Goal: Task Accomplishment & Management: Complete application form

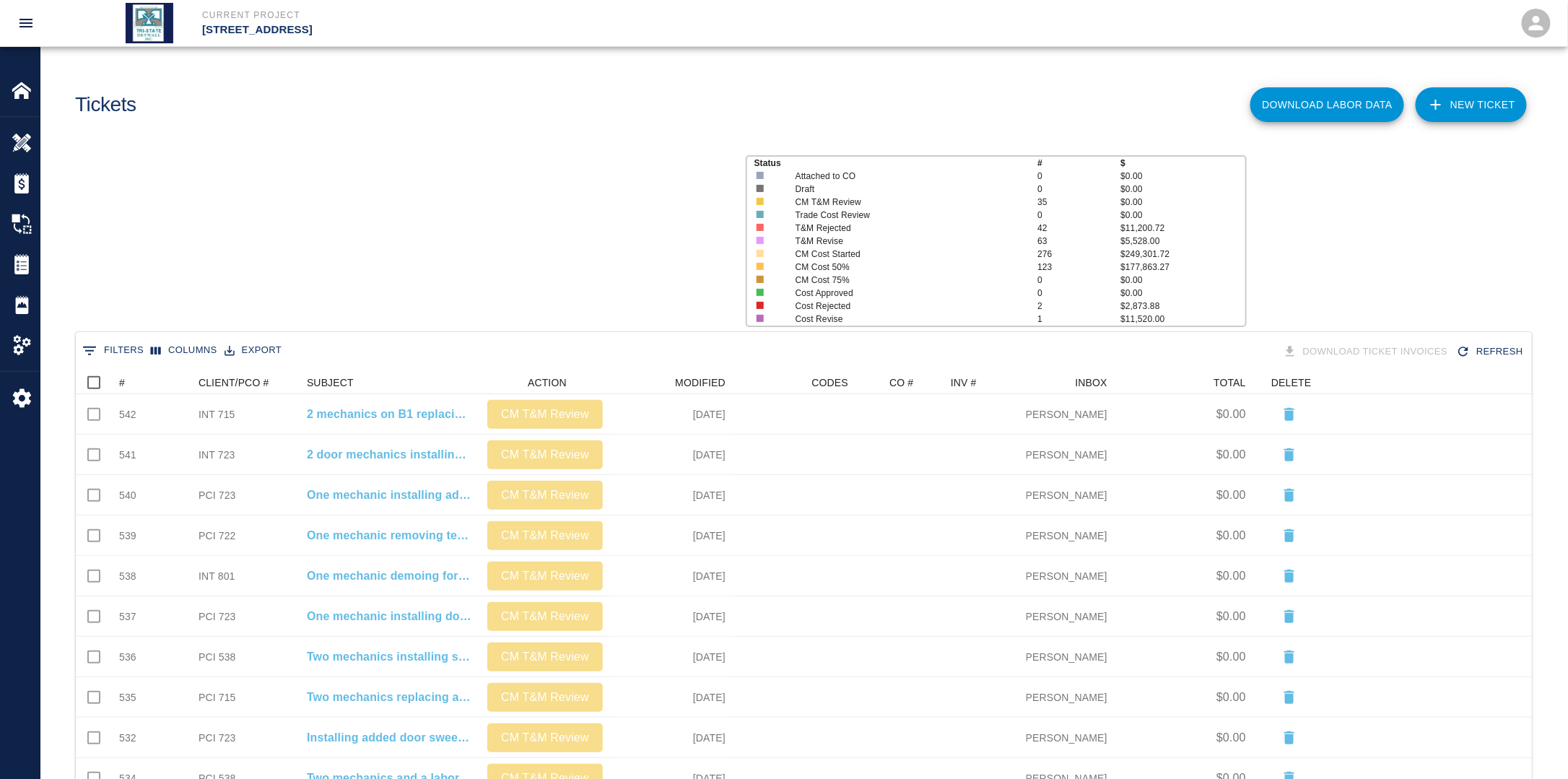
scroll to position [821, 1447]
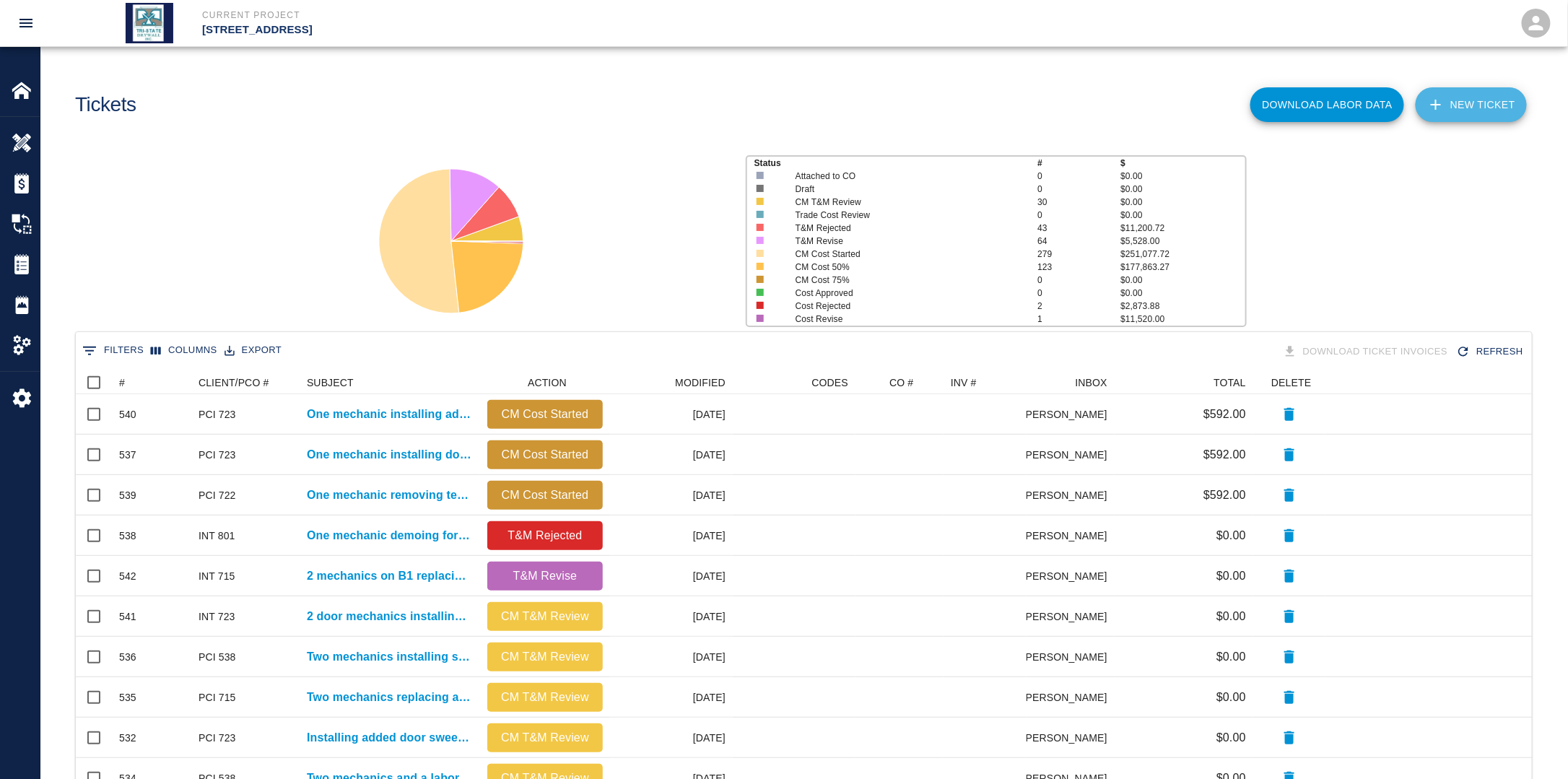
click at [1476, 106] on link "NEW TICKET" at bounding box center [1471, 105] width 111 height 34
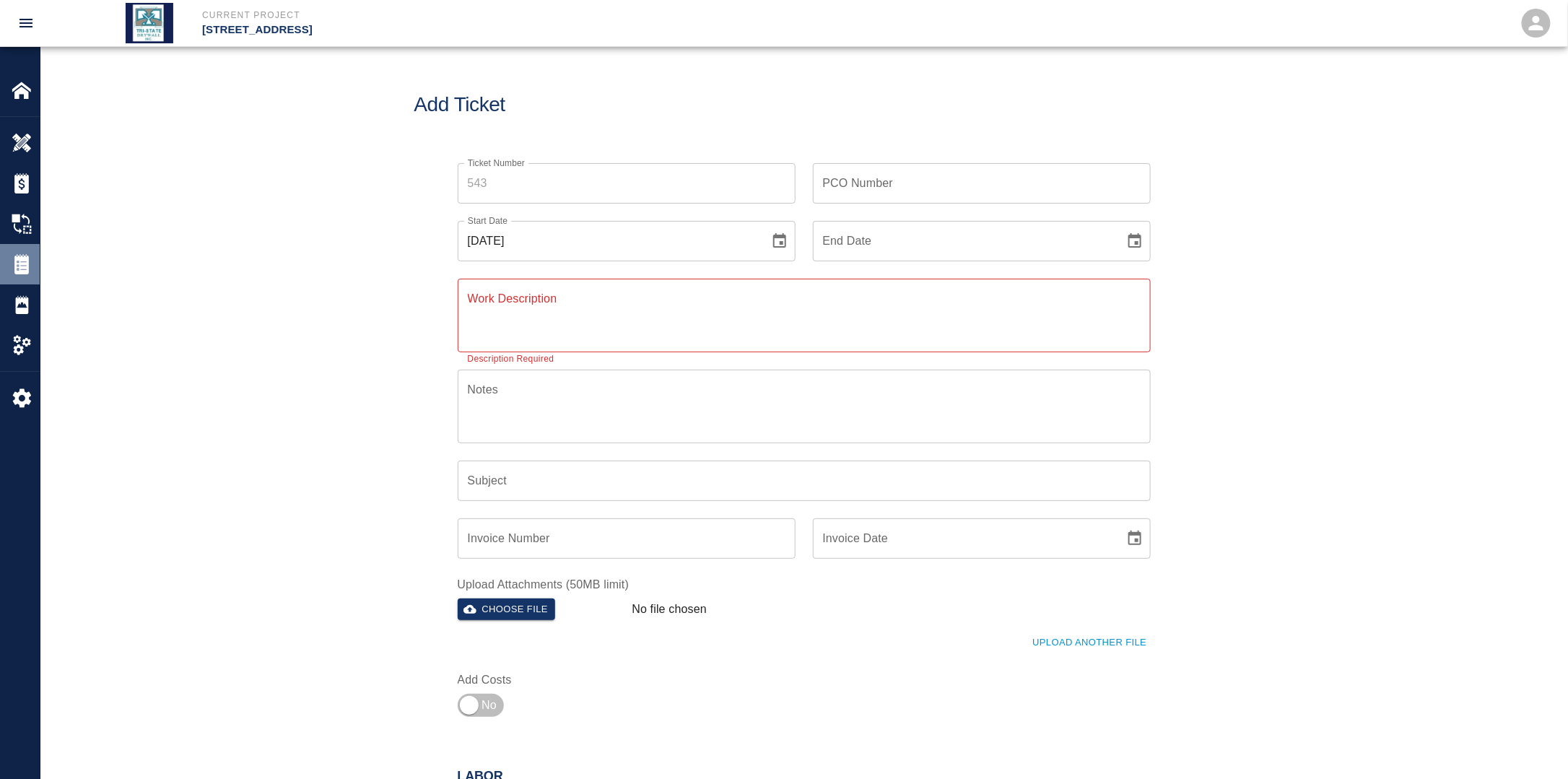
click at [26, 264] on img at bounding box center [21, 264] width 20 height 20
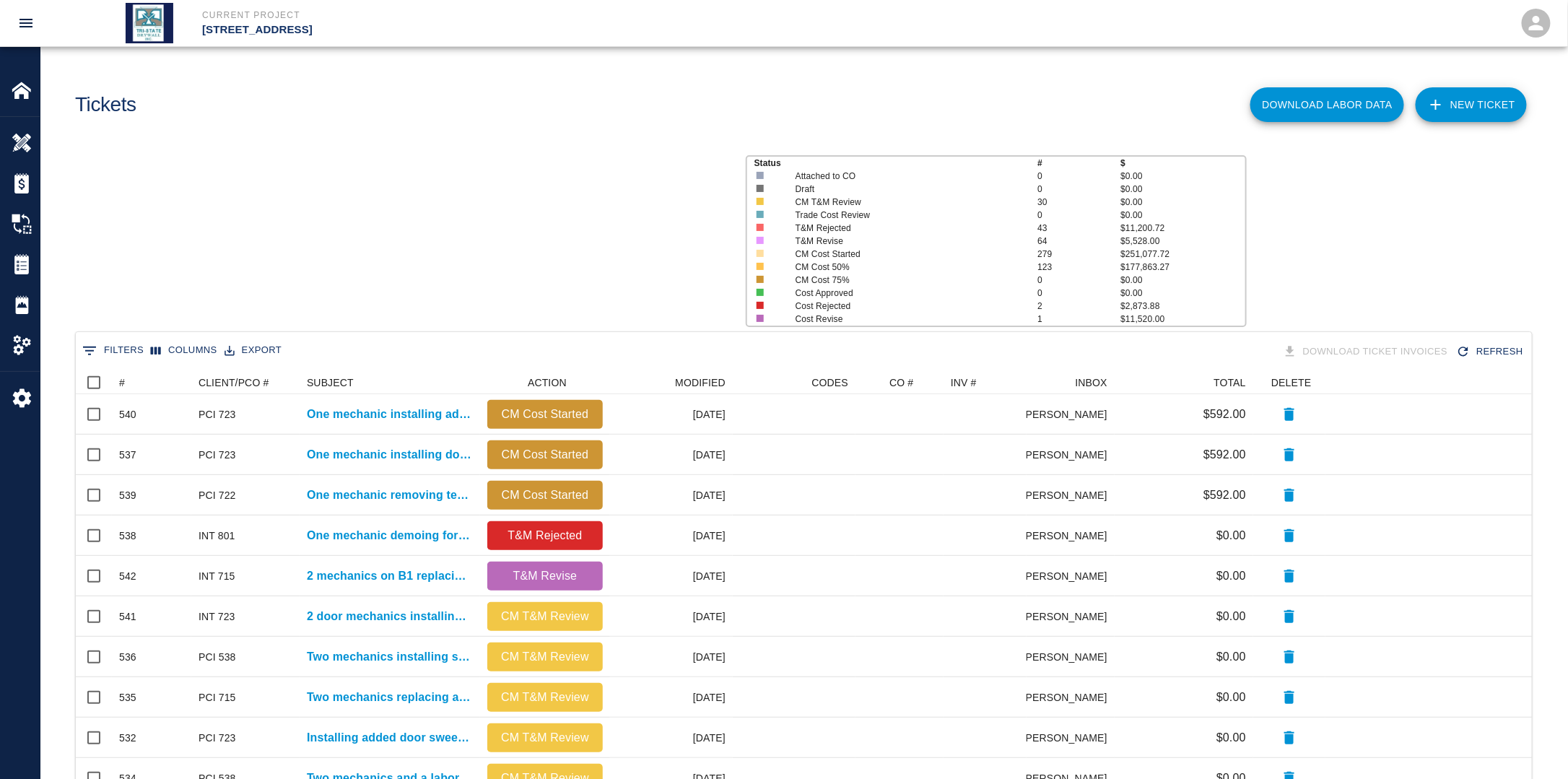
scroll to position [821, 1447]
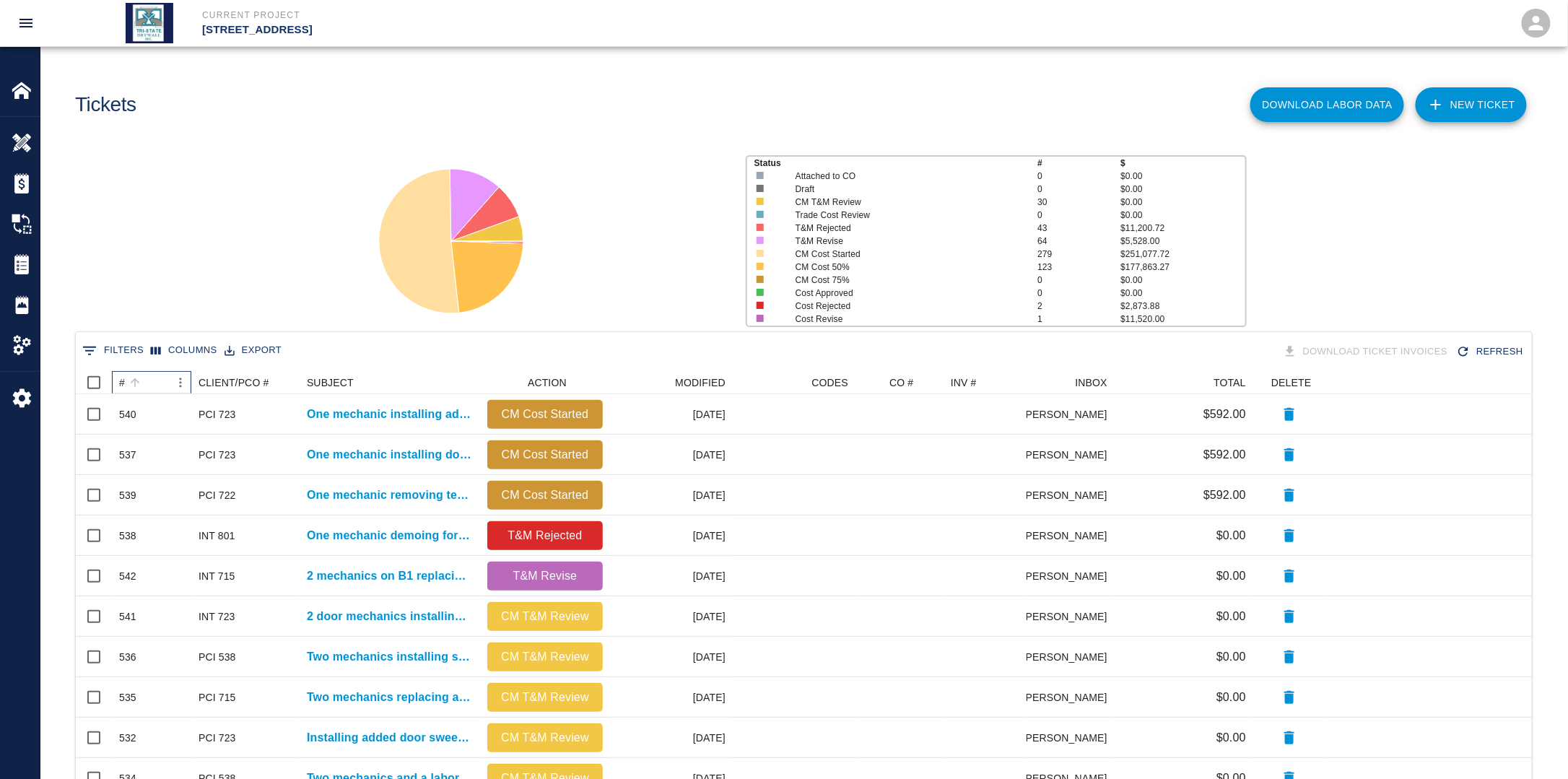
click at [121, 383] on div "#" at bounding box center [122, 383] width 6 height 23
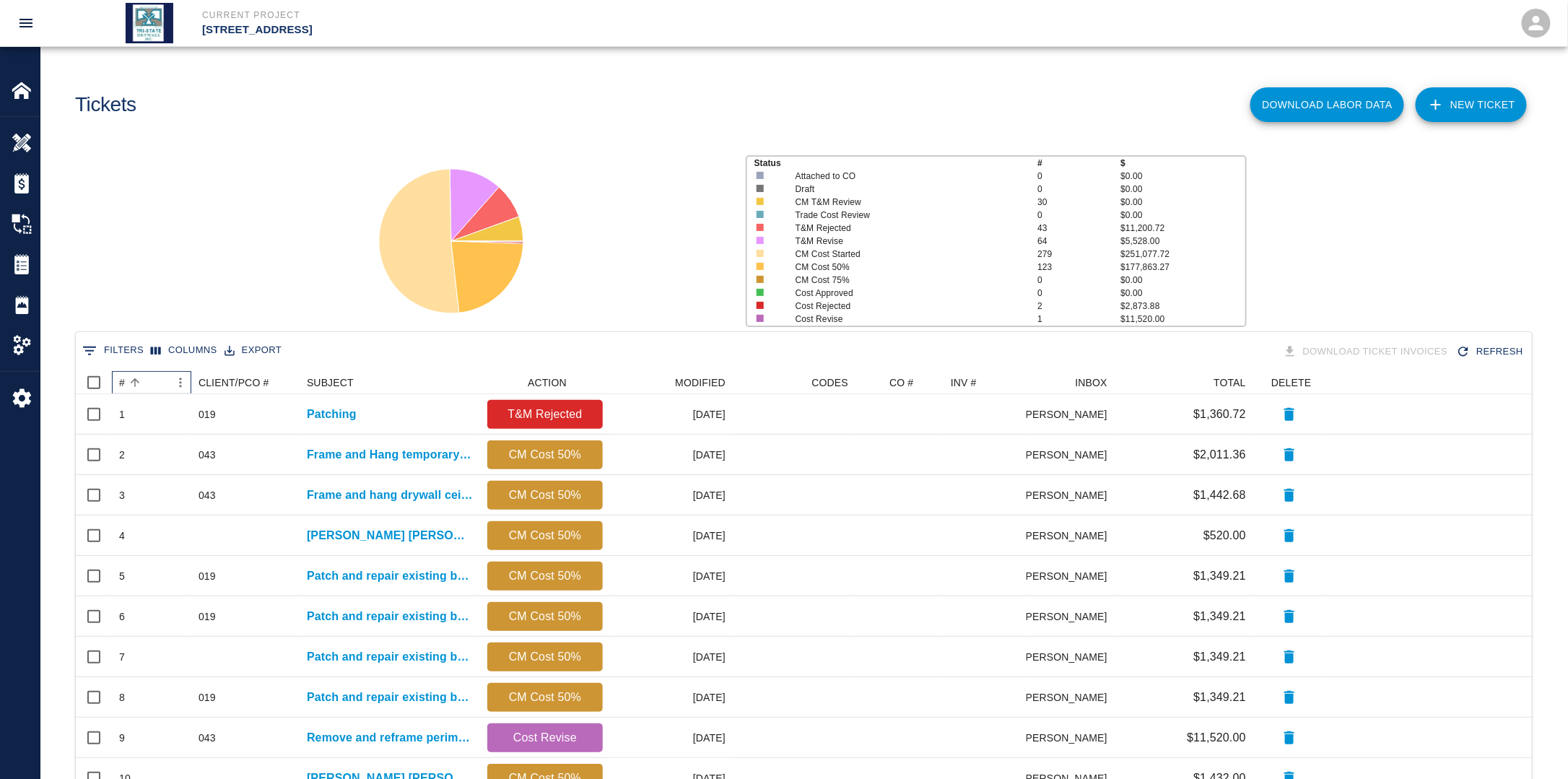
click at [121, 383] on div "#" at bounding box center [122, 383] width 6 height 23
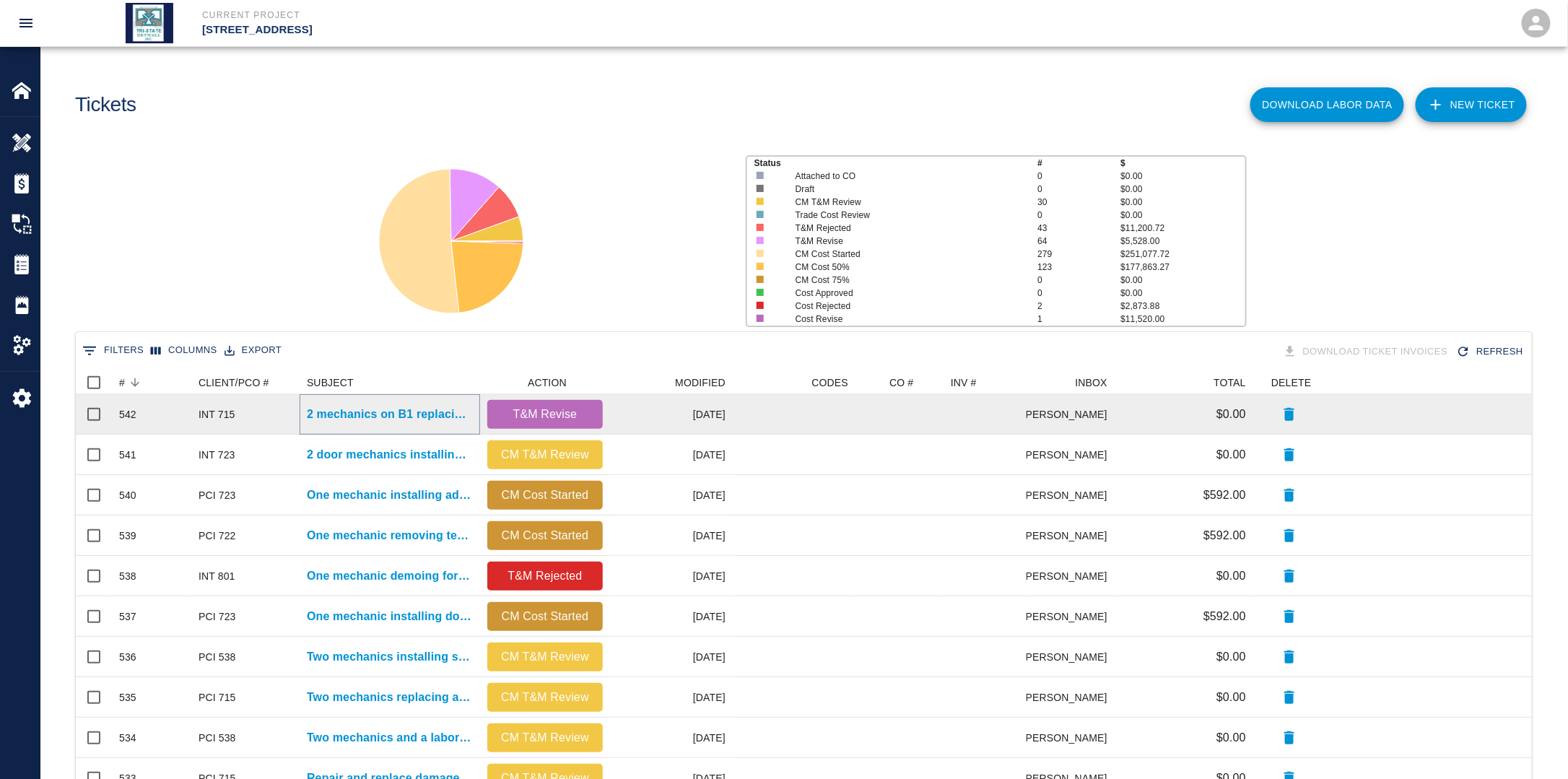
click at [344, 413] on p "2 mechanics on B1 replacing damaged ceiling tiles again" at bounding box center [389, 414] width 166 height 17
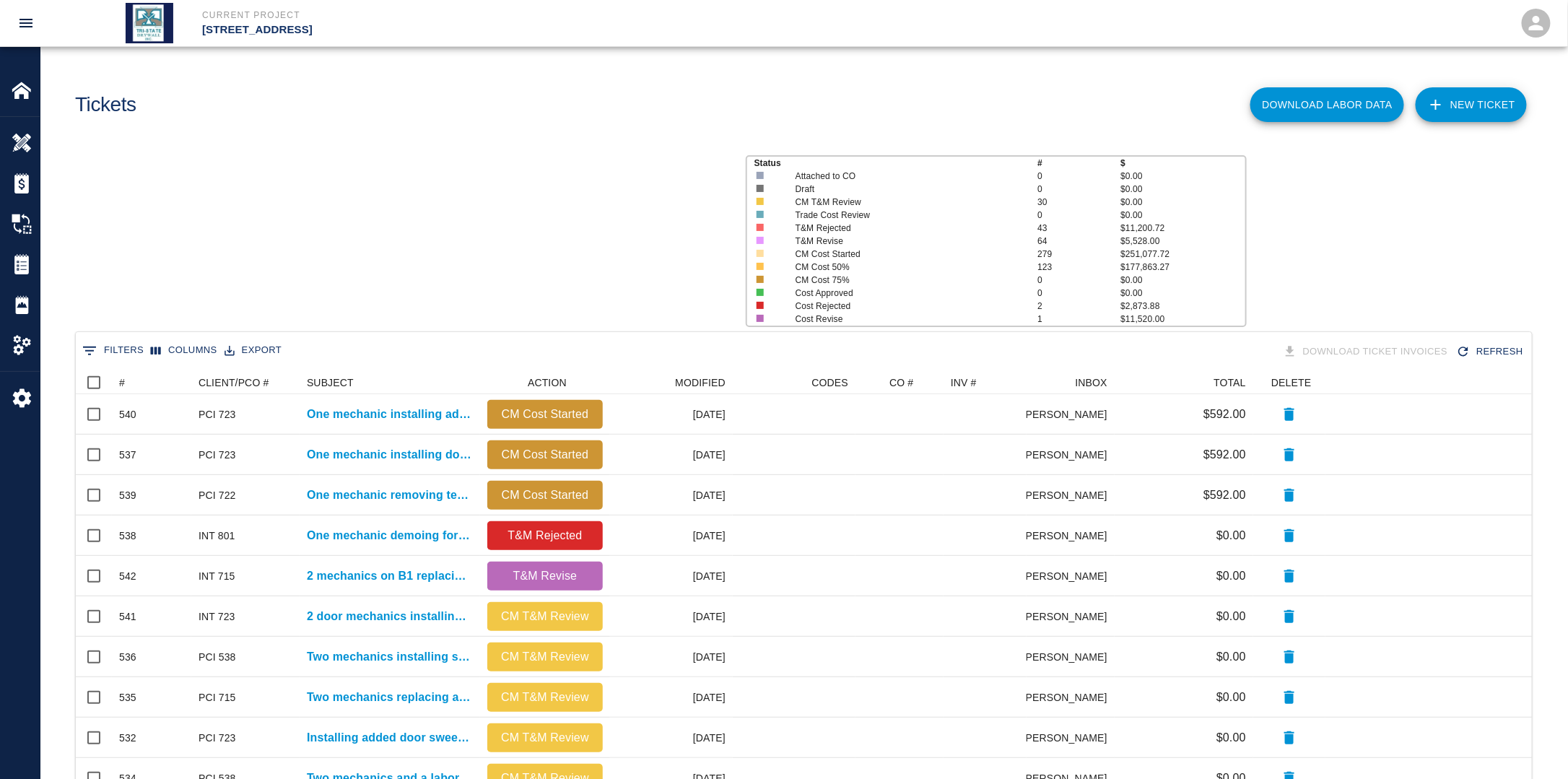
scroll to position [821, 1447]
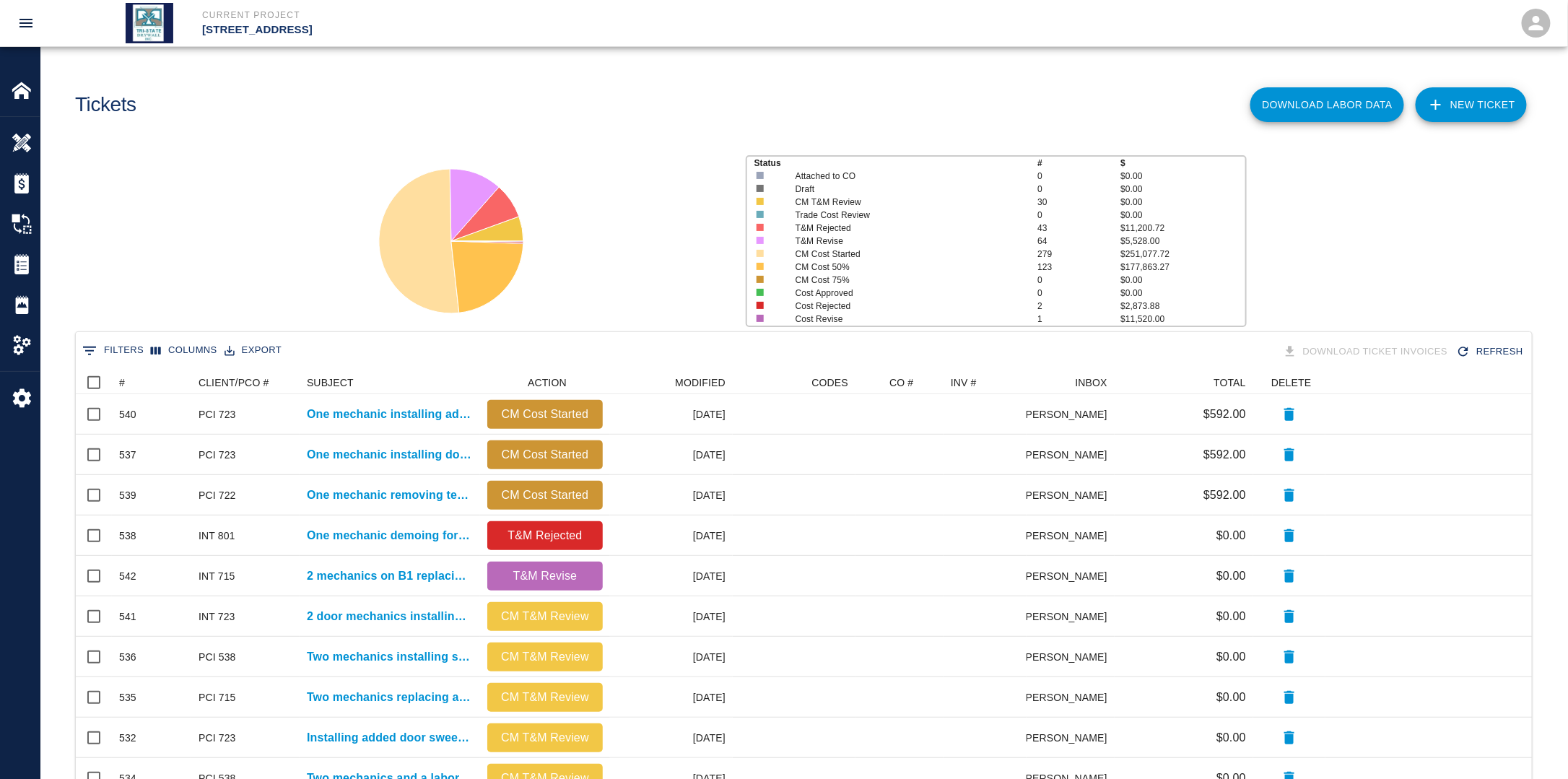
click at [1480, 101] on link "NEW TICKET" at bounding box center [1471, 105] width 111 height 34
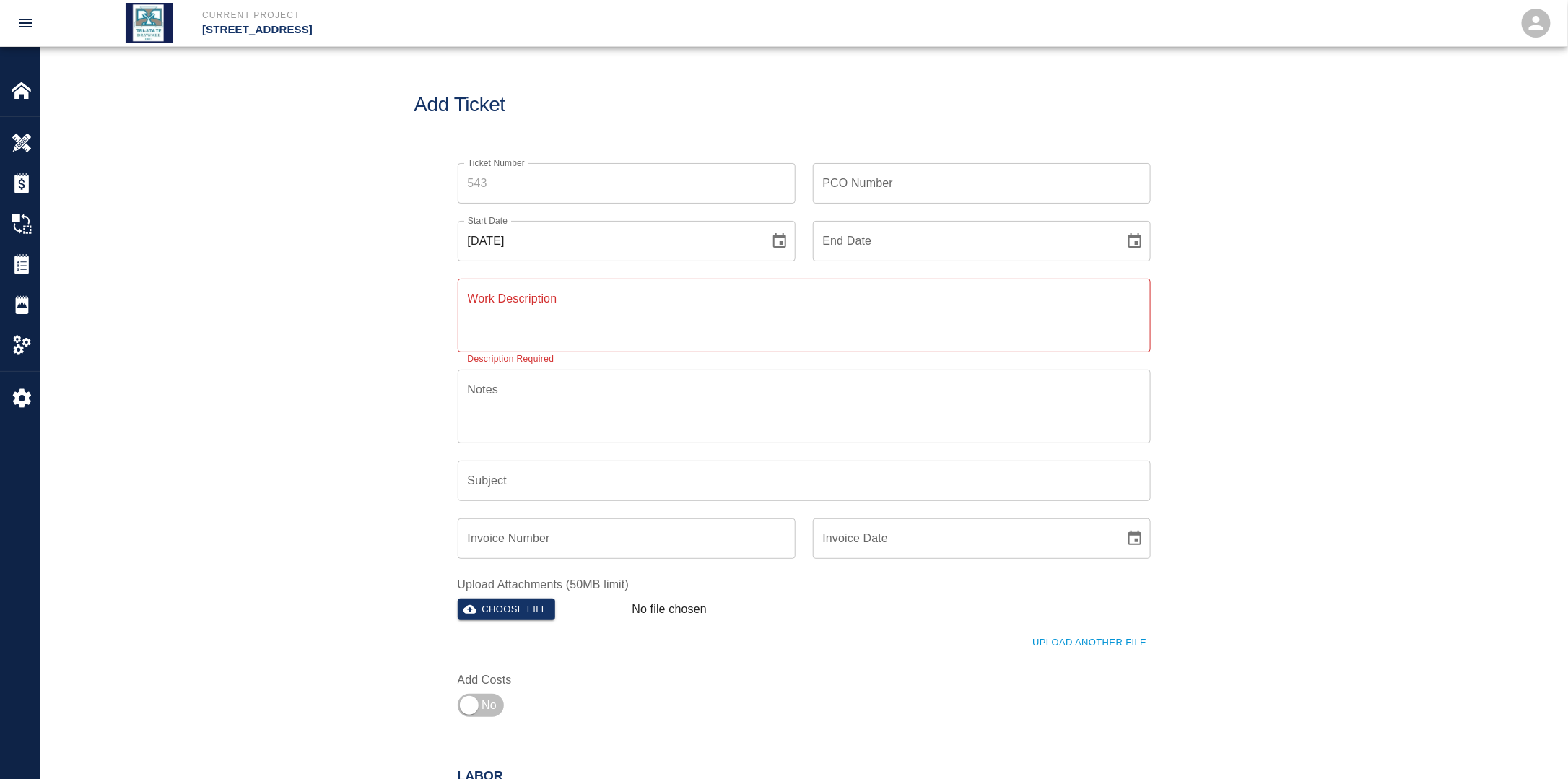
click at [768, 243] on button "Choose date, selected date is Sep 28, 2025" at bounding box center [779, 241] width 29 height 29
click at [636, 374] on button "11" at bounding box center [637, 371] width 26 height 26
type input "[DATE]"
click at [1128, 249] on icon "Choose date" at bounding box center [1134, 241] width 17 height 17
drag, startPoint x: 994, startPoint y: 367, endPoint x: 983, endPoint y: 376, distance: 14.2
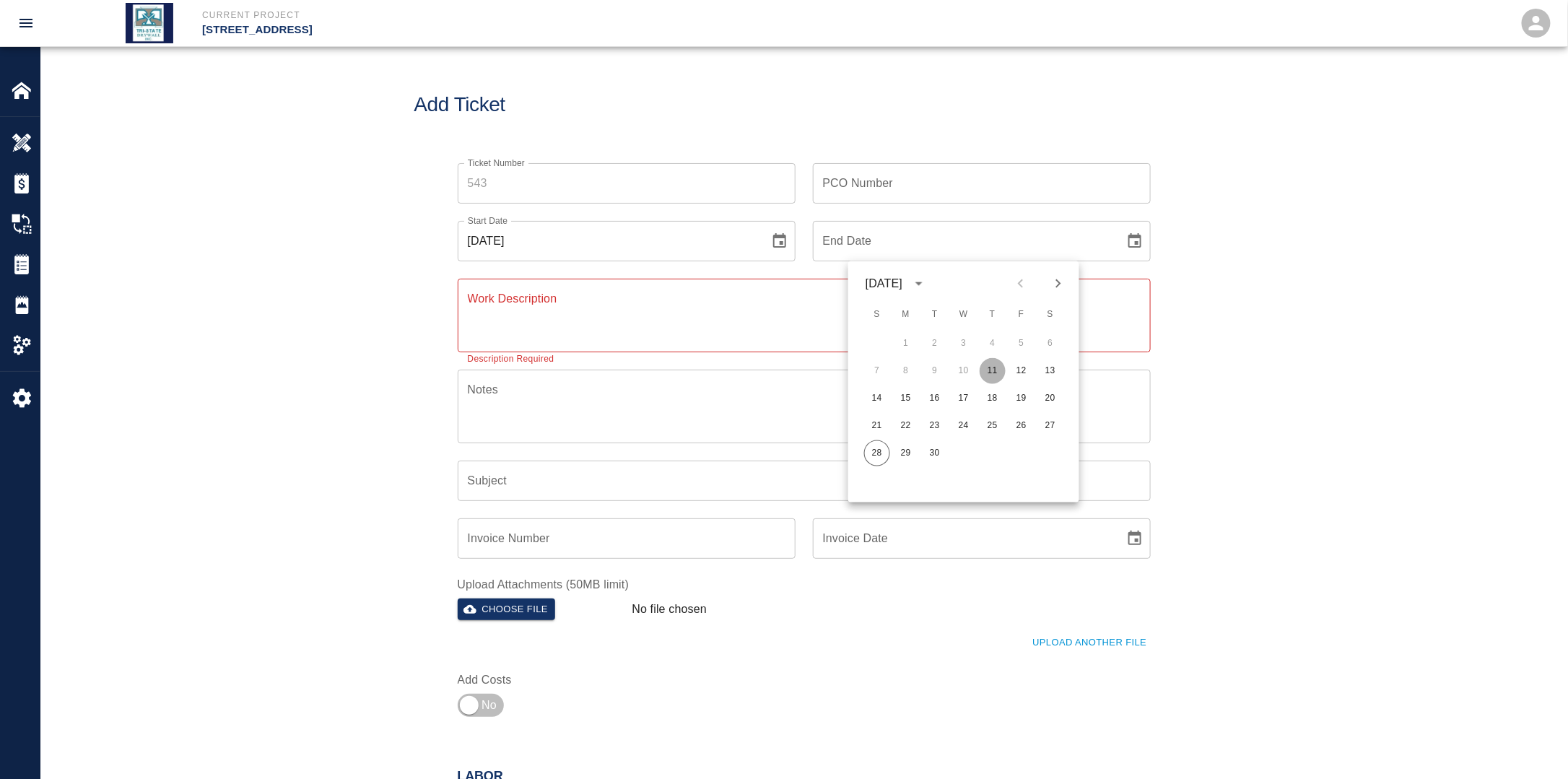
click at [994, 370] on button "11" at bounding box center [993, 371] width 26 height 26
type input "[DATE]"
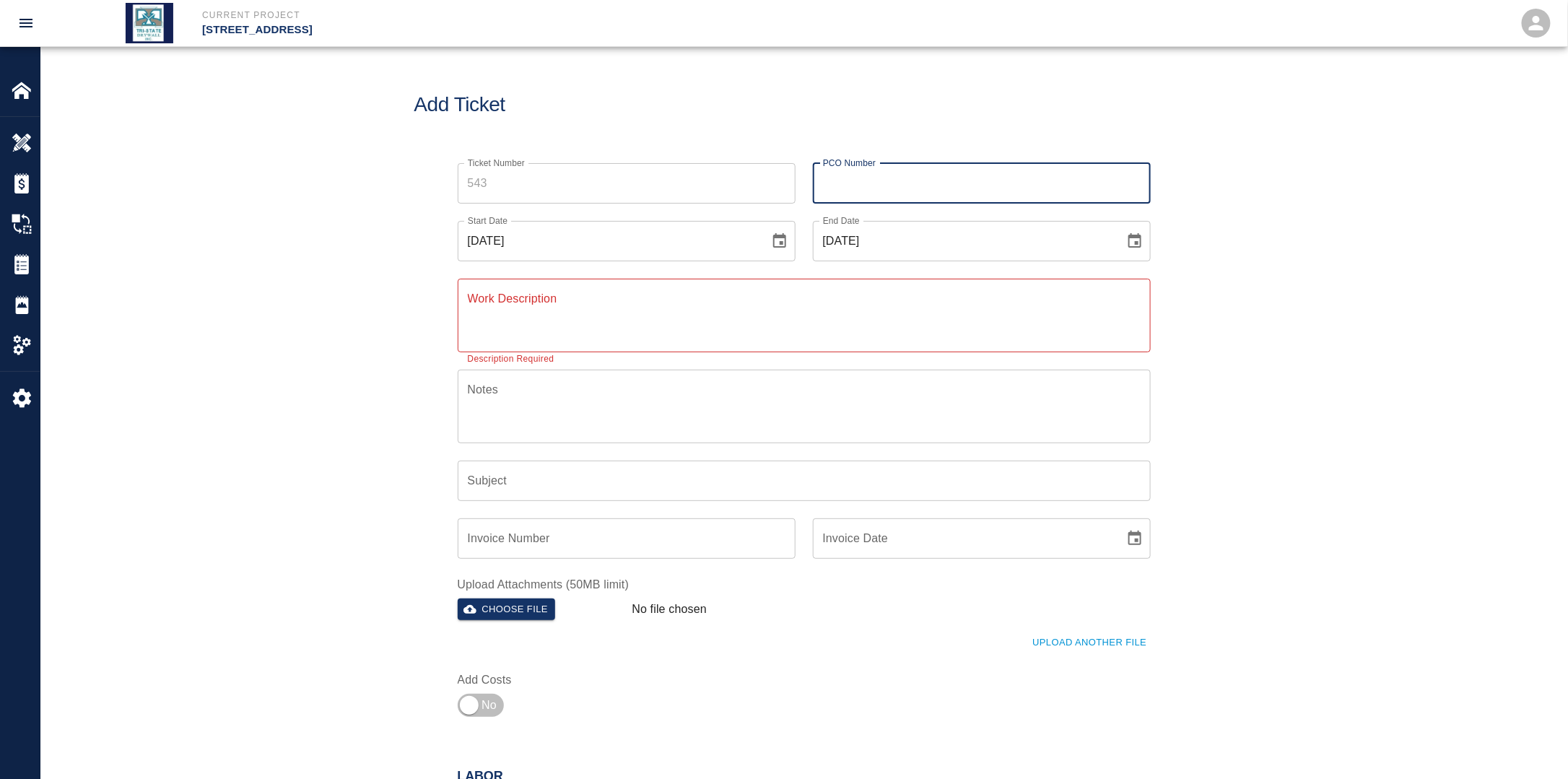
click at [887, 202] on input "PCO Number" at bounding box center [982, 182] width 338 height 40
type input "PCI 803"
click at [819, 279] on div "x Work Description" at bounding box center [803, 316] width 693 height 74
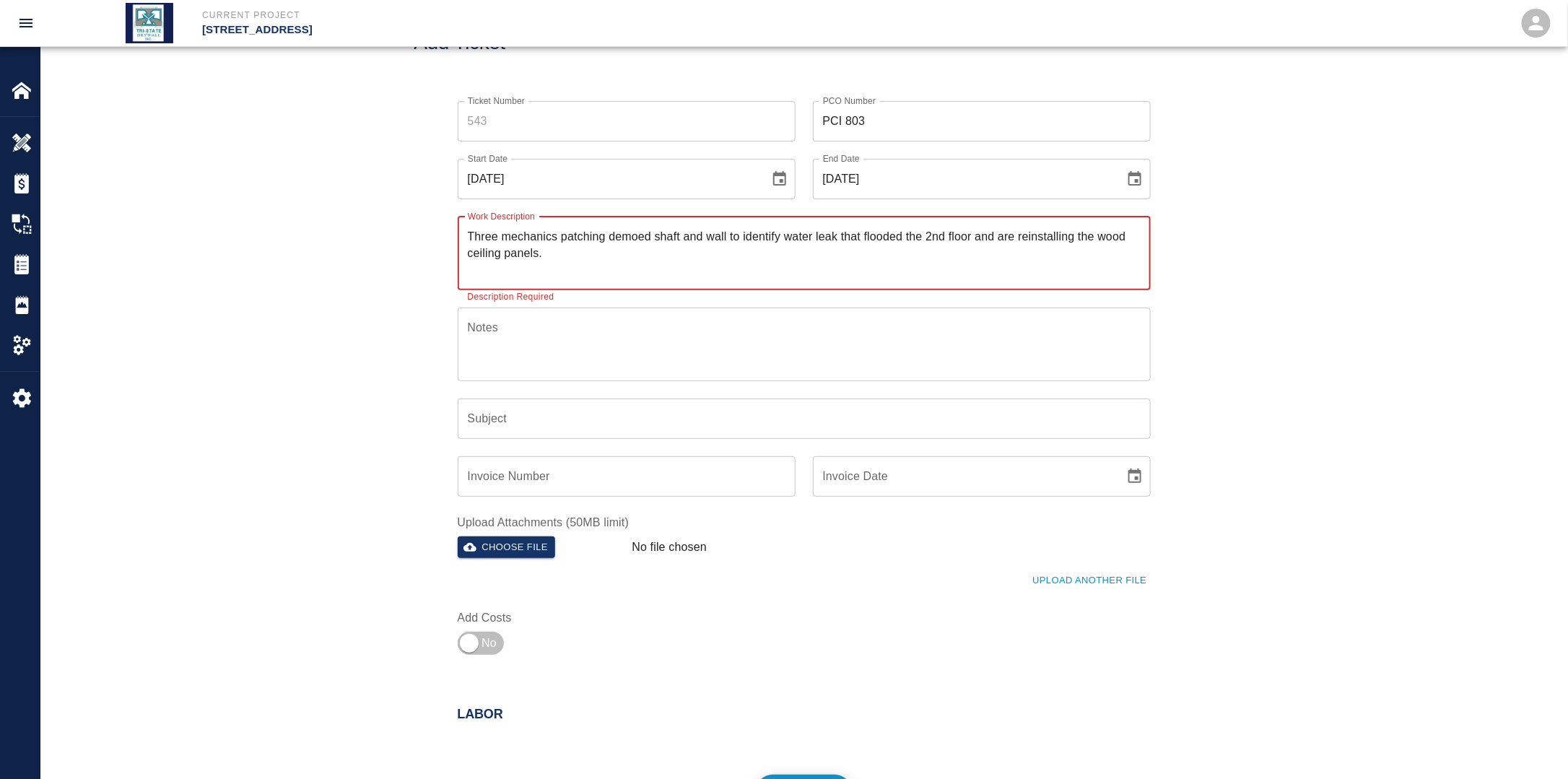
scroll to position [217, 0]
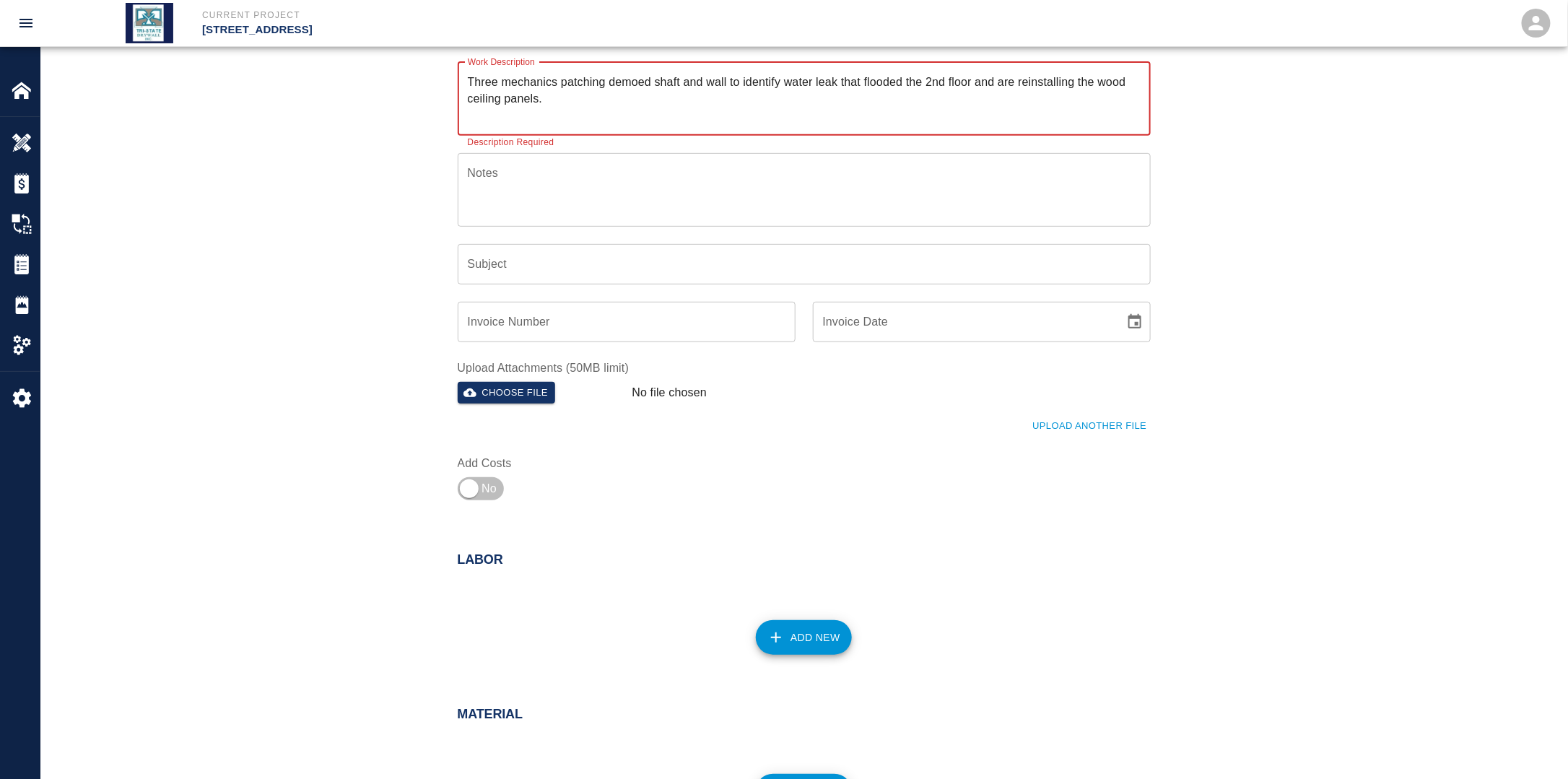
type textarea "Three mechanics patching demoed shaft and wall to identify water leak that floo…"
click at [806, 639] on button "Add New" at bounding box center [803, 637] width 96 height 34
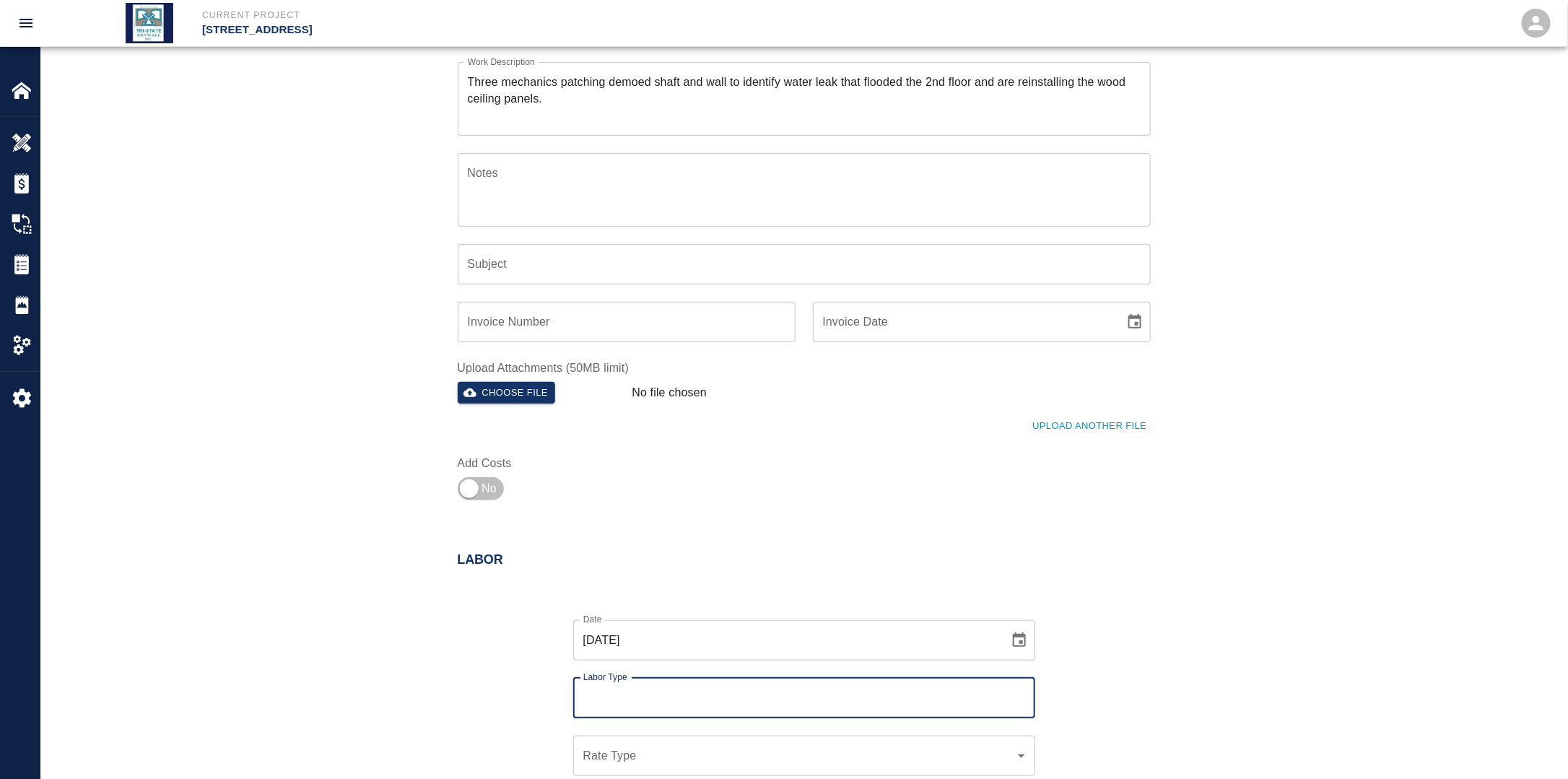
click at [746, 682] on div "Labor Type" at bounding box center [804, 698] width 462 height 40
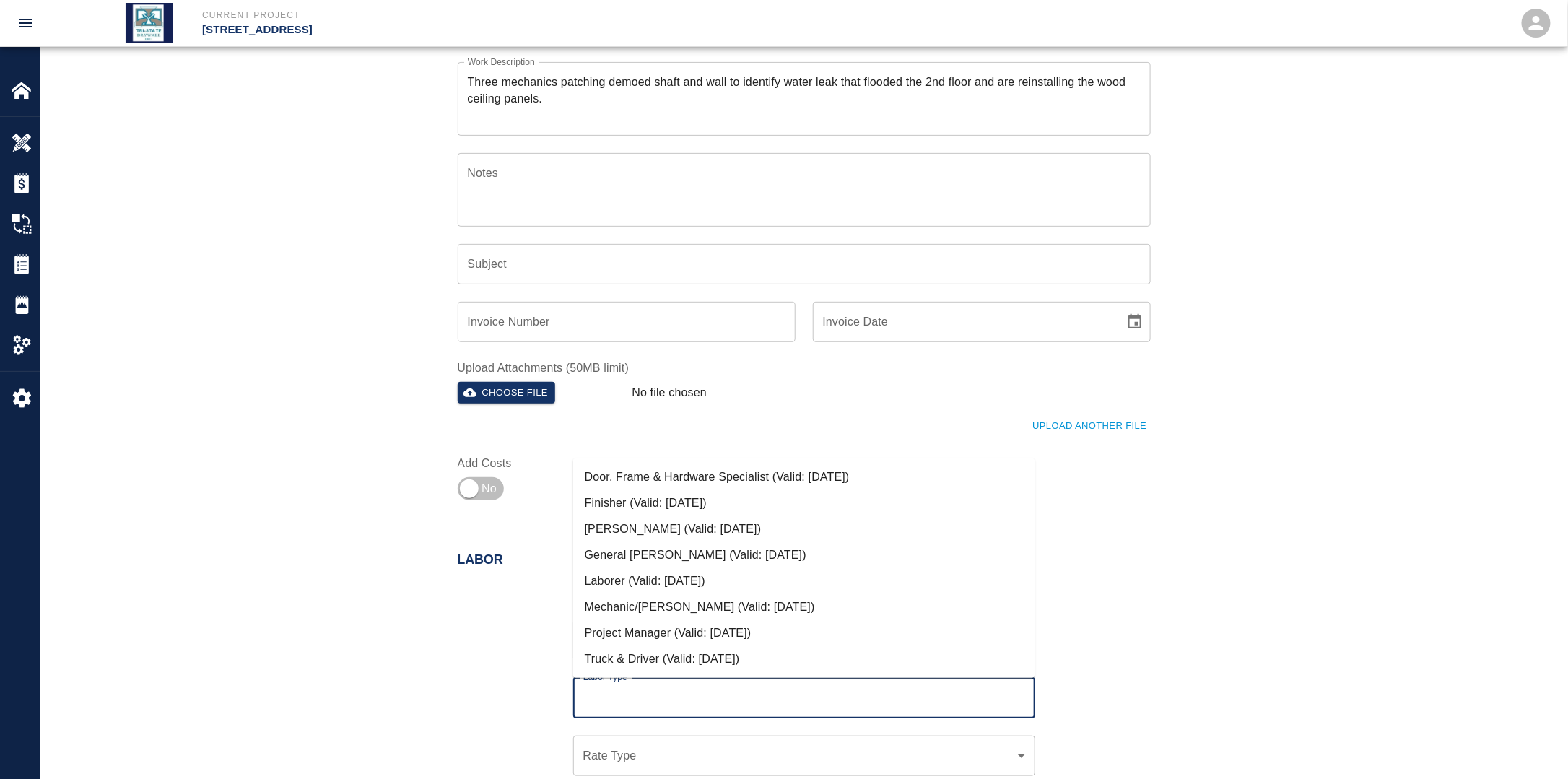
click at [719, 691] on input "Labor Type" at bounding box center [804, 699] width 449 height 28
click at [647, 597] on li "Mechanic/[PERSON_NAME] (Valid: [DATE])" at bounding box center [804, 607] width 462 height 26
type input "Mechanic/[PERSON_NAME]"
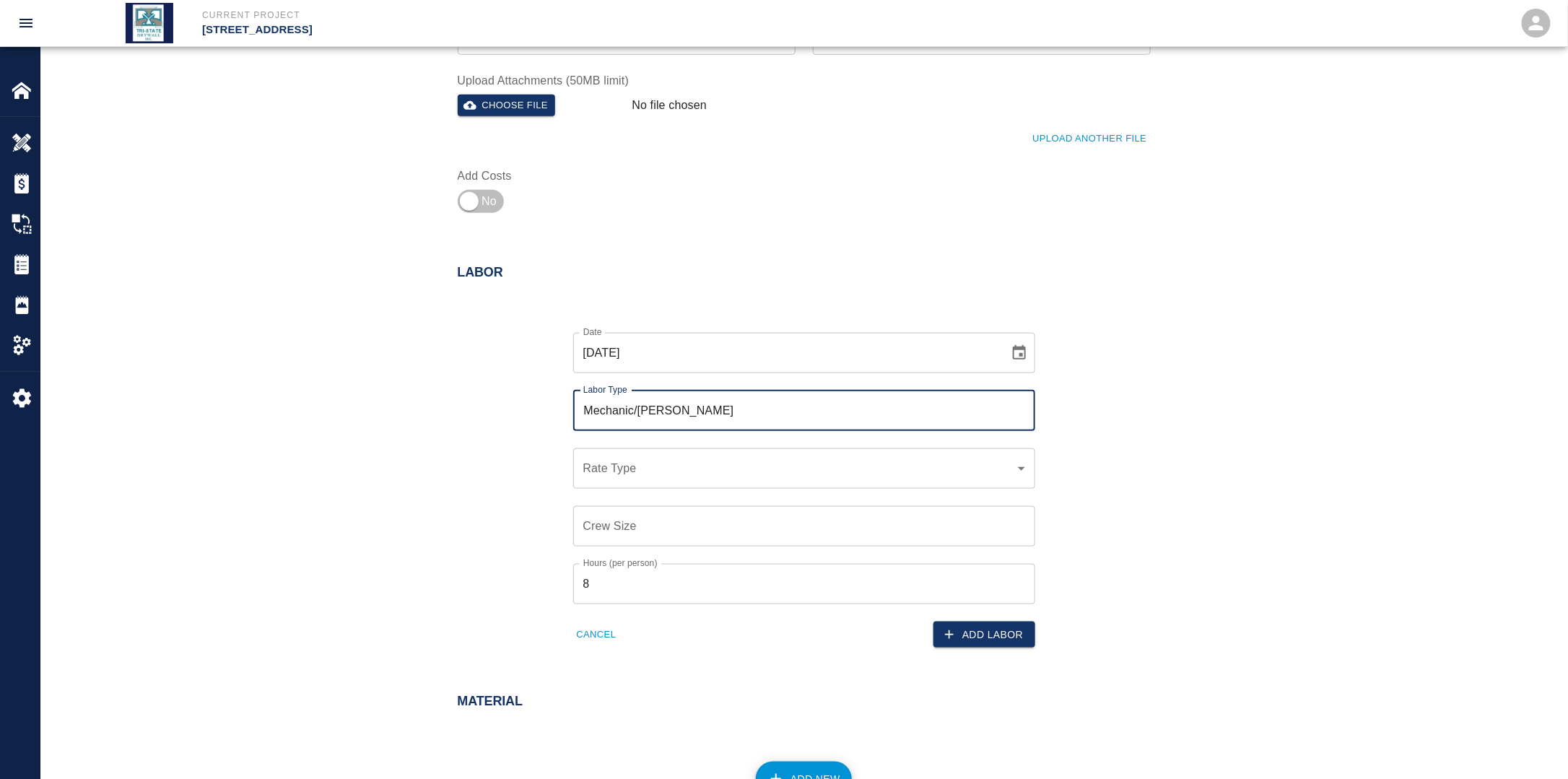
scroll to position [506, 0]
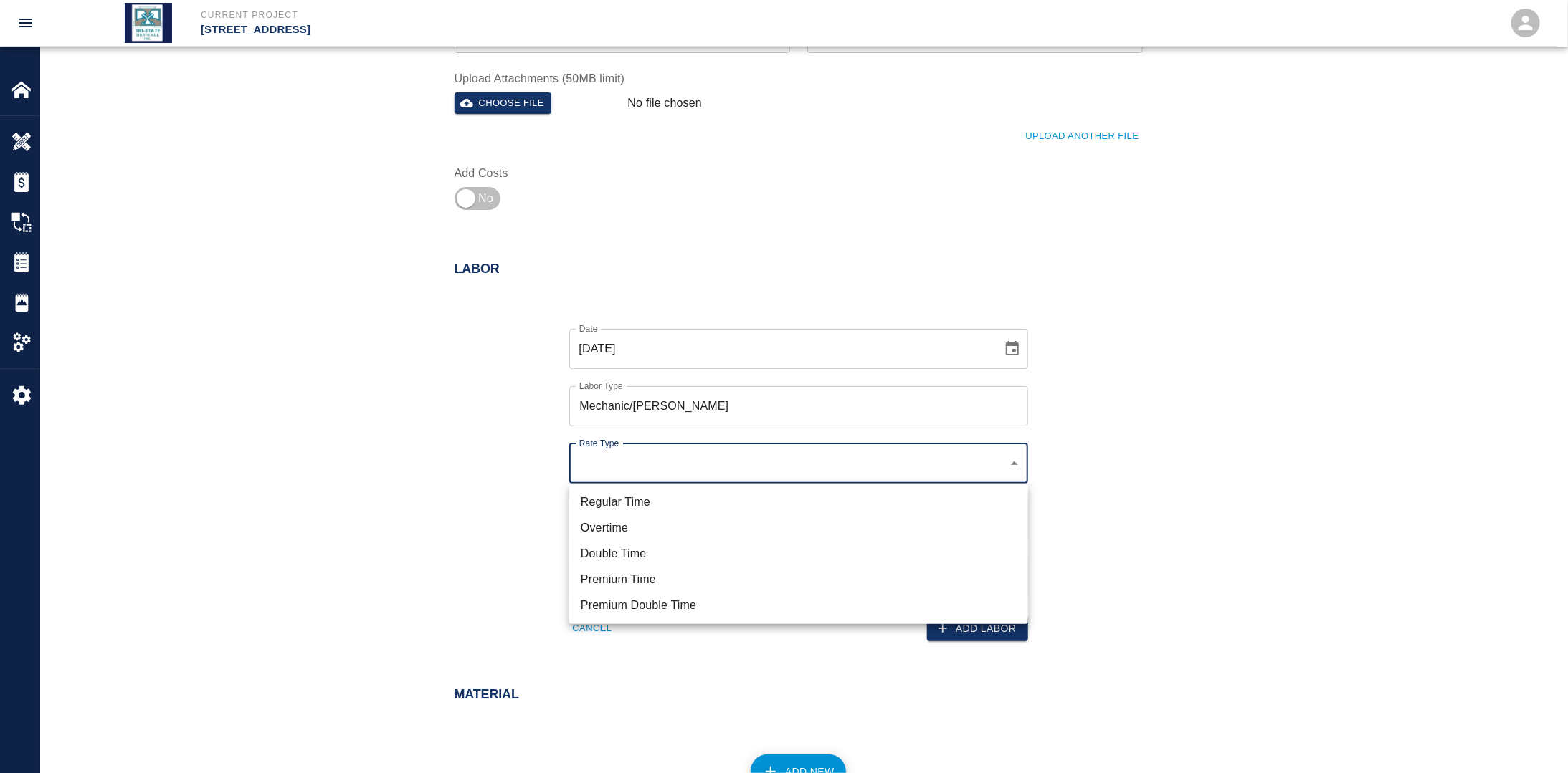
click at [661, 486] on ul "Regular Time Overtime Double Time Premium Time Premium Double Time" at bounding box center [799, 554] width 459 height 140
click at [661, 497] on li "Regular Time" at bounding box center [799, 503] width 459 height 26
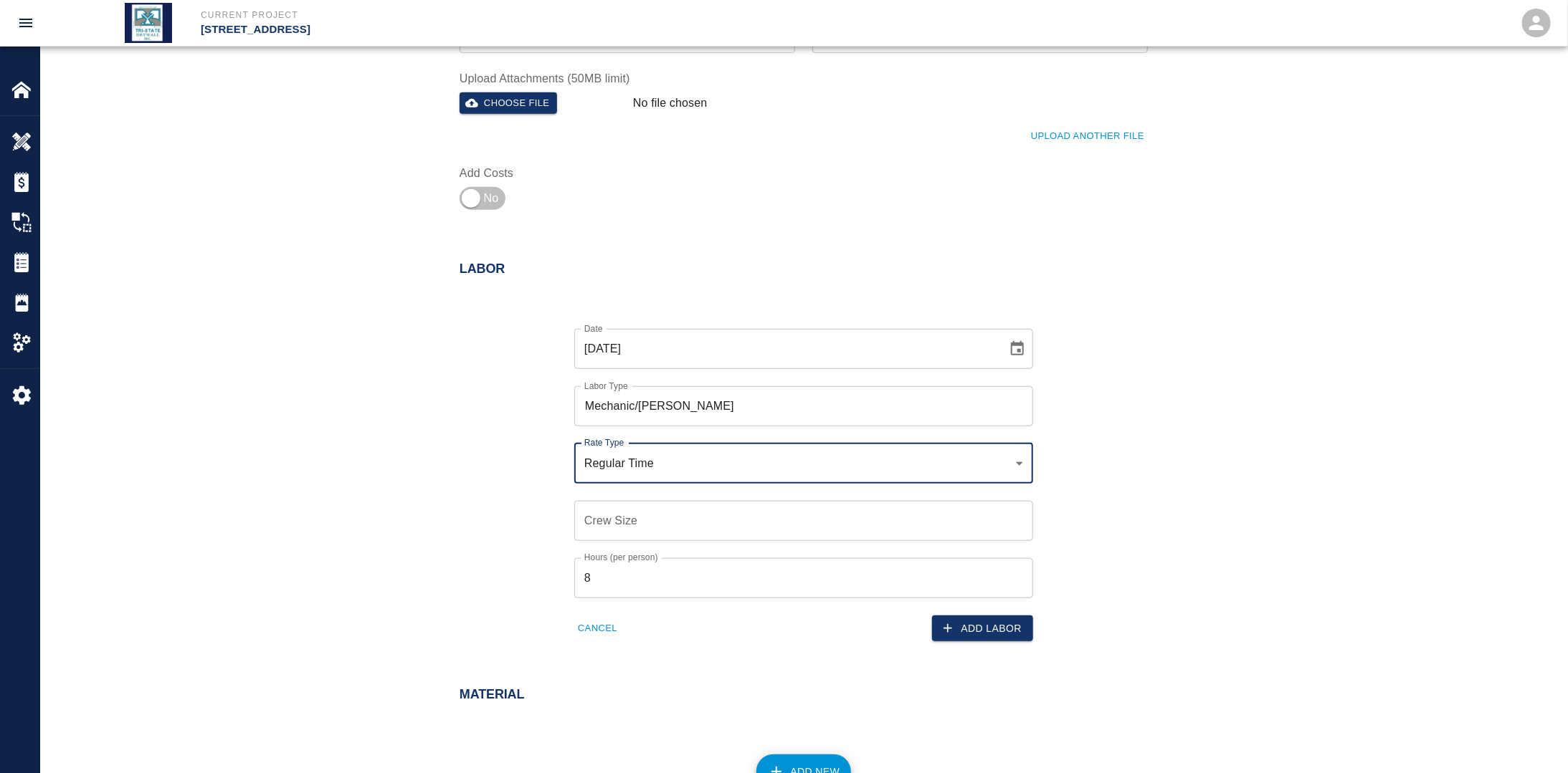
type input "rate_rt"
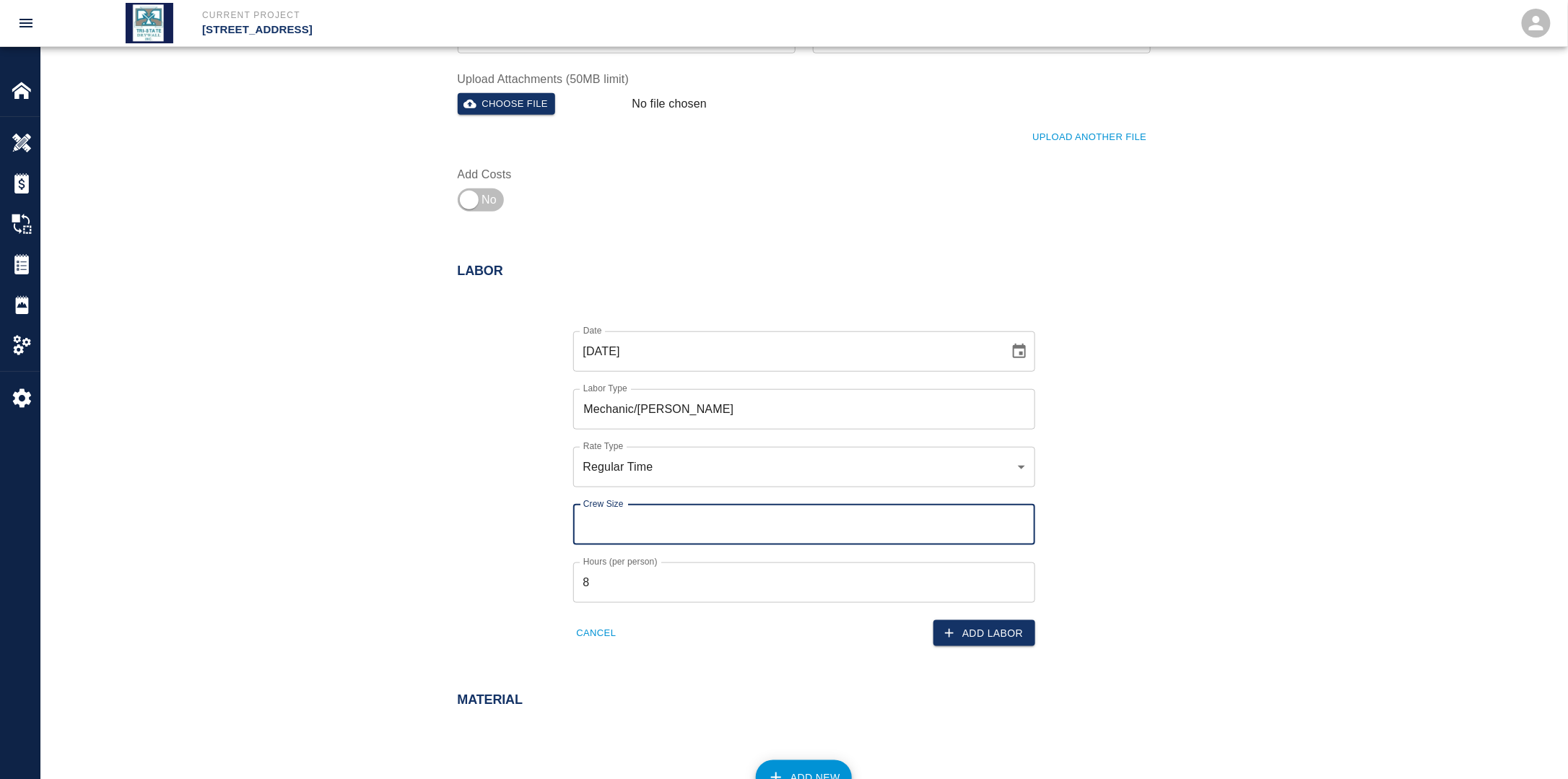
click at [642, 523] on input "Crew Size" at bounding box center [804, 525] width 462 height 40
type input "3"
drag, startPoint x: 527, startPoint y: 533, endPoint x: 562, endPoint y: 550, distance: 38.9
click at [530, 534] on div "Date [DATE] Date Labor Type Mechanic/[PERSON_NAME] Labor Type Rate Type Regular…" at bounding box center [795, 478] width 710 height 339
click at [1006, 634] on button "Add Labor" at bounding box center [984, 633] width 101 height 27
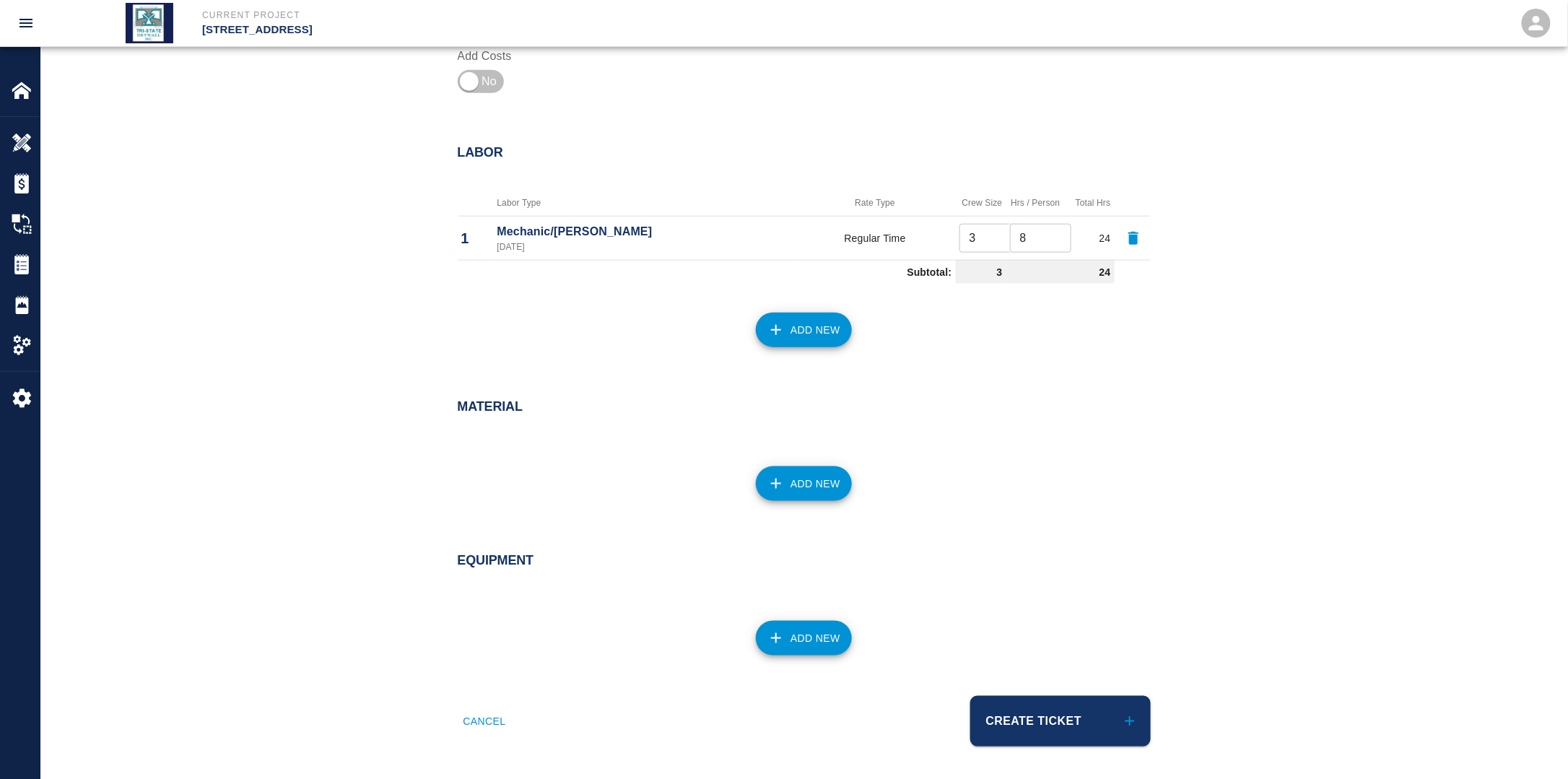
scroll to position [624, 0]
click at [1029, 714] on button "Create Ticket" at bounding box center [1060, 721] width 181 height 51
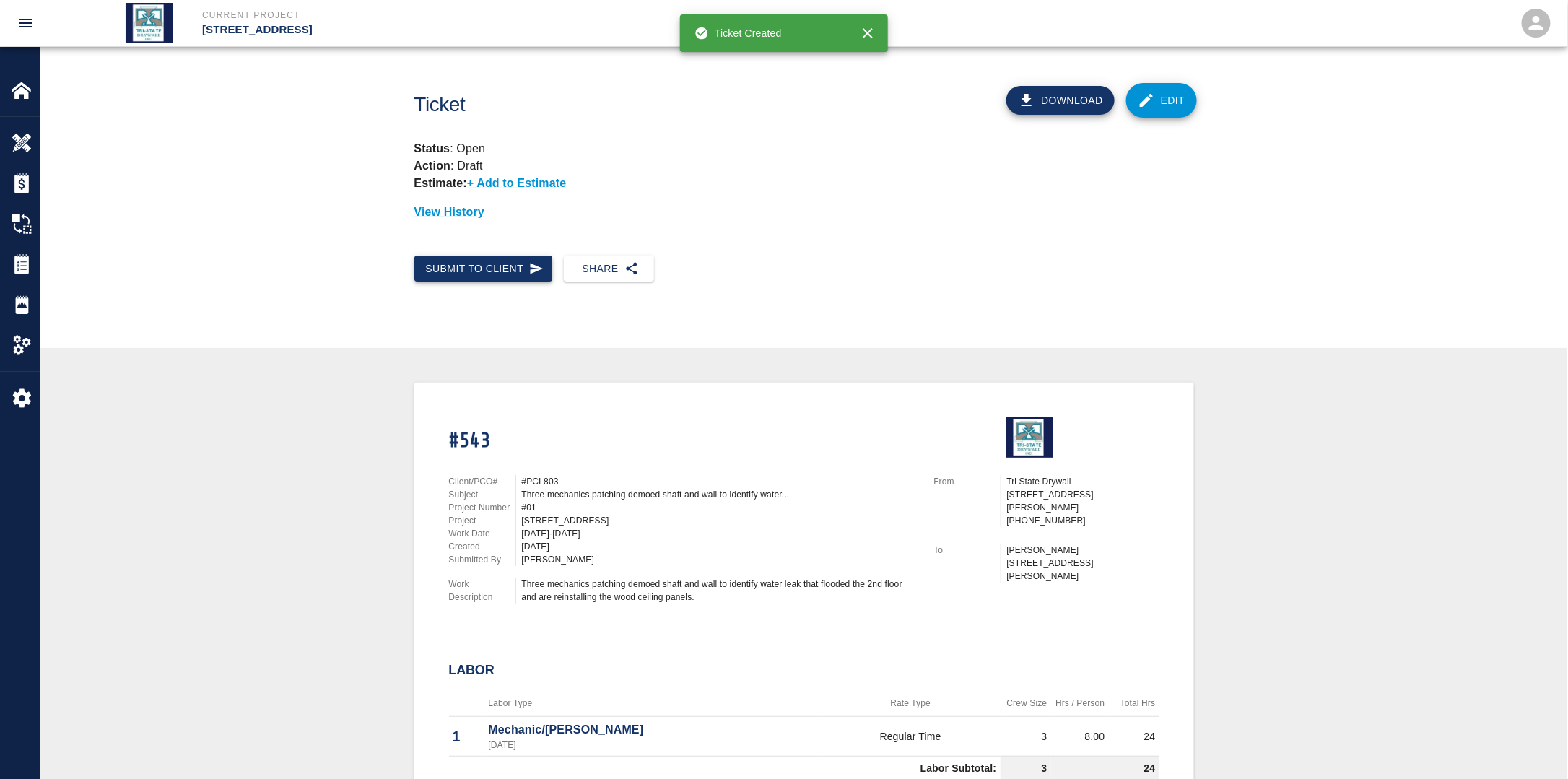
click at [483, 261] on button "Submit to Client" at bounding box center [483, 268] width 138 height 27
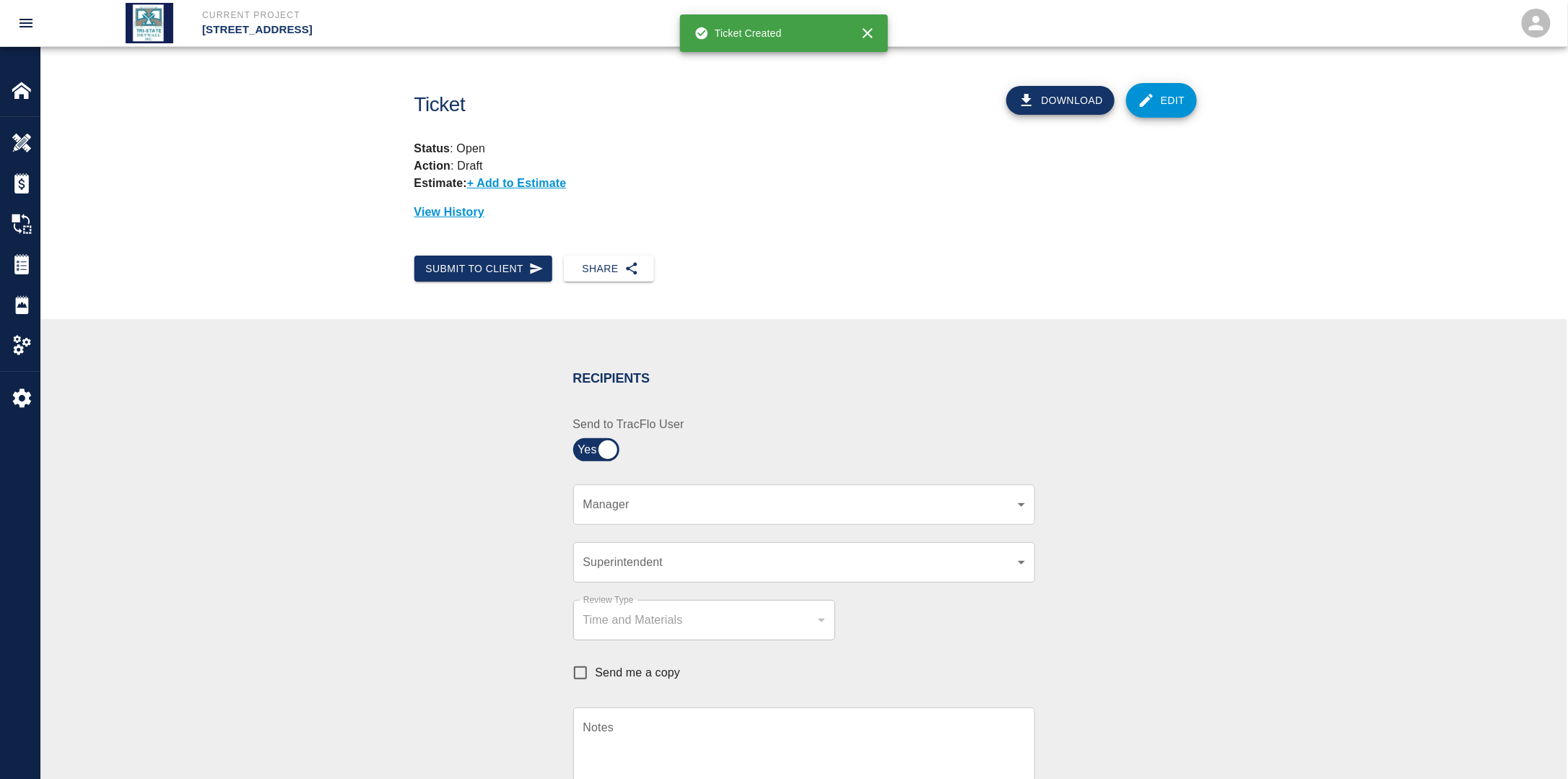
click at [664, 513] on div "​ Manager" at bounding box center [804, 504] width 462 height 40
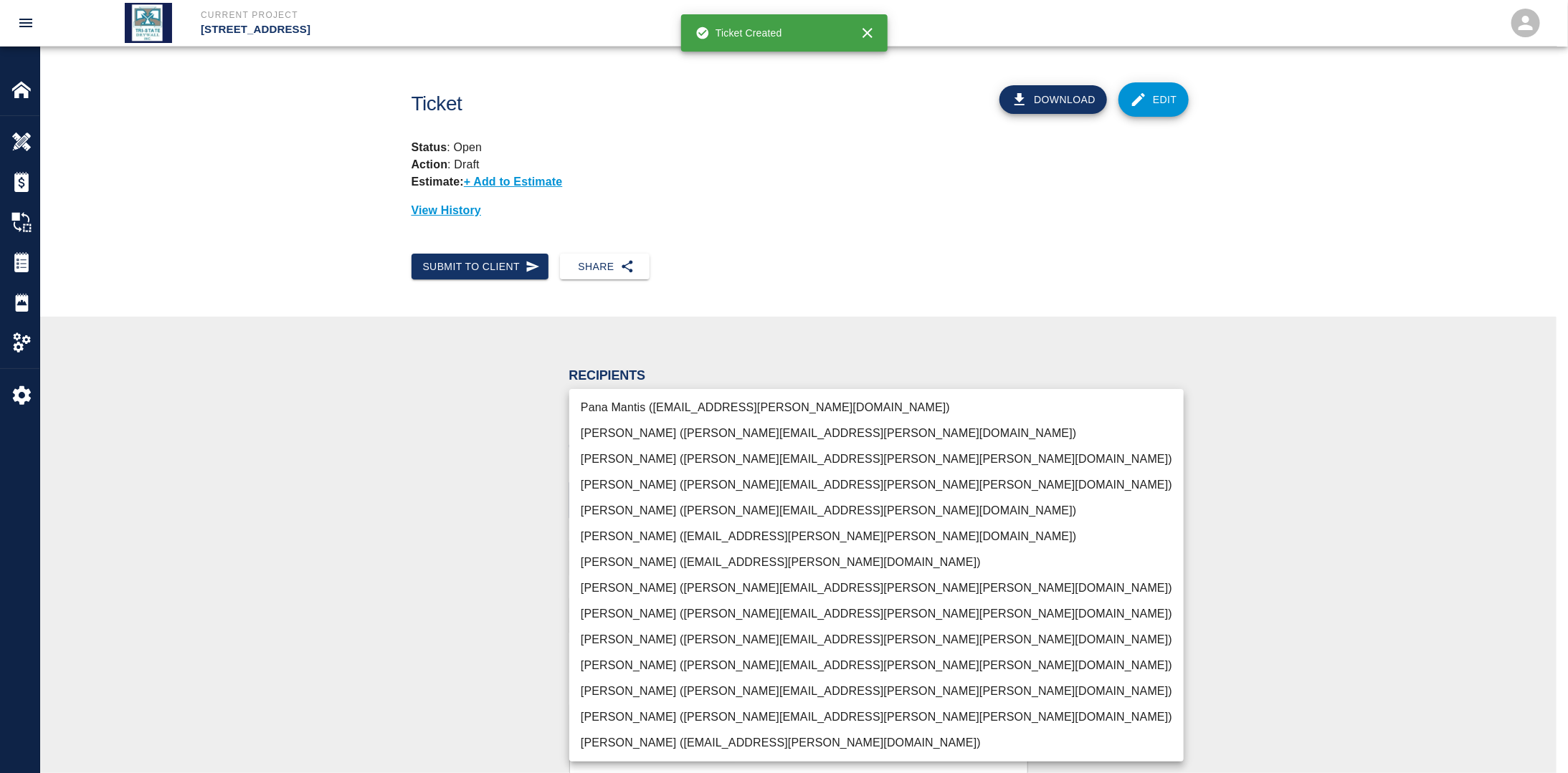
click at [655, 501] on body "Current Project [STREET_ADDRESS] Home [STREET_ADDRESS] Overview Estimates Chang…" at bounding box center [784, 386] width 1568 height 773
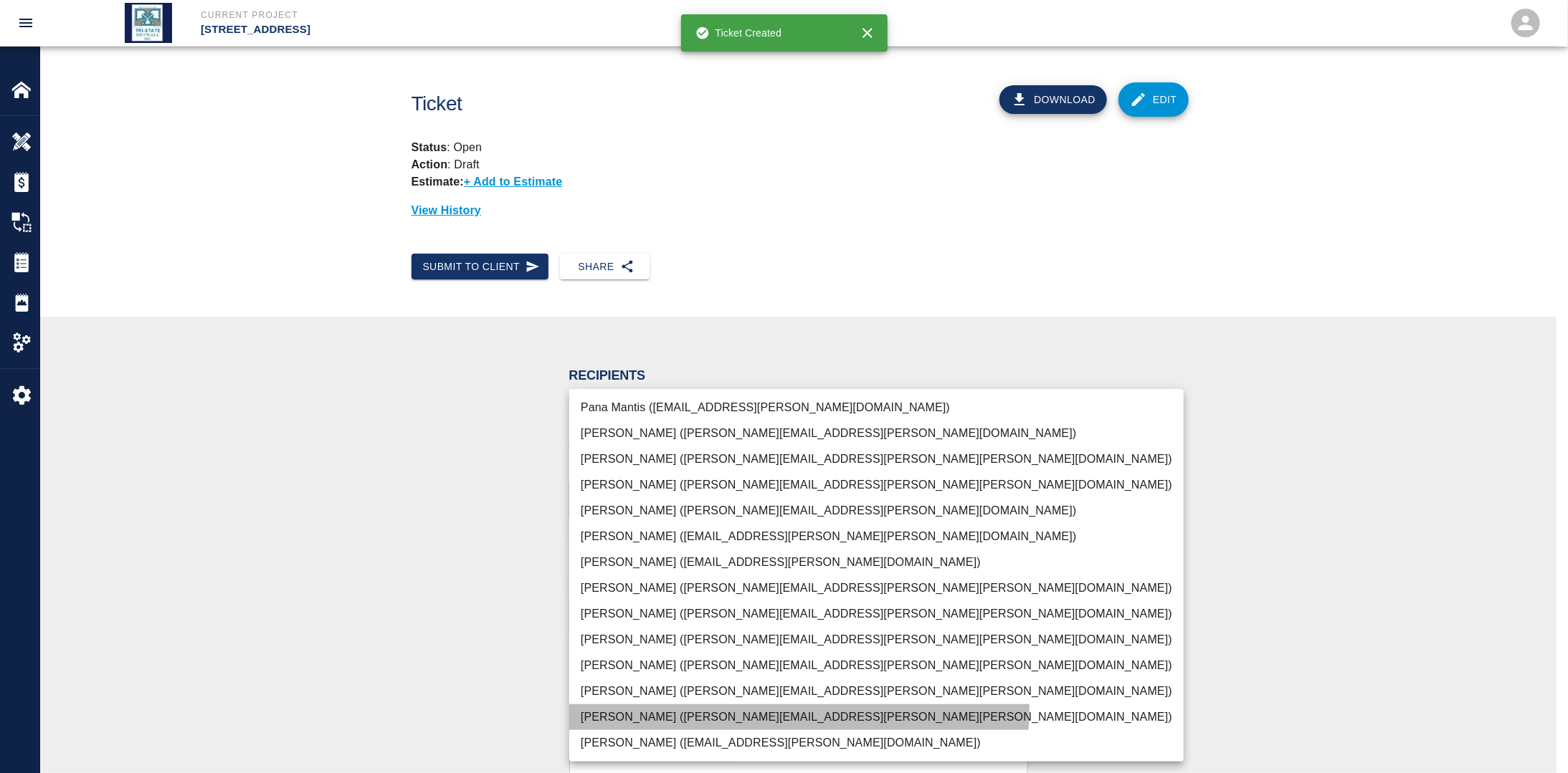
click at [645, 706] on li "[PERSON_NAME] ([PERSON_NAME][EMAIL_ADDRESS][PERSON_NAME][PERSON_NAME][DOMAIN_NA…" at bounding box center [877, 717] width 614 height 26
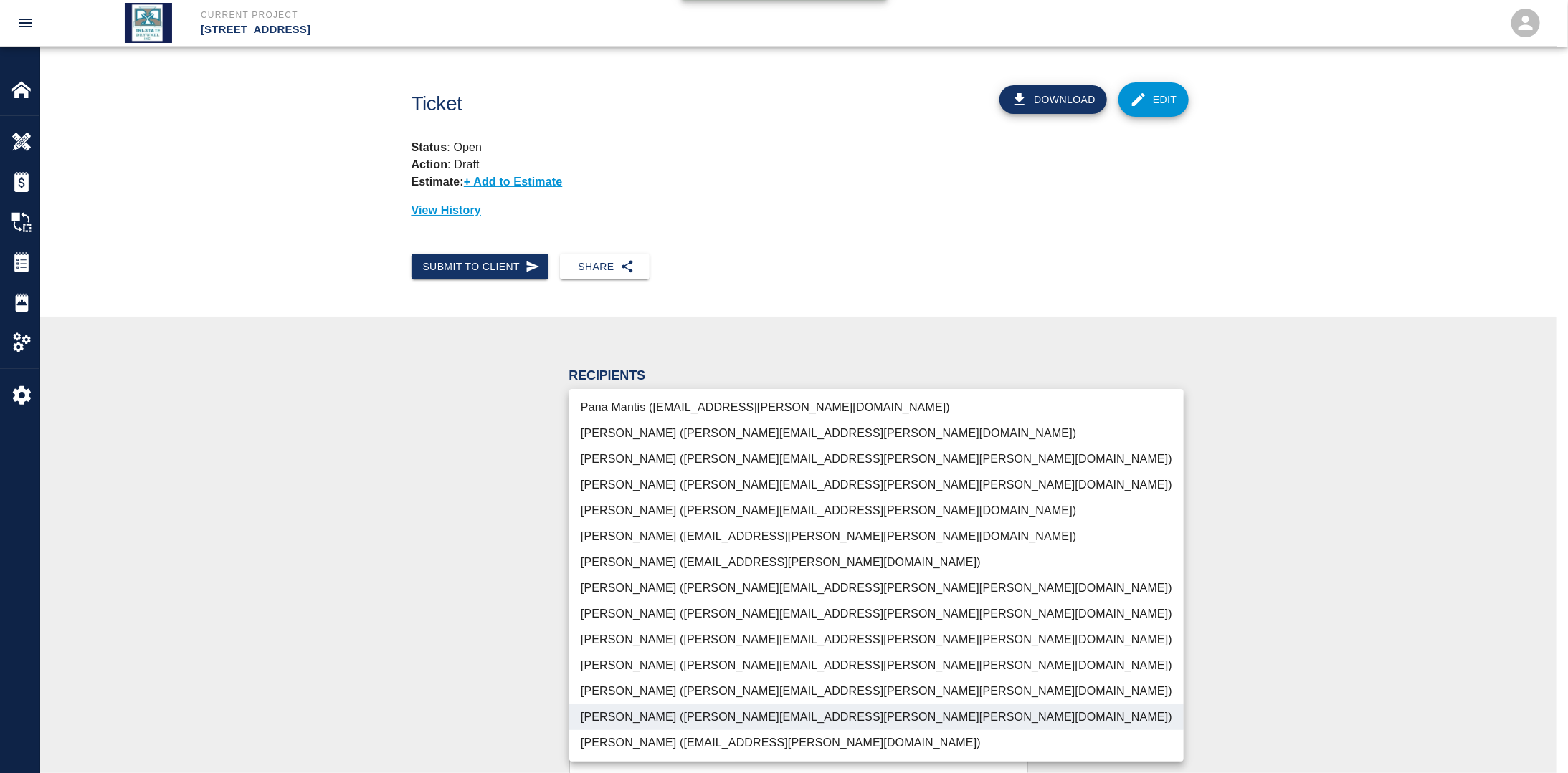
click at [548, 552] on div at bounding box center [784, 386] width 1568 height 773
click at [877, 500] on body "Current Project [STREET_ADDRESS] Home [STREET_ADDRESS] Overview Estimates Chang…" at bounding box center [784, 386] width 1568 height 773
click at [687, 666] on li "[PERSON_NAME] ([PERSON_NAME][EMAIL_ADDRESS][PERSON_NAME][PERSON_NAME][DOMAIN_NA…" at bounding box center [877, 666] width 614 height 26
type input "f2151df9-a33d-4239-98b3-85d2c5195f79,79096ab5-3b7f-4dda-89ef-6bffdeaf2507"
click at [509, 631] on div at bounding box center [784, 386] width 1568 height 773
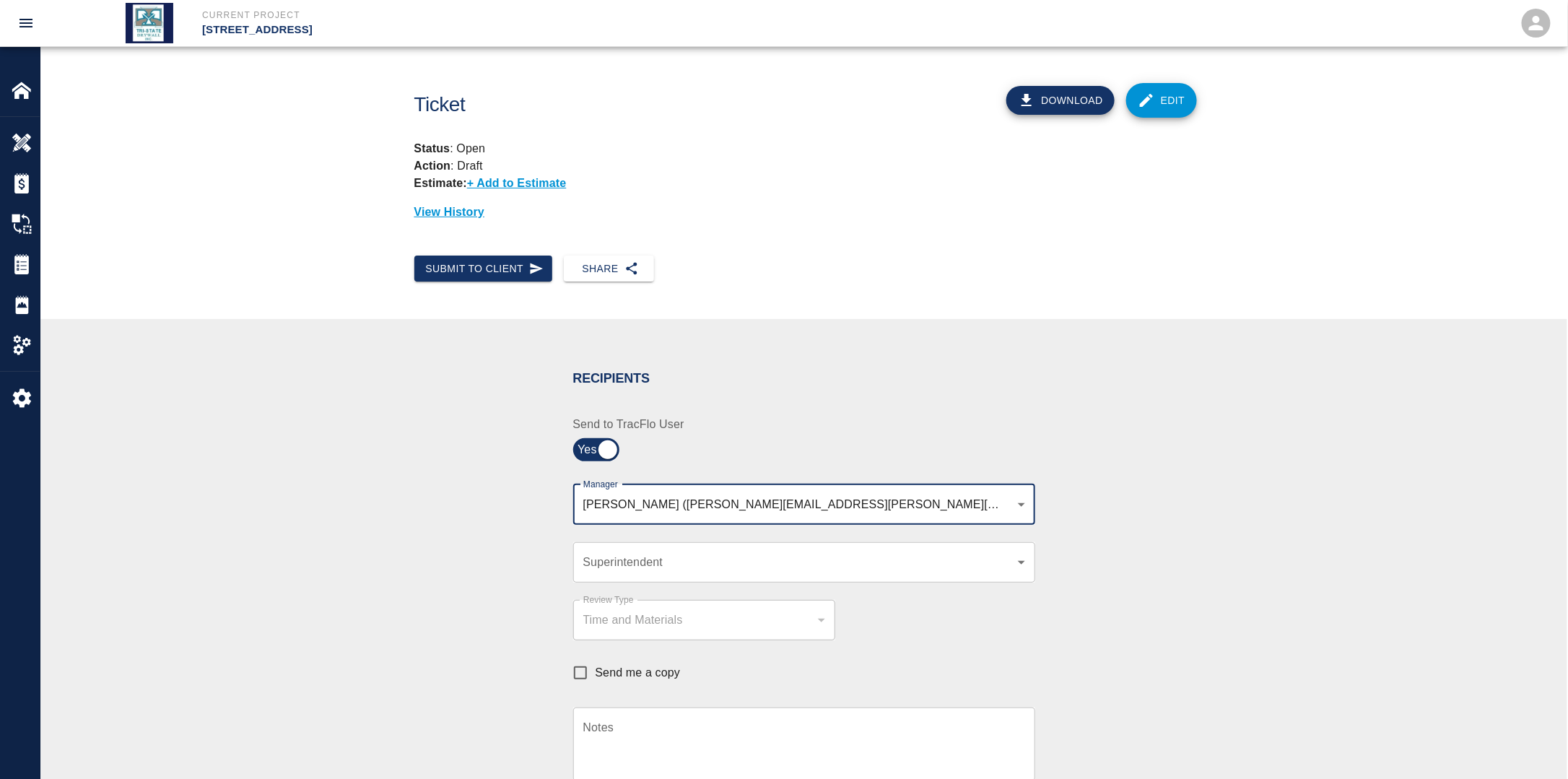
click at [622, 583] on div "Review Type Time and Materials tm Review Type" at bounding box center [696, 611] width 280 height 58
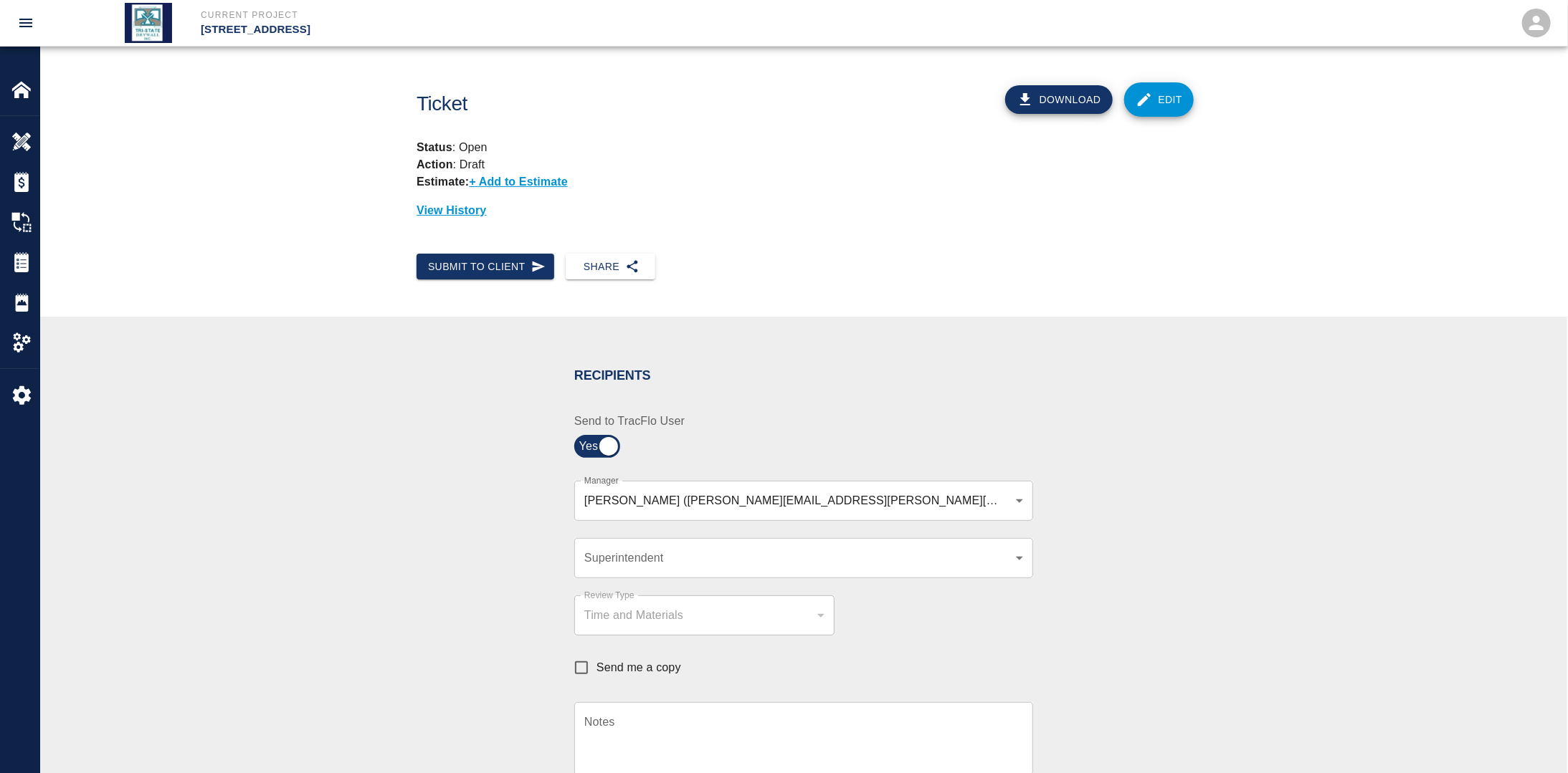
click at [626, 564] on body "Current Project [STREET_ADDRESS] Home [STREET_ADDRESS] Overview Estimates Chang…" at bounding box center [784, 386] width 1568 height 773
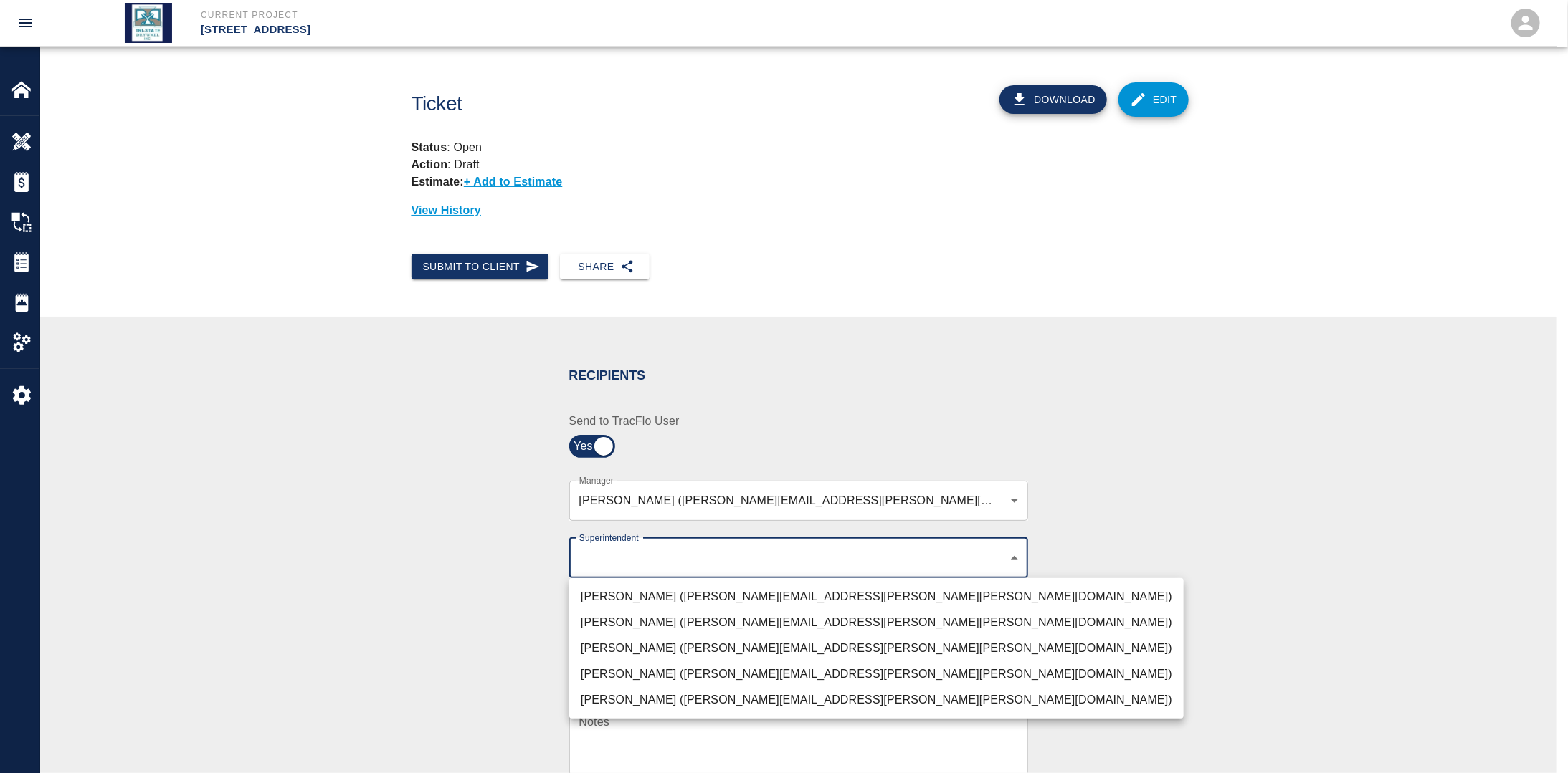
click at [629, 639] on li "[PERSON_NAME] ([PERSON_NAME][EMAIL_ADDRESS][PERSON_NAME][PERSON_NAME][DOMAIN_NA…" at bounding box center [877, 649] width 614 height 26
type input "32bad40b-bb12-40c1-a9d7-1de55074e5d0"
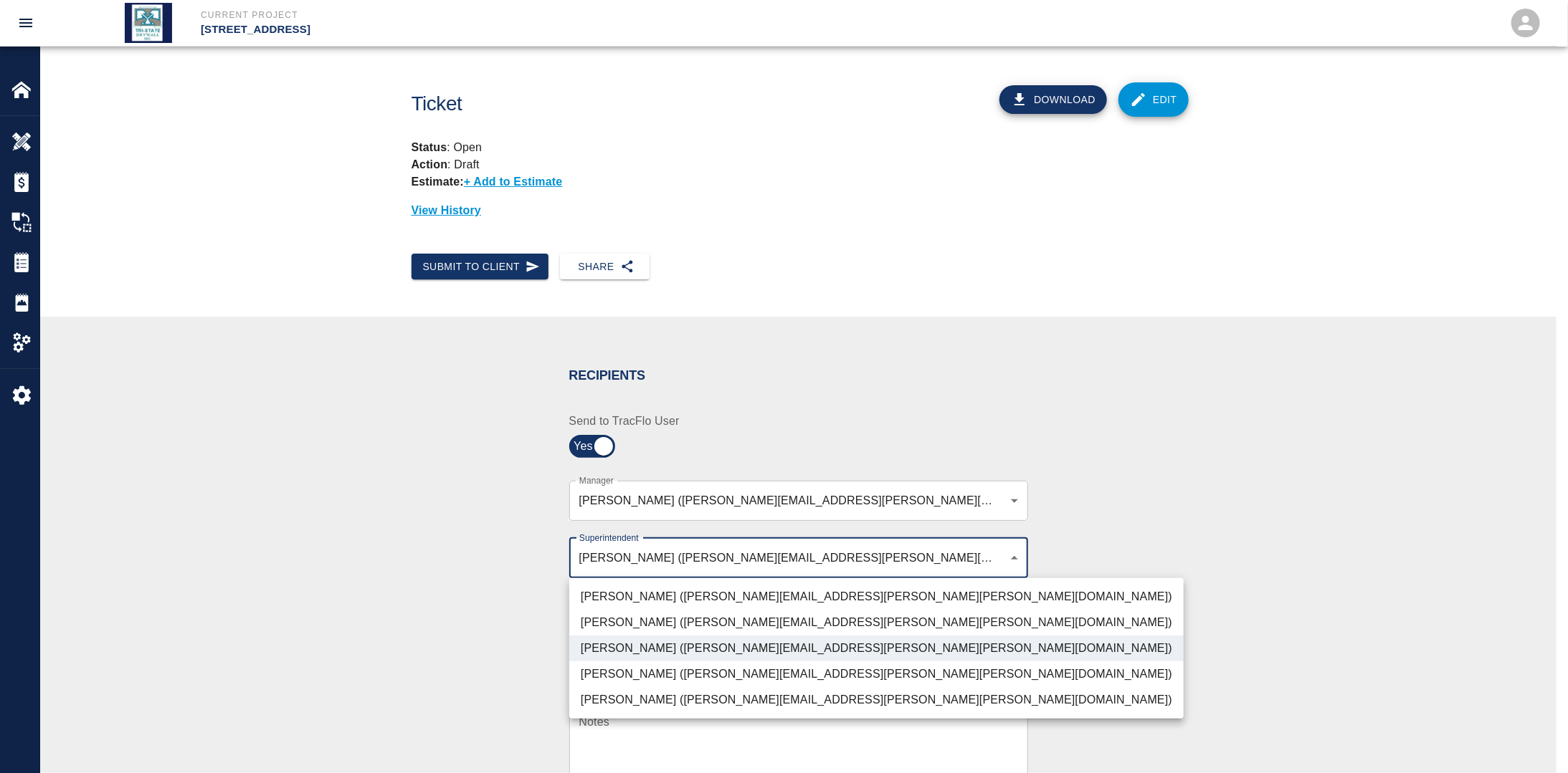
click at [526, 631] on div at bounding box center [784, 386] width 1568 height 773
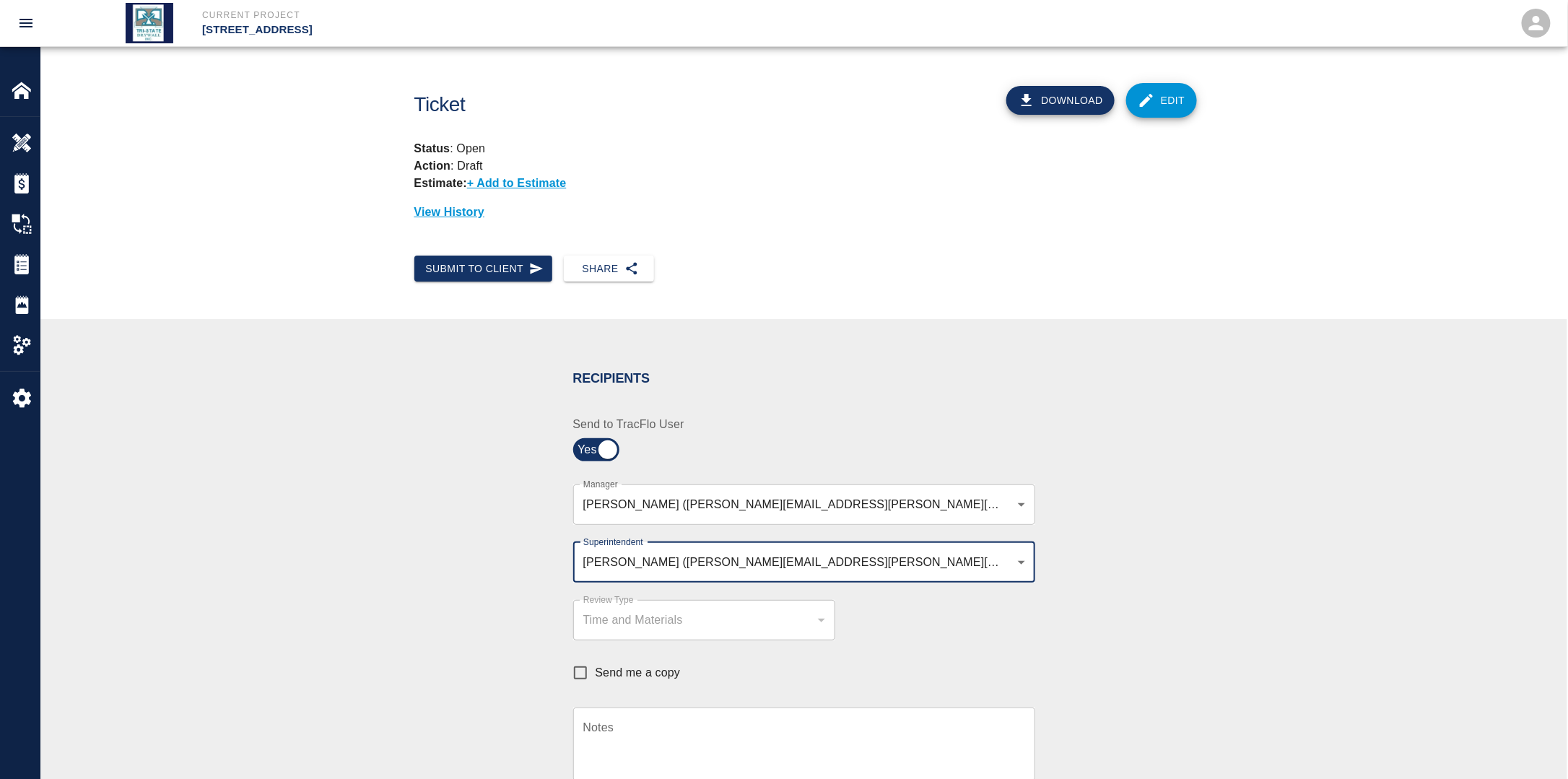
click at [584, 665] on input "Send me a copy" at bounding box center [580, 673] width 30 height 30
checkbox input "true"
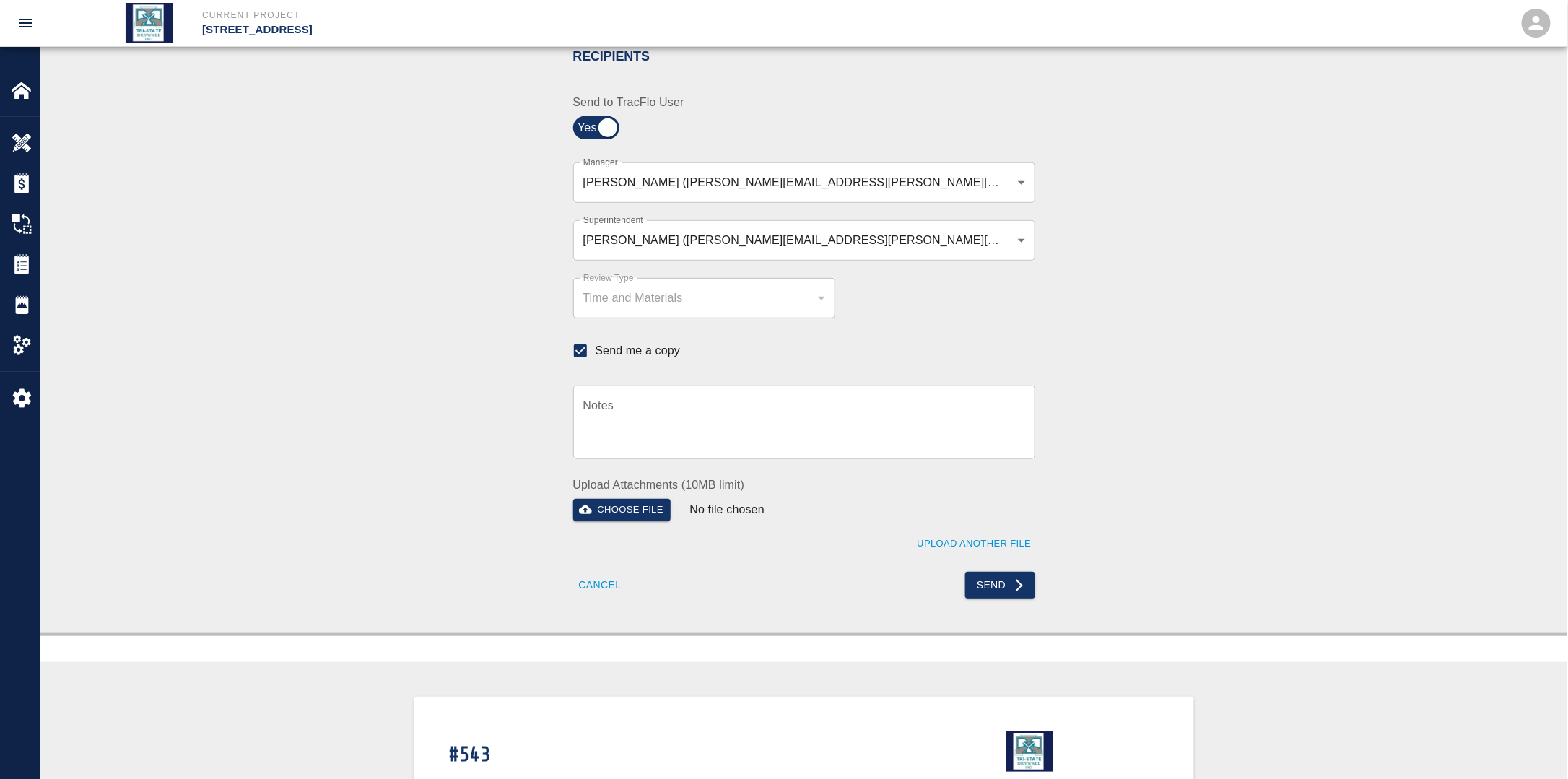
scroll to position [361, 0]
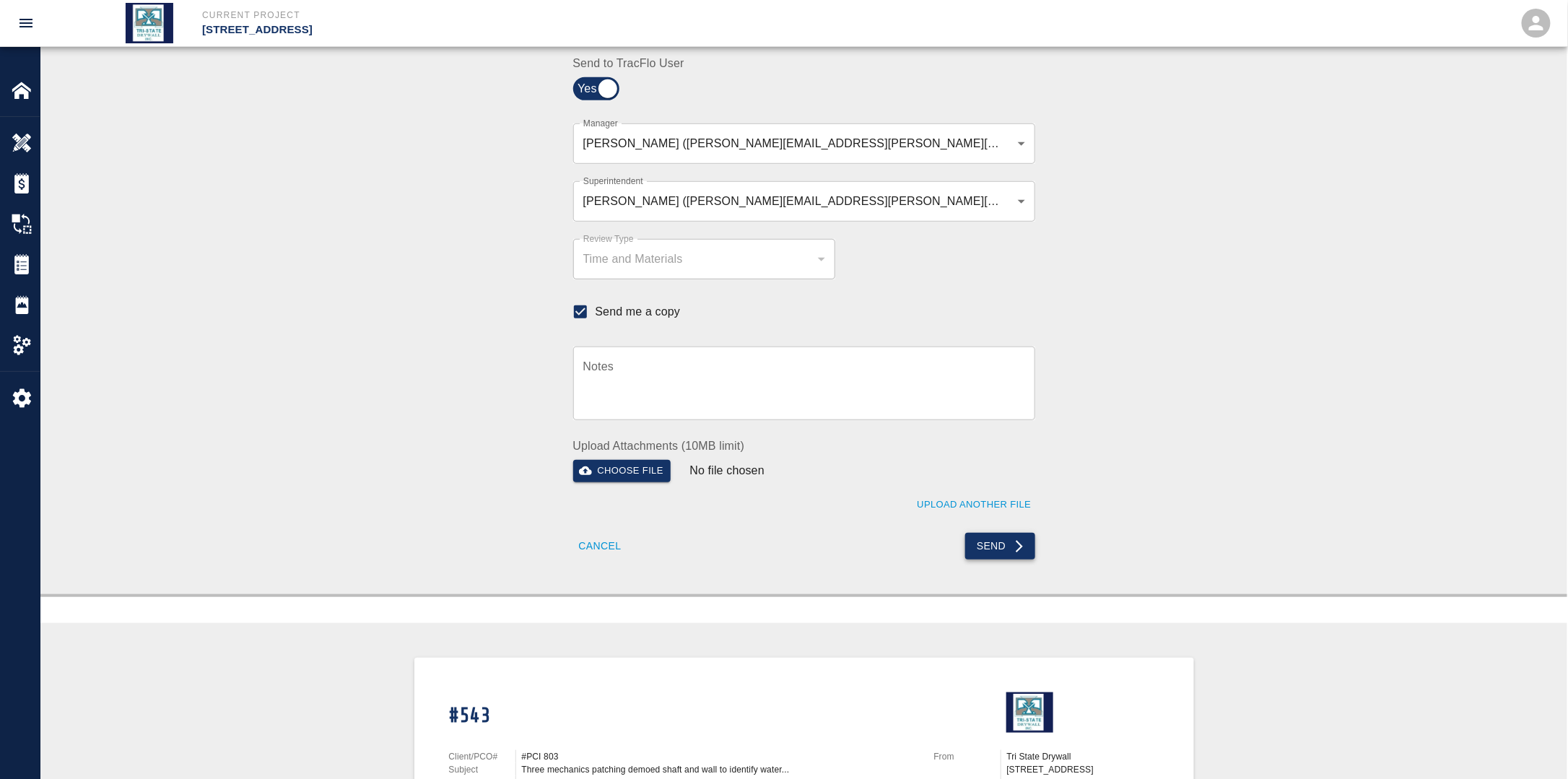
click at [992, 546] on button "Send" at bounding box center [1000, 546] width 70 height 27
checkbox input "false"
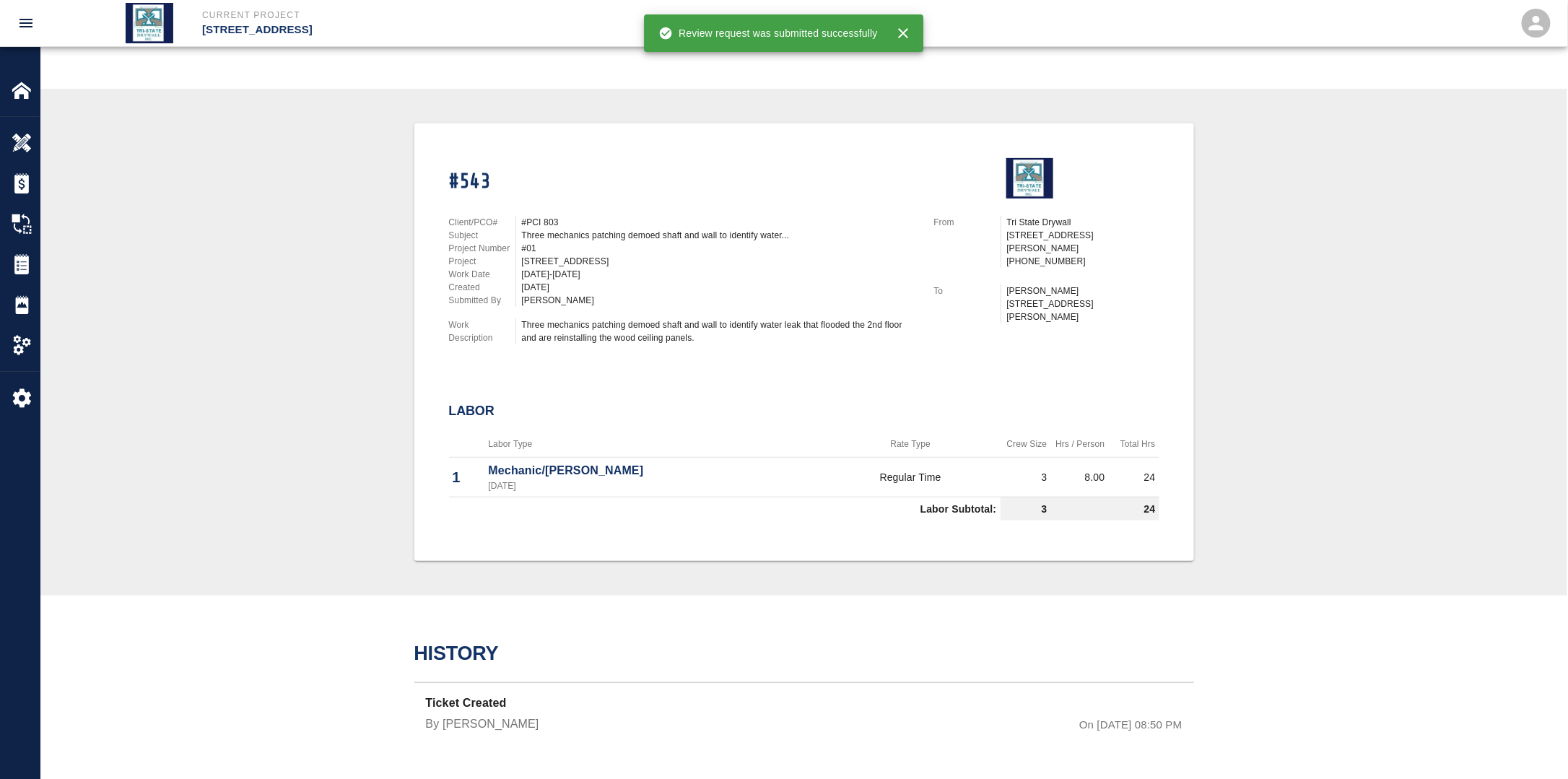
scroll to position [258, 0]
click at [11, 264] on img at bounding box center [21, 264] width 20 height 20
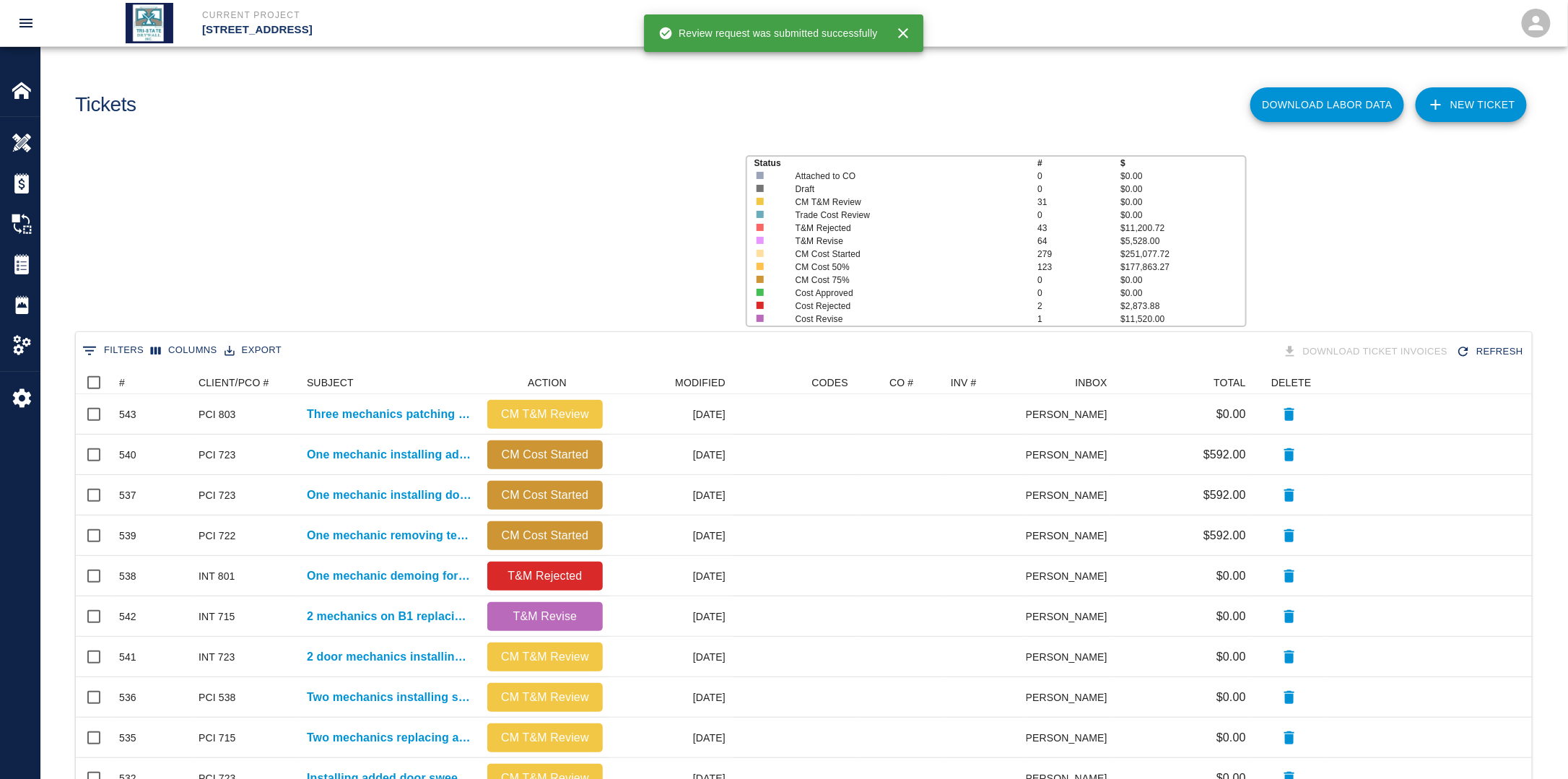
scroll to position [821, 1447]
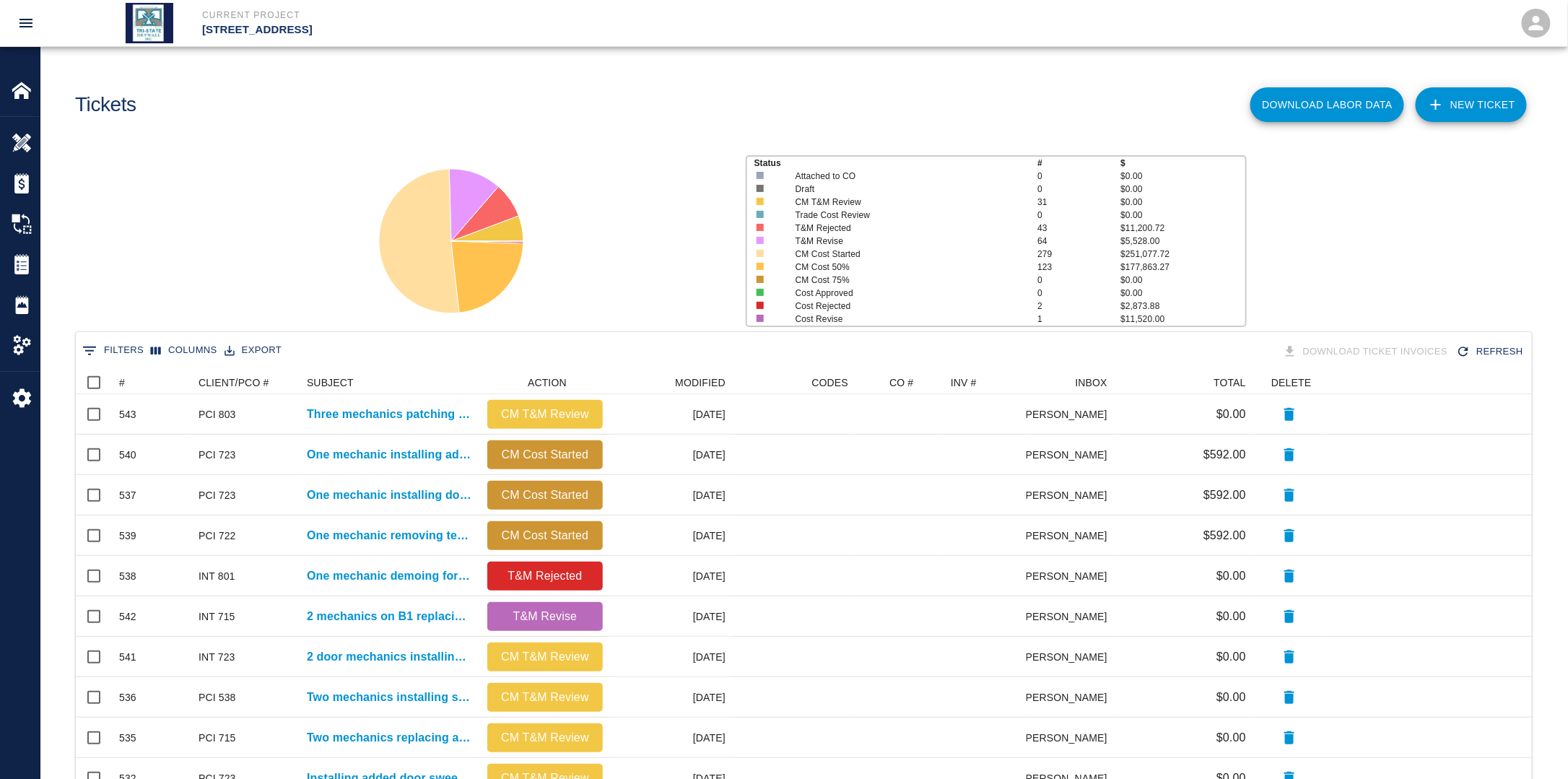
click at [1473, 107] on link "NEW TICKET" at bounding box center [1471, 105] width 111 height 34
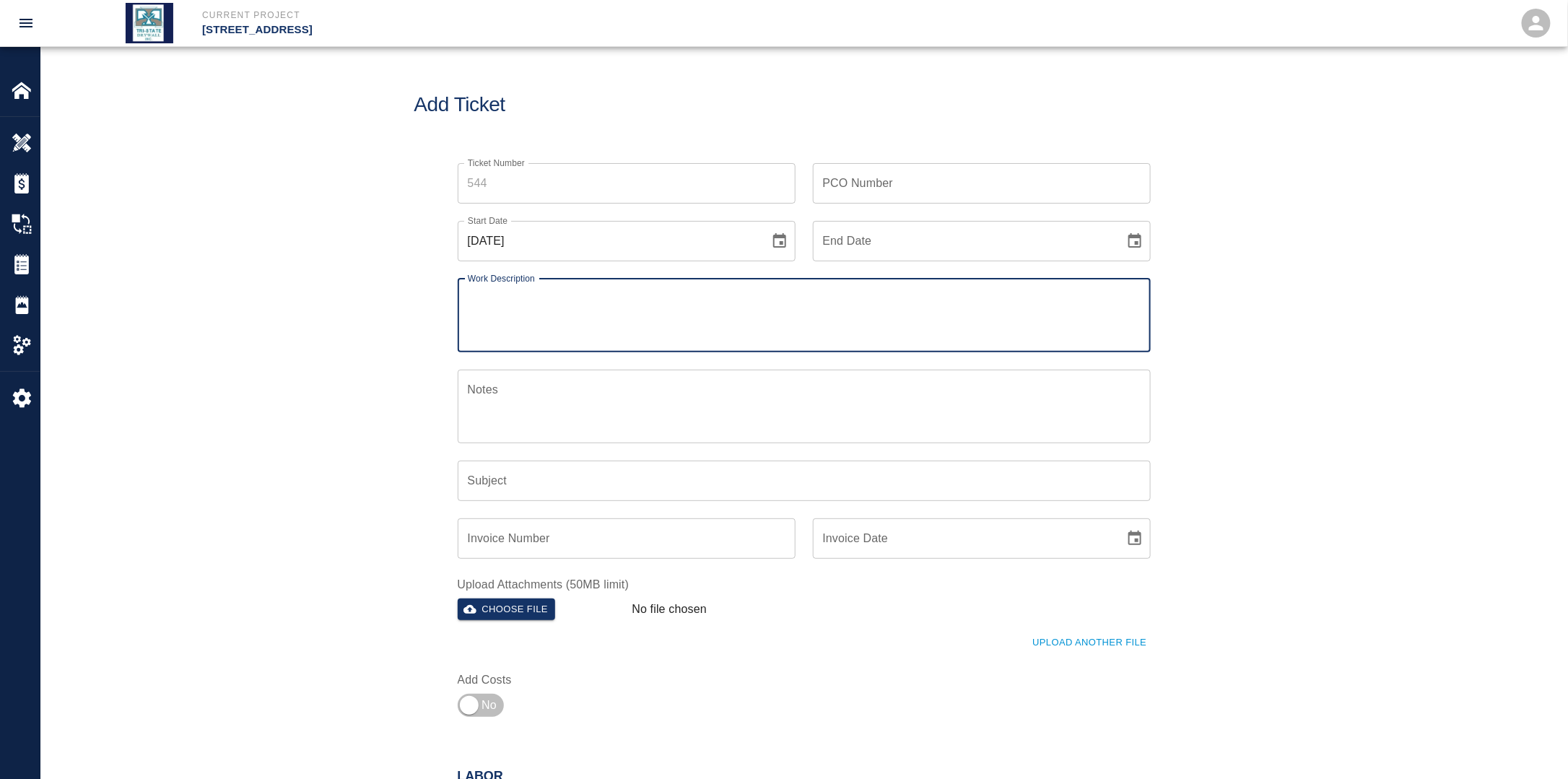
click at [939, 247] on input "End Date" at bounding box center [964, 241] width 302 height 40
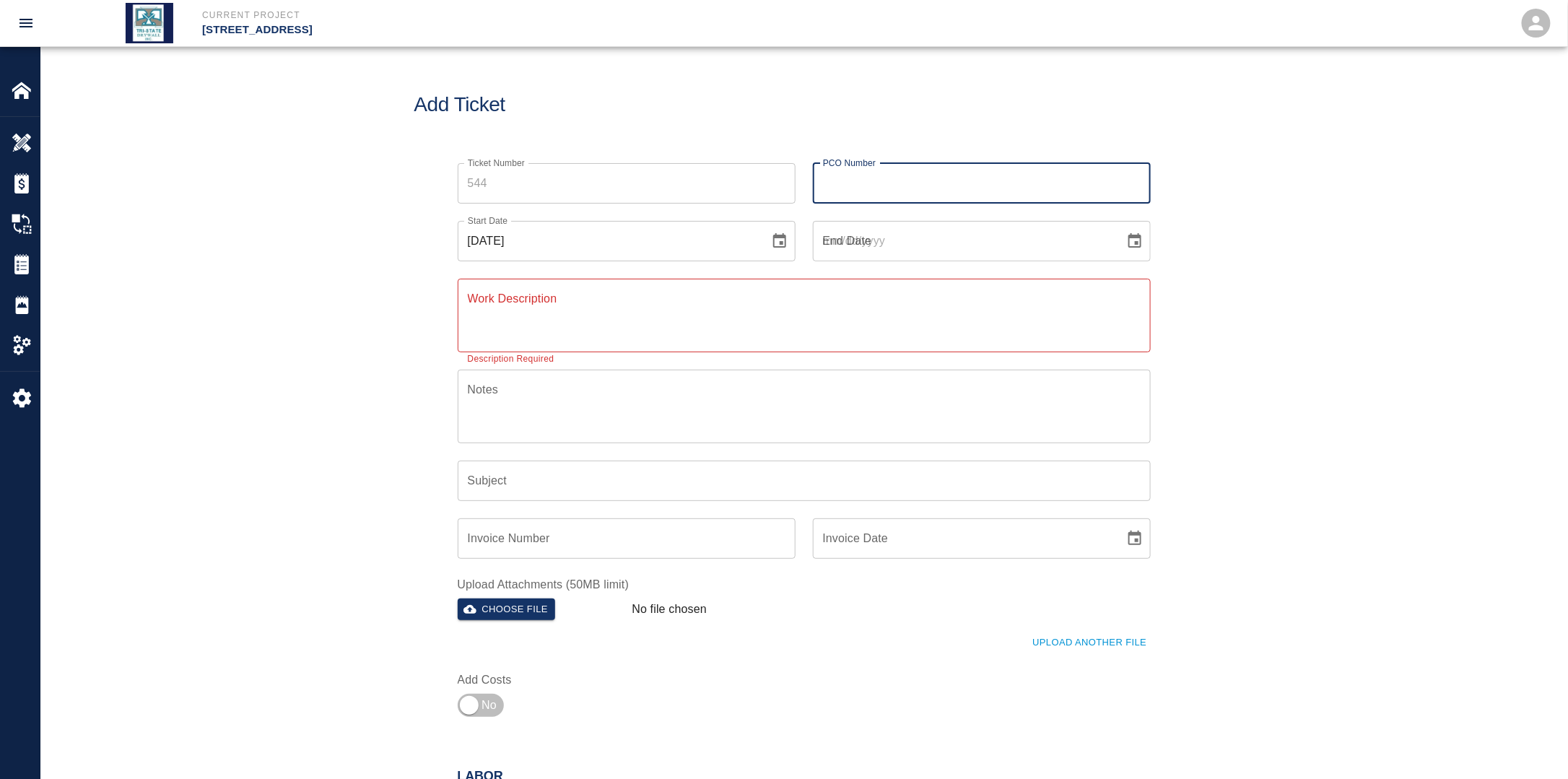
click at [928, 179] on input "PCO Number" at bounding box center [982, 182] width 338 height 40
type input "PCI 722"
click at [771, 249] on icon "Choose date, selected date is Sep 28, 2025" at bounding box center [779, 241] width 17 height 17
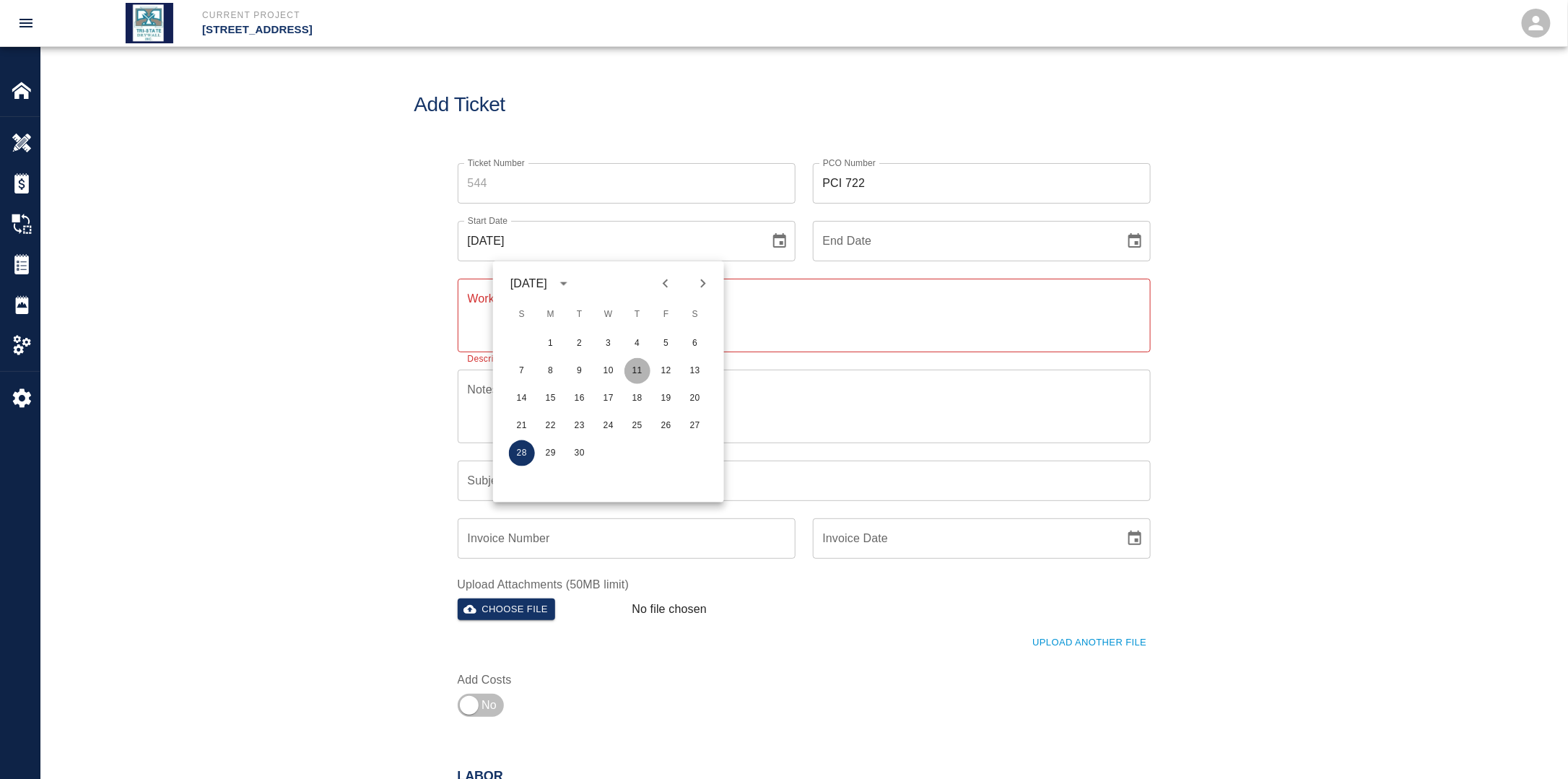
click at [642, 376] on button "11" at bounding box center [637, 371] width 26 height 26
type input "[DATE]"
drag, startPoint x: 1133, startPoint y: 244, endPoint x: 1126, endPoint y: 250, distance: 9.2
click at [1134, 244] on icon "Choose date" at bounding box center [1134, 241] width 17 height 17
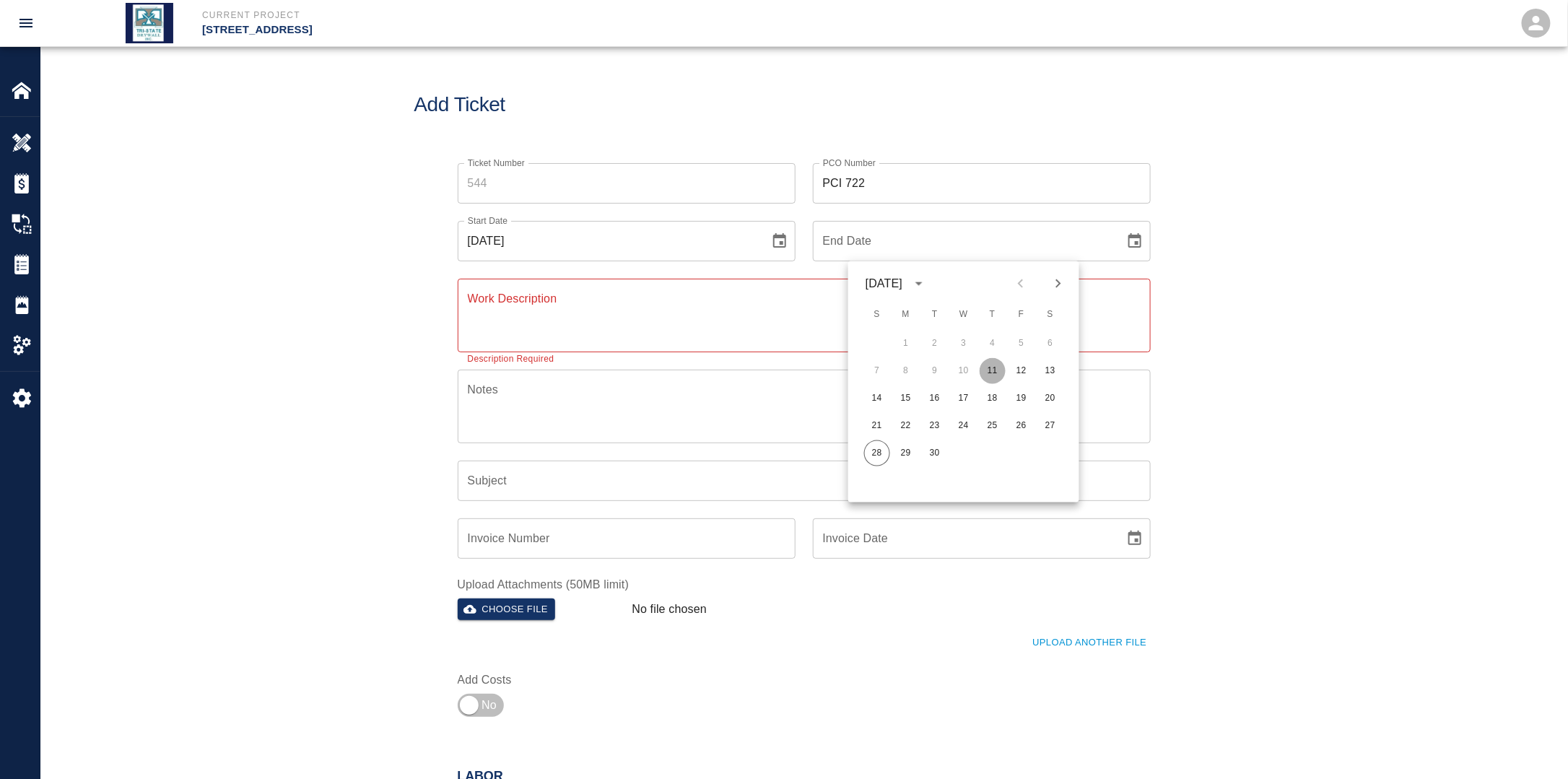
click at [996, 367] on button "11" at bounding box center [993, 371] width 26 height 26
type input "[DATE]"
click at [823, 337] on textarea "Work Description" at bounding box center [804, 315] width 672 height 50
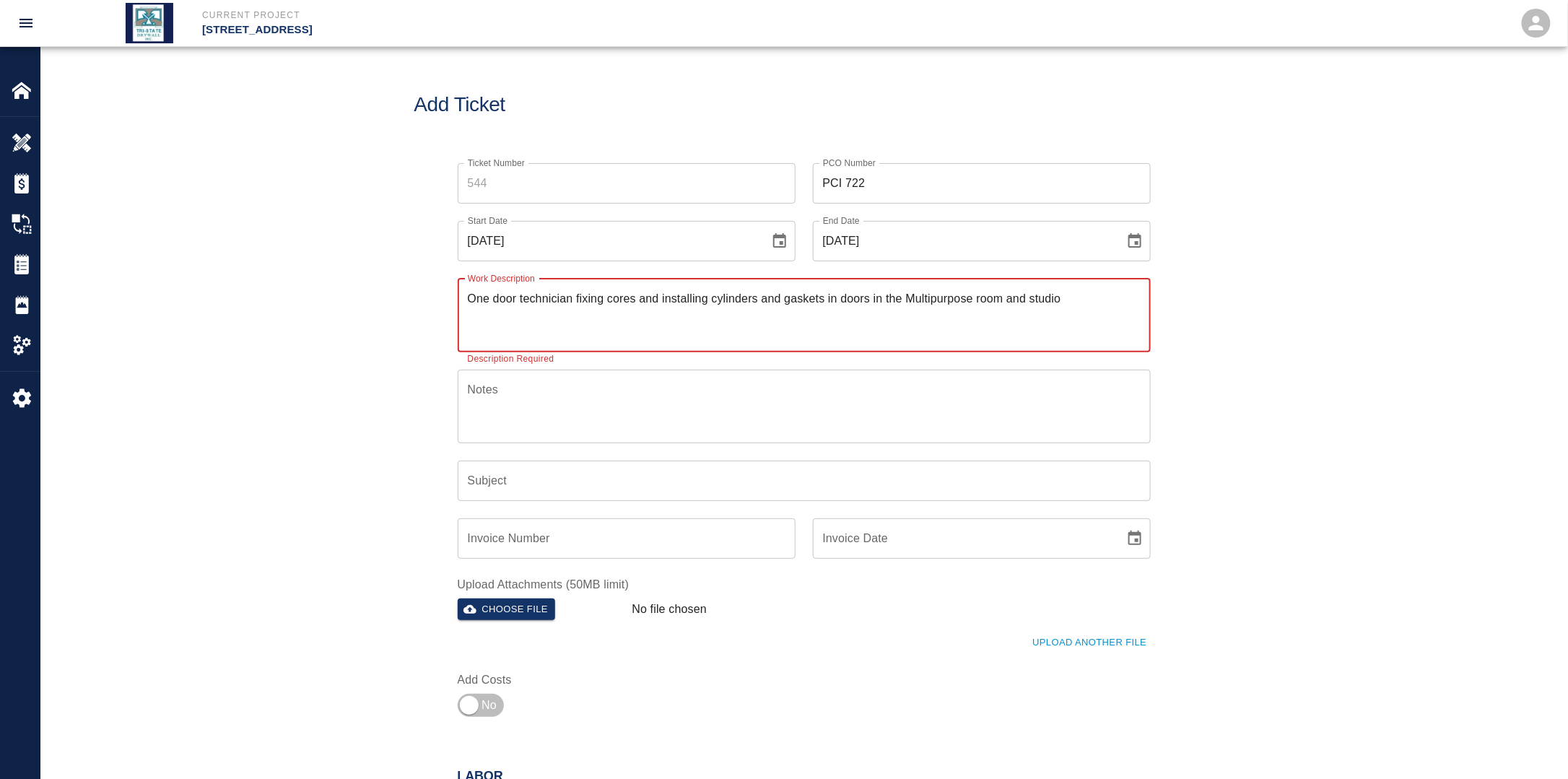
click at [784, 308] on textarea "One door technician fixing cores and installing cylinders and gaskets in doors …" at bounding box center [804, 315] width 672 height 50
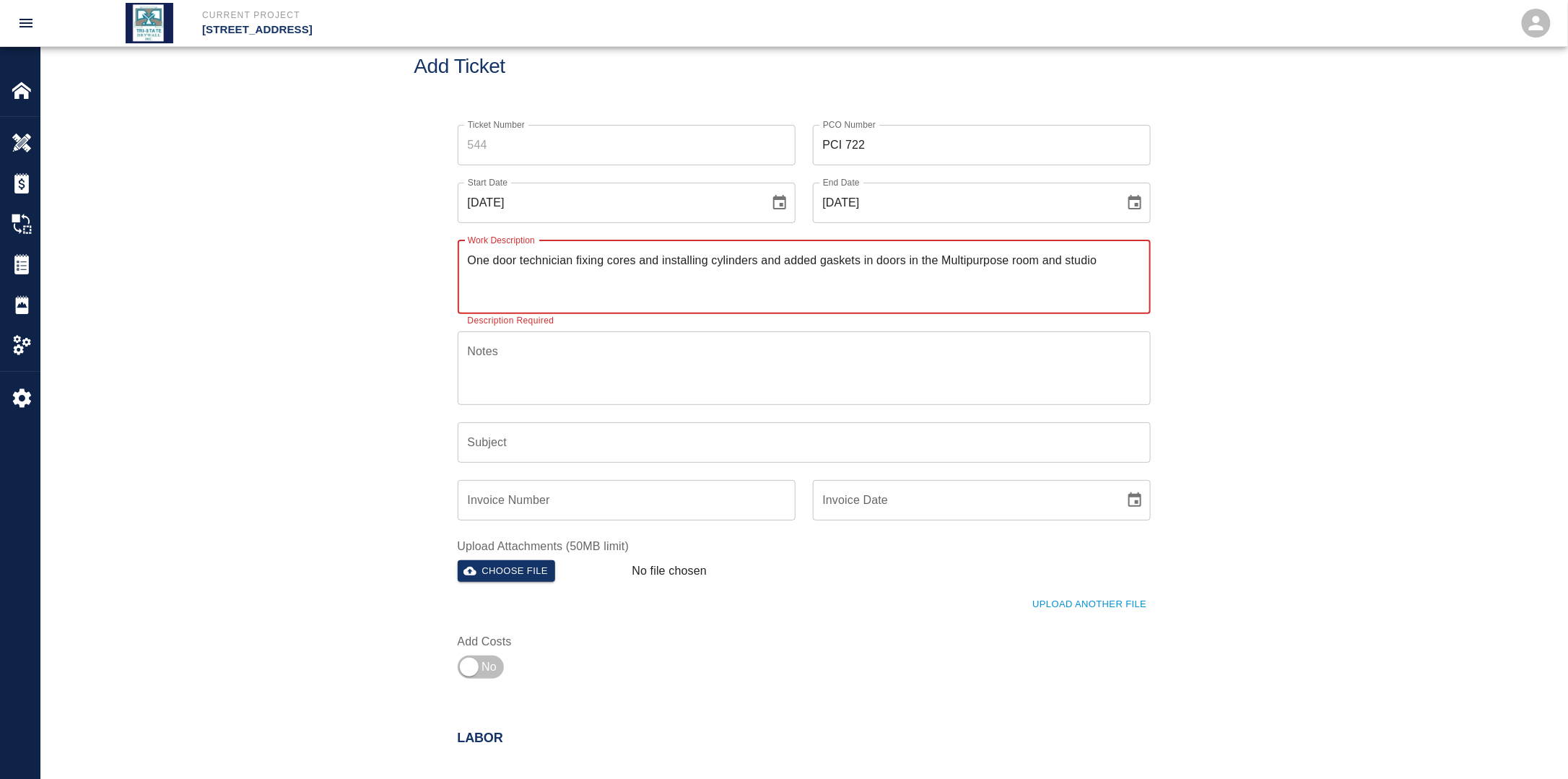
scroll to position [217, 0]
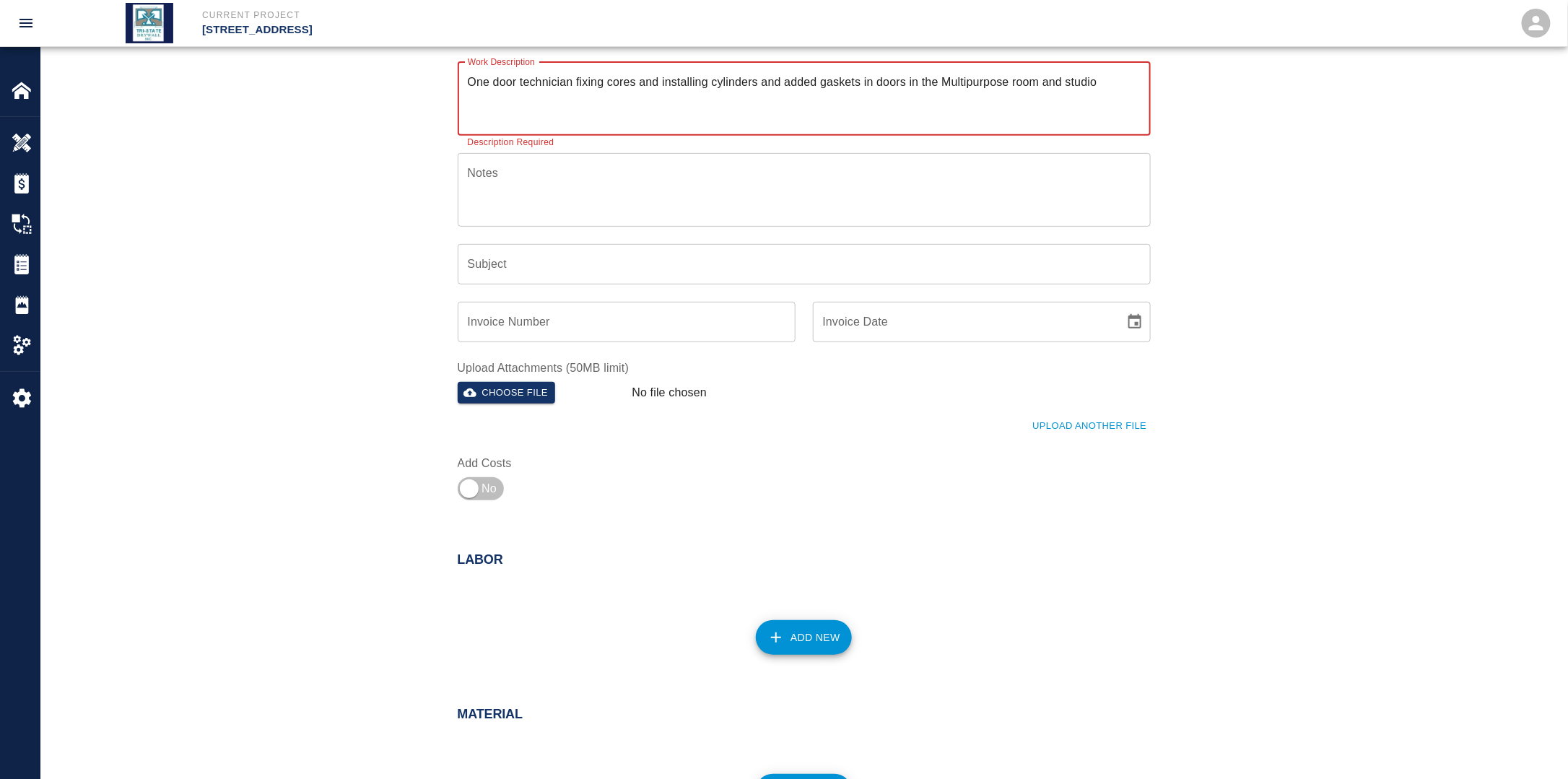
type textarea "One door technician fixing cores and installing cylinders and added gaskets in …"
click at [806, 638] on button "Add New" at bounding box center [803, 637] width 96 height 34
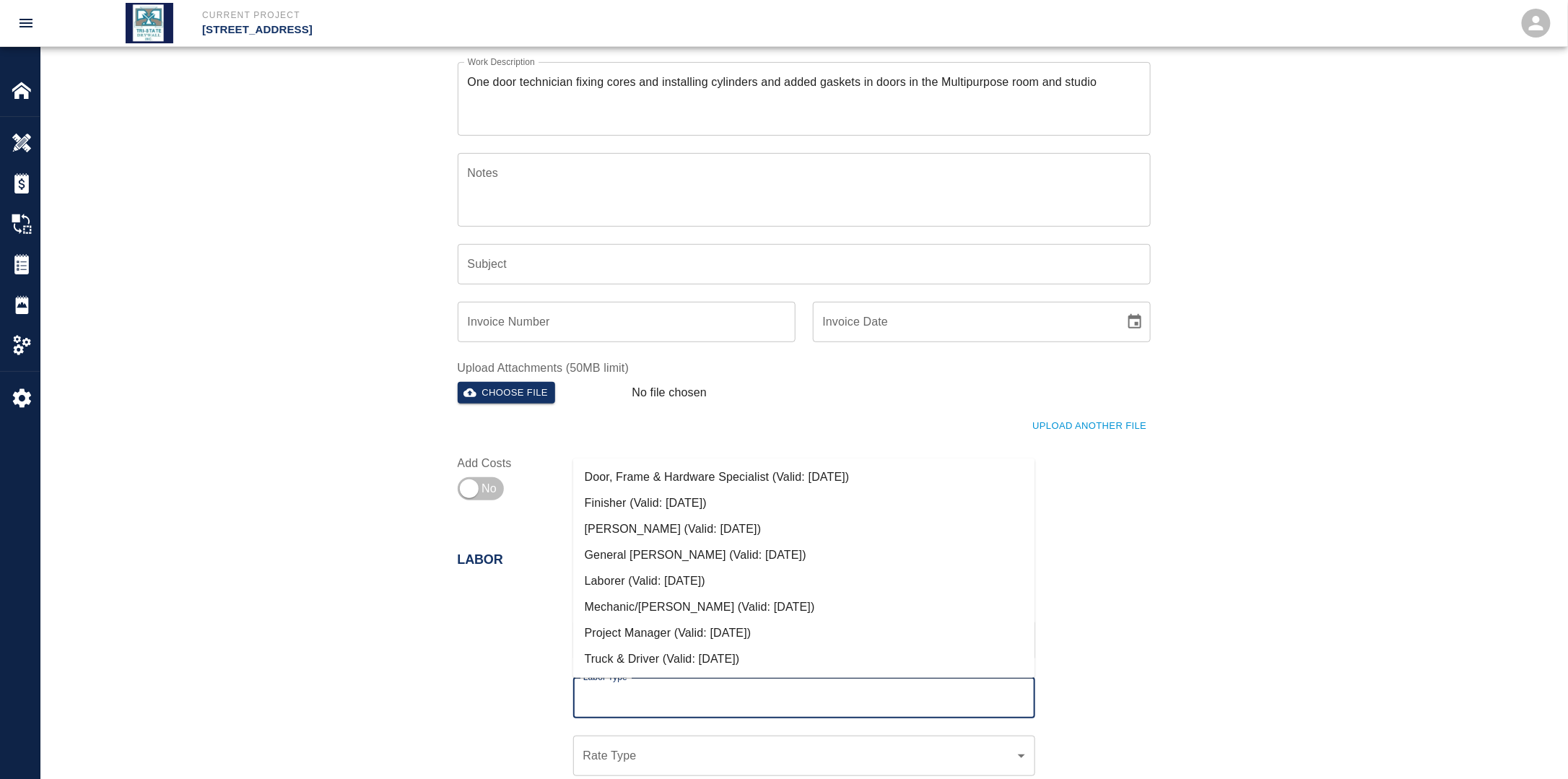
click at [704, 694] on input "Labor Type" at bounding box center [804, 699] width 449 height 28
click at [710, 477] on li "Door, Frame & Hardware Specialist (Valid: [DATE])" at bounding box center [804, 477] width 462 height 26
type input "Door, Frame & Hardware Specialist"
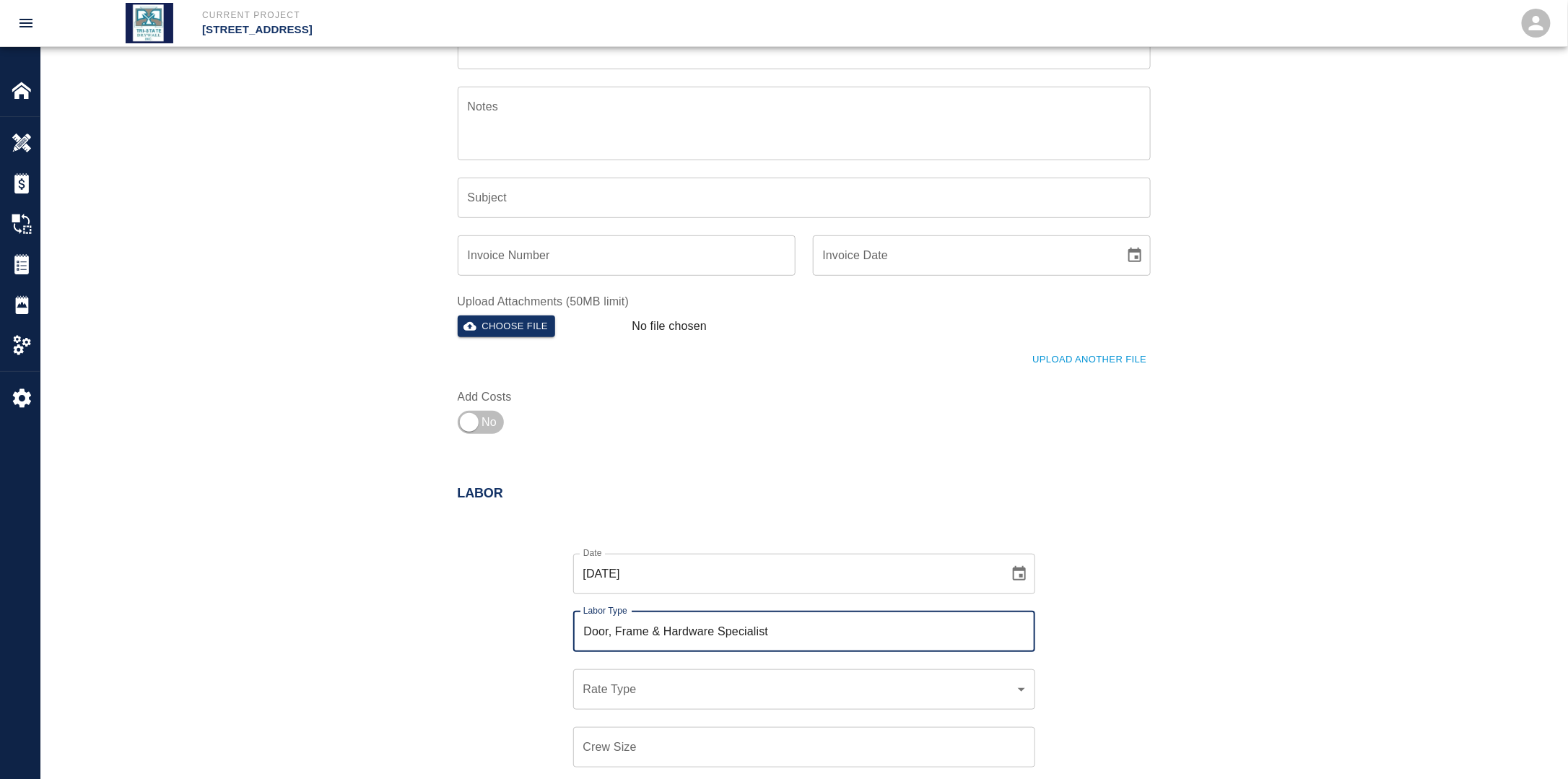
scroll to position [433, 0]
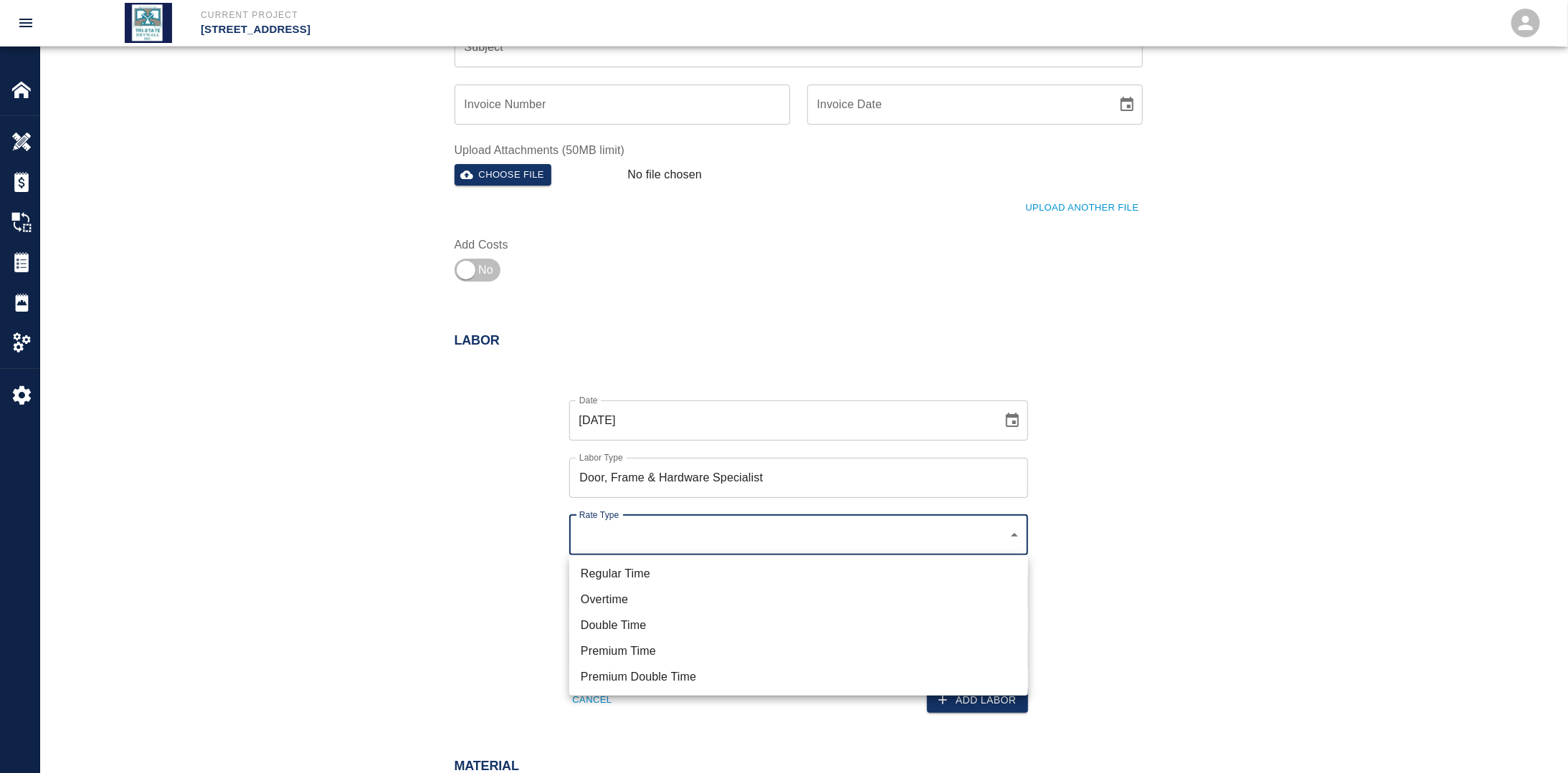
click at [643, 565] on li "Regular Time" at bounding box center [799, 574] width 459 height 26
type input "rate_rt"
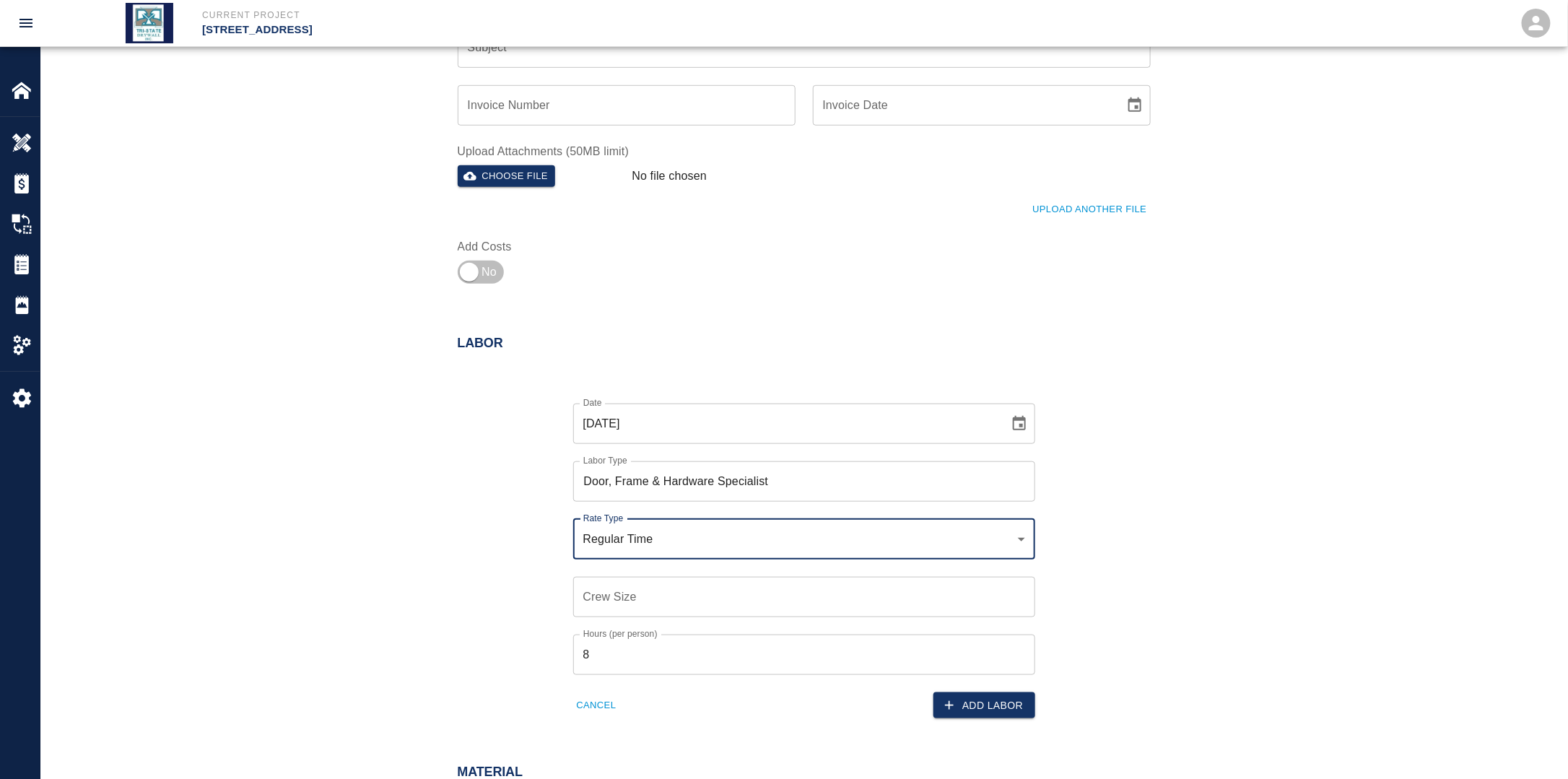
click at [636, 585] on input "Crew Size" at bounding box center [804, 597] width 462 height 40
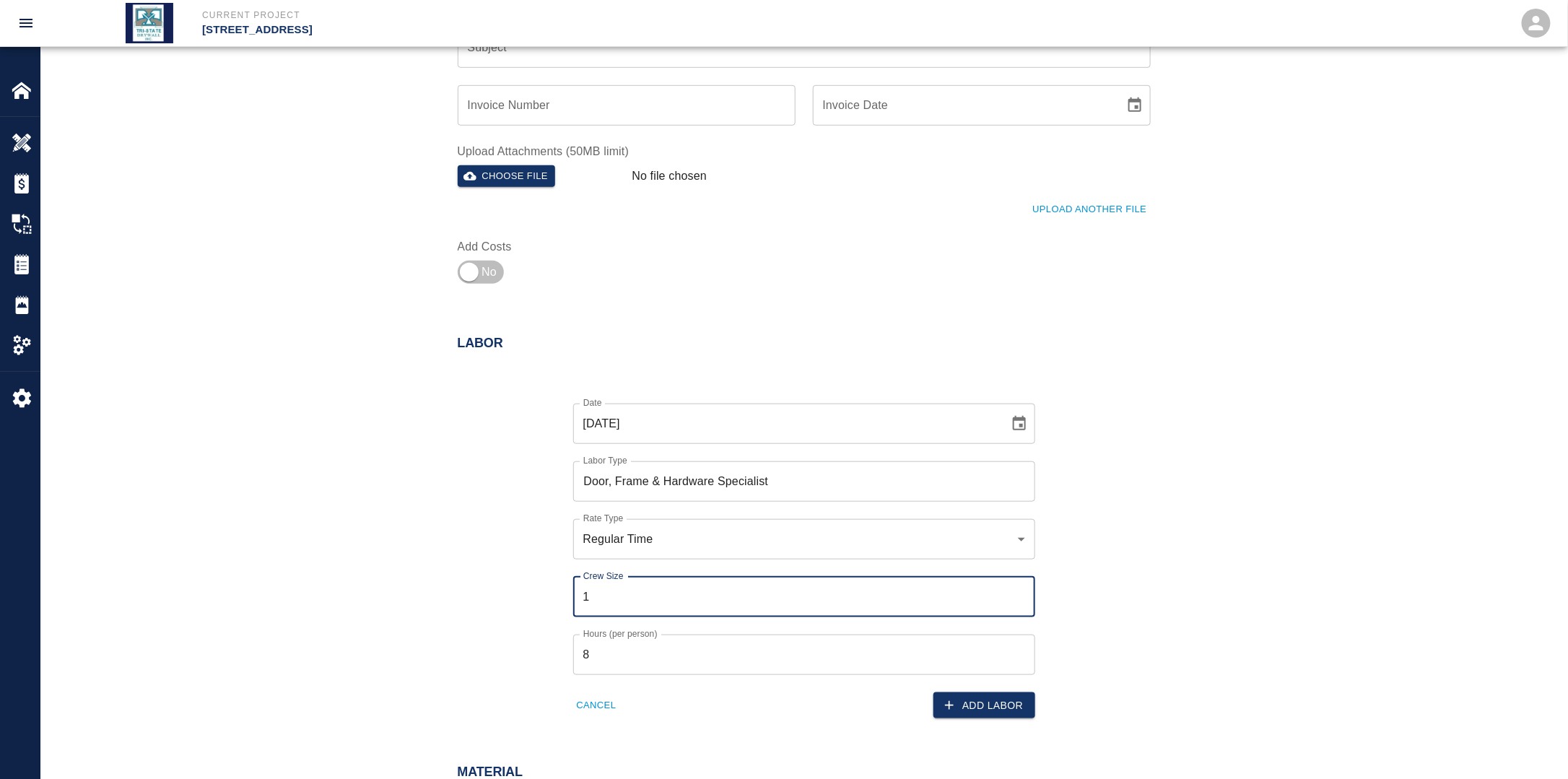
type input "1"
drag, startPoint x: 548, startPoint y: 587, endPoint x: 591, endPoint y: 597, distance: 44.1
click at [549, 587] on div "Date [DATE] Date Labor Type Door, Frame & Hardware Specialist Labor Type Rate T…" at bounding box center [795, 550] width 710 height 339
click at [977, 709] on button "Add Labor" at bounding box center [984, 705] width 101 height 27
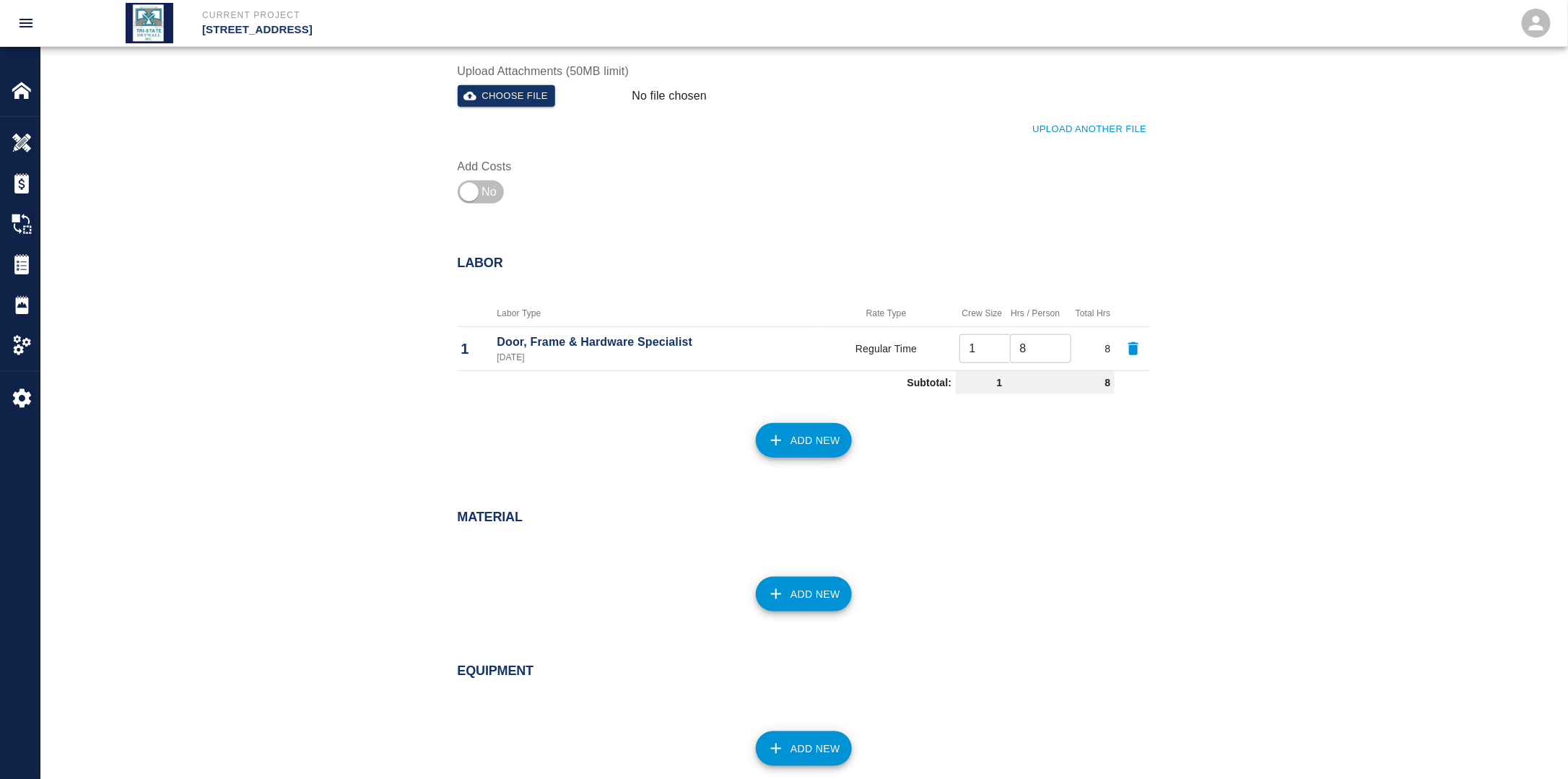
scroll to position [624, 0]
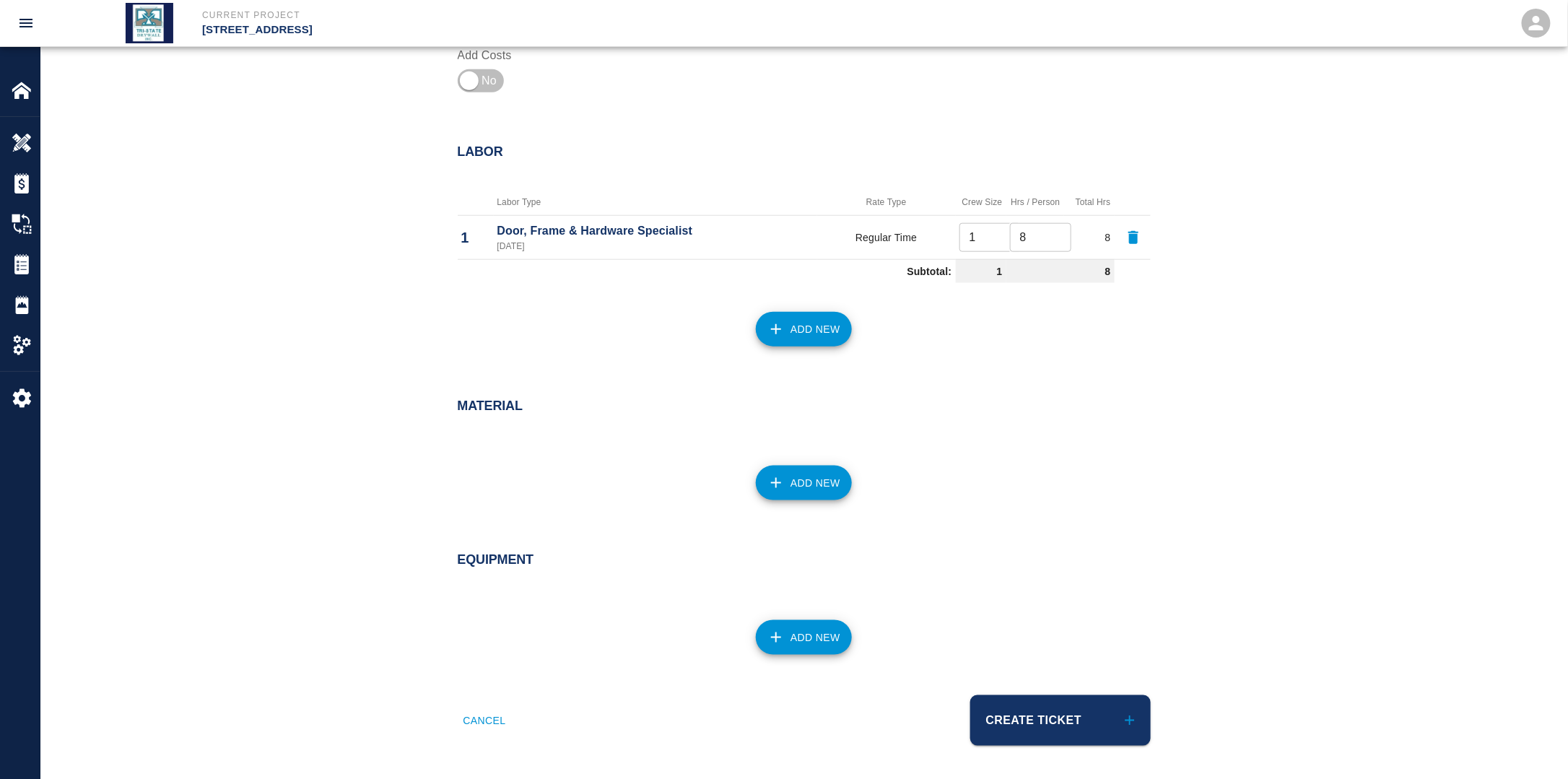
click at [1046, 697] on button "Create Ticket" at bounding box center [1060, 721] width 181 height 51
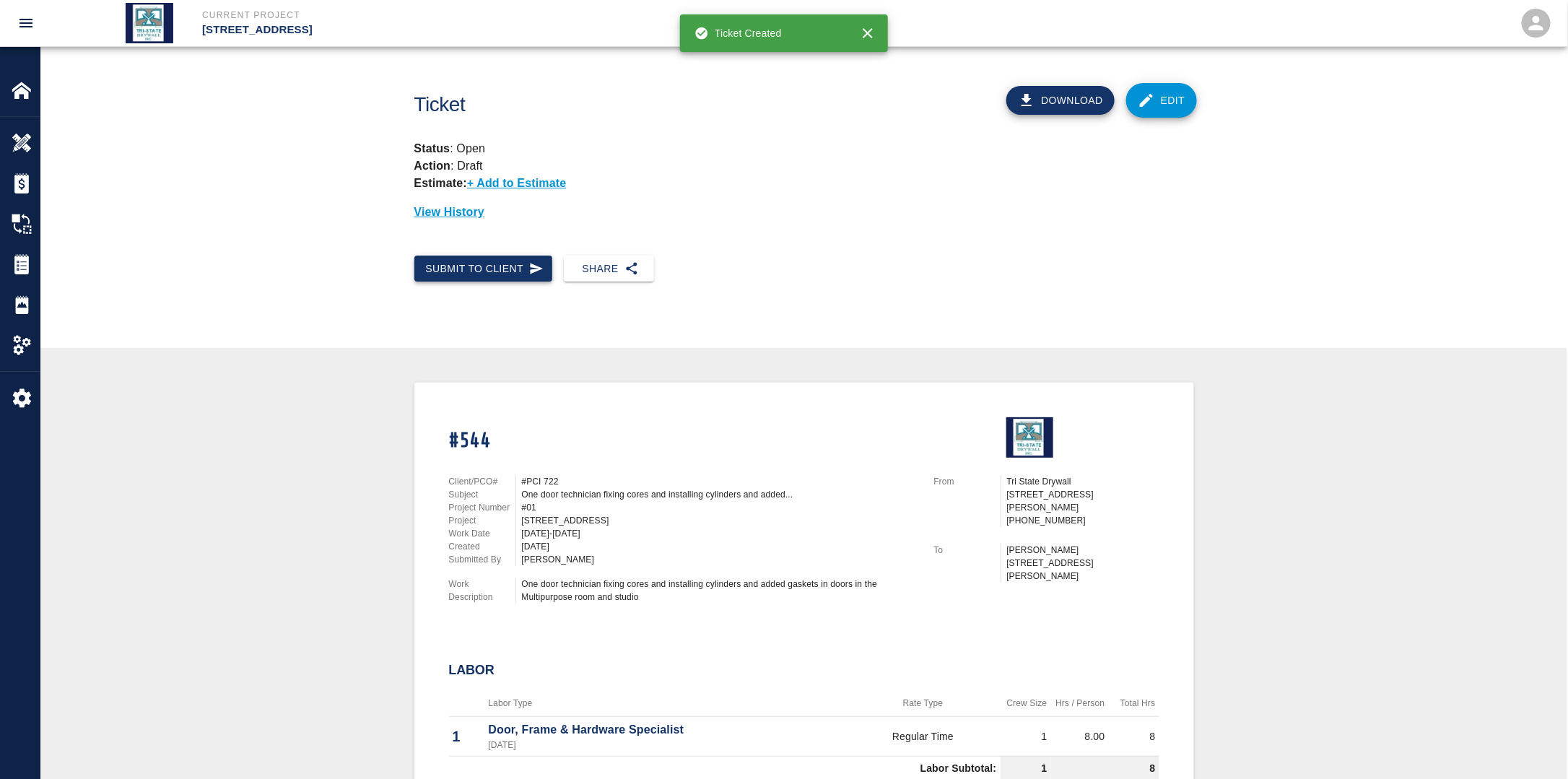
click at [483, 273] on button "Submit to Client" at bounding box center [483, 268] width 138 height 27
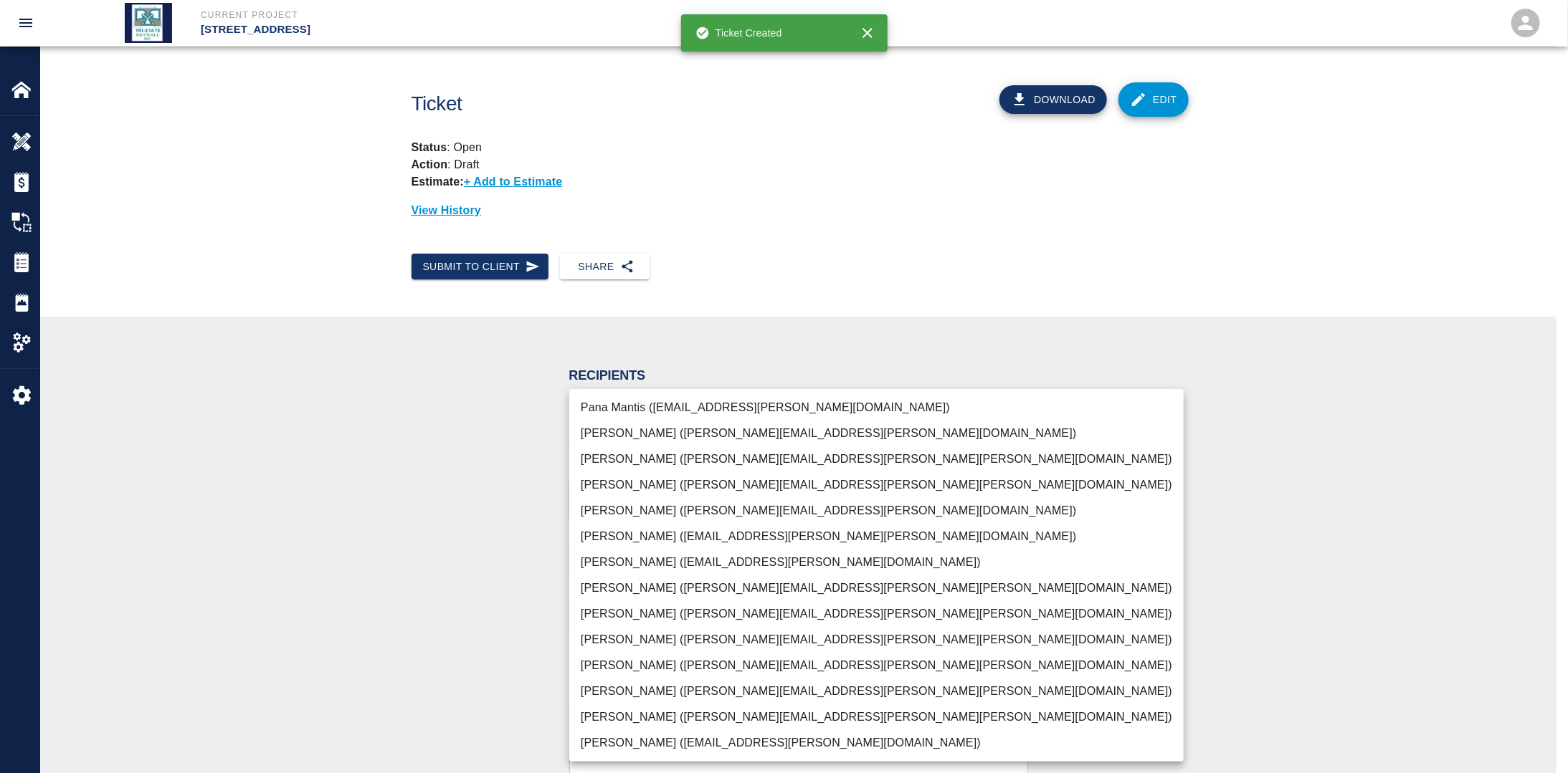
click at [637, 503] on body "Current Project [STREET_ADDRESS] Home [STREET_ADDRESS] Overview Estimates Chang…" at bounding box center [784, 386] width 1568 height 773
drag, startPoint x: 636, startPoint y: 711, endPoint x: 629, endPoint y: 710, distance: 7.1
click at [636, 710] on li "[PERSON_NAME] ([PERSON_NAME][EMAIL_ADDRESS][PERSON_NAME][PERSON_NAME][DOMAIN_NA…" at bounding box center [877, 717] width 614 height 26
click at [539, 681] on div at bounding box center [784, 386] width 1568 height 773
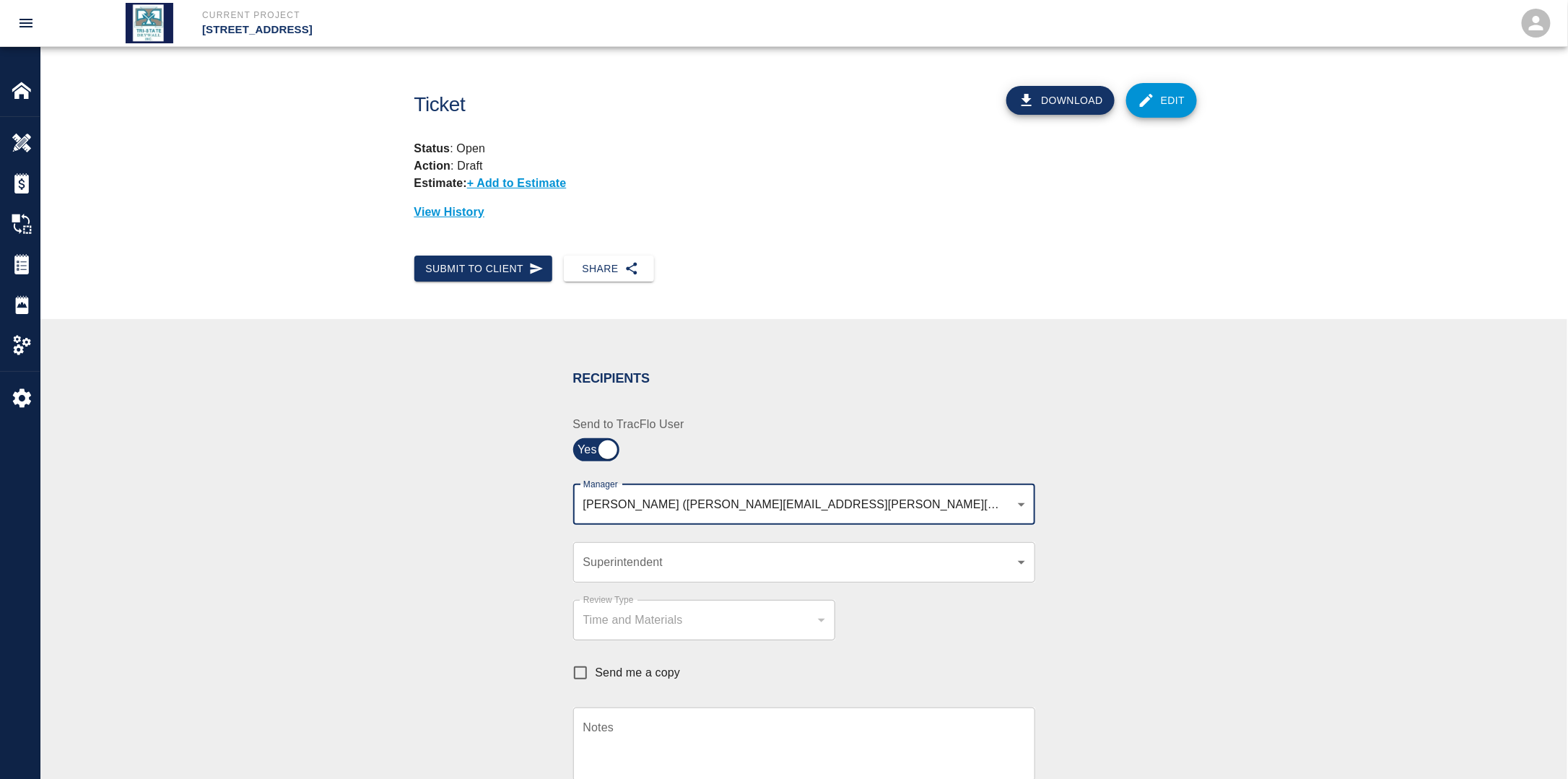
click at [875, 507] on body "Current Project [STREET_ADDRESS] Home [STREET_ADDRESS] Overview Estimates Chang…" at bounding box center [784, 390] width 1568 height 779
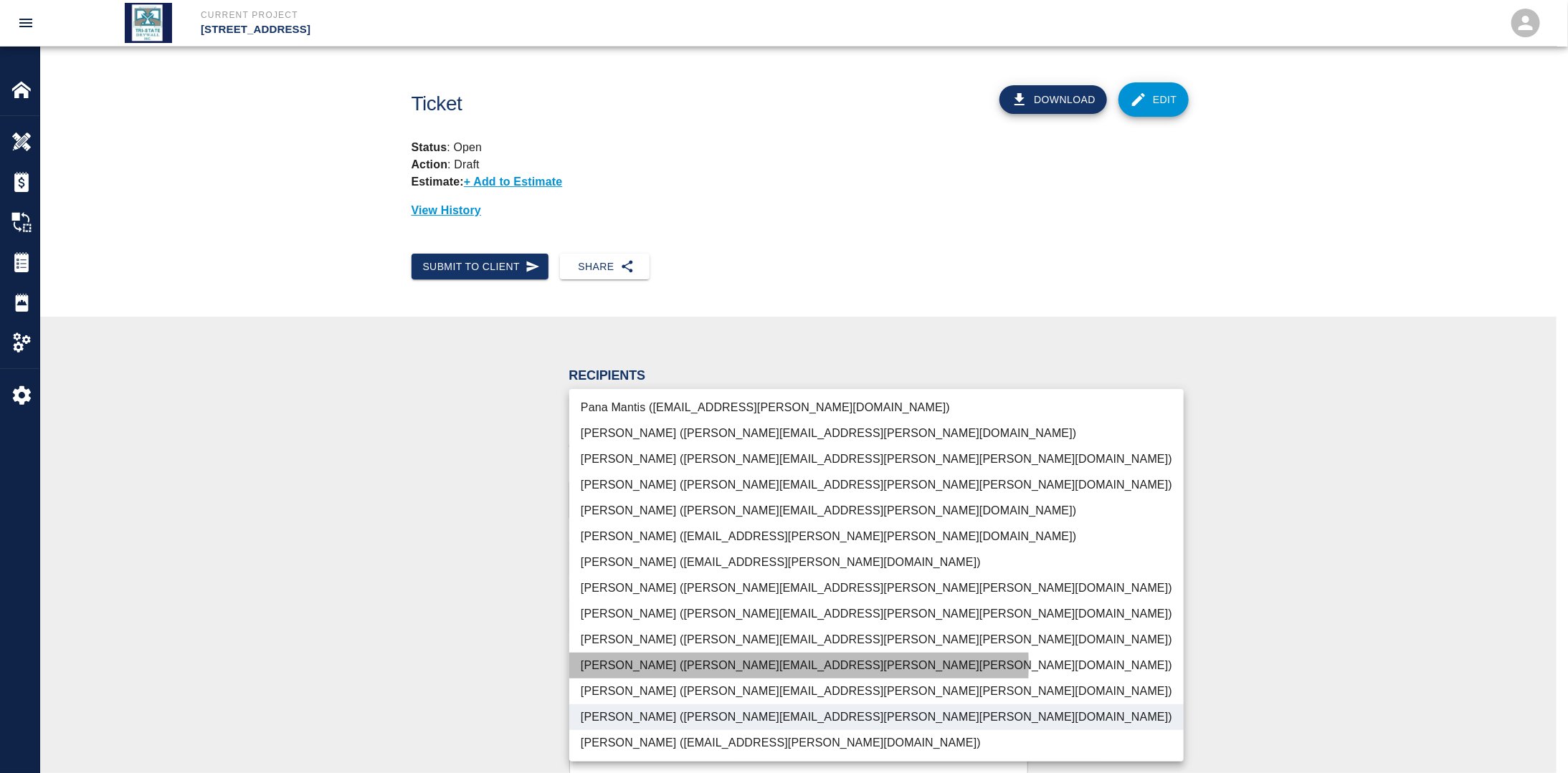
click at [673, 665] on li "[PERSON_NAME] ([PERSON_NAME][EMAIL_ADDRESS][PERSON_NAME][PERSON_NAME][DOMAIN_NA…" at bounding box center [877, 666] width 614 height 26
type input "f2151df9-a33d-4239-98b3-85d2c5195f79,79096ab5-3b7f-4dda-89ef-6bffdeaf2507"
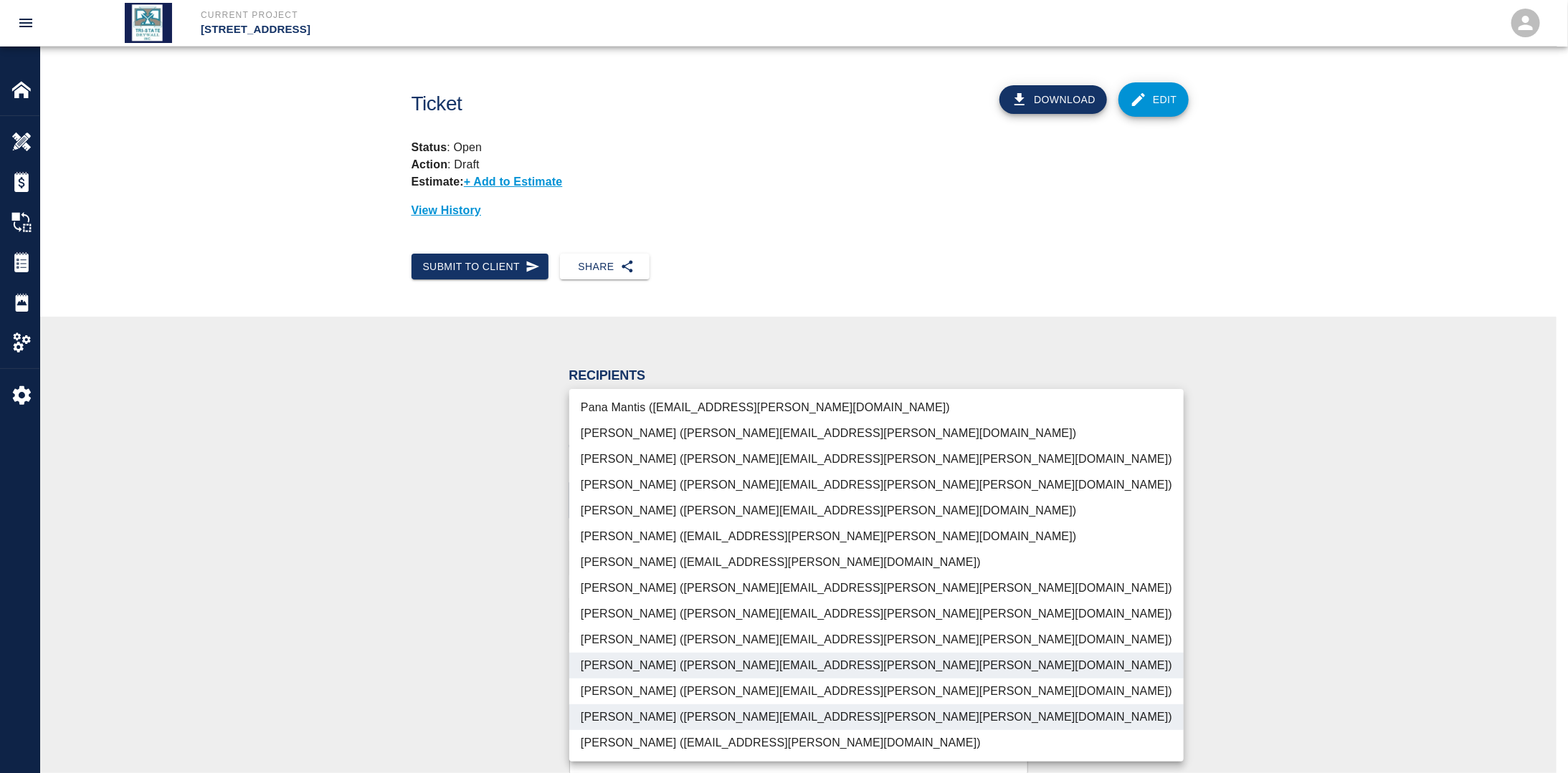
click at [495, 652] on div at bounding box center [784, 386] width 1568 height 773
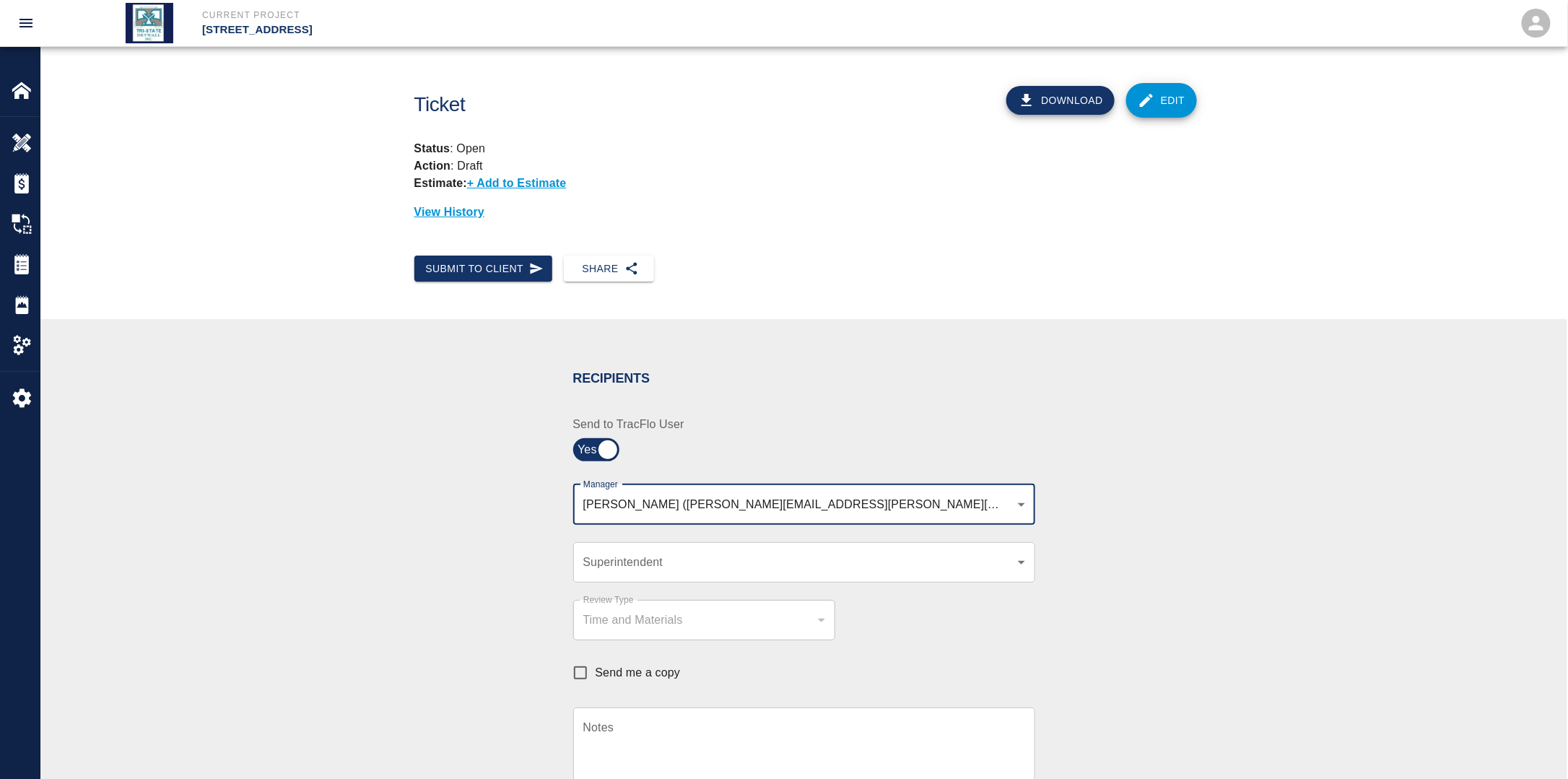
click at [638, 569] on body "Current Project [STREET_ADDRESS] Home [STREET_ADDRESS] Overview Estimates Chang…" at bounding box center [784, 390] width 1568 height 779
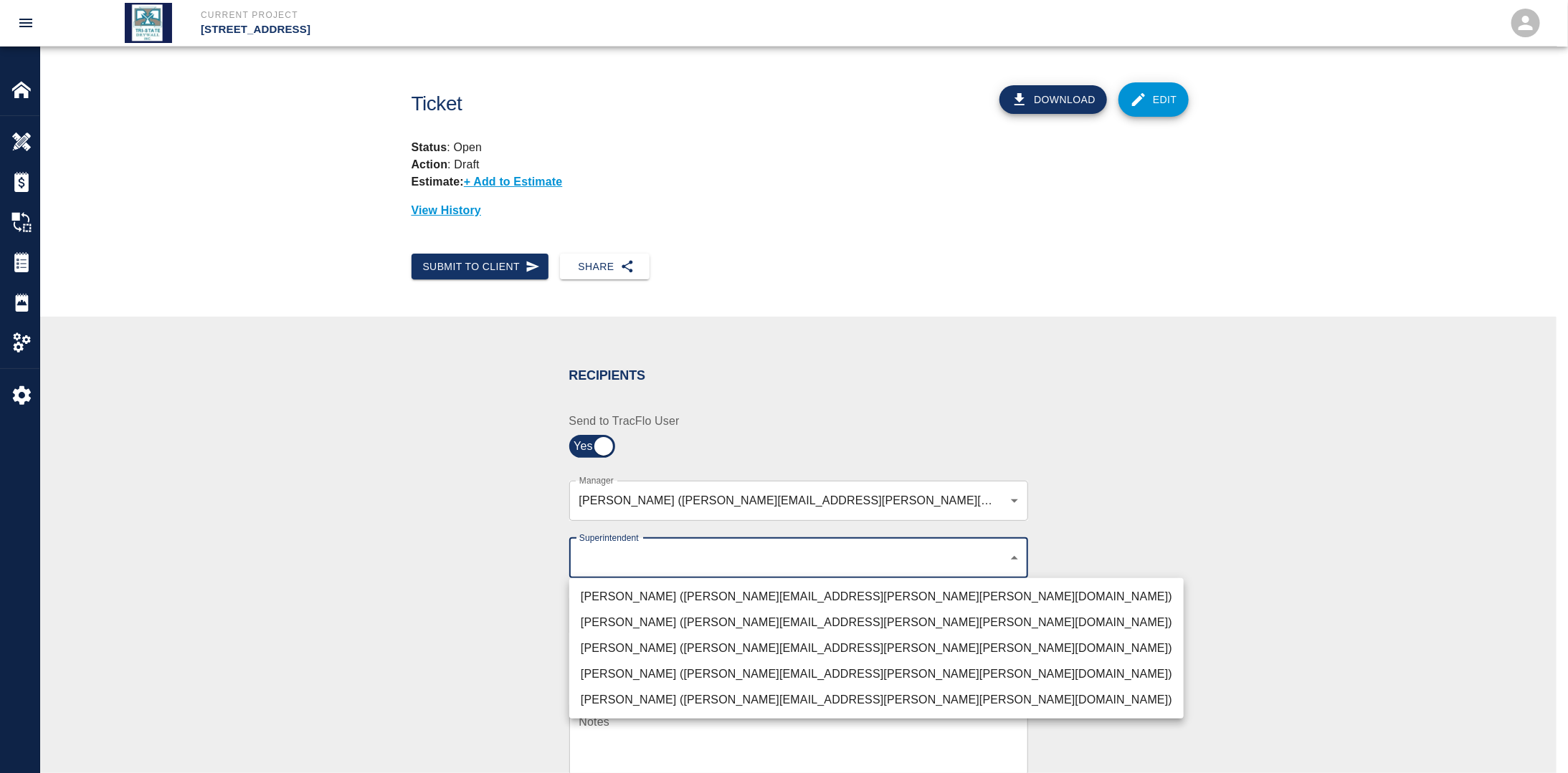
click at [624, 643] on li "[PERSON_NAME] ([PERSON_NAME][EMAIL_ADDRESS][PERSON_NAME][PERSON_NAME][DOMAIN_NA…" at bounding box center [877, 649] width 614 height 26
type input "32bad40b-bb12-40c1-a9d7-1de55074e5d0"
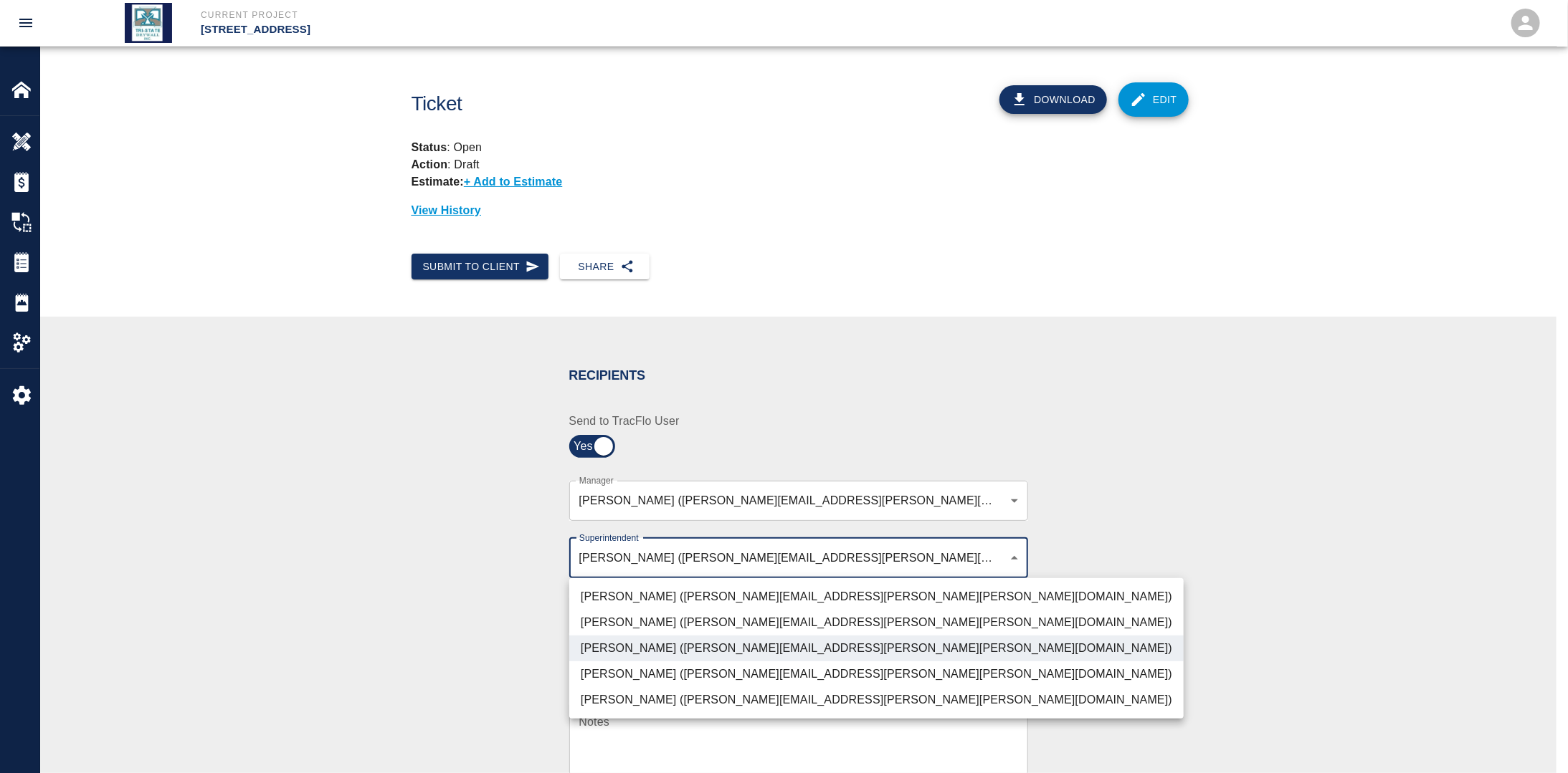
click at [504, 642] on div at bounding box center [784, 386] width 1568 height 773
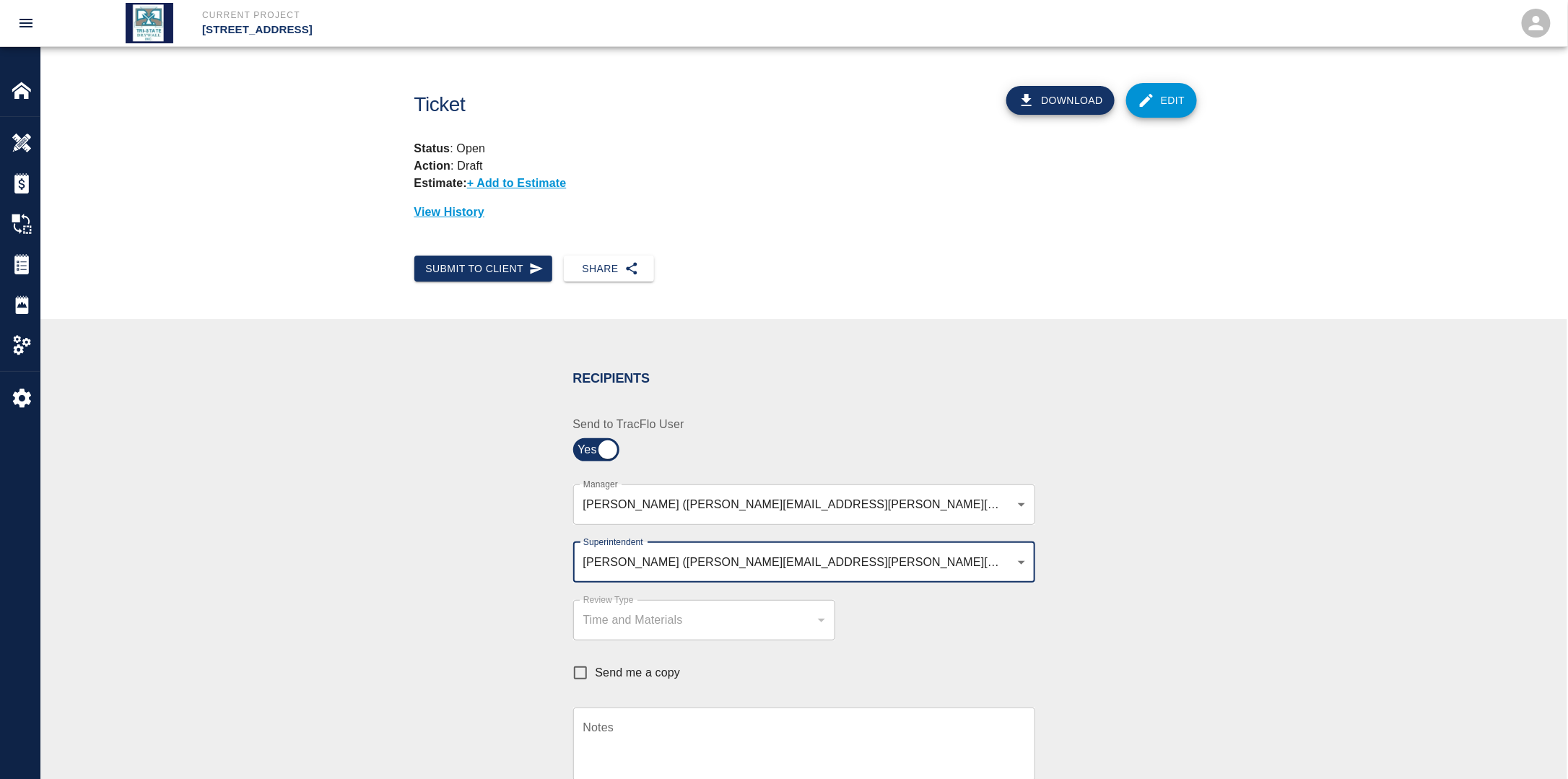
click at [582, 661] on input "Send me a copy" at bounding box center [580, 673] width 30 height 30
checkbox input "true"
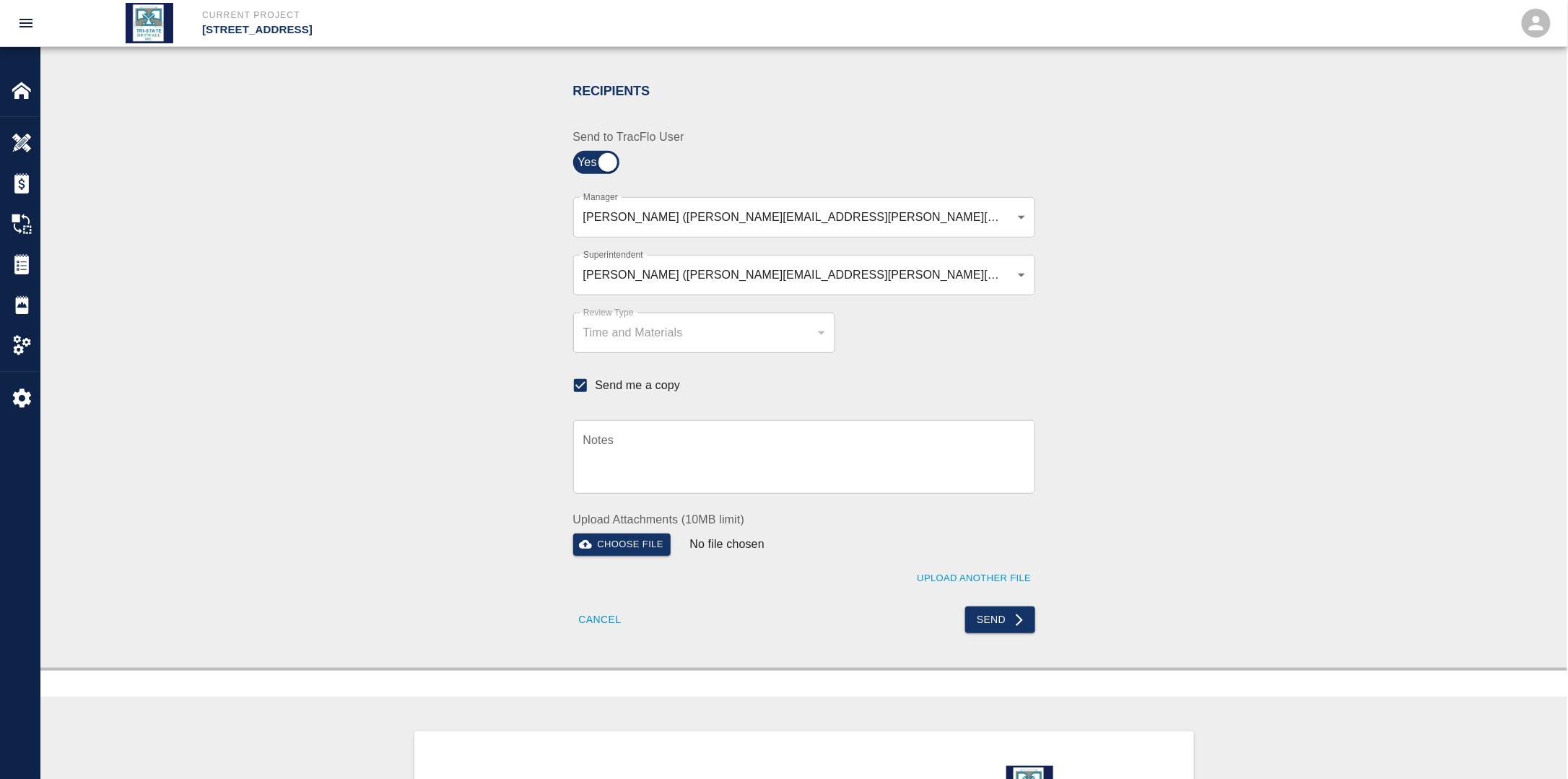
scroll to position [289, 0]
click at [996, 611] on button "Send" at bounding box center [1000, 619] width 70 height 27
checkbox input "false"
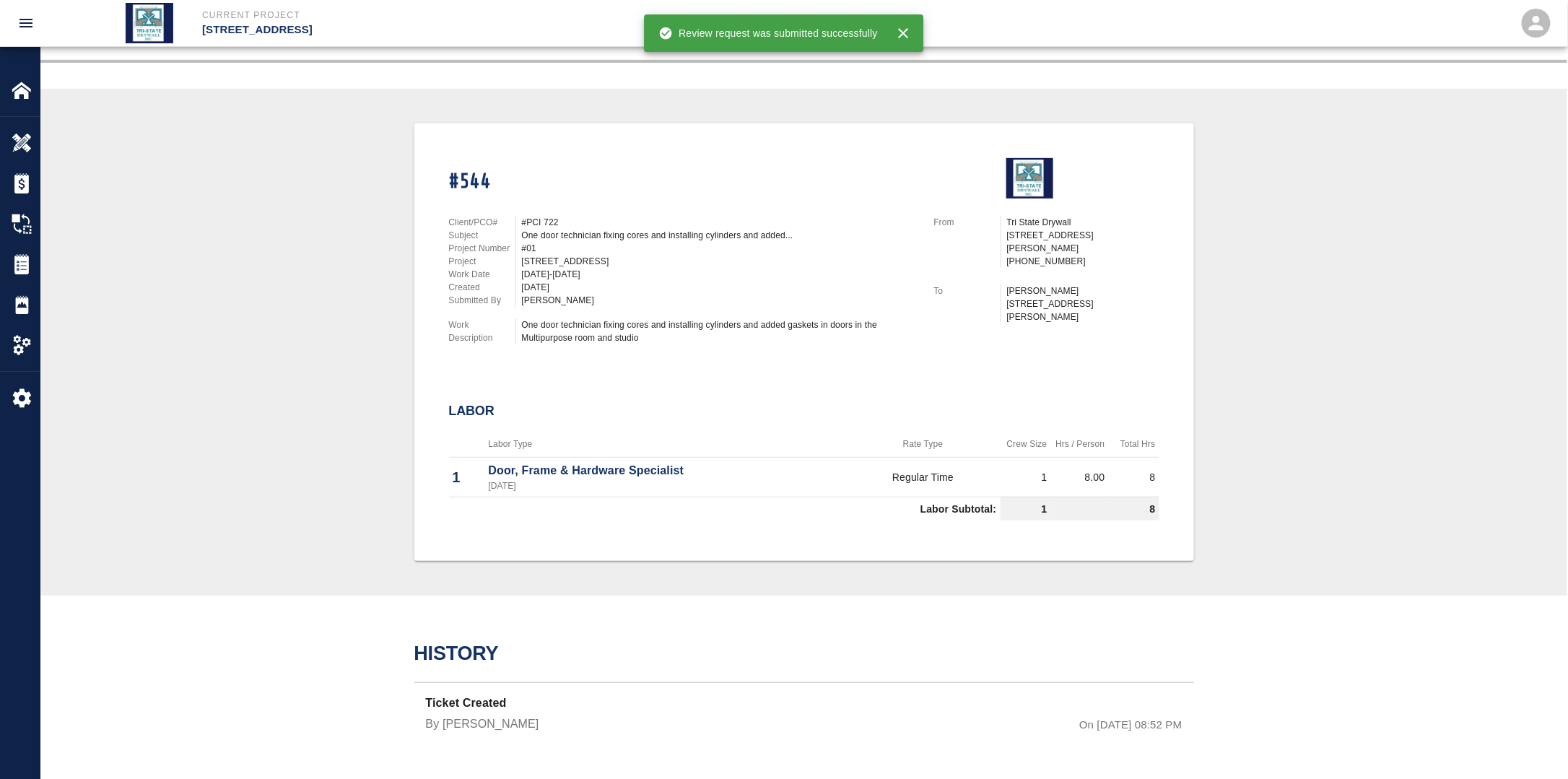
scroll to position [258, 0]
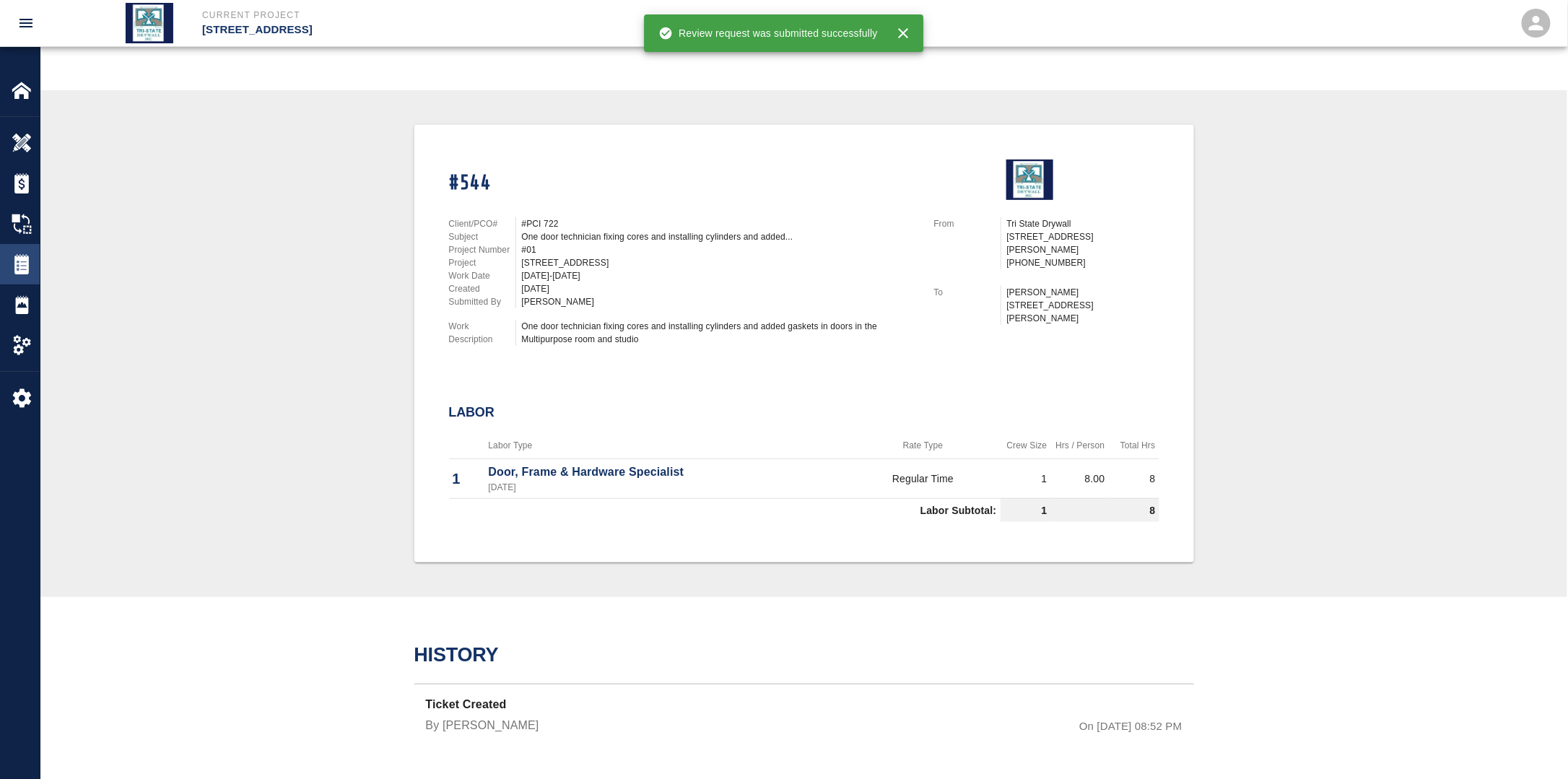
click at [31, 257] on img at bounding box center [21, 264] width 20 height 20
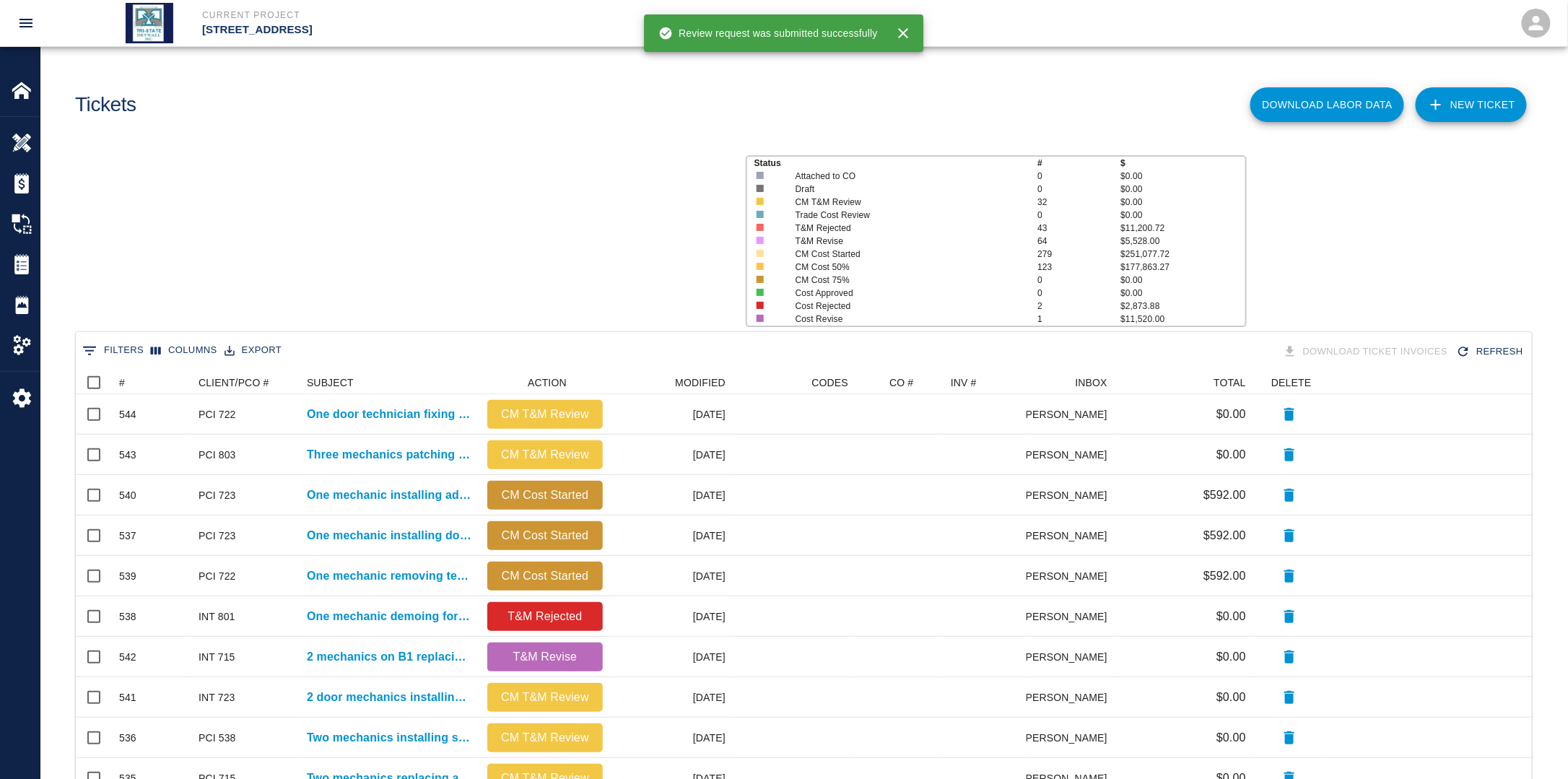
scroll to position [821, 1447]
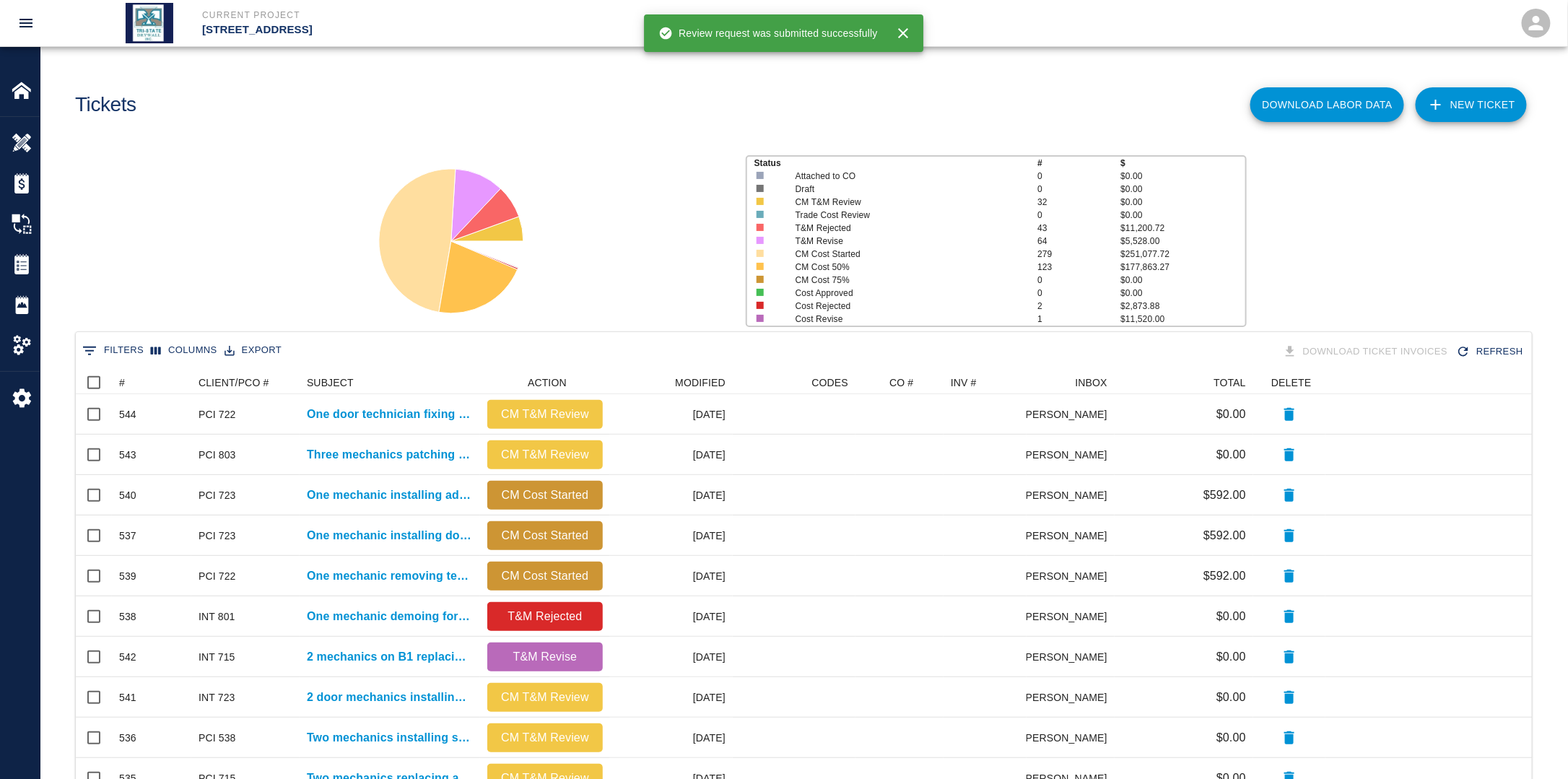
click at [1498, 107] on link "NEW TICKET" at bounding box center [1471, 105] width 111 height 34
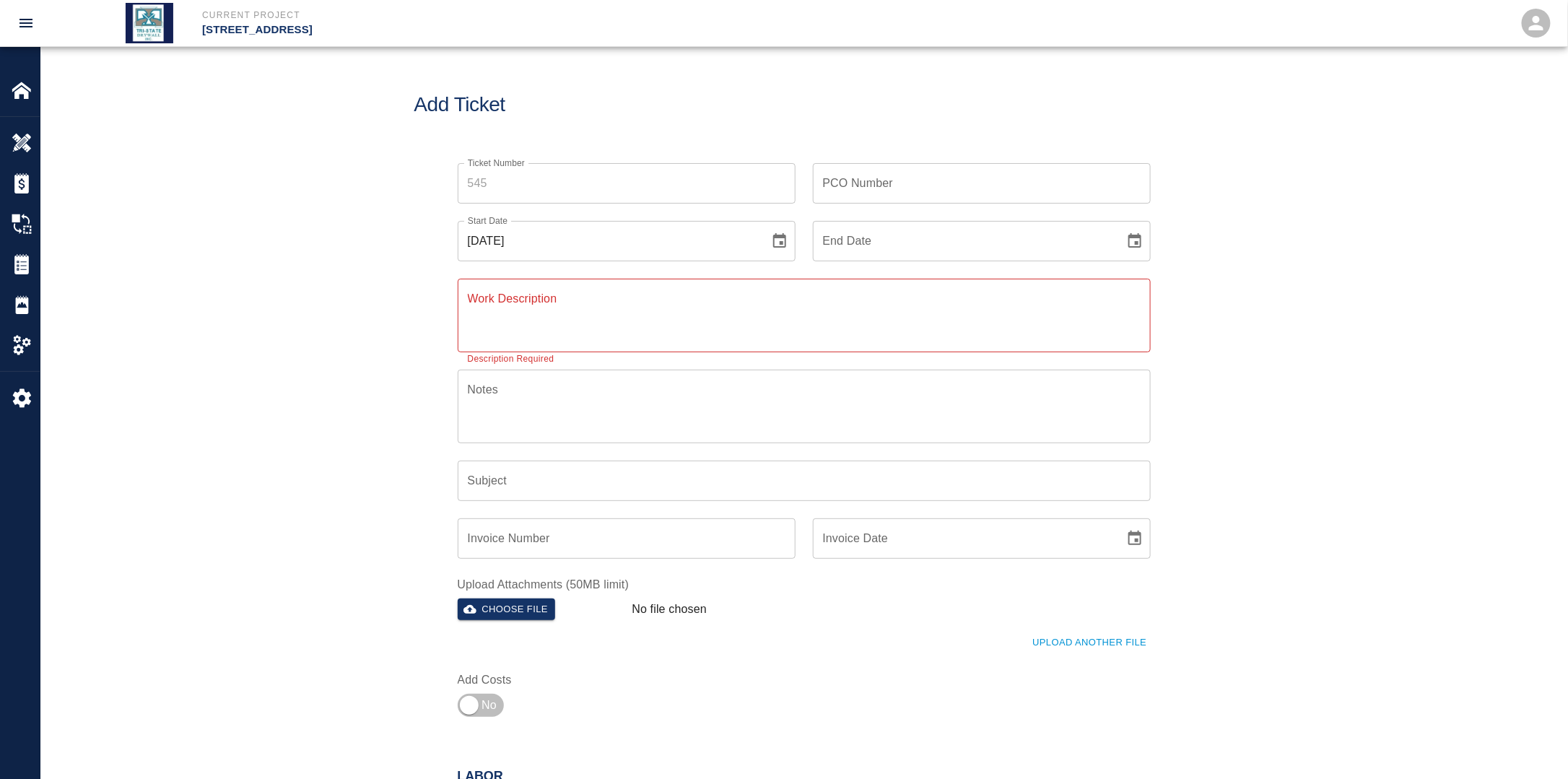
click at [768, 243] on button "Choose date, selected date is Sep 28, 2025" at bounding box center [779, 241] width 29 height 29
click at [642, 364] on button "11" at bounding box center [637, 371] width 26 height 26
type input "[DATE]"
click at [1112, 240] on input "End Date" at bounding box center [964, 241] width 302 height 40
type input "[DATE]"
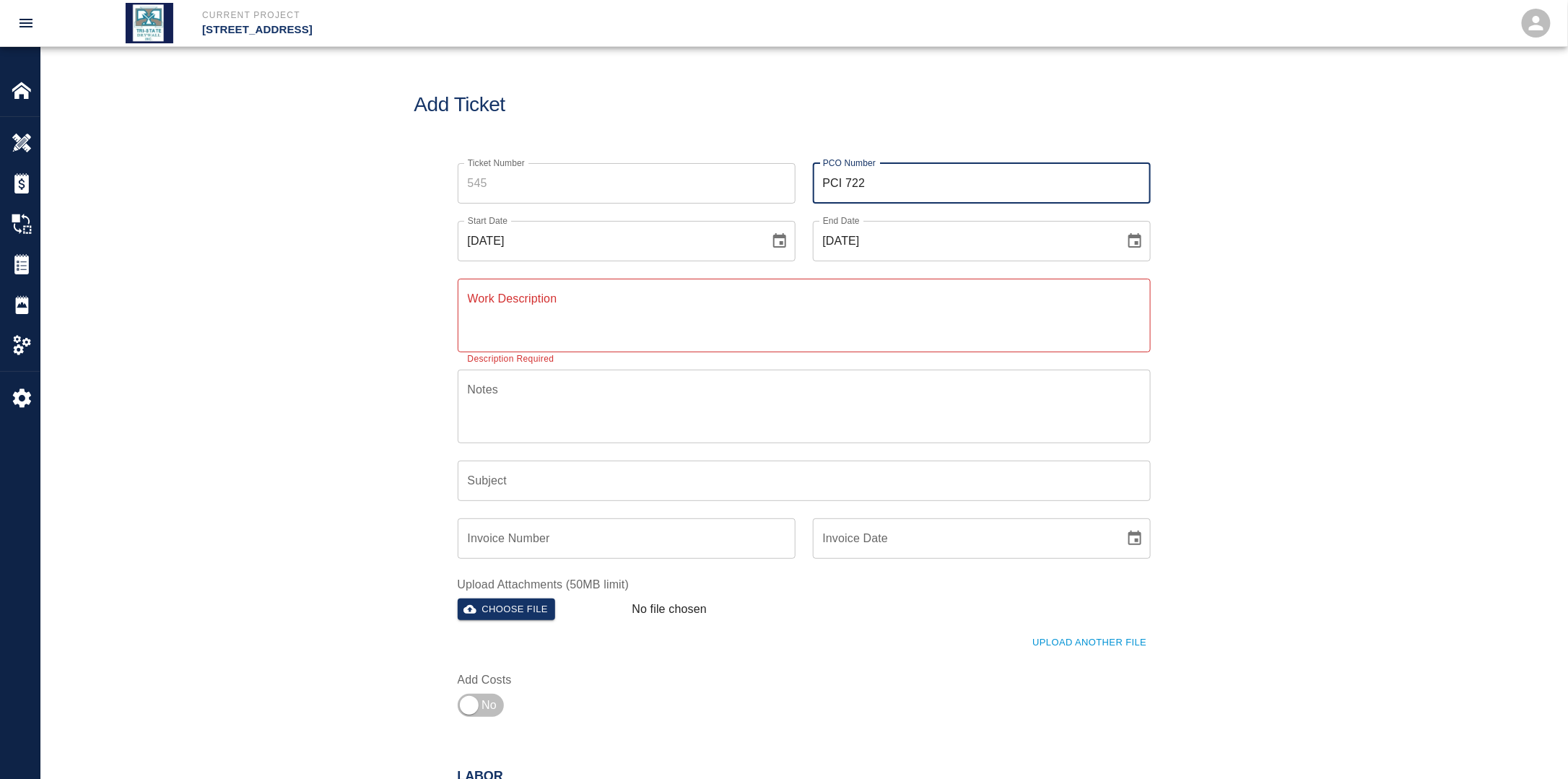
drag, startPoint x: 879, startPoint y: 181, endPoint x: 806, endPoint y: 182, distance: 73.0
click at [806, 182] on div "PCO Number PCI 722 PCO Number" at bounding box center [973, 174] width 355 height 58
type input "PCI 538"
click at [608, 327] on textarea "Work Description" at bounding box center [804, 315] width 672 height 50
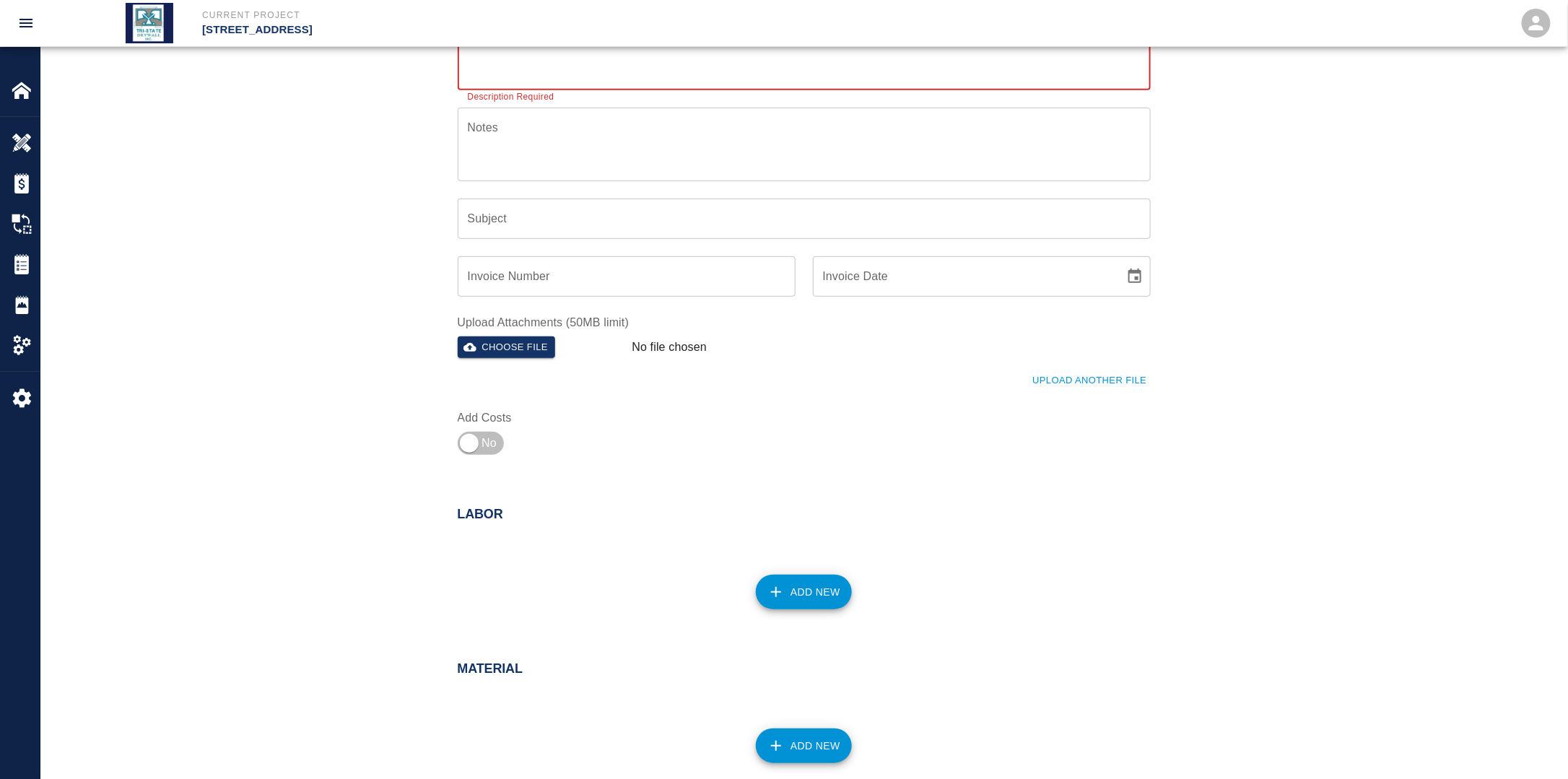
scroll to position [289, 0]
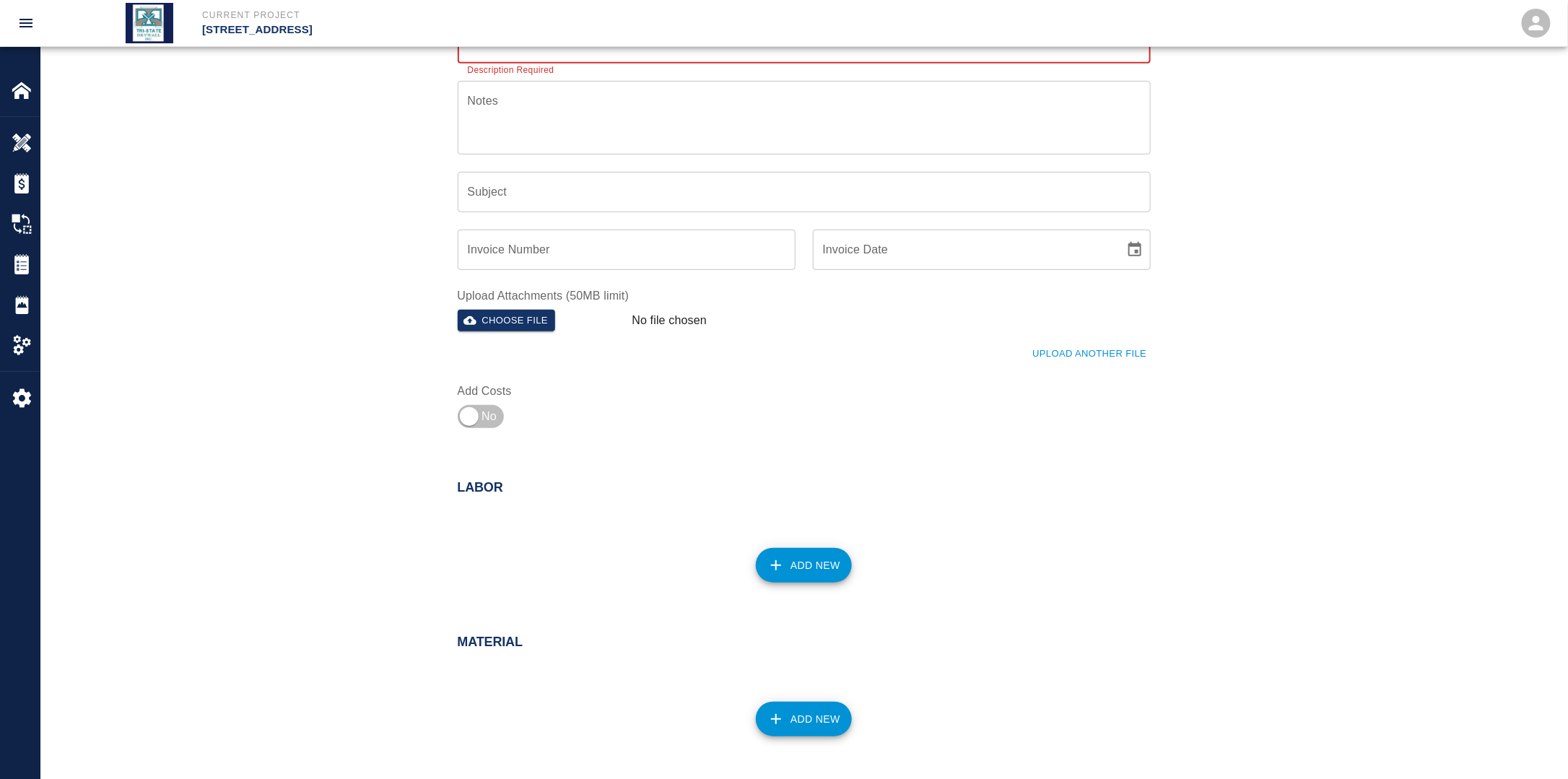
type textarea "One mechanic and one finisher framing and patching 5 locations in the cage area…"
click at [791, 561] on button "Add New" at bounding box center [803, 565] width 96 height 34
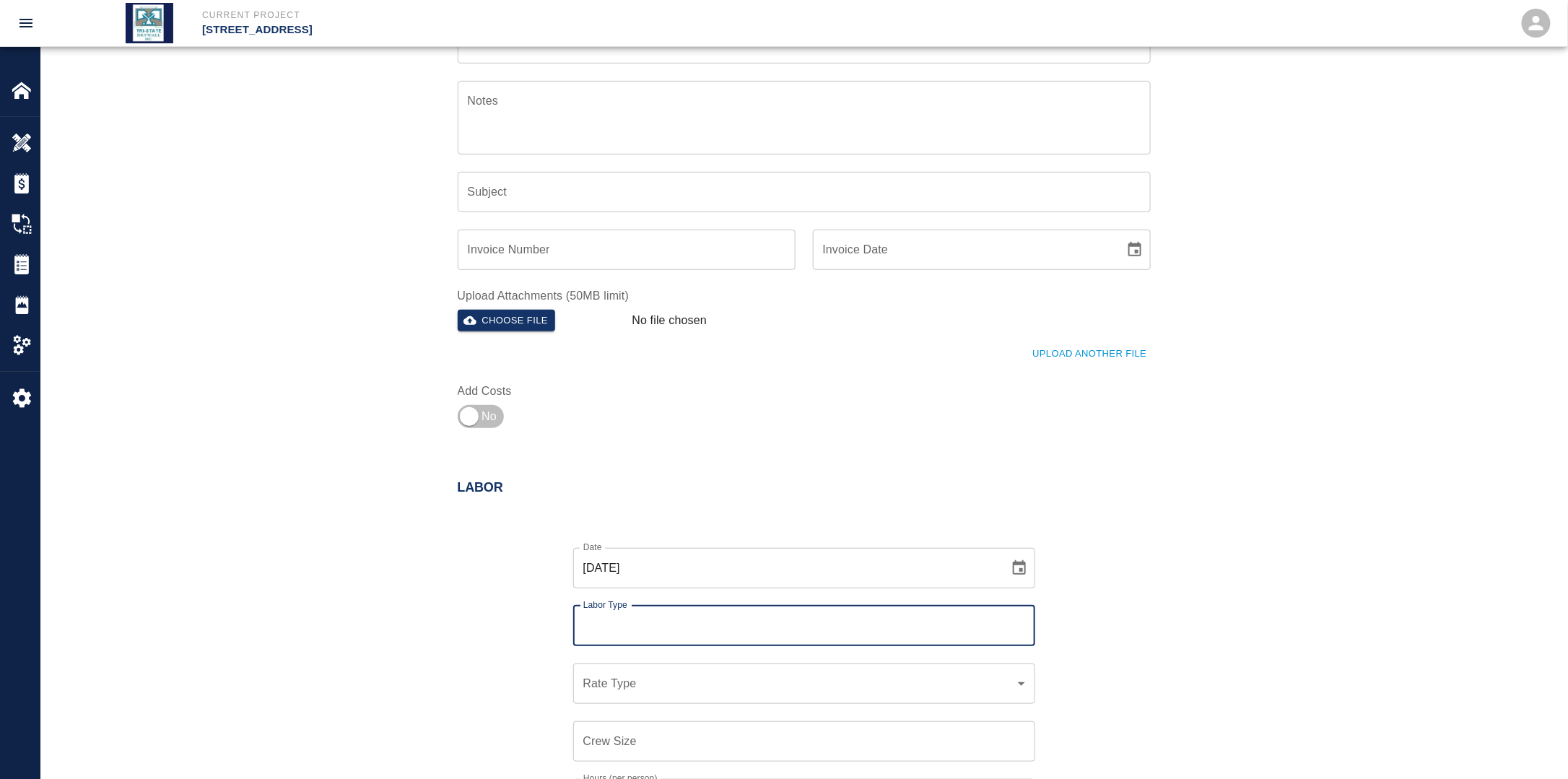
click at [657, 626] on input "Labor Type" at bounding box center [804, 626] width 449 height 28
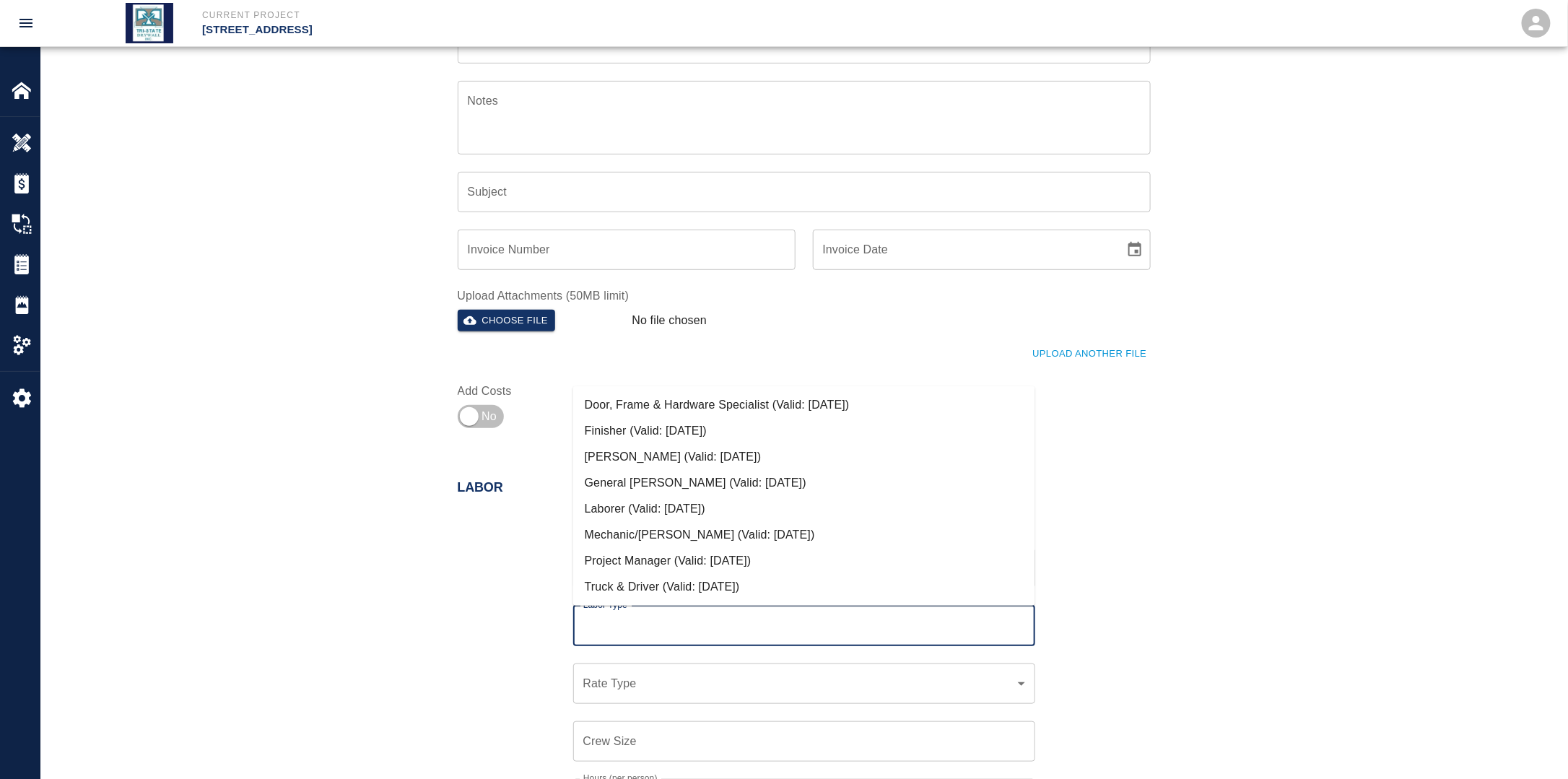
click at [631, 533] on li "Mechanic/[PERSON_NAME] (Valid: [DATE])" at bounding box center [804, 535] width 462 height 26
type input "Mechanic/[PERSON_NAME]"
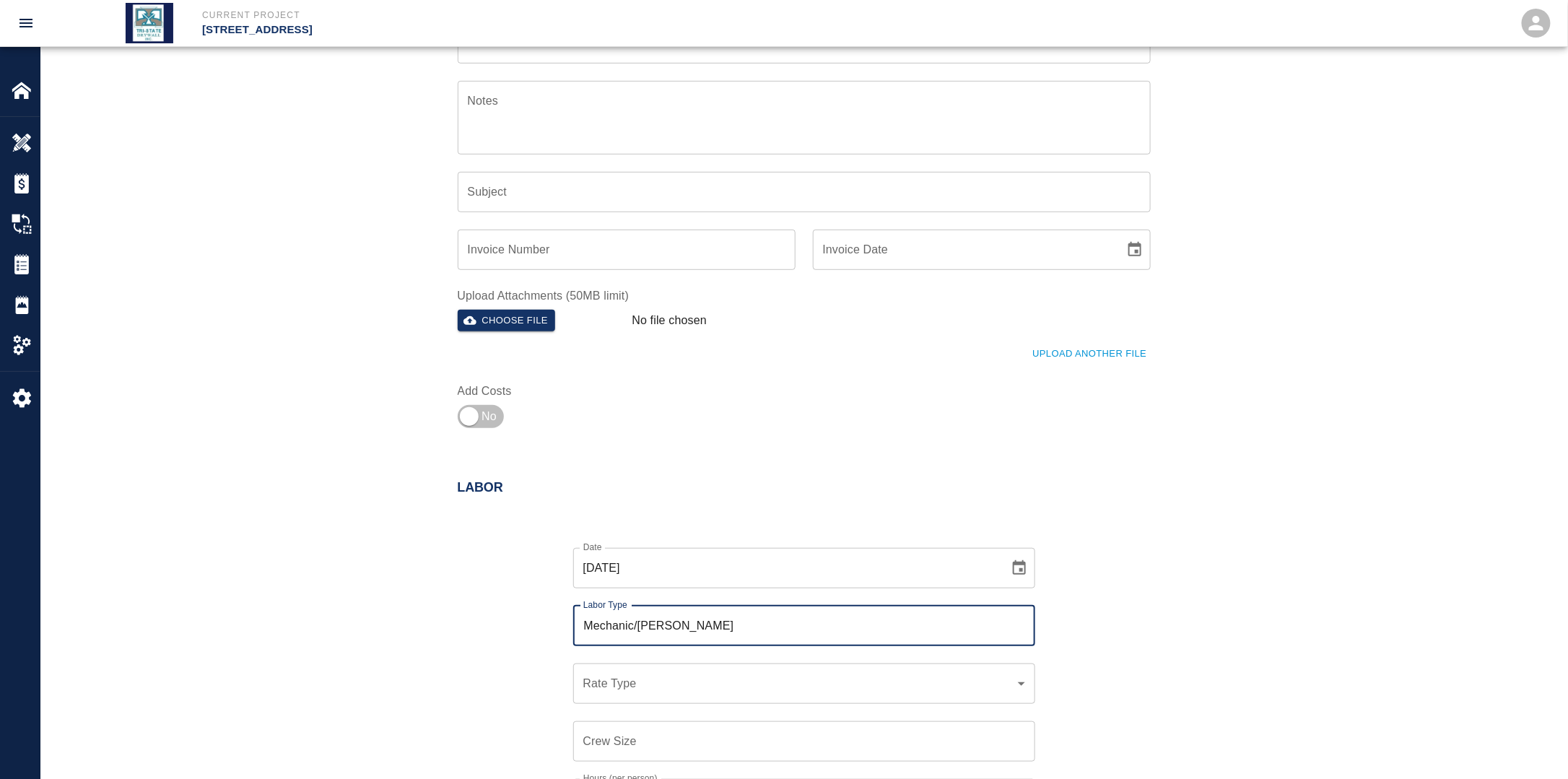
scroll to position [506, 0]
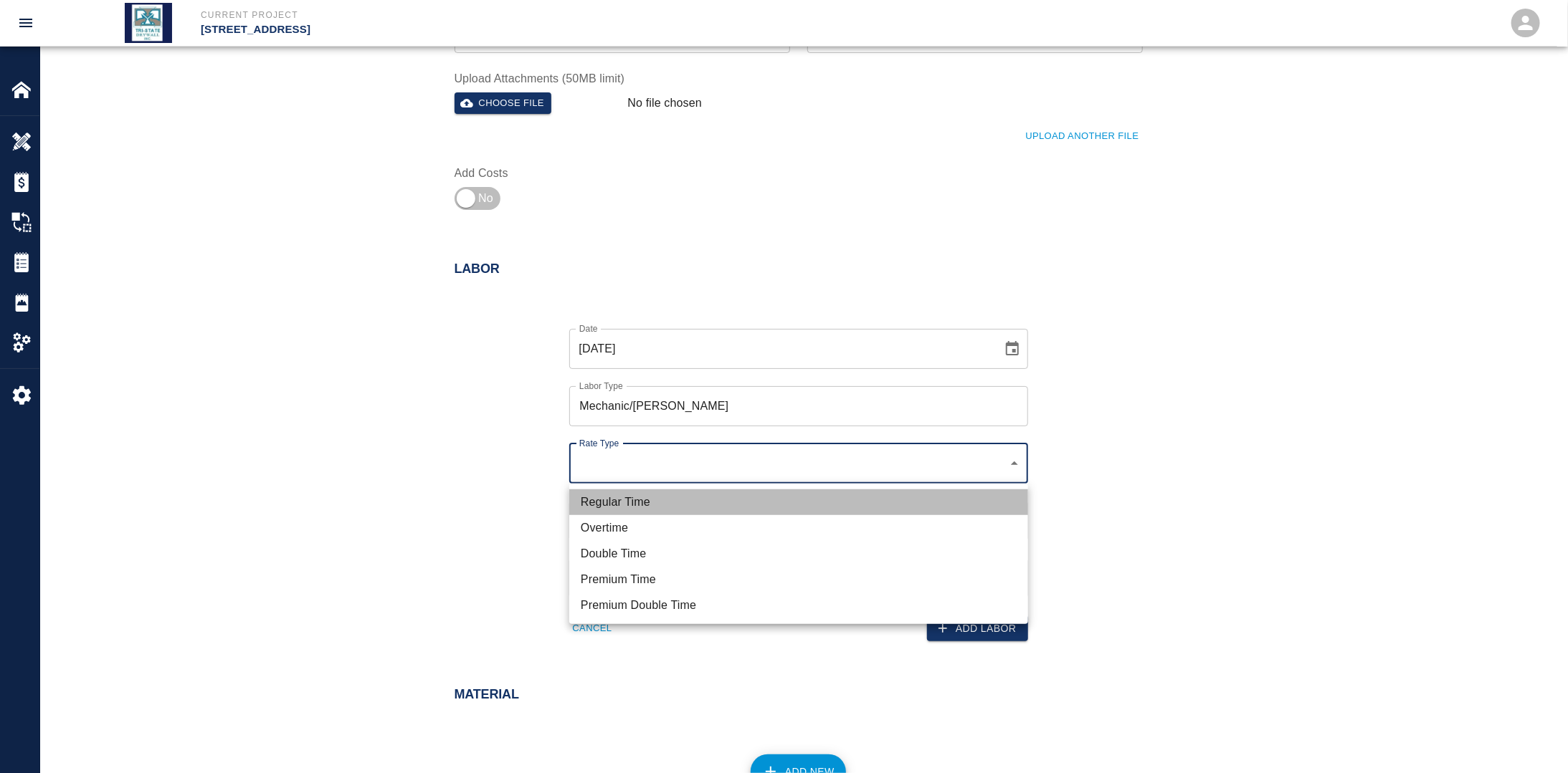
click at [631, 500] on li "Regular Time" at bounding box center [799, 503] width 459 height 26
type input "rate_rt"
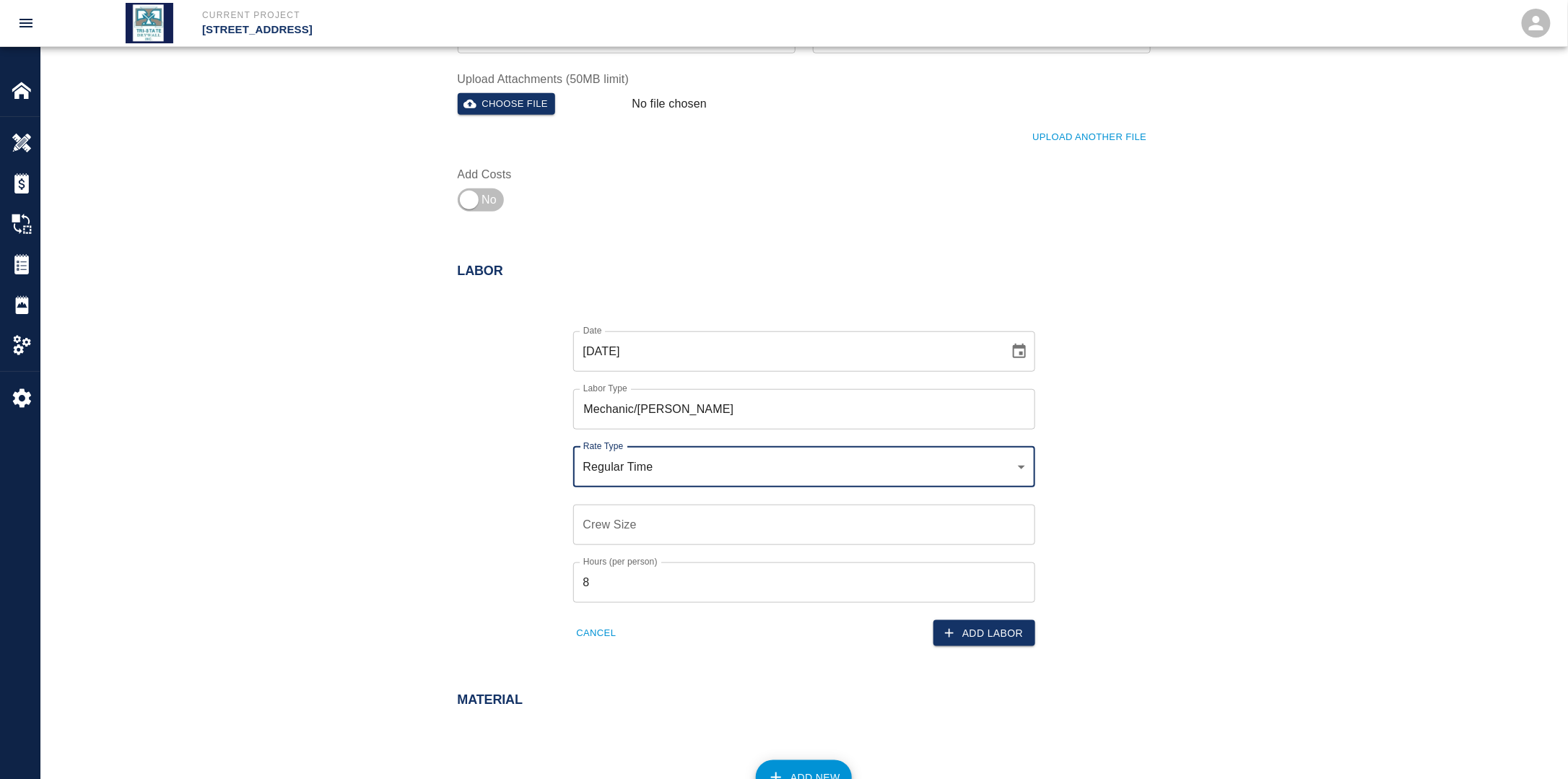
click at [627, 519] on input "Crew Size" at bounding box center [804, 525] width 462 height 40
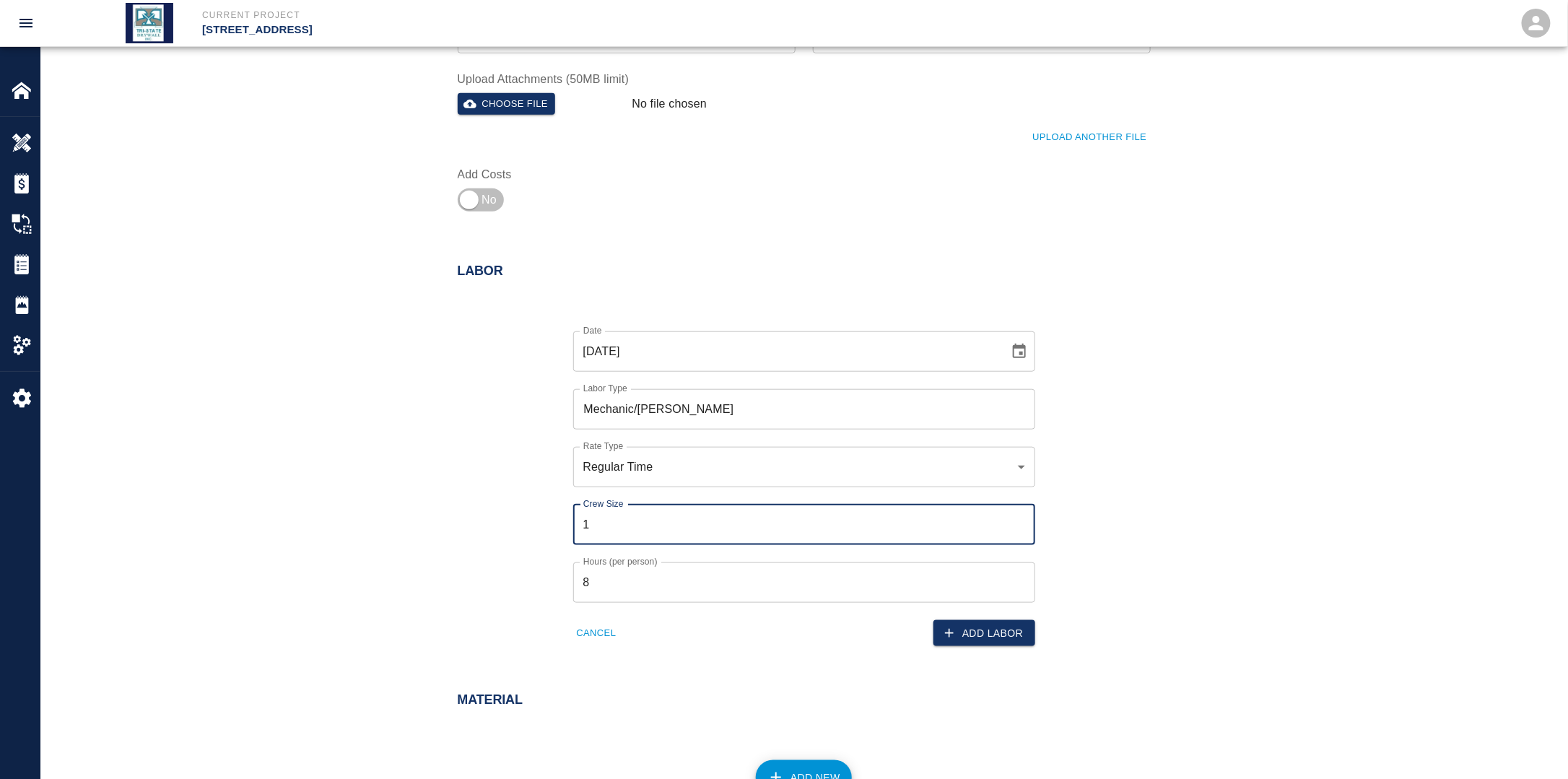
type input "1"
drag, startPoint x: 549, startPoint y: 538, endPoint x: 582, endPoint y: 547, distance: 34.2
click at [568, 543] on div "Date [DATE] Date Labor Type Mechanic/[PERSON_NAME] Labor Type Rate Type Regular…" at bounding box center [795, 478] width 710 height 339
click at [956, 633] on icon "button" at bounding box center [950, 633] width 15 height 15
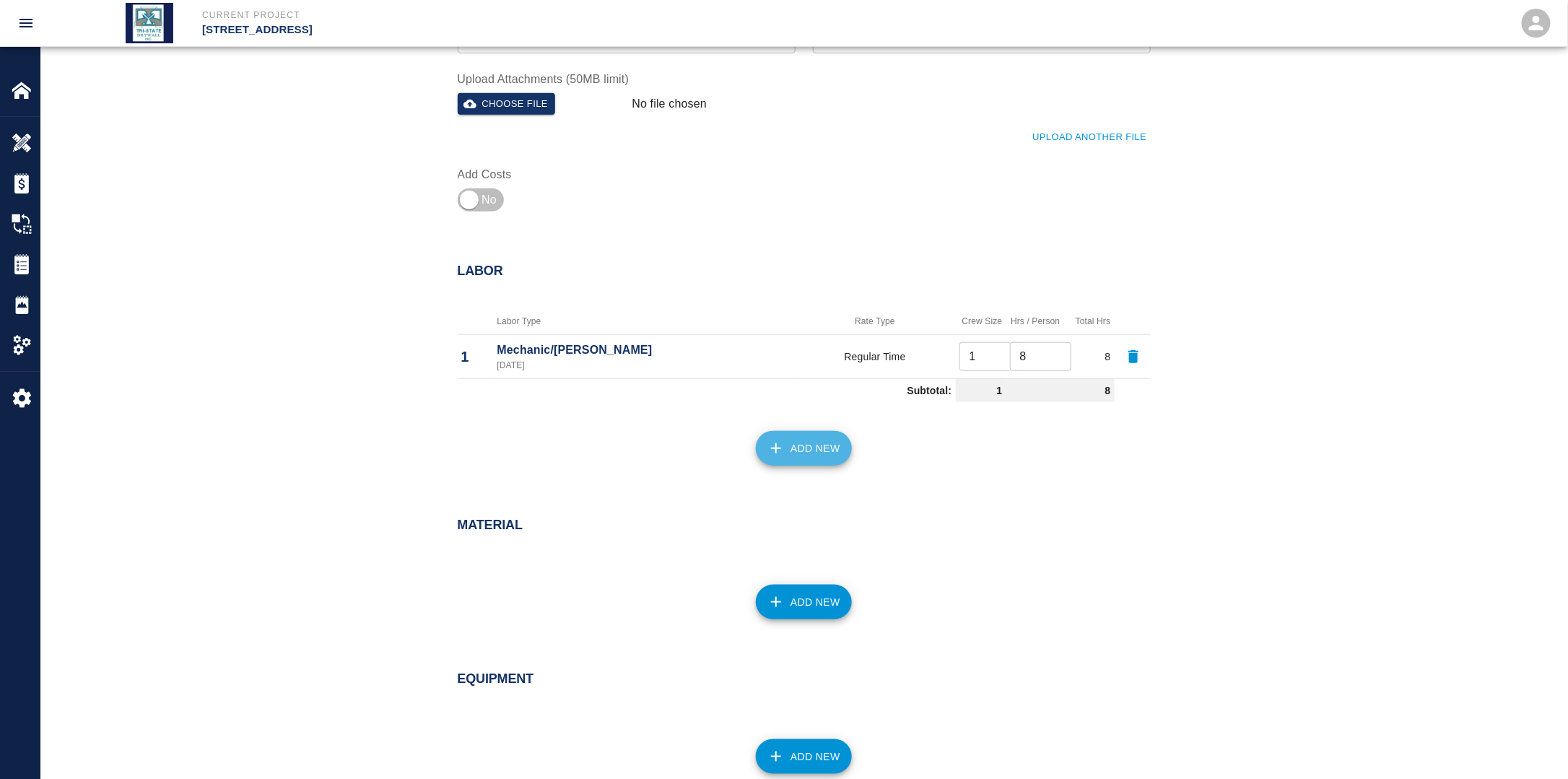
click at [809, 460] on button "Add New" at bounding box center [803, 448] width 96 height 34
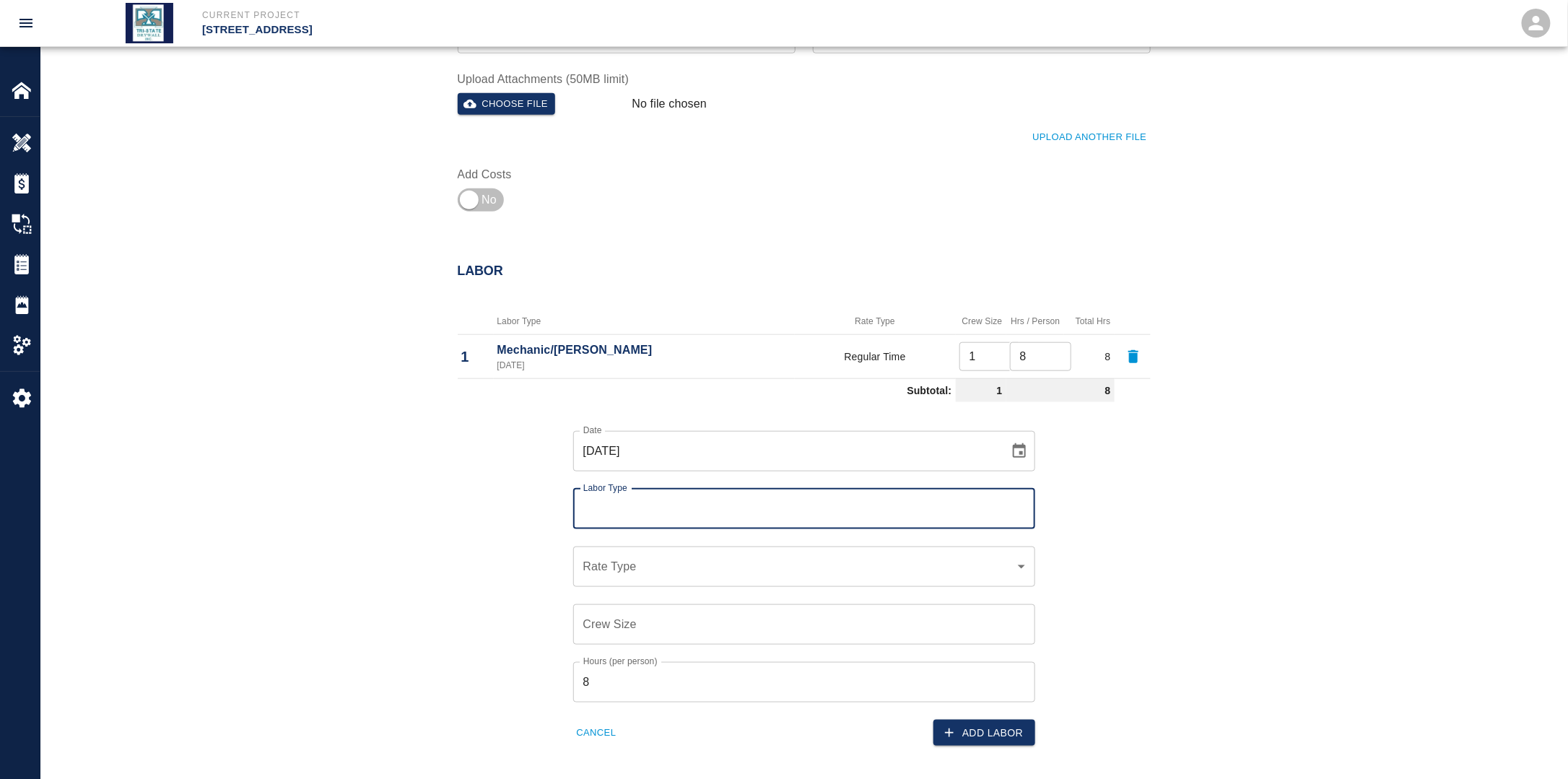
click at [691, 510] on input "Labor Type" at bounding box center [804, 509] width 449 height 28
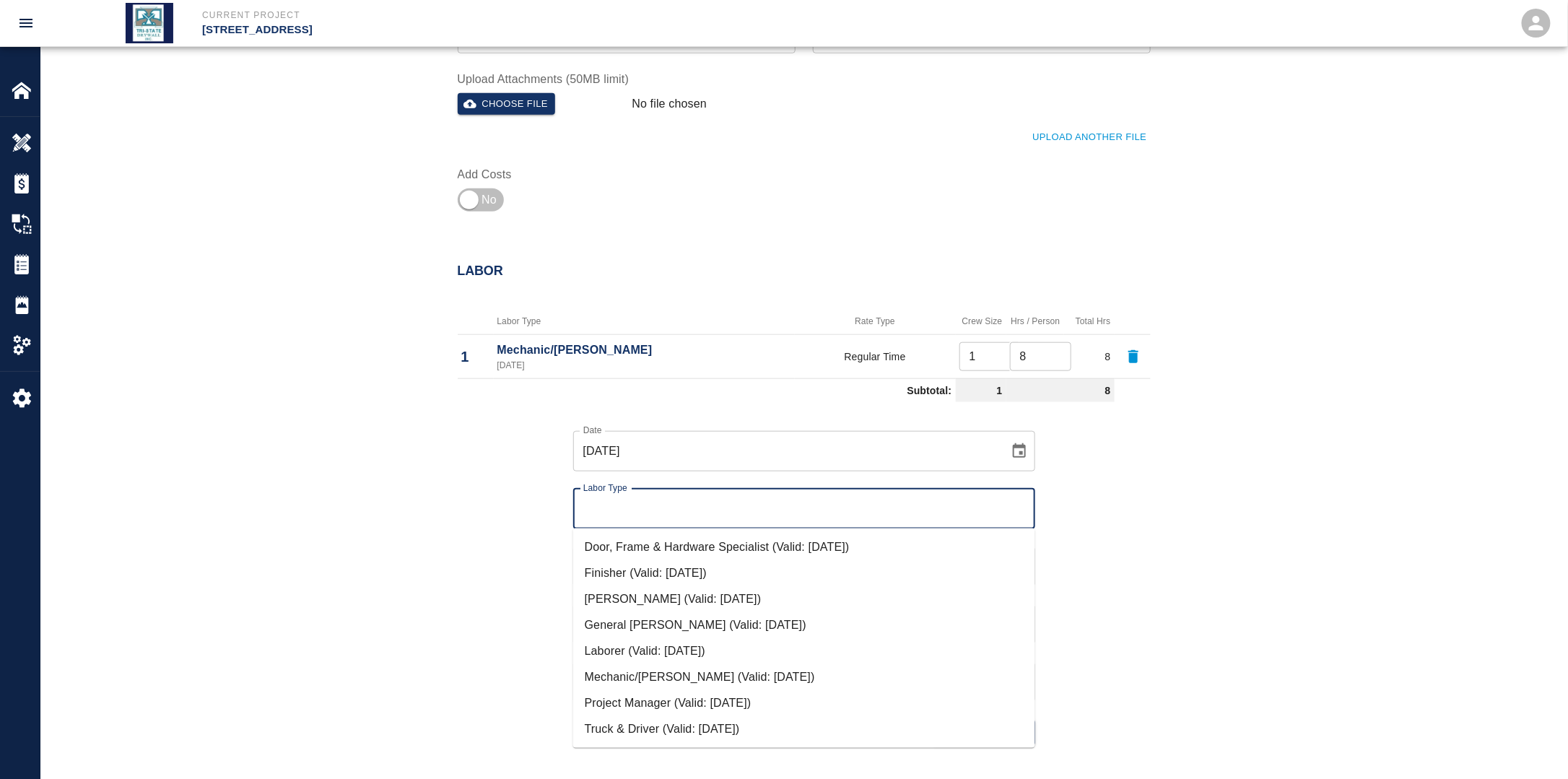
click at [654, 562] on li "Finisher (Valid: [DATE])" at bounding box center [804, 574] width 462 height 26
type input "Finisher"
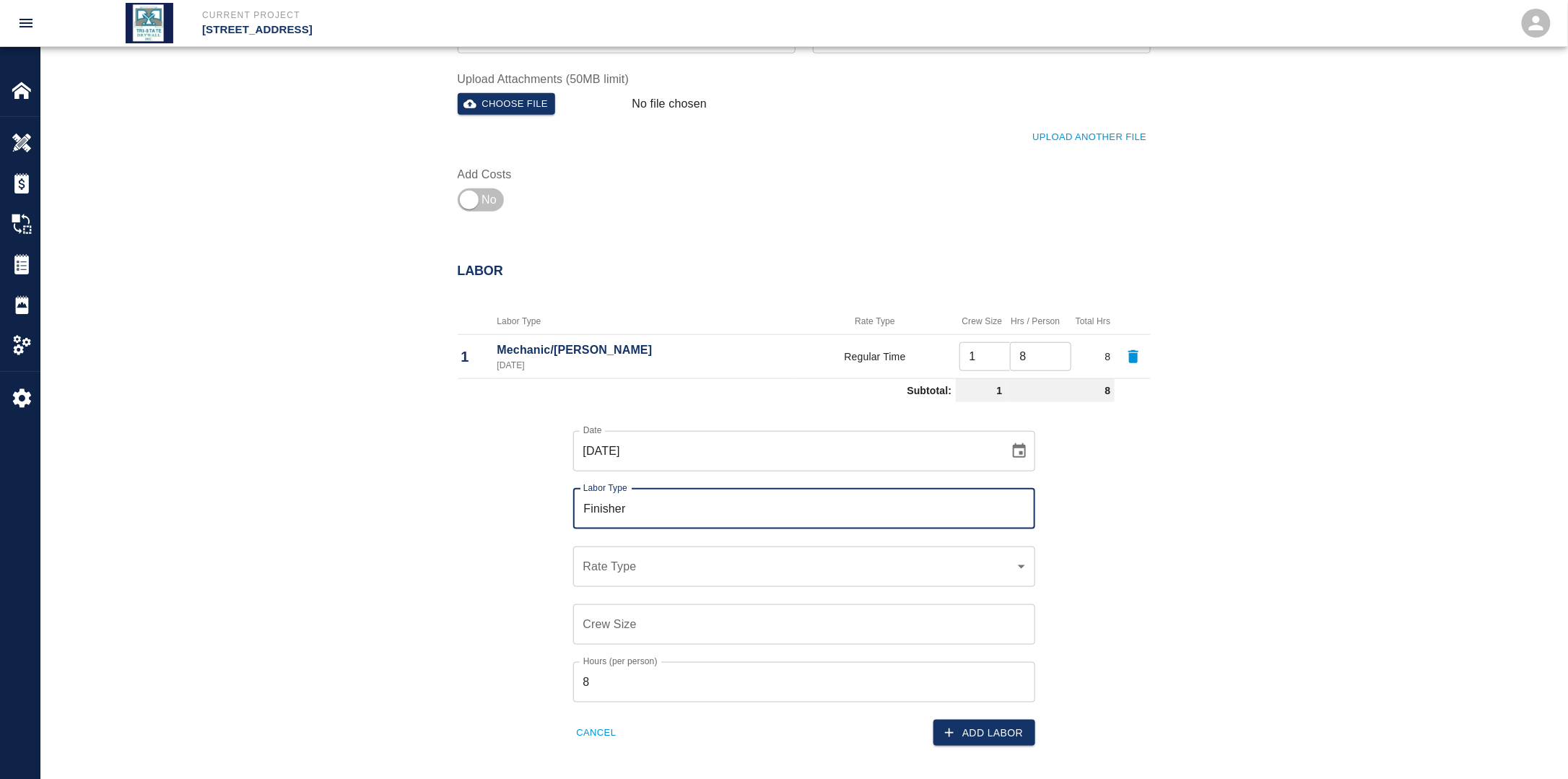
click at [647, 578] on div "​ Rate Type" at bounding box center [804, 566] width 462 height 40
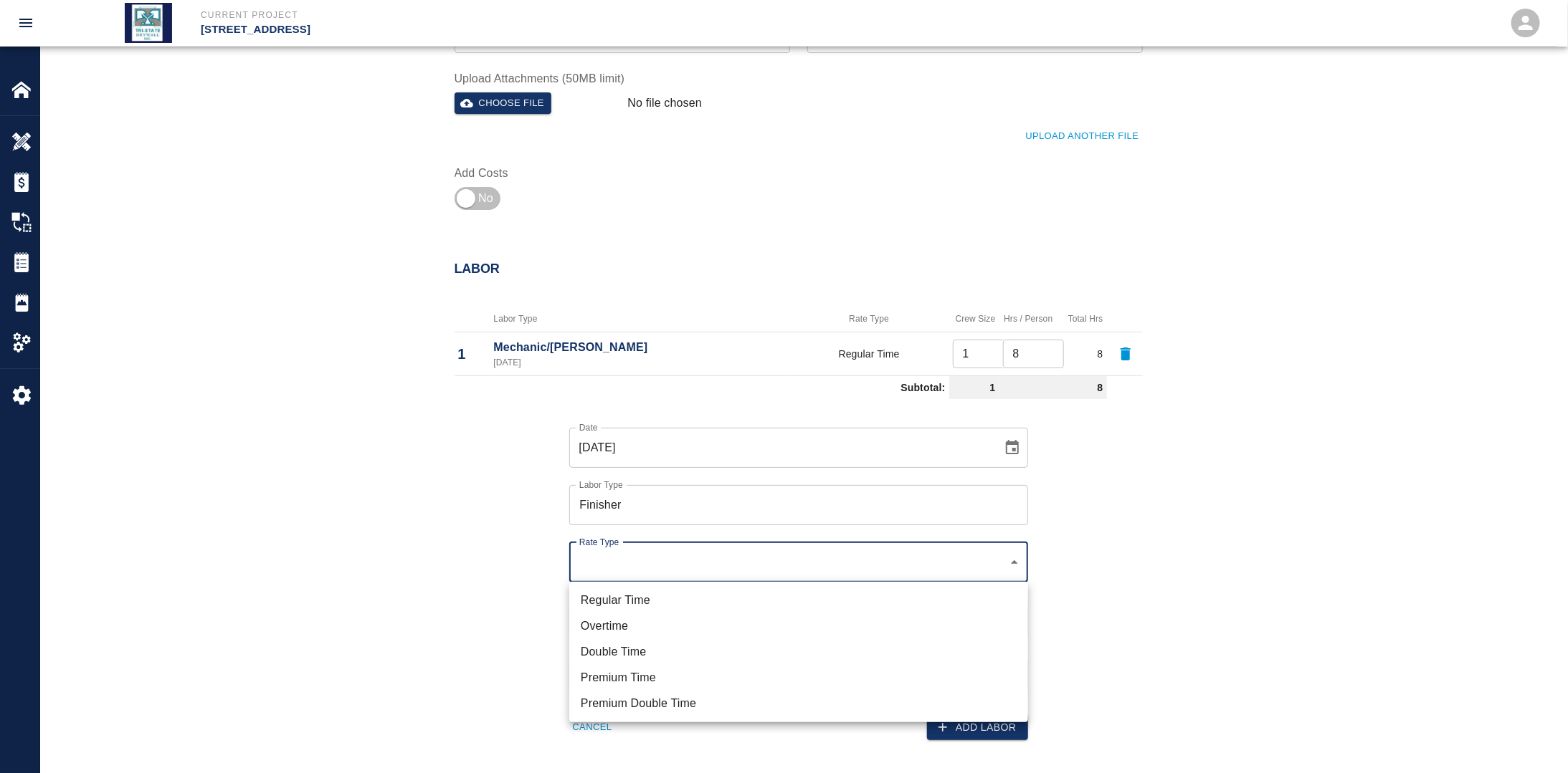
click at [646, 594] on li "Regular Time" at bounding box center [799, 601] width 459 height 26
type input "rate_rt"
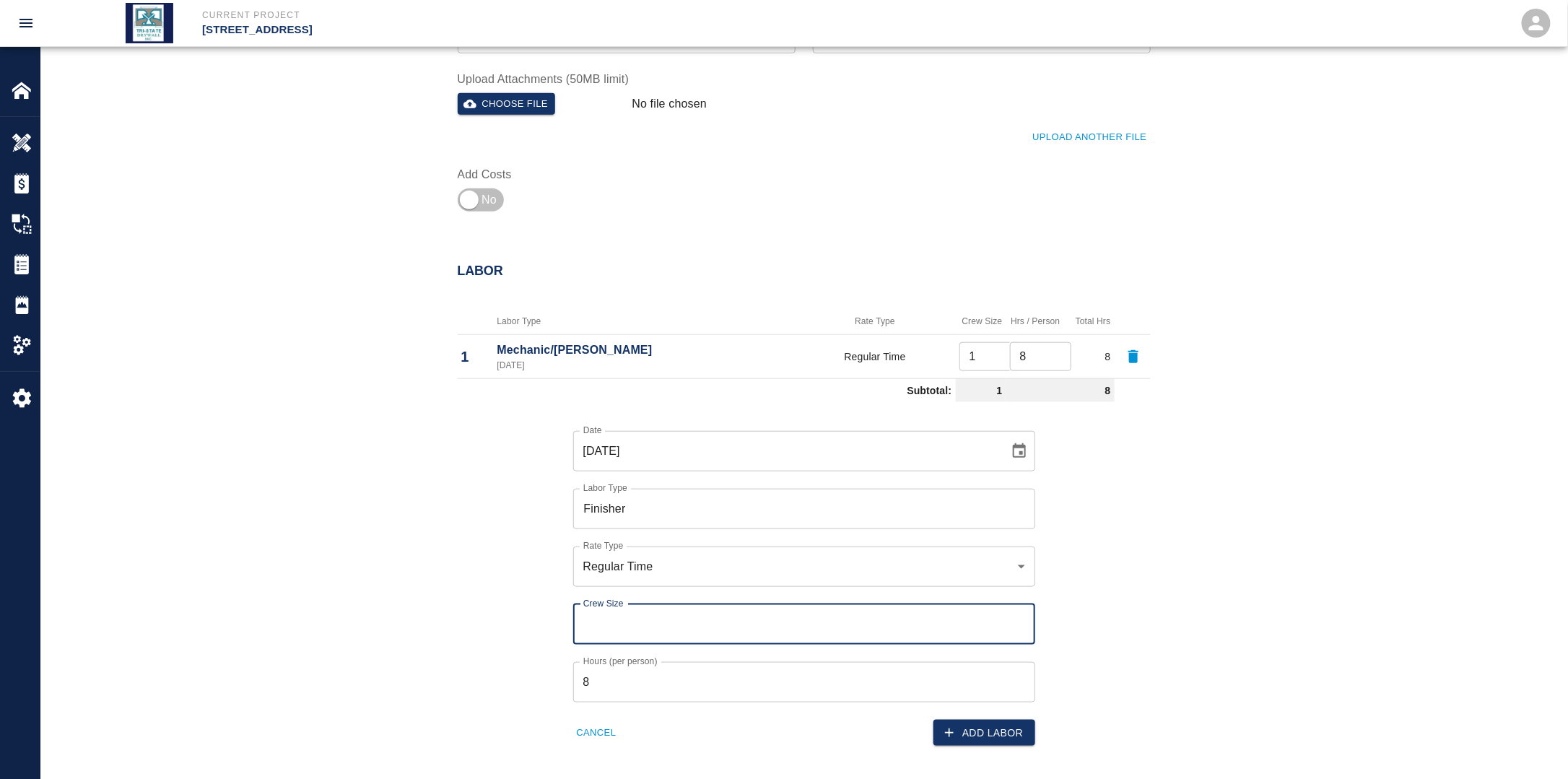
drag, startPoint x: 641, startPoint y: 612, endPoint x: 630, endPoint y: 622, distance: 14.9
click at [641, 612] on input "Crew Size" at bounding box center [804, 624] width 462 height 40
type input "1"
drag, startPoint x: 564, startPoint y: 624, endPoint x: 583, endPoint y: 628, distance: 19.4
click at [569, 624] on div "Crew Size 1 Crew Size" at bounding box center [796, 615] width 479 height 58
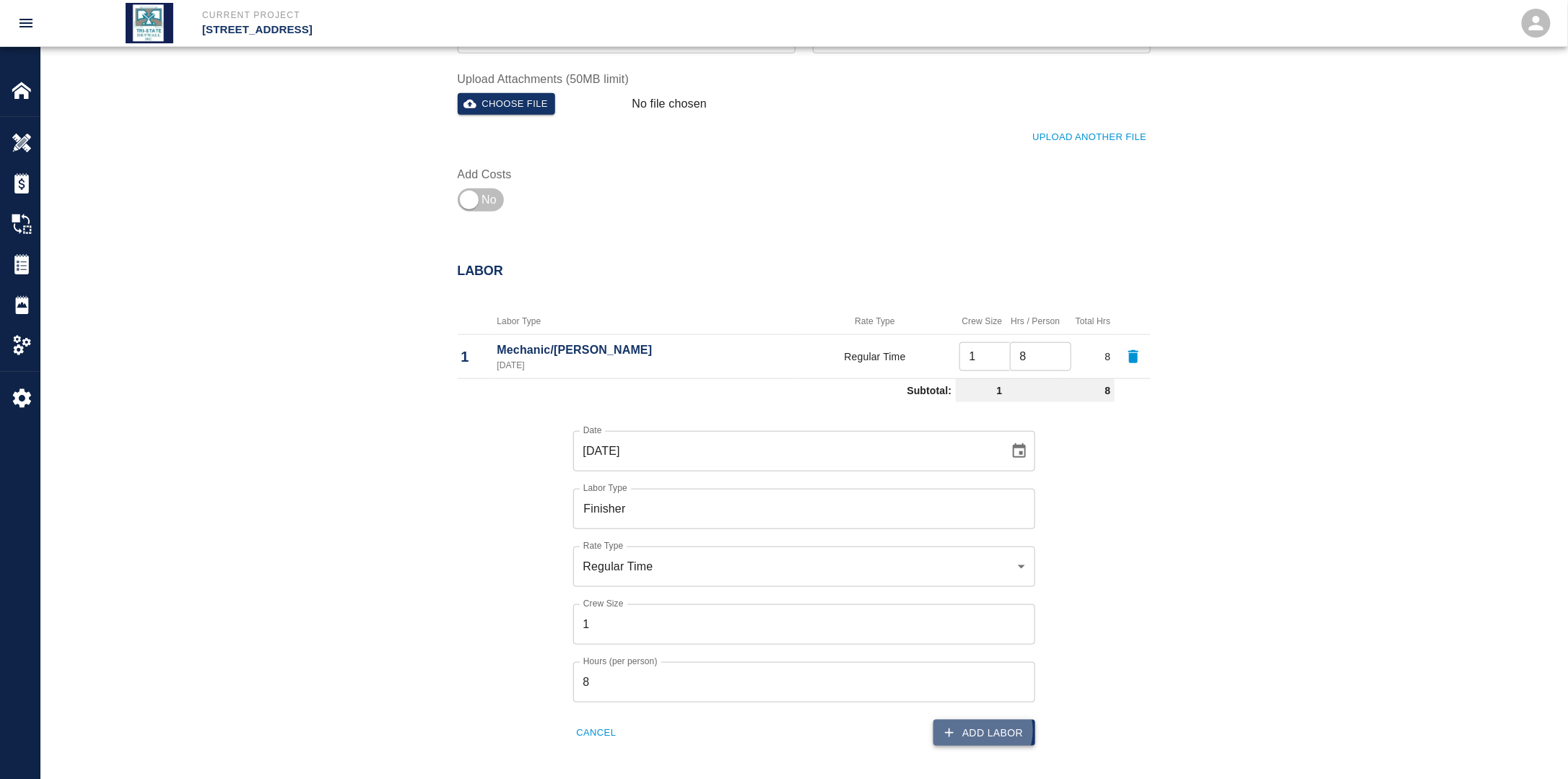
click at [977, 730] on button "Add Labor" at bounding box center [984, 733] width 101 height 27
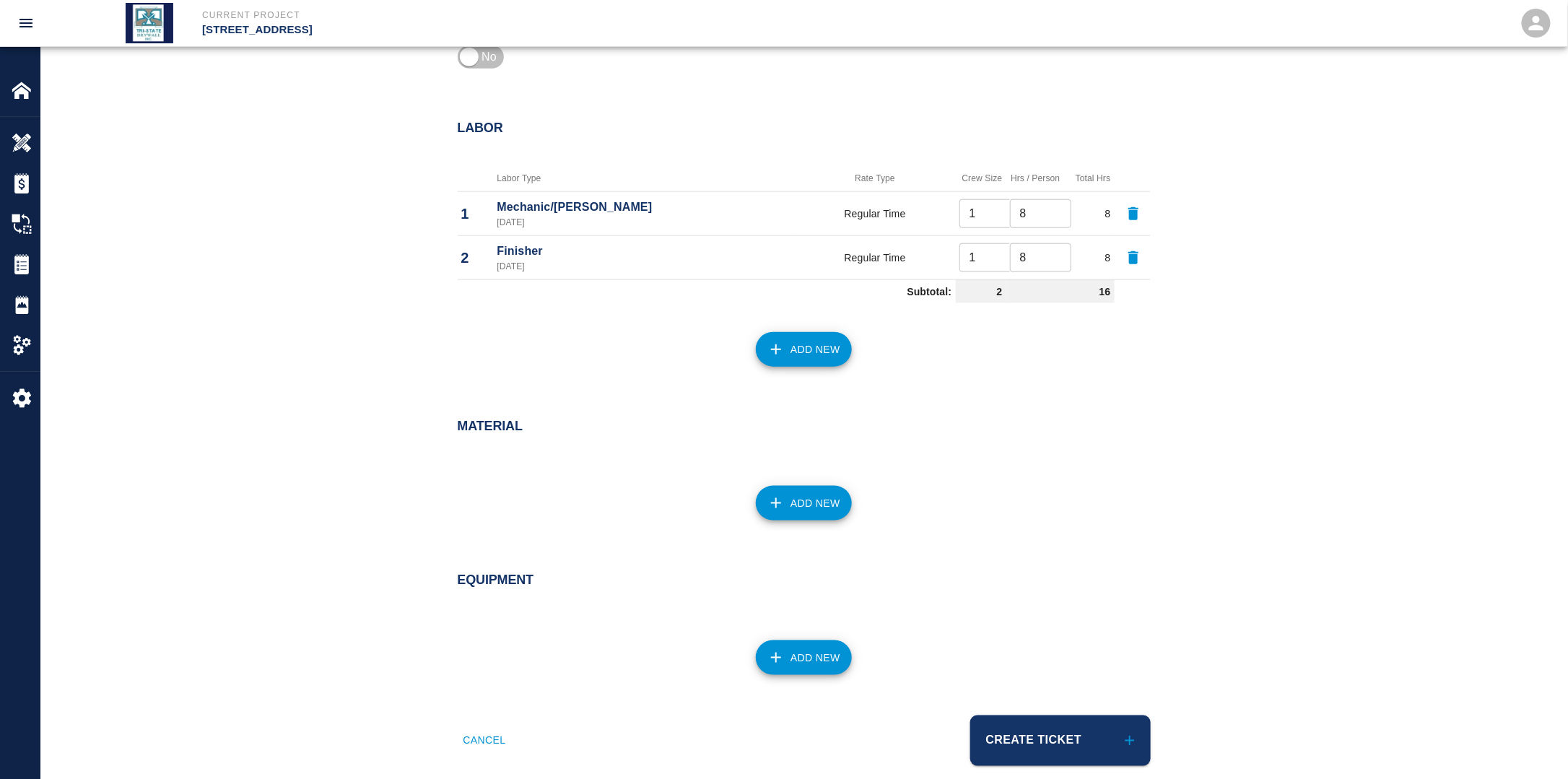
scroll to position [669, 0]
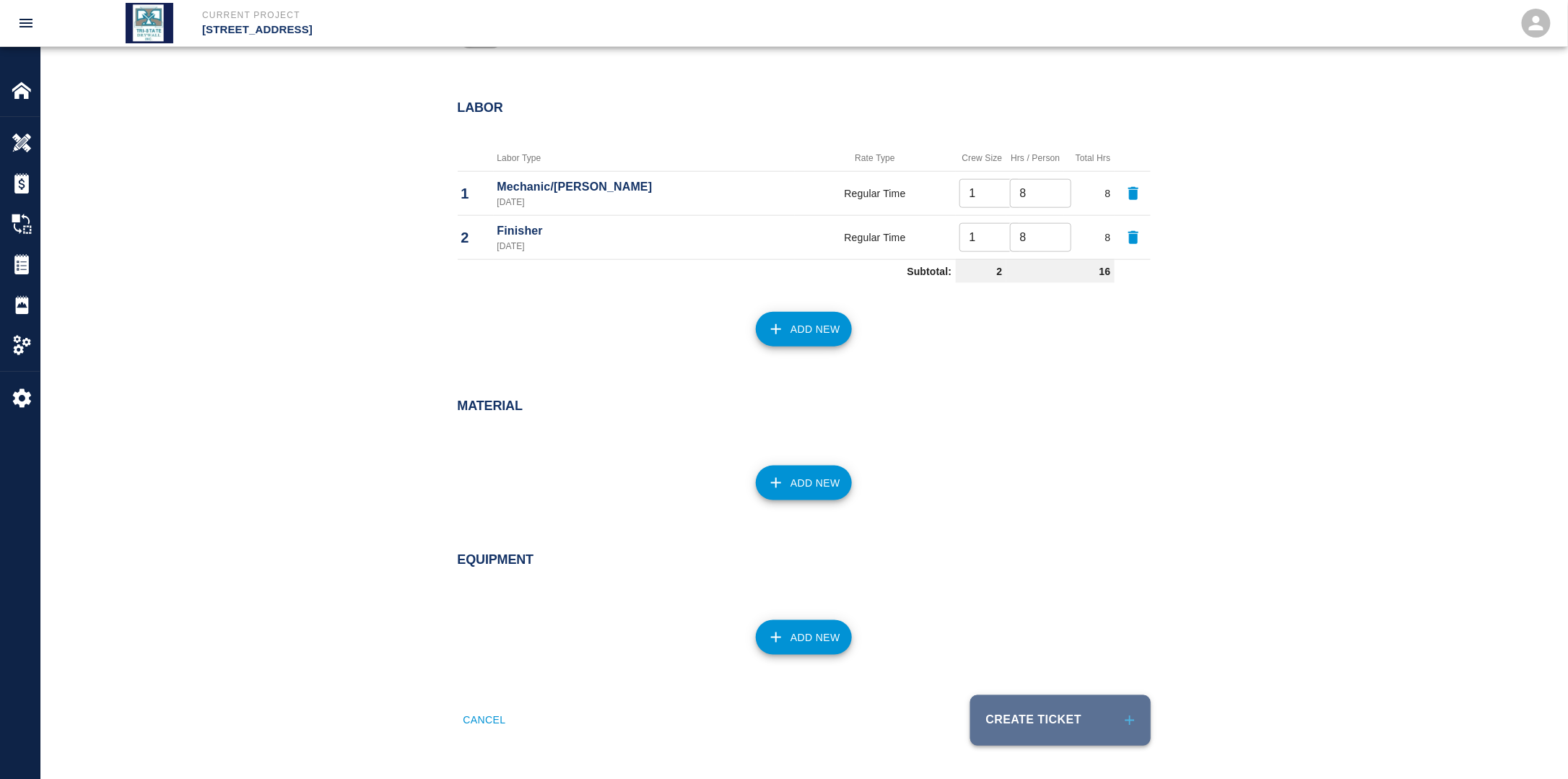
click at [1055, 727] on button "Create Ticket" at bounding box center [1060, 721] width 181 height 51
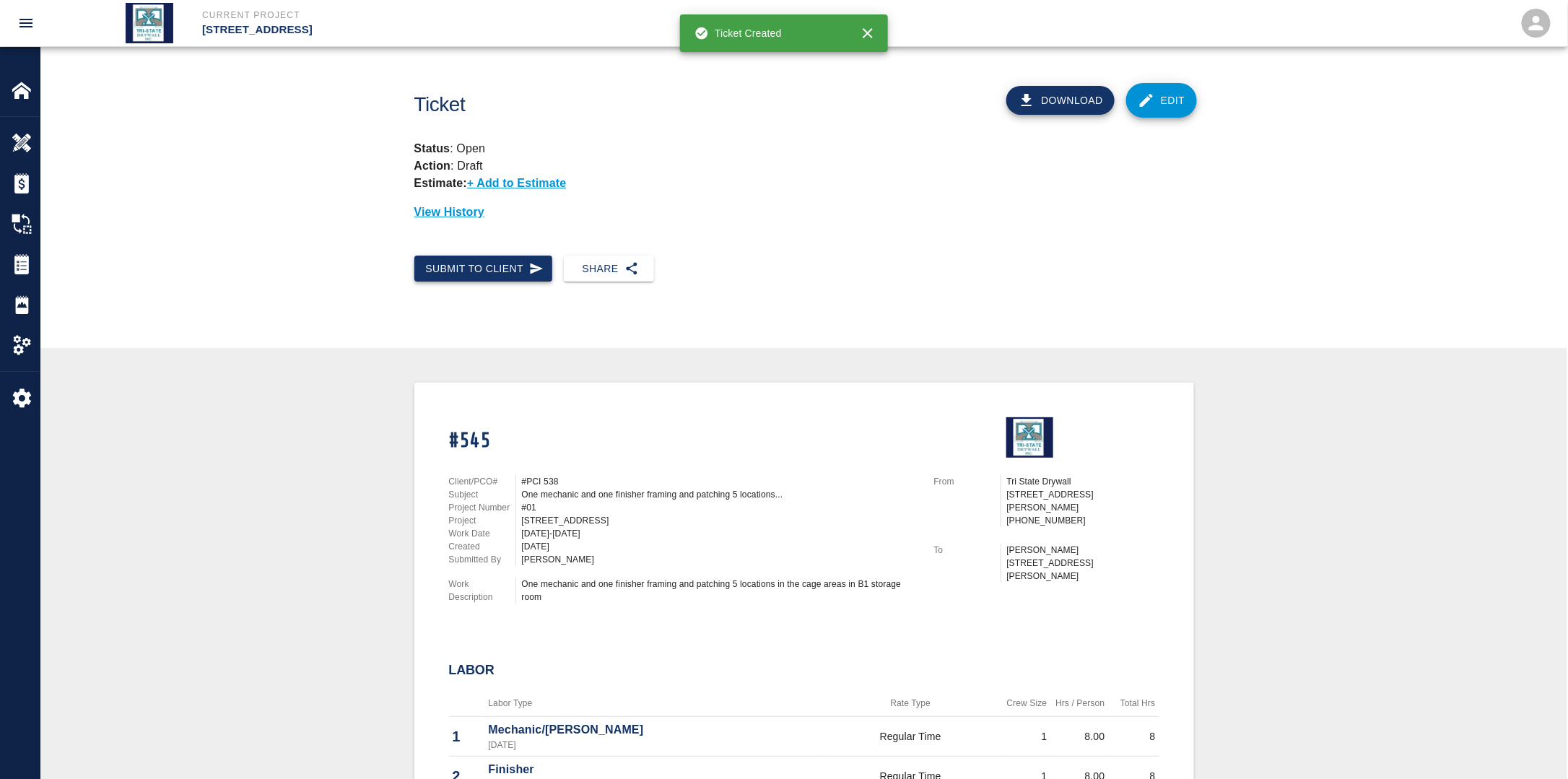
click at [492, 273] on button "Submit to Client" at bounding box center [483, 268] width 138 height 27
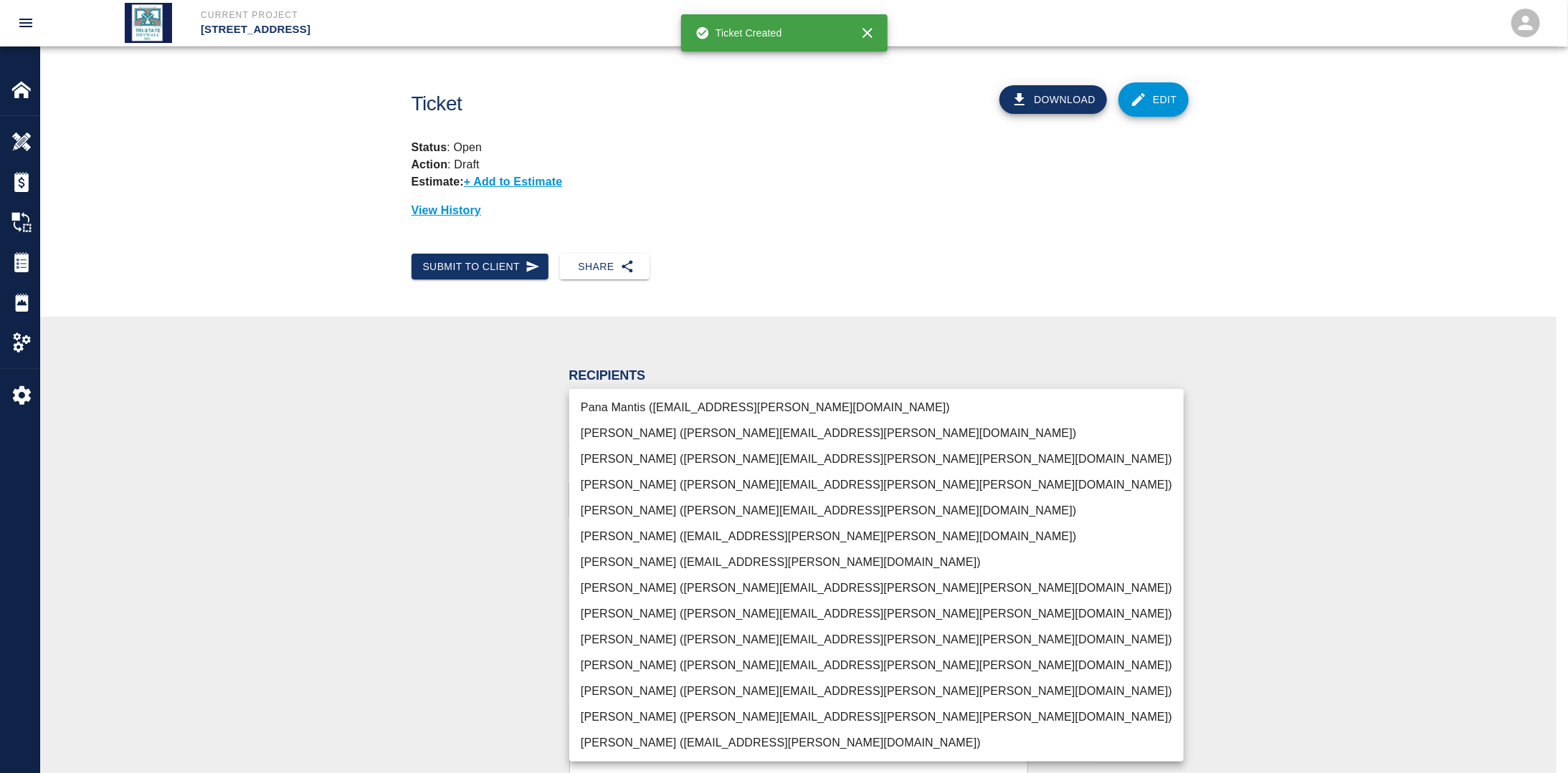
click at [672, 491] on body "Current Project [STREET_ADDRESS] Home [STREET_ADDRESS] Overview Estimates Chang…" at bounding box center [784, 386] width 1568 height 773
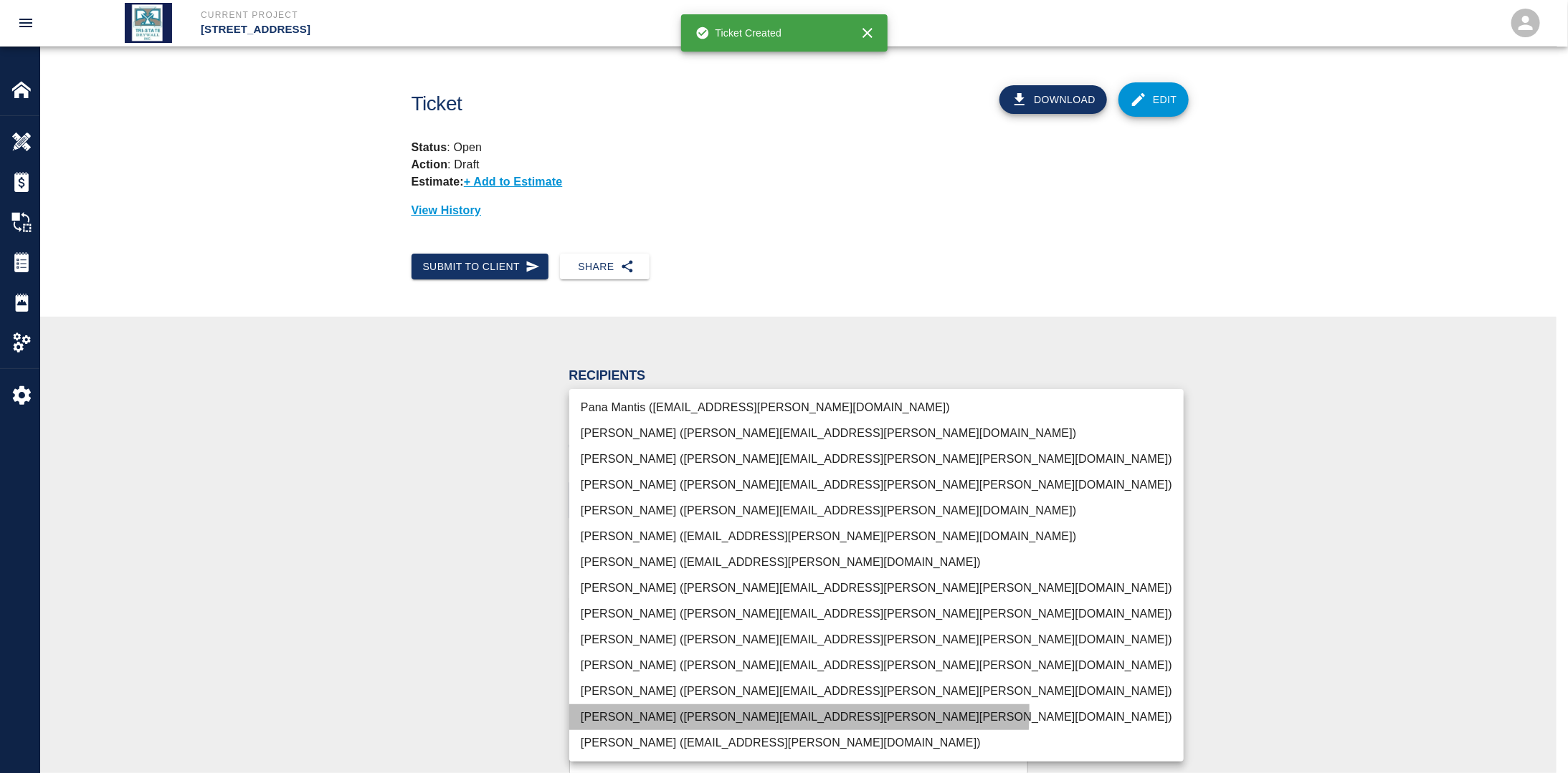
click at [643, 709] on li "[PERSON_NAME] ([PERSON_NAME][EMAIL_ADDRESS][PERSON_NAME][PERSON_NAME][DOMAIN_NA…" at bounding box center [877, 717] width 614 height 26
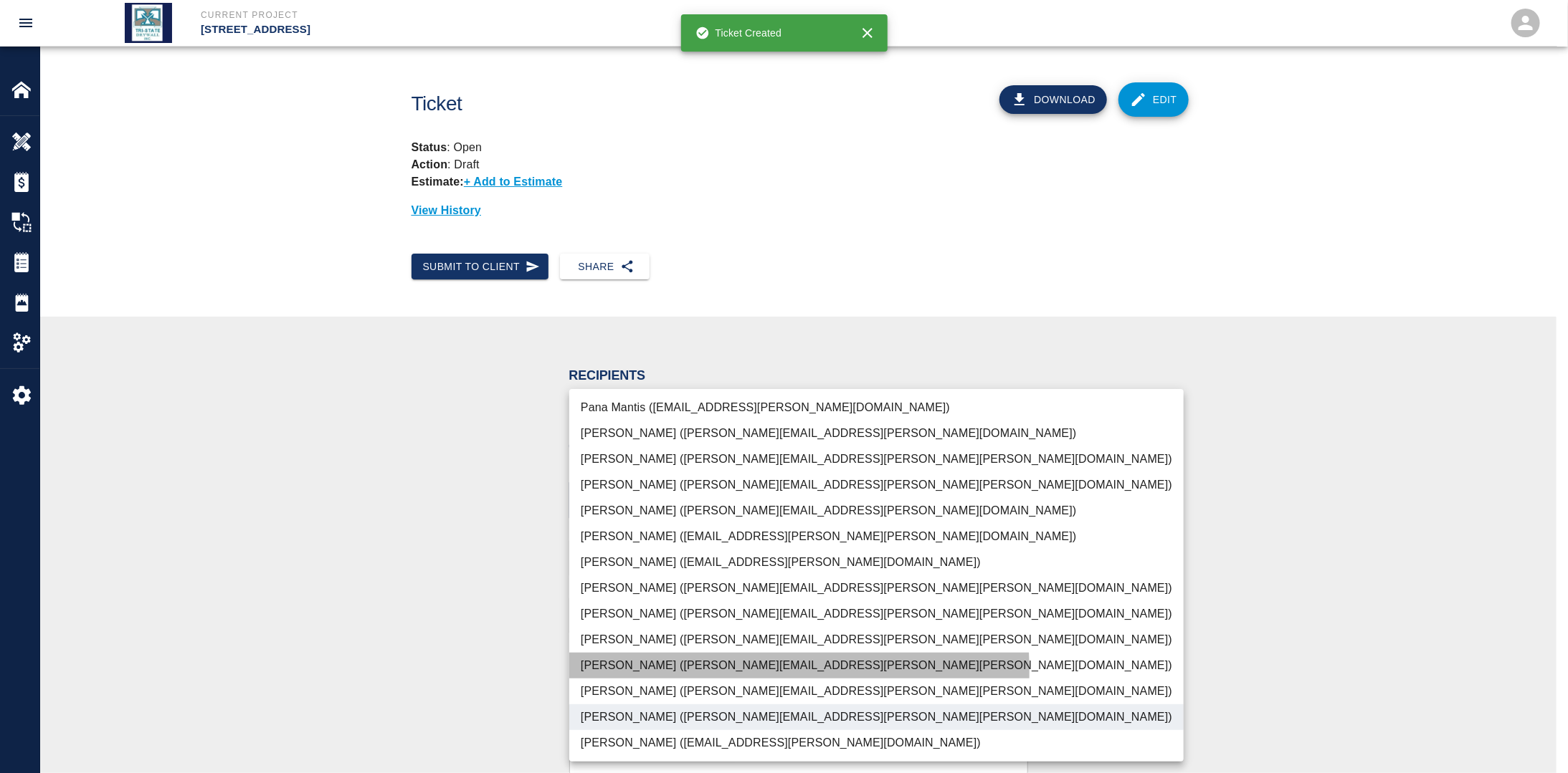
click at [639, 672] on li "[PERSON_NAME] ([PERSON_NAME][EMAIL_ADDRESS][PERSON_NAME][PERSON_NAME][DOMAIN_NA…" at bounding box center [877, 666] width 614 height 26
type input "f2151df9-a33d-4239-98b3-85d2c5195f79,79096ab5-3b7f-4dda-89ef-6bffdeaf2507"
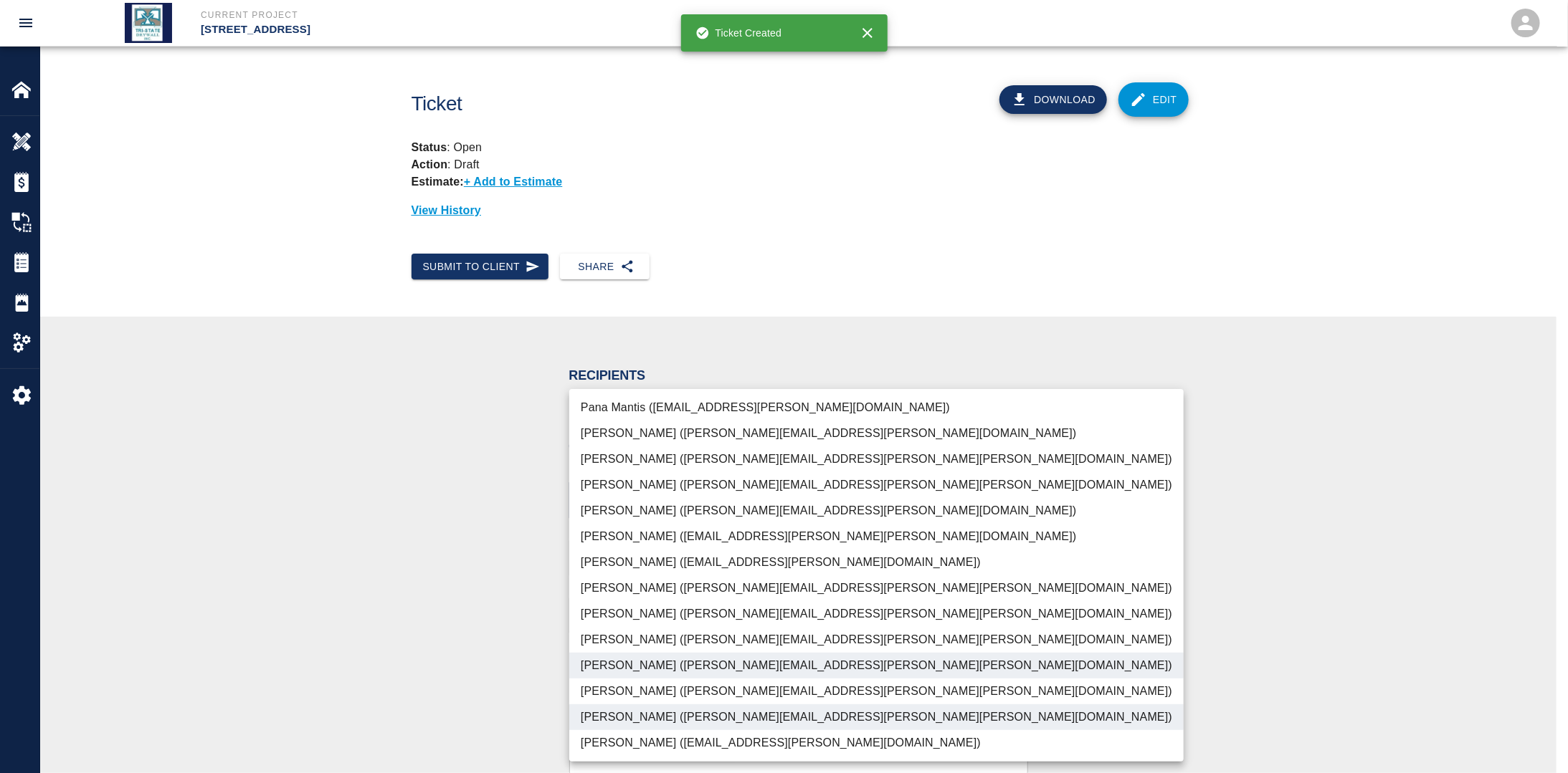
click at [487, 641] on div at bounding box center [784, 386] width 1568 height 773
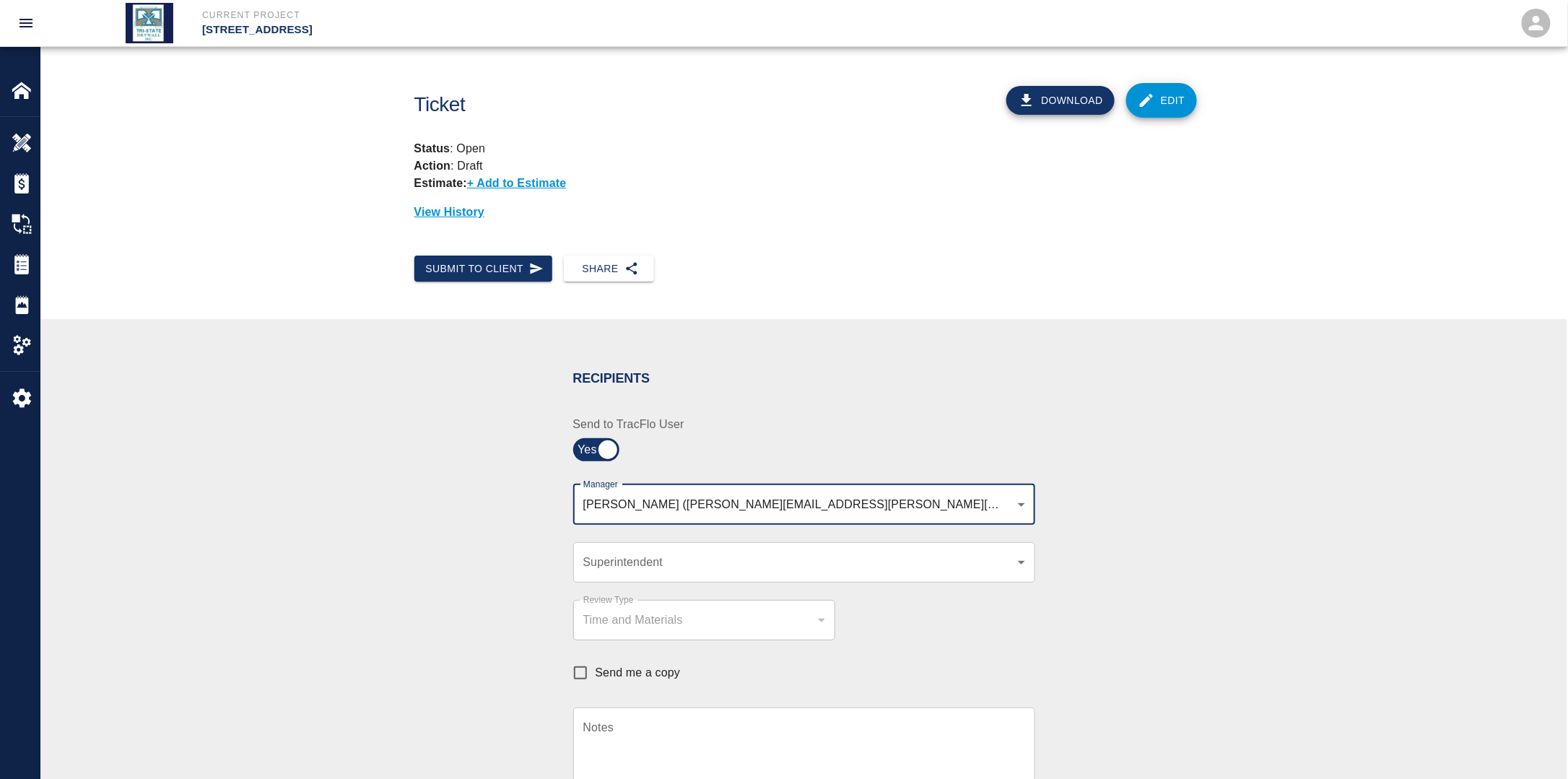
click at [671, 566] on body "Current Project [STREET_ADDRESS] Home [STREET_ADDRESS] Overview Estimates Chang…" at bounding box center [784, 390] width 1568 height 779
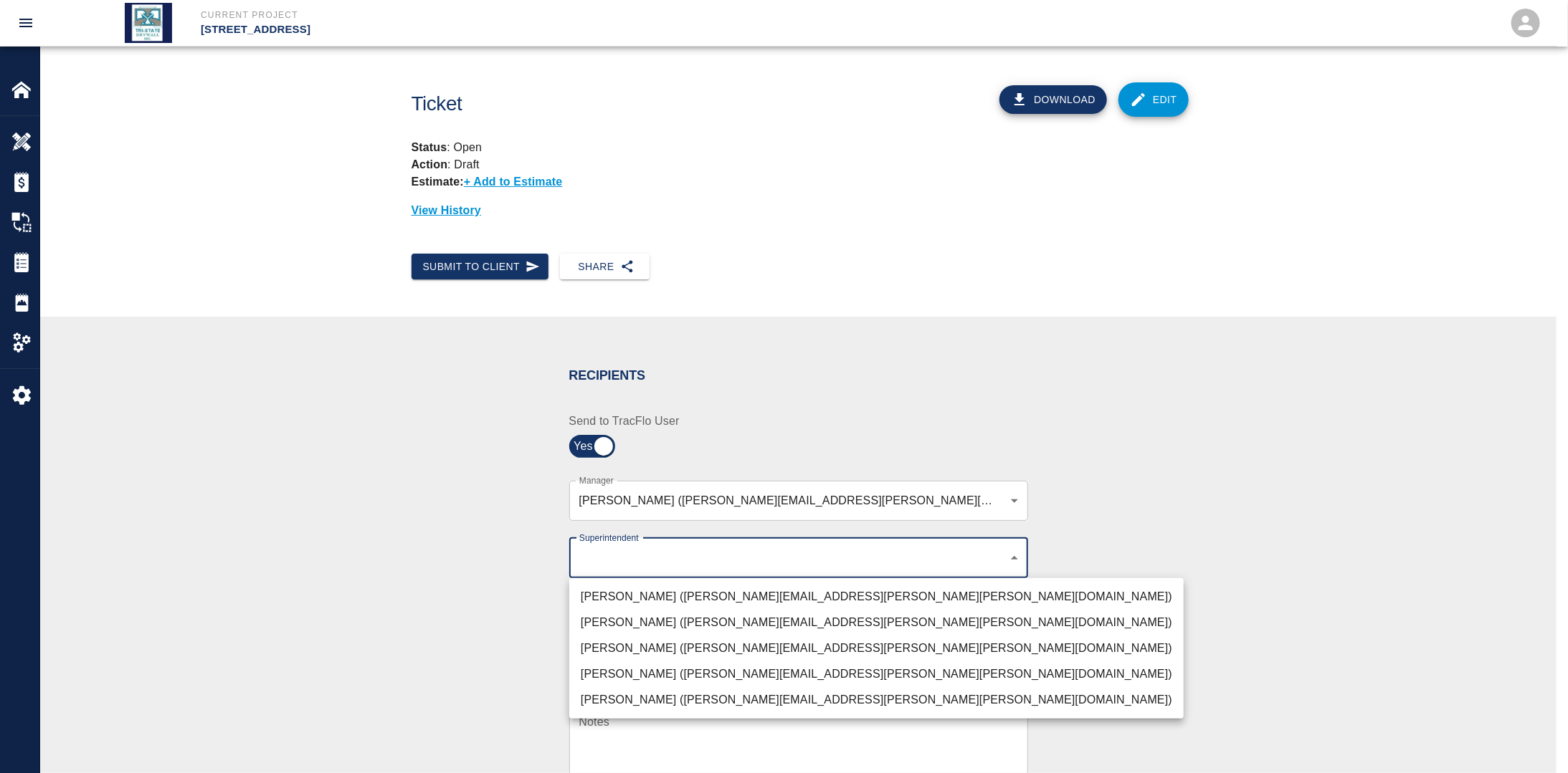
click at [656, 644] on li "[PERSON_NAME] ([PERSON_NAME][EMAIL_ADDRESS][PERSON_NAME][PERSON_NAME][DOMAIN_NA…" at bounding box center [877, 649] width 614 height 26
type input "32bad40b-bb12-40c1-a9d7-1de55074e5d0"
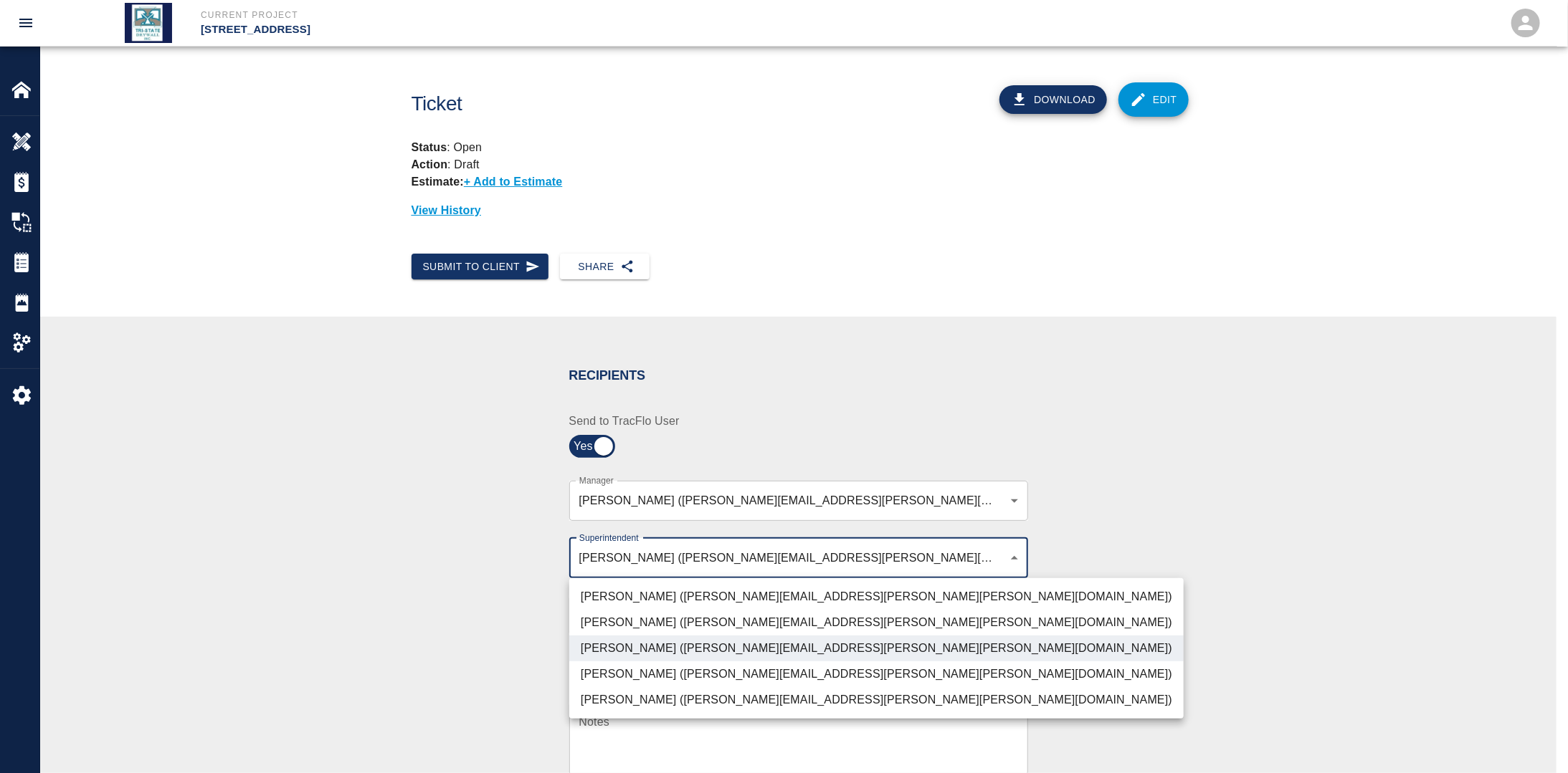
drag, startPoint x: 523, startPoint y: 633, endPoint x: 539, endPoint y: 640, distance: 17.5
click at [525, 633] on div at bounding box center [784, 386] width 1568 height 773
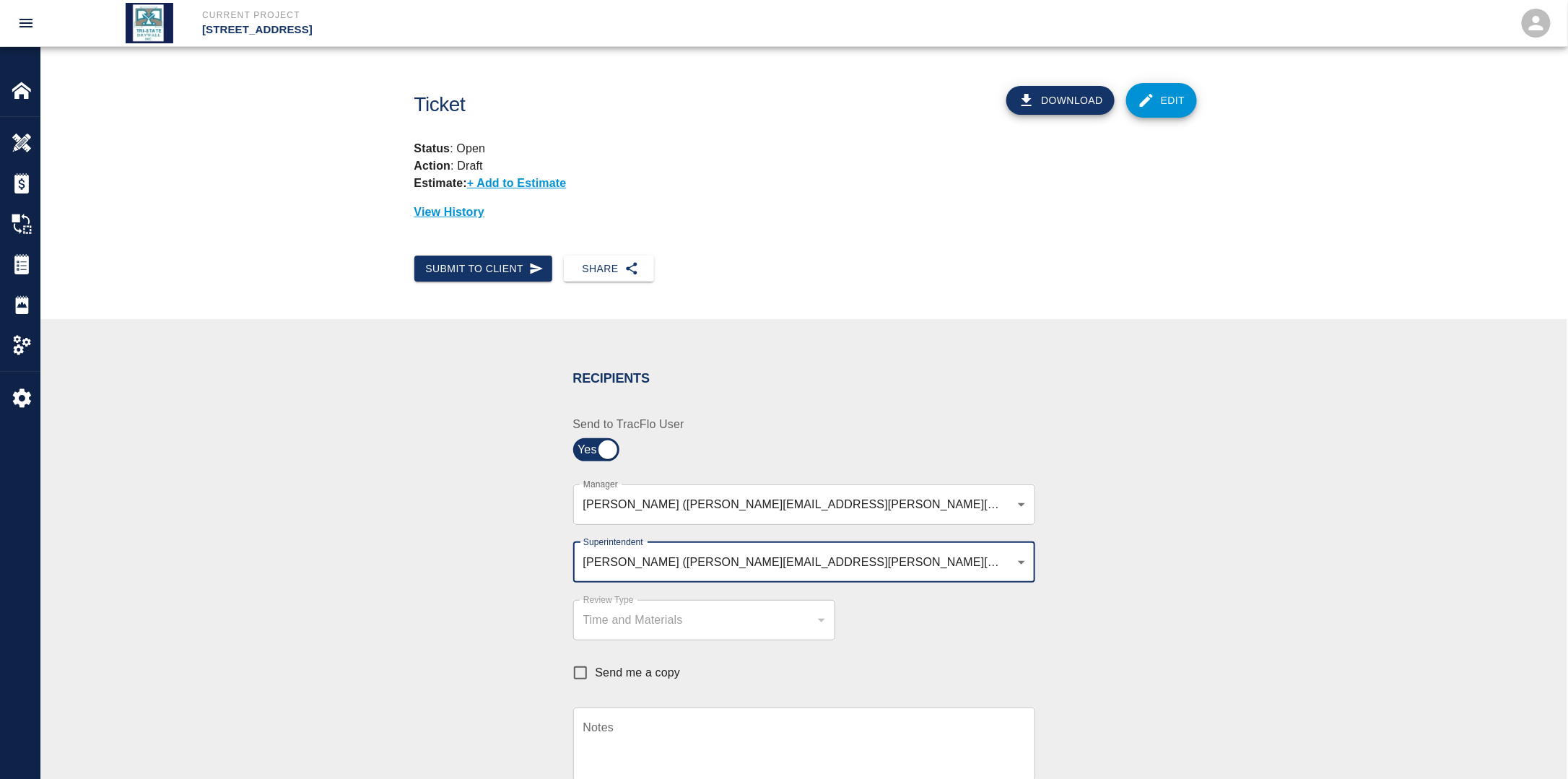
click at [593, 669] on input "Send me a copy" at bounding box center [580, 673] width 30 height 30
checkbox input "true"
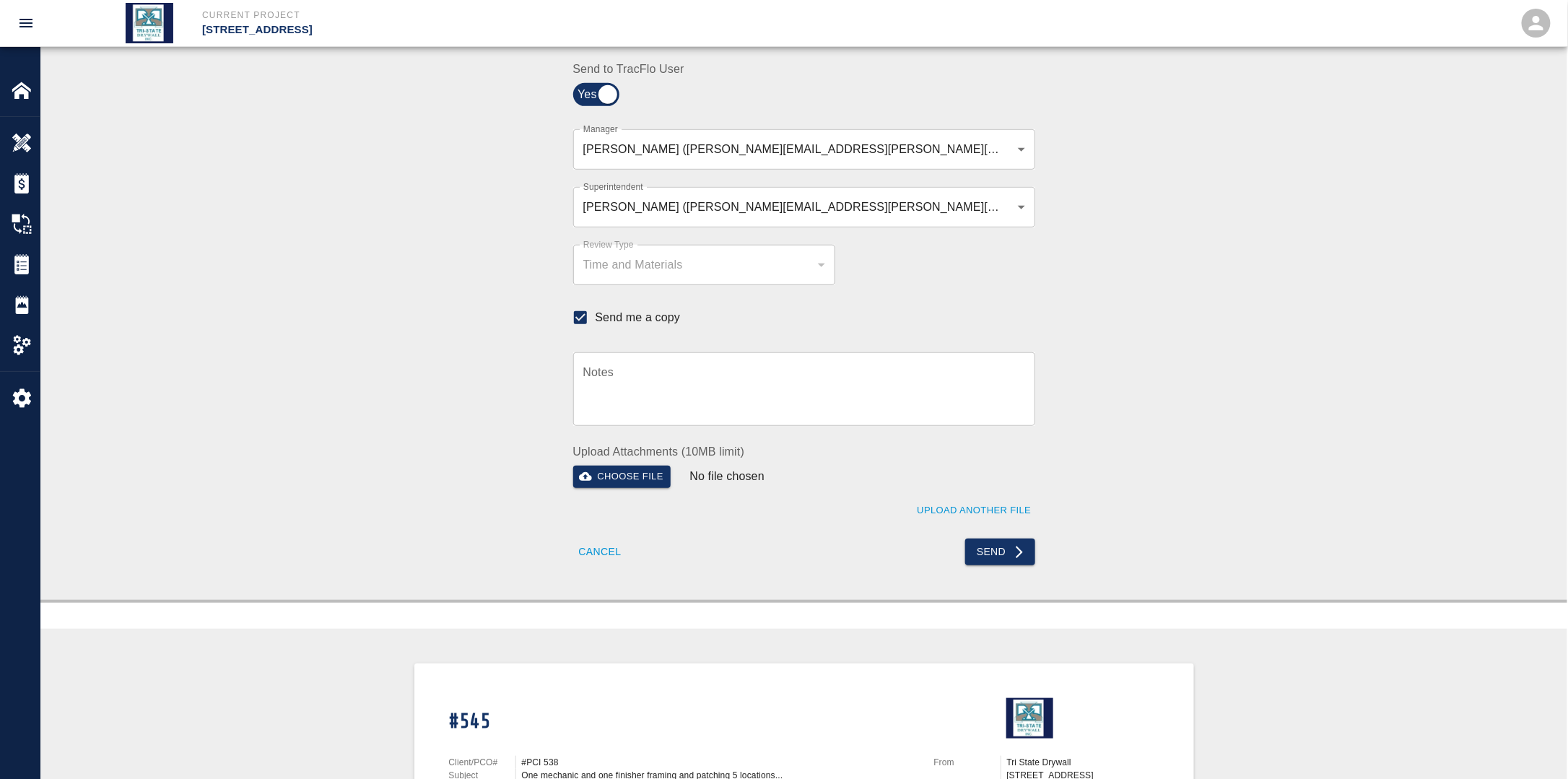
scroll to position [361, 0]
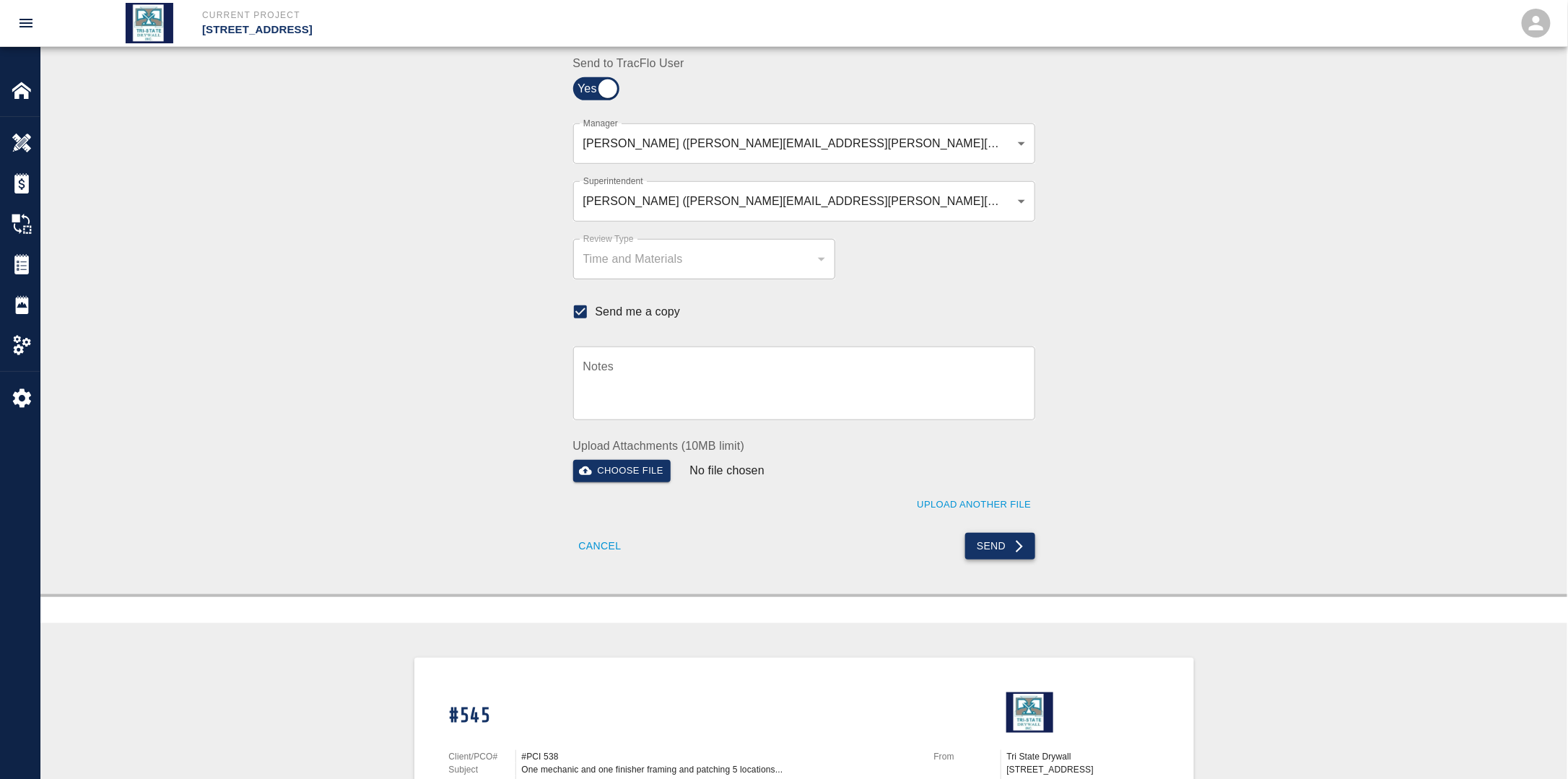
click at [997, 547] on button "Send" at bounding box center [1000, 546] width 70 height 27
checkbox input "false"
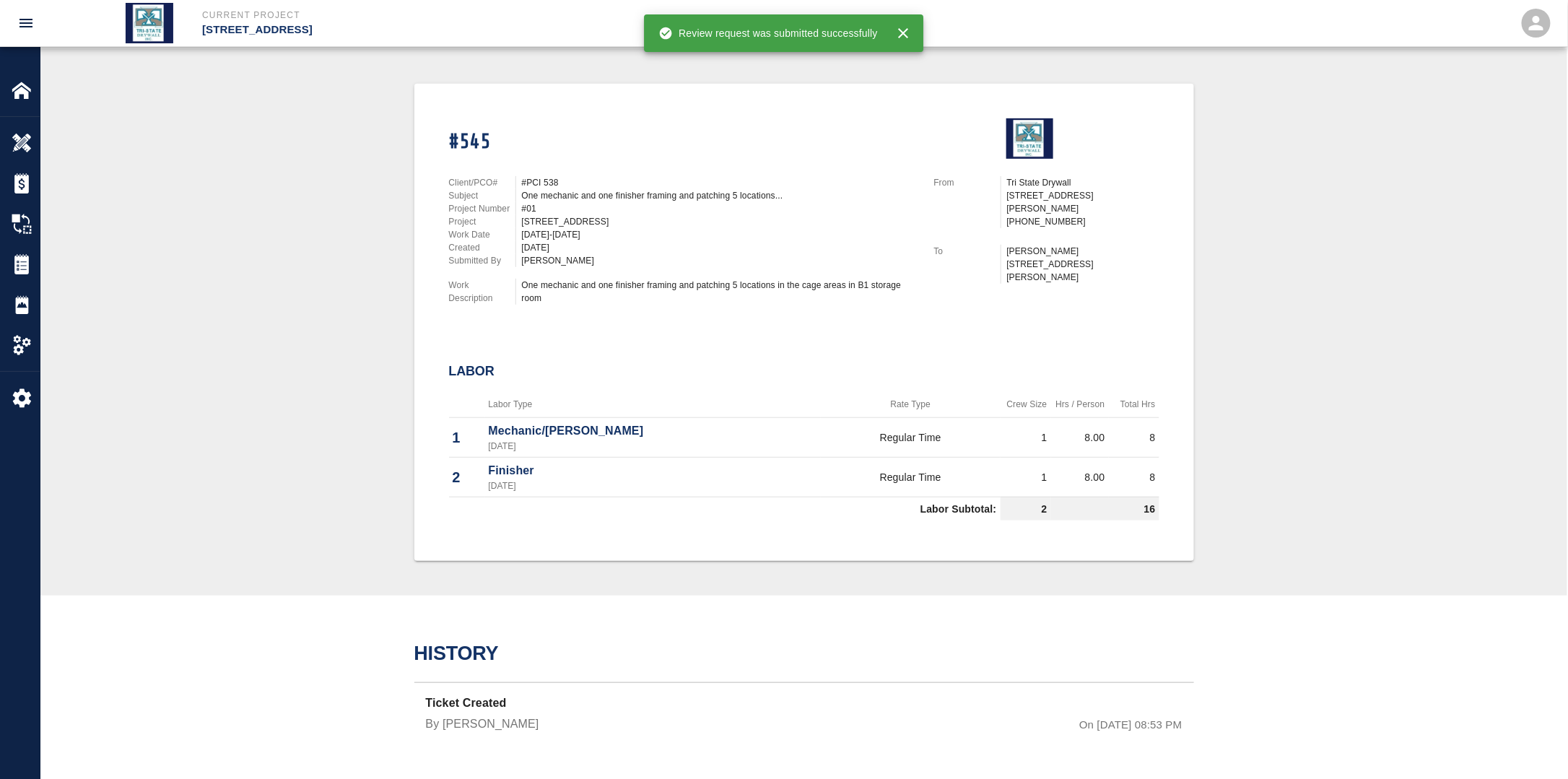
scroll to position [298, 0]
click at [36, 269] on div at bounding box center [31, 264] width 40 height 20
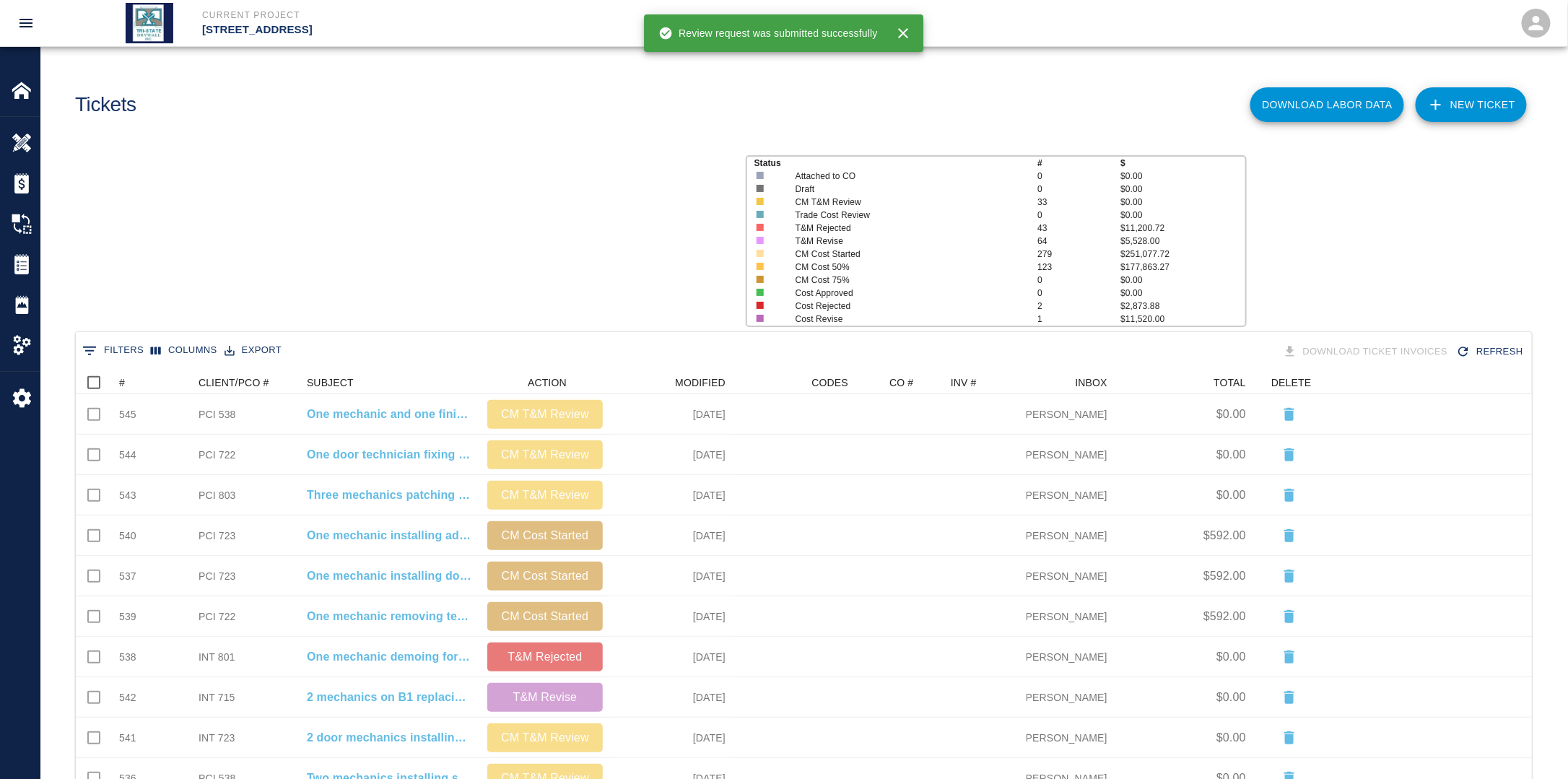
scroll to position [821, 1447]
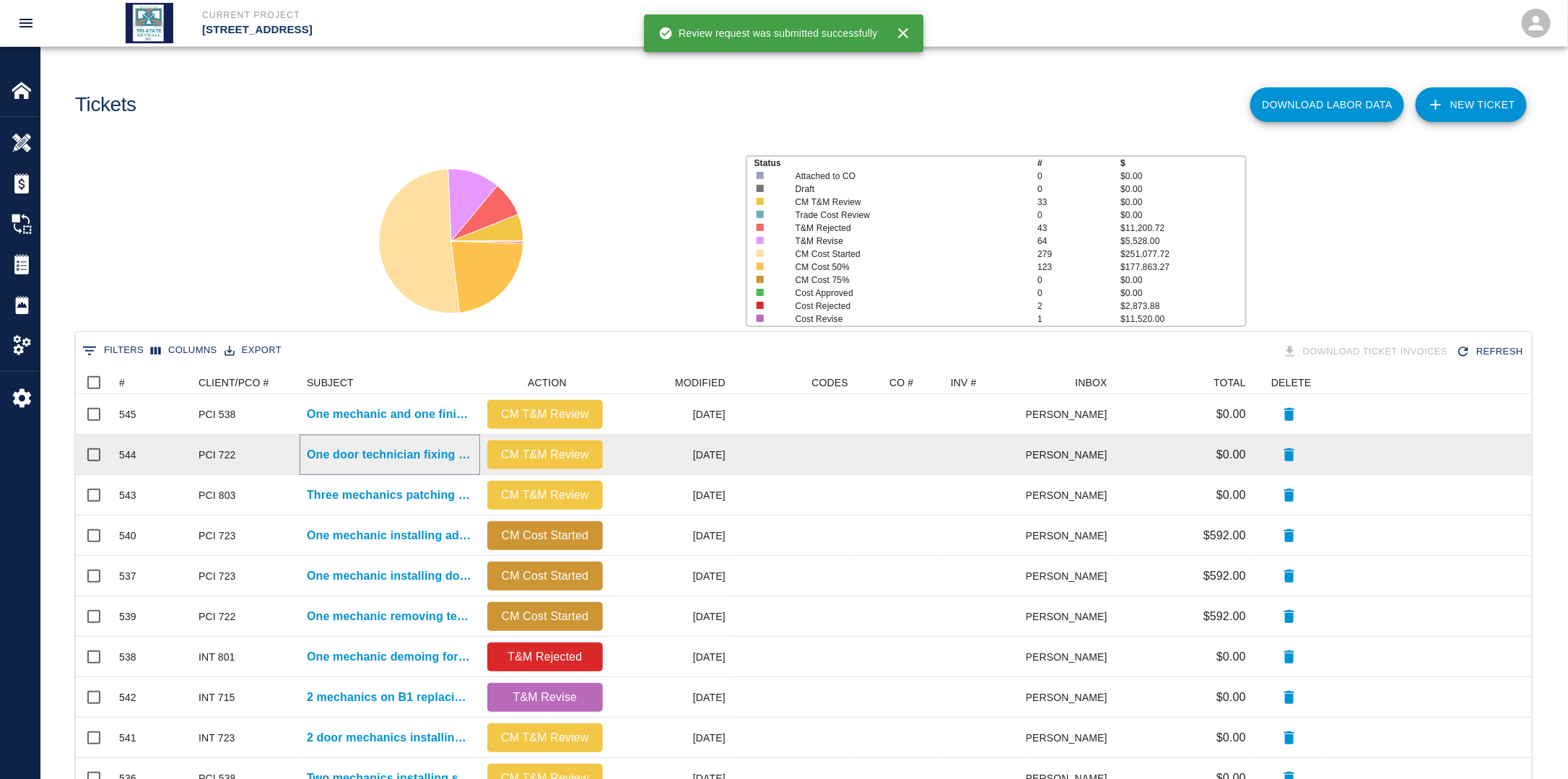
click at [413, 462] on p "One door technician fixing cores and installing cylinders and added..." at bounding box center [389, 454] width 166 height 17
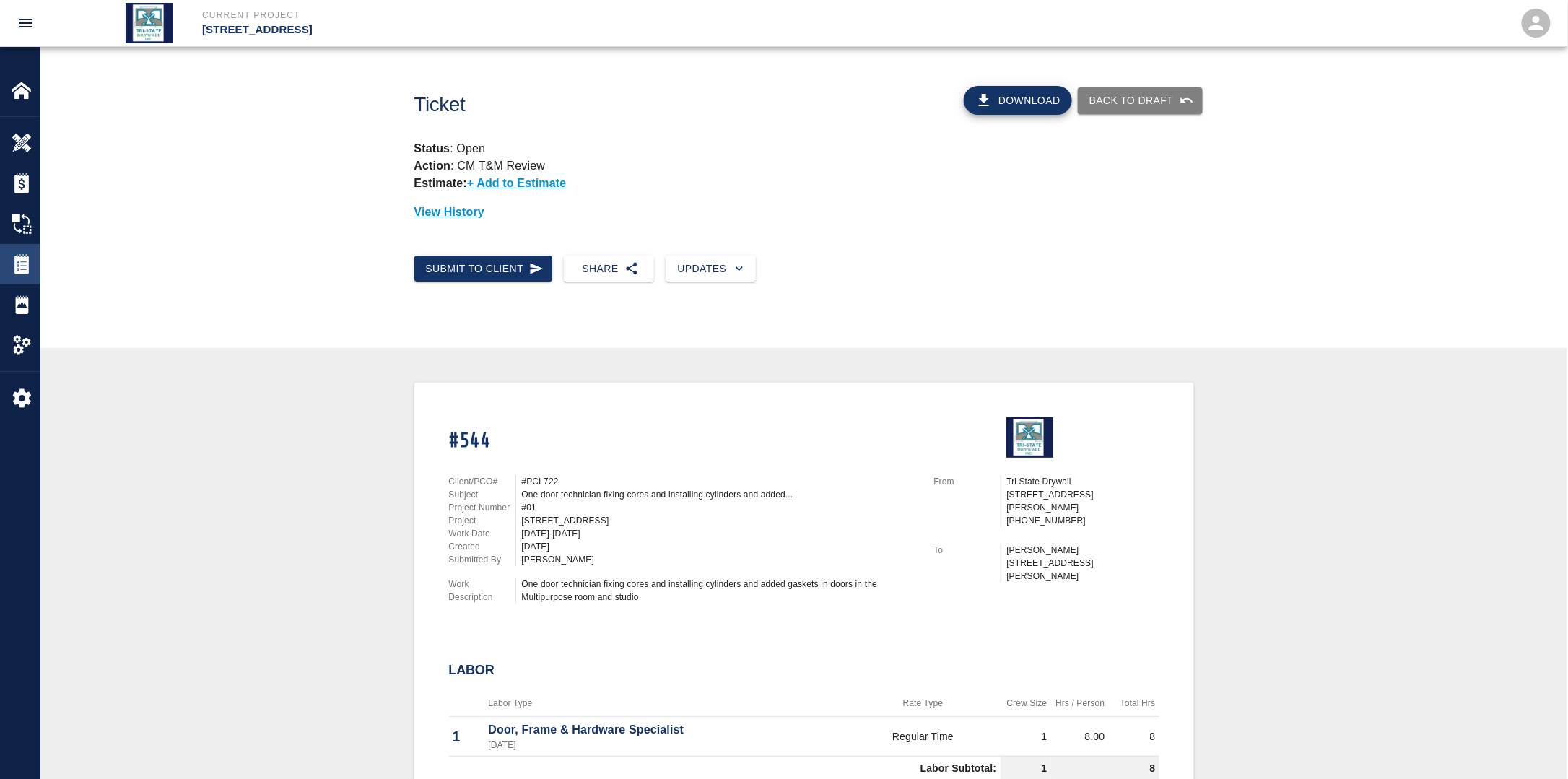
click at [20, 261] on img at bounding box center [21, 264] width 20 height 20
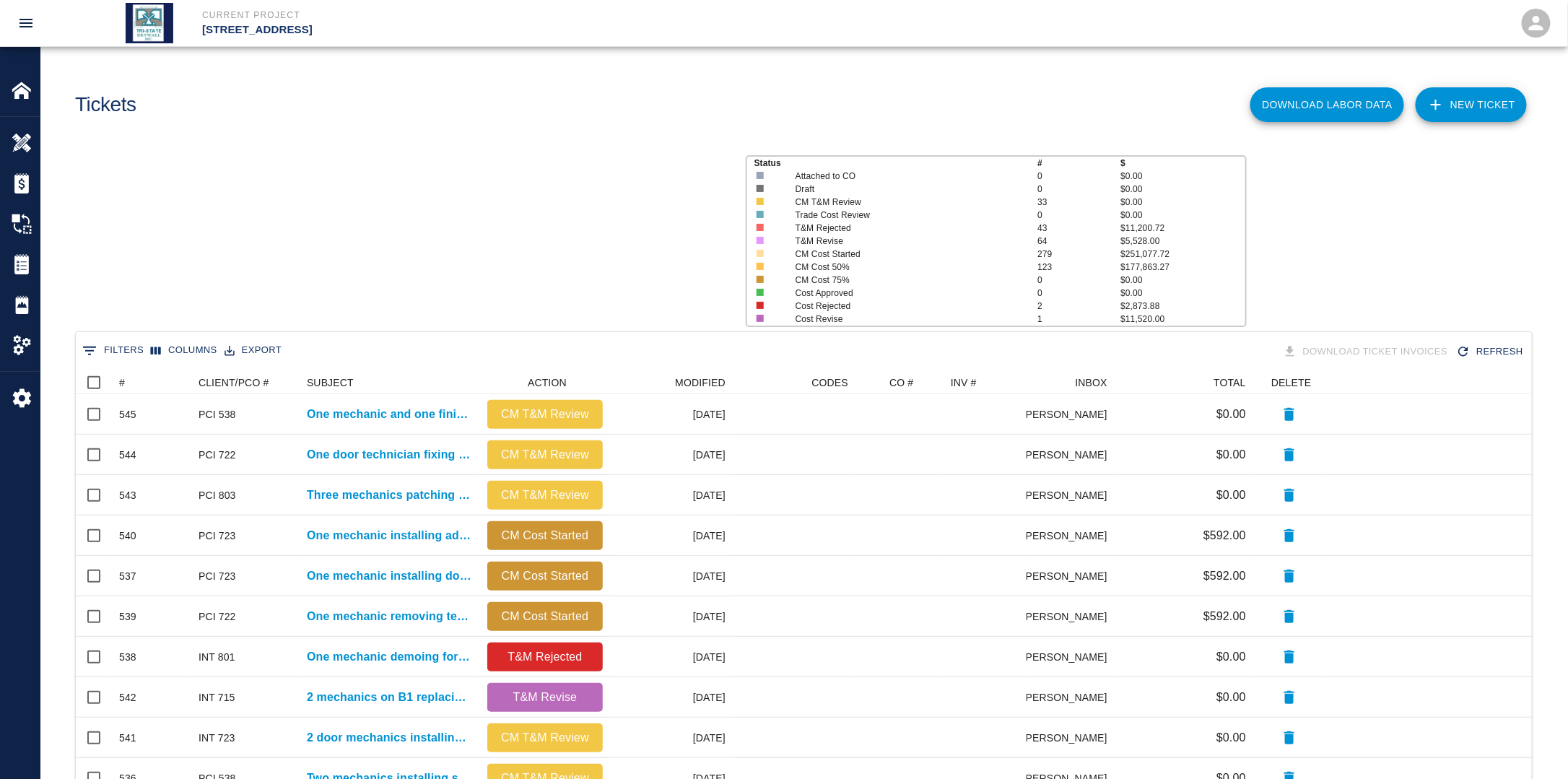
scroll to position [821, 1447]
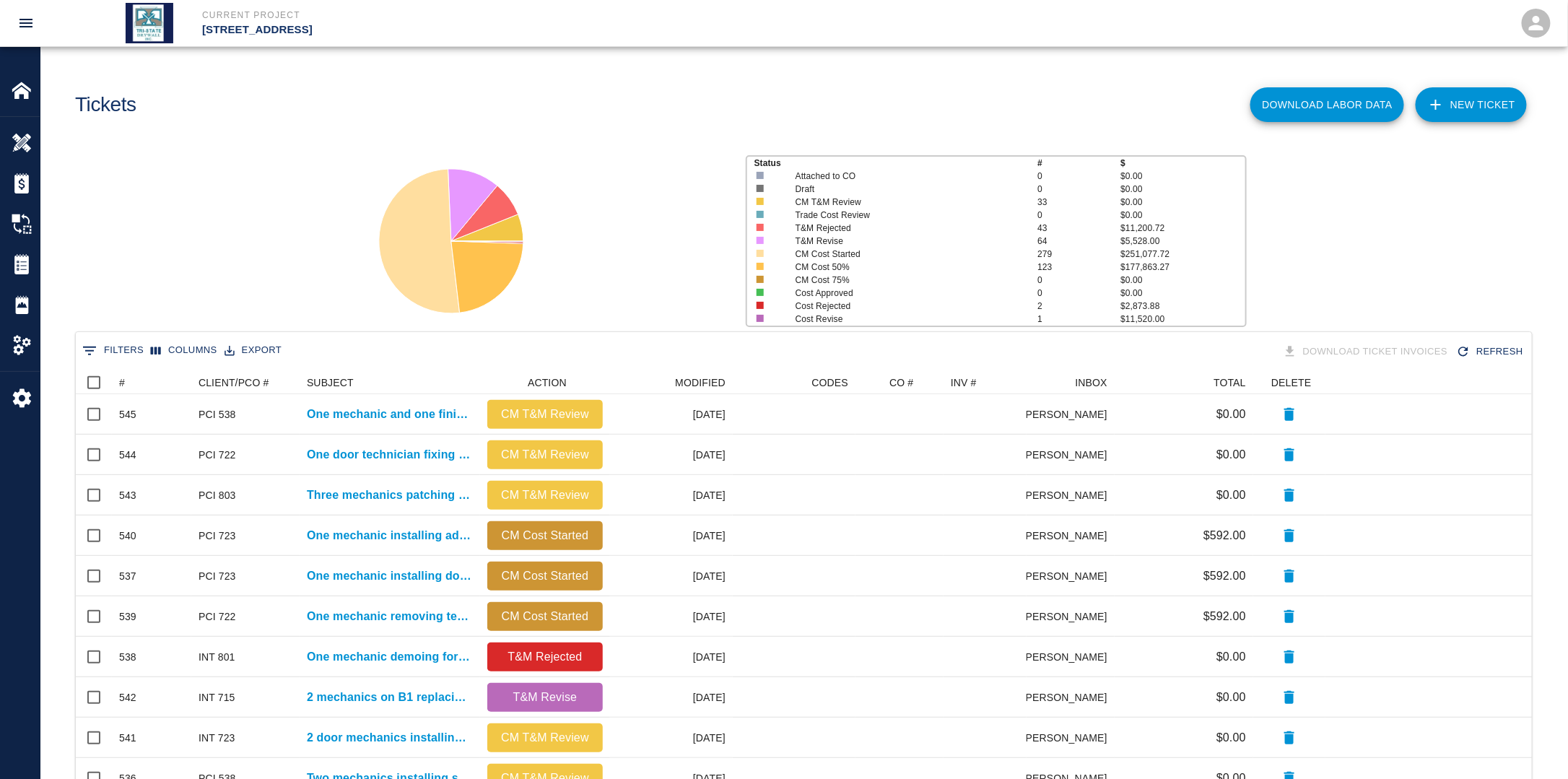
click at [1479, 113] on link "NEW TICKET" at bounding box center [1471, 105] width 111 height 34
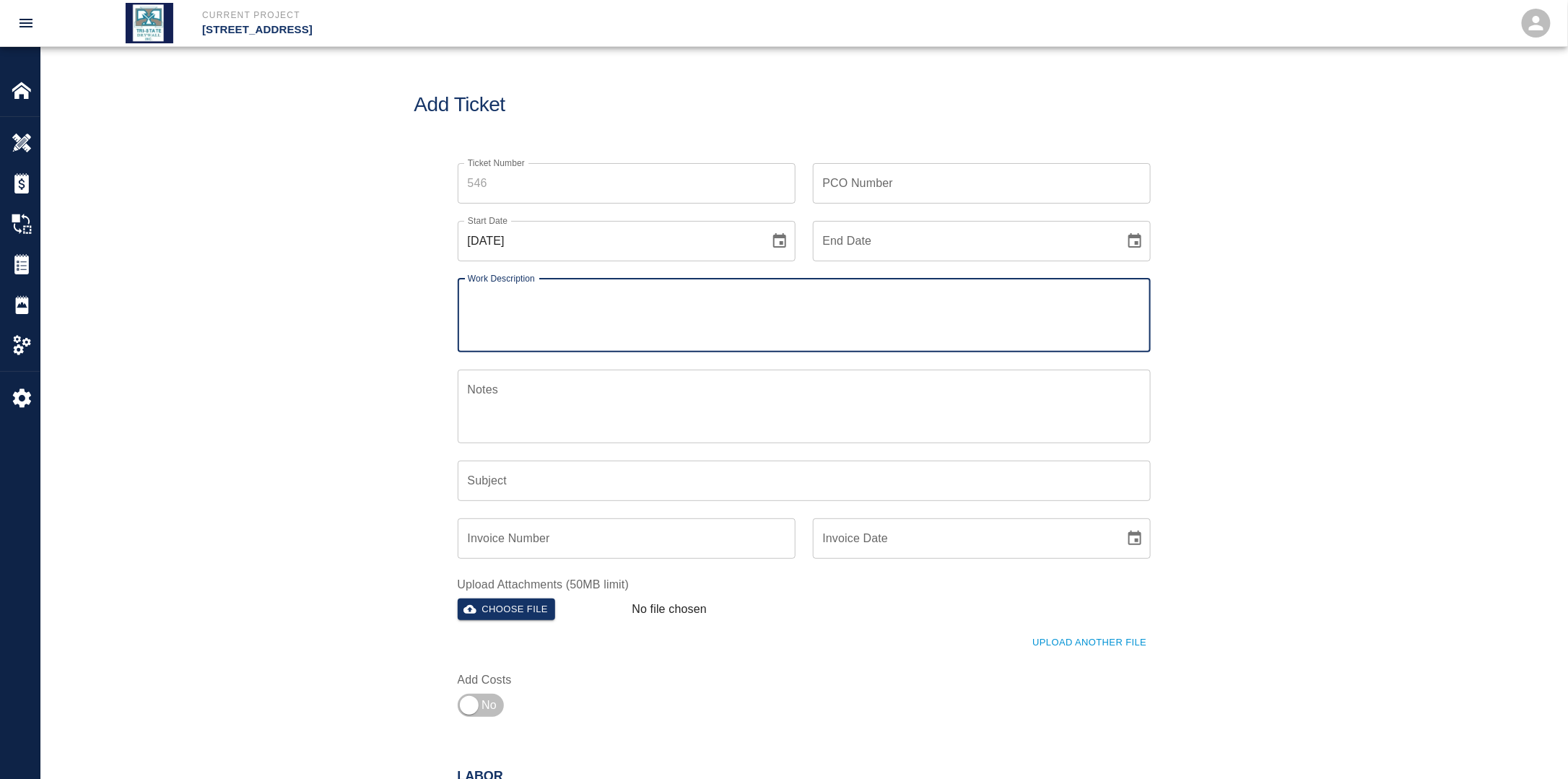
click at [777, 241] on icon "Choose date, selected date is Sep 28, 2025" at bounding box center [779, 241] width 17 height 17
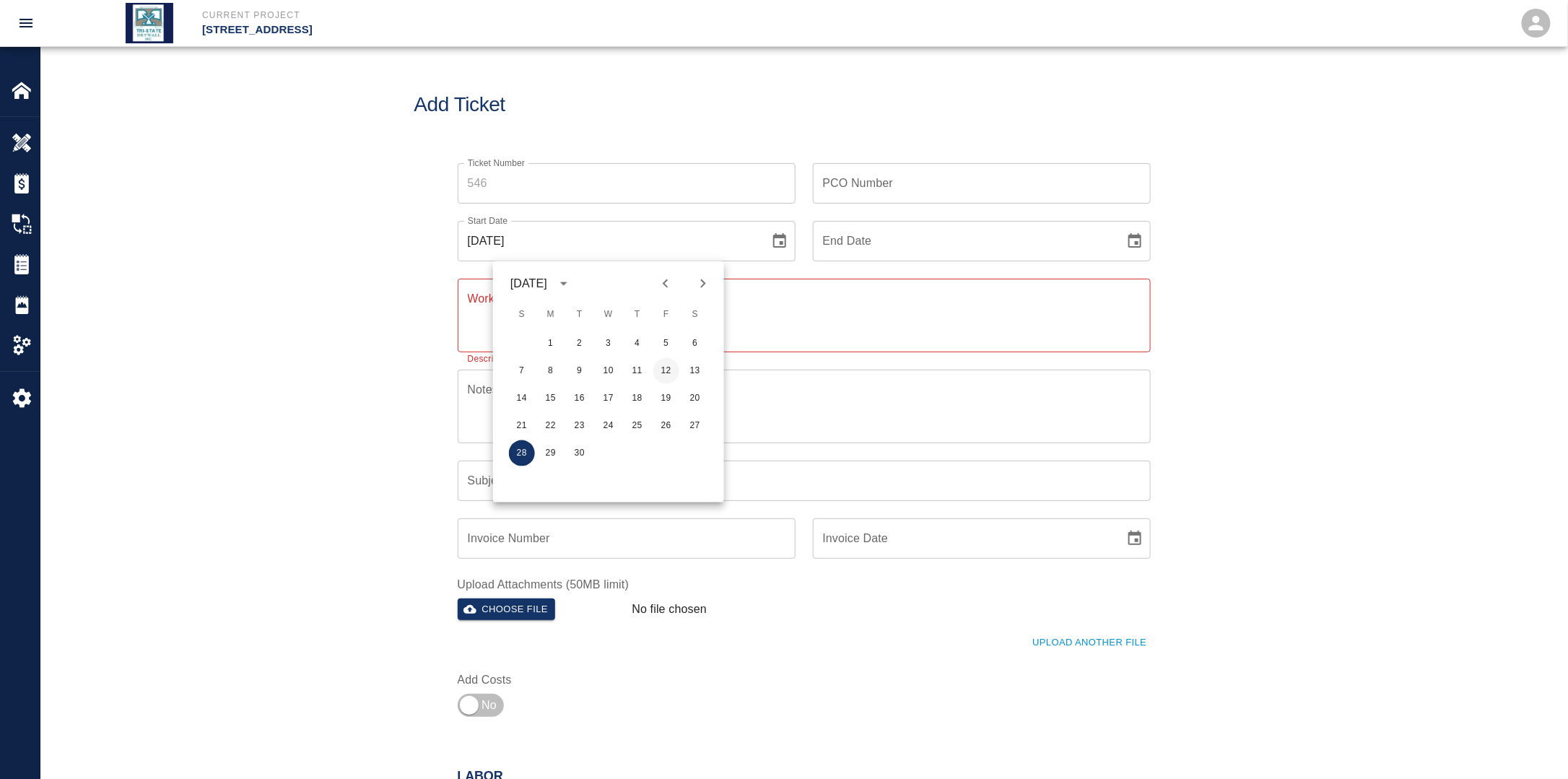
click at [667, 372] on button "12" at bounding box center [667, 371] width 26 height 26
type input "[DATE]"
click at [1137, 243] on icon "Choose date" at bounding box center [1134, 241] width 13 height 15
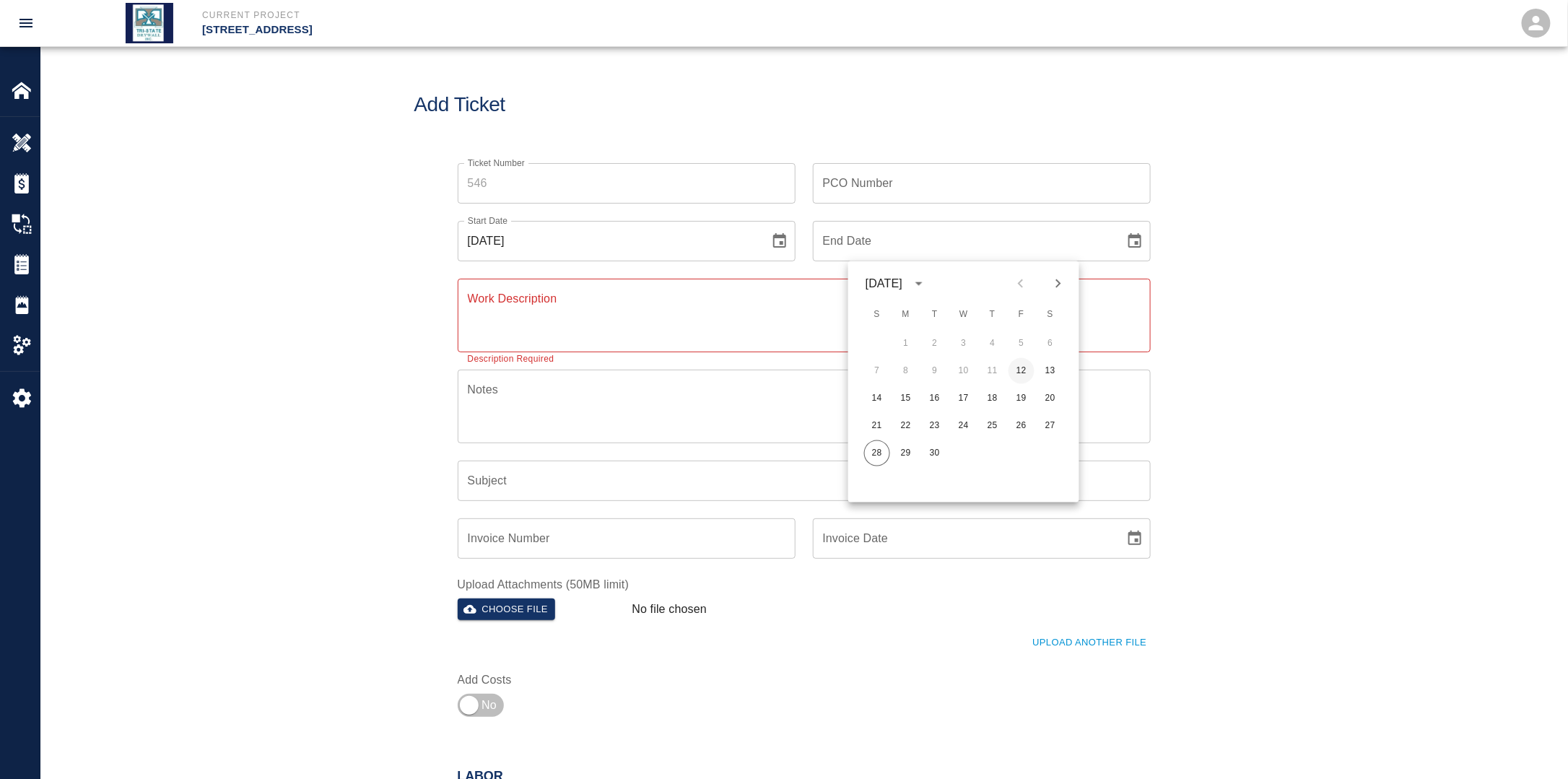
drag, startPoint x: 1021, startPoint y: 367, endPoint x: 1016, endPoint y: 374, distance: 8.6
click at [1021, 368] on button "12" at bounding box center [1022, 371] width 26 height 26
type input "[DATE]"
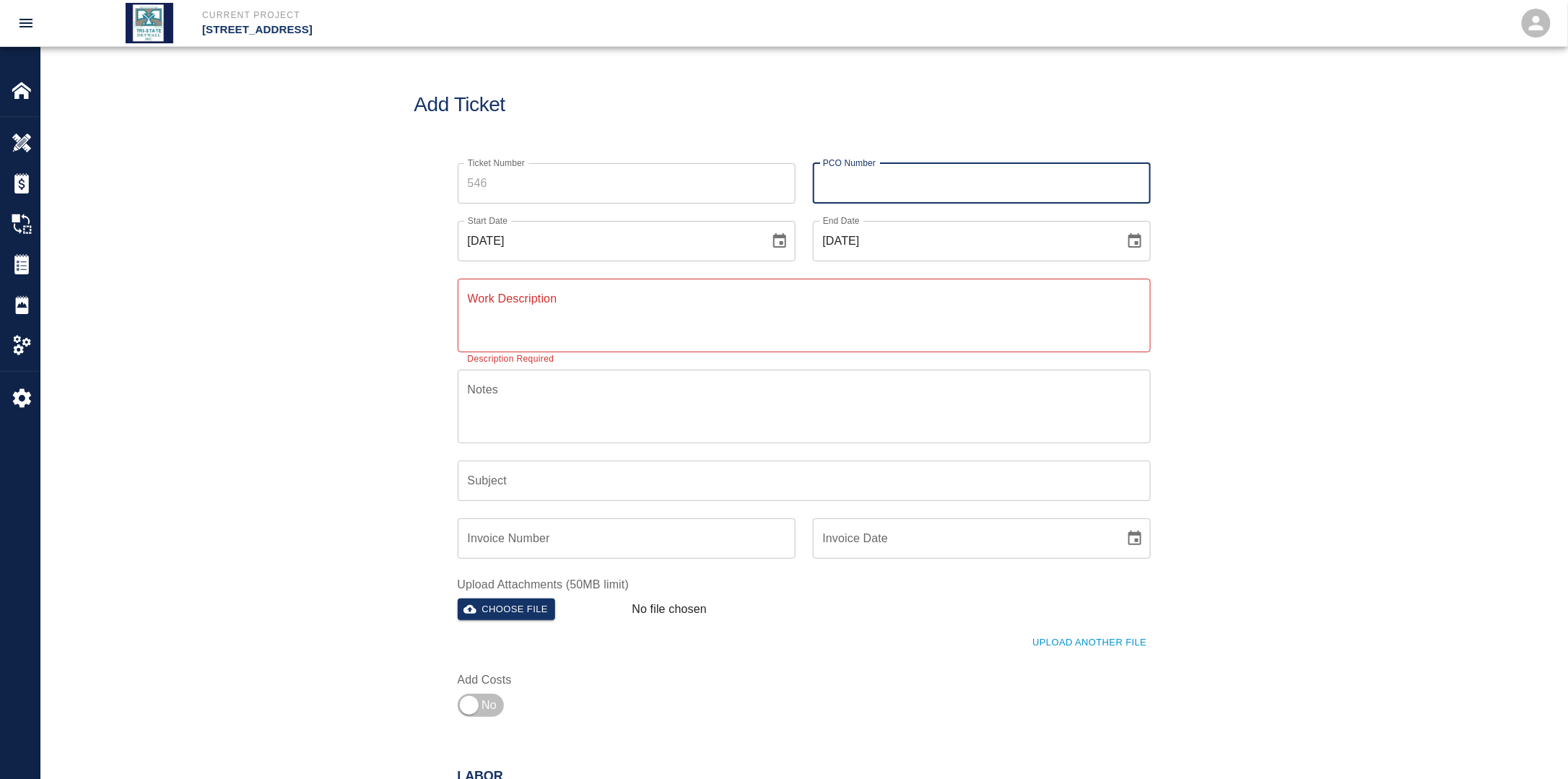
click at [892, 175] on input "PCO Number" at bounding box center [982, 182] width 338 height 40
type input "PCI 803"
click at [730, 298] on textarea "Work Description" at bounding box center [804, 315] width 672 height 50
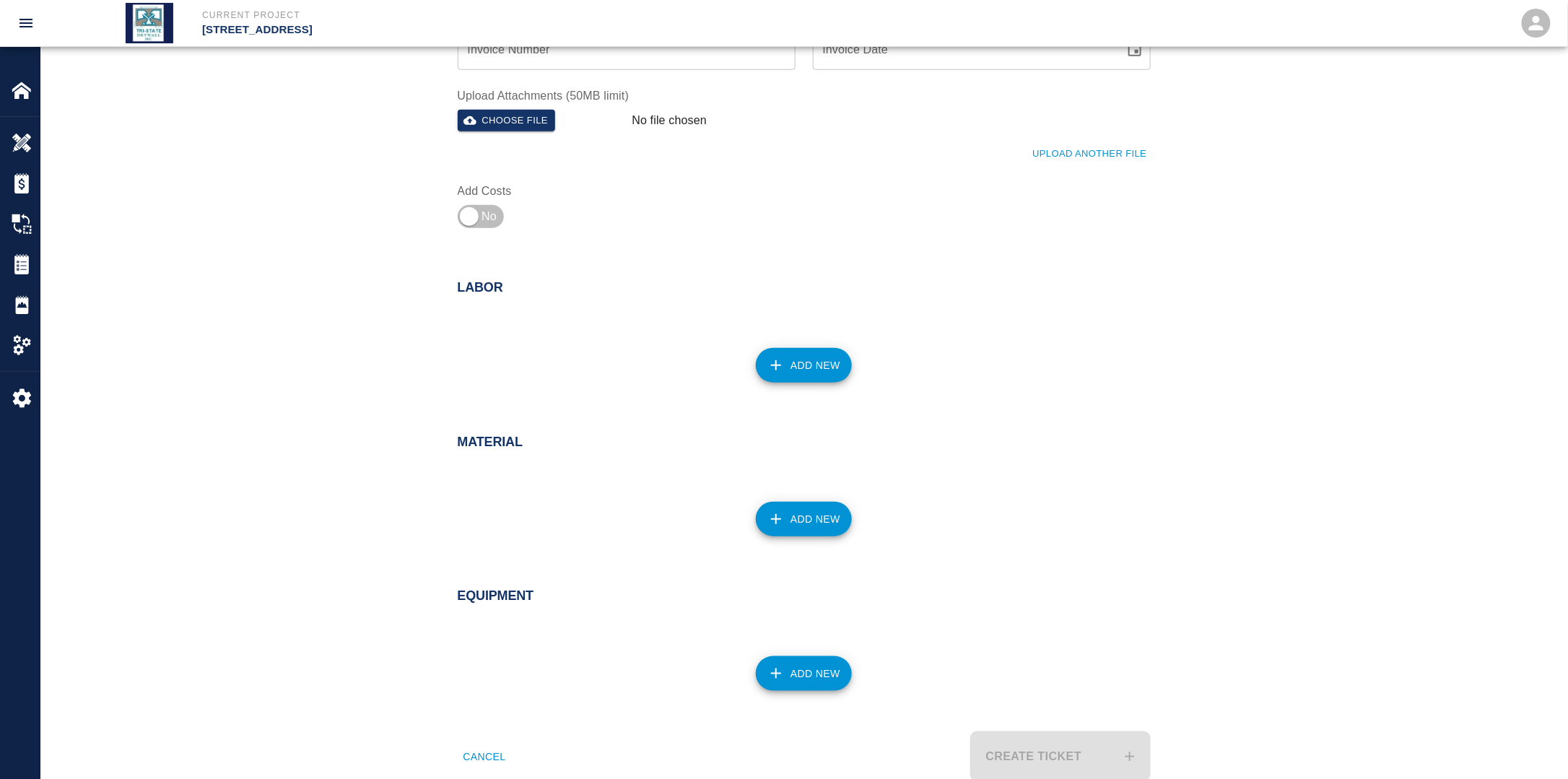
scroll to position [506, 0]
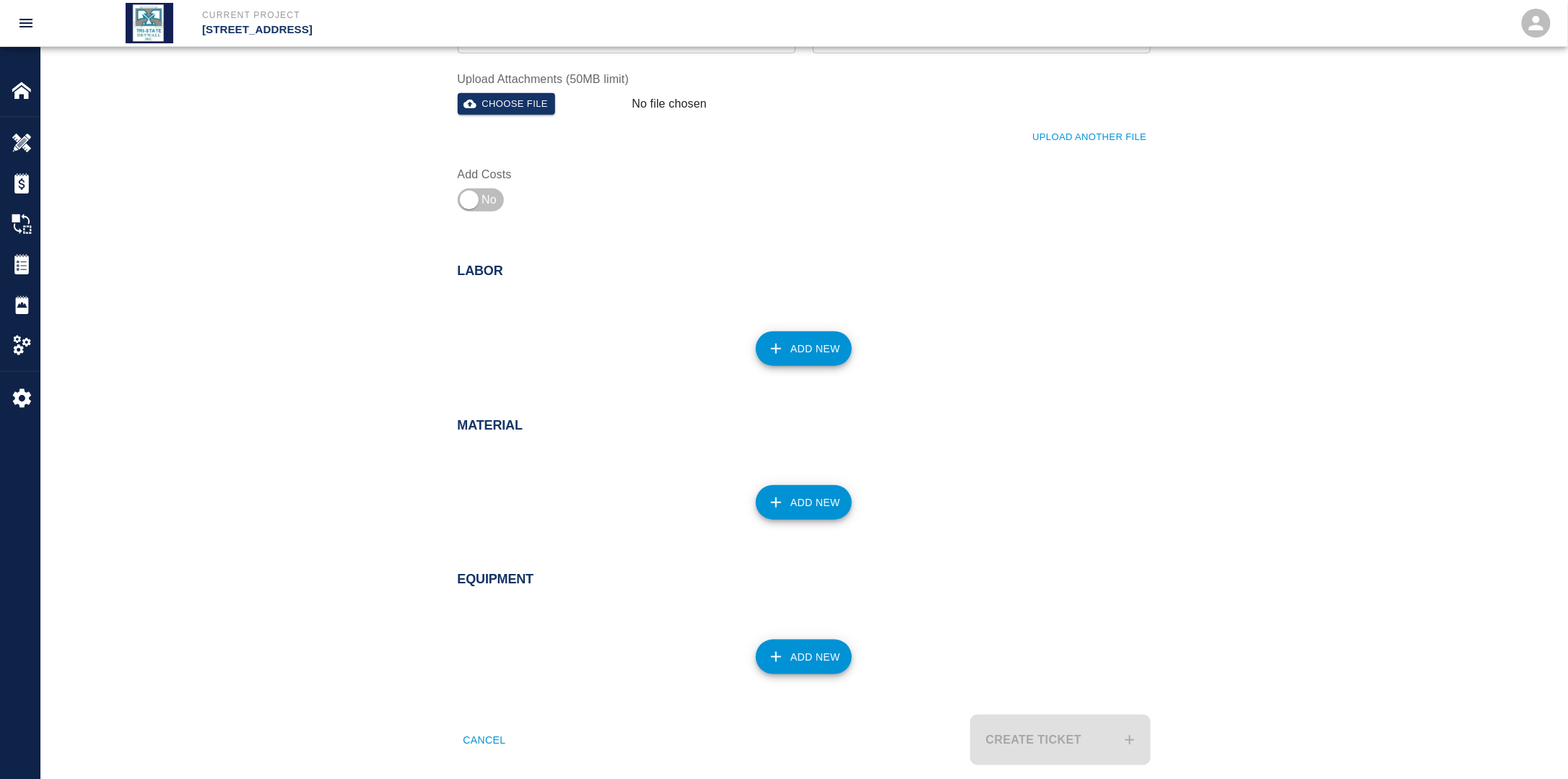
type textarea "Mechanic and finisher demolished and patching the wall with wall covering wet d…"
click at [831, 338] on button "Add New" at bounding box center [803, 349] width 96 height 34
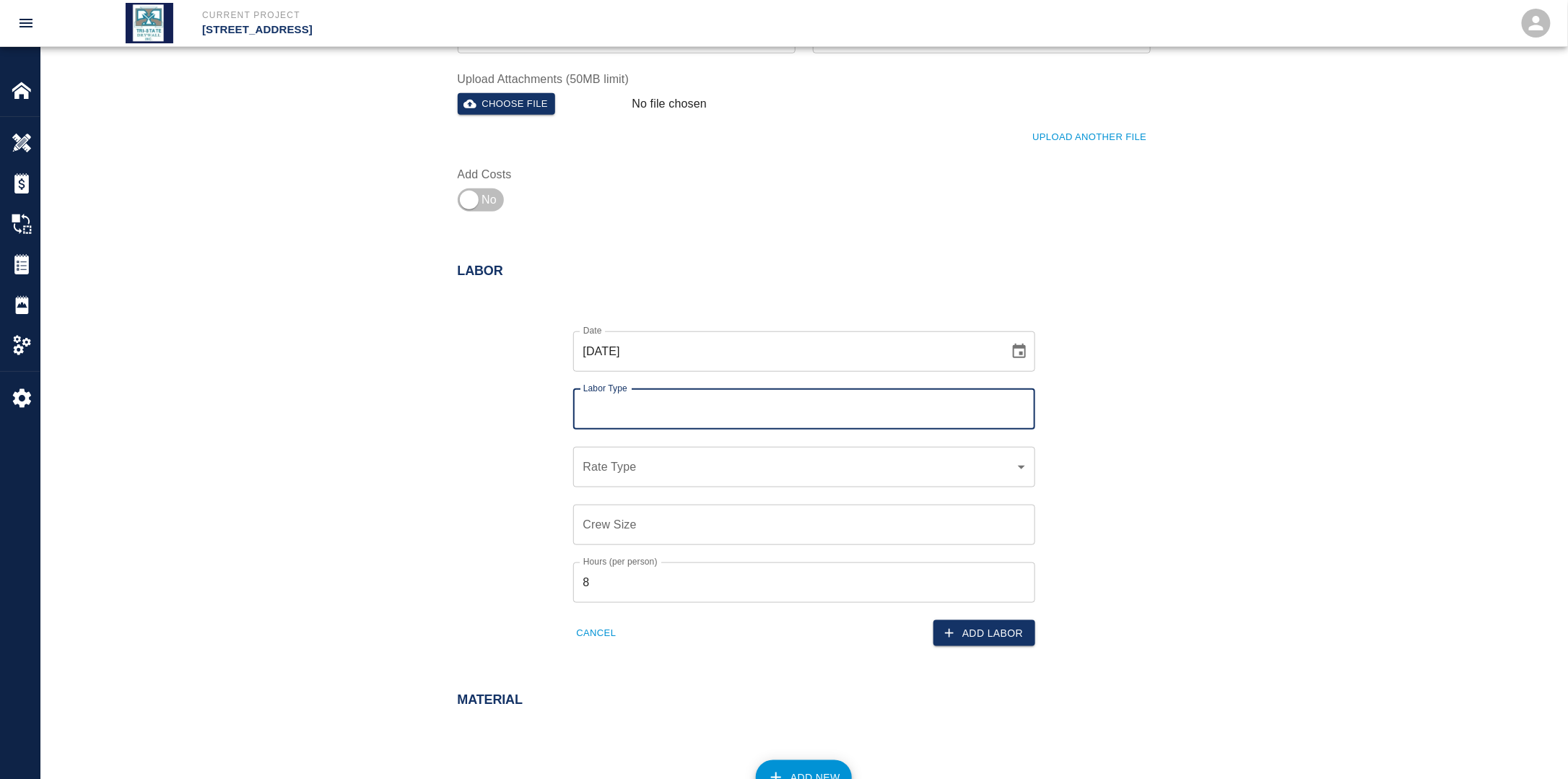
click at [712, 392] on div "Labor Type" at bounding box center [804, 409] width 462 height 40
click at [697, 403] on input "Labor Type" at bounding box center [804, 410] width 449 height 28
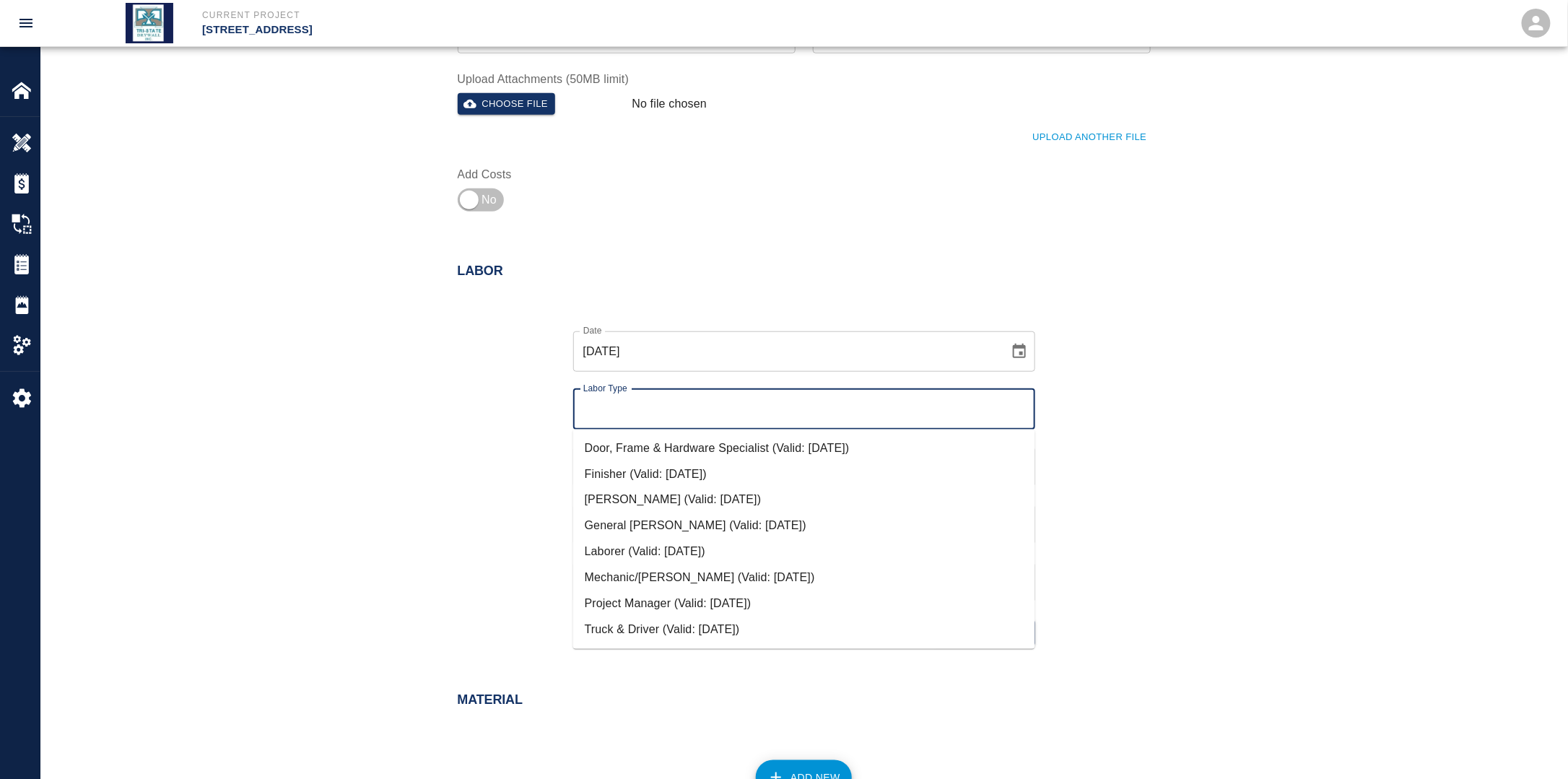
click at [628, 576] on li "Mechanic/[PERSON_NAME] (Valid: [DATE])" at bounding box center [804, 579] width 462 height 26
type input "Mechanic/[PERSON_NAME]"
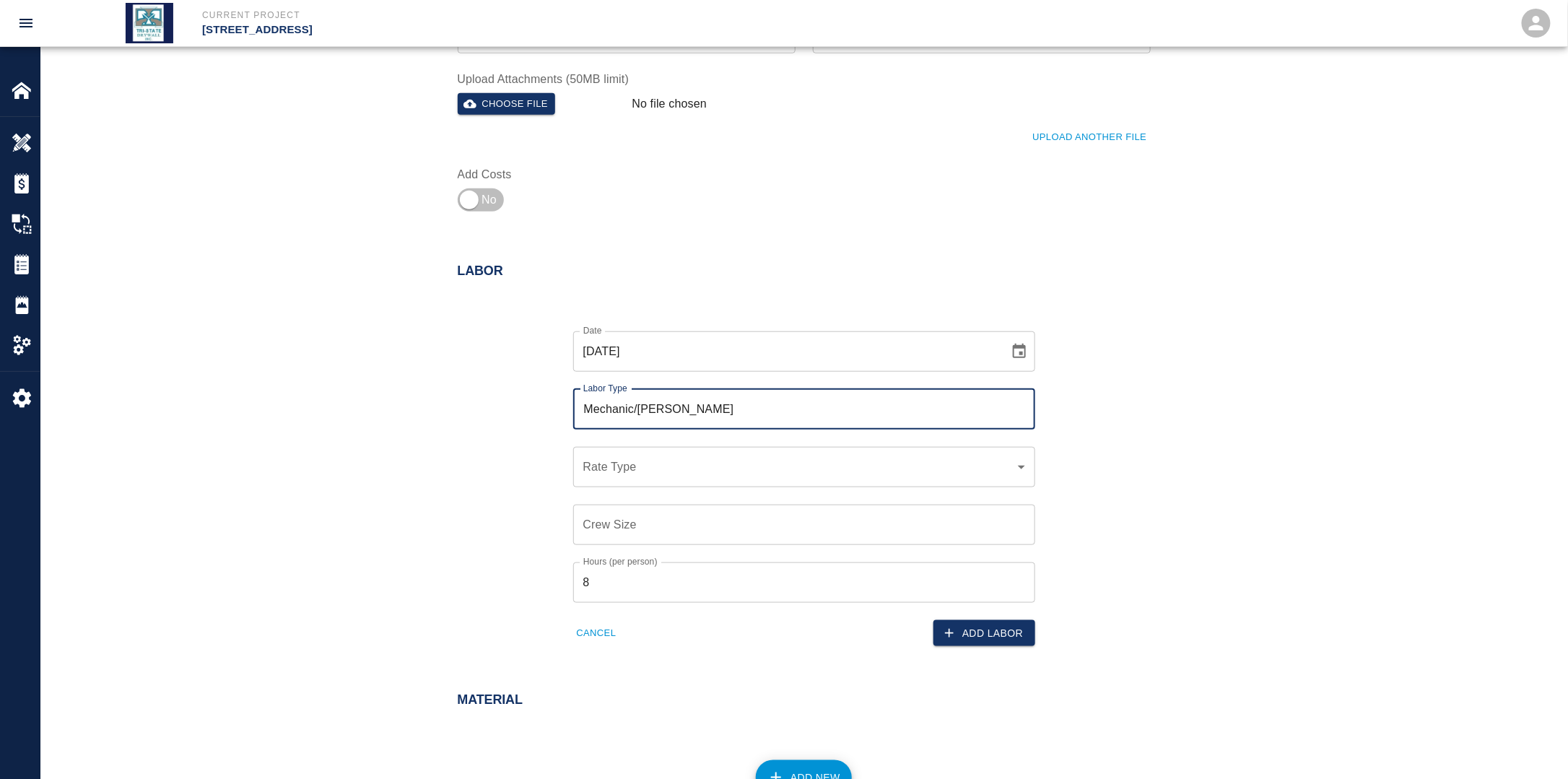
click at [484, 504] on div "Date [DATE] Date Labor Type Mechanic/[PERSON_NAME] Labor Type Rate Type ​ Rate …" at bounding box center [795, 478] width 710 height 339
click at [633, 476] on div "​ Rate Type" at bounding box center [804, 466] width 462 height 40
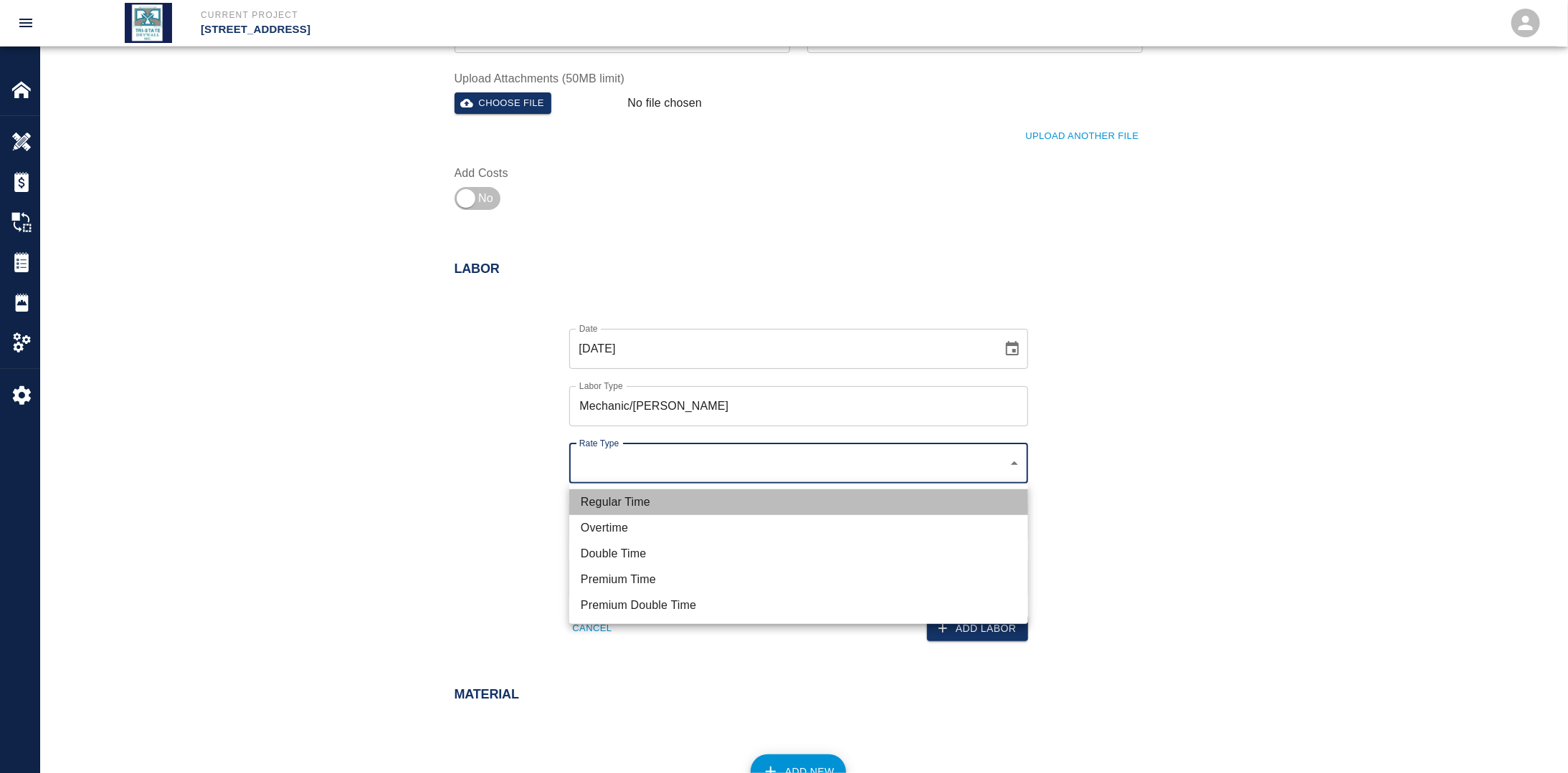
click at [654, 497] on li "Regular Time" at bounding box center [799, 503] width 459 height 26
type input "rate_rt"
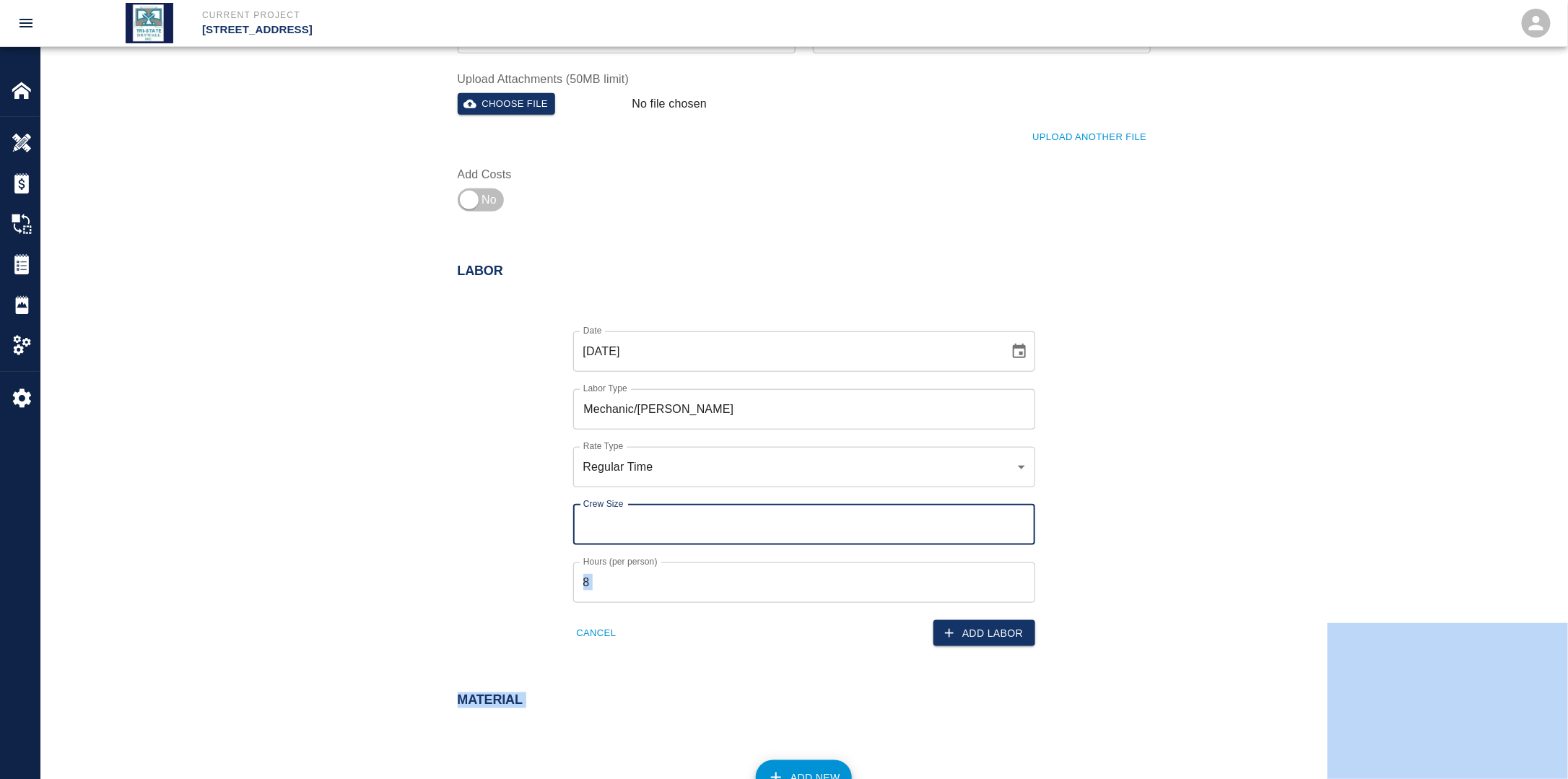
click at [659, 538] on input "Crew Size" at bounding box center [804, 525] width 462 height 40
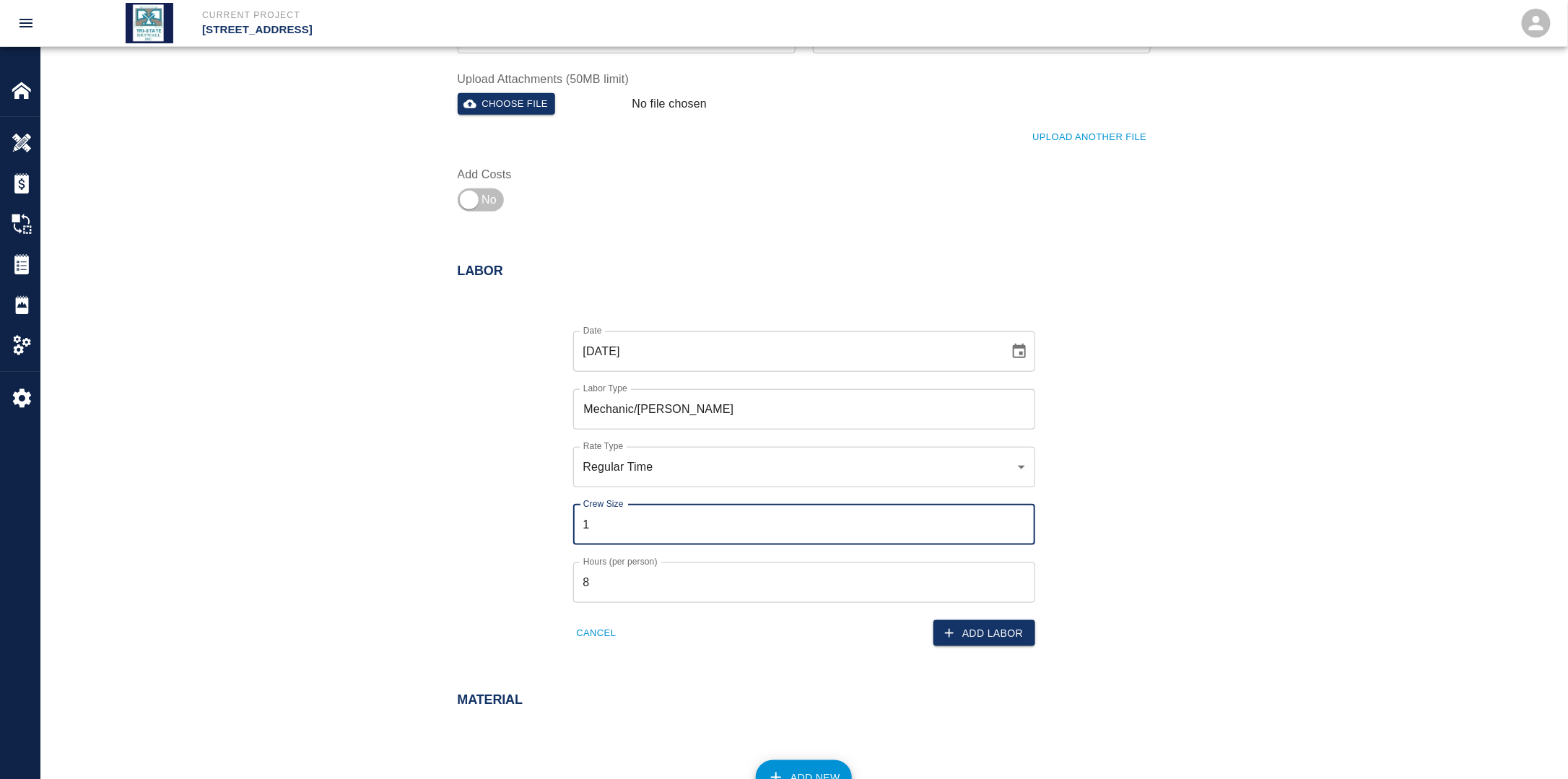
type input "1"
click at [559, 526] on div "Crew Size 1 Crew Size" at bounding box center [796, 516] width 479 height 58
click at [1014, 639] on button "Add Labor" at bounding box center [984, 633] width 101 height 27
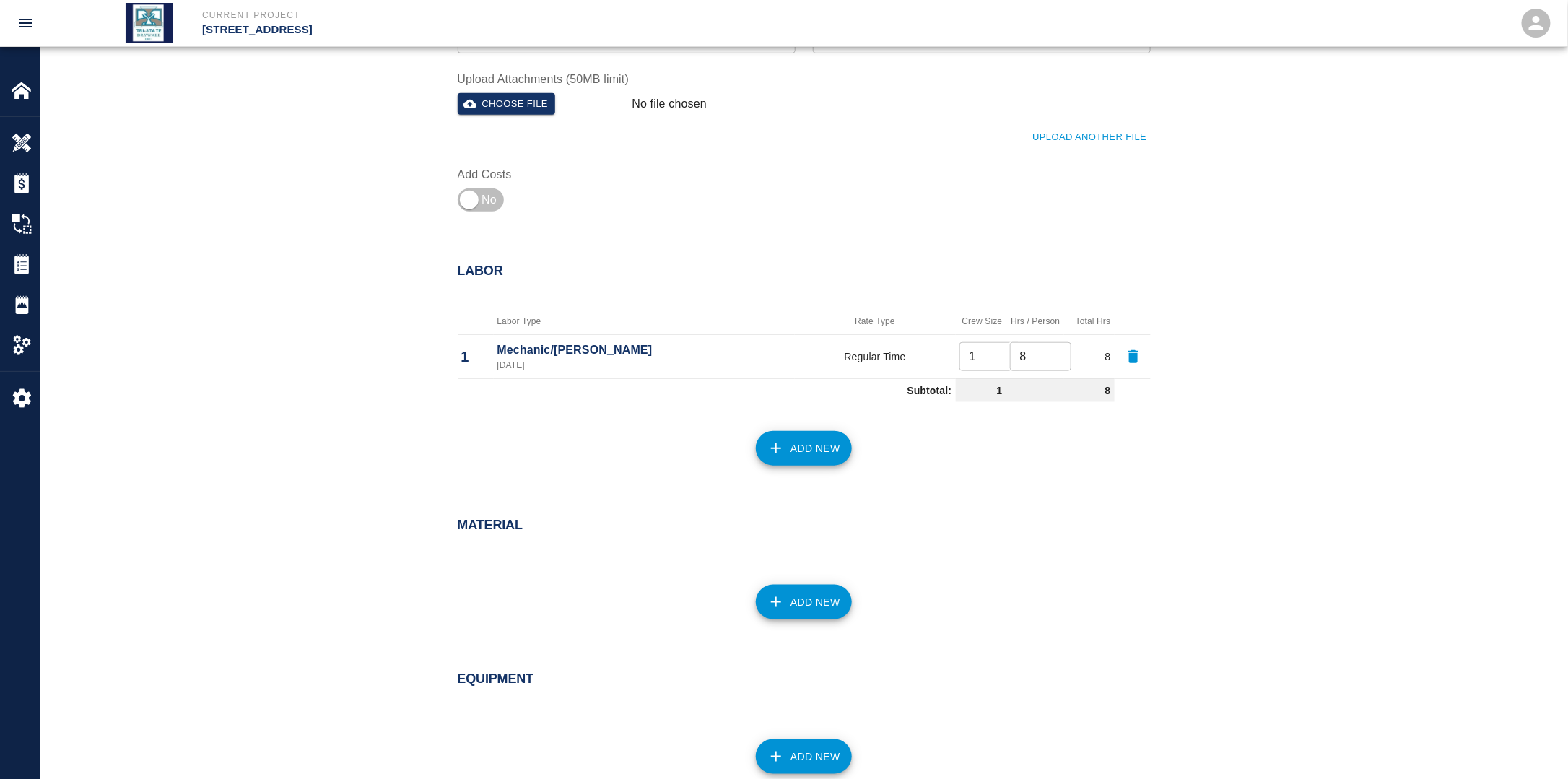
click at [823, 475] on div "Labor Labor Type Rate Type Crew Size Hrs / Person Total Hrs 1 Mechanic/[PERSON_…" at bounding box center [803, 371] width 1526 height 272
click at [819, 461] on button "Add New" at bounding box center [803, 448] width 96 height 34
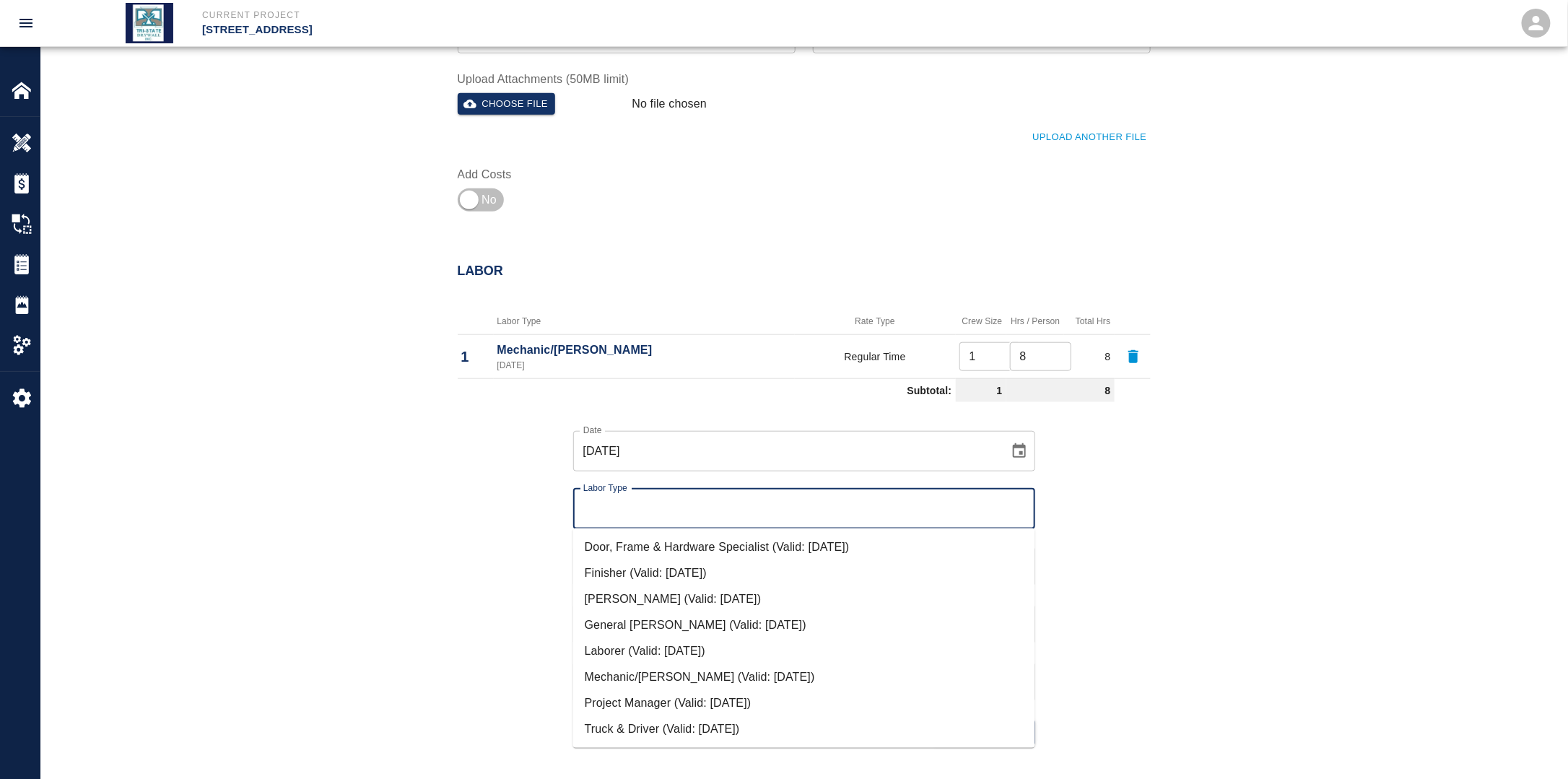
click at [683, 506] on input "Labor Type" at bounding box center [804, 509] width 449 height 28
click at [670, 570] on li "Finisher (Valid: [DATE])" at bounding box center [804, 574] width 462 height 26
type input "Finisher"
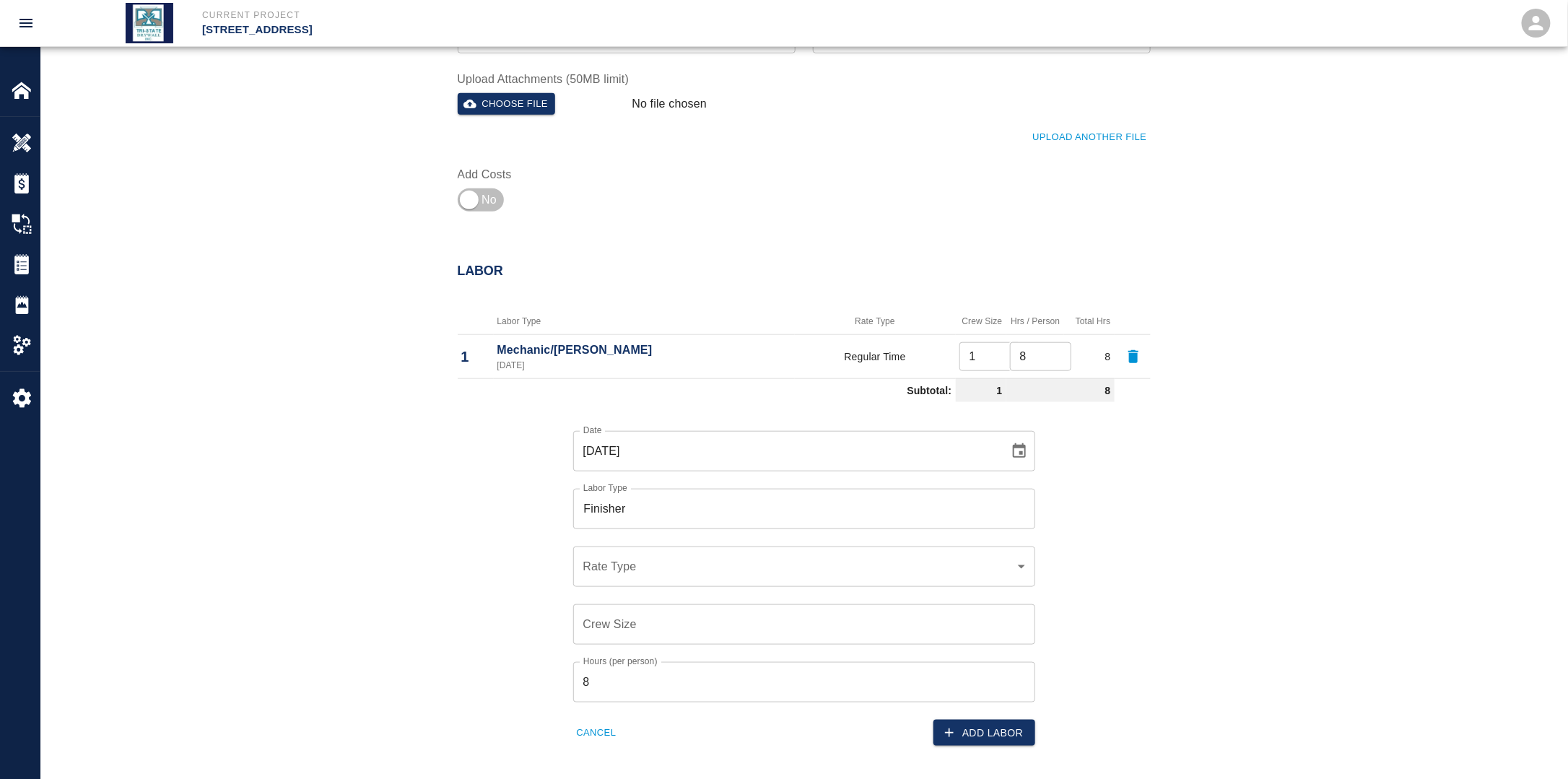
drag, startPoint x: 521, startPoint y: 543, endPoint x: 534, endPoint y: 547, distance: 13.6
click at [521, 542] on div "Date [DATE] Date Labor Type Finisher Labor Type Rate Type ​ Rate Type Crew Size…" at bounding box center [795, 578] width 710 height 339
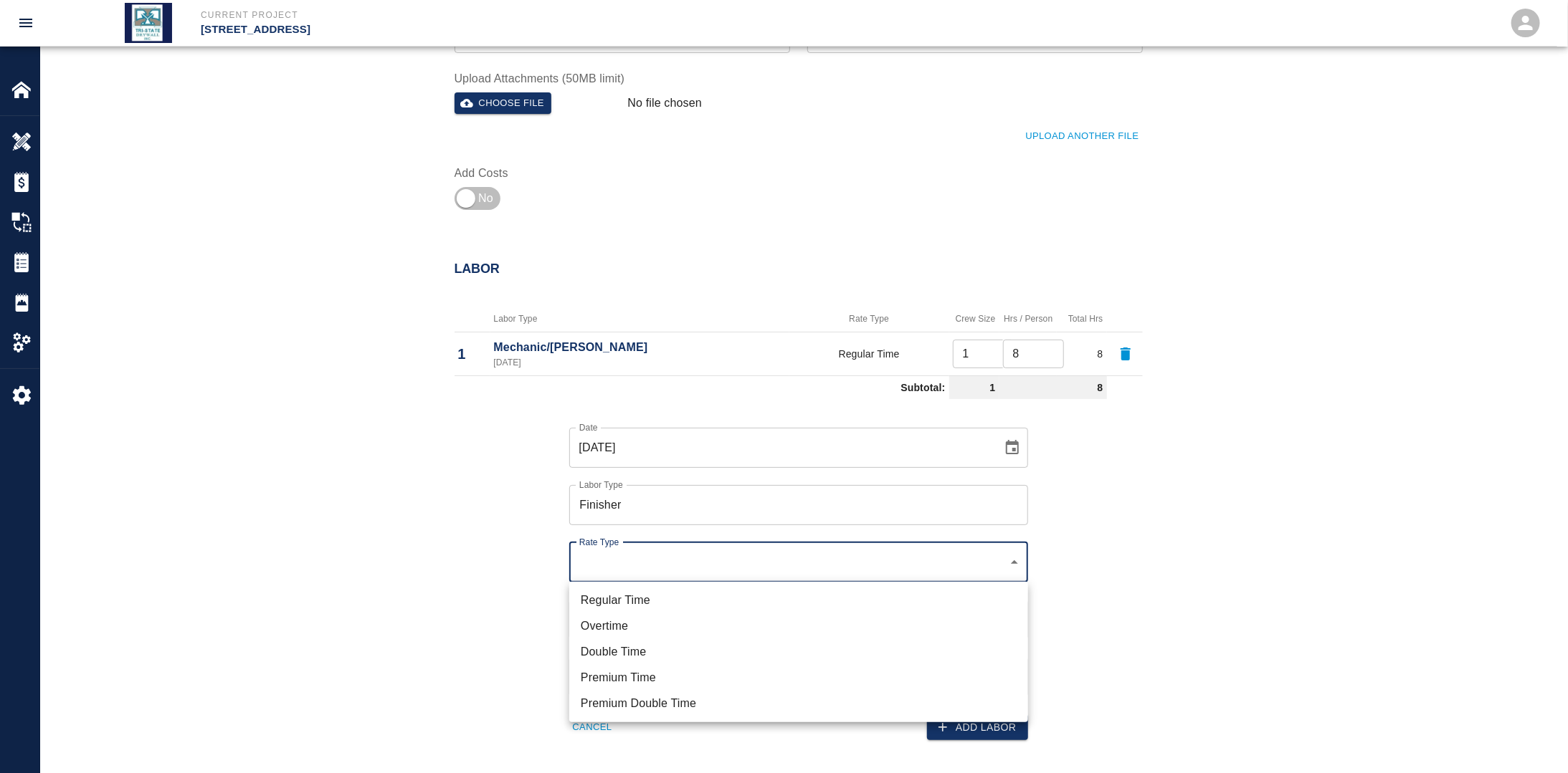
drag, startPoint x: 639, startPoint y: 587, endPoint x: 647, endPoint y: 599, distance: 14.4
click at [639, 587] on ul "Regular Time Overtime Double Time Premium Time Premium Double Time" at bounding box center [799, 652] width 459 height 140
drag, startPoint x: 647, startPoint y: 599, endPoint x: 624, endPoint y: 598, distance: 23.0
click at [646, 599] on li "Regular Time" at bounding box center [799, 601] width 459 height 26
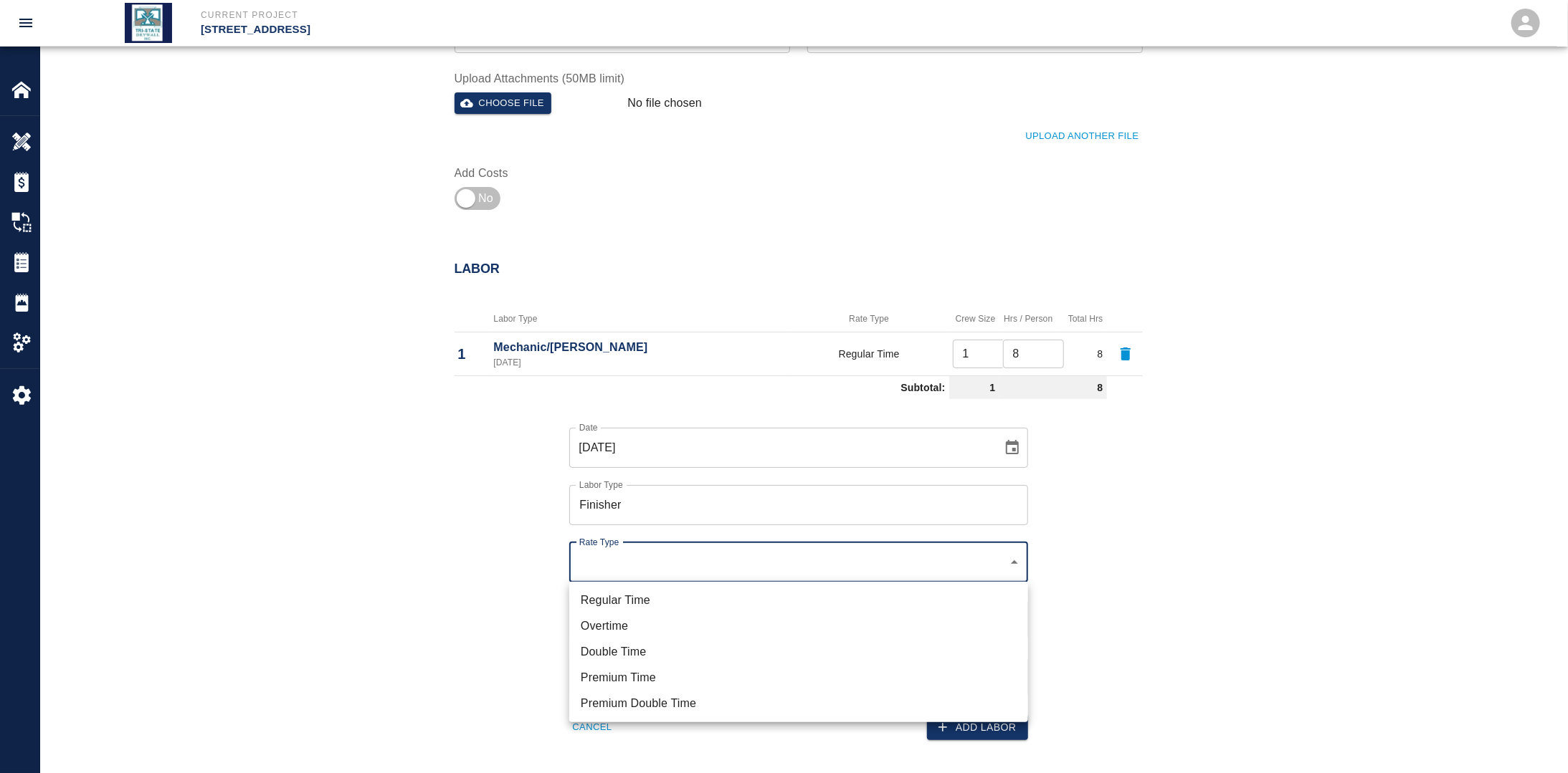
type input "rate_rt"
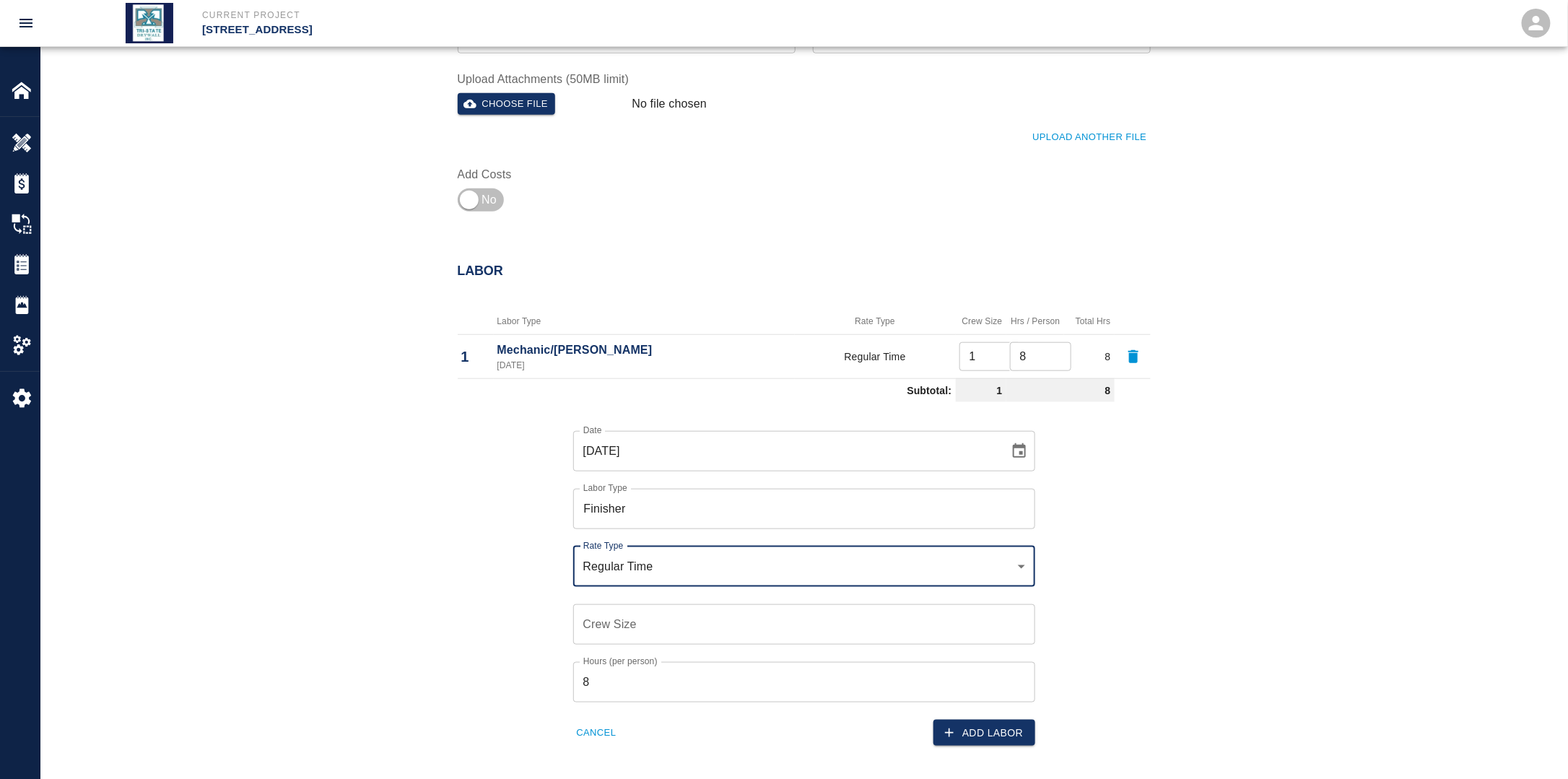
click at [571, 600] on div "Crew Size Crew Size" at bounding box center [796, 615] width 479 height 58
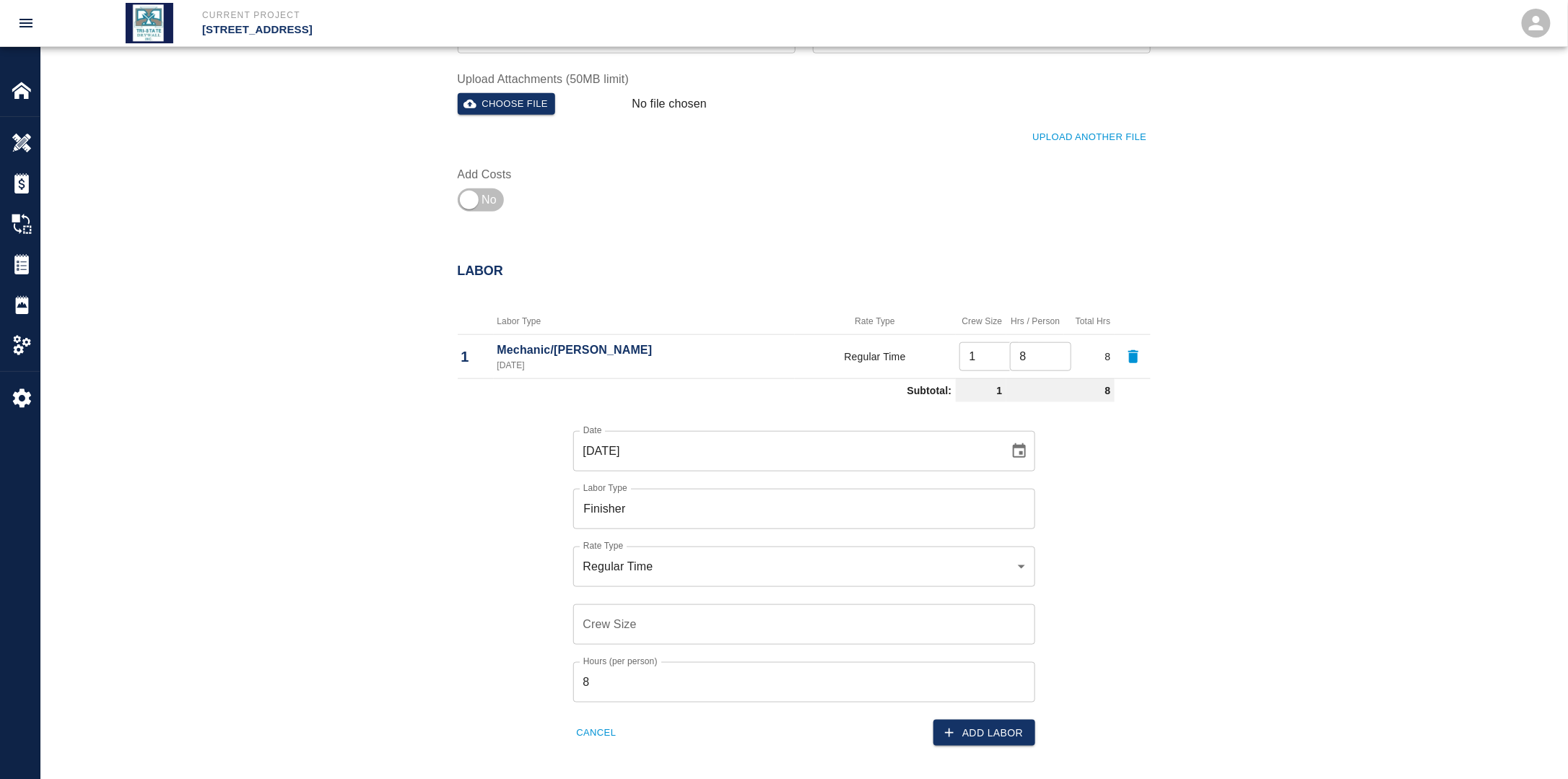
click at [623, 619] on input "Crew Size" at bounding box center [804, 624] width 462 height 40
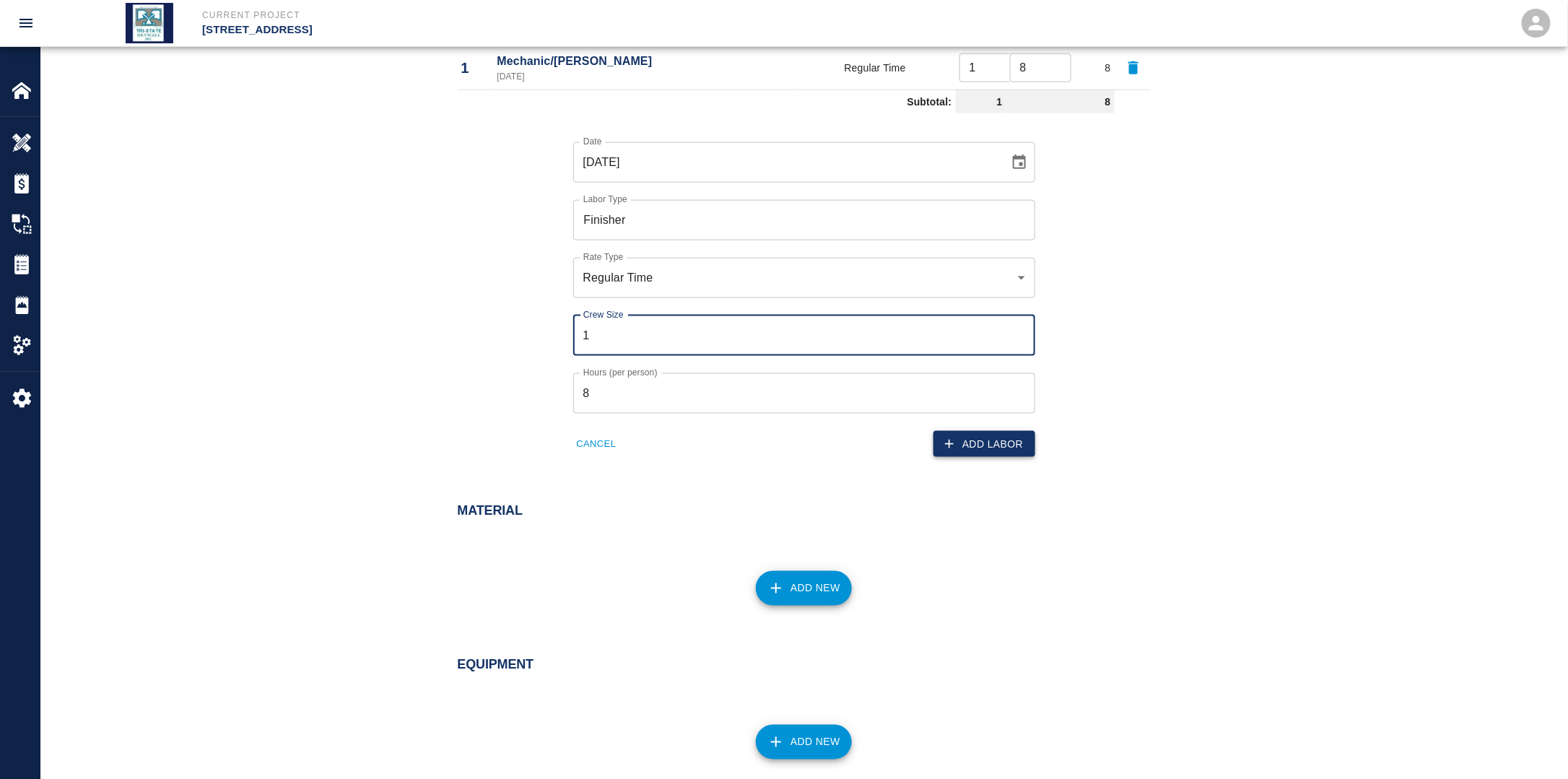
type input "1"
click at [955, 453] on button "Add Labor" at bounding box center [984, 444] width 101 height 27
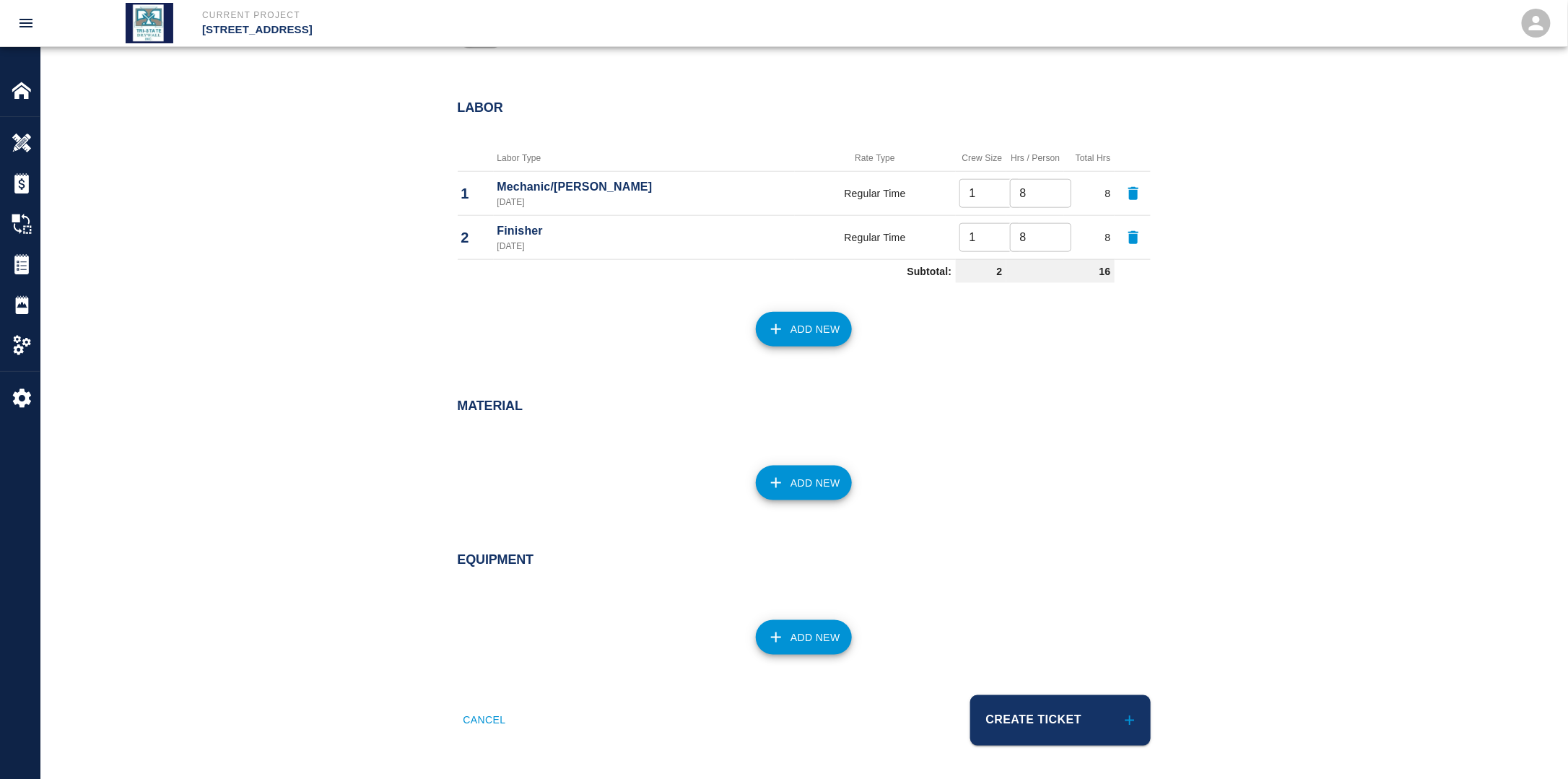
click at [1054, 719] on button "Create Ticket" at bounding box center [1060, 721] width 181 height 51
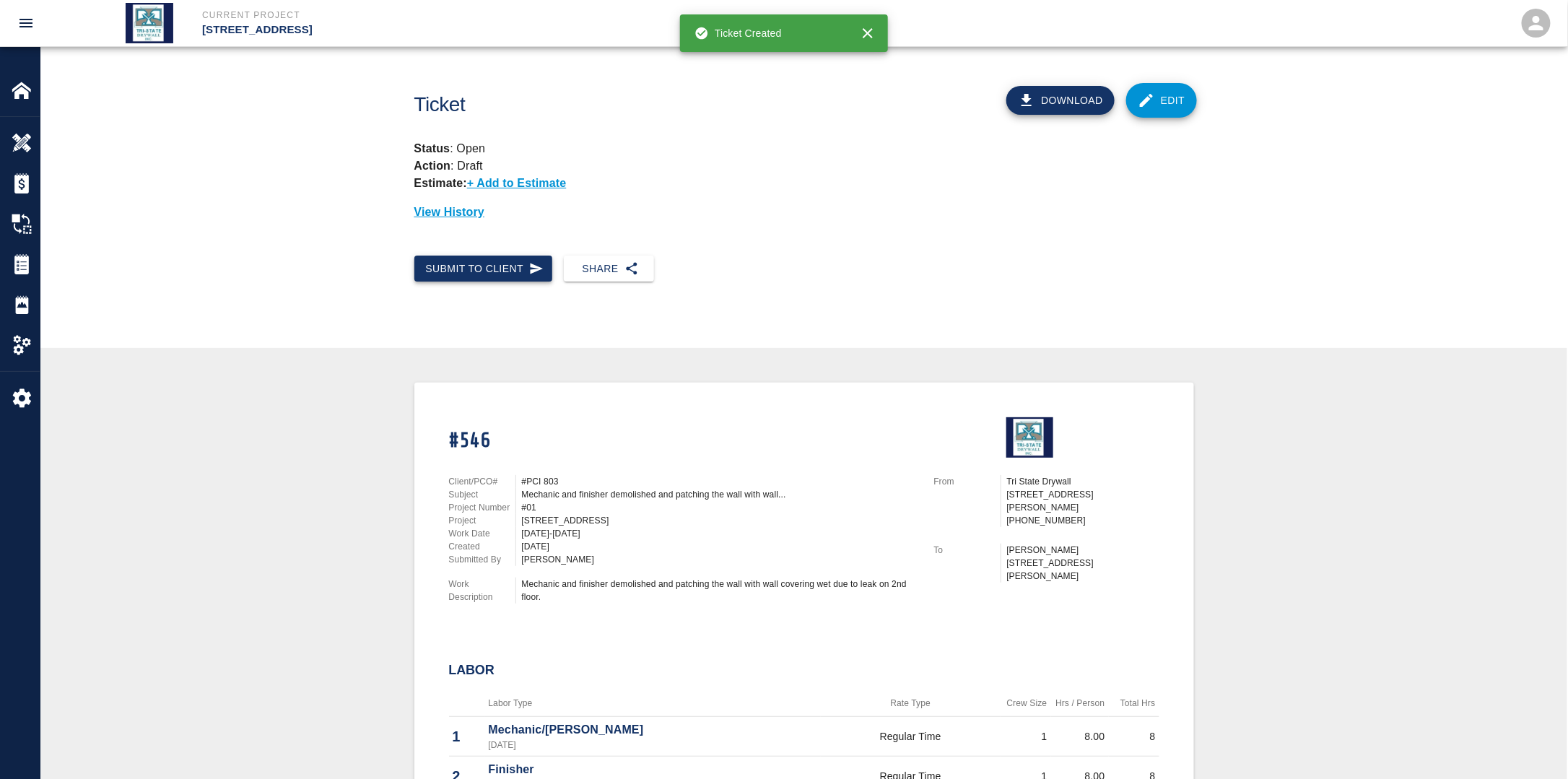
click at [478, 274] on button "Submit to Client" at bounding box center [483, 268] width 138 height 27
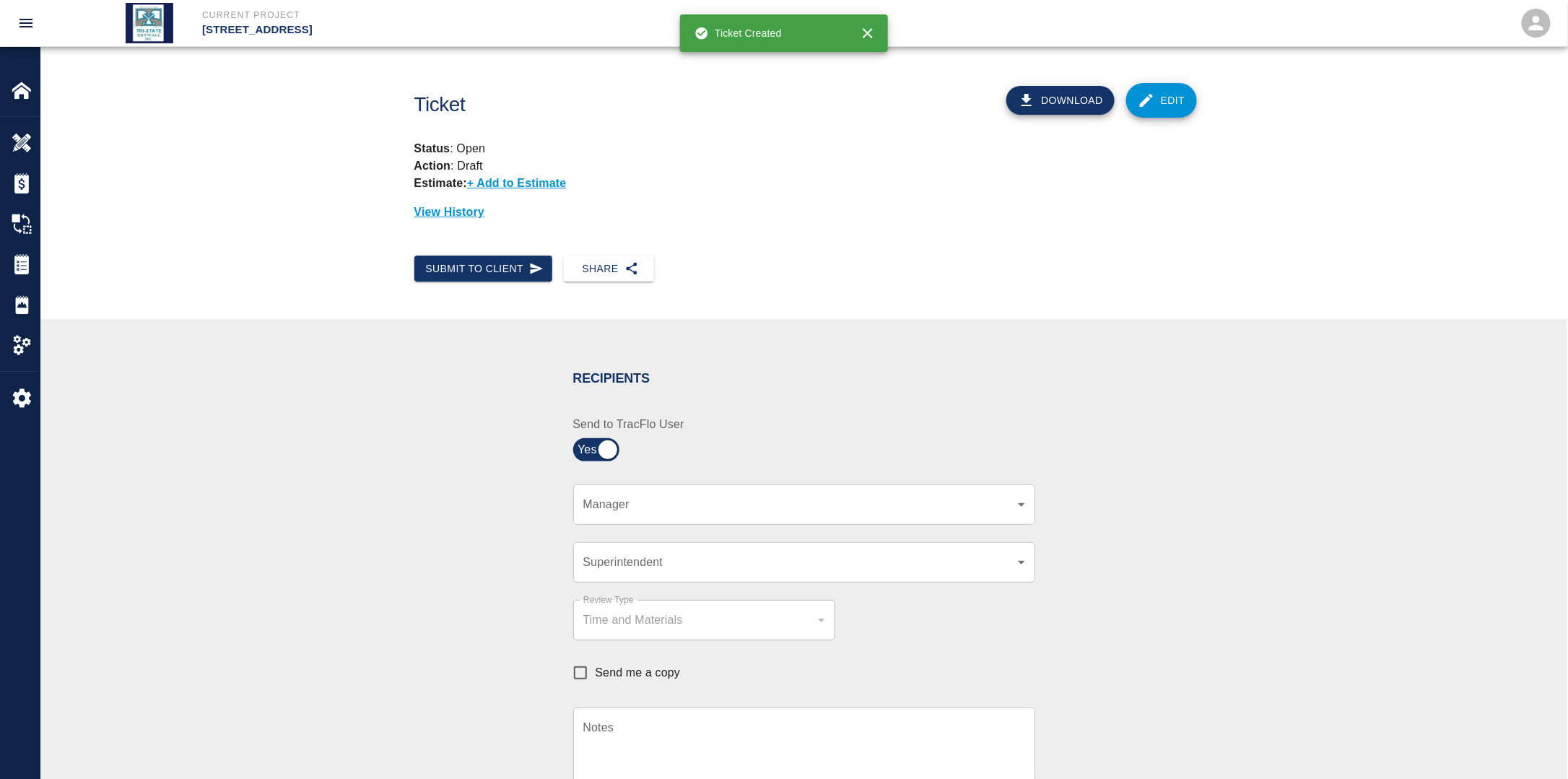
drag, startPoint x: 726, startPoint y: 523, endPoint x: 716, endPoint y: 544, distance: 23.3
click at [725, 523] on div "​ Manager" at bounding box center [804, 504] width 462 height 40
click at [713, 516] on div "​ Manager" at bounding box center [804, 504] width 462 height 40
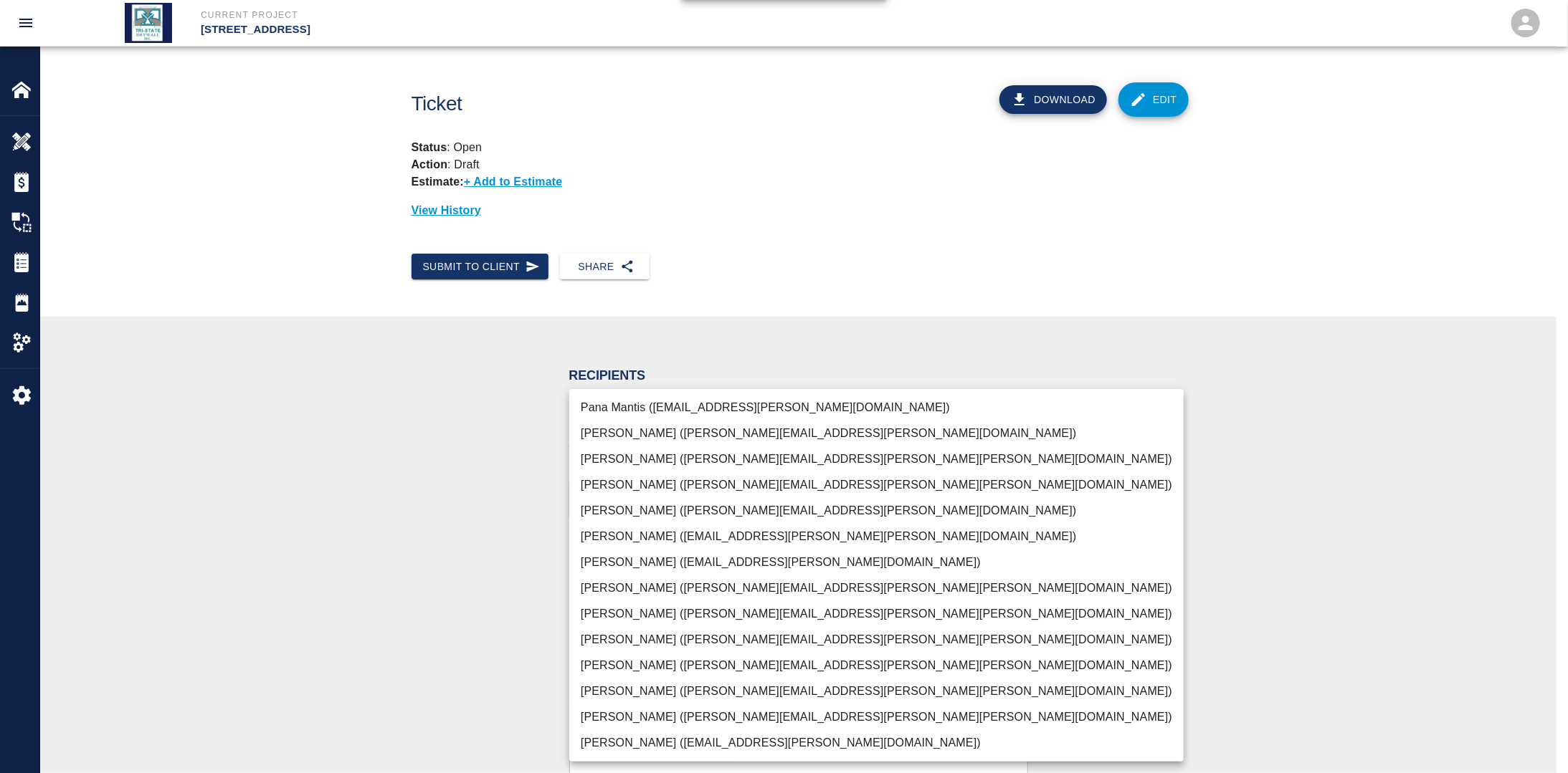
click at [684, 497] on body "Current Project [STREET_ADDRESS] Home [STREET_ADDRESS] Overview Estimates Chang…" at bounding box center [784, 386] width 1568 height 773
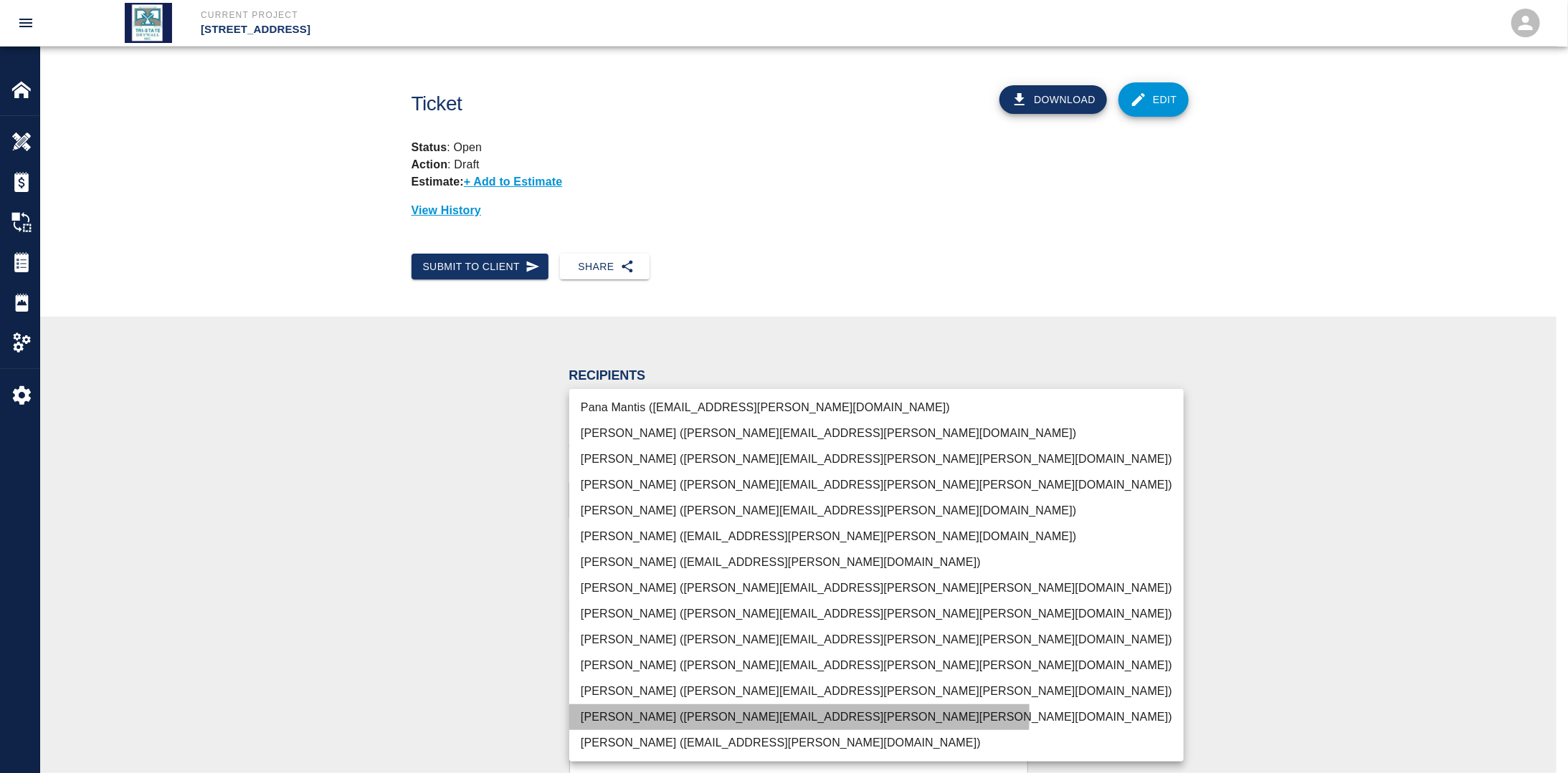
click at [630, 714] on li "[PERSON_NAME] ([PERSON_NAME][EMAIL_ADDRESS][PERSON_NAME][PERSON_NAME][DOMAIN_NA…" at bounding box center [877, 717] width 614 height 26
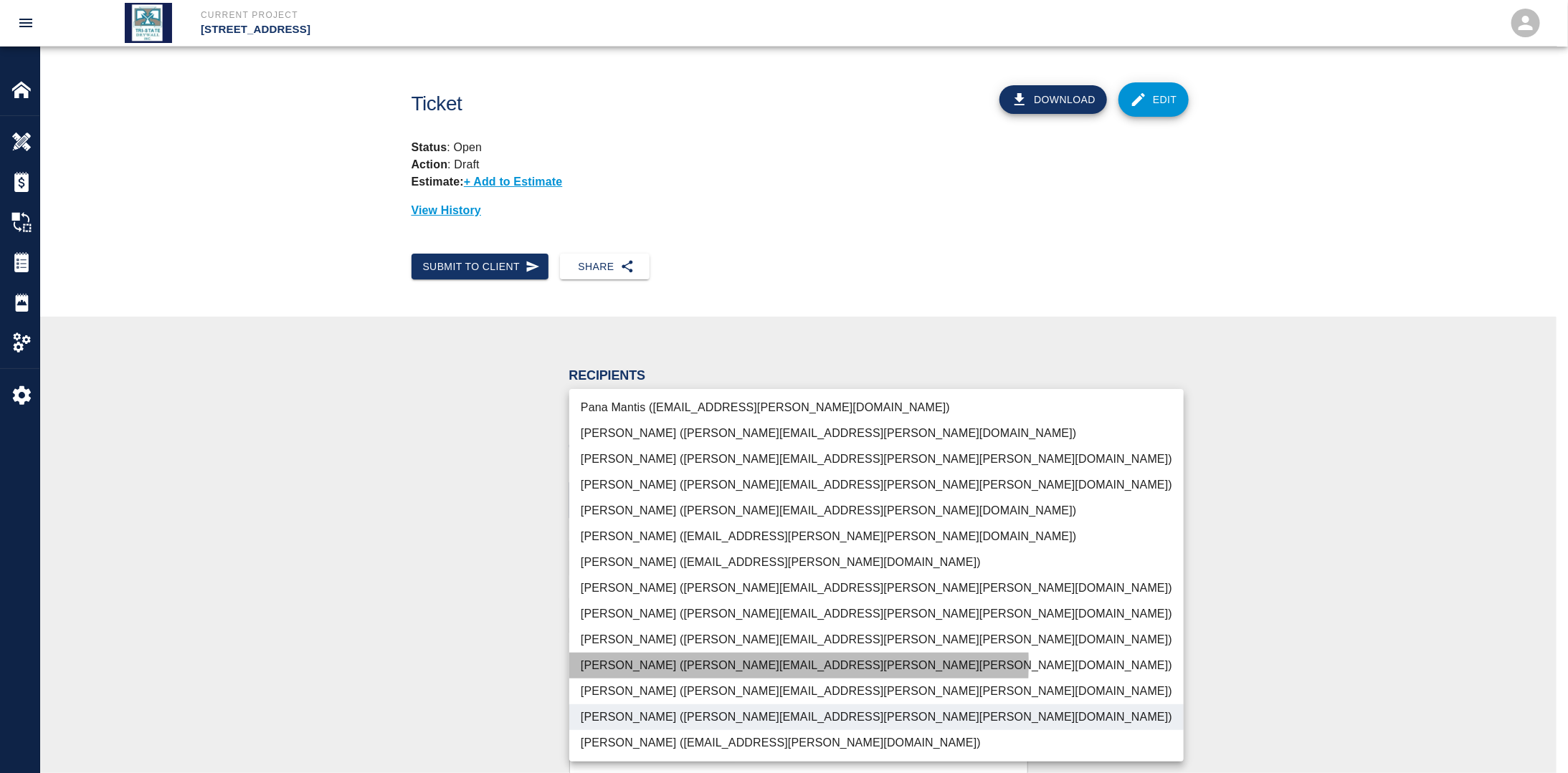
click at [639, 663] on li "[PERSON_NAME] ([PERSON_NAME][EMAIL_ADDRESS][PERSON_NAME][PERSON_NAME][DOMAIN_NA…" at bounding box center [877, 666] width 614 height 26
type input "f2151df9-a33d-4239-98b3-85d2c5195f79,79096ab5-3b7f-4dda-89ef-6bffdeaf2507"
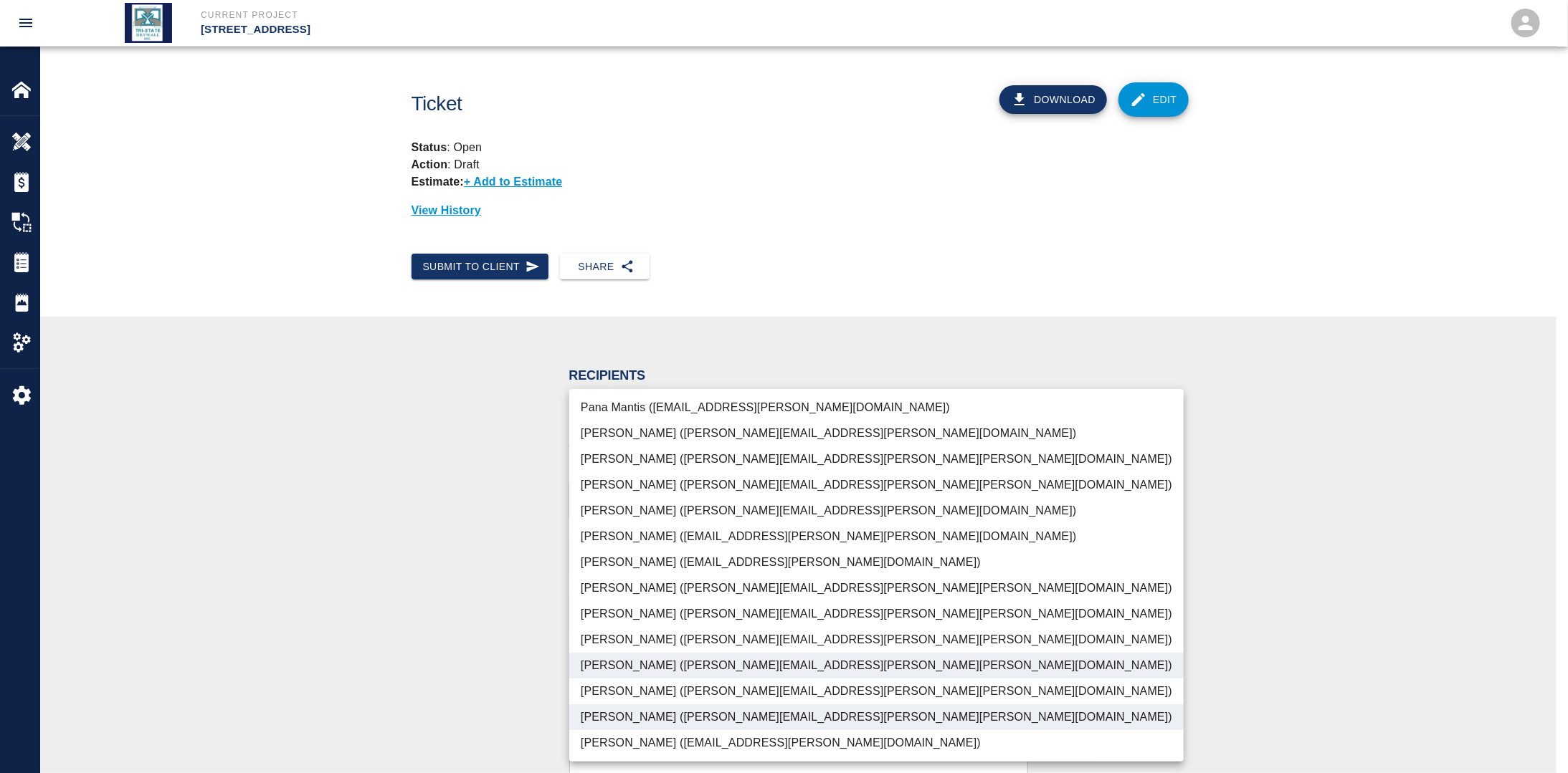
click at [487, 647] on div at bounding box center [784, 386] width 1568 height 773
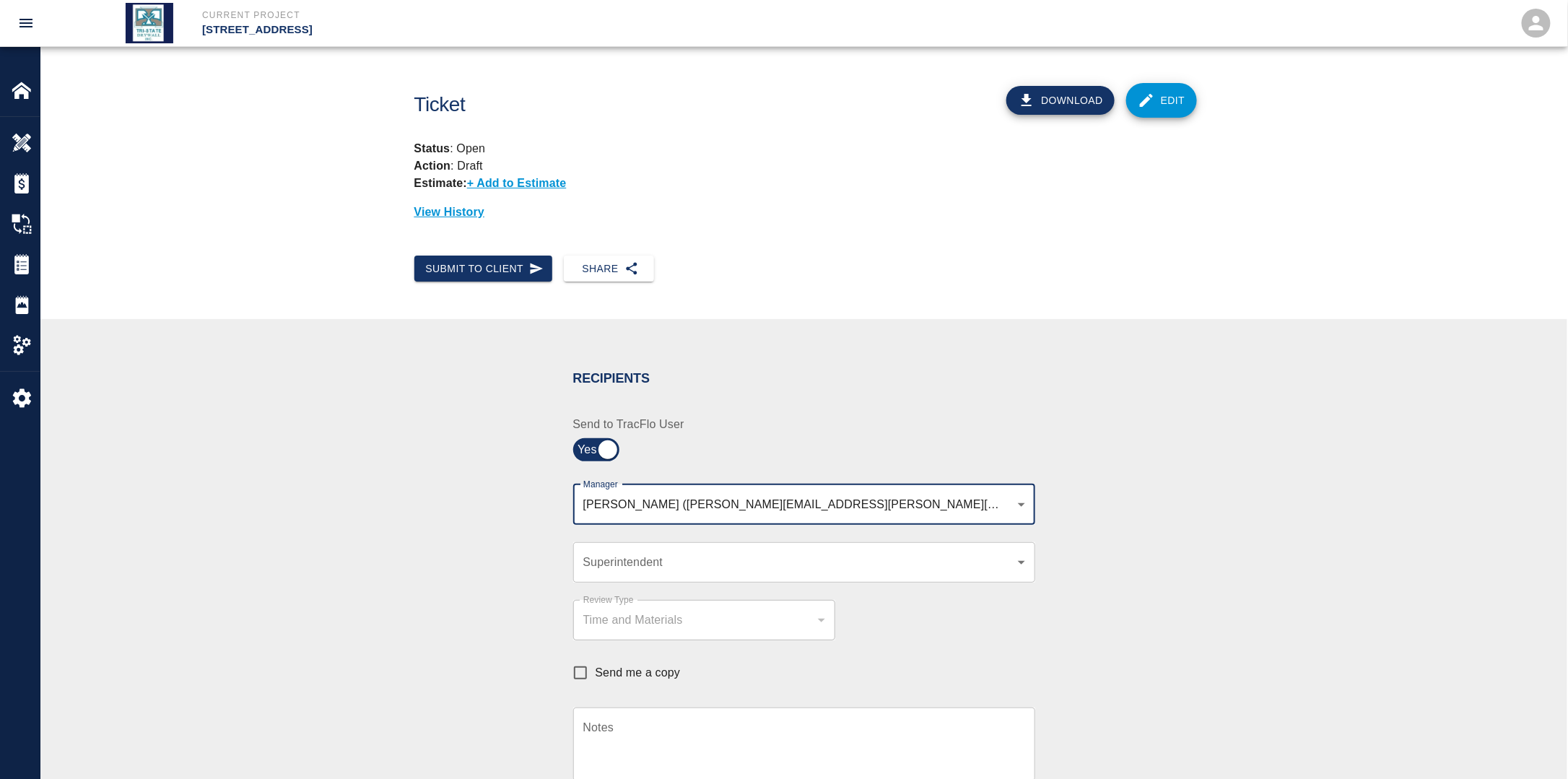
click at [651, 574] on div "​ Superintendent" at bounding box center [804, 562] width 462 height 40
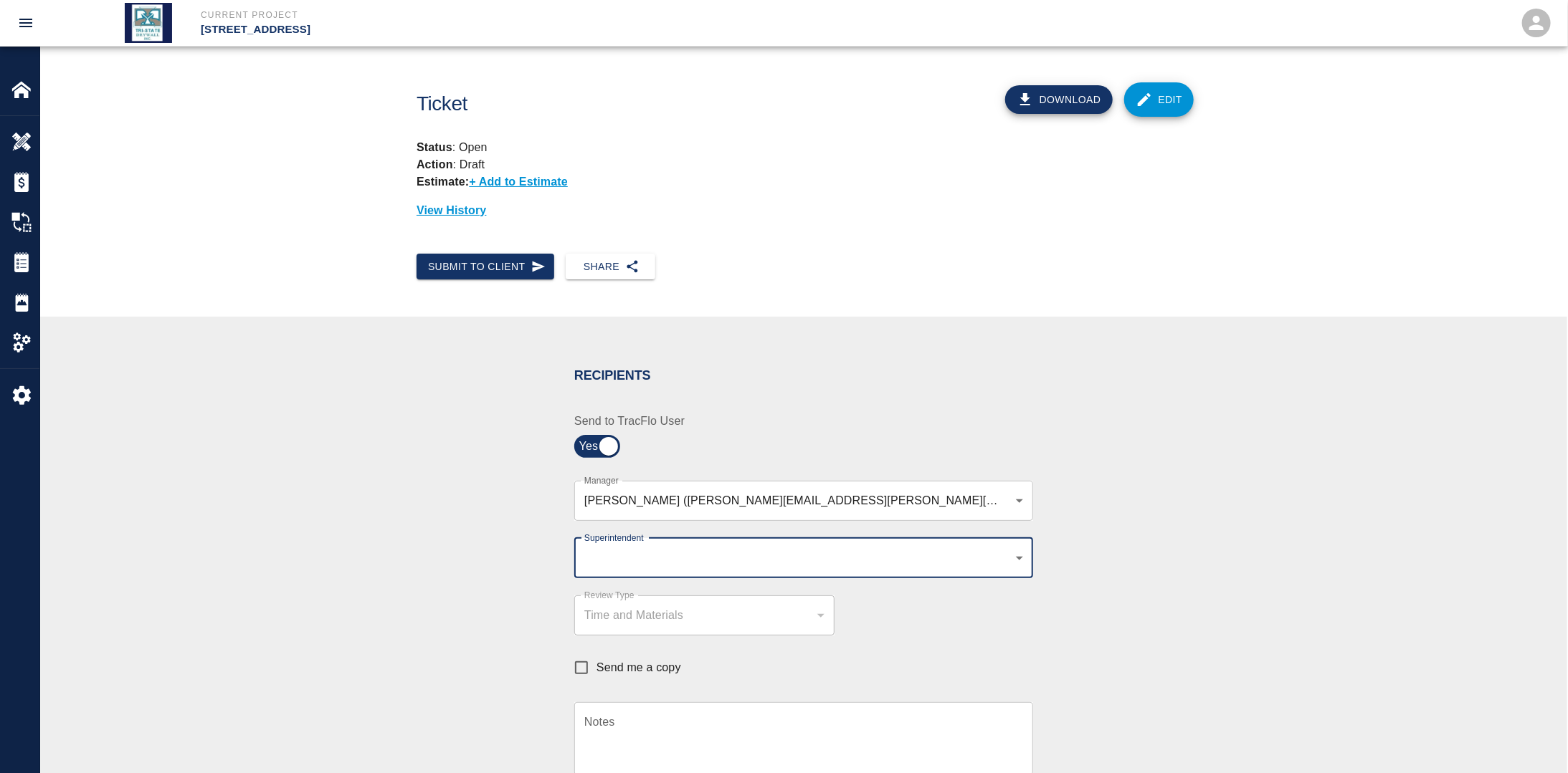
click at [656, 561] on body "Current Project [STREET_ADDRESS] Home [STREET_ADDRESS] Overview Estimates Chang…" at bounding box center [784, 386] width 1568 height 773
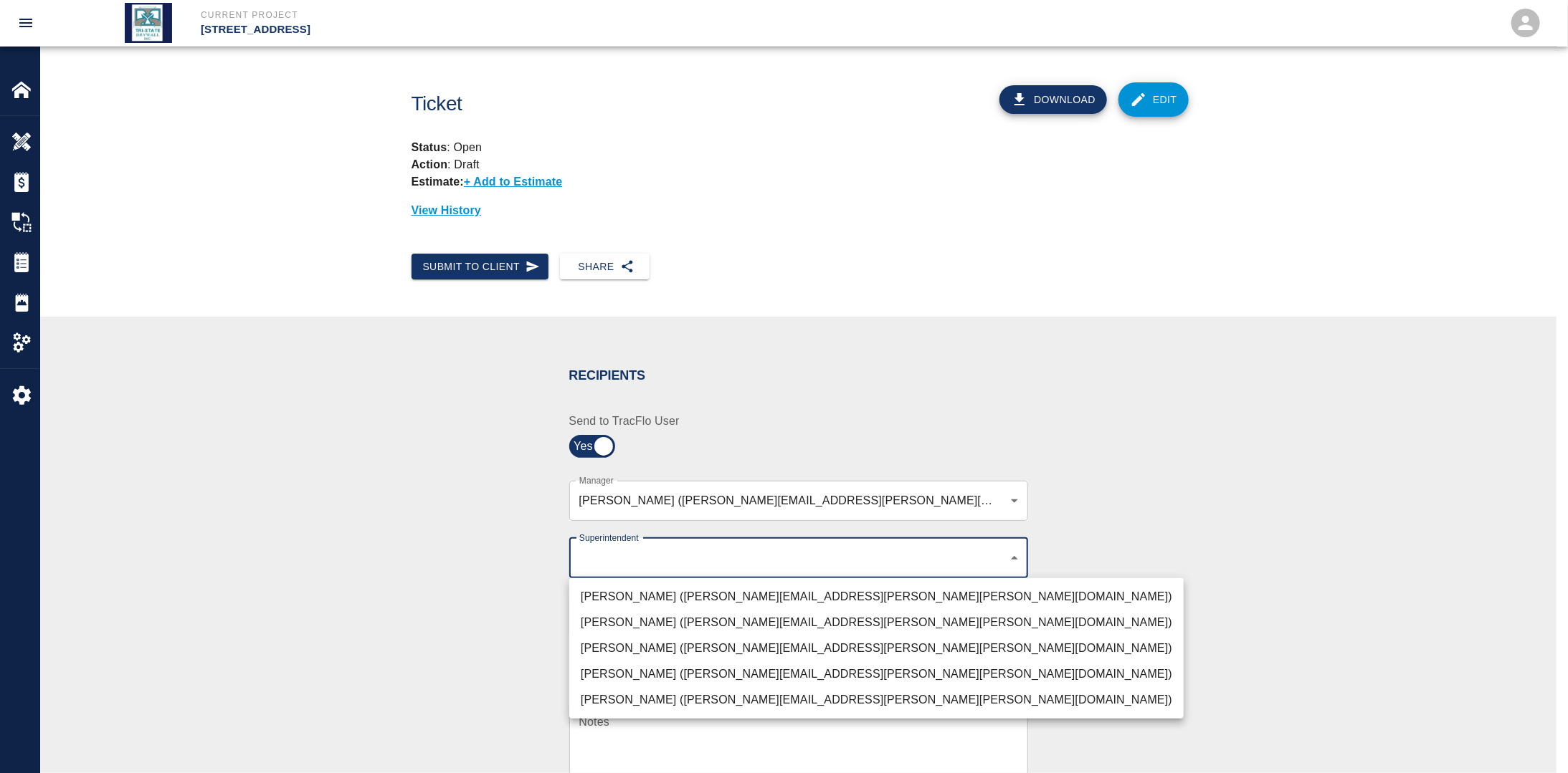
click at [634, 643] on li "[PERSON_NAME] ([PERSON_NAME][EMAIL_ADDRESS][PERSON_NAME][PERSON_NAME][DOMAIN_NA…" at bounding box center [877, 649] width 614 height 26
type input "32bad40b-bb12-40c1-a9d7-1de55074e5d0"
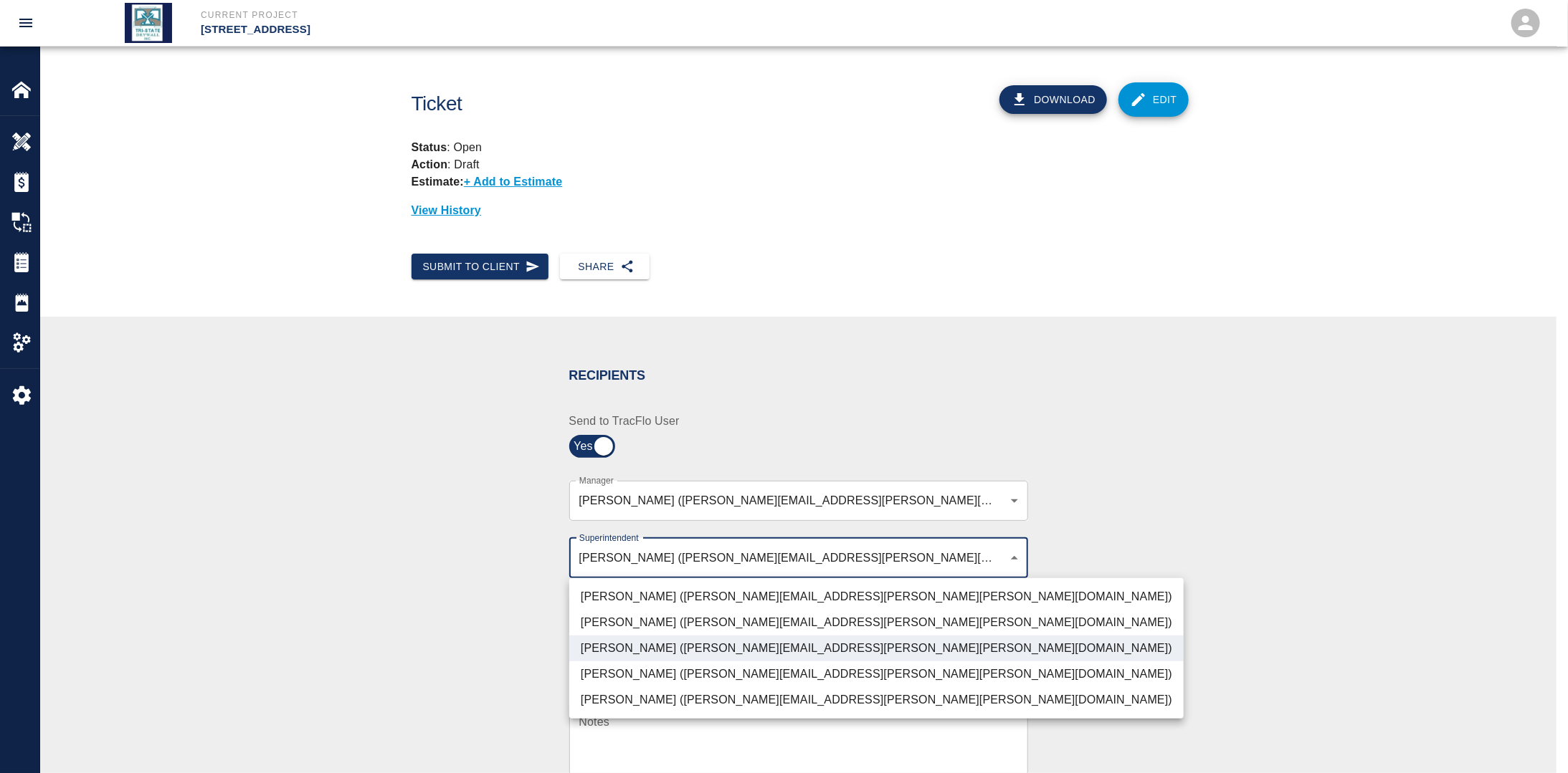
click at [473, 633] on div at bounding box center [784, 386] width 1568 height 773
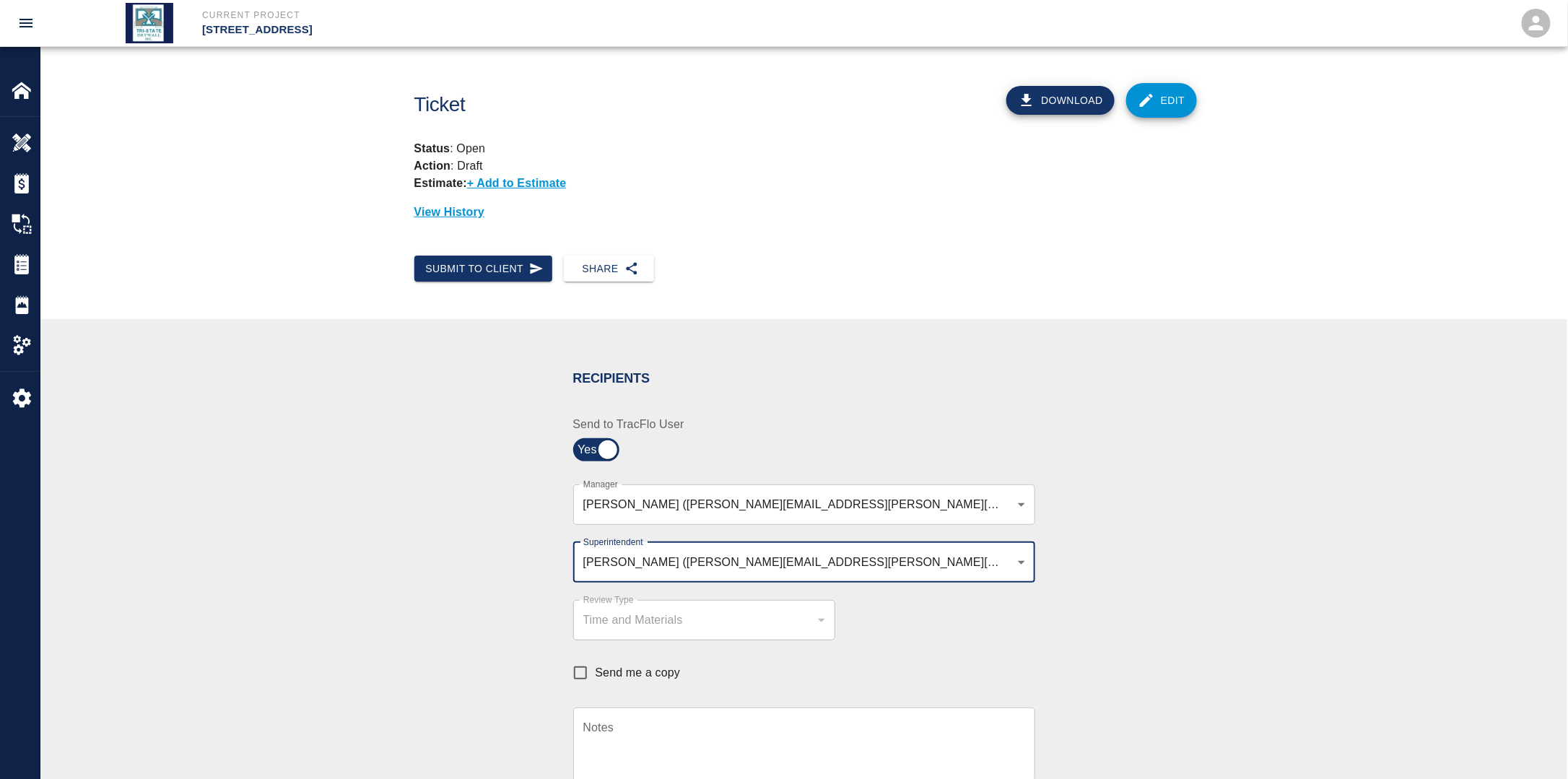
click at [582, 667] on input "Send me a copy" at bounding box center [580, 673] width 30 height 30
checkbox input "true"
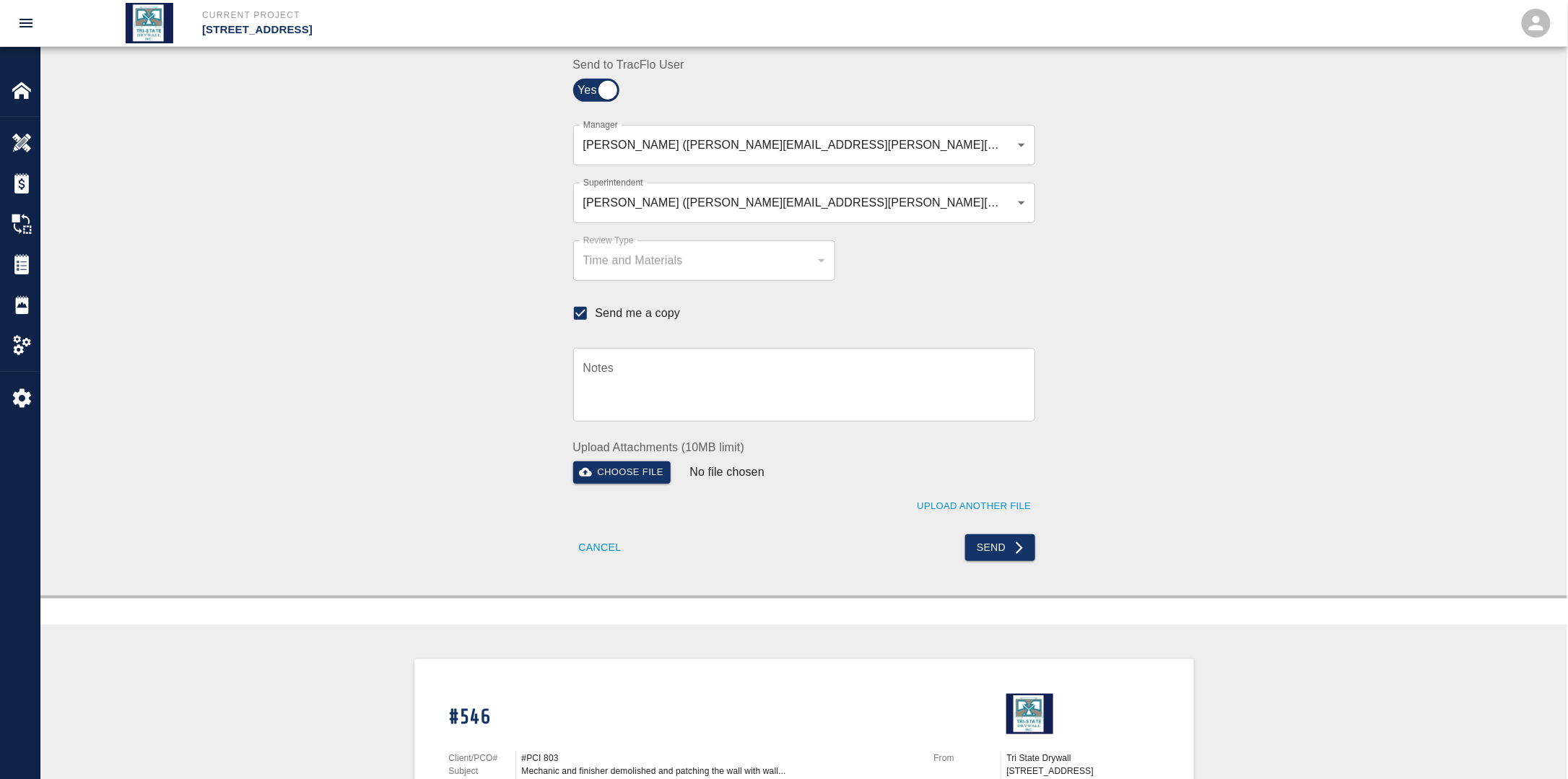
scroll to position [361, 0]
click at [1004, 550] on button "Send" at bounding box center [1000, 546] width 70 height 27
checkbox input "false"
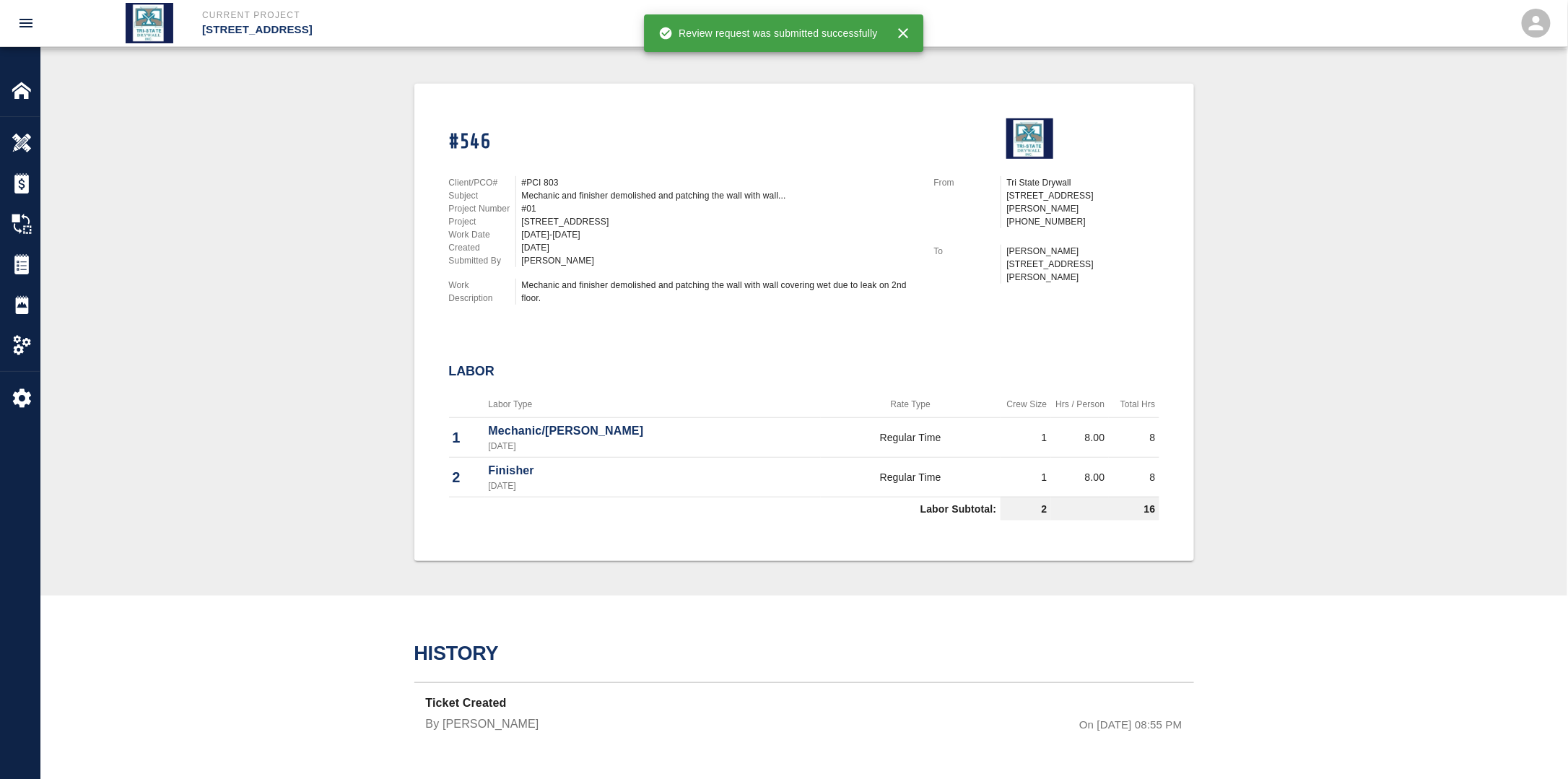
scroll to position [298, 0]
click at [30, 264] on img at bounding box center [21, 264] width 20 height 20
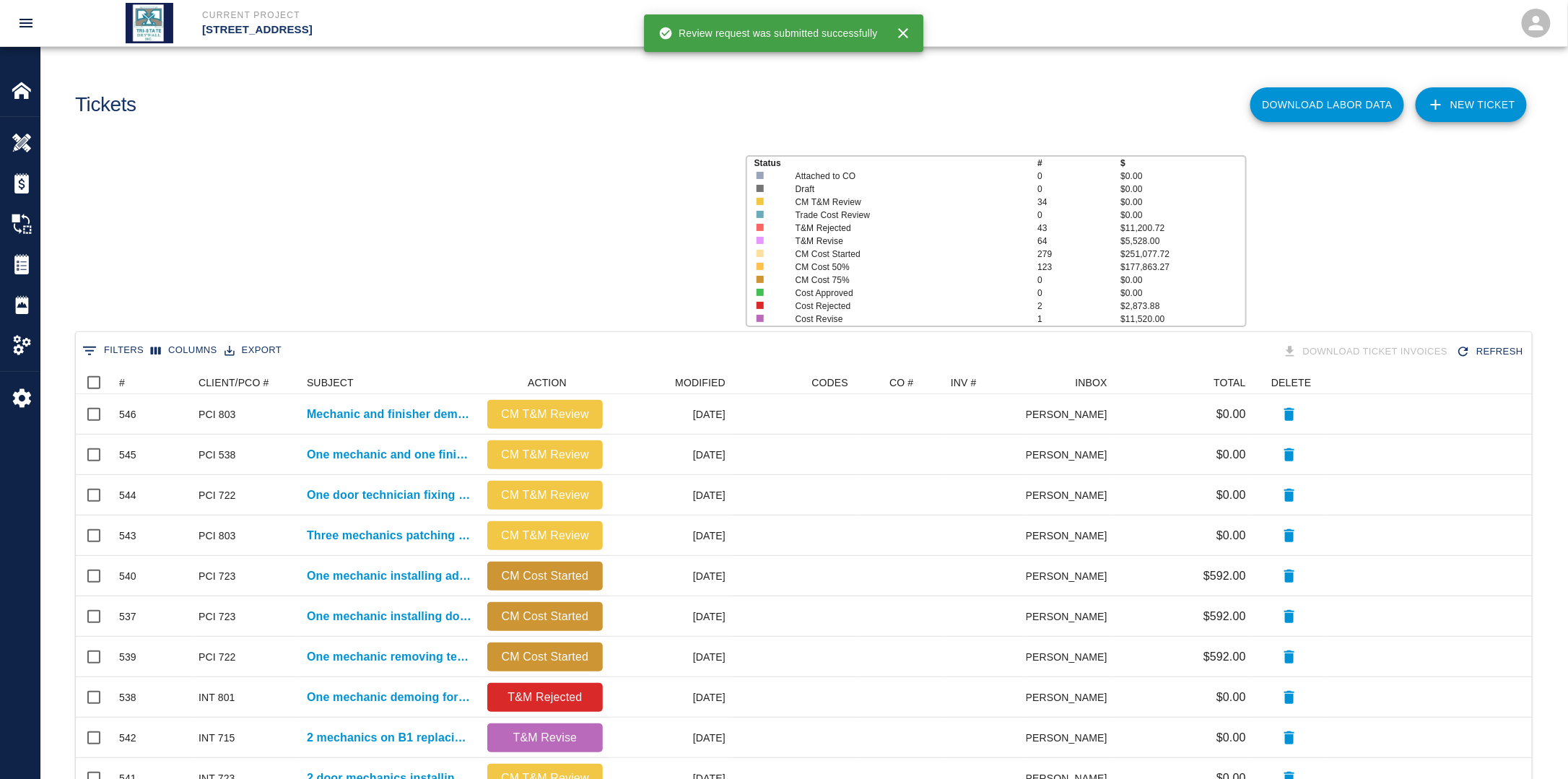
scroll to position [821, 1447]
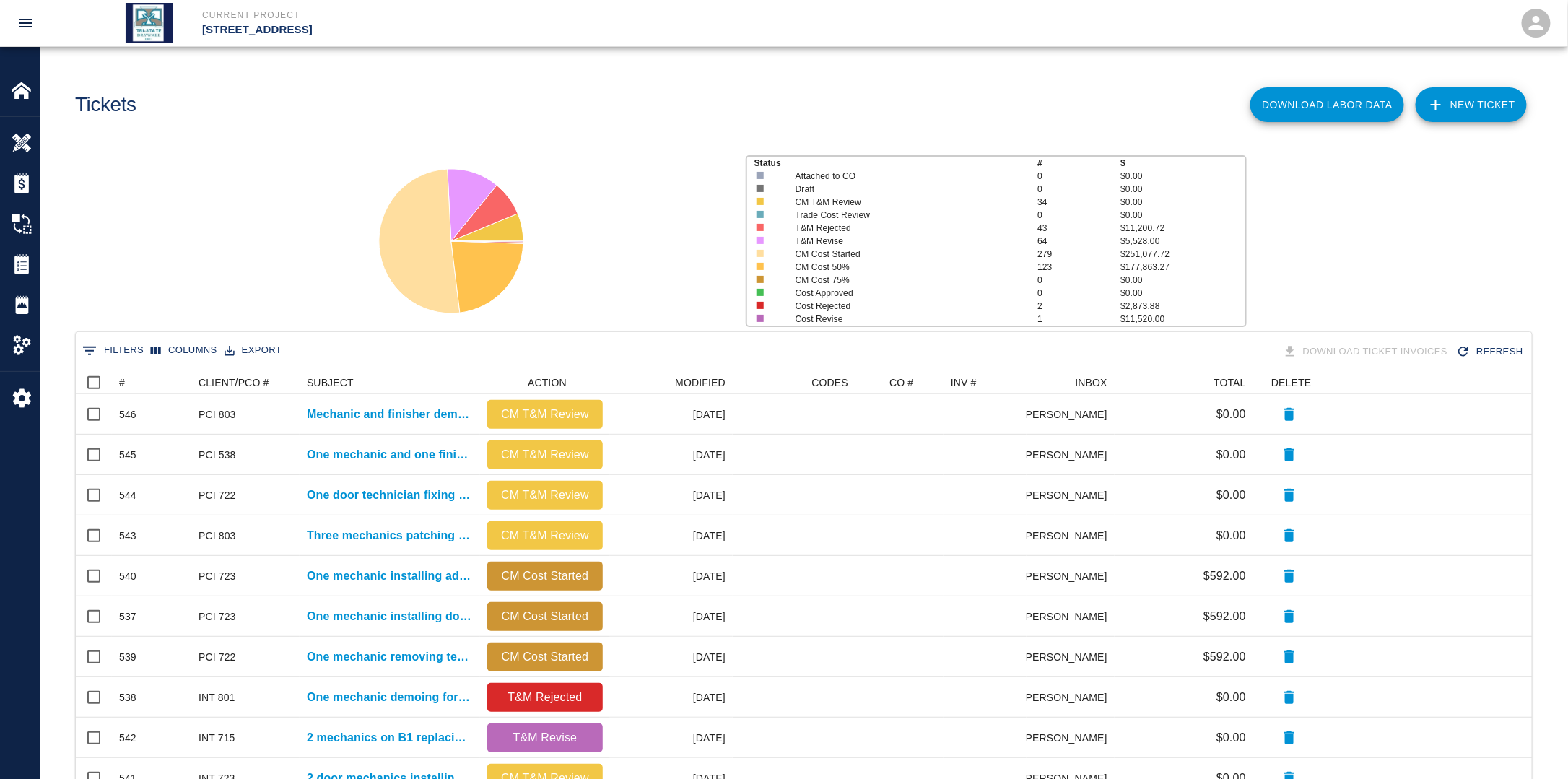
click at [1467, 100] on link "NEW TICKET" at bounding box center [1471, 105] width 111 height 34
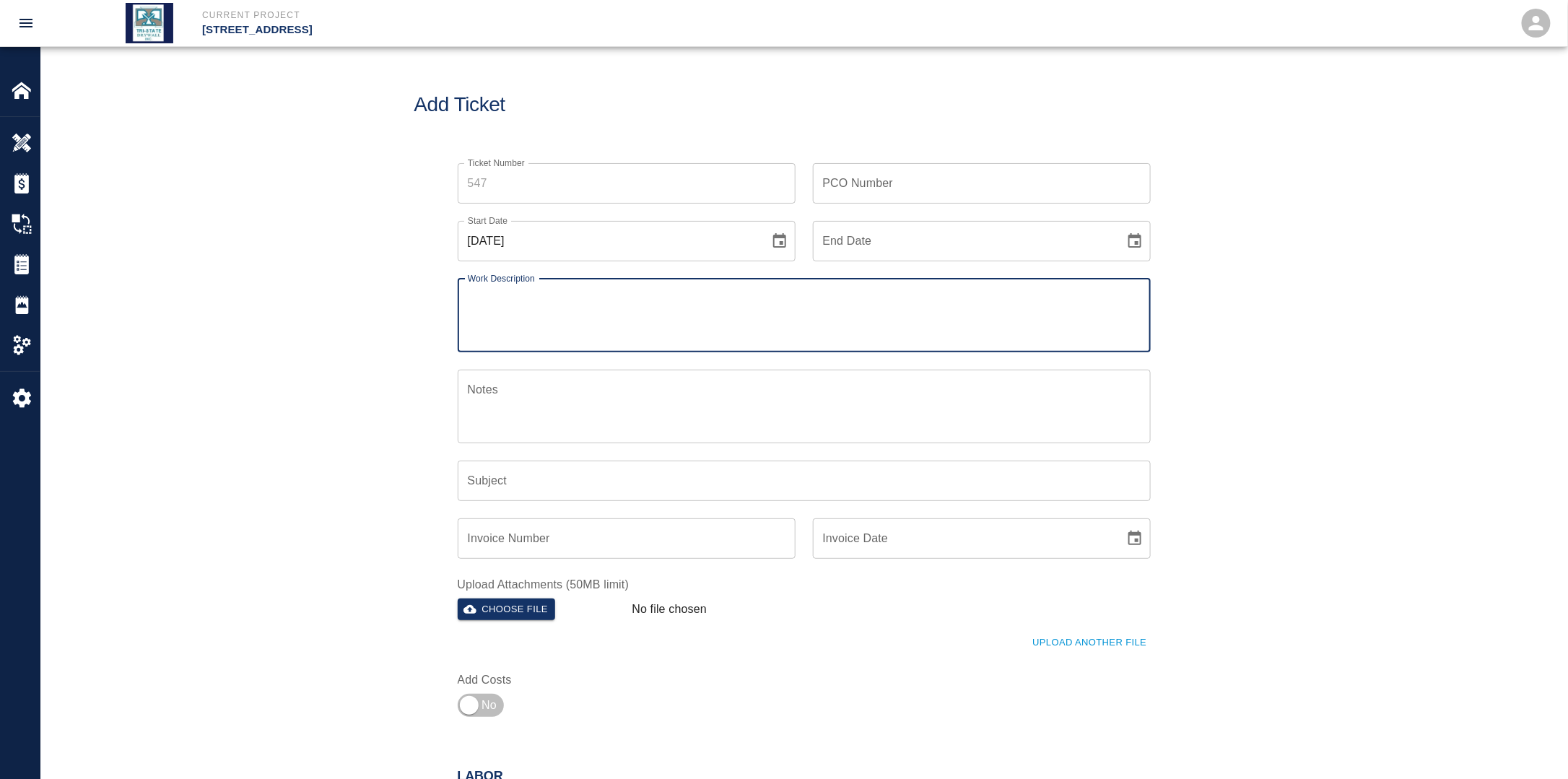
click at [778, 235] on icon "Choose date, selected date is Sep 28, 2025" at bounding box center [780, 241] width 13 height 15
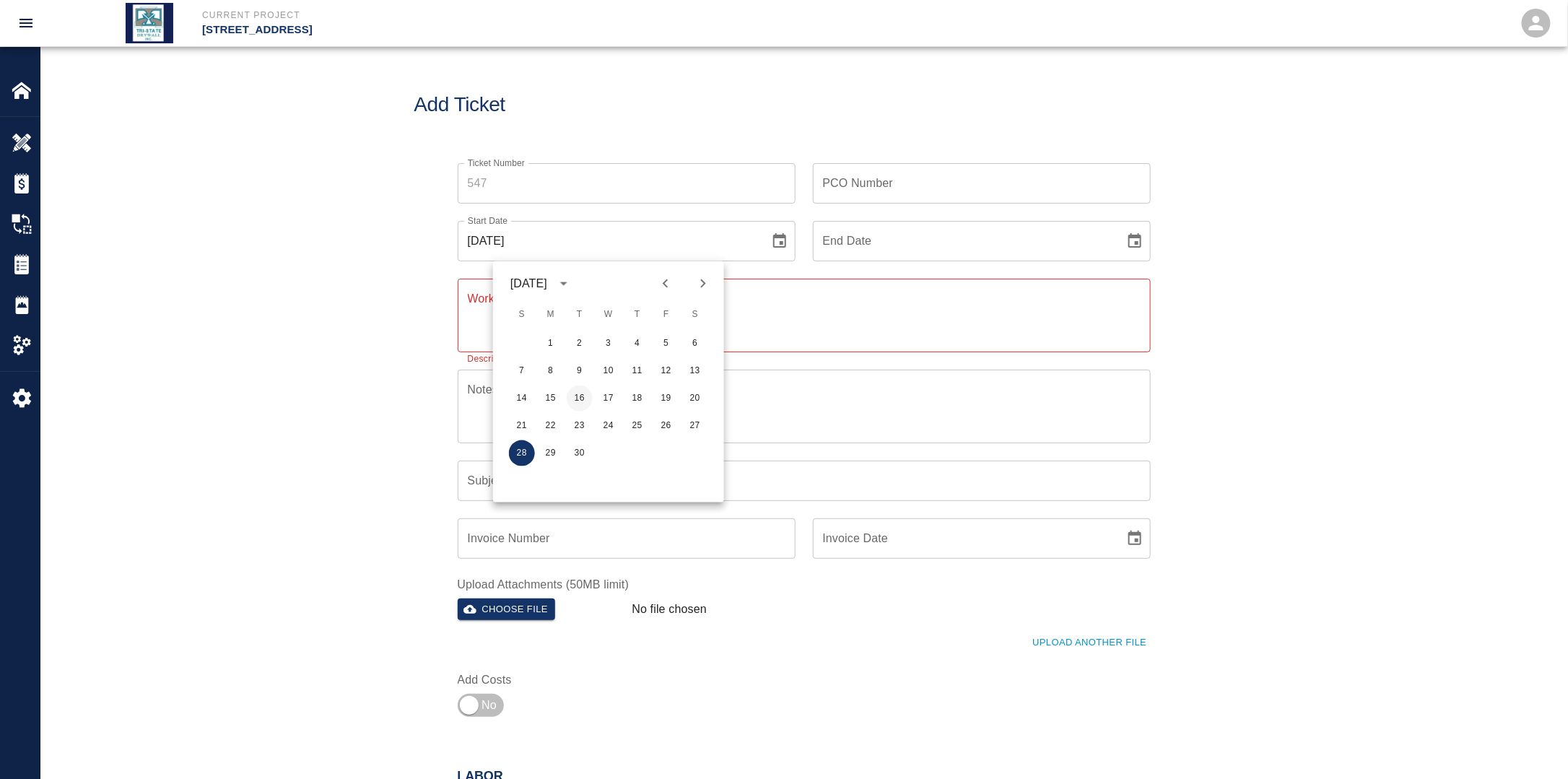
click at [578, 396] on button "16" at bounding box center [580, 399] width 26 height 26
type input "[DATE]"
click at [1139, 249] on icon "Choose date" at bounding box center [1134, 241] width 17 height 17
click at [936, 396] on button "16" at bounding box center [935, 399] width 26 height 26
type input "[DATE]"
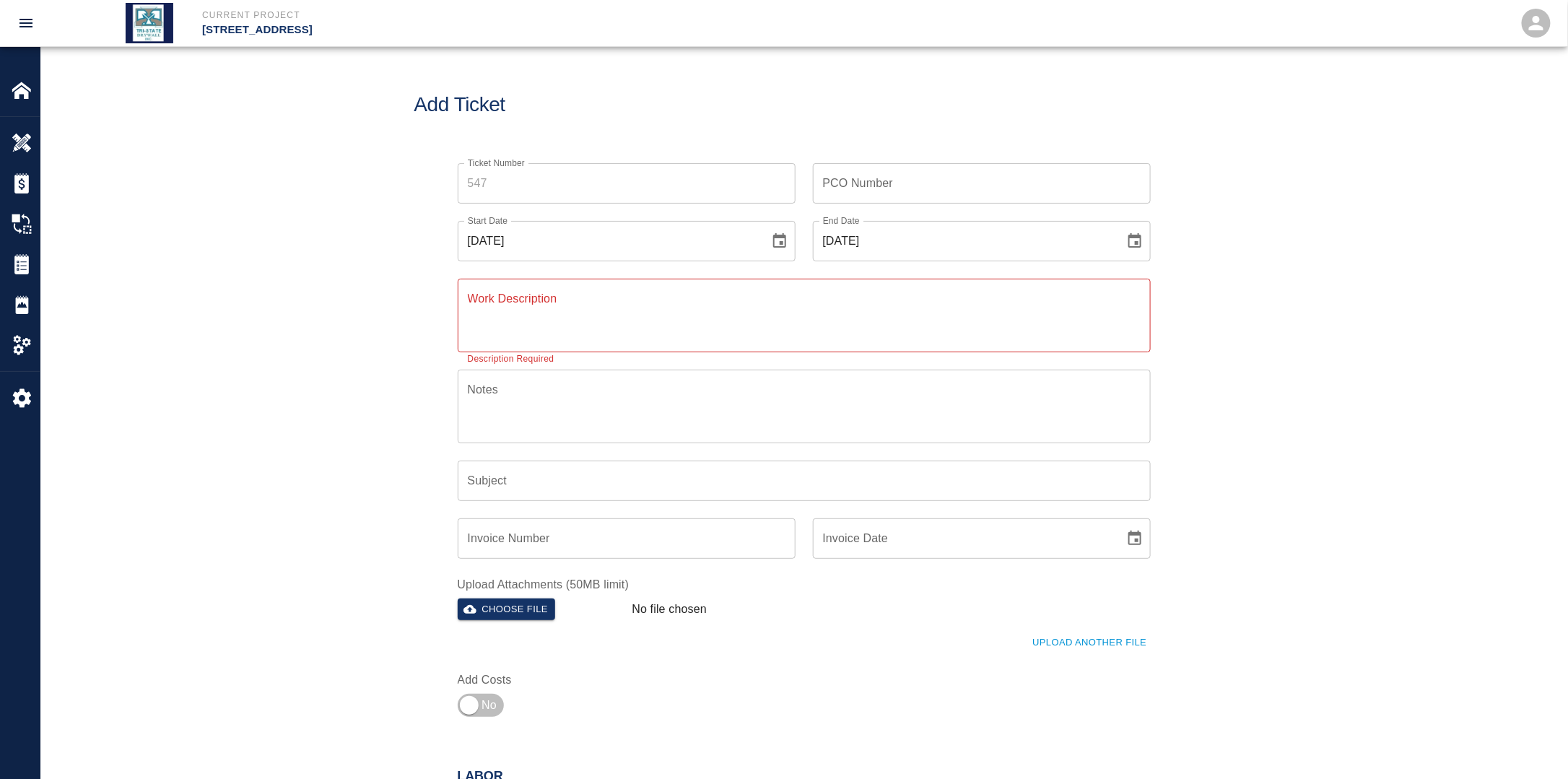
click at [775, 240] on icon "Choose date, selected date is Sep 16, 2025" at bounding box center [779, 241] width 17 height 17
click at [555, 394] on button "15" at bounding box center [550, 399] width 26 height 26
type input "[DATE]"
click at [1130, 243] on icon "Choose date, selected date is Sep 16, 2025" at bounding box center [1134, 241] width 17 height 17
click at [1023, 393] on button "19" at bounding box center [1022, 399] width 26 height 26
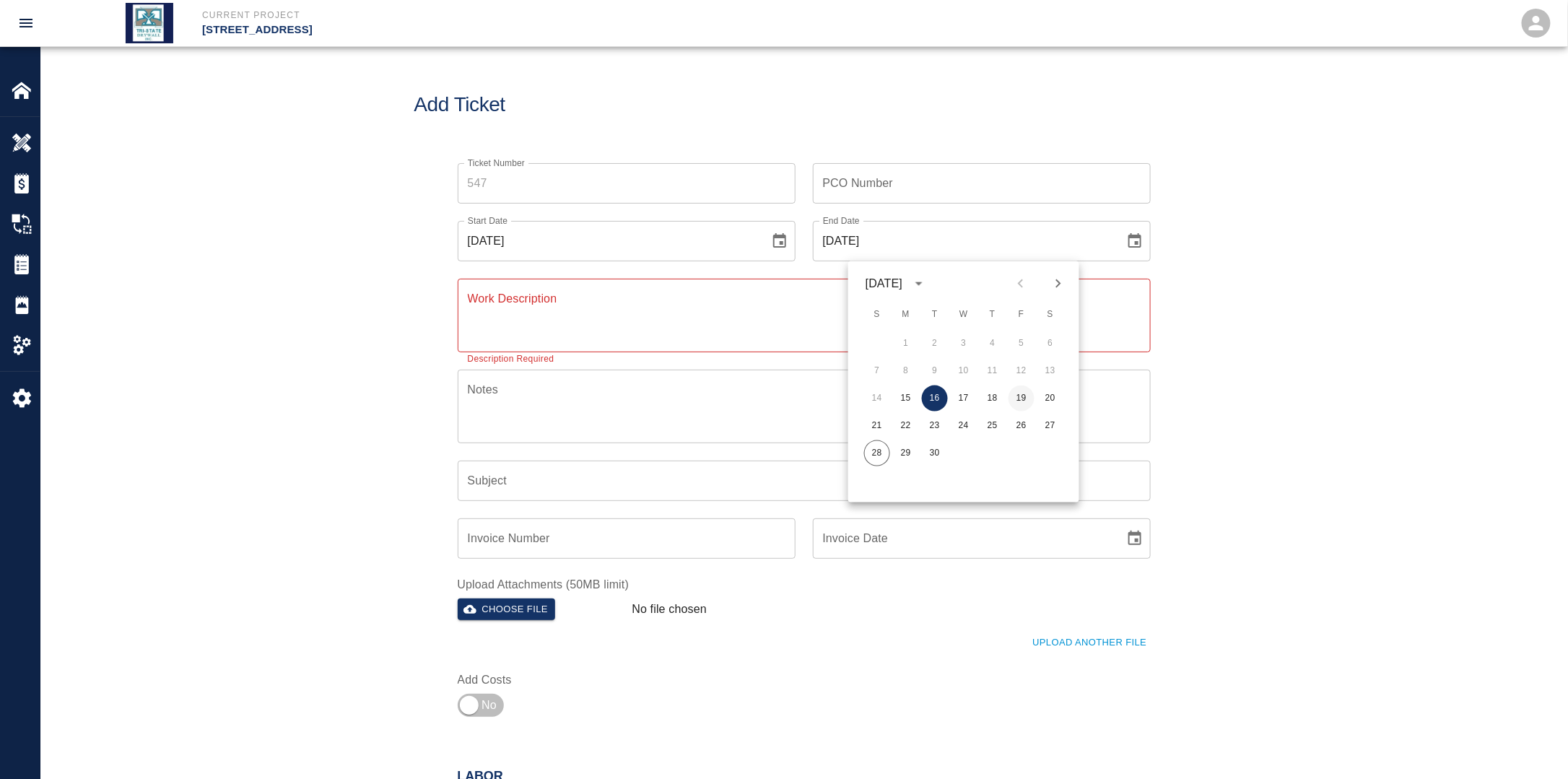
type input "[DATE]"
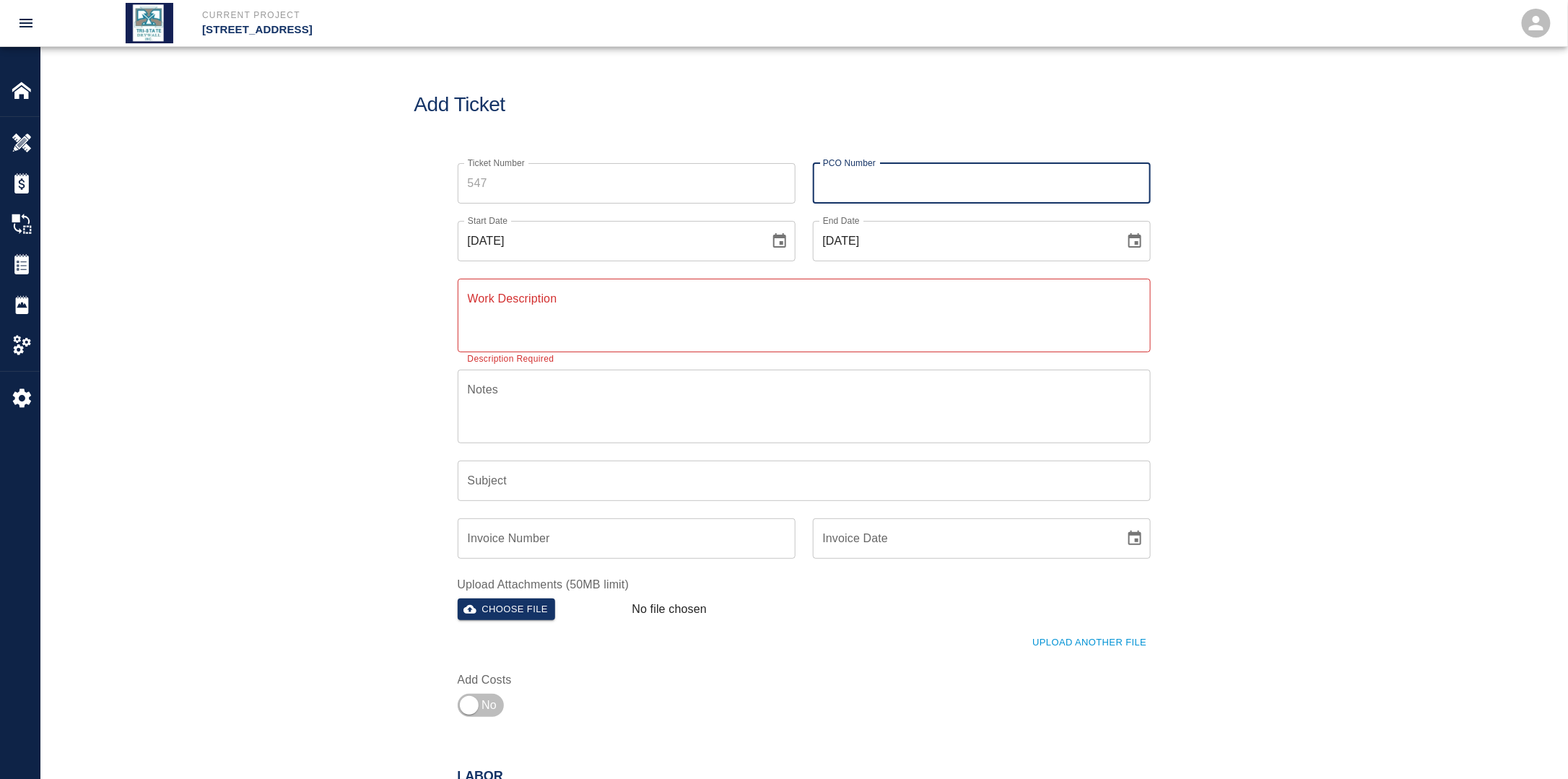
click at [896, 193] on input "PCO Number" at bounding box center [982, 182] width 338 height 40
type input "PCI 814"
click at [760, 307] on textarea "Work Description" at bounding box center [804, 315] width 672 height 50
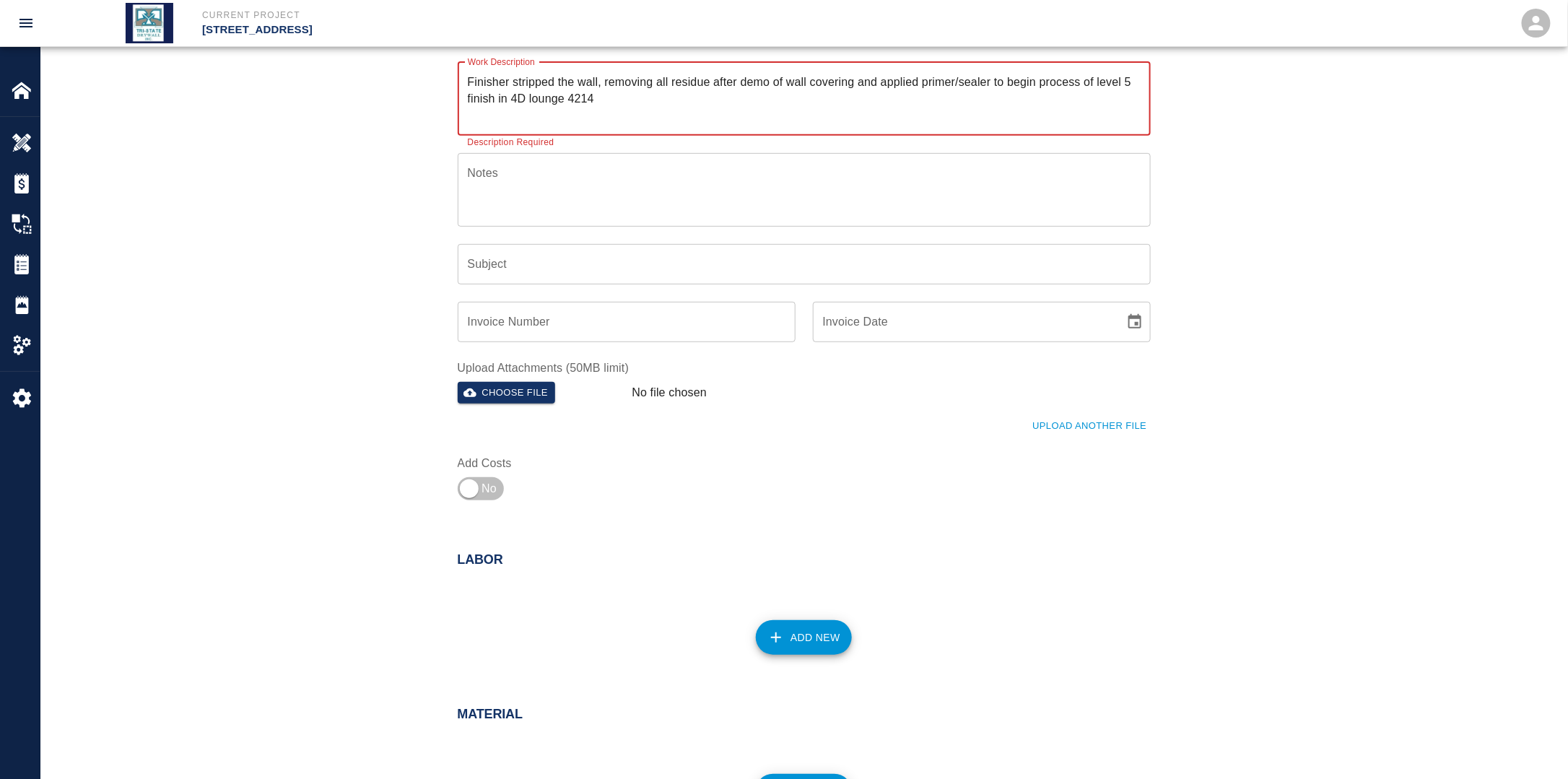
scroll to position [433, 0]
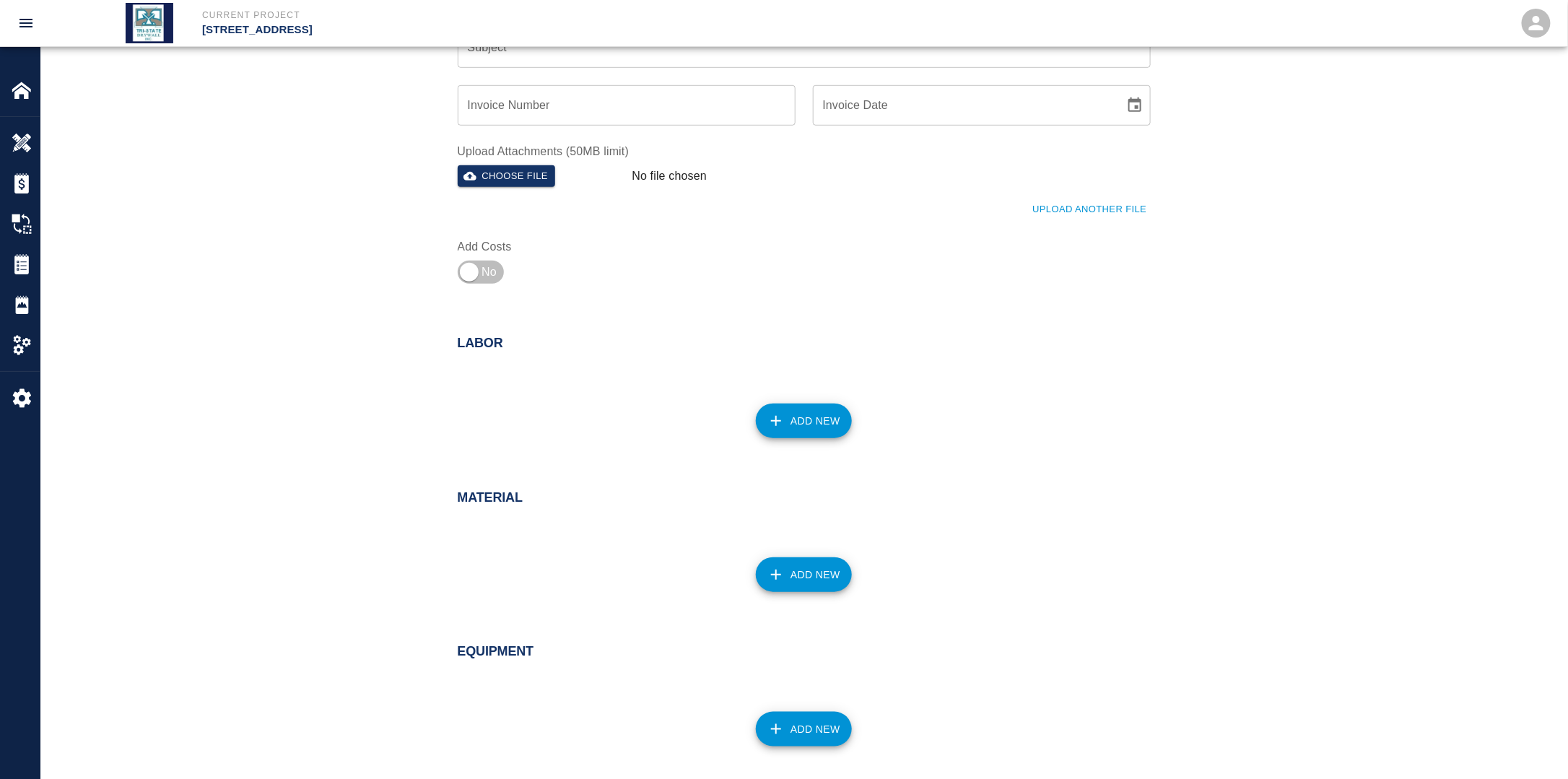
type textarea "Finisher stripped the wall, removing all residue after demo of wall covering an…"
click at [798, 413] on button "Add New" at bounding box center [803, 421] width 96 height 34
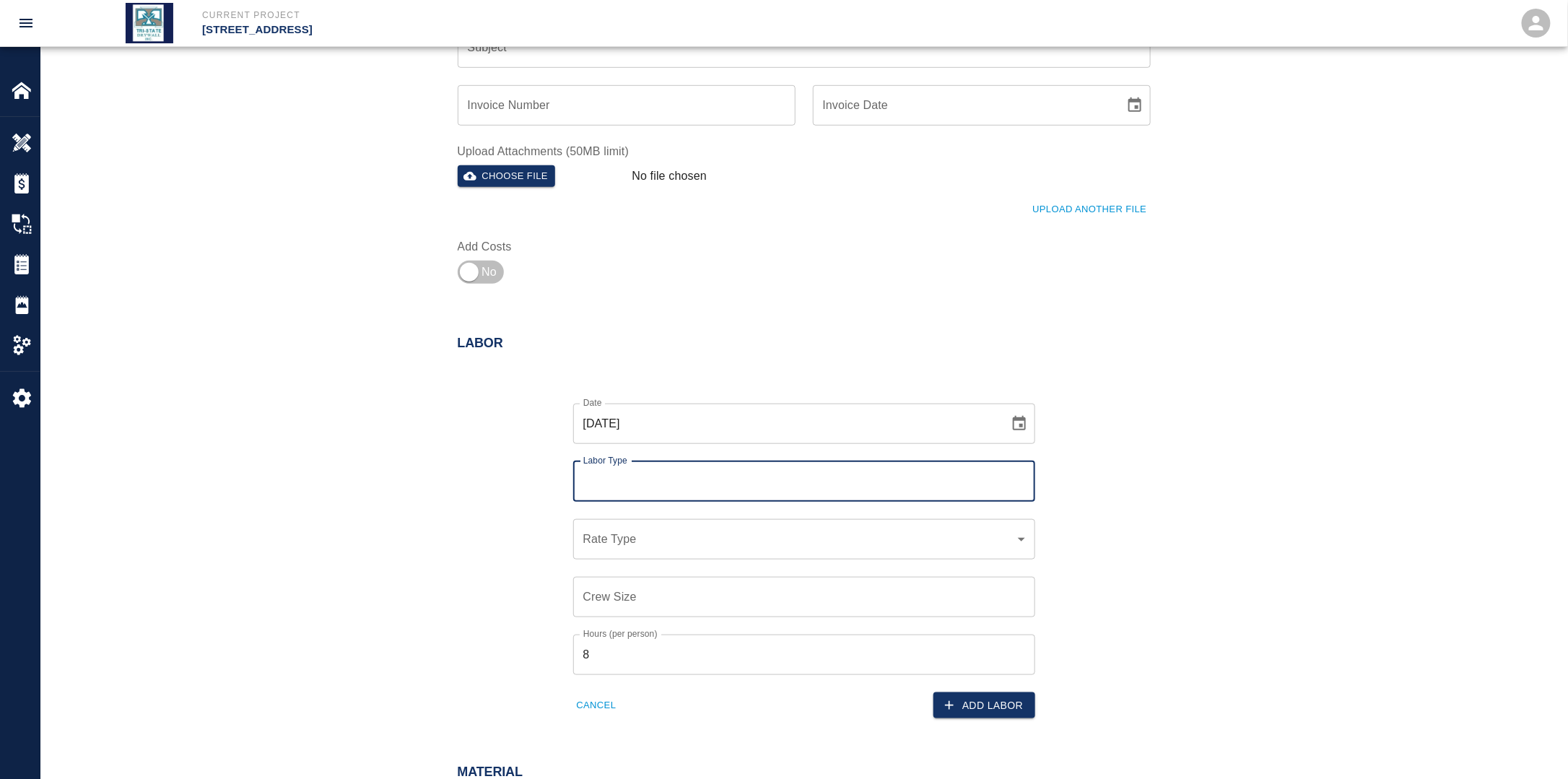
click at [692, 477] on input "Labor Type" at bounding box center [804, 482] width 449 height 28
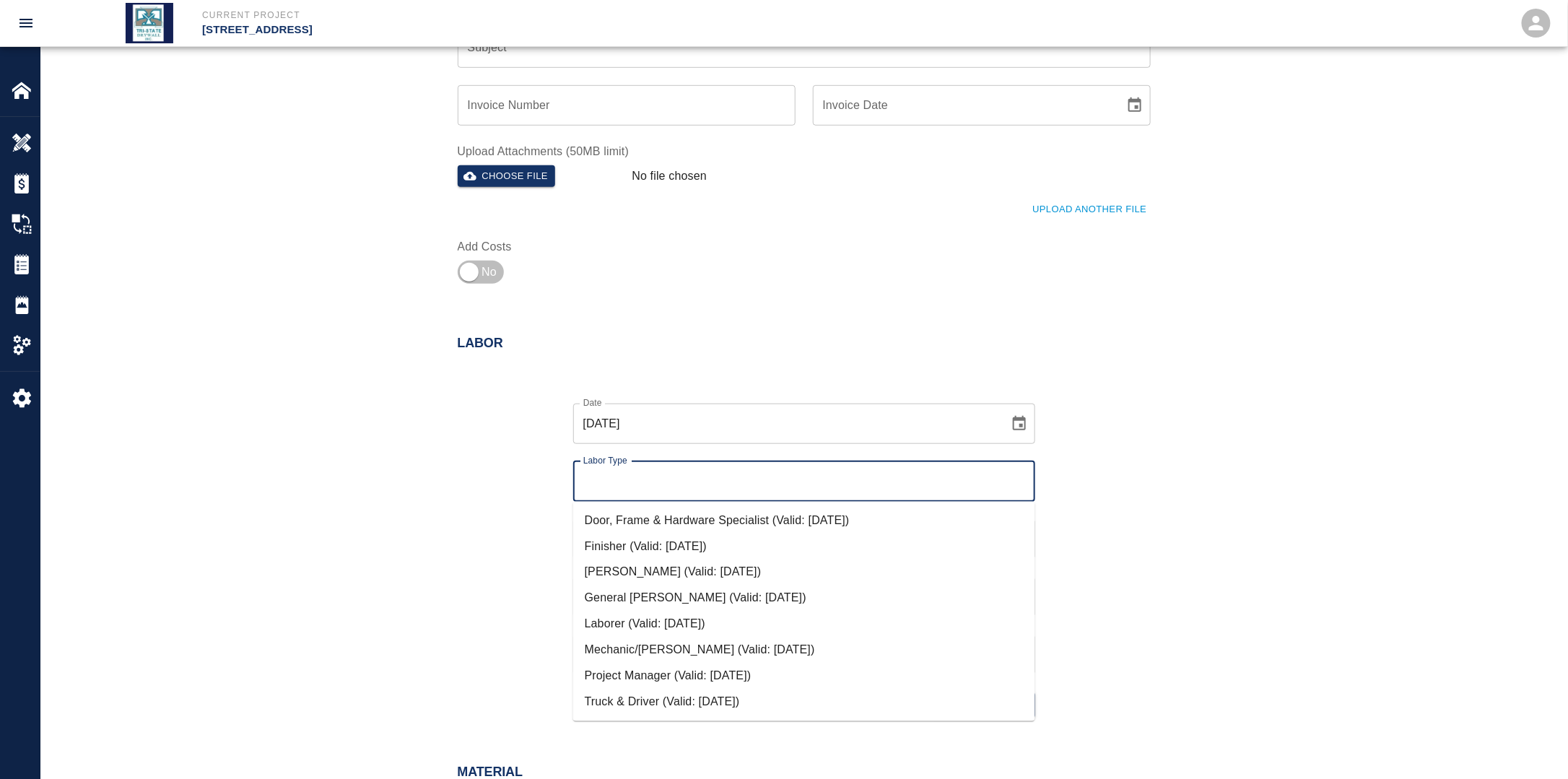
click at [660, 546] on li "Finisher (Valid: [DATE])" at bounding box center [804, 547] width 462 height 26
type input "Finisher"
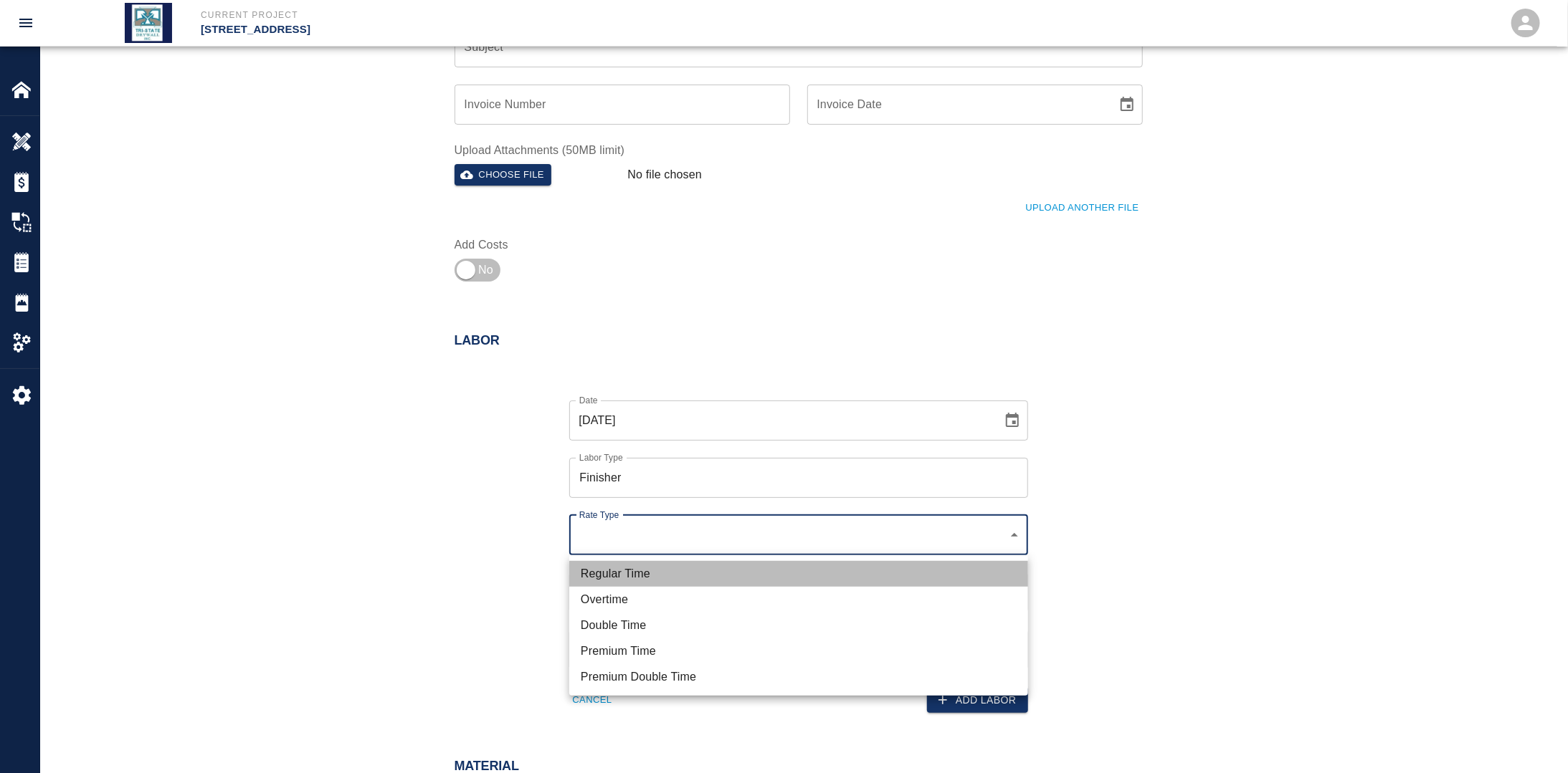
click at [648, 562] on li "Regular Time" at bounding box center [799, 574] width 459 height 26
type input "rate_rt"
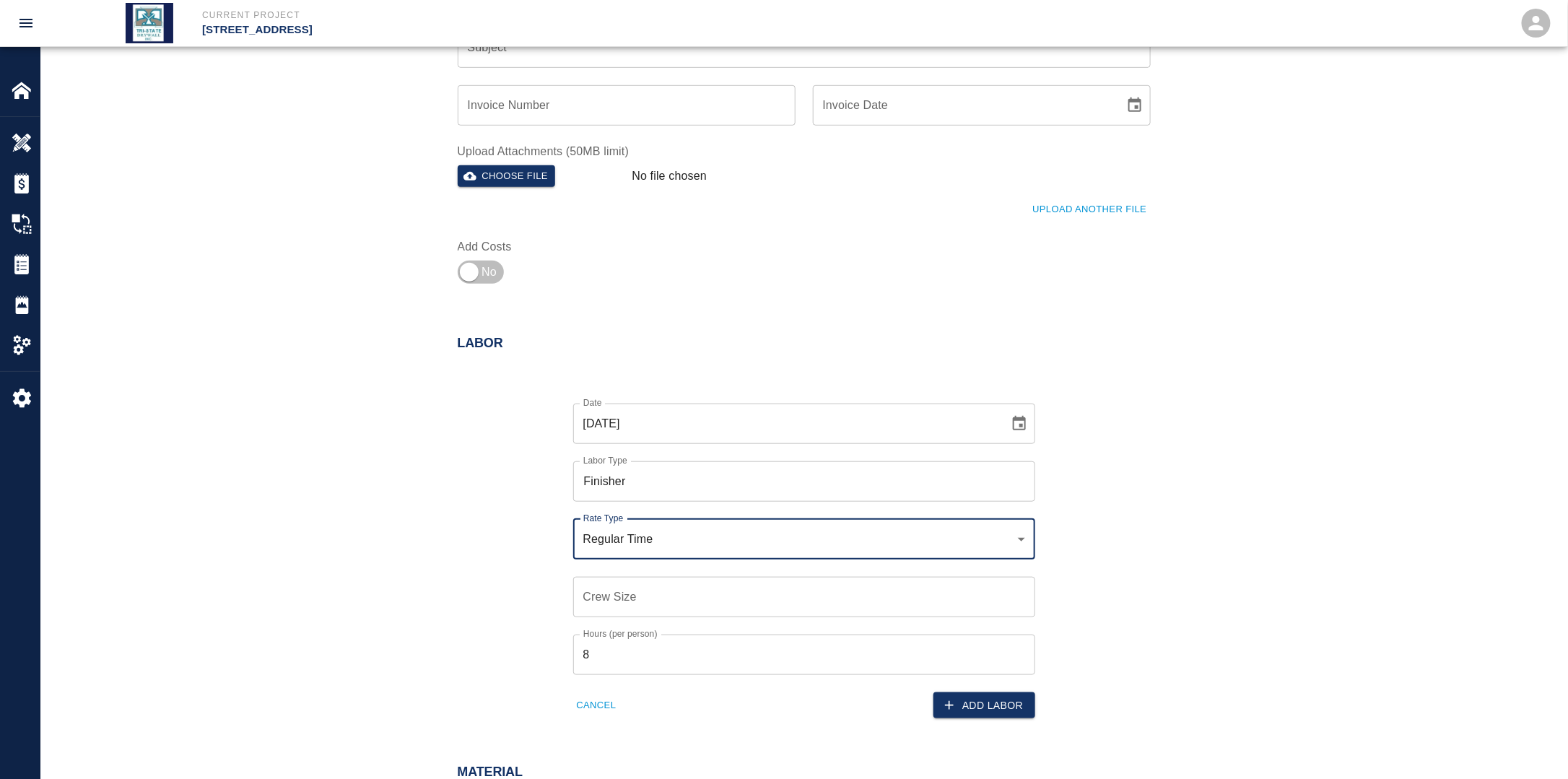
click at [636, 593] on input "Crew Size" at bounding box center [804, 597] width 462 height 40
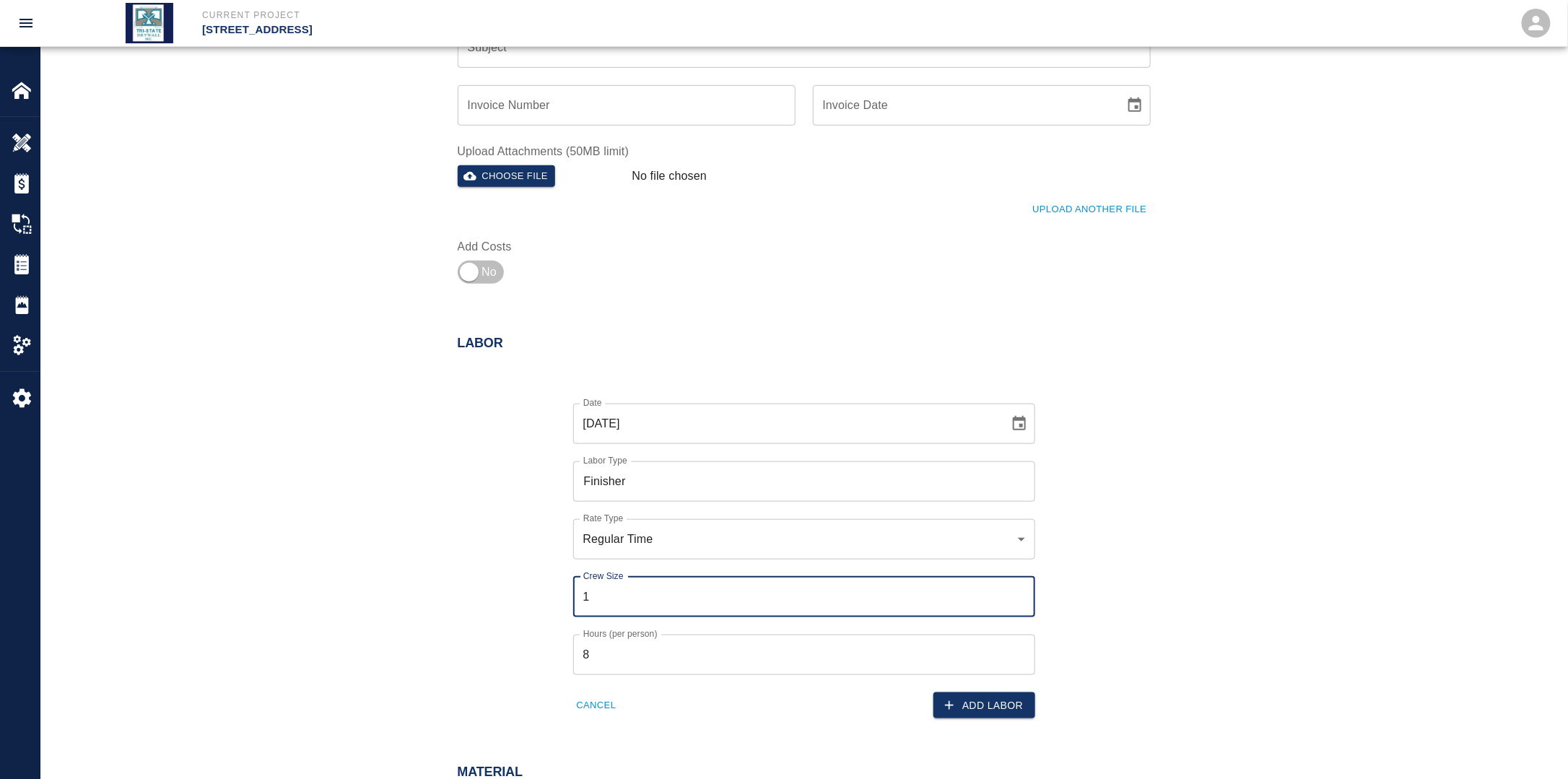
type input "1"
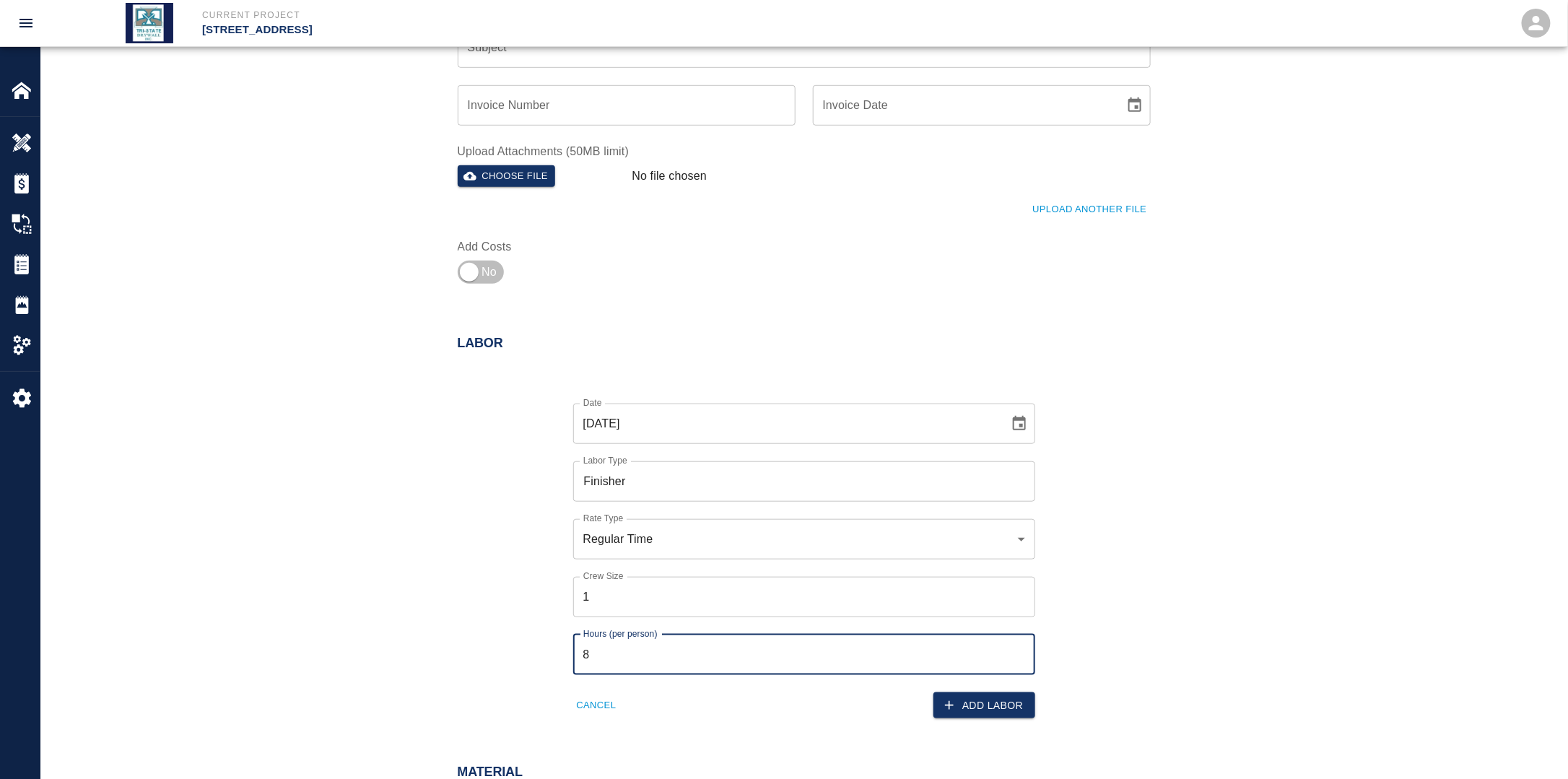
click at [618, 651] on input "8" at bounding box center [804, 655] width 462 height 40
drag, startPoint x: 615, startPoint y: 652, endPoint x: 576, endPoint y: 660, distance: 39.8
click at [576, 657] on input "8" at bounding box center [804, 655] width 462 height 40
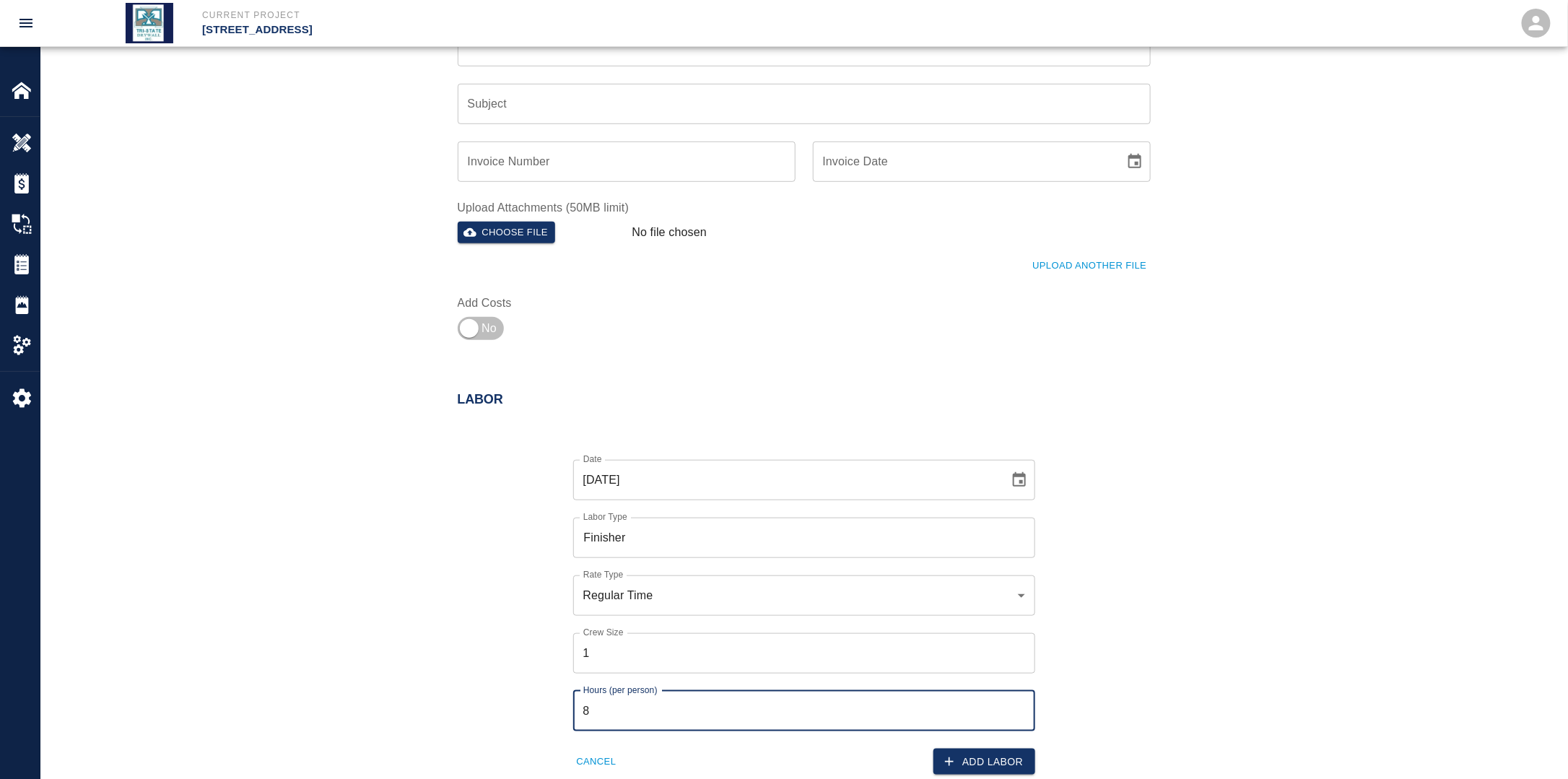
scroll to position [506, 0]
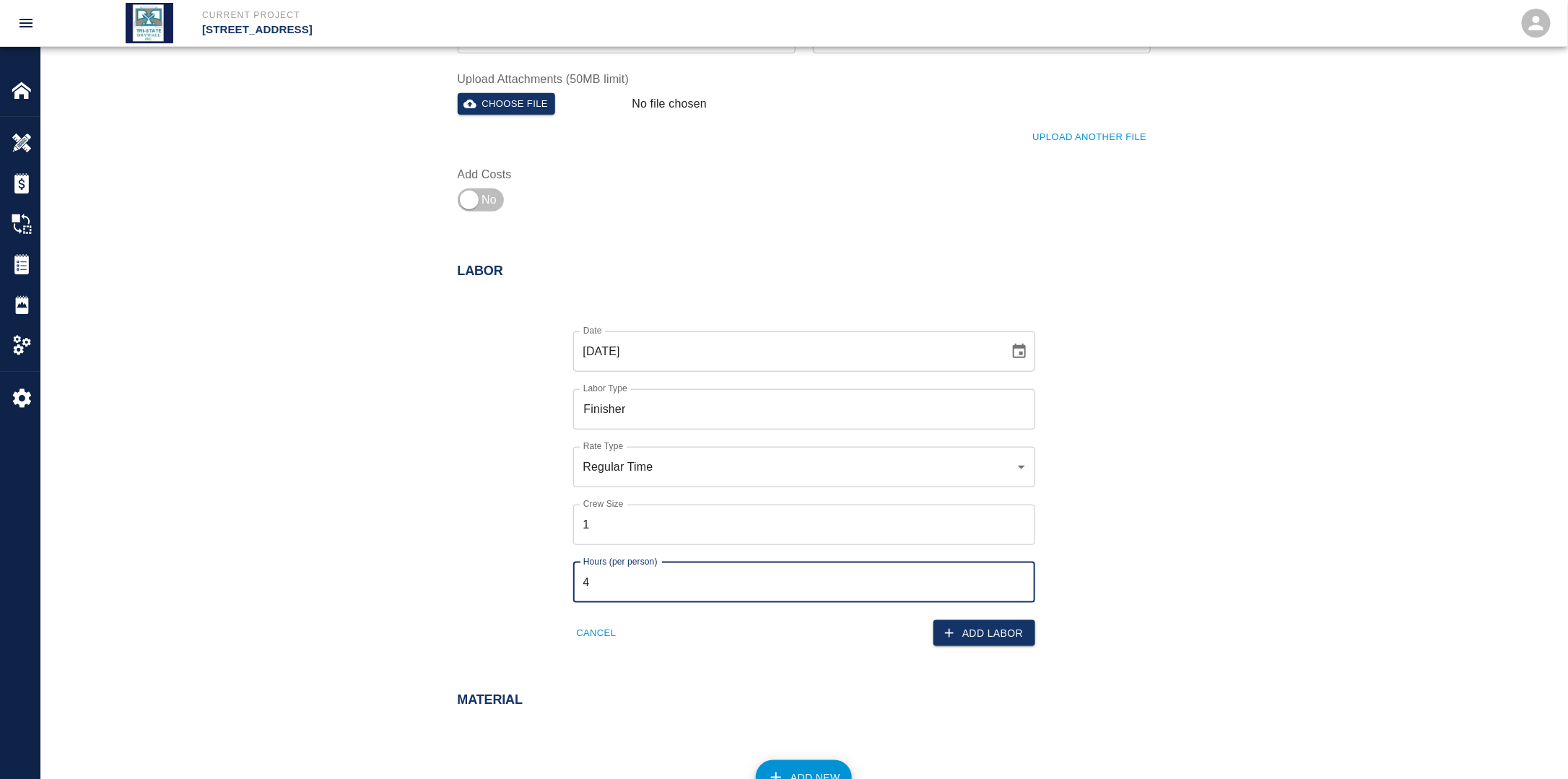
type input "4"
click at [983, 634] on button "Add Labor" at bounding box center [984, 633] width 101 height 27
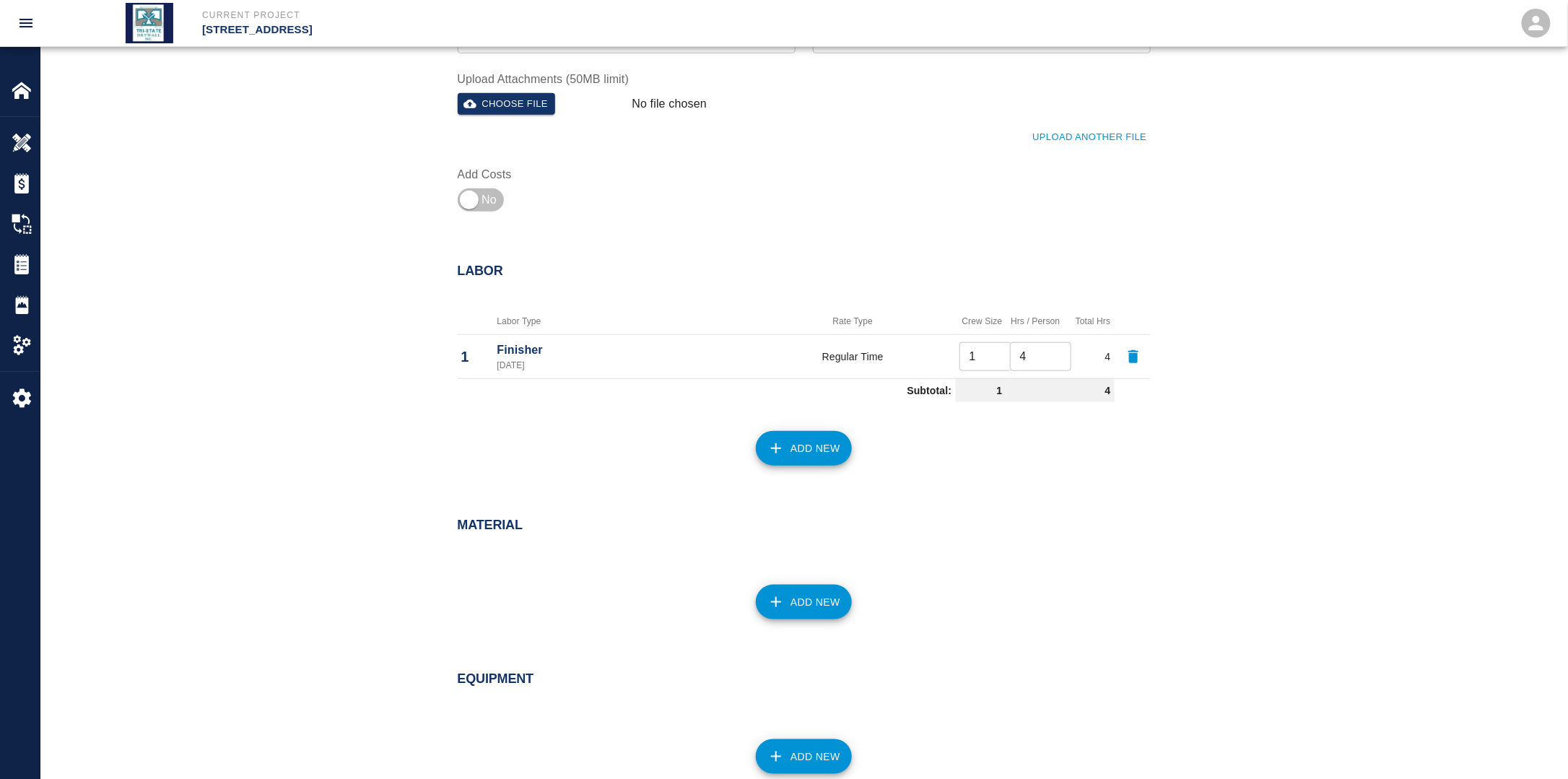
click at [802, 473] on div "Labor Labor Type Rate Type Crew Size Hrs / Person Total Hrs 1 Finisher [DATE] R…" at bounding box center [803, 371] width 1526 height 272
click at [802, 453] on button "Add New" at bounding box center [803, 448] width 96 height 34
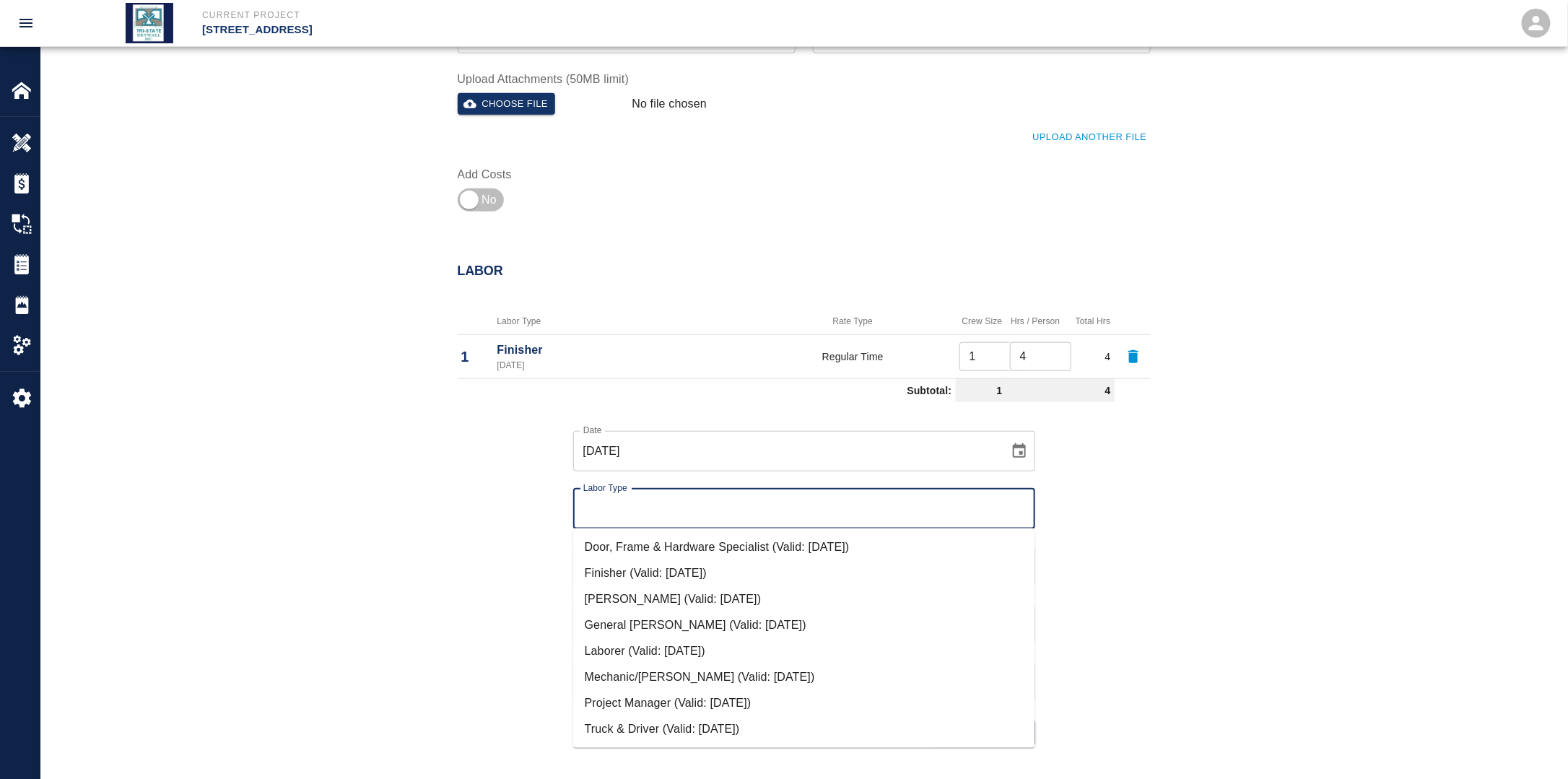
click at [676, 502] on input "Labor Type" at bounding box center [804, 509] width 449 height 28
click at [636, 655] on li "Laborer (Valid: [DATE])" at bounding box center [804, 651] width 462 height 26
type input "Laborer"
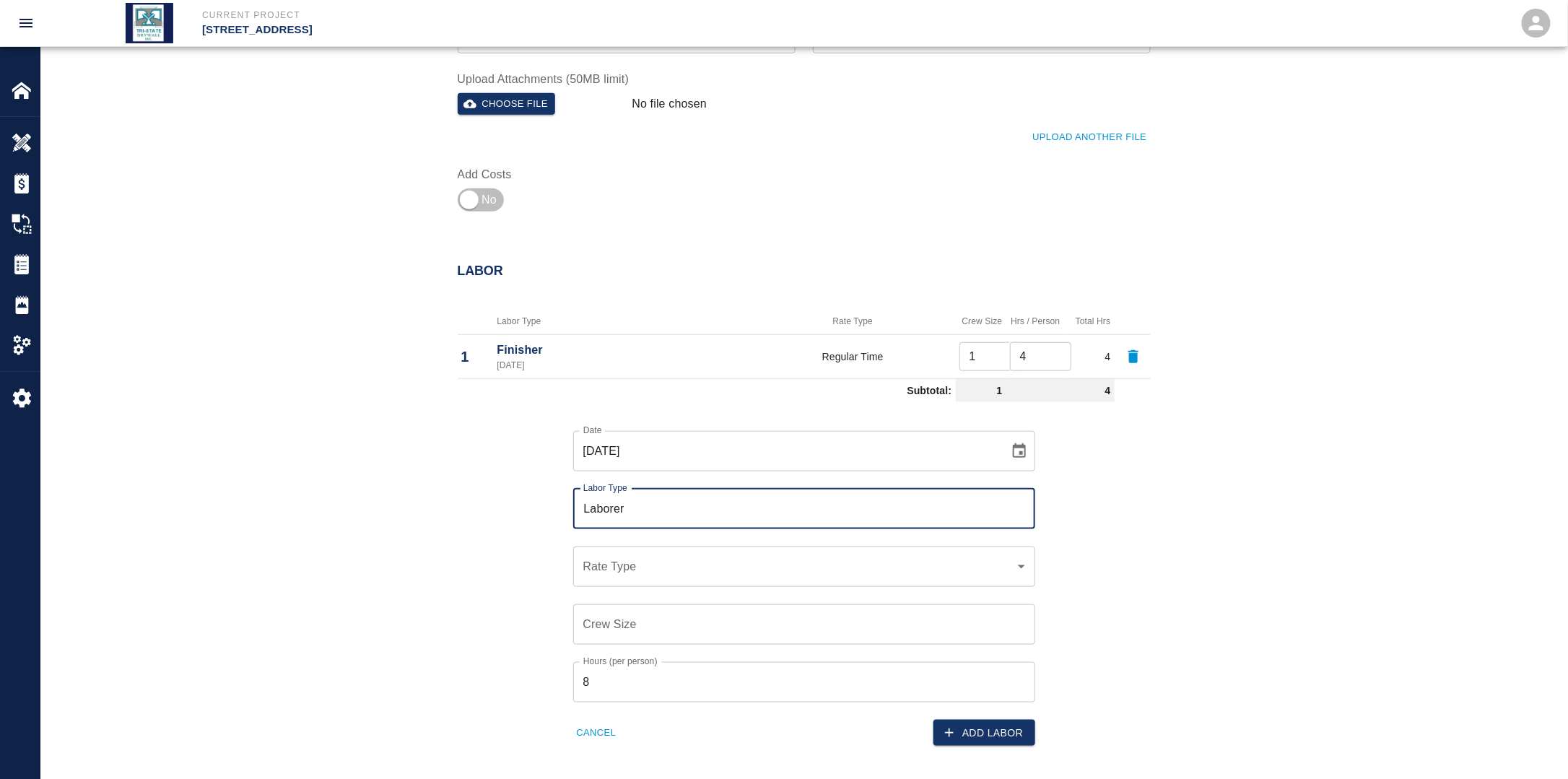
click at [634, 574] on div "​ Rate Type" at bounding box center [804, 566] width 462 height 40
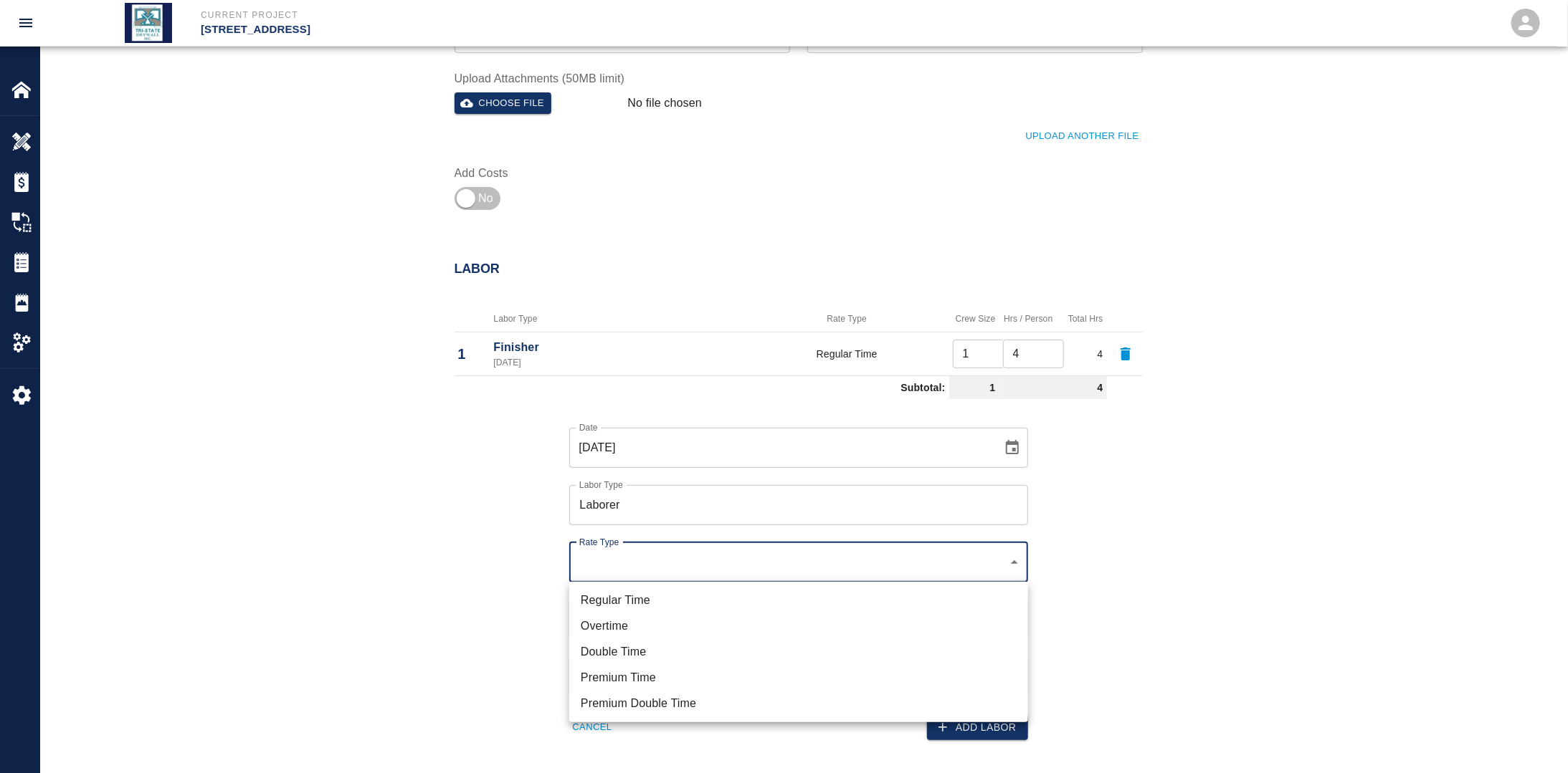
click at [643, 585] on ul "Regular Time Overtime Double Time Premium Time Premium Double Time" at bounding box center [799, 652] width 459 height 140
click at [643, 594] on li "Regular Time" at bounding box center [799, 601] width 459 height 26
type input "rate_rt"
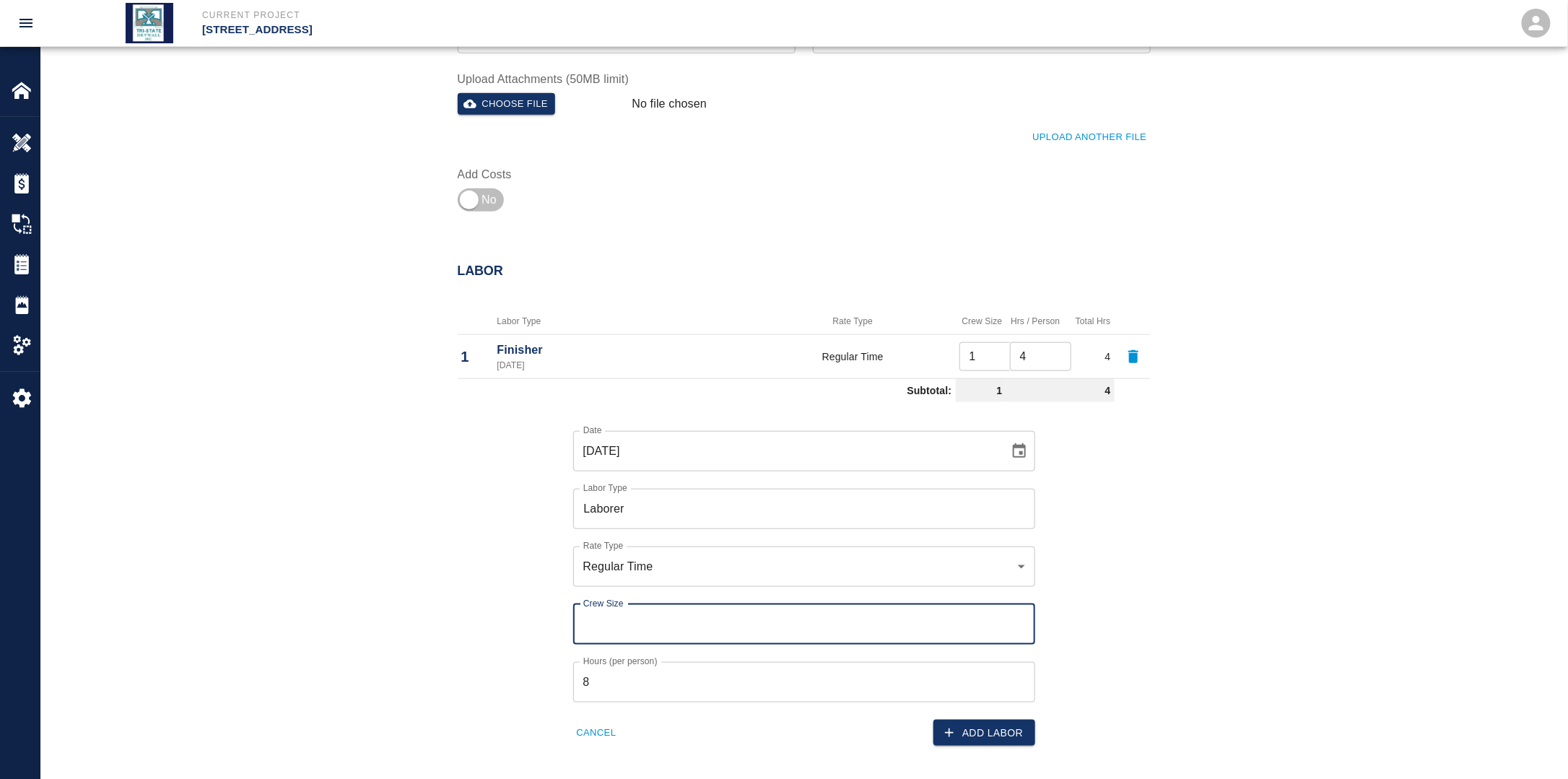
click at [633, 623] on input "Crew Size" at bounding box center [804, 624] width 462 height 40
type input "1"
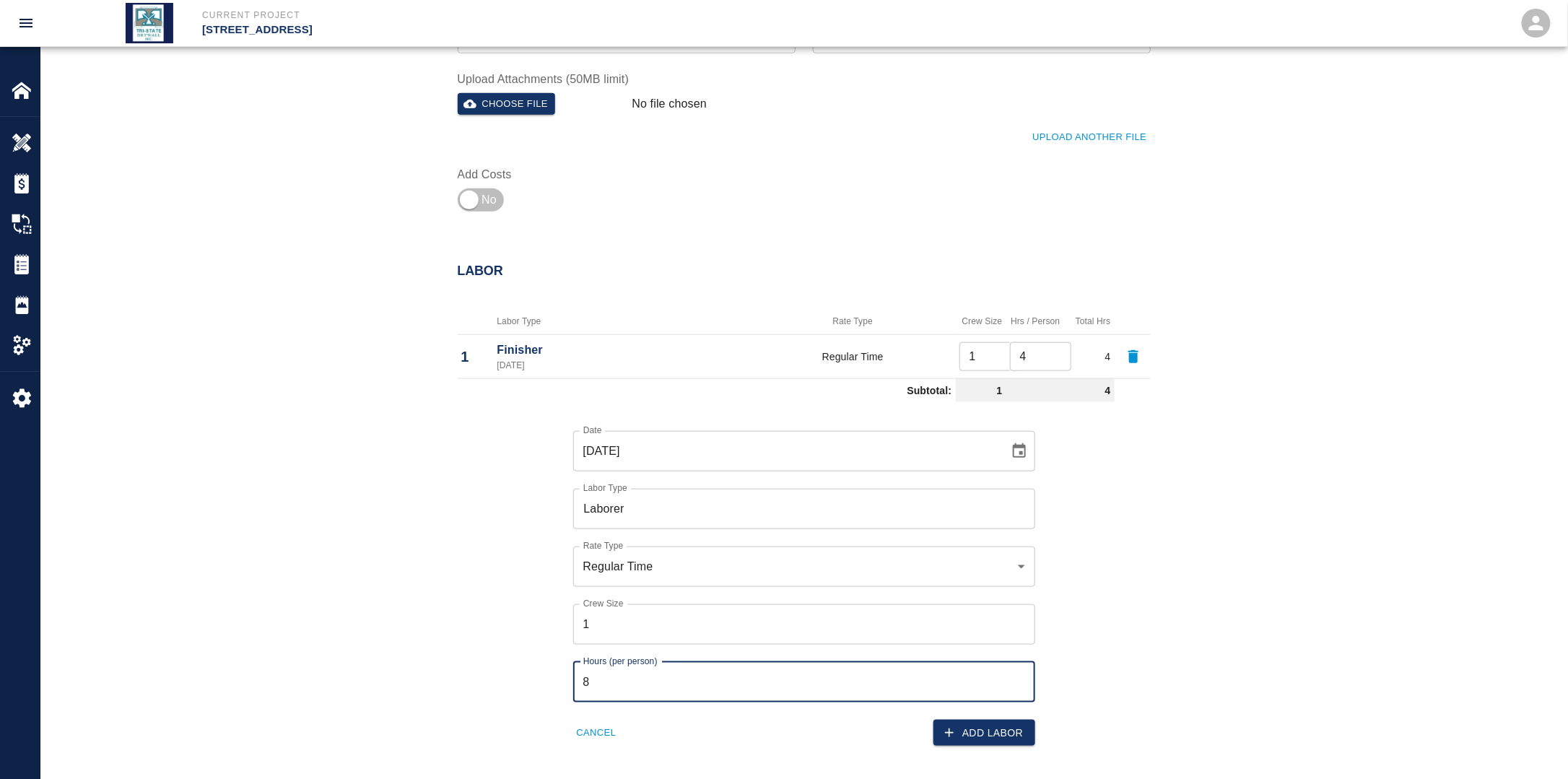
drag, startPoint x: 612, startPoint y: 679, endPoint x: 622, endPoint y: 689, distance: 14.1
click at [612, 680] on input "8" at bounding box center [804, 682] width 462 height 40
drag, startPoint x: 621, startPoint y: 686, endPoint x: 568, endPoint y: 685, distance: 53.0
click at [568, 685] on div "Hours (per person) 8 Hours (per person)" at bounding box center [796, 673] width 479 height 58
type input "2"
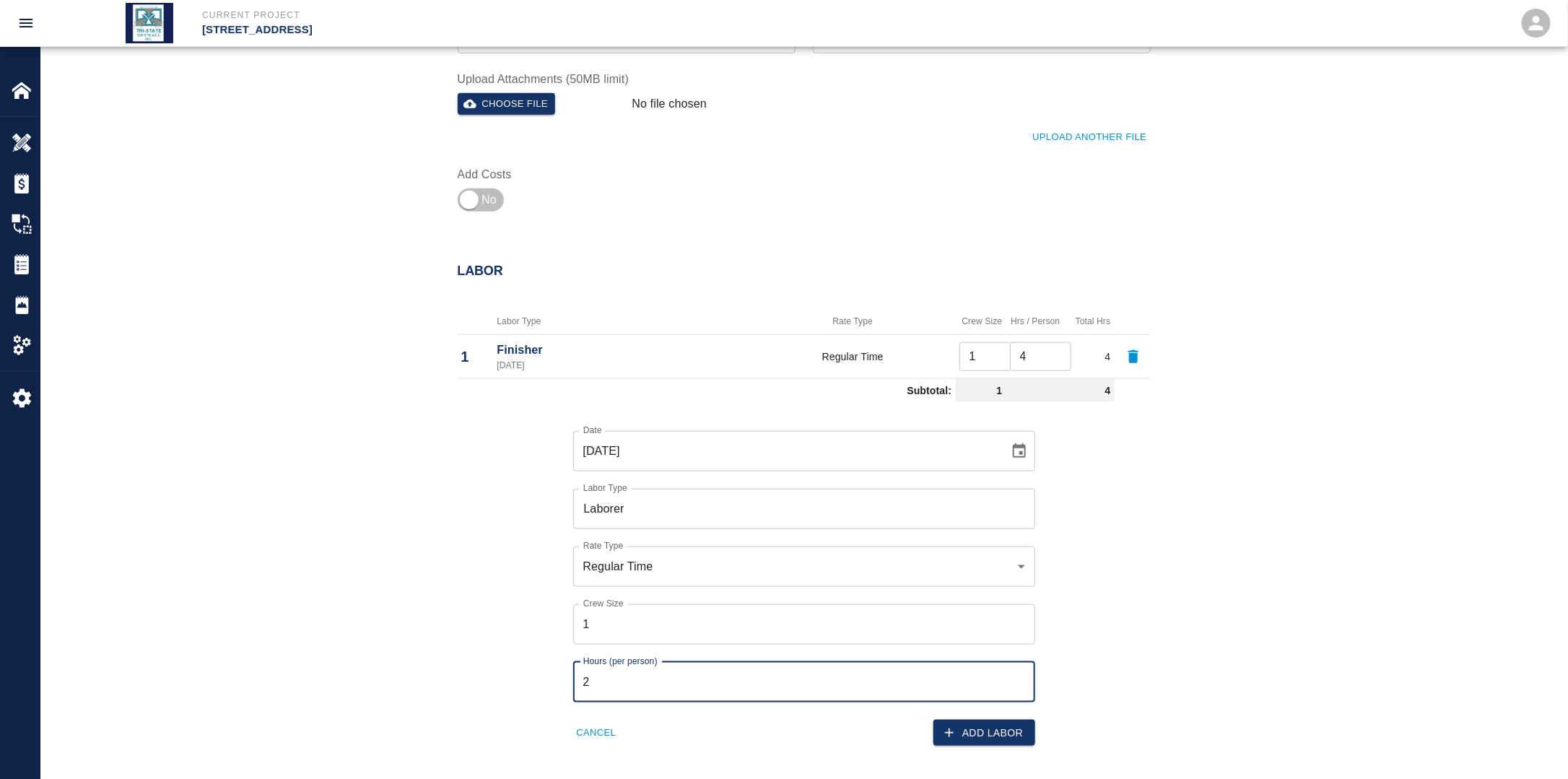
click at [1152, 629] on div "Labor Labor Type Rate Type Crew Size Hrs / Person Total Hrs 1 Finisher [DATE] R…" at bounding box center [804, 490] width 780 height 511
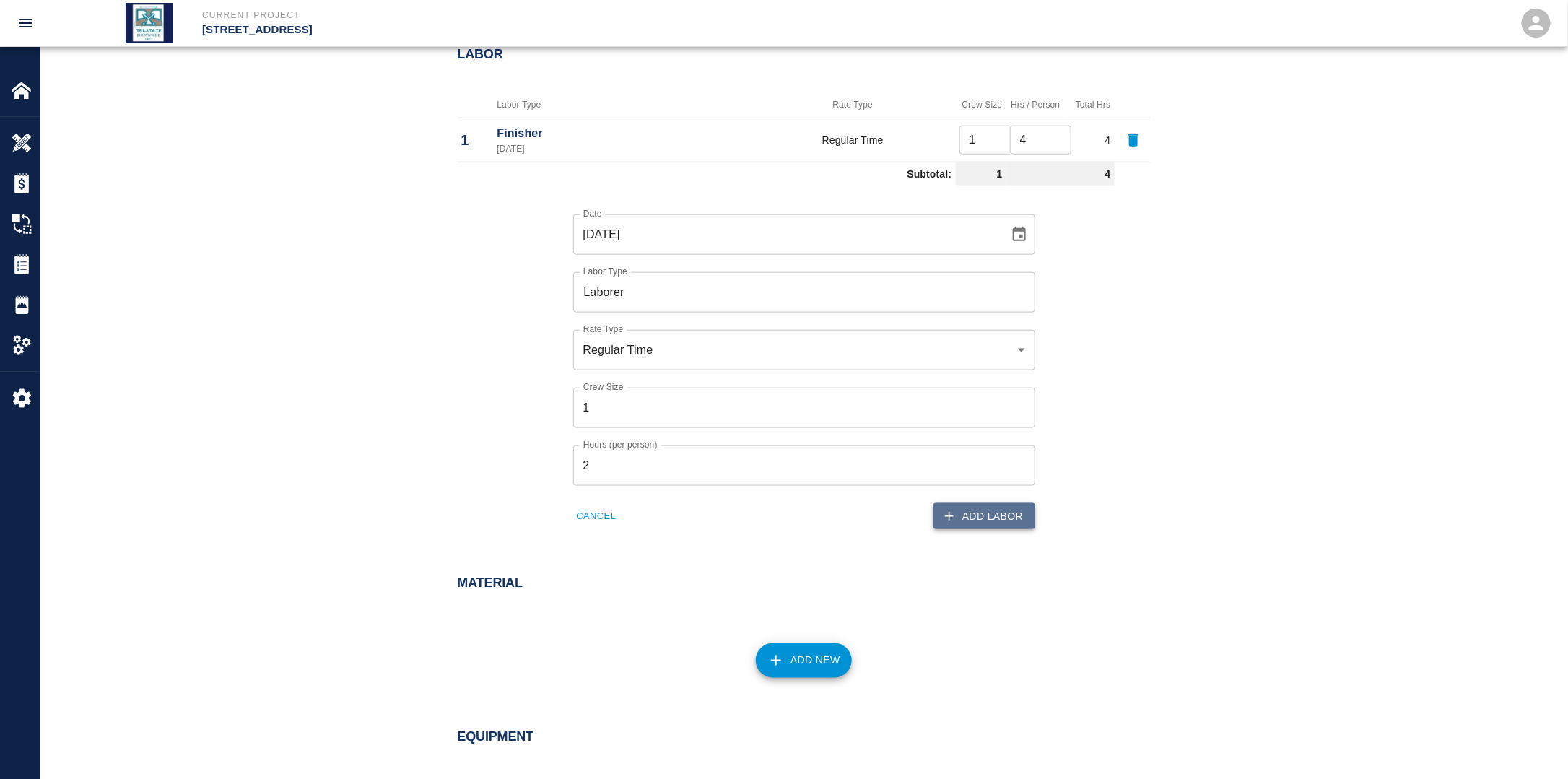
click at [993, 520] on button "Add Labor" at bounding box center [984, 516] width 101 height 27
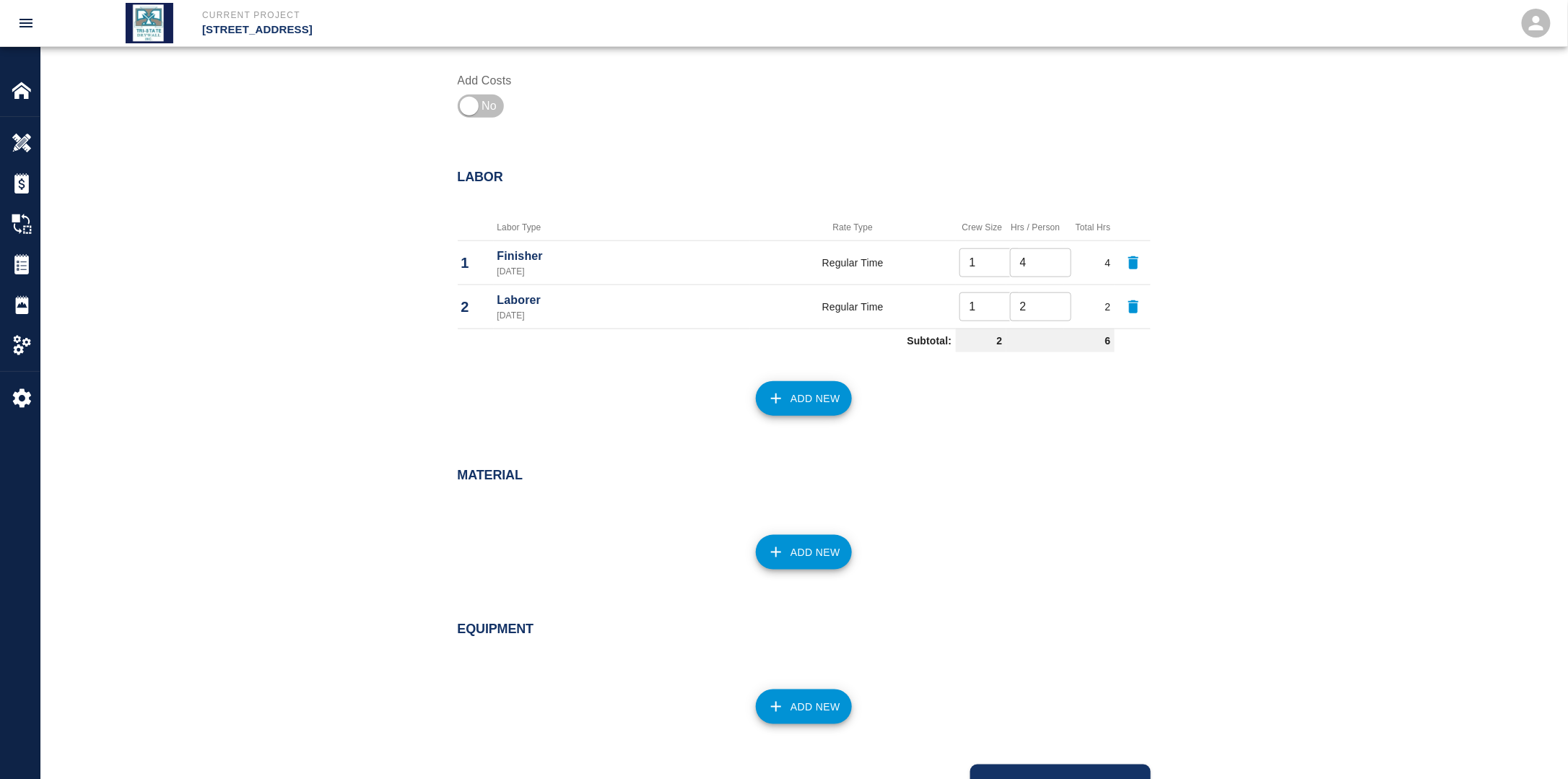
scroll to position [597, 0]
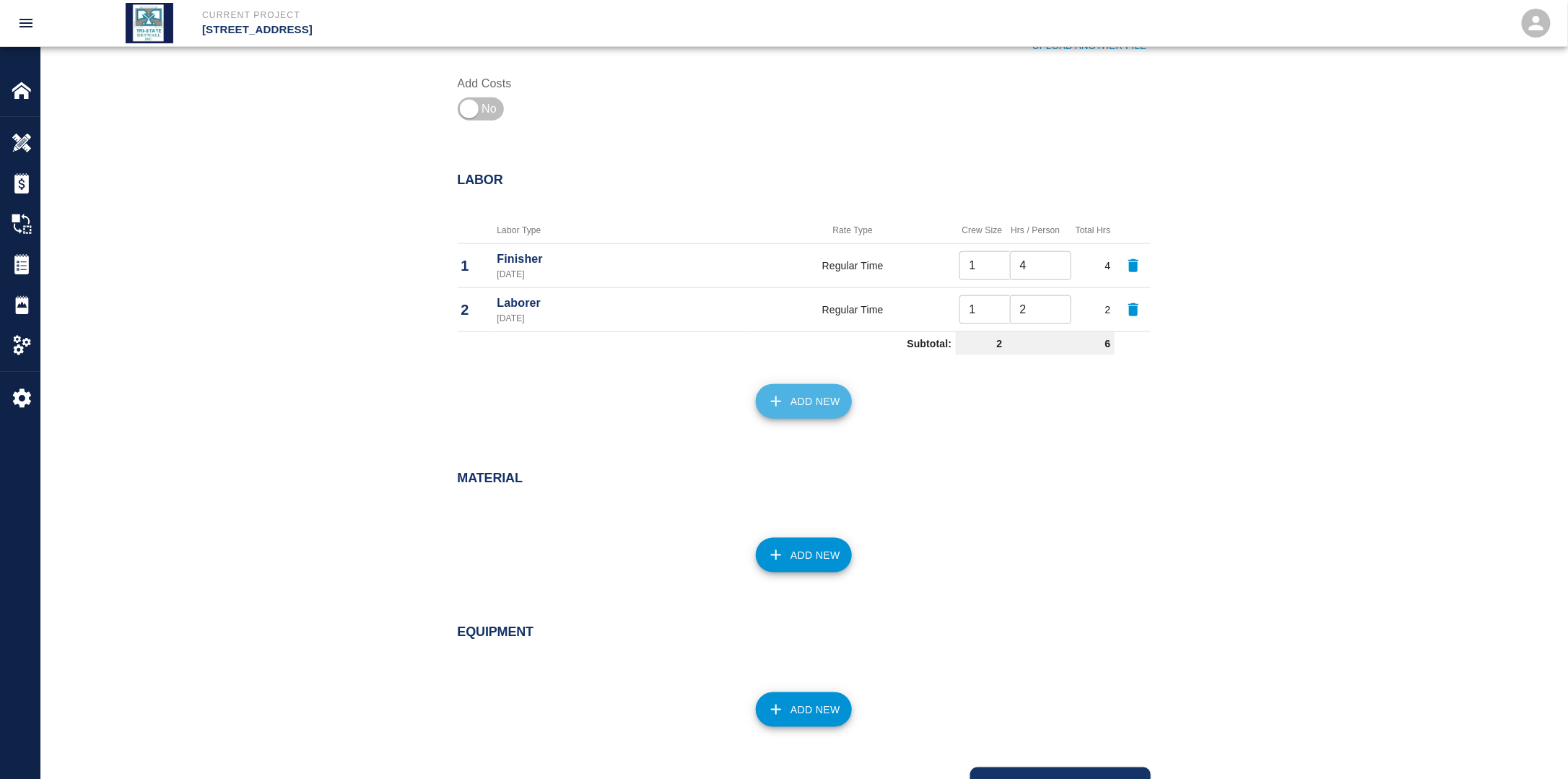
click at [812, 396] on button "Add New" at bounding box center [803, 401] width 96 height 34
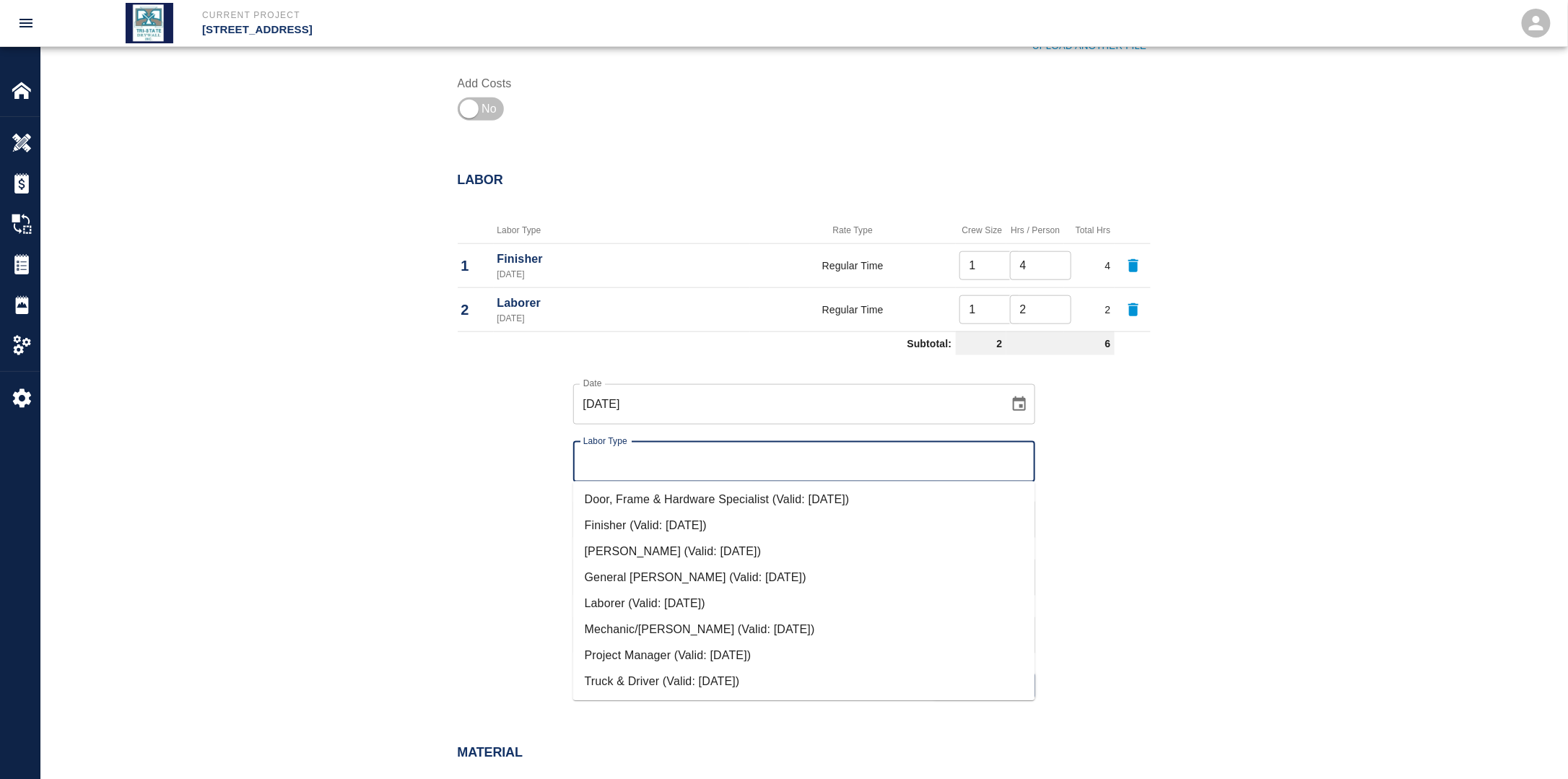
click at [671, 455] on input "Labor Type" at bounding box center [804, 462] width 449 height 28
click at [986, 414] on input "[DATE]" at bounding box center [786, 403] width 426 height 40
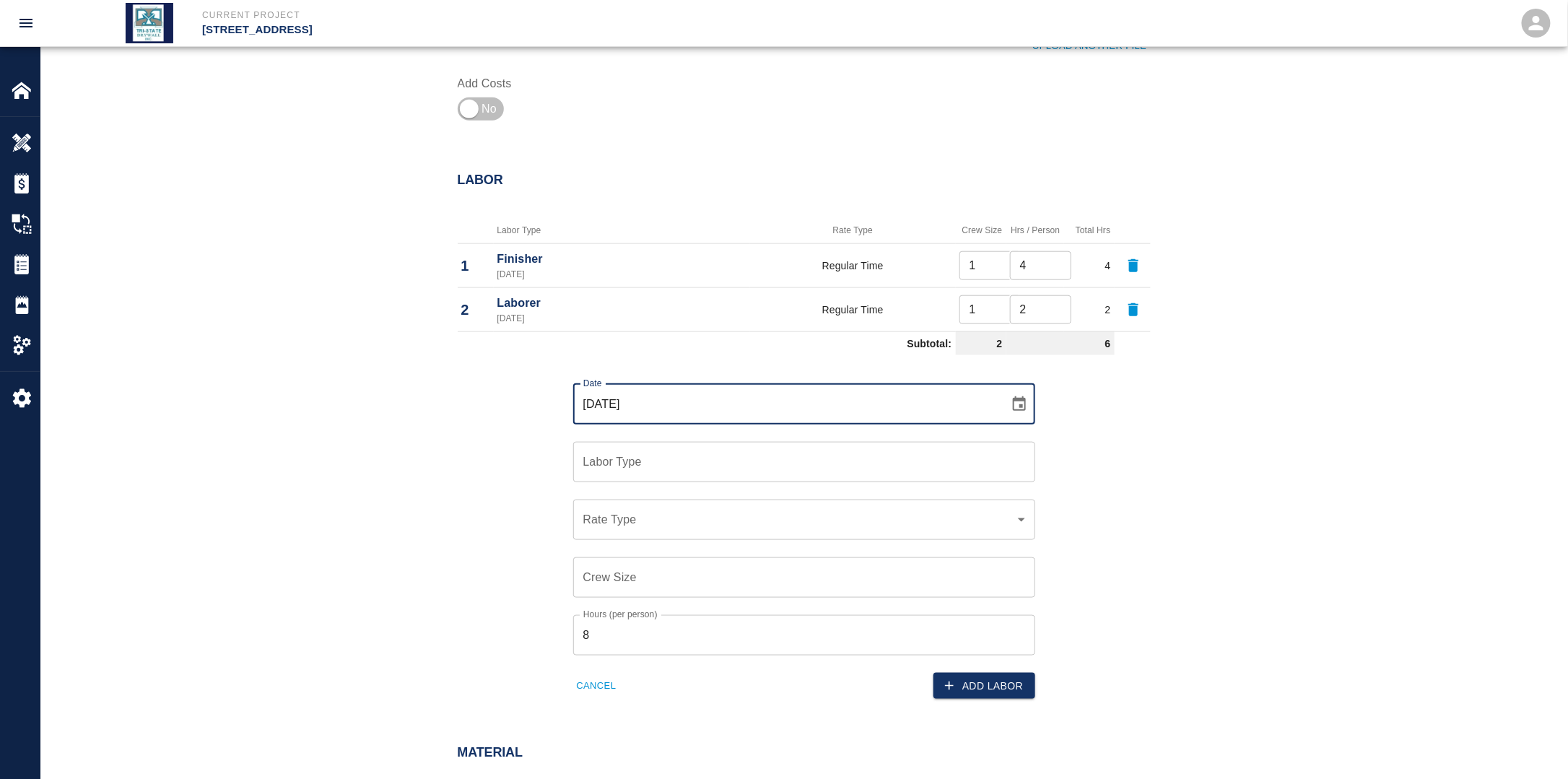
click at [991, 408] on input "[DATE]" at bounding box center [786, 403] width 426 height 40
click at [1007, 403] on button "Choose date, selected date is Sep 15, 2025" at bounding box center [1018, 404] width 29 height 29
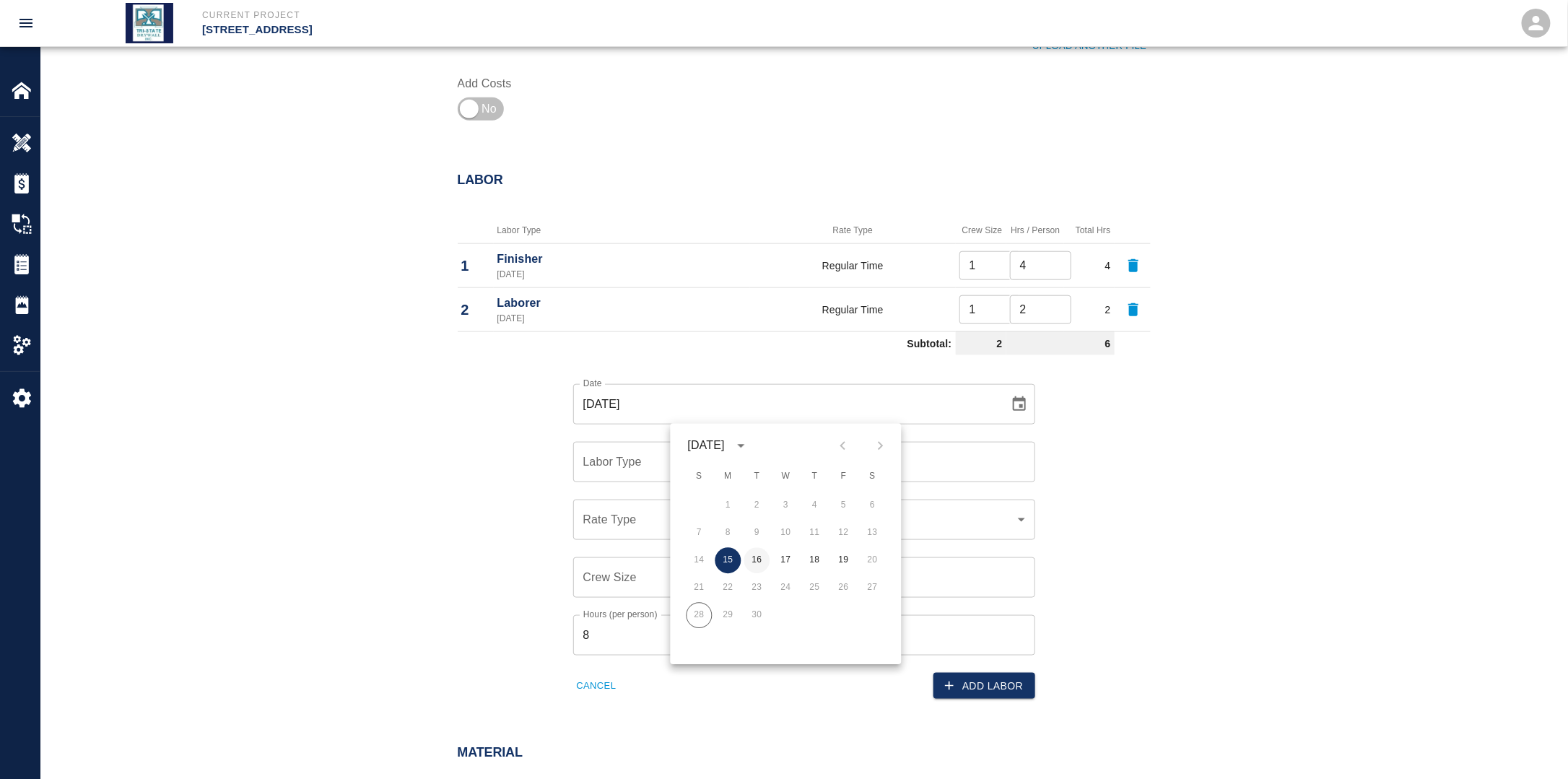
click at [761, 558] on button "16" at bounding box center [757, 561] width 26 height 26
type input "[DATE]"
click at [679, 480] on div "Labor Type" at bounding box center [804, 462] width 462 height 40
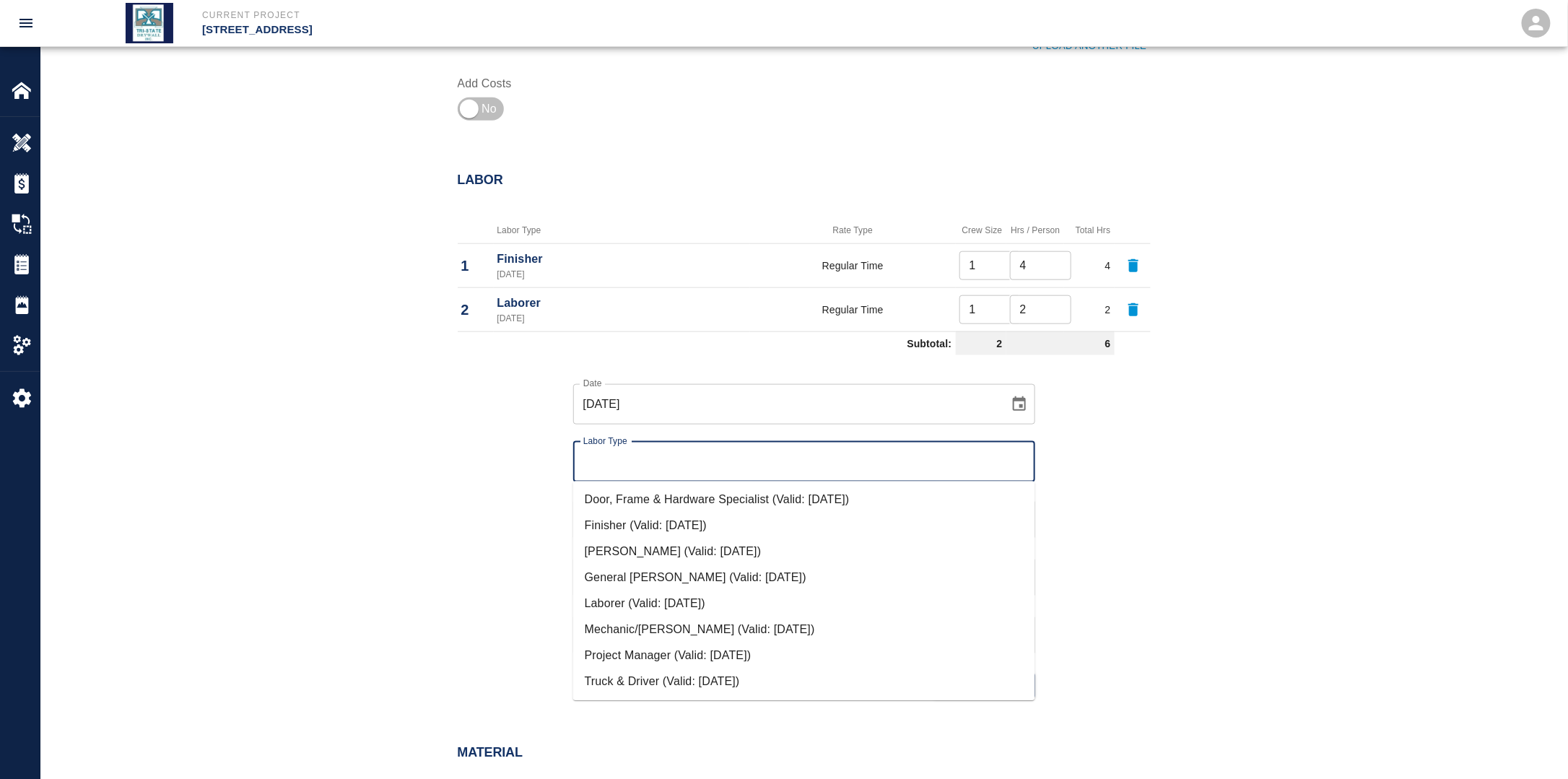
click at [671, 465] on input "Labor Type" at bounding box center [804, 462] width 449 height 28
click at [641, 528] on li "Finisher (Valid: [DATE])" at bounding box center [804, 526] width 462 height 26
type input "Finisher"
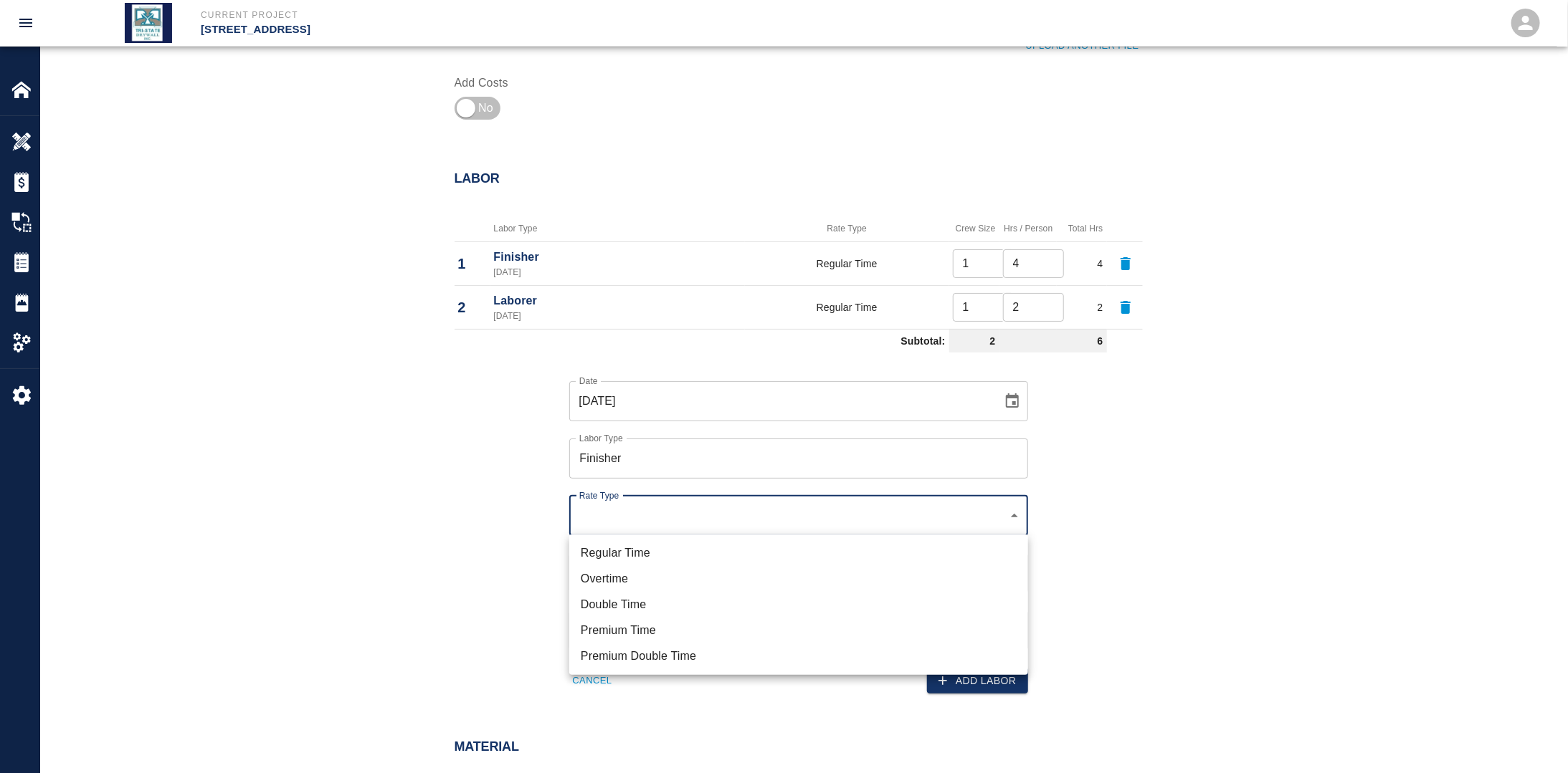
click at [628, 546] on li "Regular Time" at bounding box center [799, 553] width 459 height 26
type input "rate_rt"
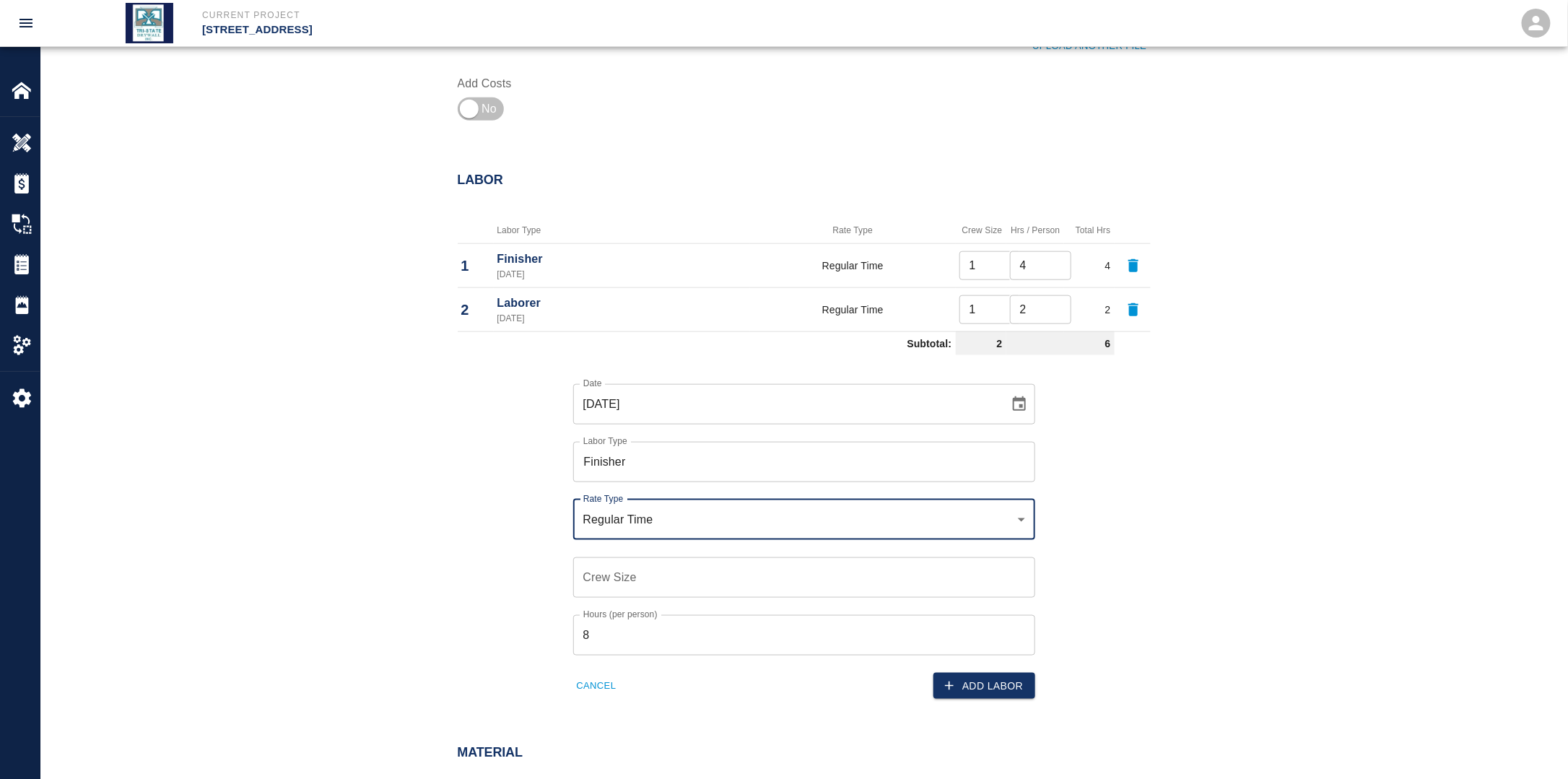
click at [628, 572] on input "Crew Size" at bounding box center [804, 577] width 462 height 40
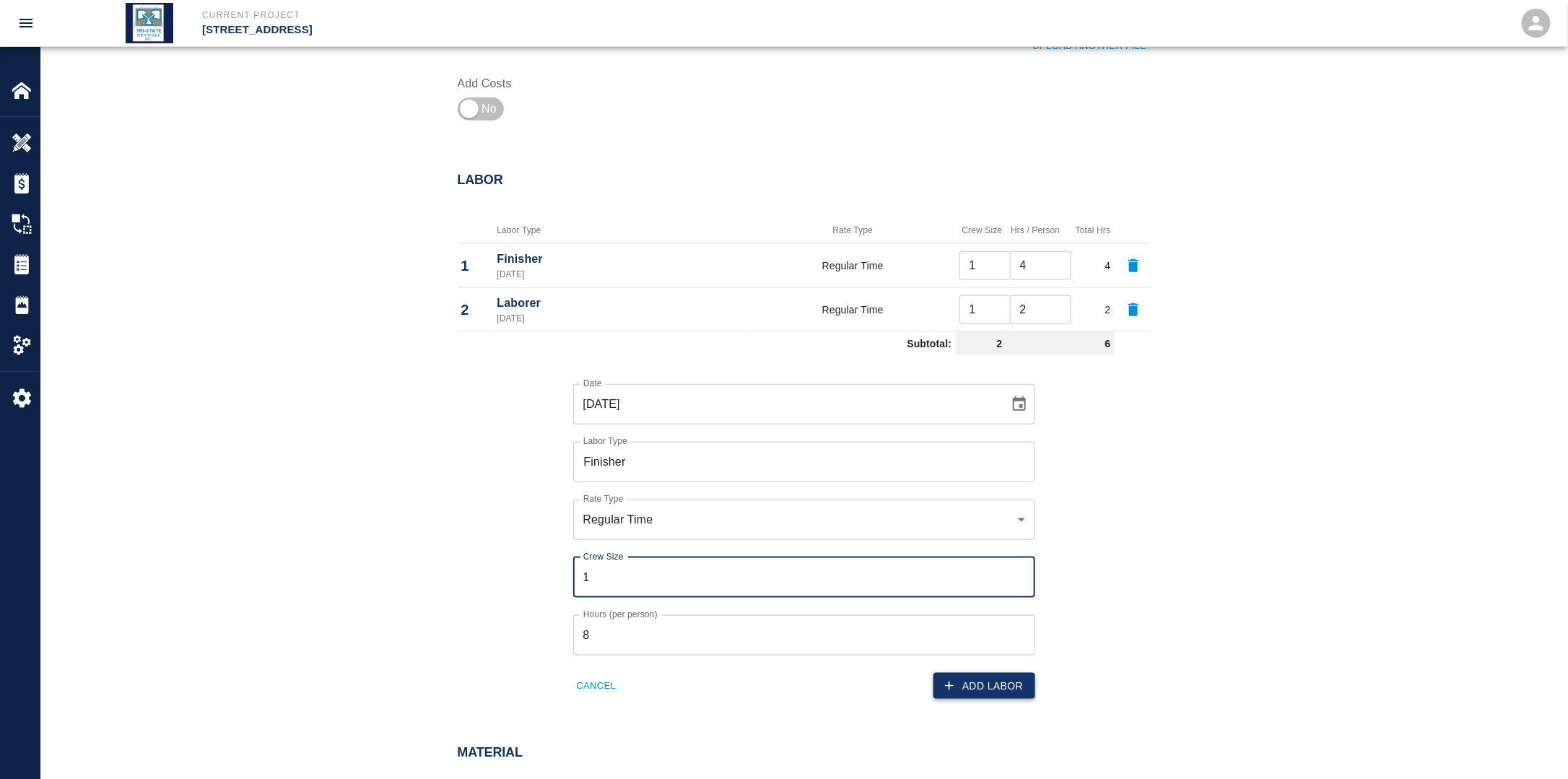
type input "1"
click at [991, 684] on button "Add Labor" at bounding box center [984, 686] width 101 height 27
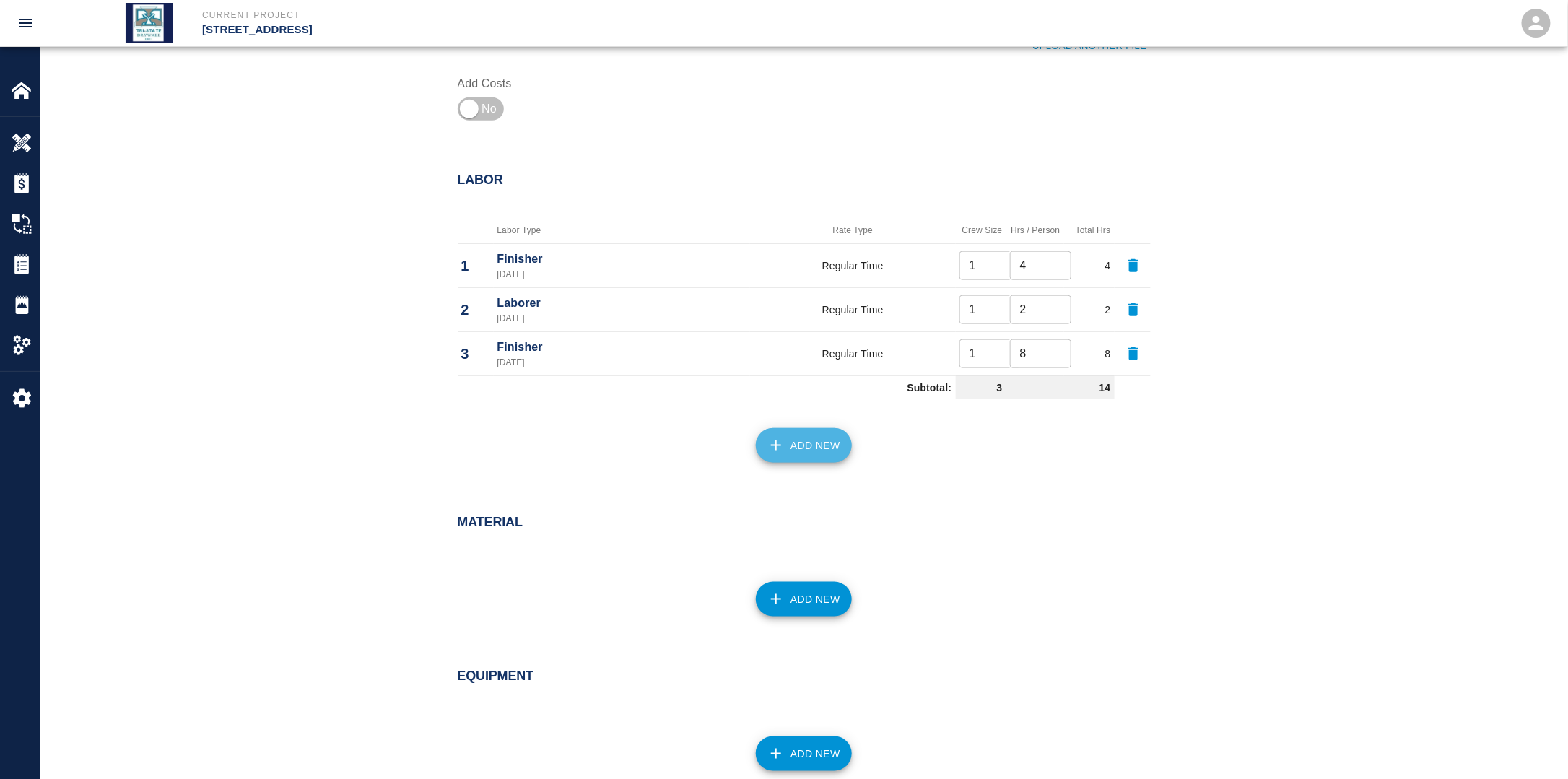
click at [809, 452] on button "Add New" at bounding box center [803, 445] width 96 height 34
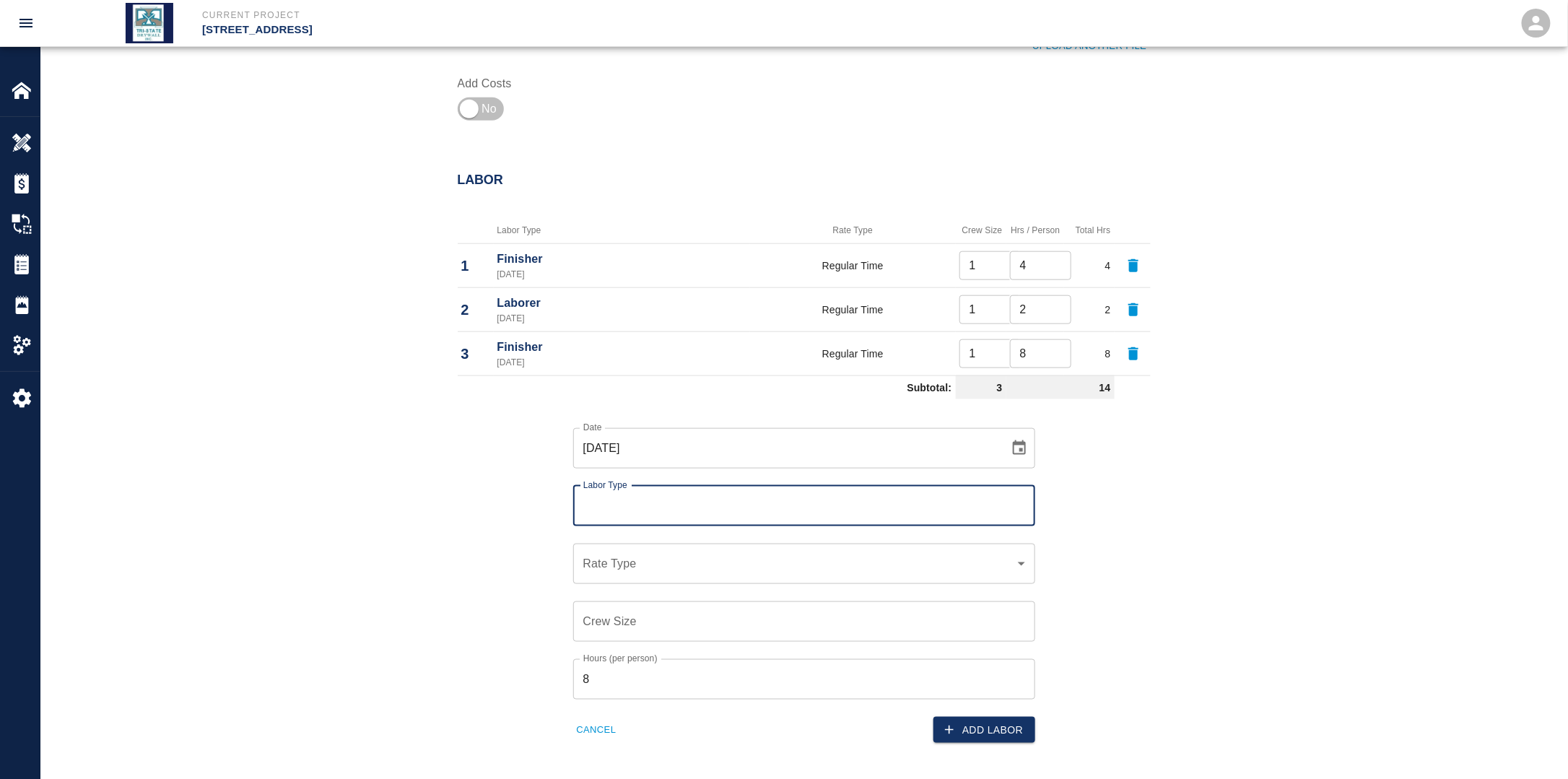
click at [709, 449] on input "[DATE]" at bounding box center [786, 448] width 426 height 40
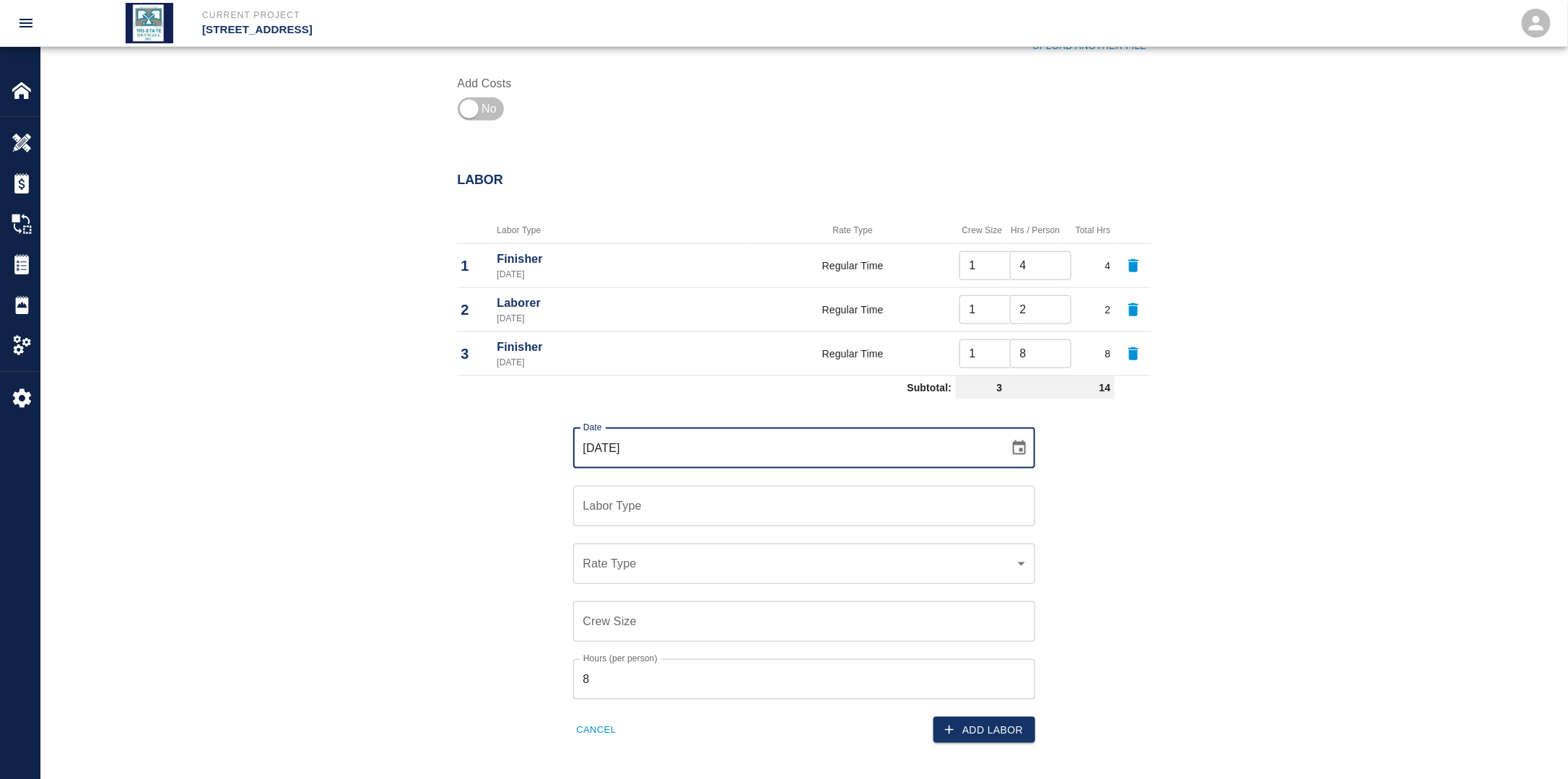
click at [1022, 445] on icon "Choose date, selected date is Sep 15, 2025" at bounding box center [1018, 448] width 17 height 17
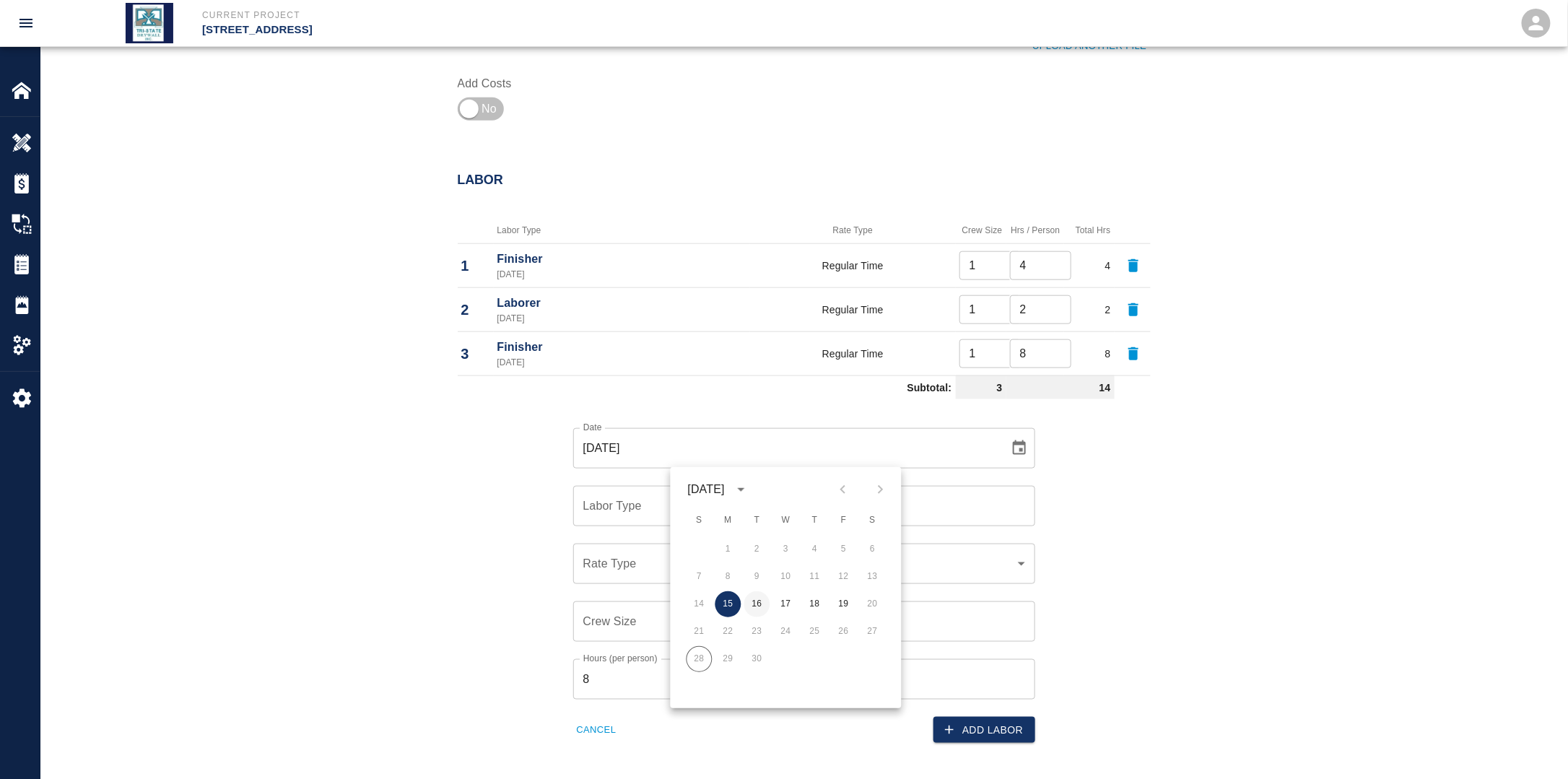
click at [762, 601] on button "16" at bounding box center [757, 605] width 26 height 26
type input "[DATE]"
click at [658, 519] on div "Labor Type" at bounding box center [804, 506] width 462 height 40
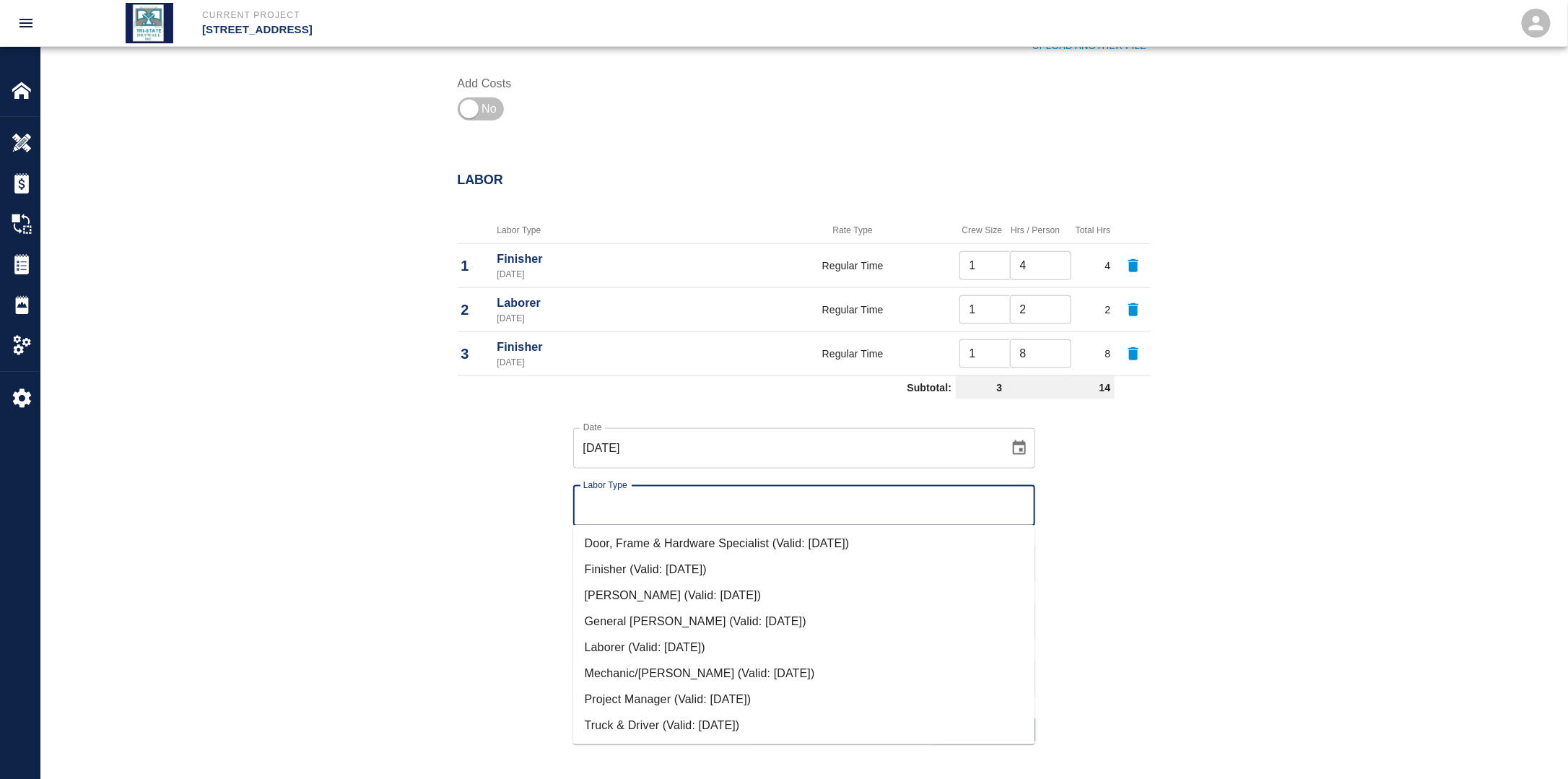
click at [660, 507] on input "Labor Type" at bounding box center [804, 507] width 449 height 28
click at [630, 655] on li "Laborer (Valid: [DATE])" at bounding box center [804, 648] width 462 height 26
type input "Laborer"
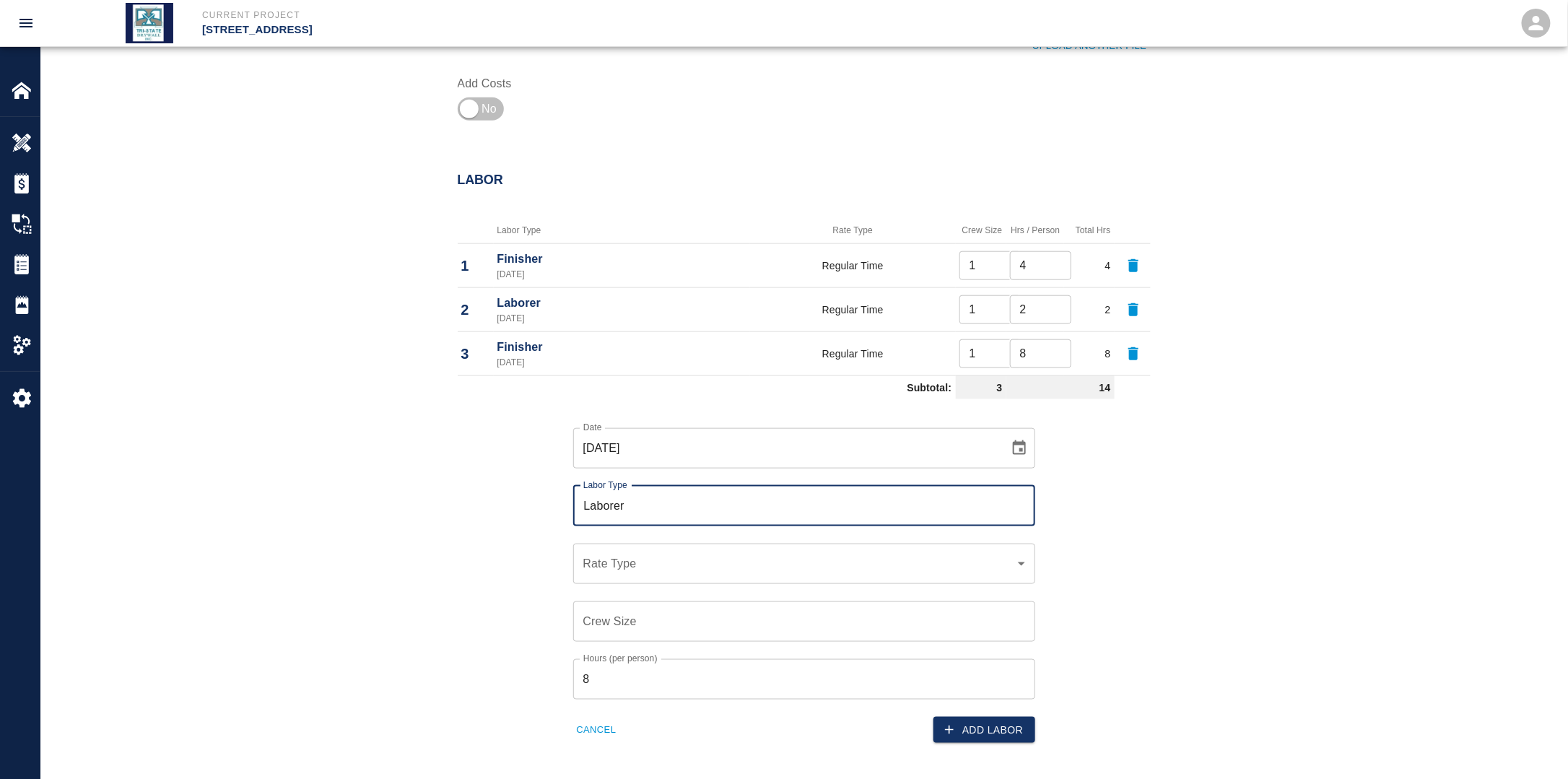
click at [636, 574] on div "​ Rate Type" at bounding box center [804, 564] width 462 height 40
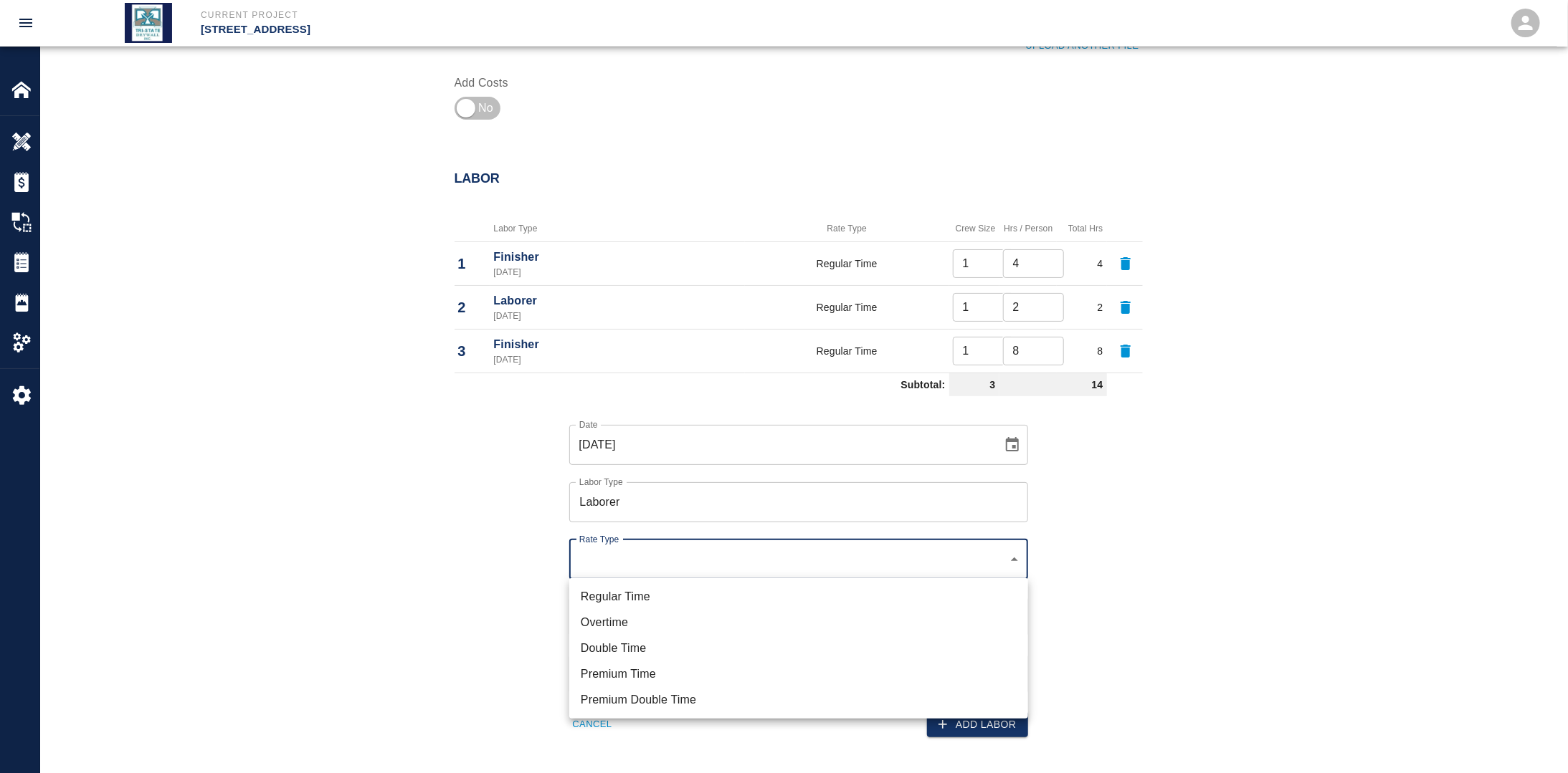
click at [641, 592] on li "Regular Time" at bounding box center [799, 597] width 459 height 26
type input "rate_rt"
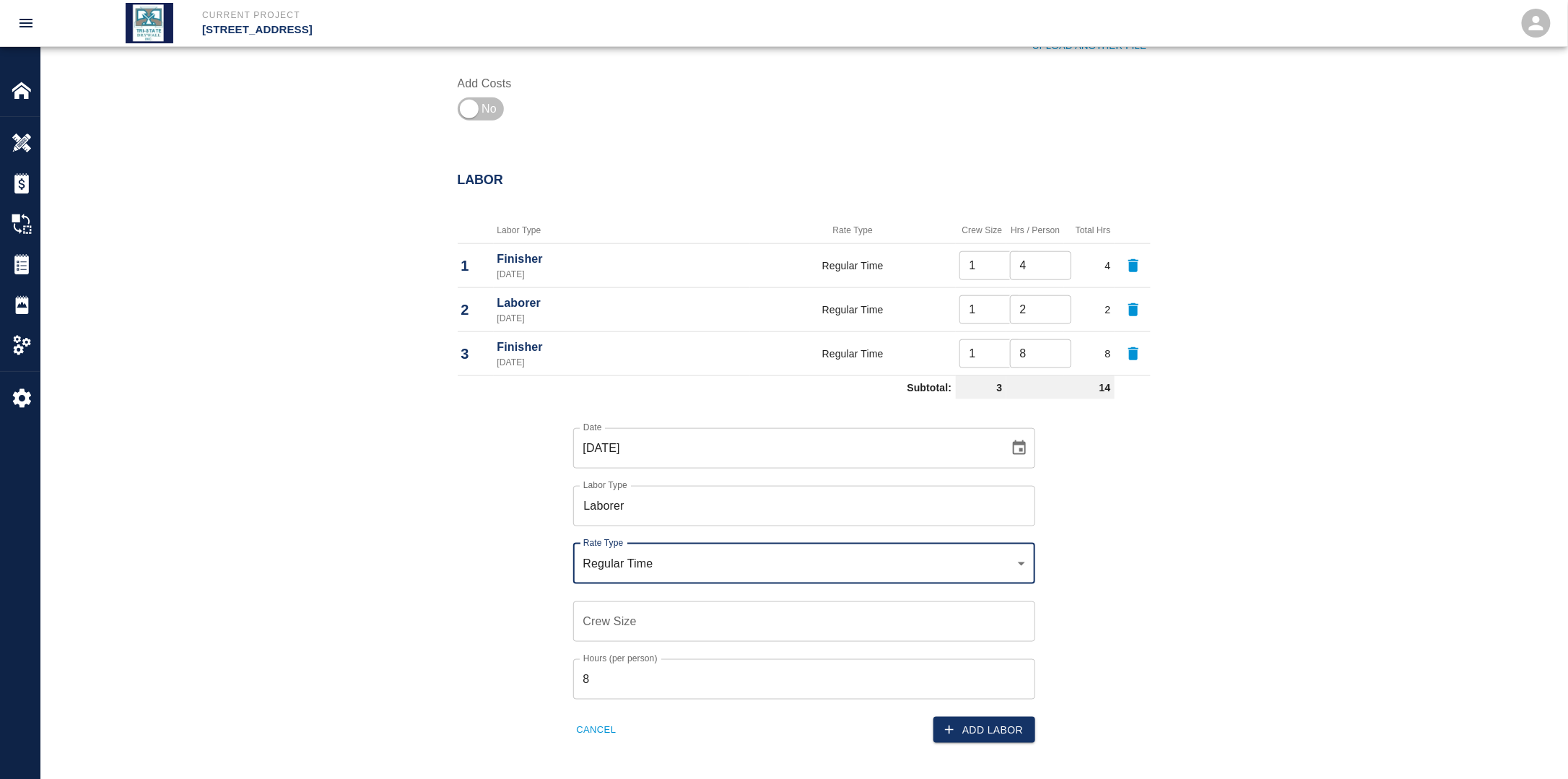
click at [636, 617] on input "Crew Size" at bounding box center [804, 621] width 462 height 40
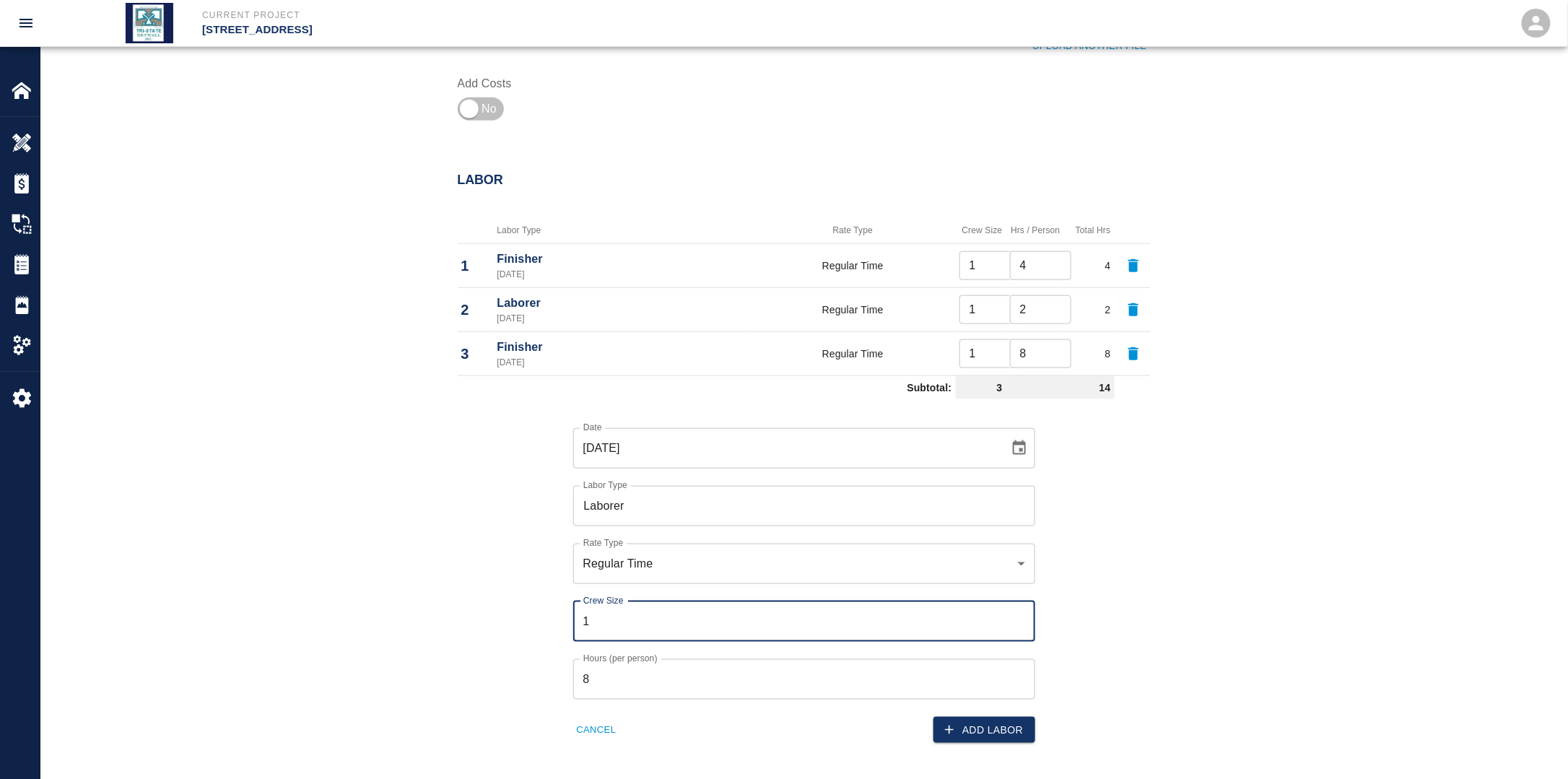
type input "1"
click at [630, 673] on input "8" at bounding box center [804, 679] width 462 height 40
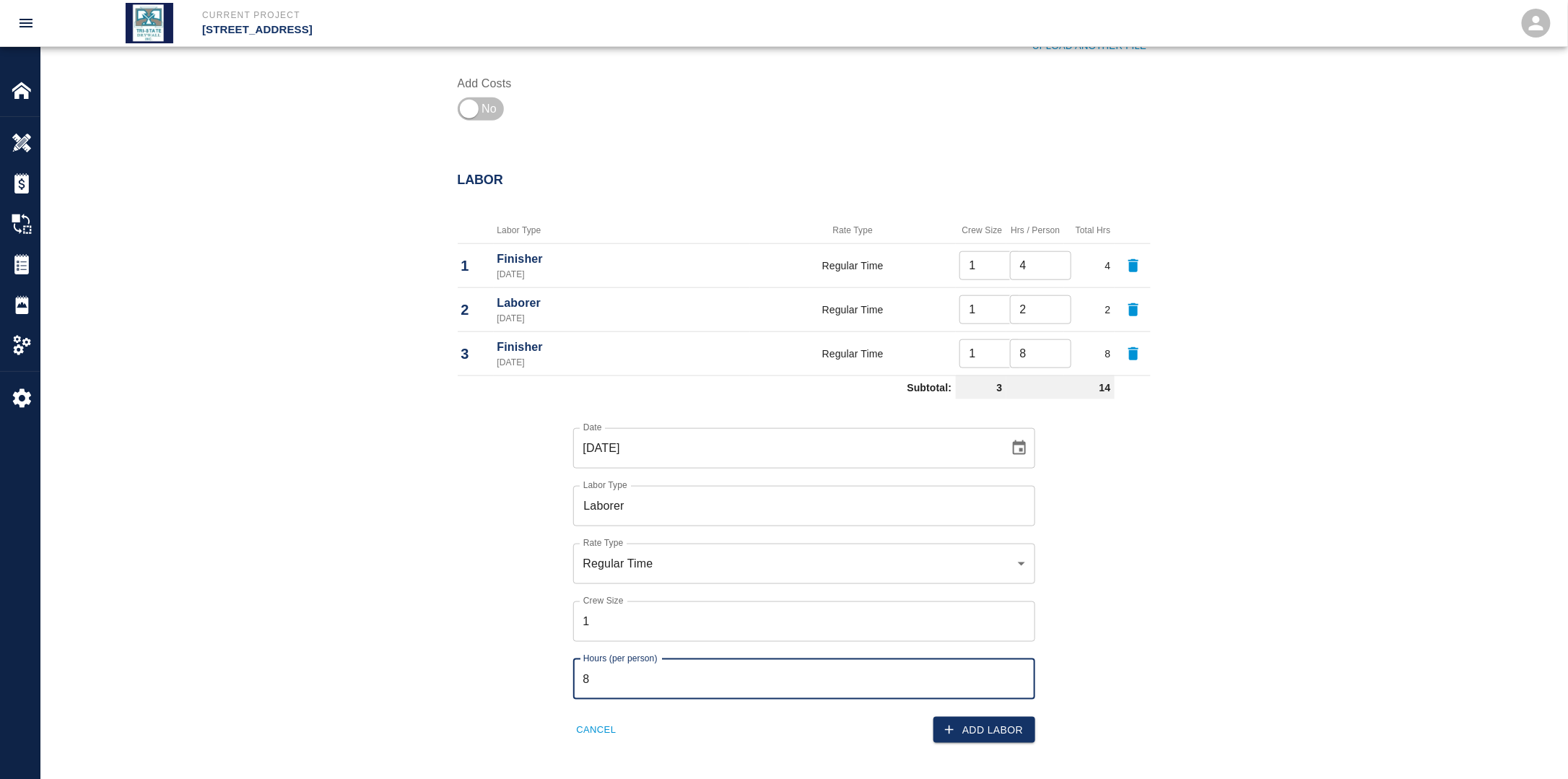
drag, startPoint x: 626, startPoint y: 675, endPoint x: 557, endPoint y: 685, distance: 69.7
click at [577, 679] on input "8" at bounding box center [804, 679] width 462 height 40
type input "2"
click at [1066, 664] on div "Date [DATE] Date Labor Type Laborer Labor Type Rate Type Regular Time rate_rt R…" at bounding box center [795, 574] width 710 height 339
click at [1021, 726] on button "Add Labor" at bounding box center [984, 730] width 101 height 27
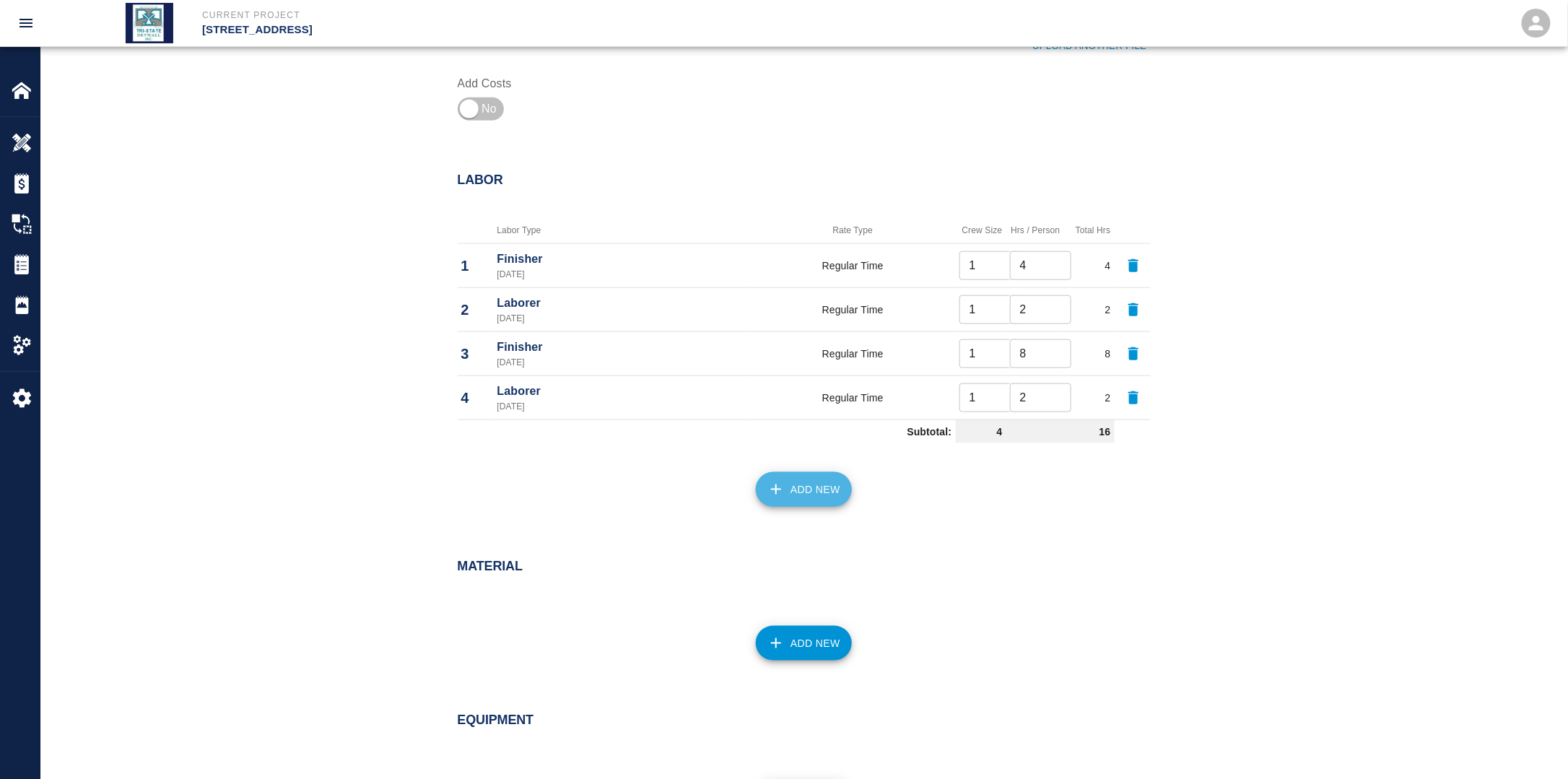
click at [819, 491] on button "Add New" at bounding box center [803, 489] width 96 height 34
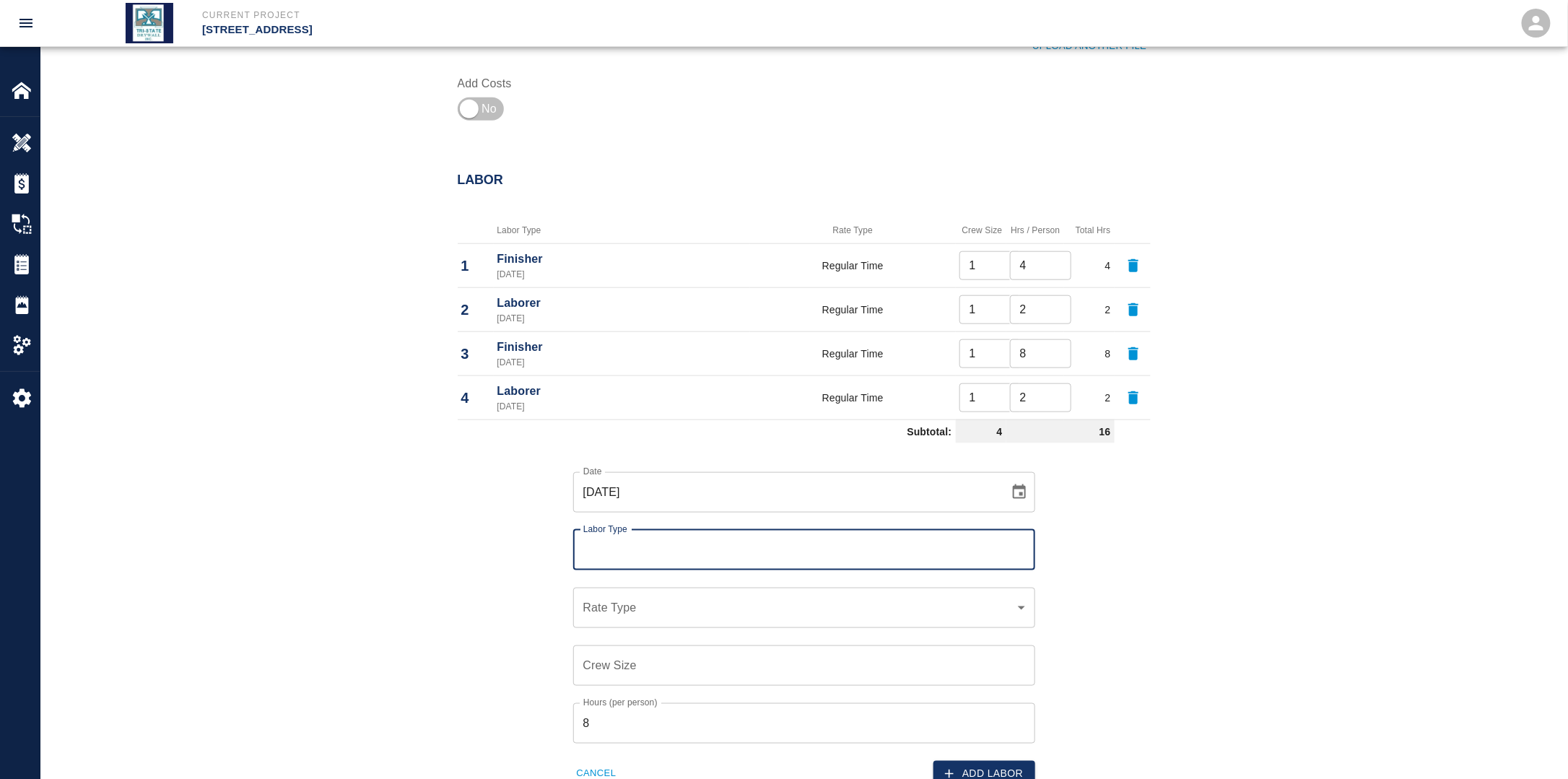
click at [689, 547] on input "Labor Type" at bounding box center [804, 551] width 449 height 28
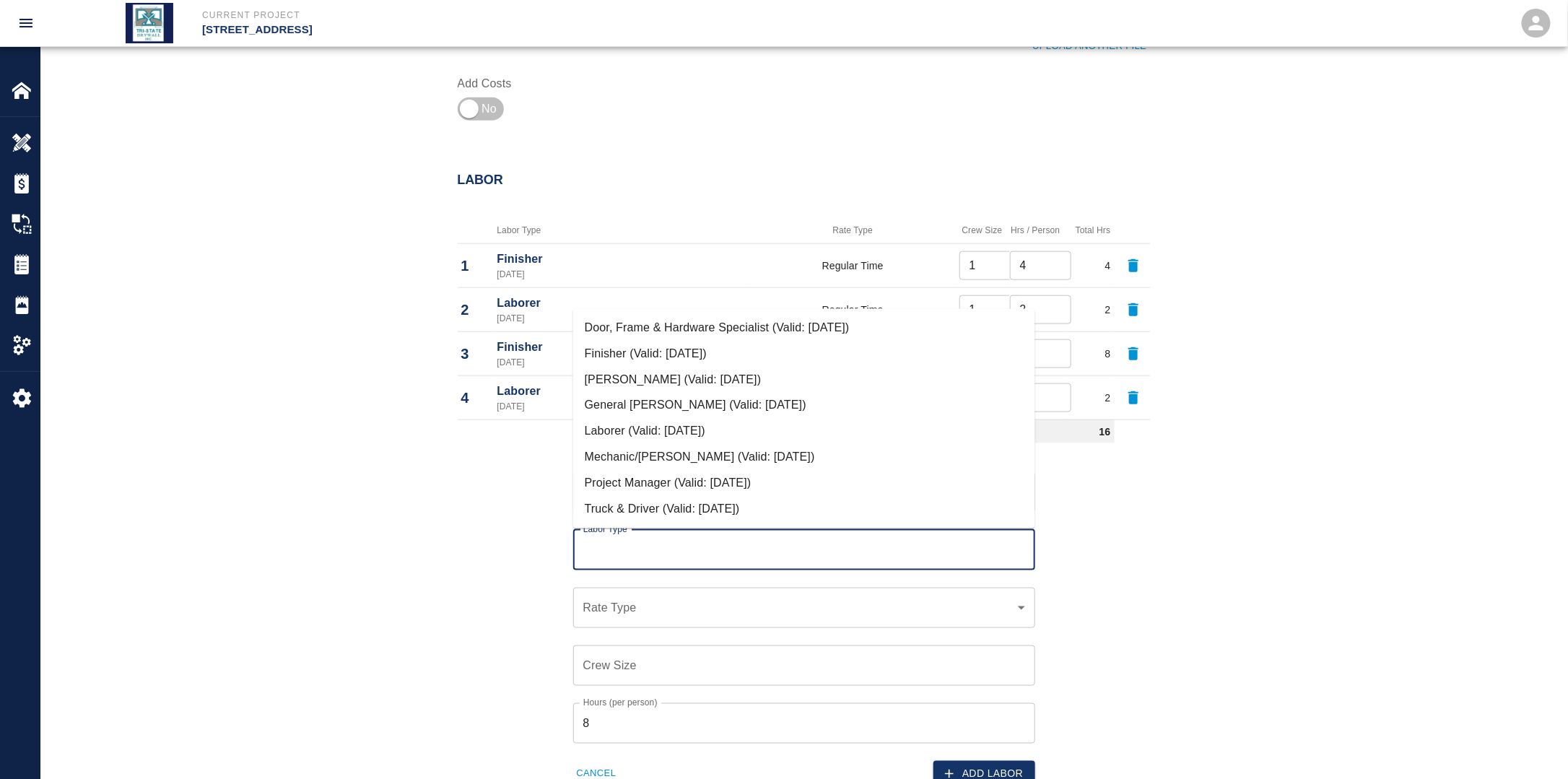
click at [638, 358] on li "Finisher (Valid: [DATE])" at bounding box center [804, 354] width 462 height 26
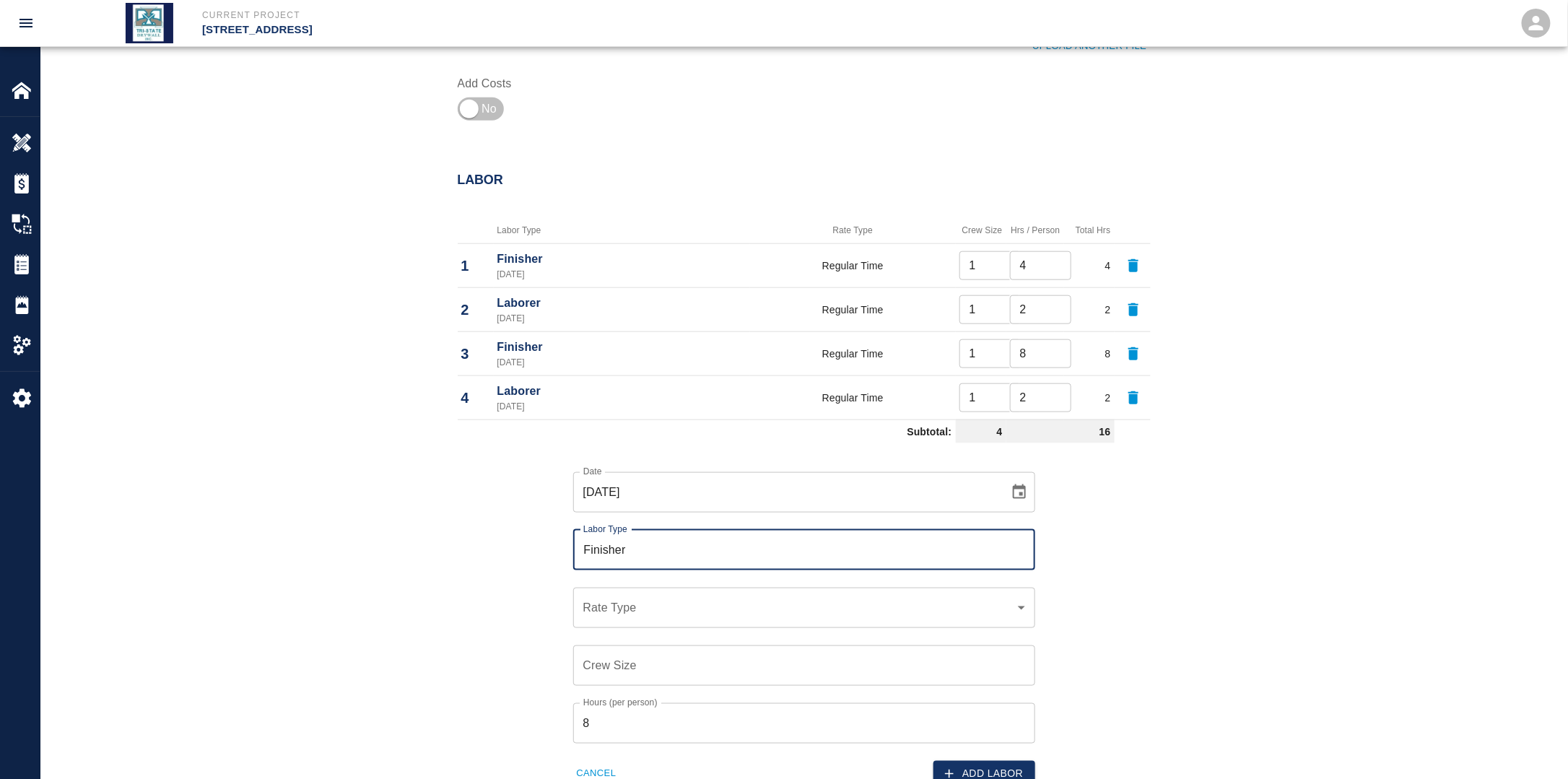
type input "Finisher"
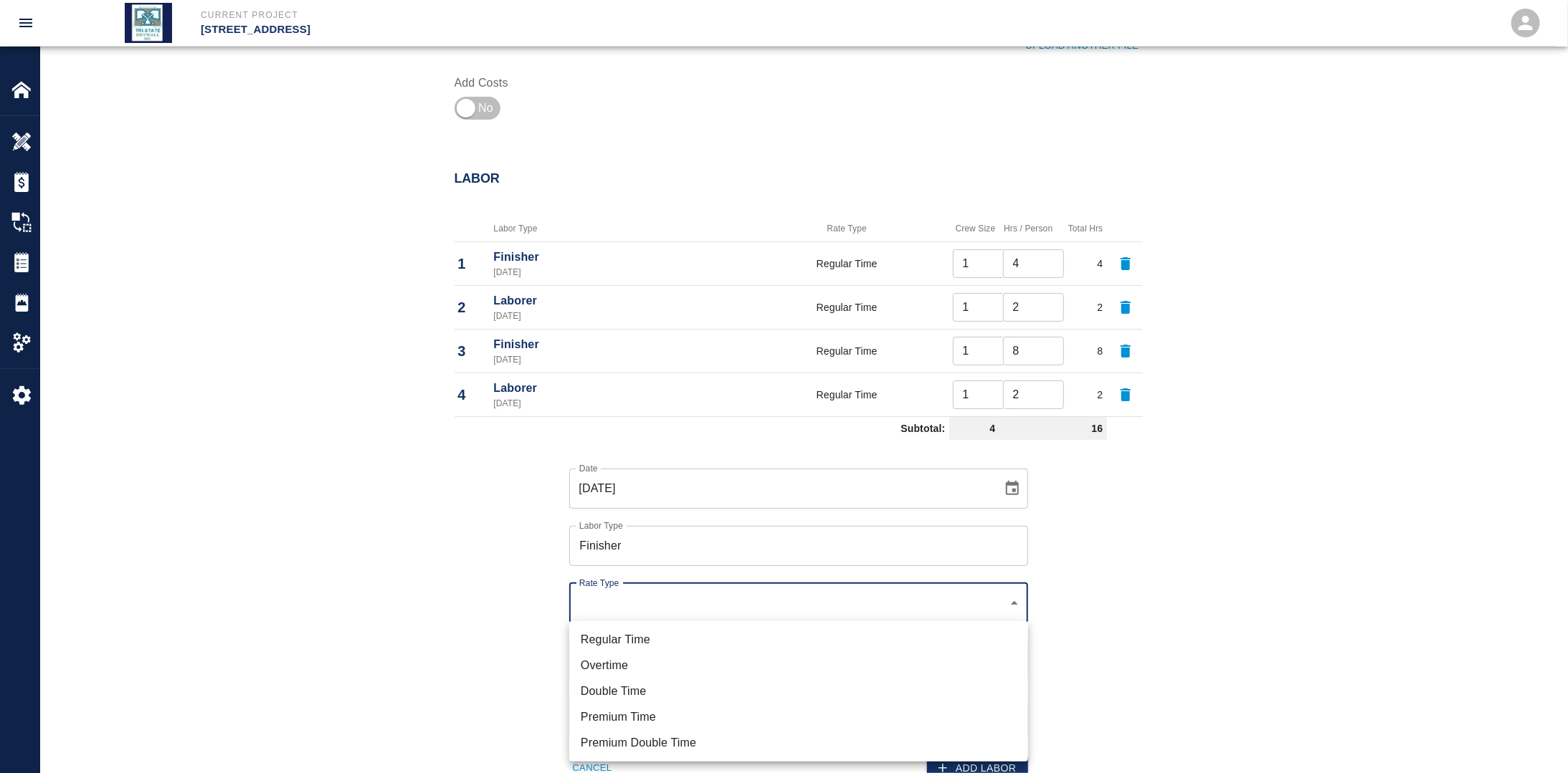
click at [639, 646] on li "Regular Time" at bounding box center [799, 640] width 459 height 26
type input "rate_rt"
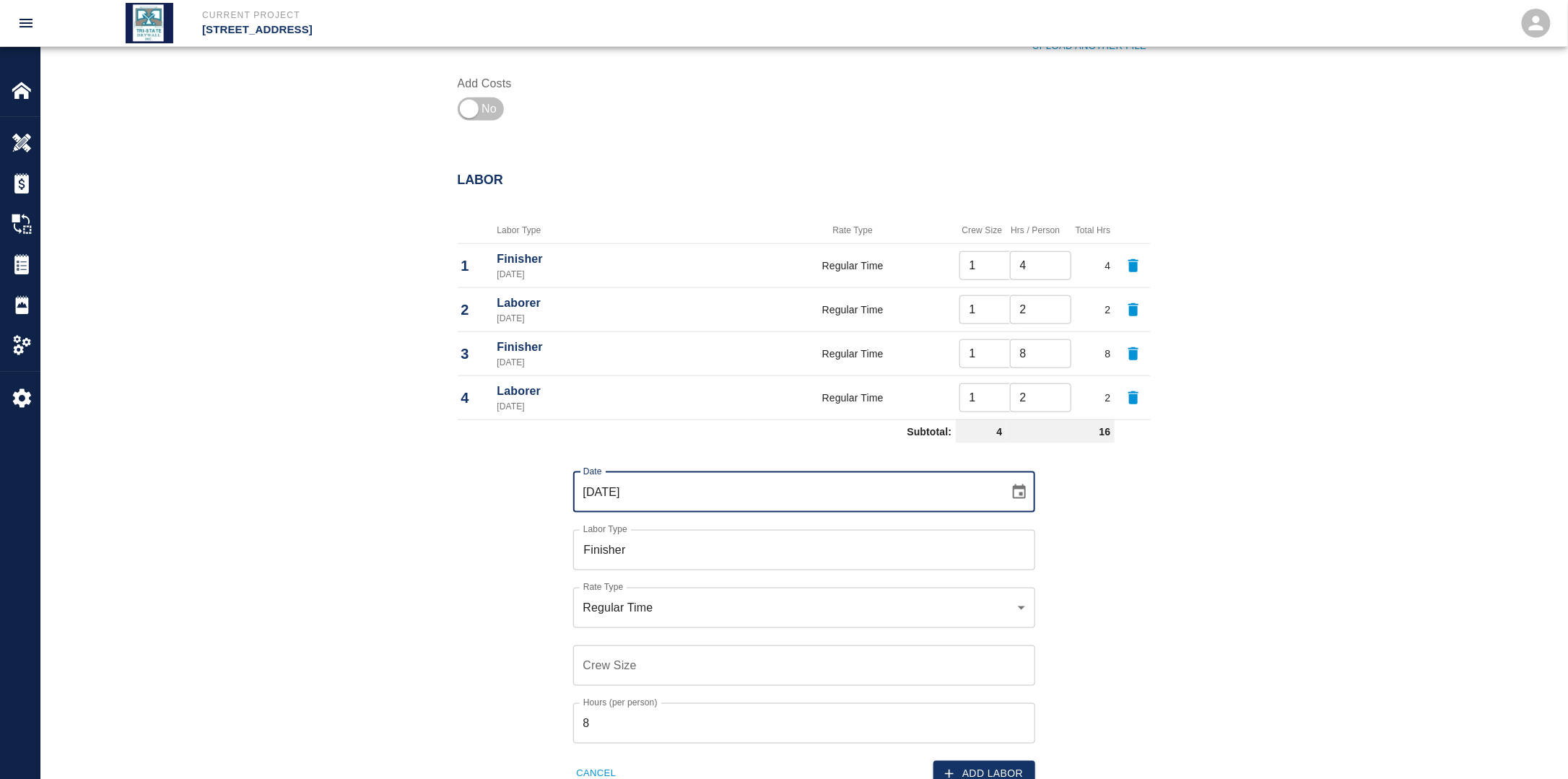
click at [712, 492] on input "[DATE]" at bounding box center [786, 492] width 426 height 40
click at [1022, 489] on icon "Choose date, selected date is Sep 15, 2025" at bounding box center [1018, 492] width 17 height 17
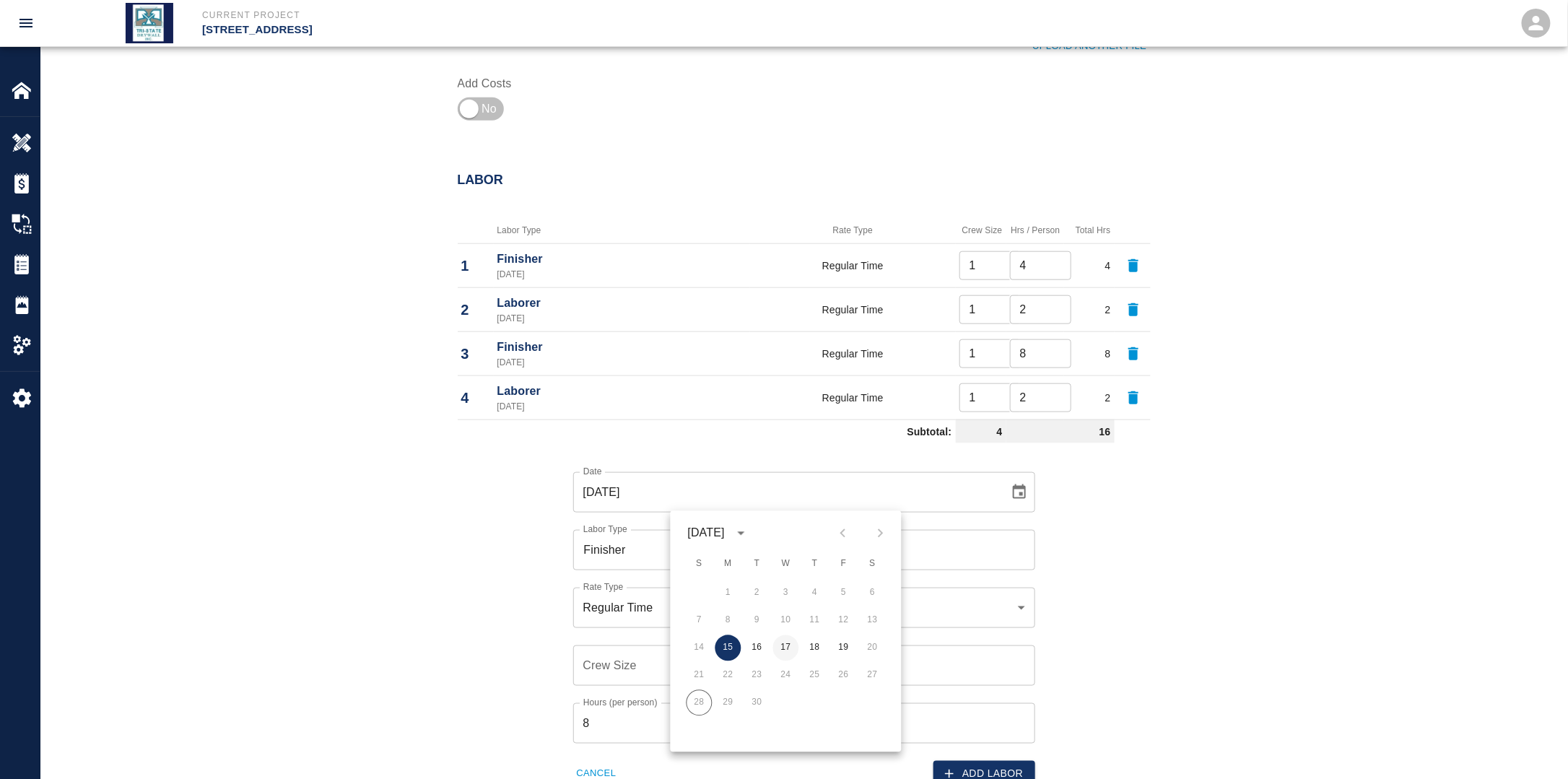
click at [788, 647] on button "17" at bounding box center [786, 649] width 26 height 26
type input "[DATE]"
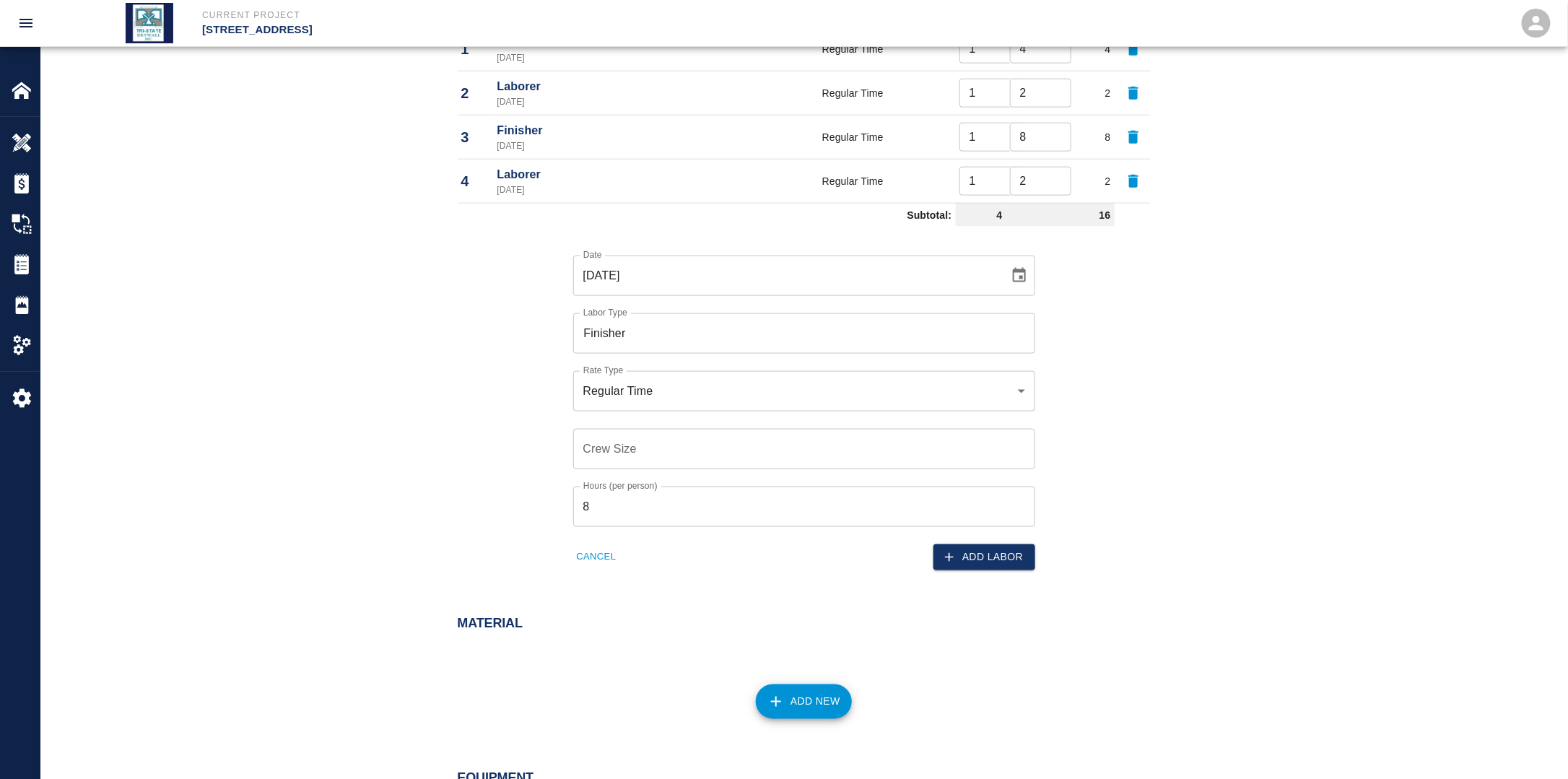
click at [651, 450] on input "Crew Size" at bounding box center [804, 448] width 462 height 40
type input "1"
click at [636, 514] on input "8" at bounding box center [804, 507] width 462 height 40
drag, startPoint x: 618, startPoint y: 511, endPoint x: 555, endPoint y: 512, distance: 63.0
click at [559, 511] on div "Hours (per person) 8 Hours (per person)" at bounding box center [796, 498] width 479 height 58
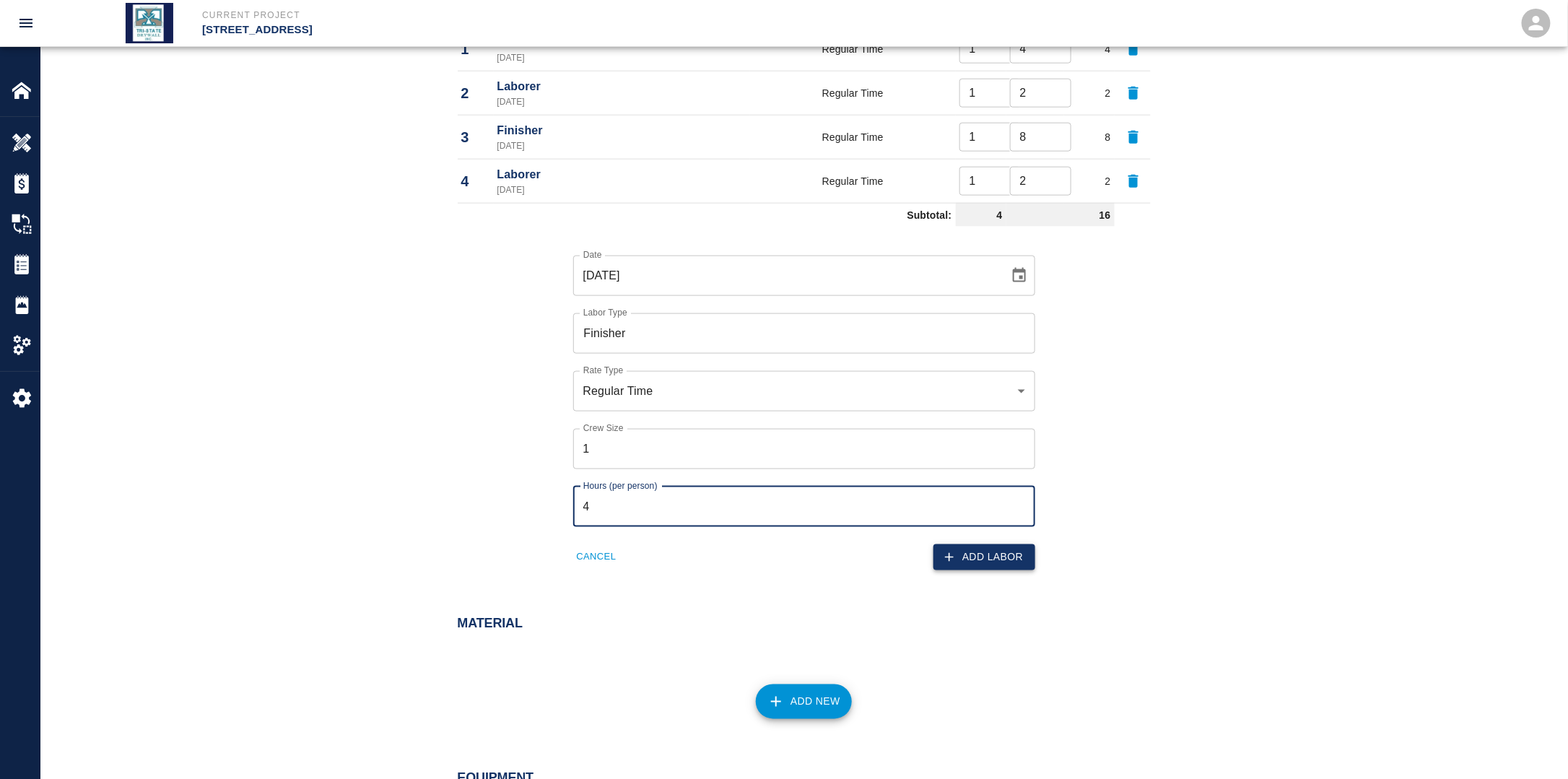
type input "4"
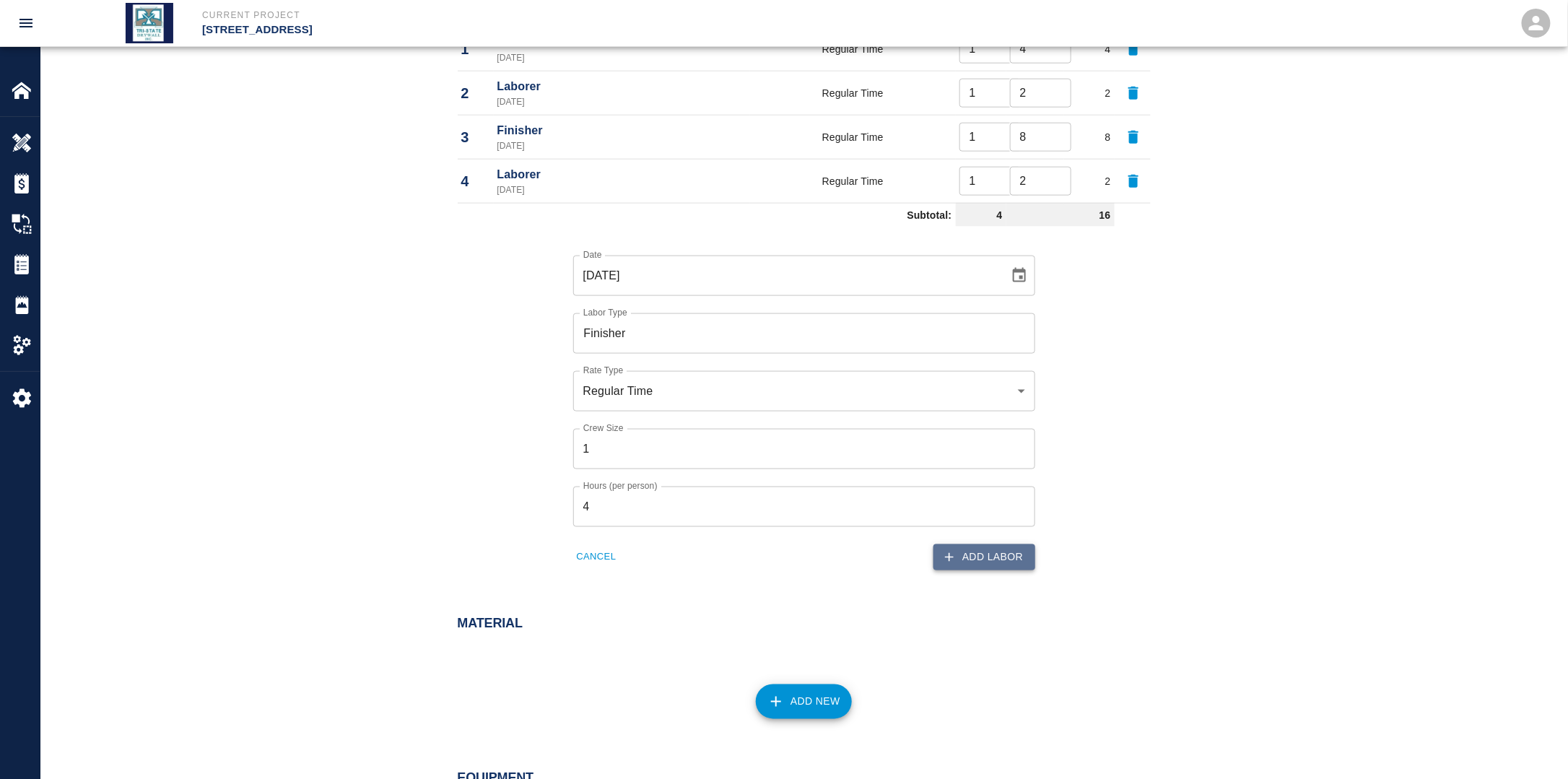
click at [1005, 561] on button "Add Labor" at bounding box center [984, 557] width 101 height 27
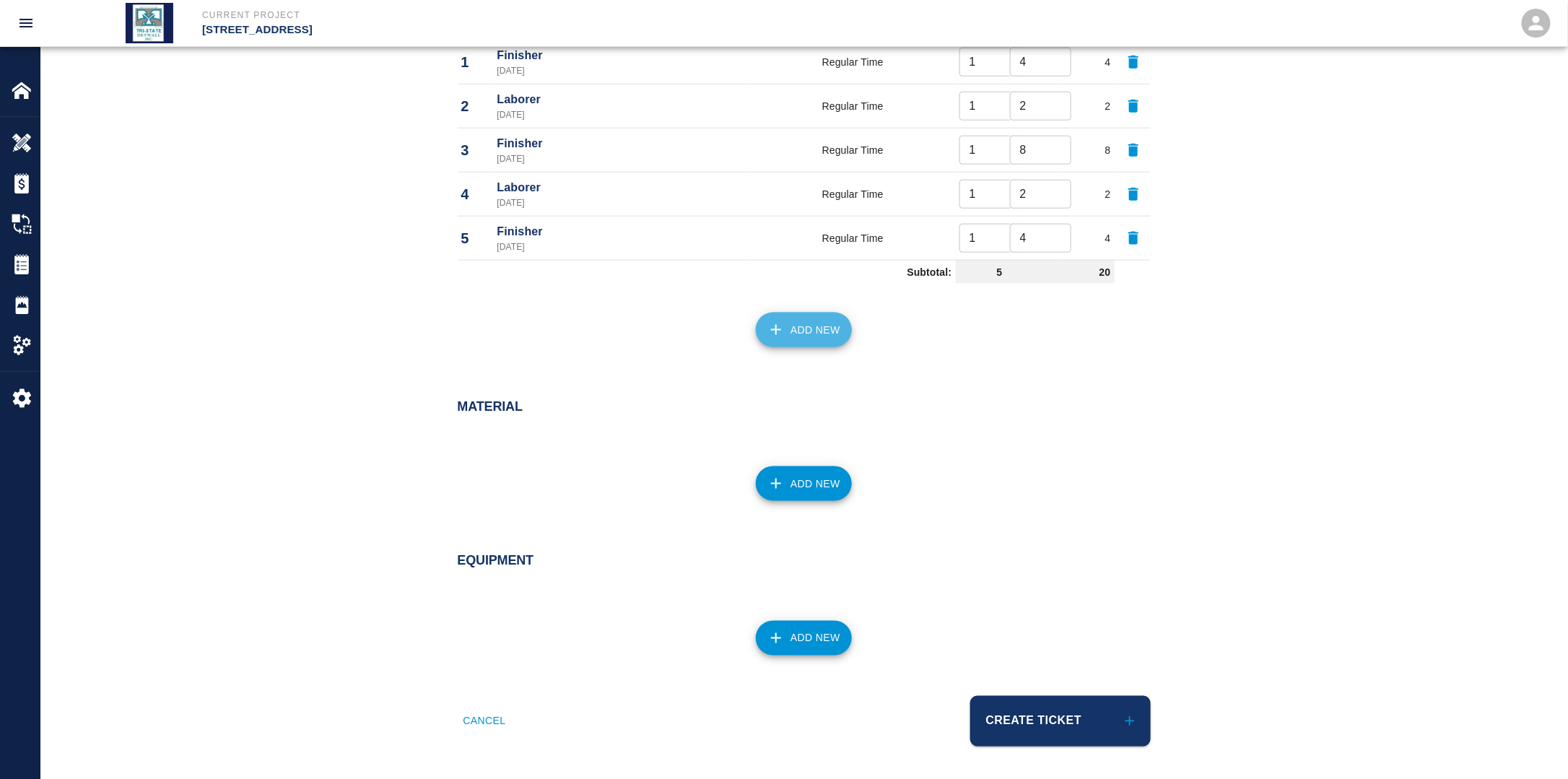
click at [806, 329] on button "Add New" at bounding box center [803, 330] width 96 height 34
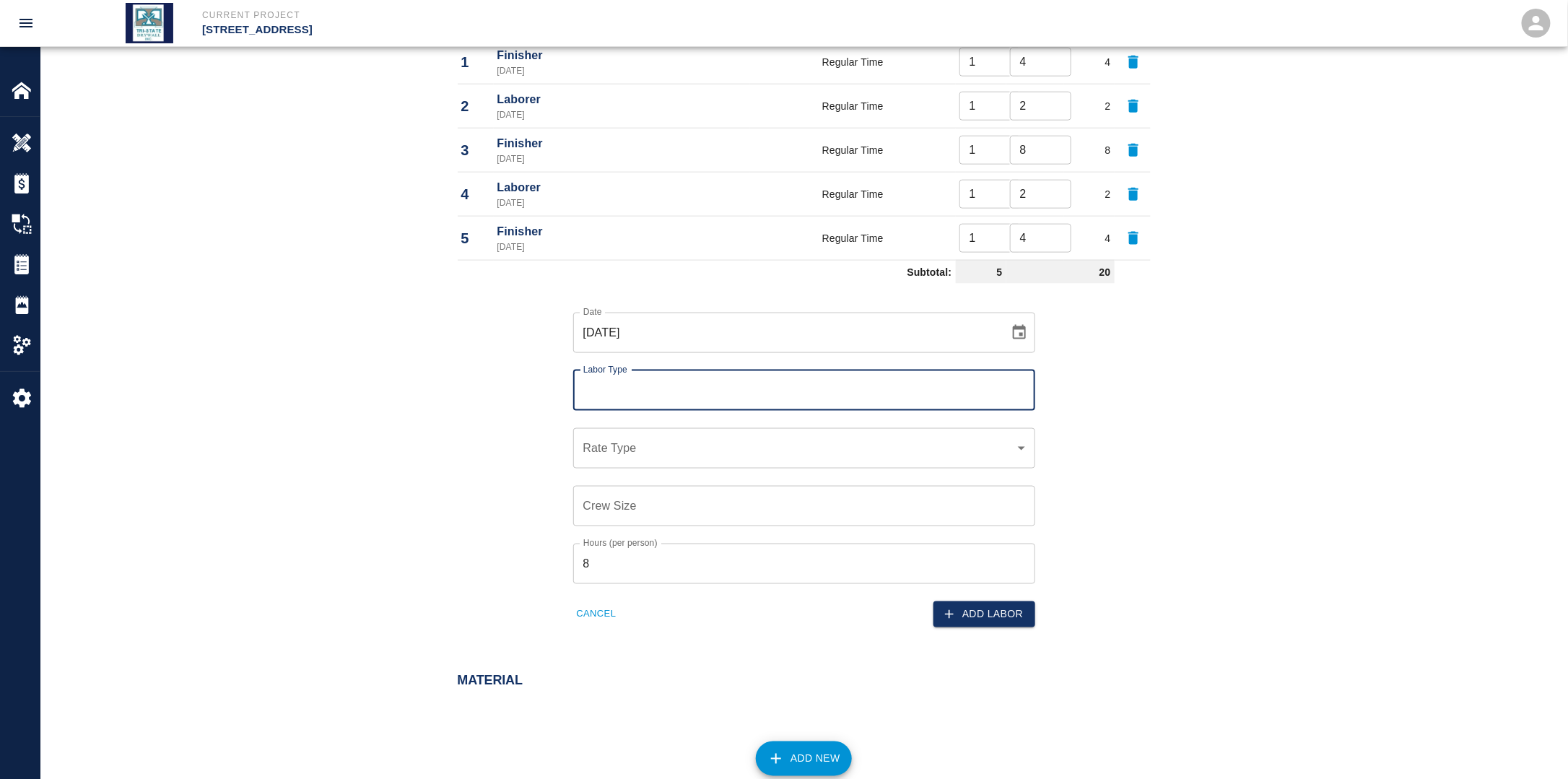
click at [715, 394] on input "Labor Type" at bounding box center [804, 391] width 449 height 28
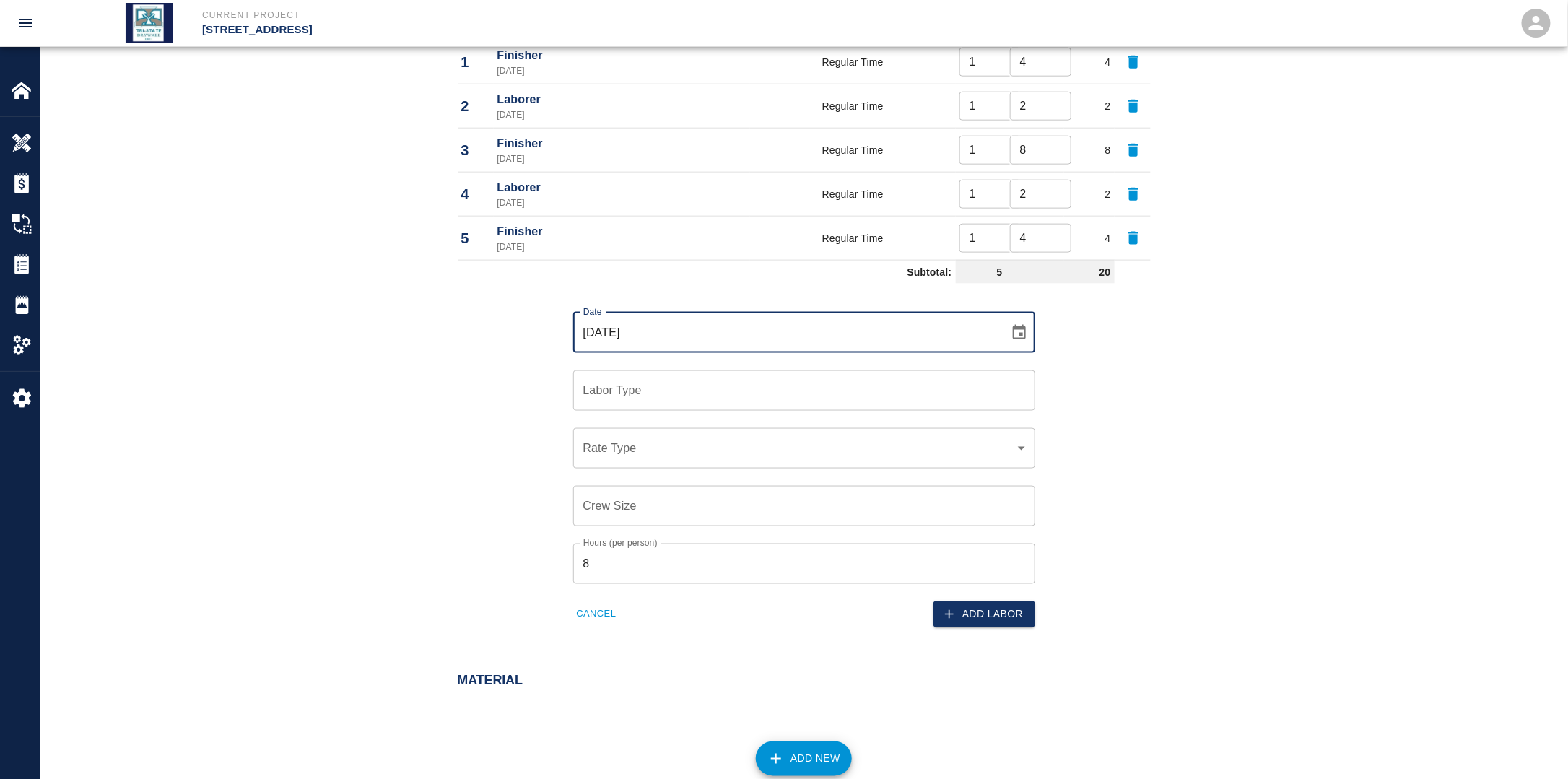
click at [707, 345] on input "[DATE]" at bounding box center [786, 332] width 426 height 40
click at [738, 333] on input "[DATE]" at bounding box center [786, 332] width 426 height 40
drag, startPoint x: 1010, startPoint y: 341, endPoint x: 1023, endPoint y: 338, distance: 13.3
click at [1012, 341] on button "Choose date, selected date is Sep 15, 2025" at bounding box center [1018, 332] width 29 height 29
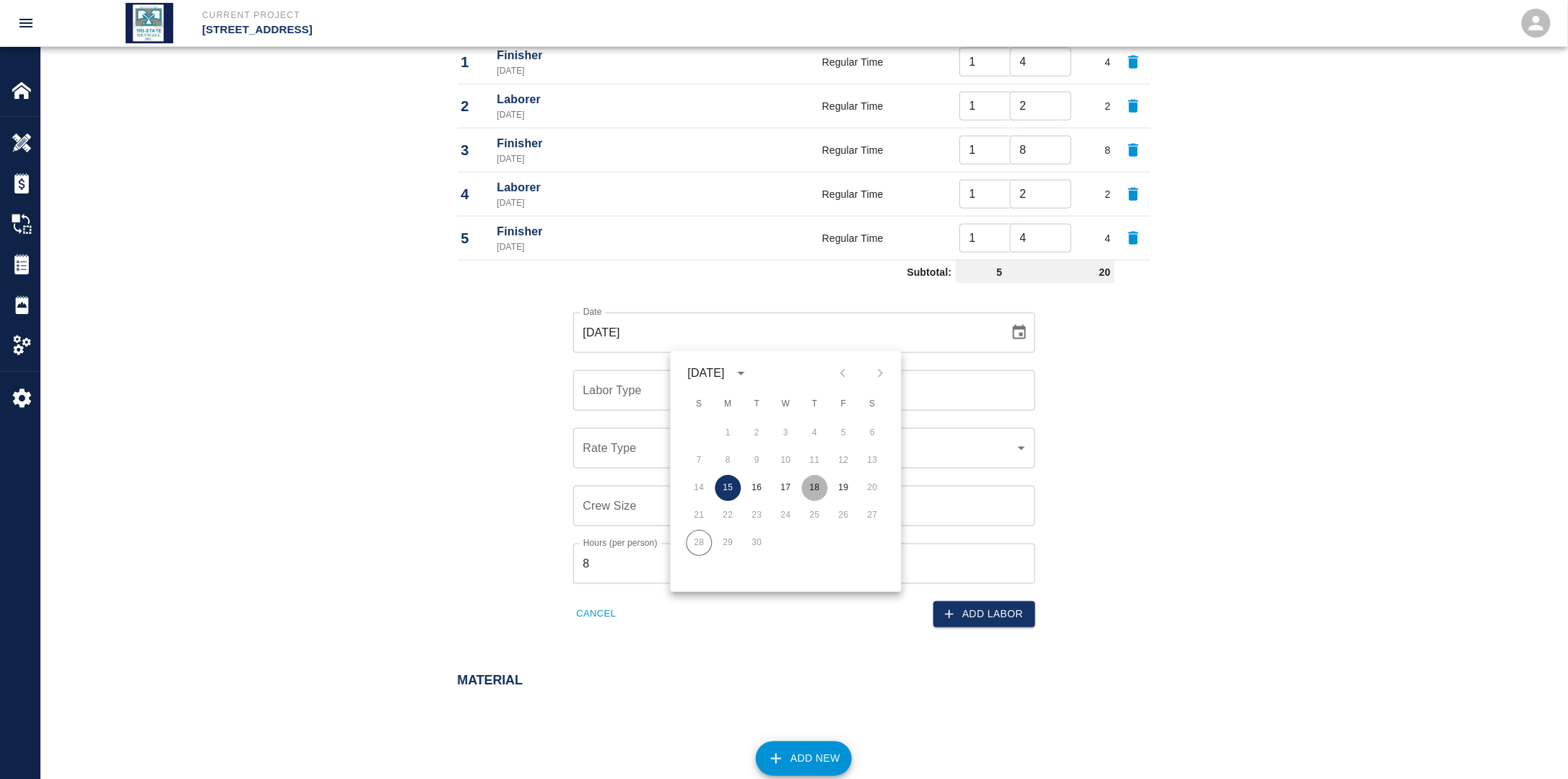
click at [802, 484] on button "18" at bounding box center [815, 489] width 26 height 26
click at [998, 341] on input "[DATE]" at bounding box center [786, 332] width 426 height 40
click at [1015, 331] on icon "Choose date, selected date is Sep 18, 2025" at bounding box center [1018, 332] width 17 height 17
click at [784, 489] on button "17" at bounding box center [786, 489] width 26 height 26
type input "[DATE]"
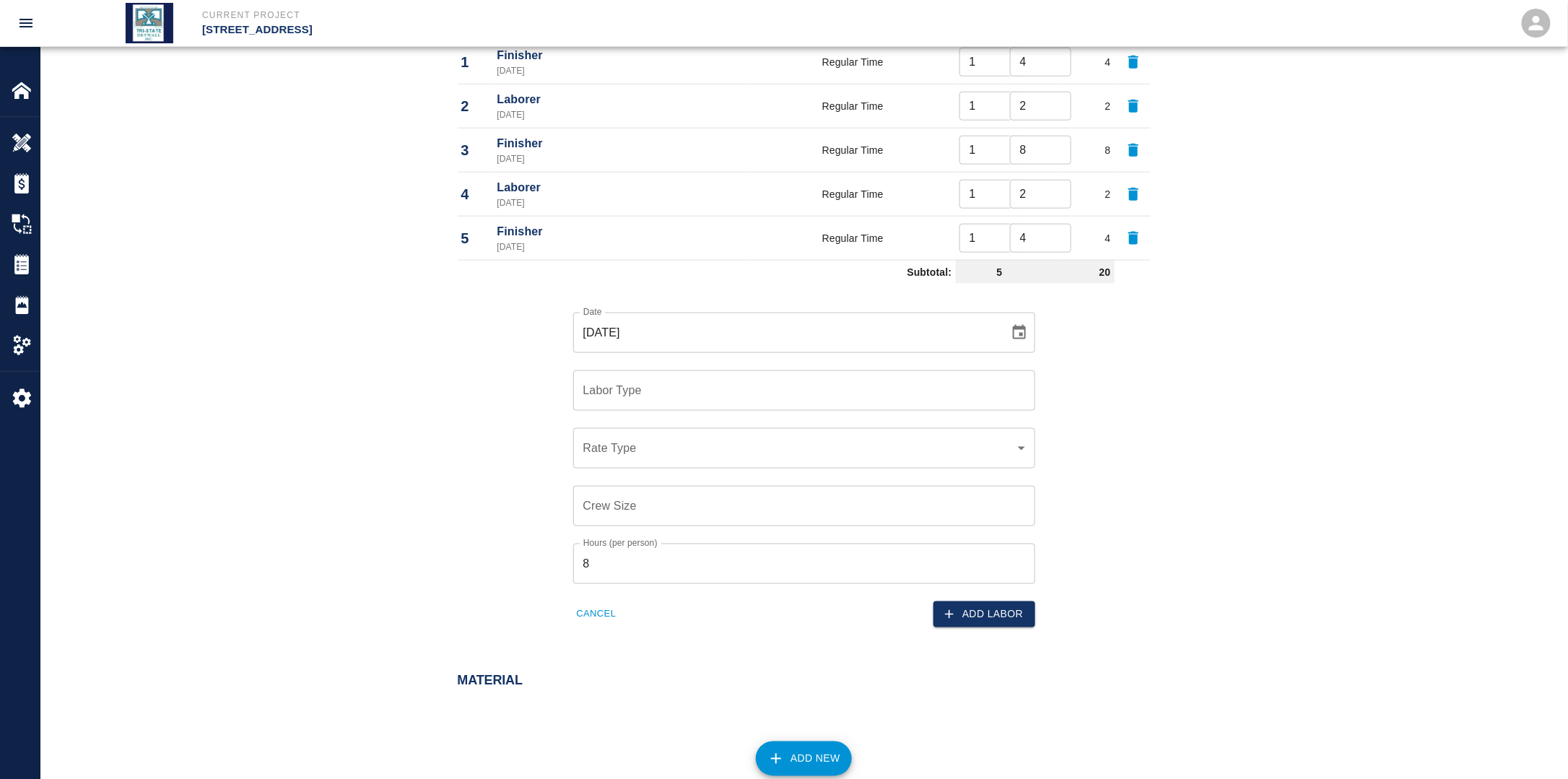
click at [703, 405] on div "Labor Type" at bounding box center [804, 390] width 462 height 40
click at [697, 395] on input "Labor Type" at bounding box center [804, 391] width 449 height 28
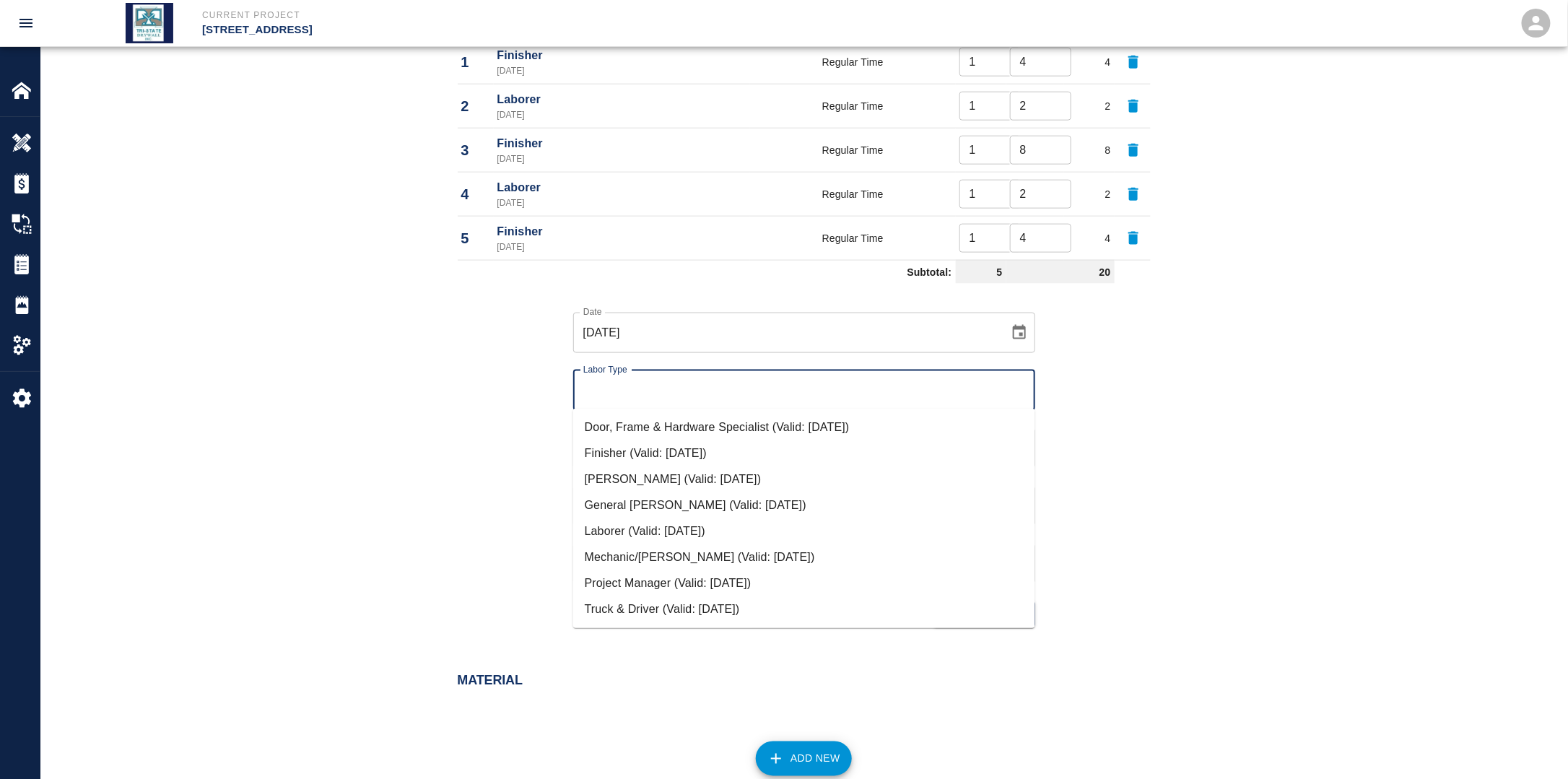
click at [643, 525] on li "Laborer (Valid: [DATE])" at bounding box center [804, 532] width 462 height 26
type input "Laborer"
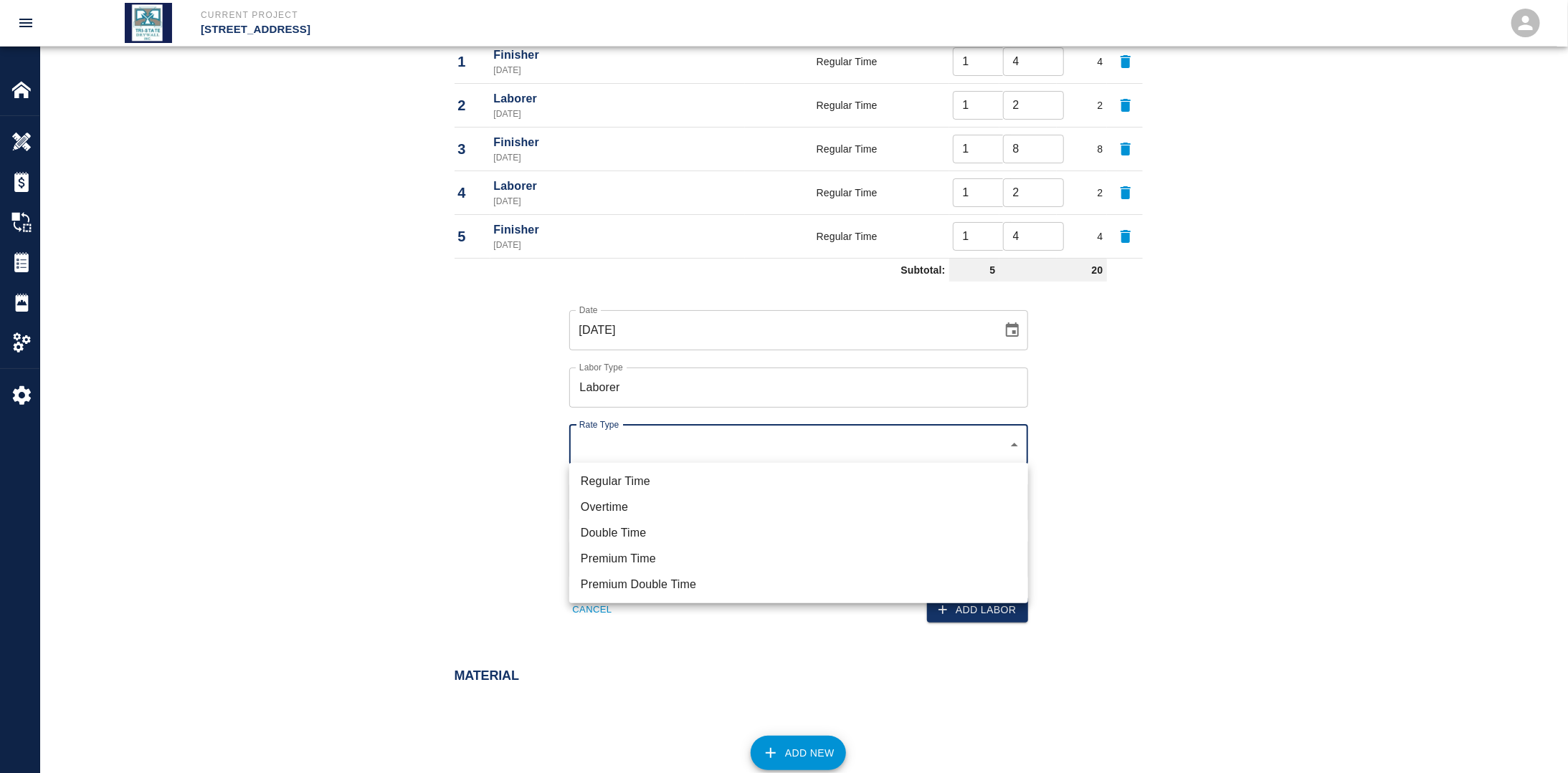
click at [644, 477] on li "Regular Time" at bounding box center [799, 482] width 459 height 26
type input "rate_rt"
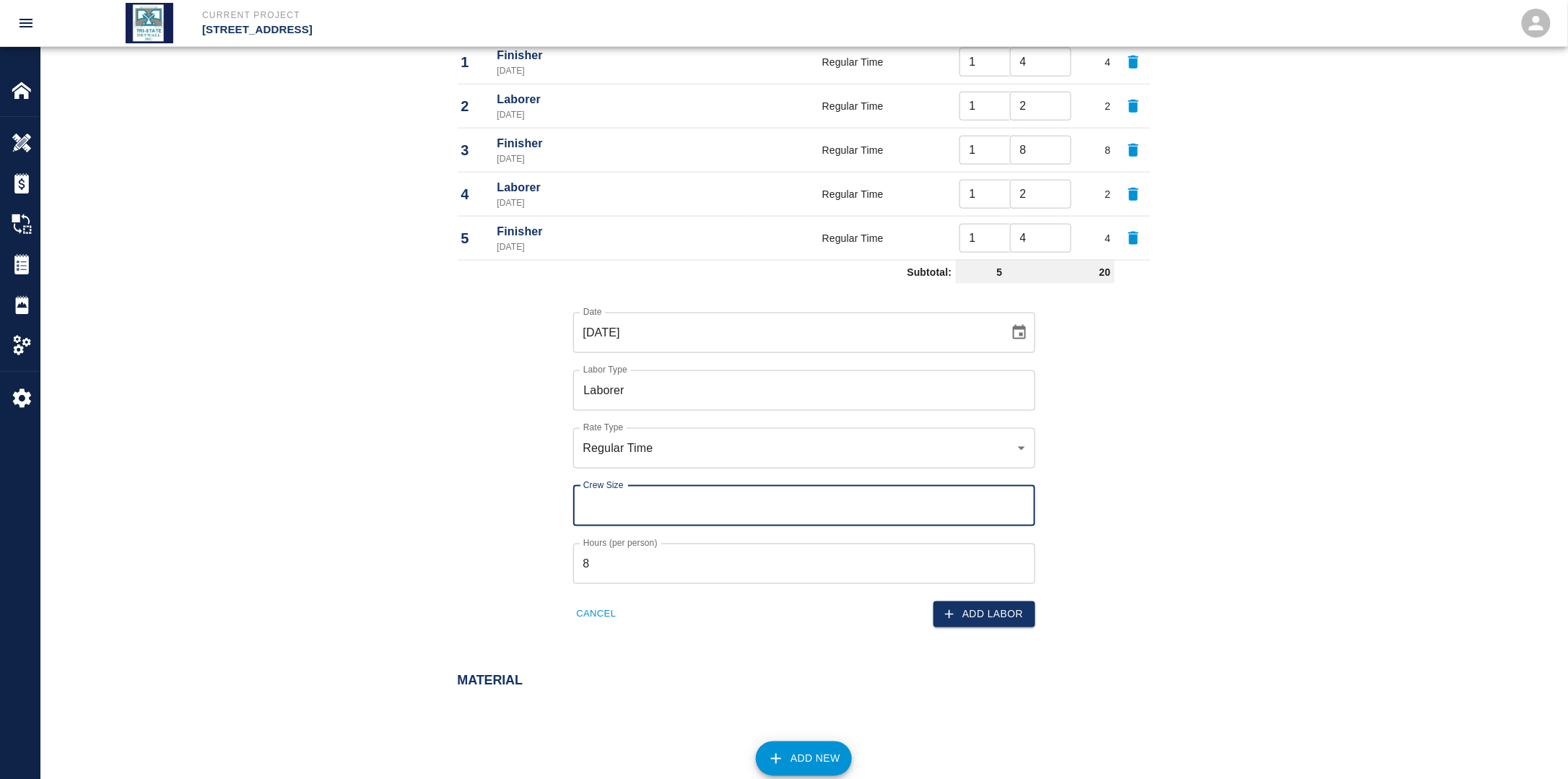
click at [641, 501] on input "Crew Size" at bounding box center [804, 506] width 462 height 40
type input "1"
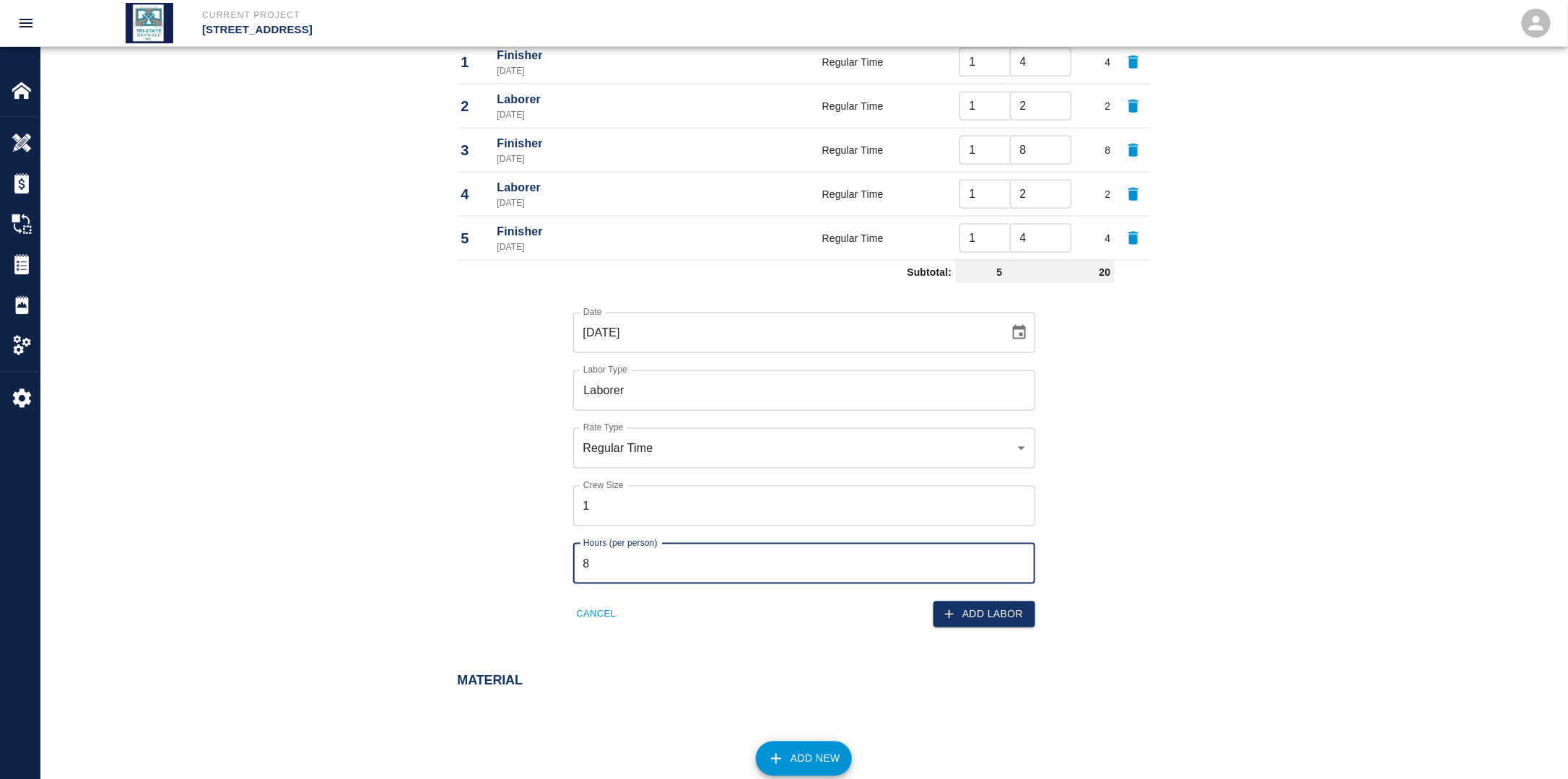
click at [623, 552] on input "8" at bounding box center [804, 564] width 462 height 40
drag, startPoint x: 622, startPoint y: 553, endPoint x: 551, endPoint y: 557, distance: 71.1
click at [577, 555] on input "8" at bounding box center [804, 564] width 462 height 40
type input "2"
click at [984, 614] on button "Add Labor" at bounding box center [984, 615] width 101 height 27
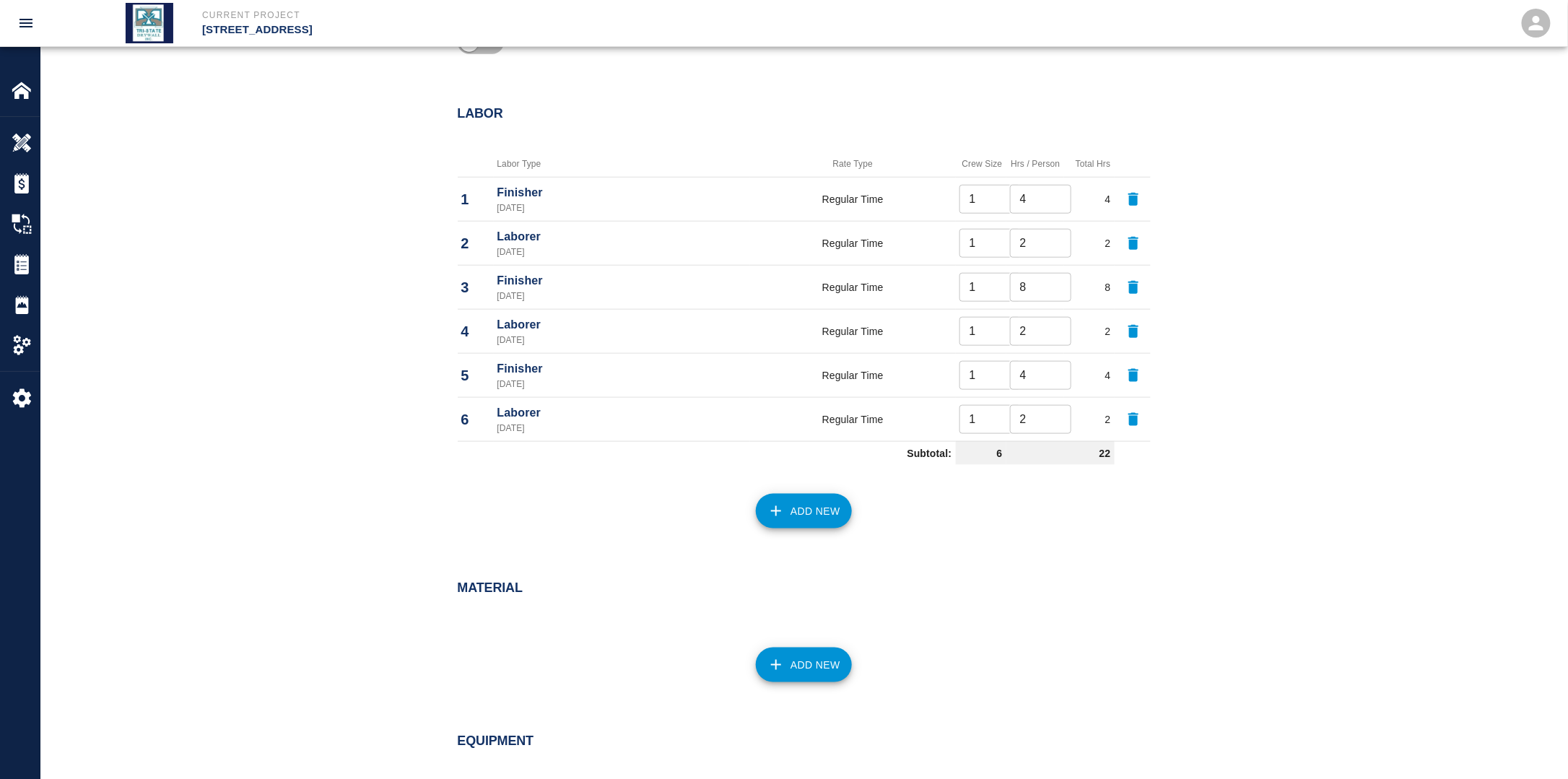
scroll to position [655, 0]
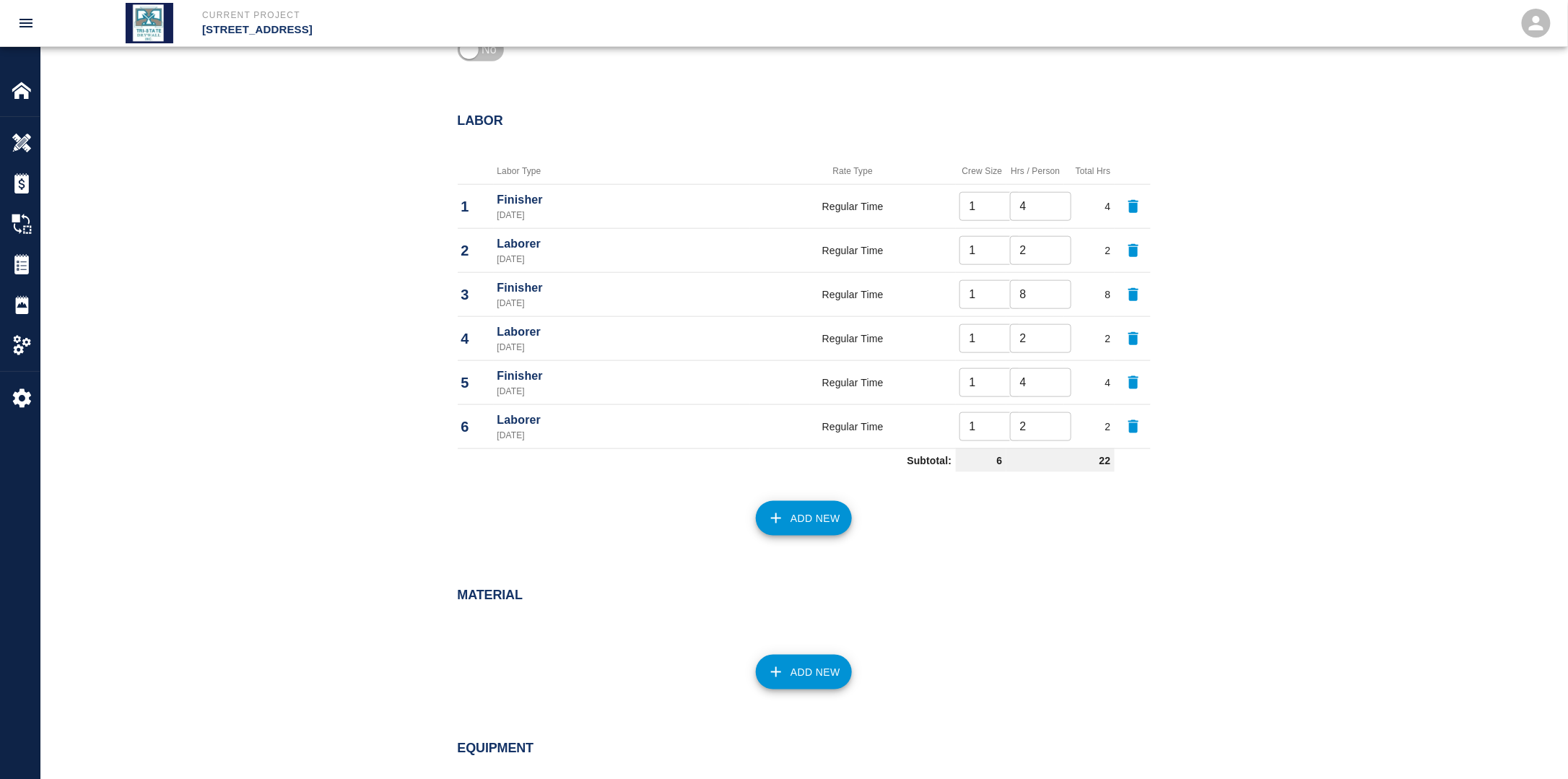
click at [817, 513] on button "Add New" at bounding box center [803, 518] width 96 height 34
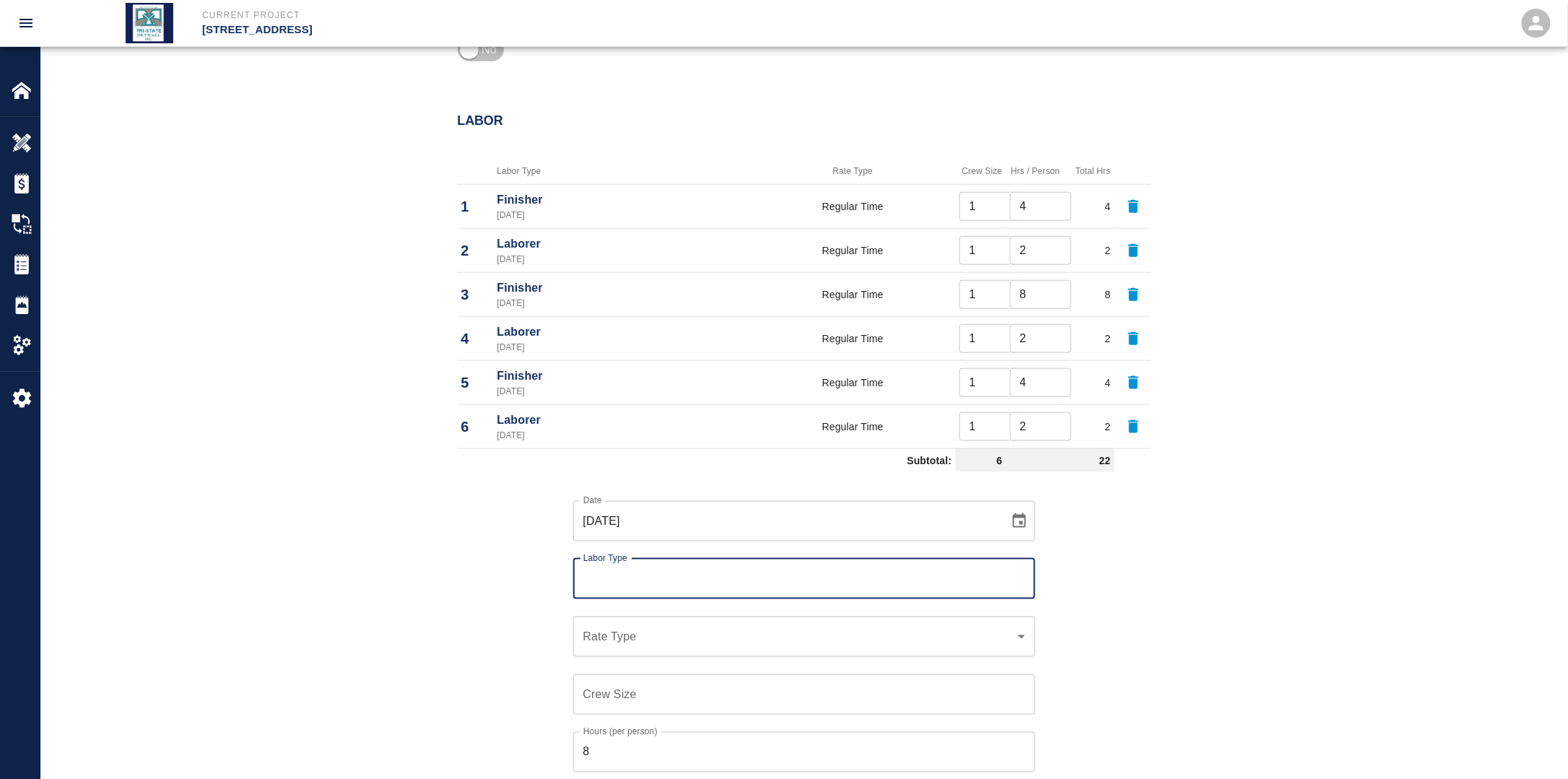
click at [1017, 520] on icon "Choose date, selected date is Sep 15, 2025" at bounding box center [1018, 521] width 17 height 17
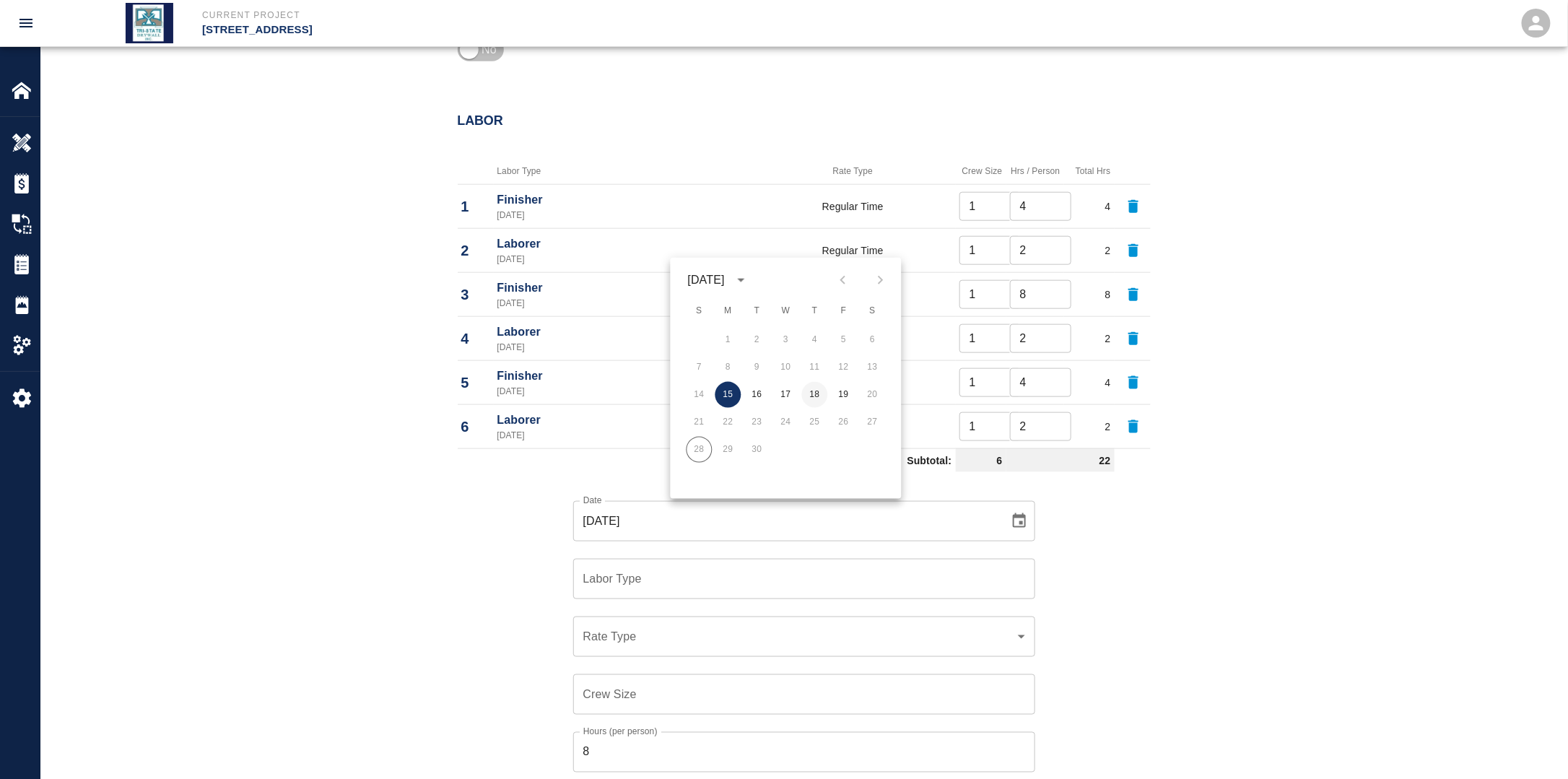
click at [814, 396] on button "18" at bounding box center [815, 395] width 26 height 26
type input "[DATE]"
drag, startPoint x: 683, startPoint y: 578, endPoint x: 675, endPoint y: 585, distance: 10.6
click at [683, 578] on input "Labor Type" at bounding box center [804, 579] width 449 height 28
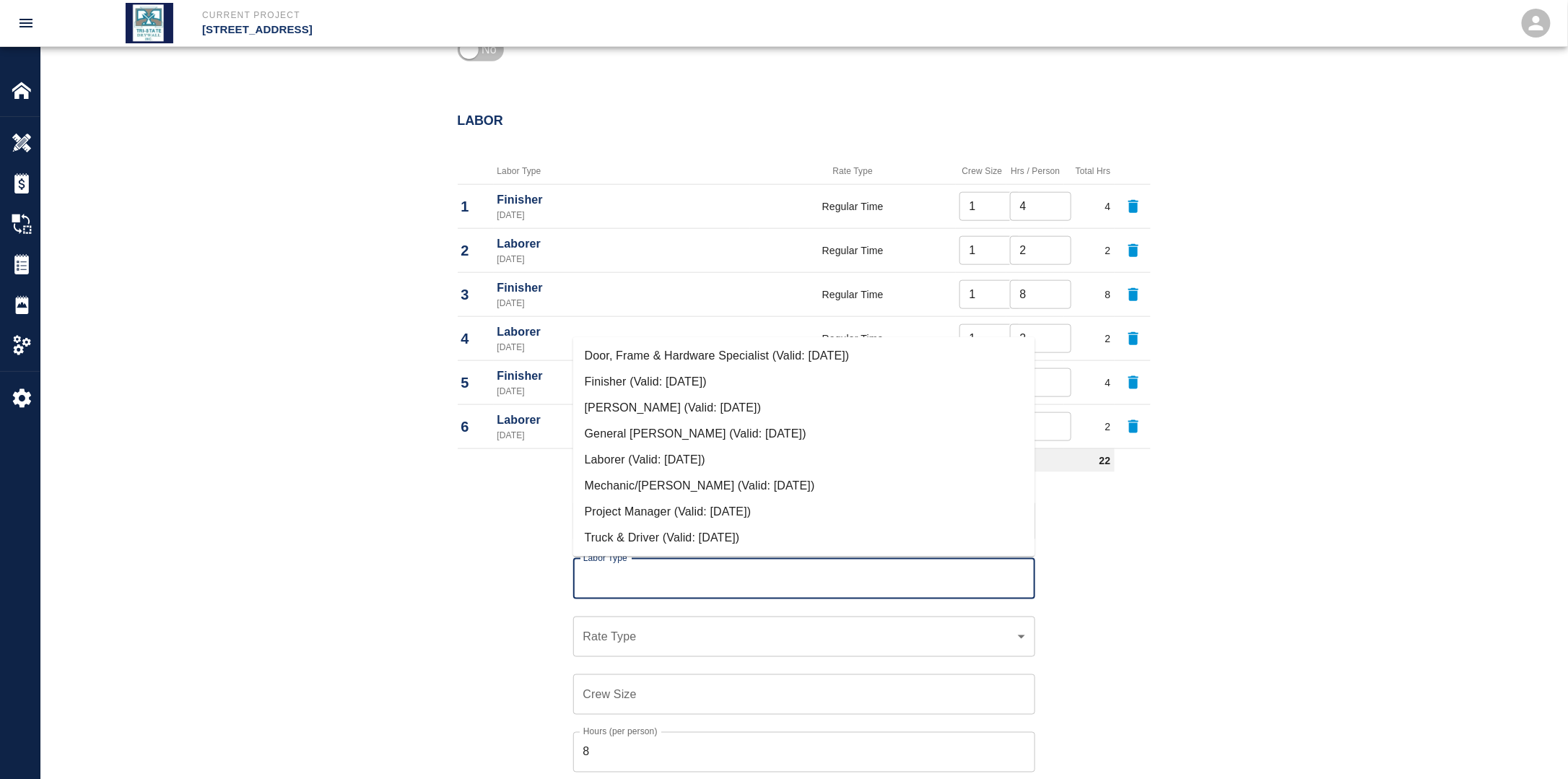
click at [638, 384] on li "Finisher (Valid: [DATE])" at bounding box center [804, 382] width 462 height 26
type input "Finisher"
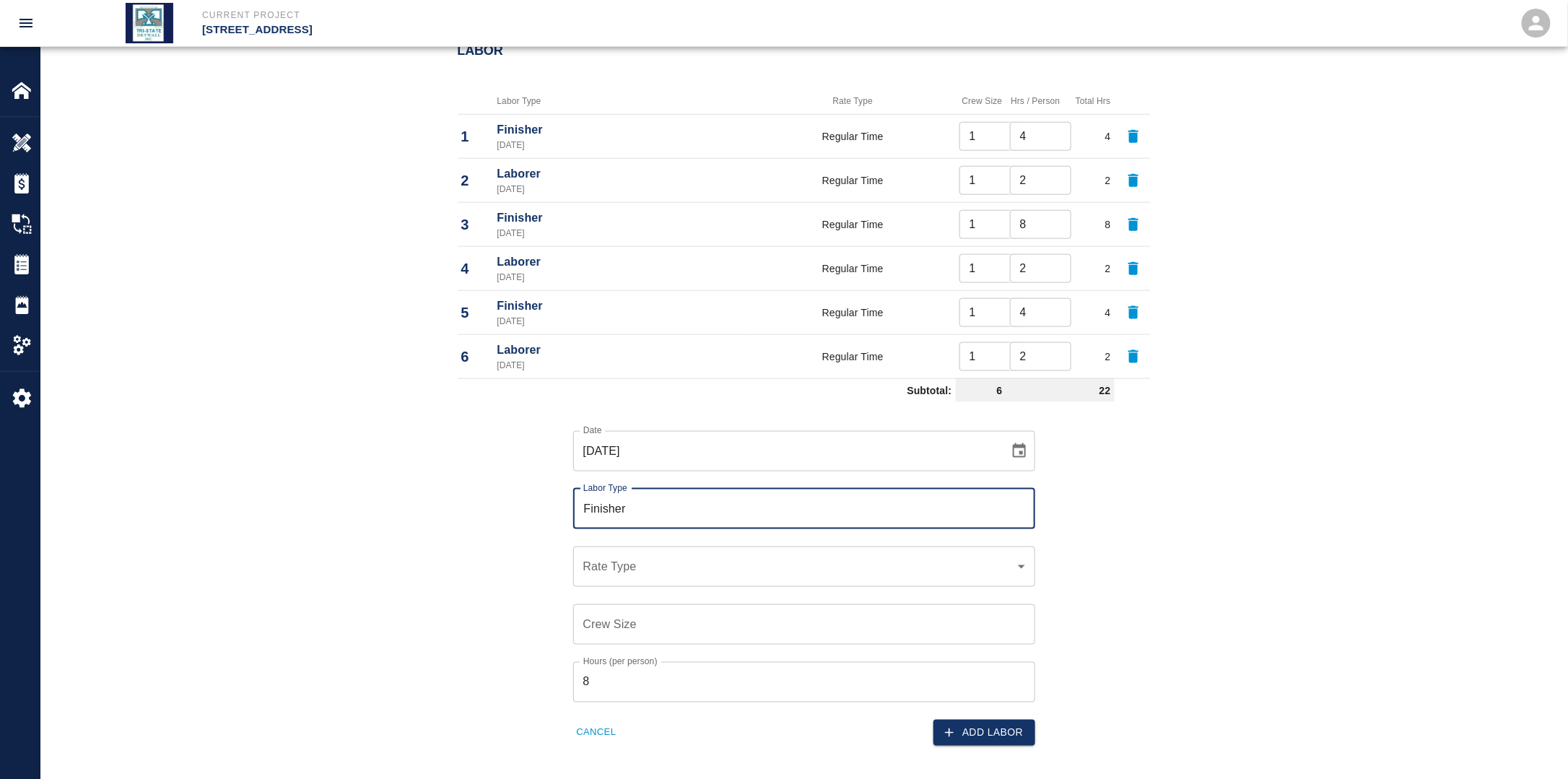
scroll to position [872, 0]
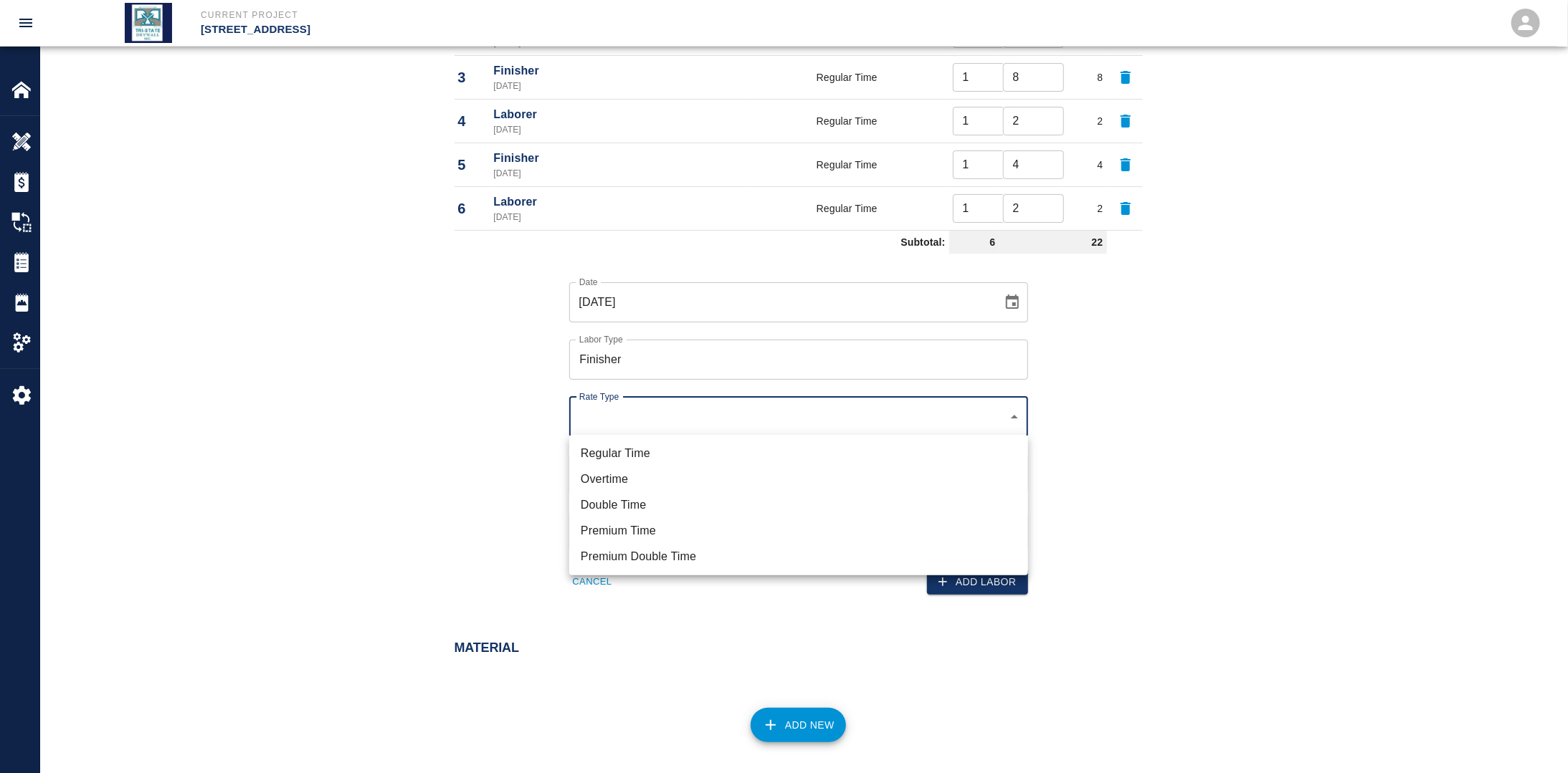
click at [640, 452] on li "Regular Time" at bounding box center [799, 454] width 459 height 26
type input "rate_rt"
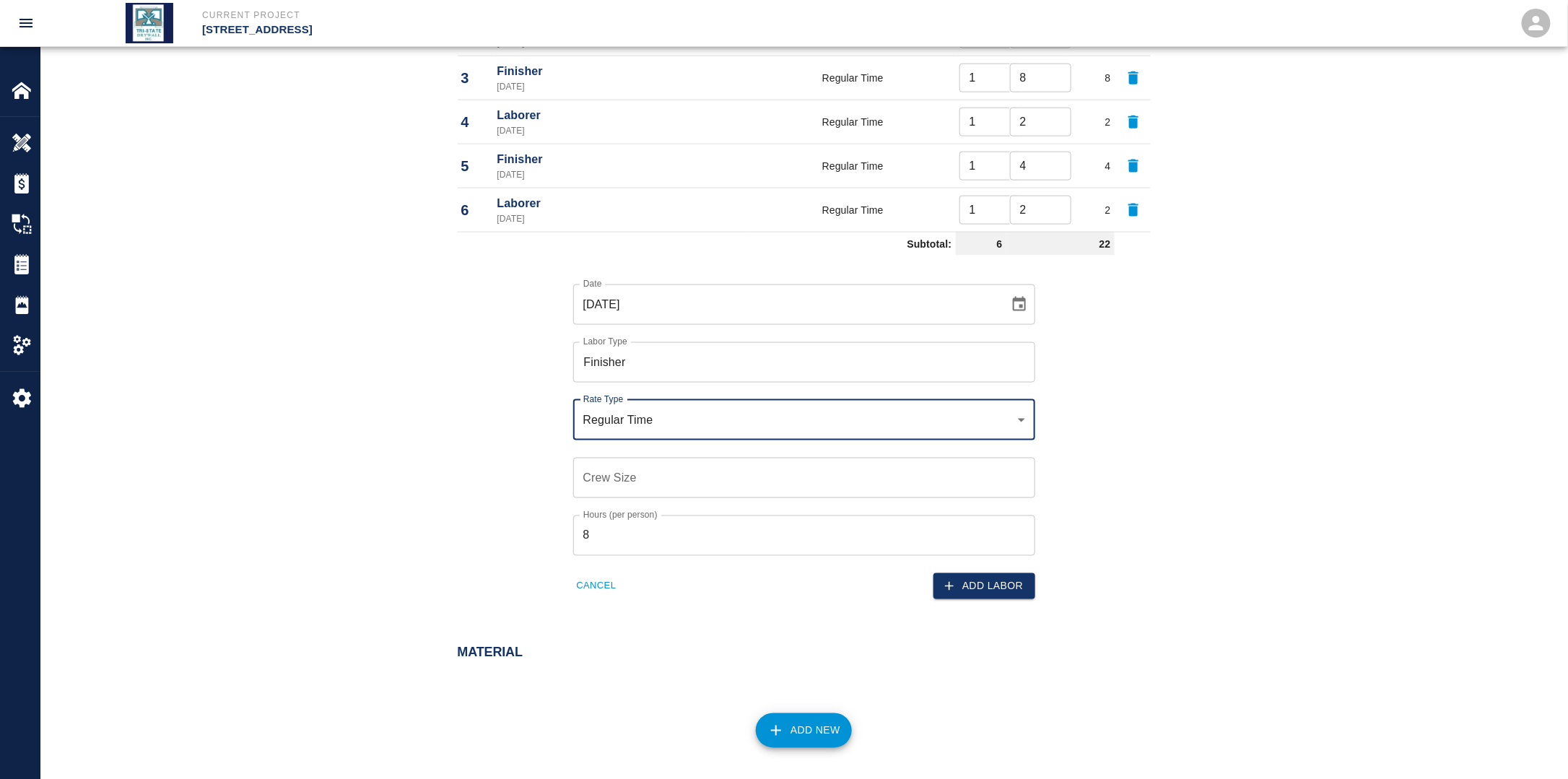
click at [634, 484] on input "Crew Size" at bounding box center [804, 477] width 462 height 40
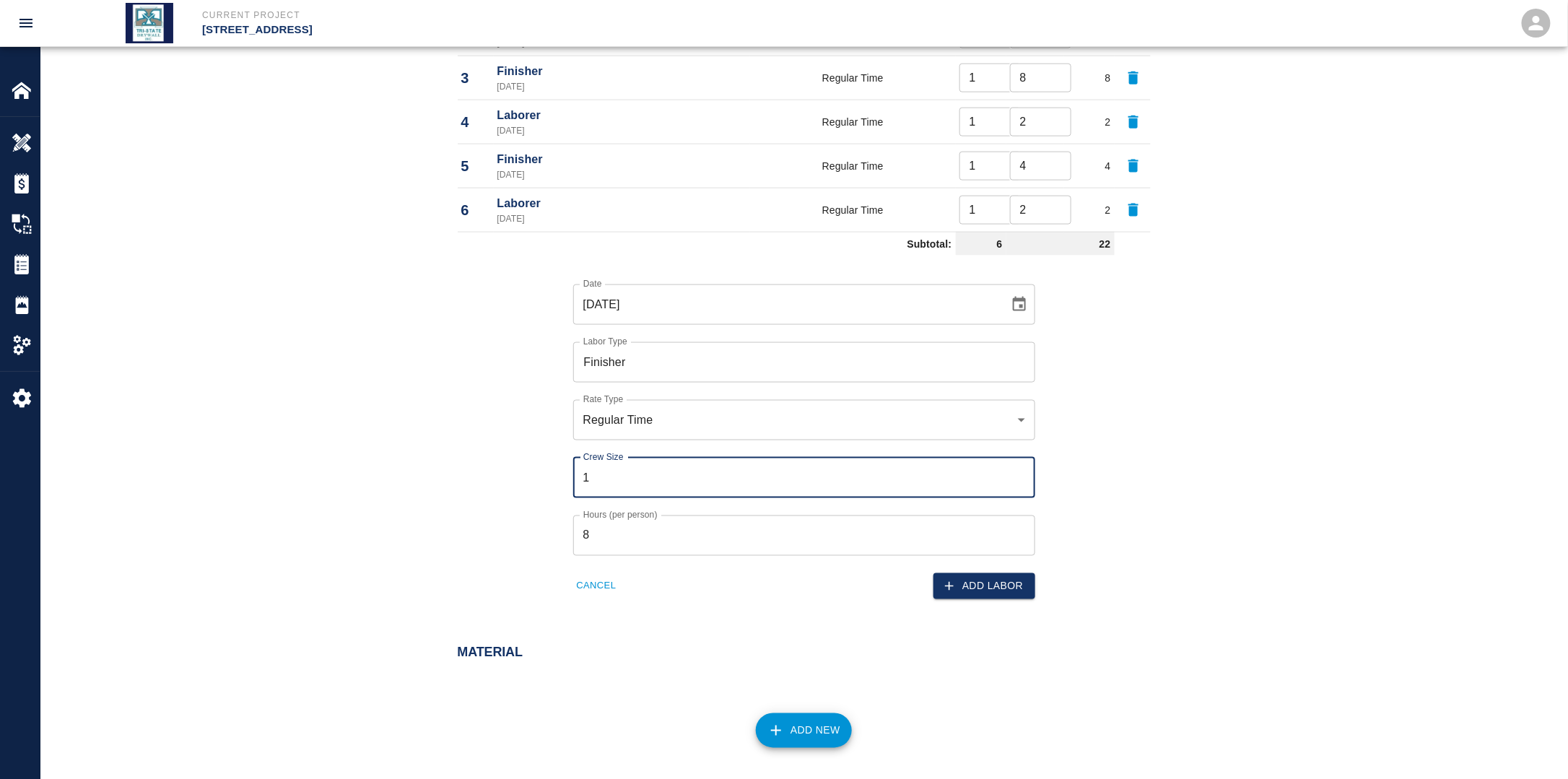
type input "1"
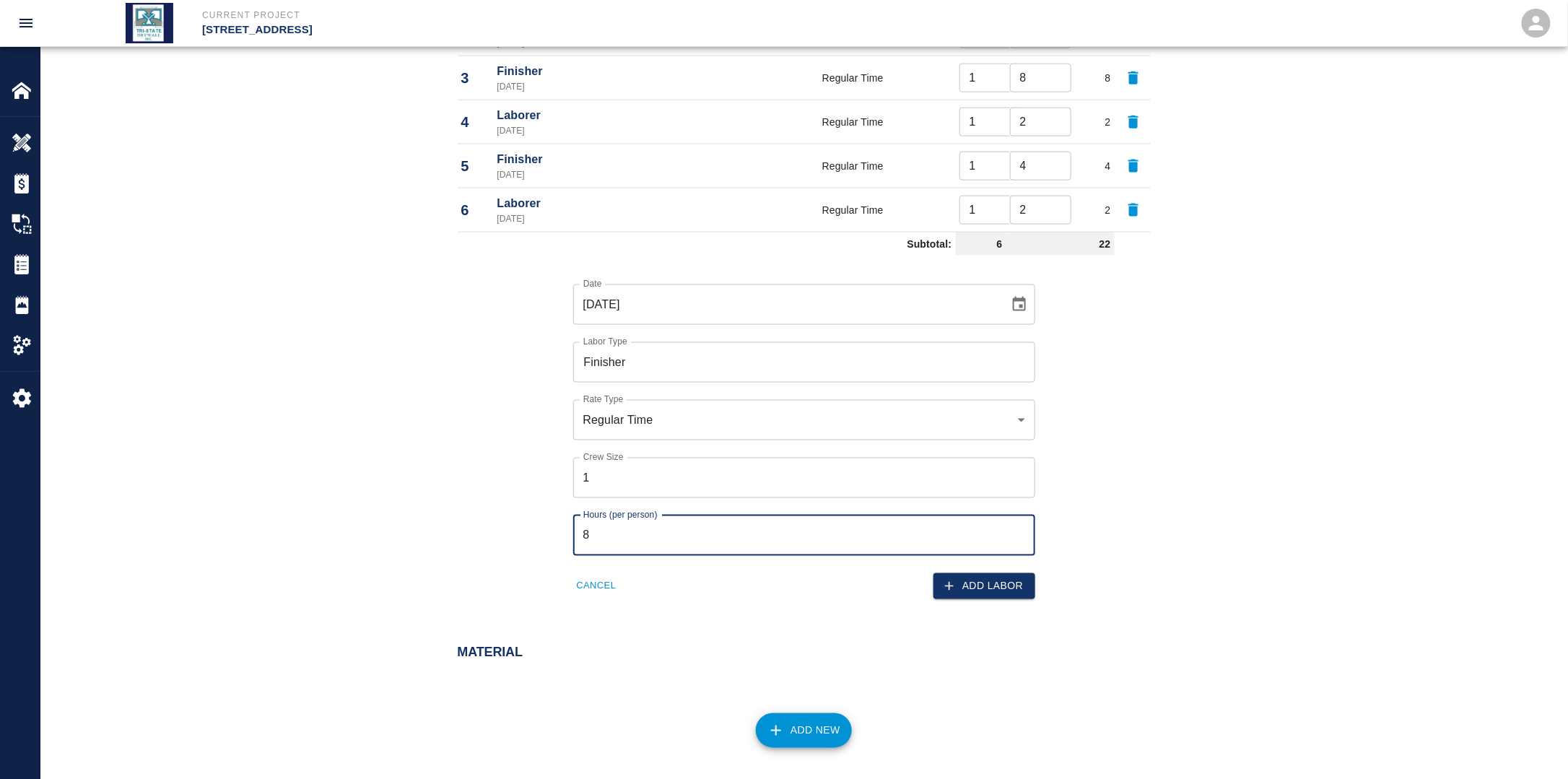
drag, startPoint x: 636, startPoint y: 526, endPoint x: 618, endPoint y: 538, distance: 21.6
click at [634, 529] on input "8" at bounding box center [804, 535] width 462 height 40
drag, startPoint x: 618, startPoint y: 538, endPoint x: 560, endPoint y: 538, distance: 58.0
click at [562, 537] on div "Hours (per person) 8 Hours (per person)" at bounding box center [796, 527] width 479 height 58
type input "4"
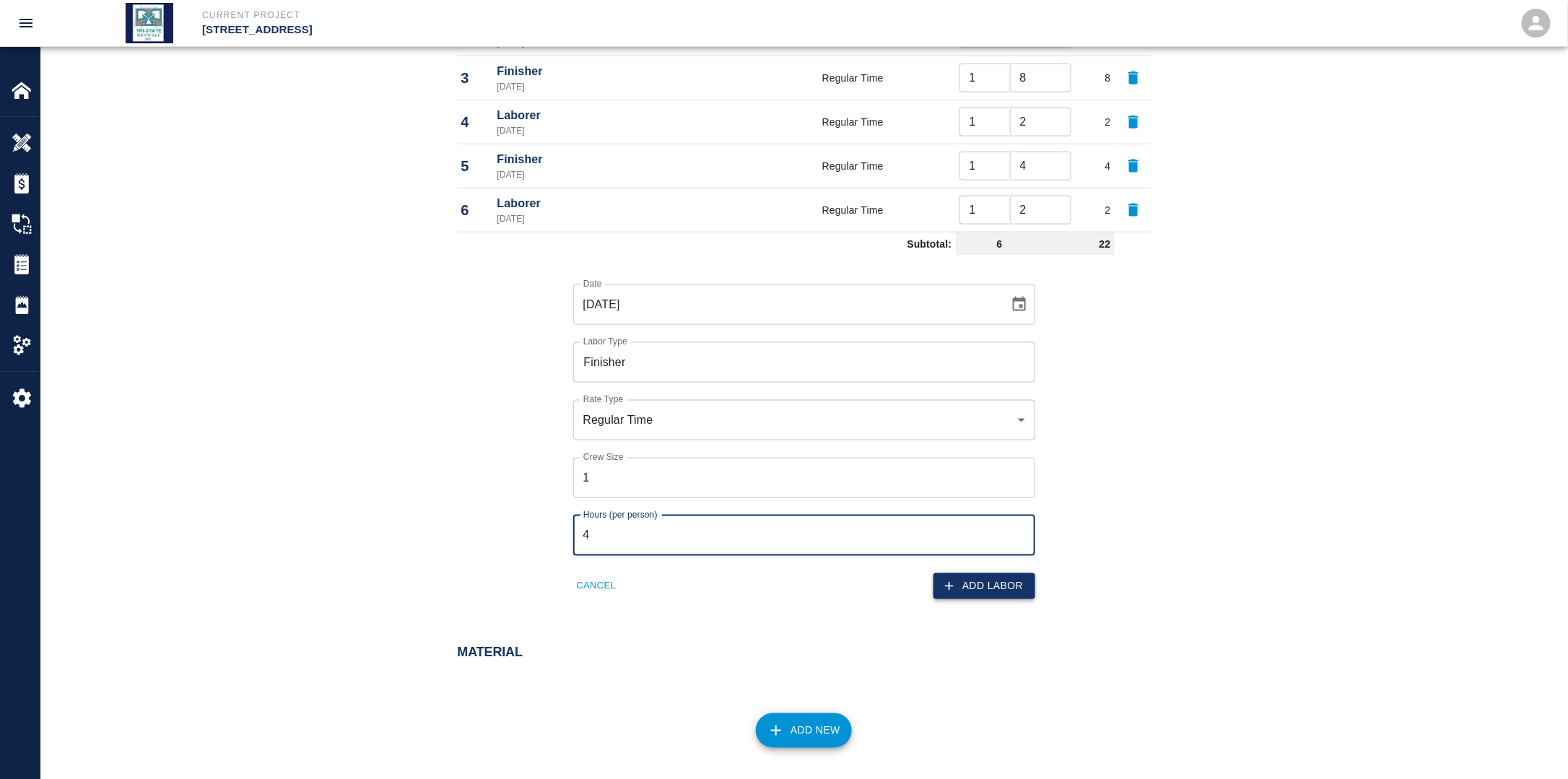
click at [998, 590] on button "Add Labor" at bounding box center [984, 587] width 101 height 27
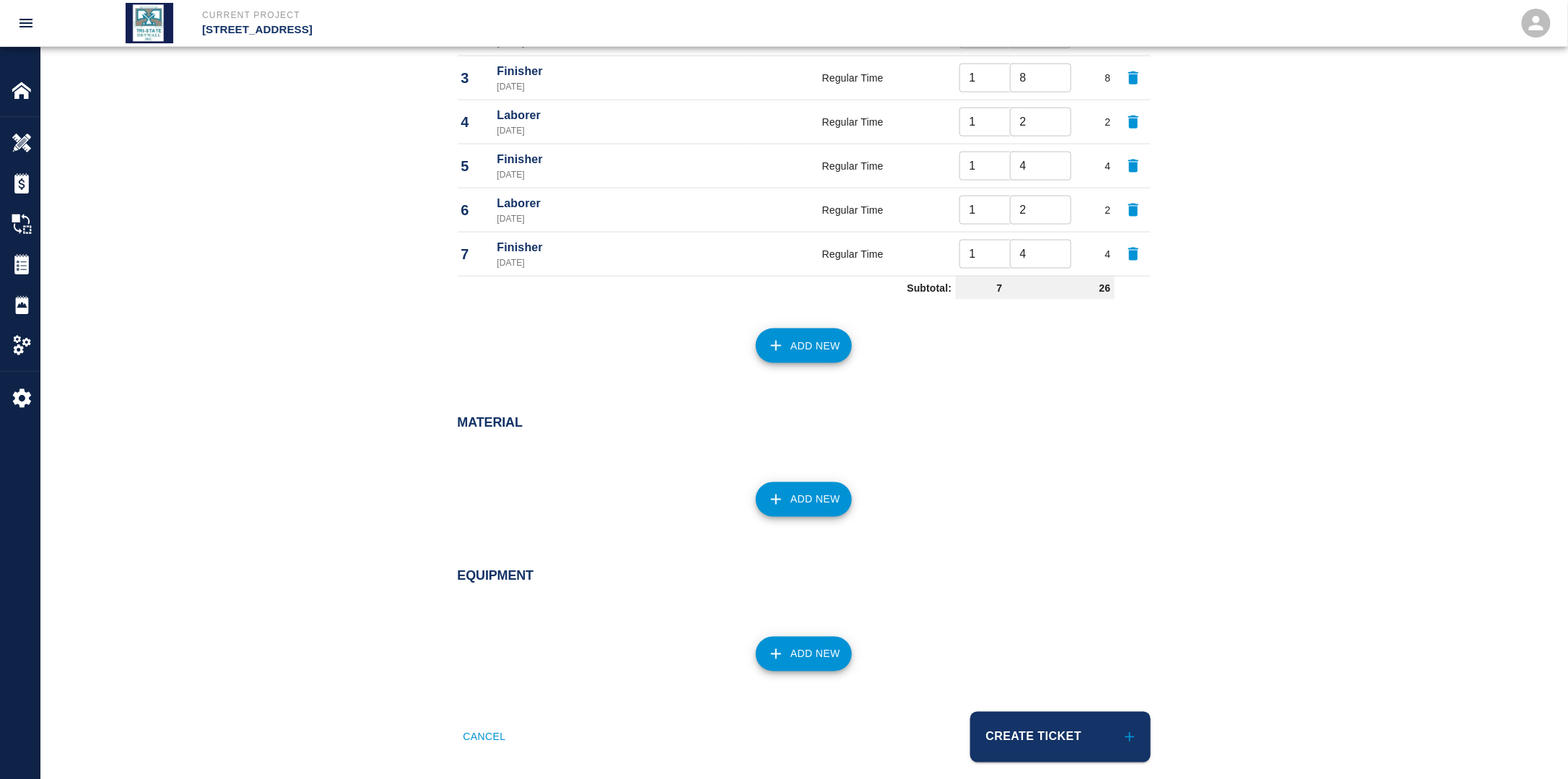
click at [819, 357] on button "Add New" at bounding box center [803, 346] width 96 height 34
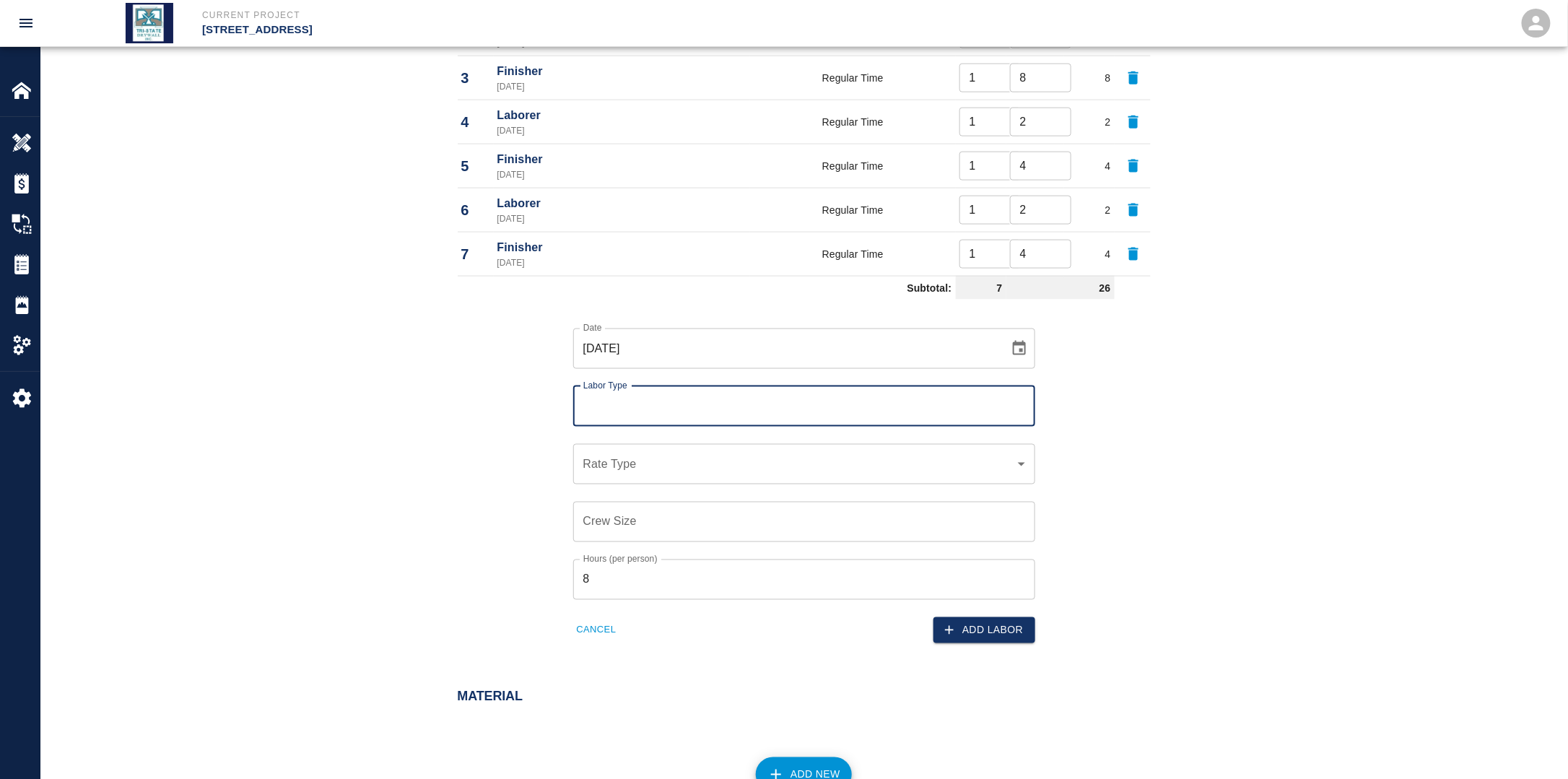
click at [654, 408] on input "Labor Type" at bounding box center [804, 407] width 449 height 28
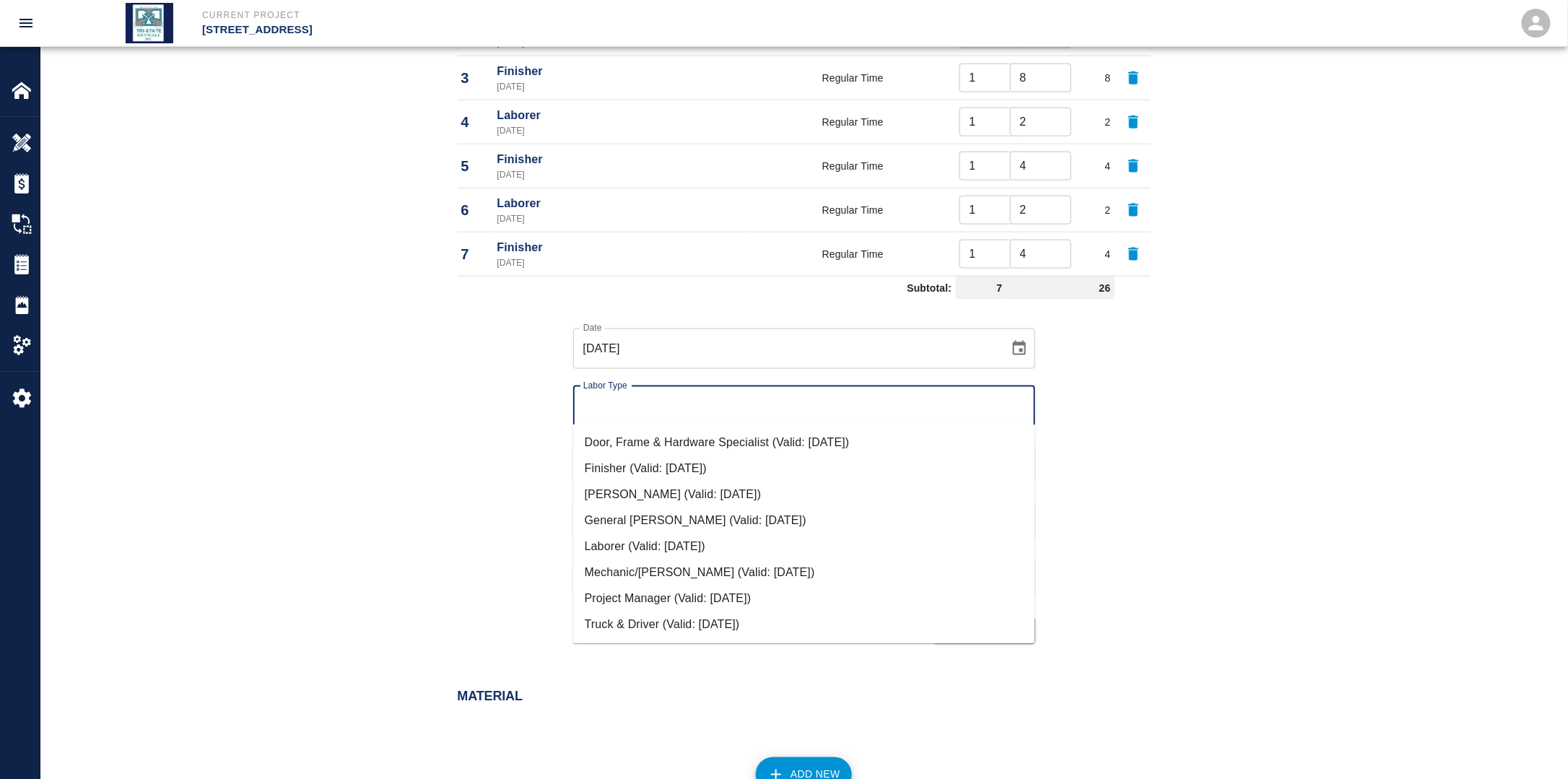
click at [631, 538] on li "Laborer (Valid: [DATE])" at bounding box center [804, 547] width 462 height 26
type input "Laborer"
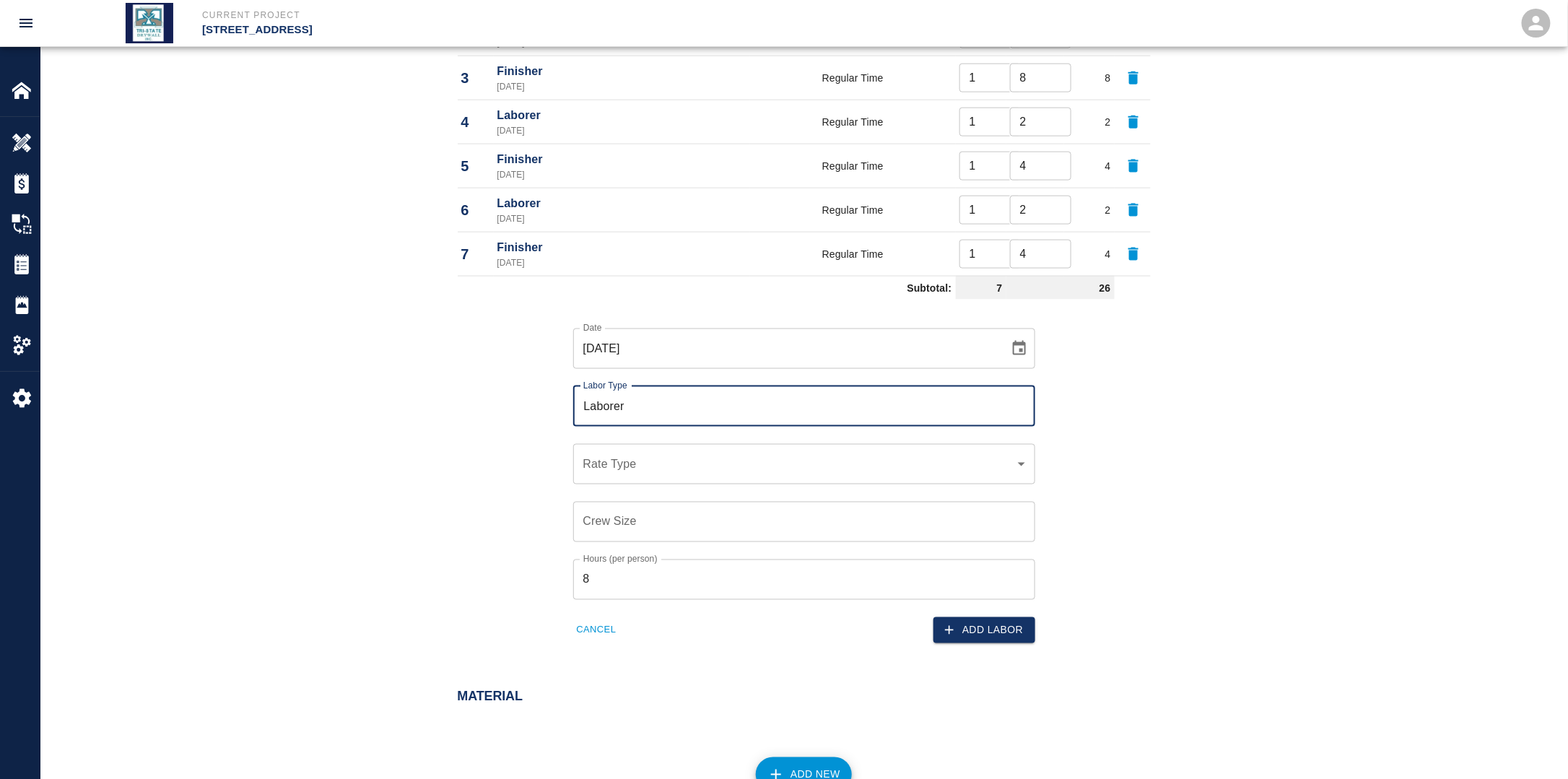
click at [627, 473] on div "​ Rate Type" at bounding box center [804, 464] width 462 height 40
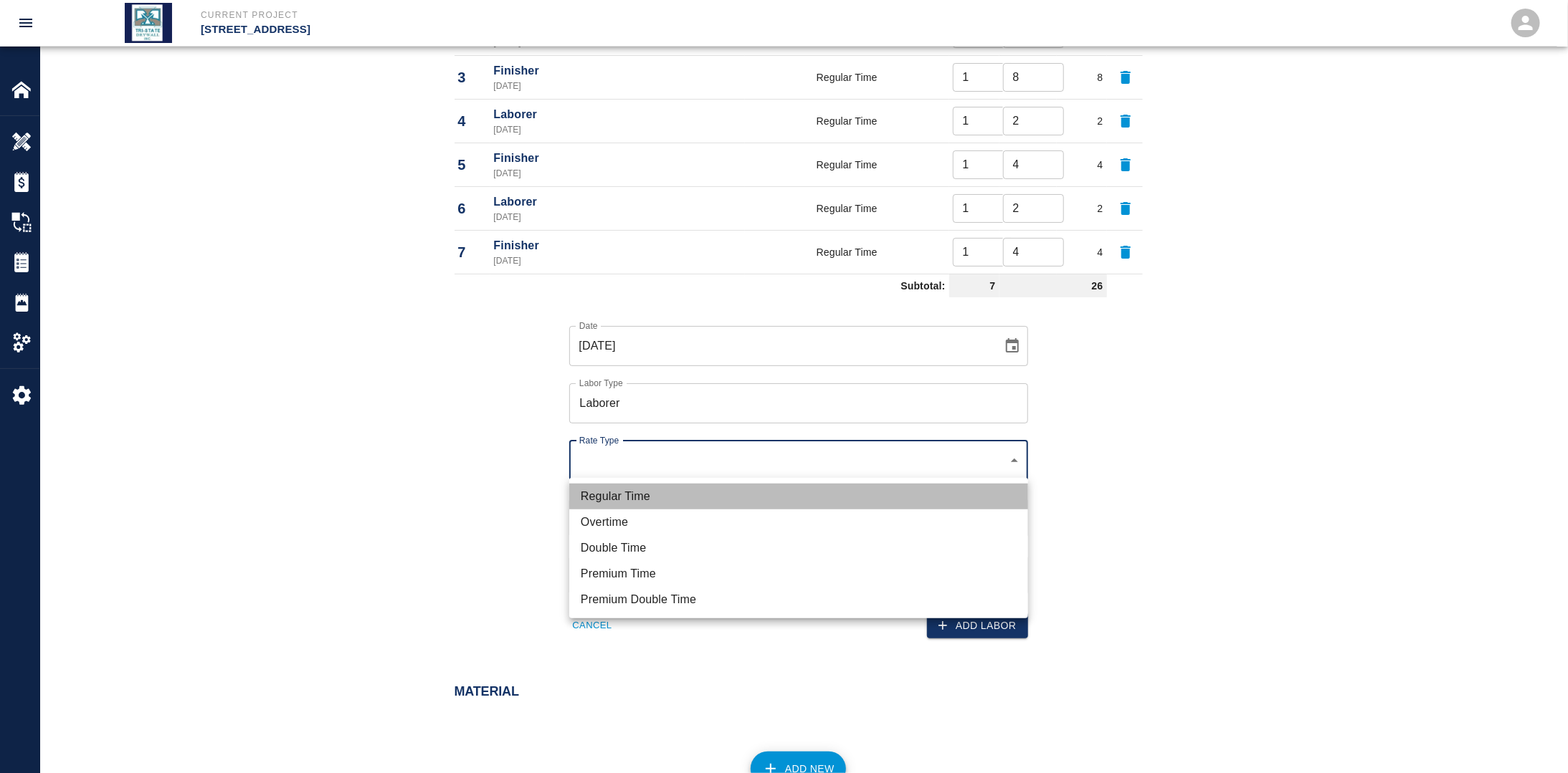
click at [645, 493] on li "Regular Time" at bounding box center [799, 497] width 459 height 26
type input "rate_rt"
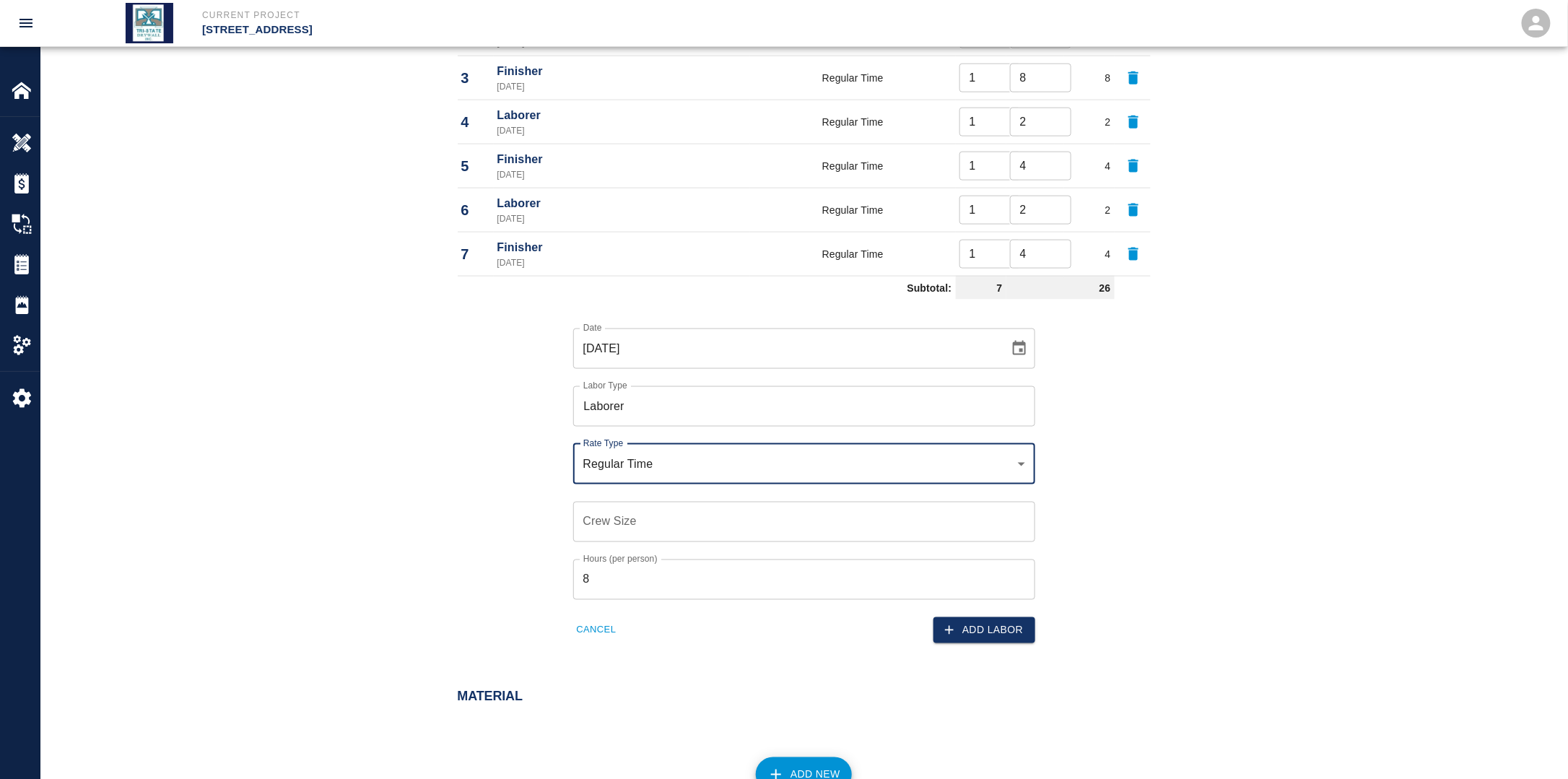
click at [753, 347] on input "[DATE]" at bounding box center [786, 349] width 426 height 40
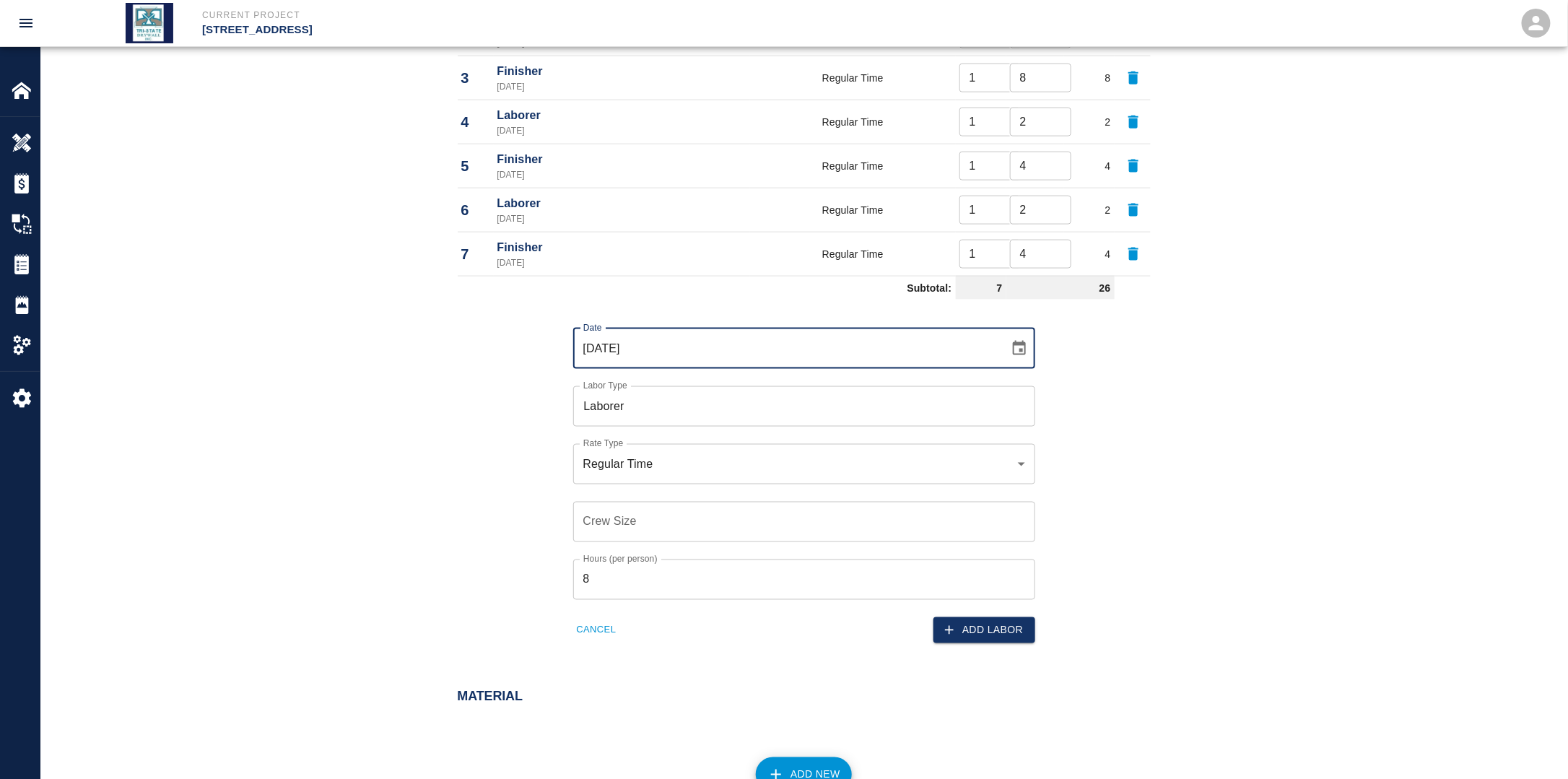
click at [1015, 346] on icon "Choose date, selected date is Sep 15, 2025" at bounding box center [1018, 349] width 17 height 17
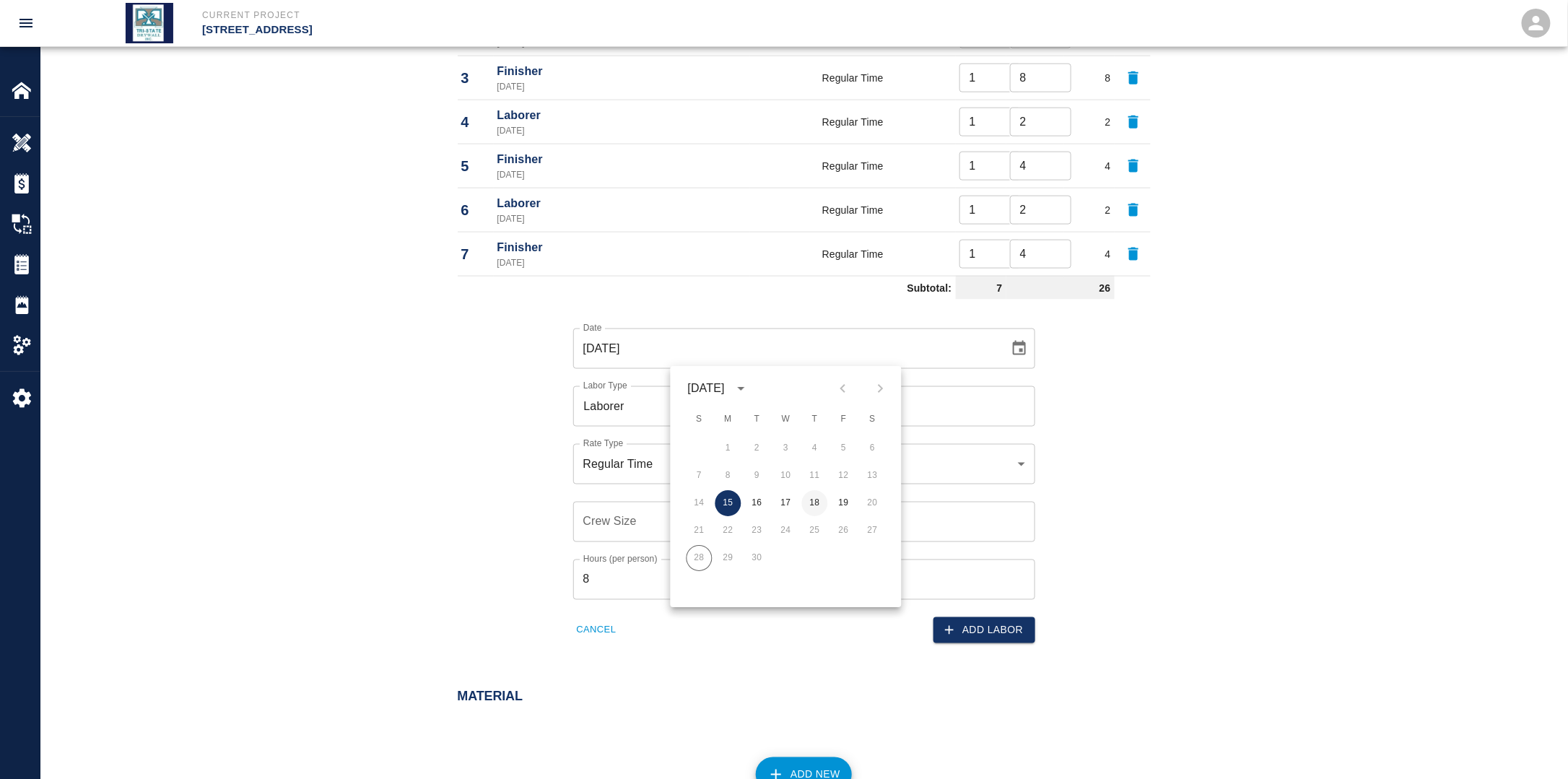
click at [817, 503] on button "18" at bounding box center [815, 503] width 26 height 26
type input "[DATE]"
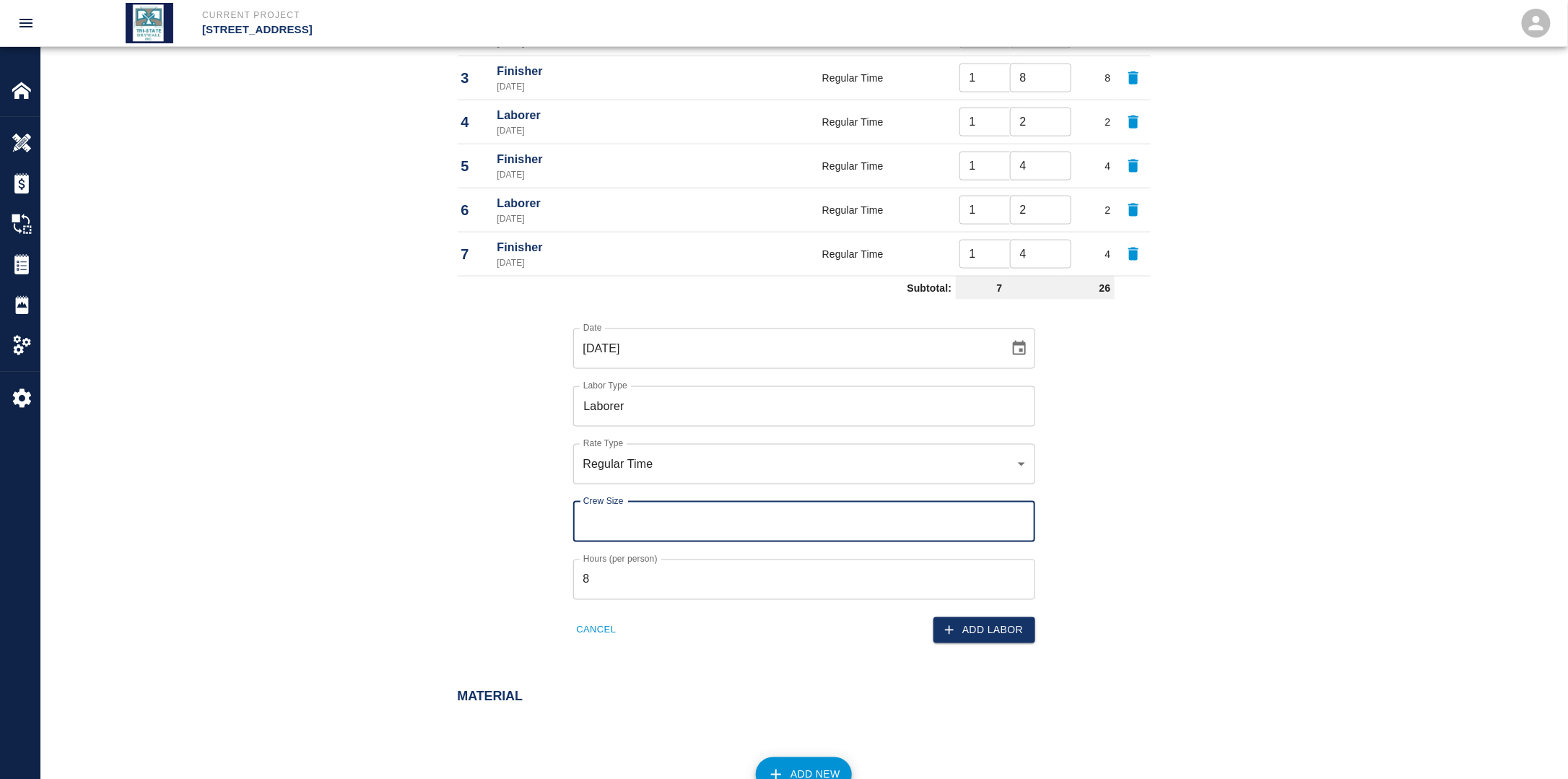
drag, startPoint x: 689, startPoint y: 509, endPoint x: 676, endPoint y: 521, distance: 17.7
click at [687, 511] on input "Crew Size" at bounding box center [804, 521] width 462 height 40
type input "1"
click at [630, 573] on input "8" at bounding box center [804, 579] width 462 height 40
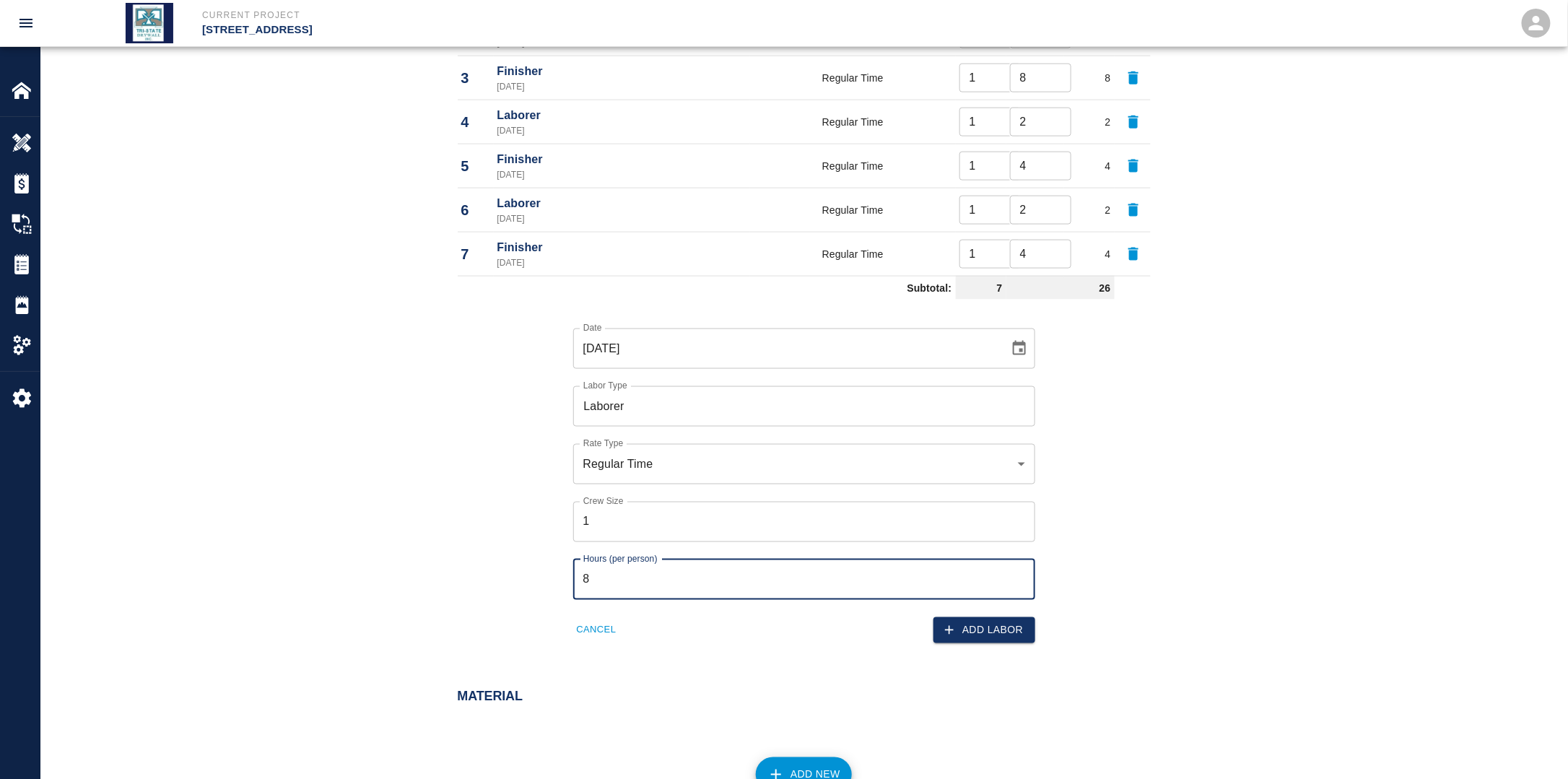
drag, startPoint x: 604, startPoint y: 579, endPoint x: 531, endPoint y: 576, distance: 73.1
click at [531, 576] on div "Date [DATE] Date Labor Type Laborer Labor Type Rate Type Regular Time rate_rt R…" at bounding box center [795, 475] width 710 height 339
type input "2"
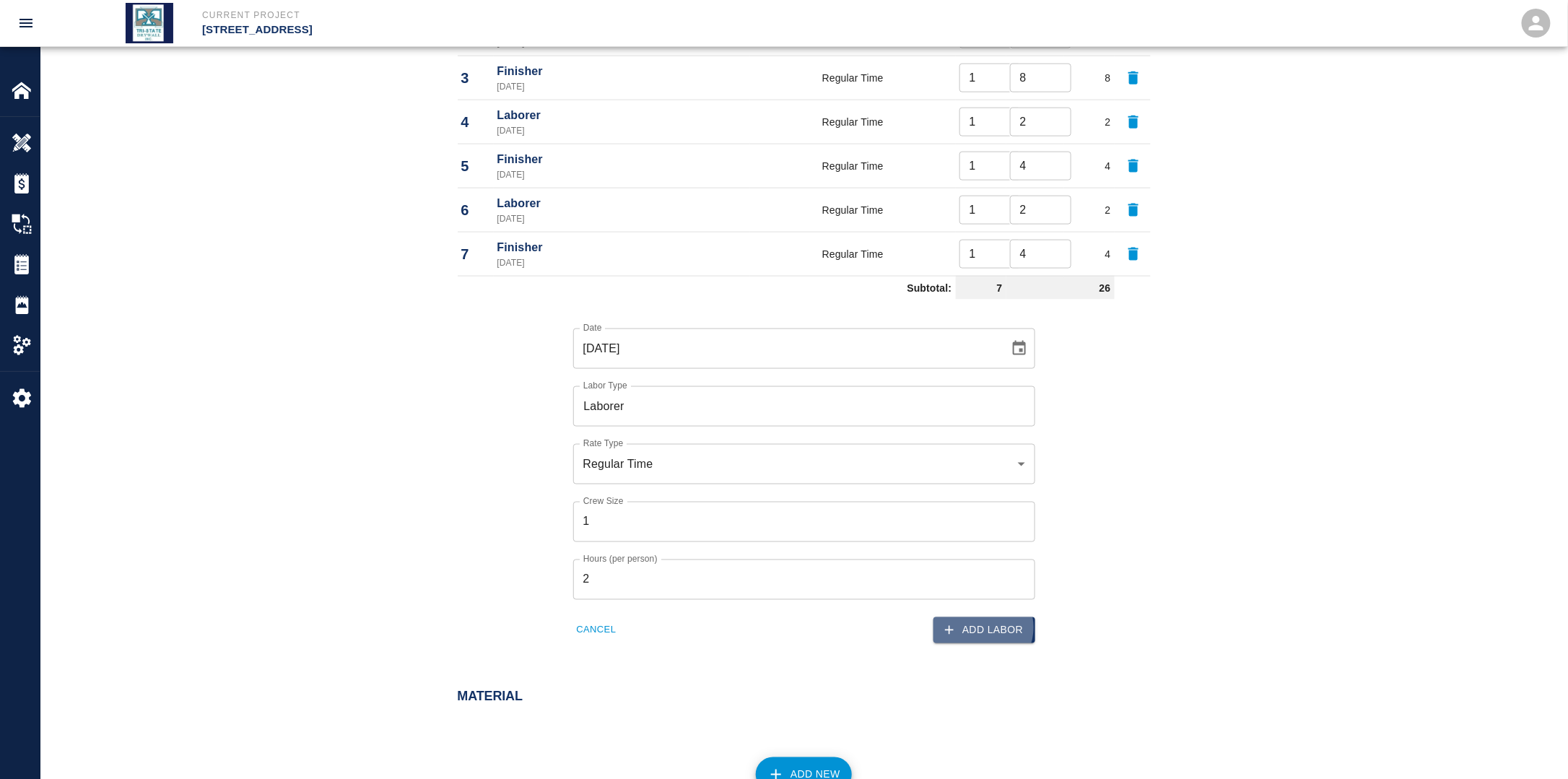
drag, startPoint x: 983, startPoint y: 625, endPoint x: 960, endPoint y: 630, distance: 23.5
click at [983, 625] on button "Add Labor" at bounding box center [984, 631] width 101 height 27
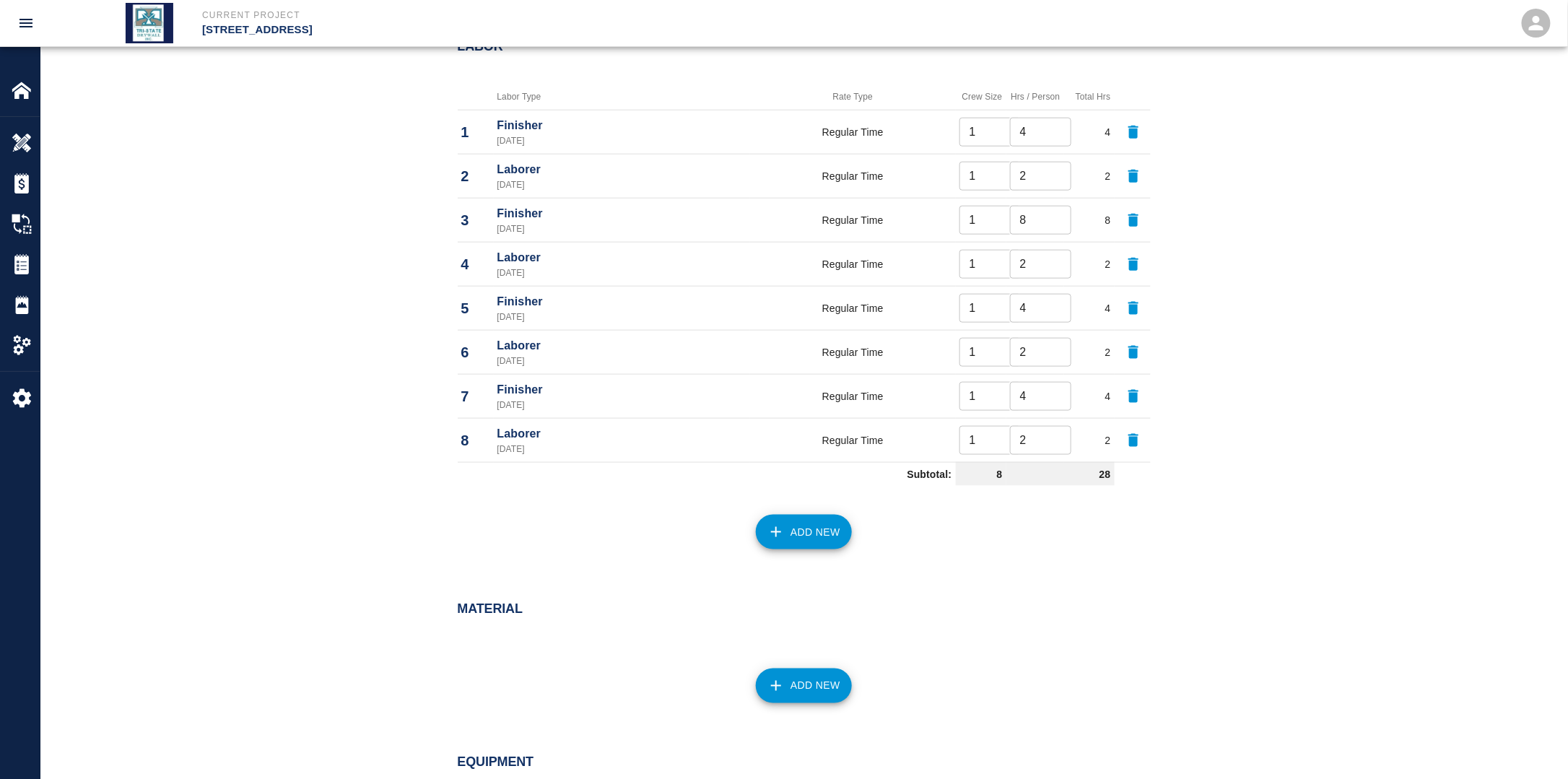
scroll to position [728, 0]
click at [797, 534] on button "Add New" at bounding box center [803, 534] width 96 height 34
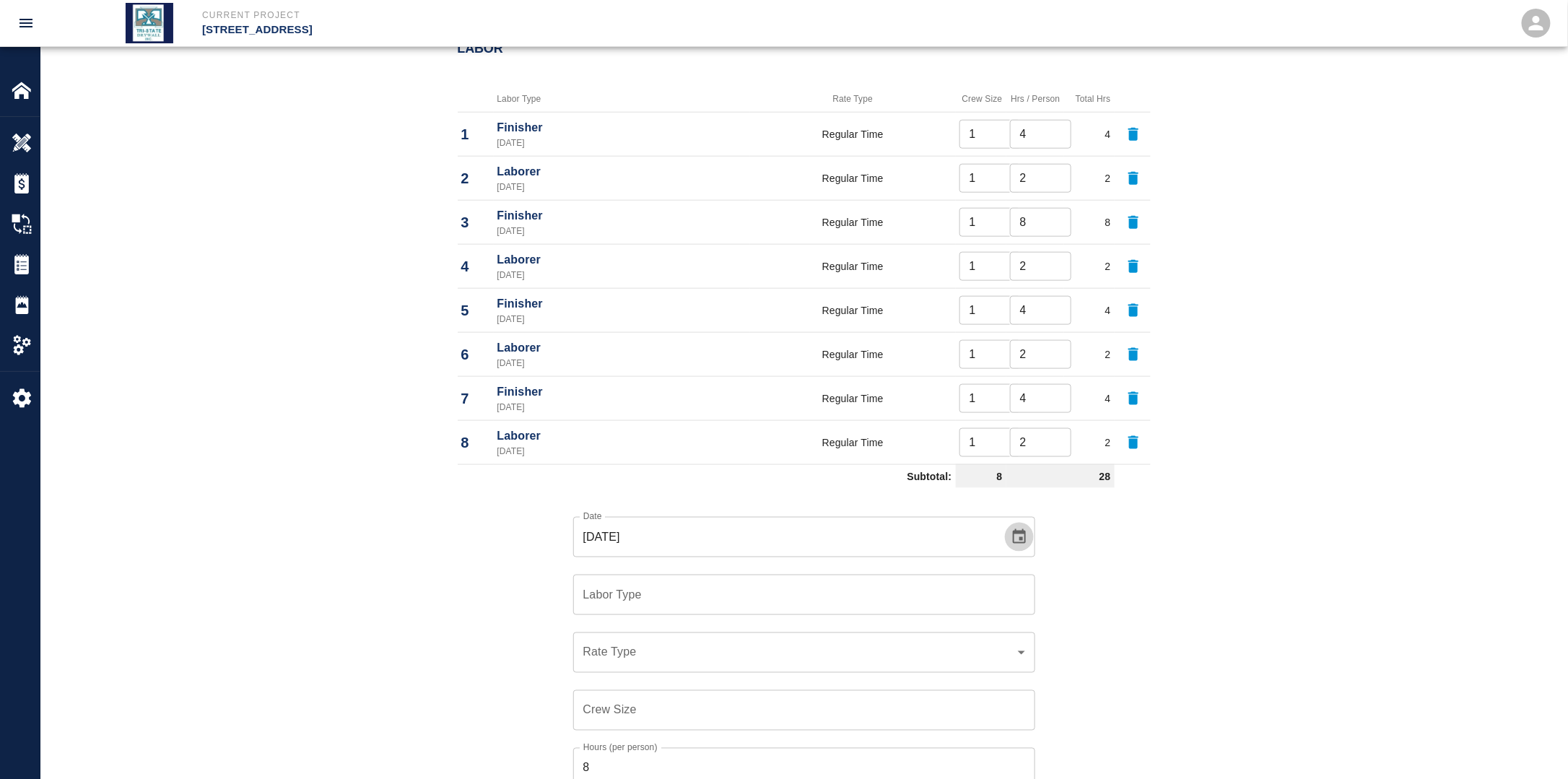
click at [1019, 531] on icon "Choose date, selected date is Sep 15, 2025" at bounding box center [1019, 537] width 13 height 15
click at [842, 411] on button "19" at bounding box center [844, 410] width 26 height 26
type input "[DATE]"
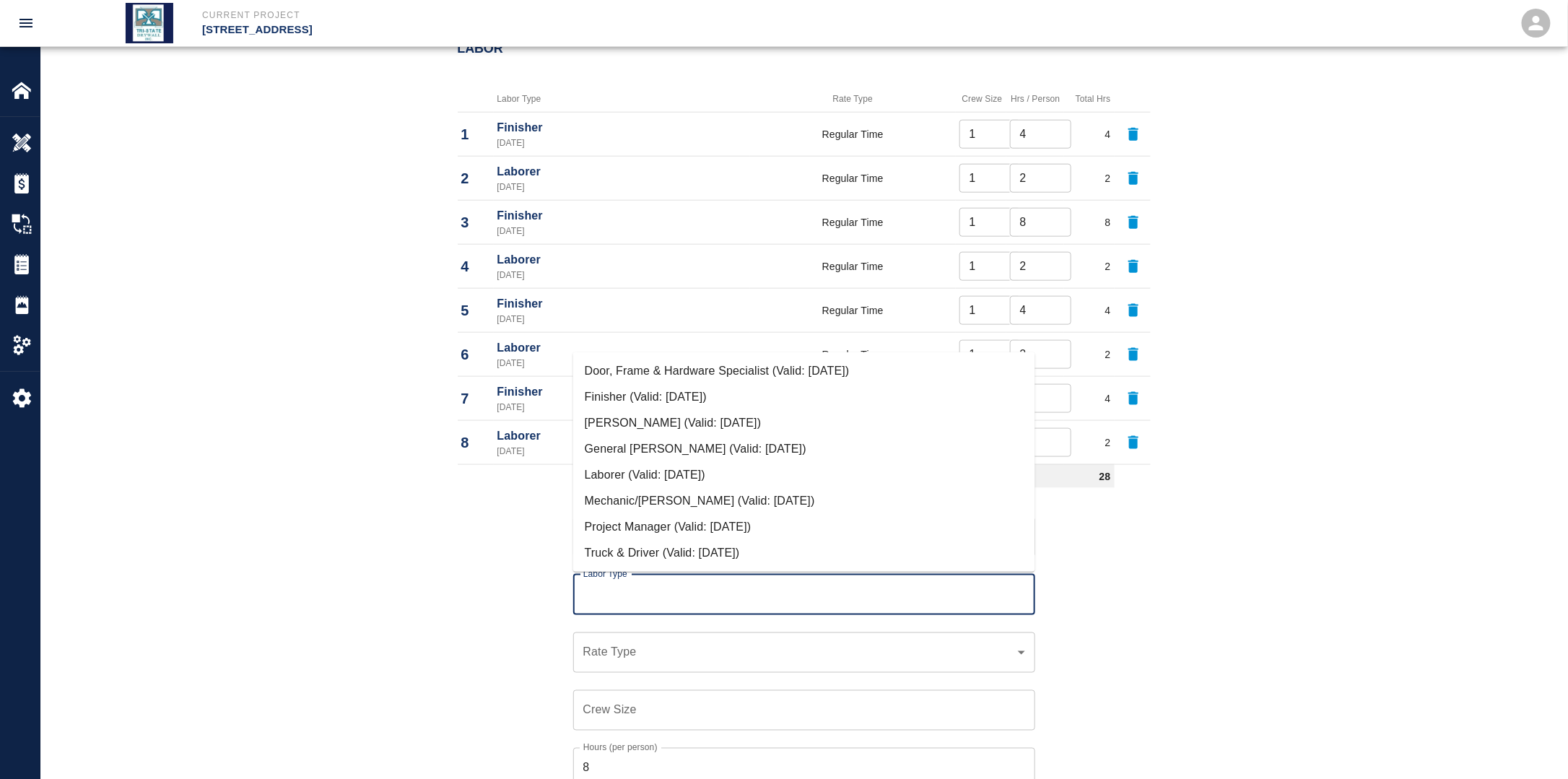
click at [634, 598] on input "Labor Type" at bounding box center [804, 595] width 449 height 28
drag, startPoint x: 636, startPoint y: 393, endPoint x: 635, endPoint y: 409, distance: 16.0
click at [636, 393] on li "Finisher (Valid: [DATE])" at bounding box center [804, 397] width 462 height 26
type input "Finisher"
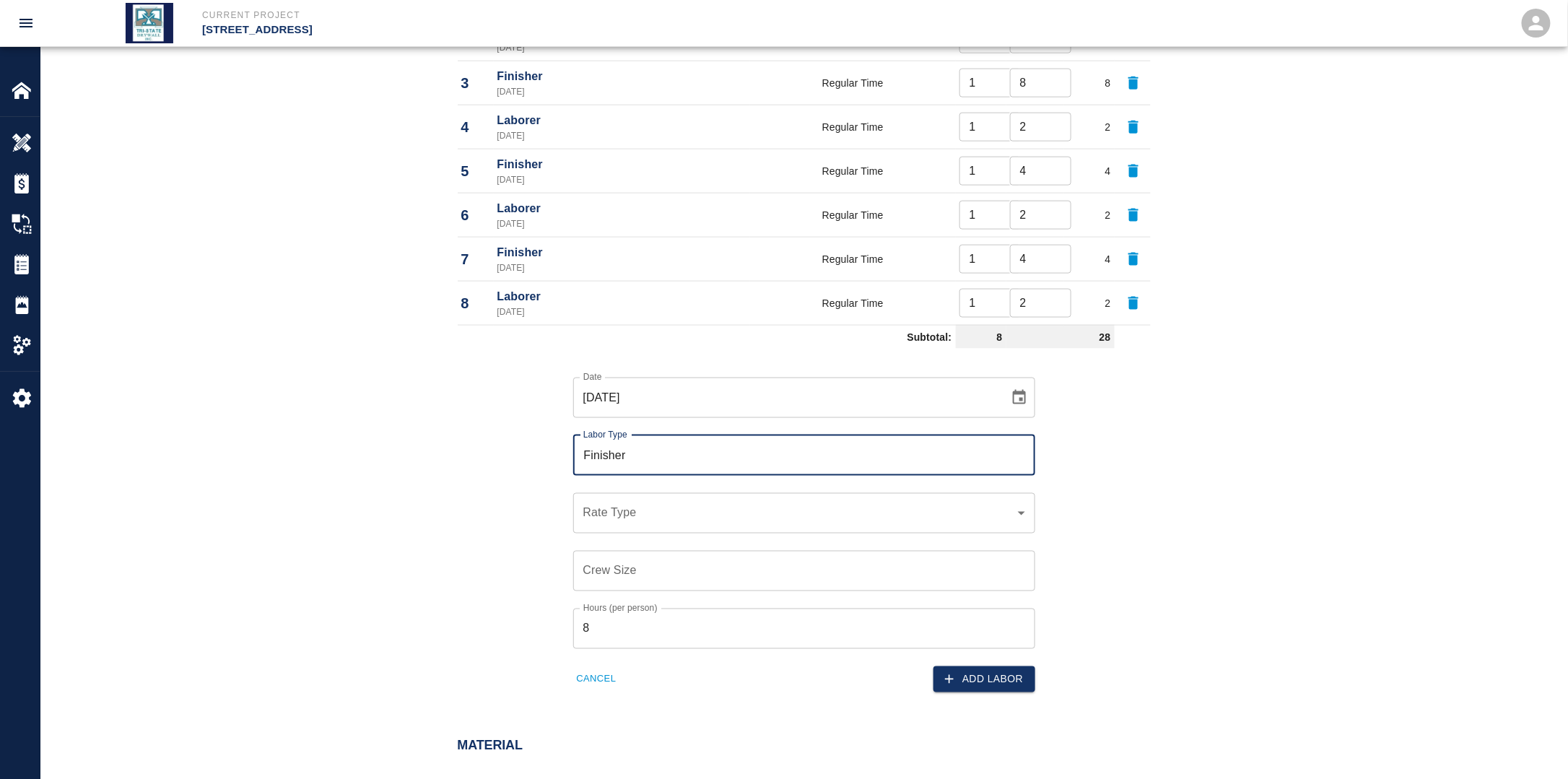
scroll to position [872, 0]
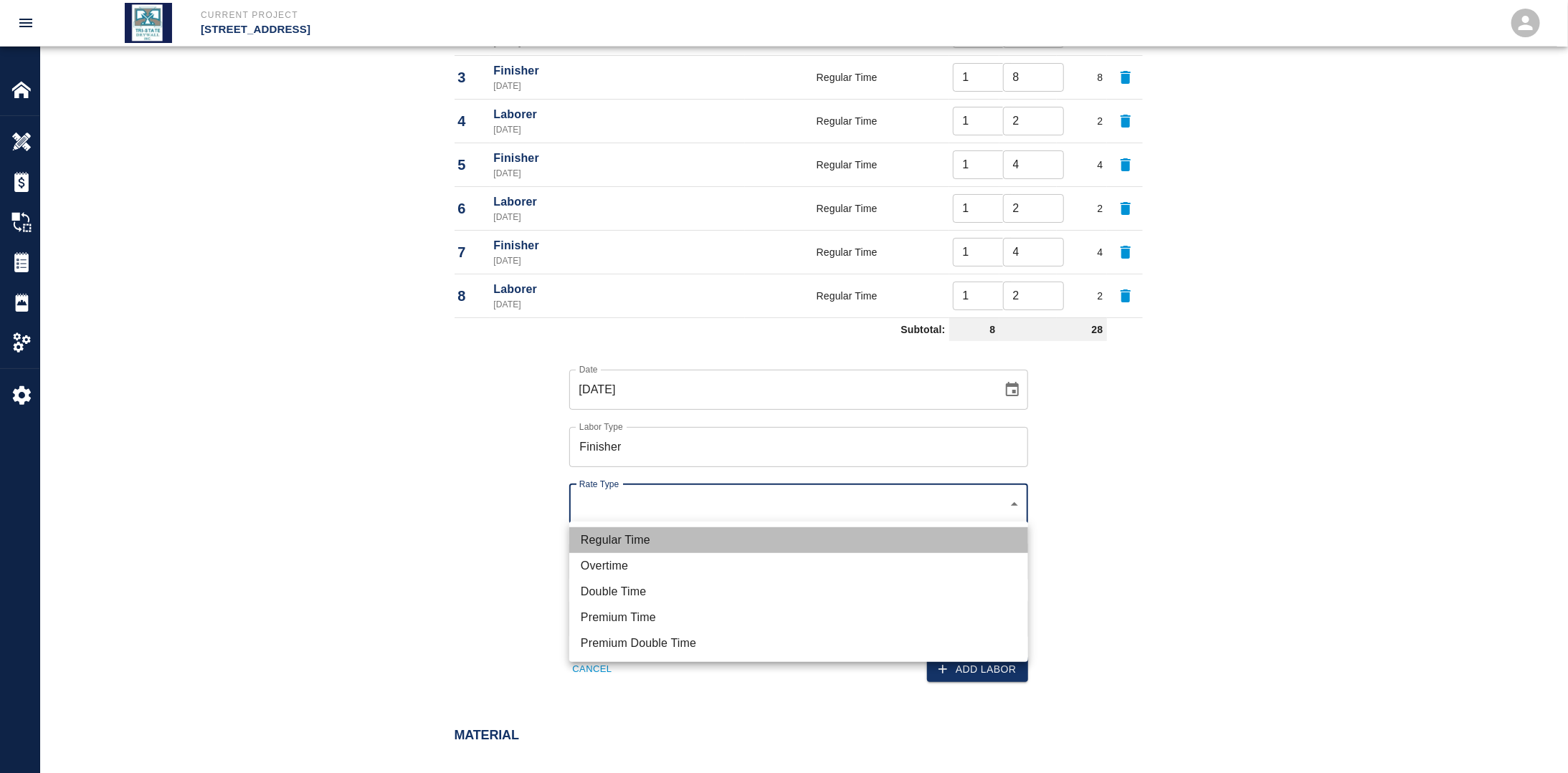
click at [640, 531] on li "Regular Time" at bounding box center [799, 541] width 459 height 26
type input "rate_rt"
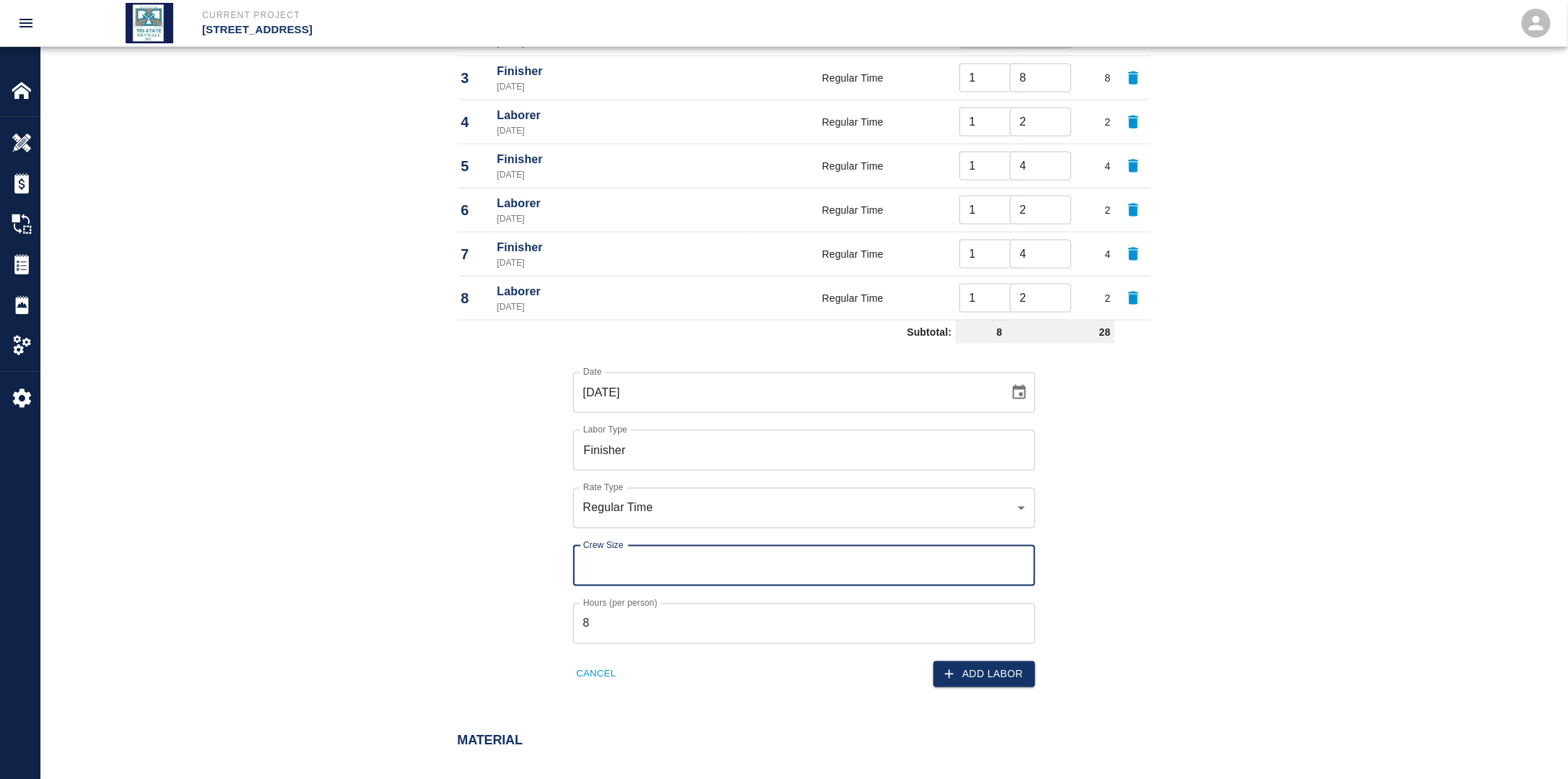
click at [627, 556] on input "Crew Size" at bounding box center [804, 565] width 462 height 40
type input "1"
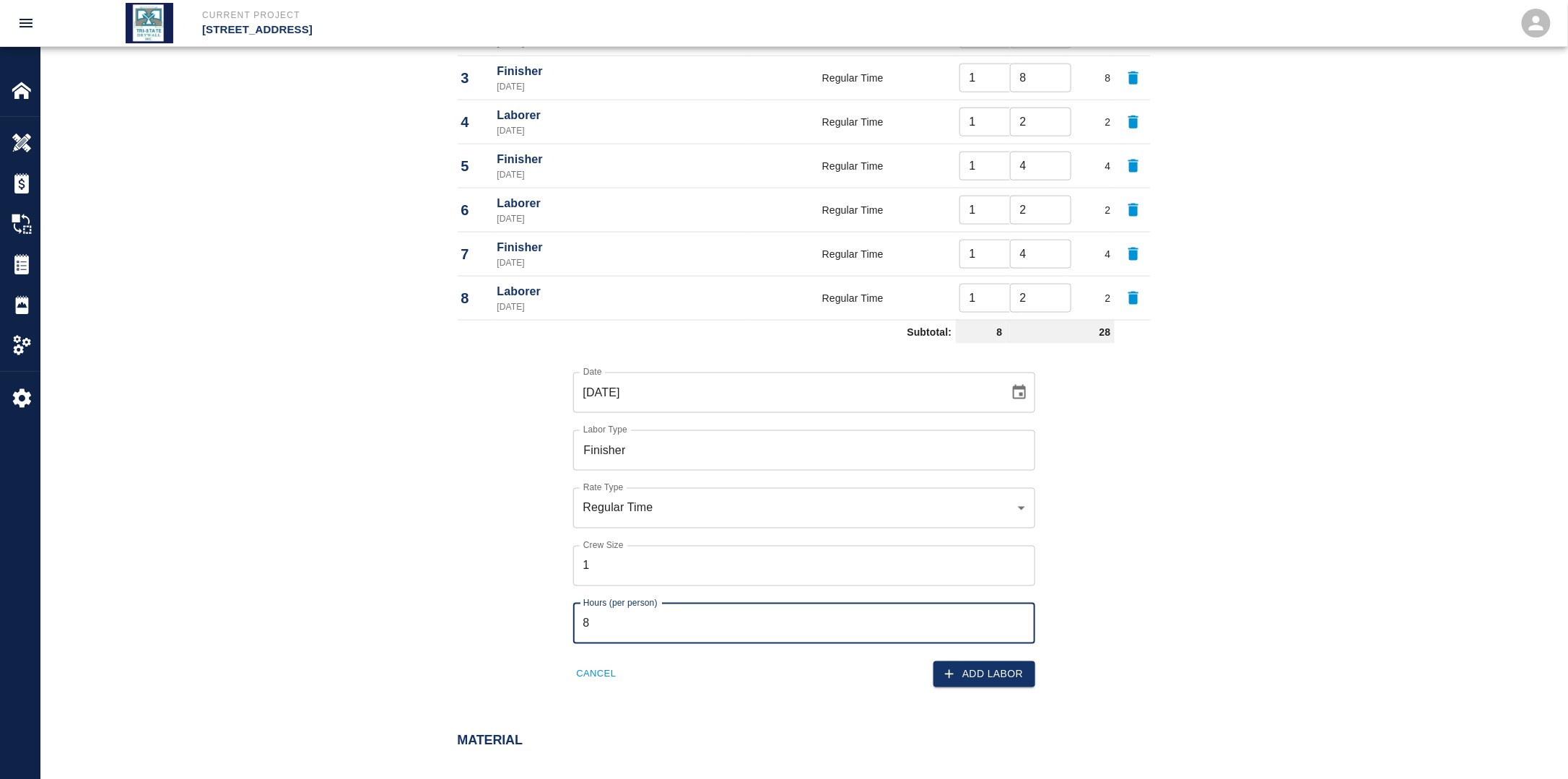
click at [639, 612] on input "8" at bounding box center [804, 624] width 462 height 40
drag, startPoint x: 615, startPoint y: 616, endPoint x: 562, endPoint y: 626, distance: 53.9
click at [562, 618] on div "Hours (per person) 8 Hours (per person)" at bounding box center [796, 615] width 479 height 58
type input "4"
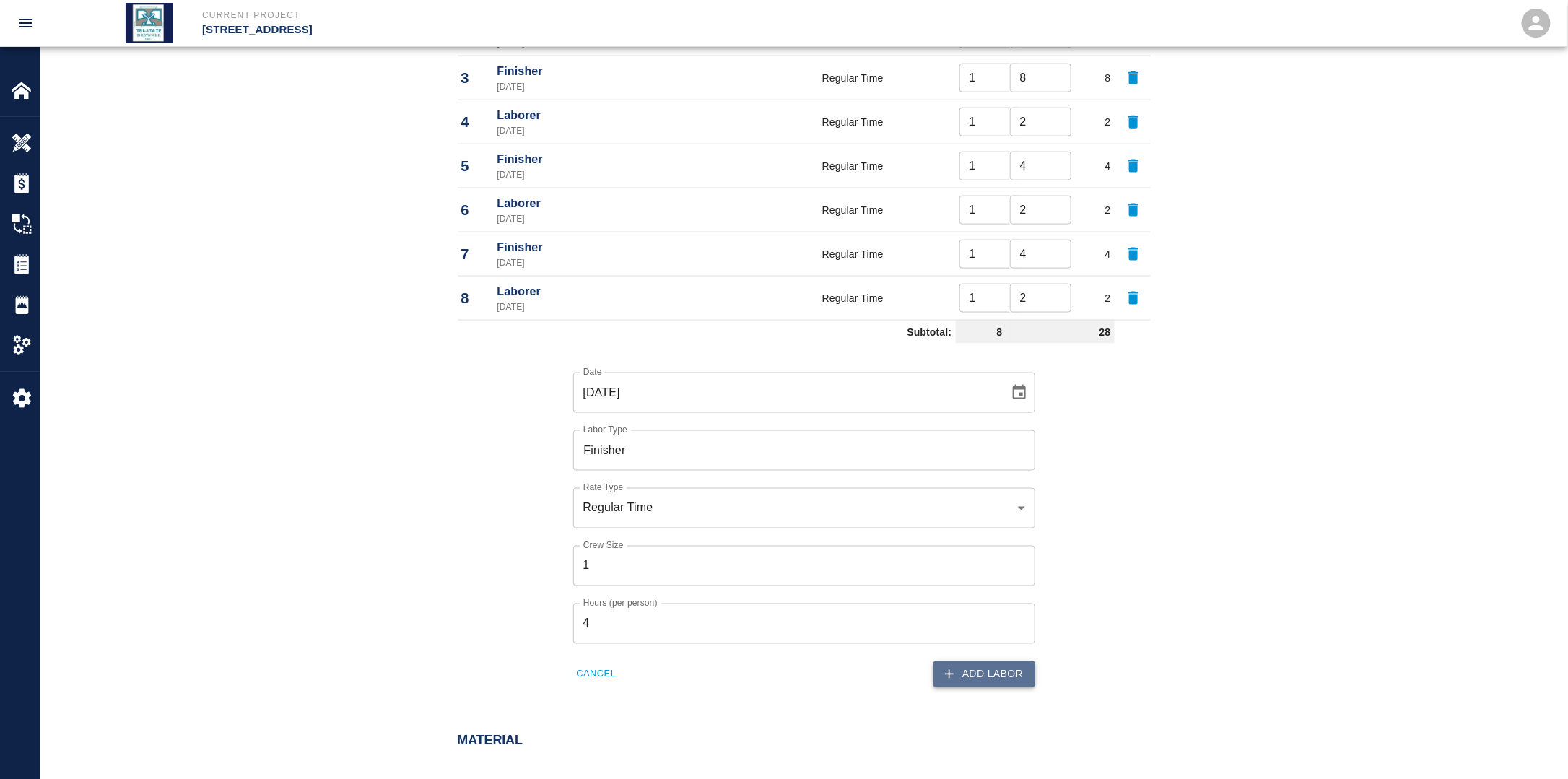
click at [1011, 676] on button "Add Labor" at bounding box center [984, 674] width 101 height 27
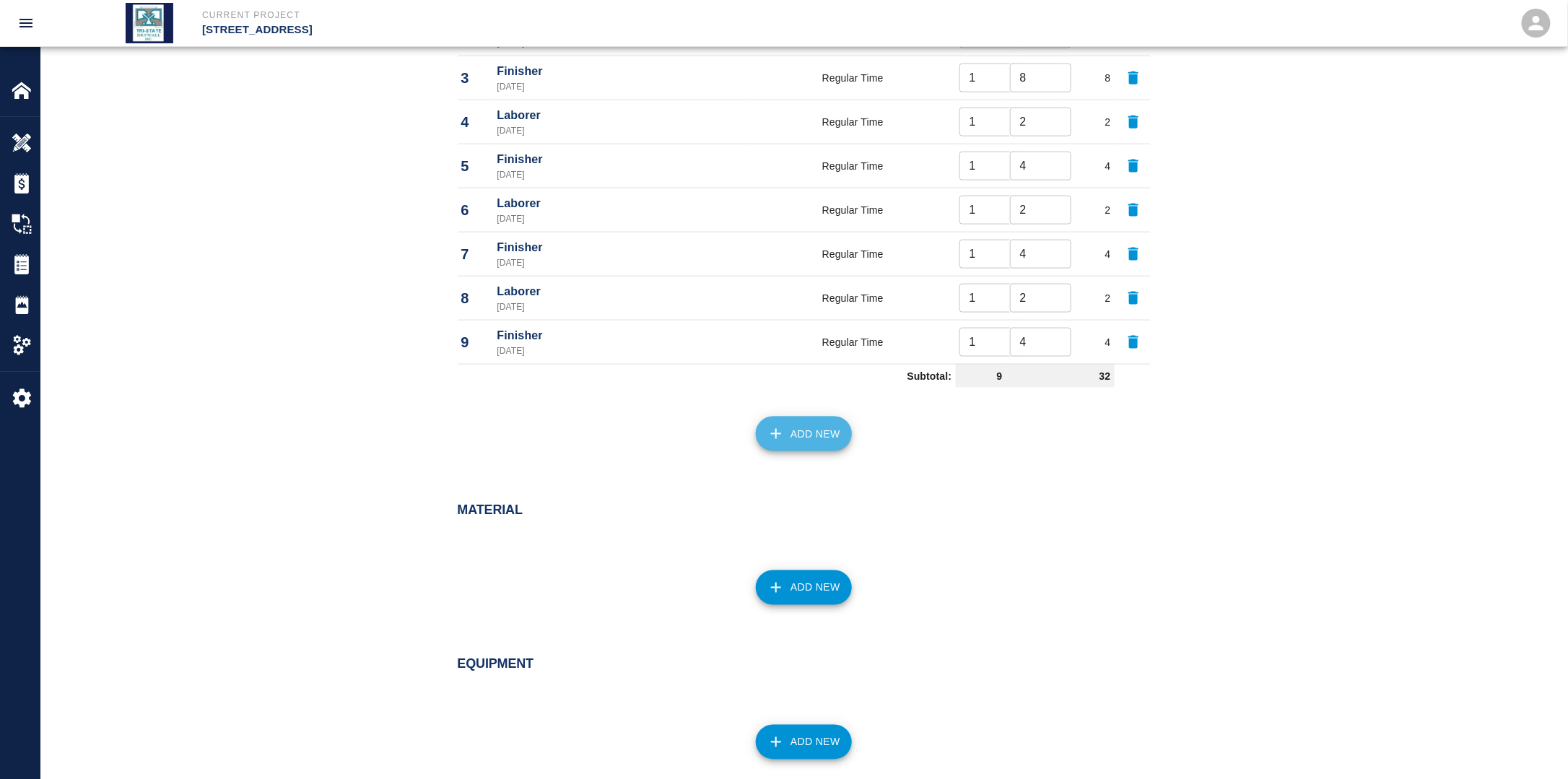
click at [818, 428] on button "Add New" at bounding box center [803, 434] width 96 height 34
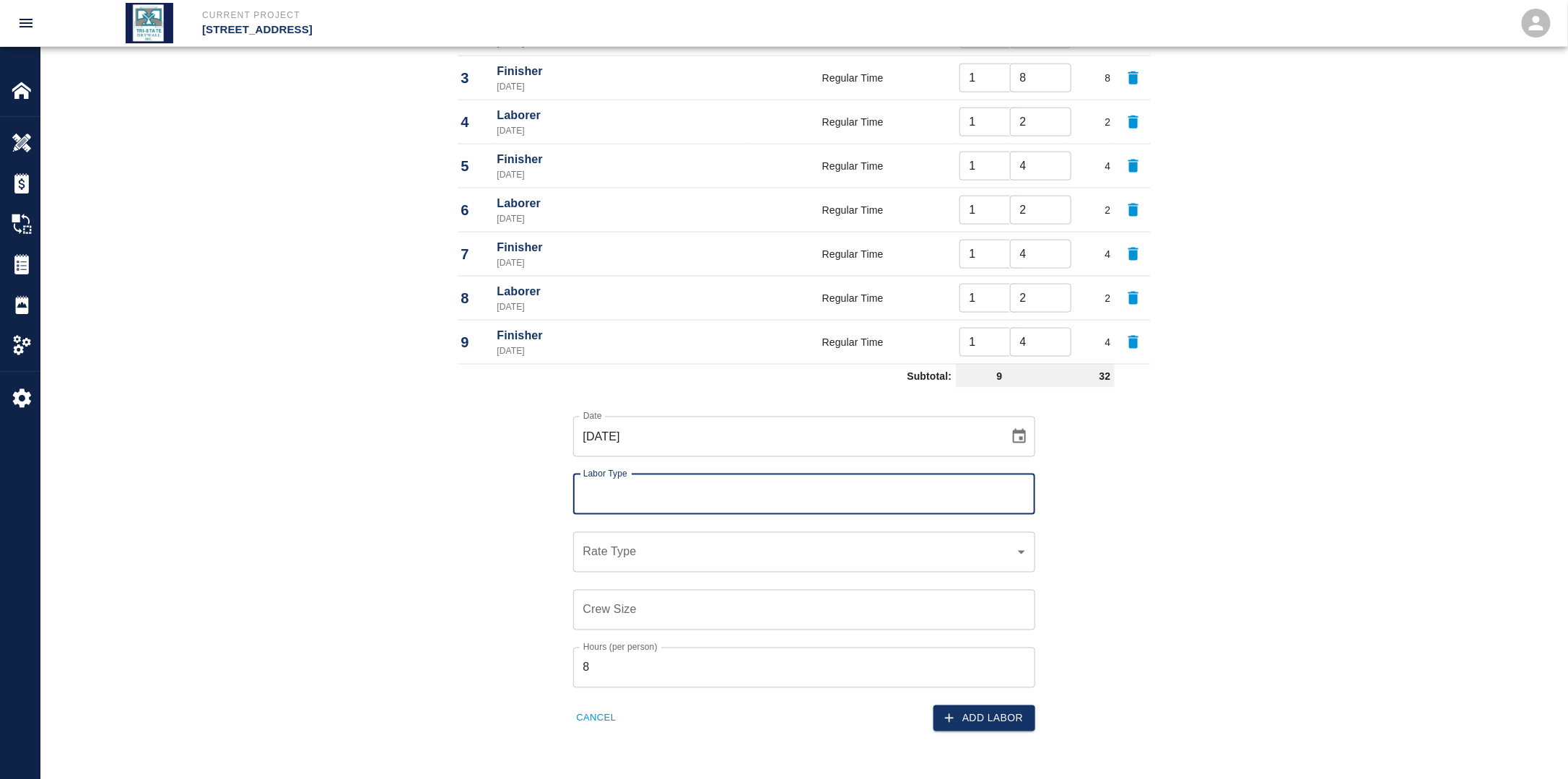
click at [697, 495] on input "Labor Type" at bounding box center [804, 495] width 449 height 28
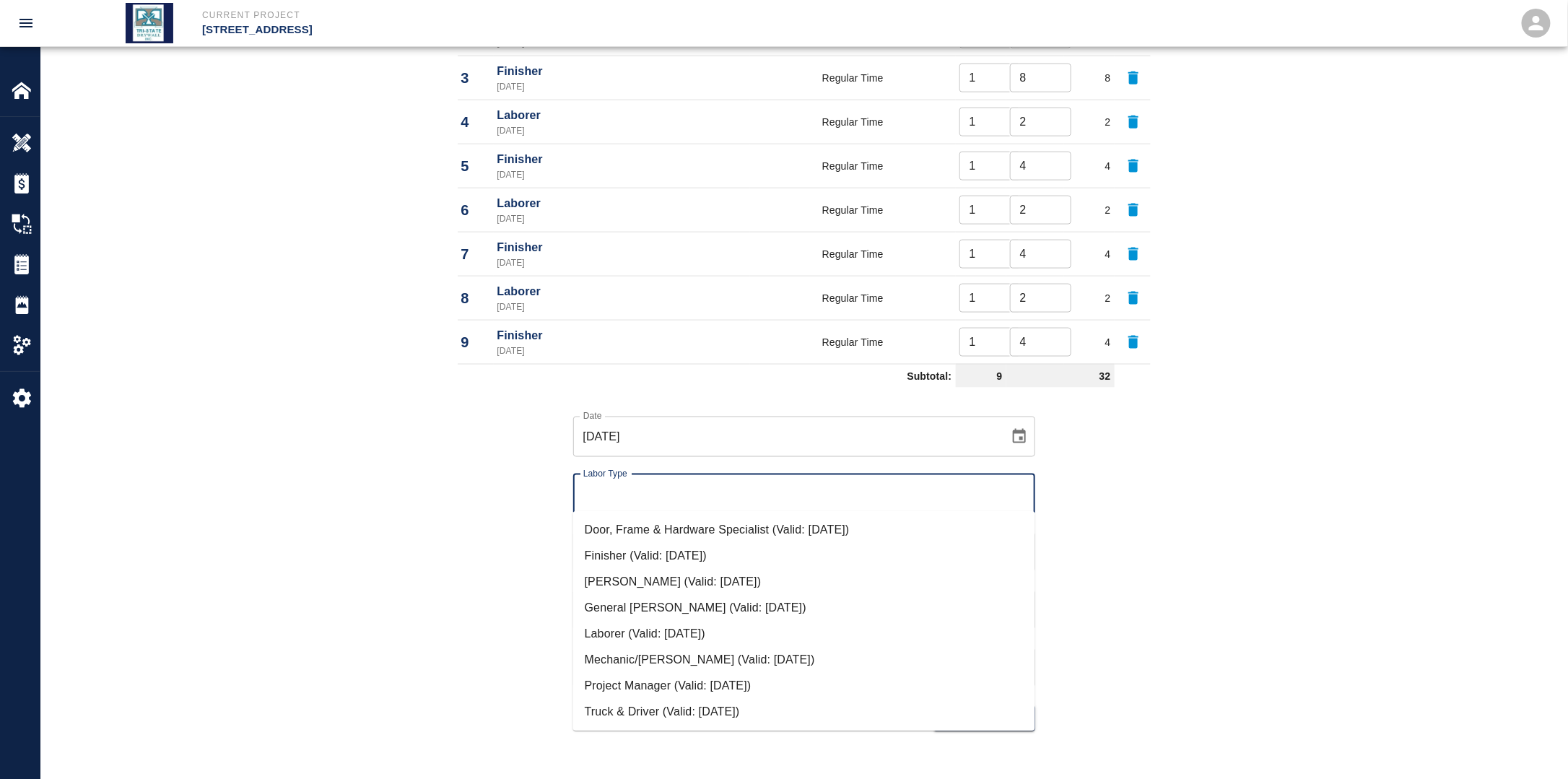
click at [635, 638] on li "Laborer (Valid: [DATE])" at bounding box center [804, 635] width 462 height 26
type input "Laborer"
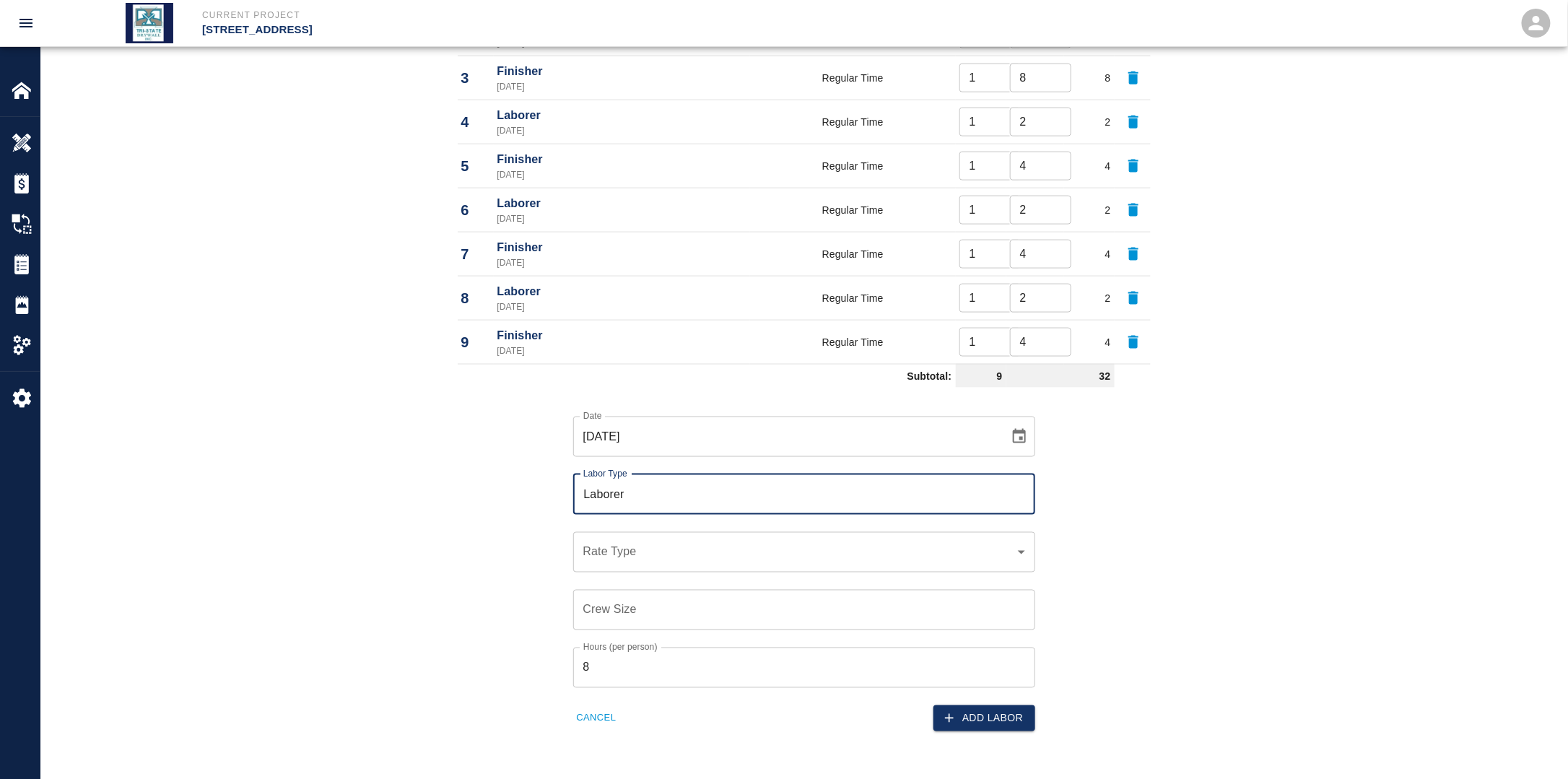
click at [632, 559] on div "​ Rate Type" at bounding box center [804, 552] width 462 height 40
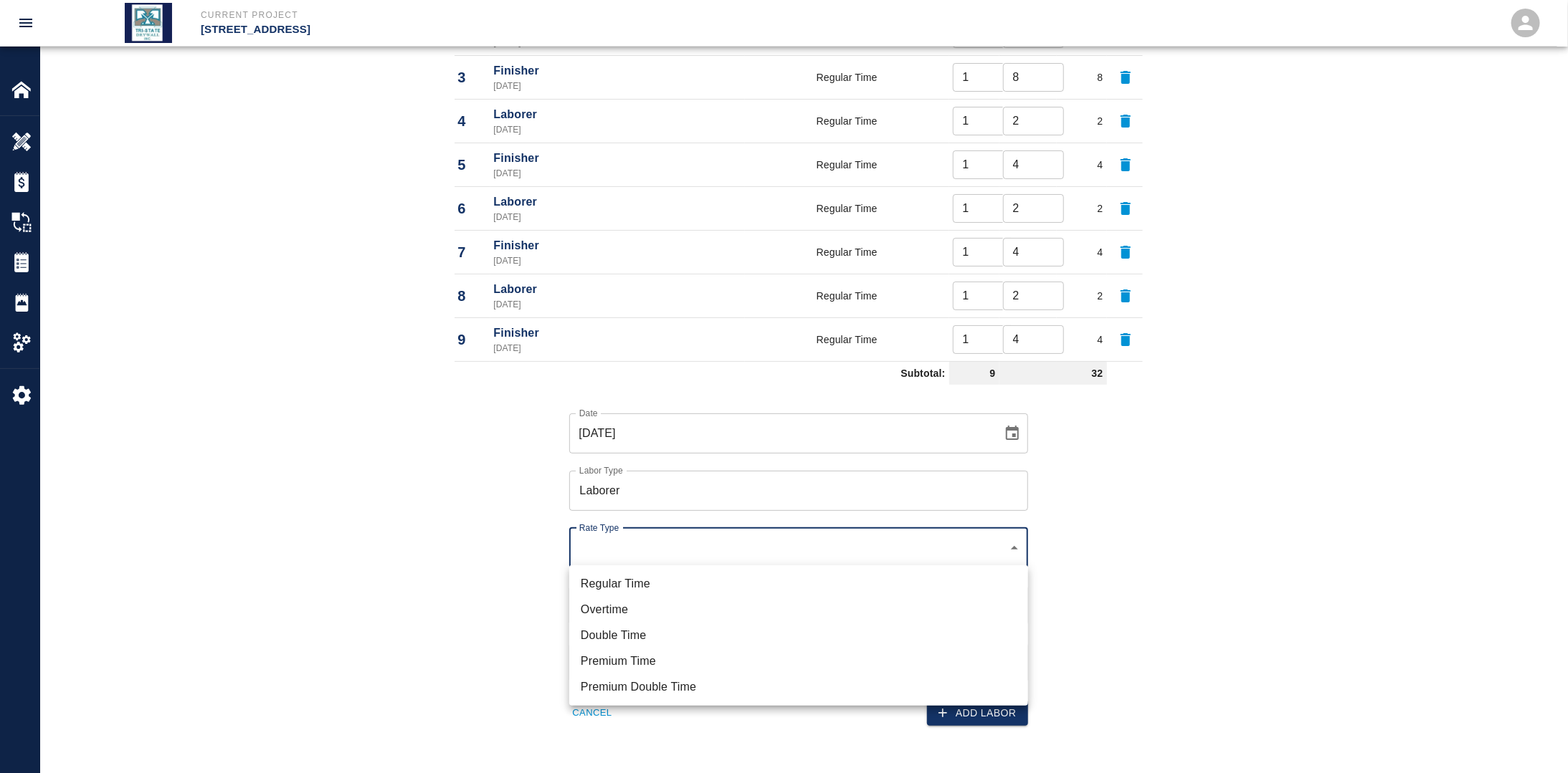
click at [654, 575] on li "Regular Time" at bounding box center [799, 584] width 459 height 26
type input "rate_rt"
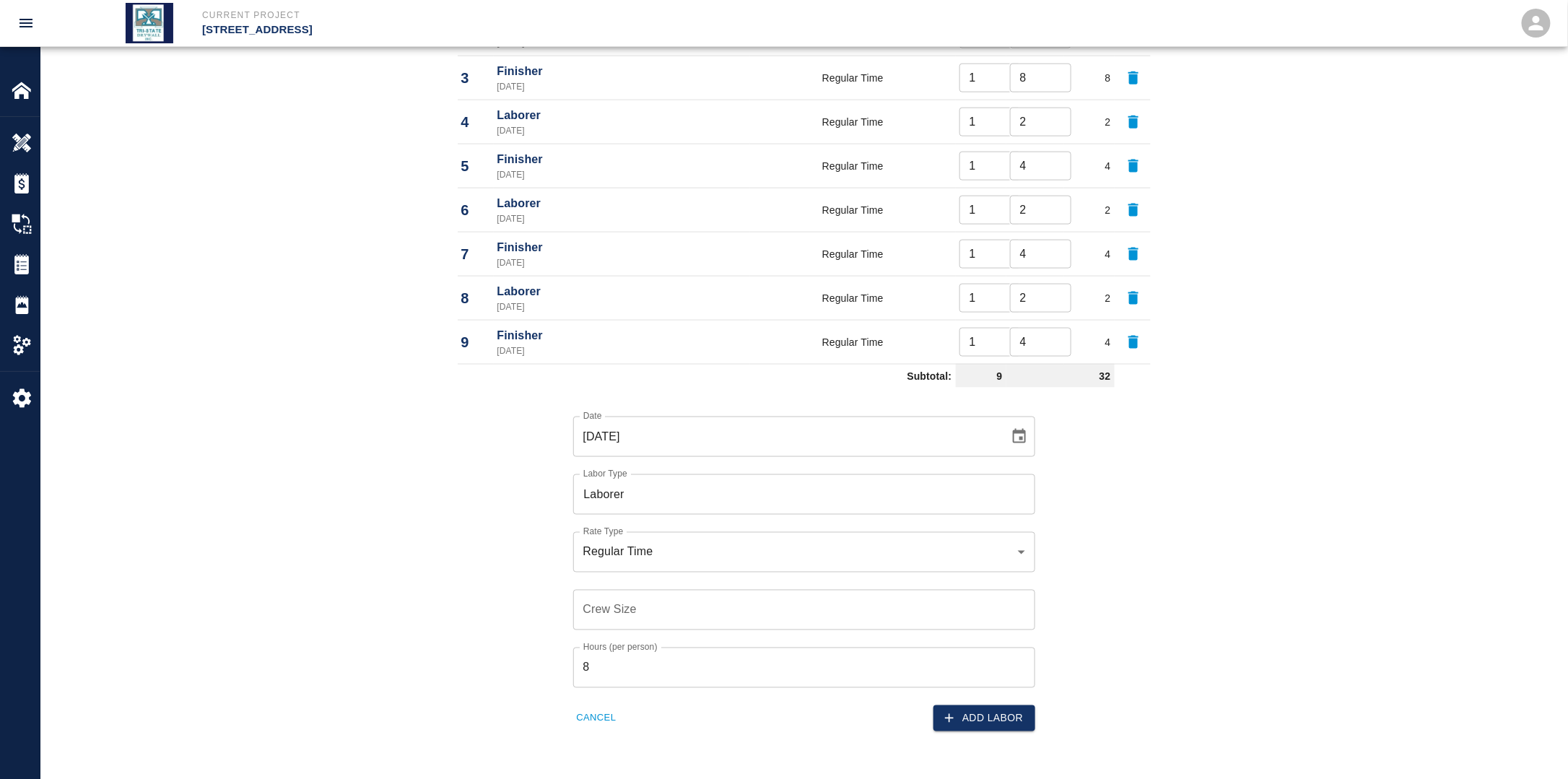
click at [1003, 440] on div "[DATE] Date" at bounding box center [804, 436] width 462 height 40
click at [1017, 437] on icon "Choose date, selected date is Sep 15, 2025" at bounding box center [1018, 436] width 17 height 17
click at [851, 592] on button "19" at bounding box center [844, 592] width 26 height 26
type input "[DATE]"
drag, startPoint x: 662, startPoint y: 603, endPoint x: 660, endPoint y: 614, distance: 11.2
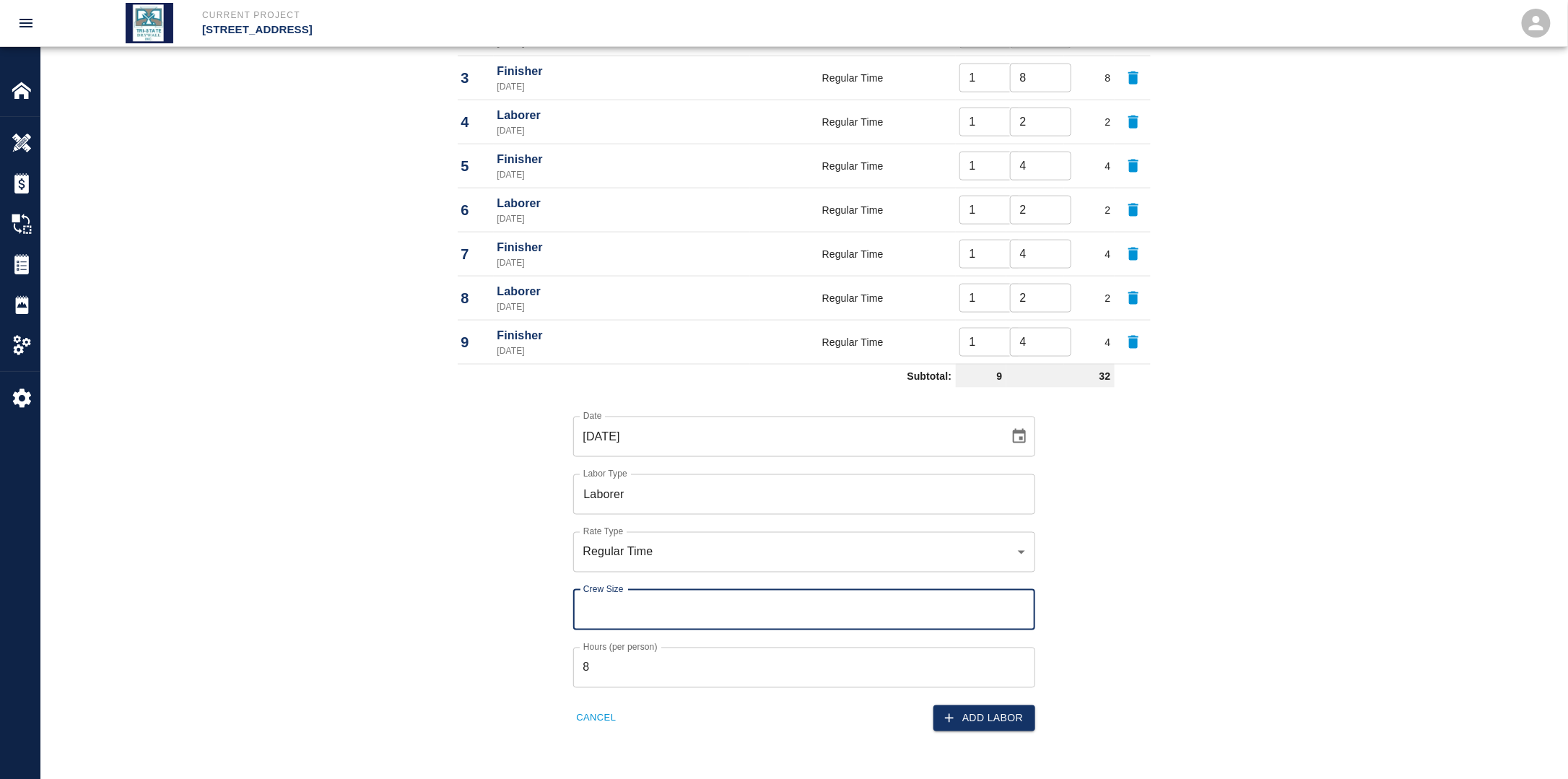
click at [661, 603] on input "Crew Size" at bounding box center [804, 610] width 462 height 40
type input "1"
click at [658, 651] on input "8" at bounding box center [804, 668] width 462 height 40
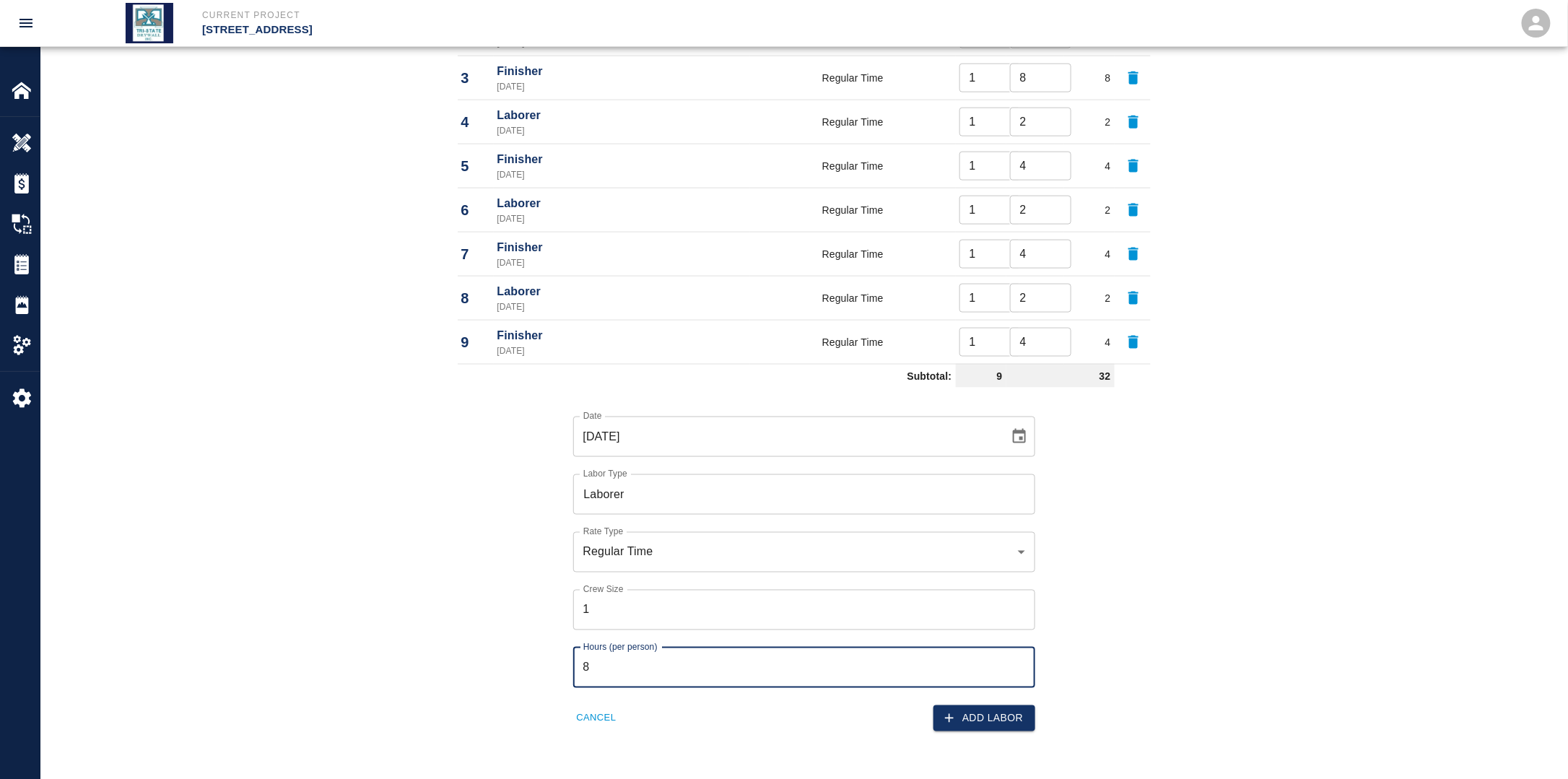
drag, startPoint x: 631, startPoint y: 655, endPoint x: 523, endPoint y: 661, distance: 108.2
click at [536, 654] on div "Date [DATE] Date Labor Type Laborer Labor Type Rate Type Regular Time rate_rt R…" at bounding box center [795, 563] width 710 height 339
type input "2"
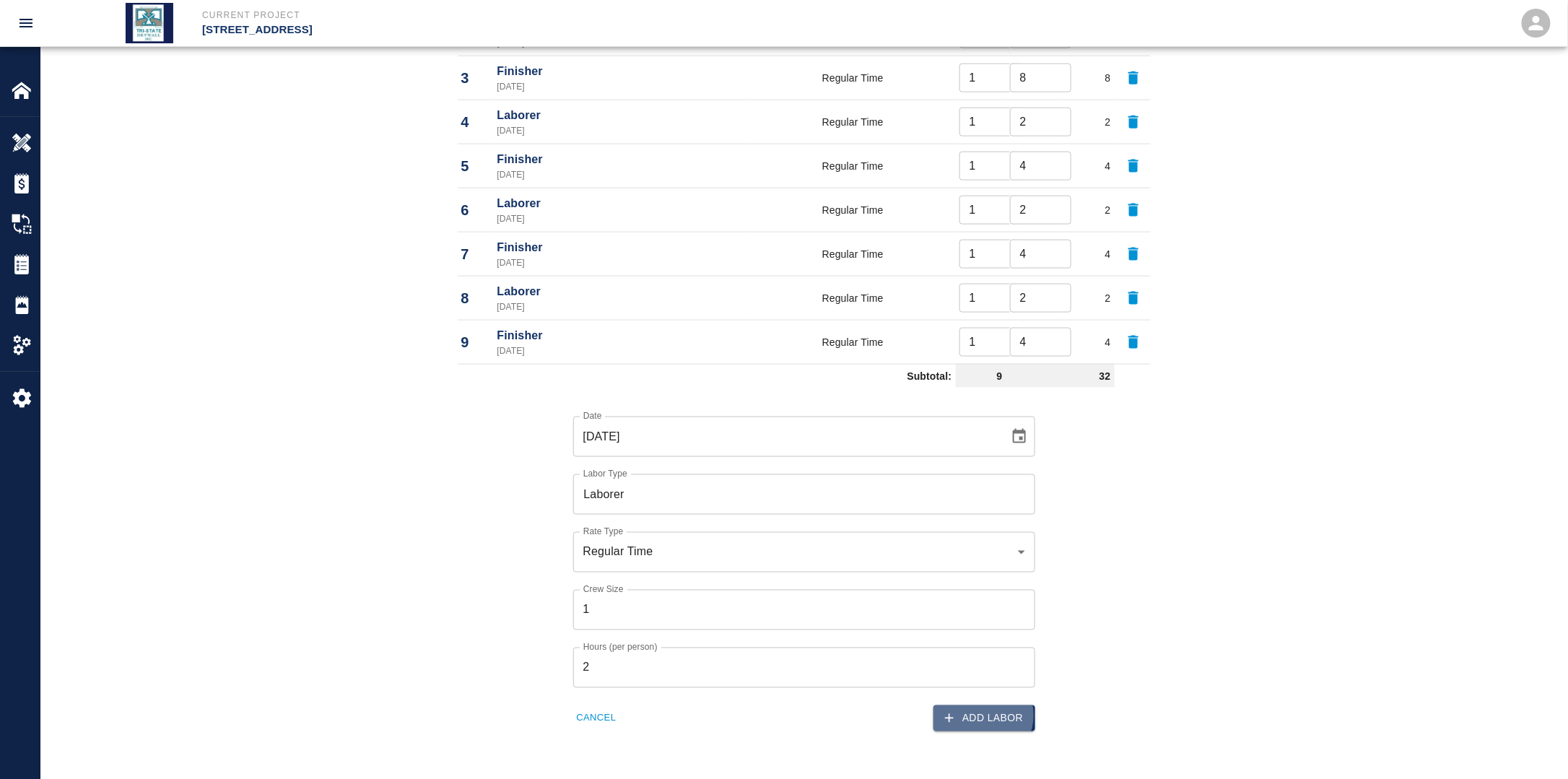
click at [984, 714] on button "Add Labor" at bounding box center [984, 718] width 101 height 27
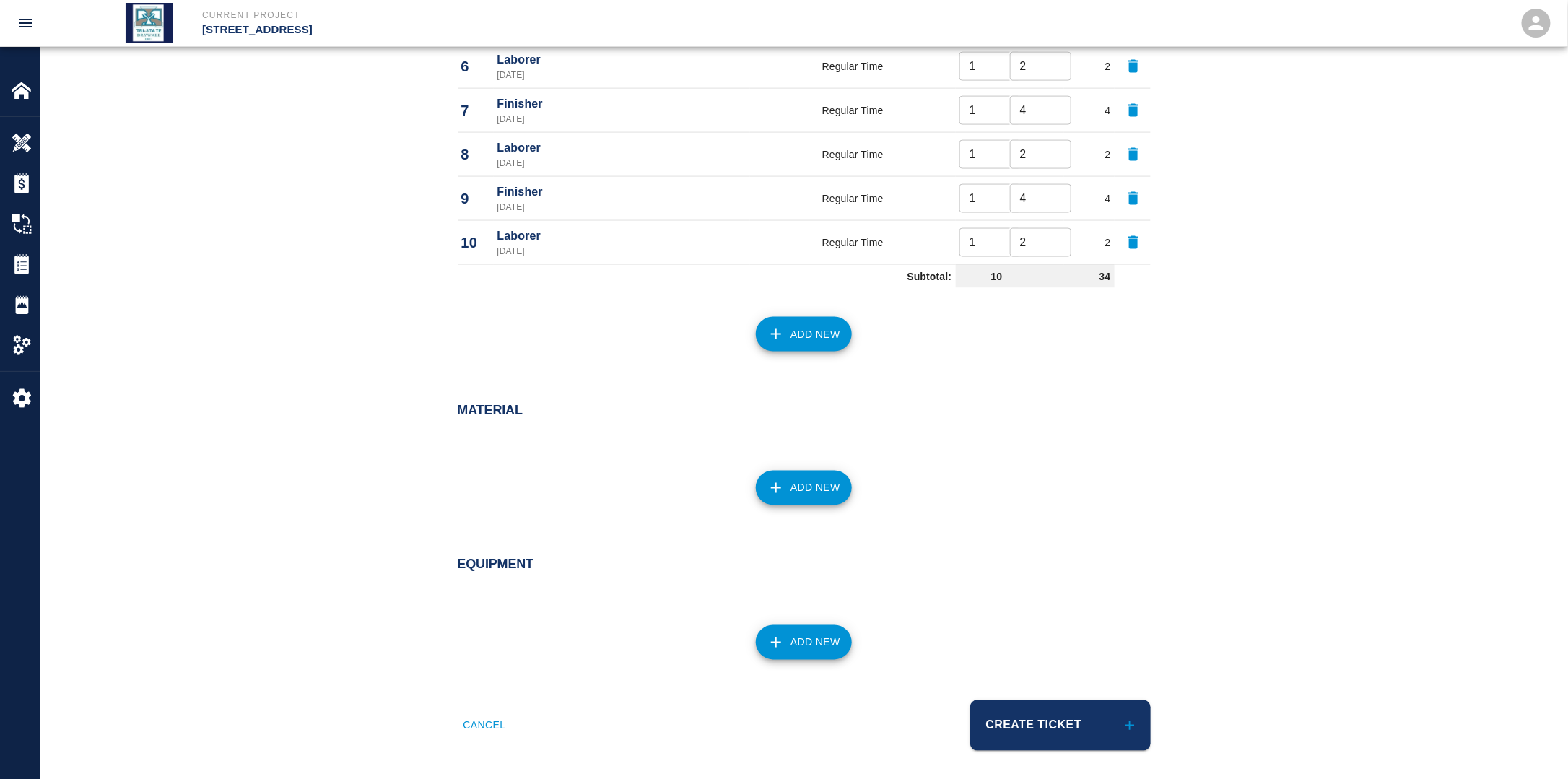
scroll to position [1018, 0]
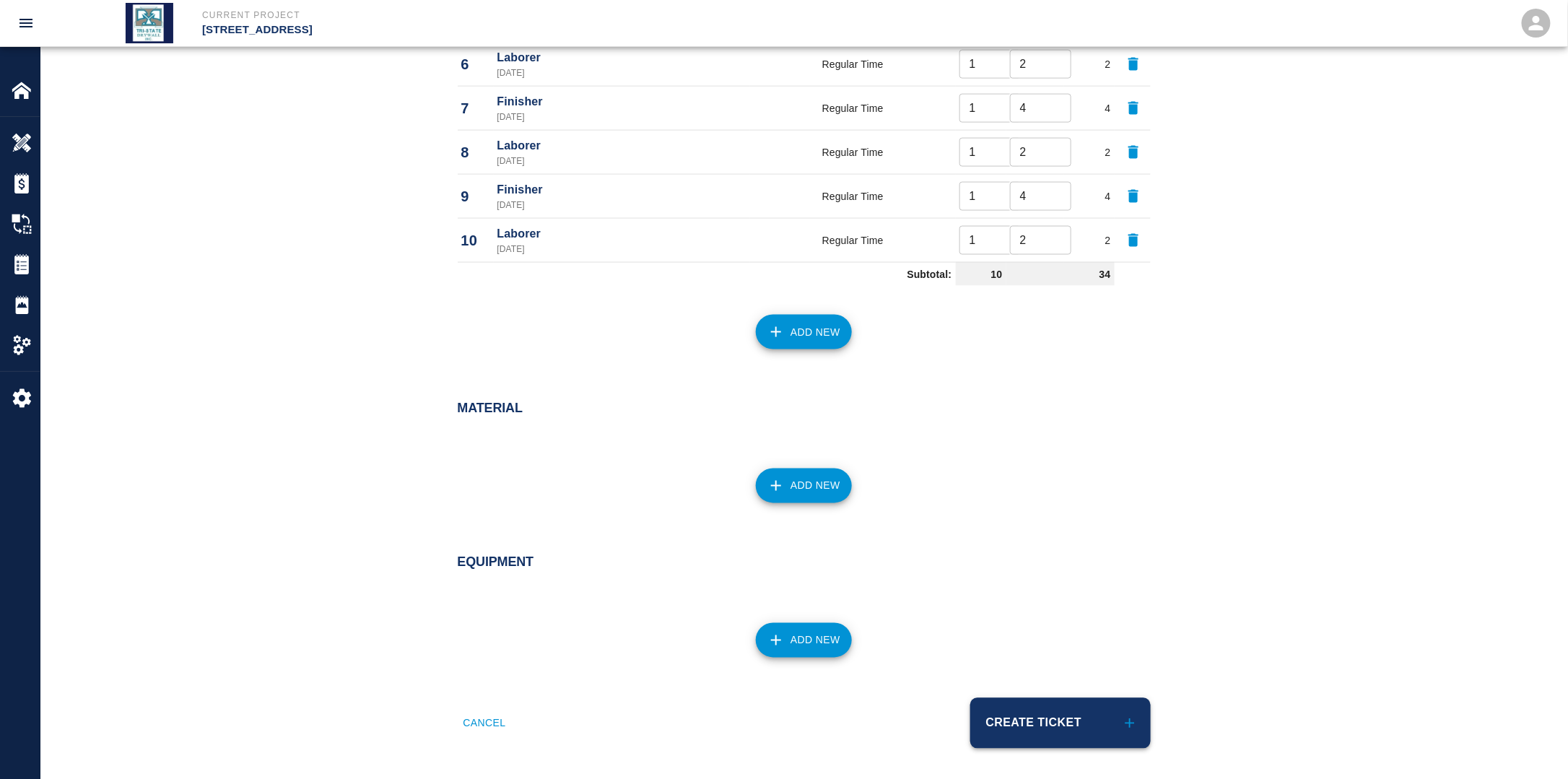
click at [1051, 704] on button "Create Ticket" at bounding box center [1060, 723] width 181 height 51
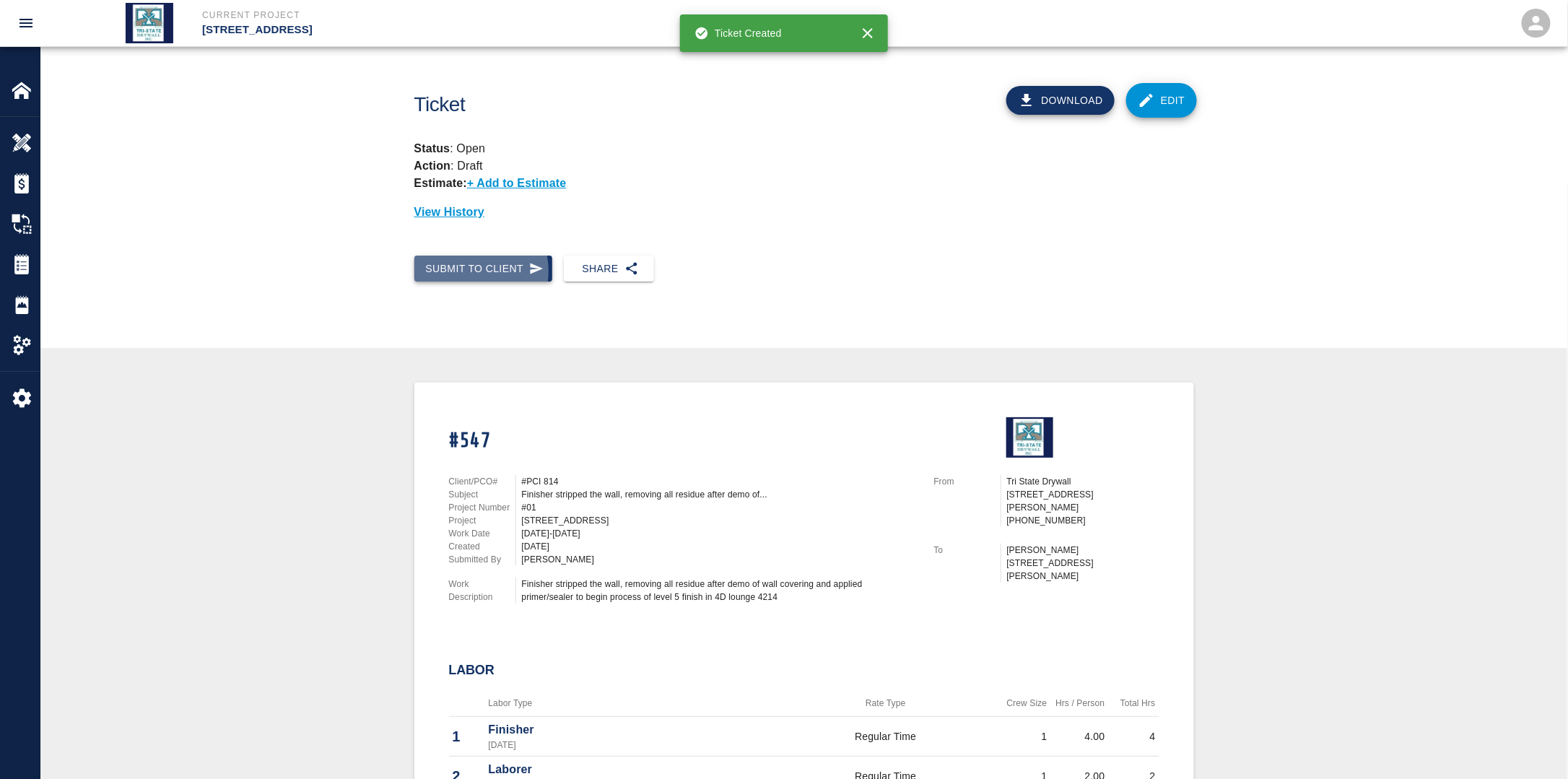
click at [467, 272] on button "Submit to Client" at bounding box center [483, 268] width 138 height 27
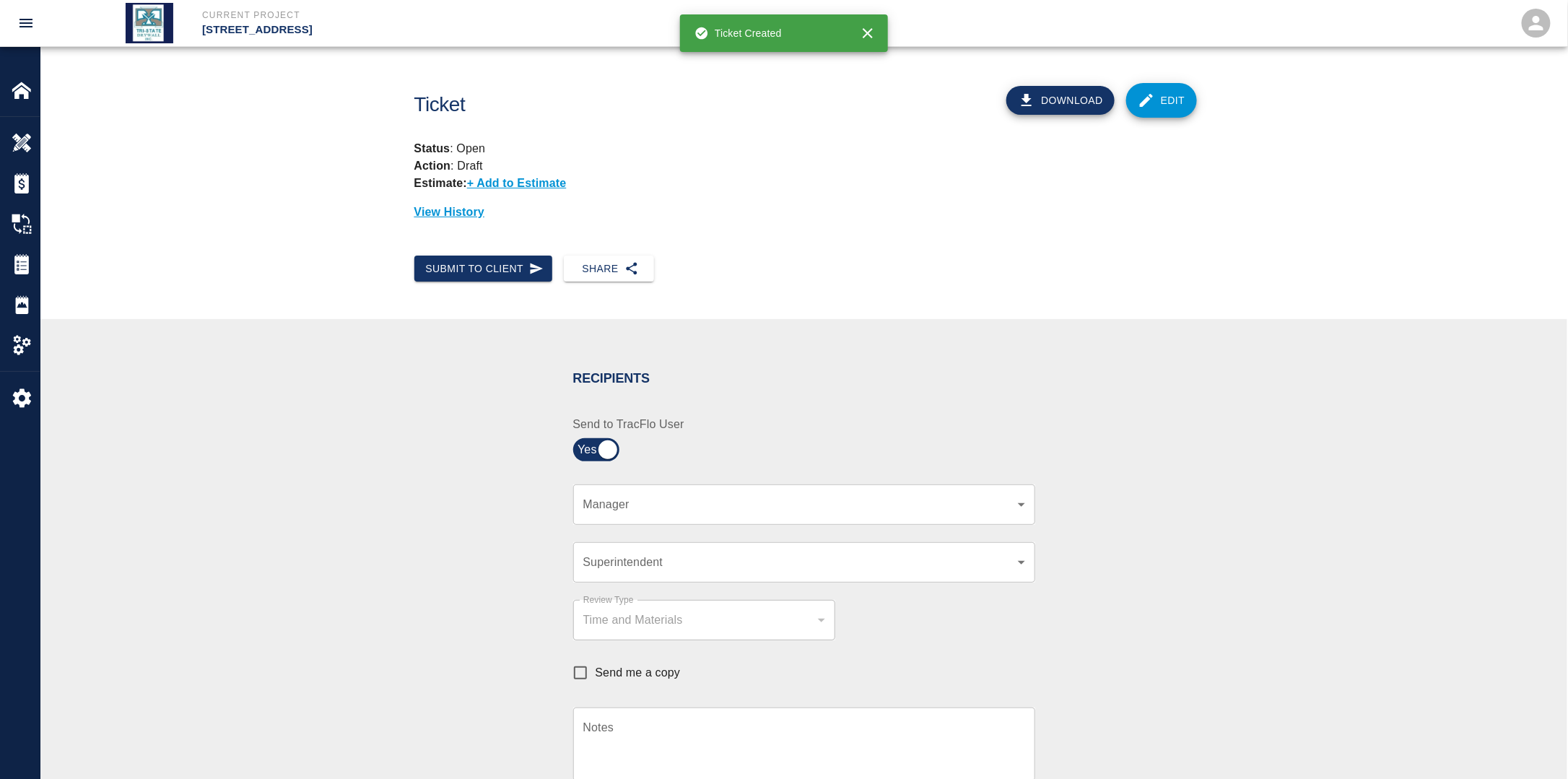
click at [710, 520] on div "​ Manager" at bounding box center [804, 504] width 462 height 40
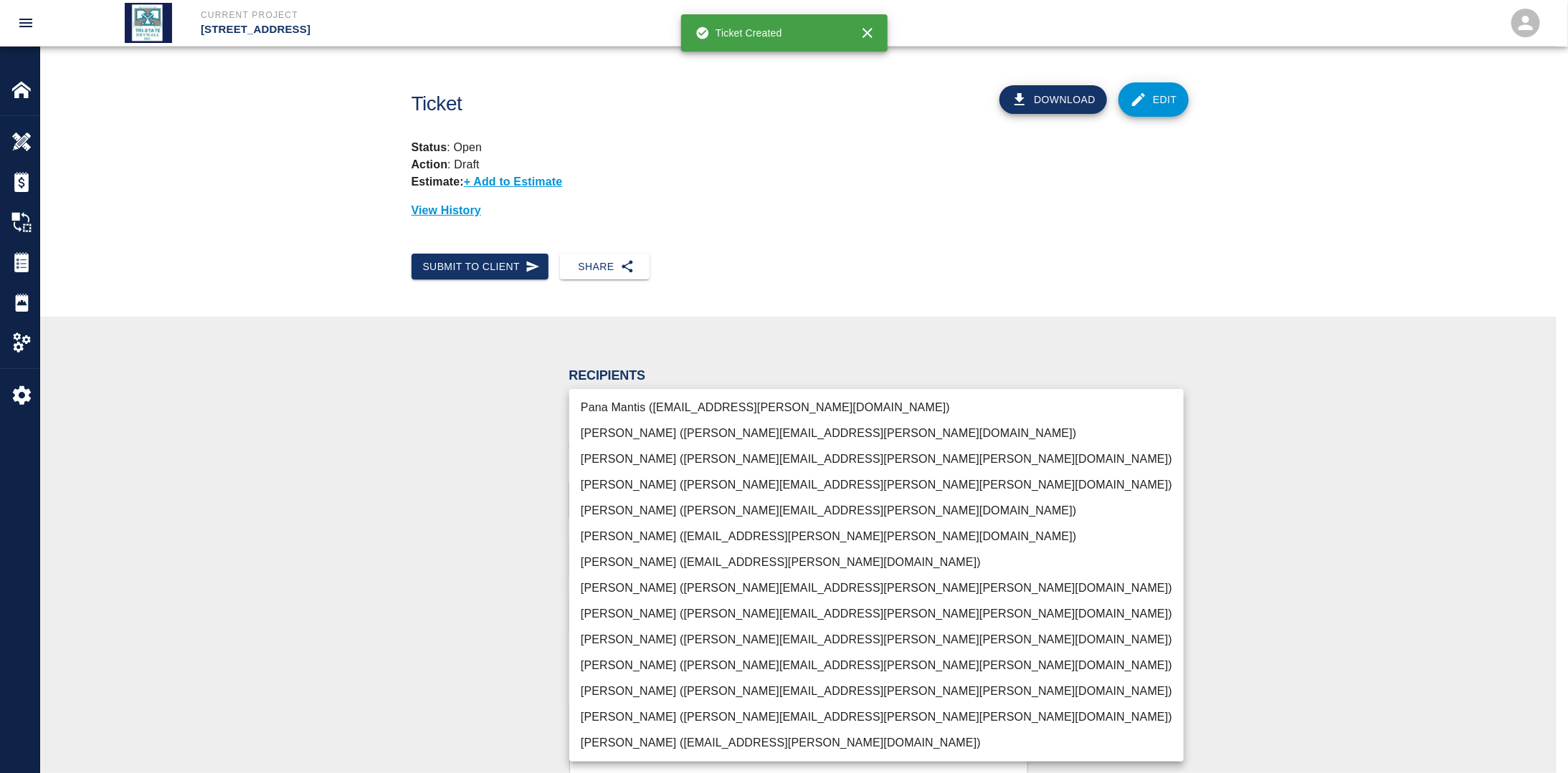
click at [709, 500] on body "Current Project [STREET_ADDRESS] Home [STREET_ADDRESS] Overview Estimates Chang…" at bounding box center [784, 386] width 1568 height 773
click at [630, 712] on li "[PERSON_NAME] ([PERSON_NAME][EMAIL_ADDRESS][PERSON_NAME][PERSON_NAME][DOMAIN_NA…" at bounding box center [877, 717] width 614 height 26
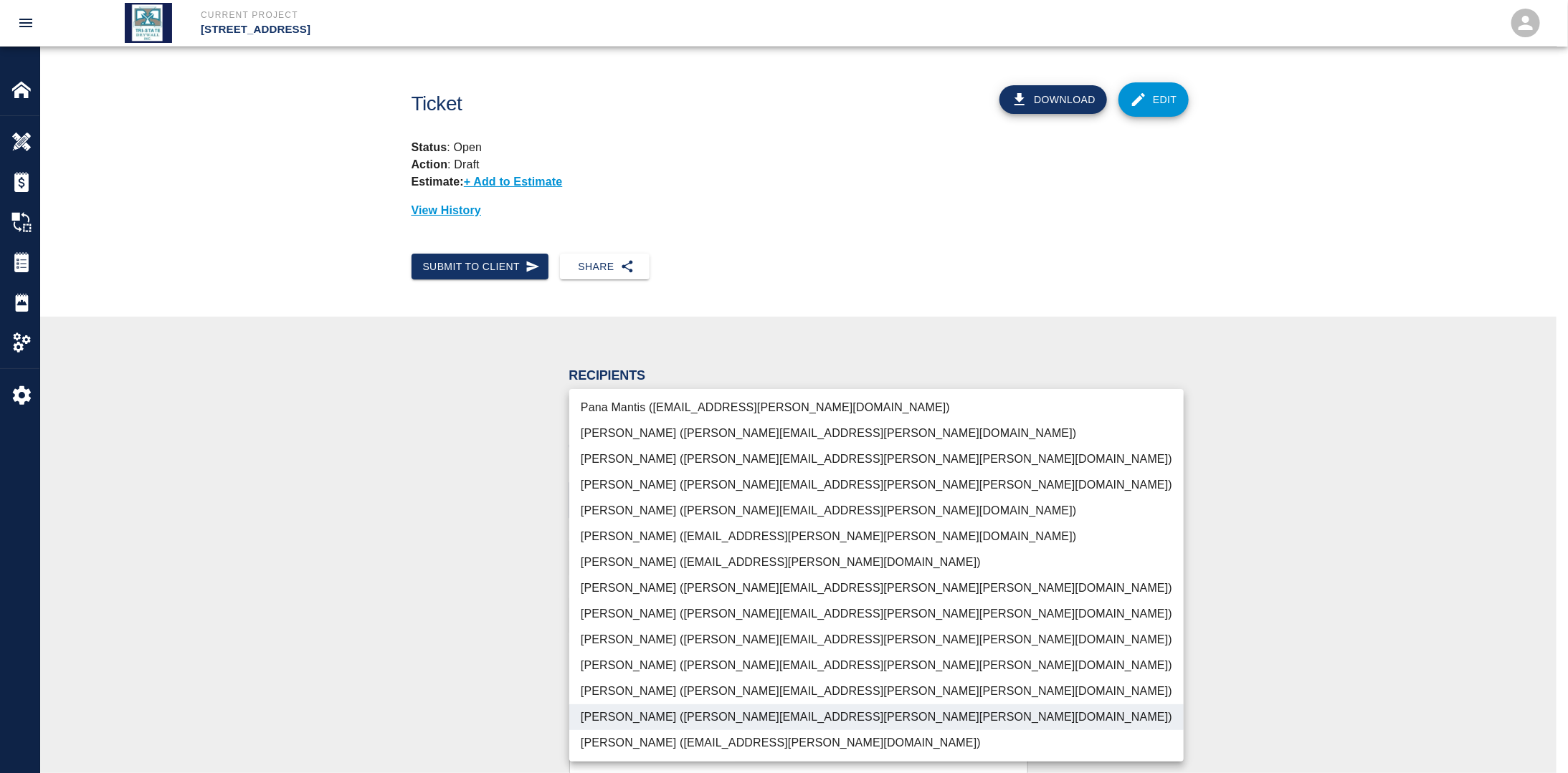
click at [644, 674] on li "[PERSON_NAME] ([PERSON_NAME][EMAIL_ADDRESS][PERSON_NAME][PERSON_NAME][DOMAIN_NA…" at bounding box center [877, 666] width 614 height 26
type input "f2151df9-a33d-4239-98b3-85d2c5195f79,79096ab5-3b7f-4dda-89ef-6bffdeaf2507"
click at [462, 645] on div at bounding box center [784, 386] width 1568 height 773
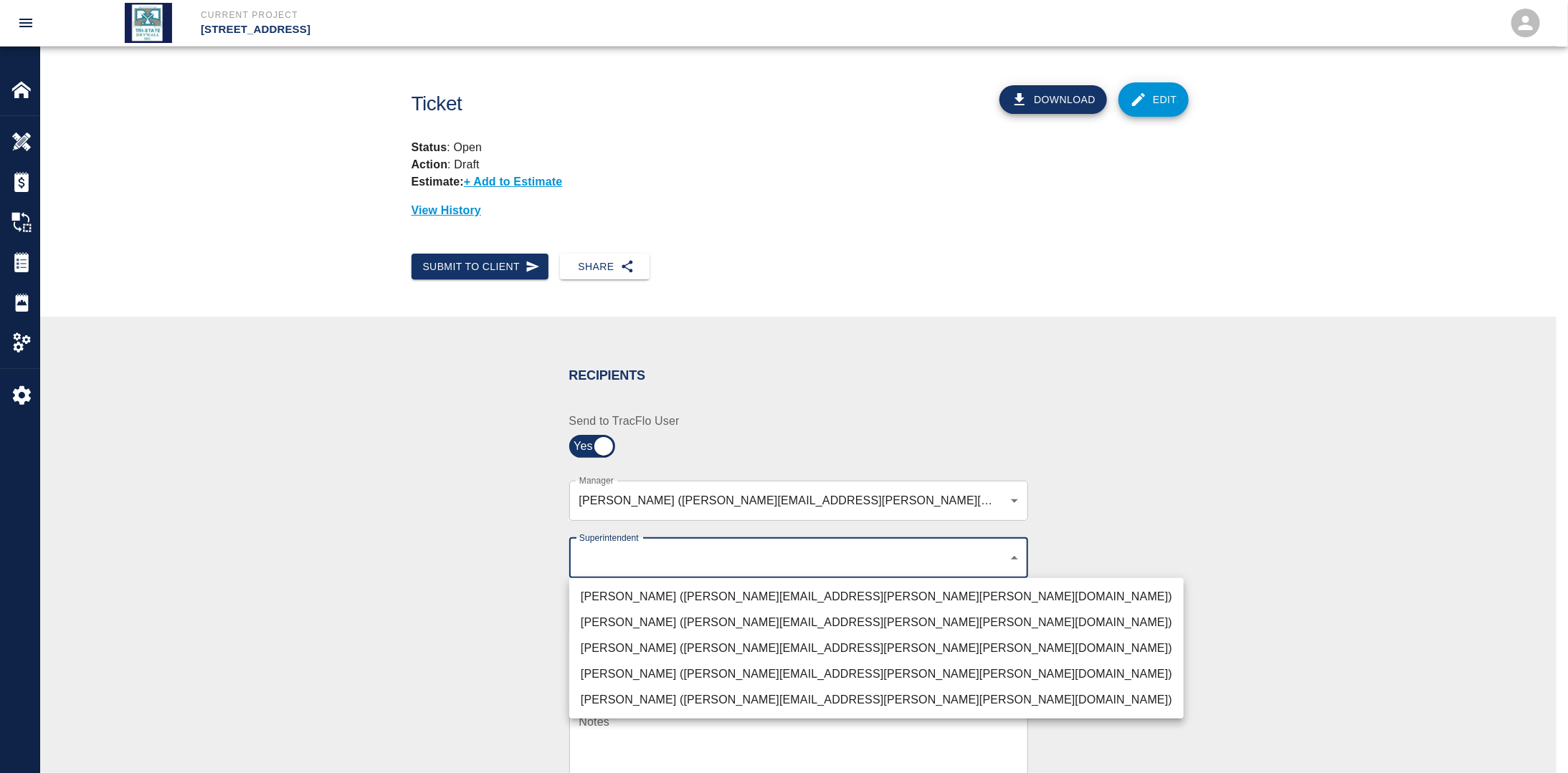
click at [656, 560] on body "Current Project [STREET_ADDRESS] Home [STREET_ADDRESS] Overview Estimates Chang…" at bounding box center [784, 386] width 1568 height 773
drag, startPoint x: 627, startPoint y: 637, endPoint x: 540, endPoint y: 640, distance: 87.1
click at [626, 637] on li "[PERSON_NAME] ([PERSON_NAME][EMAIL_ADDRESS][PERSON_NAME][PERSON_NAME][DOMAIN_NA…" at bounding box center [877, 649] width 614 height 26
type input "32bad40b-bb12-40c1-a9d7-1de55074e5d0"
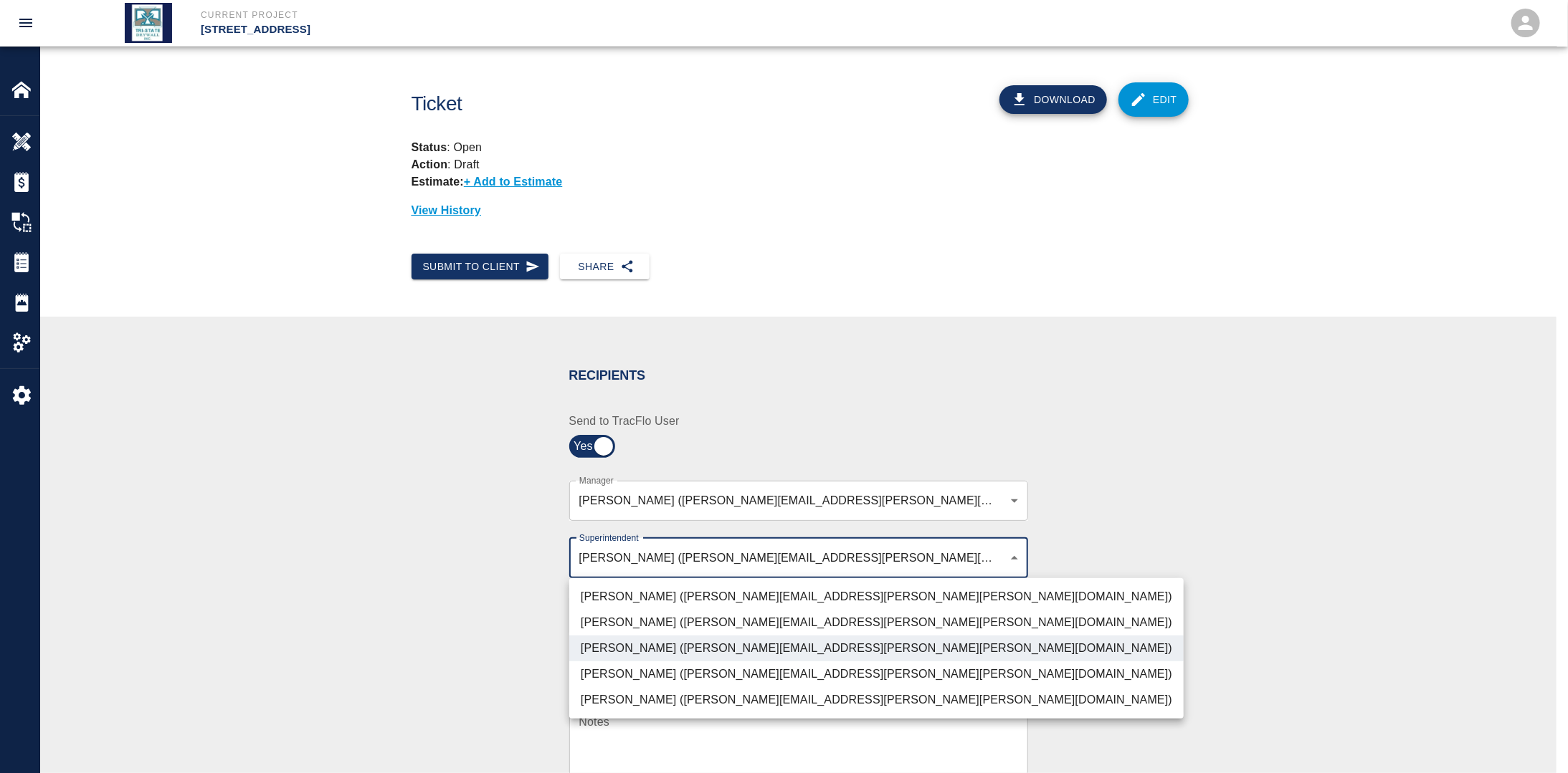
click at [488, 633] on div at bounding box center [784, 386] width 1568 height 773
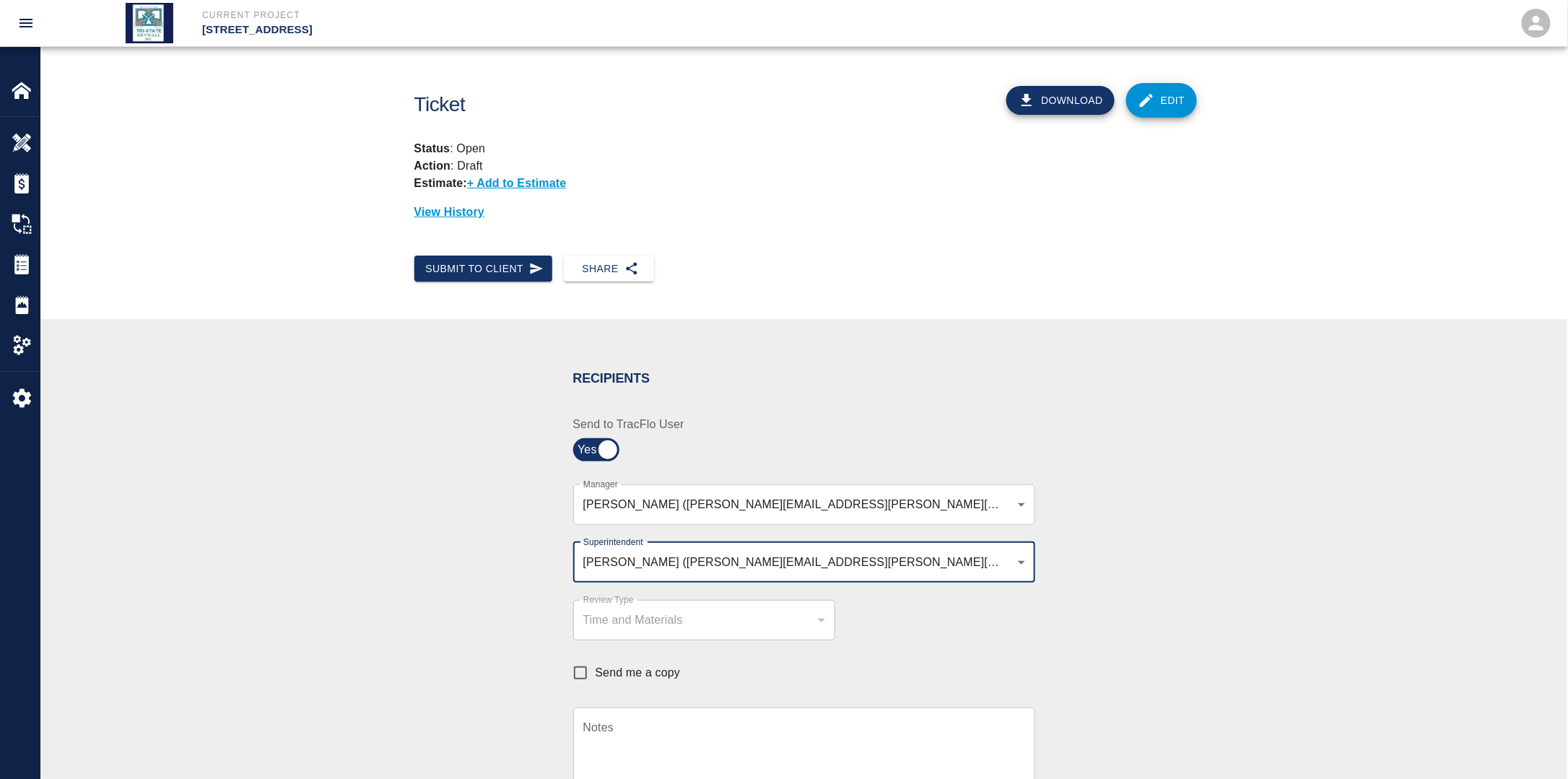
click at [575, 669] on input "Send me a copy" at bounding box center [580, 673] width 30 height 30
checkbox input "true"
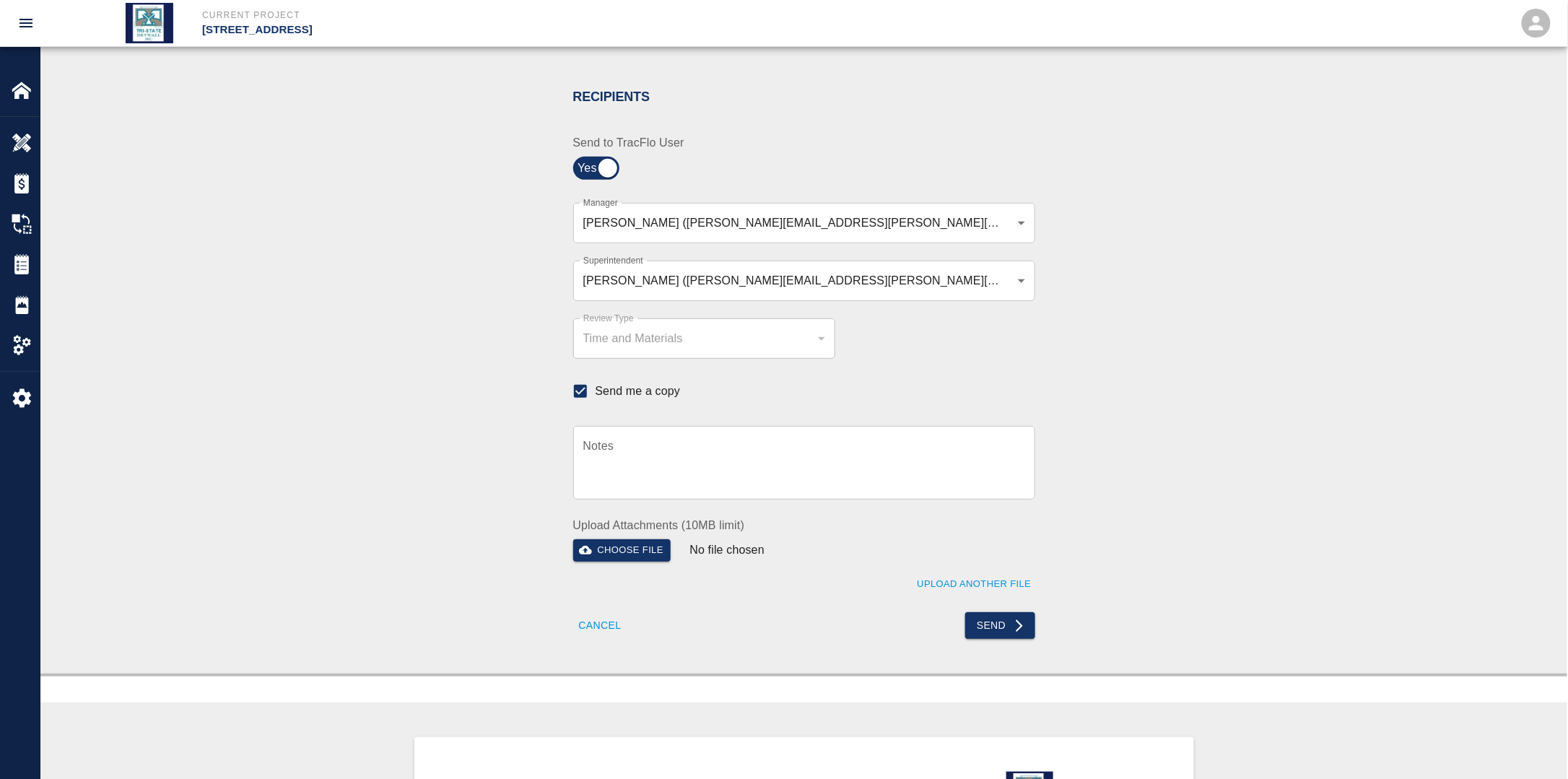
scroll to position [289, 0]
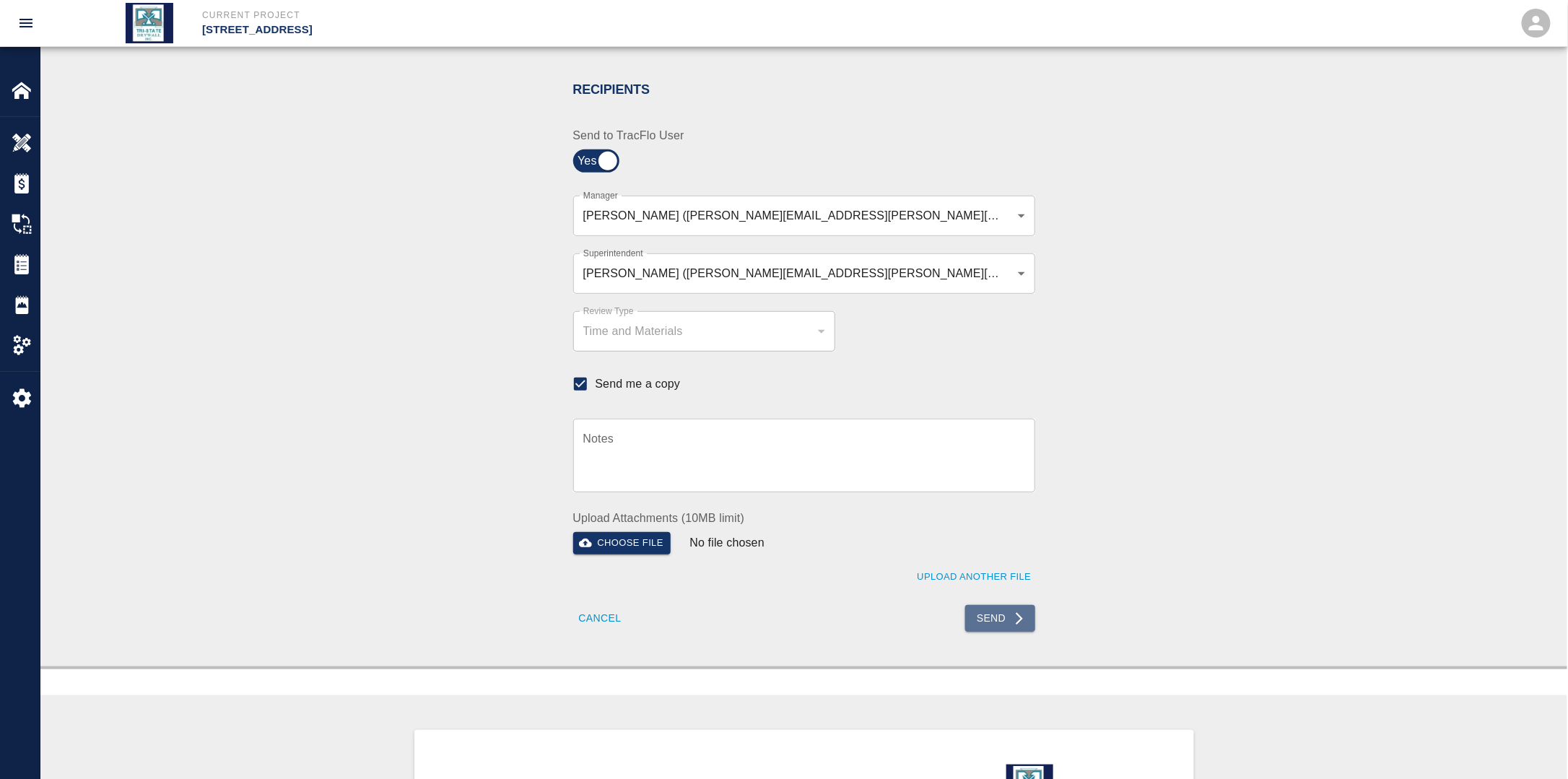
drag, startPoint x: 1013, startPoint y: 622, endPoint x: 1000, endPoint y: 628, distance: 14.3
click at [1013, 623] on icon "submit" at bounding box center [1019, 619] width 15 height 15
checkbox input "false"
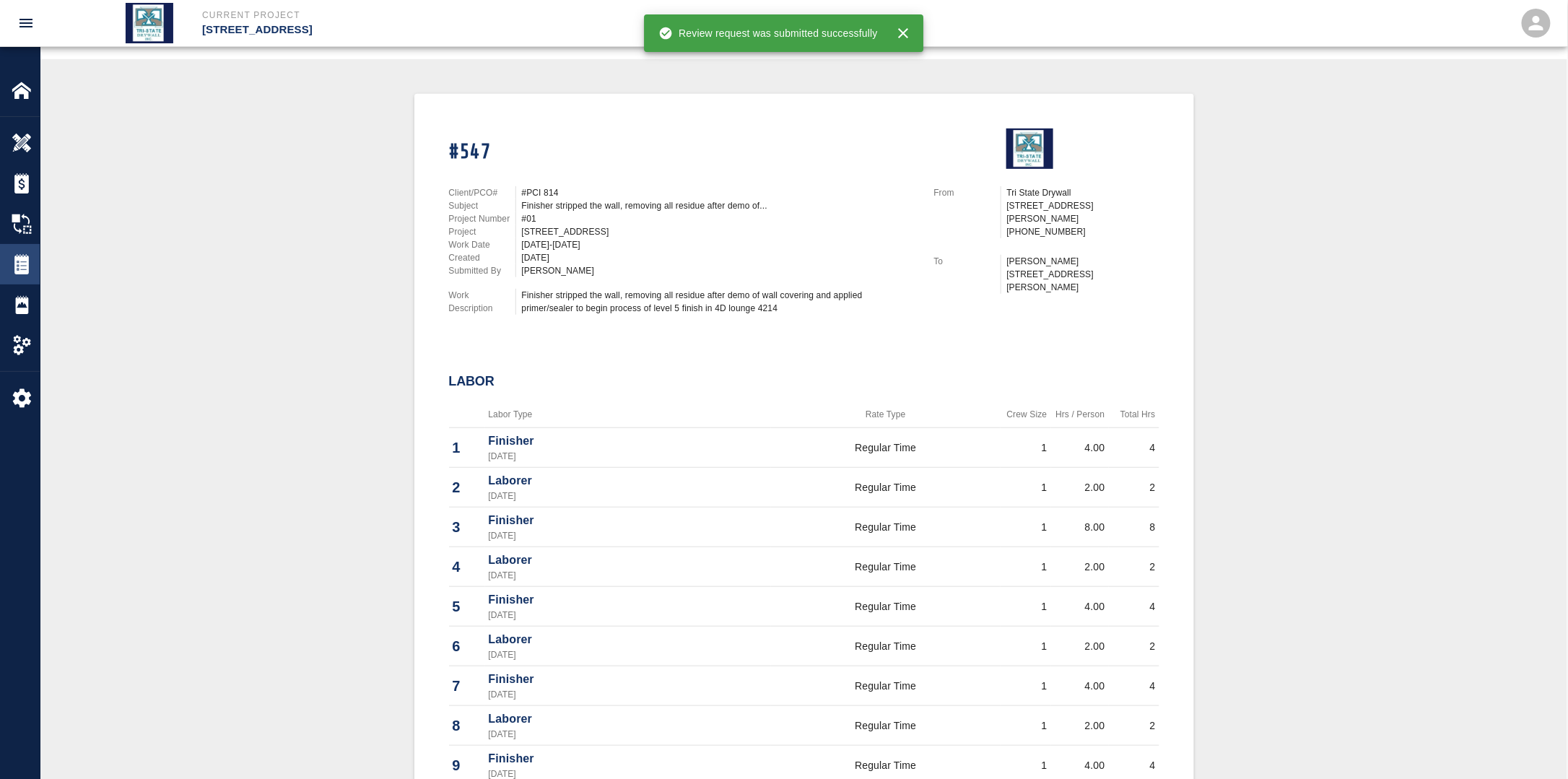
click at [29, 264] on img at bounding box center [21, 264] width 20 height 20
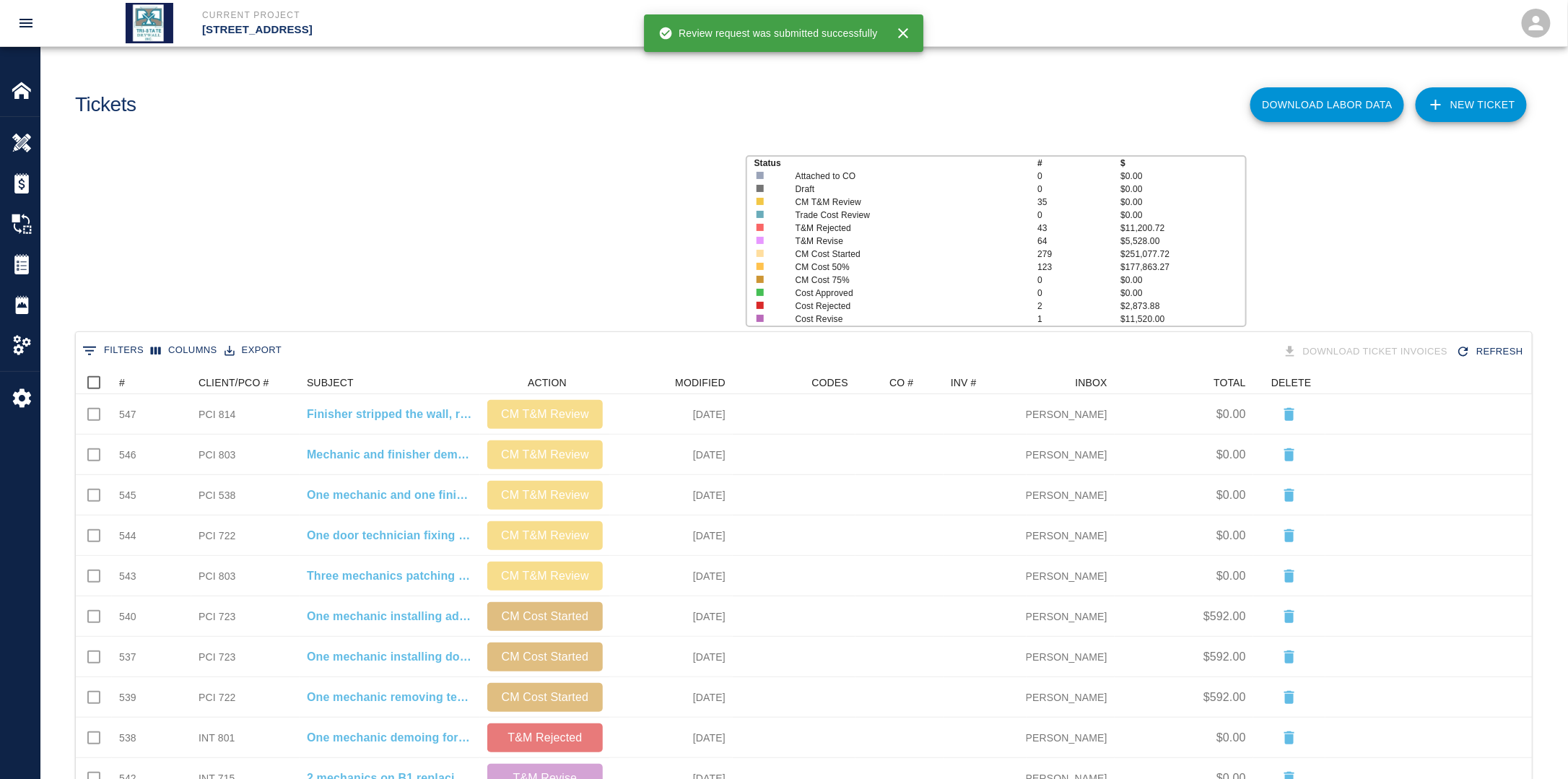
scroll to position [821, 1447]
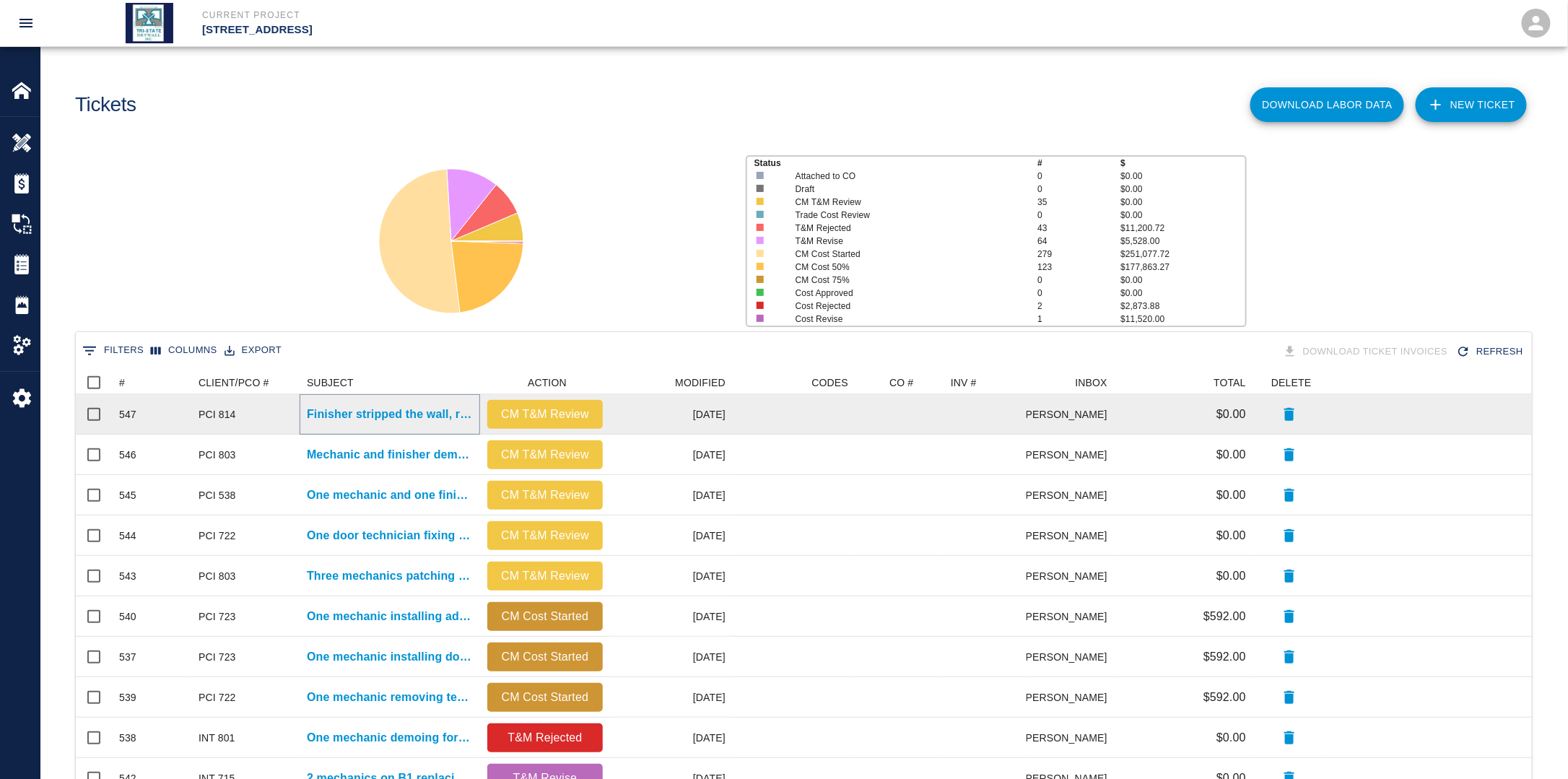
click at [425, 416] on p "Finisher stripped the wall, removing all residue after demo of..." at bounding box center [389, 414] width 166 height 17
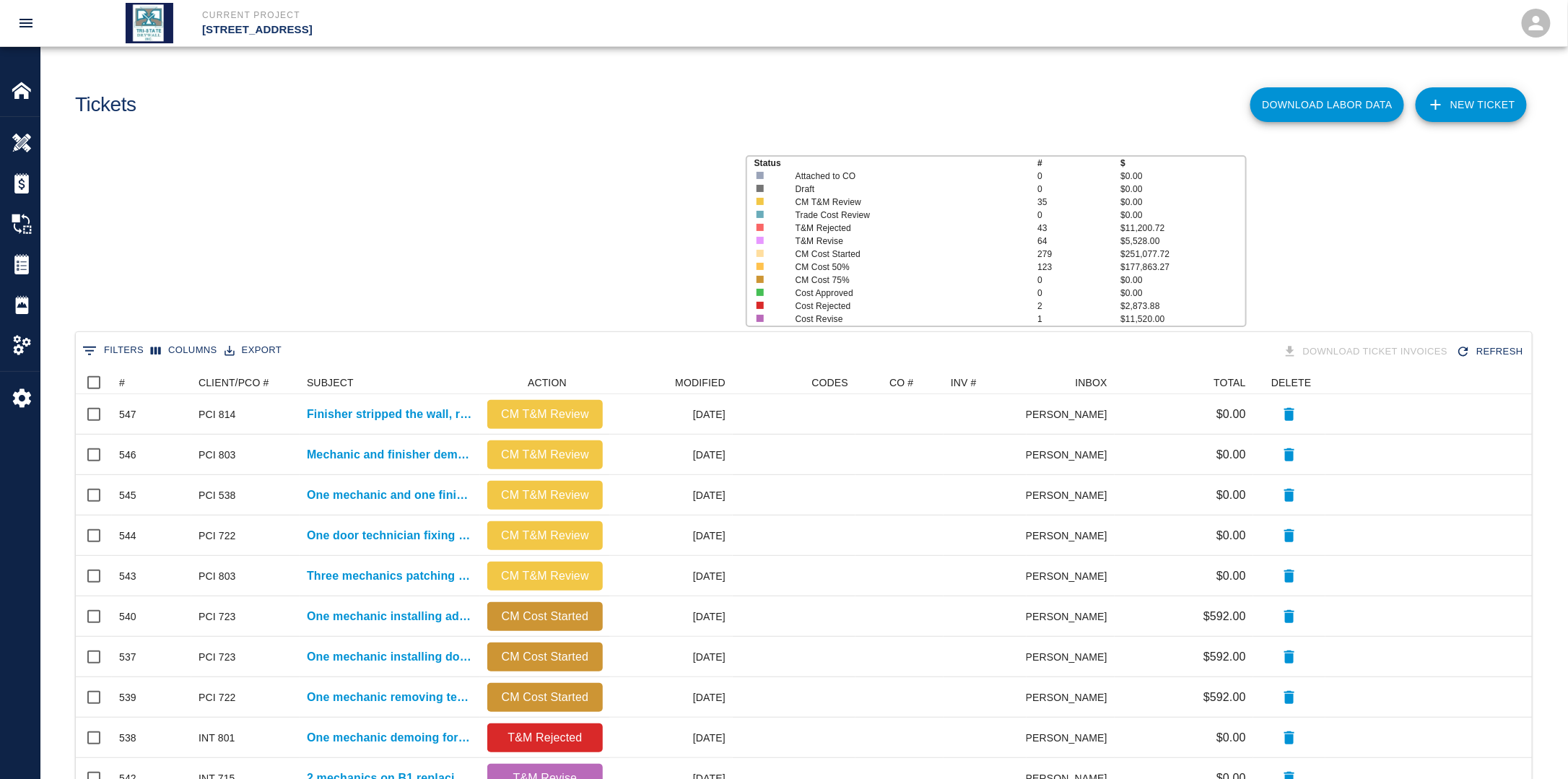
scroll to position [821, 1447]
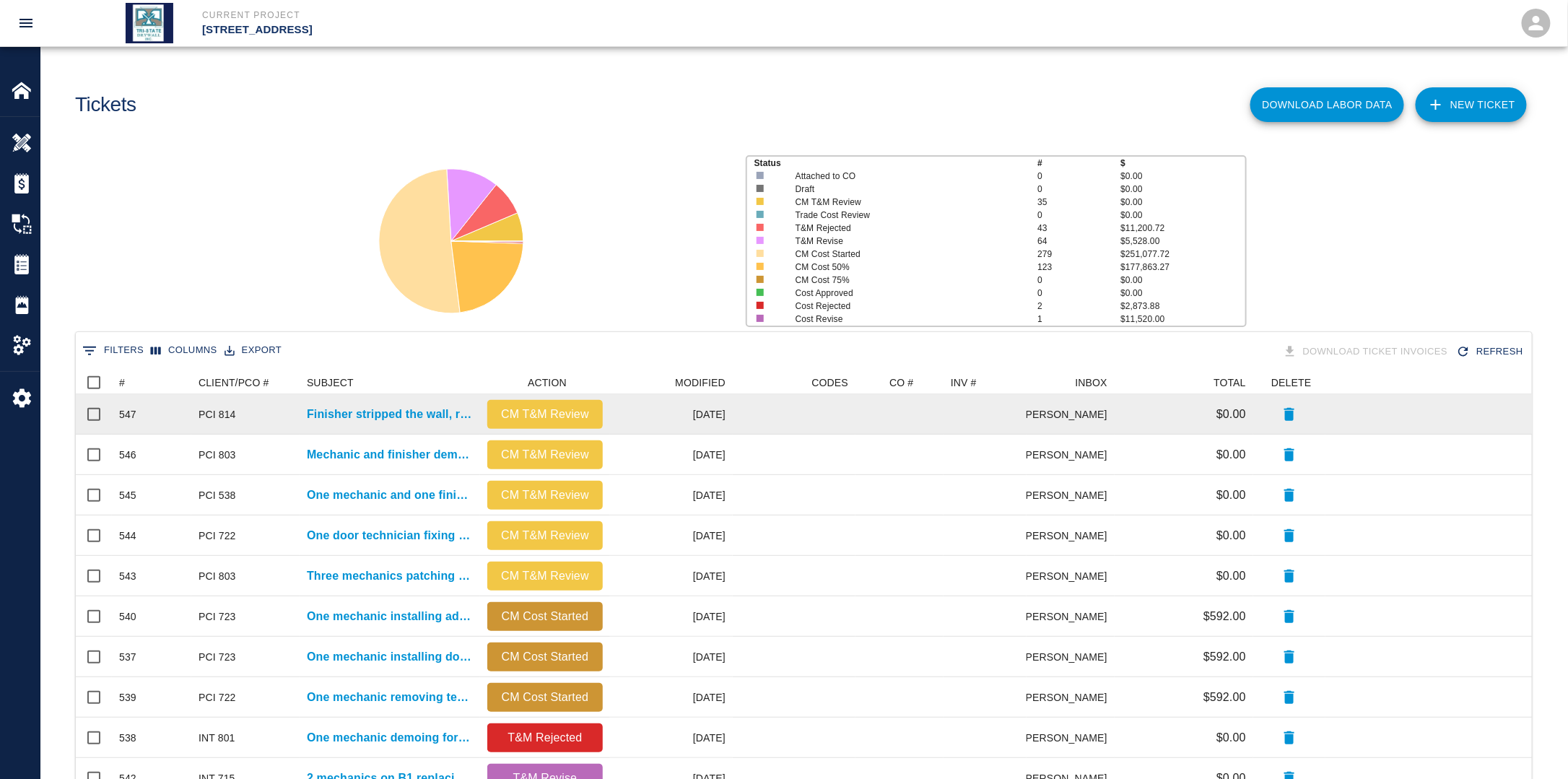
click at [391, 399] on div "Finisher stripped the wall, removing all residue after demo of..." at bounding box center [389, 414] width 181 height 40
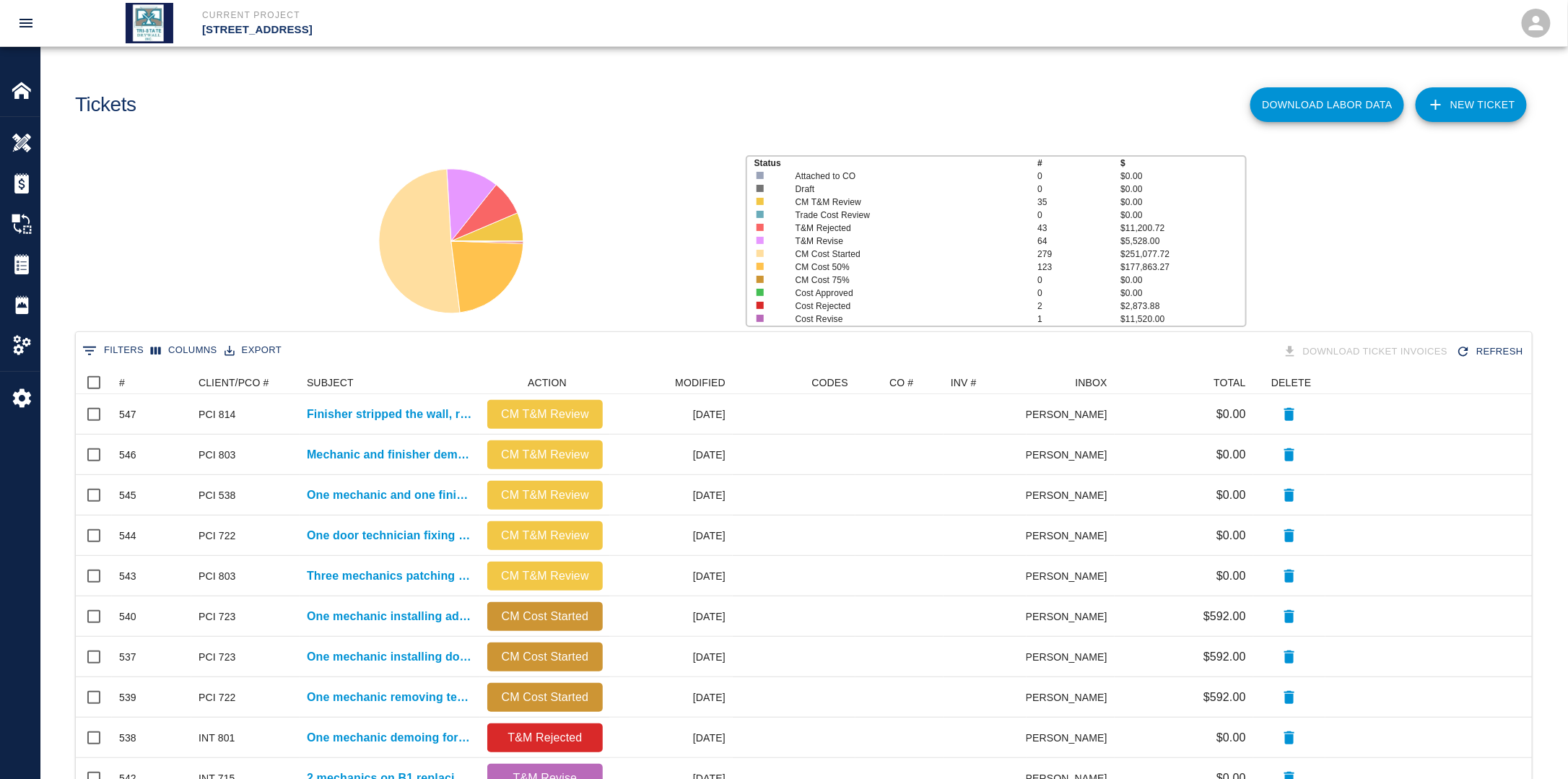
drag, startPoint x: 391, startPoint y: 399, endPoint x: 300, endPoint y: 309, distance: 128.0
click at [300, 309] on div "Status # $ Attached to CO 0 $0.00 Draft 0 $0.00 CM T&M Review 35 $0.00 Trade Co…" at bounding box center [797, 235] width 1539 height 192
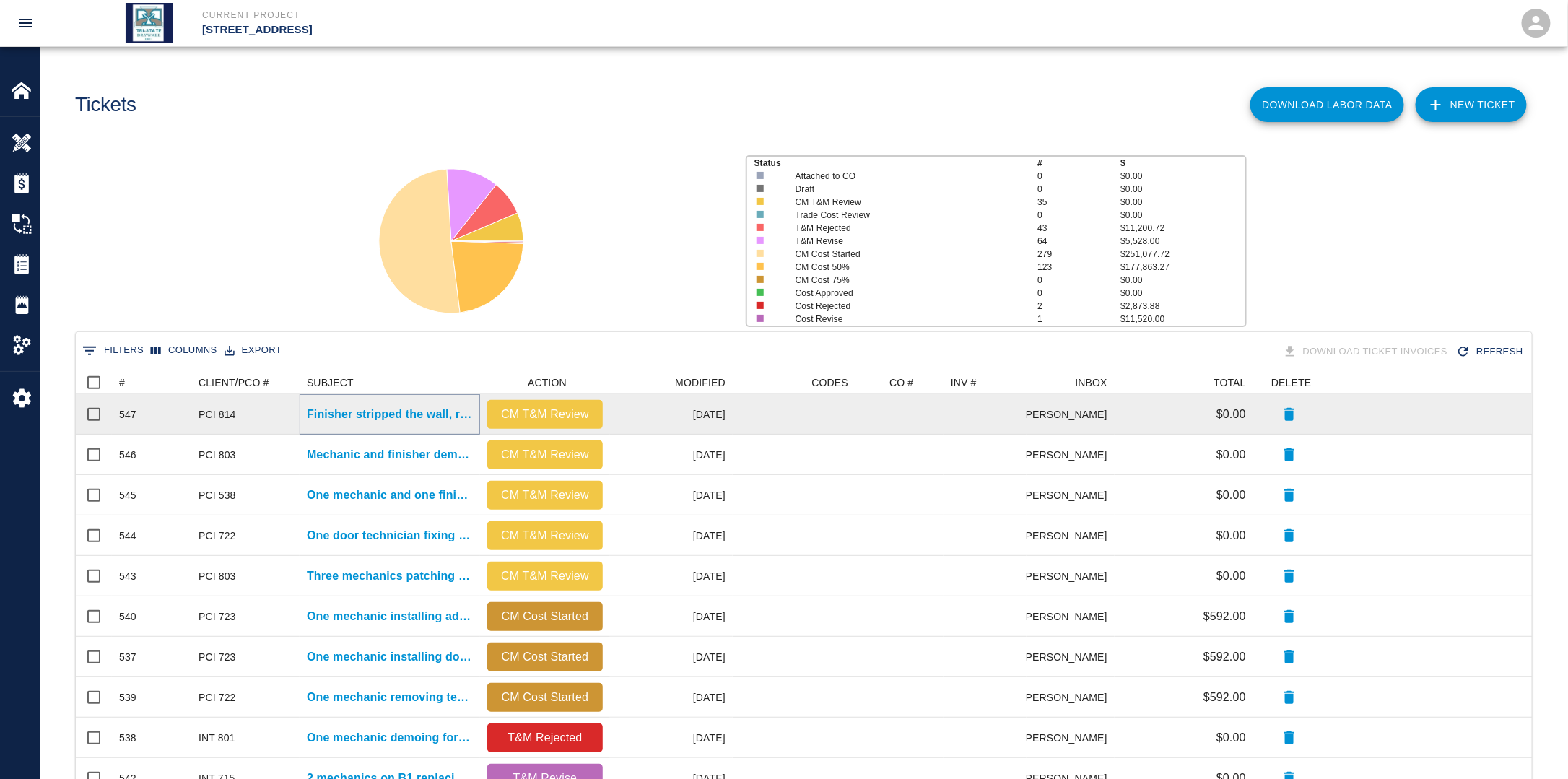
click at [355, 414] on p "Finisher stripped the wall, removing all residue after demo of..." at bounding box center [389, 414] width 166 height 17
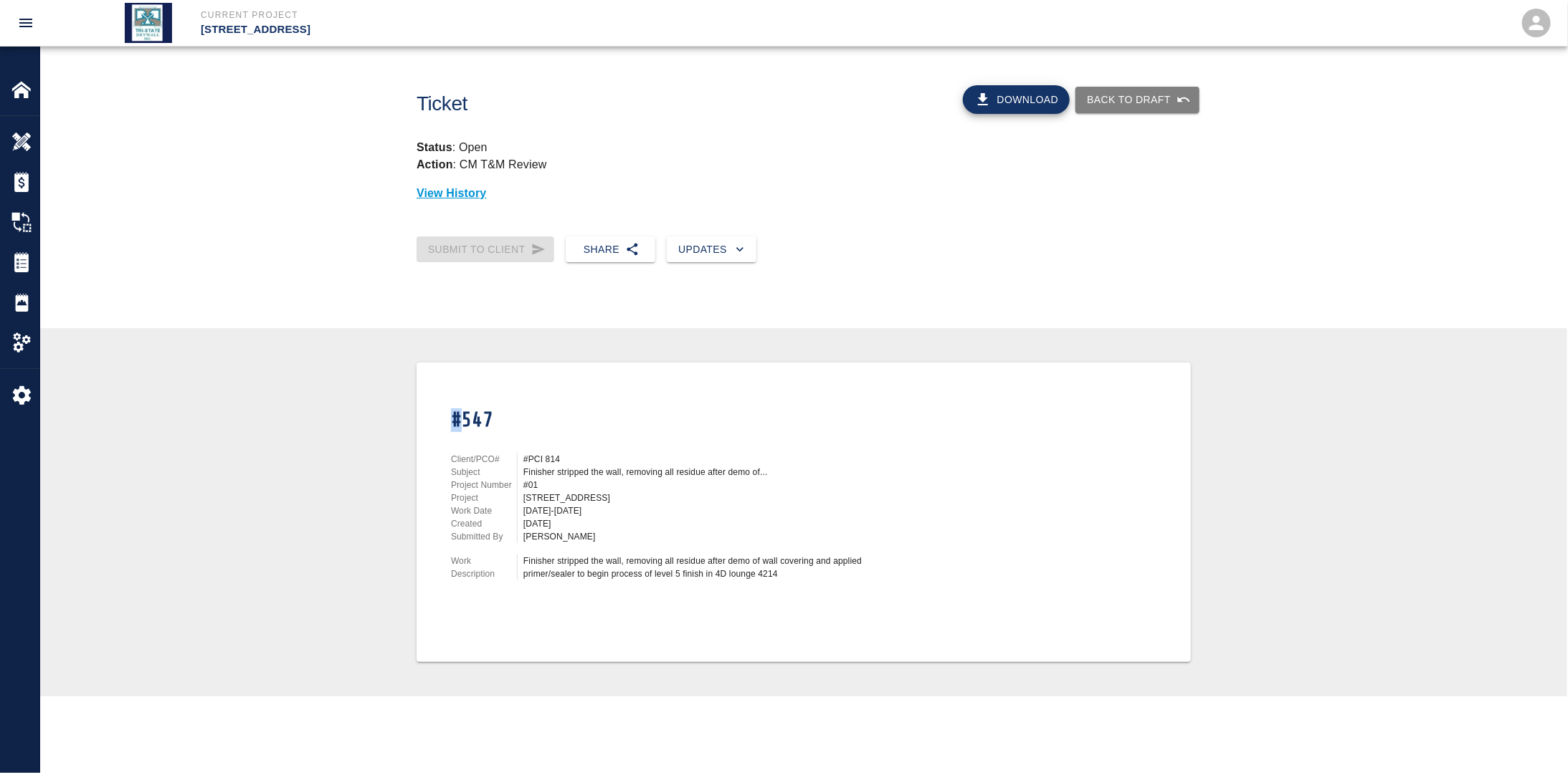
click at [353, 411] on div "#547 Client/PCO# #PCI 814 Subject Finisher stripped the wall, removing all resi…" at bounding box center [803, 512] width 1458 height 300
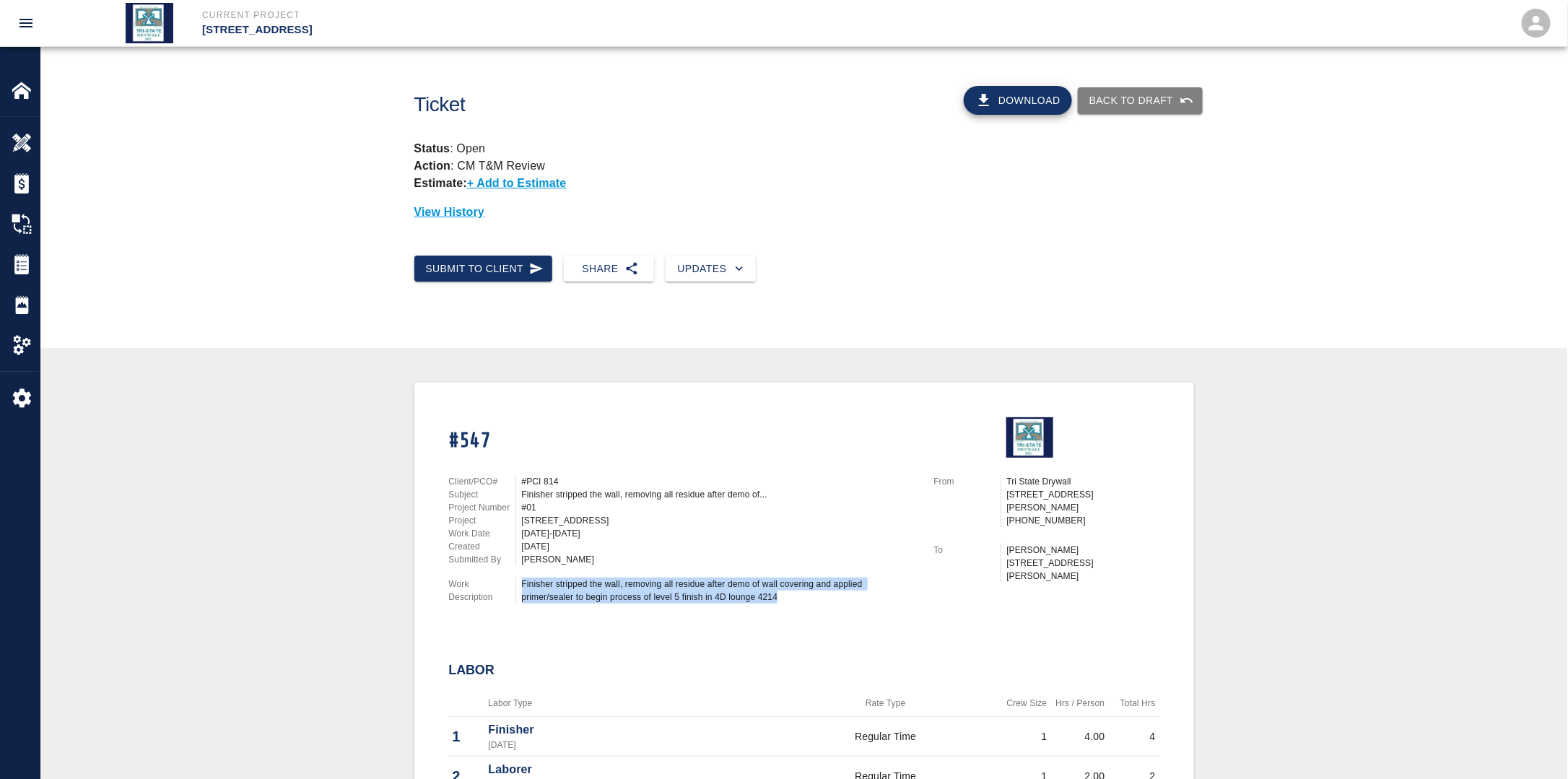
drag, startPoint x: 817, startPoint y: 597, endPoint x: 519, endPoint y: 576, distance: 298.7
click at [519, 576] on div "Client/PCO# #PCI 814 Subject Finisher stripped the wall, removing all residue a…" at bounding box center [674, 536] width 485 height 157
drag, startPoint x: 519, startPoint y: 576, endPoint x: 557, endPoint y: 581, distance: 38.3
copy div "Finisher stripped the wall, removing all residue after demo of wall covering an…"
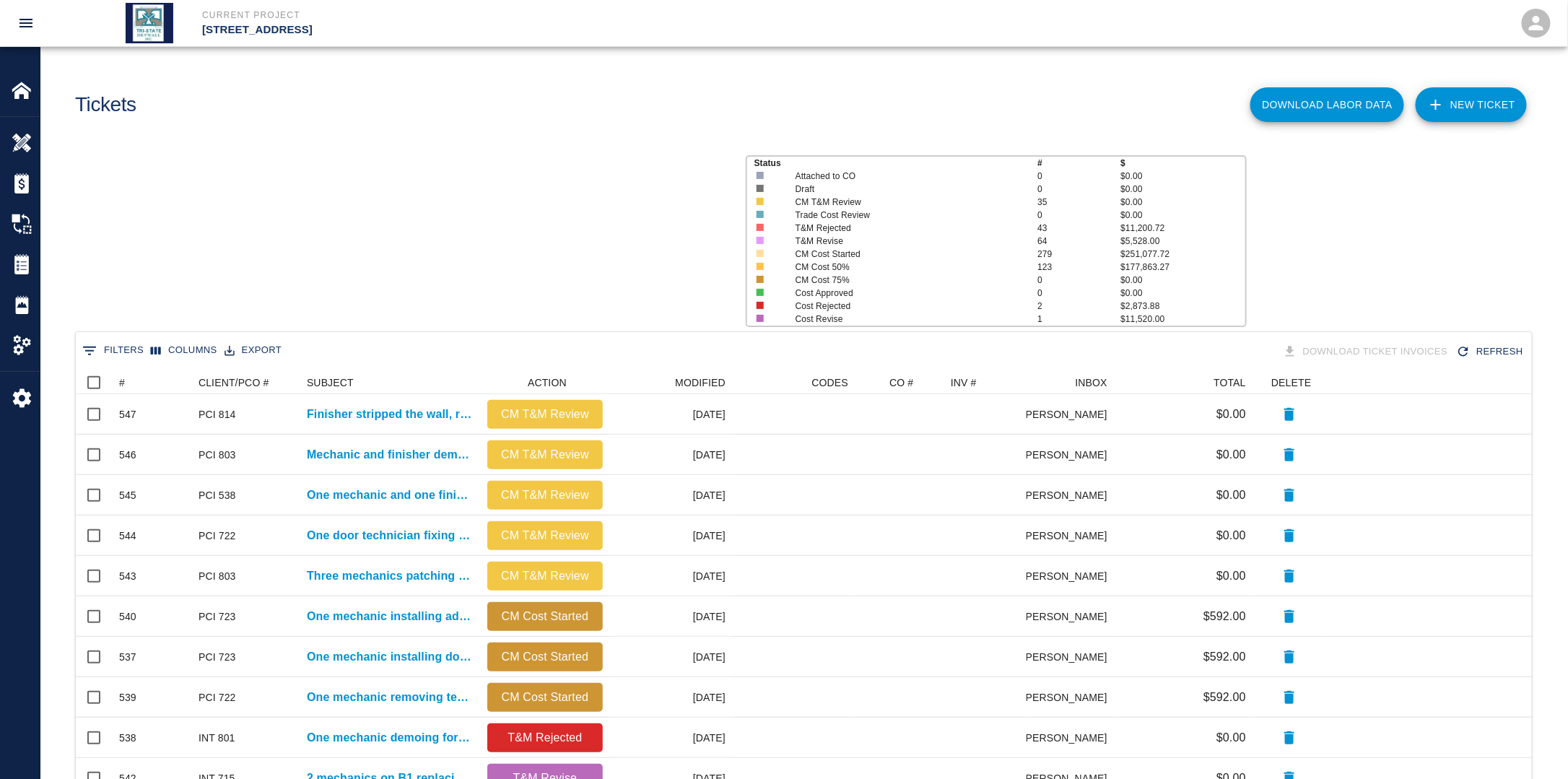
scroll to position [821, 1447]
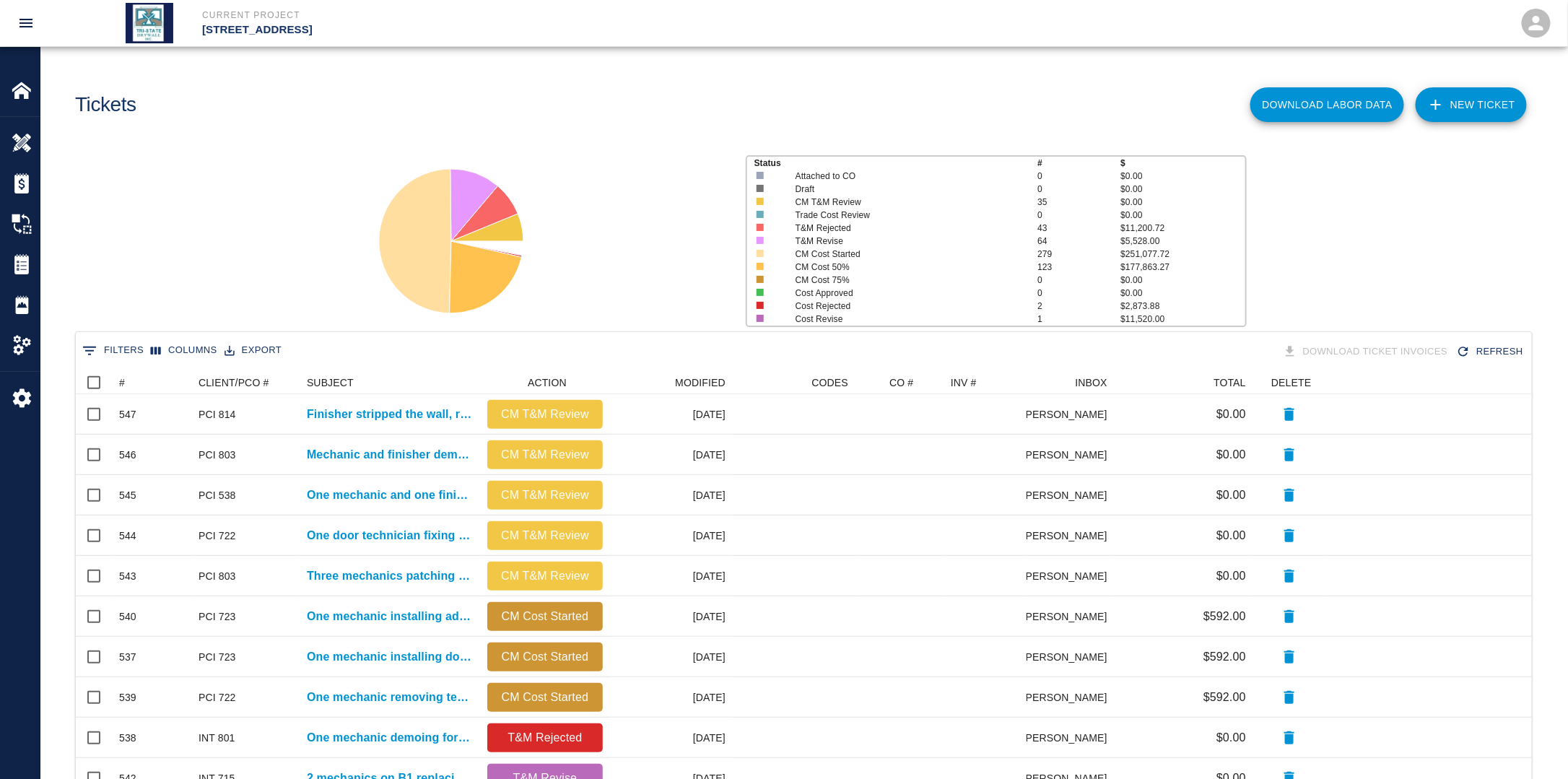
click at [1479, 106] on link "NEW TICKET" at bounding box center [1471, 105] width 111 height 34
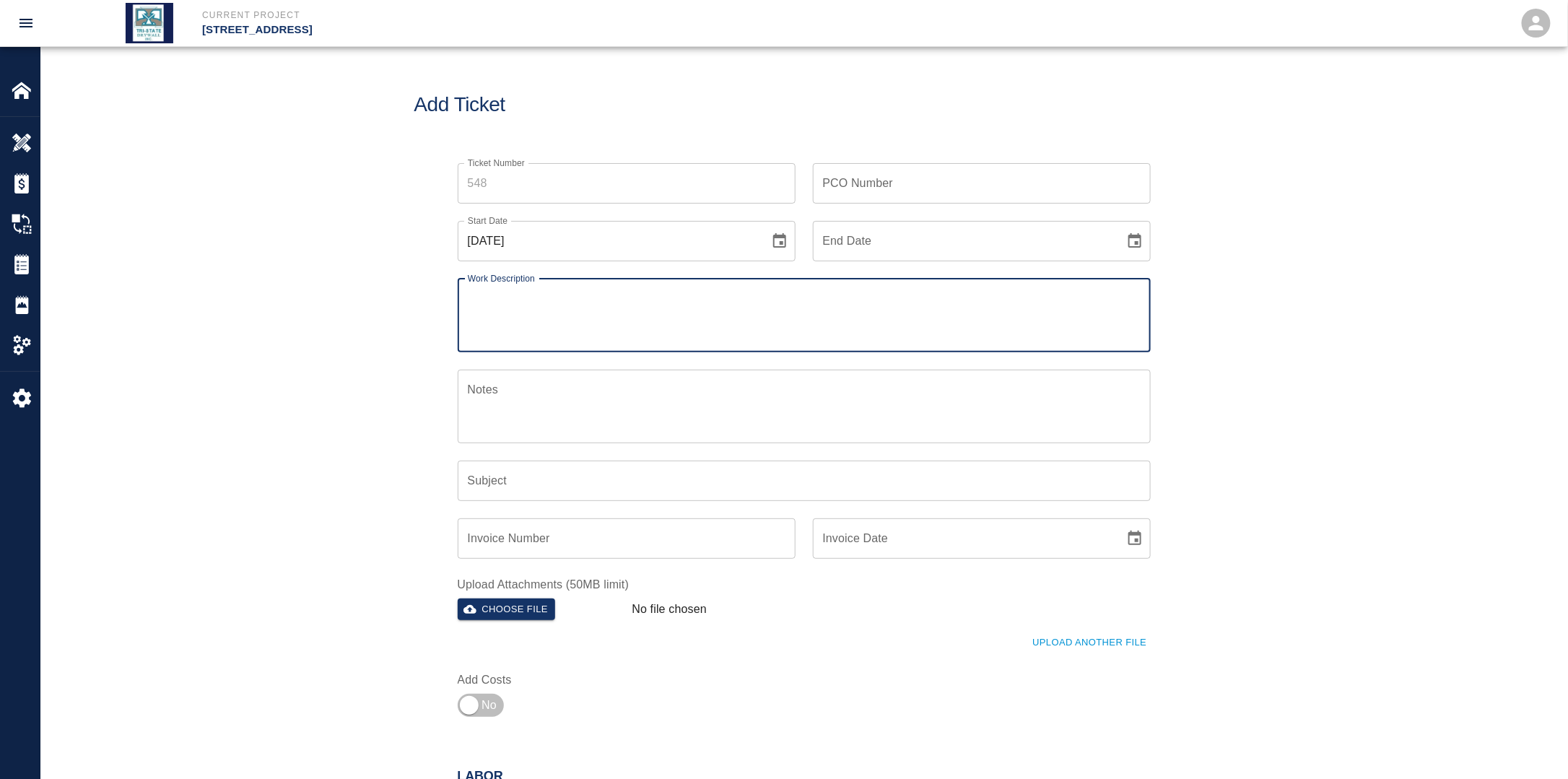
click at [777, 242] on icon "Choose date, selected date is Sep 28, 2025" at bounding box center [779, 241] width 17 height 17
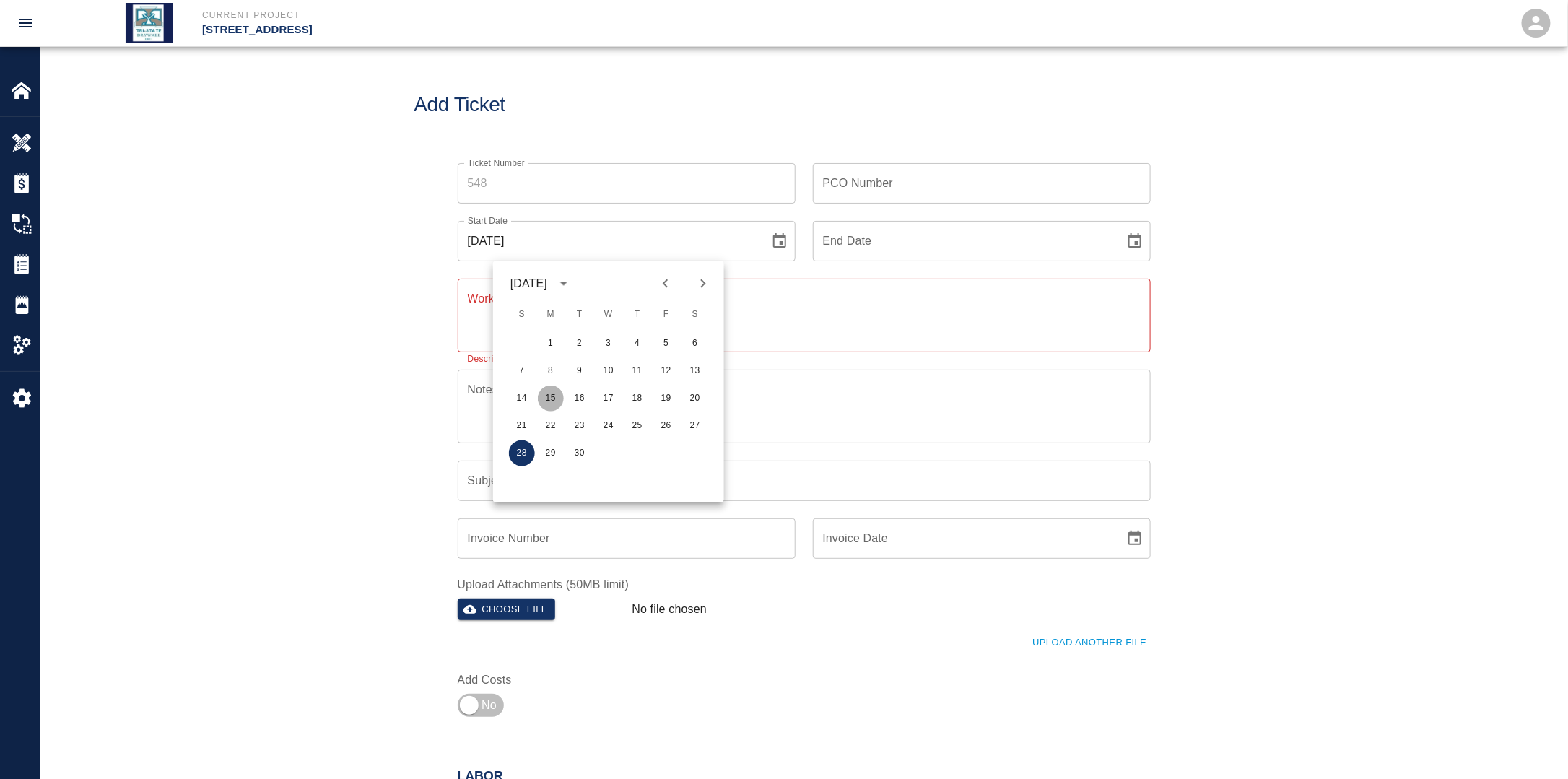
click at [556, 401] on button "15" at bounding box center [550, 399] width 26 height 26
type input "[DATE]"
click at [1137, 241] on icon "Choose date" at bounding box center [1134, 241] width 13 height 15
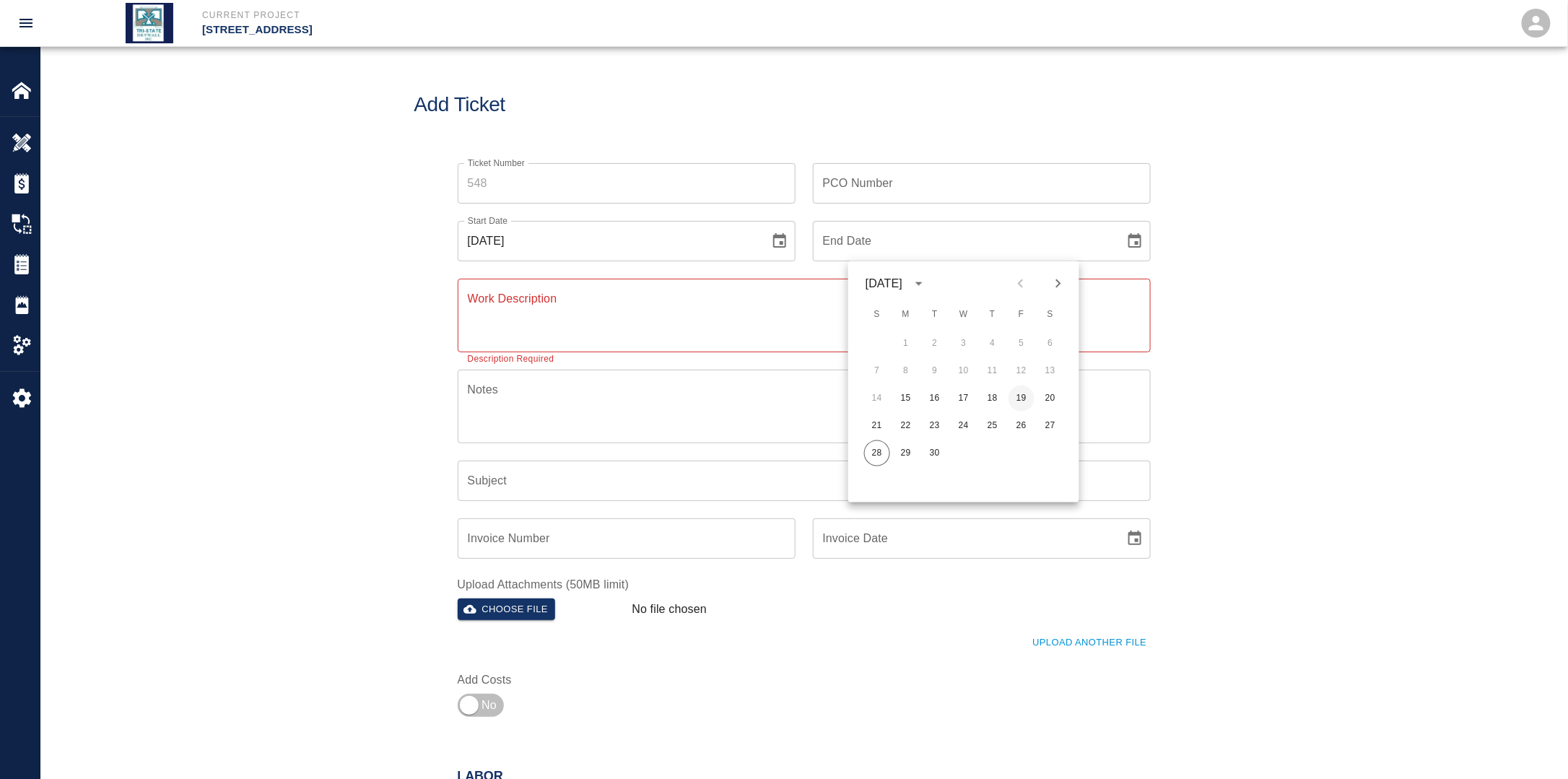
click at [1023, 394] on button "19" at bounding box center [1022, 399] width 26 height 26
type input "[DATE]"
click at [878, 191] on input "PCO Number" at bounding box center [982, 182] width 338 height 40
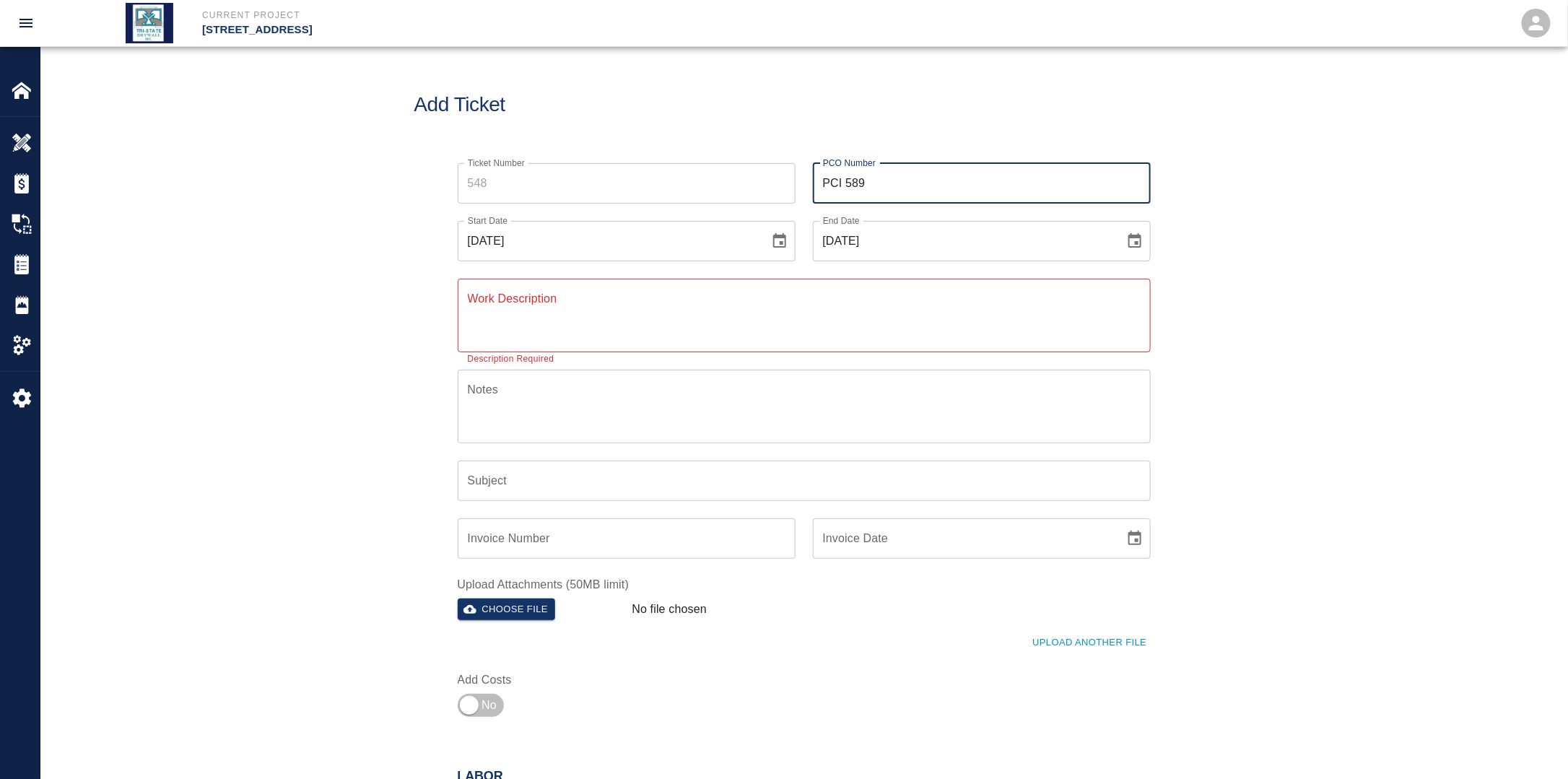
type input "PCI 589"
click at [610, 298] on textarea "Work Description" at bounding box center [804, 315] width 672 height 50
paste textarea "Finisher stripped the wall, removing all residue after demo of wall covering an…"
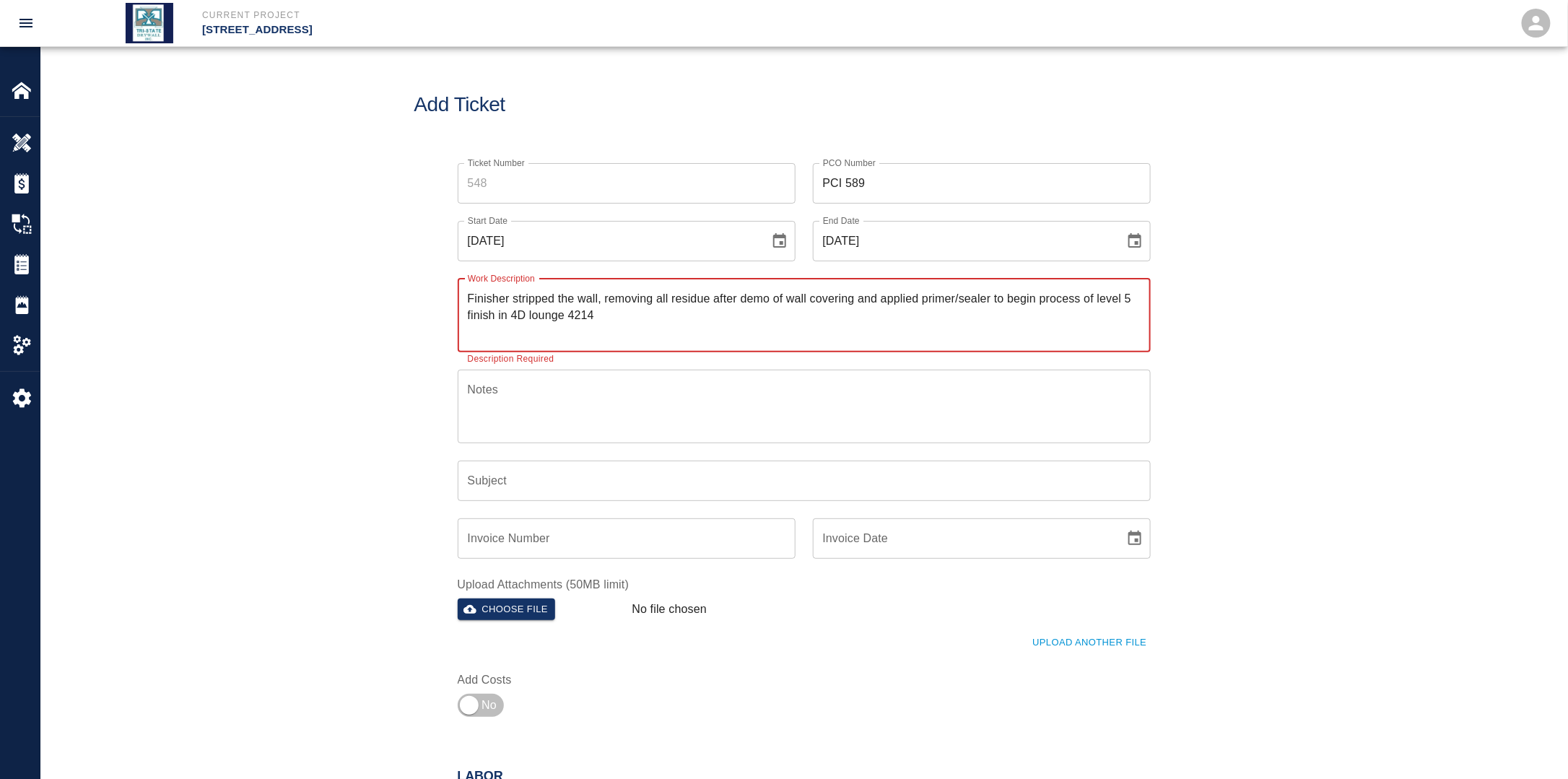
drag, startPoint x: 610, startPoint y: 319, endPoint x: 519, endPoint y: 324, distance: 91.1
click at [519, 324] on textarea "Finisher stripped the wall, removing all residue after demo of wall covering an…" at bounding box center [804, 315] width 672 height 50
click at [540, 346] on div "Finisher stripped the wall, removing all residue after demo of wall covering an…" at bounding box center [803, 316] width 693 height 74
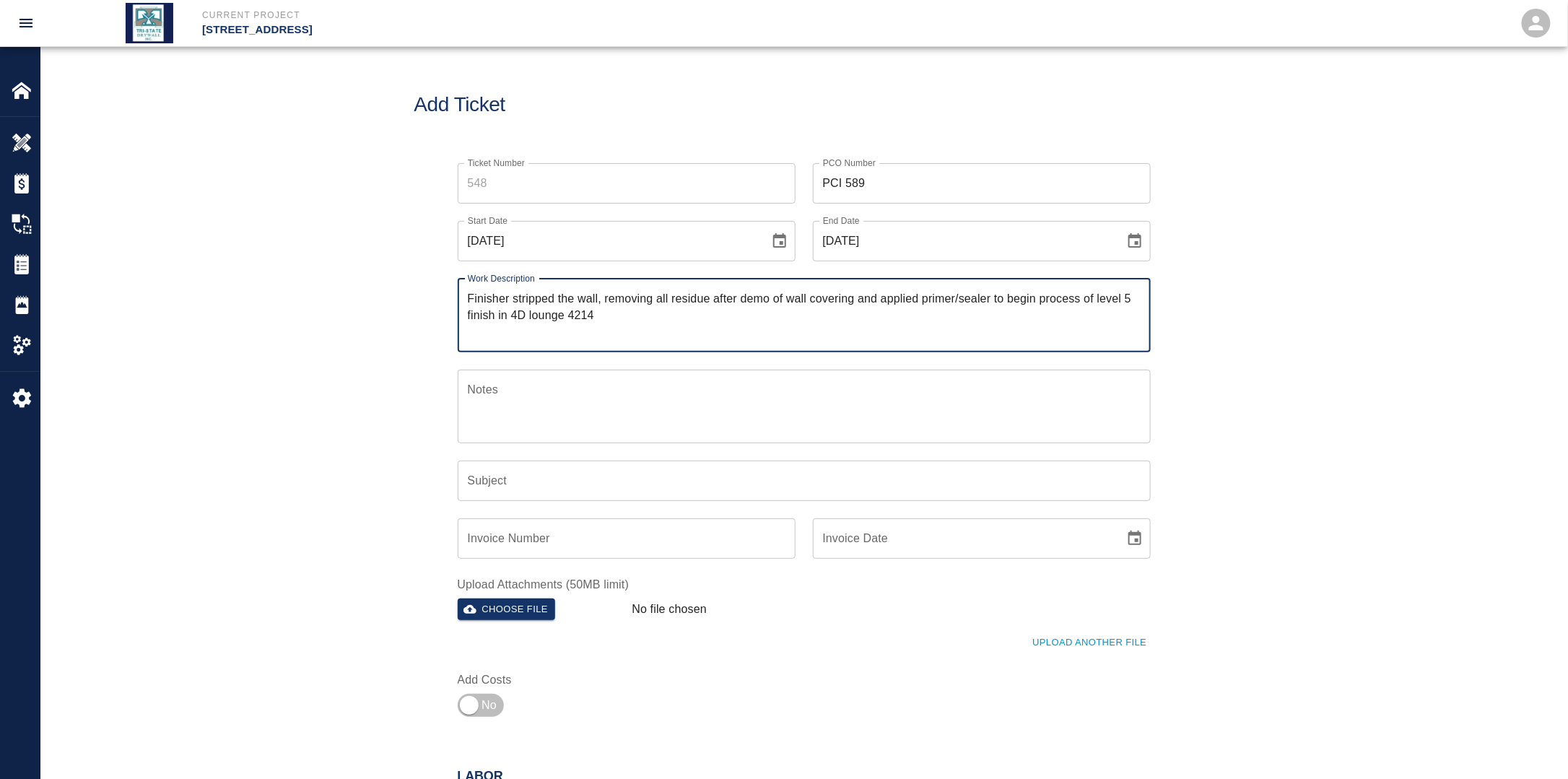
click at [528, 327] on textarea "Finisher stripped the wall, removing all residue after demo of wall covering an…" at bounding box center [804, 315] width 672 height 50
click at [523, 322] on textarea "Finisher stripped the wall, removing all residue after demo of wall covering an…" at bounding box center [804, 315] width 672 height 50
click at [593, 316] on textarea "Finisher stripped the wall, removing all residue after demo of wall covering an…" at bounding box center [804, 315] width 672 height 50
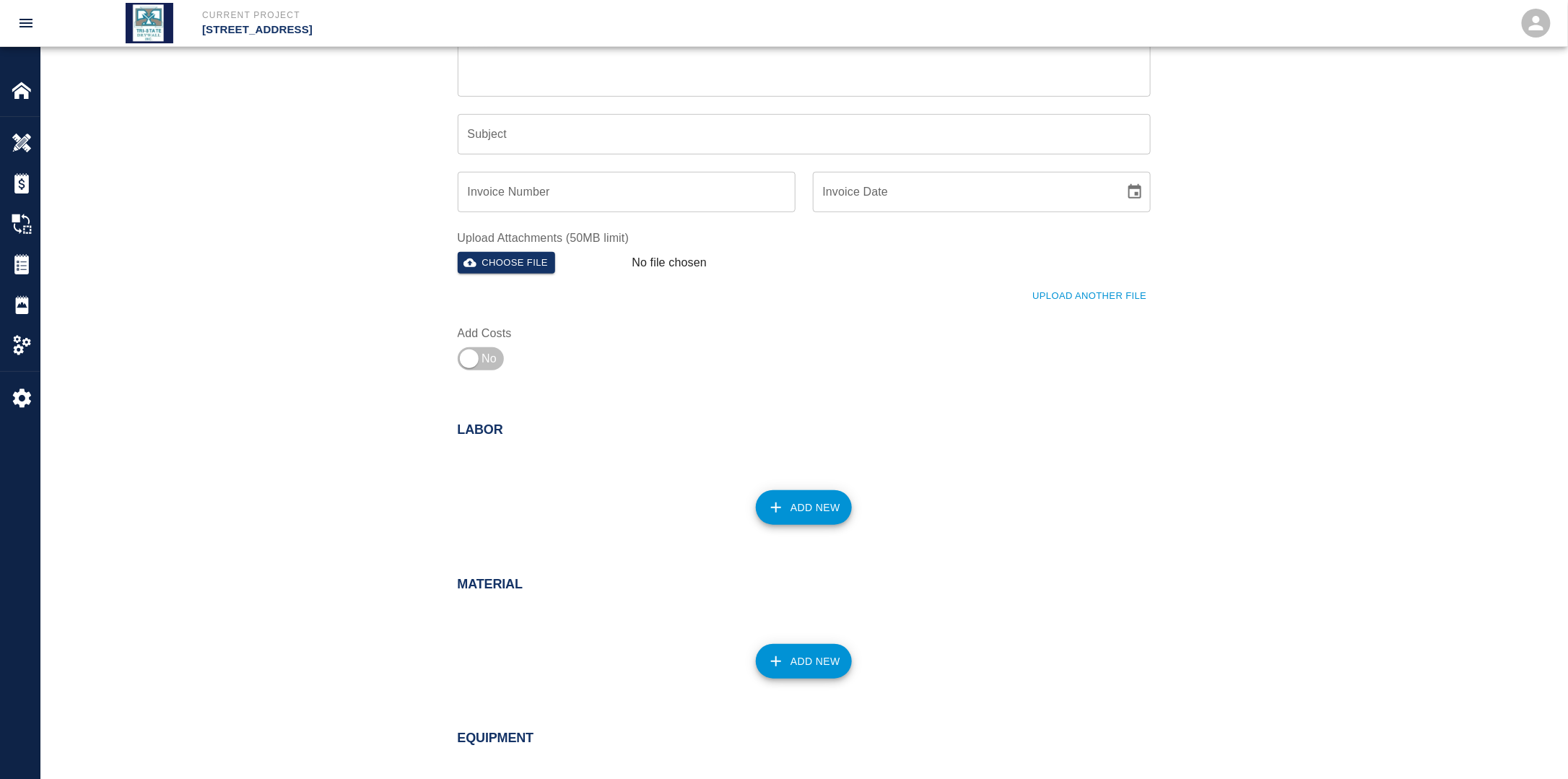
scroll to position [361, 0]
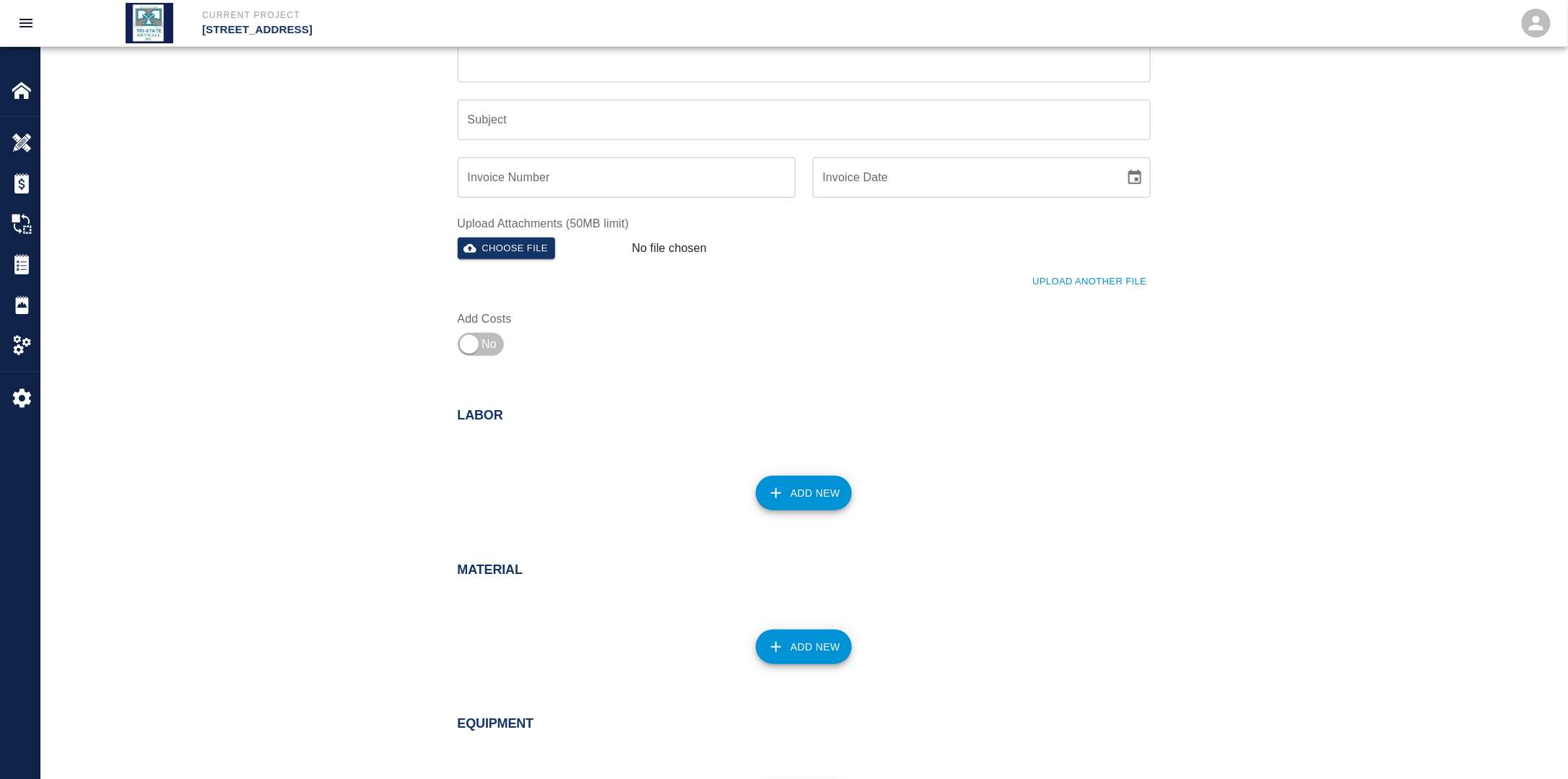
type textarea "Finisher stripped the wall, removing all residue after demo of wall covering an…"
click at [802, 488] on button "Add New" at bounding box center [803, 493] width 96 height 34
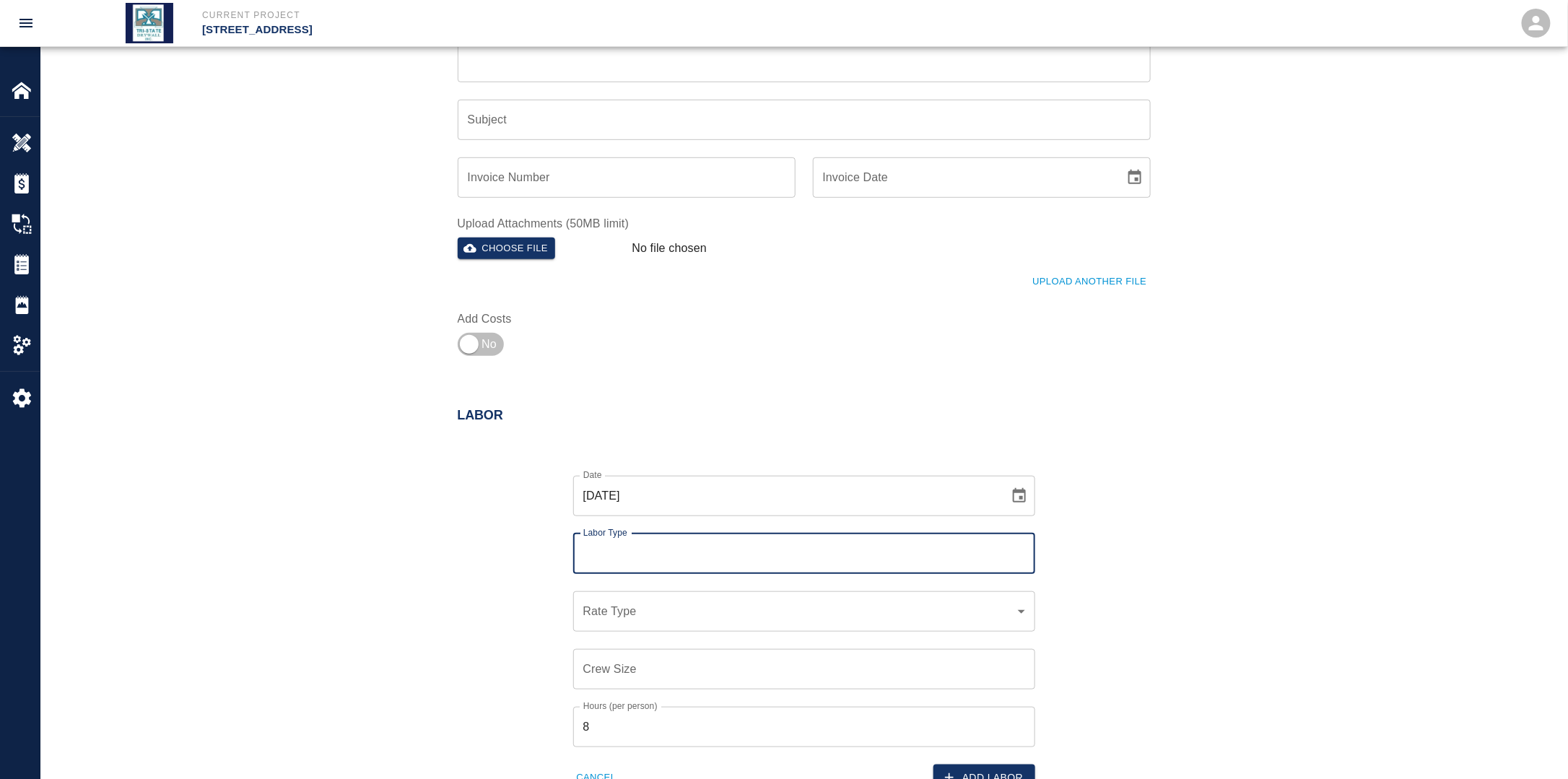
click at [696, 552] on input "Labor Type" at bounding box center [804, 554] width 449 height 28
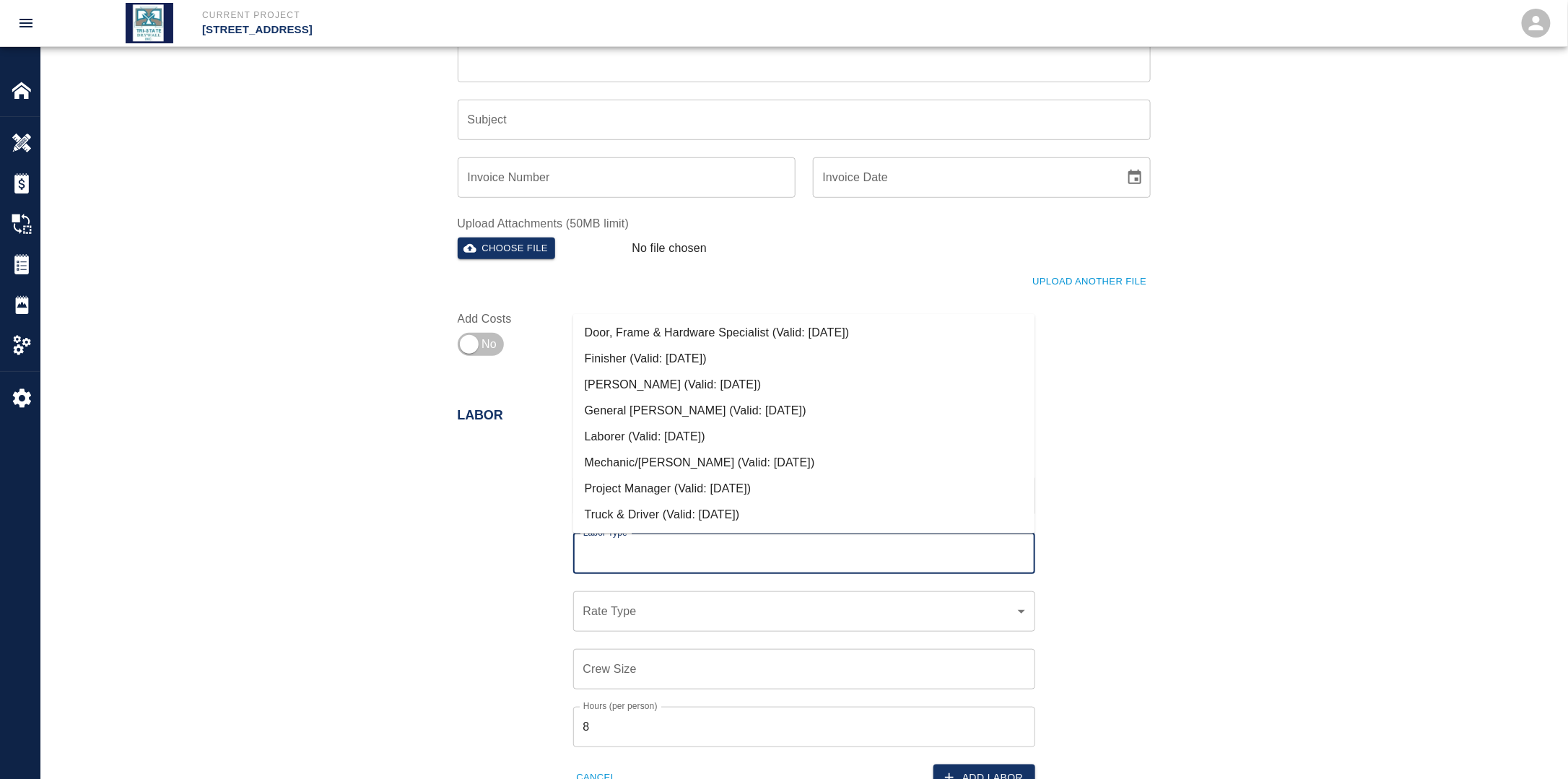
click at [638, 359] on li "Finisher (Valid: [DATE])" at bounding box center [804, 359] width 462 height 26
type input "Finisher"
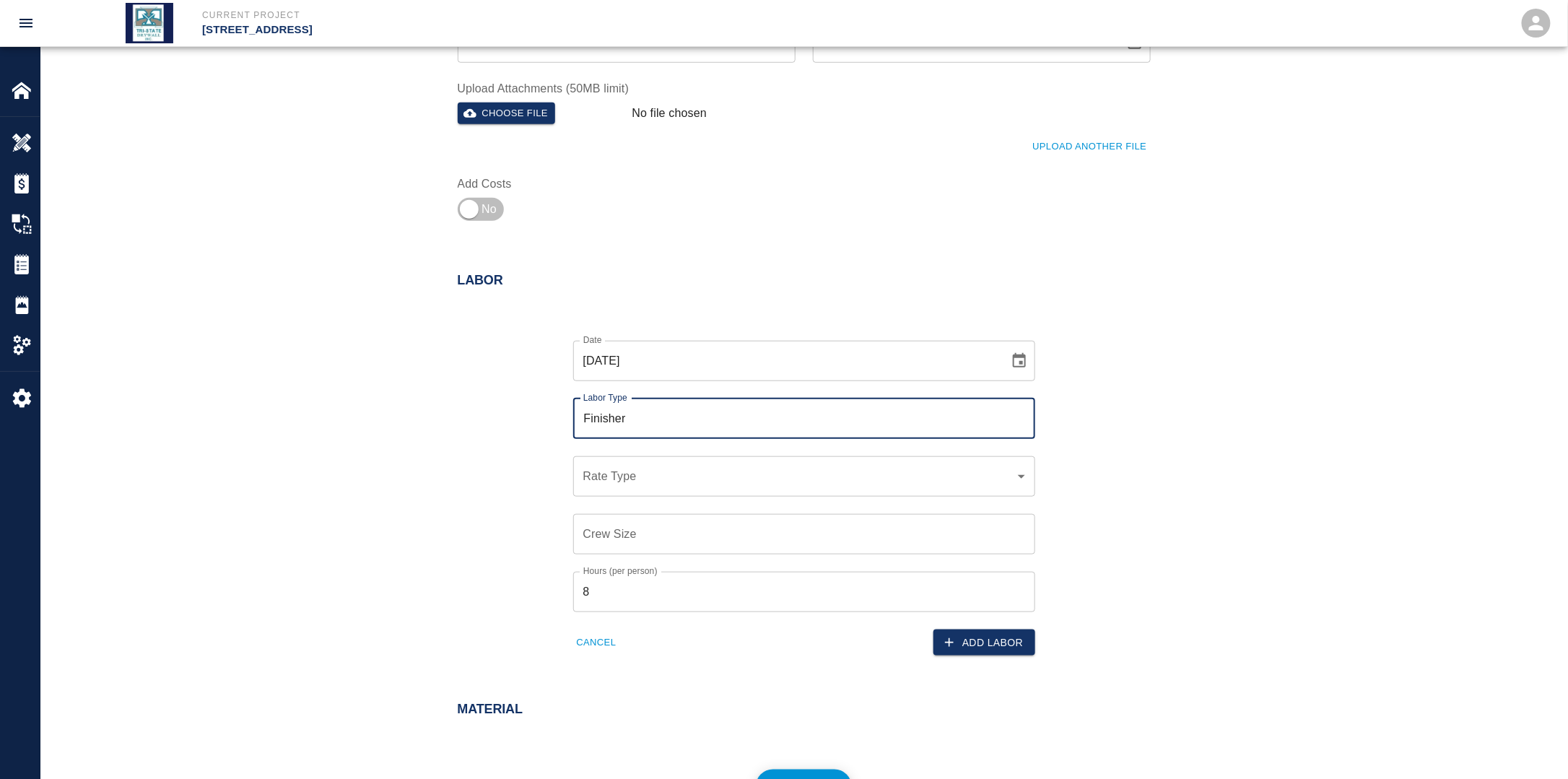
scroll to position [506, 0]
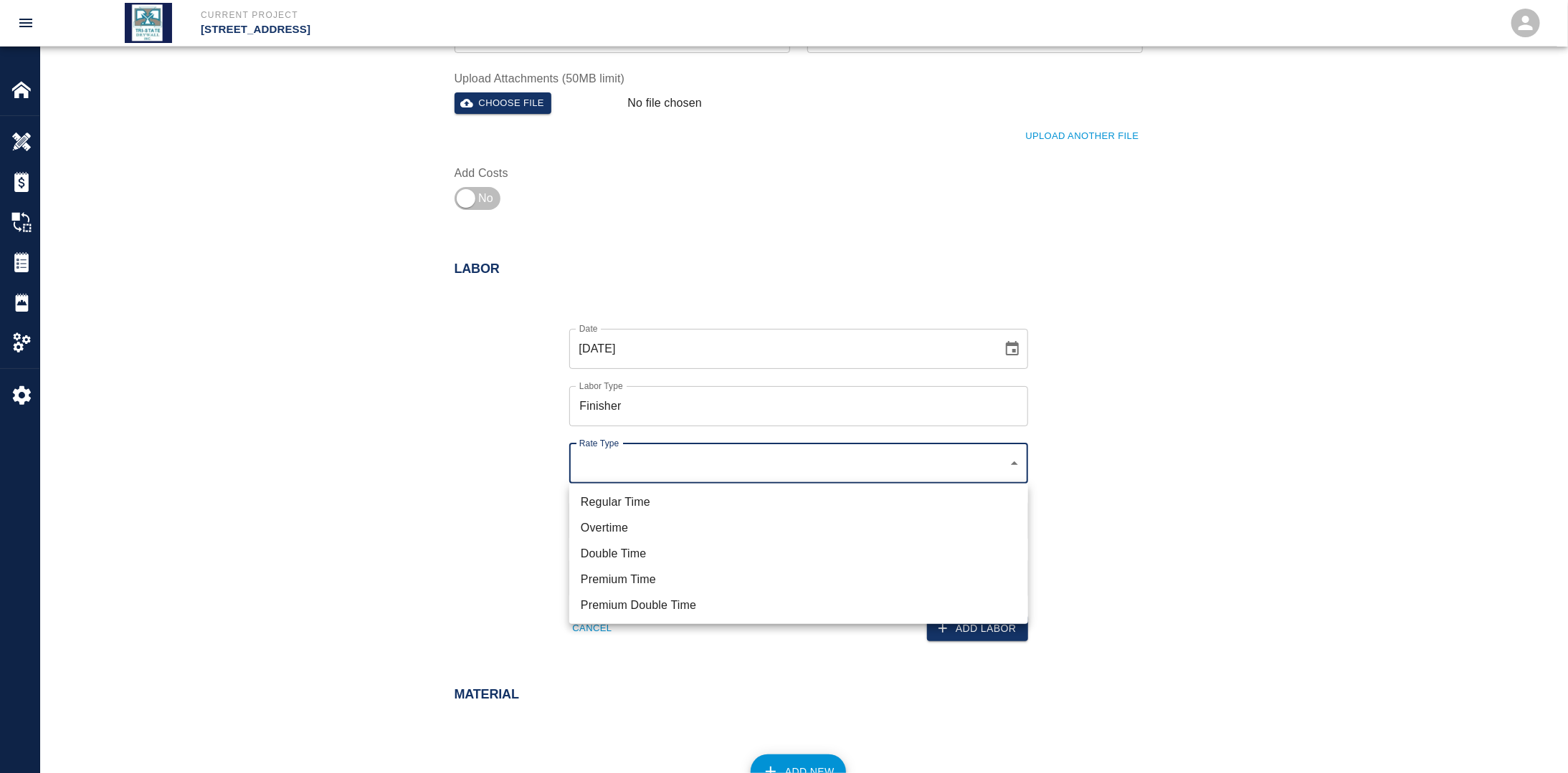
click at [649, 490] on li "Regular Time" at bounding box center [799, 503] width 459 height 26
type input "rate_rt"
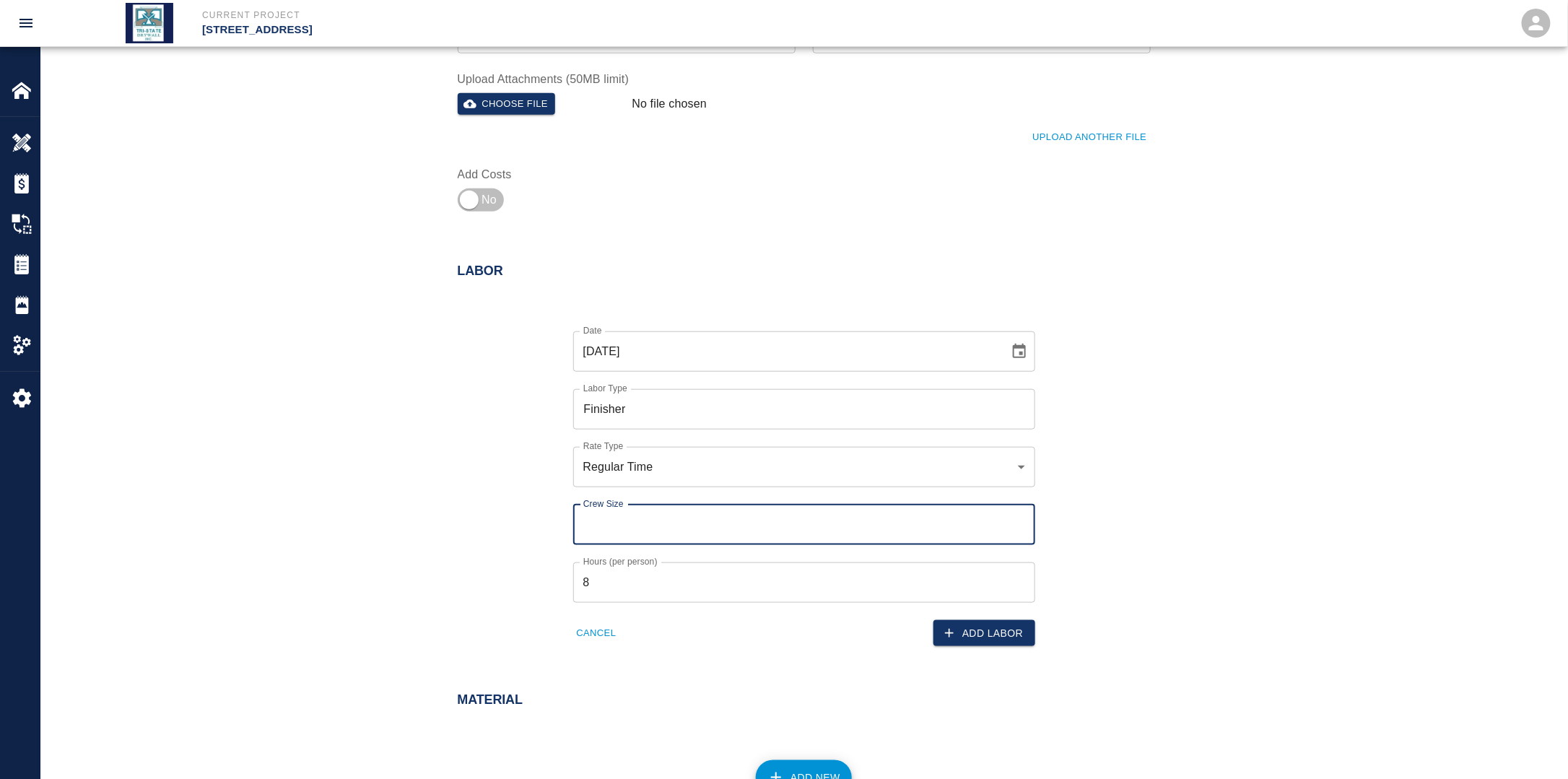
click at [702, 533] on input "Crew Size" at bounding box center [804, 525] width 462 height 40
type input "1"
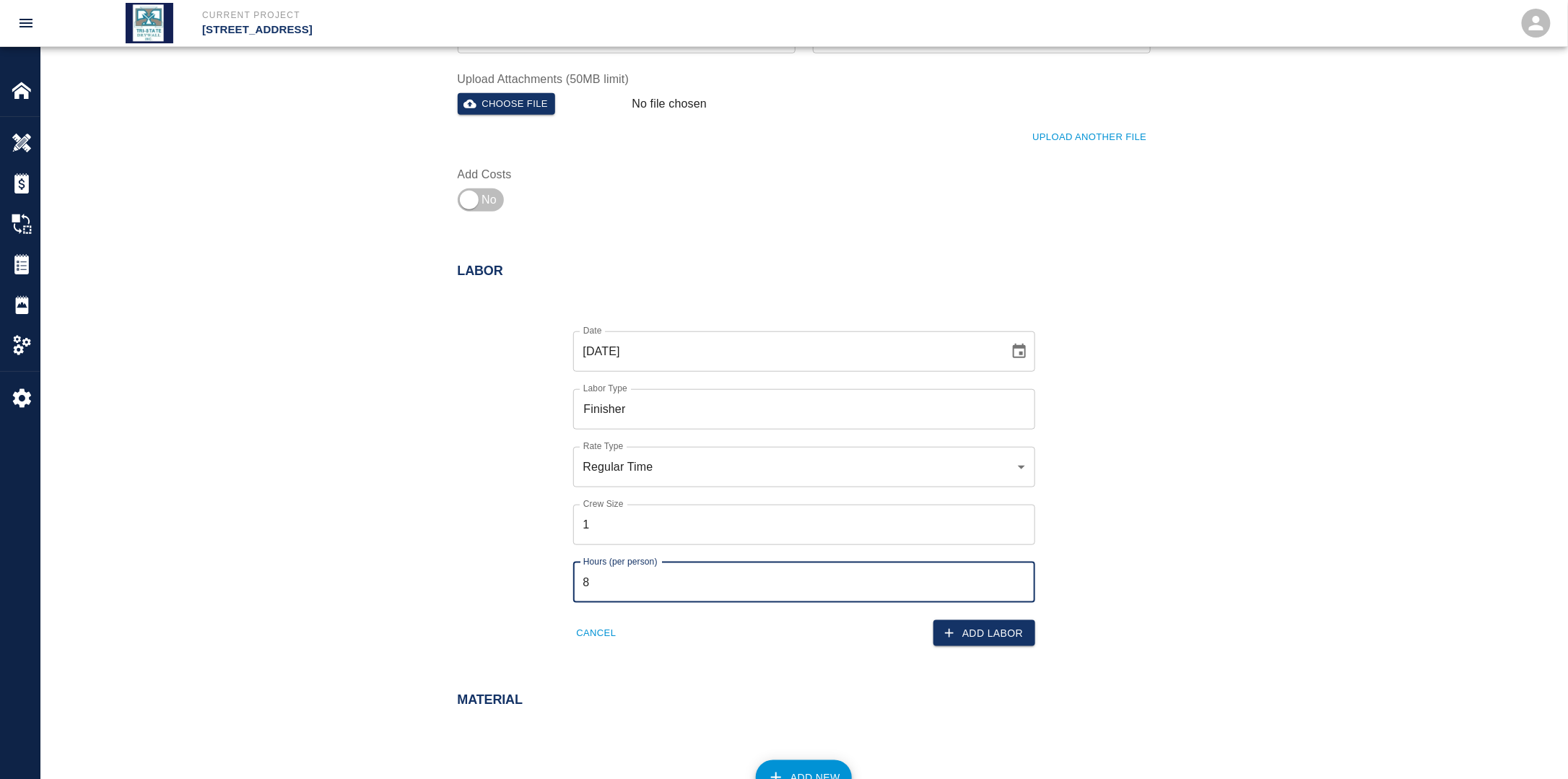
click at [648, 579] on input "8" at bounding box center [804, 582] width 462 height 40
drag, startPoint x: 588, startPoint y: 585, endPoint x: 573, endPoint y: 585, distance: 15.0
click at [573, 585] on input "8" at bounding box center [804, 582] width 462 height 40
type input "4"
click at [965, 630] on button "Add Labor" at bounding box center [984, 633] width 101 height 27
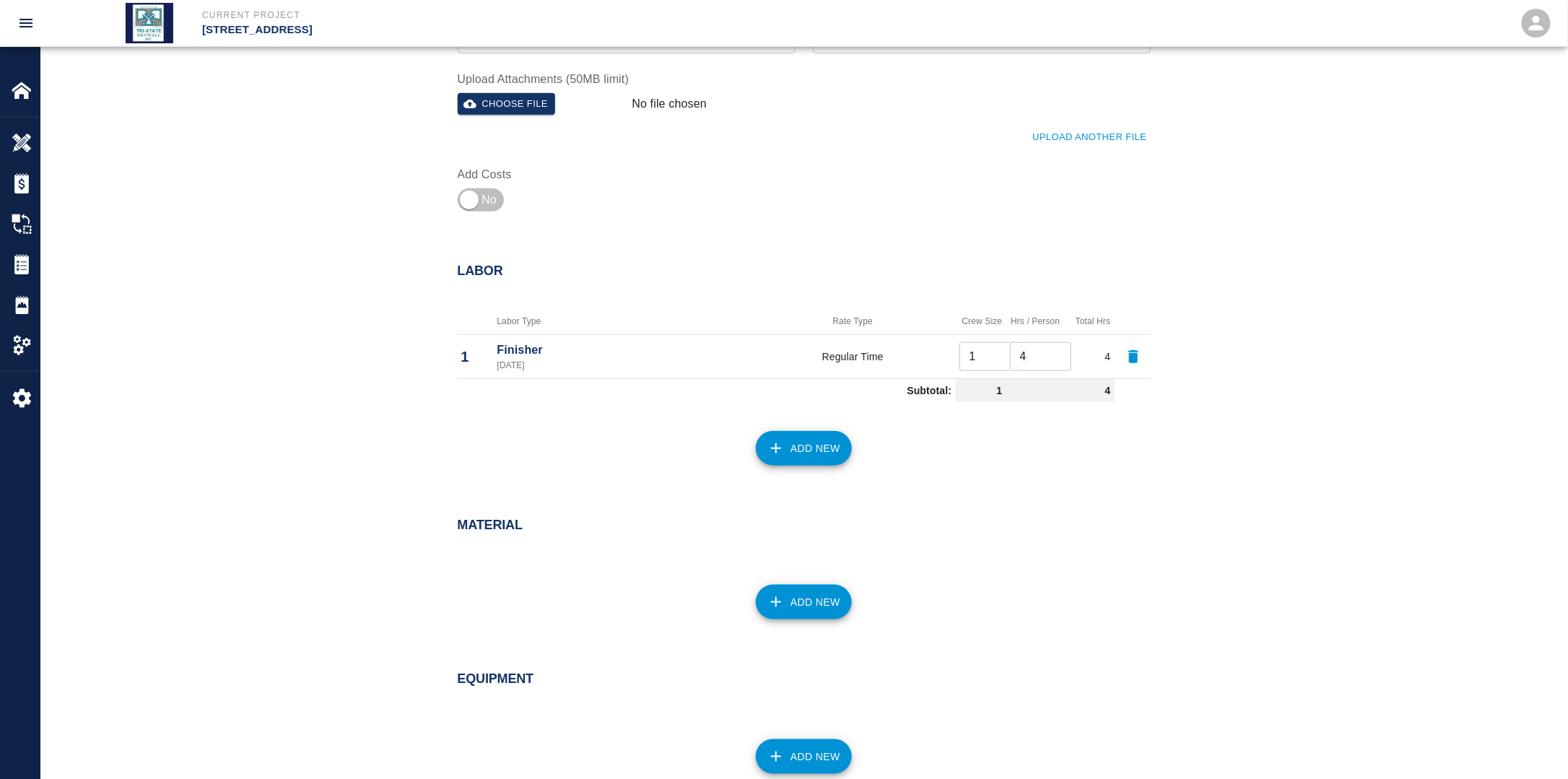
click at [820, 460] on button "Add New" at bounding box center [803, 448] width 96 height 34
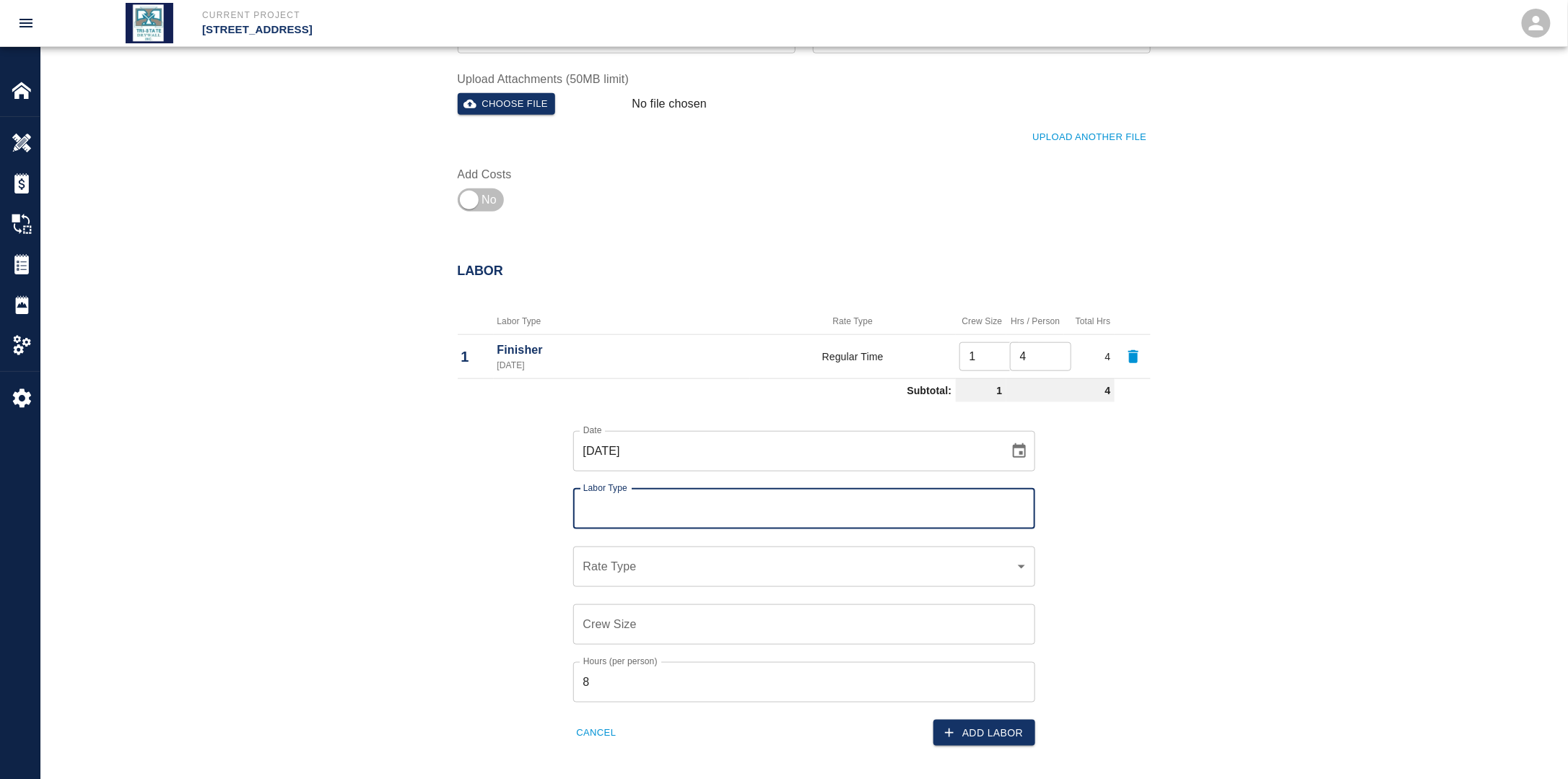
click at [690, 510] on input "Labor Type" at bounding box center [804, 509] width 449 height 28
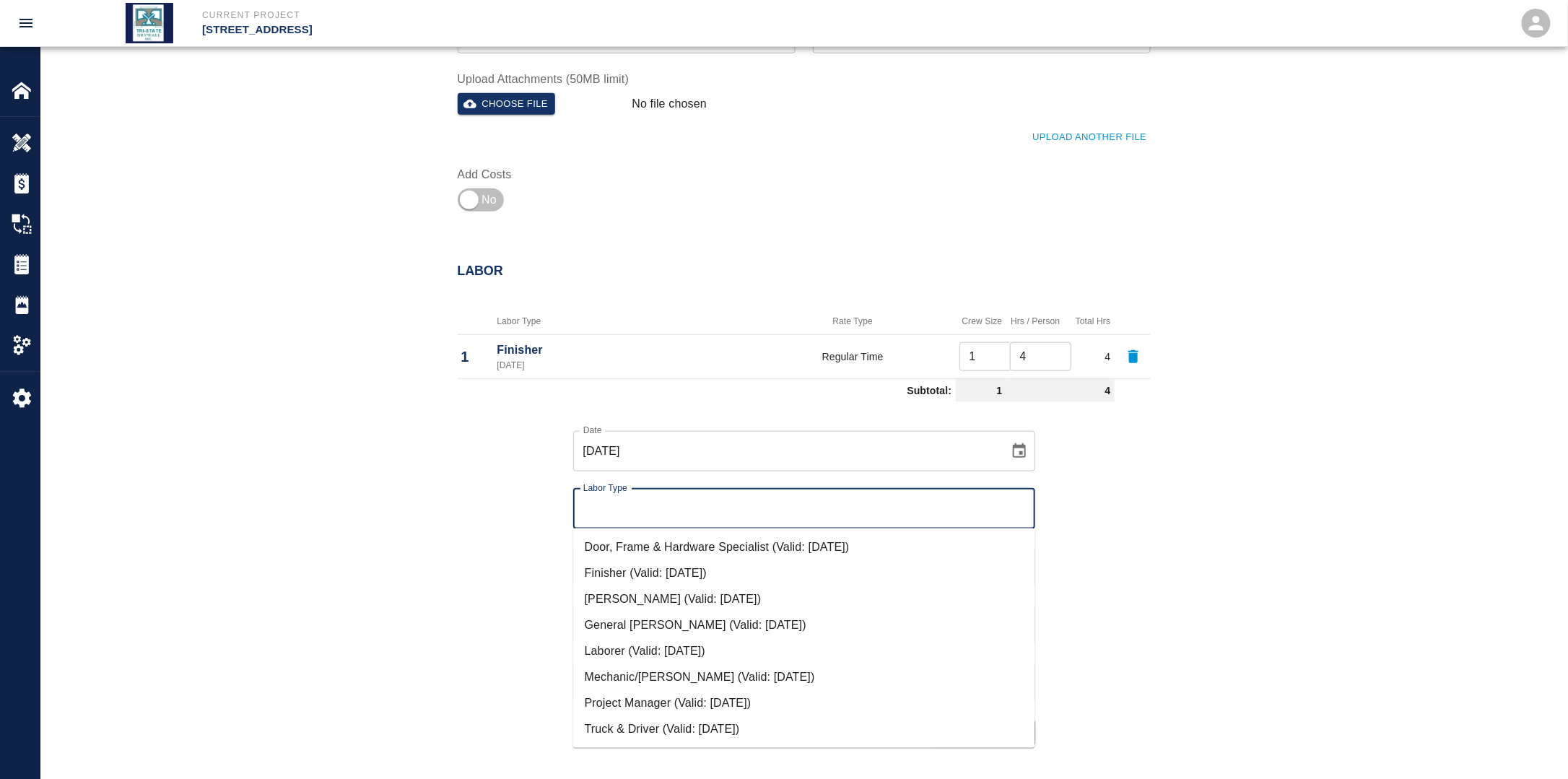
click at [649, 650] on li "Laborer (Valid: [DATE])" at bounding box center [804, 651] width 462 height 26
type input "Laborer"
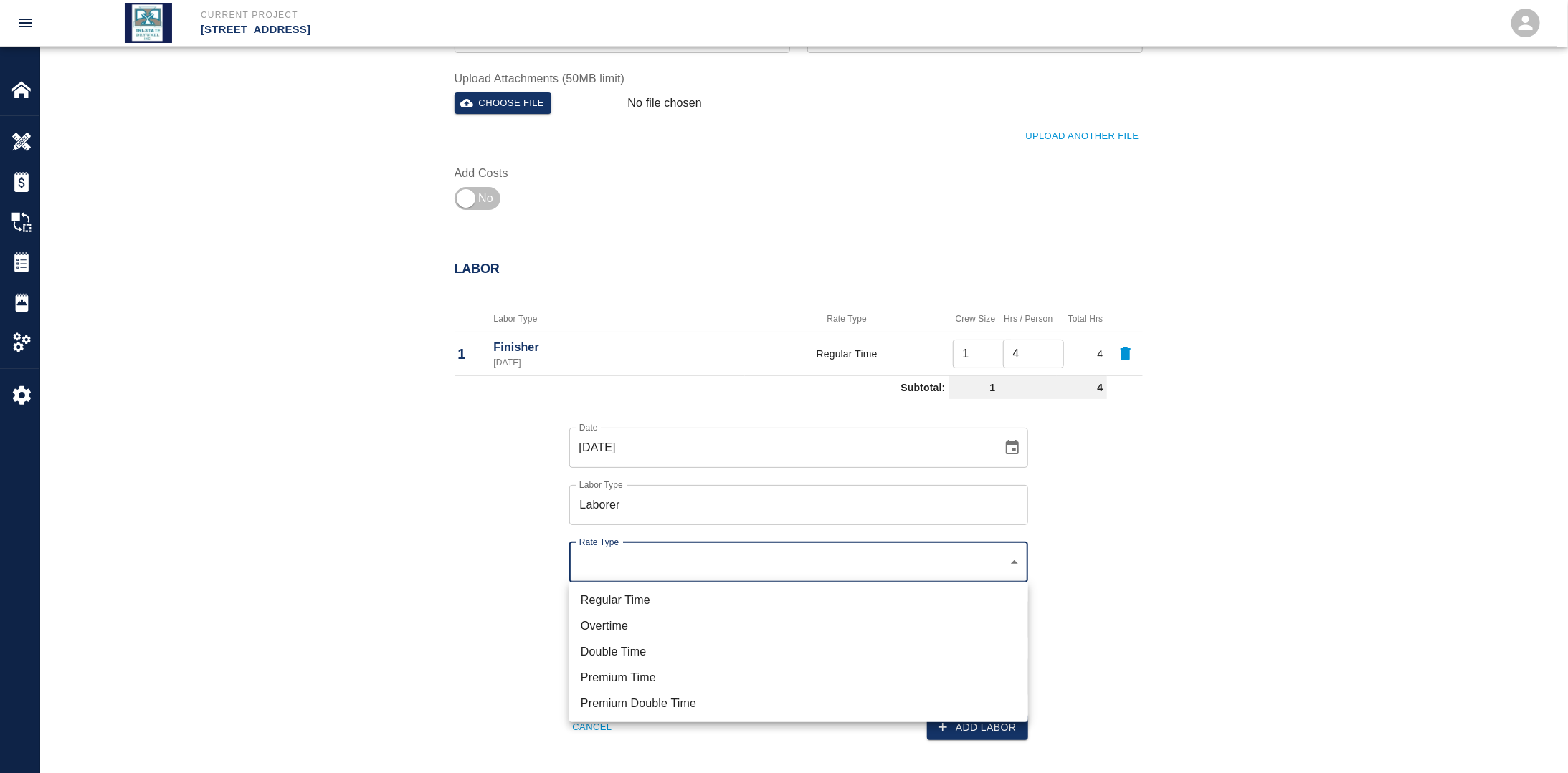
click at [640, 596] on li "Regular Time" at bounding box center [799, 601] width 459 height 26
type input "rate_rt"
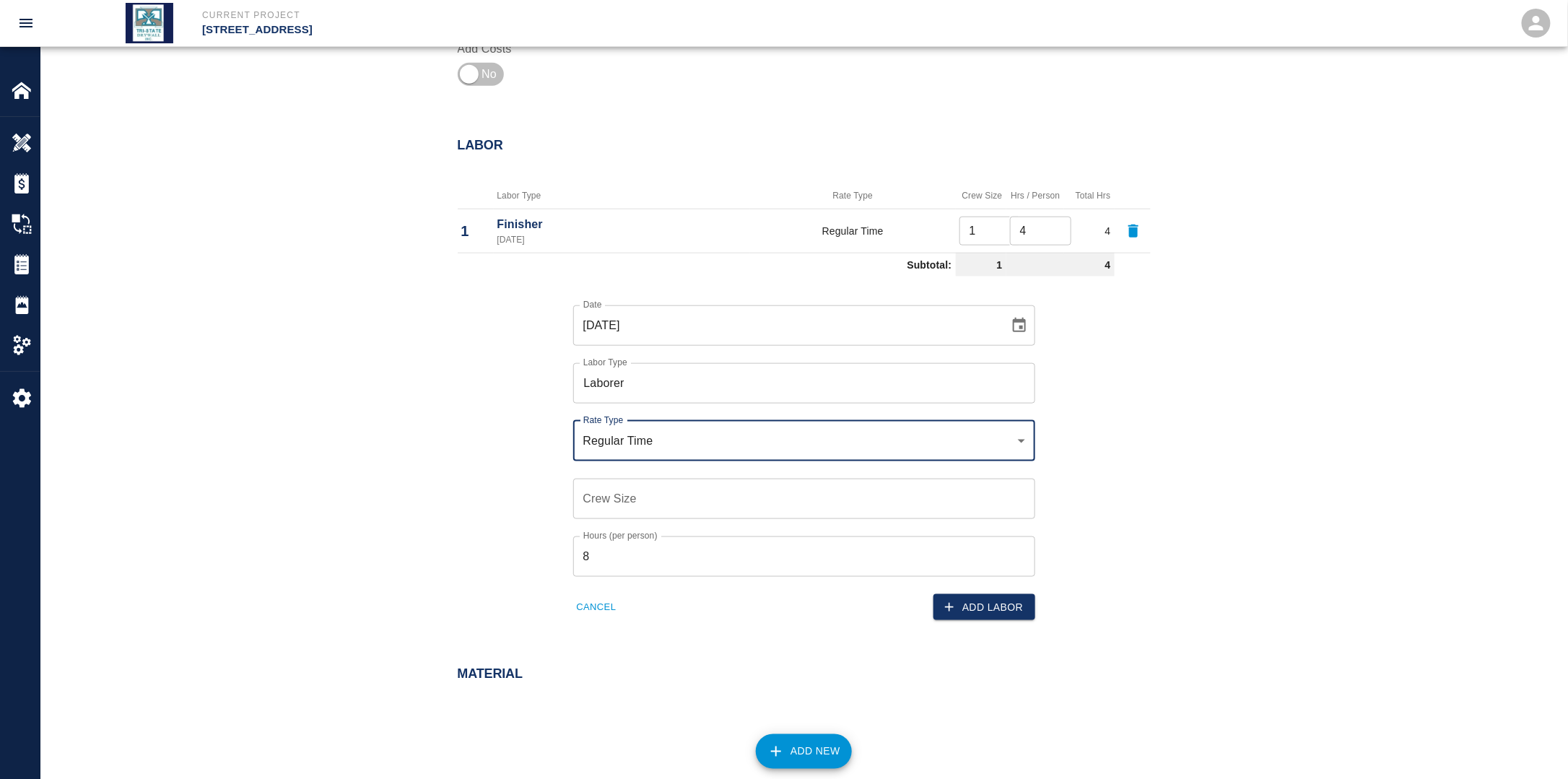
scroll to position [650, 0]
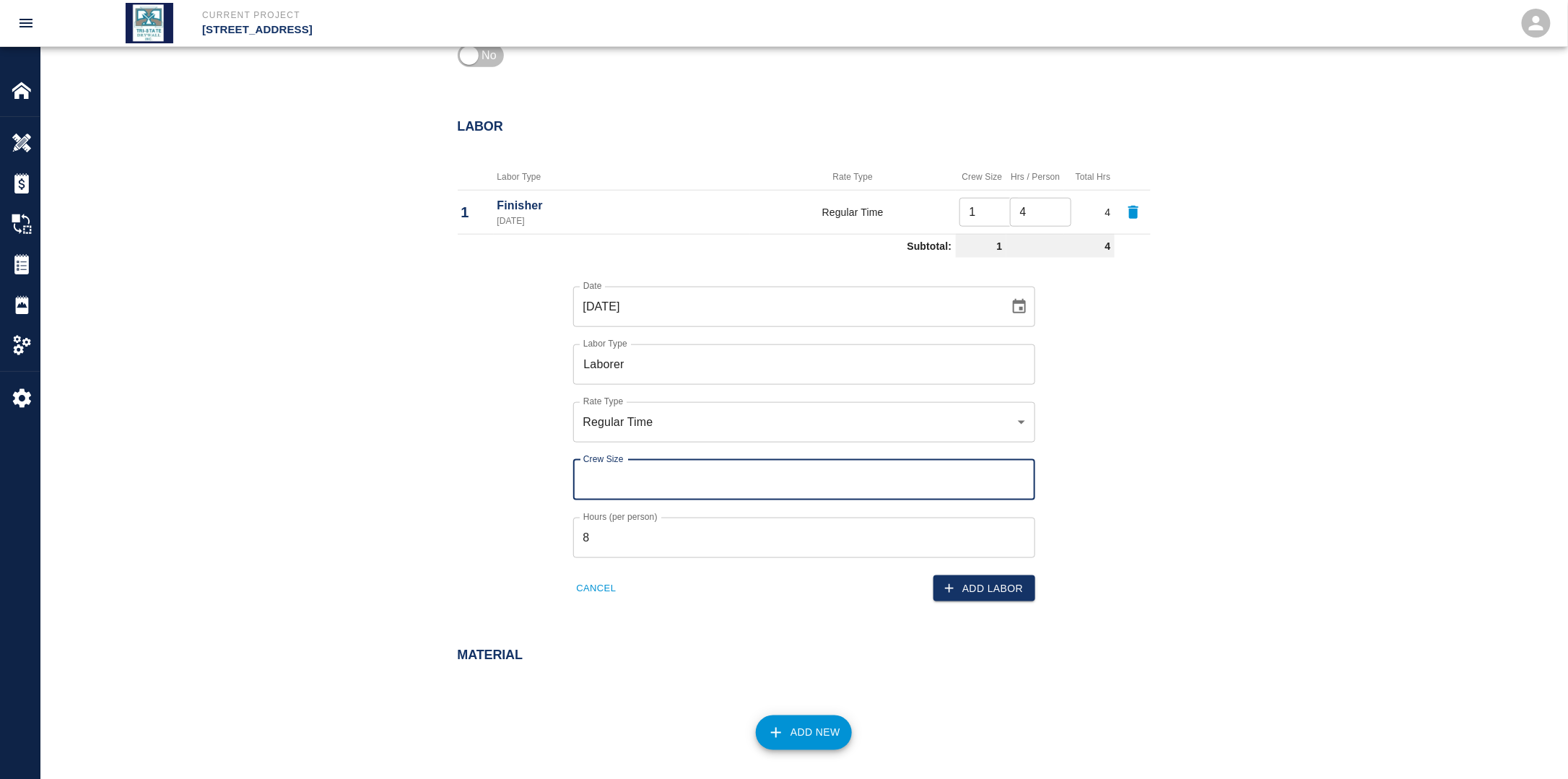
click at [630, 492] on input "Crew Size" at bounding box center [804, 480] width 462 height 40
type input "1"
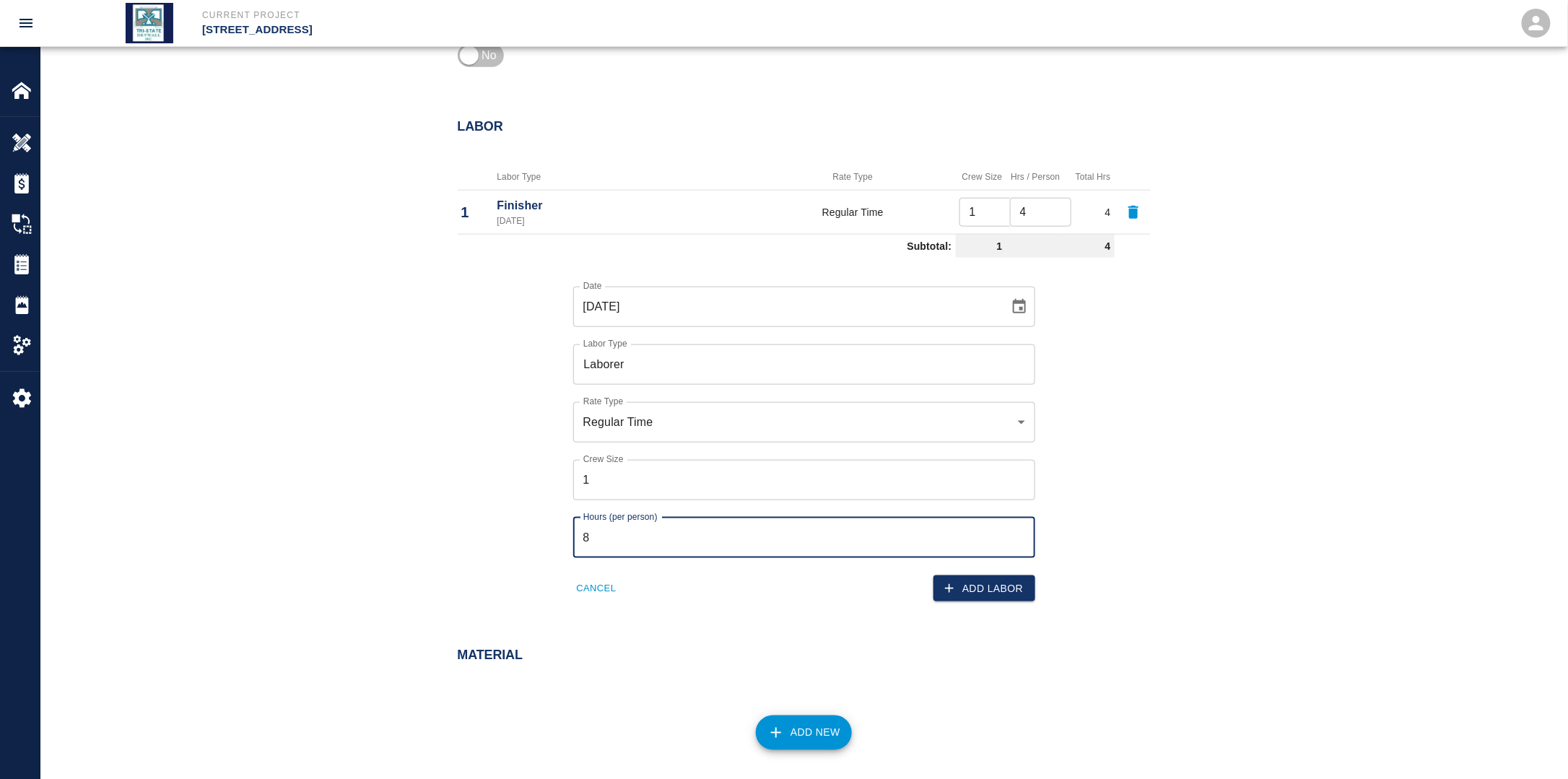
drag, startPoint x: 623, startPoint y: 538, endPoint x: 549, endPoint y: 538, distance: 74.0
click at [549, 538] on div "Date [DATE] Date Labor Type Laborer Labor Type Rate Type Regular Time rate_rt R…" at bounding box center [795, 433] width 710 height 339
type input "2"
click at [964, 591] on button "Add Labor" at bounding box center [984, 588] width 101 height 27
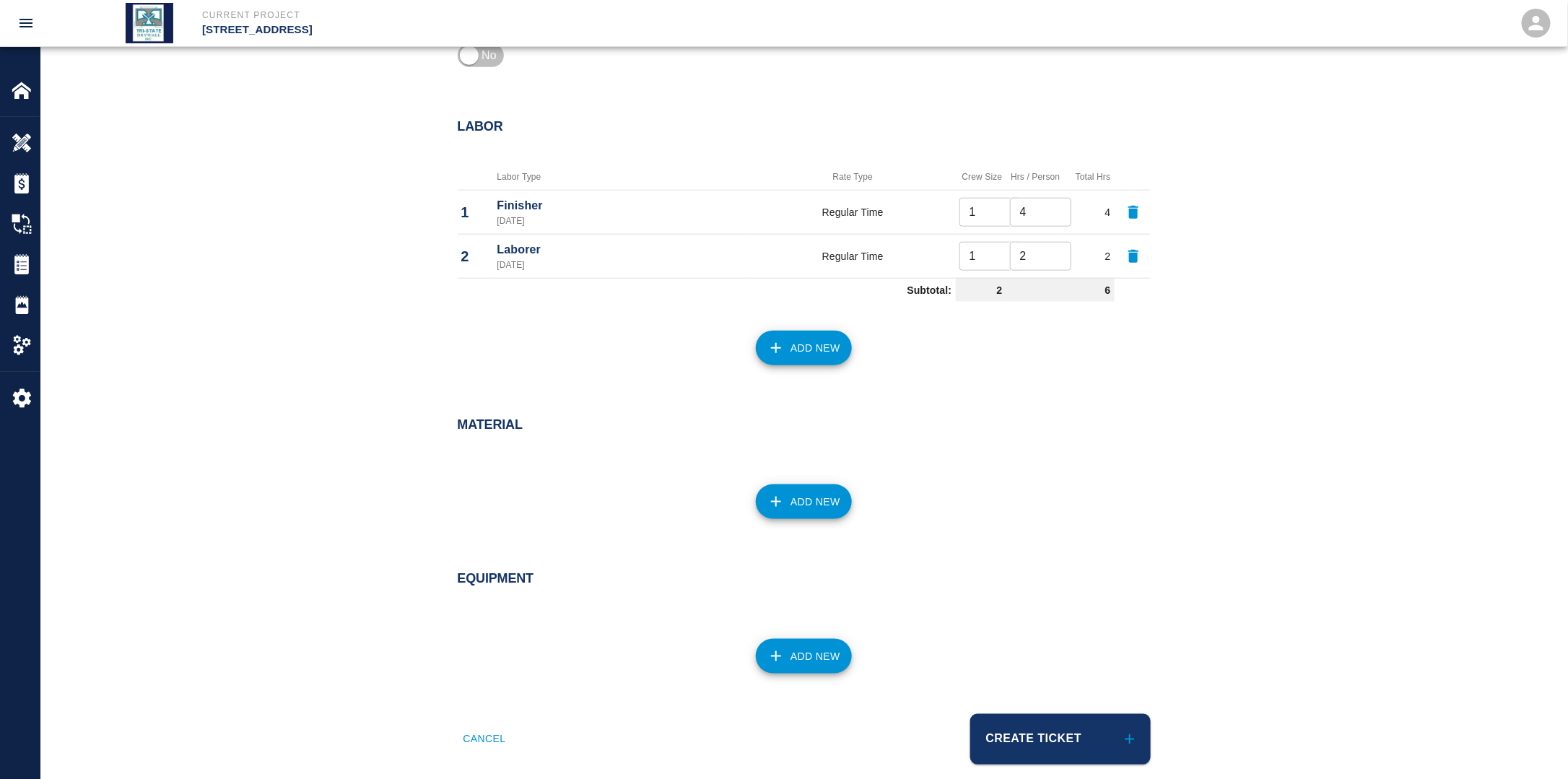
click at [804, 349] on button "Add New" at bounding box center [803, 348] width 96 height 34
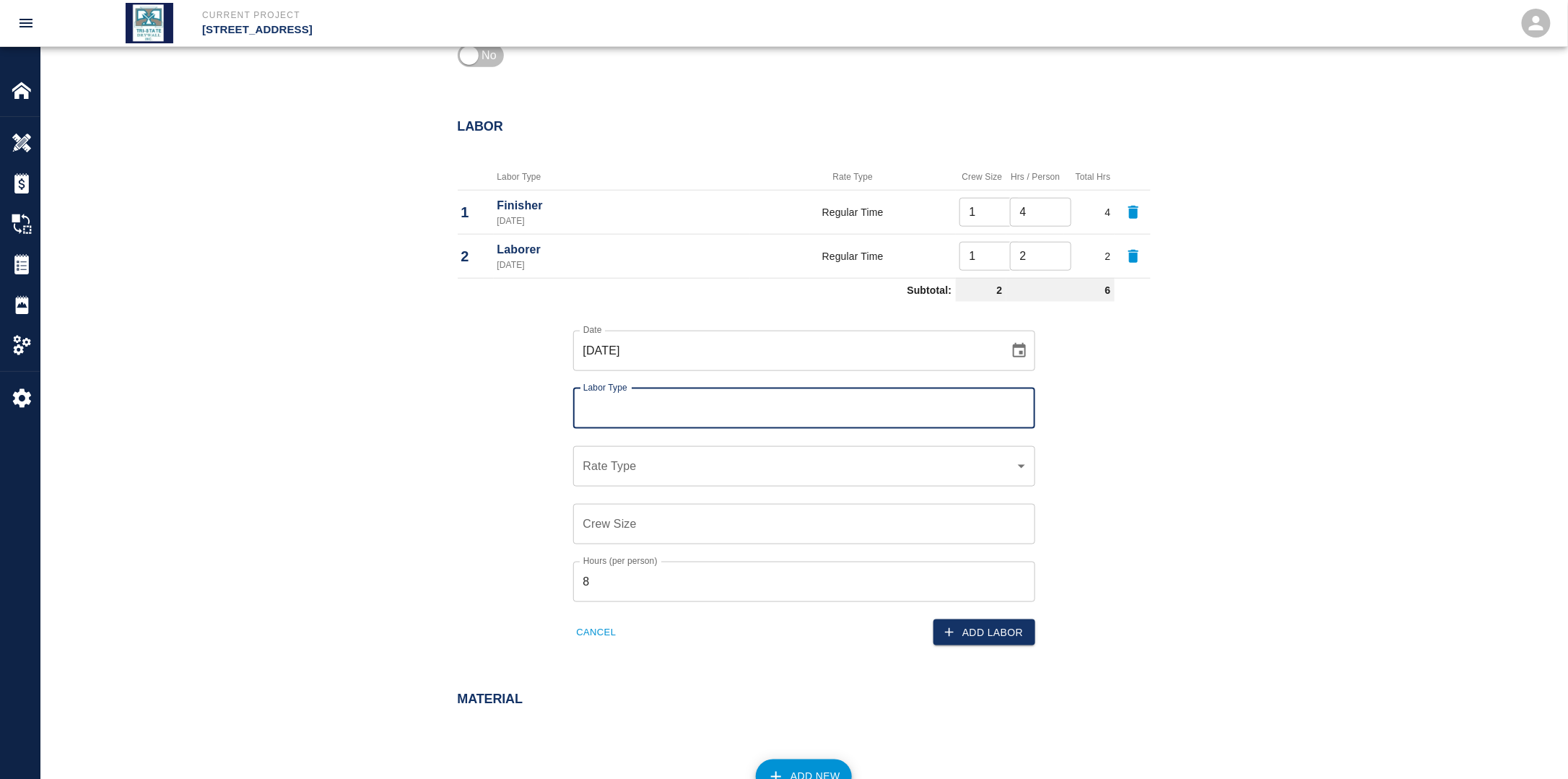
click at [1017, 353] on icon "Choose date, selected date is Sep 15, 2025" at bounding box center [1018, 350] width 17 height 17
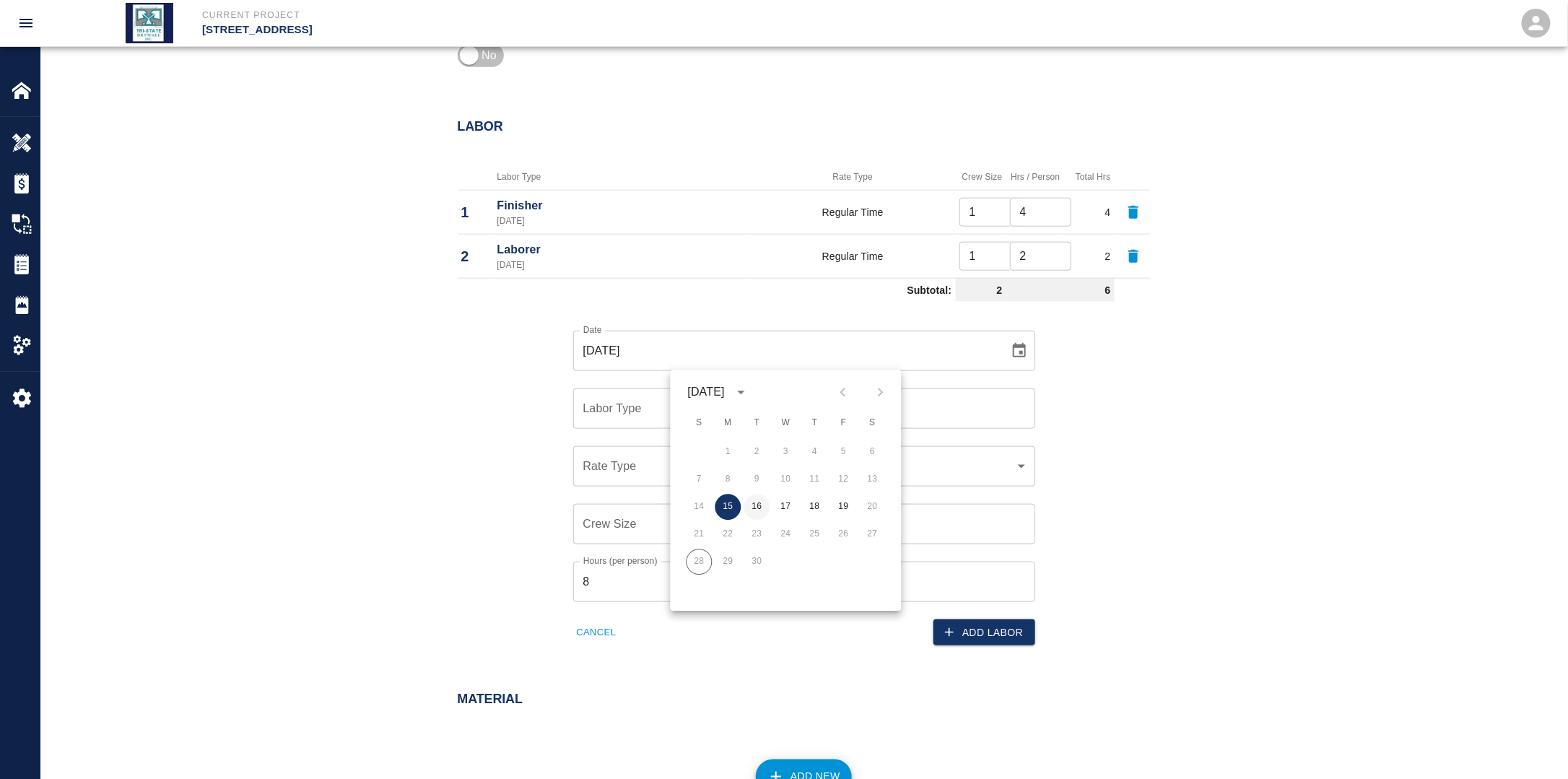
click at [762, 503] on button "16" at bounding box center [757, 508] width 26 height 26
type input "[DATE]"
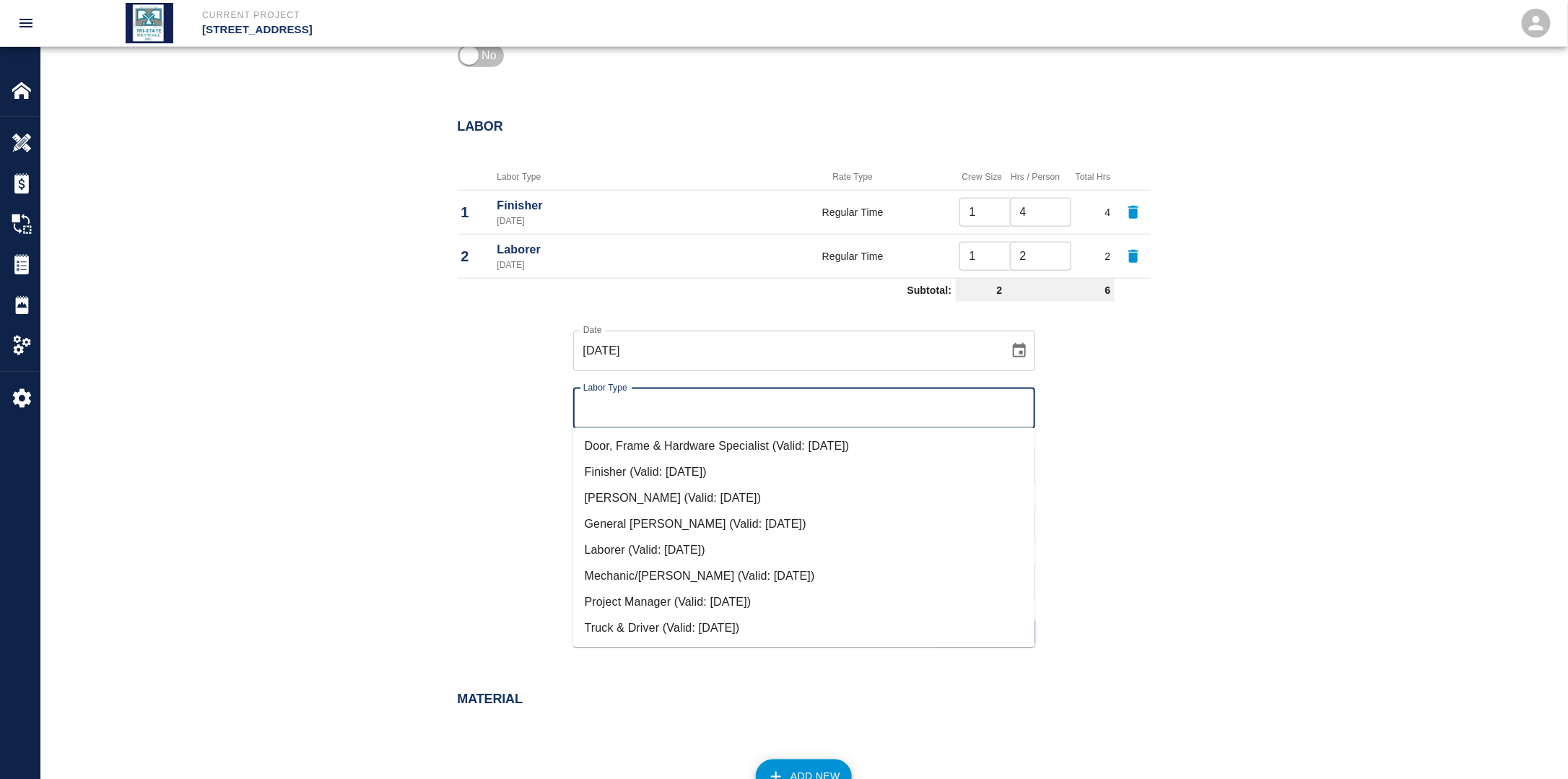
click at [654, 421] on input "Labor Type" at bounding box center [804, 409] width 449 height 28
click at [644, 469] on li "Finisher (Valid: [DATE])" at bounding box center [804, 473] width 462 height 26
type input "Finisher"
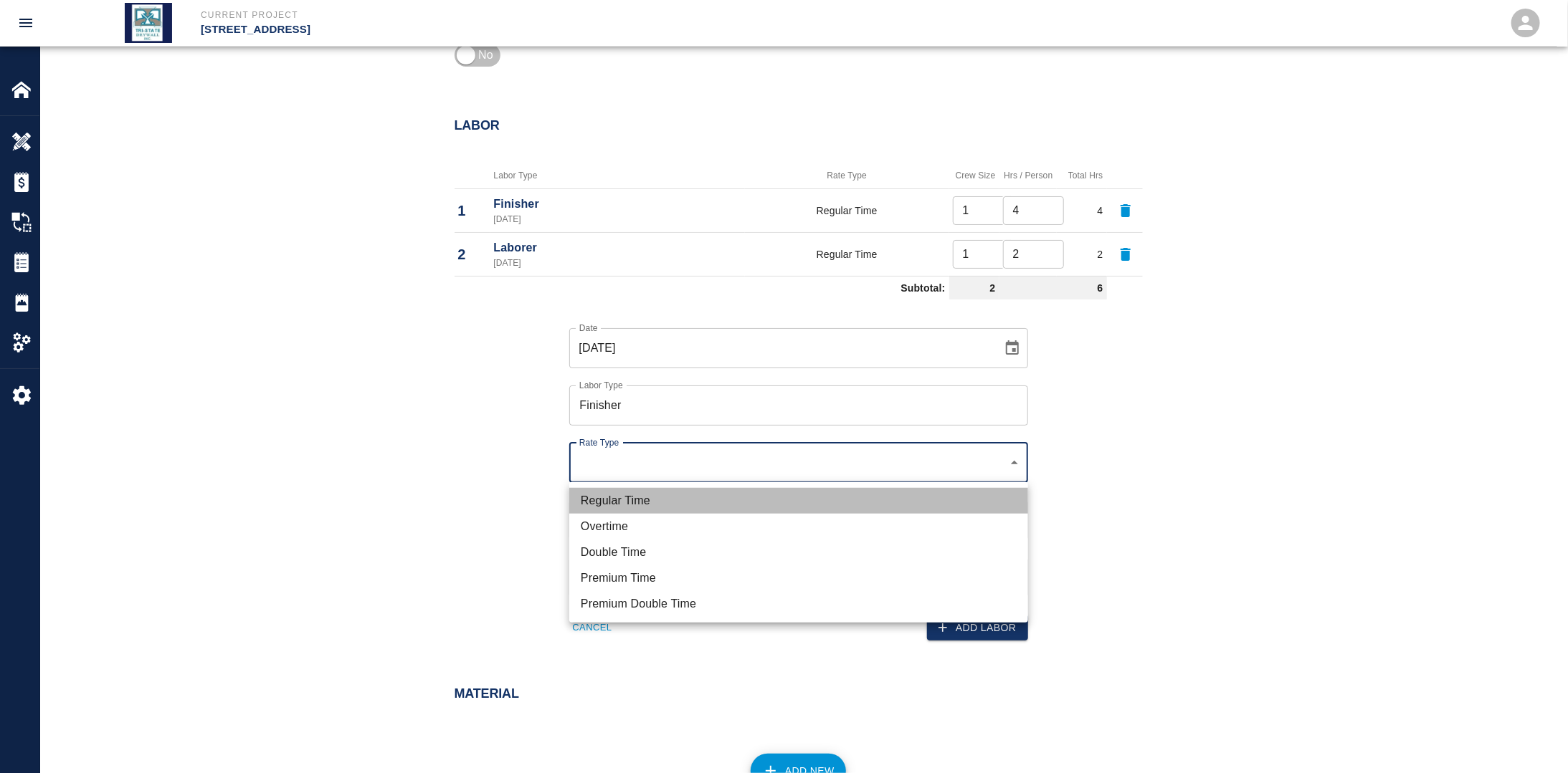
click at [642, 489] on li "Regular Time" at bounding box center [799, 501] width 459 height 26
type input "rate_rt"
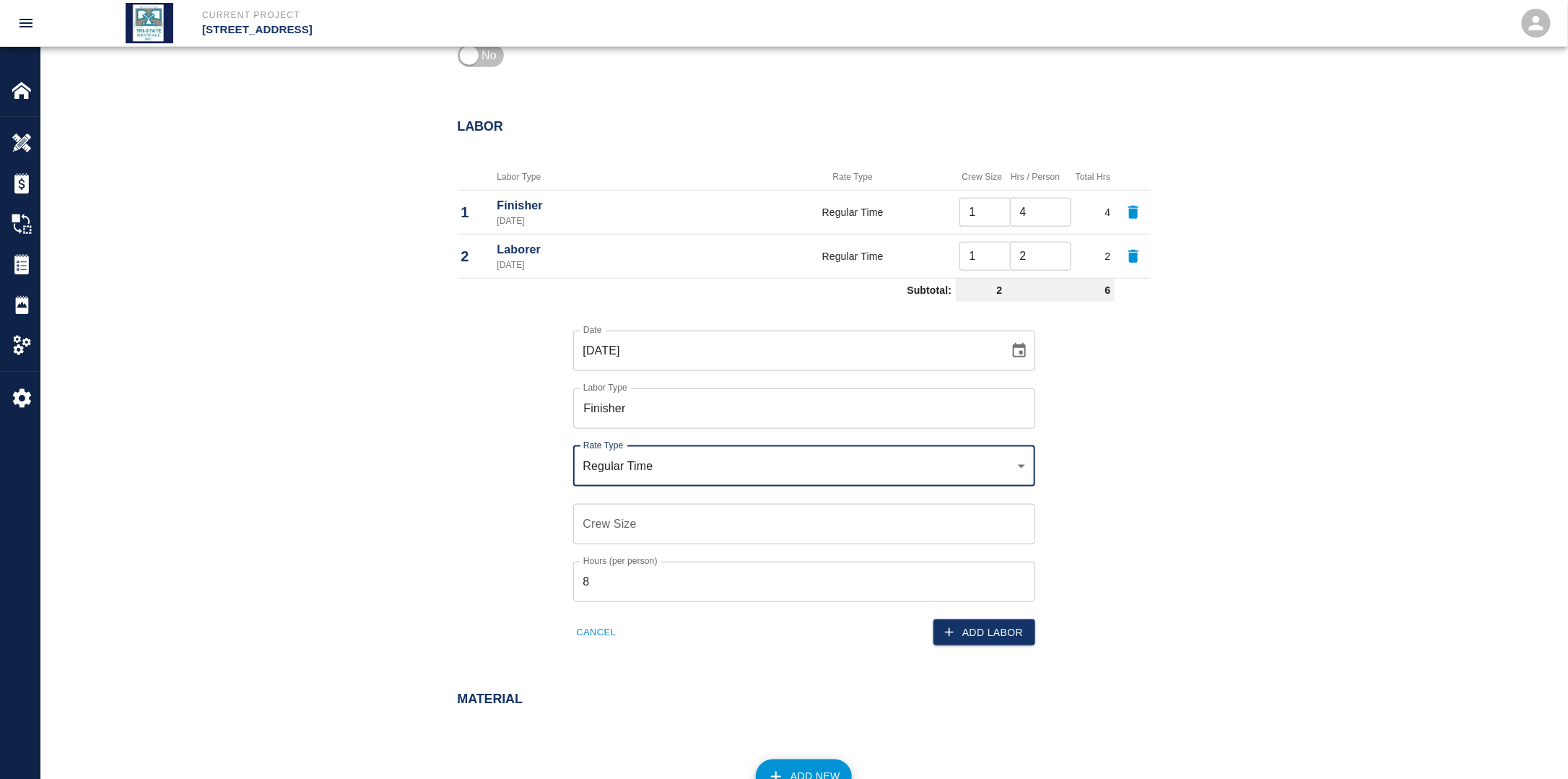
click at [634, 511] on input "Crew Size" at bounding box center [804, 524] width 462 height 40
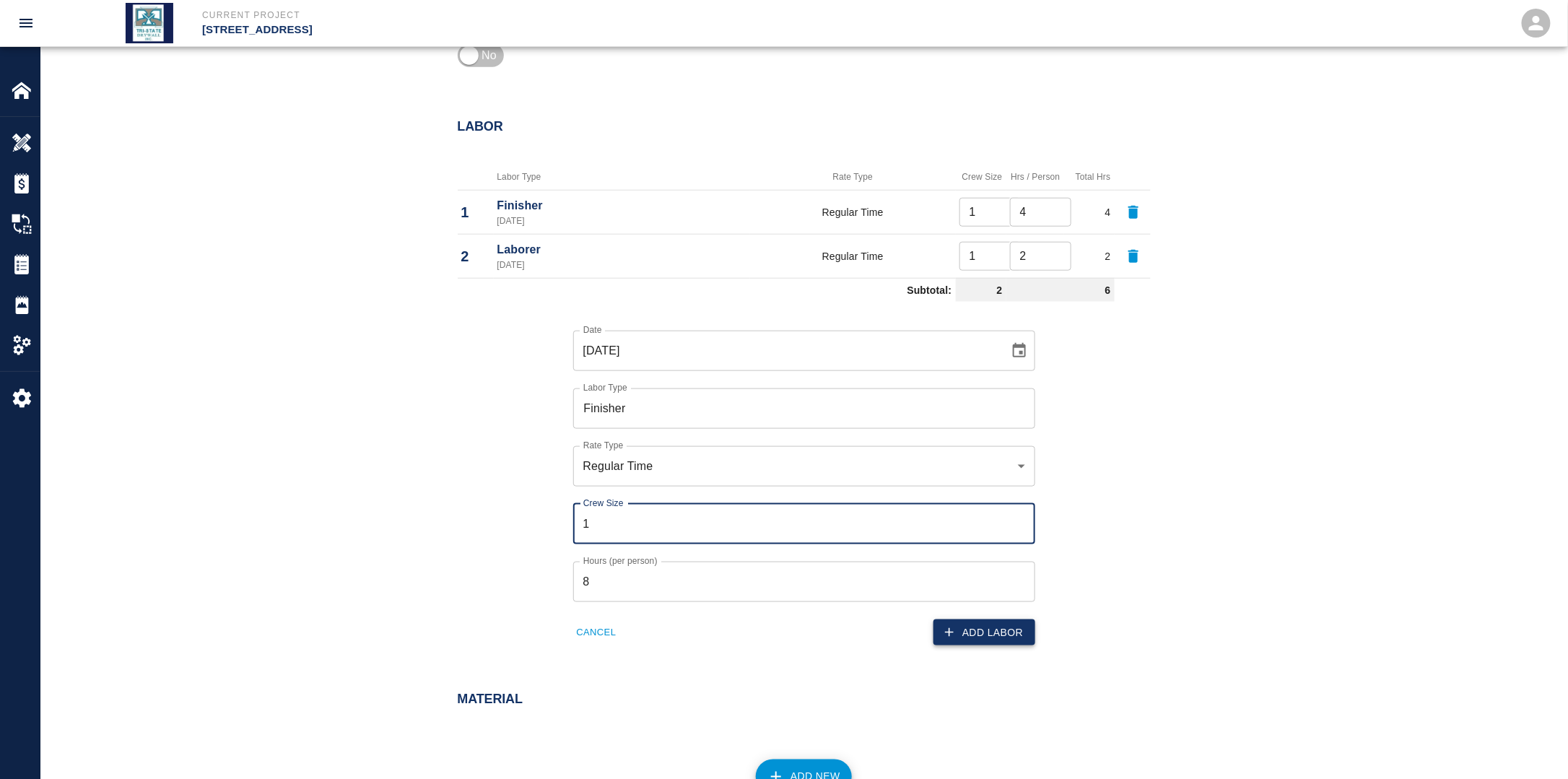
type input "1"
click at [973, 620] on button "Add Labor" at bounding box center [984, 633] width 101 height 27
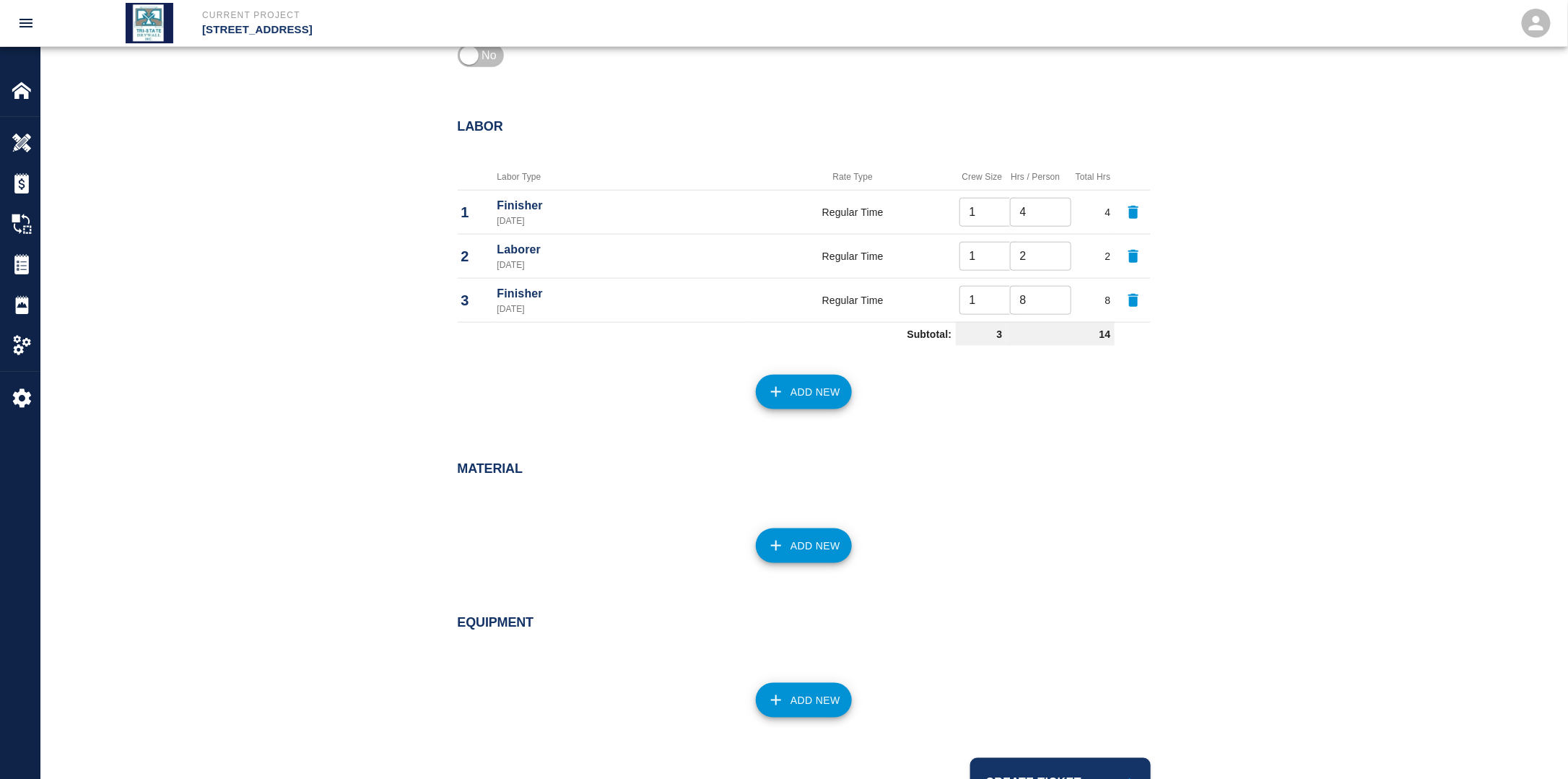
click at [811, 396] on button "Add New" at bounding box center [803, 392] width 96 height 34
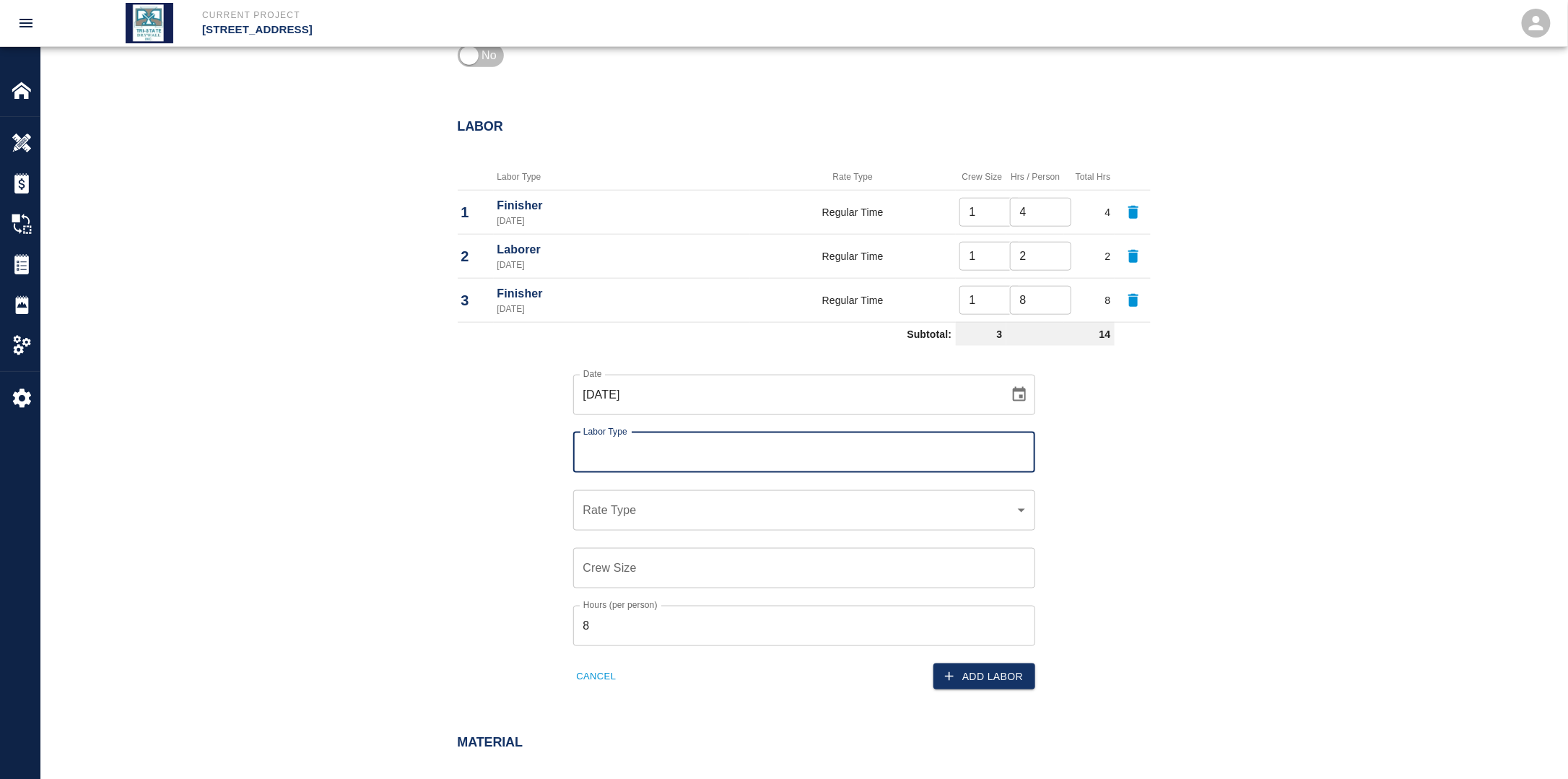
click at [1017, 399] on icon "Choose date, selected date is Sep 15, 2025" at bounding box center [1019, 394] width 13 height 15
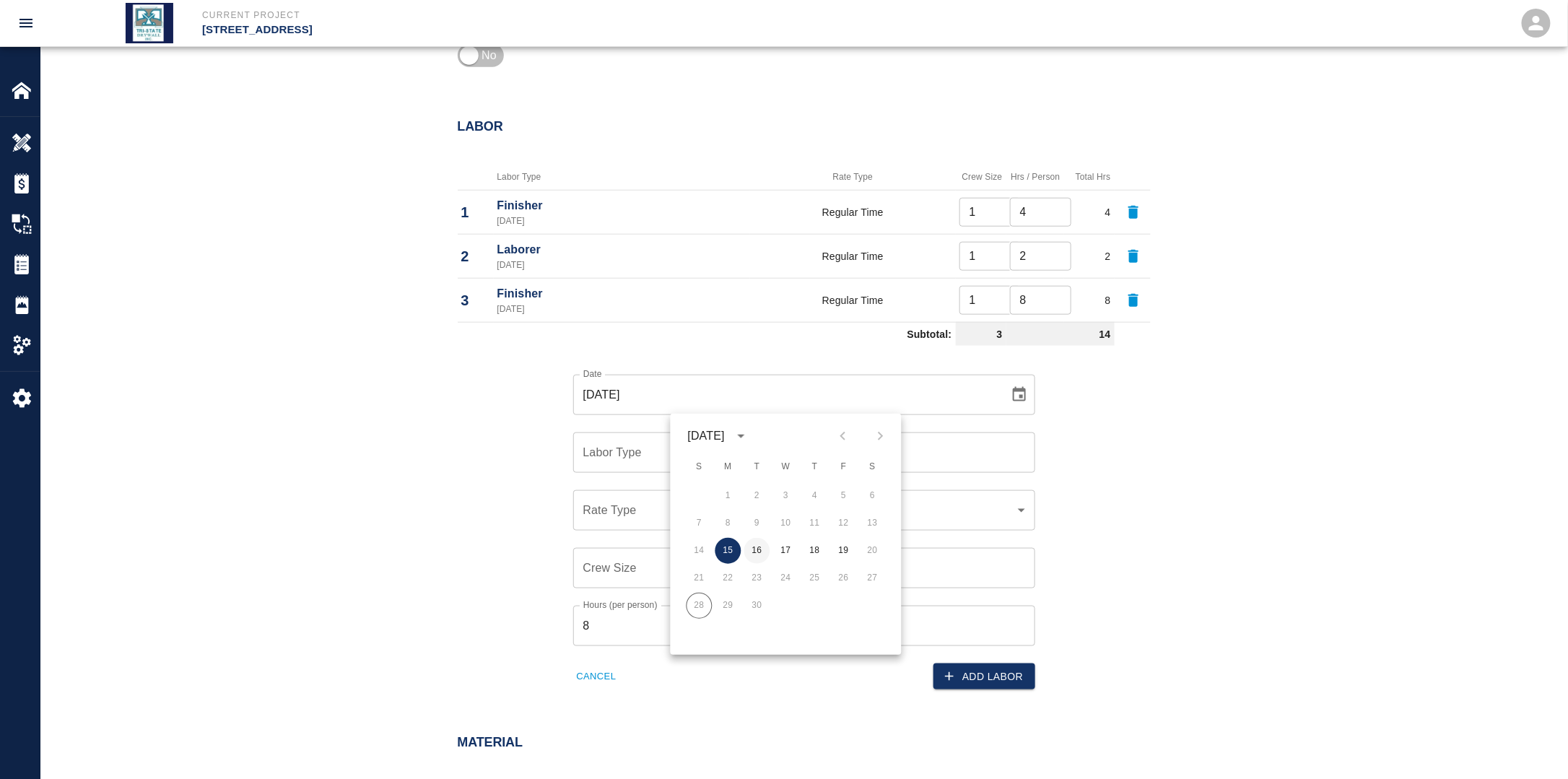
click at [757, 546] on button "16" at bounding box center [757, 551] width 26 height 26
type input "[DATE]"
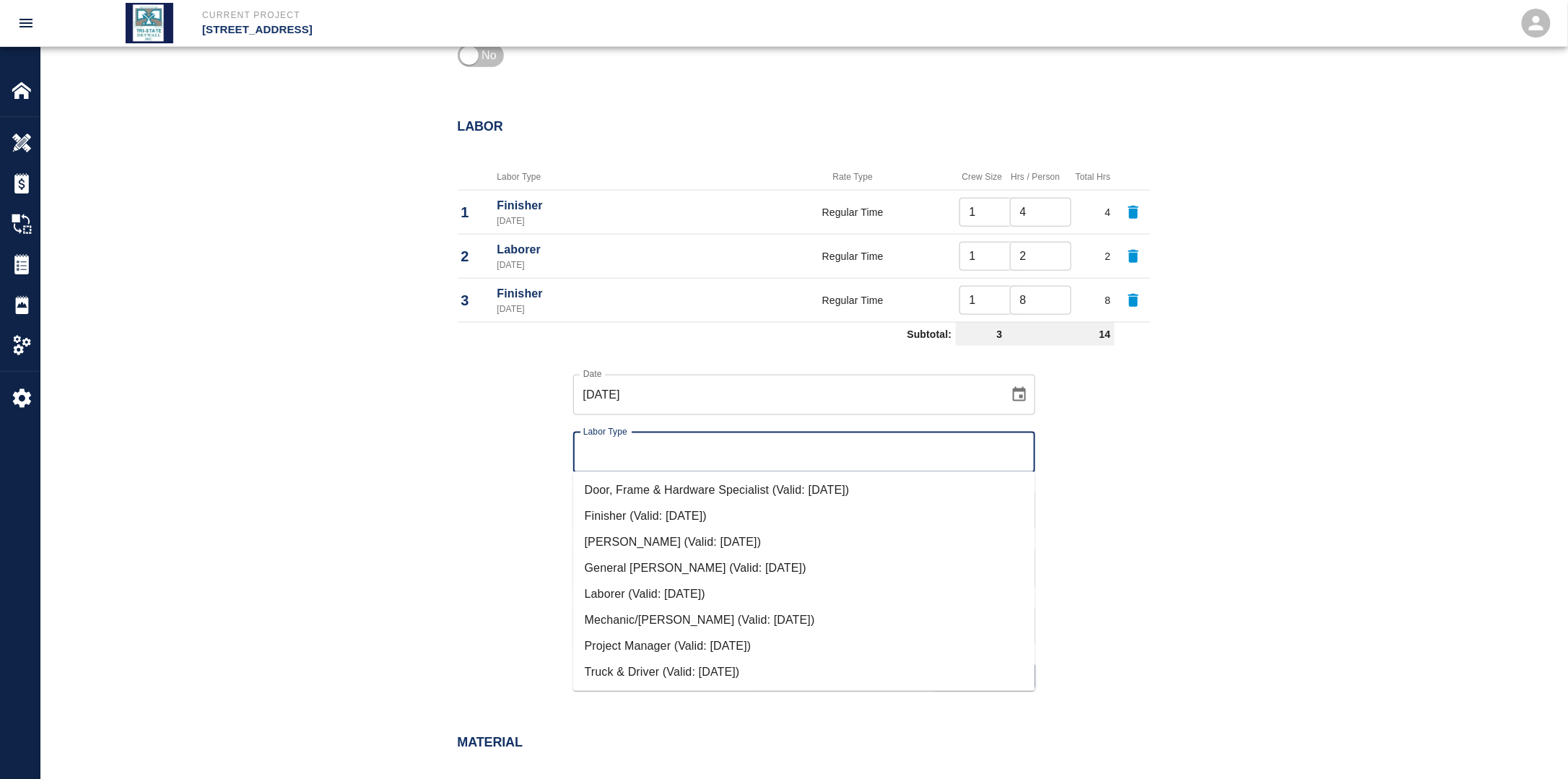
click at [694, 457] on input "Labor Type" at bounding box center [804, 453] width 449 height 28
click at [647, 597] on li "Laborer (Valid: [DATE])" at bounding box center [804, 594] width 462 height 26
type input "Laborer"
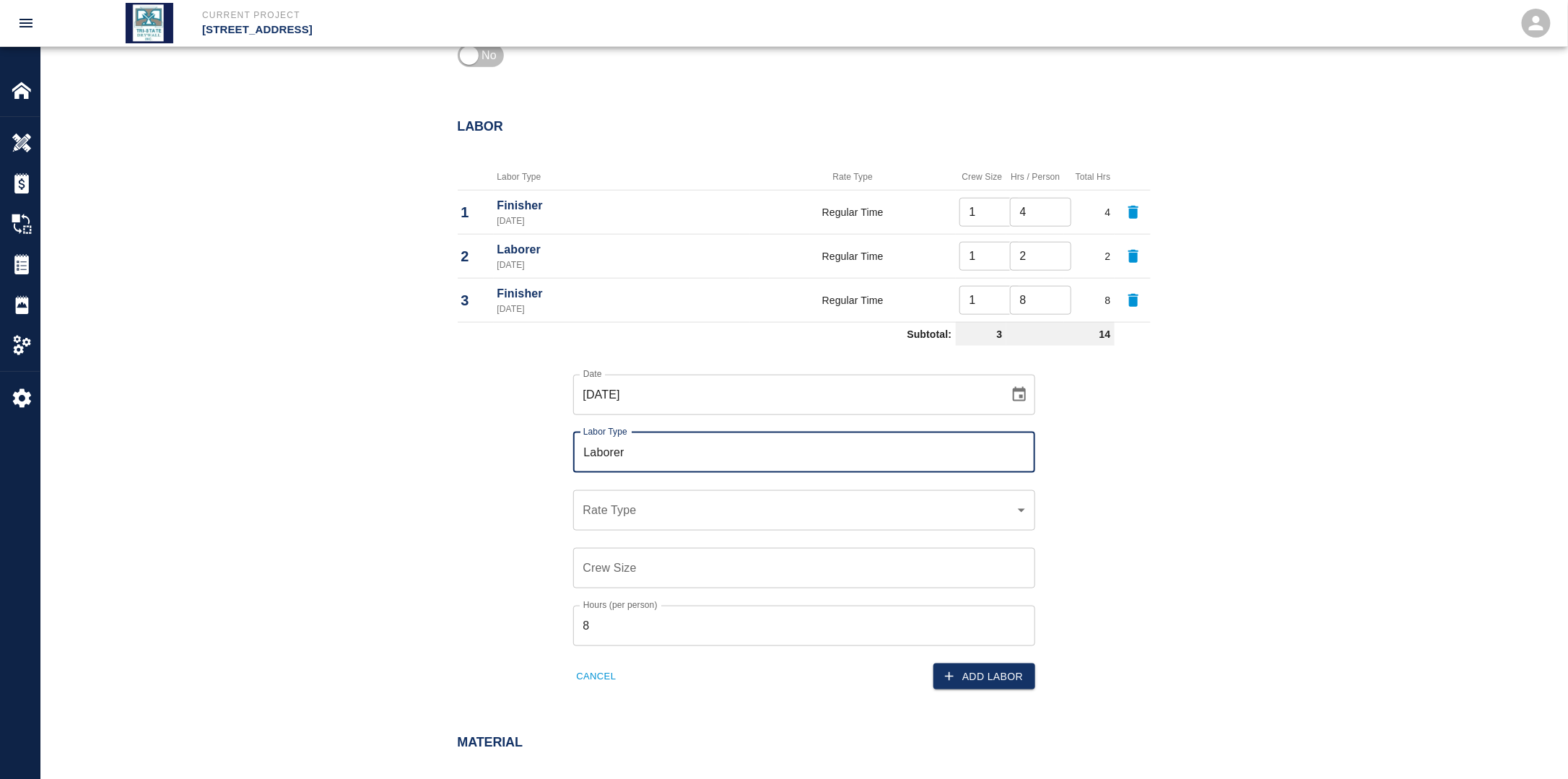
click at [637, 528] on div "Date [DATE] Date Labor Type Laborer Labor Type Rate Type ​ Rate Type Crew Size …" at bounding box center [796, 524] width 479 height 333
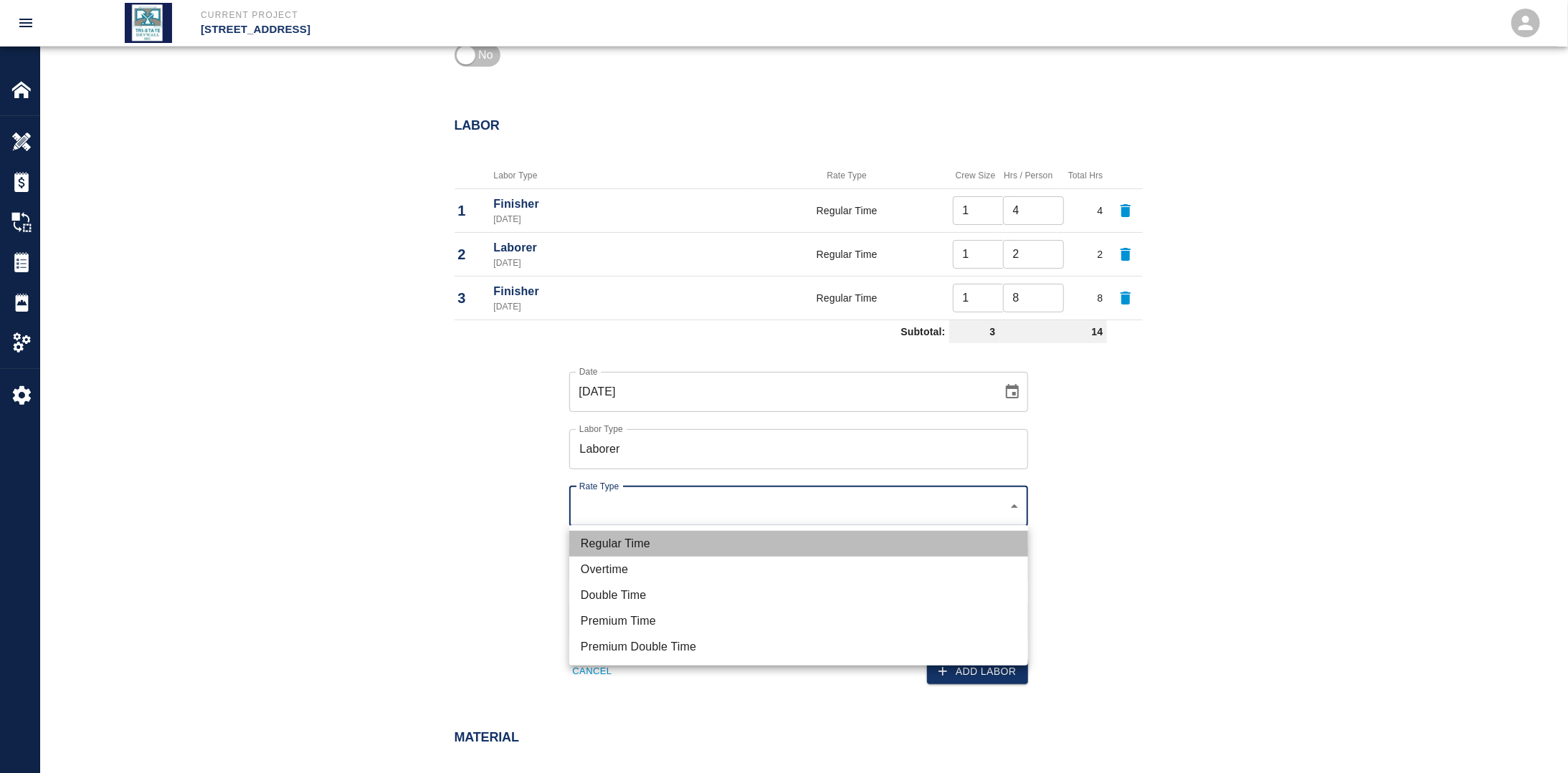
click at [644, 538] on li "Regular Time" at bounding box center [799, 544] width 459 height 26
type input "rate_rt"
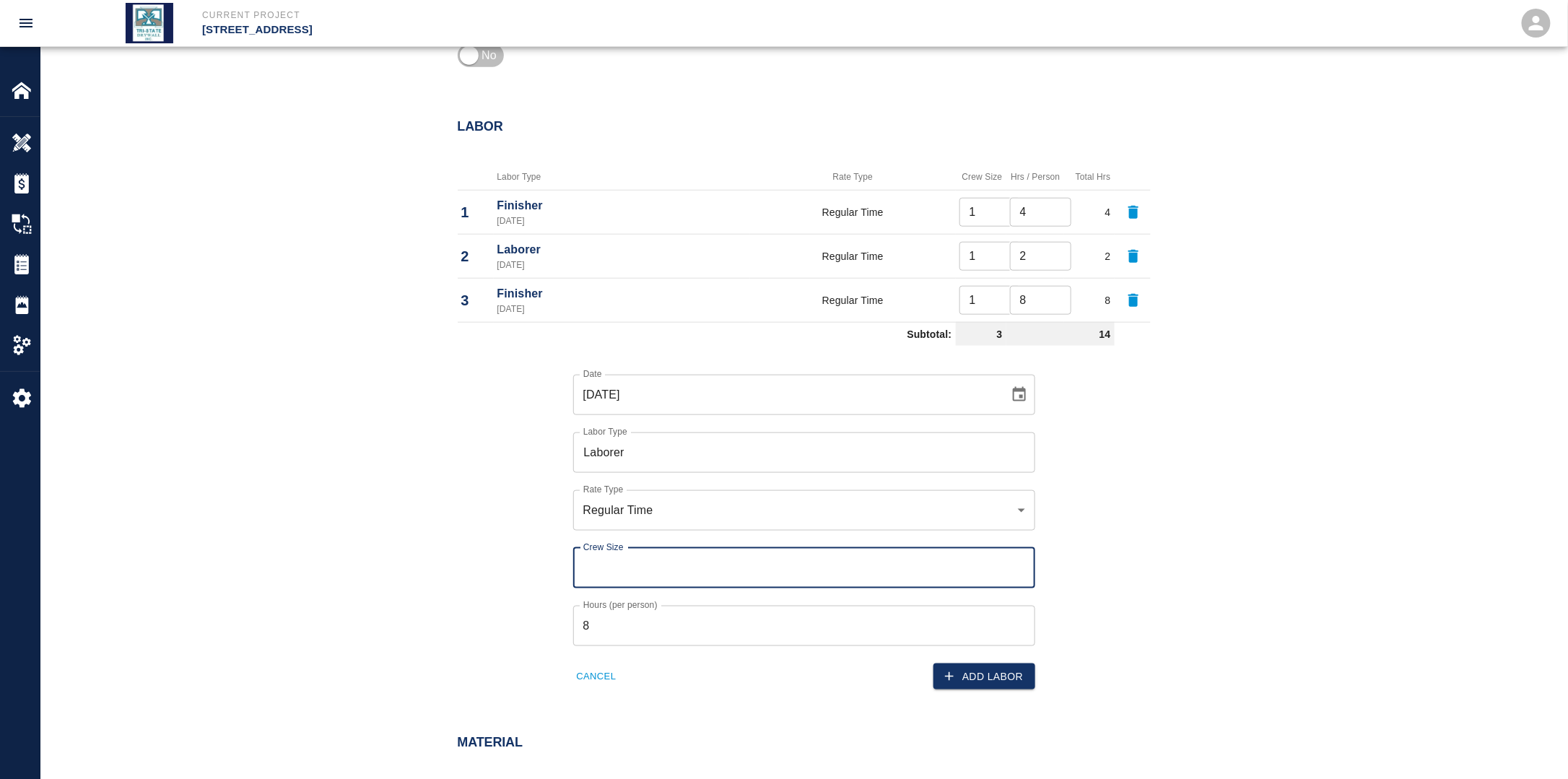
click at [630, 567] on input "Crew Size" at bounding box center [804, 568] width 462 height 40
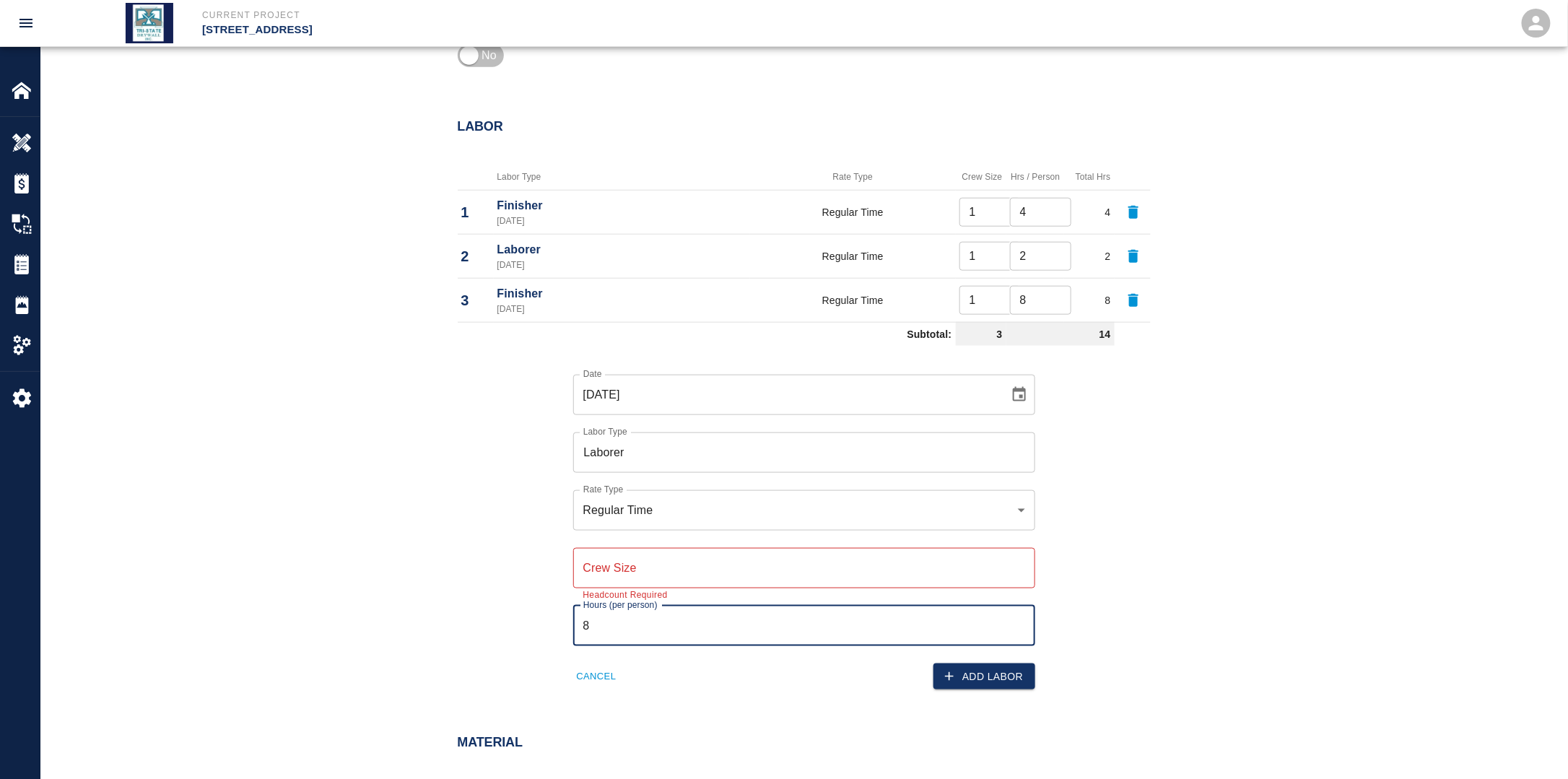
click at [623, 616] on input "8" at bounding box center [804, 625] width 462 height 40
click at [622, 574] on input "Crew Size" at bounding box center [804, 568] width 462 height 40
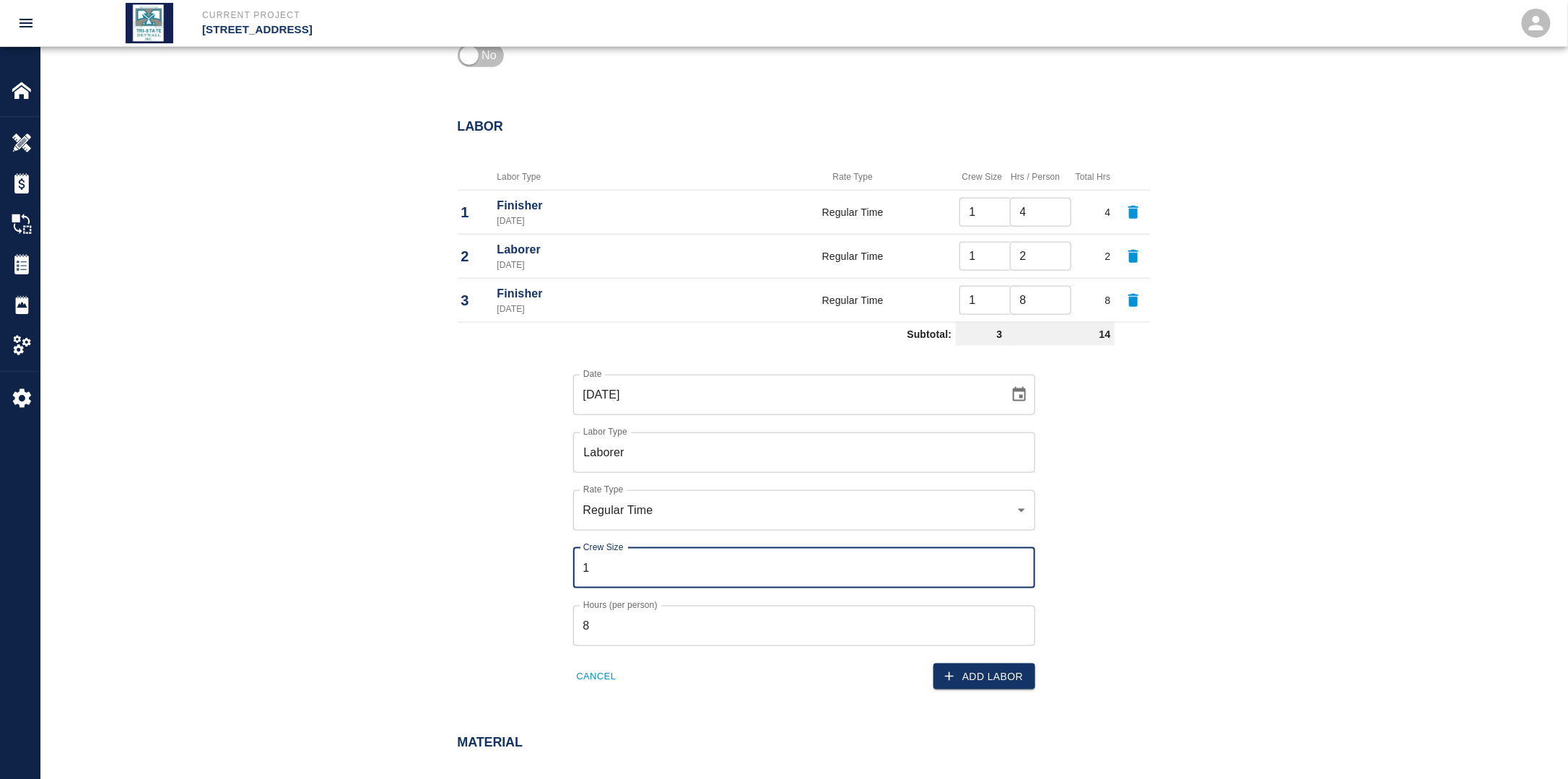
type input "1"
drag, startPoint x: 636, startPoint y: 619, endPoint x: 611, endPoint y: 616, distance: 25.2
click at [631, 619] on input "8" at bounding box center [804, 625] width 462 height 40
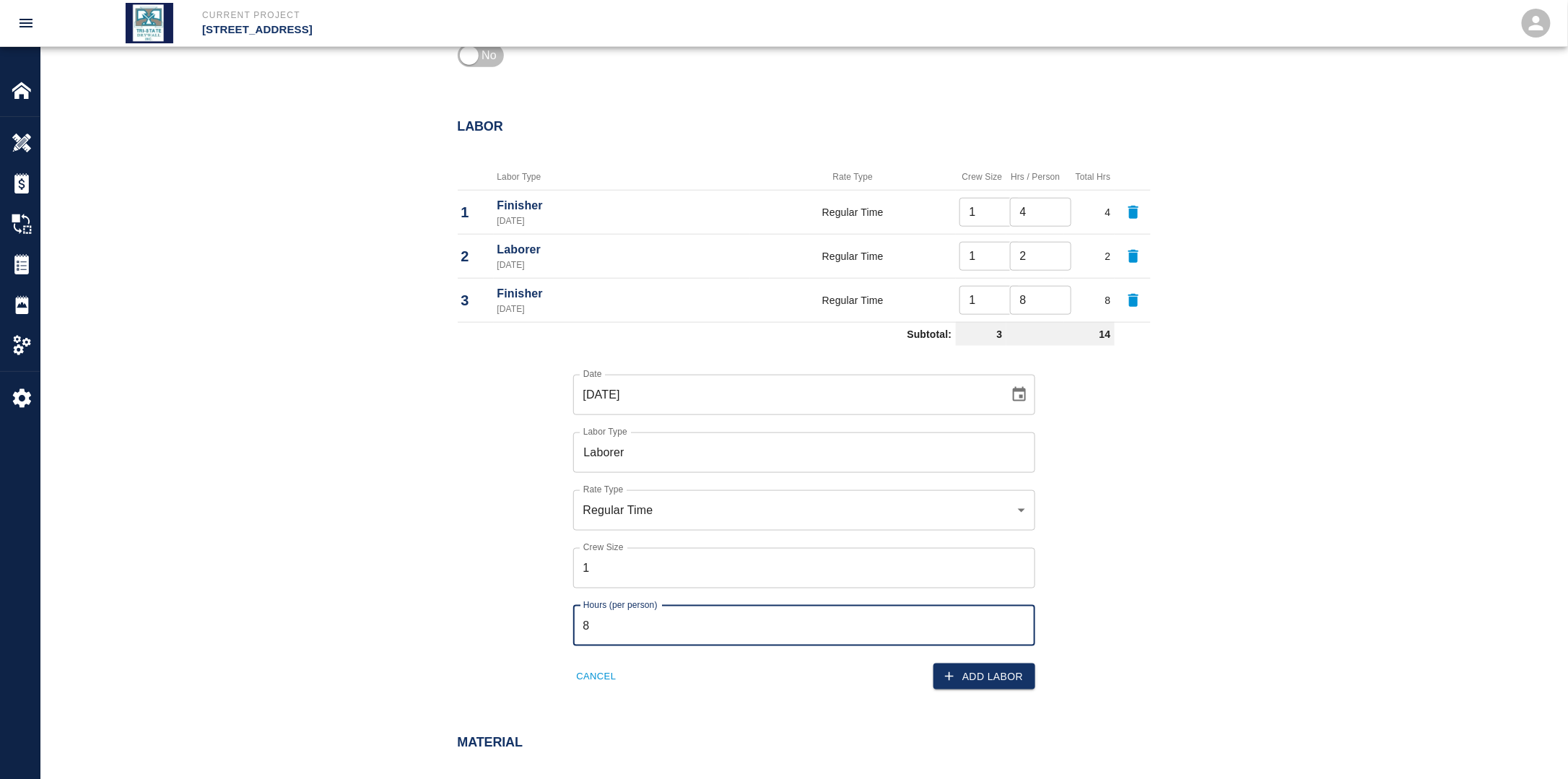
drag, startPoint x: 621, startPoint y: 621, endPoint x: 560, endPoint y: 624, distance: 61.1
click at [560, 621] on div "Hours (per person) 8 Hours (per person)" at bounding box center [796, 617] width 479 height 58
type input "2"
click at [991, 679] on button "Add Labor" at bounding box center [984, 677] width 101 height 27
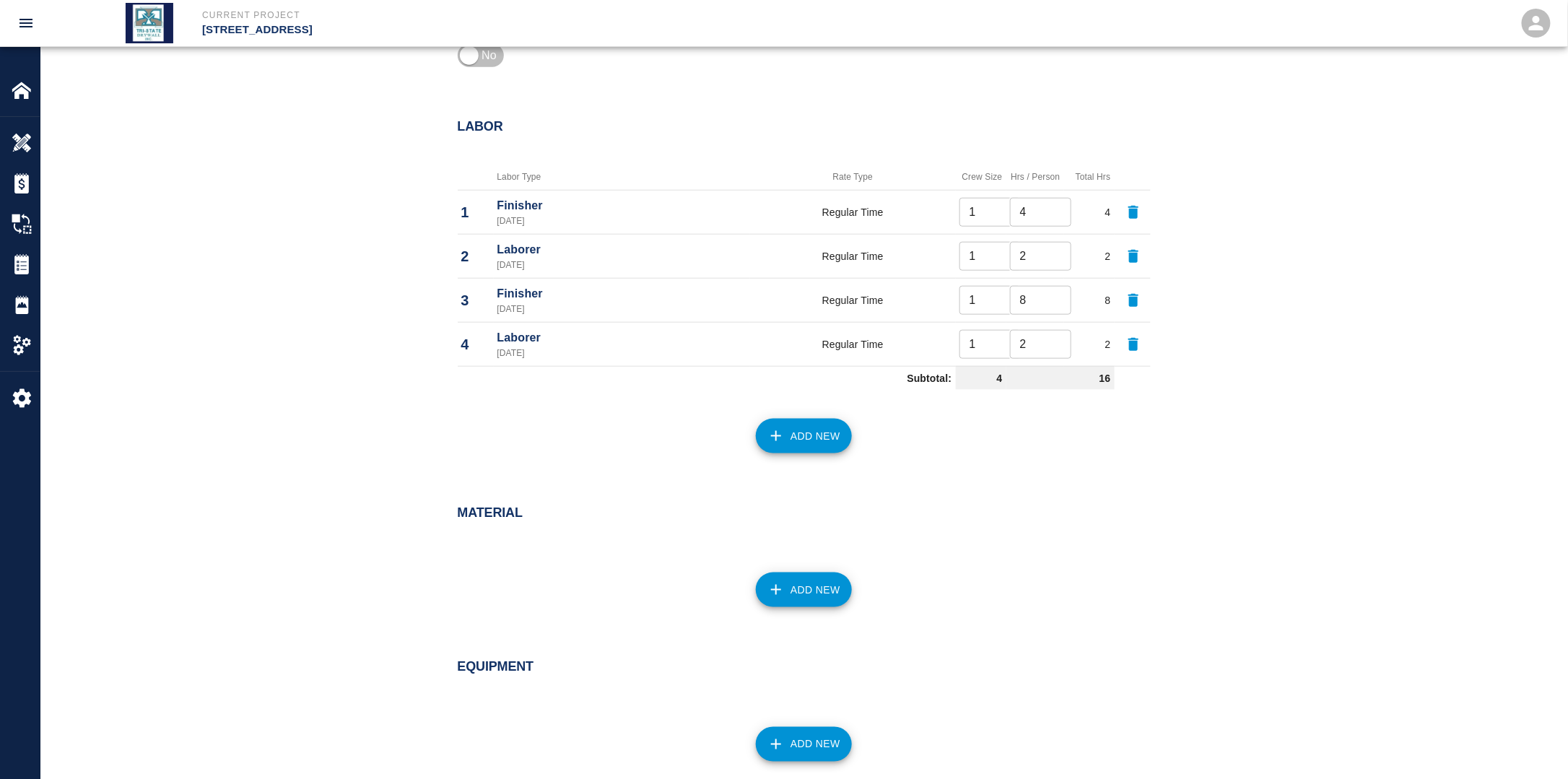
click at [817, 435] on button "Add New" at bounding box center [803, 436] width 96 height 34
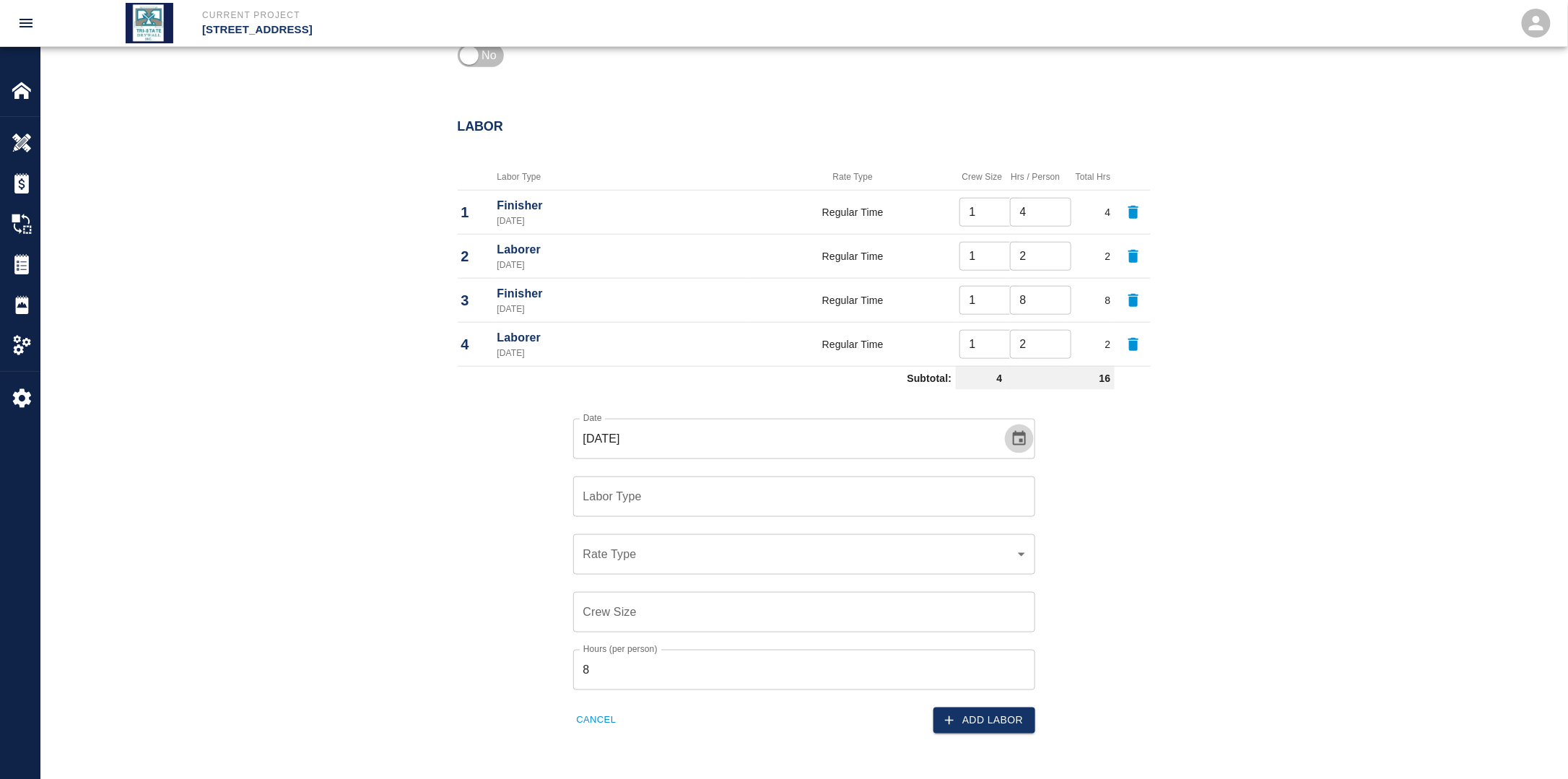
click at [1018, 441] on icon "Choose date, selected date is Sep 15, 2025" at bounding box center [1018, 439] width 17 height 17
click at [788, 593] on button "17" at bounding box center [786, 595] width 26 height 26
type input "[DATE]"
click at [663, 507] on input "Labor Type" at bounding box center [804, 497] width 449 height 28
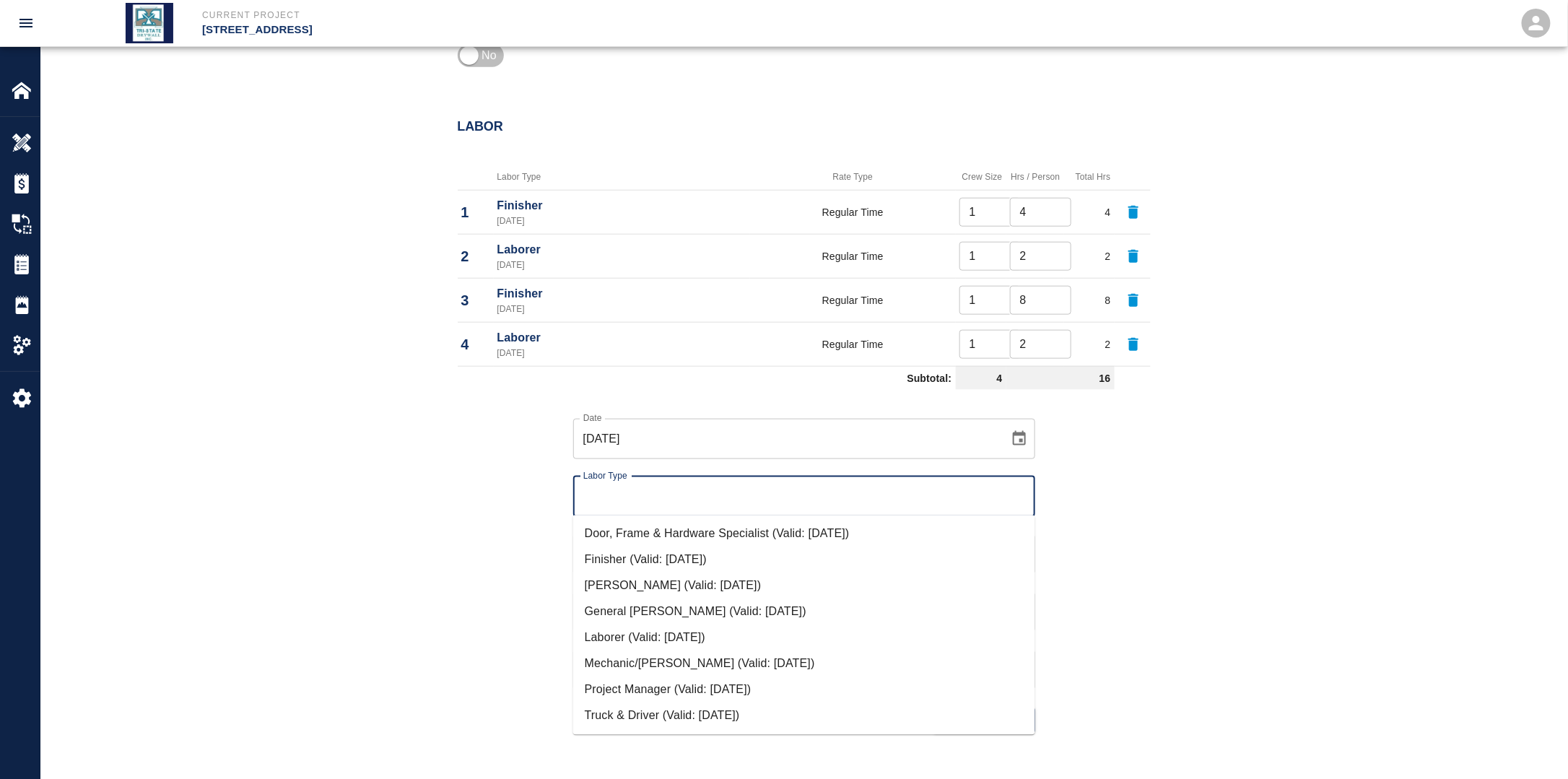
click at [654, 566] on li "Finisher (Valid: [DATE])" at bounding box center [804, 561] width 462 height 26
type input "Finisher"
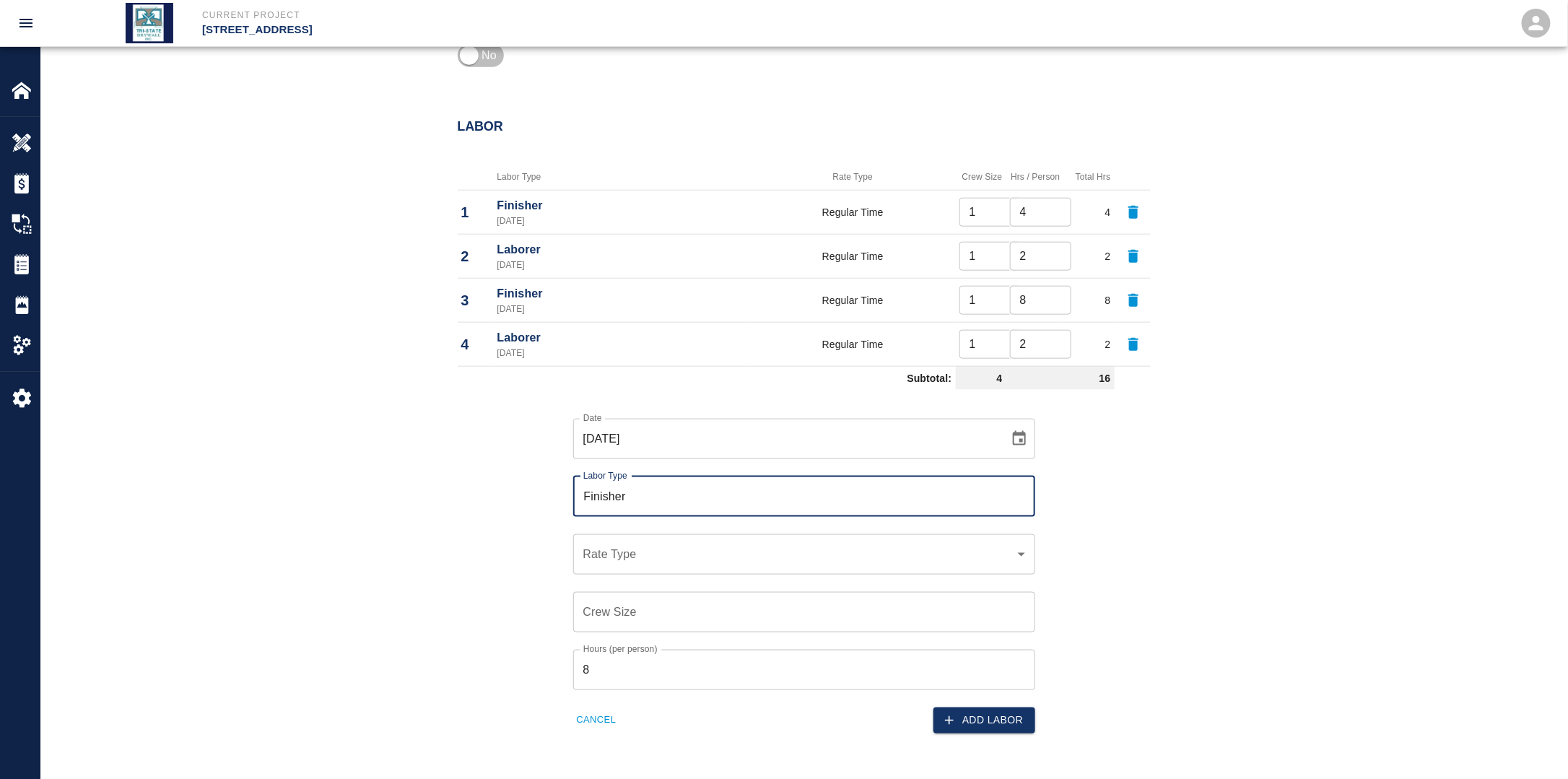
click at [638, 566] on div "​ Rate Type" at bounding box center [804, 554] width 462 height 40
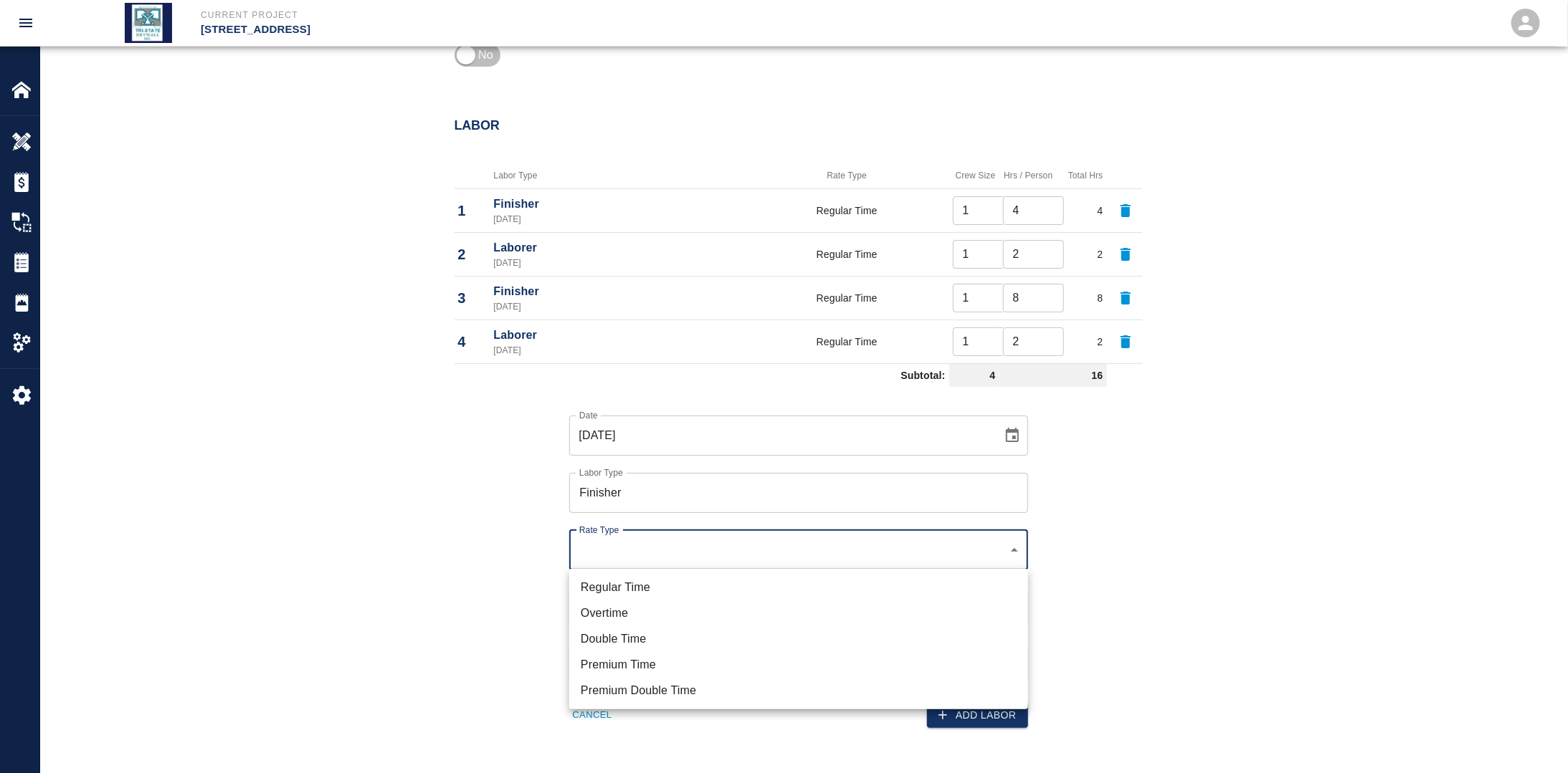
click at [637, 582] on li "Regular Time" at bounding box center [799, 588] width 459 height 26
type input "rate_rt"
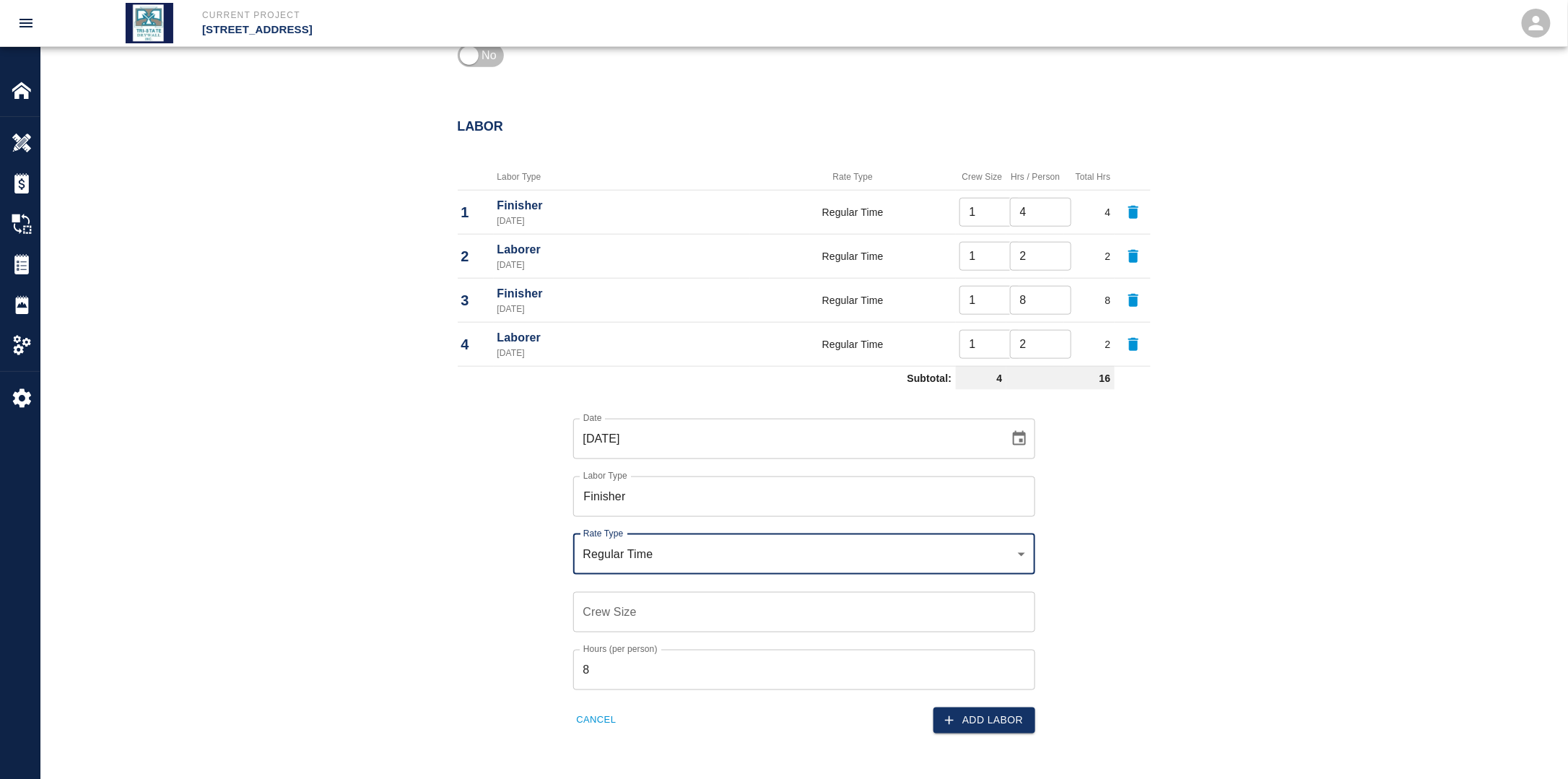
click at [636, 597] on input "Crew Size" at bounding box center [804, 612] width 462 height 40
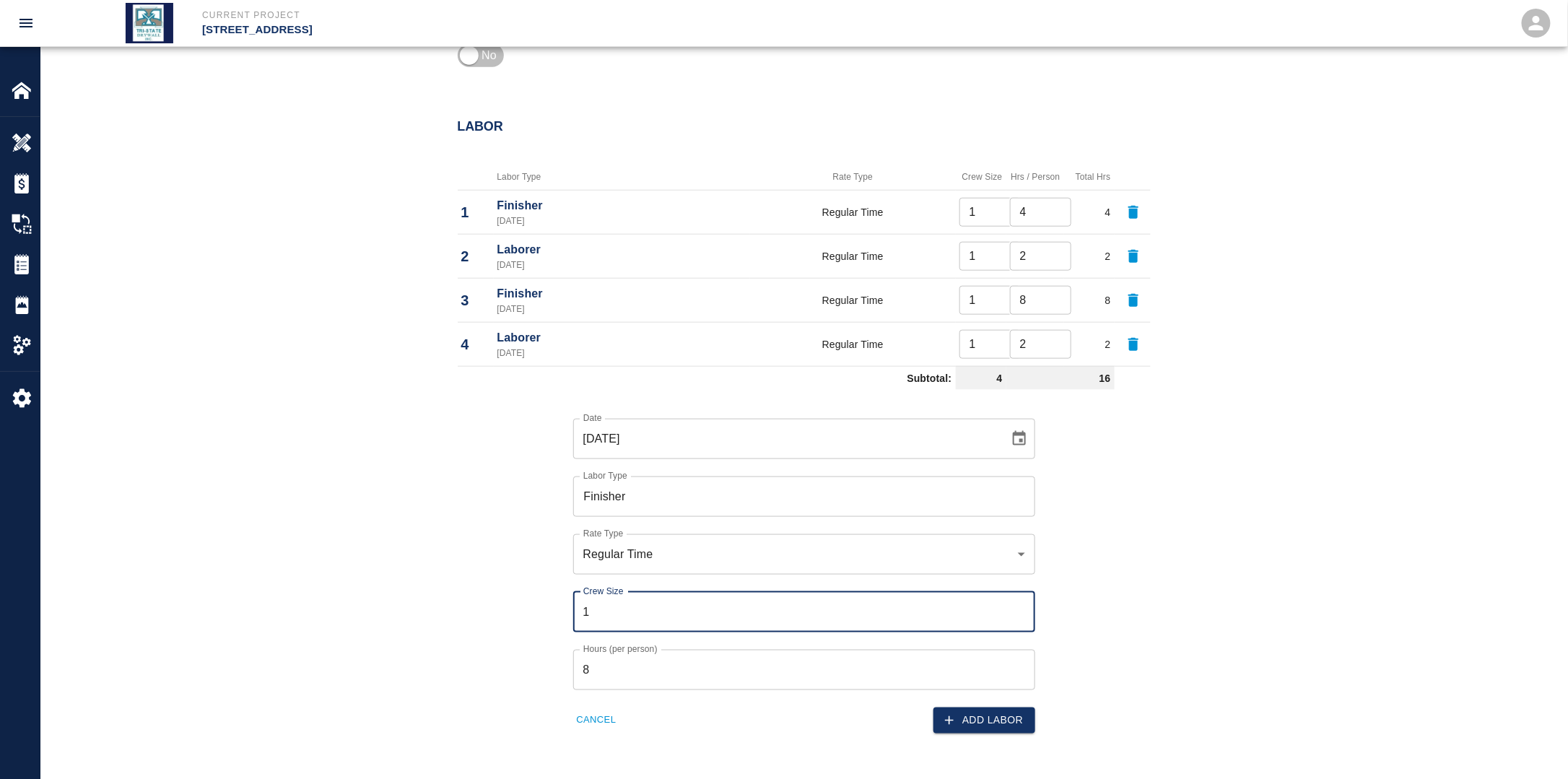
type input "1"
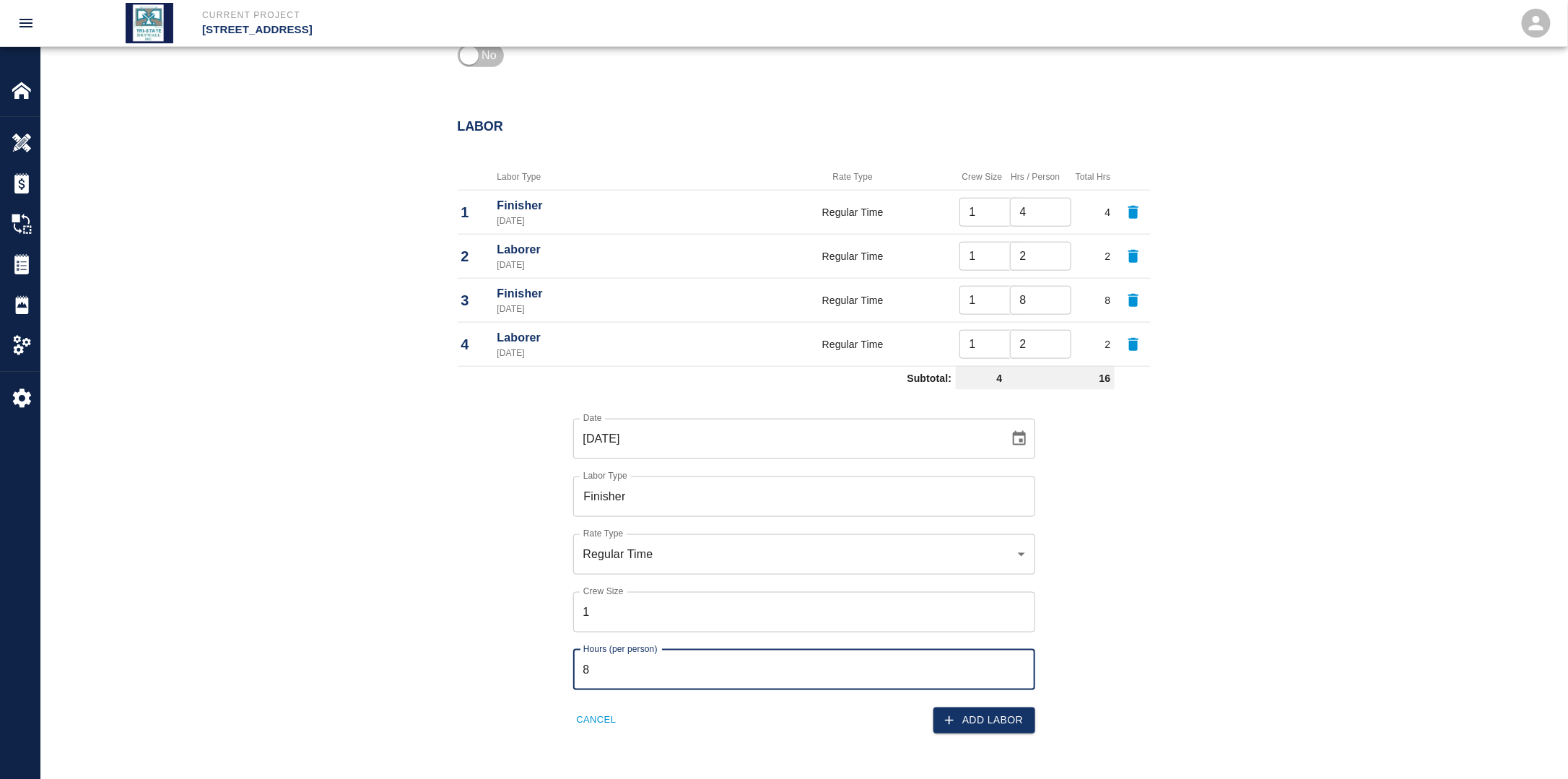
click at [625, 665] on input "8" at bounding box center [804, 669] width 462 height 40
drag, startPoint x: 612, startPoint y: 665, endPoint x: 541, endPoint y: 667, distance: 71.0
click at [541, 667] on div "Date [DATE] Date Labor Type Finisher Labor Type Rate Type Regular Time rate_rt …" at bounding box center [795, 565] width 710 height 339
type input "4"
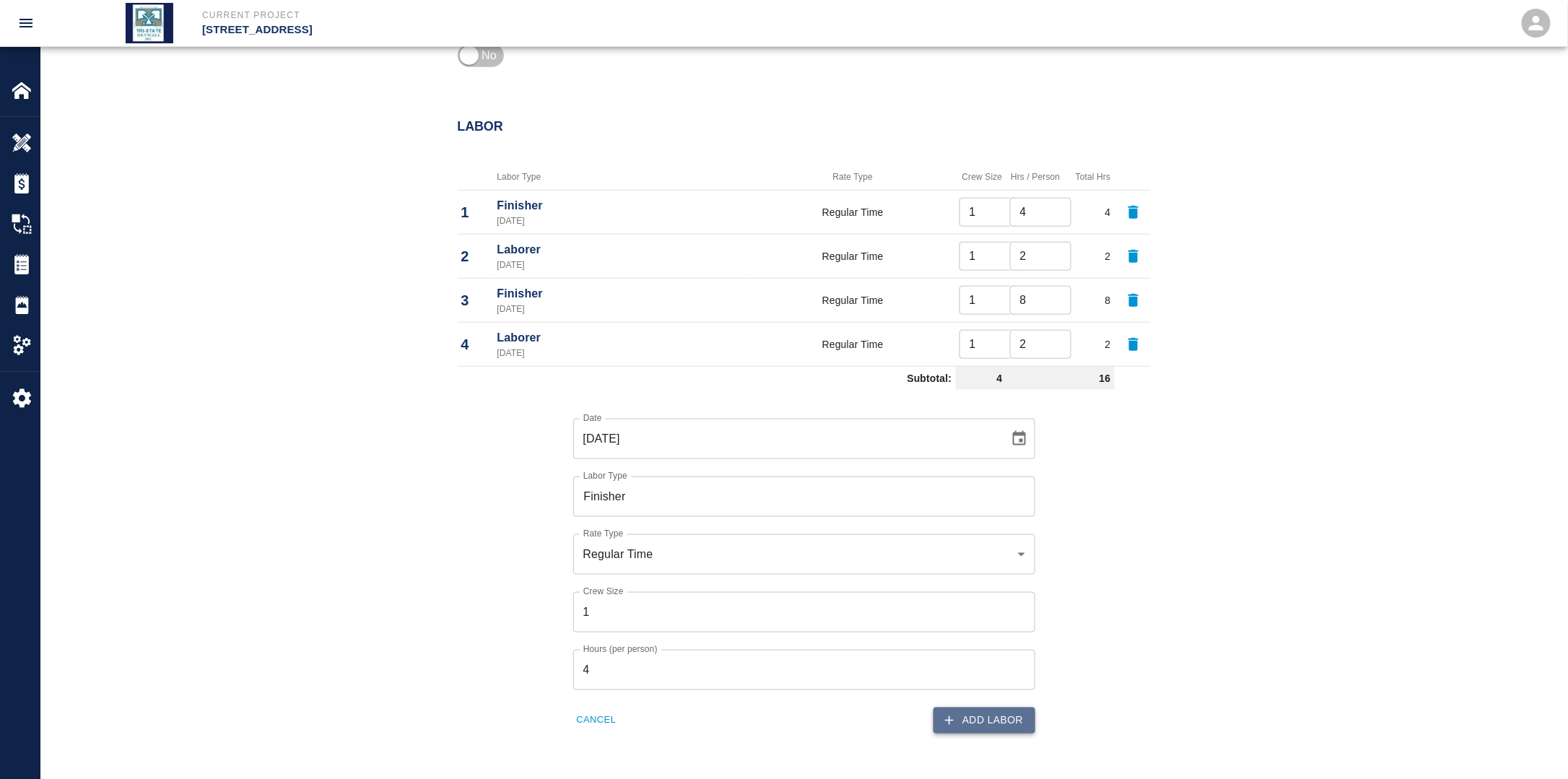
click at [1004, 720] on button "Add Labor" at bounding box center [984, 721] width 101 height 27
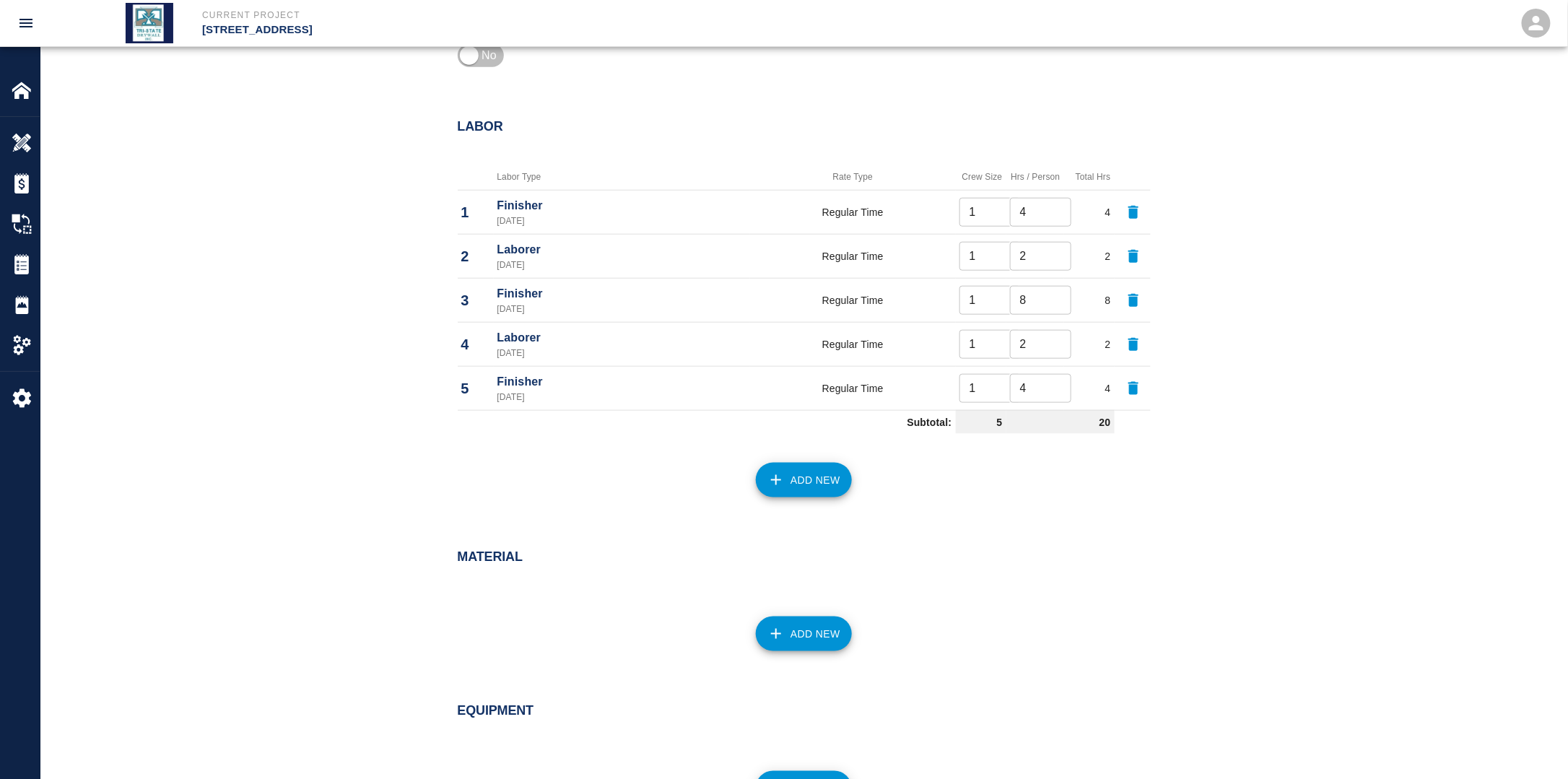
click at [812, 497] on div "Add New" at bounding box center [795, 471] width 710 height 64
click at [801, 486] on button "Add New" at bounding box center [803, 480] width 96 height 34
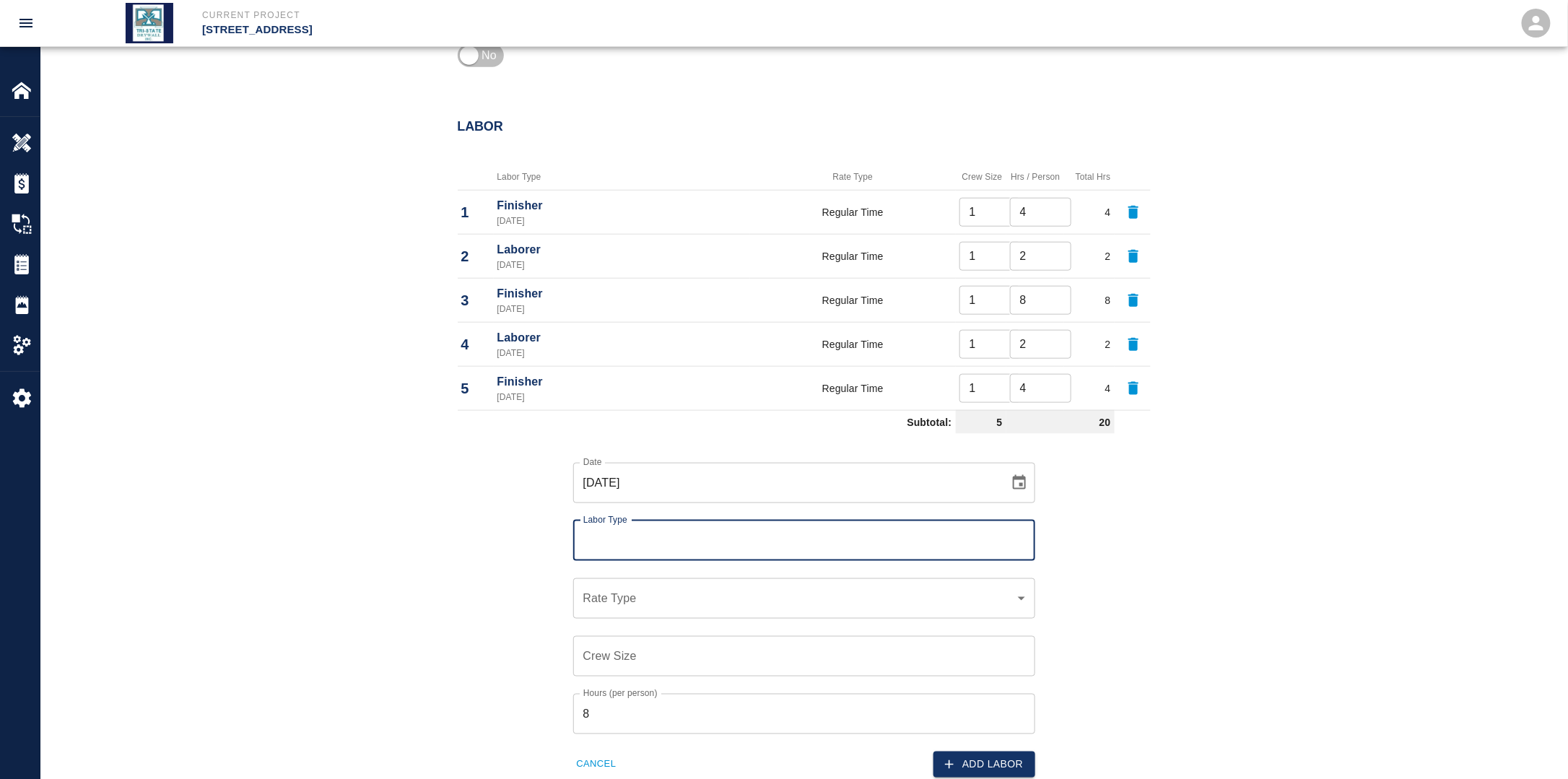
click at [1023, 488] on icon "Choose date, selected date is Sep 15, 2025" at bounding box center [1018, 483] width 17 height 17
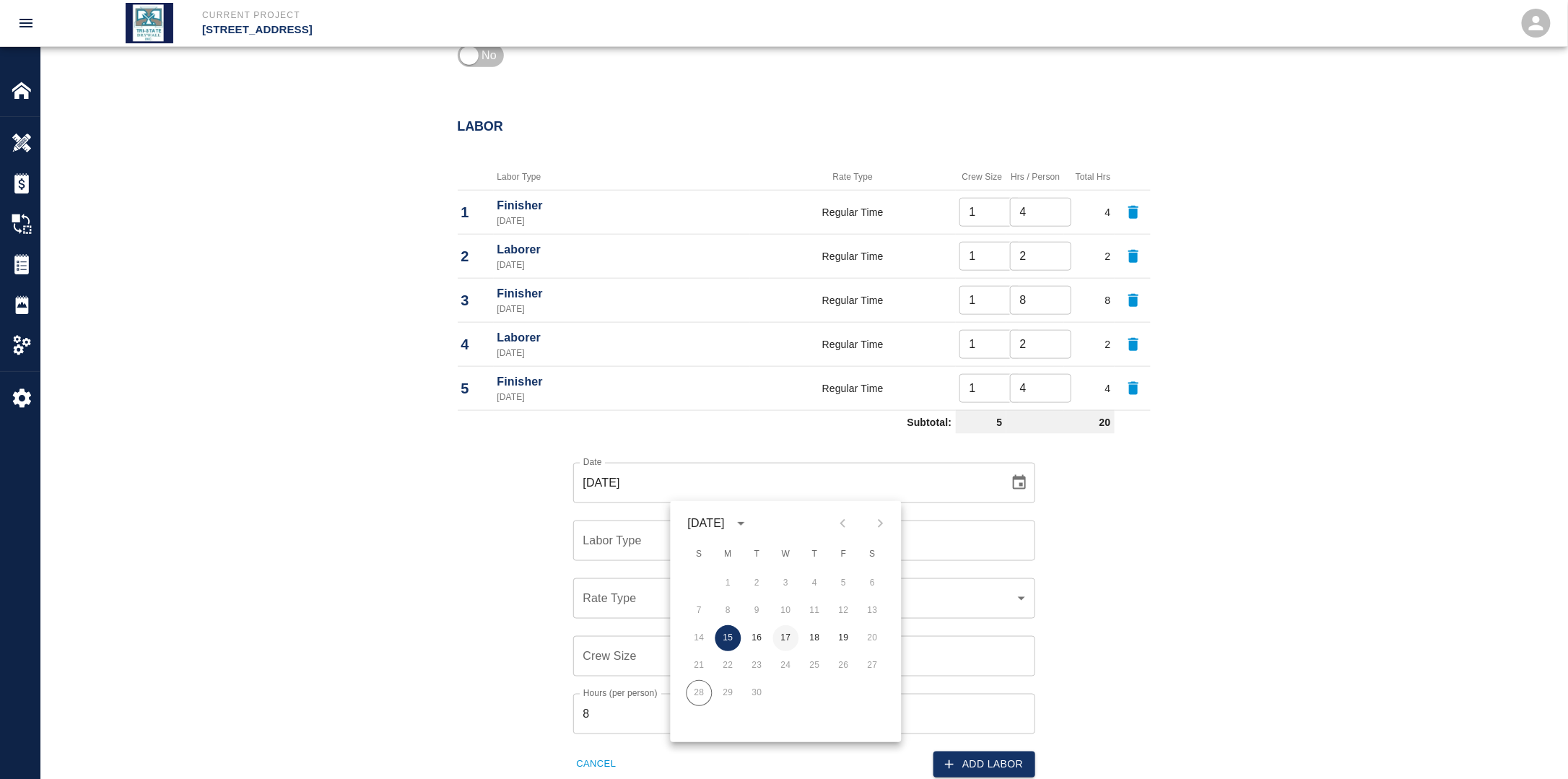
click at [786, 642] on button "17" at bounding box center [786, 638] width 26 height 26
type input "[DATE]"
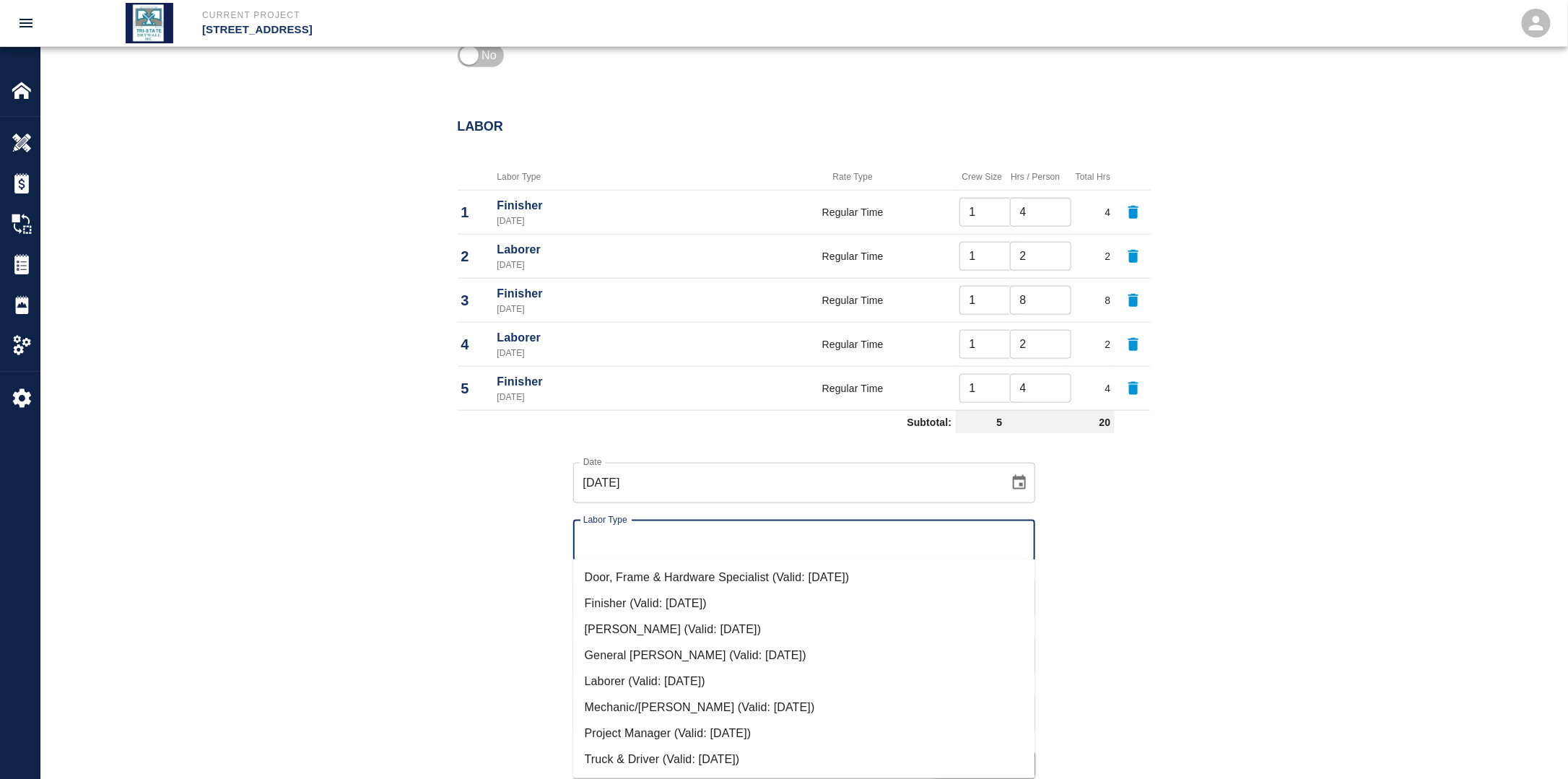
click at [677, 544] on input "Labor Type" at bounding box center [804, 541] width 449 height 28
click at [644, 682] on li "Laborer (Valid: [DATE])" at bounding box center [804, 682] width 462 height 26
type input "Laborer"
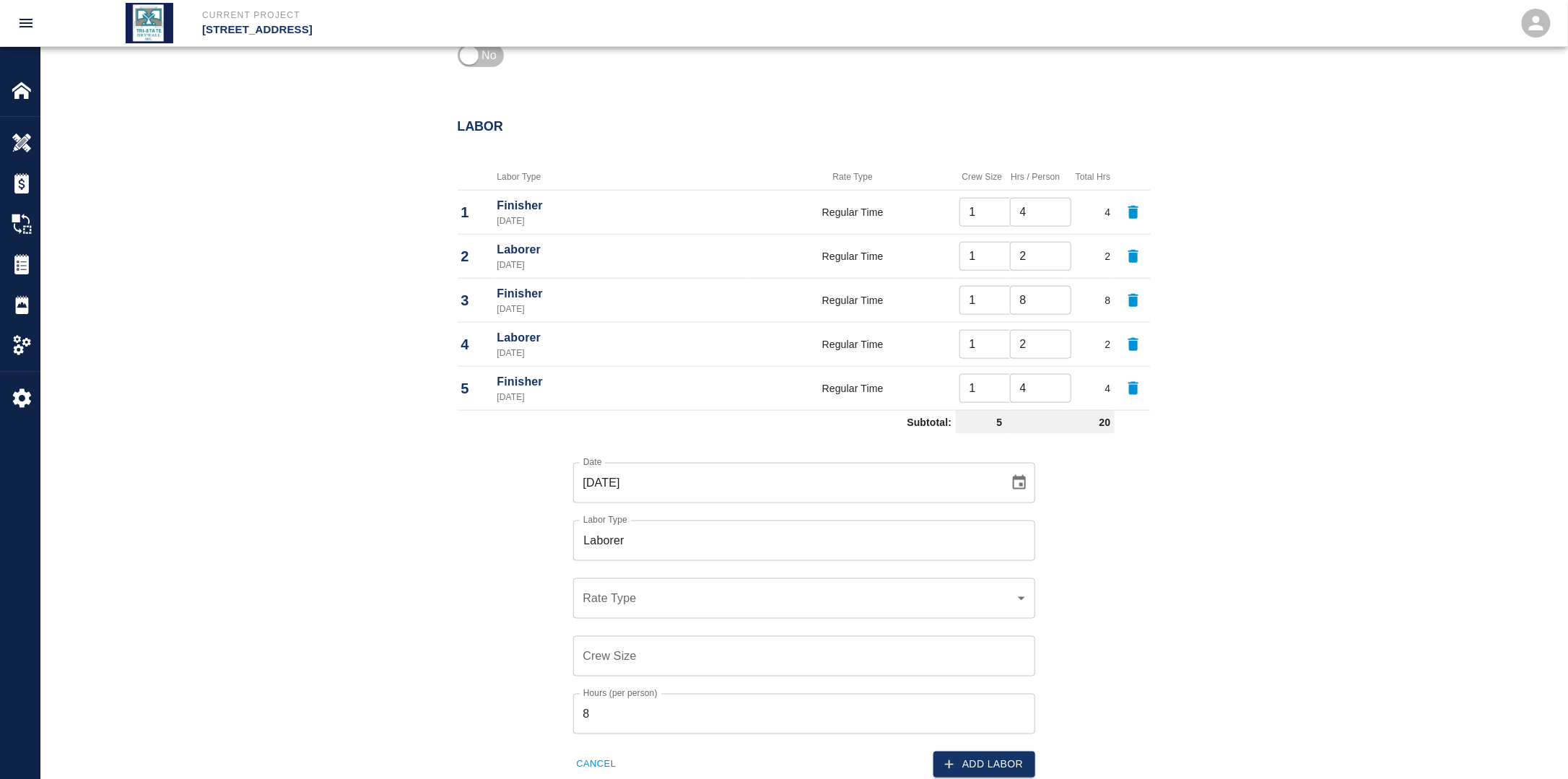
drag, startPoint x: 628, startPoint y: 606, endPoint x: 642, endPoint y: 613, distance: 15.7
click at [628, 606] on div "​ Rate Type" at bounding box center [804, 598] width 462 height 40
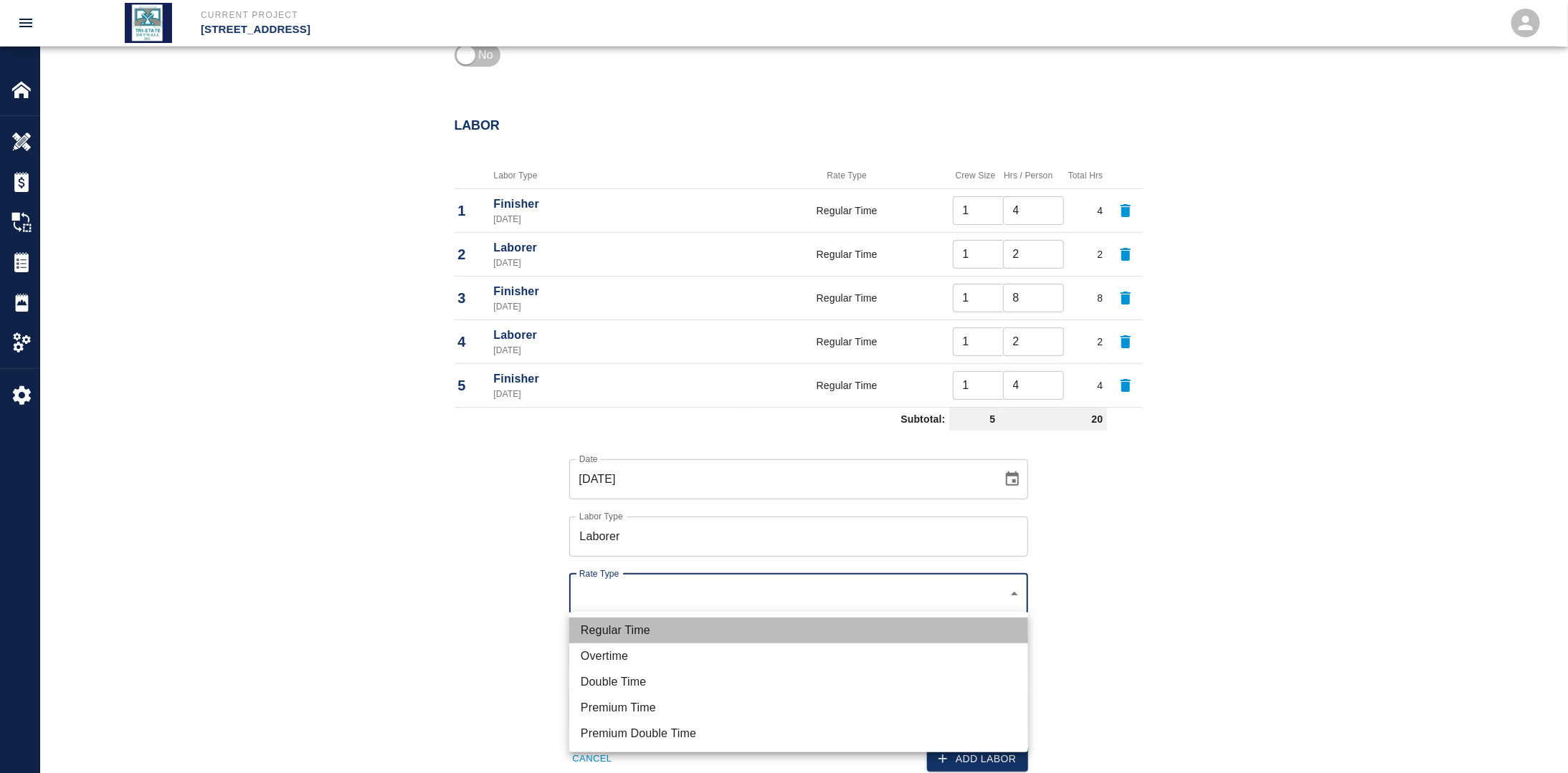
click at [656, 620] on li "Regular Time" at bounding box center [799, 631] width 459 height 26
type input "rate_rt"
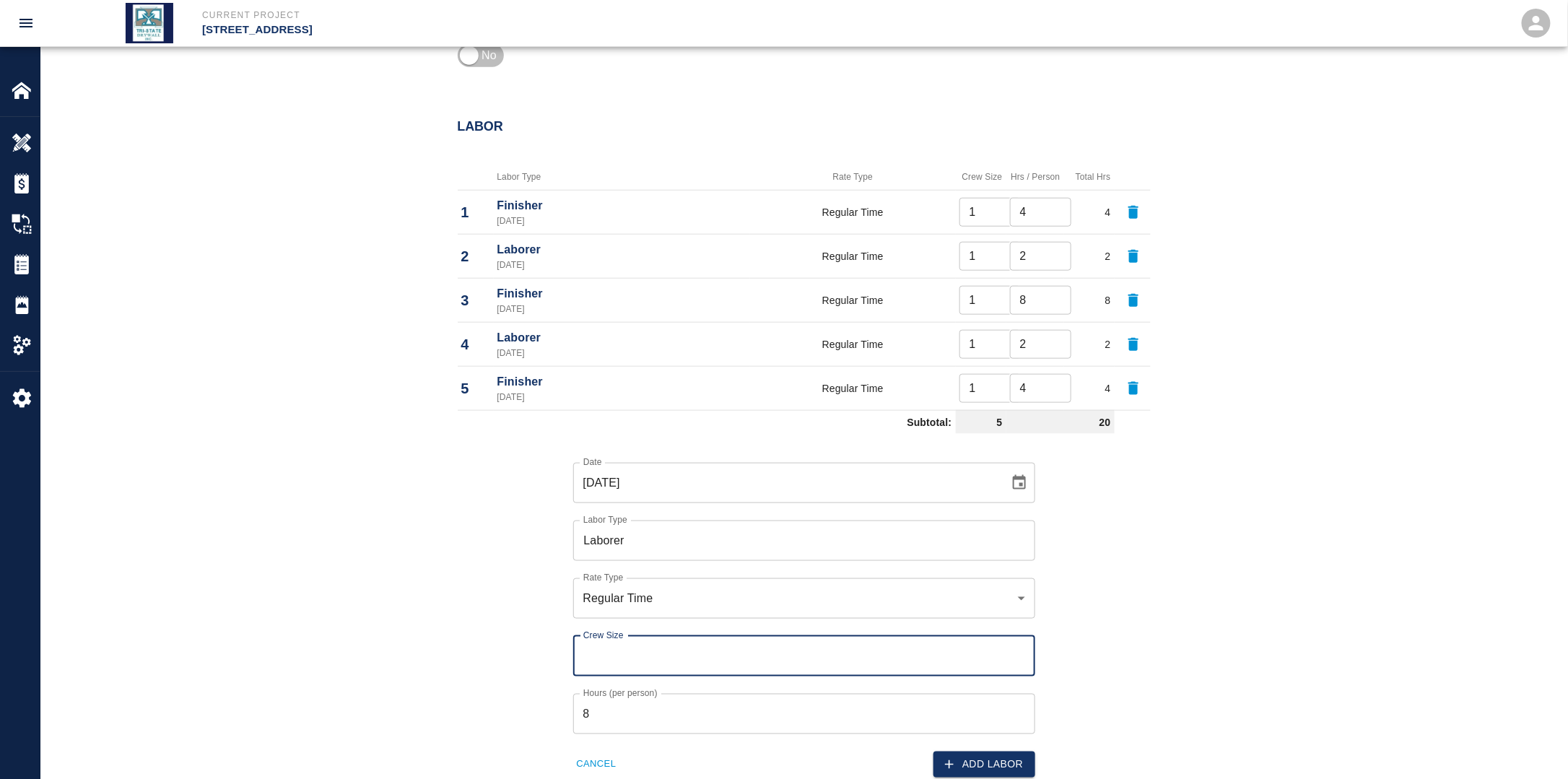
drag, startPoint x: 632, startPoint y: 647, endPoint x: 625, endPoint y: 661, distance: 15.7
click at [632, 648] on input "Crew Size" at bounding box center [804, 655] width 462 height 40
type input "1"
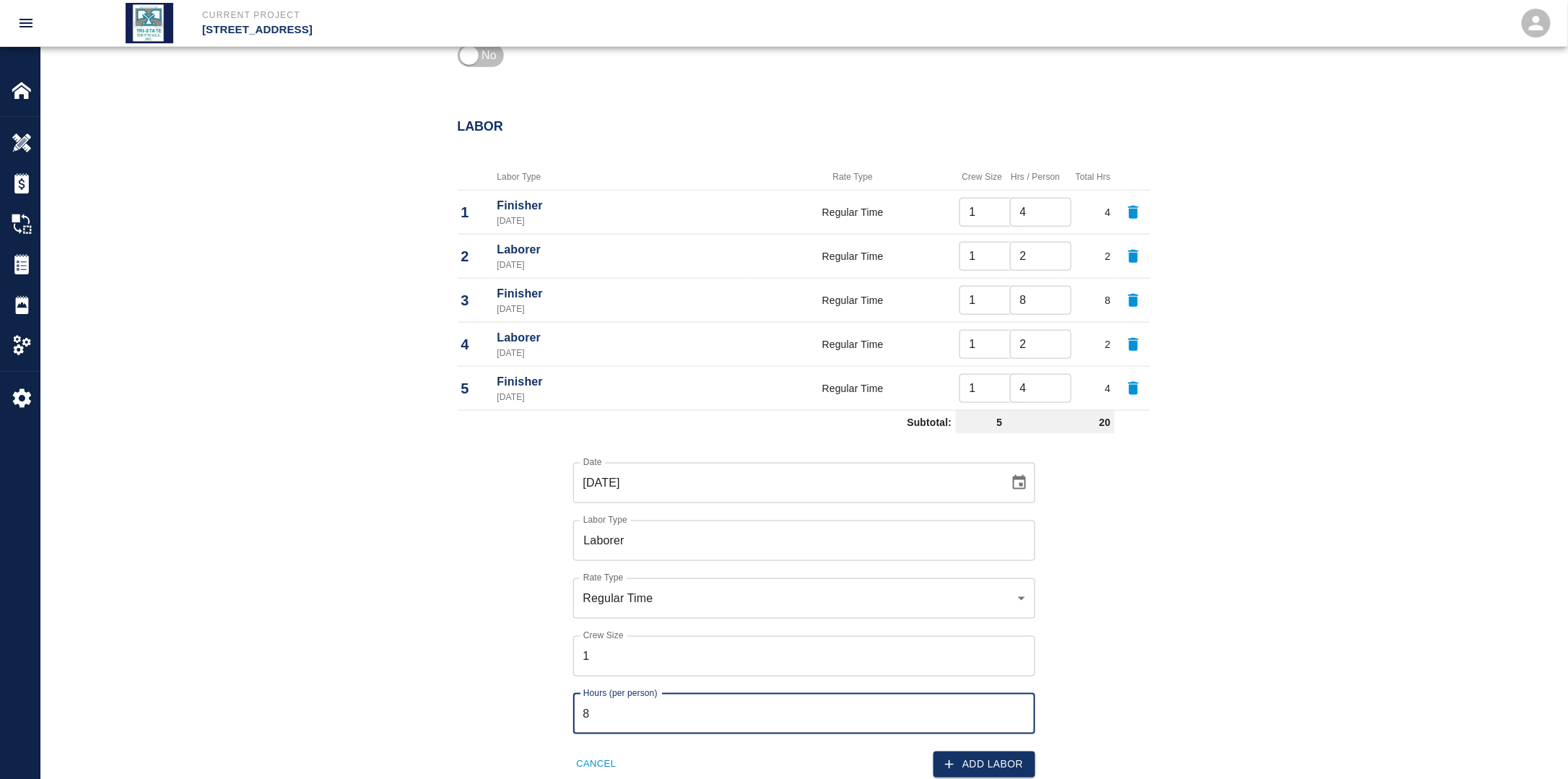
drag, startPoint x: 640, startPoint y: 699, endPoint x: 631, endPoint y: 705, distance: 10.8
click at [640, 703] on input "8" at bounding box center [804, 714] width 462 height 40
drag, startPoint x: 623, startPoint y: 705, endPoint x: 556, endPoint y: 704, distance: 67.0
click at [572, 705] on div "Hours (per person) 8 Hours (per person)" at bounding box center [796, 705] width 479 height 58
type input "2"
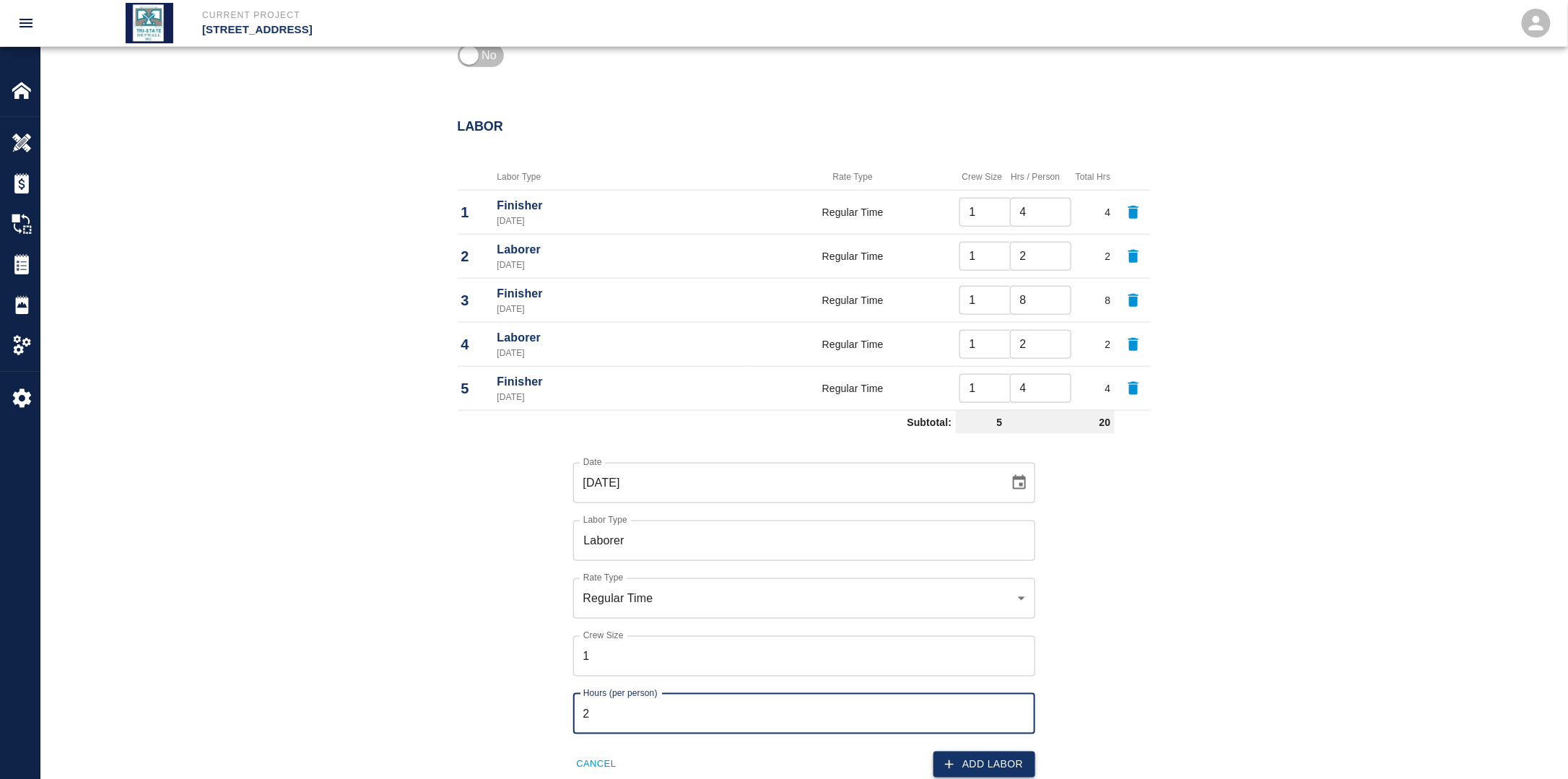
click at [991, 756] on button "Add Labor" at bounding box center [984, 765] width 101 height 27
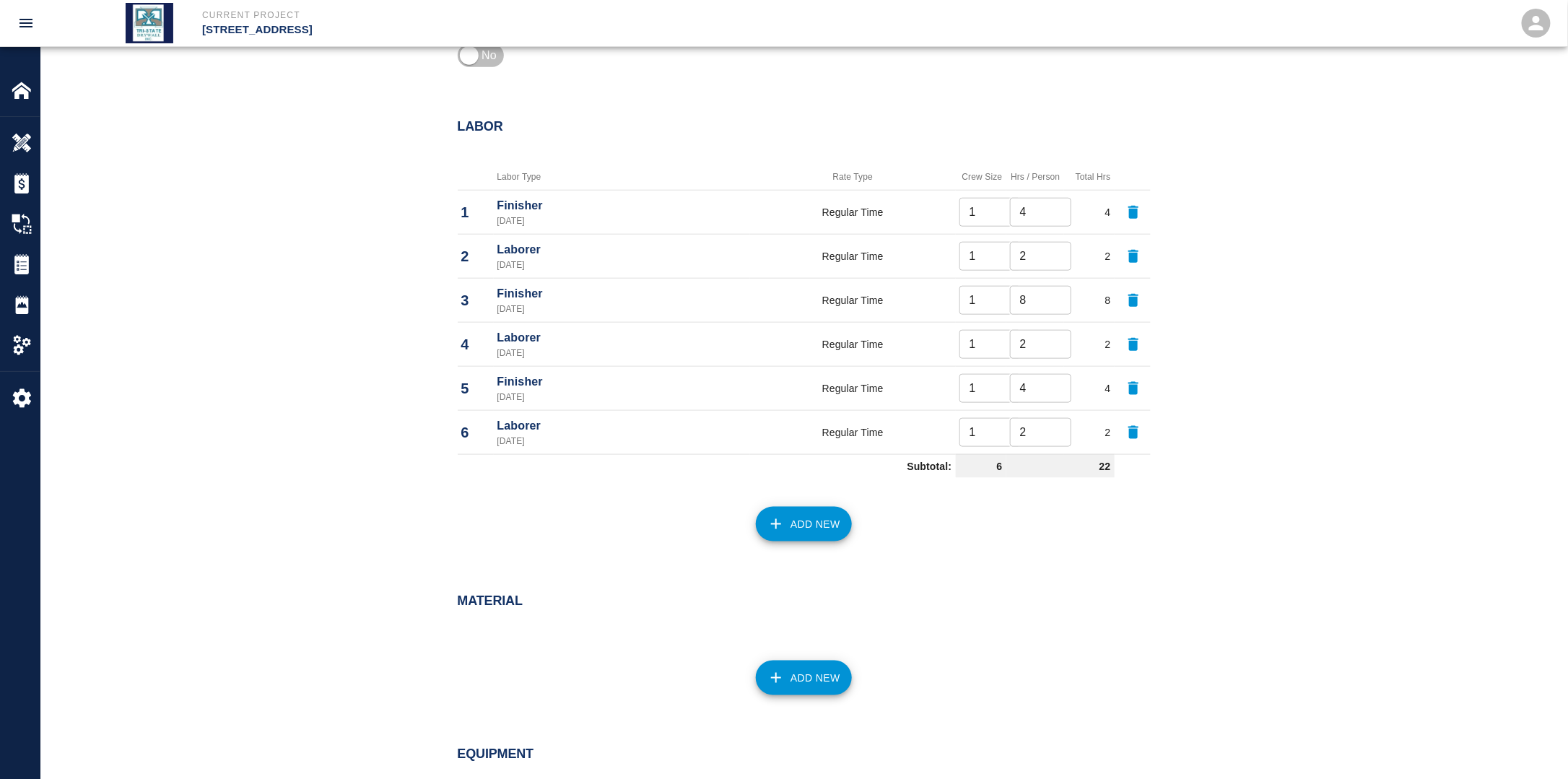
click at [812, 525] on button "Add New" at bounding box center [803, 525] width 96 height 34
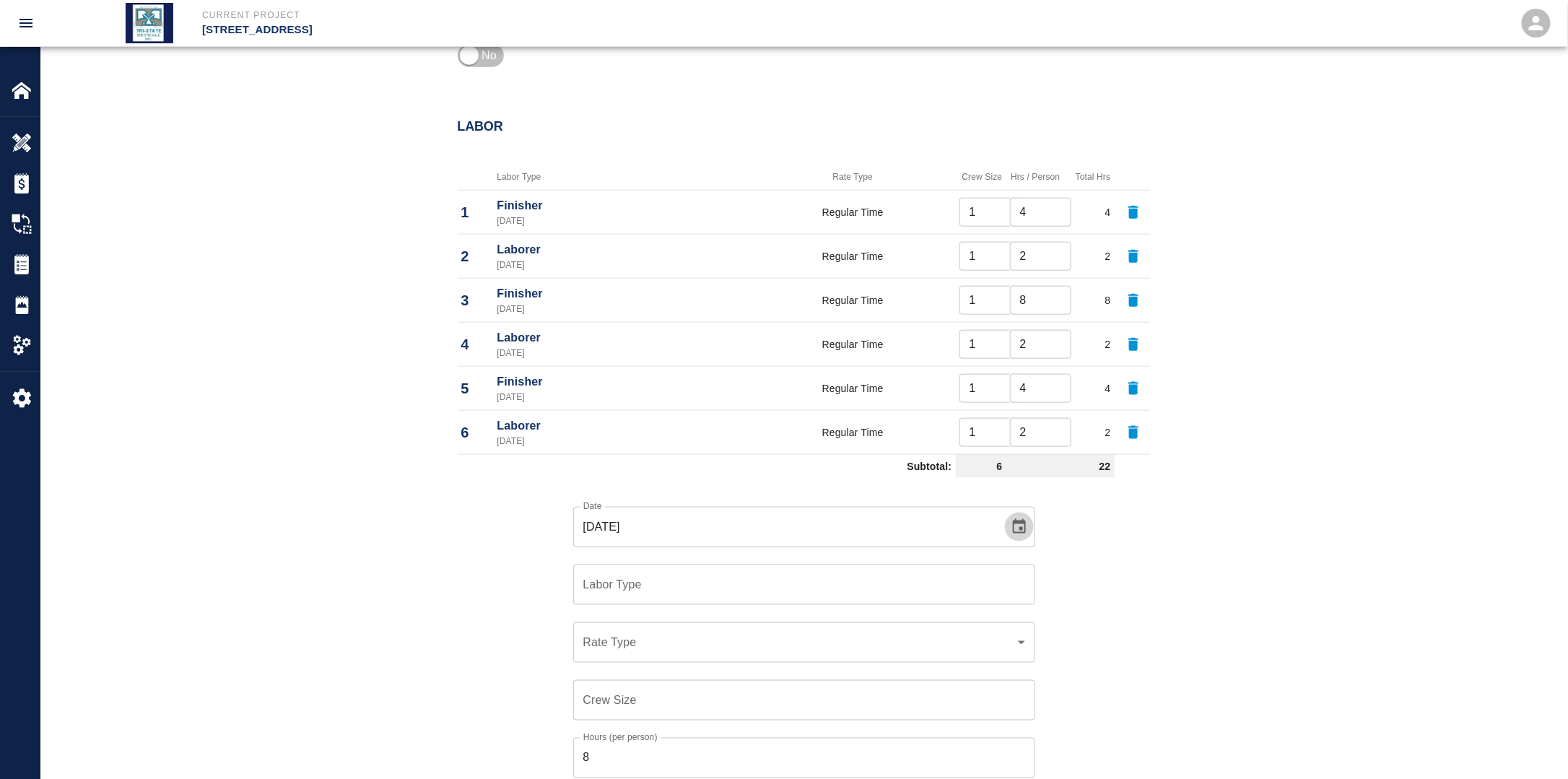
click at [1018, 529] on icon "Choose date, selected date is Sep 15, 2025" at bounding box center [1018, 527] width 17 height 17
click at [817, 398] on button "18" at bounding box center [815, 401] width 26 height 26
type input "[DATE]"
click at [649, 593] on input "Labor Type" at bounding box center [804, 585] width 449 height 28
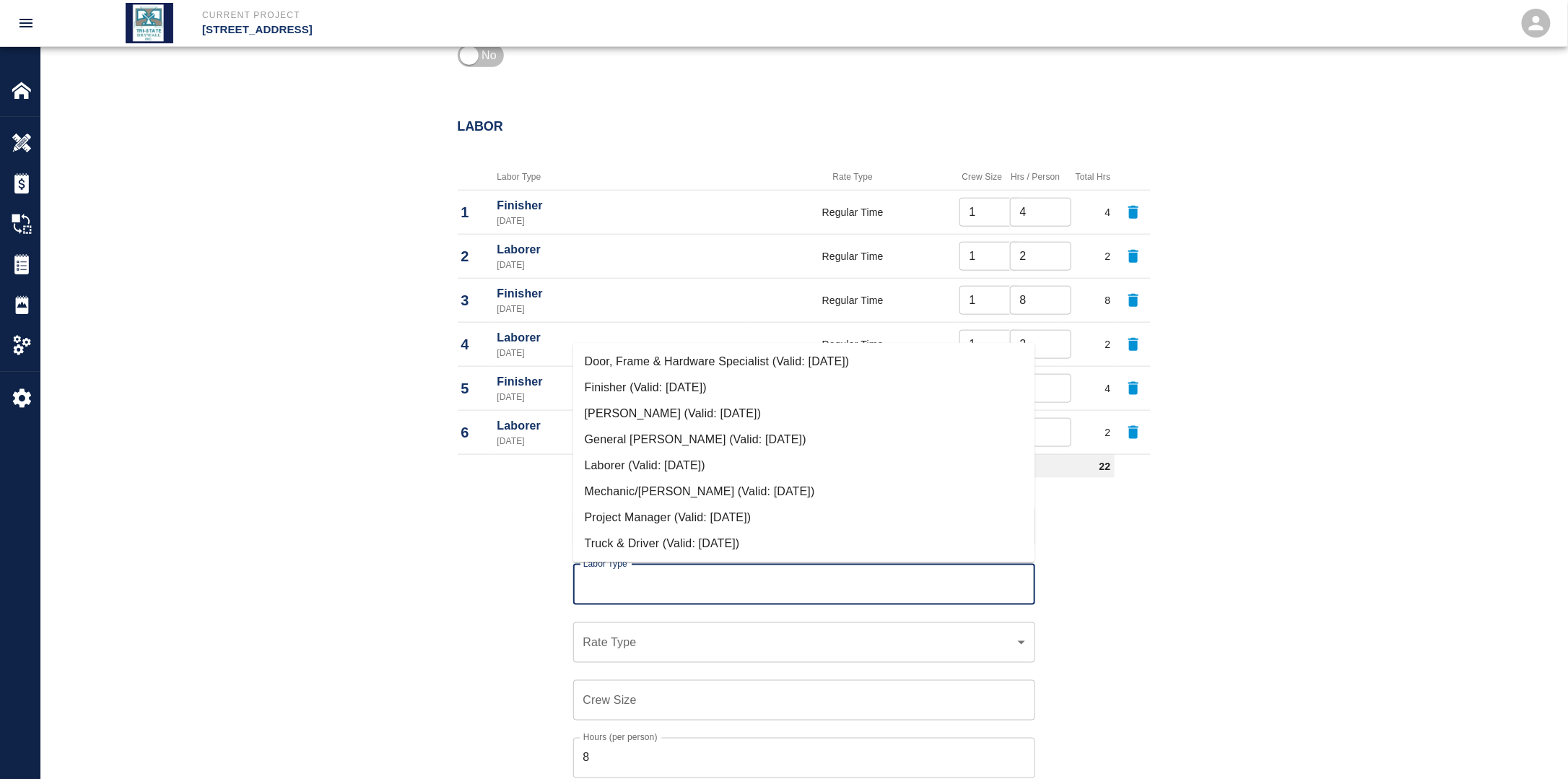
click at [642, 390] on li "Finisher (Valid: [DATE])" at bounding box center [804, 388] width 462 height 26
type input "Finisher"
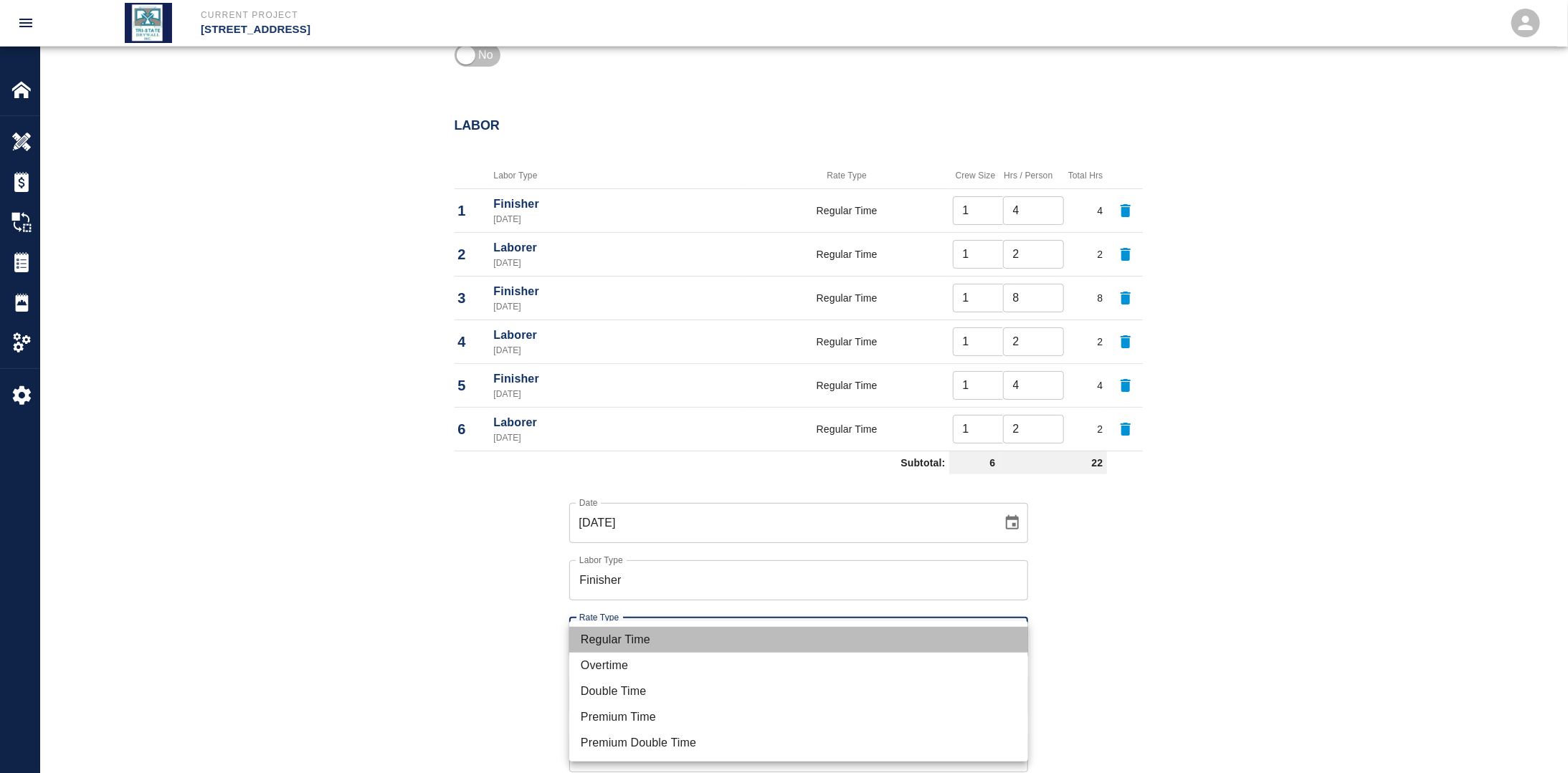
click at [639, 634] on li "Regular Time" at bounding box center [799, 640] width 459 height 26
type input "rate_rt"
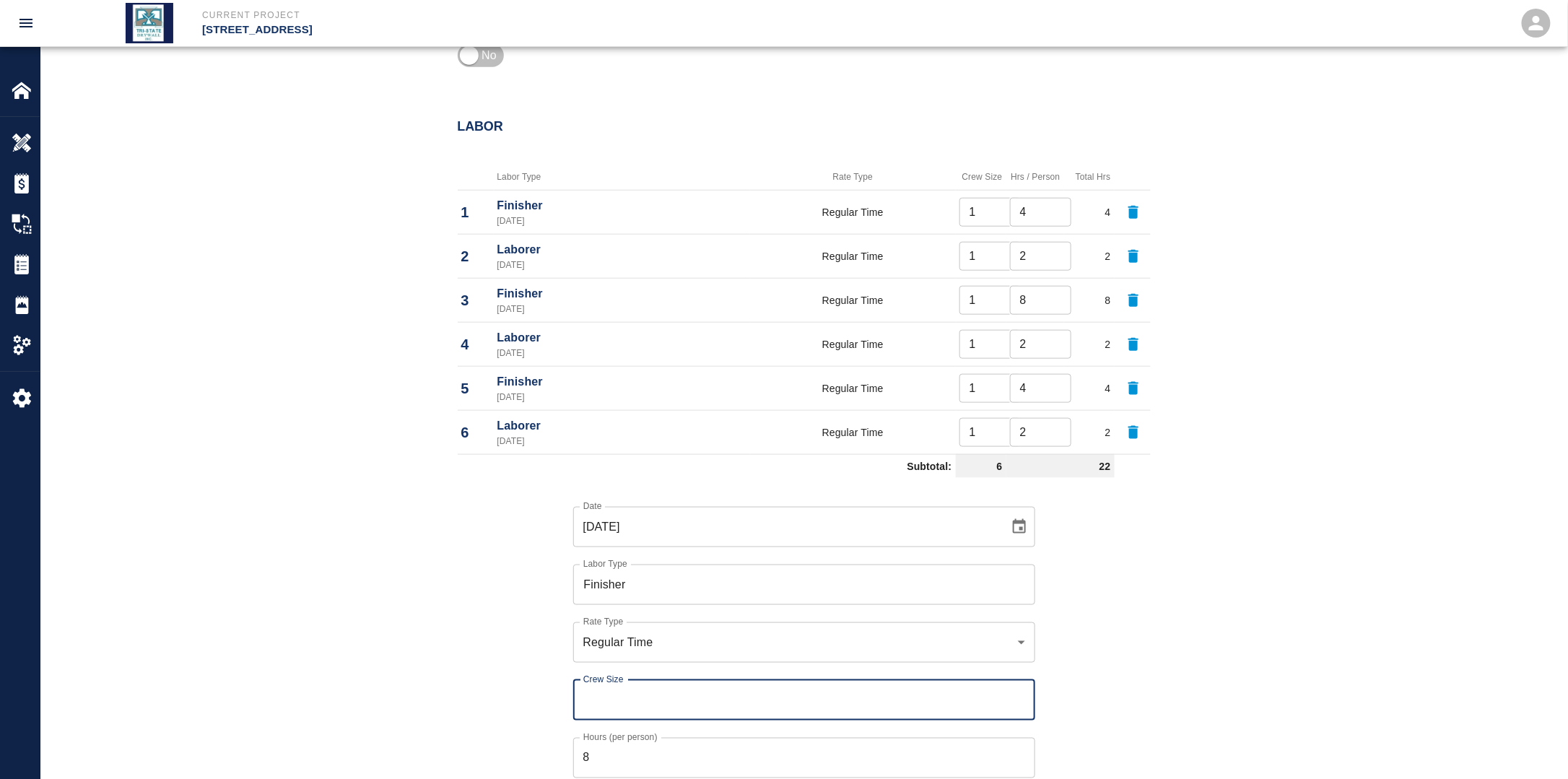
click at [646, 708] on input "Crew Size" at bounding box center [804, 700] width 462 height 40
type input "1"
click at [644, 746] on input "8" at bounding box center [804, 758] width 462 height 40
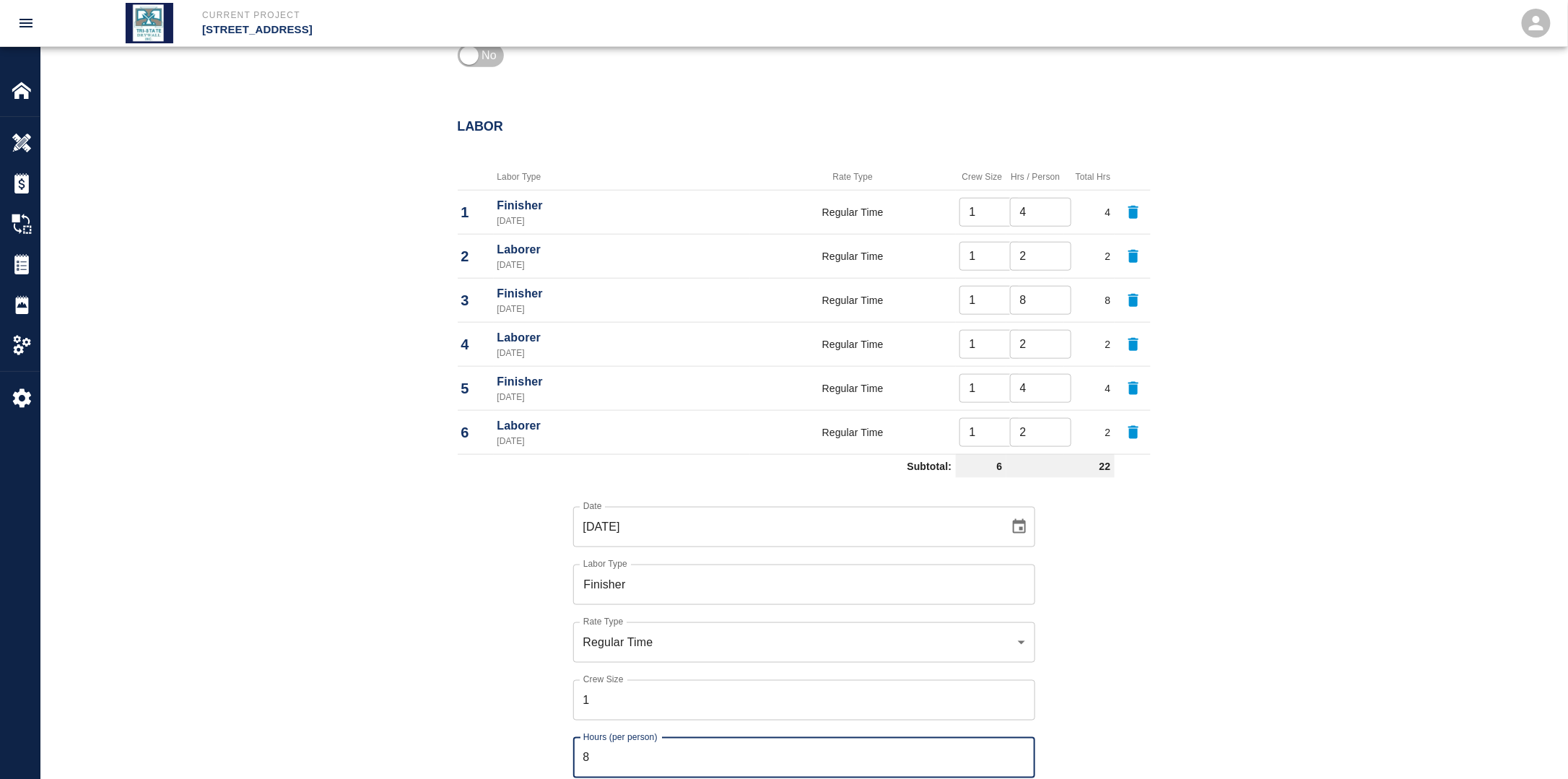
drag, startPoint x: 563, startPoint y: 748, endPoint x: 550, endPoint y: 754, distance: 14.3
click at [552, 748] on div "Date [DATE] Date Labor Type Finisher Labor Type Rate Type Regular Time rate_rt …" at bounding box center [795, 653] width 710 height 339
type input "4"
click at [1080, 698] on div "Date [DATE] Date Labor Type Finisher Labor Type Rate Type Regular Time rate_rt …" at bounding box center [795, 653] width 710 height 339
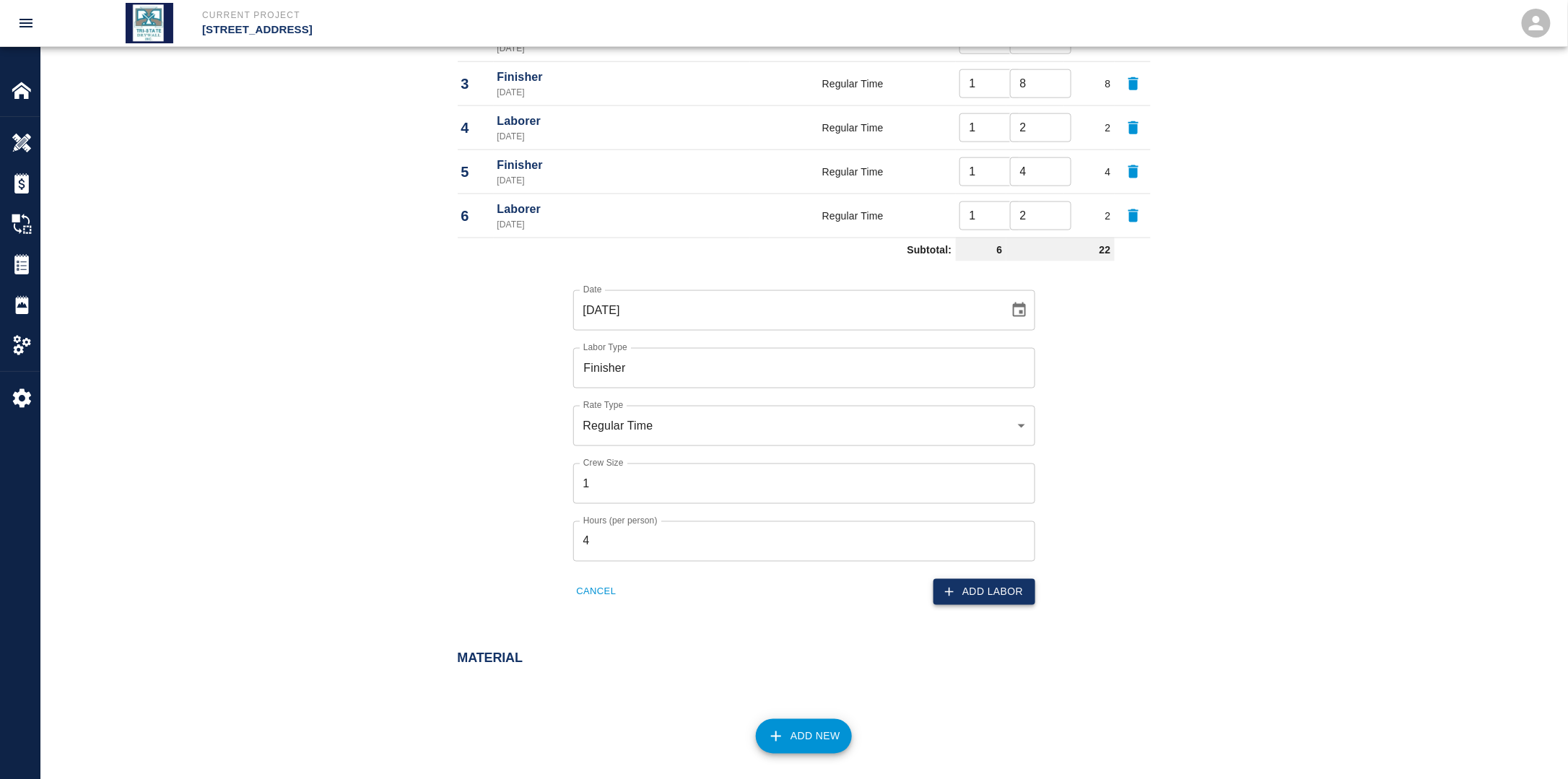
click at [995, 591] on button "Add Labor" at bounding box center [984, 592] width 101 height 27
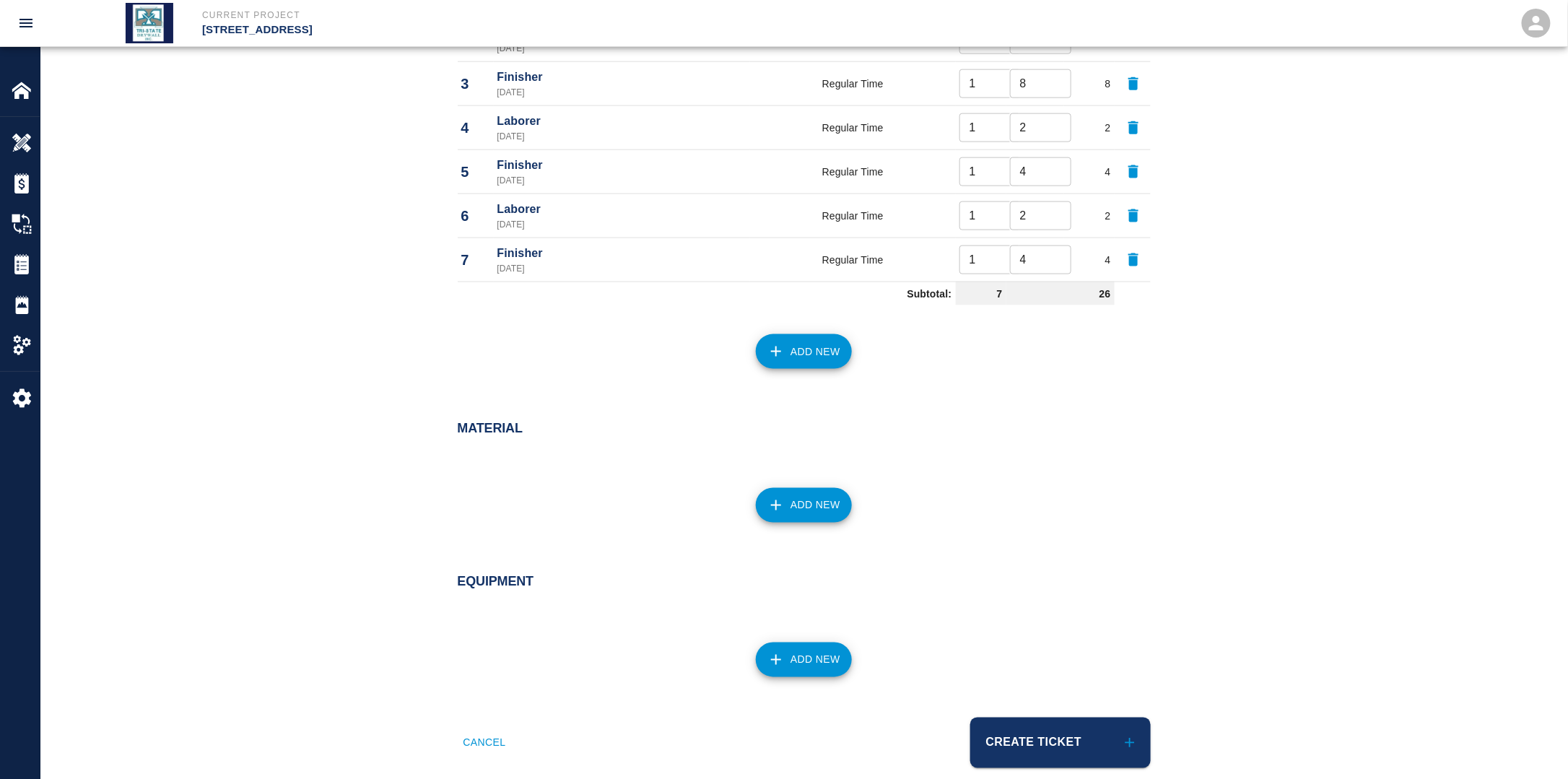
click at [808, 349] on button "Add New" at bounding box center [803, 352] width 96 height 34
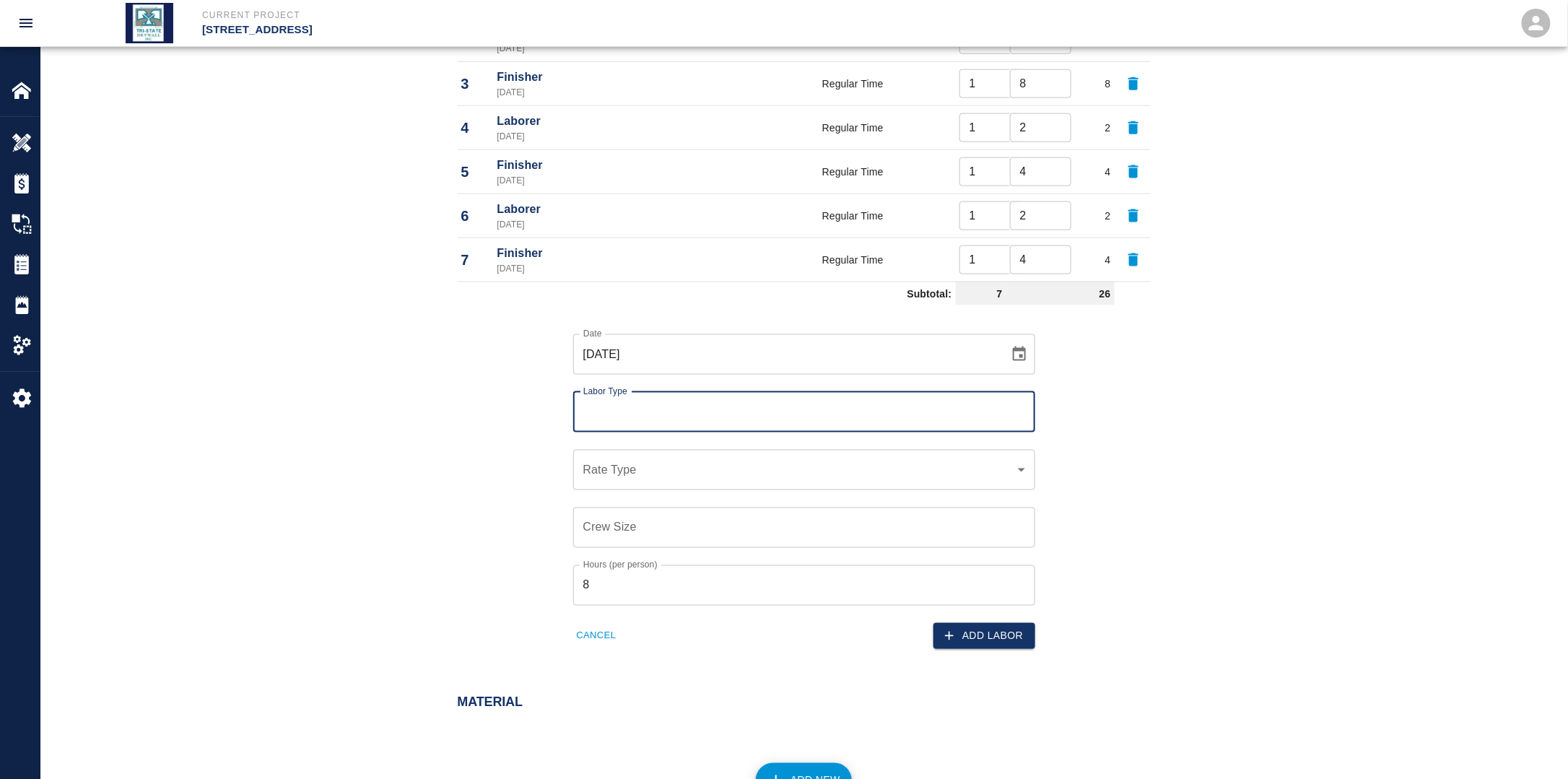
click at [1013, 347] on icon "Choose date, selected date is Sep 15, 2025" at bounding box center [1019, 354] width 13 height 15
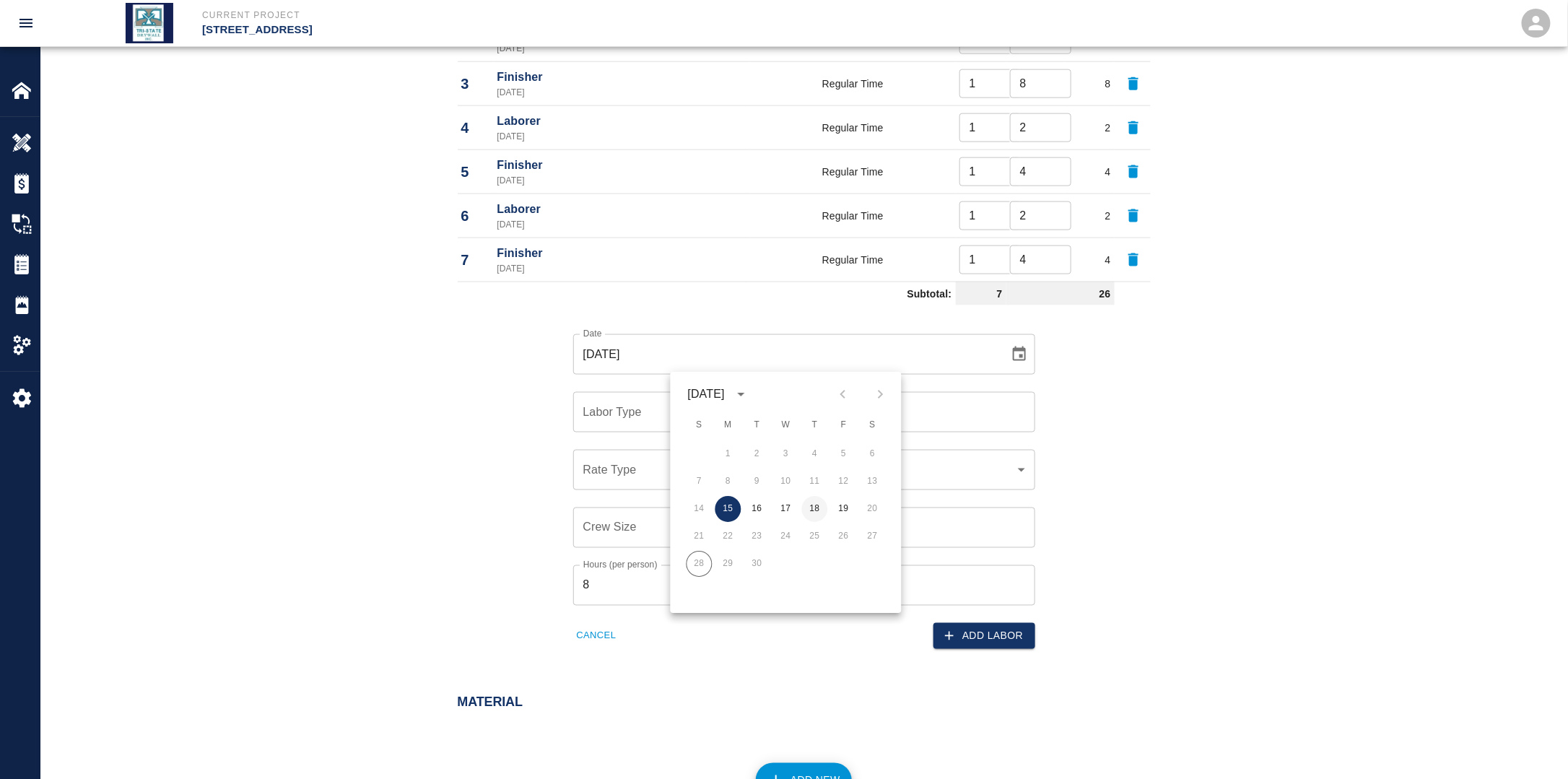
click at [824, 510] on button "18" at bounding box center [815, 509] width 26 height 26
type input "[DATE]"
click at [714, 413] on input "Labor Type" at bounding box center [804, 412] width 449 height 28
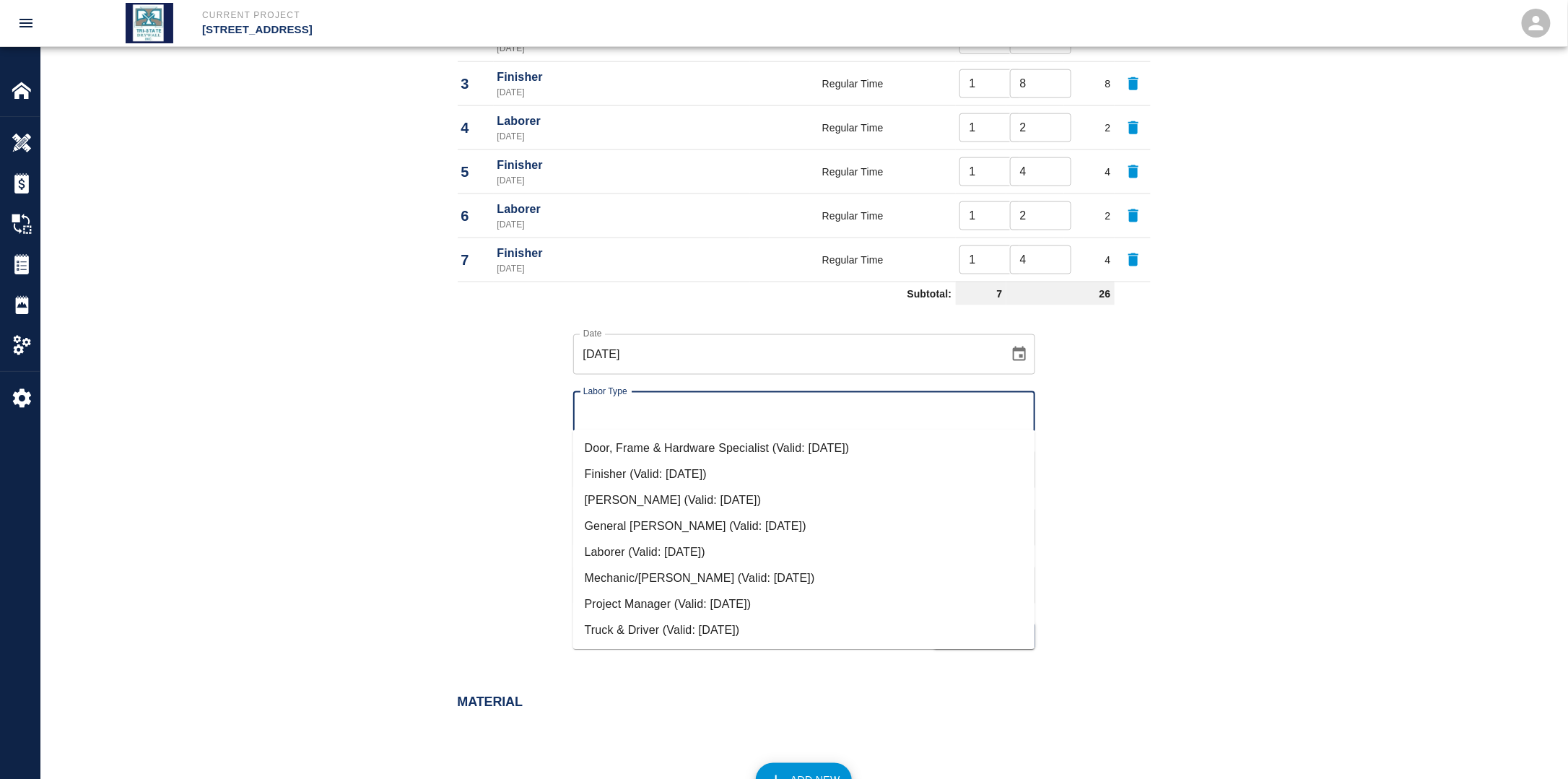
click at [619, 558] on li "Laborer (Valid: [DATE])" at bounding box center [804, 552] width 462 height 26
type input "Laborer"
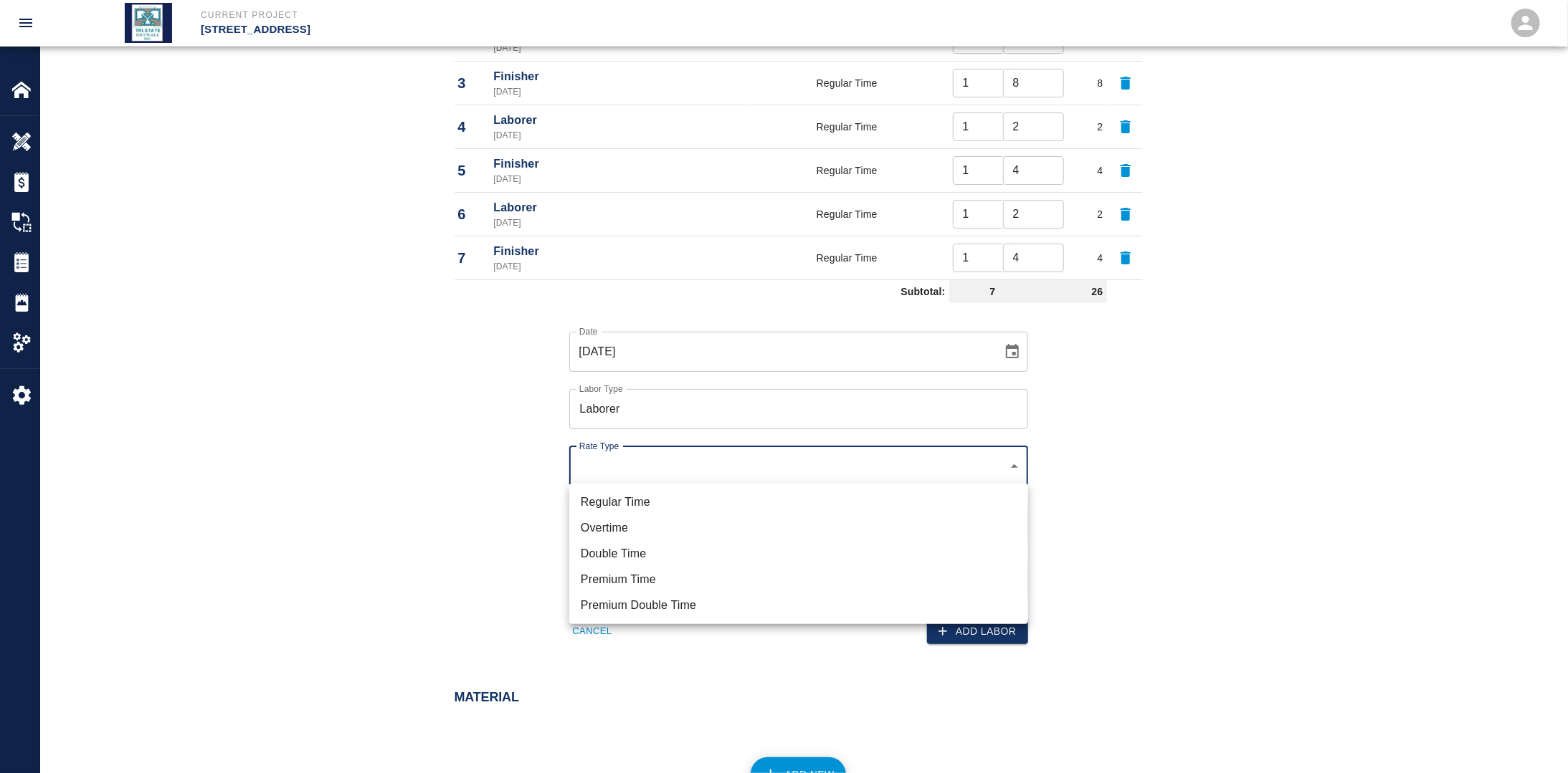
click at [656, 502] on li "Regular Time" at bounding box center [799, 503] width 459 height 26
type input "rate_rt"
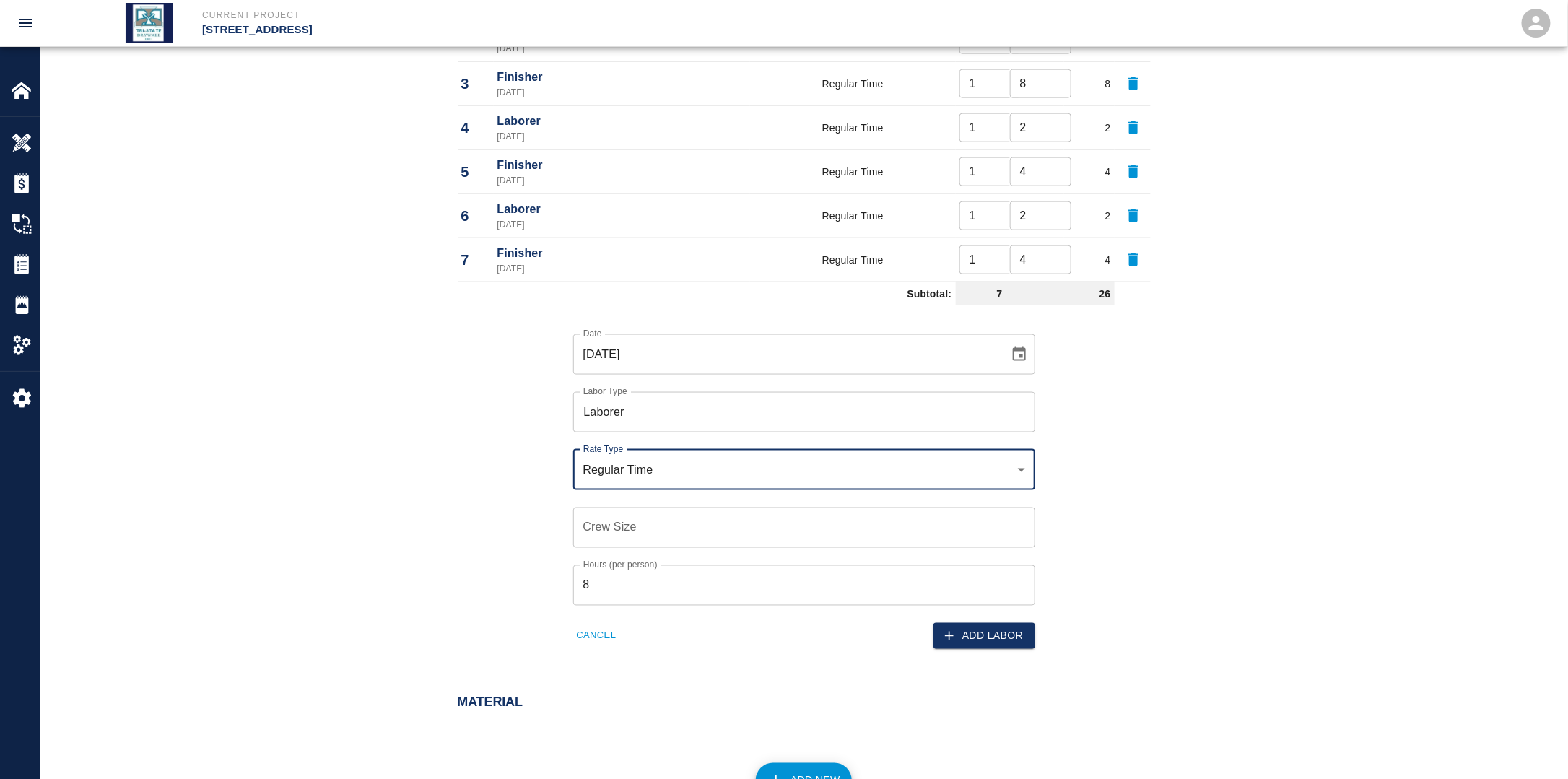
click at [645, 531] on input "Crew Size" at bounding box center [804, 527] width 462 height 40
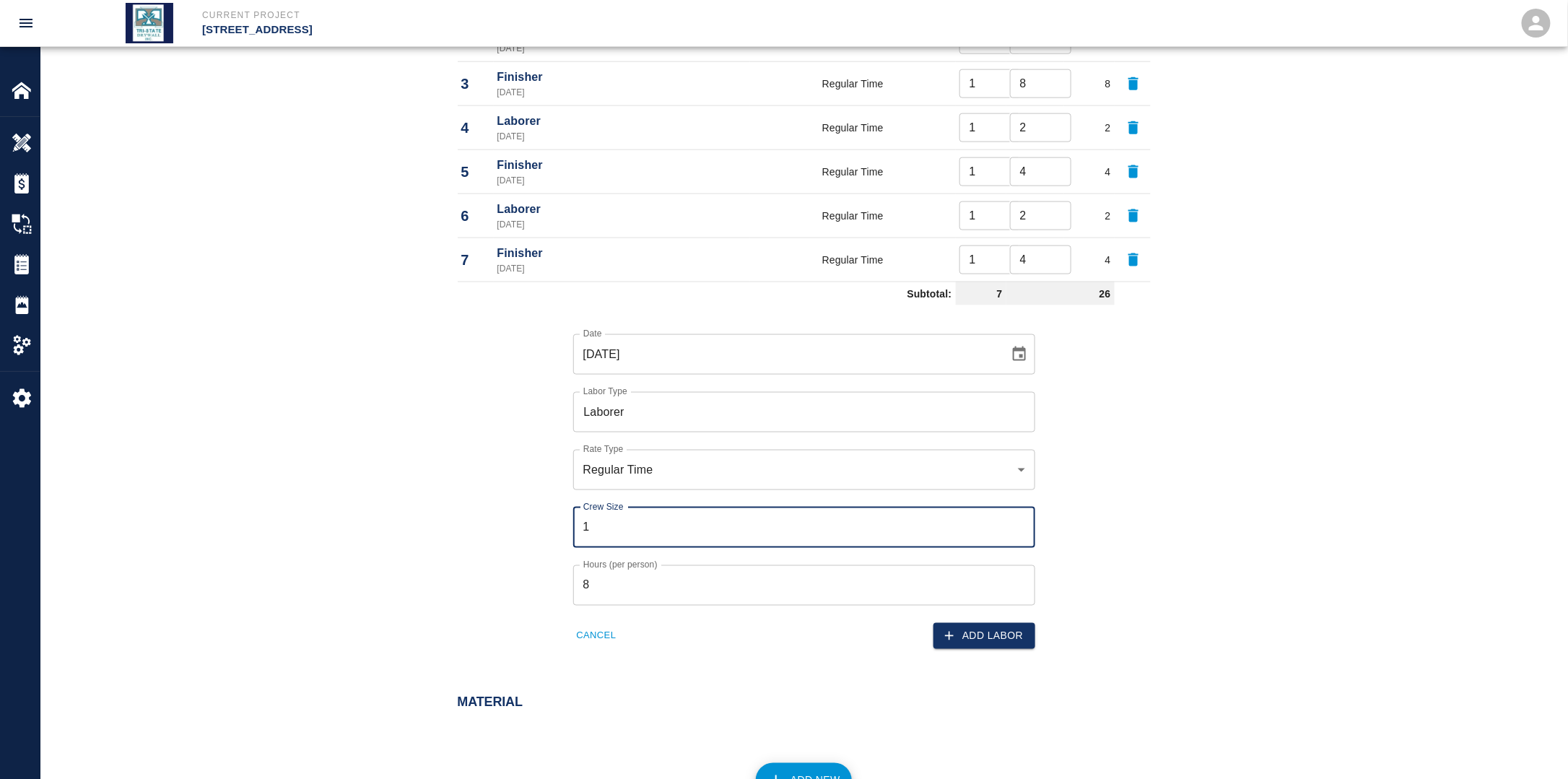
type input "1"
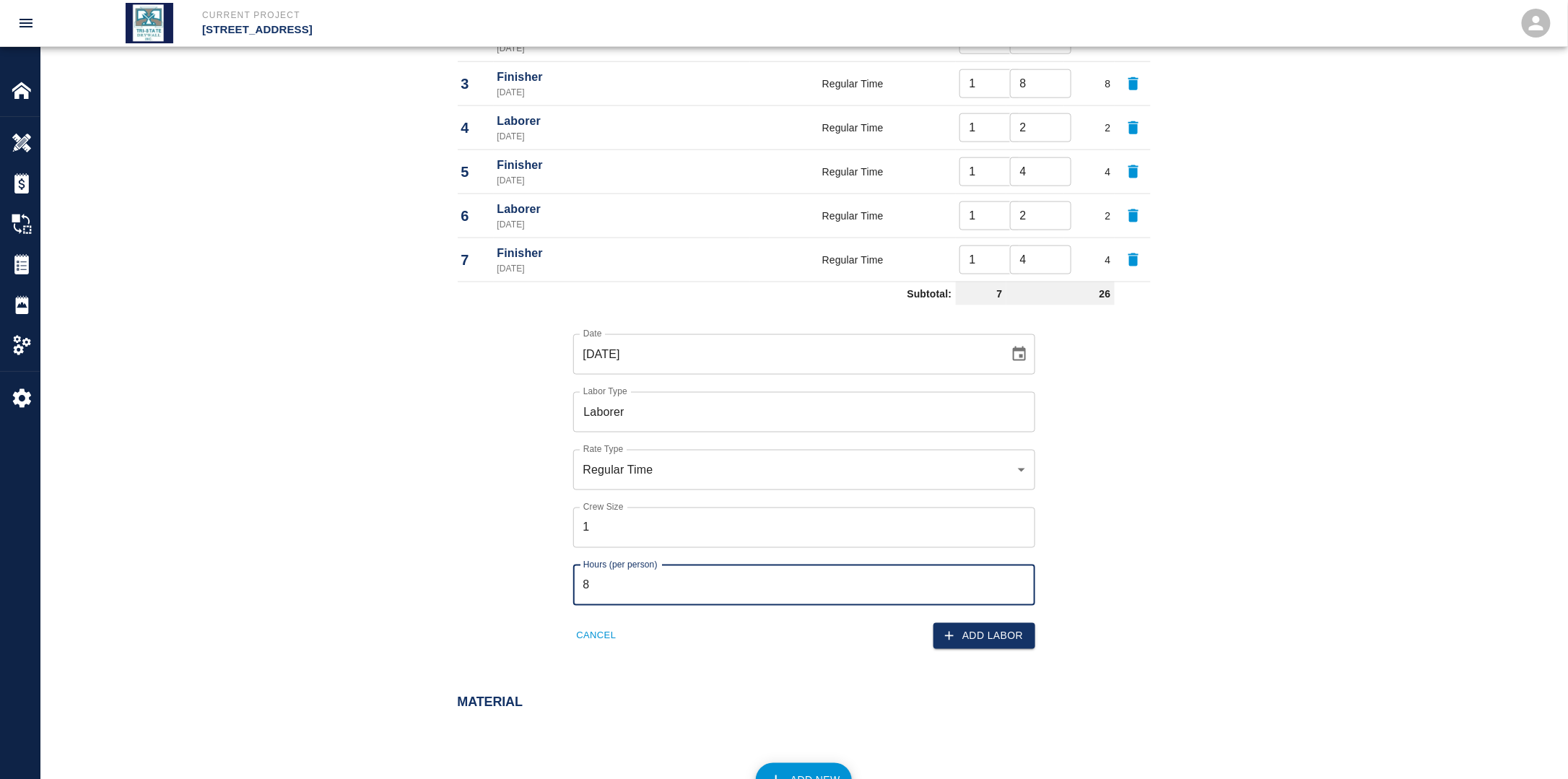
click at [632, 587] on input "8" at bounding box center [804, 585] width 462 height 40
drag, startPoint x: 628, startPoint y: 587, endPoint x: 550, endPoint y: 590, distance: 78.1
click at [568, 587] on div "Hours (per person) 8 Hours (per person)" at bounding box center [796, 577] width 479 height 58
type input "2"
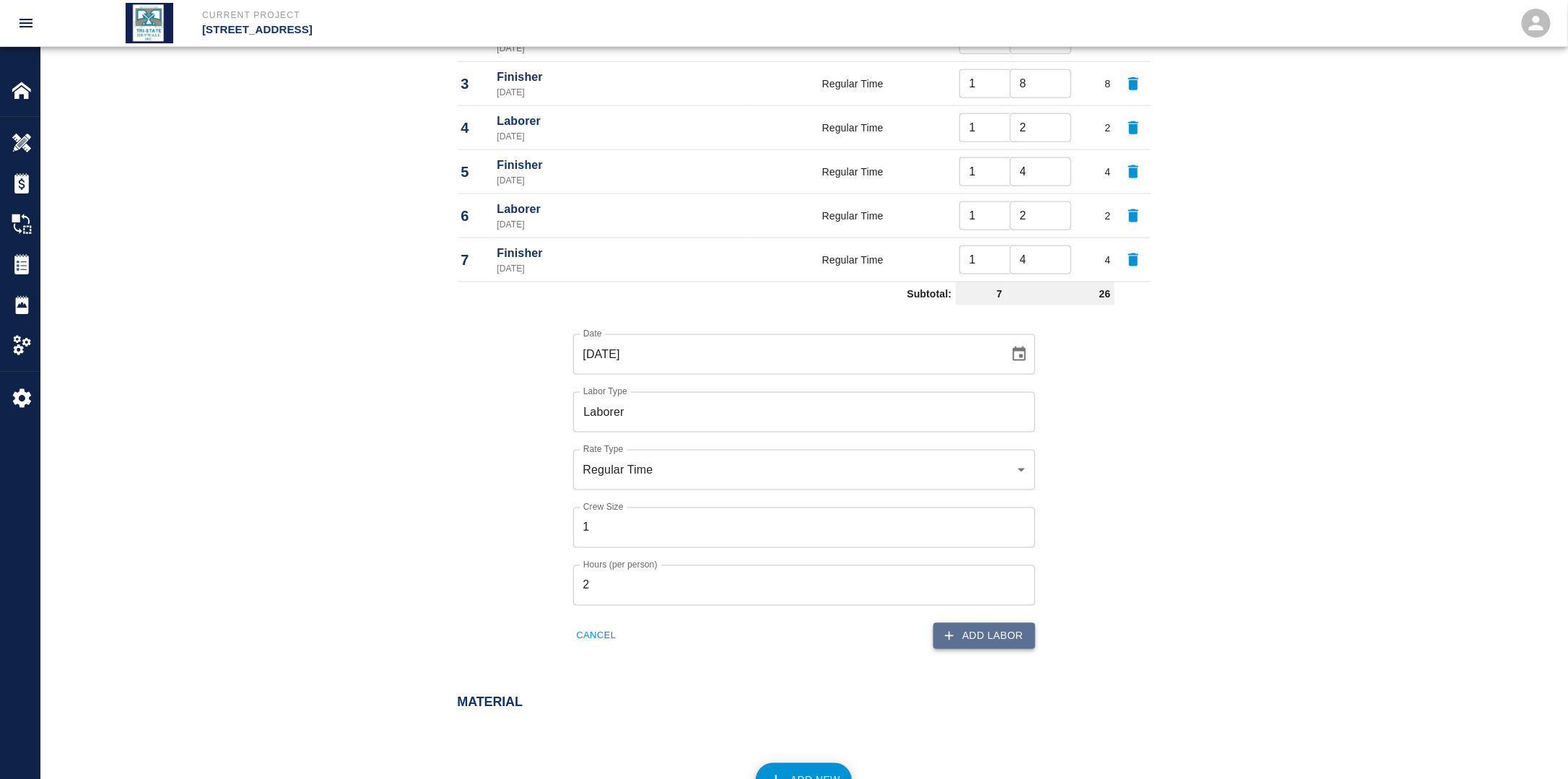
click at [991, 633] on button "Add Labor" at bounding box center [984, 637] width 101 height 27
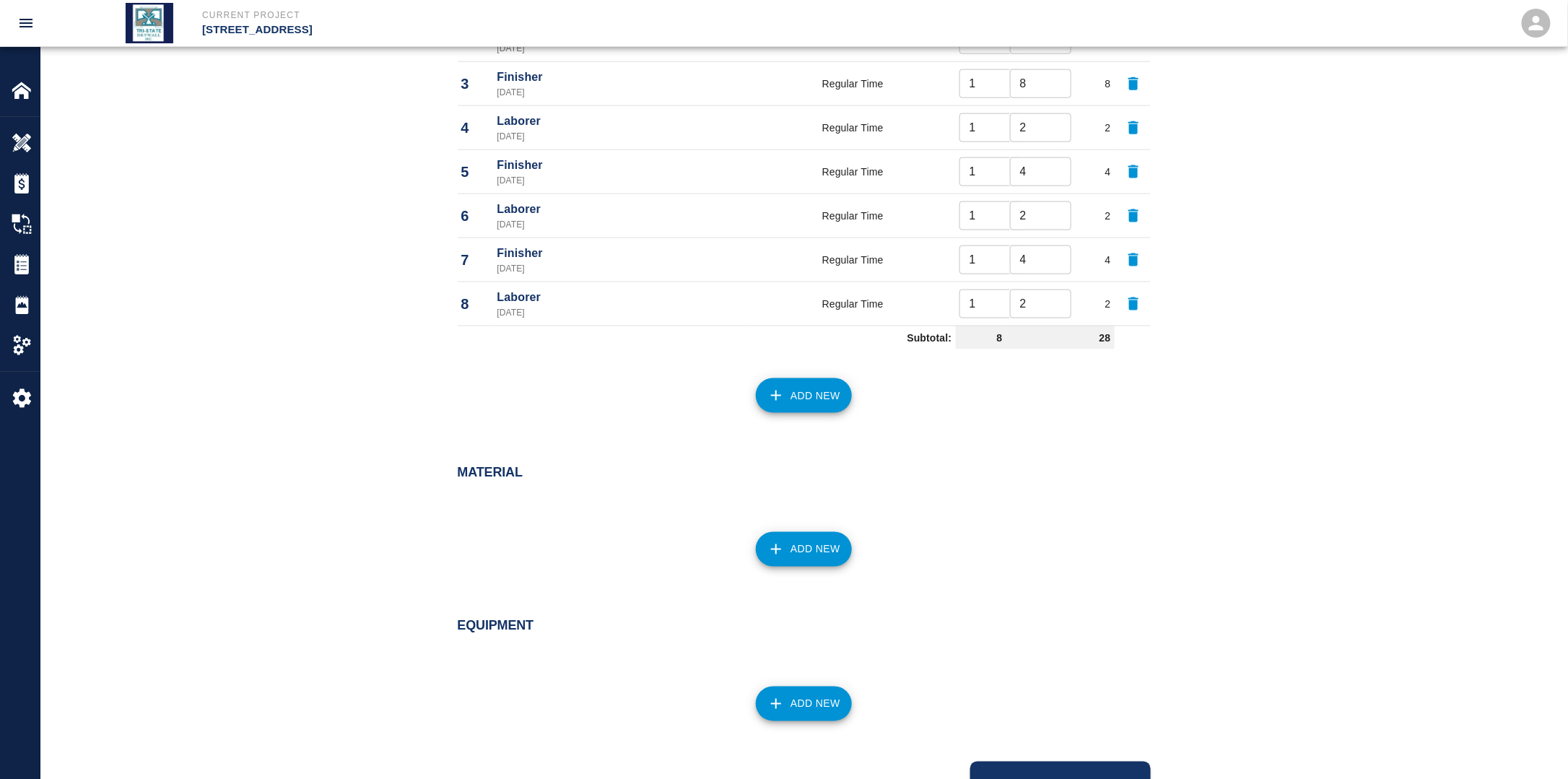
click at [823, 400] on button "Add New" at bounding box center [803, 395] width 96 height 34
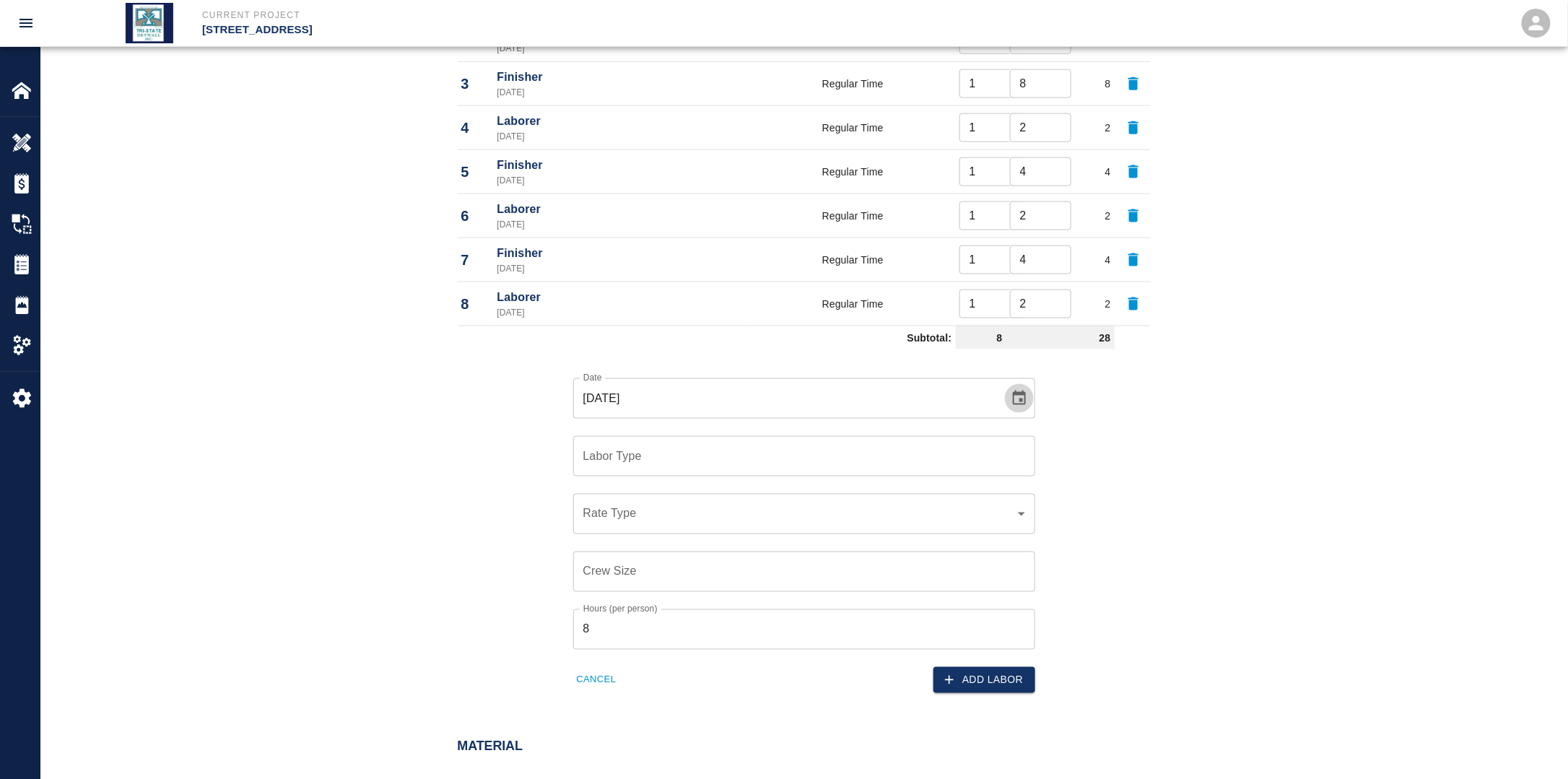
click at [1019, 396] on icon "Choose date, selected date is Sep 15, 2025" at bounding box center [1019, 398] width 13 height 15
drag, startPoint x: 846, startPoint y: 556, endPoint x: 835, endPoint y: 566, distance: 14.9
click at [846, 556] on button "19" at bounding box center [844, 553] width 26 height 26
type input "[DATE]"
drag, startPoint x: 700, startPoint y: 459, endPoint x: 692, endPoint y: 464, distance: 9.4
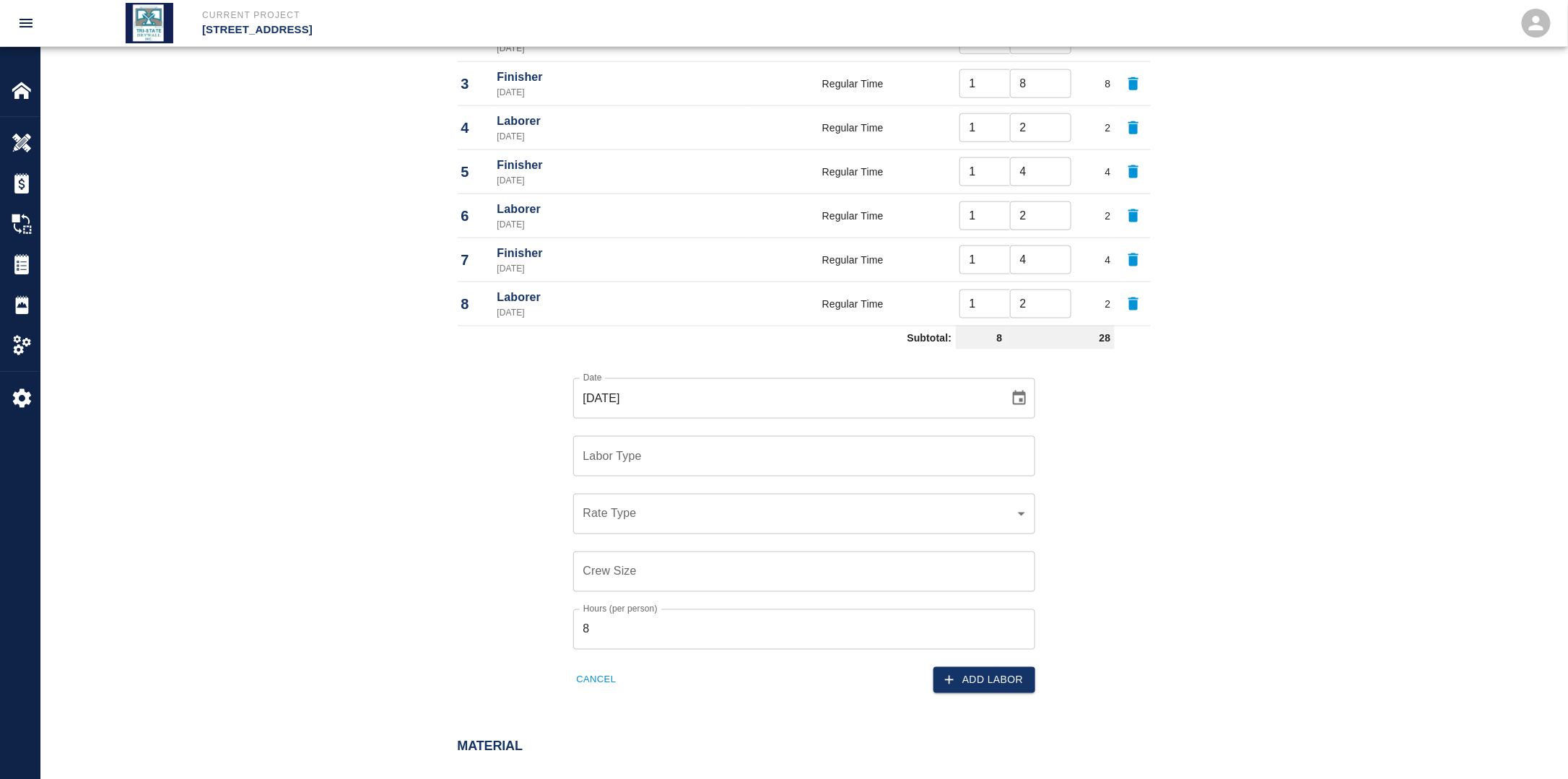
click at [699, 459] on input "Labor Type" at bounding box center [804, 457] width 449 height 28
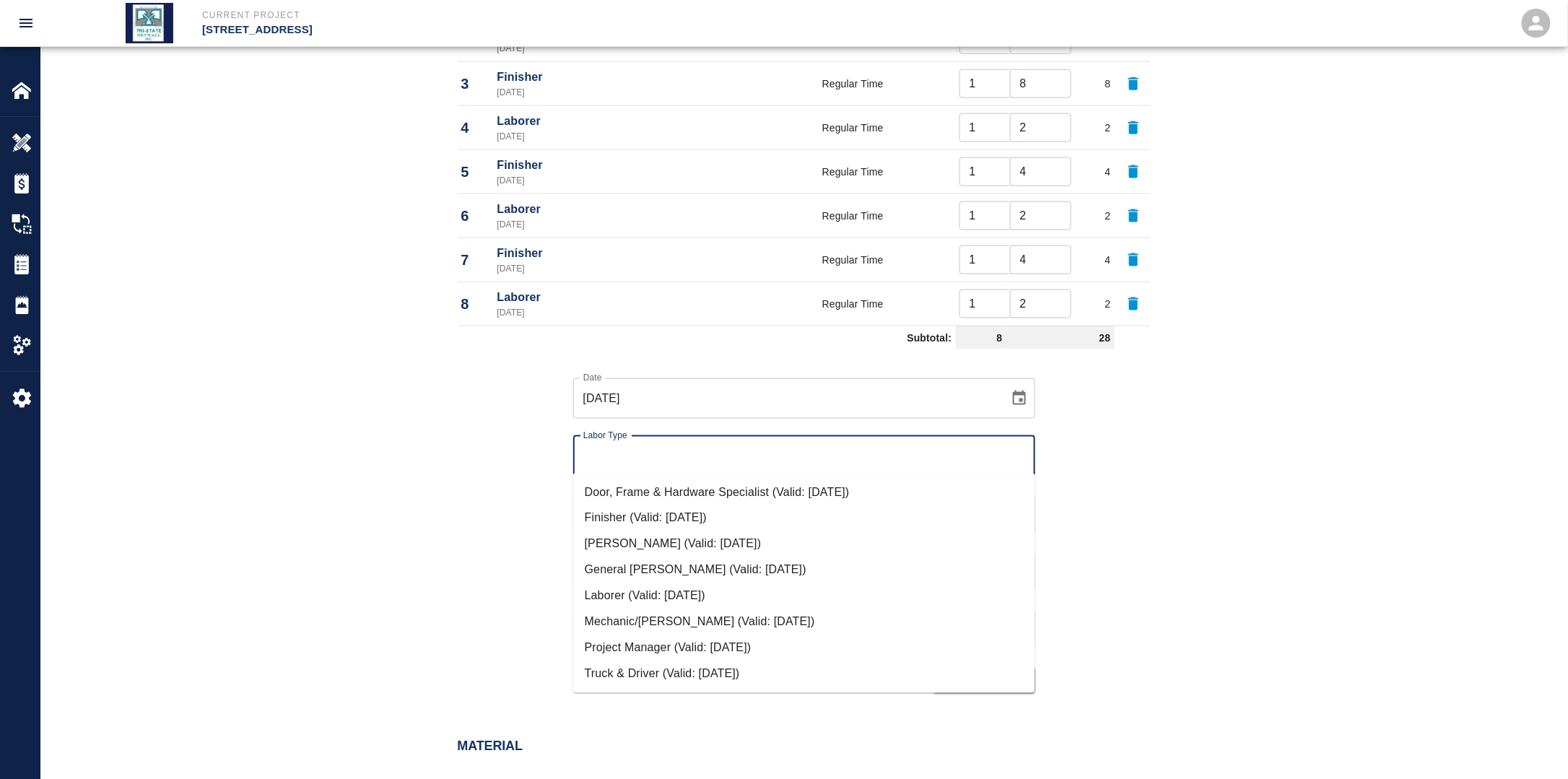
click at [671, 523] on li "Finisher (Valid: [DATE])" at bounding box center [804, 519] width 462 height 26
type input "Finisher"
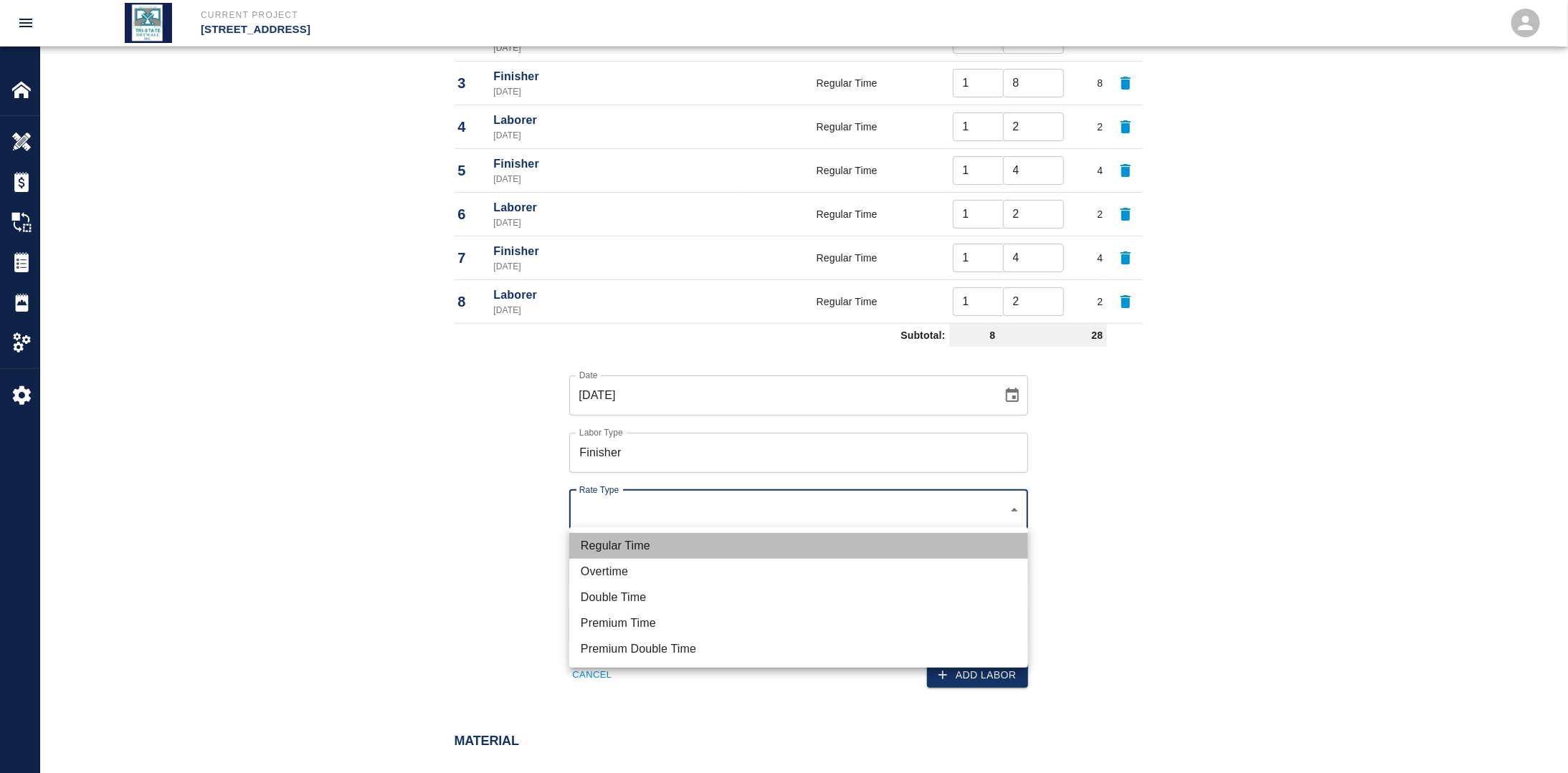
drag, startPoint x: 643, startPoint y: 533, endPoint x: 650, endPoint y: 546, distance: 14.8
click at [643, 533] on li "Regular Time" at bounding box center [799, 546] width 459 height 26
type input "rate_rt"
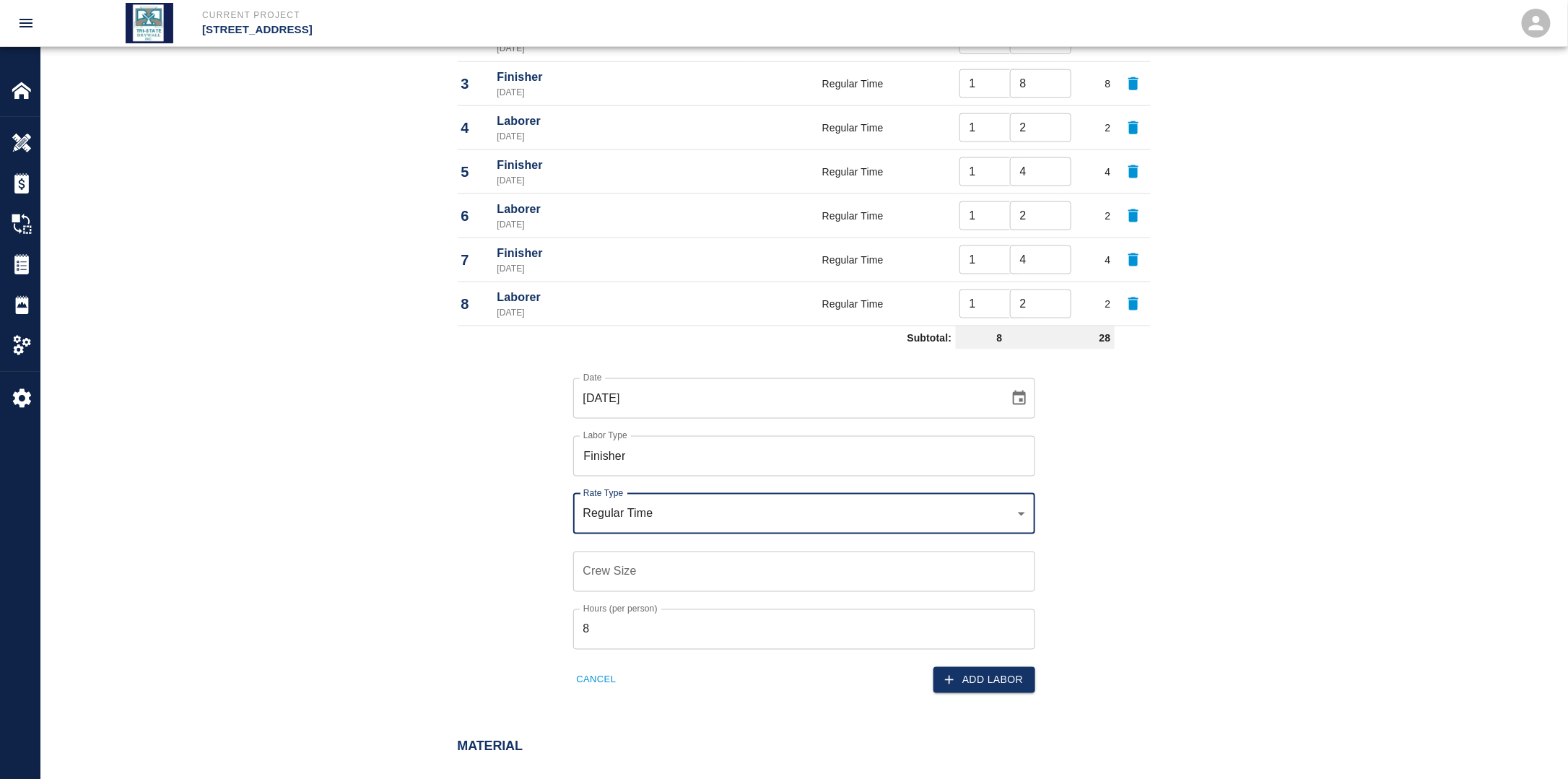
drag, startPoint x: 648, startPoint y: 549, endPoint x: 642, endPoint y: 556, distance: 9.2
click at [646, 552] on input "Crew Size" at bounding box center [804, 571] width 462 height 40
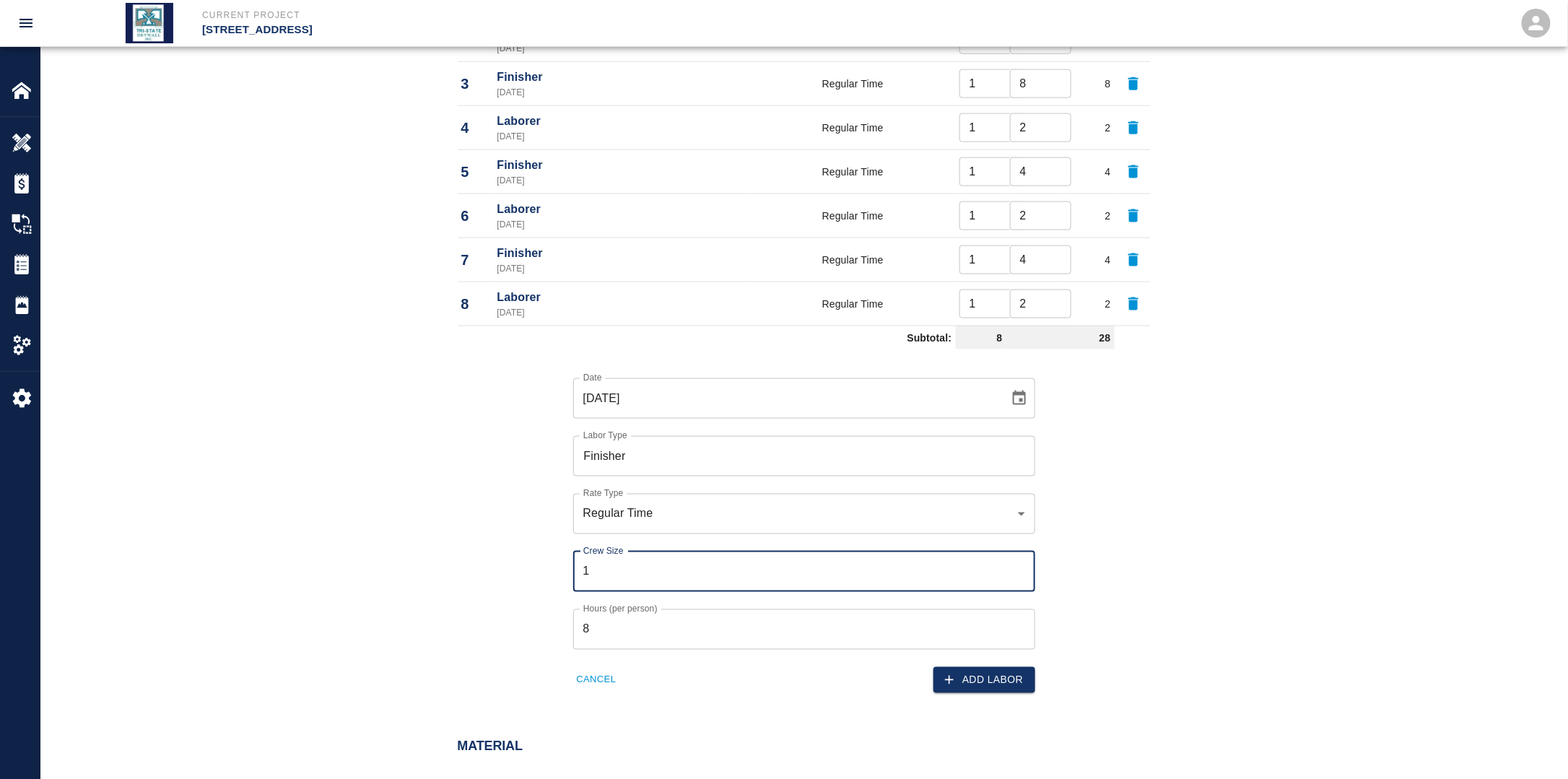
type input "1"
click at [648, 611] on label "Hours (per person)" at bounding box center [620, 609] width 74 height 12
click at [648, 611] on input "8" at bounding box center [804, 629] width 462 height 40
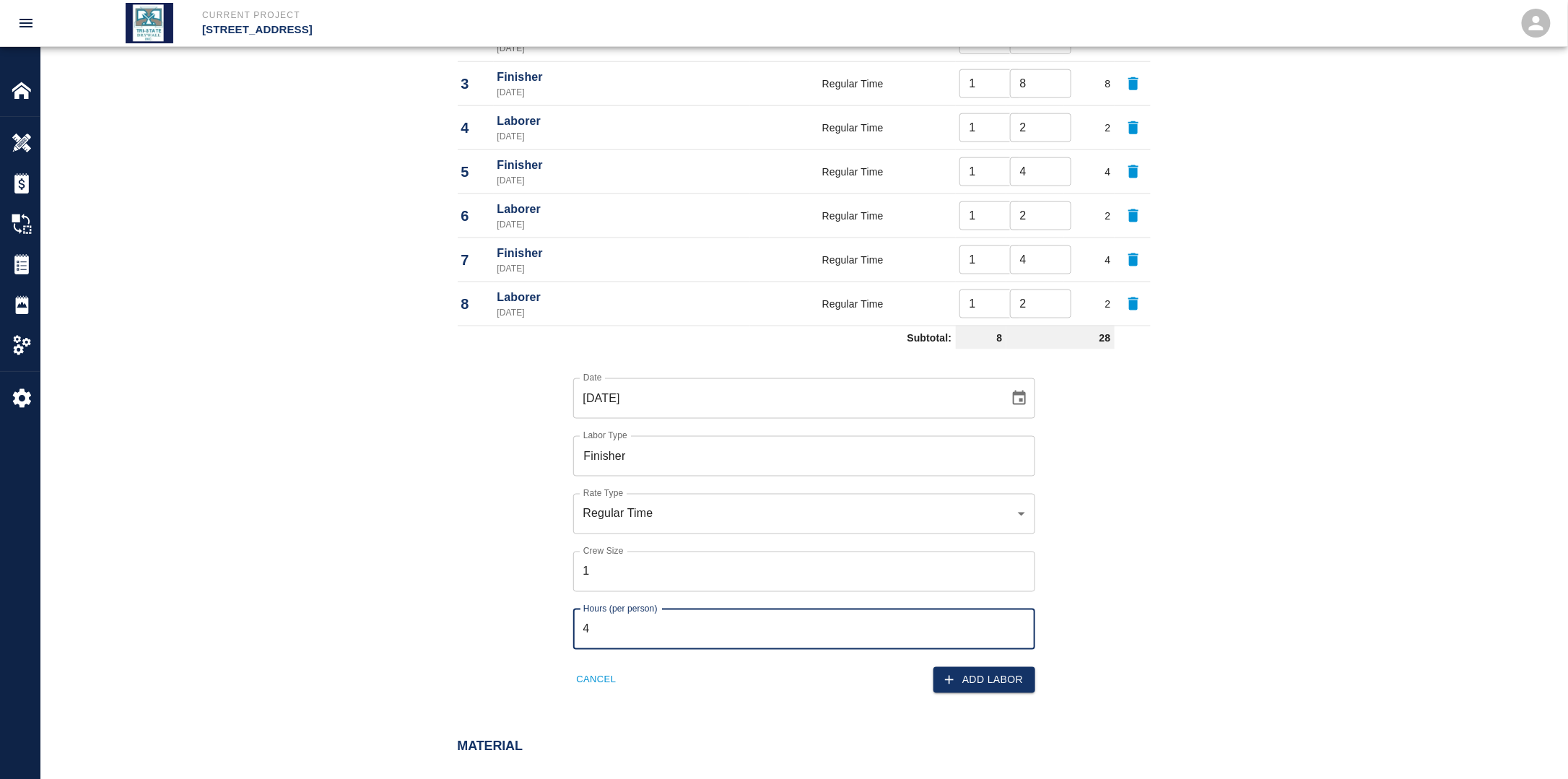
drag, startPoint x: 640, startPoint y: 629, endPoint x: 551, endPoint y: 637, distance: 89.4
click at [557, 627] on div "Hours (per person) 4 Hours (per person)" at bounding box center [796, 621] width 479 height 58
type input "4"
click at [994, 680] on button "Add Labor" at bounding box center [984, 680] width 101 height 27
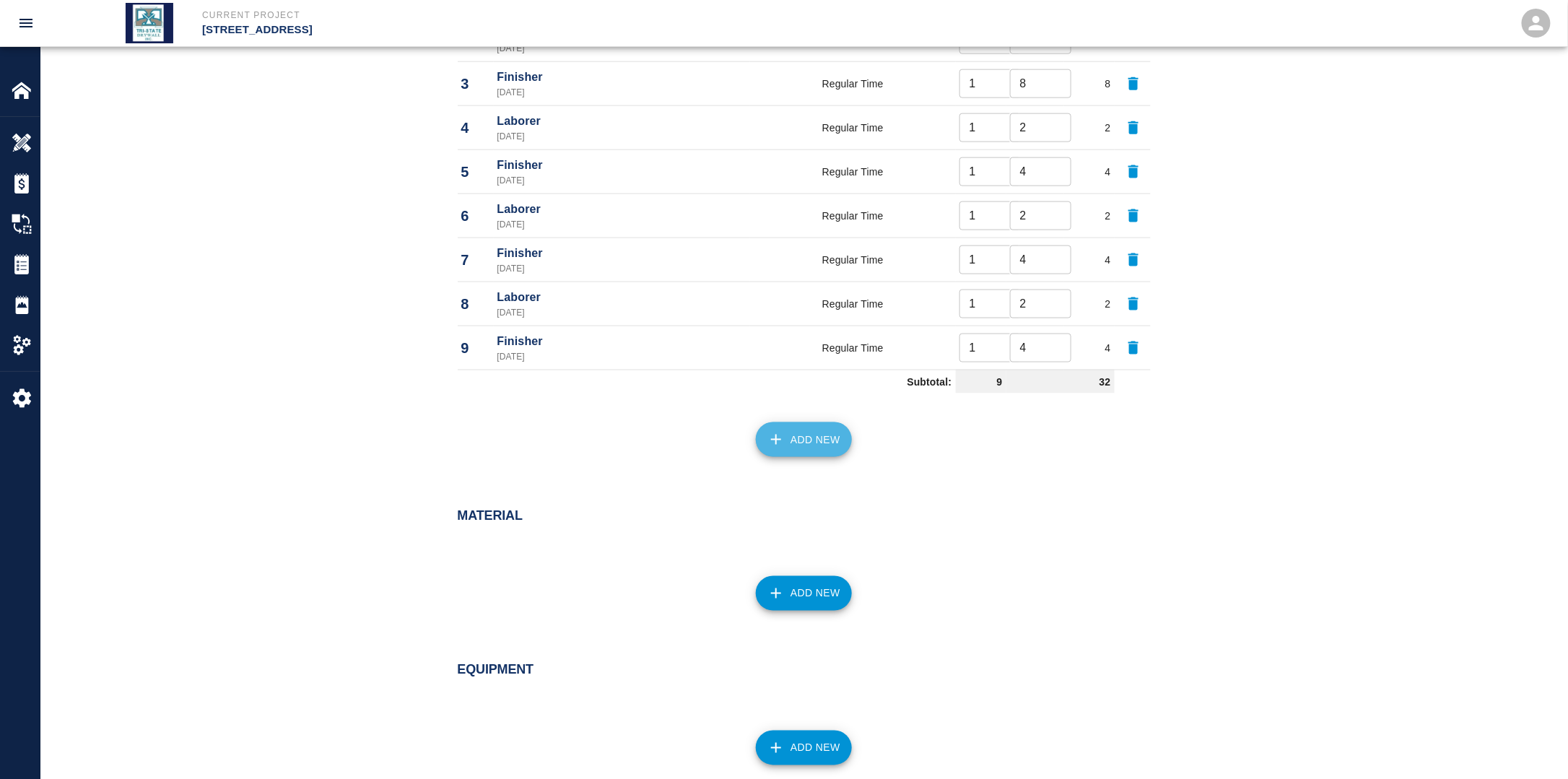
click at [814, 433] on button "Add New" at bounding box center [803, 439] width 96 height 34
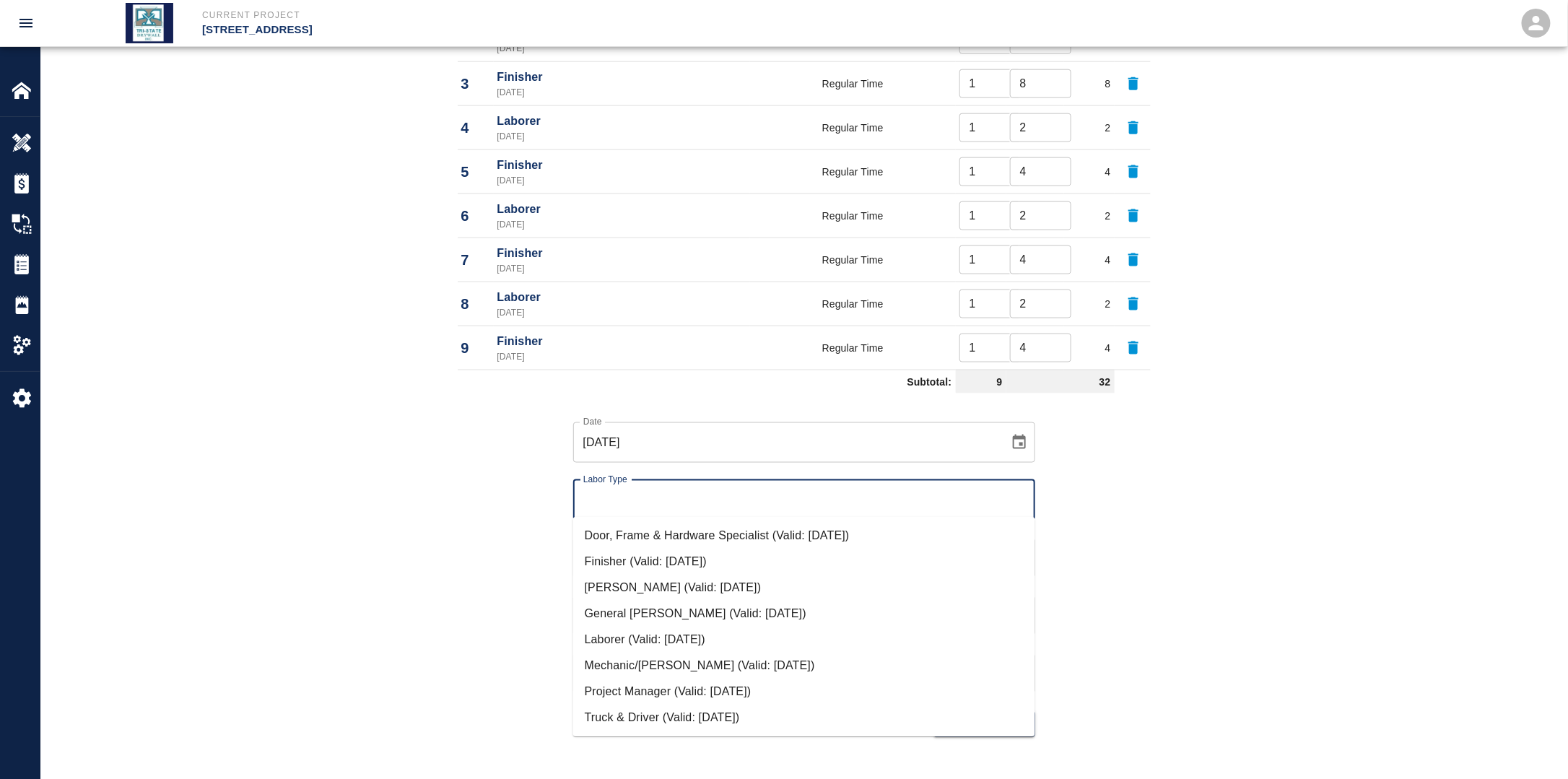
click at [757, 502] on input "Labor Type" at bounding box center [804, 501] width 449 height 28
click at [657, 638] on li "Laborer (Valid: [DATE])" at bounding box center [804, 641] width 462 height 26
type input "Laborer"
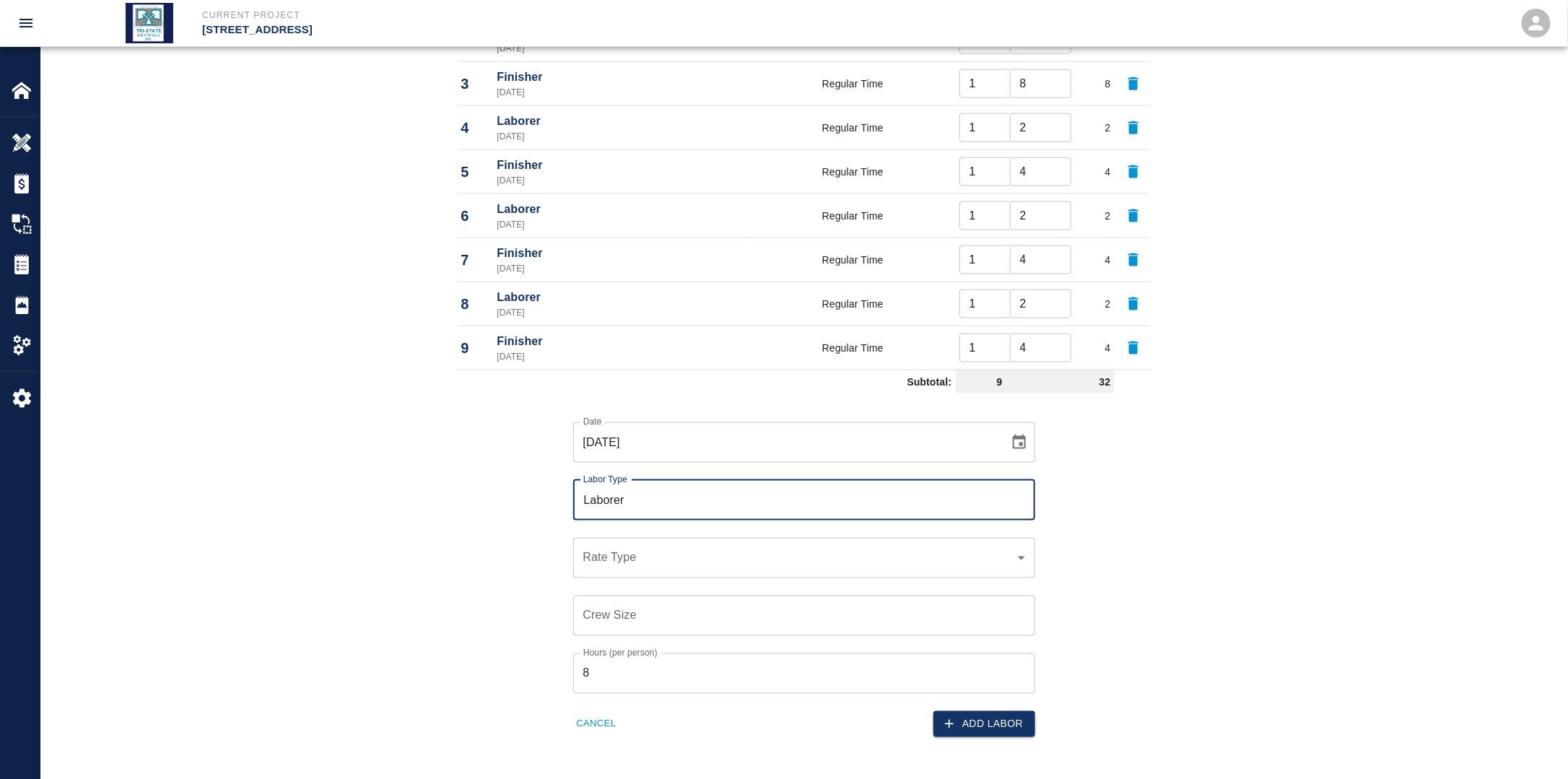
click at [1020, 435] on icon "Choose date, selected date is Sep 15, 2025" at bounding box center [1019, 442] width 13 height 15
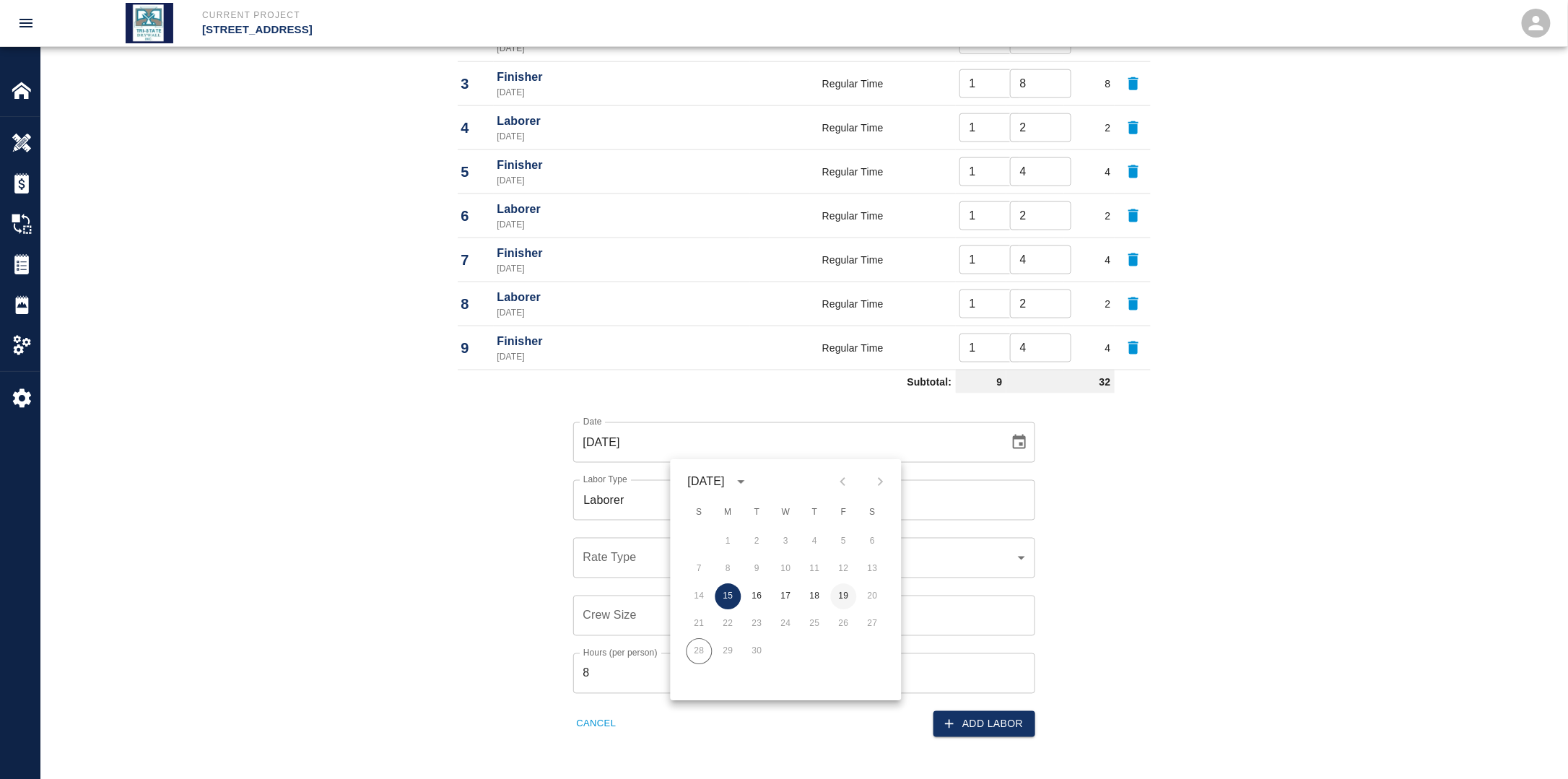
click at [856, 593] on div "14 15 16 17 18 19 20" at bounding box center [786, 597] width 231 height 26
click at [847, 598] on button "19" at bounding box center [844, 597] width 26 height 26
type input "[DATE]"
click at [695, 563] on div "​ Rate Type" at bounding box center [804, 557] width 462 height 40
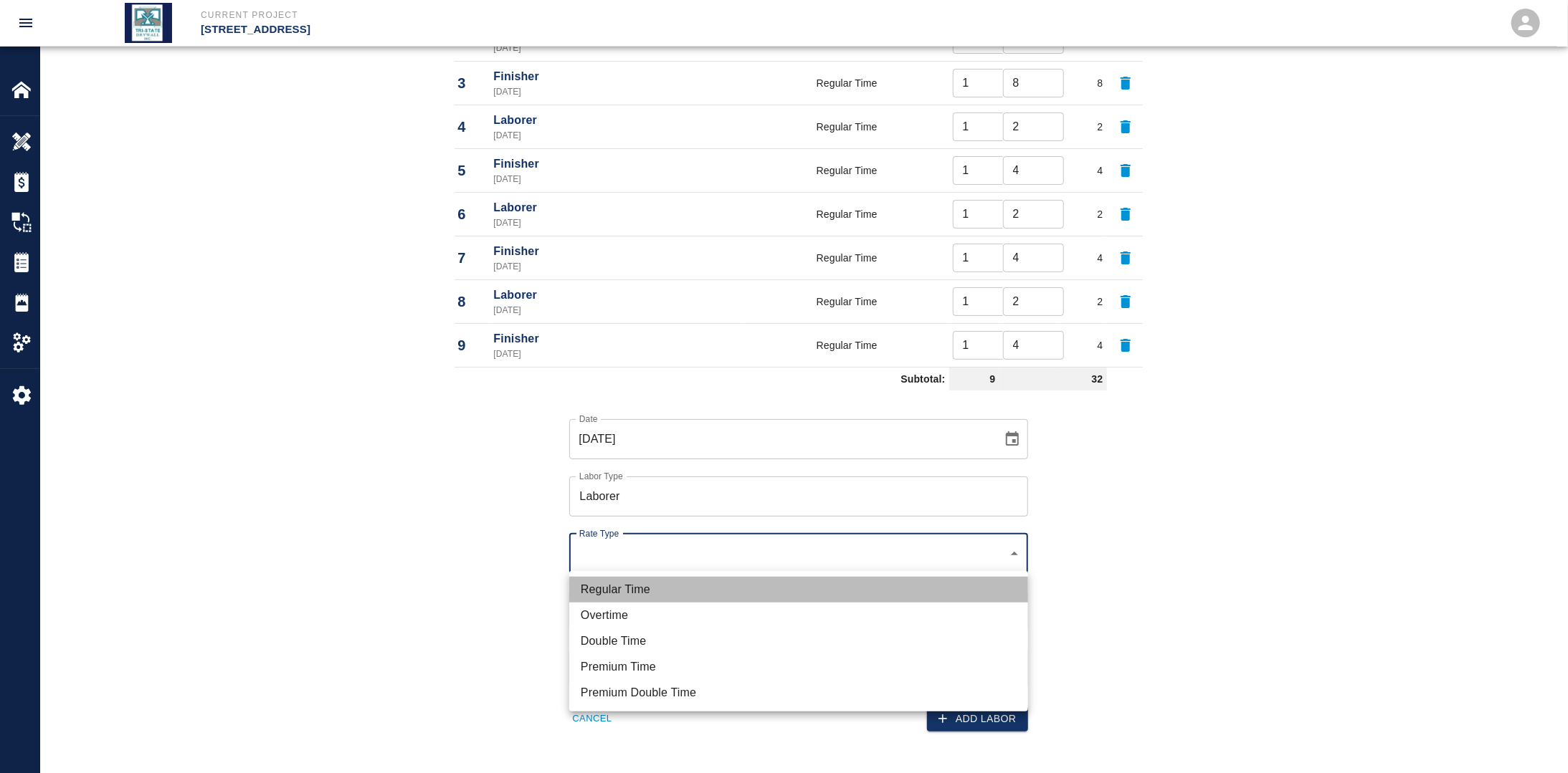
click at [661, 581] on li "Regular Time" at bounding box center [799, 589] width 459 height 26
type input "rate_rt"
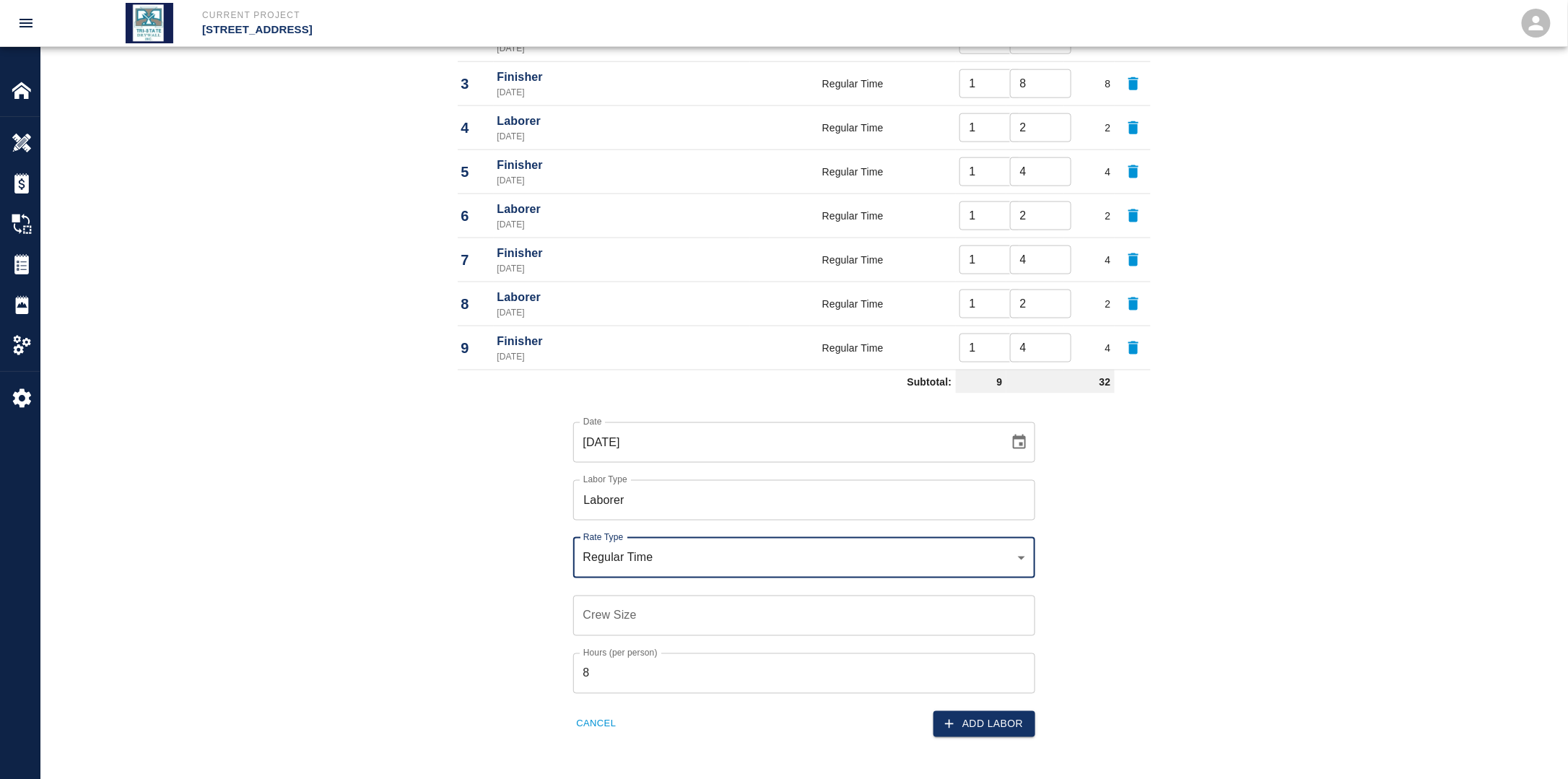
click at [642, 611] on input "Crew Size" at bounding box center [804, 615] width 462 height 40
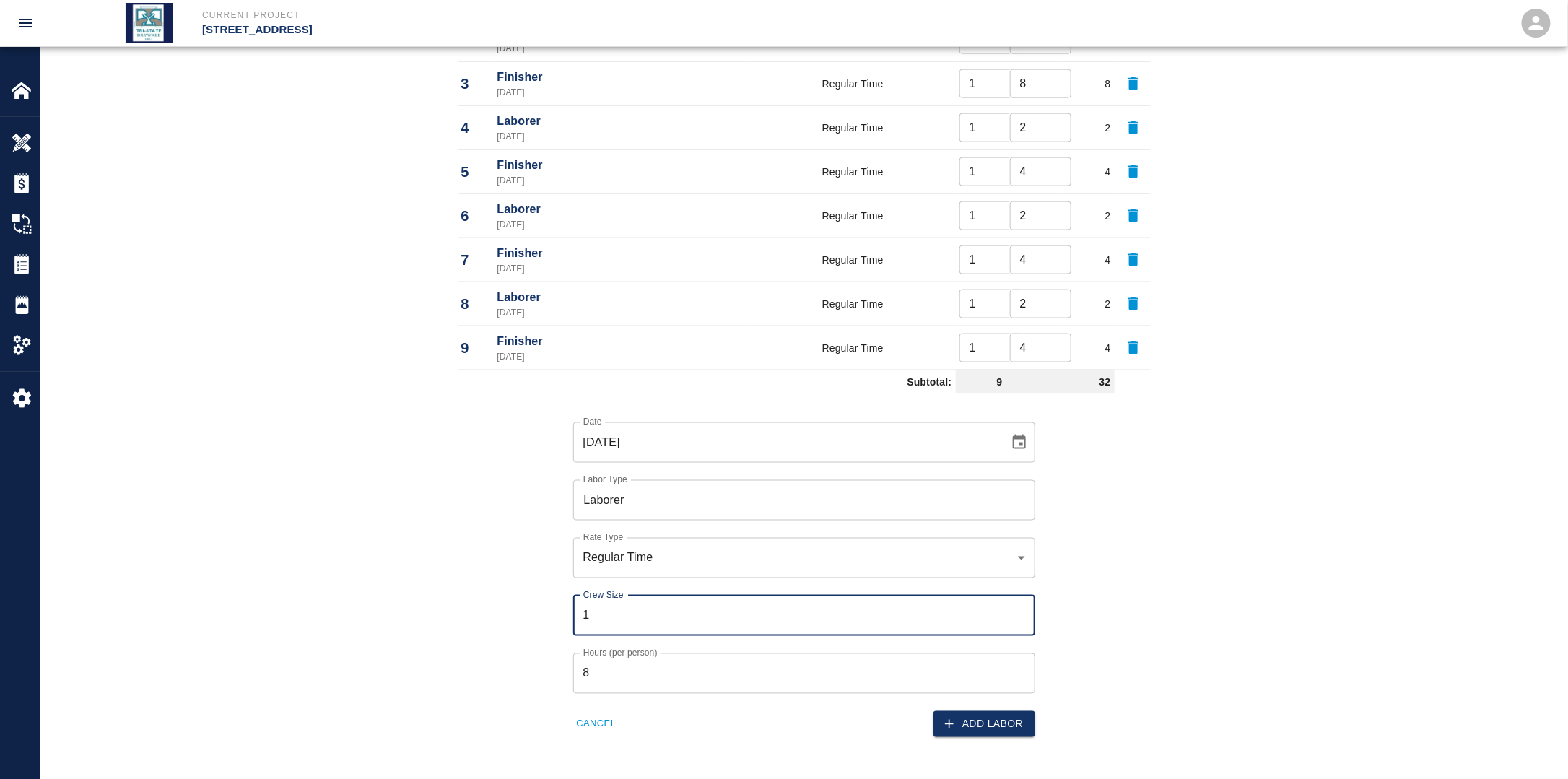
type input "1"
click at [541, 622] on div "Date [DATE] Date Labor Type Laborer Labor Type Rate Type Regular Time rate_rt R…" at bounding box center [795, 569] width 710 height 339
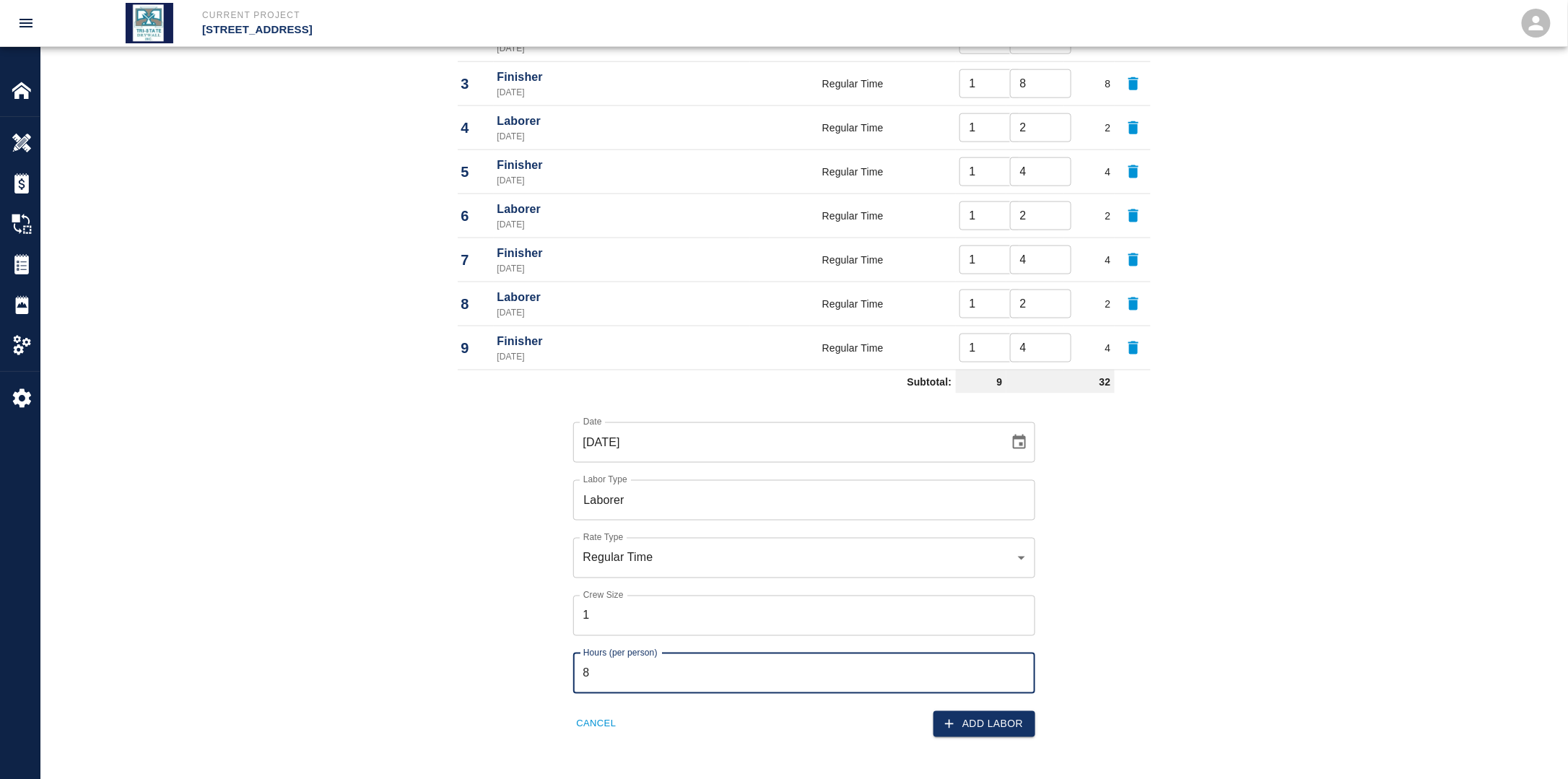
drag, startPoint x: 630, startPoint y: 669, endPoint x: 488, endPoint y: 670, distance: 142.0
click at [521, 666] on div "Date [DATE] Date Labor Type Laborer Labor Type Rate Type Regular Time rate_rt R…" at bounding box center [795, 569] width 710 height 339
type input "2"
drag, startPoint x: 474, startPoint y: 648, endPoint x: 495, endPoint y: 656, distance: 22.5
click at [477, 649] on div "Date [DATE] Date Labor Type Laborer Labor Type Rate Type Regular Time rate_rt R…" at bounding box center [795, 569] width 710 height 339
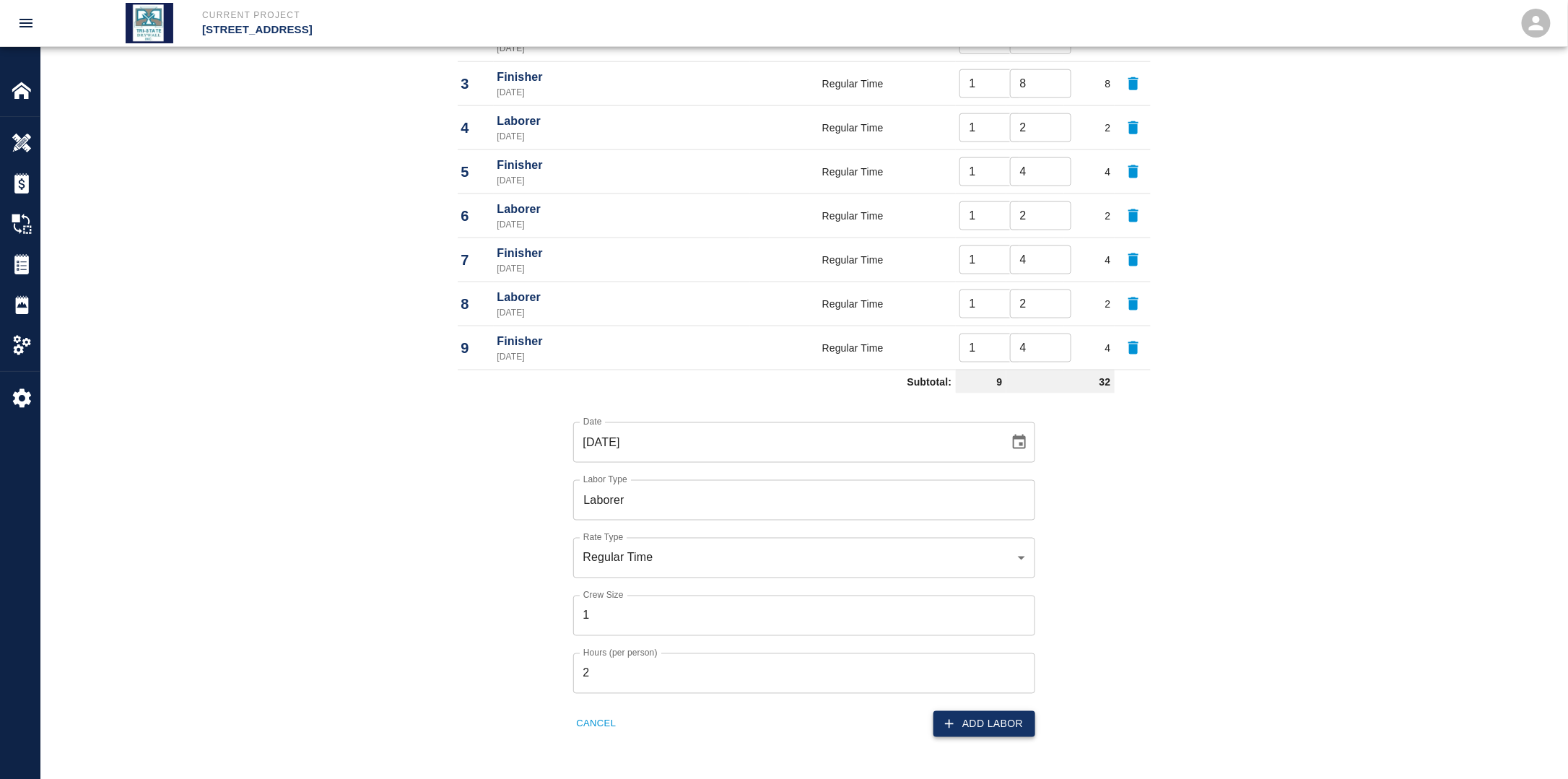
click at [985, 716] on button "Add Labor" at bounding box center [984, 724] width 101 height 27
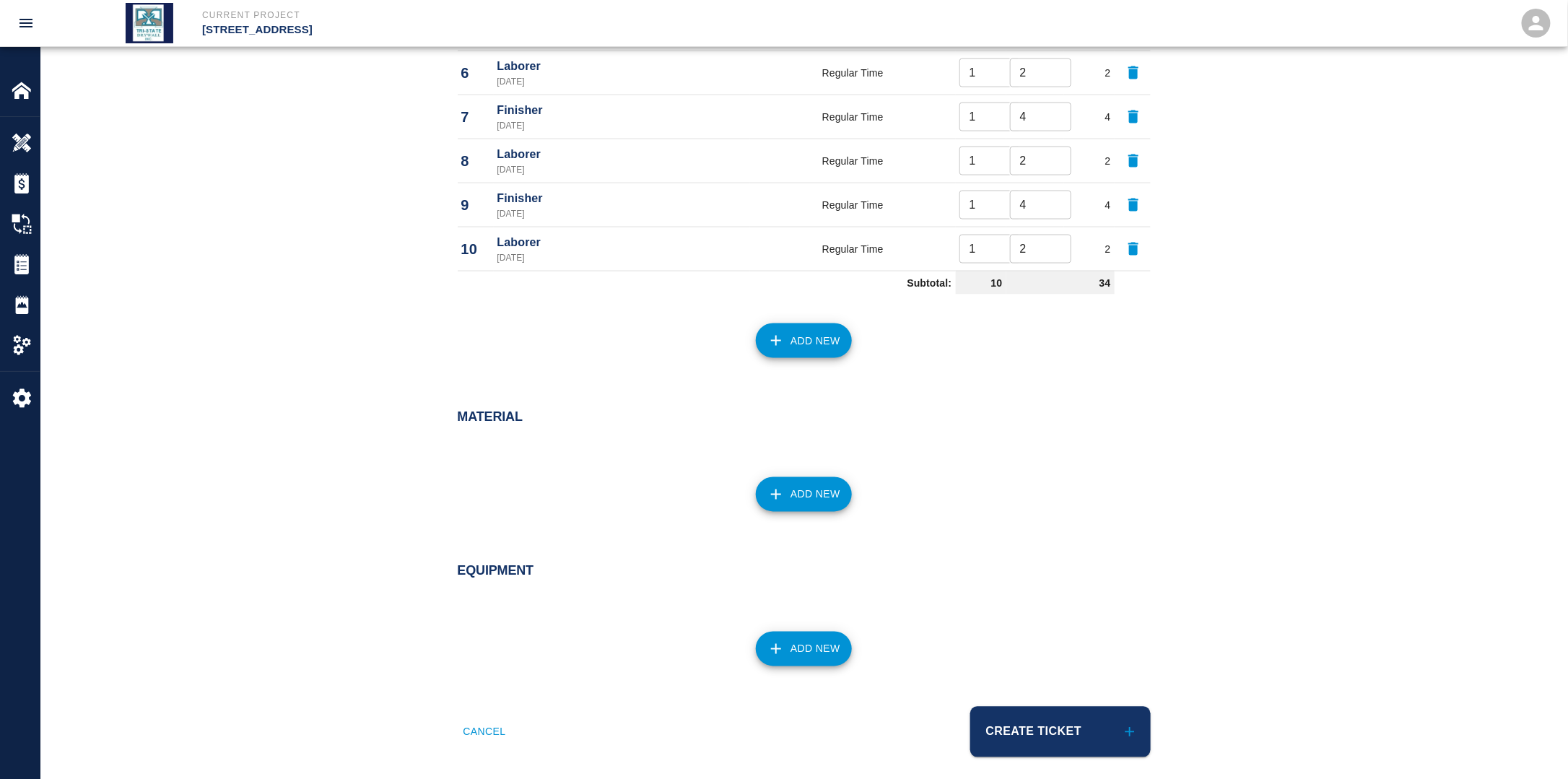
scroll to position [1011, 0]
drag, startPoint x: 1069, startPoint y: 720, endPoint x: 1055, endPoint y: 732, distance: 18.4
click at [1069, 722] on button "Create Ticket" at bounding box center [1060, 731] width 181 height 51
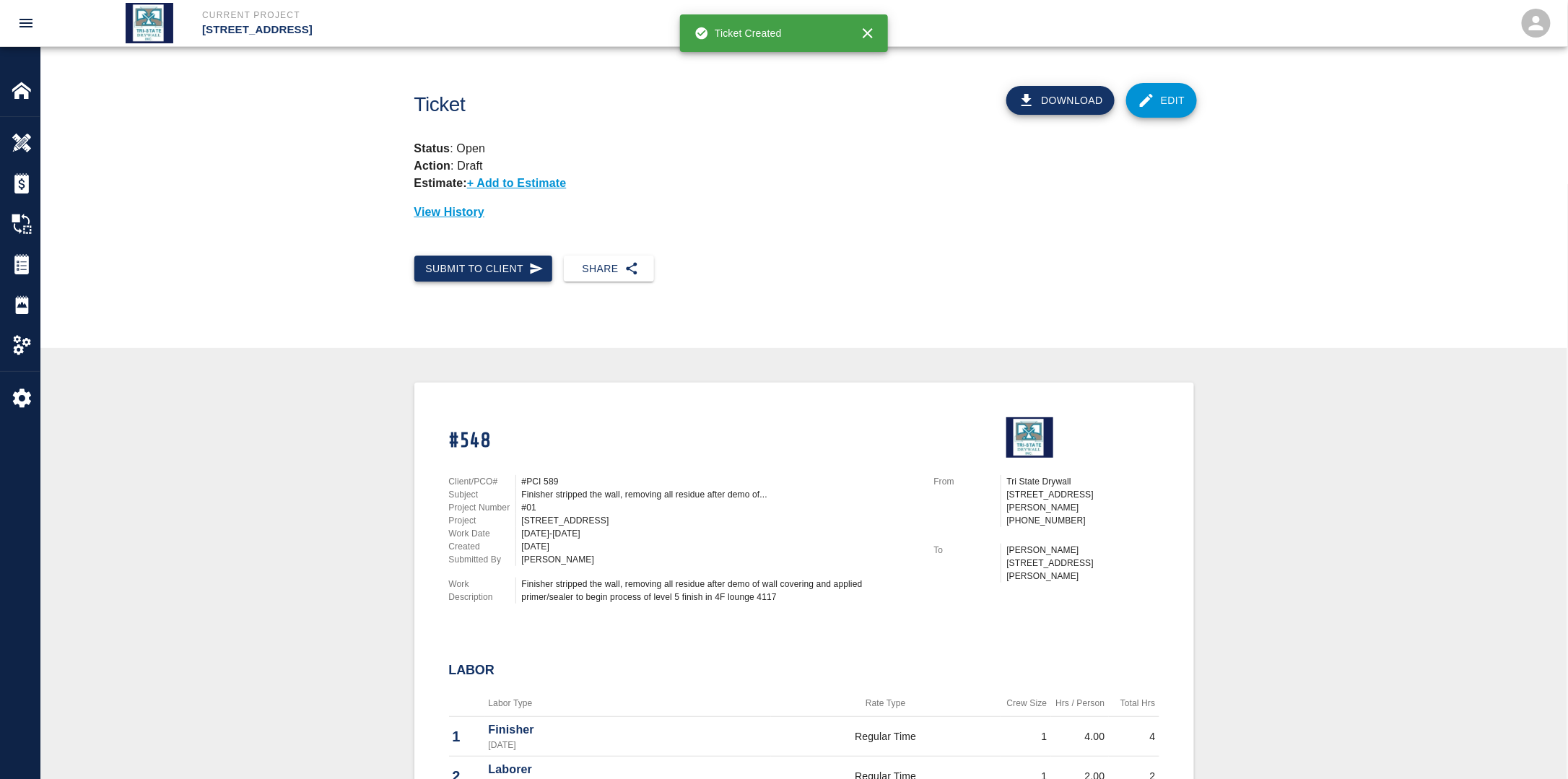
click at [483, 274] on button "Submit to Client" at bounding box center [483, 268] width 138 height 27
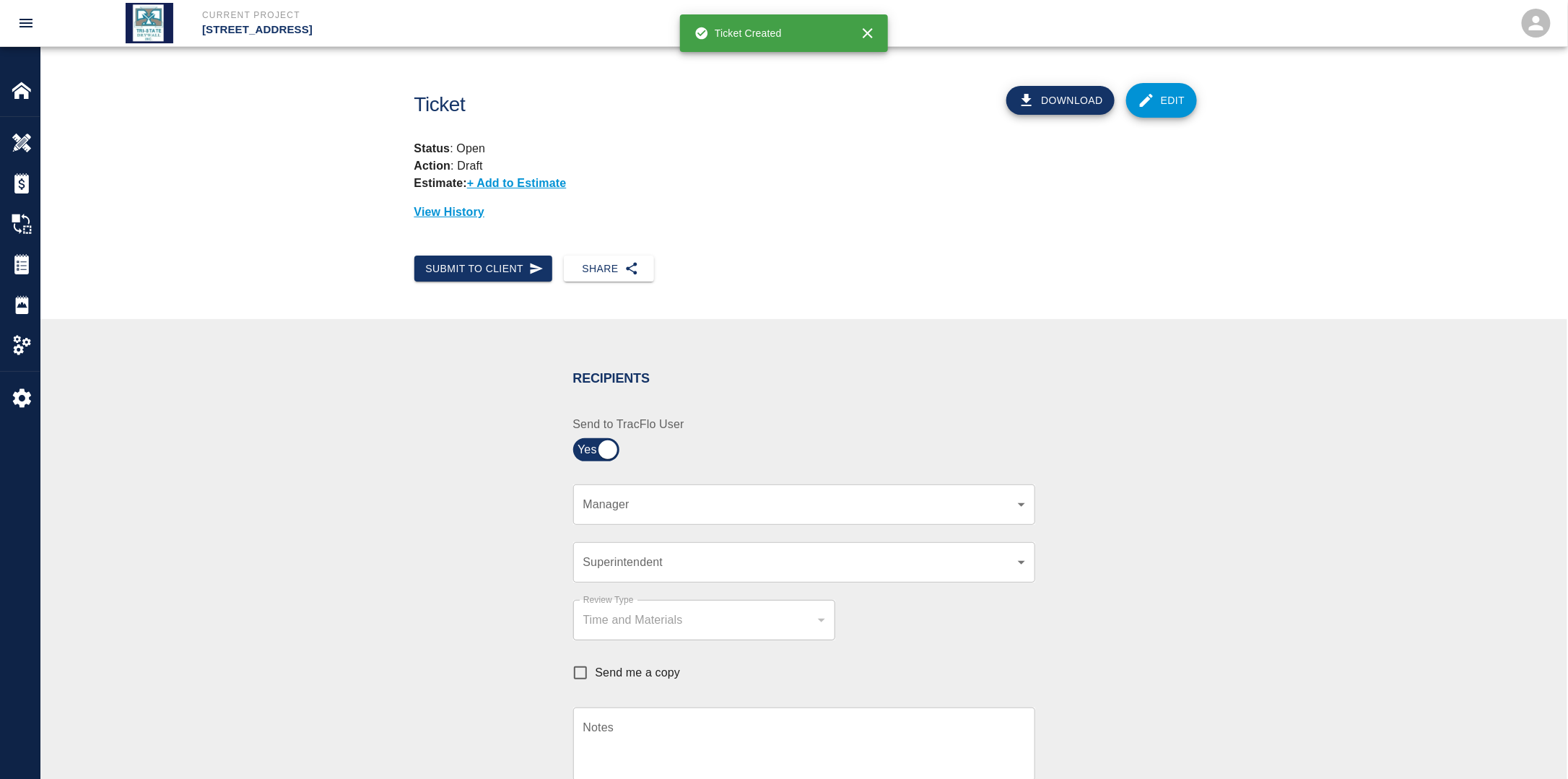
click at [711, 520] on div "​ Manager" at bounding box center [804, 504] width 462 height 40
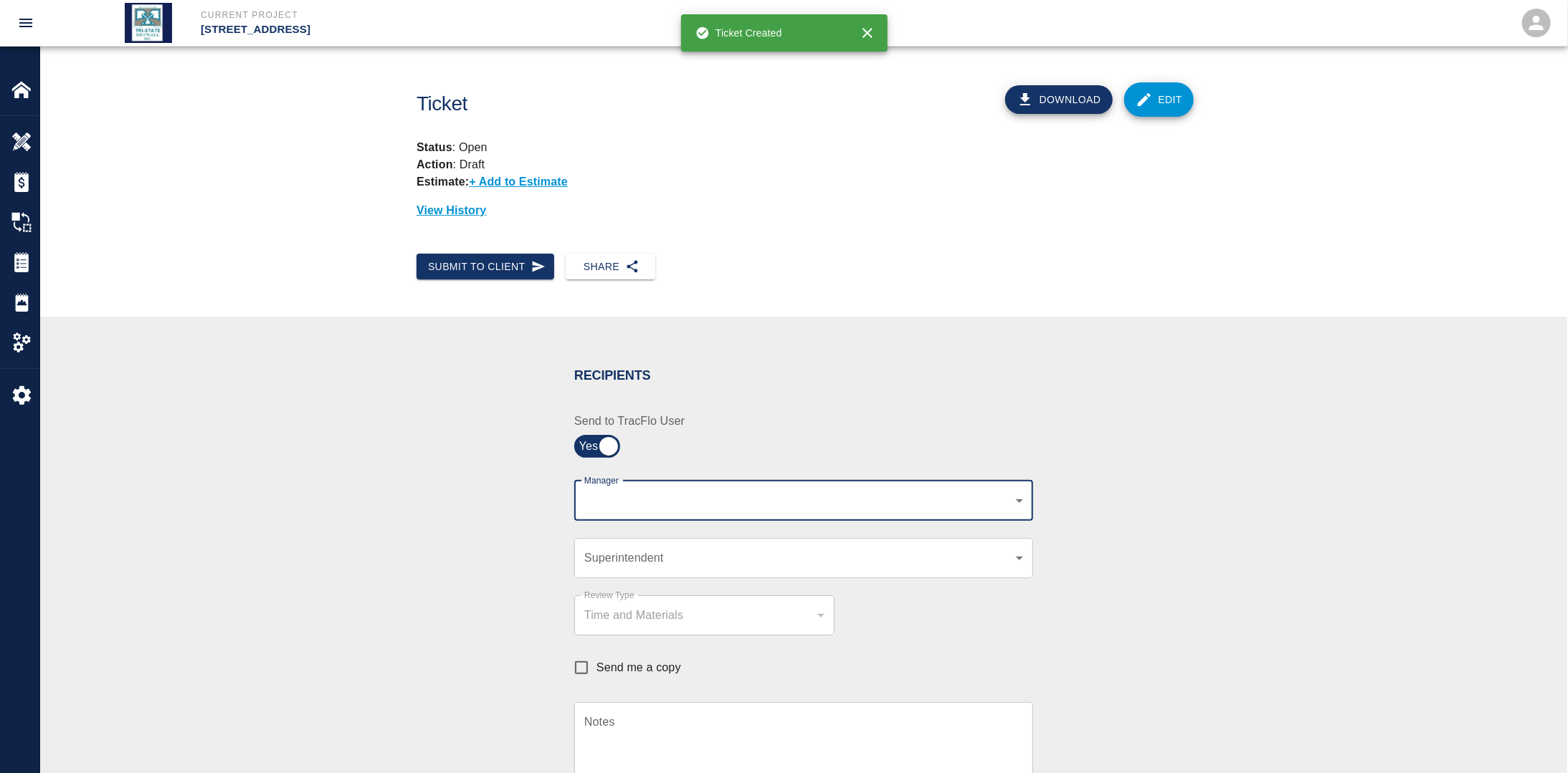
click at [711, 501] on body "Current Project [STREET_ADDRESS] Home [STREET_ADDRESS] Overview Estimates Chang…" at bounding box center [784, 386] width 1568 height 773
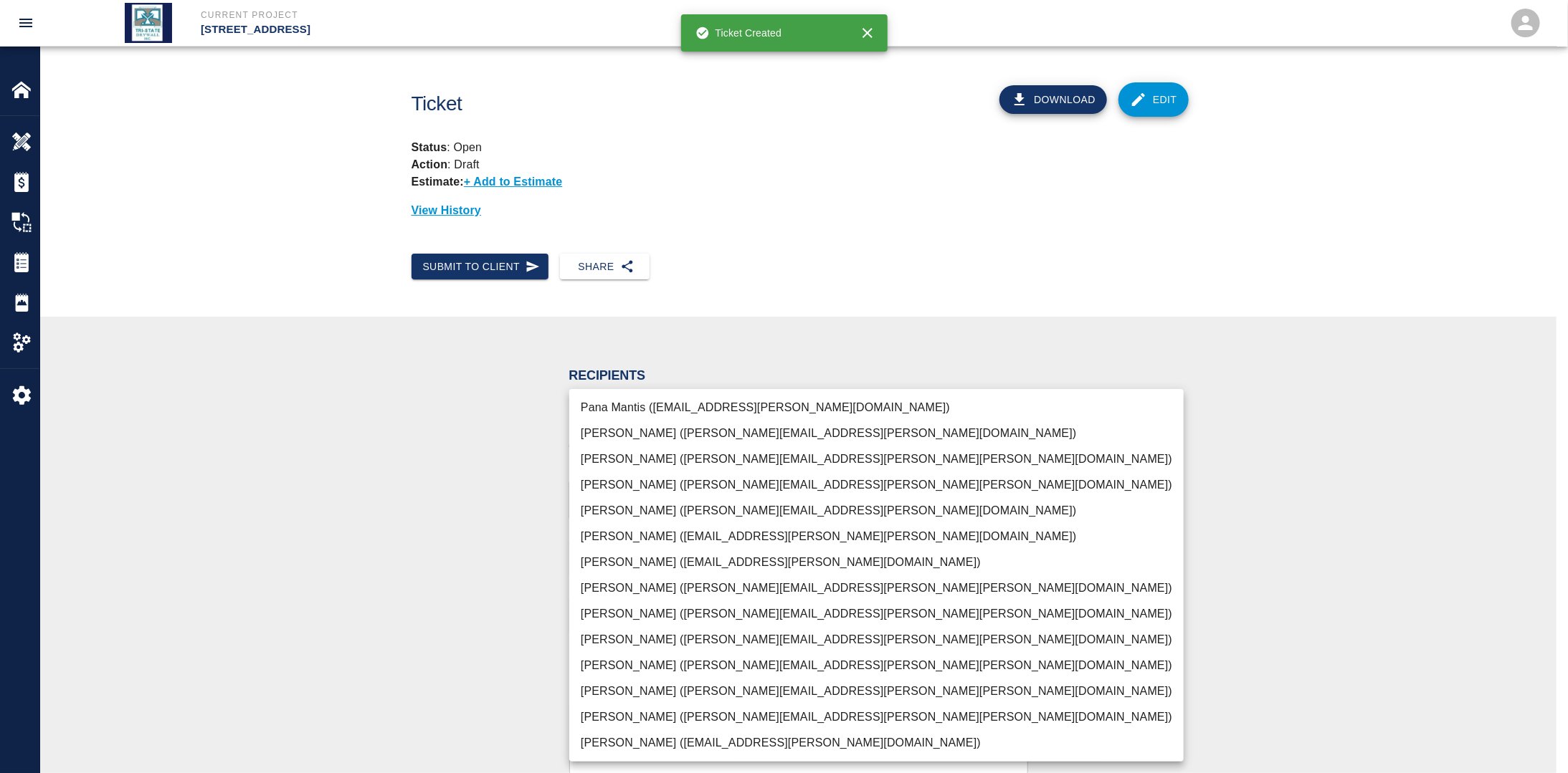
click at [631, 717] on li "[PERSON_NAME] ([PERSON_NAME][EMAIL_ADDRESS][PERSON_NAME][PERSON_NAME][DOMAIN_NA…" at bounding box center [877, 717] width 614 height 26
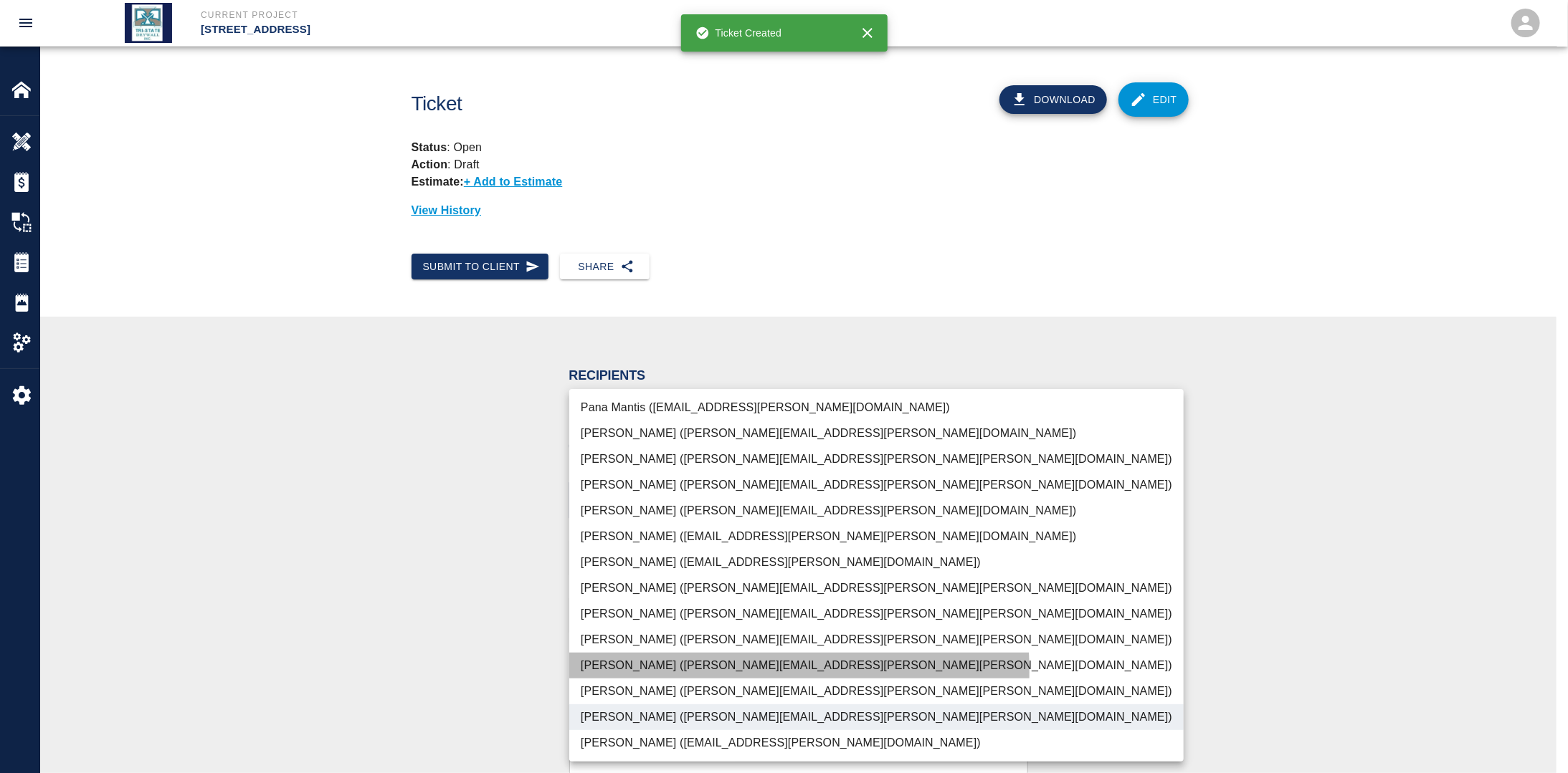
drag, startPoint x: 625, startPoint y: 672, endPoint x: 617, endPoint y: 671, distance: 8.1
click at [621, 672] on li "[PERSON_NAME] ([PERSON_NAME][EMAIL_ADDRESS][PERSON_NAME][PERSON_NAME][DOMAIN_NA…" at bounding box center [877, 666] width 614 height 26
type input "f2151df9-a33d-4239-98b3-85d2c5195f79,79096ab5-3b7f-4dda-89ef-6bffdeaf2507"
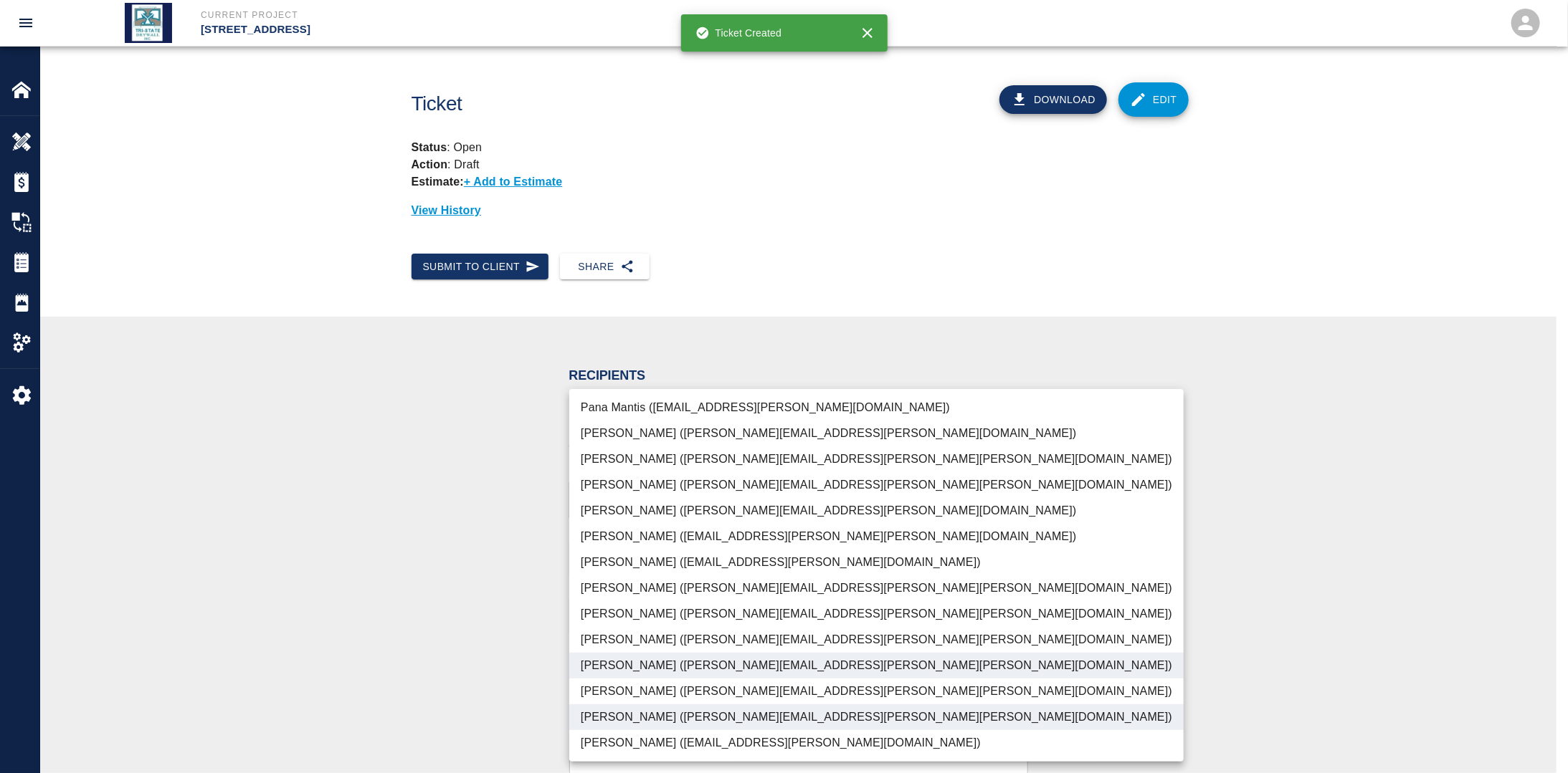
click at [451, 634] on div at bounding box center [784, 386] width 1568 height 773
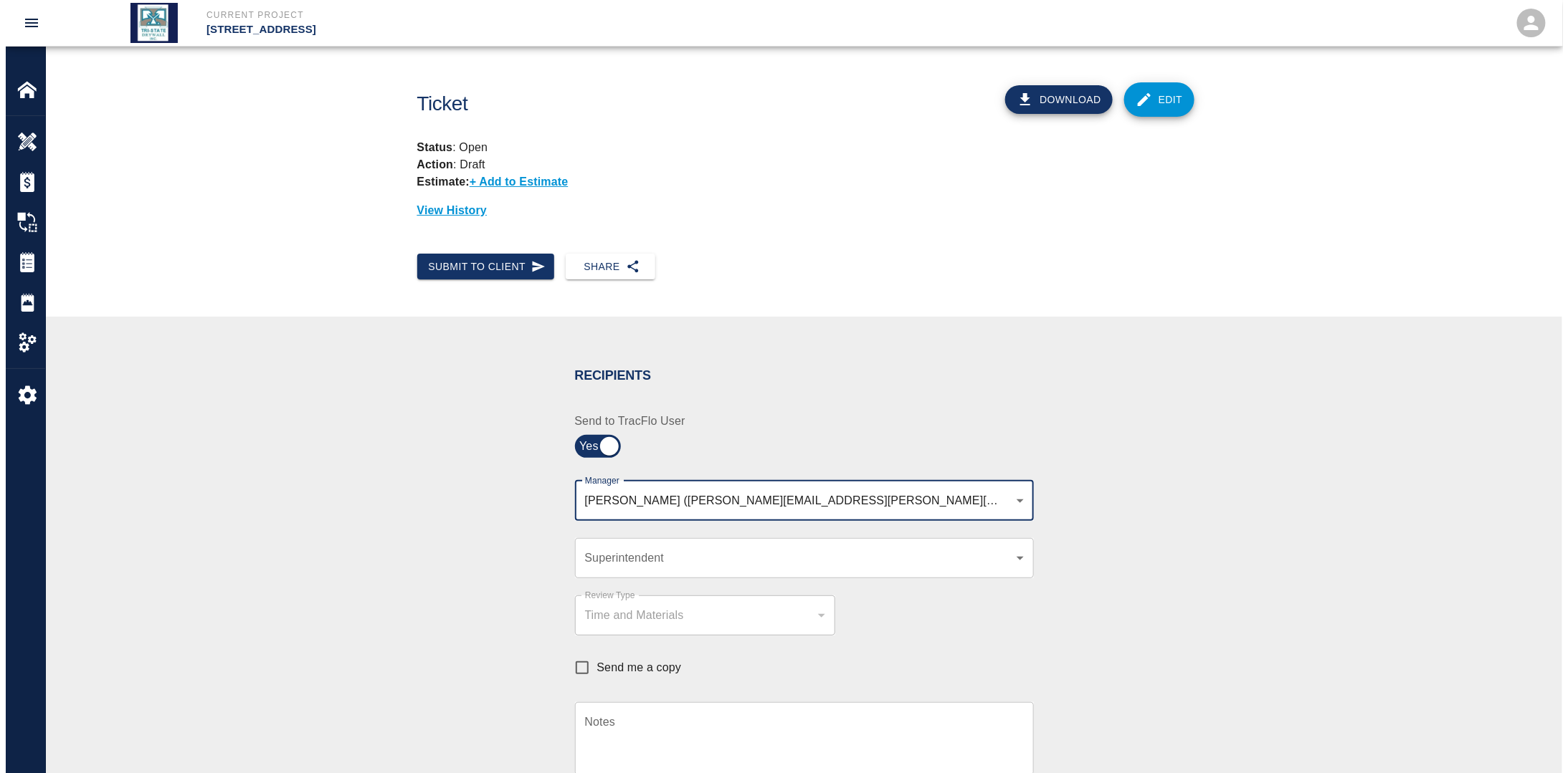
click at [639, 562] on body "Current Project [STREET_ADDRESS] Home [STREET_ADDRESS] Overview Estimates Chang…" at bounding box center [778, 386] width 1557 height 773
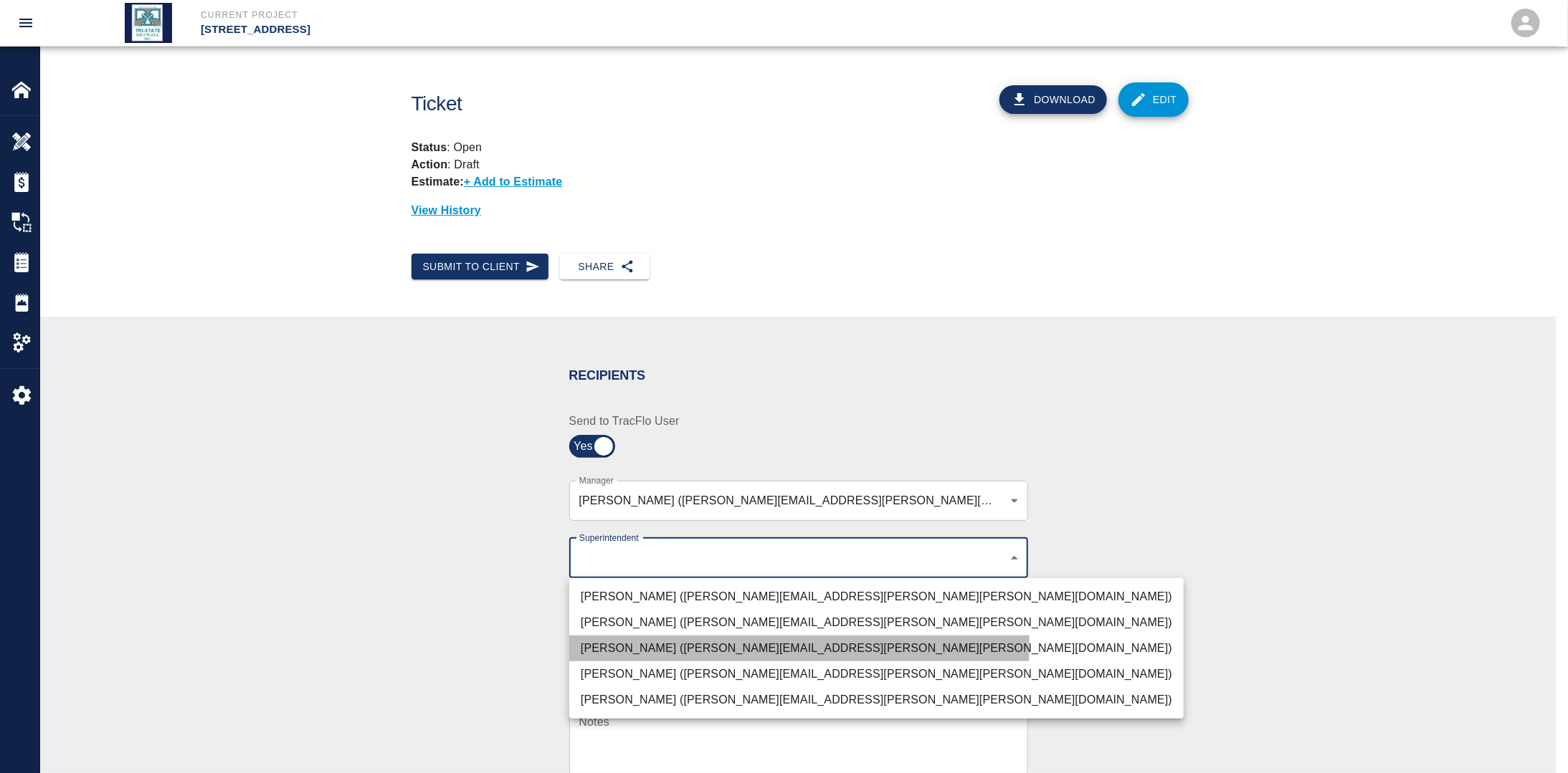
click at [619, 642] on li "[PERSON_NAME] ([PERSON_NAME][EMAIL_ADDRESS][PERSON_NAME][PERSON_NAME][DOMAIN_NA…" at bounding box center [877, 649] width 614 height 26
type input "32bad40b-bb12-40c1-a9d7-1de55074e5d0"
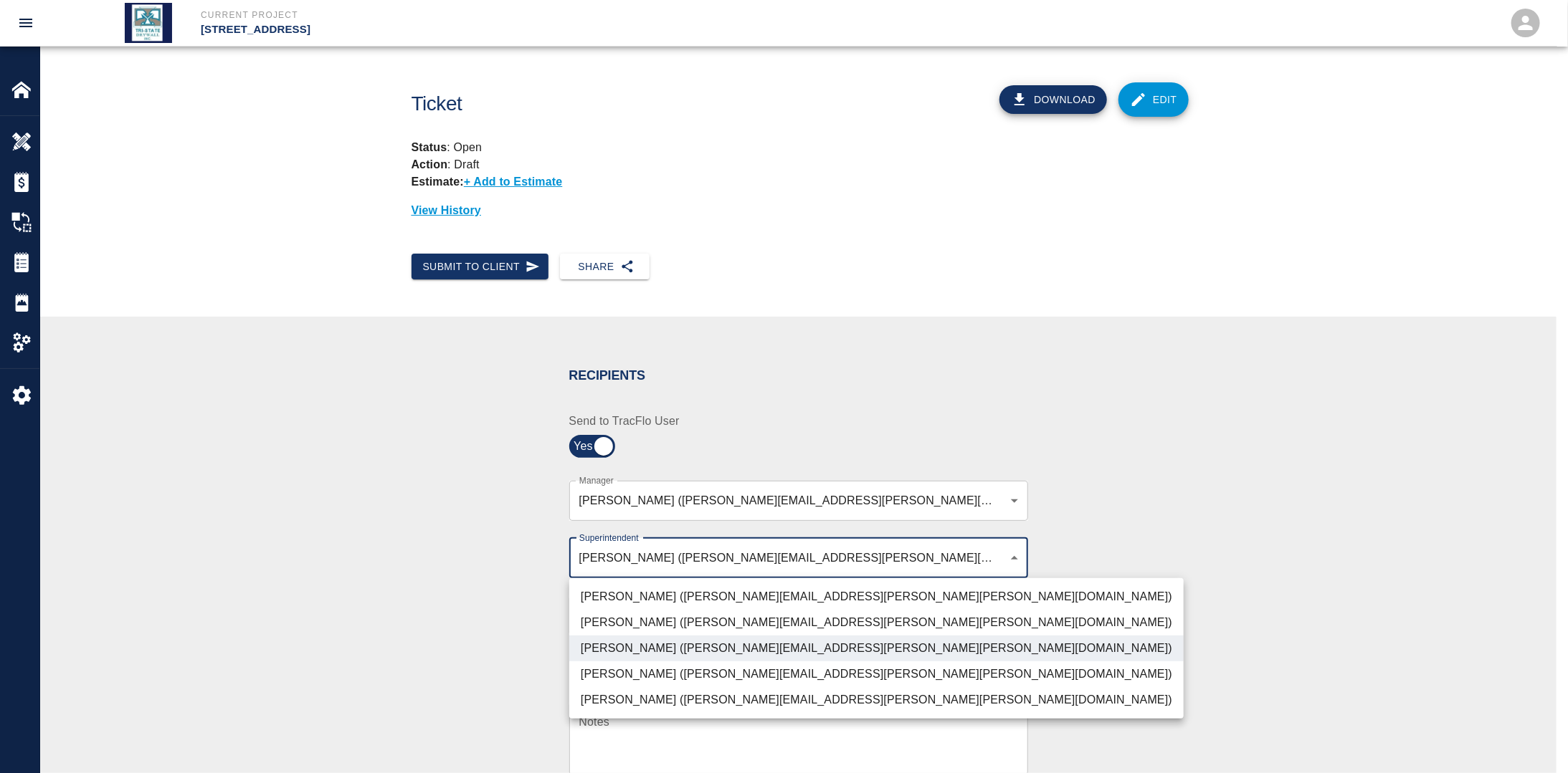
click at [479, 628] on div at bounding box center [784, 386] width 1568 height 773
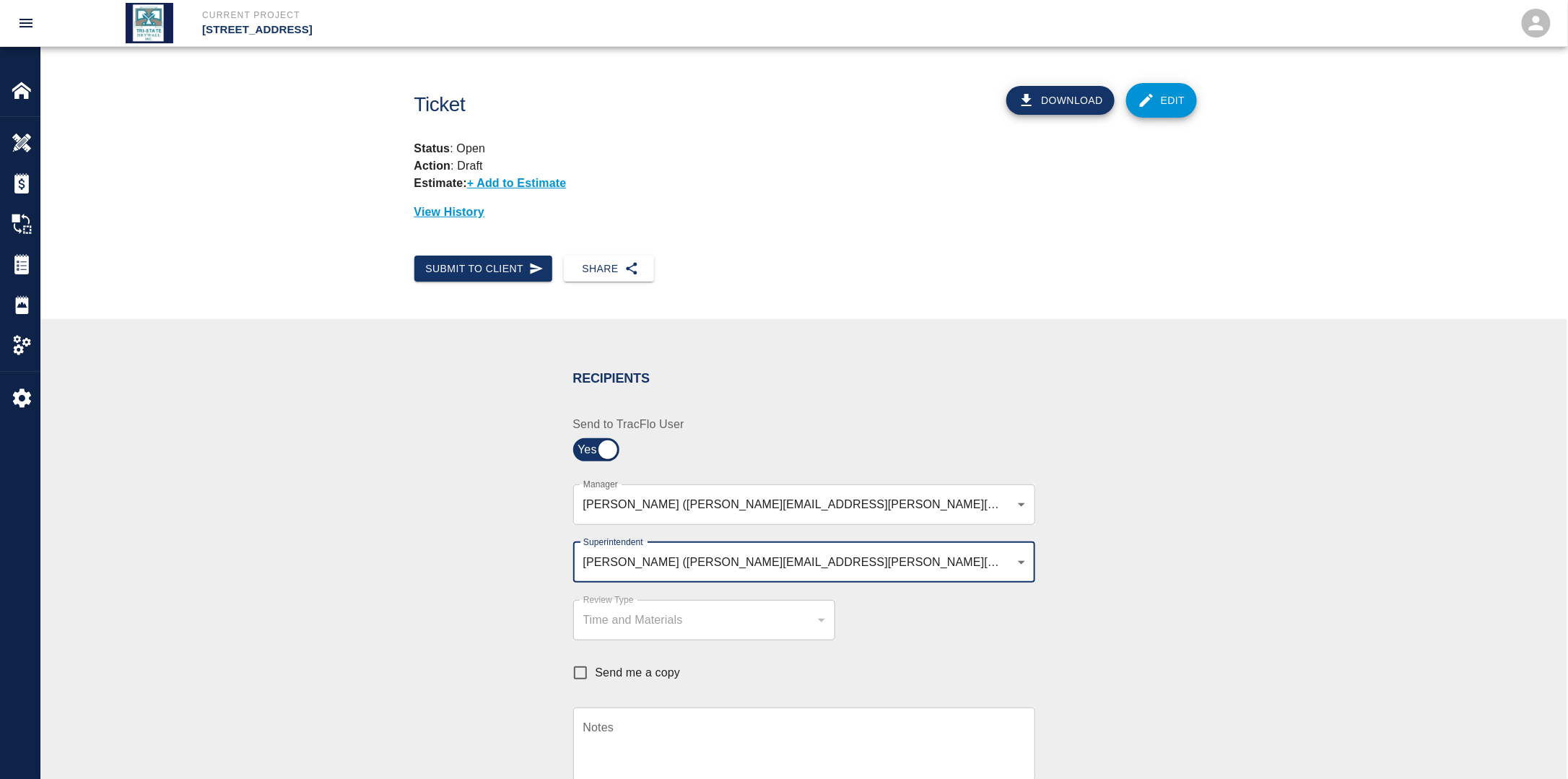
click at [578, 667] on input "Send me a copy" at bounding box center [580, 673] width 30 height 30
checkbox input "true"
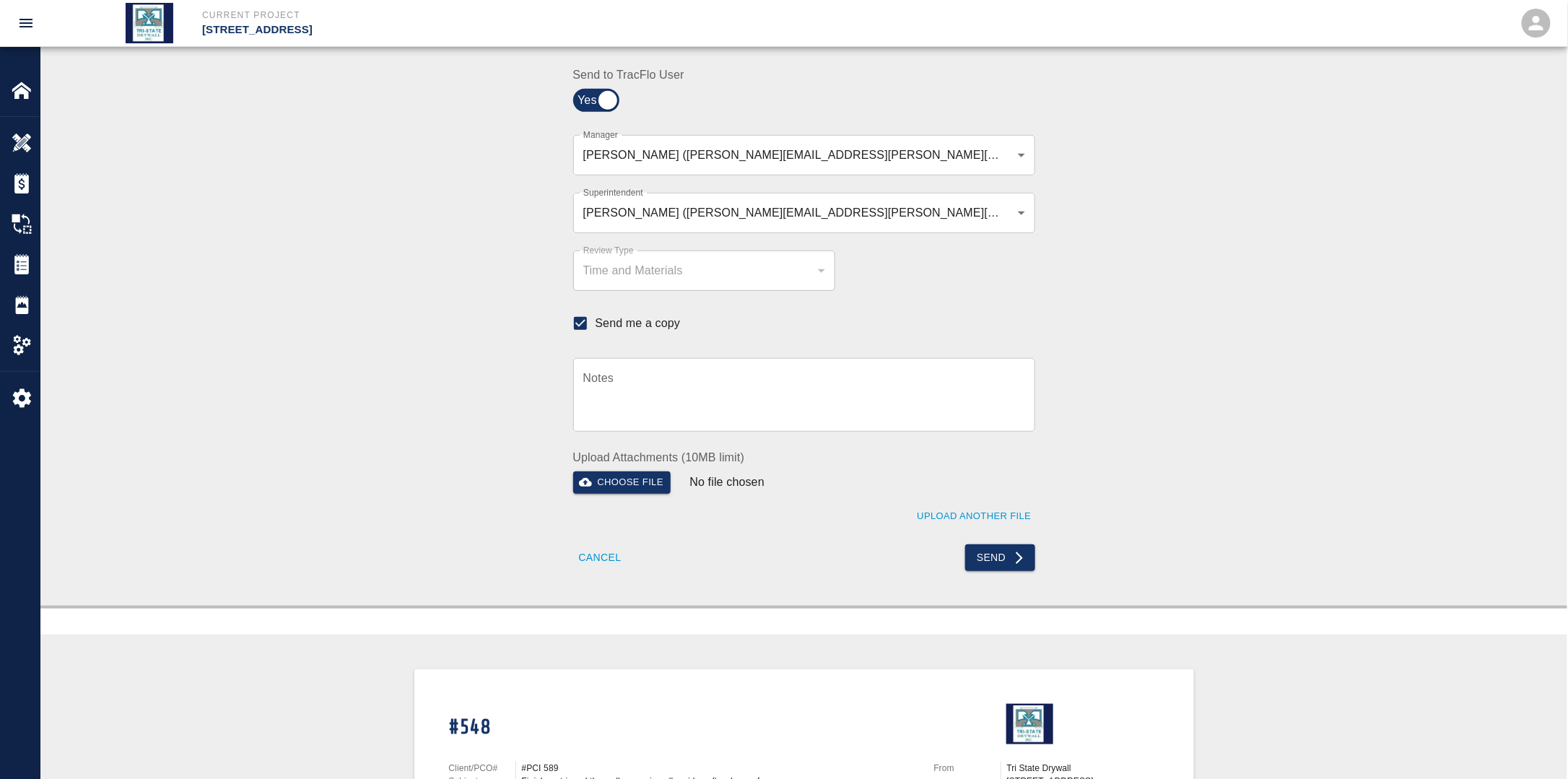
scroll to position [361, 0]
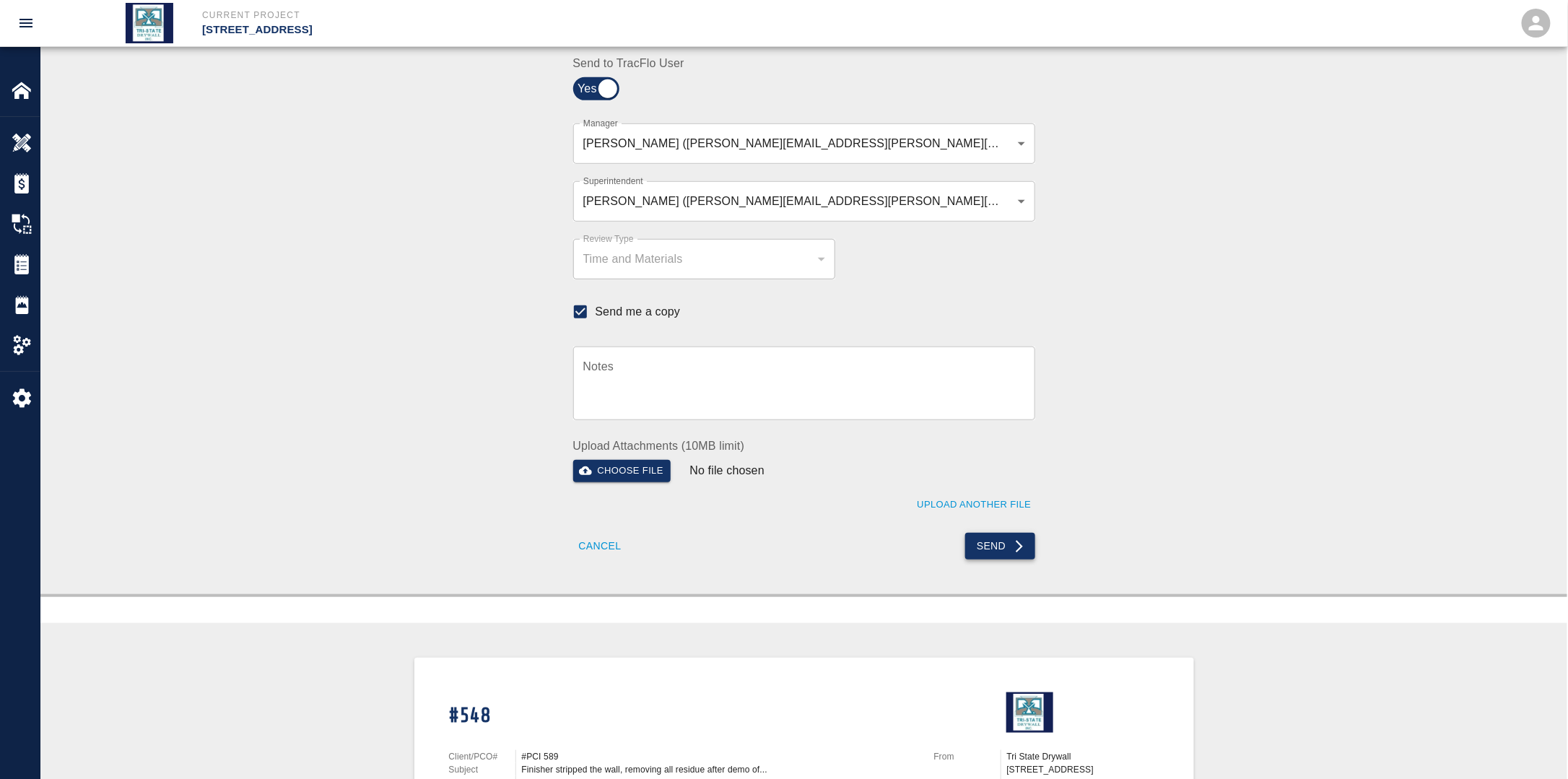
click at [995, 547] on button "Send" at bounding box center [1000, 546] width 70 height 27
checkbox input "false"
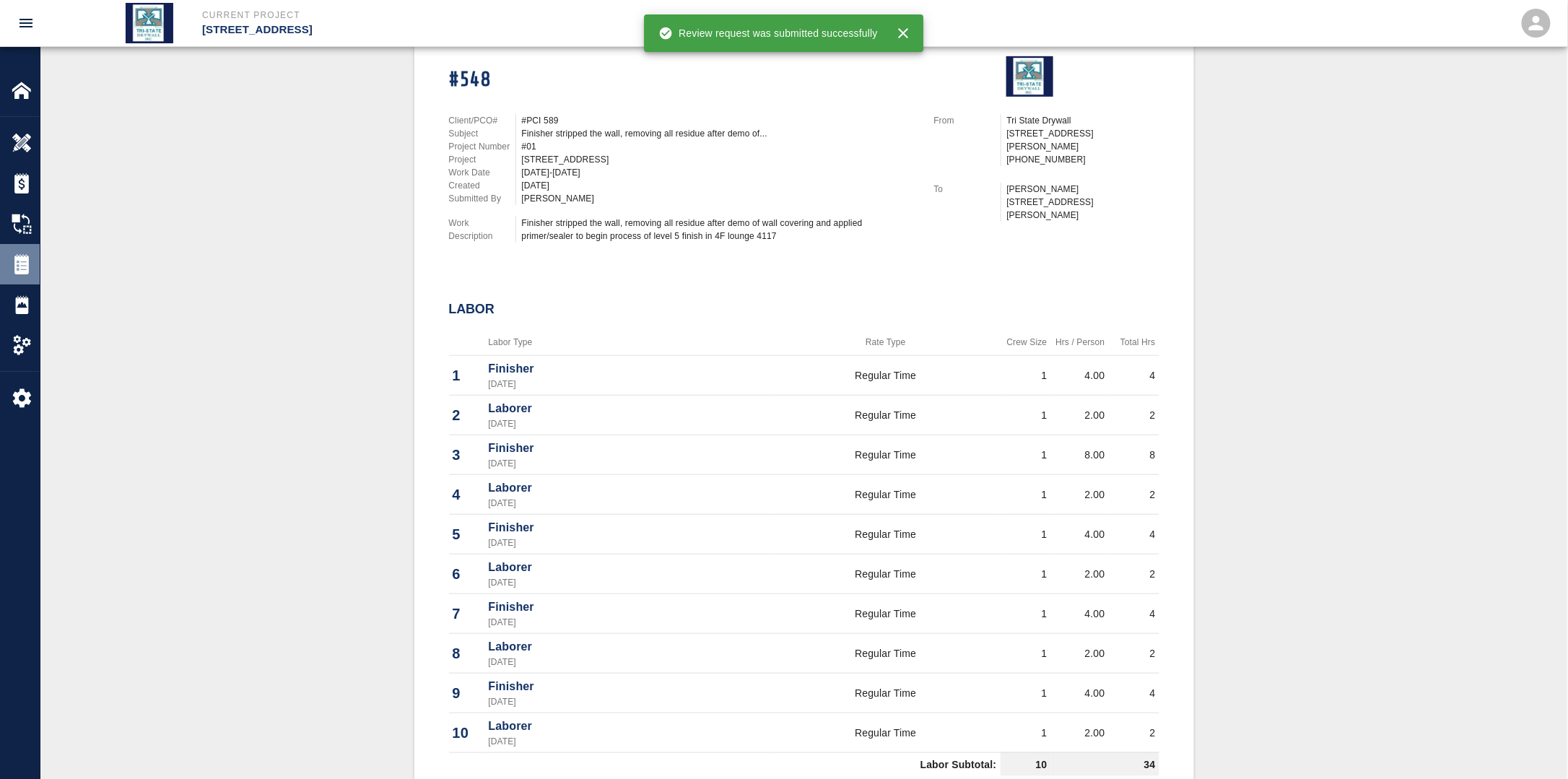
click at [24, 264] on img at bounding box center [21, 264] width 20 height 20
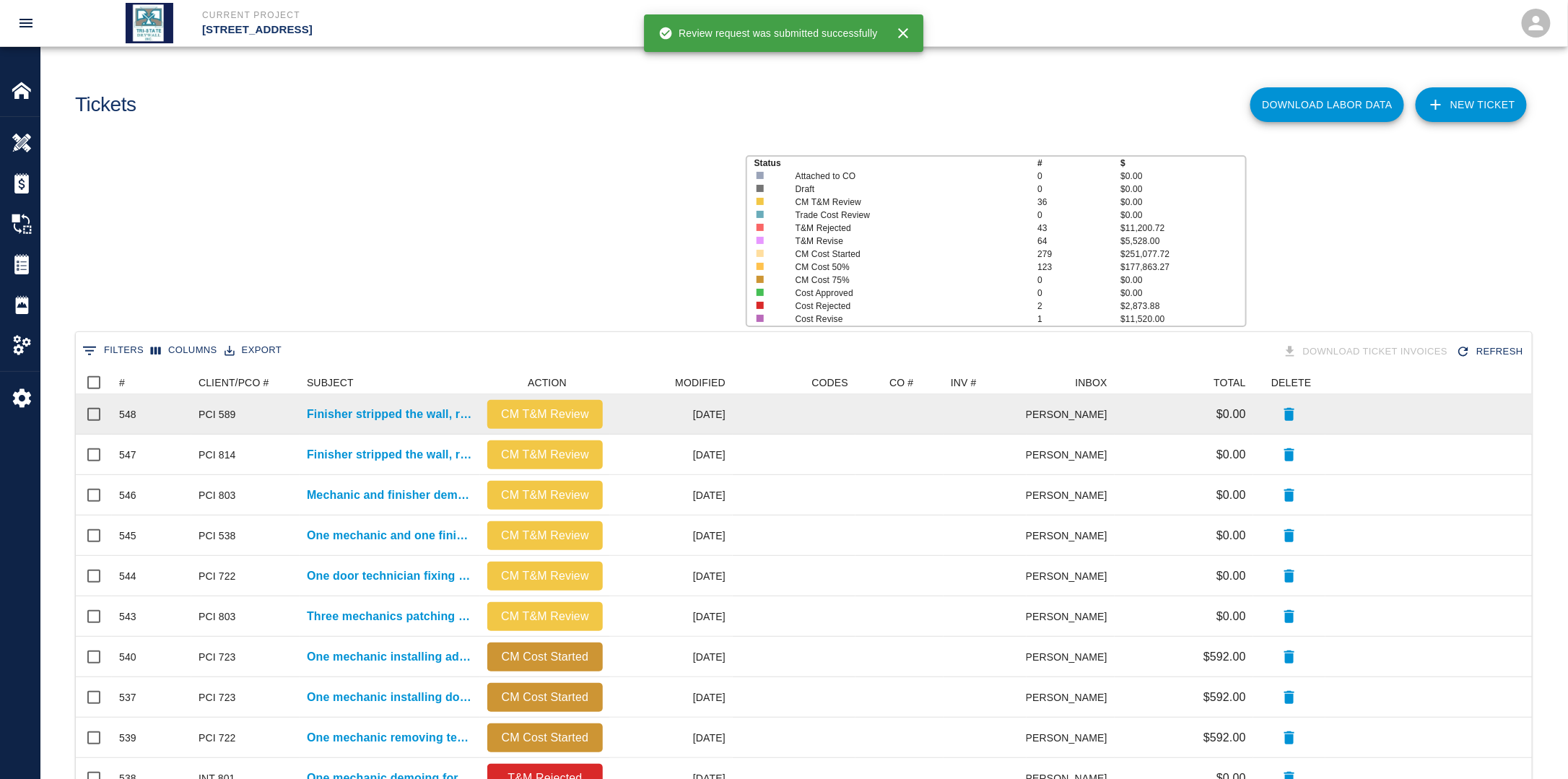
scroll to position [821, 1447]
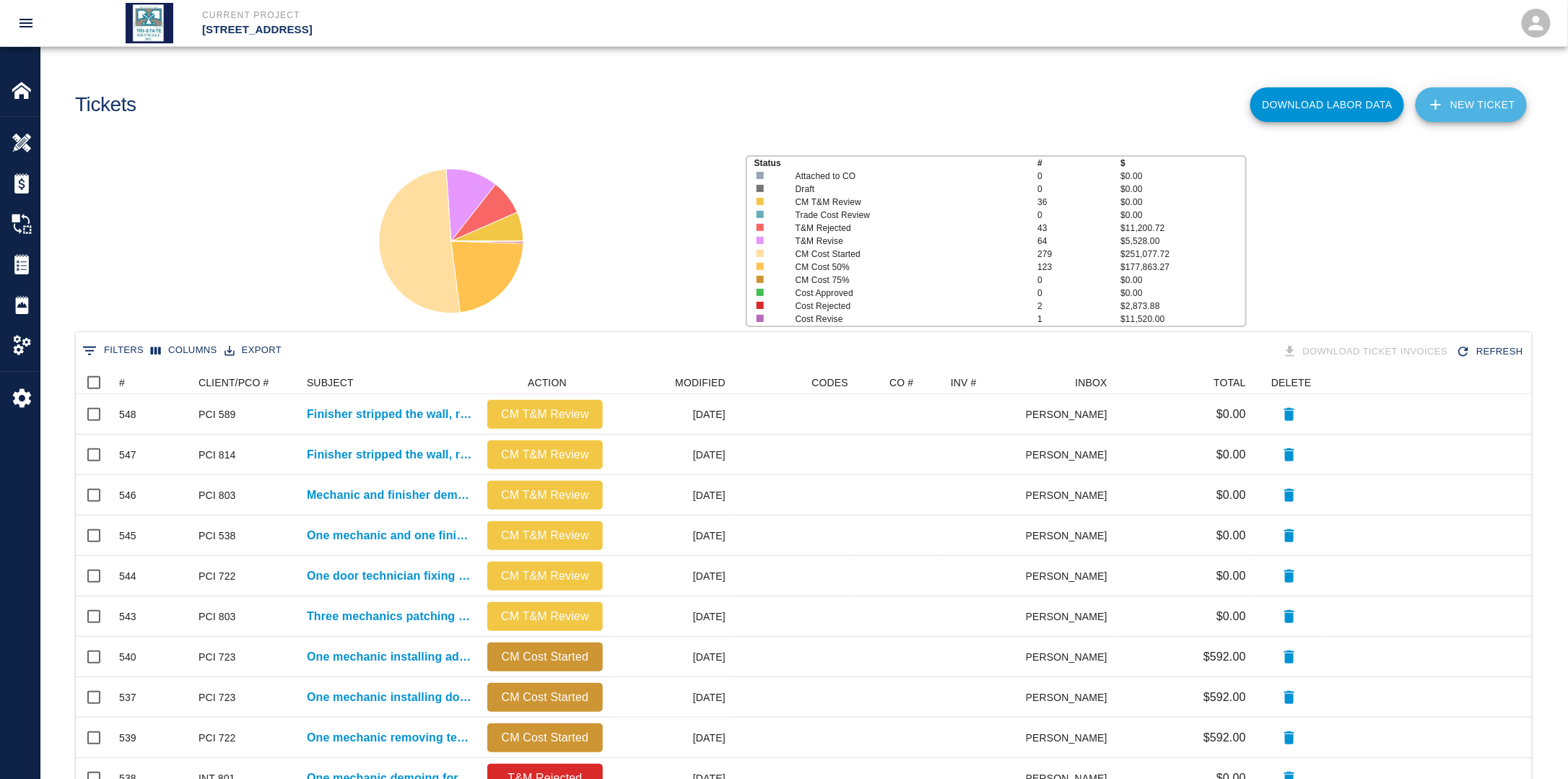
click at [1502, 101] on link "NEW TICKET" at bounding box center [1471, 105] width 111 height 34
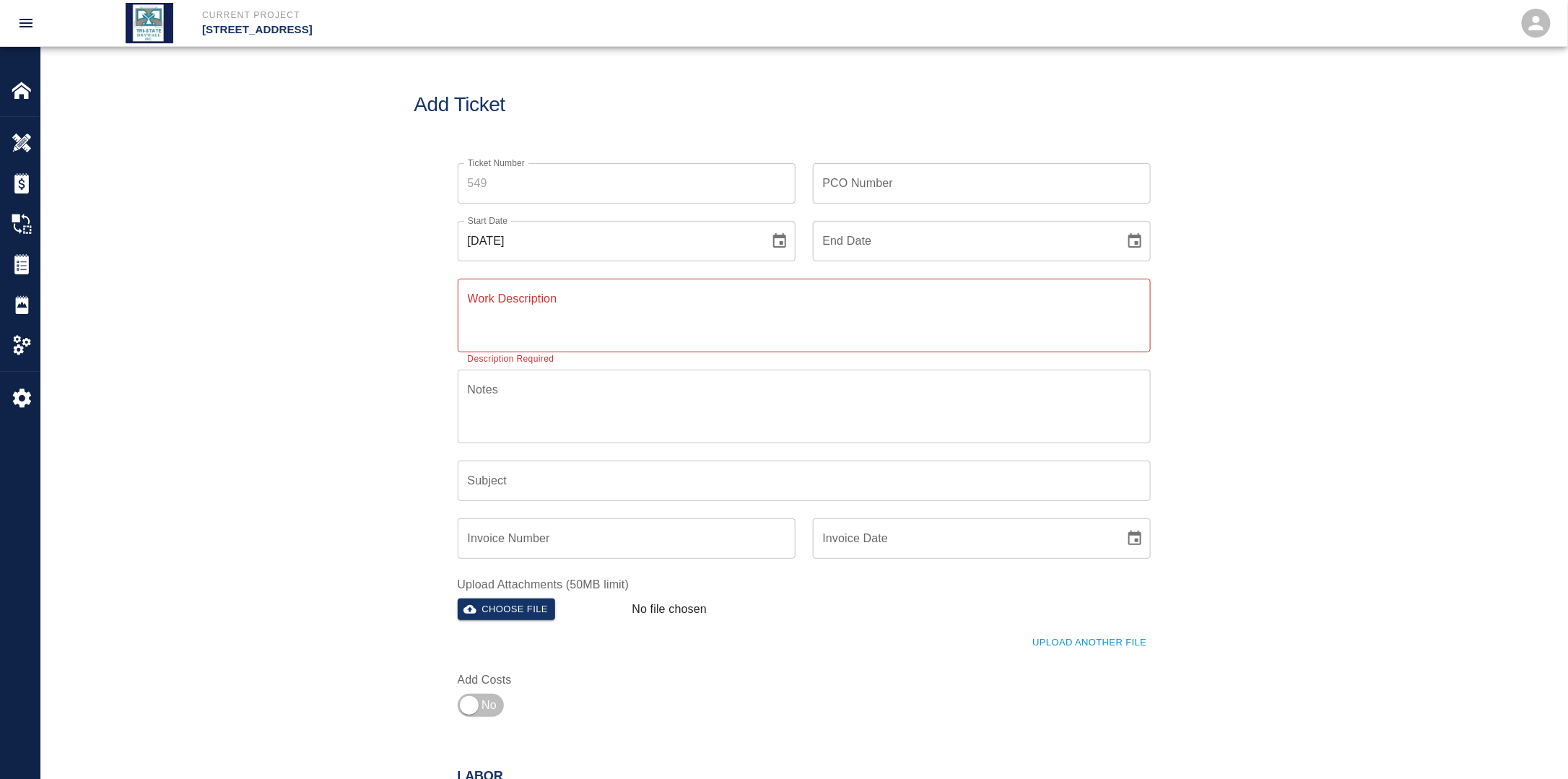
click at [922, 178] on input "PCO Number" at bounding box center [982, 182] width 338 height 40
type input "PCI 508"
click at [775, 241] on icon "Choose date, selected date is Sep 28, 2025" at bounding box center [779, 241] width 17 height 17
drag, startPoint x: 582, startPoint y: 396, endPoint x: 655, endPoint y: 399, distance: 73.1
click at [582, 396] on button "16" at bounding box center [580, 399] width 26 height 26
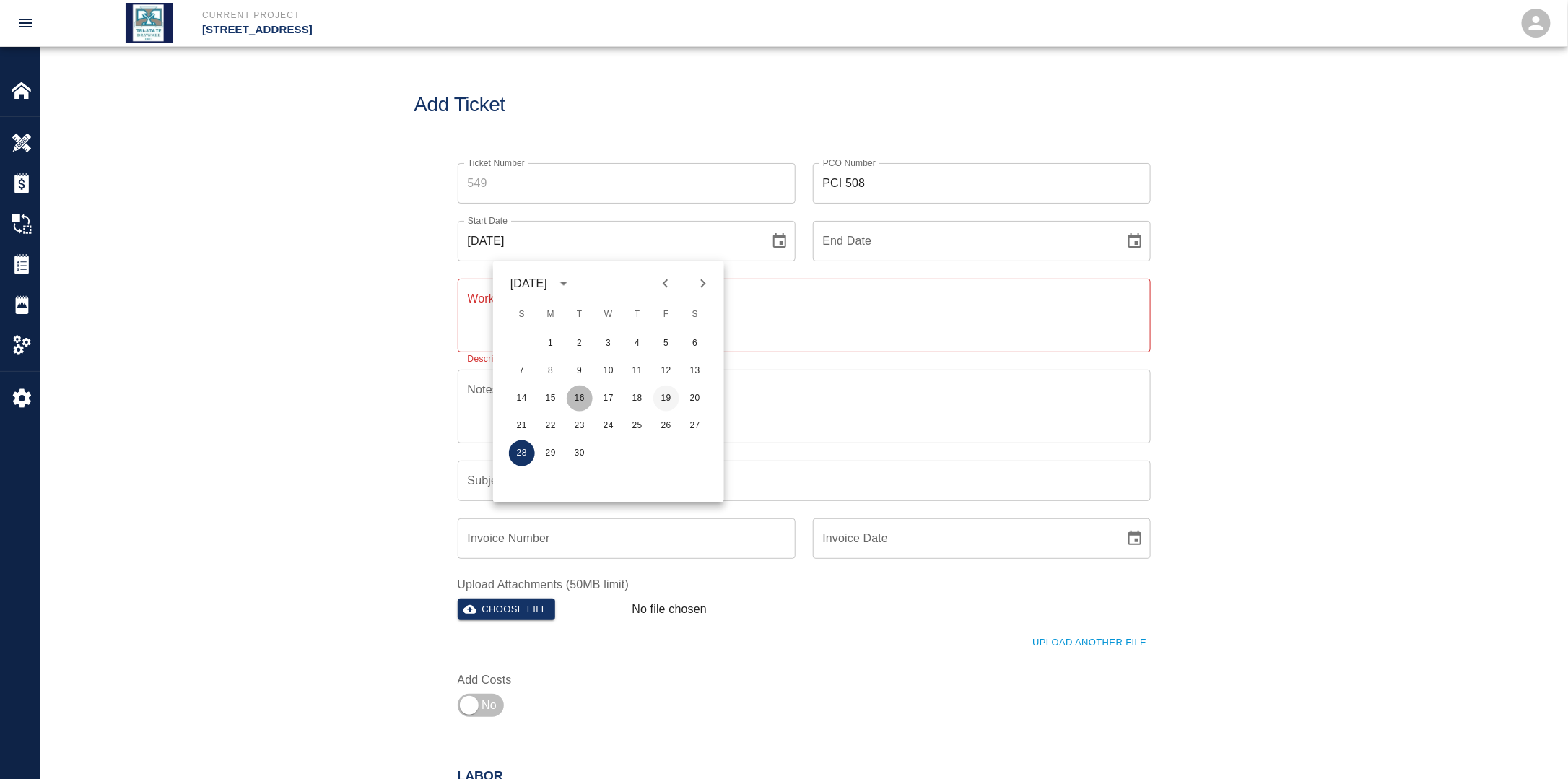
type input "[DATE]"
click at [1132, 238] on icon "Choose date" at bounding box center [1134, 241] width 17 height 17
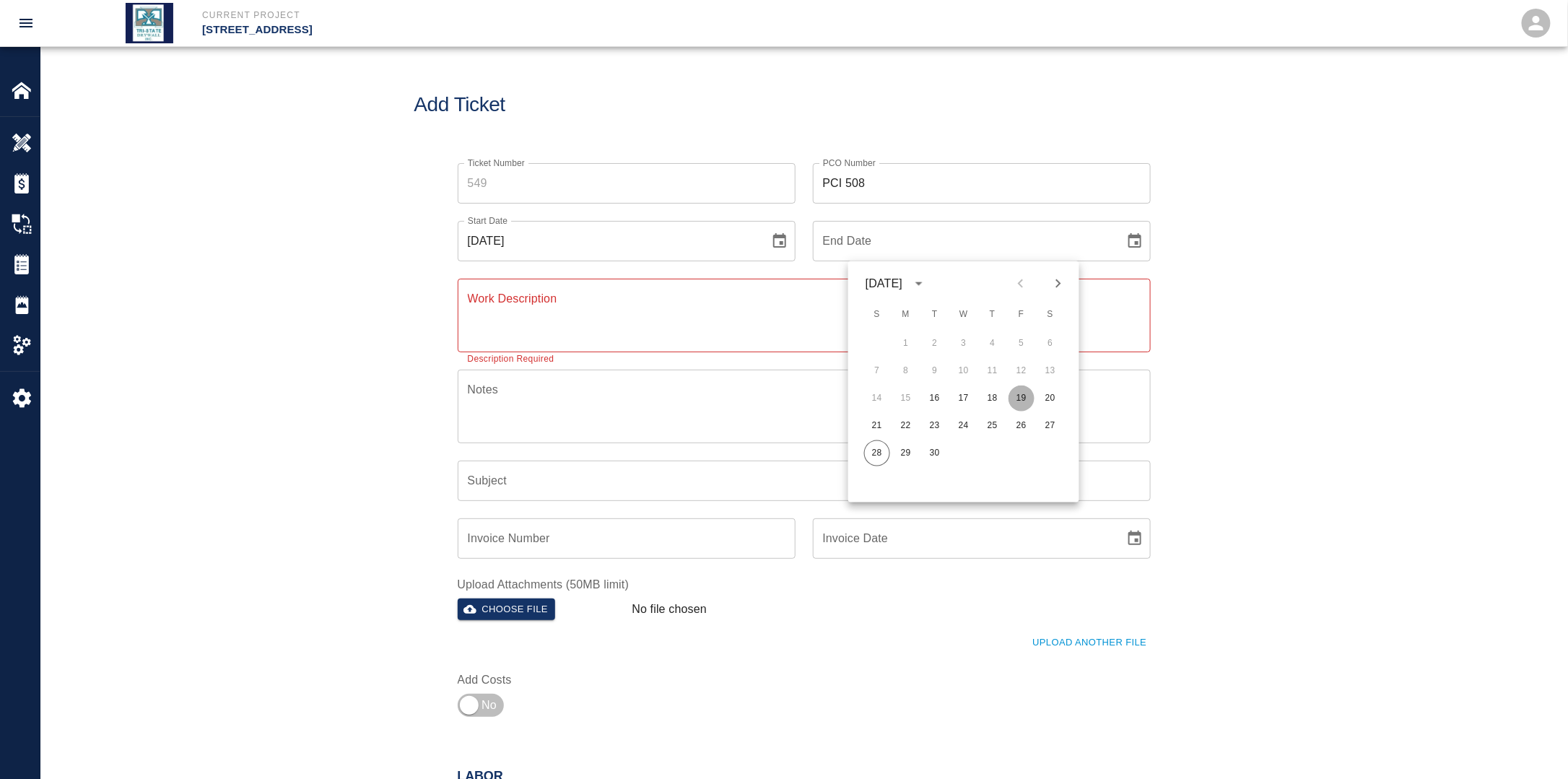
click at [1020, 395] on button "19" at bounding box center [1022, 399] width 26 height 26
type input "[DATE]"
click at [700, 335] on textarea "Work Description" at bounding box center [804, 315] width 672 height 50
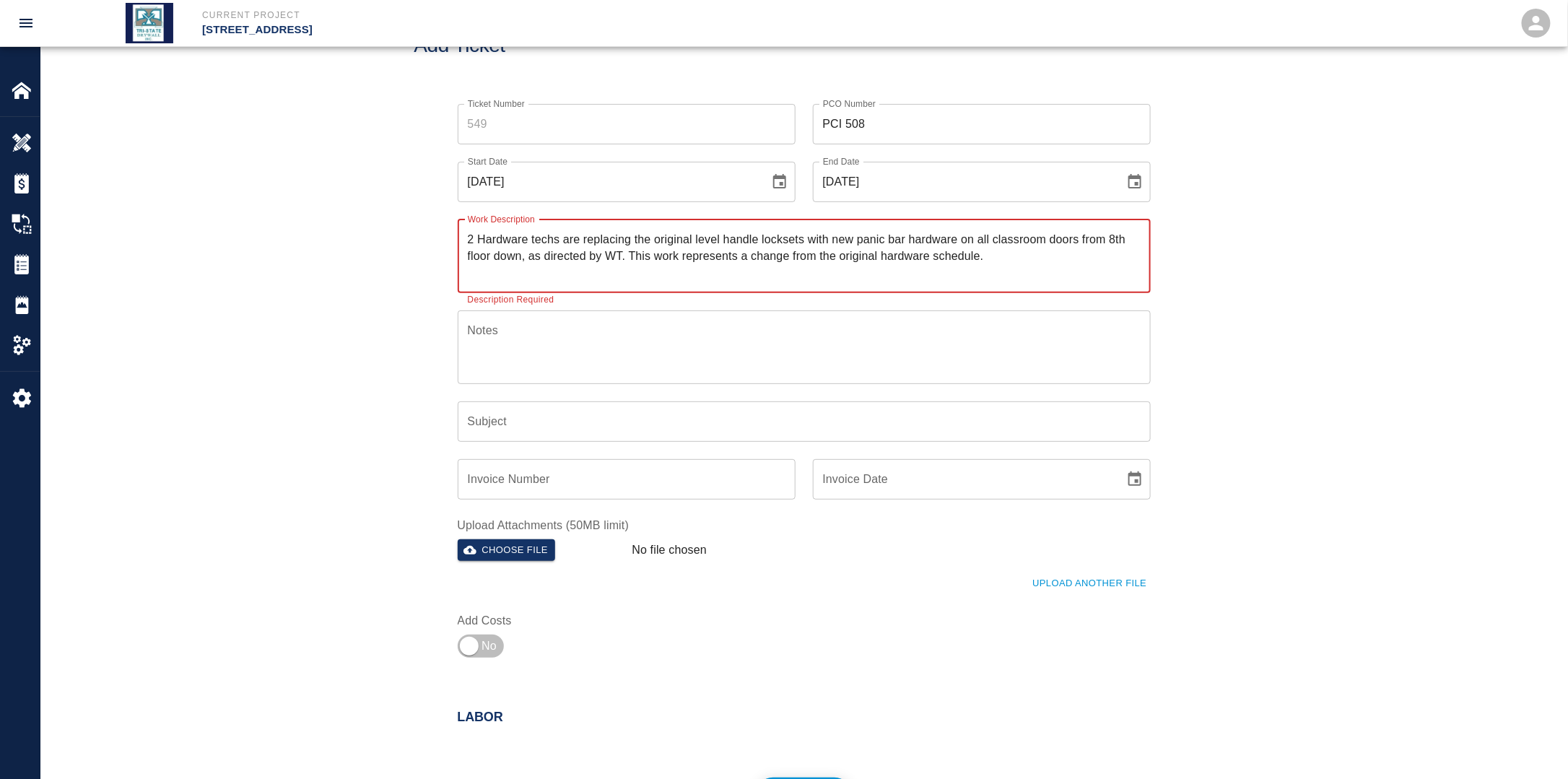
scroll to position [217, 0]
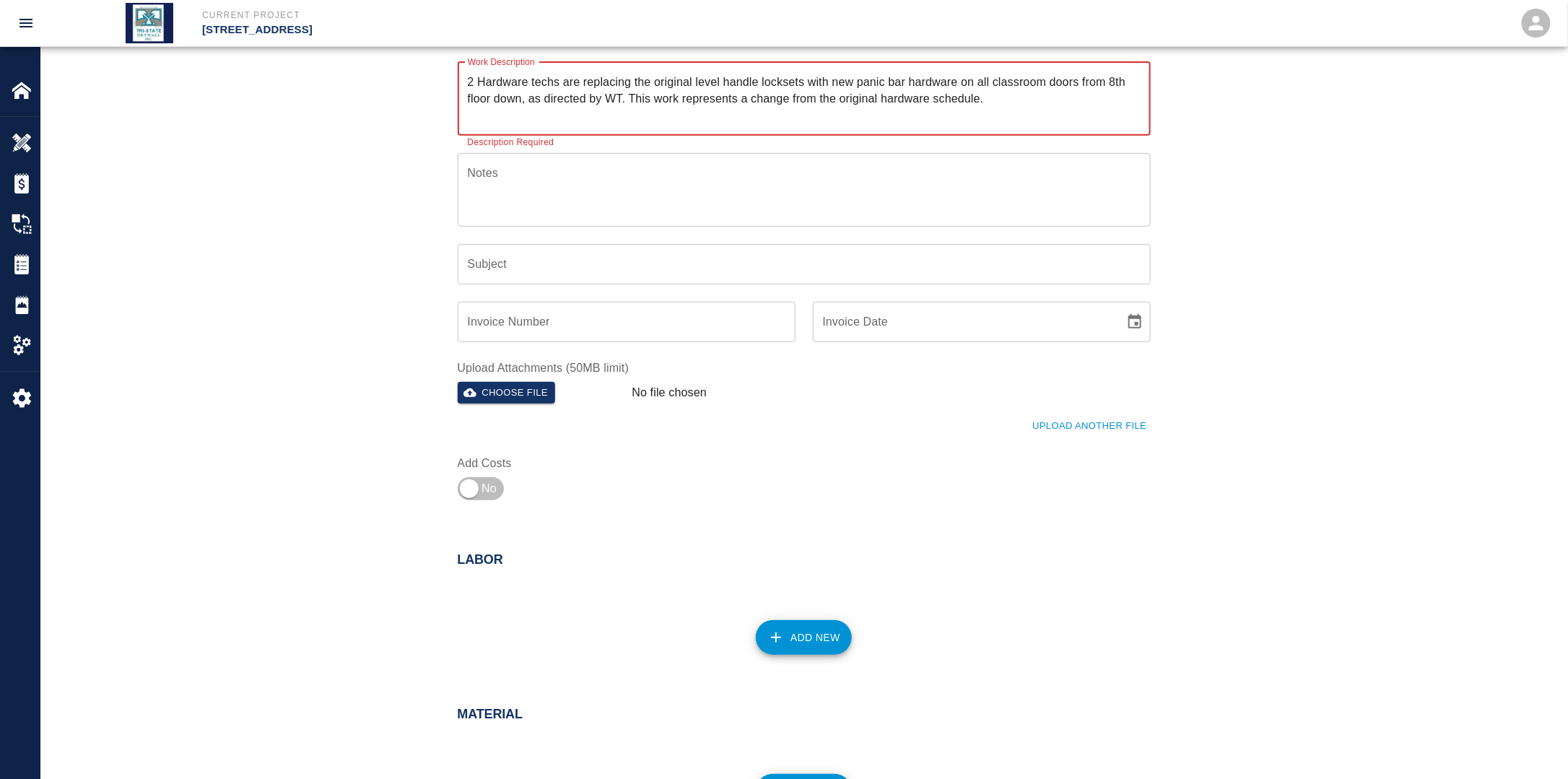
type textarea "2 Hardware techs are replacing the original level handle locksets with new pani…"
click at [813, 628] on button "Add New" at bounding box center [803, 637] width 96 height 34
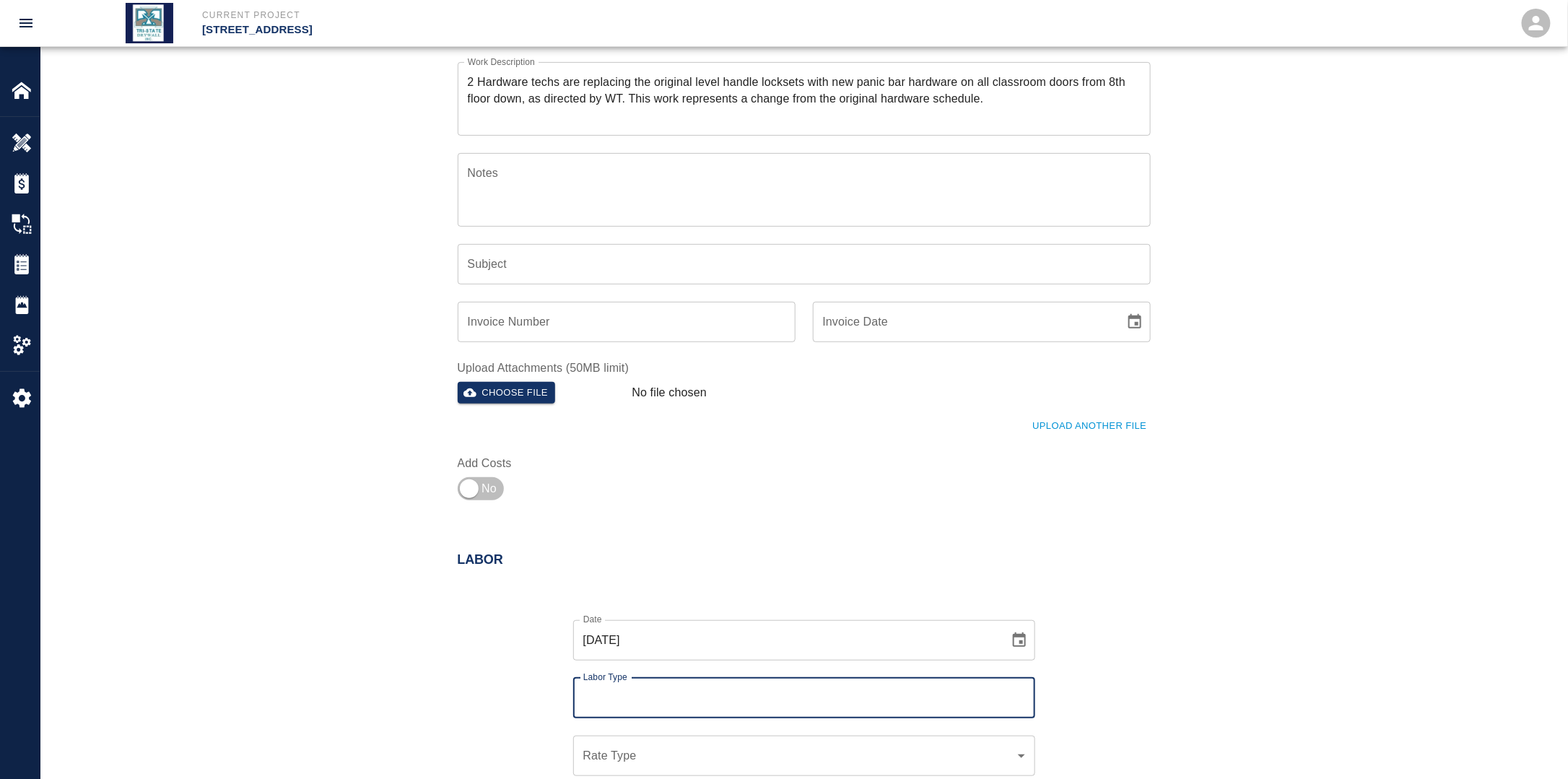
click at [744, 642] on input "[DATE]" at bounding box center [786, 640] width 426 height 40
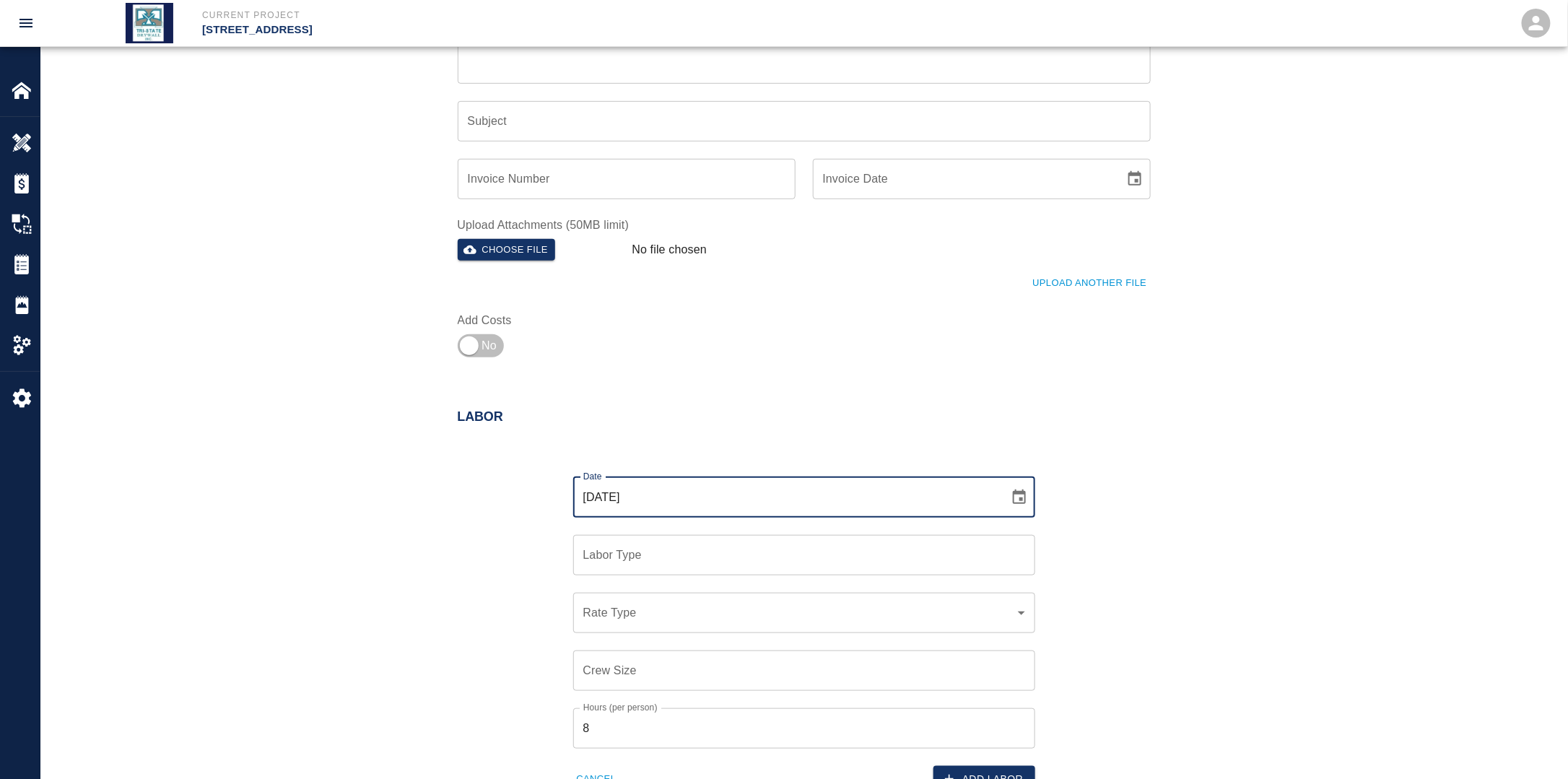
scroll to position [361, 0]
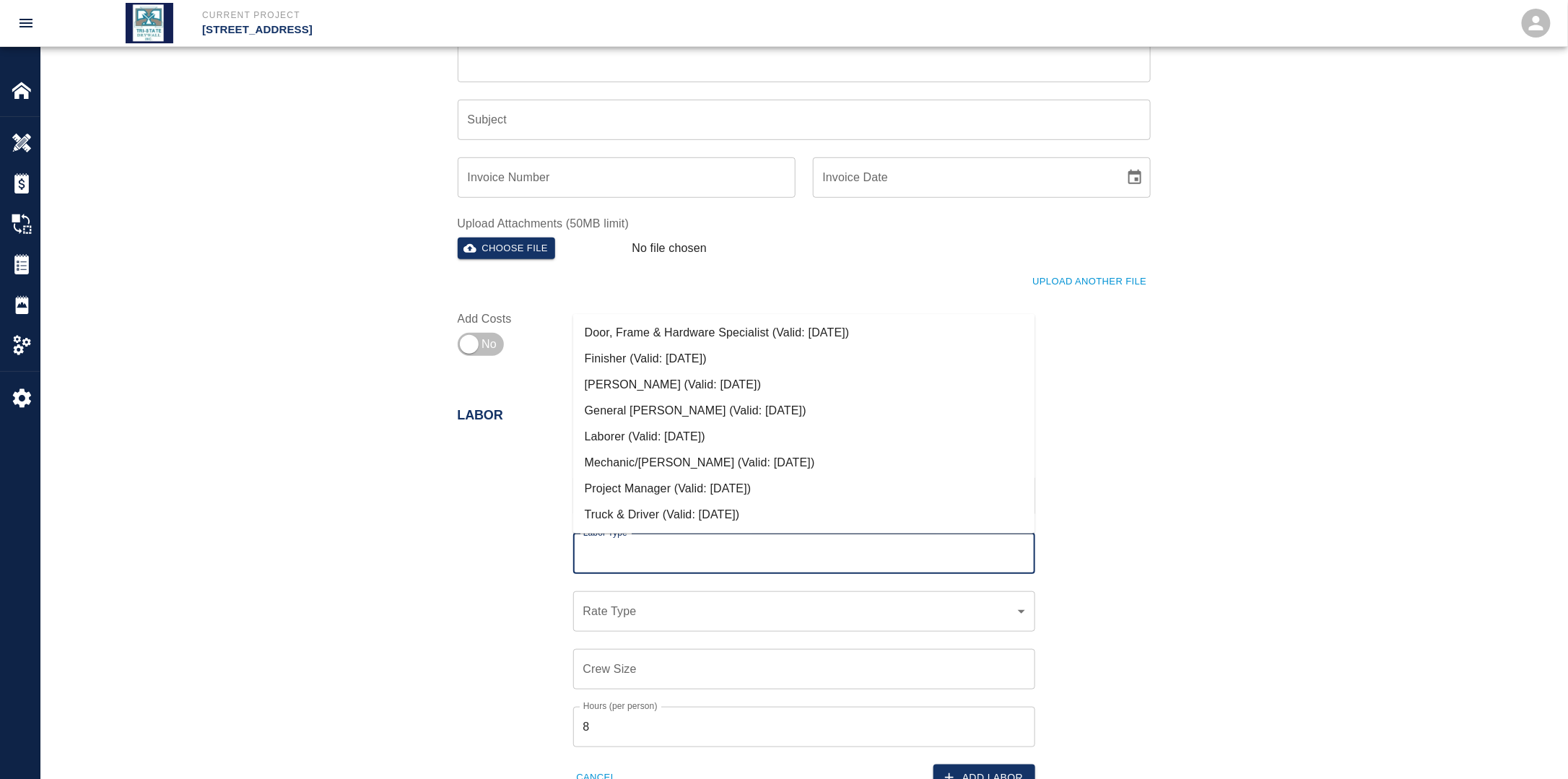
click at [697, 559] on input "Labor Type" at bounding box center [804, 554] width 449 height 28
click at [685, 335] on li "Door, Frame & Hardware Specialist (Valid: [DATE])" at bounding box center [804, 333] width 462 height 26
type input "Door, Frame & Hardware Specialist"
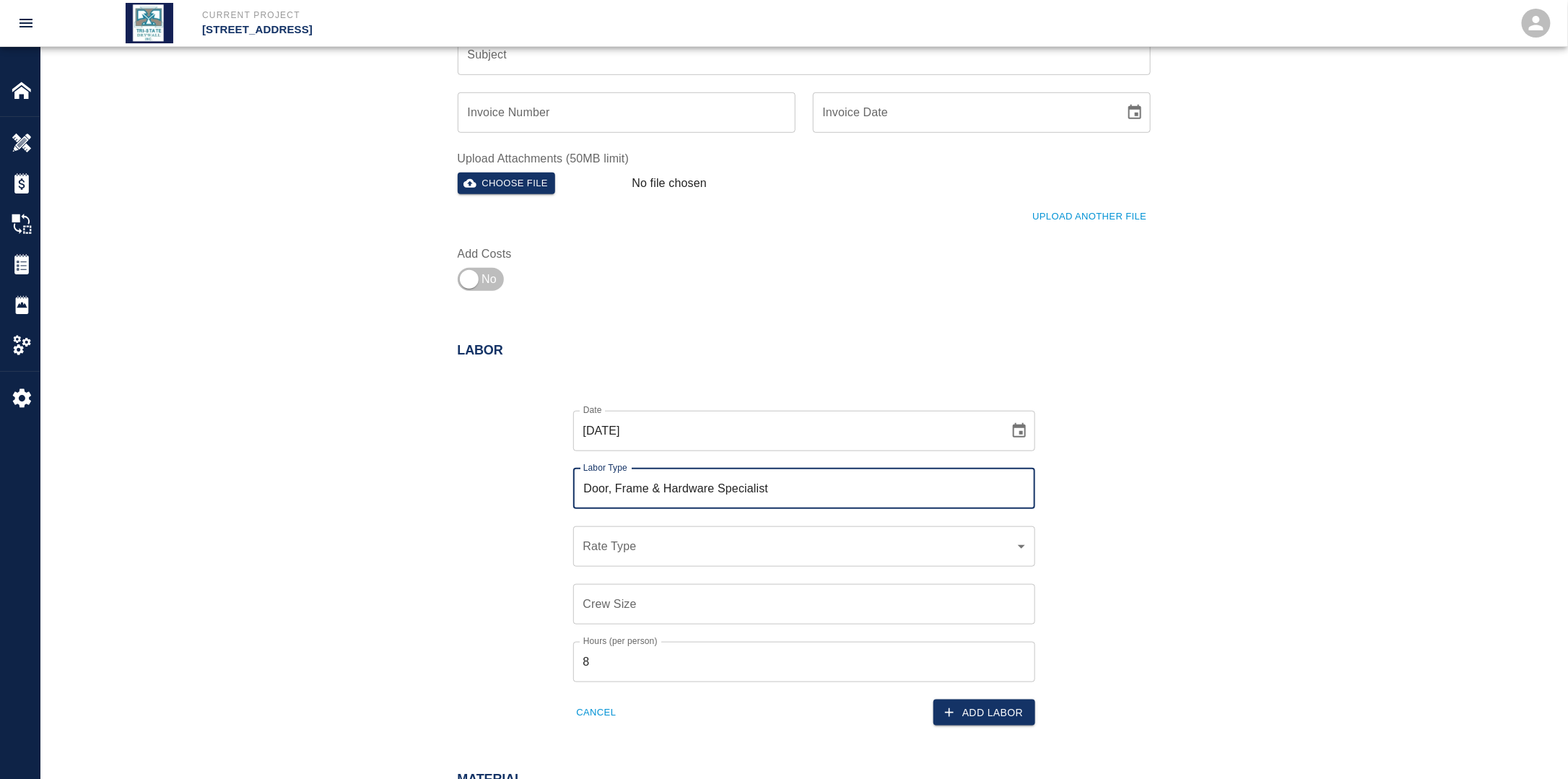
scroll to position [506, 0]
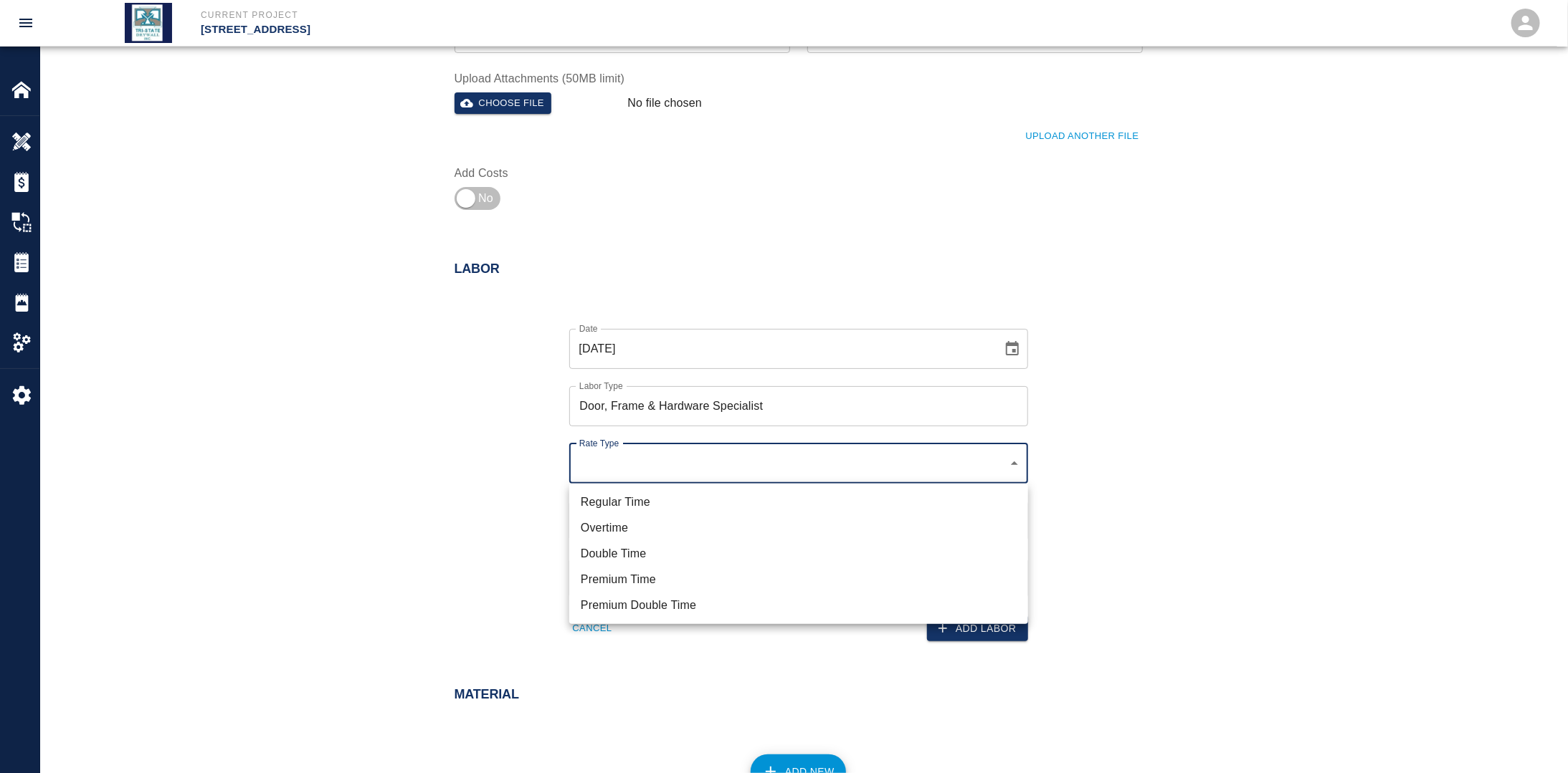
click at [631, 497] on li "Regular Time" at bounding box center [799, 503] width 459 height 26
type input "rate_rt"
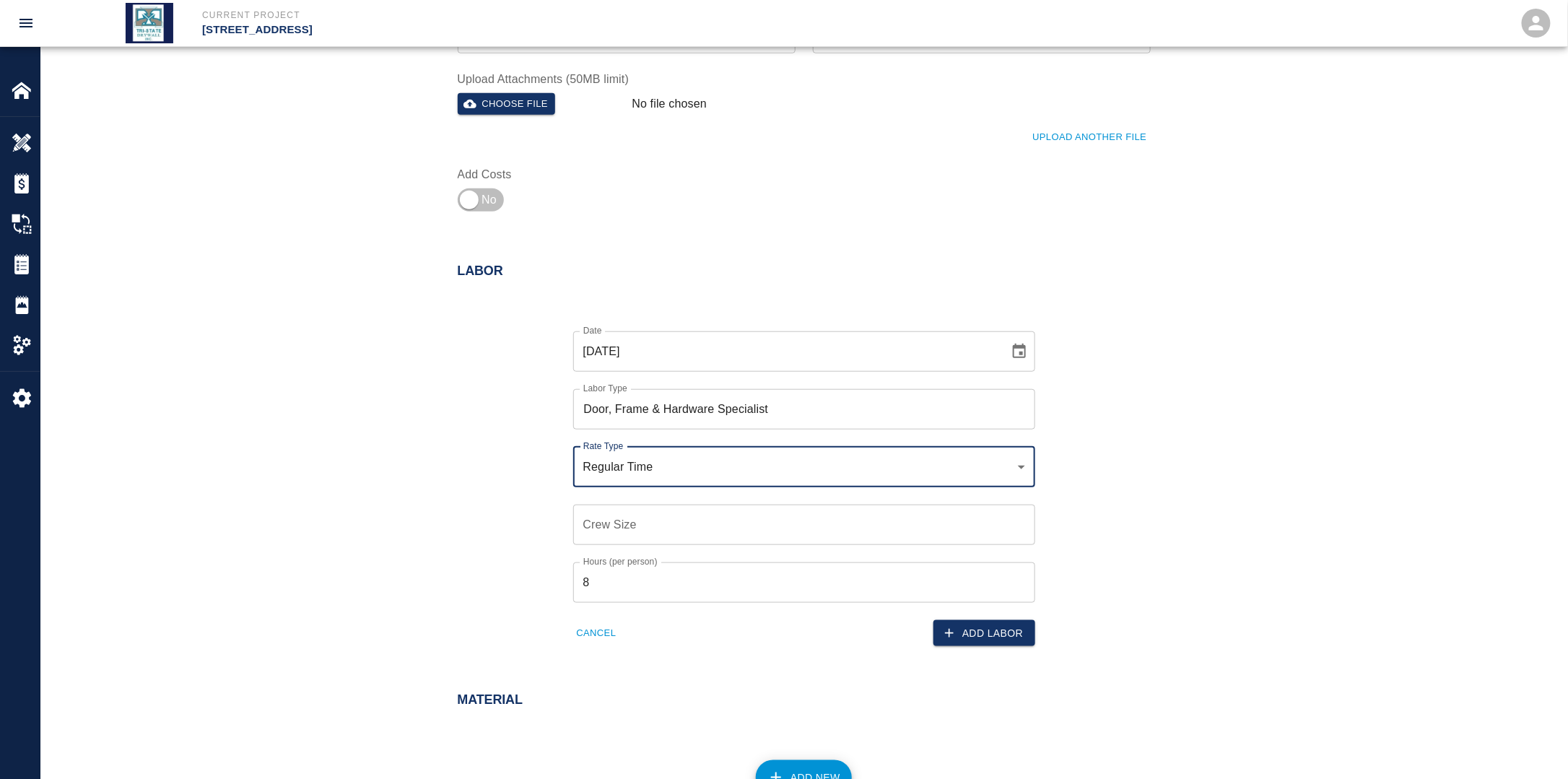
click at [630, 532] on input "Crew Size" at bounding box center [804, 525] width 462 height 40
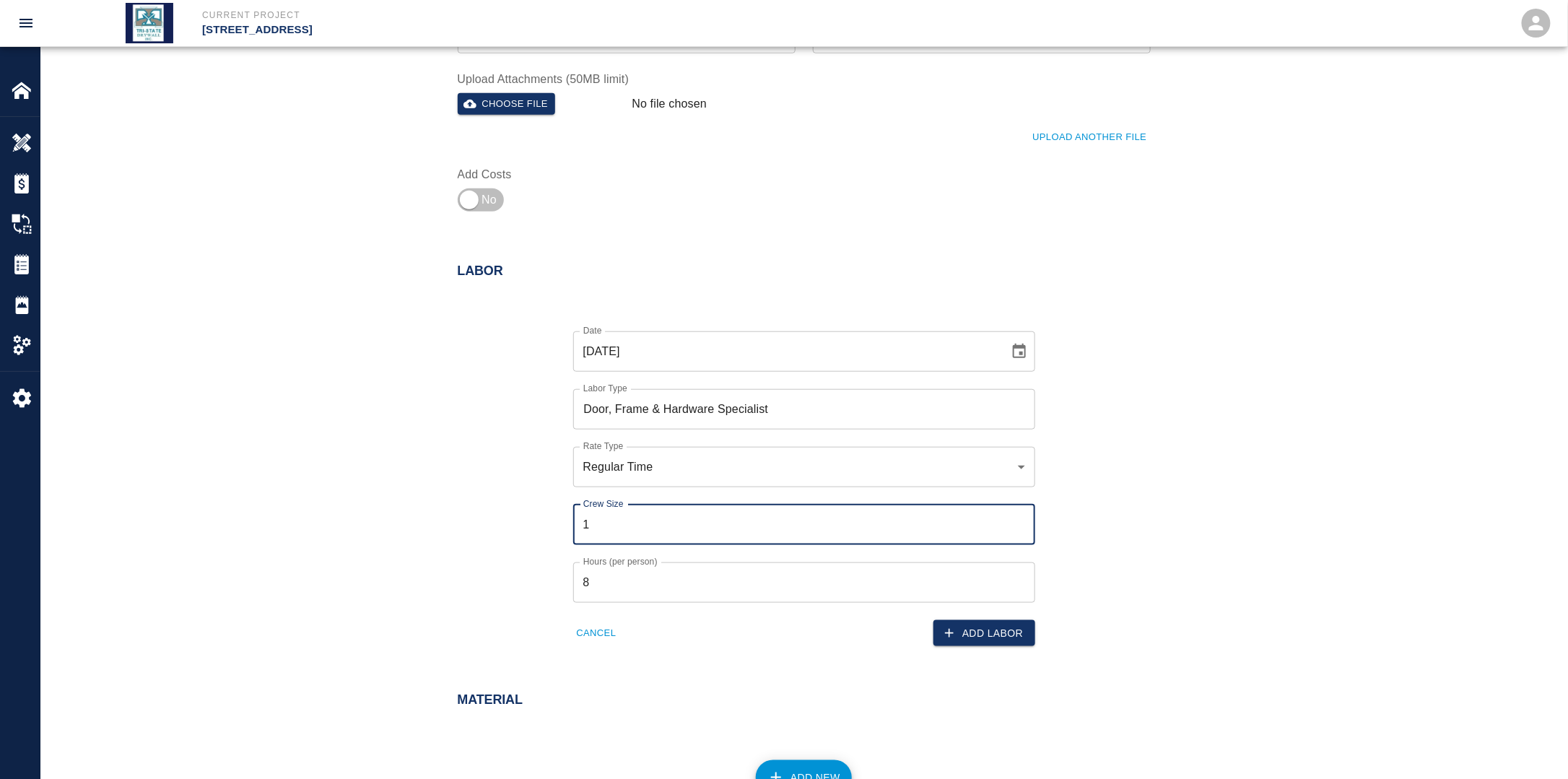
click at [577, 538] on input "1" at bounding box center [804, 525] width 462 height 40
drag, startPoint x: 625, startPoint y: 526, endPoint x: 539, endPoint y: 523, distance: 86.1
click at [539, 523] on div "Date [DATE] Date Labor Type Door, Frame & Hardware Specialist Labor Type Rate T…" at bounding box center [795, 478] width 710 height 339
type input "2"
click at [501, 556] on div "Date [DATE] Date Labor Type Door, Frame & Hardware Specialist Labor Type Rate T…" at bounding box center [795, 478] width 710 height 339
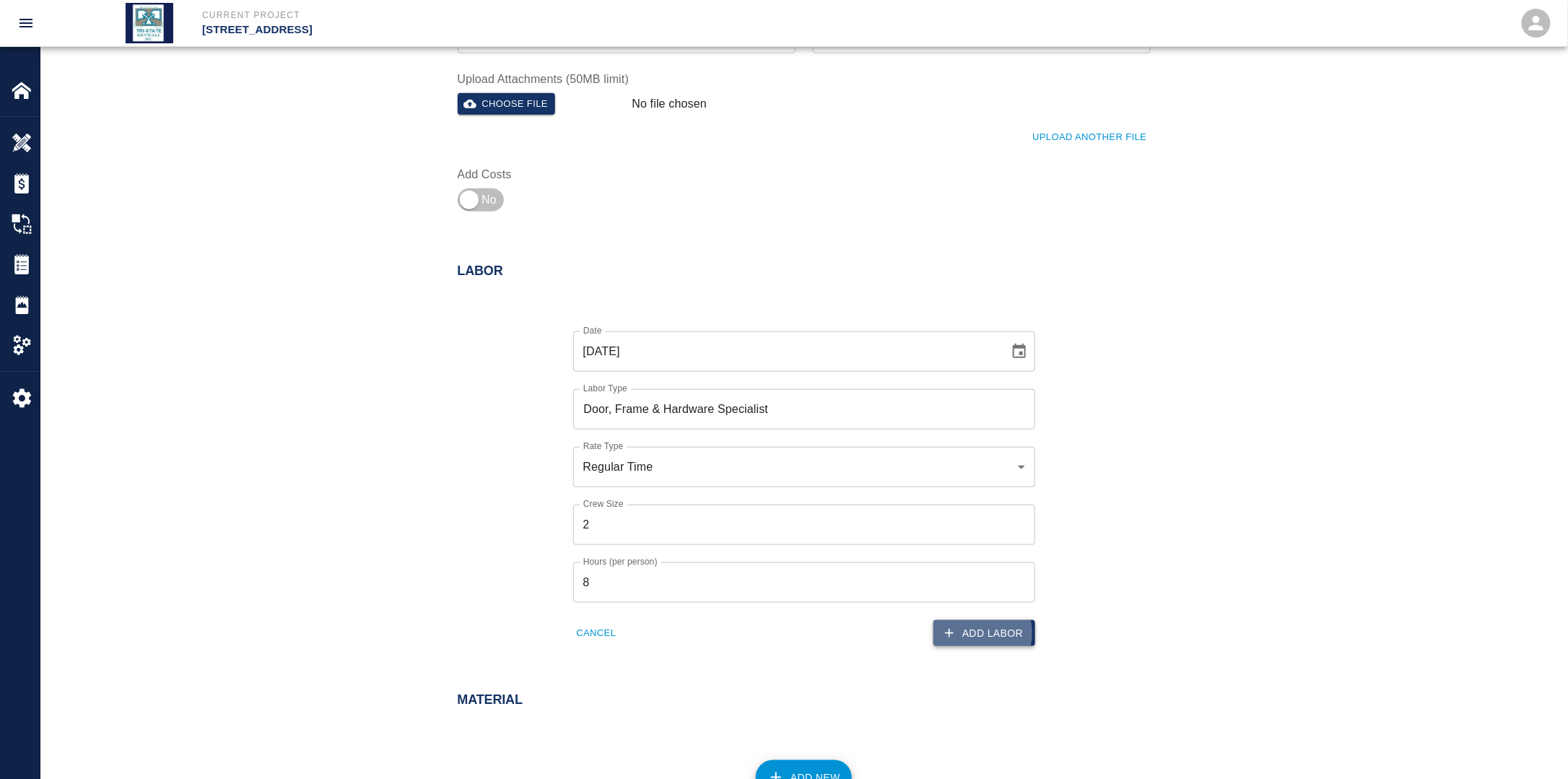
click at [971, 633] on button "Add Labor" at bounding box center [984, 633] width 101 height 27
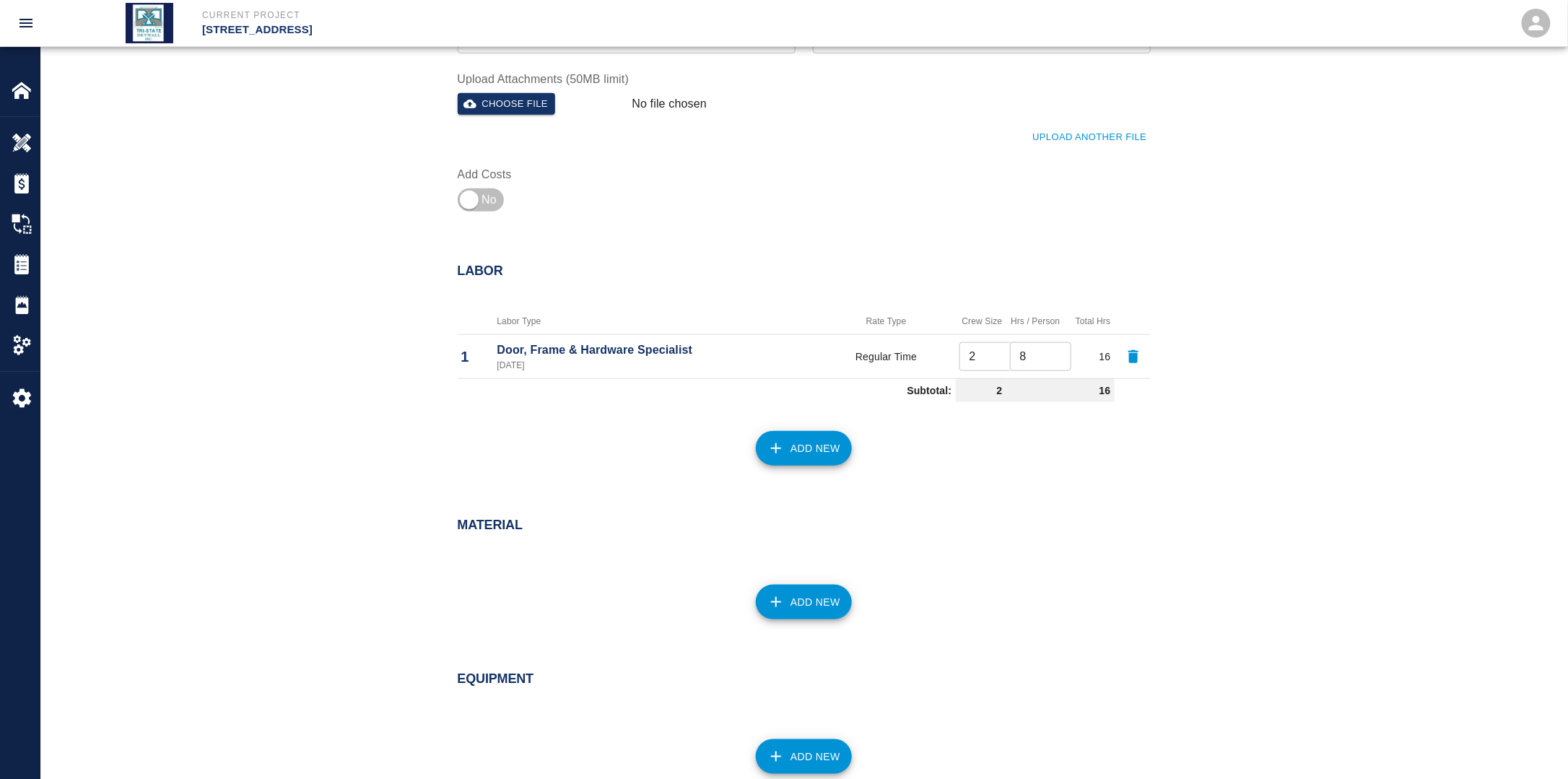
click at [808, 459] on button "Add New" at bounding box center [803, 448] width 96 height 34
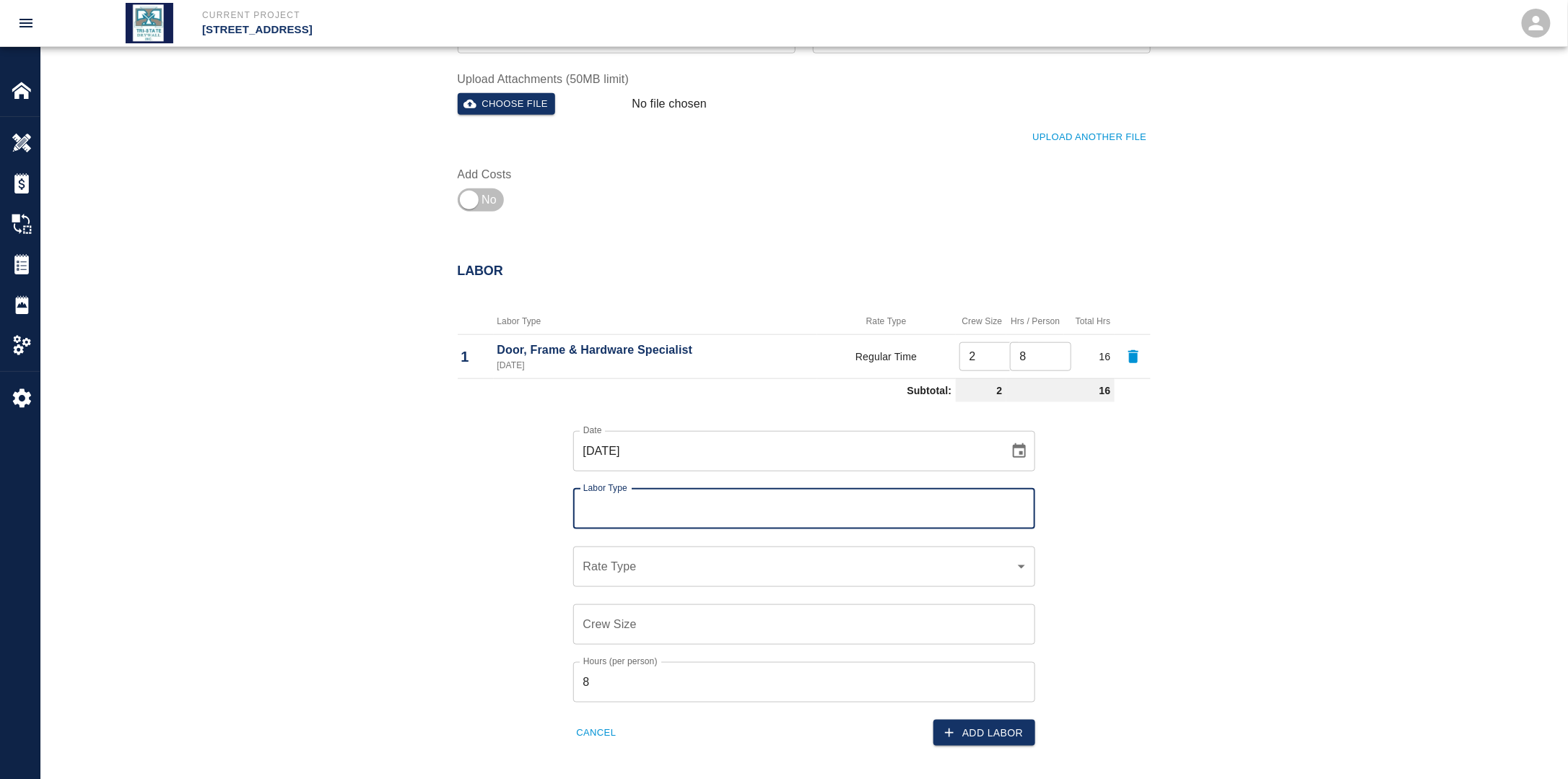
click at [1021, 455] on icon "Choose date, selected date is Sep 16, 2025" at bounding box center [1018, 451] width 17 height 17
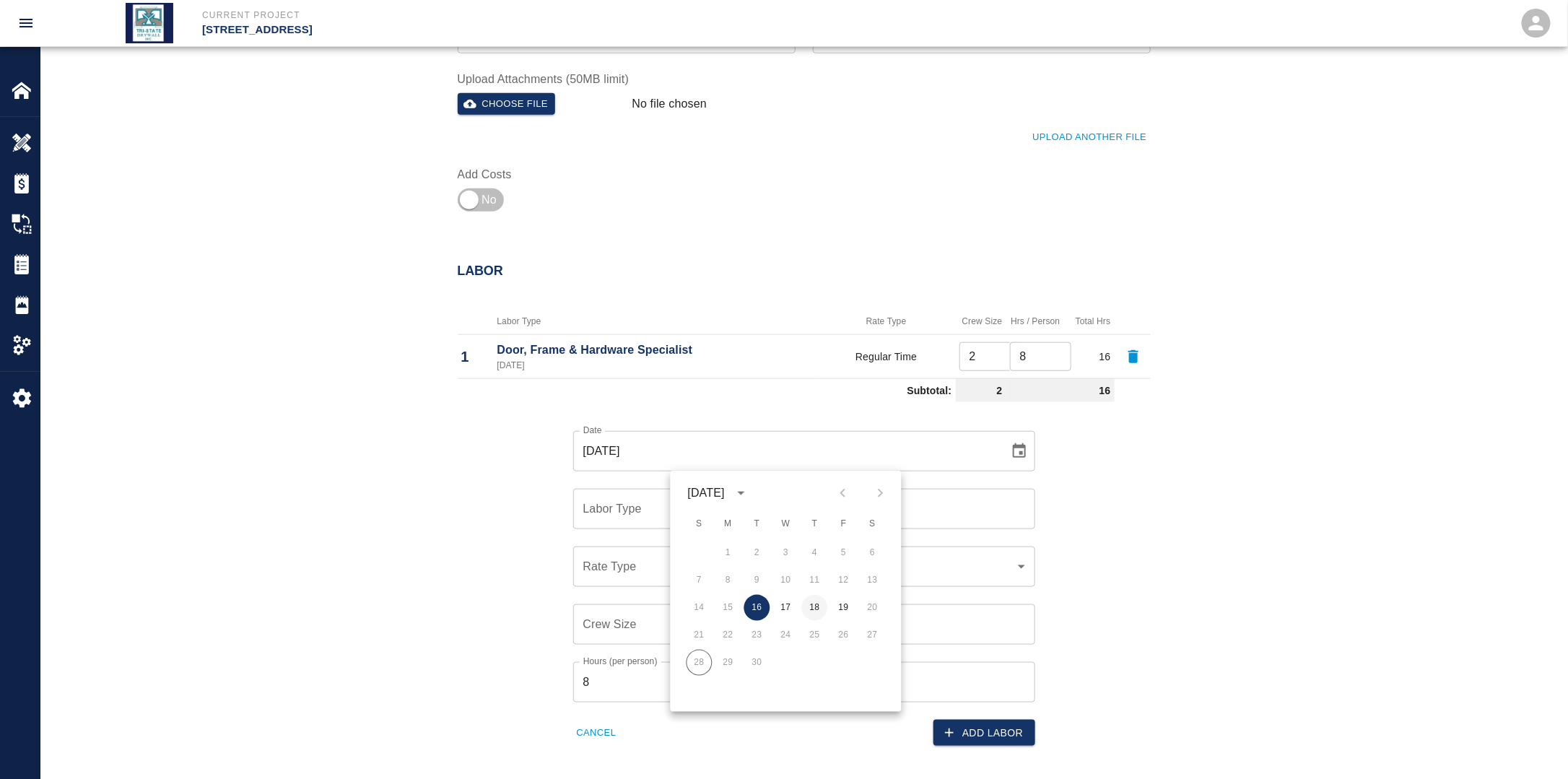
click at [816, 609] on button "18" at bounding box center [815, 608] width 26 height 26
click at [685, 516] on input "Labor Type" at bounding box center [804, 509] width 449 height 28
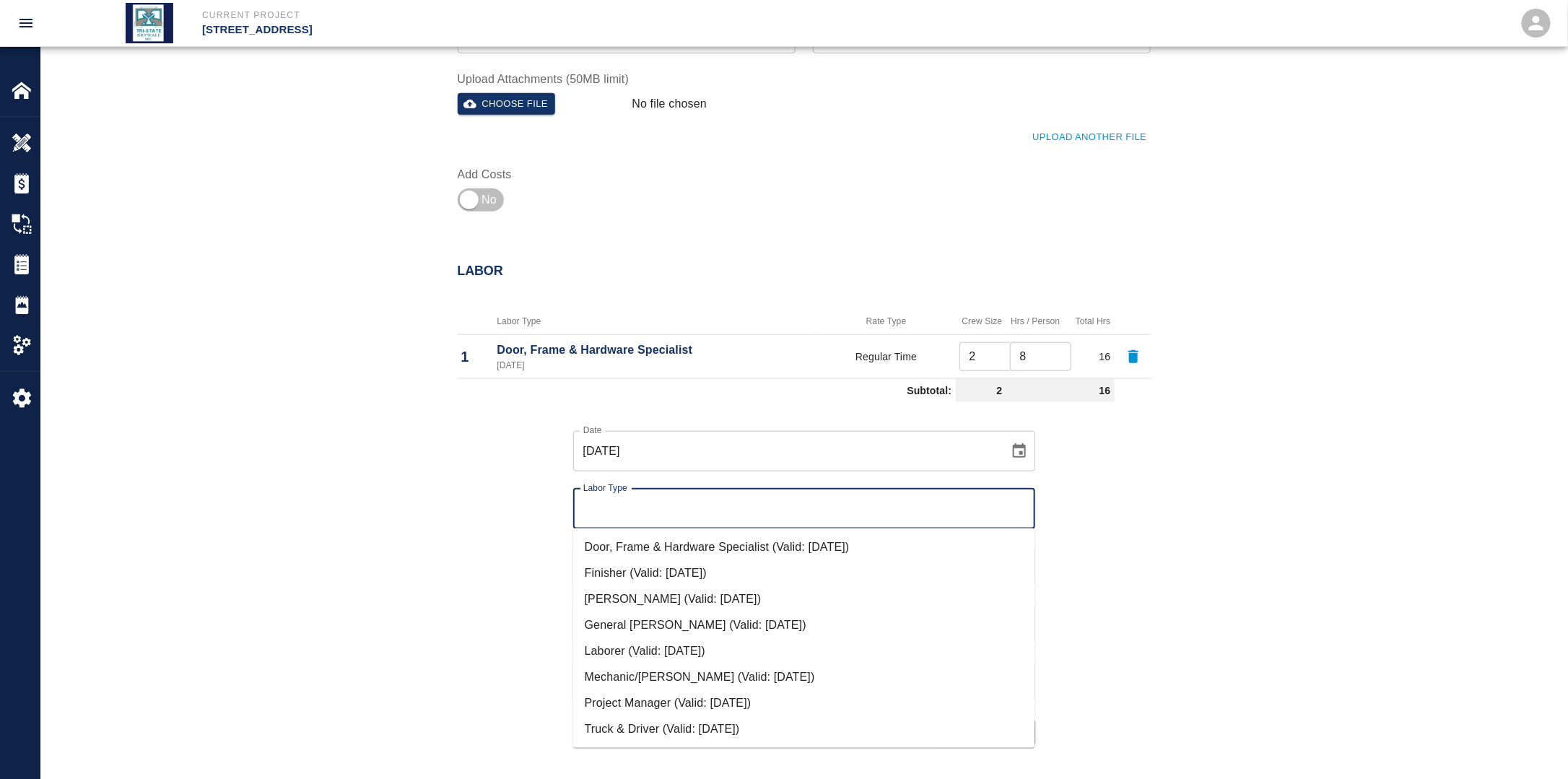
click at [536, 513] on div "Date [DATE] Date Labor Type Labor Type Rate Type ​ Rate Type Crew Size Crew Siz…" at bounding box center [795, 578] width 710 height 339
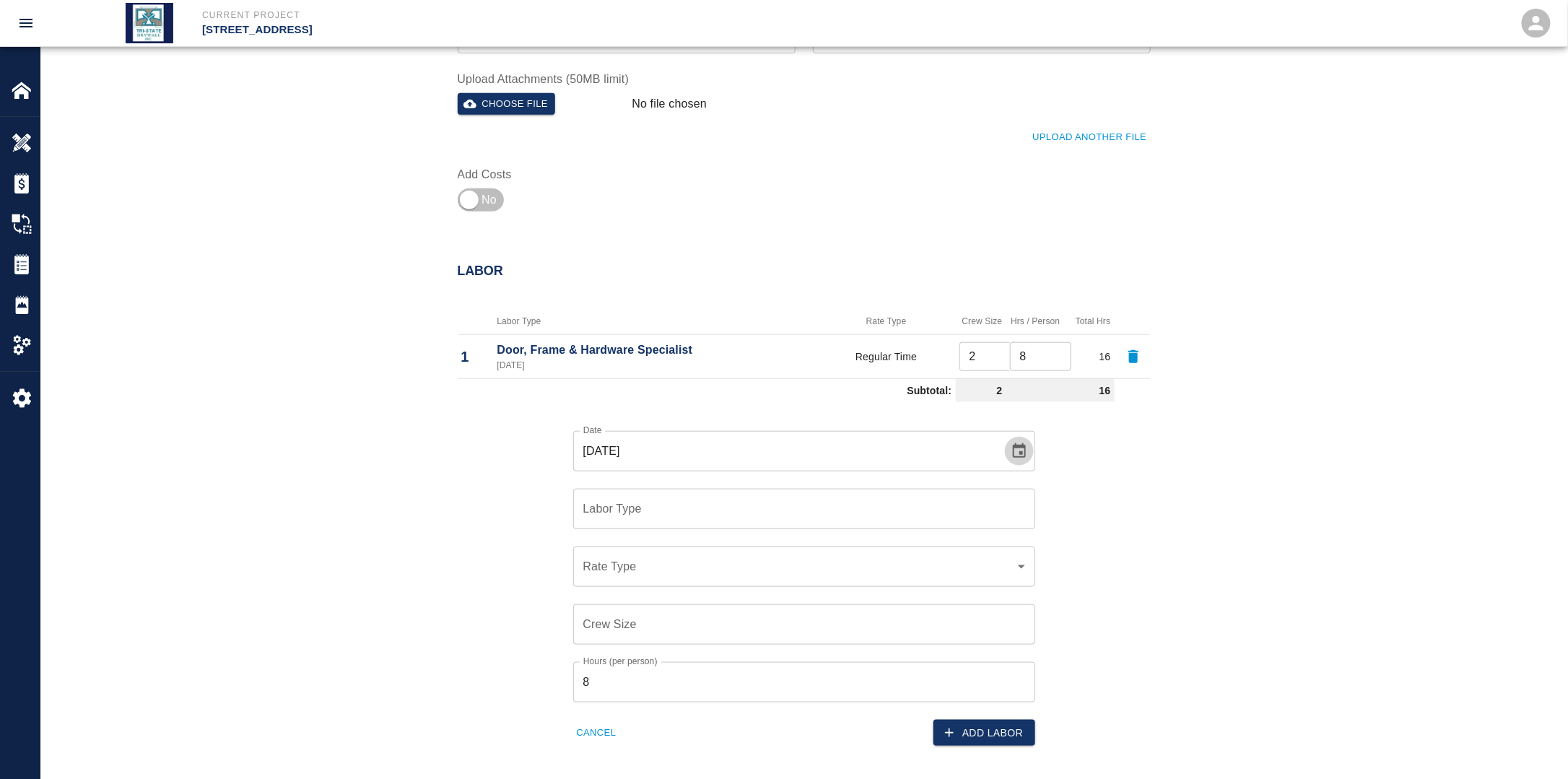
click at [1013, 459] on button "Choose date, selected date is Sep 18, 2025" at bounding box center [1018, 451] width 29 height 29
click at [761, 604] on button "16" at bounding box center [757, 608] width 26 height 26
type input "[DATE]"
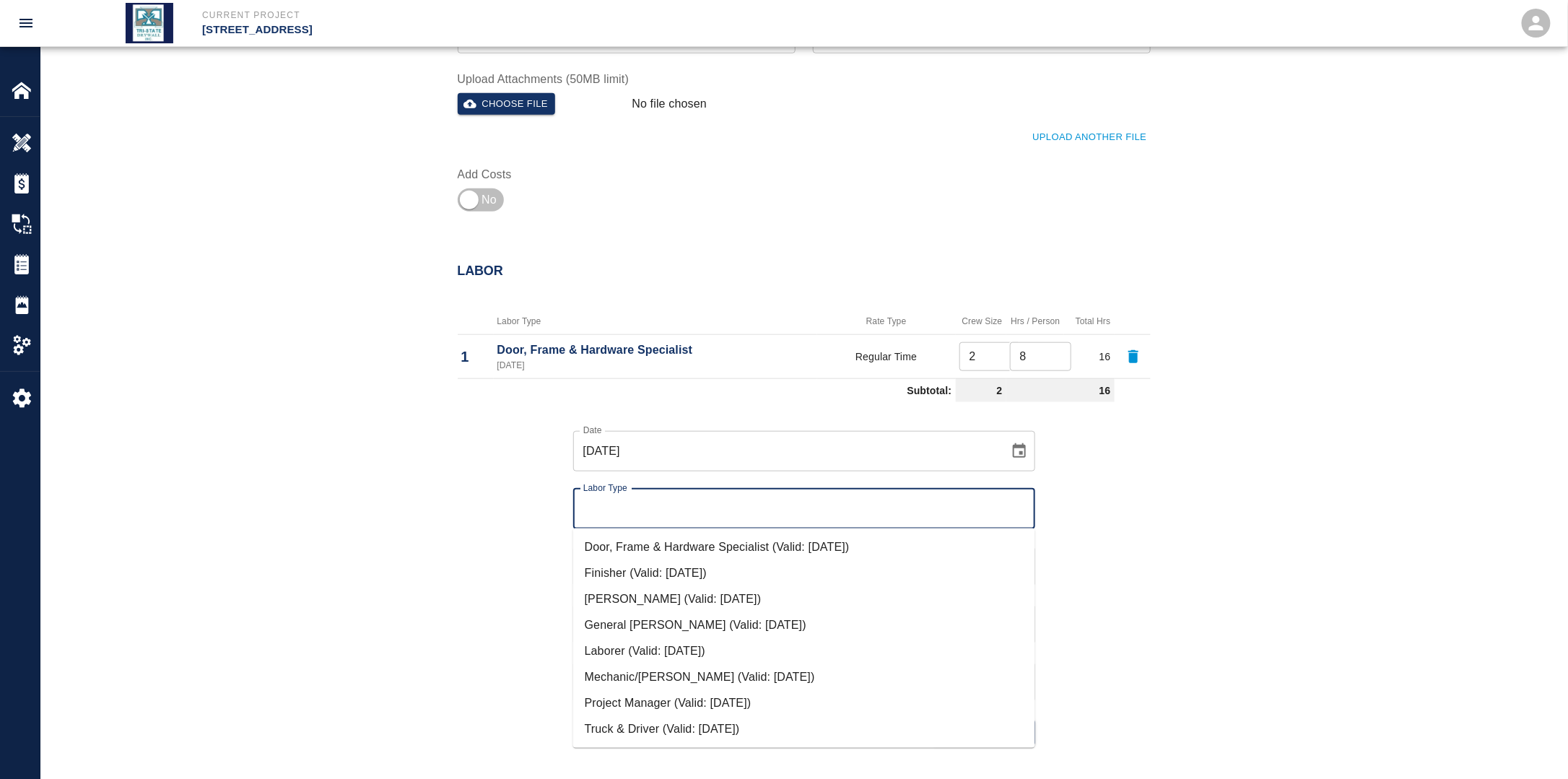
click at [677, 511] on input "Labor Type" at bounding box center [804, 509] width 449 height 28
click at [641, 646] on li "Laborer (Valid: [DATE])" at bounding box center [804, 651] width 462 height 26
type input "Laborer"
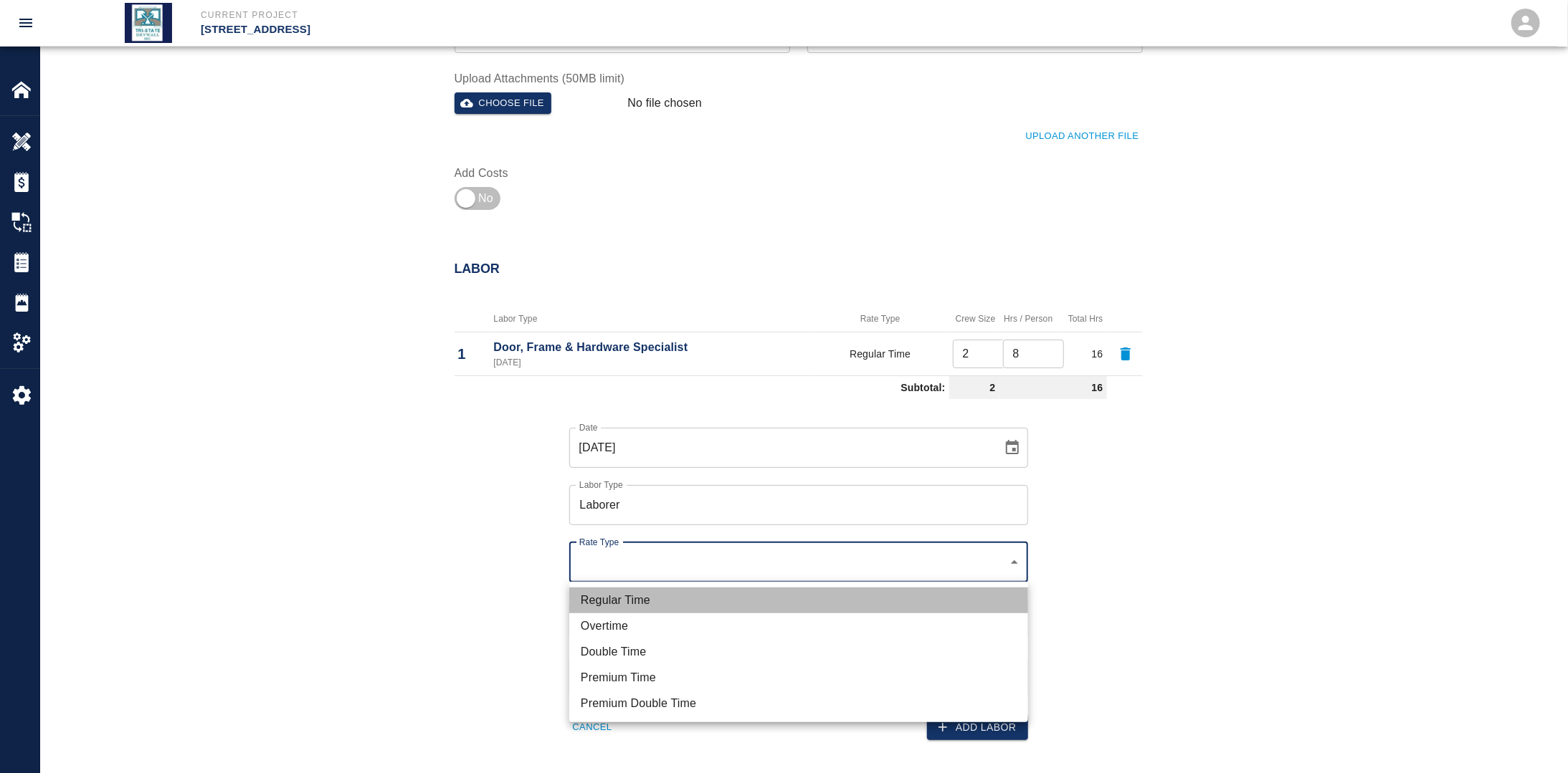
click at [643, 590] on li "Regular Time" at bounding box center [799, 601] width 459 height 26
type input "rate_rt"
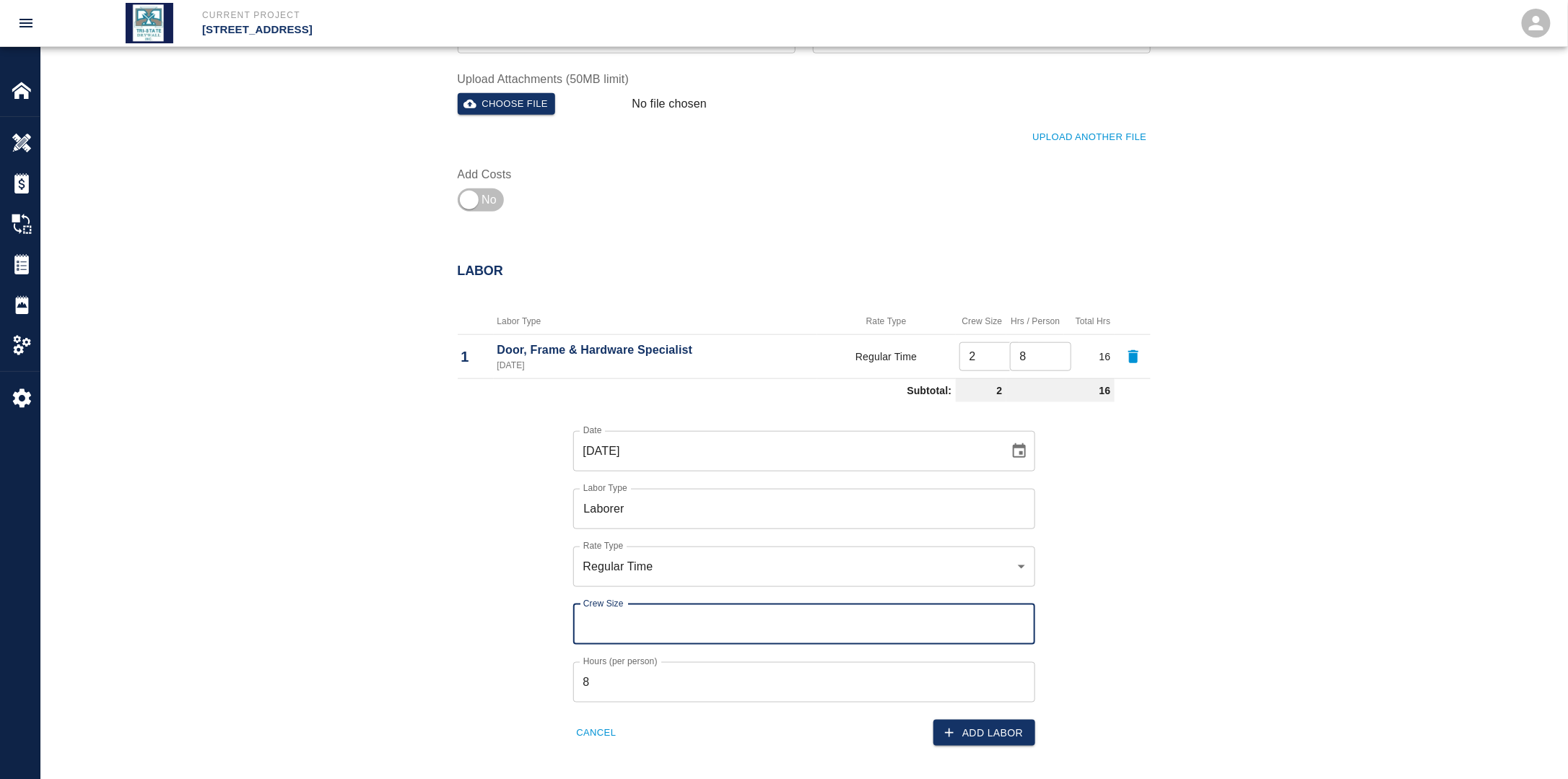
click at [636, 631] on input "Crew Size" at bounding box center [804, 624] width 462 height 40
type input "1"
drag, startPoint x: 540, startPoint y: 631, endPoint x: 598, endPoint y: 668, distance: 68.8
click at [550, 638] on div "Date [DATE] Date Labor Type Laborer Labor Type Rate Type Regular Time rate_rt R…" at bounding box center [795, 578] width 710 height 339
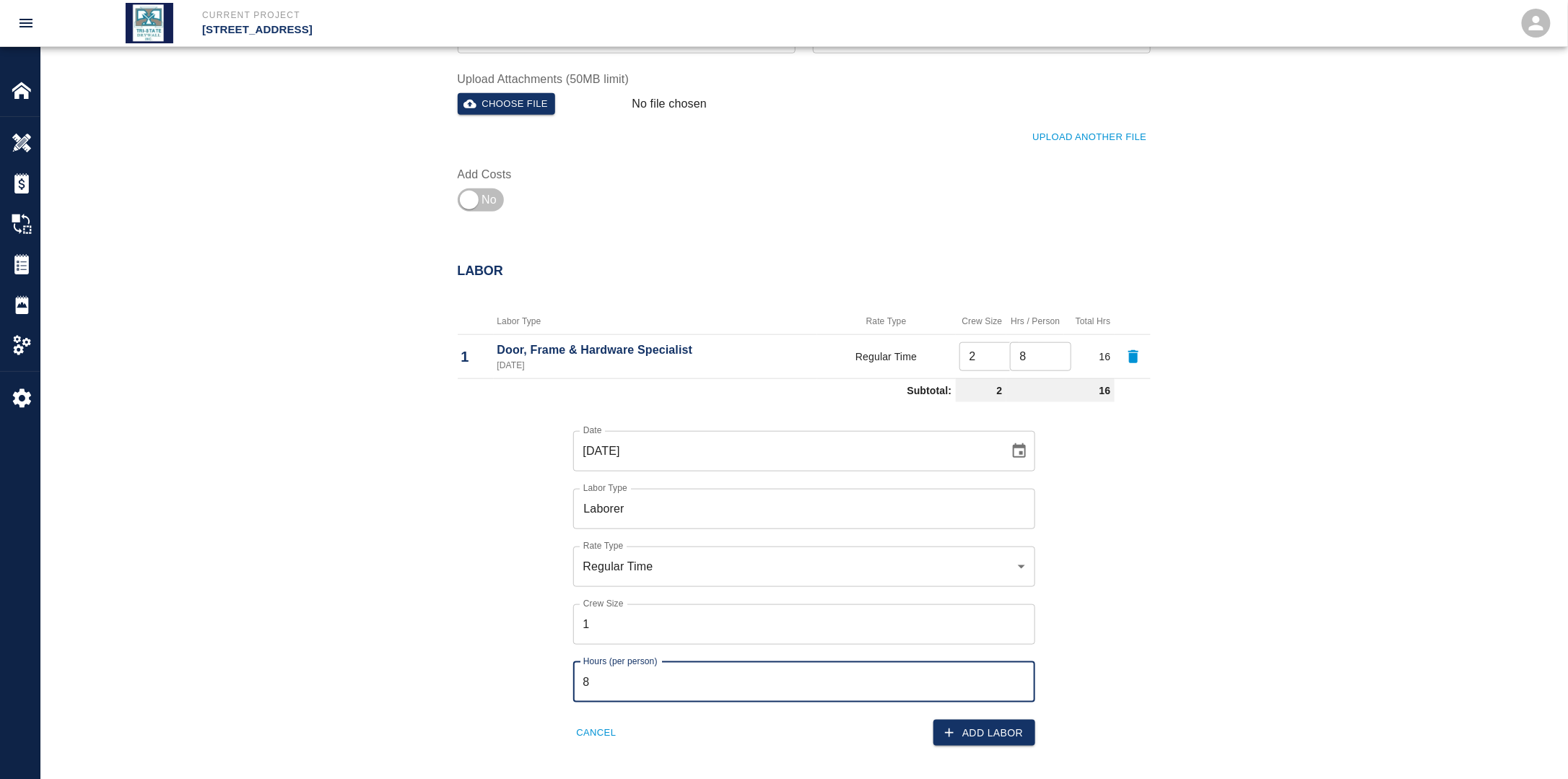
drag, startPoint x: 625, startPoint y: 683, endPoint x: 544, endPoint y: 677, distance: 81.2
click at [544, 677] on div "Date [DATE] Date Labor Type Laborer Labor Type Rate Type Regular Time rate_rt R…" at bounding box center [795, 578] width 710 height 339
type input "4"
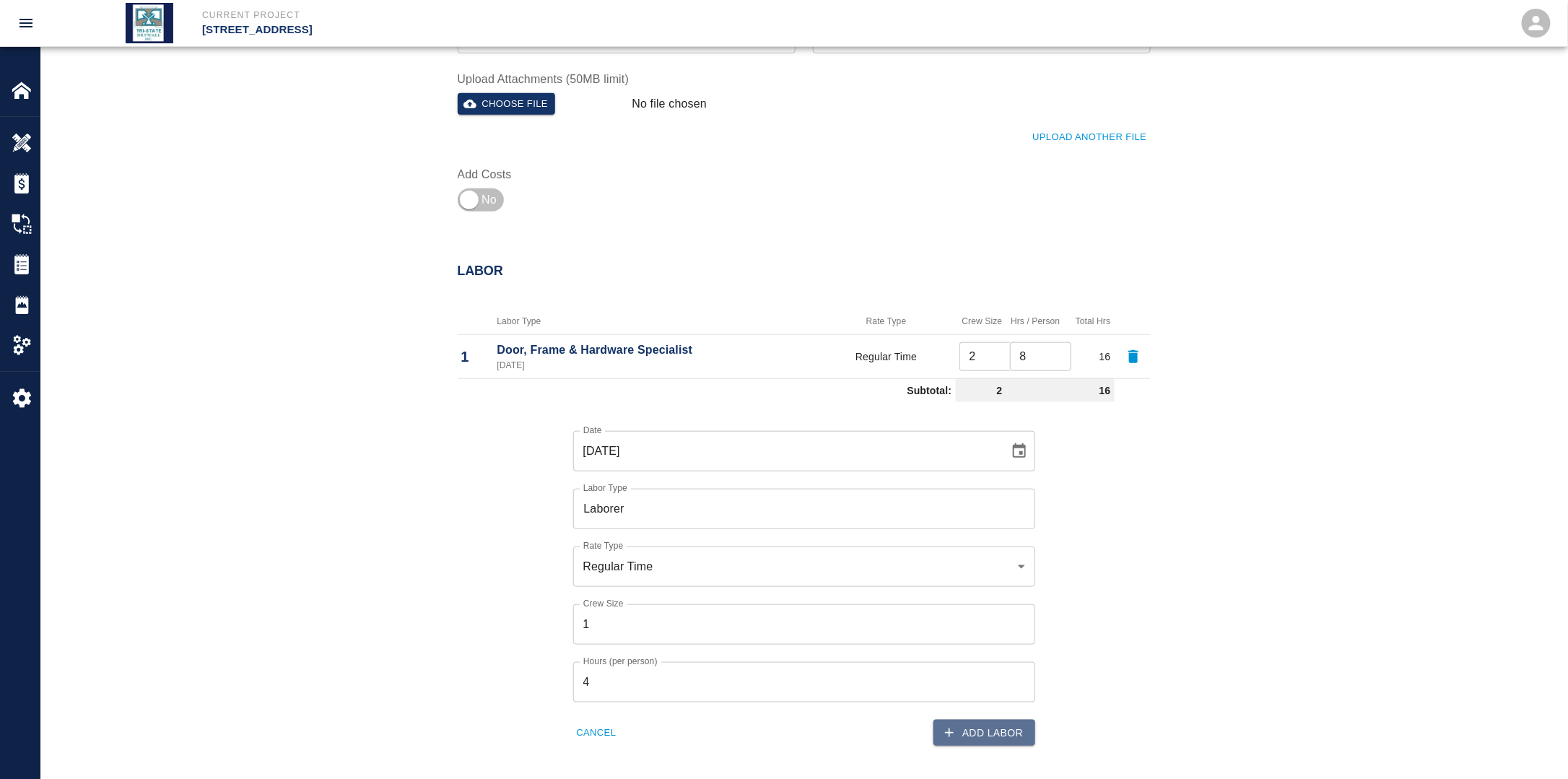
click at [1004, 737] on button "Add Labor" at bounding box center [984, 733] width 101 height 27
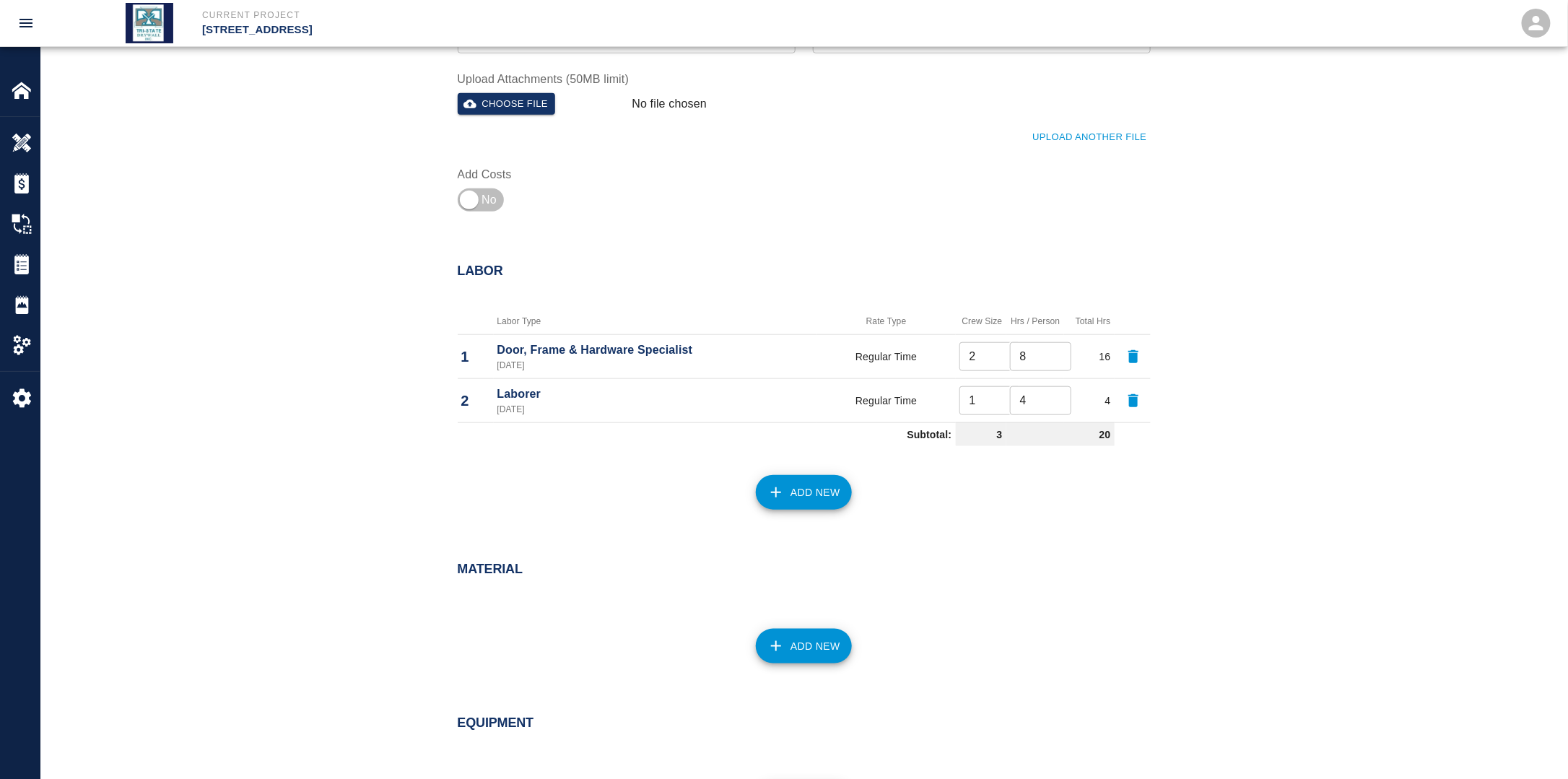
click at [811, 494] on button "Add New" at bounding box center [803, 493] width 96 height 34
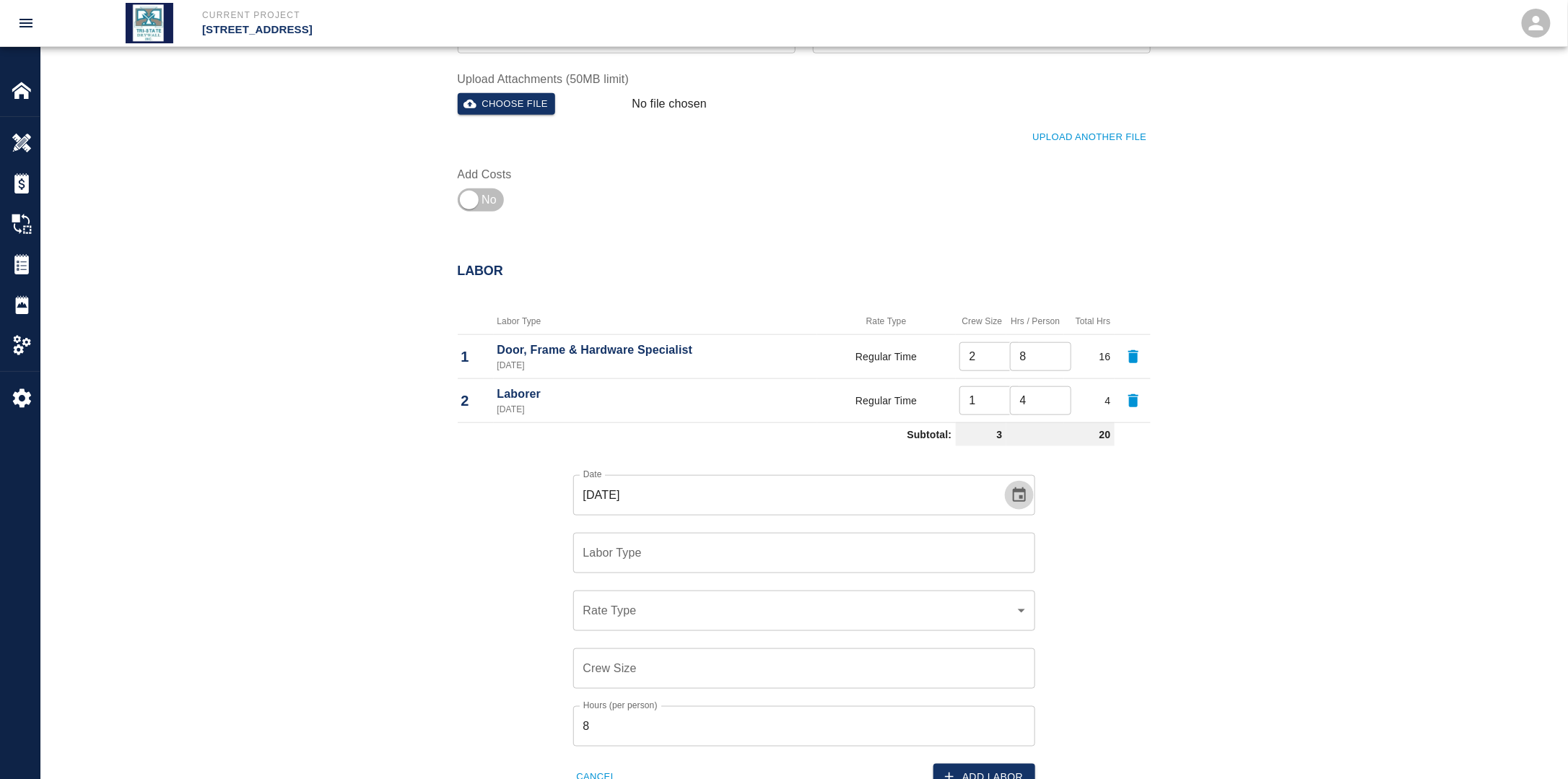
click at [1023, 494] on icon "Choose date, selected date is Sep 16, 2025" at bounding box center [1019, 495] width 13 height 15
drag, startPoint x: 814, startPoint y: 653, endPoint x: 812, endPoint y: 636, distance: 17.1
click at [814, 653] on button "18" at bounding box center [815, 652] width 26 height 26
type input "[DATE]"
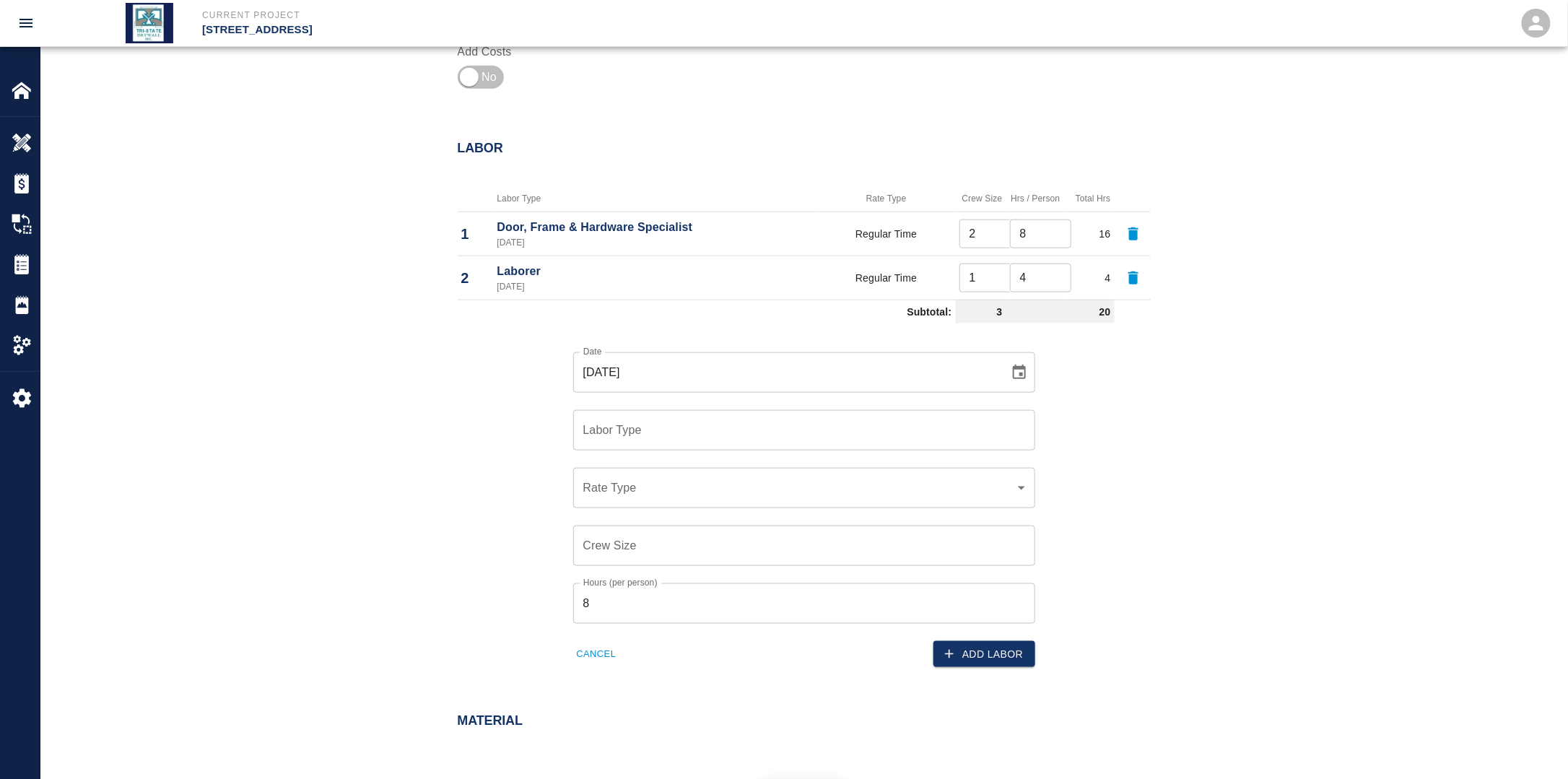
scroll to position [650, 0]
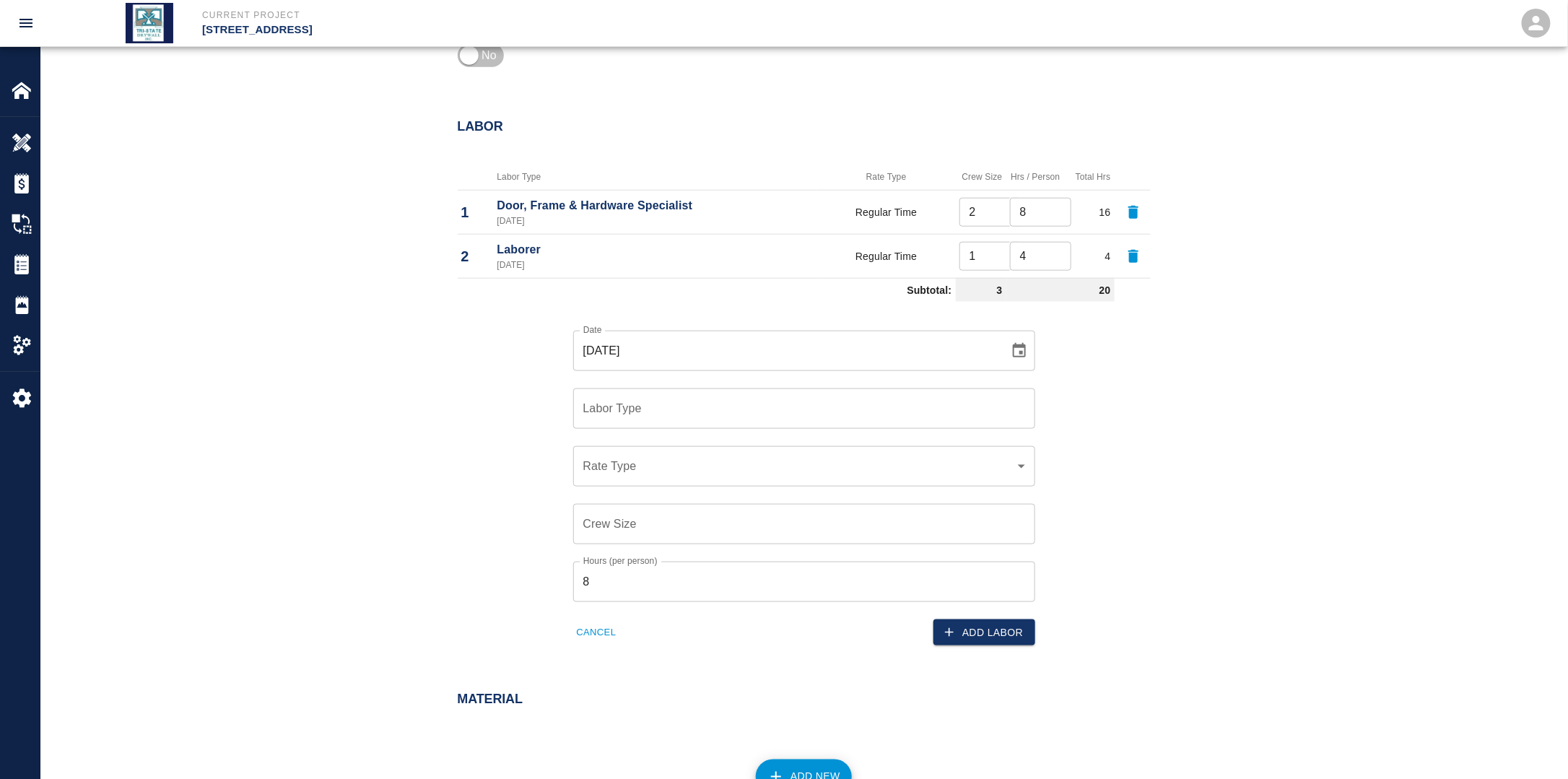
click at [720, 412] on input "Labor Type" at bounding box center [804, 409] width 449 height 28
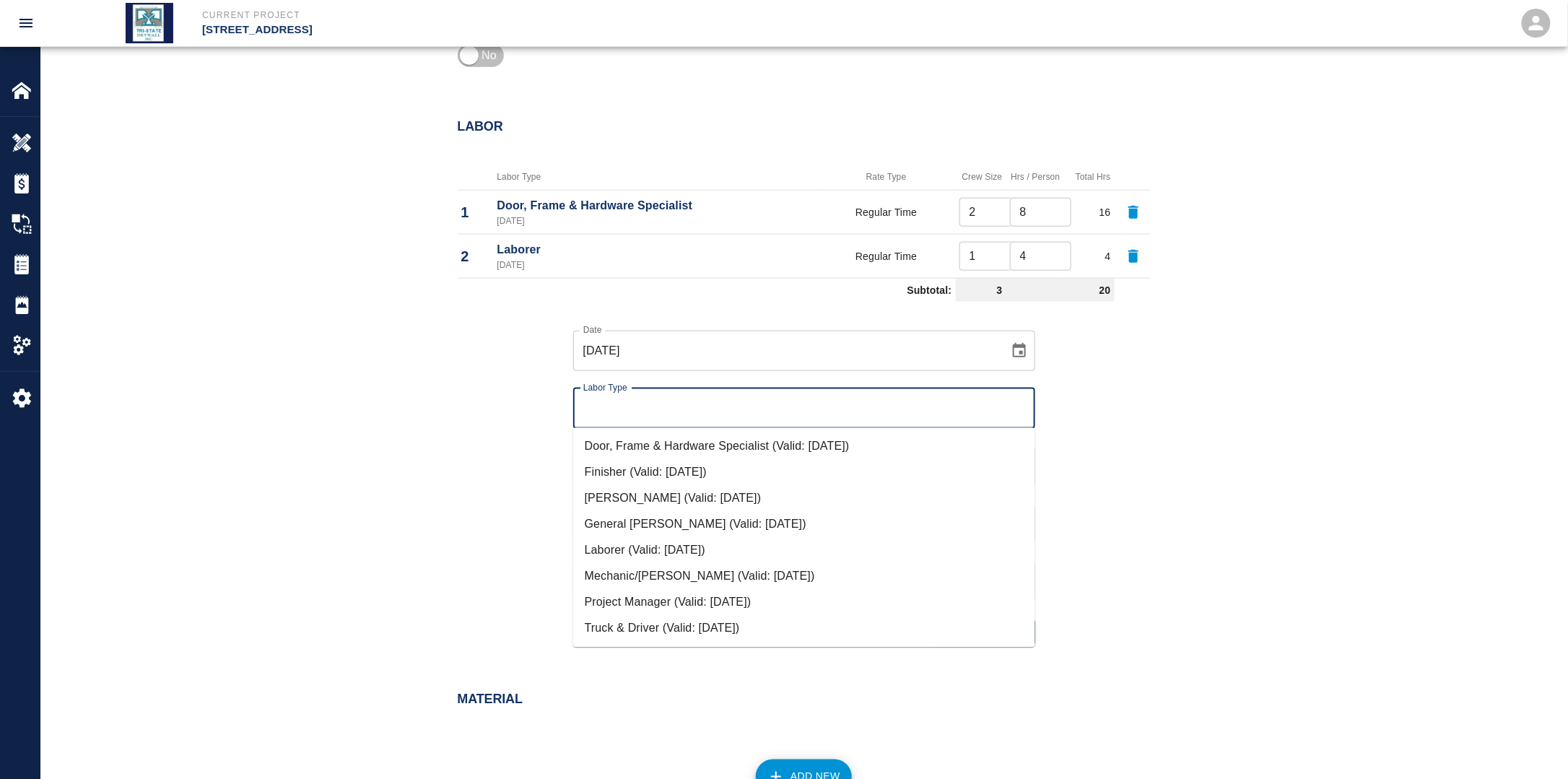
click at [704, 449] on li "Door, Frame & Hardware Specialist (Valid: [DATE])" at bounding box center [804, 447] width 462 height 26
type input "Door, Frame & Hardware Specialist"
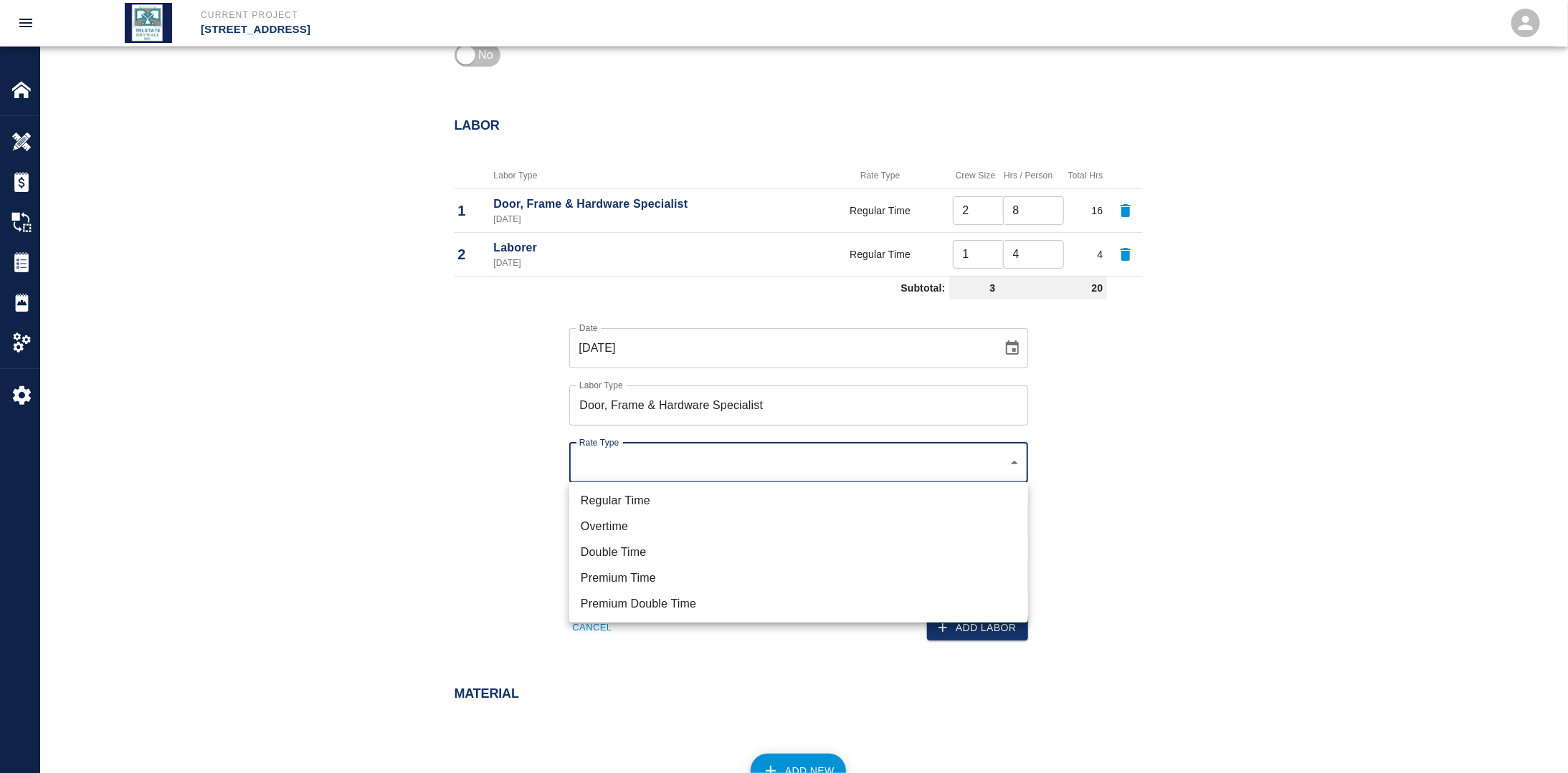
drag, startPoint x: 643, startPoint y: 497, endPoint x: 647, endPoint y: 506, distance: 9.8
click at [644, 500] on li "Regular Time" at bounding box center [799, 501] width 459 height 26
type input "rate_rt"
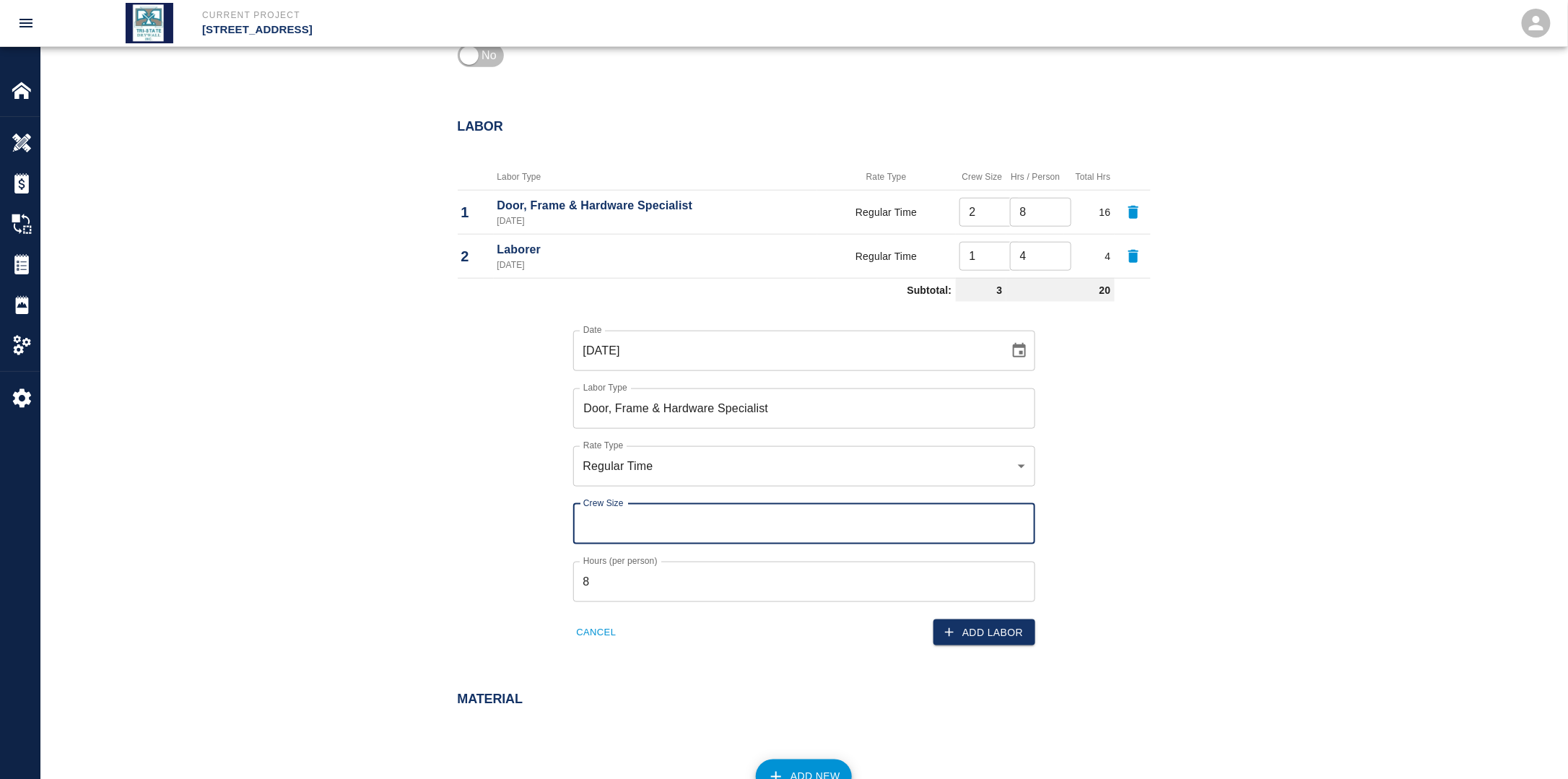
click at [646, 517] on input "Crew Size" at bounding box center [804, 524] width 462 height 40
type input "2"
drag, startPoint x: 627, startPoint y: 576, endPoint x: 636, endPoint y: 584, distance: 12.0
click at [630, 579] on input "8" at bounding box center [804, 582] width 462 height 40
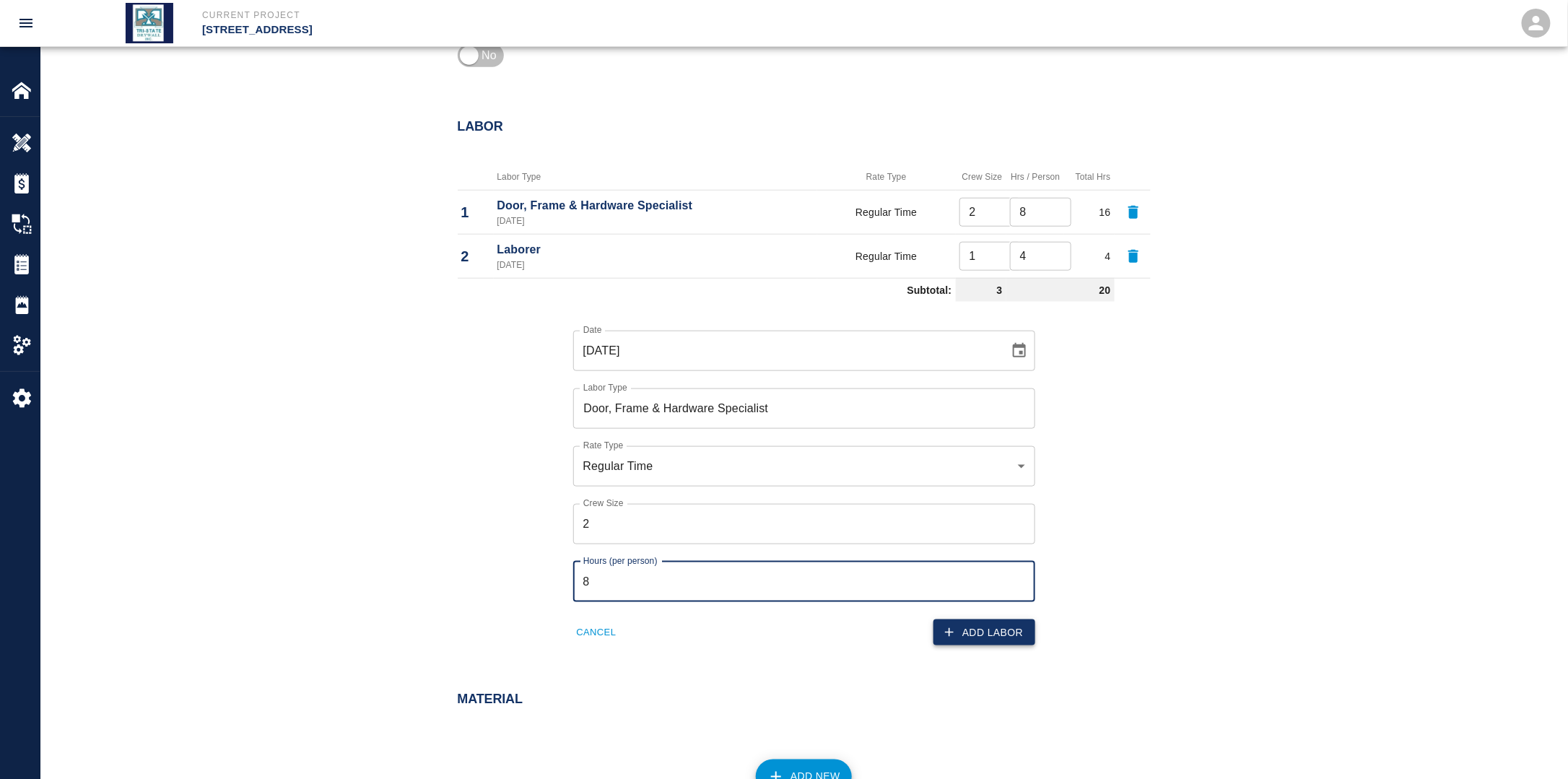
click at [1002, 634] on button "Add Labor" at bounding box center [984, 633] width 101 height 27
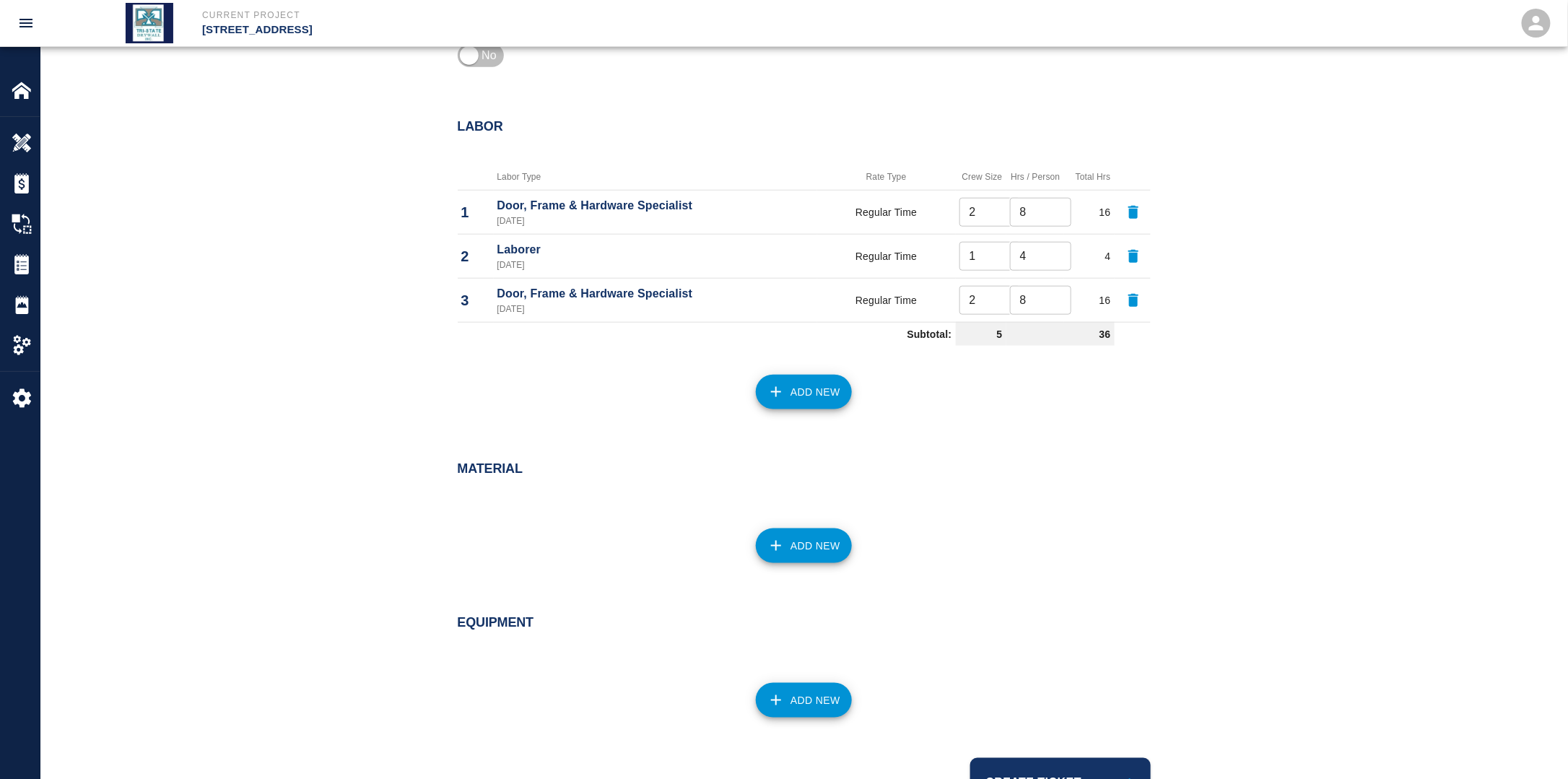
click at [803, 397] on button "Add New" at bounding box center [803, 392] width 96 height 34
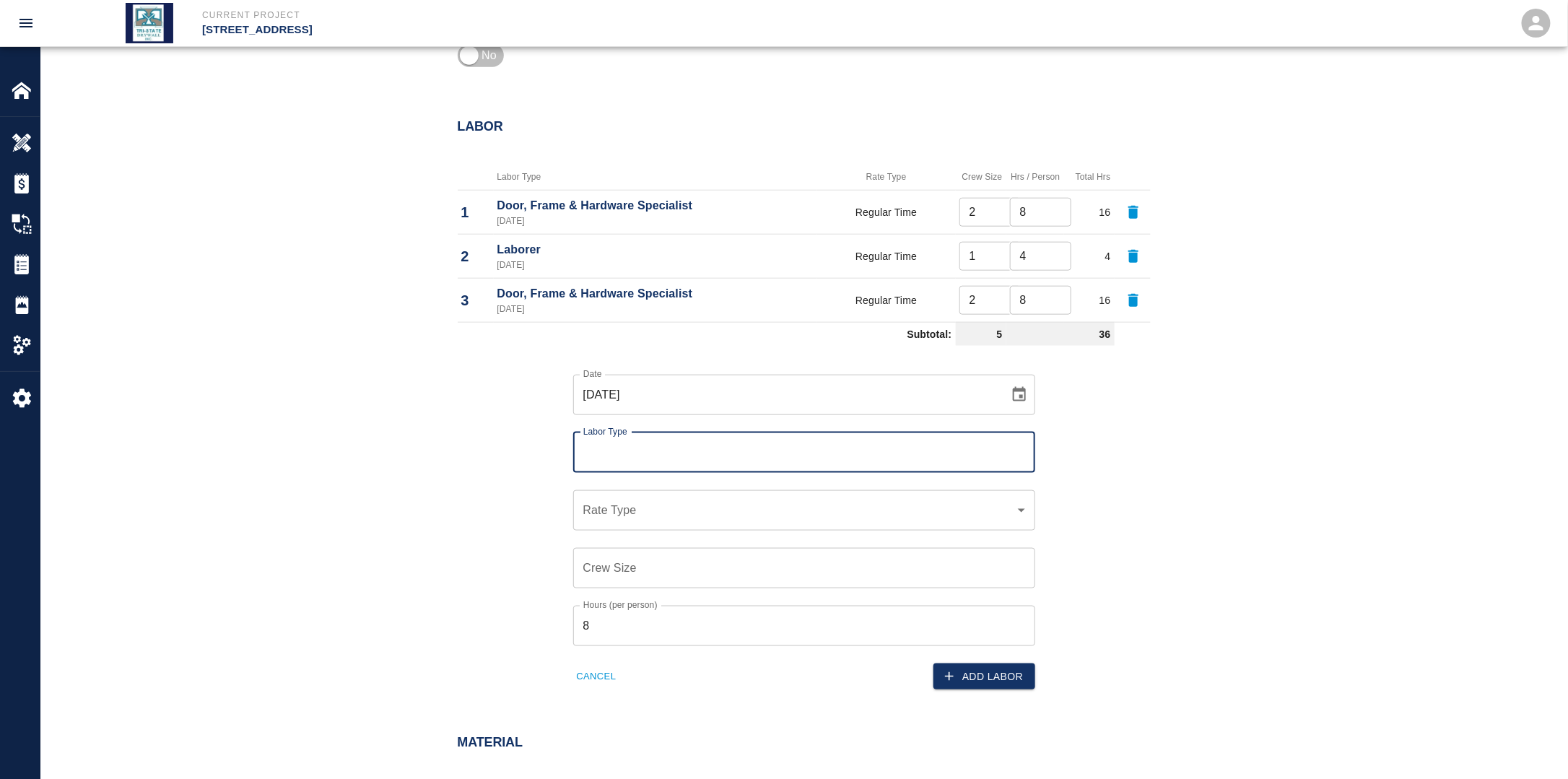
click at [650, 448] on input "Labor Type" at bounding box center [804, 453] width 449 height 28
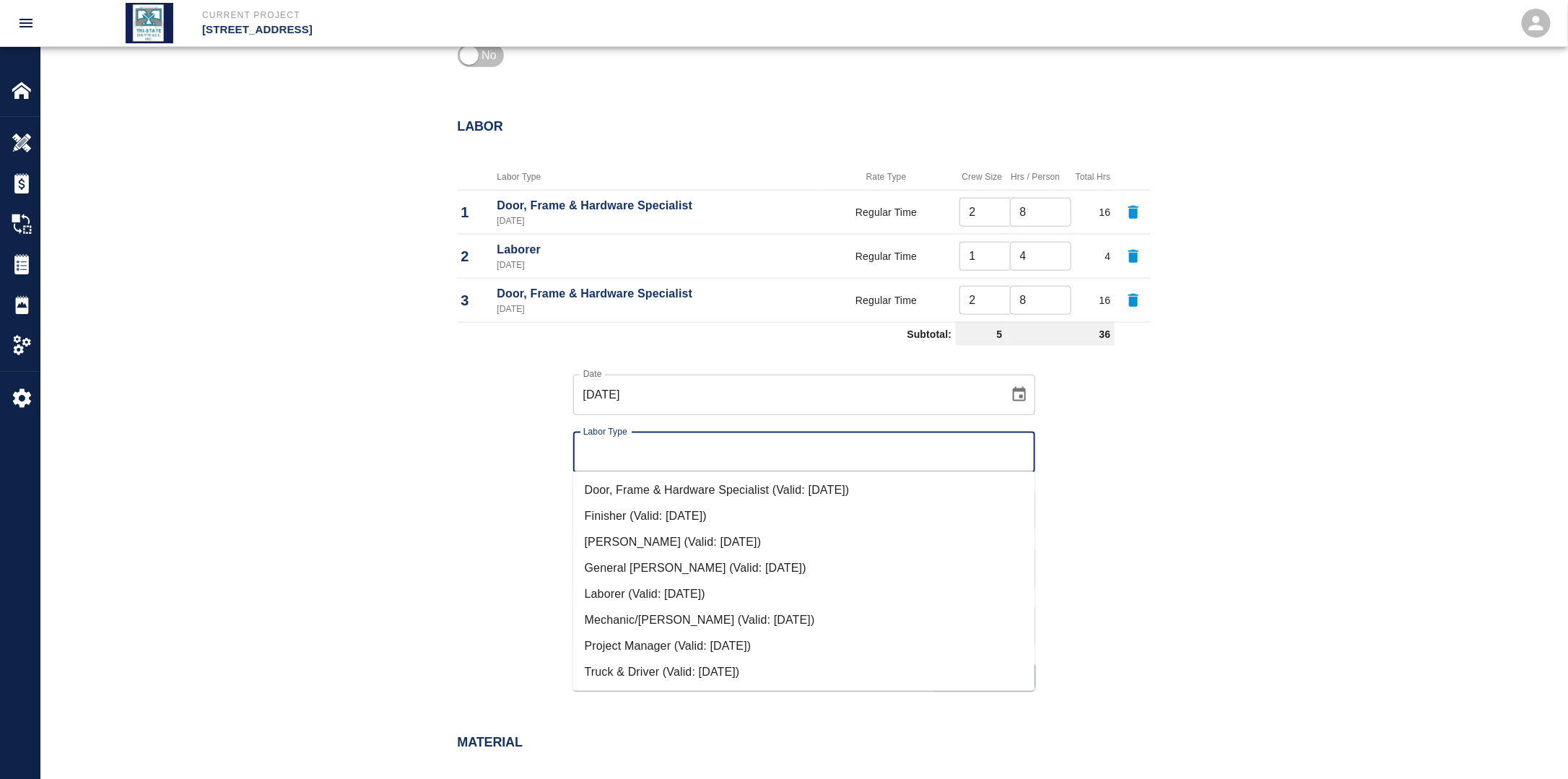
click at [638, 595] on li "Laborer (Valid: [DATE])" at bounding box center [804, 594] width 462 height 26
type input "Laborer"
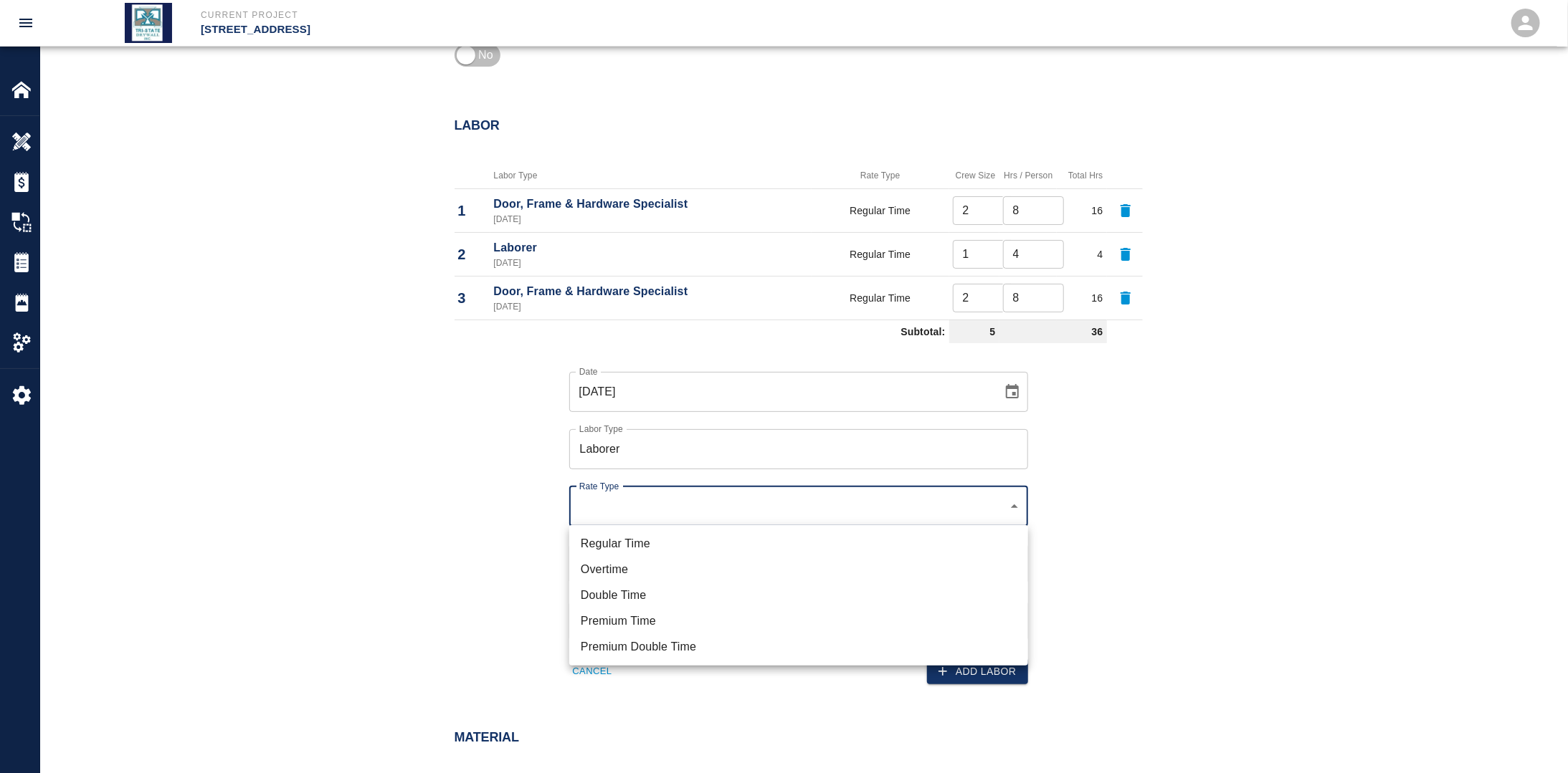
click at [663, 546] on li "Regular Time" at bounding box center [799, 544] width 459 height 26
type input "rate_rt"
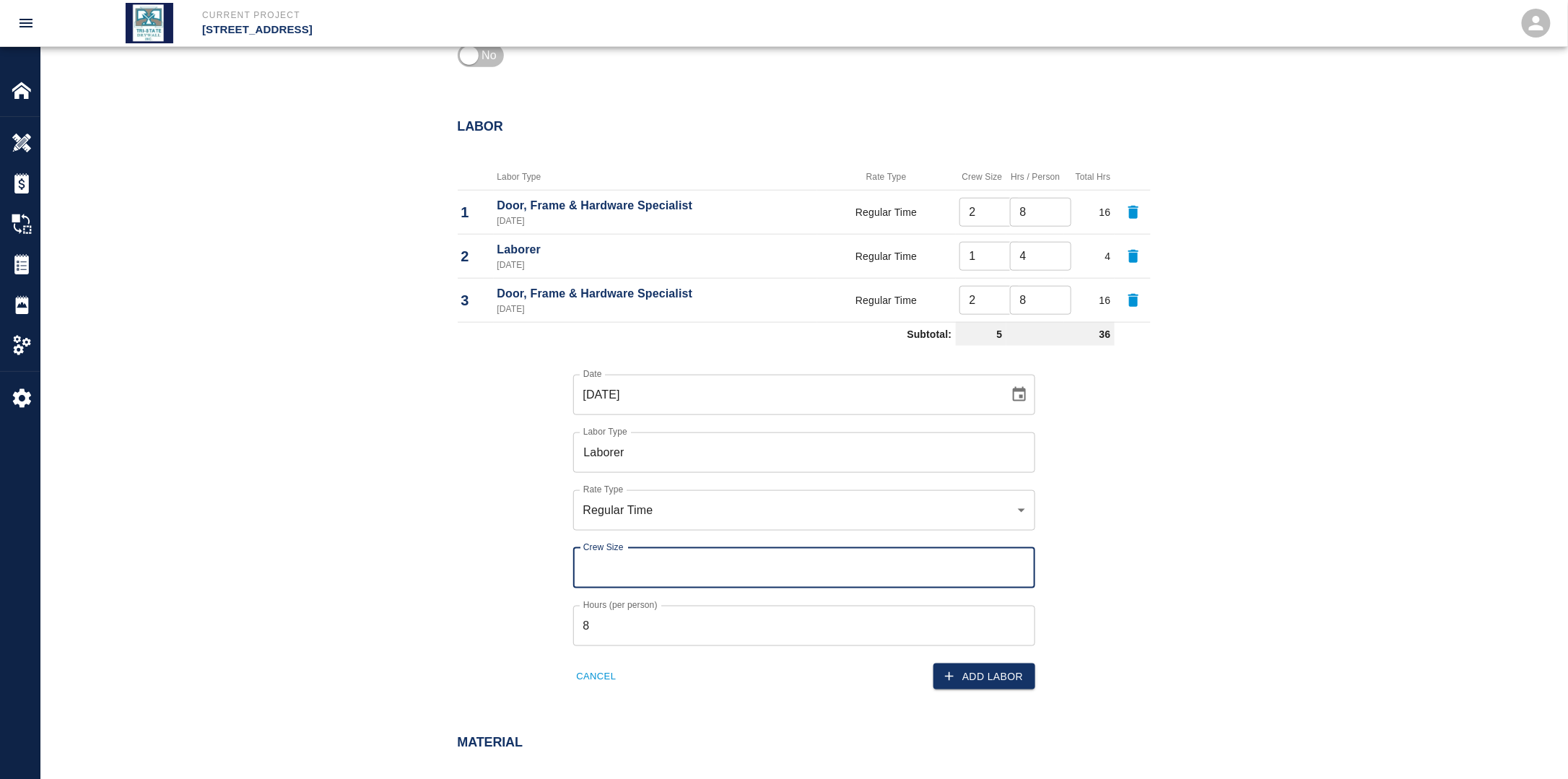
click at [637, 566] on input "Crew Size" at bounding box center [804, 568] width 462 height 40
type input "1"
drag, startPoint x: 532, startPoint y: 592, endPoint x: 555, endPoint y: 606, distance: 26.9
click at [532, 593] on div "Date [DATE] Date Labor Type Laborer Labor Type Rate Type Regular Time rate_rt R…" at bounding box center [795, 521] width 710 height 339
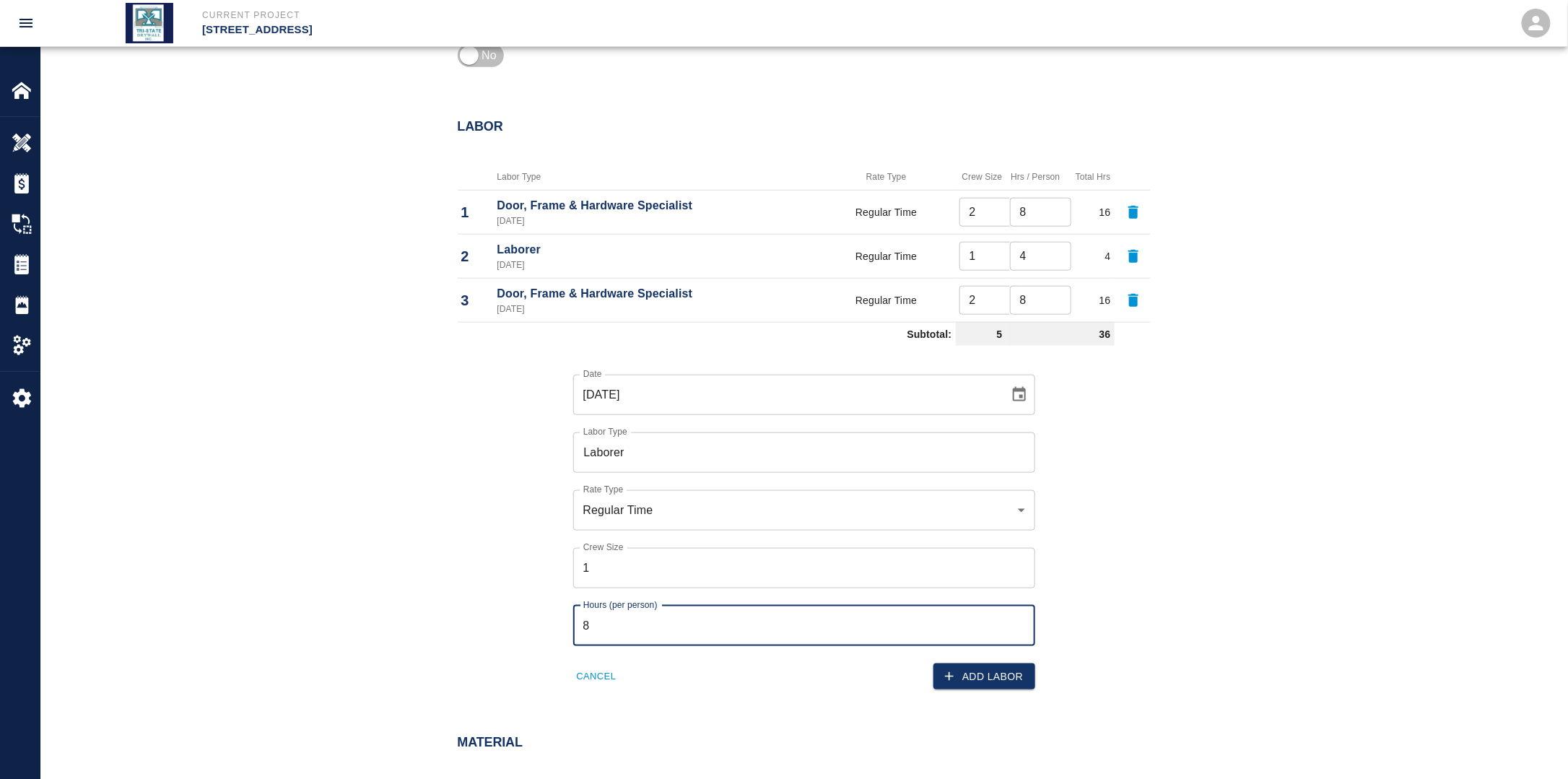
drag, startPoint x: 613, startPoint y: 622, endPoint x: 550, endPoint y: 622, distance: 63.0
click at [550, 622] on div "Date [DATE] Date Labor Type Laborer Labor Type Rate Type Regular Time rate_rt R…" at bounding box center [795, 521] width 710 height 339
type input "4"
click at [1015, 397] on icon "Choose date, selected date is Sep 16, 2025" at bounding box center [1018, 394] width 17 height 17
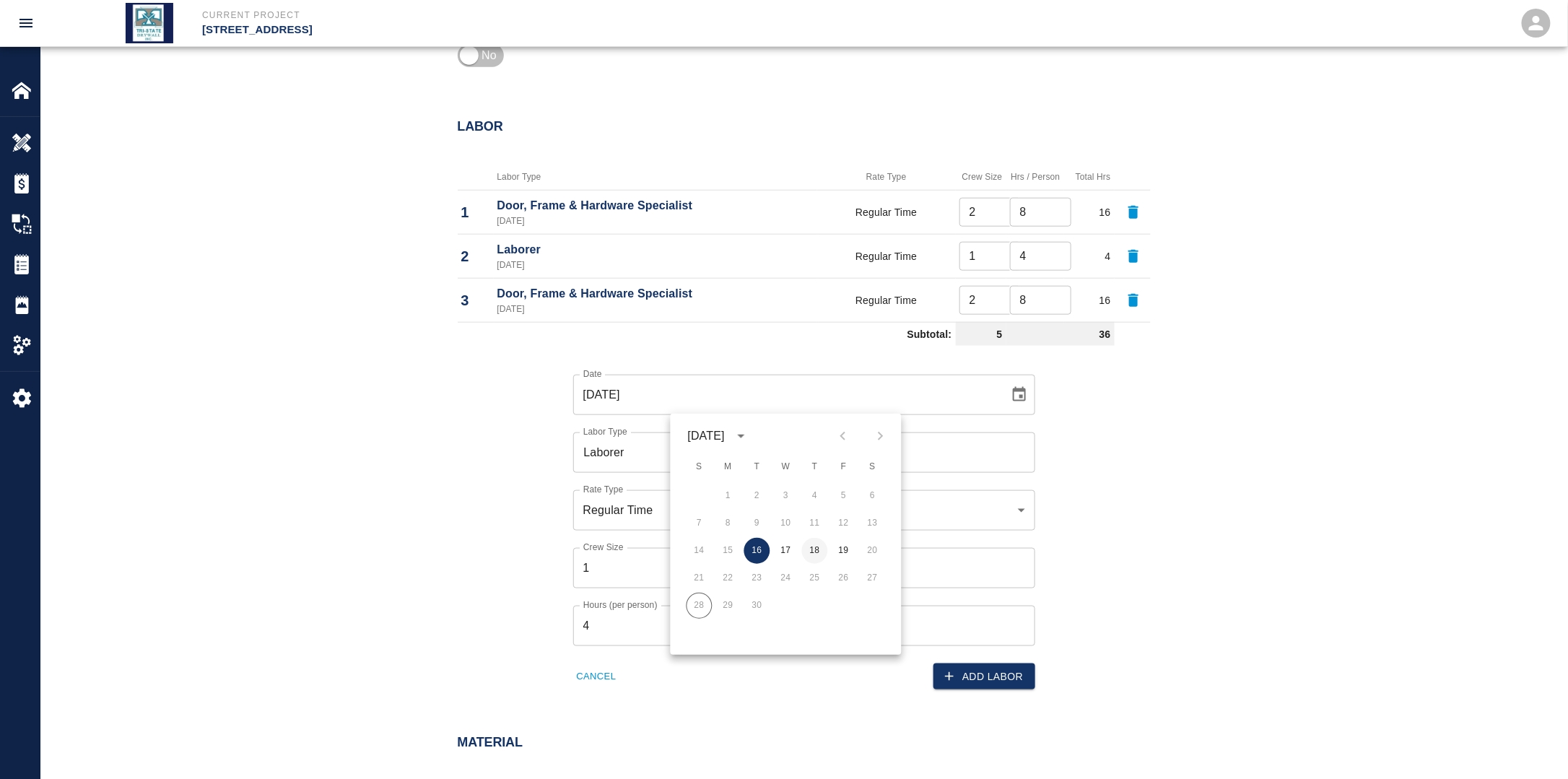
click at [819, 552] on button "18" at bounding box center [815, 551] width 26 height 26
type input "[DATE]"
click at [994, 677] on button "Add Labor" at bounding box center [984, 677] width 101 height 27
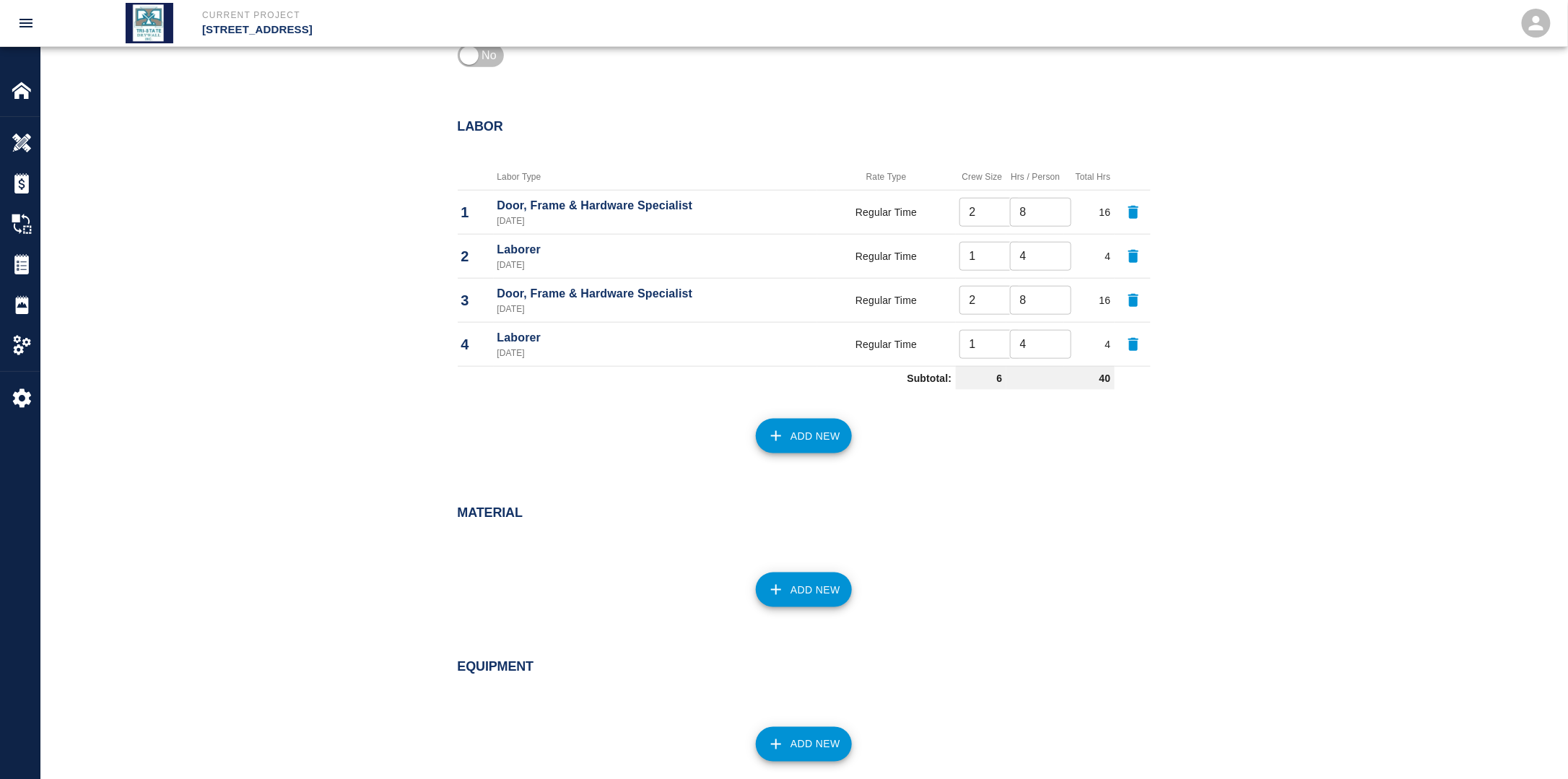
click at [809, 433] on button "Add New" at bounding box center [803, 436] width 96 height 34
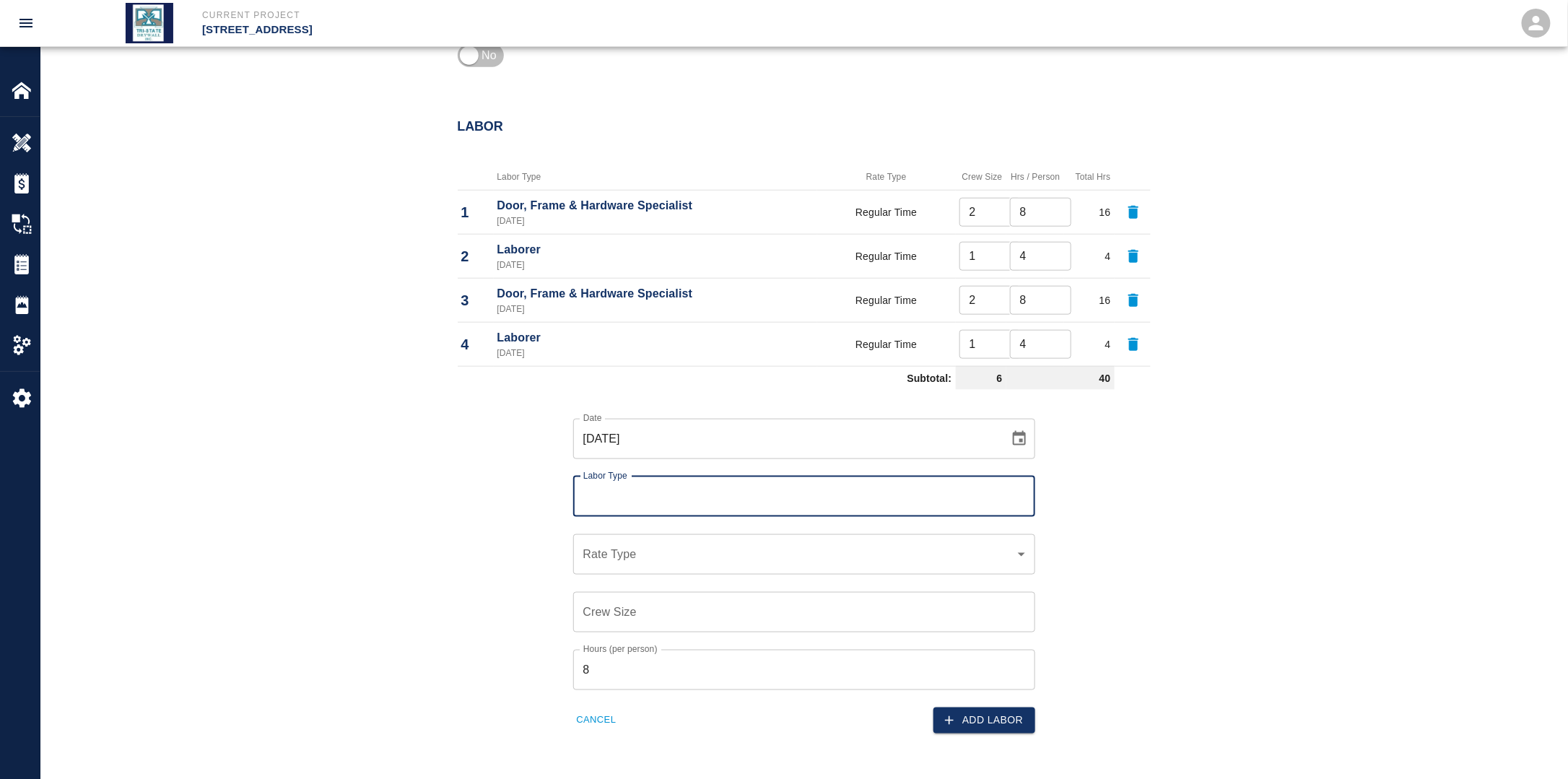
click at [1018, 439] on icon "Choose date, selected date is Sep 16, 2025" at bounding box center [1018, 439] width 17 height 17
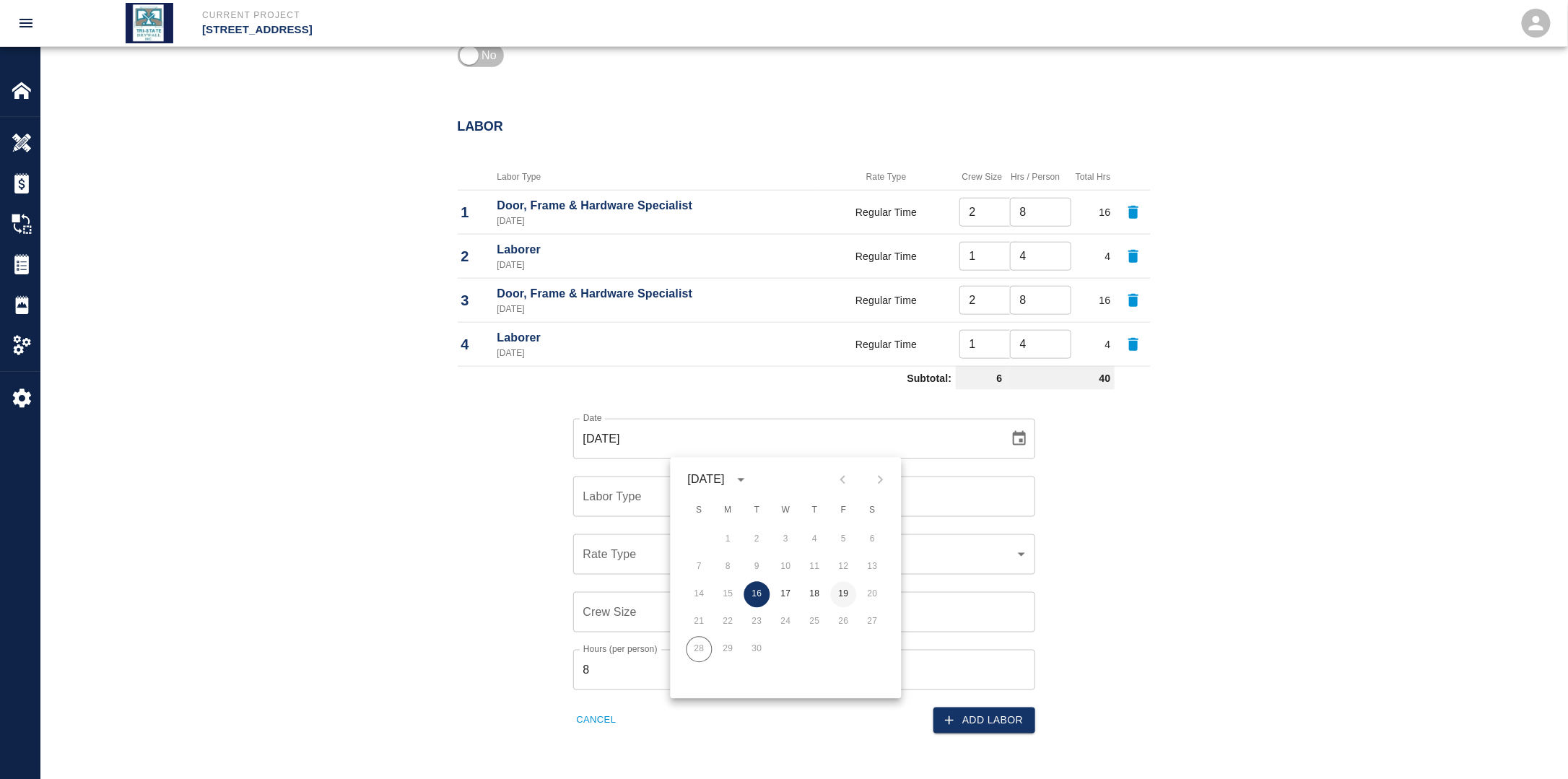
click at [847, 592] on button "19" at bounding box center [844, 595] width 26 height 26
type input "[DATE]"
click at [737, 480] on div "Labor Type" at bounding box center [804, 496] width 462 height 40
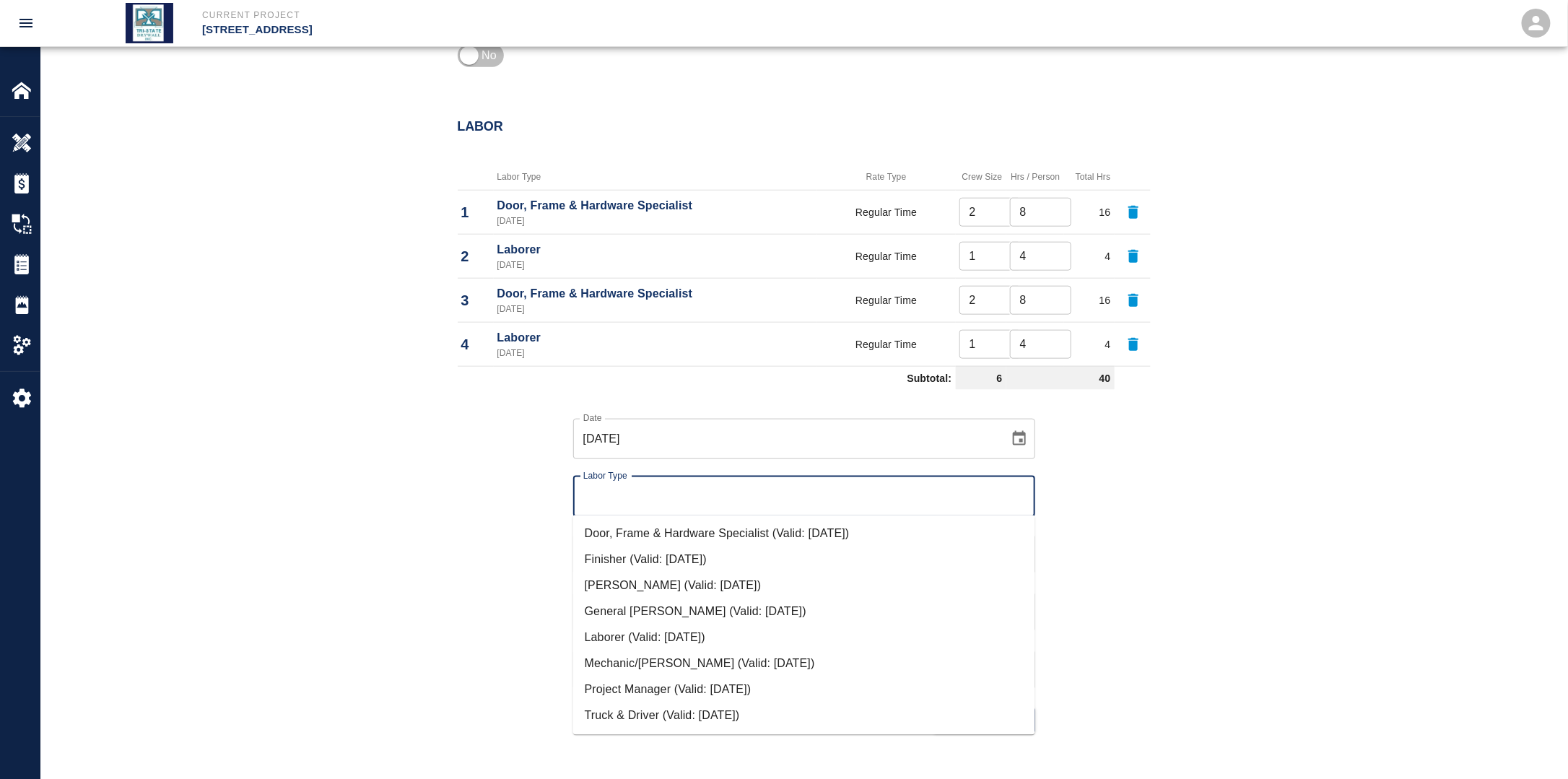
click at [727, 491] on input "Labor Type" at bounding box center [804, 497] width 449 height 28
click at [712, 537] on li "Door, Frame & Hardware Specialist (Valid: [DATE])" at bounding box center [804, 534] width 462 height 26
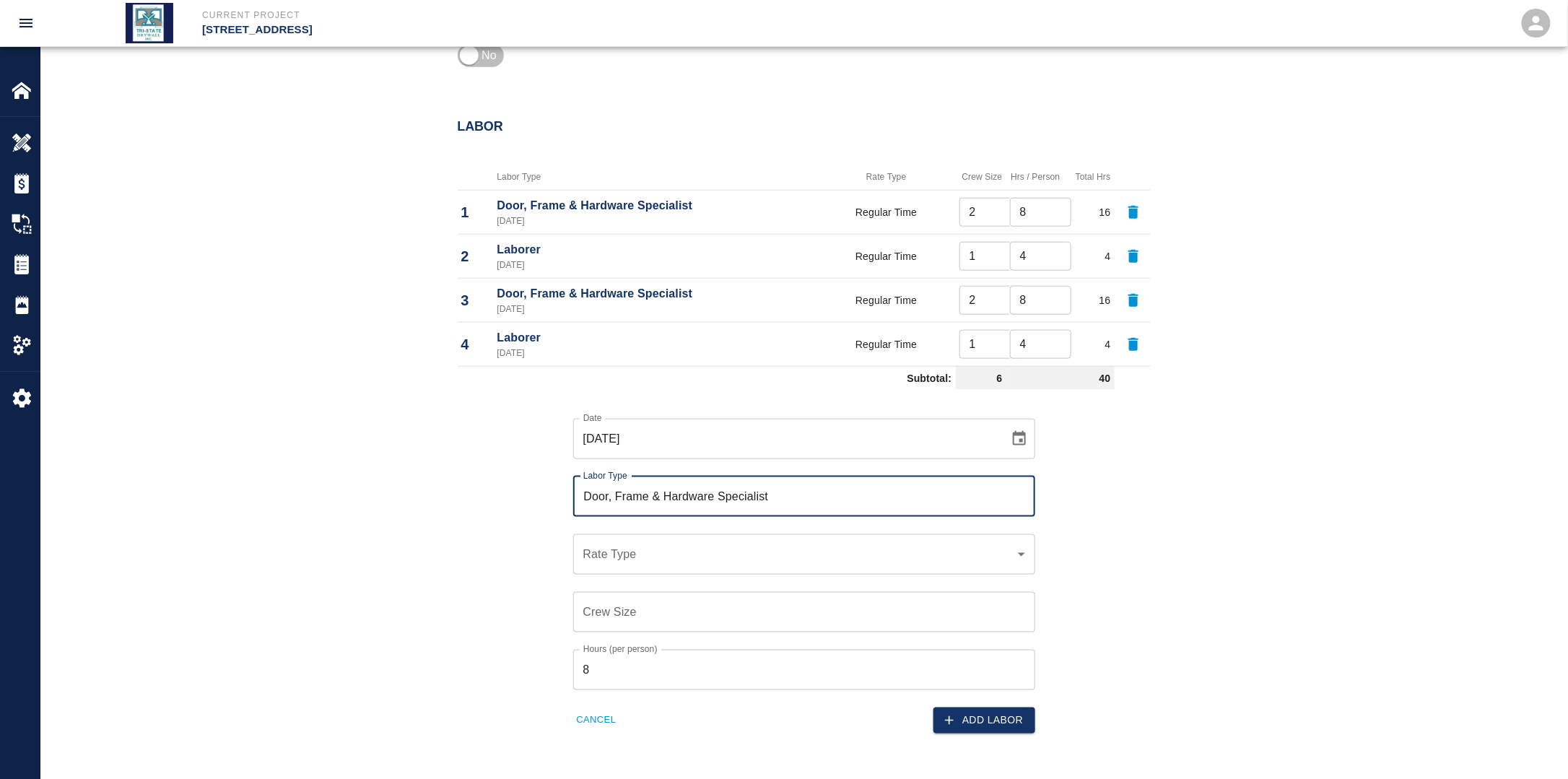
type input "Door, Frame & Hardware Specialist"
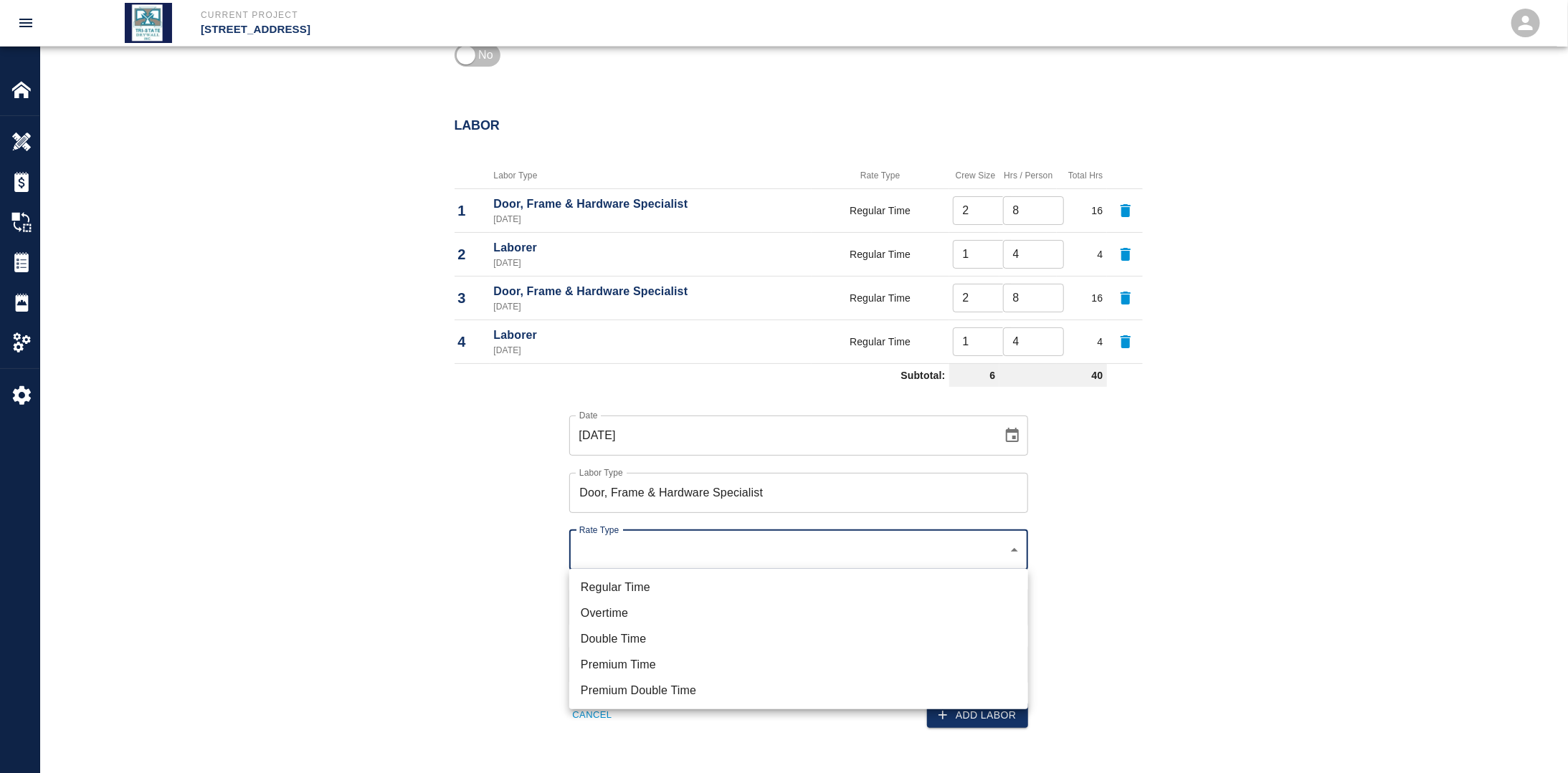
drag, startPoint x: 660, startPoint y: 576, endPoint x: 661, endPoint y: 583, distance: 7.1
click at [658, 577] on li "Regular Time" at bounding box center [799, 588] width 459 height 26
type input "rate_rt"
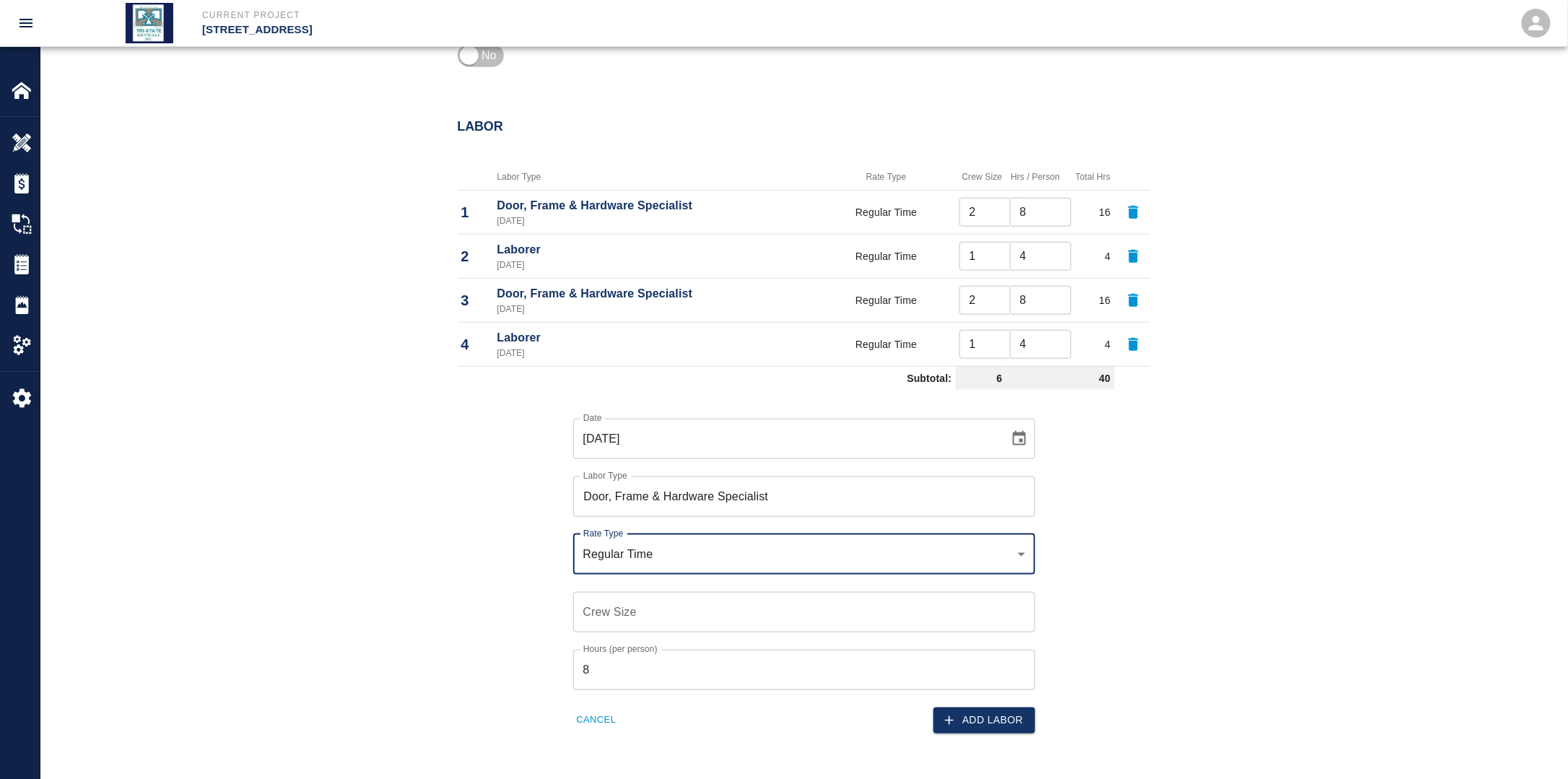
click at [658, 601] on input "Crew Size" at bounding box center [804, 612] width 462 height 40
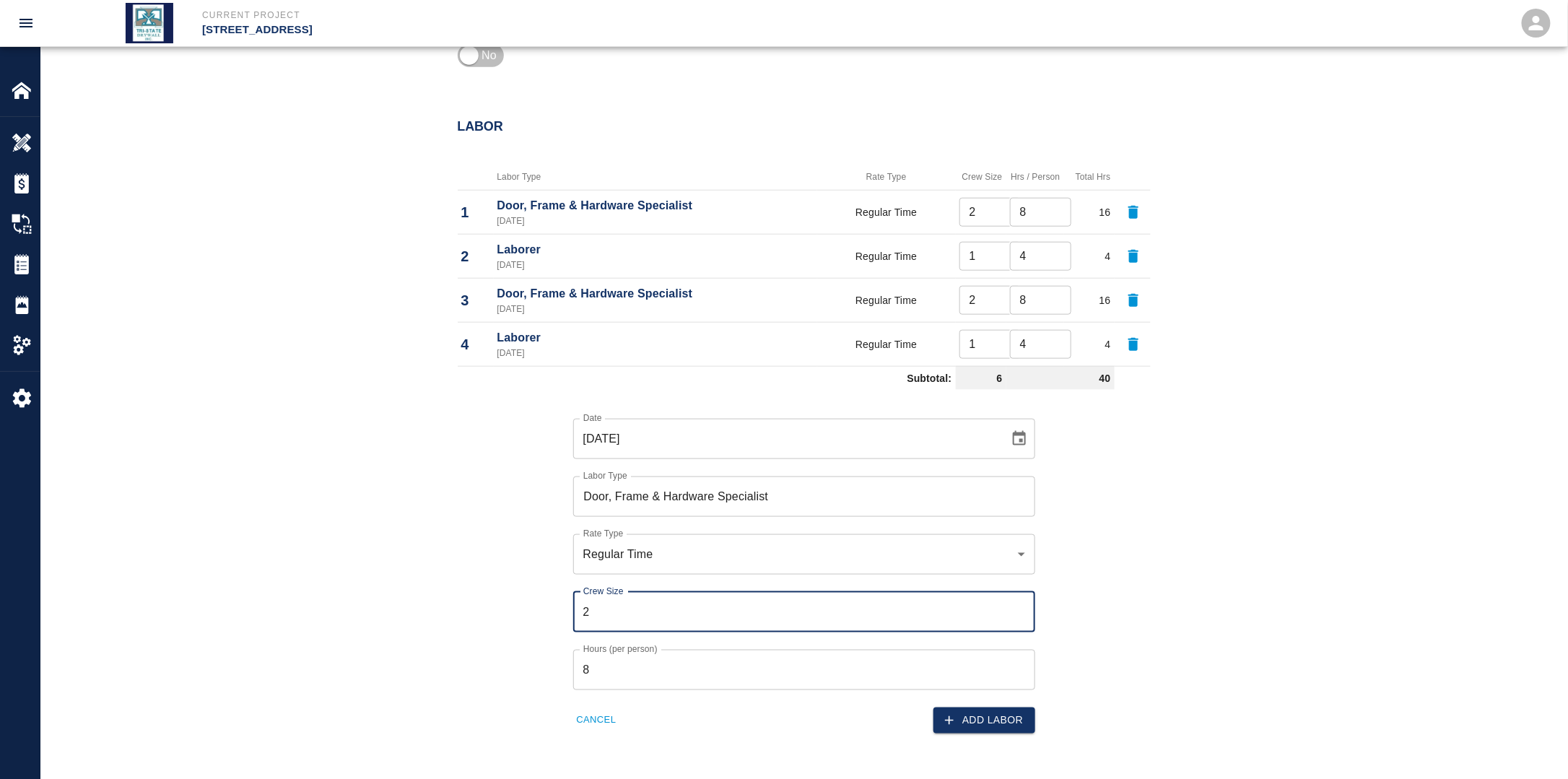
type input "2"
drag, startPoint x: 649, startPoint y: 663, endPoint x: 690, endPoint y: 680, distance: 44.4
click at [650, 665] on input "8" at bounding box center [804, 669] width 462 height 40
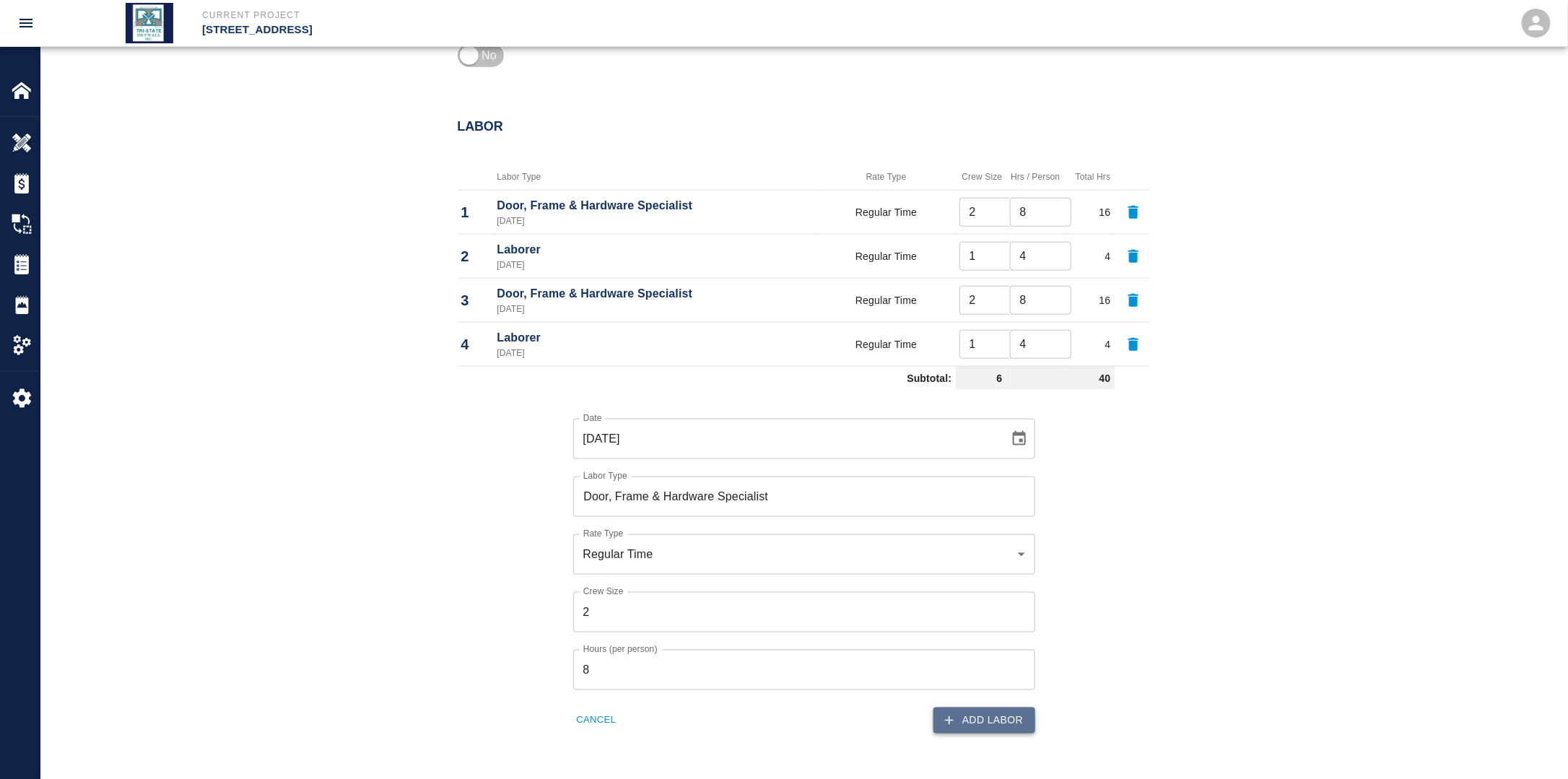
click at [998, 719] on button "Add Labor" at bounding box center [984, 721] width 101 height 27
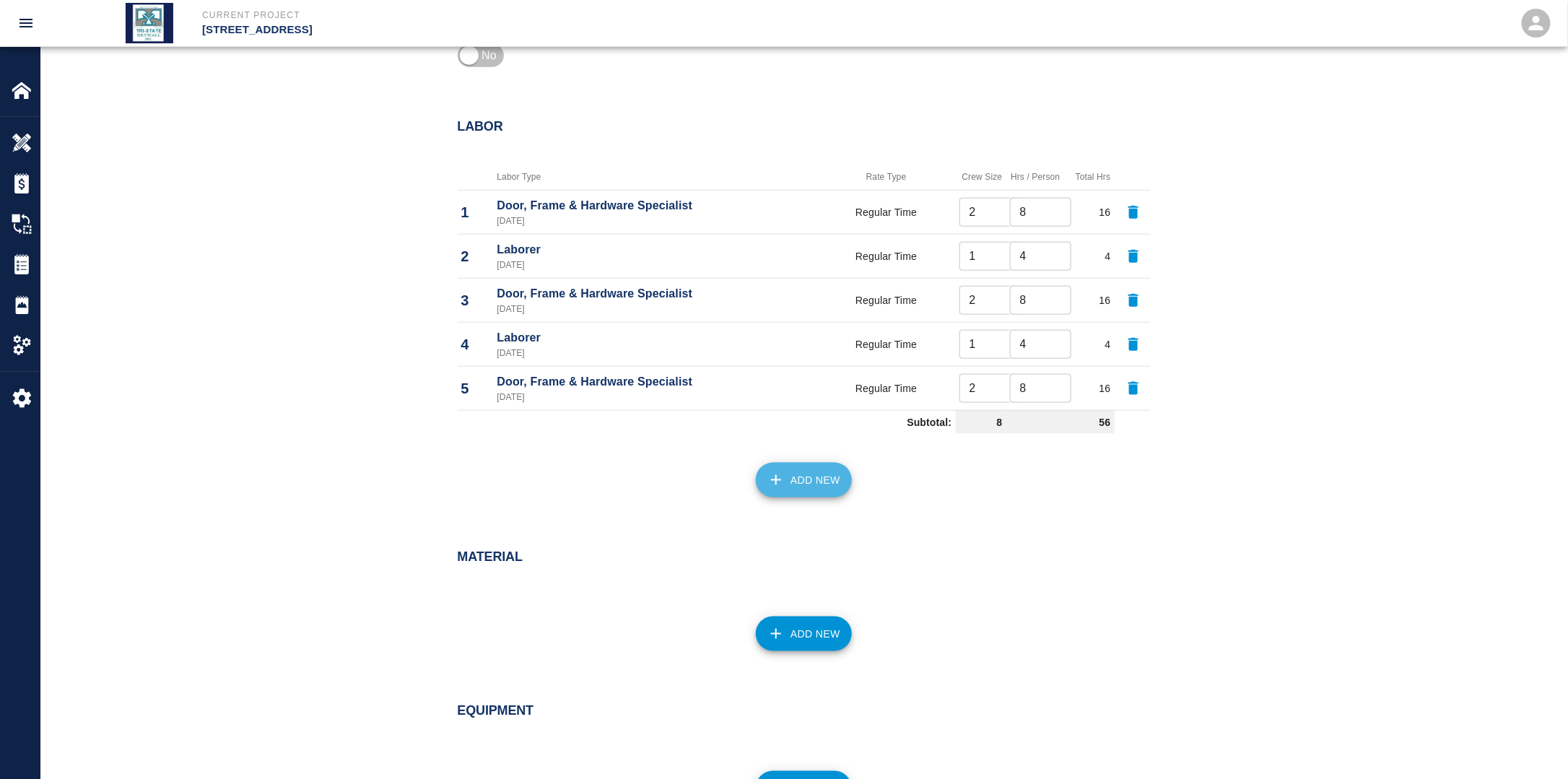
click at [800, 489] on button "Add New" at bounding box center [803, 480] width 96 height 34
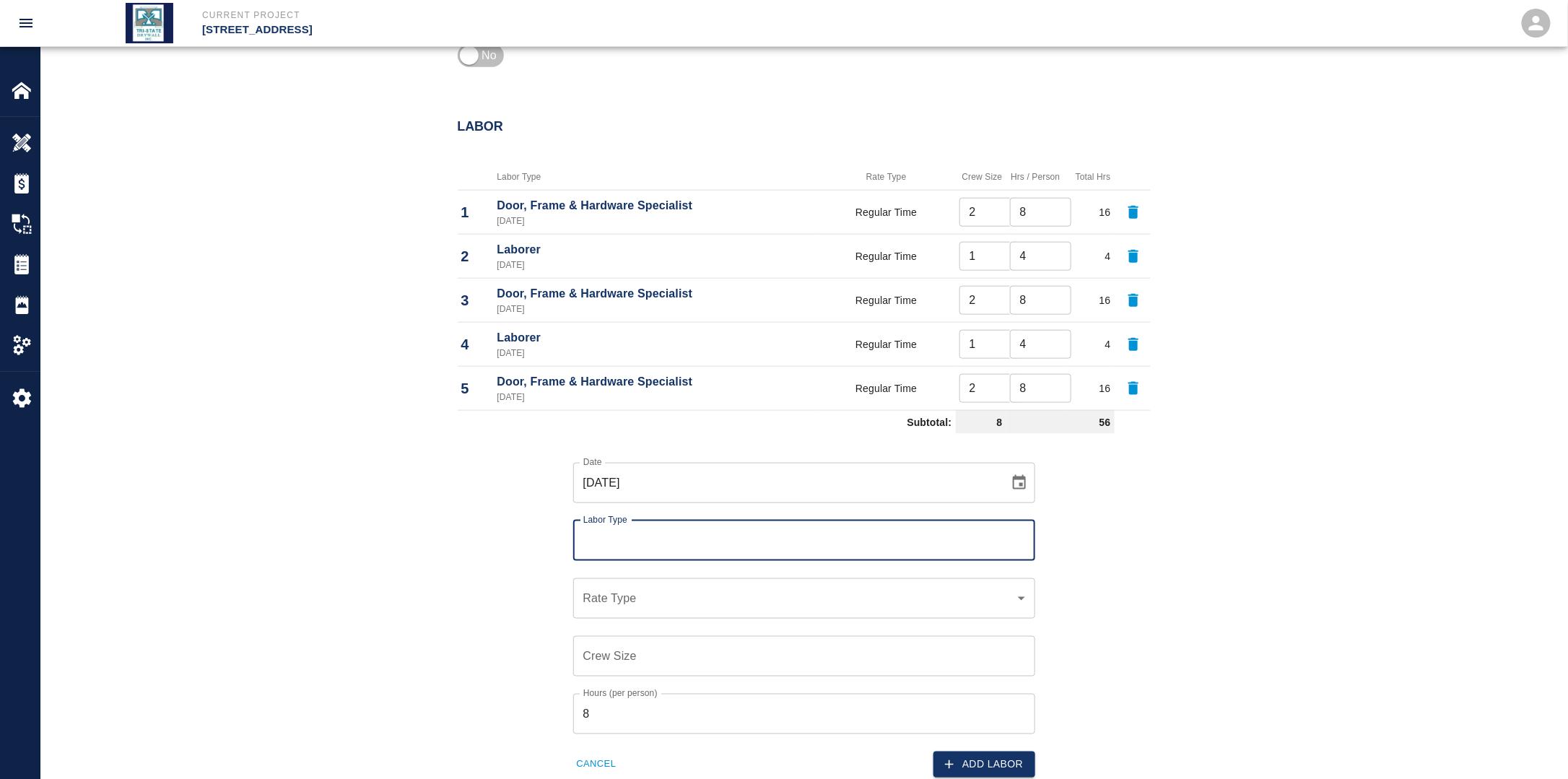
click at [732, 536] on input "Labor Type" at bounding box center [804, 541] width 449 height 28
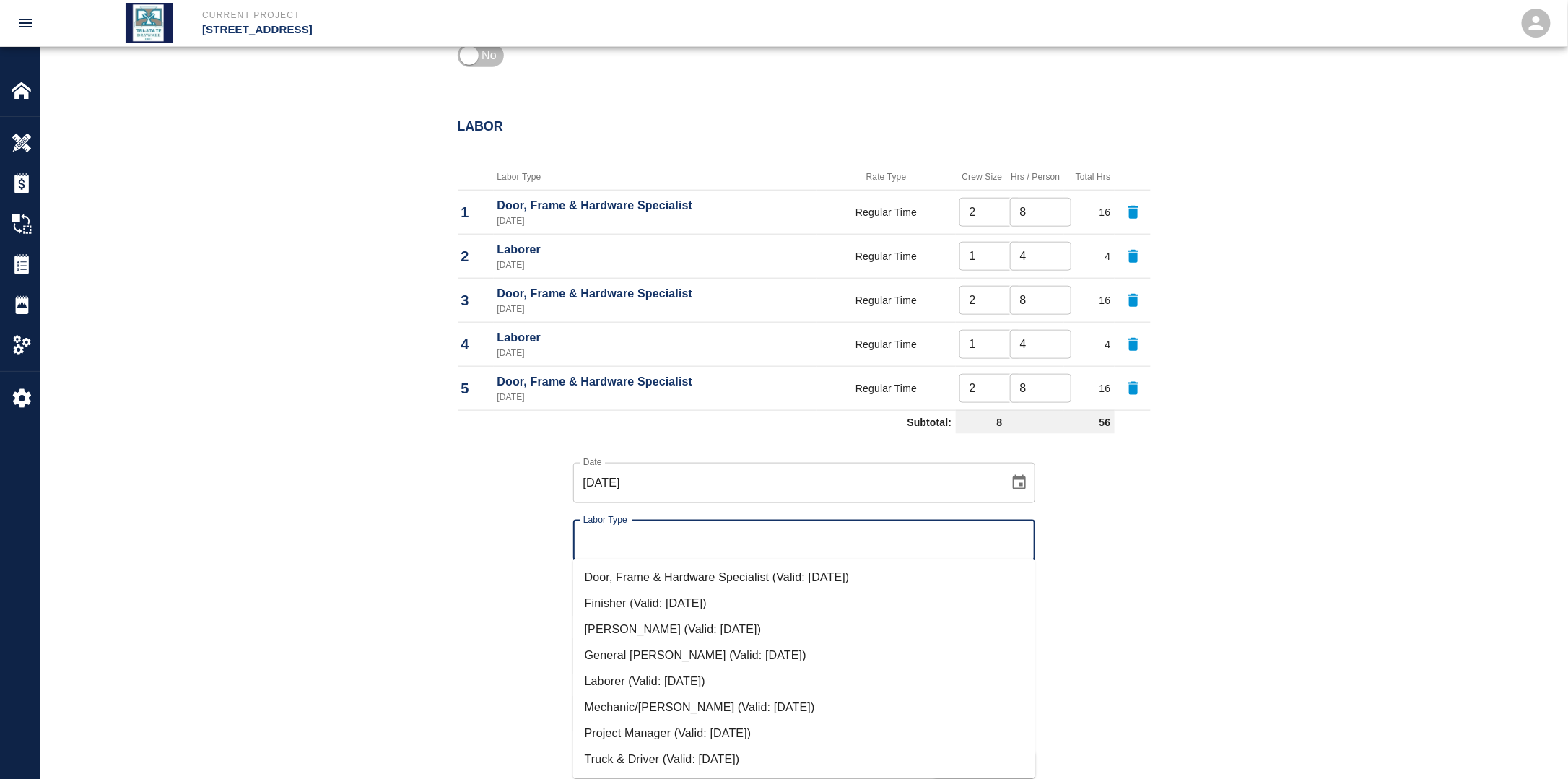
click at [665, 685] on li "Laborer (Valid: [DATE])" at bounding box center [804, 682] width 462 height 26
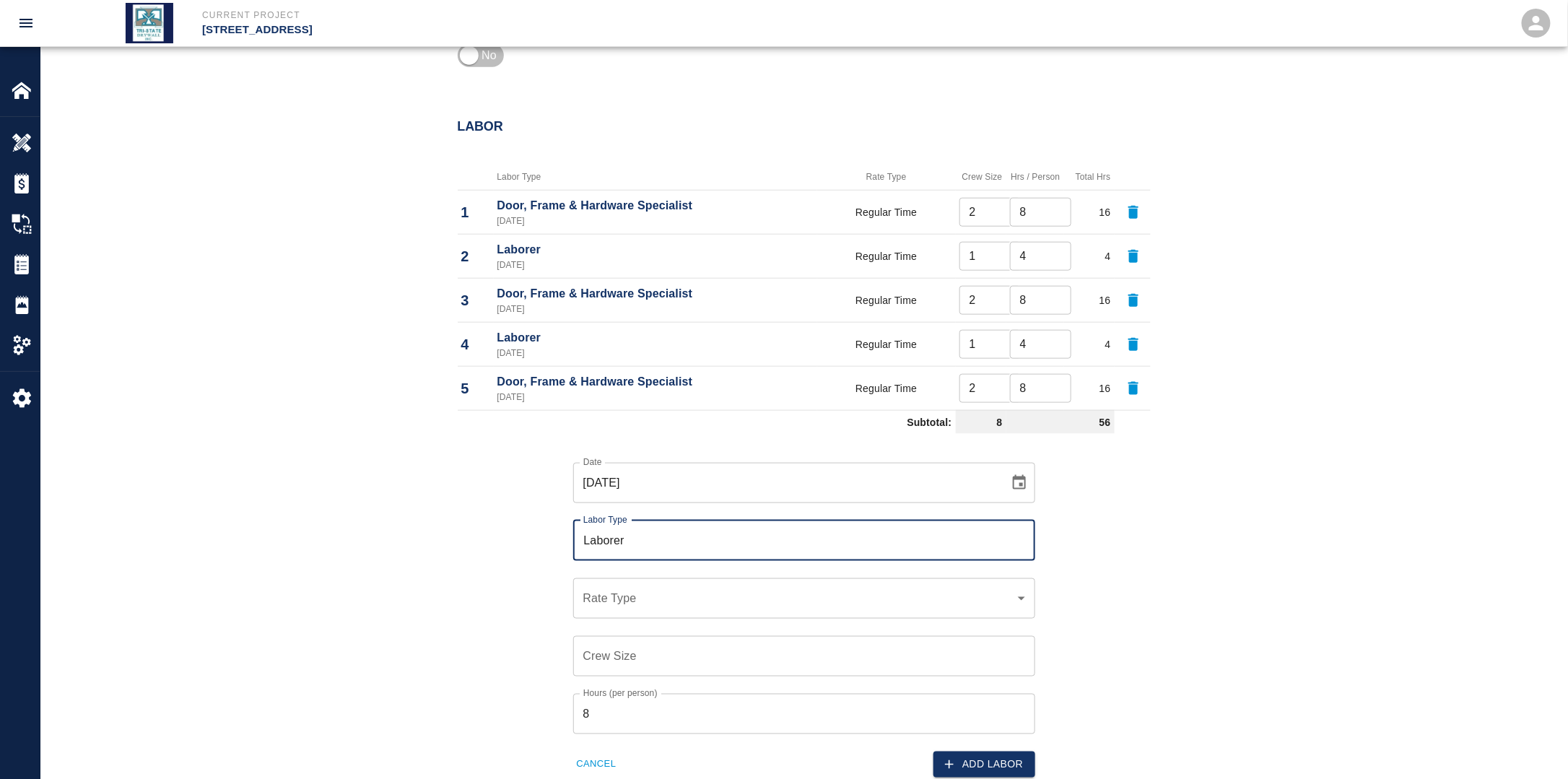
click at [1016, 483] on icon "Choose date, selected date is Sep 16, 2025" at bounding box center [1018, 483] width 17 height 17
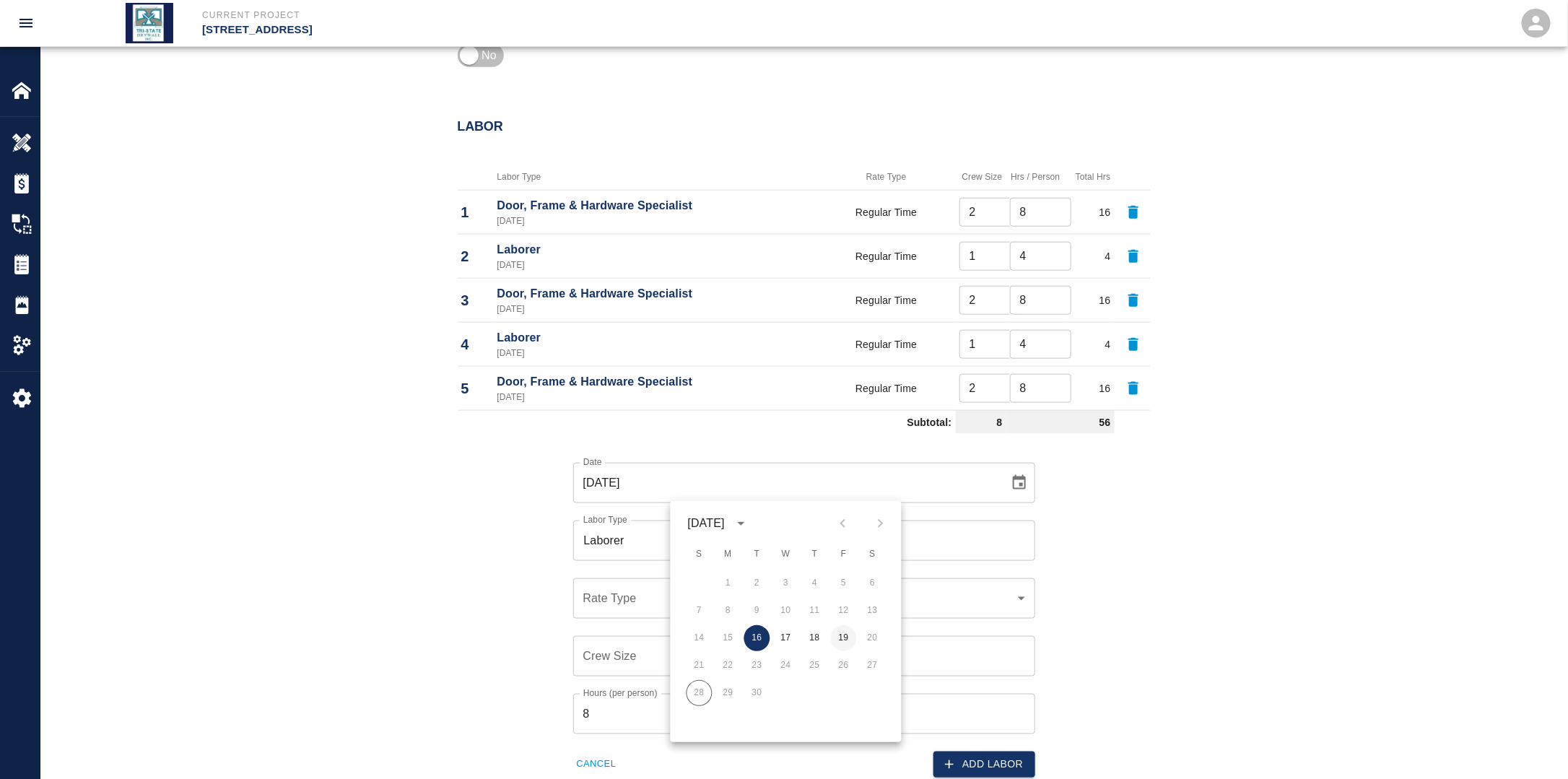
click at [845, 635] on button "19" at bounding box center [844, 638] width 26 height 26
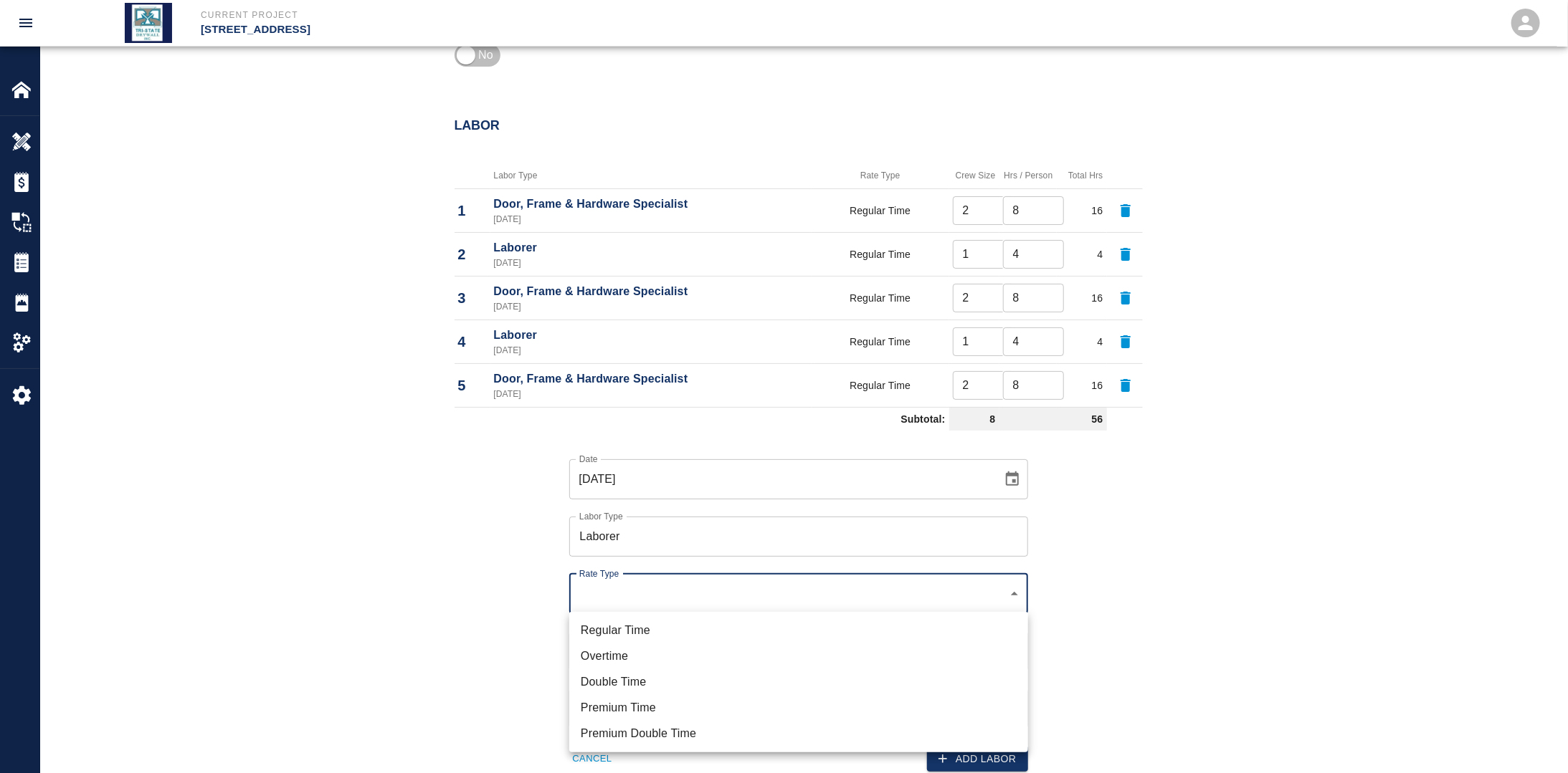
click at [658, 631] on li "Regular Time" at bounding box center [799, 631] width 459 height 26
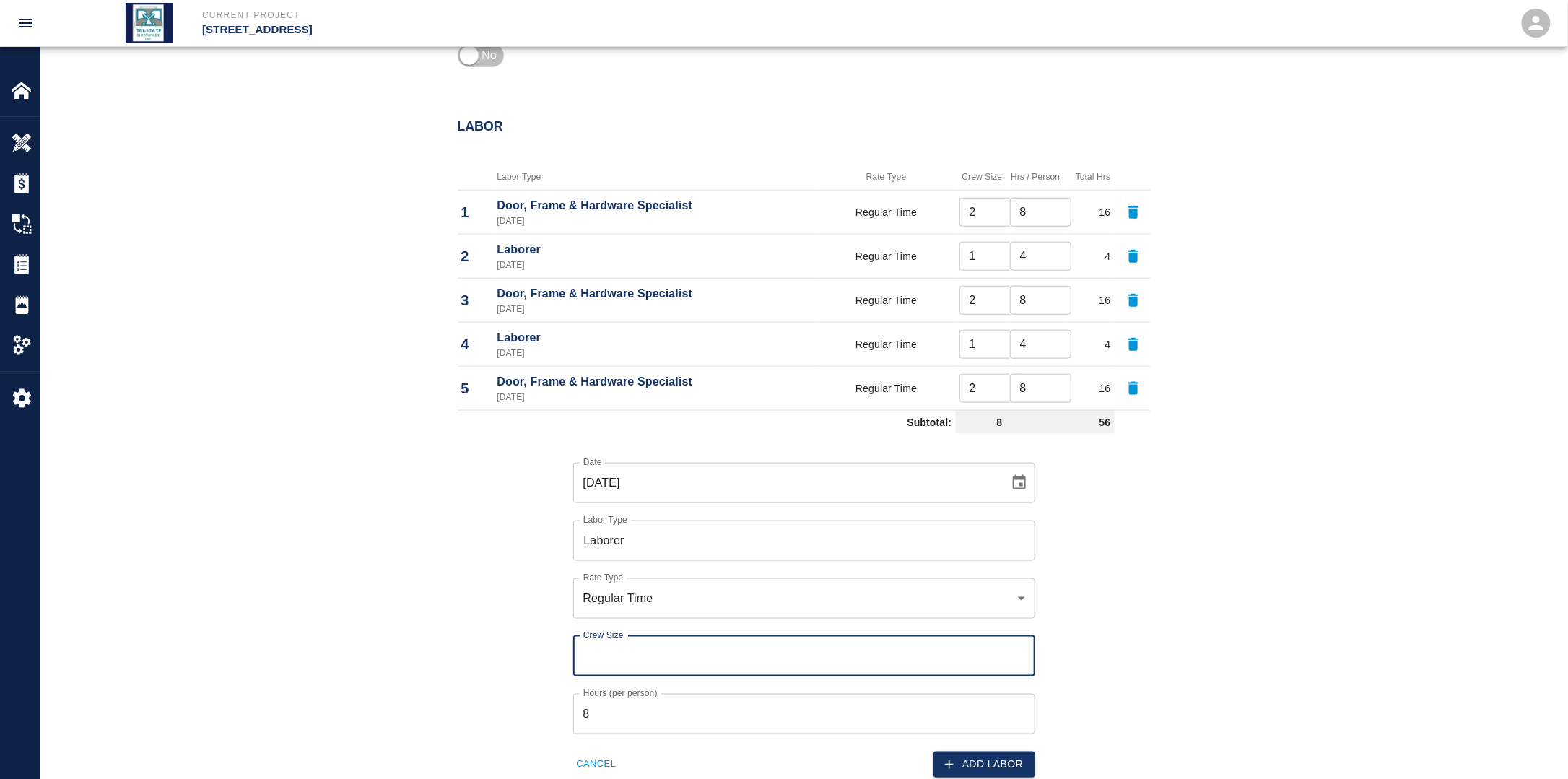
click at [644, 656] on input "Crew Size" at bounding box center [804, 655] width 462 height 40
drag, startPoint x: 636, startPoint y: 703, endPoint x: 635, endPoint y: 716, distance: 13.0
click at [636, 704] on div "Hours (per person) 8 Hours (per person)" at bounding box center [804, 714] width 462 height 40
drag, startPoint x: 572, startPoint y: 712, endPoint x: 539, endPoint y: 709, distance: 33.1
click at [540, 709] on div "Date [DATE] Date Labor Type Laborer Labor Type Rate Type Regular Time rate_rt R…" at bounding box center [795, 609] width 710 height 339
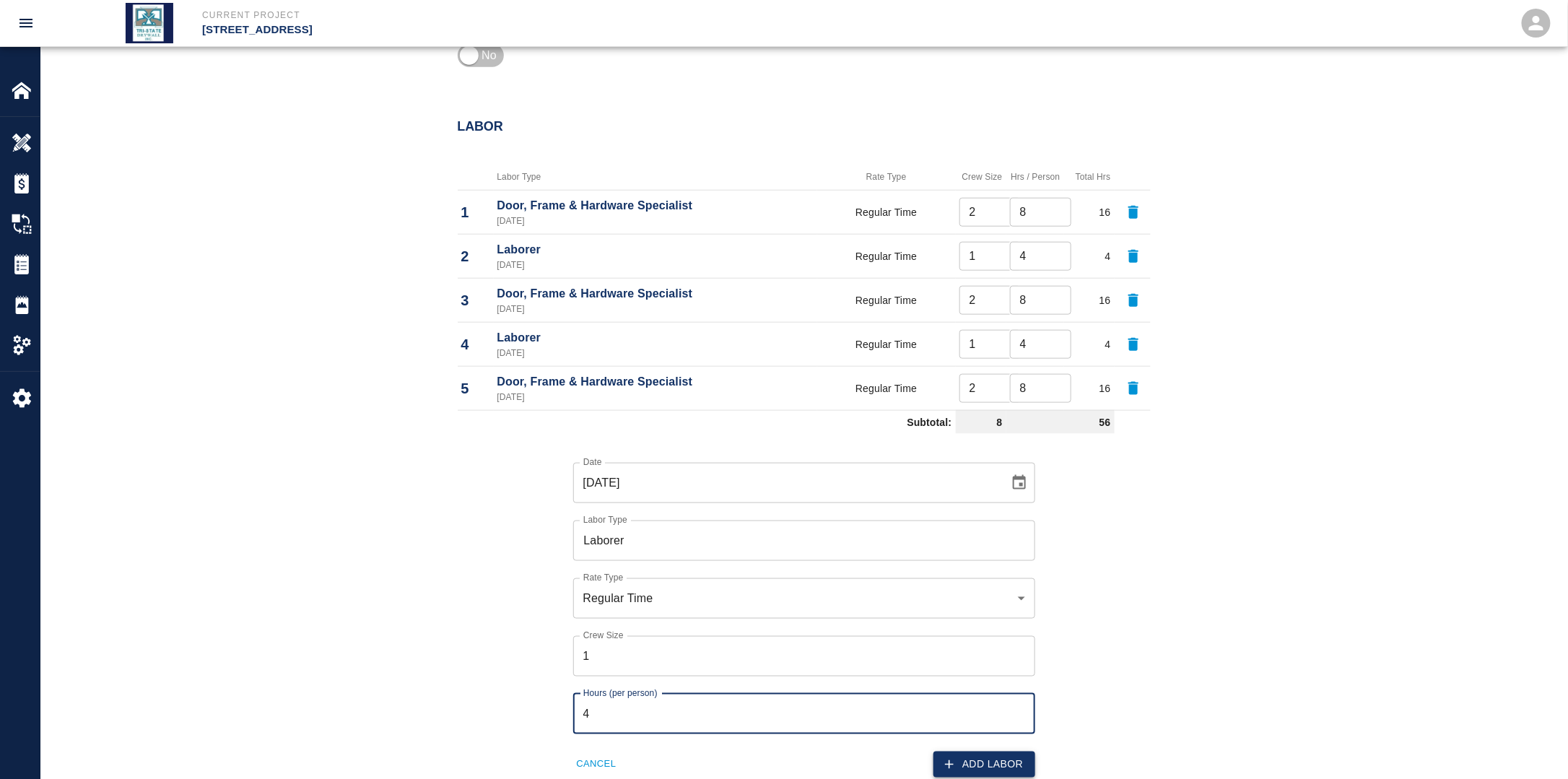
click at [984, 758] on button "Add Labor" at bounding box center [984, 765] width 101 height 27
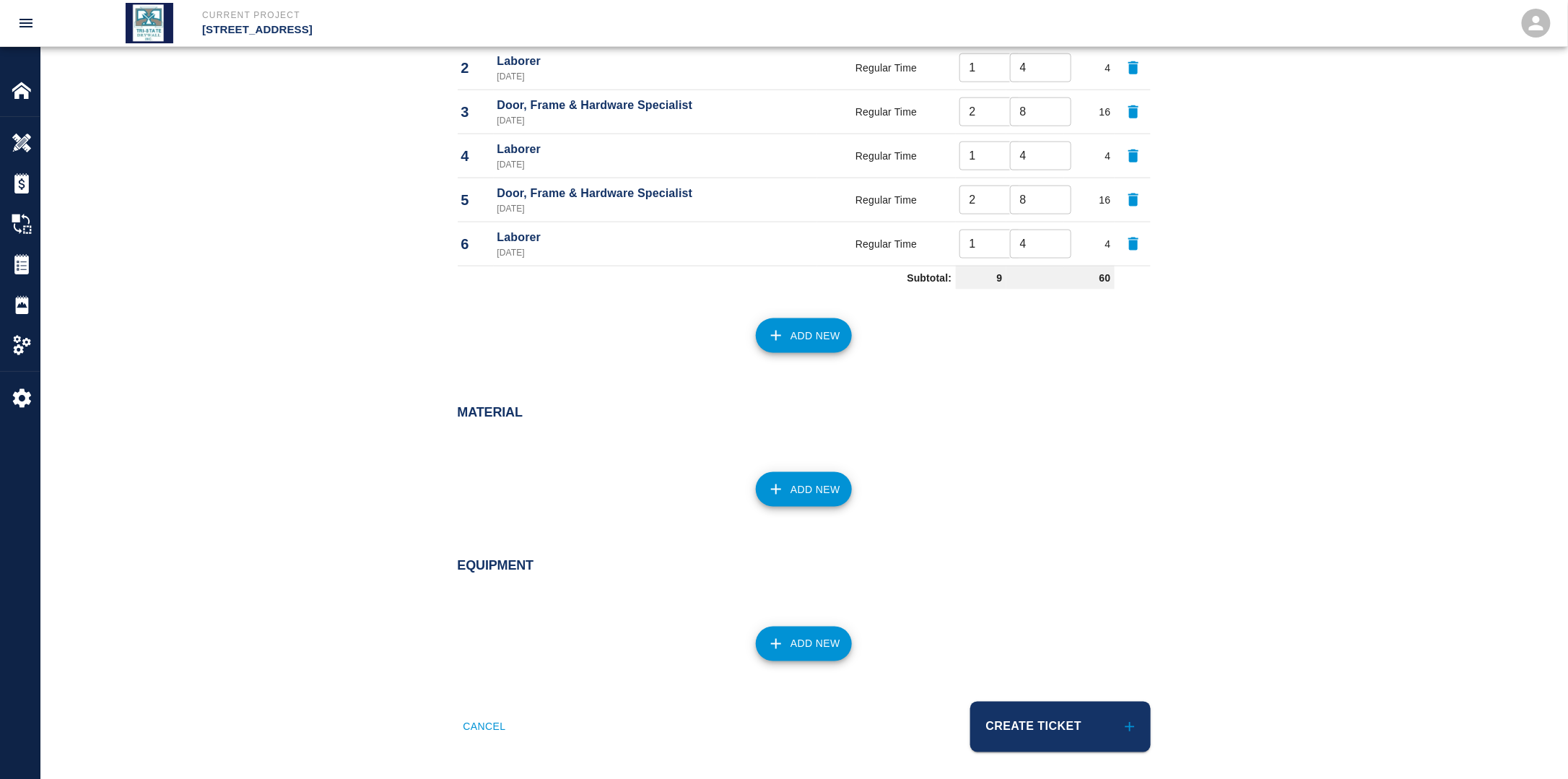
scroll to position [844, 0]
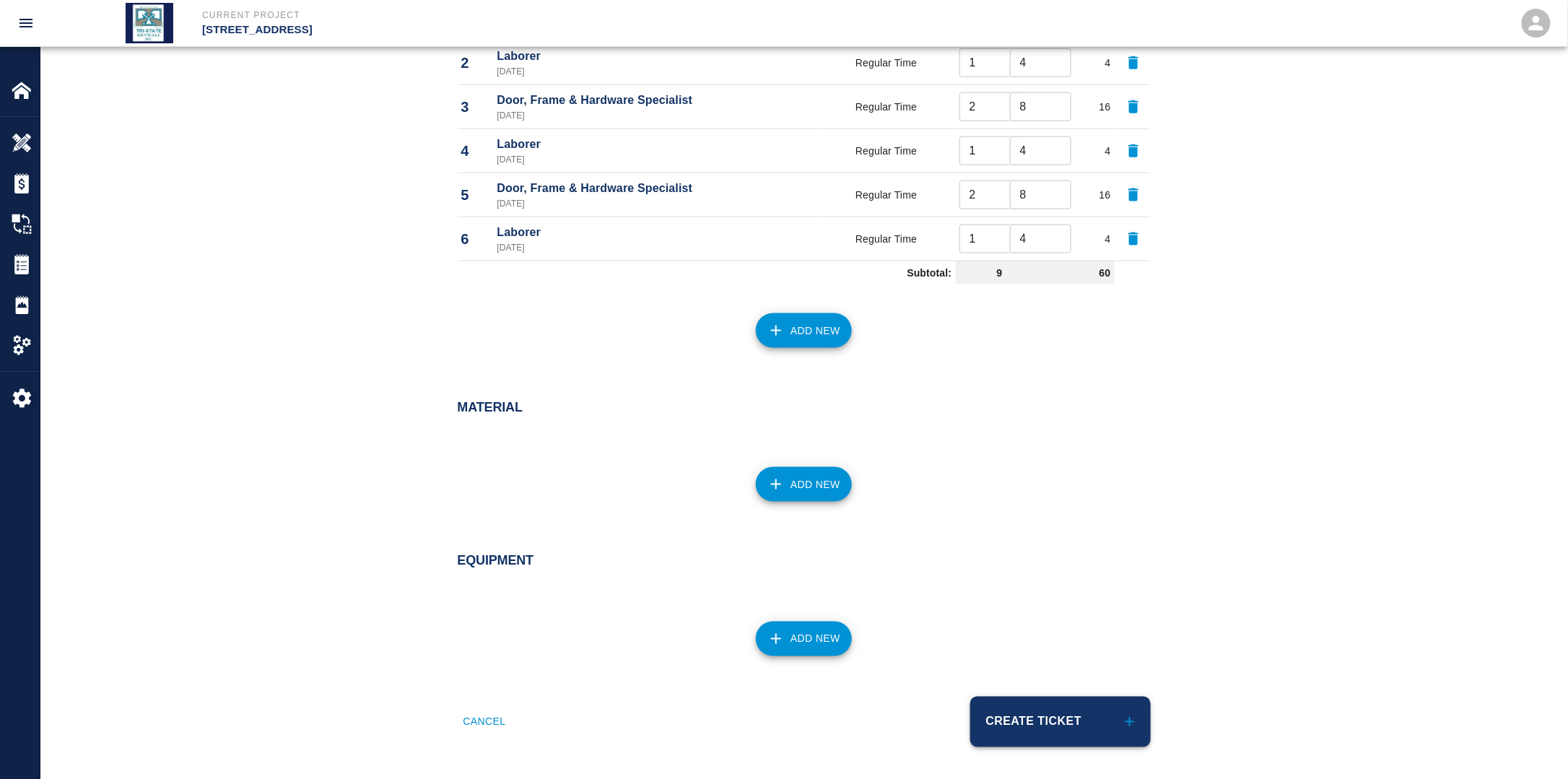
click at [1072, 722] on button "Create Ticket" at bounding box center [1060, 723] width 181 height 51
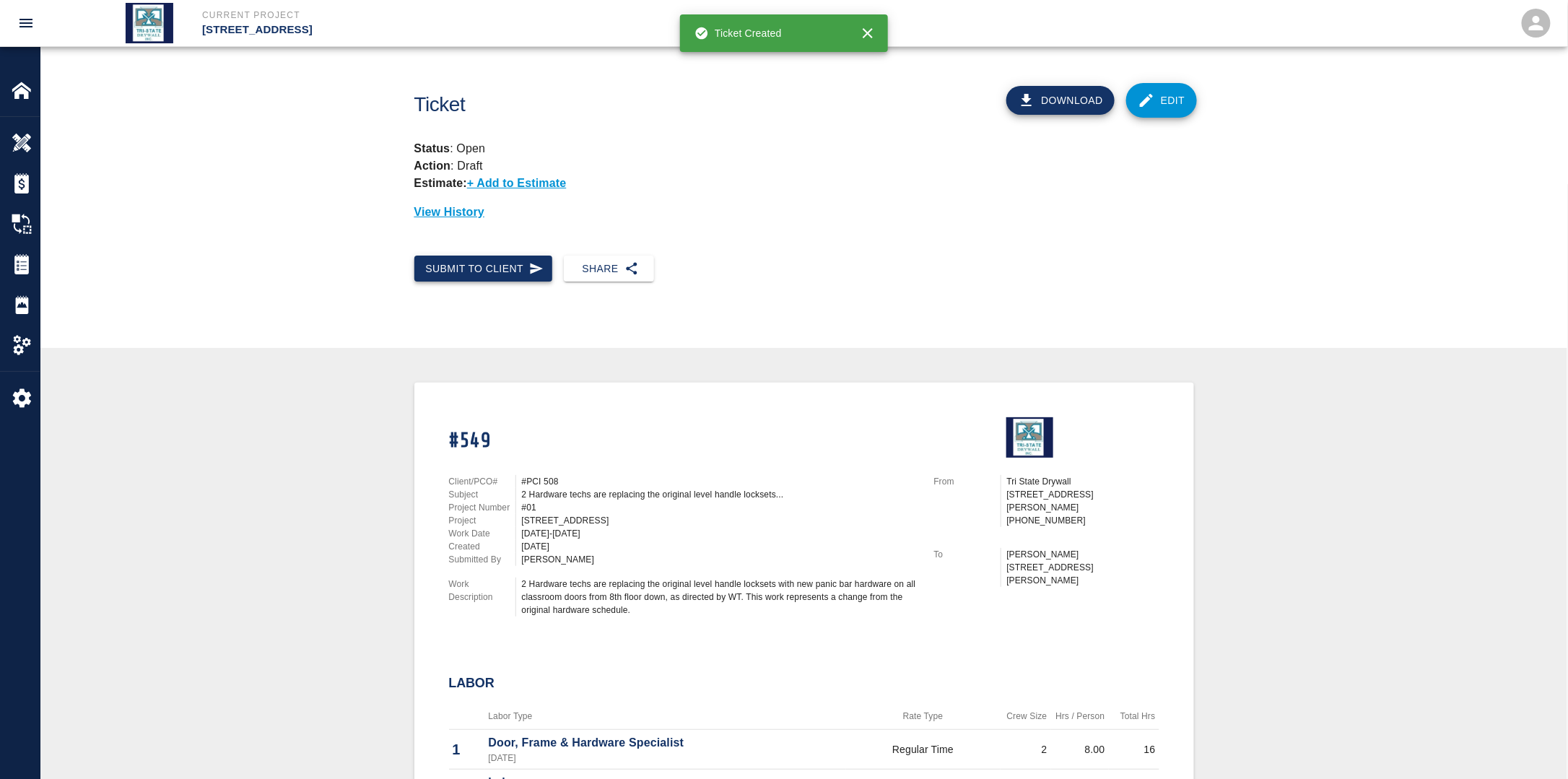
click at [495, 267] on button "Submit to Client" at bounding box center [483, 268] width 138 height 27
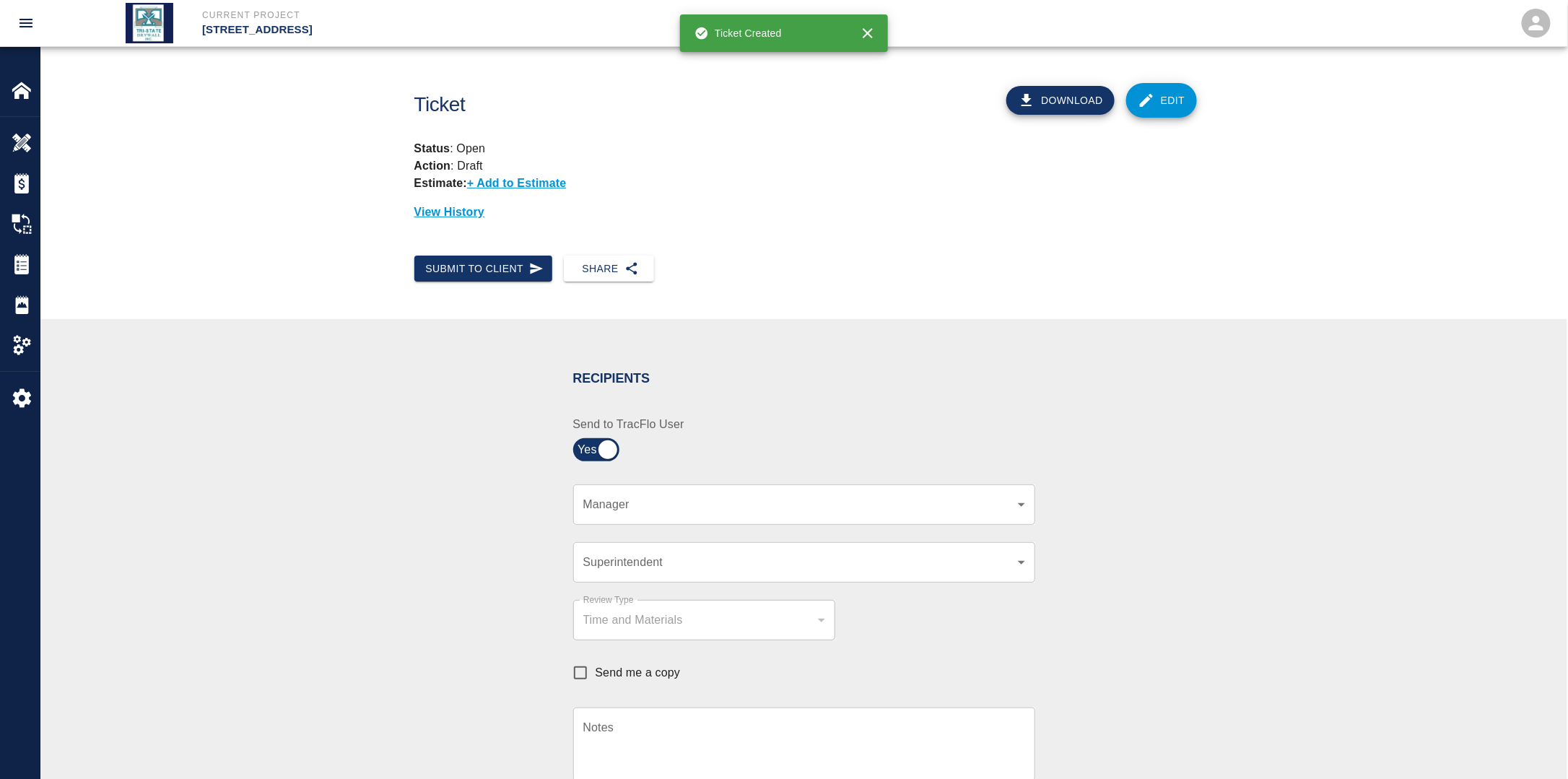
click at [691, 514] on div "​ Manager" at bounding box center [804, 504] width 462 height 40
click at [673, 514] on div "​ Manager" at bounding box center [804, 504] width 462 height 40
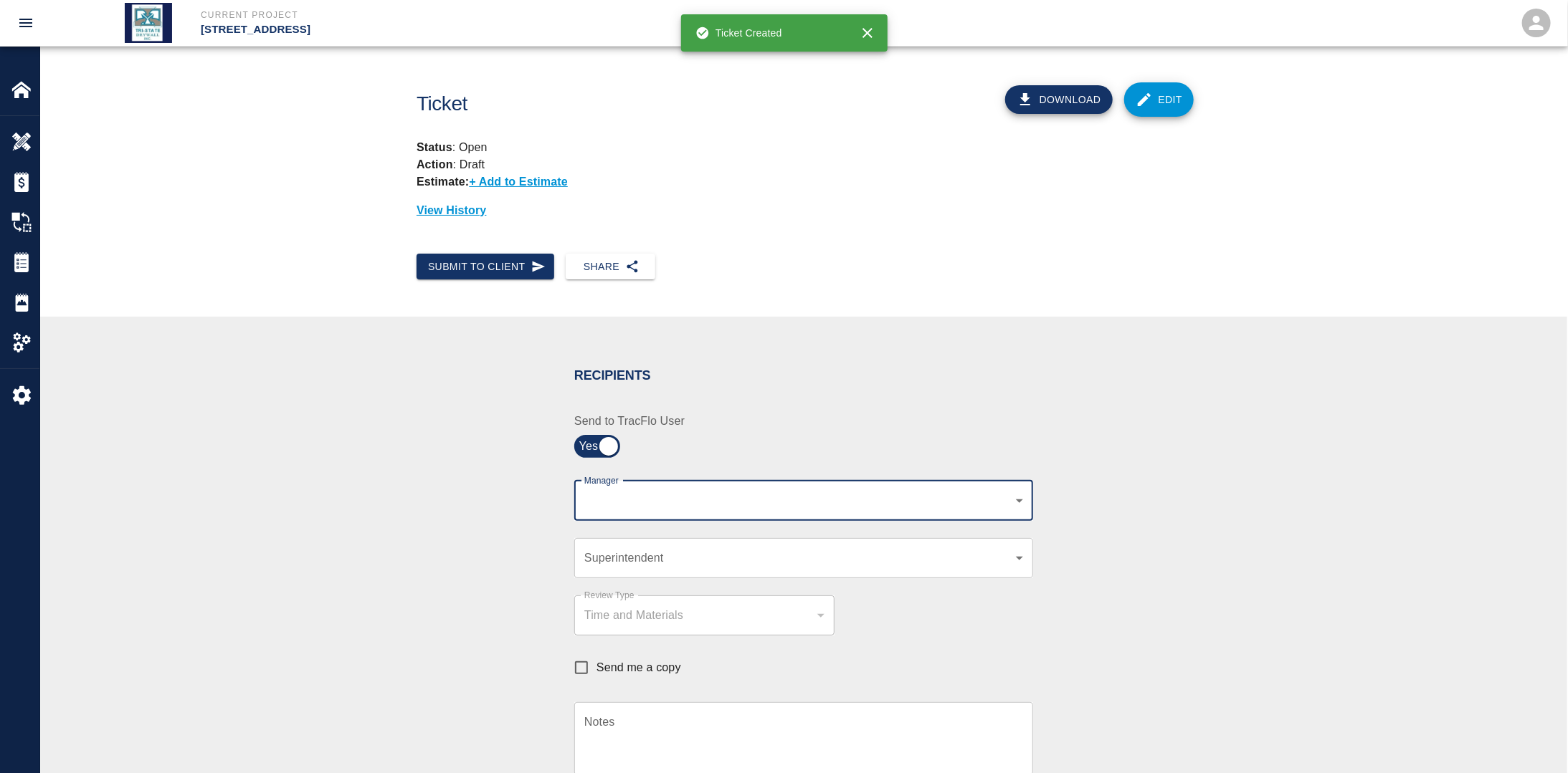
click at [673, 500] on body "Current Project [STREET_ADDRESS] Home [STREET_ADDRESS] Overview Estimates Chang…" at bounding box center [784, 386] width 1568 height 773
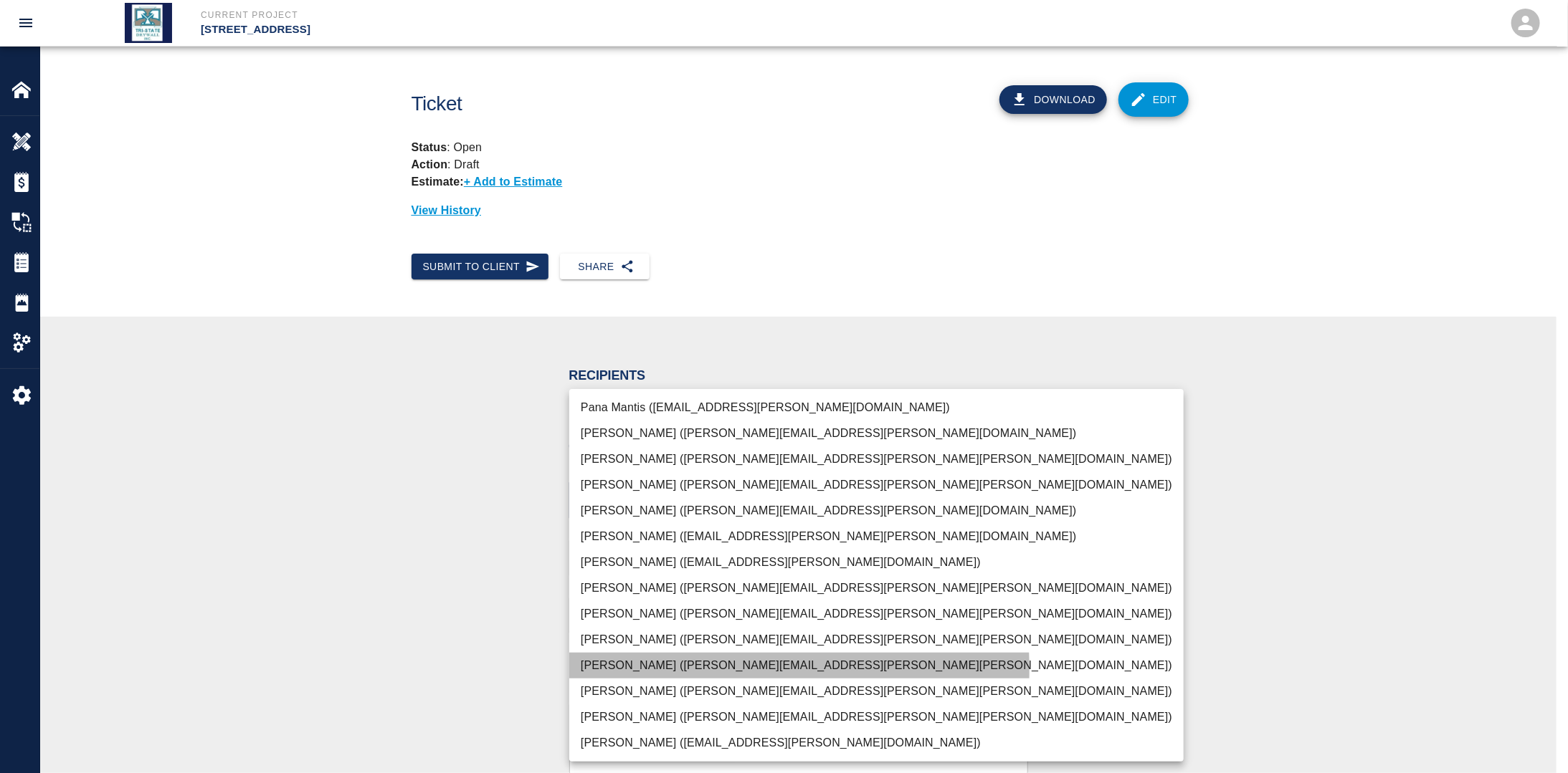
click at [620, 669] on li "[PERSON_NAME] ([PERSON_NAME][EMAIL_ADDRESS][PERSON_NAME][PERSON_NAME][DOMAIN_NA…" at bounding box center [877, 666] width 614 height 26
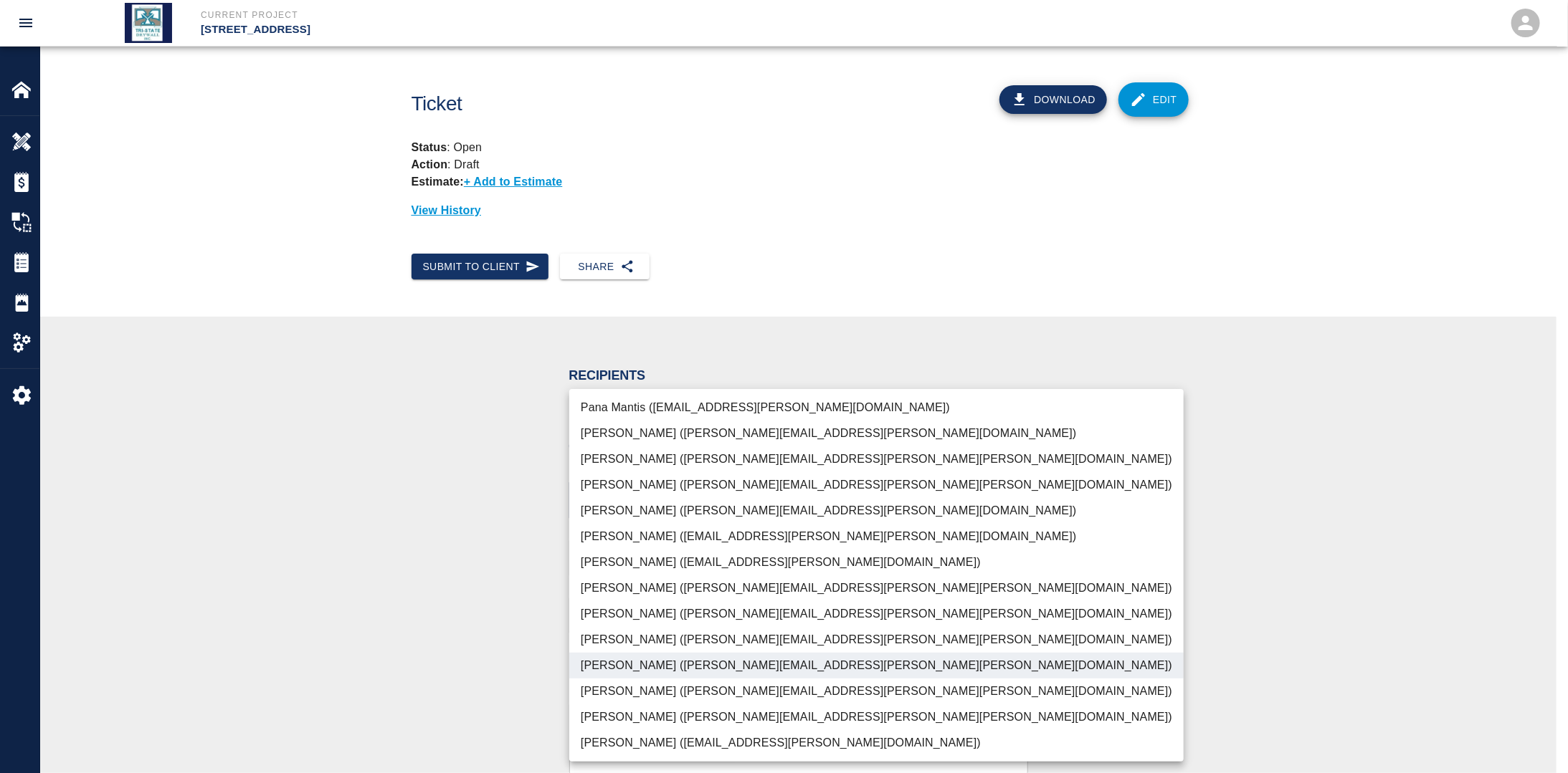
click at [625, 710] on li "[PERSON_NAME] ([PERSON_NAME][EMAIL_ADDRESS][PERSON_NAME][PERSON_NAME][DOMAIN_NA…" at bounding box center [877, 717] width 614 height 26
click at [497, 613] on div at bounding box center [784, 386] width 1568 height 773
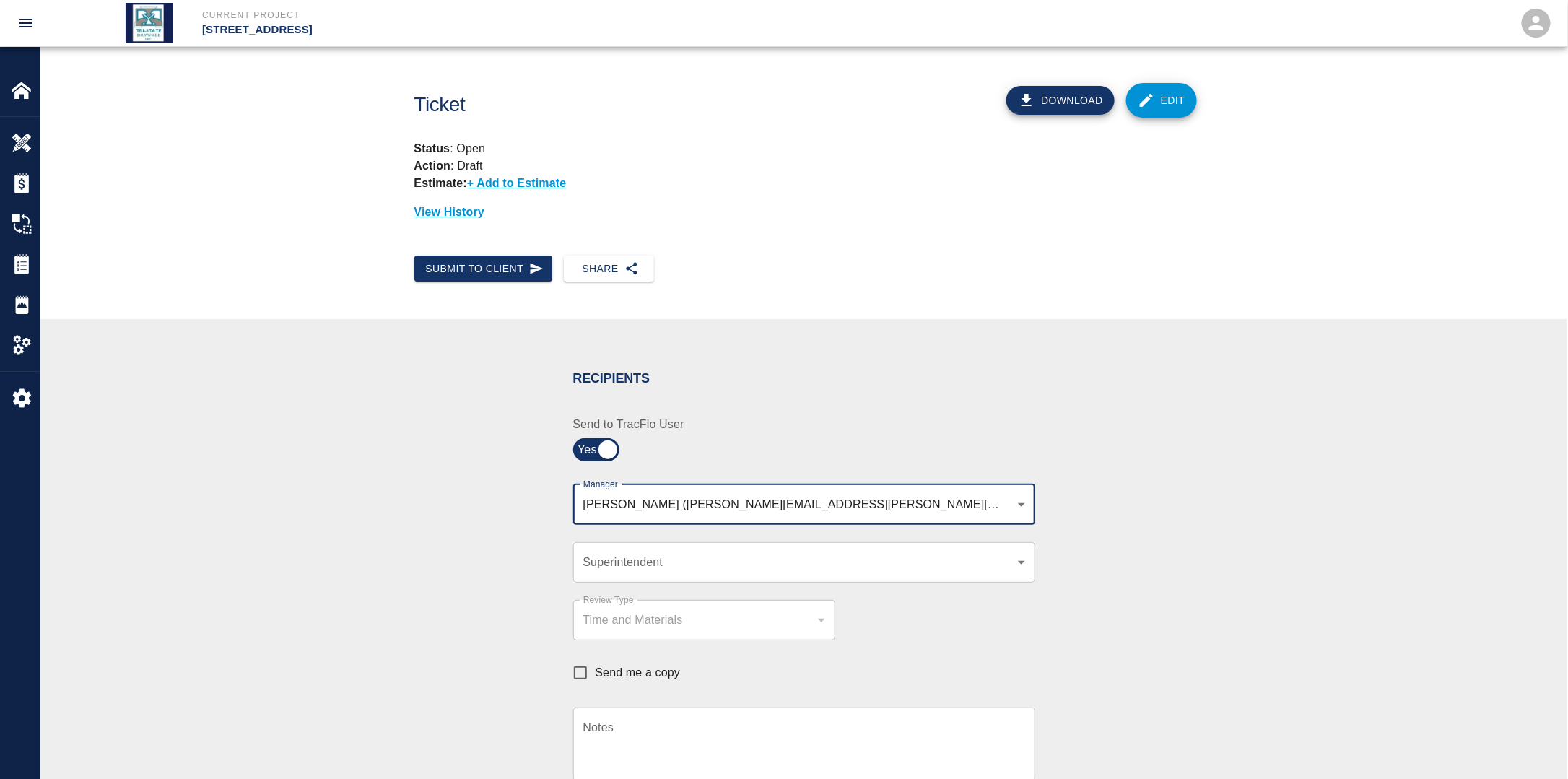
click at [636, 564] on body "Current Project [STREET_ADDRESS] Home [STREET_ADDRESS] Overview Estimates Chang…" at bounding box center [784, 390] width 1568 height 779
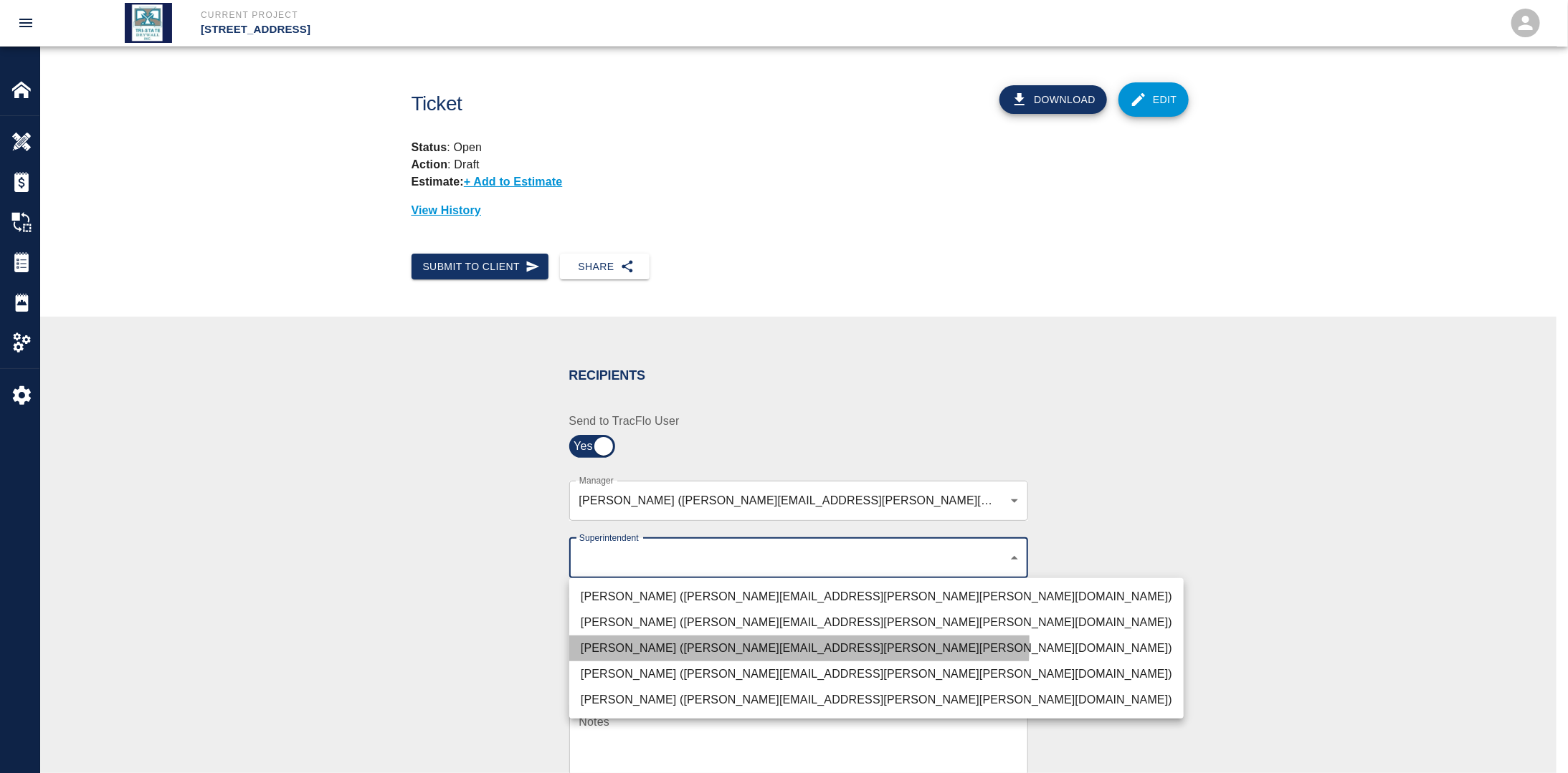
click at [620, 642] on li "[PERSON_NAME] ([PERSON_NAME][EMAIL_ADDRESS][PERSON_NAME][PERSON_NAME][DOMAIN_NA…" at bounding box center [877, 649] width 614 height 26
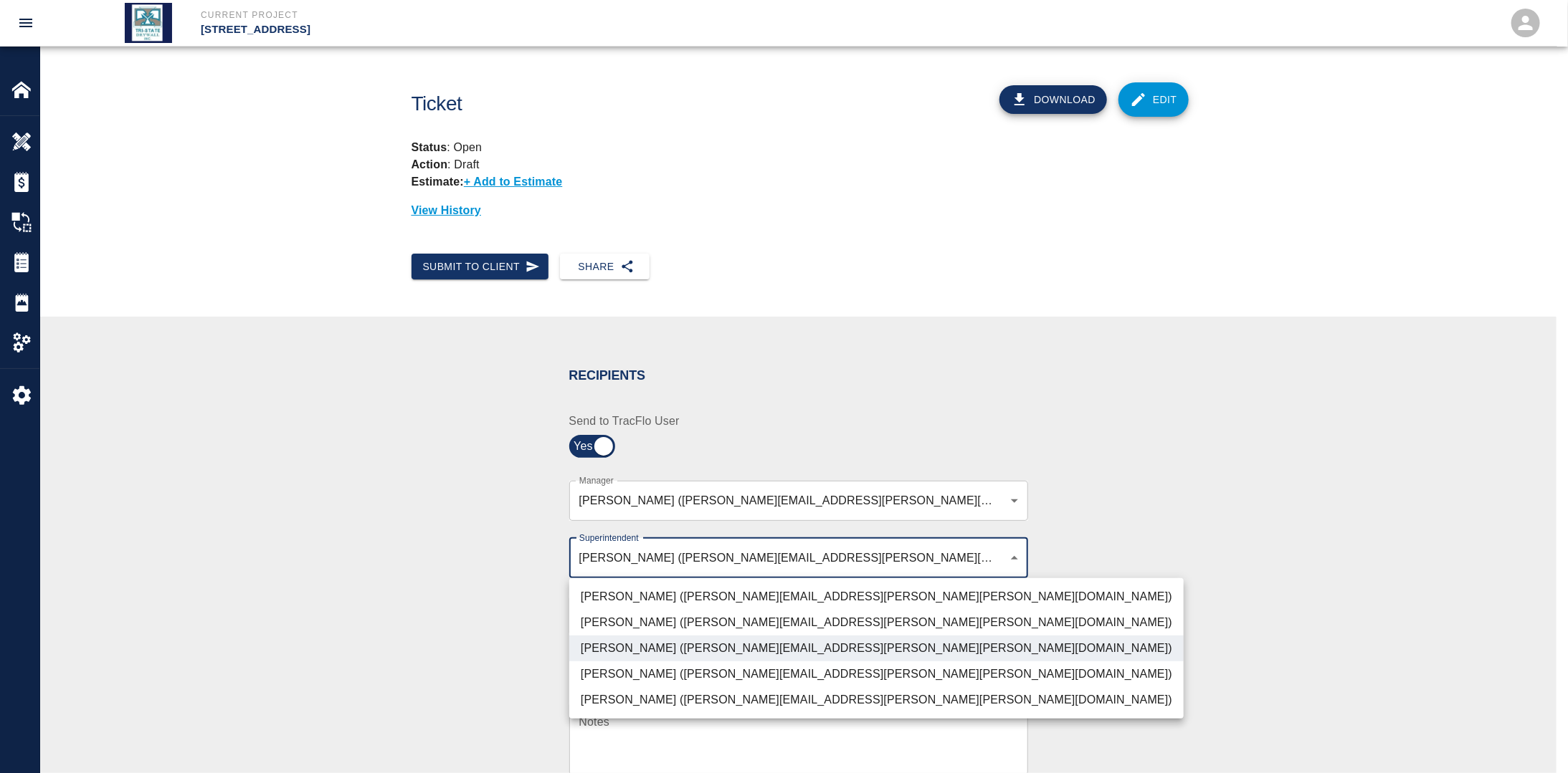
click at [500, 637] on div at bounding box center [784, 386] width 1568 height 773
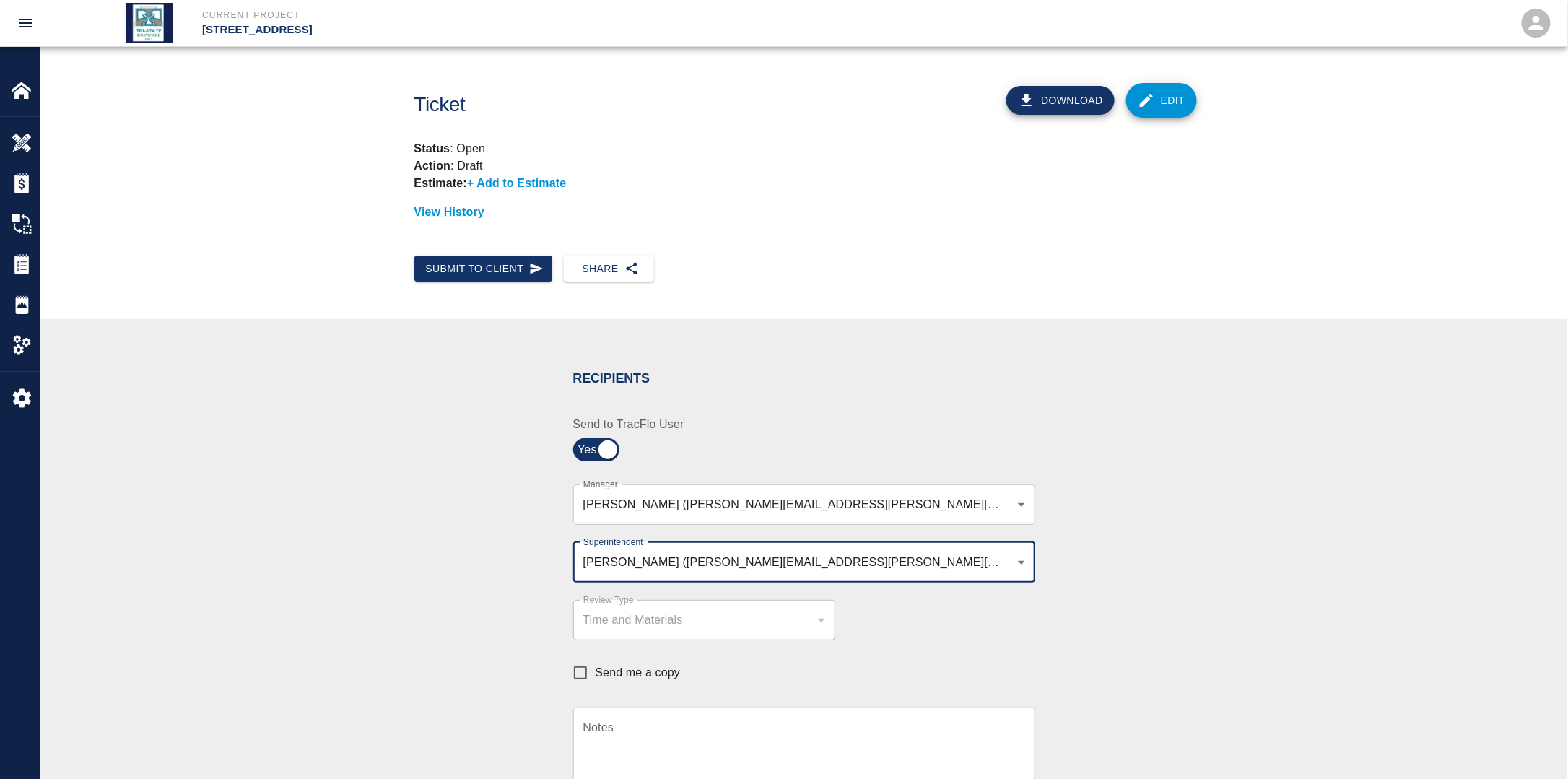
click at [585, 665] on input "Send me a copy" at bounding box center [580, 673] width 30 height 30
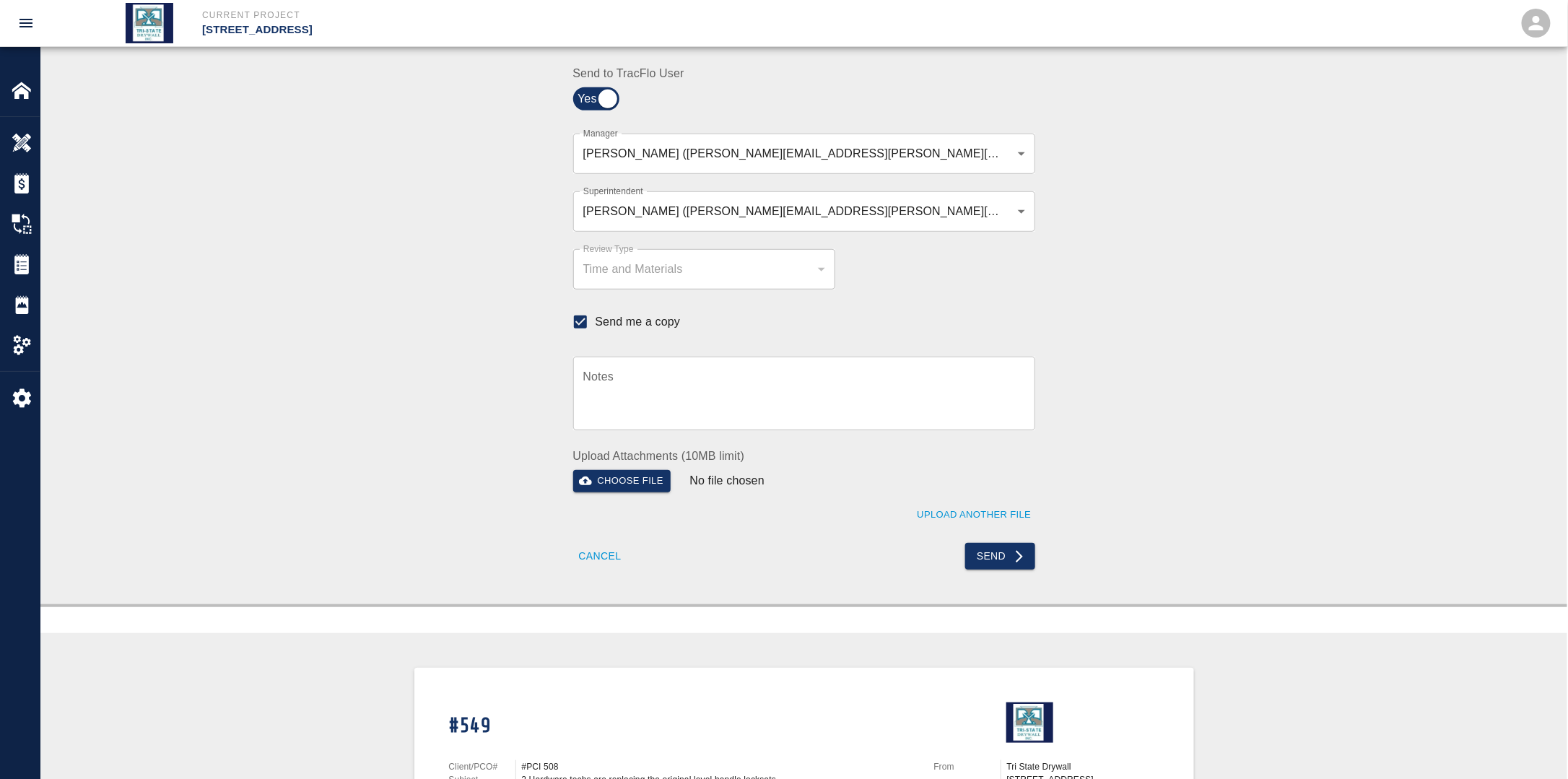
scroll to position [361, 0]
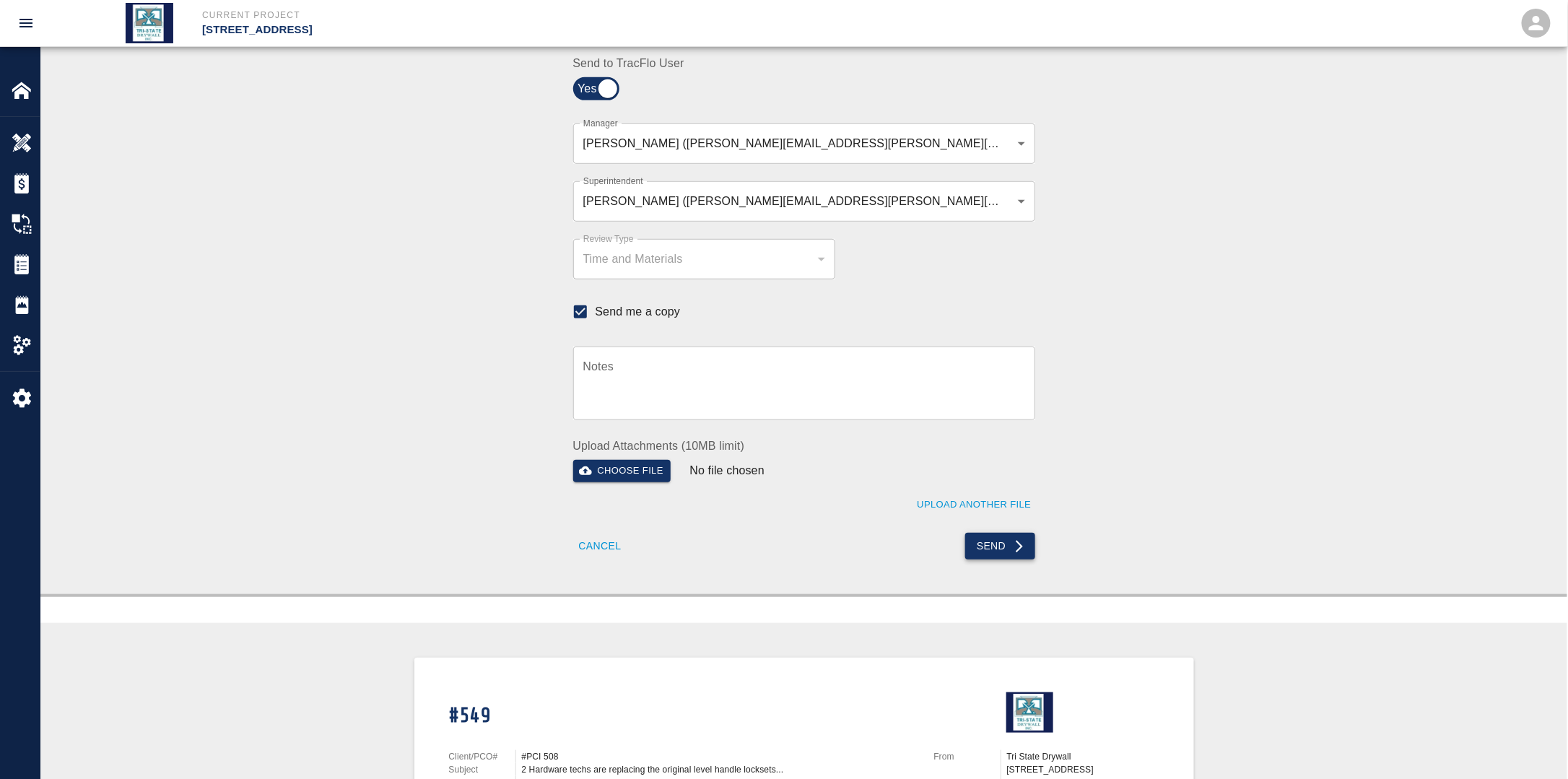
click at [996, 544] on button "Send" at bounding box center [1000, 546] width 70 height 27
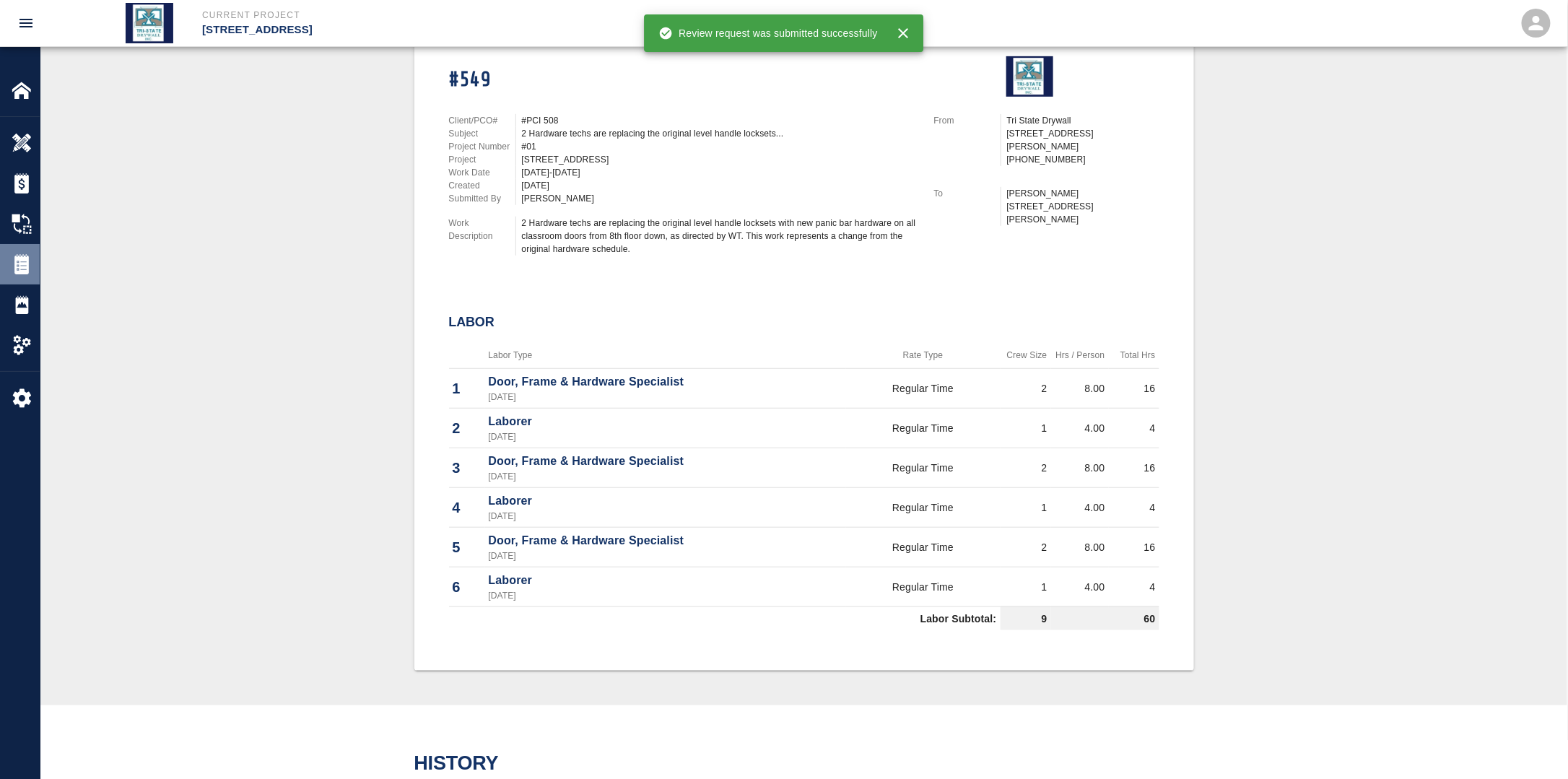
click at [20, 259] on img at bounding box center [21, 264] width 20 height 20
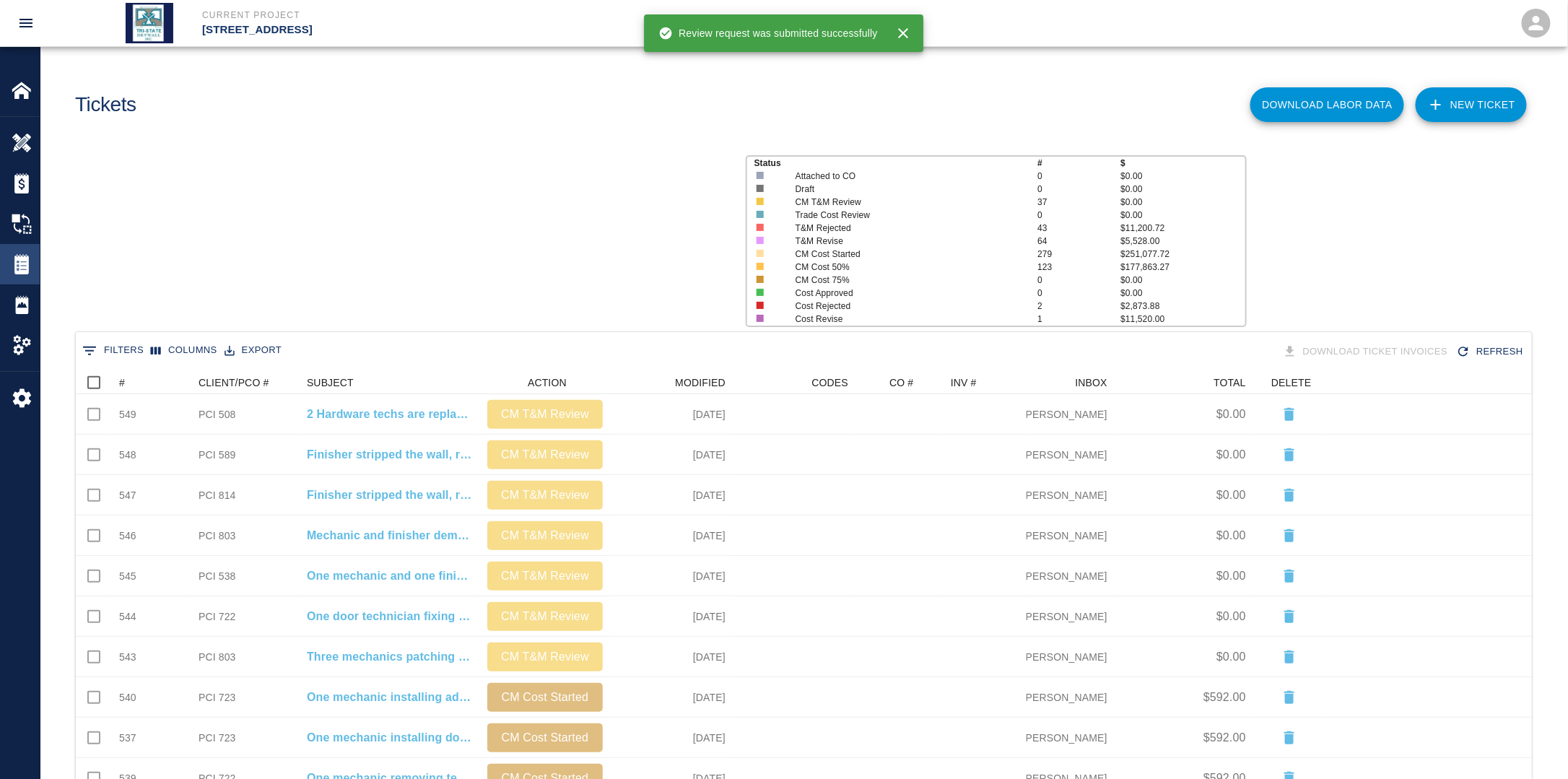
scroll to position [821, 1447]
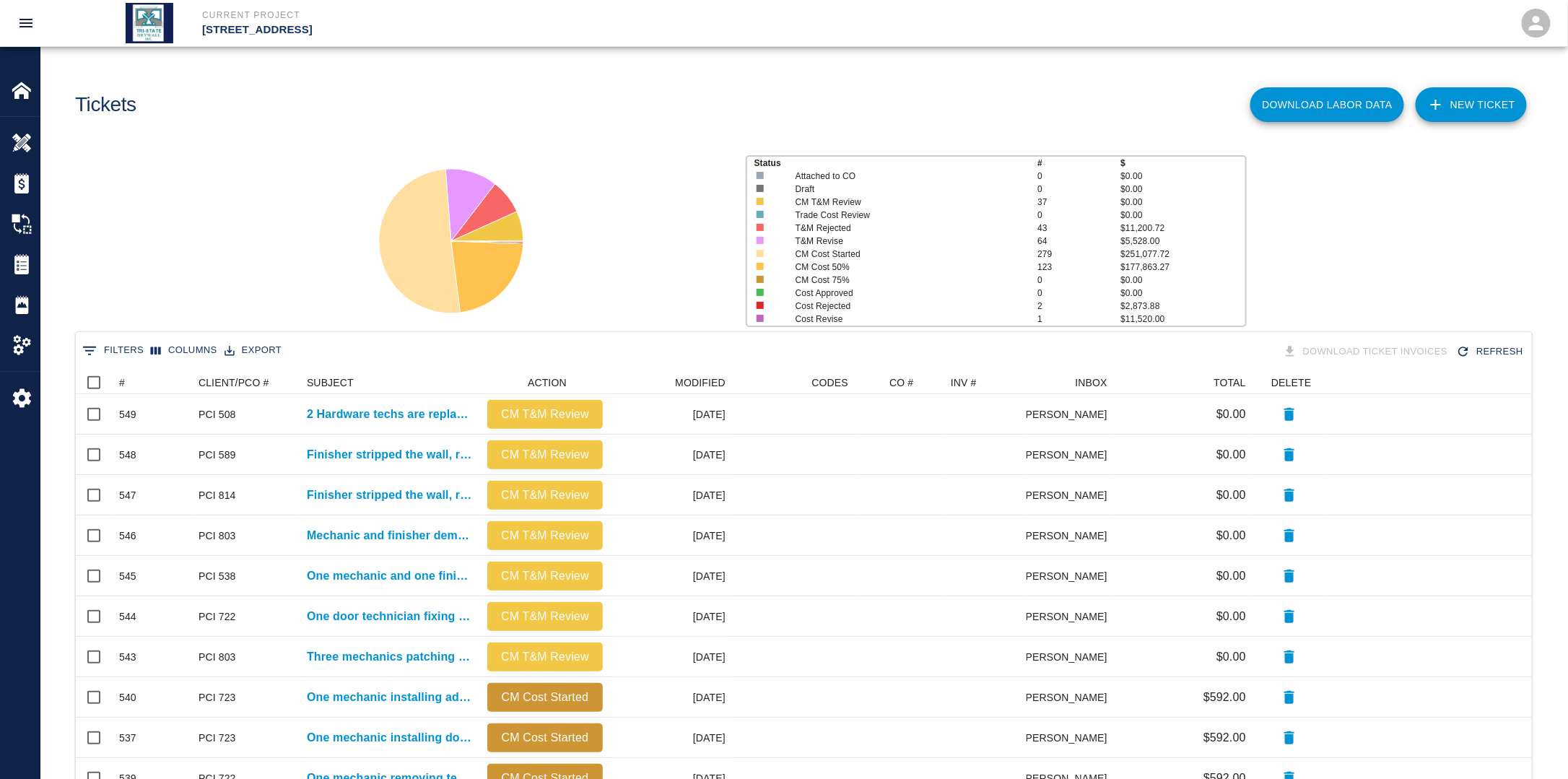
click at [1471, 111] on link "NEW TICKET" at bounding box center [1471, 105] width 111 height 34
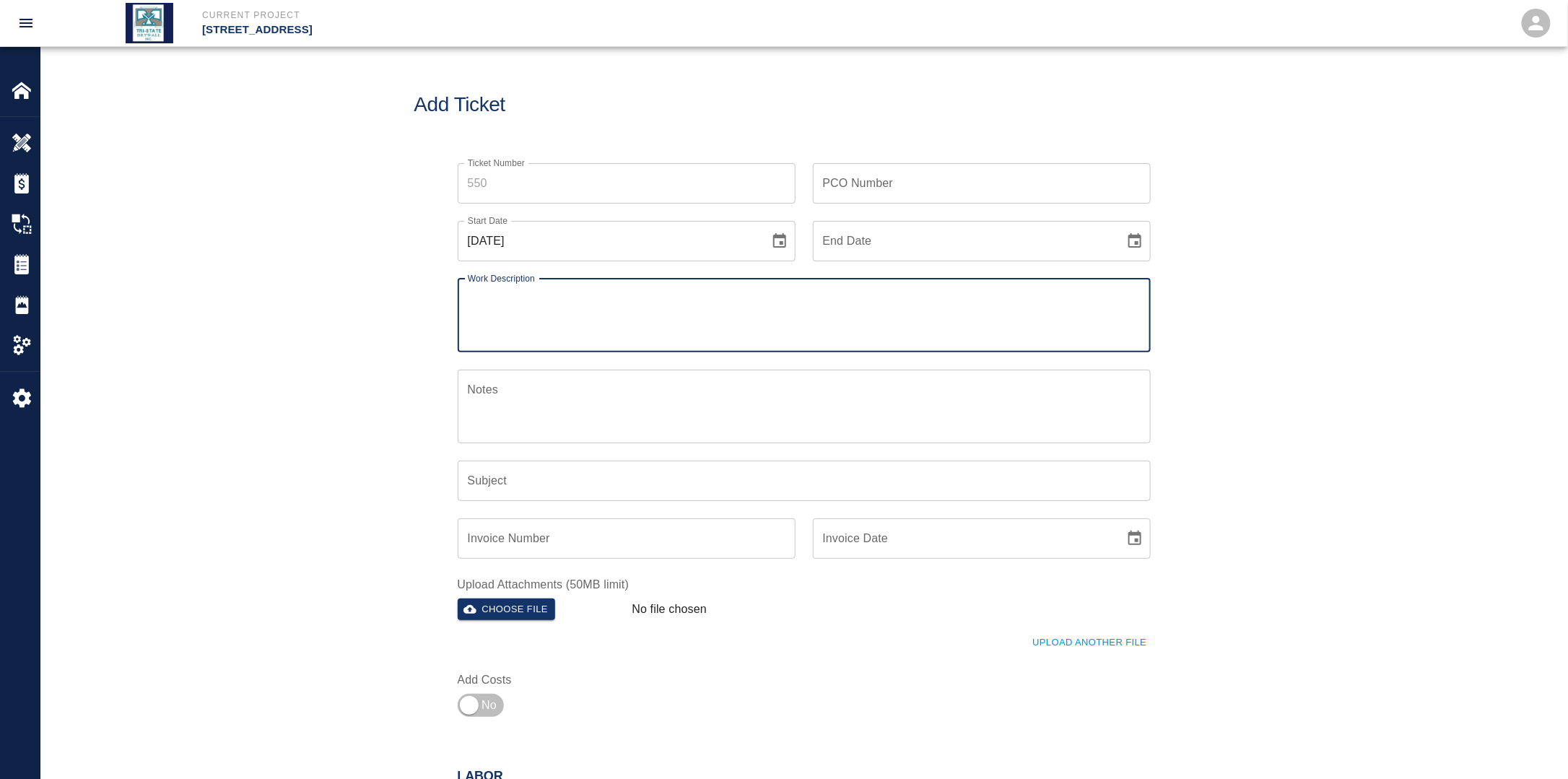
click at [858, 178] on input "PCO Number" at bounding box center [982, 182] width 338 height 40
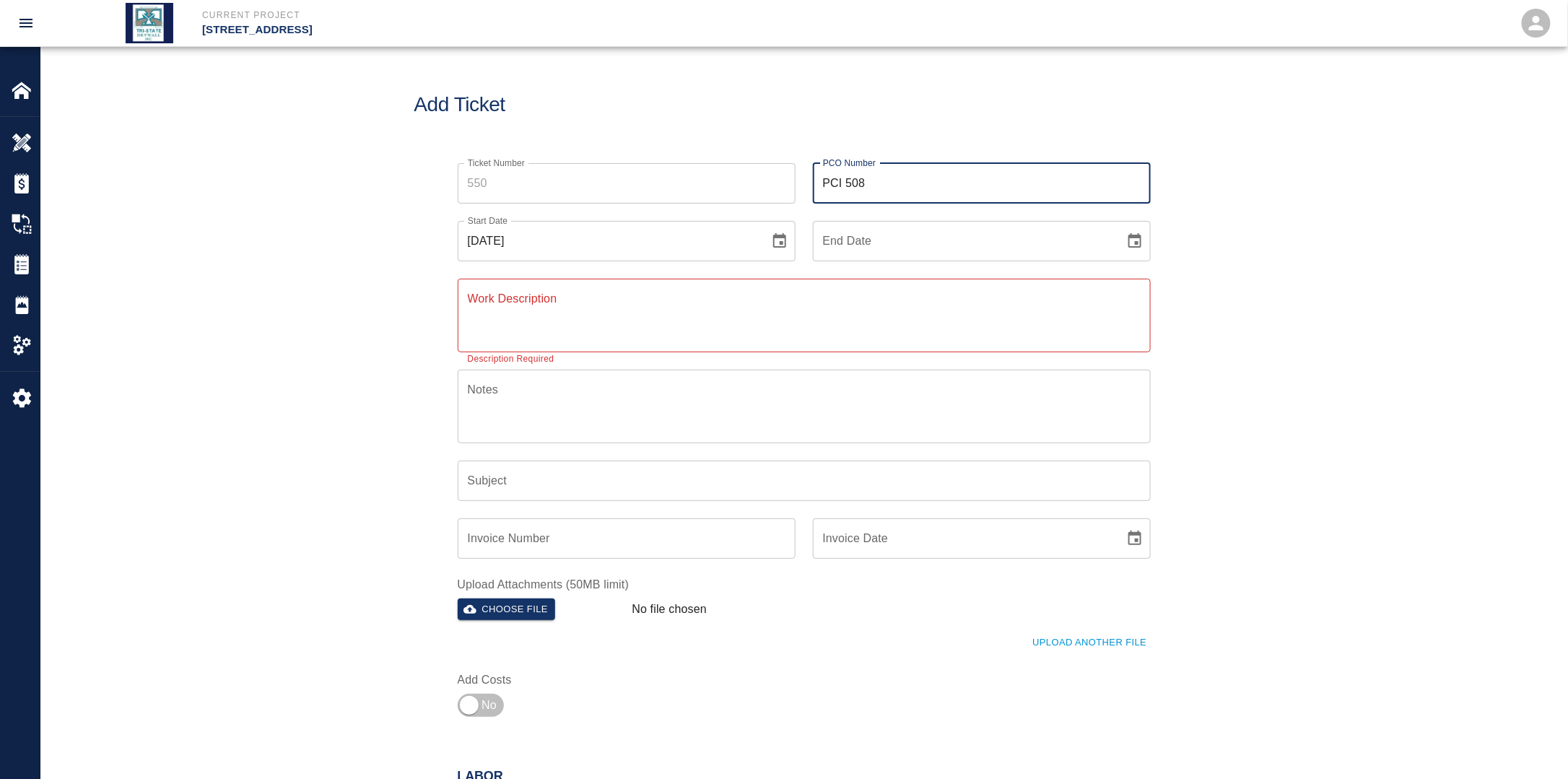
click at [775, 244] on icon "Choose date, selected date is Sep 28, 2025" at bounding box center [779, 241] width 17 height 17
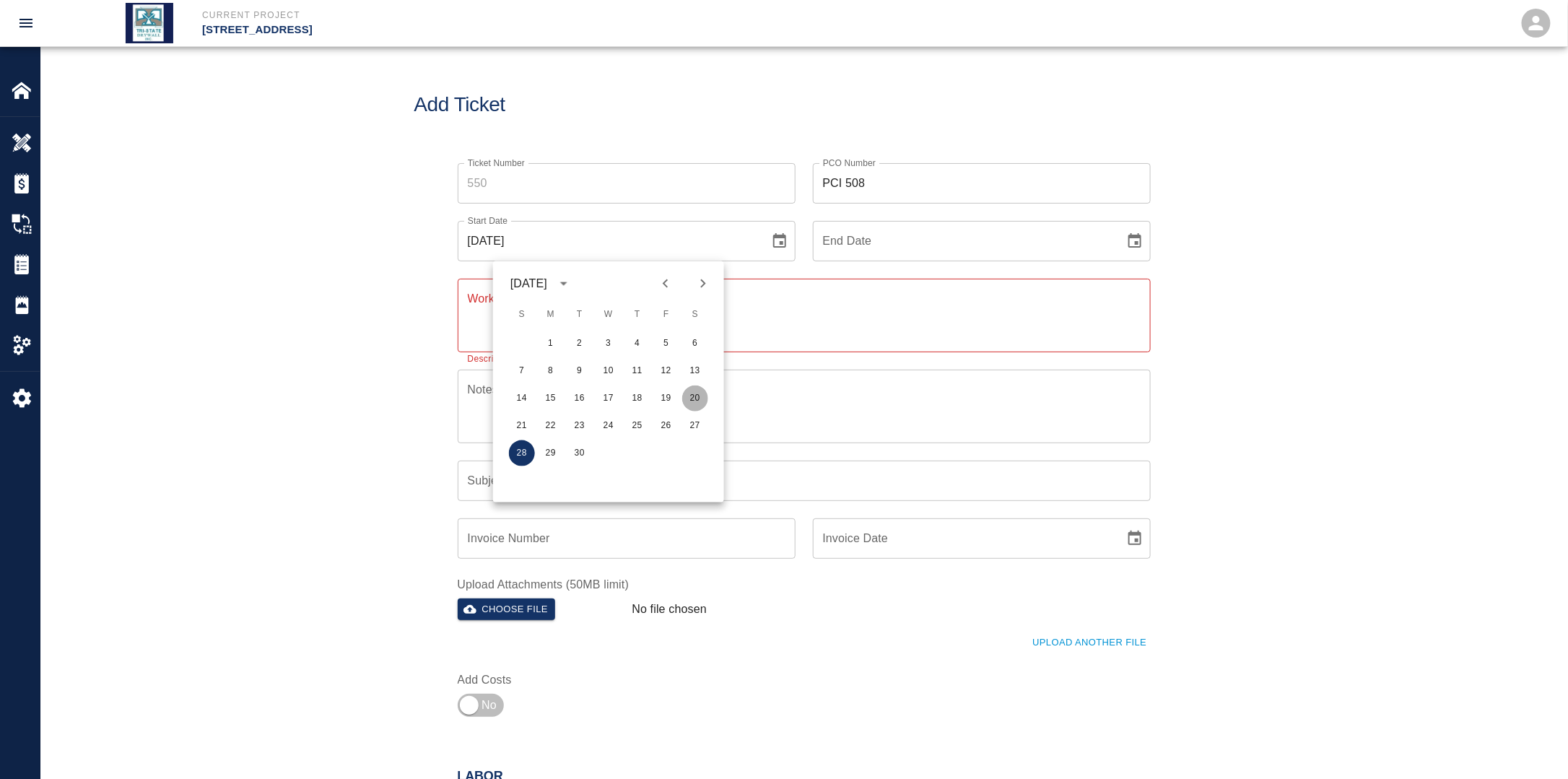
click at [696, 398] on button "20" at bounding box center [695, 399] width 26 height 26
click at [1139, 238] on icon "Choose date" at bounding box center [1134, 241] width 17 height 17
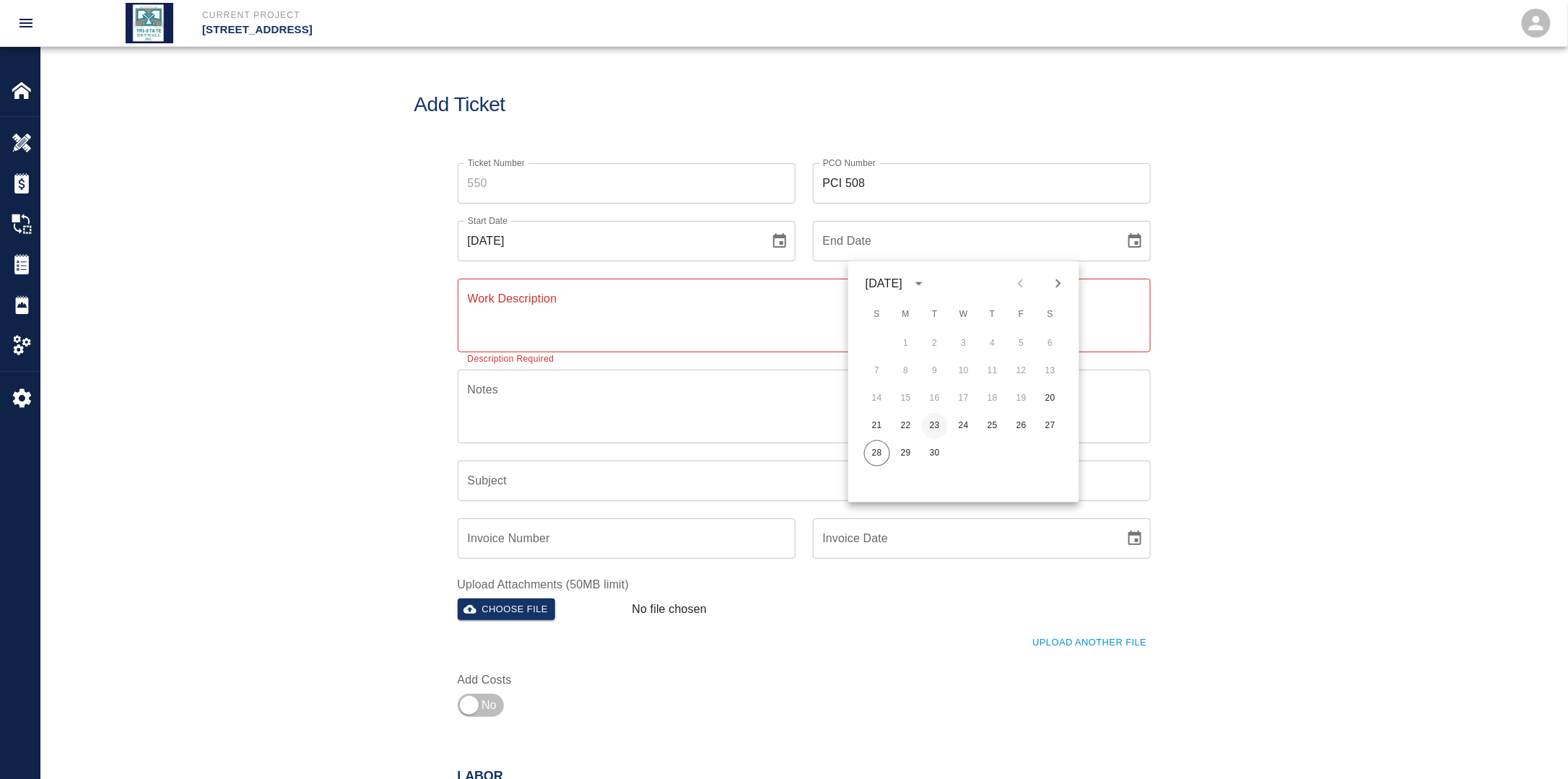
click at [932, 424] on button "23" at bounding box center [935, 426] width 26 height 26
click at [682, 310] on textarea "Work Description" at bounding box center [804, 315] width 672 height 50
drag, startPoint x: 682, startPoint y: 310, endPoint x: 618, endPoint y: 308, distance: 64.0
click at [618, 308] on textarea "Work Description" at bounding box center [804, 315] width 672 height 50
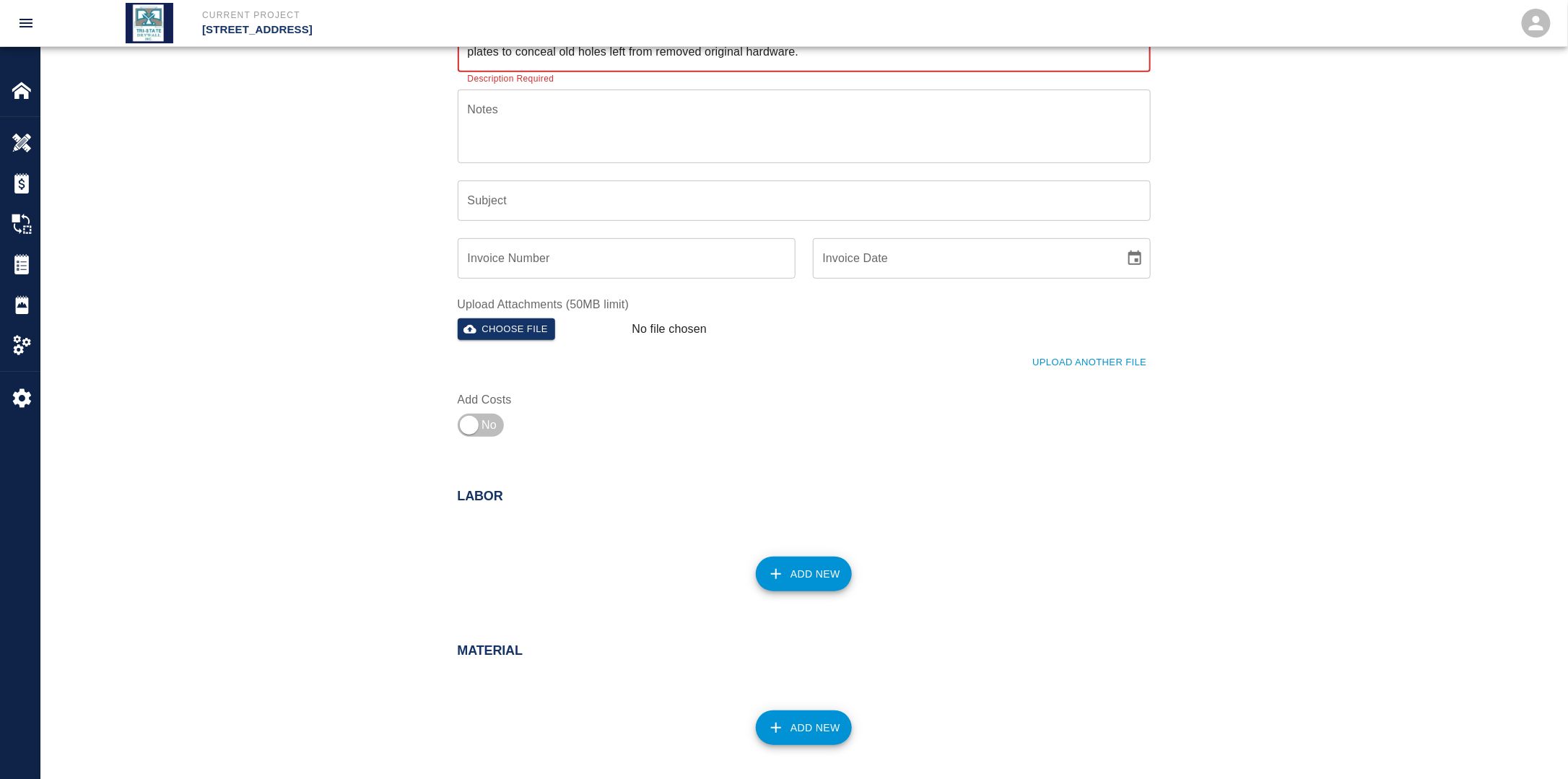
scroll to position [289, 0]
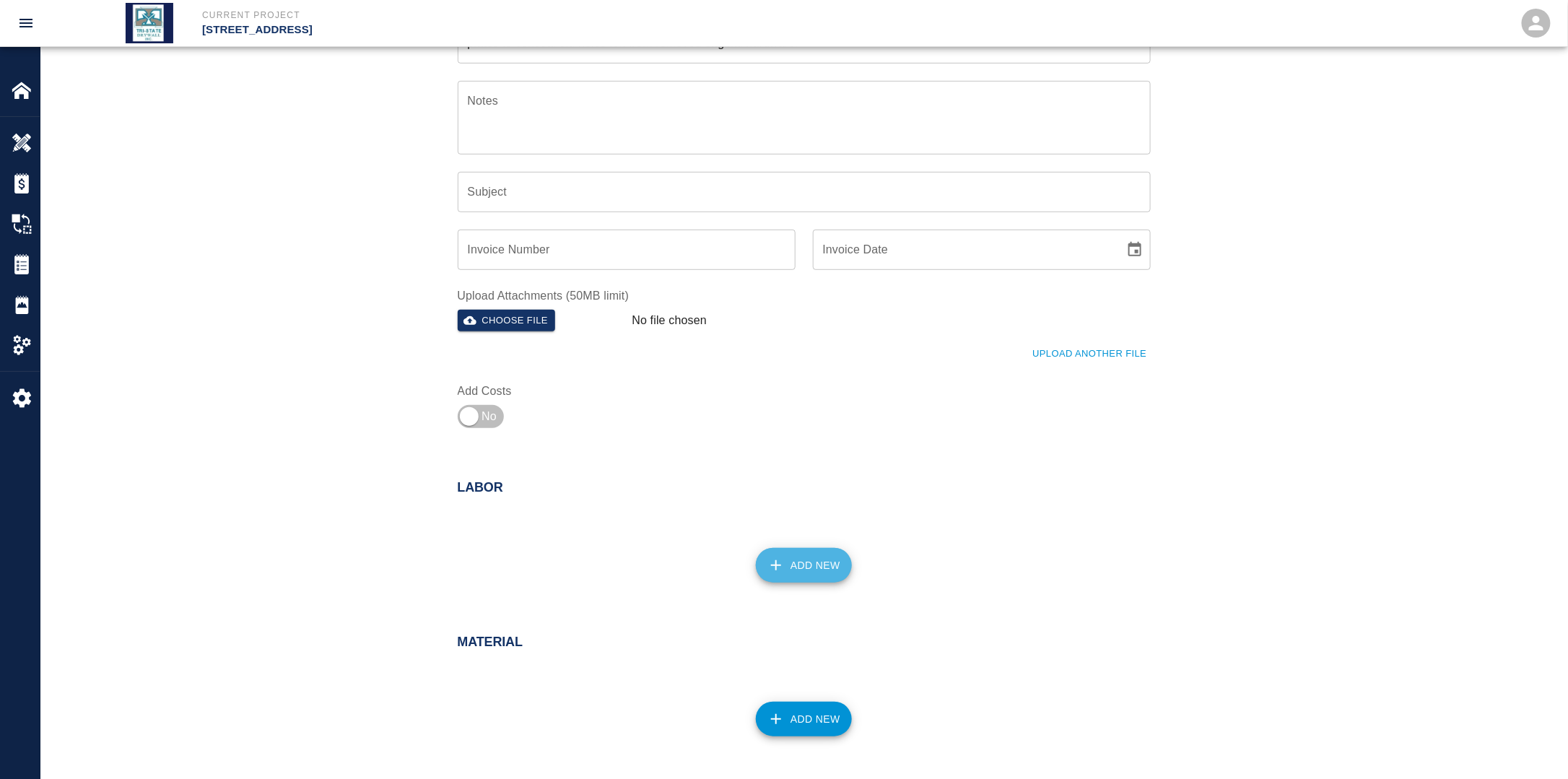
click at [815, 568] on button "Add New" at bounding box center [803, 565] width 96 height 34
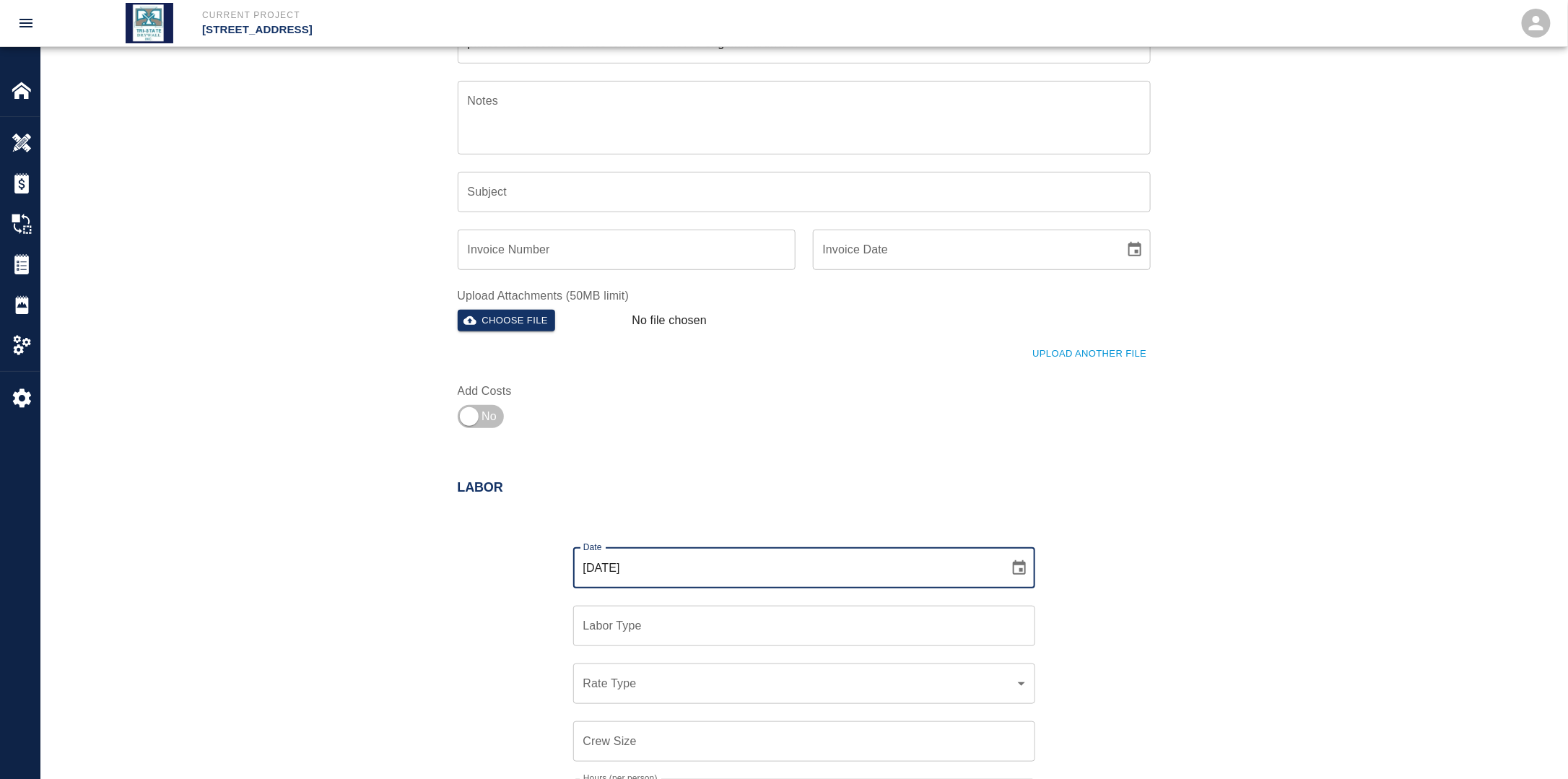
click at [845, 572] on input "[DATE]" at bounding box center [786, 568] width 426 height 40
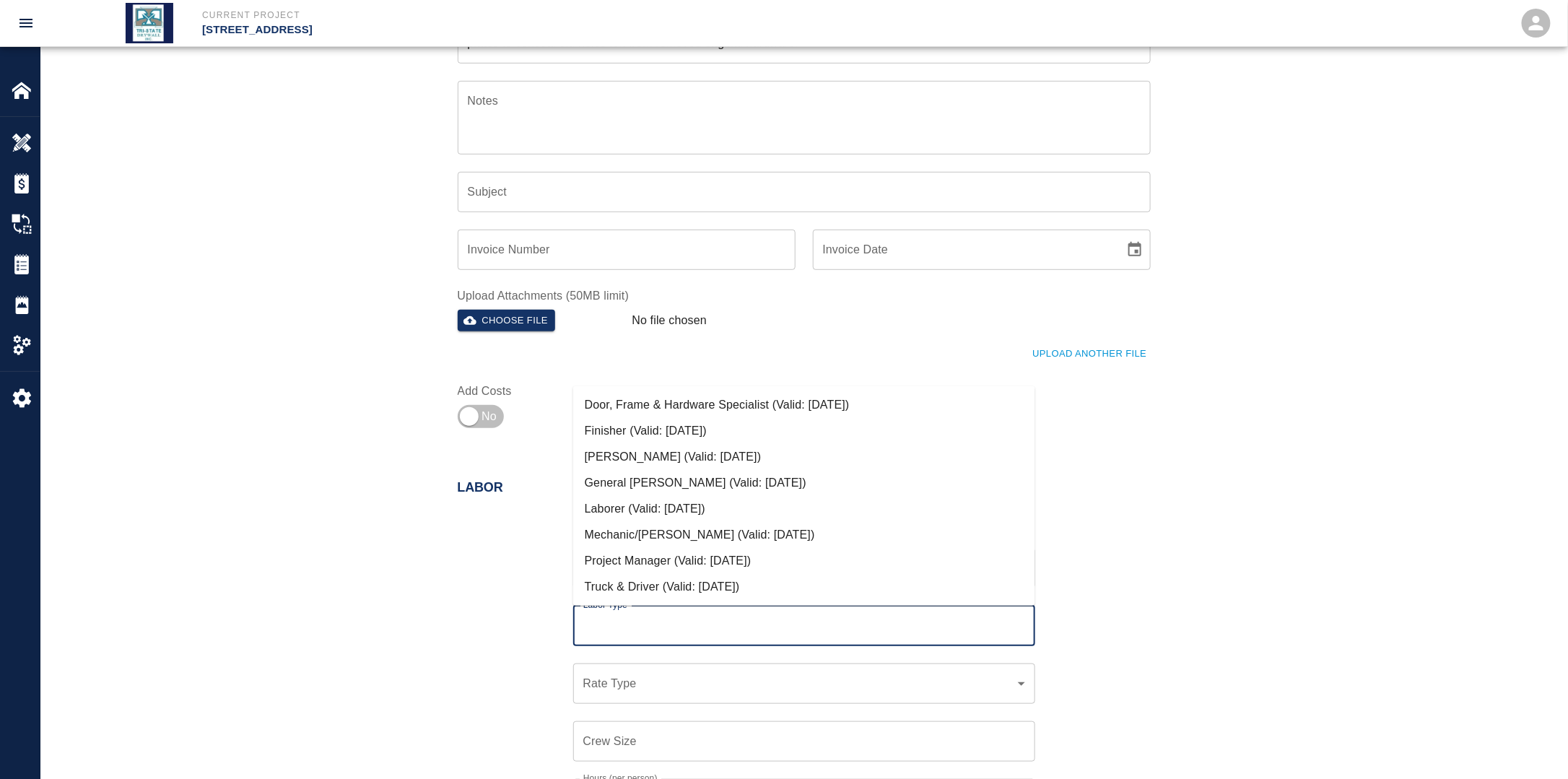
click at [661, 625] on input "Labor Type" at bounding box center [804, 626] width 449 height 28
click at [679, 405] on li "Door, Frame & Hardware Specialist (Valid: [DATE])" at bounding box center [804, 405] width 462 height 26
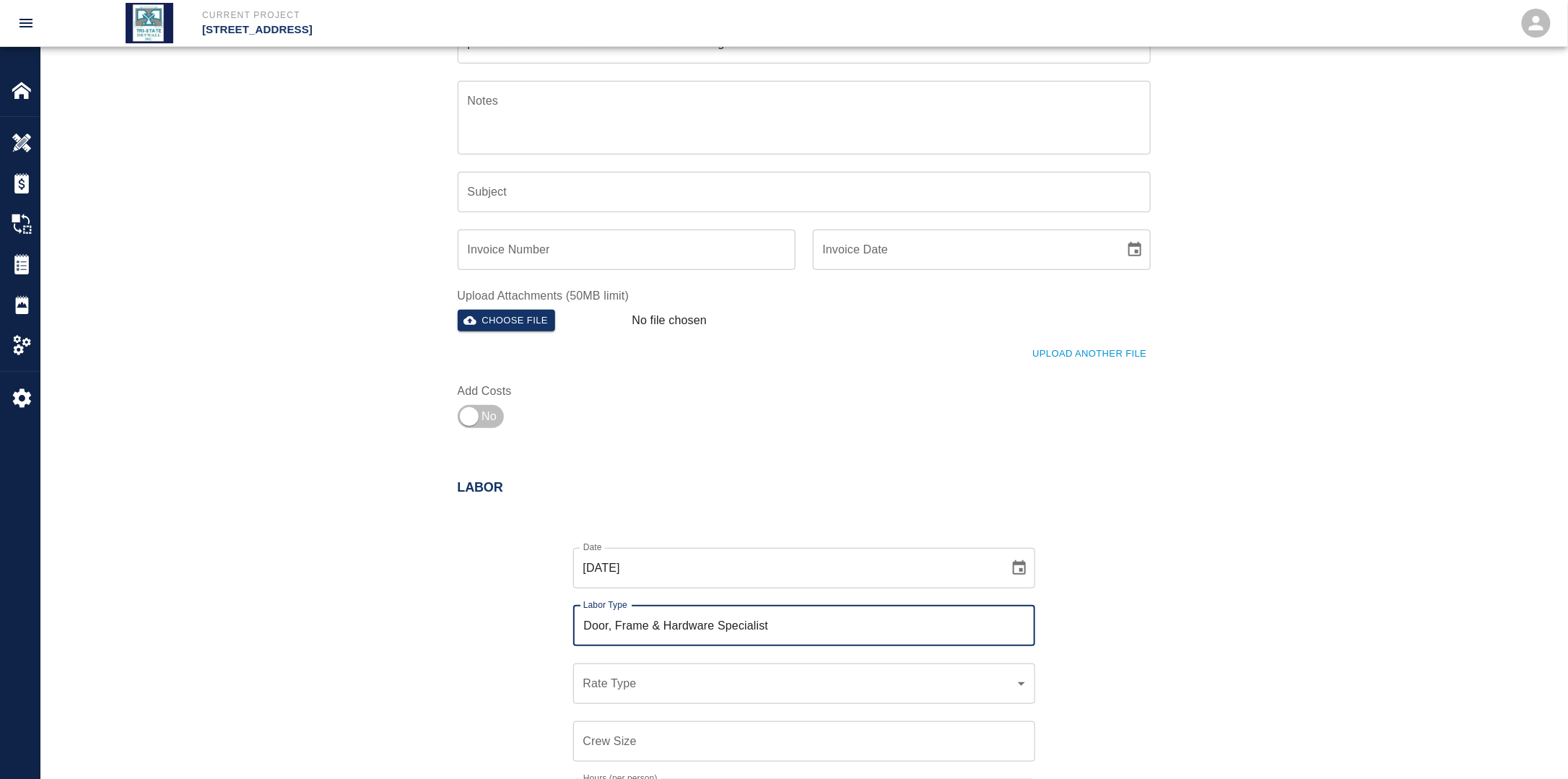
scroll to position [506, 0]
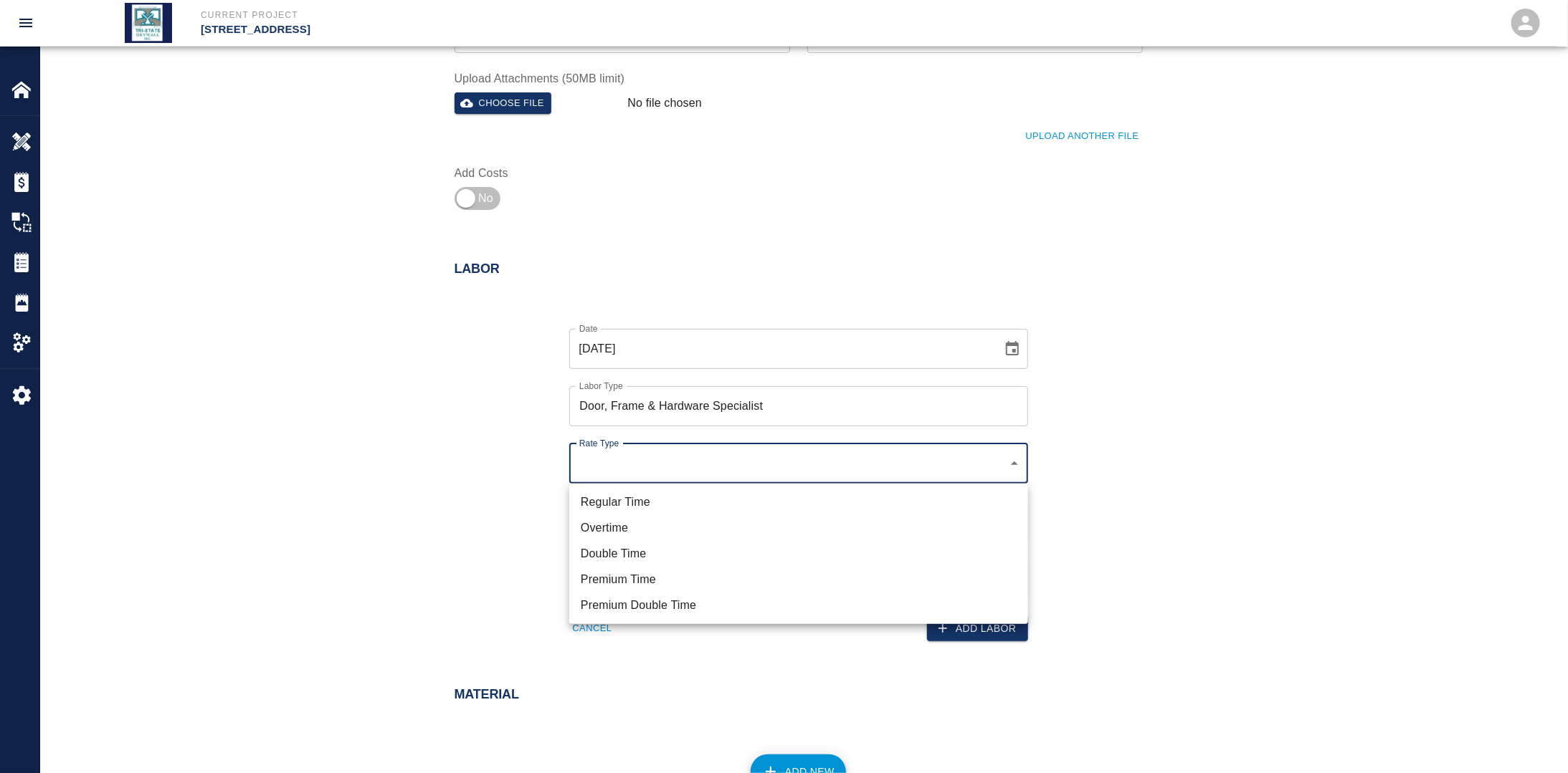
click at [643, 499] on li "Regular Time" at bounding box center [799, 503] width 459 height 26
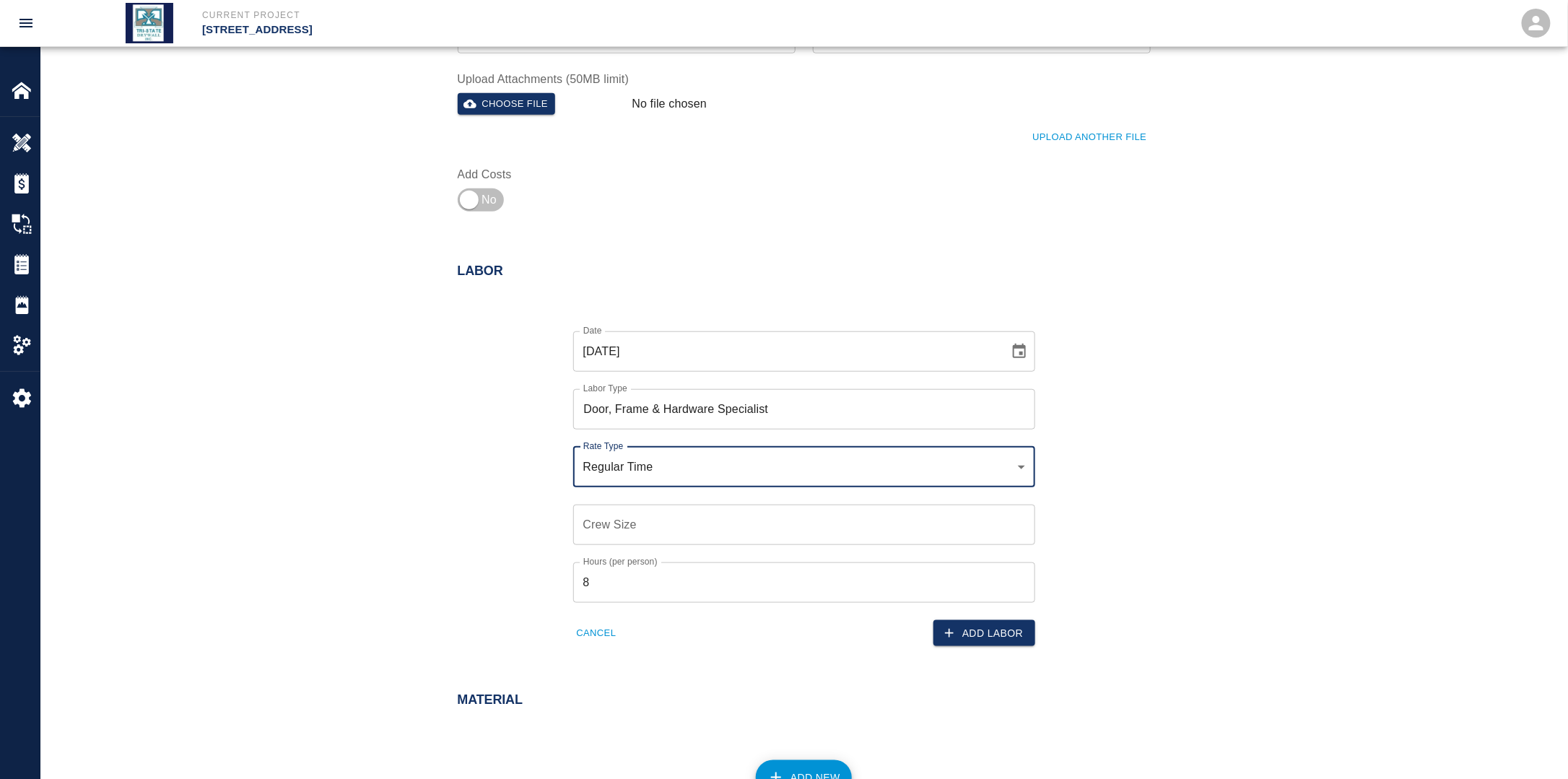
click at [635, 526] on input "Crew Size" at bounding box center [804, 525] width 462 height 40
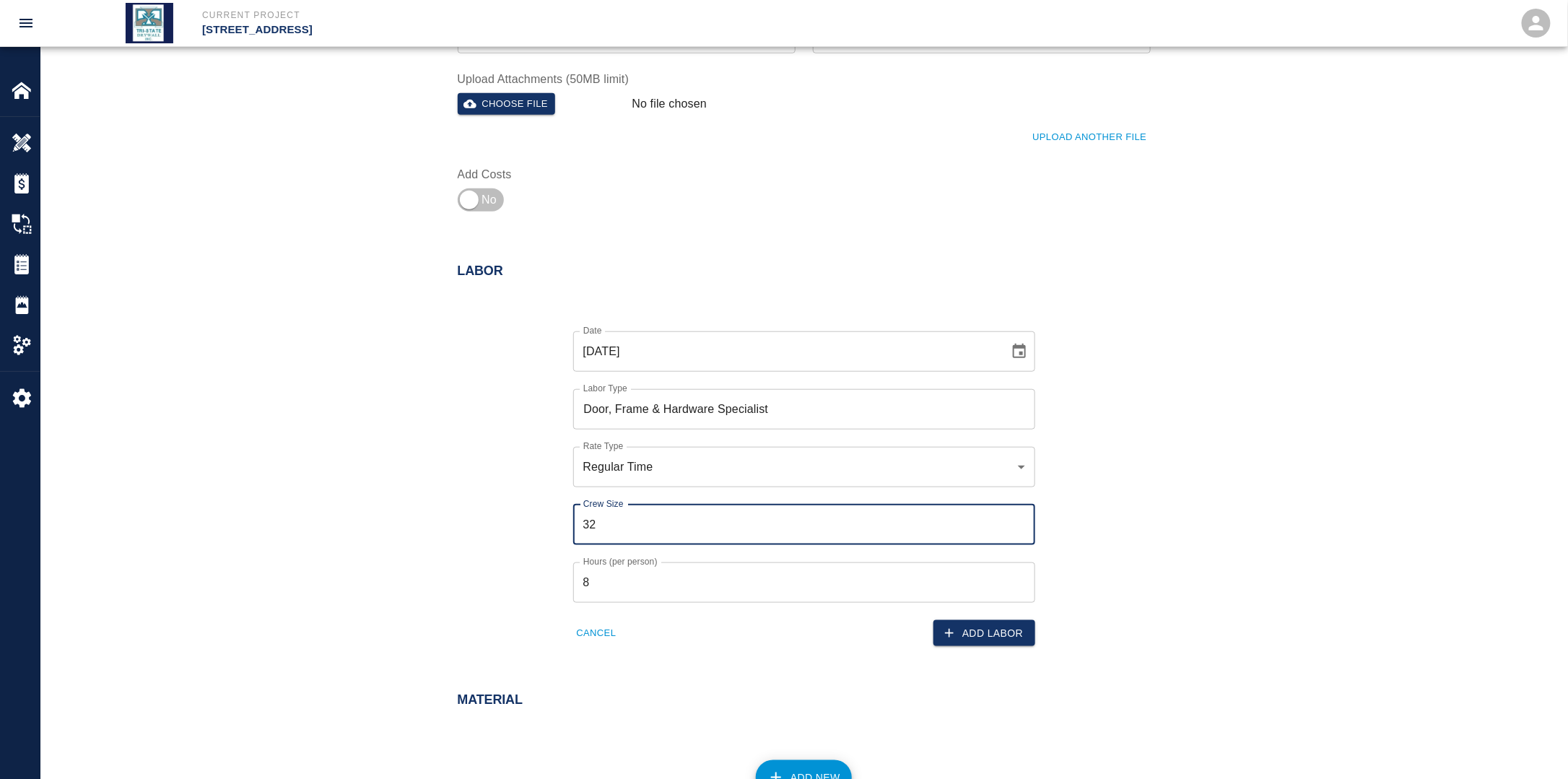
drag, startPoint x: 608, startPoint y: 526, endPoint x: 538, endPoint y: 529, distance: 70.1
click at [538, 529] on div "Date [DATE] Date Labor Type Door, Frame & Hardware Specialist Labor Type Rate T…" at bounding box center [795, 478] width 710 height 339
click at [994, 627] on button "Add Labor" at bounding box center [984, 633] width 101 height 27
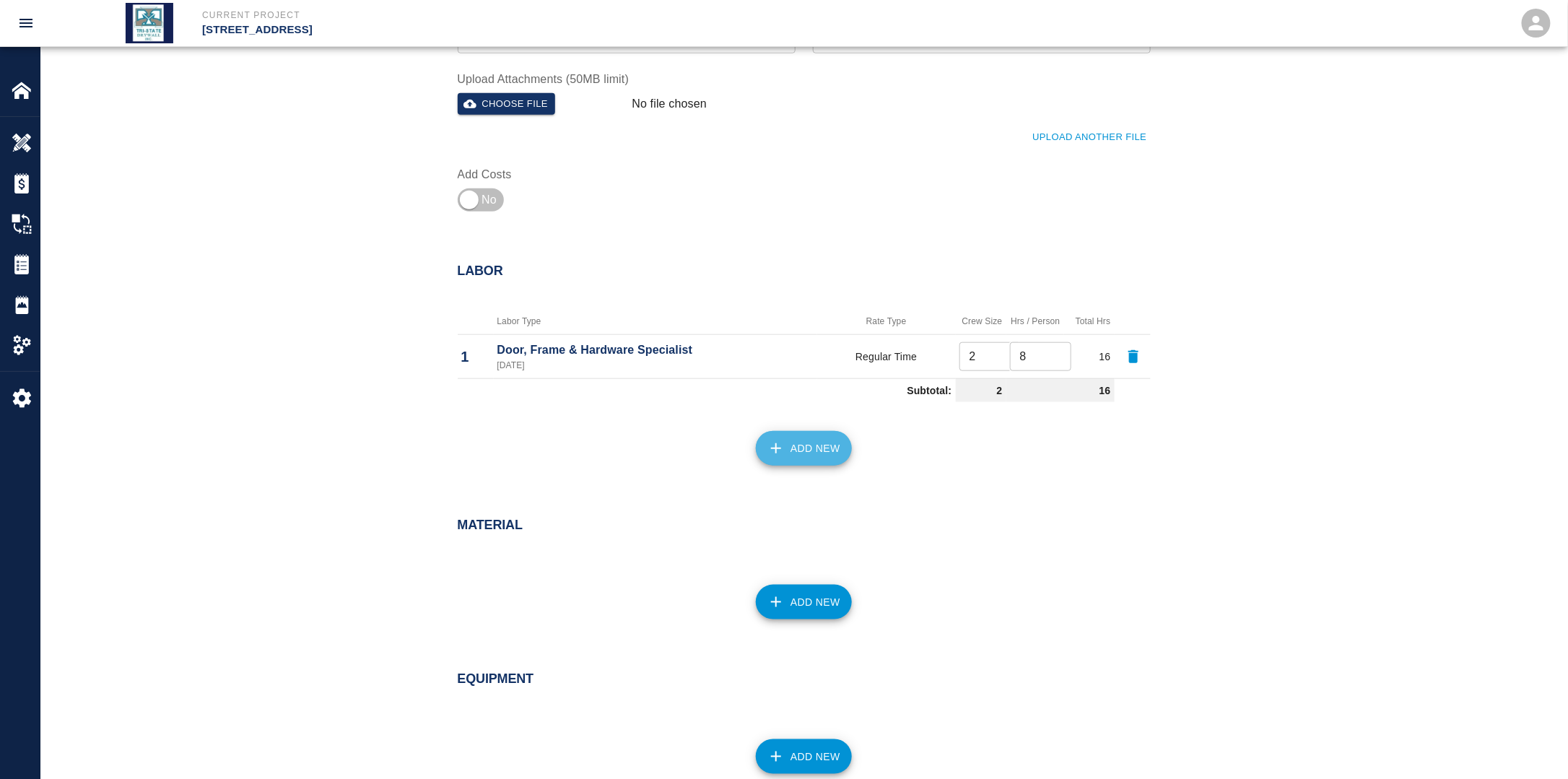
click at [815, 452] on button "Add New" at bounding box center [803, 448] width 96 height 34
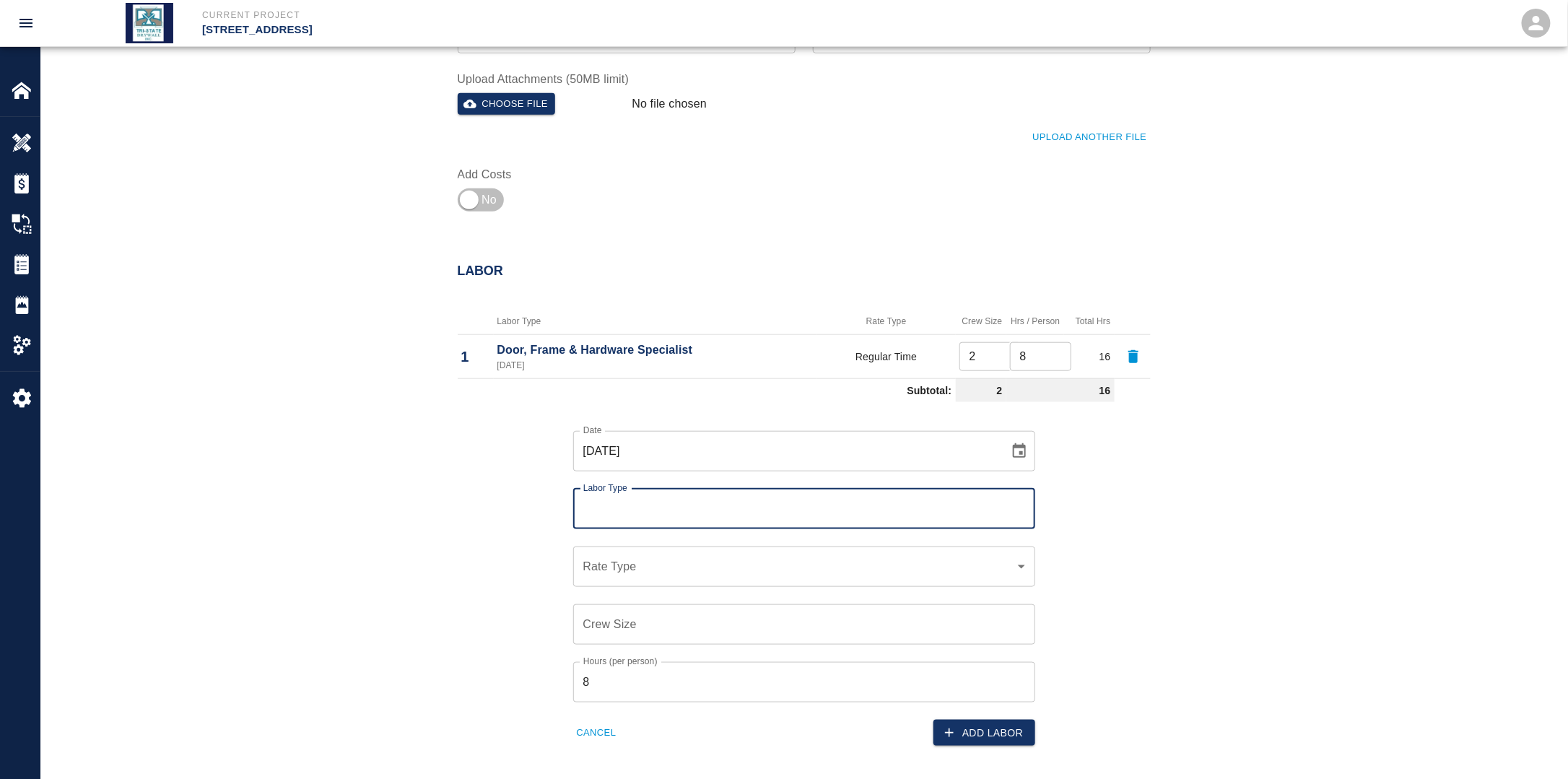
click at [1008, 448] on button "Choose date, selected date is Sep 20, 2025" at bounding box center [1018, 451] width 29 height 29
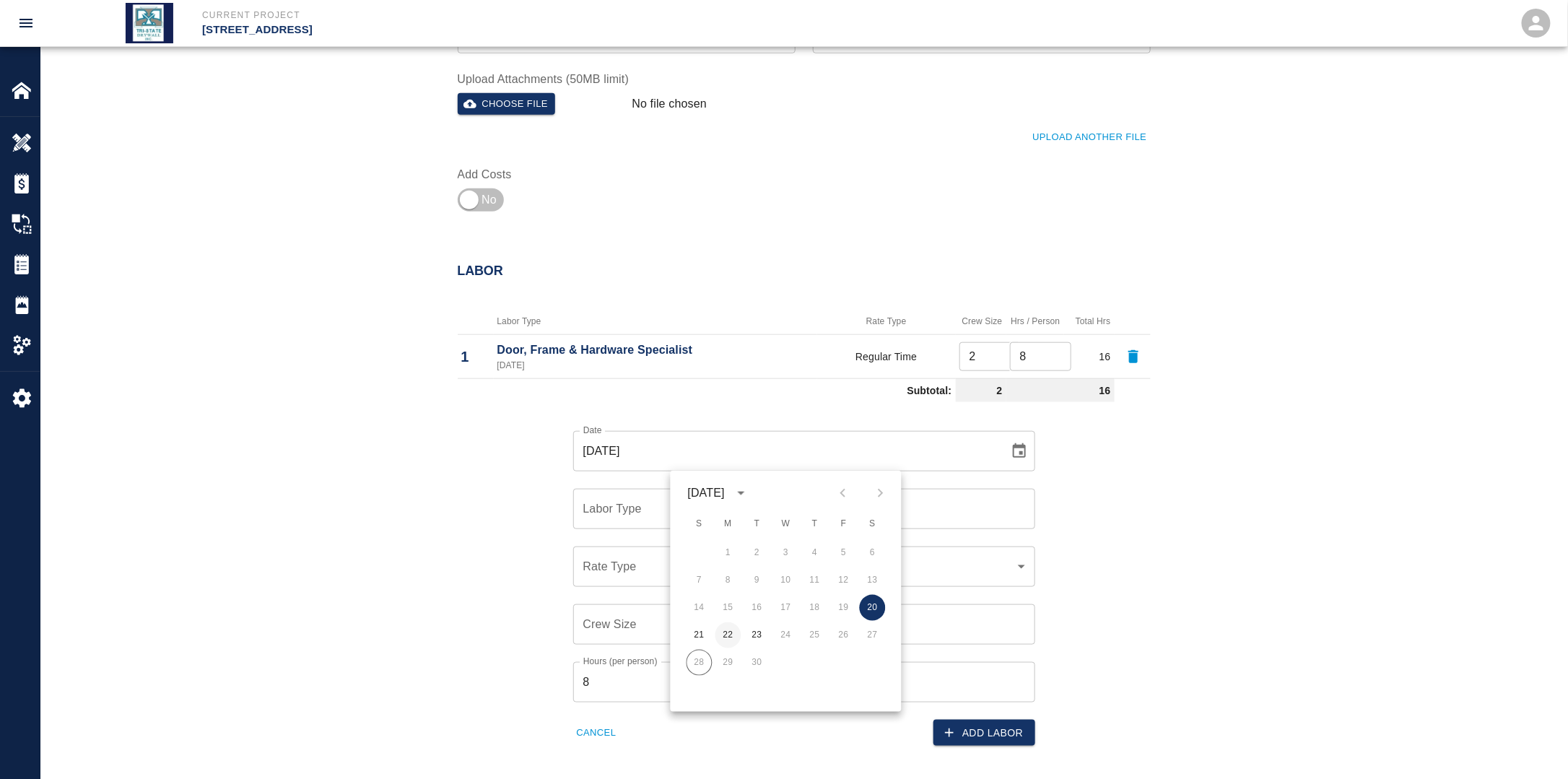
drag, startPoint x: 735, startPoint y: 636, endPoint x: 726, endPoint y: 642, distance: 10.8
click at [735, 637] on button "22" at bounding box center [729, 636] width 26 height 26
click at [672, 513] on input "Labor Type" at bounding box center [804, 509] width 449 height 28
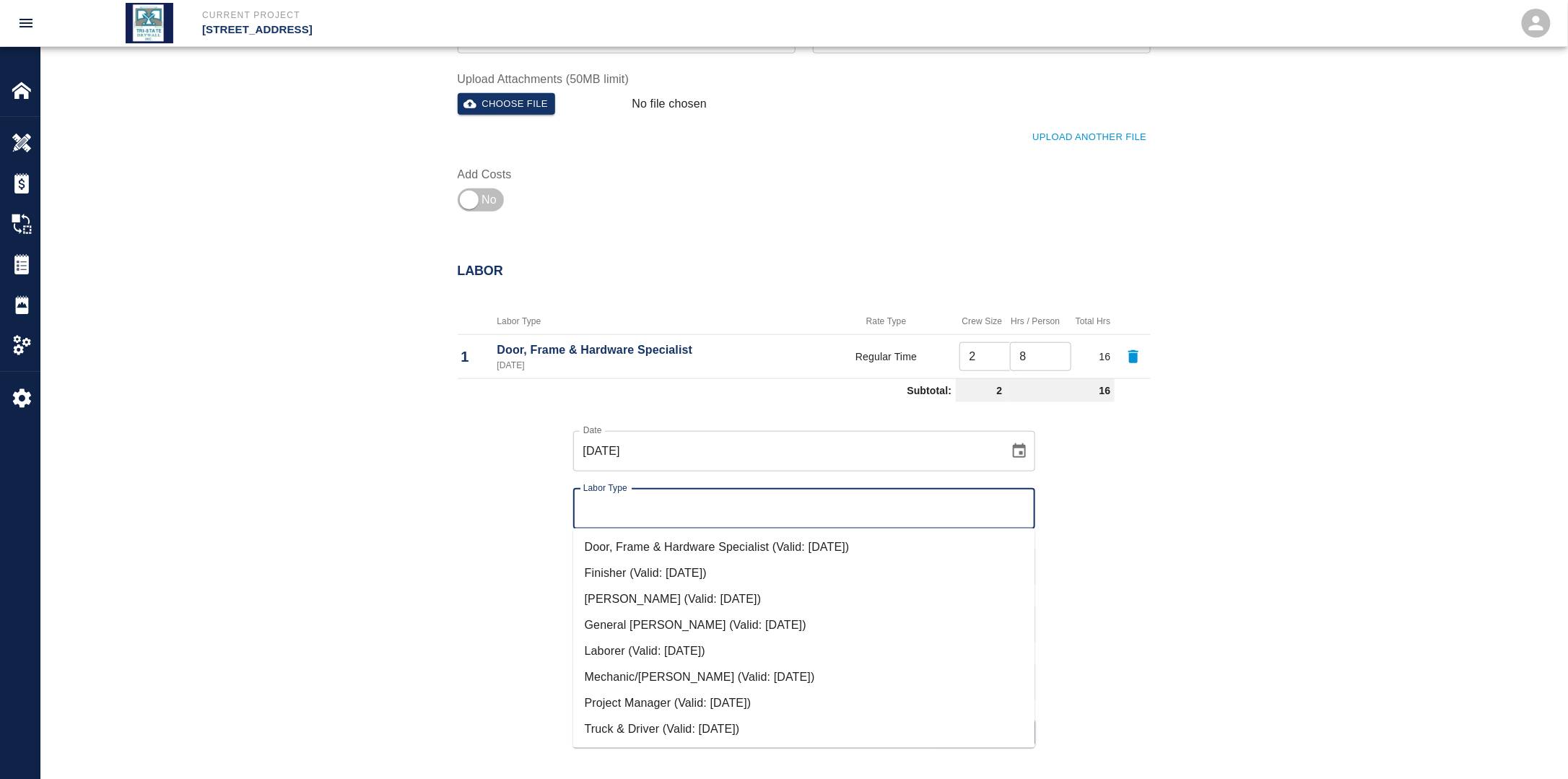
click at [703, 552] on li "Door, Frame & Hardware Specialist (Valid: [DATE])" at bounding box center [804, 547] width 462 height 26
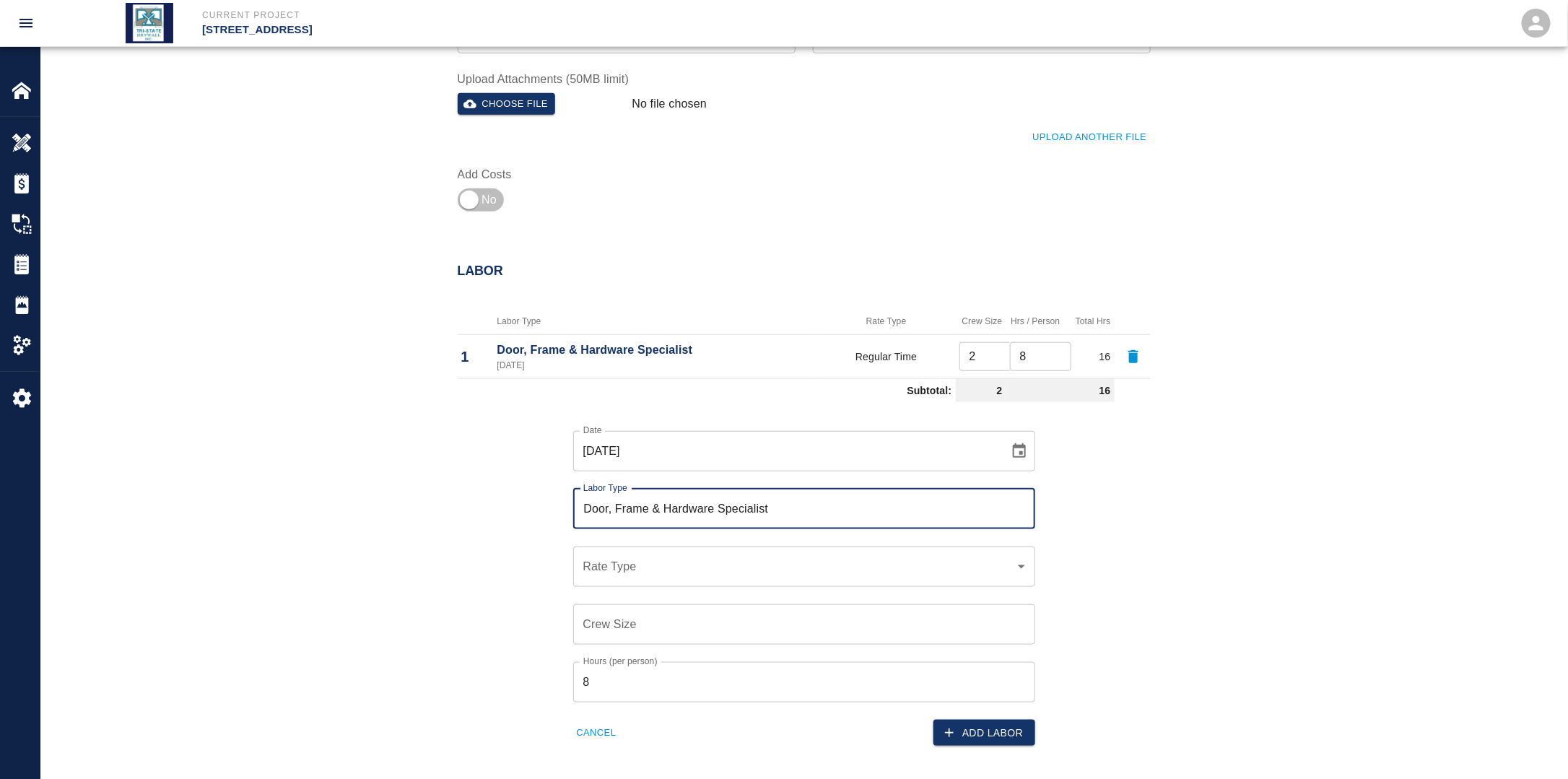
click at [681, 574] on div "​ Rate Type" at bounding box center [804, 566] width 462 height 40
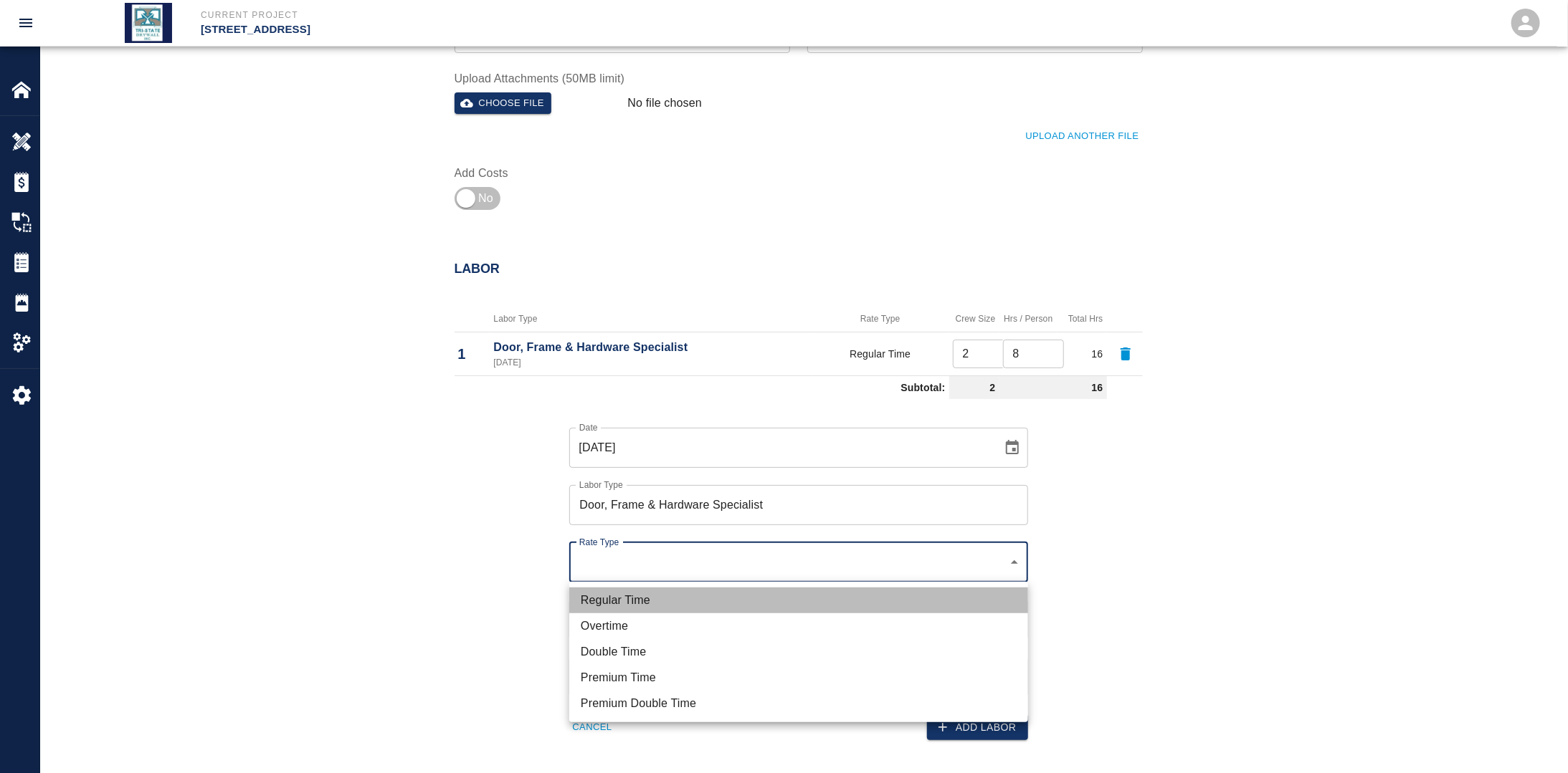
click at [671, 598] on li "Regular Time" at bounding box center [799, 601] width 459 height 26
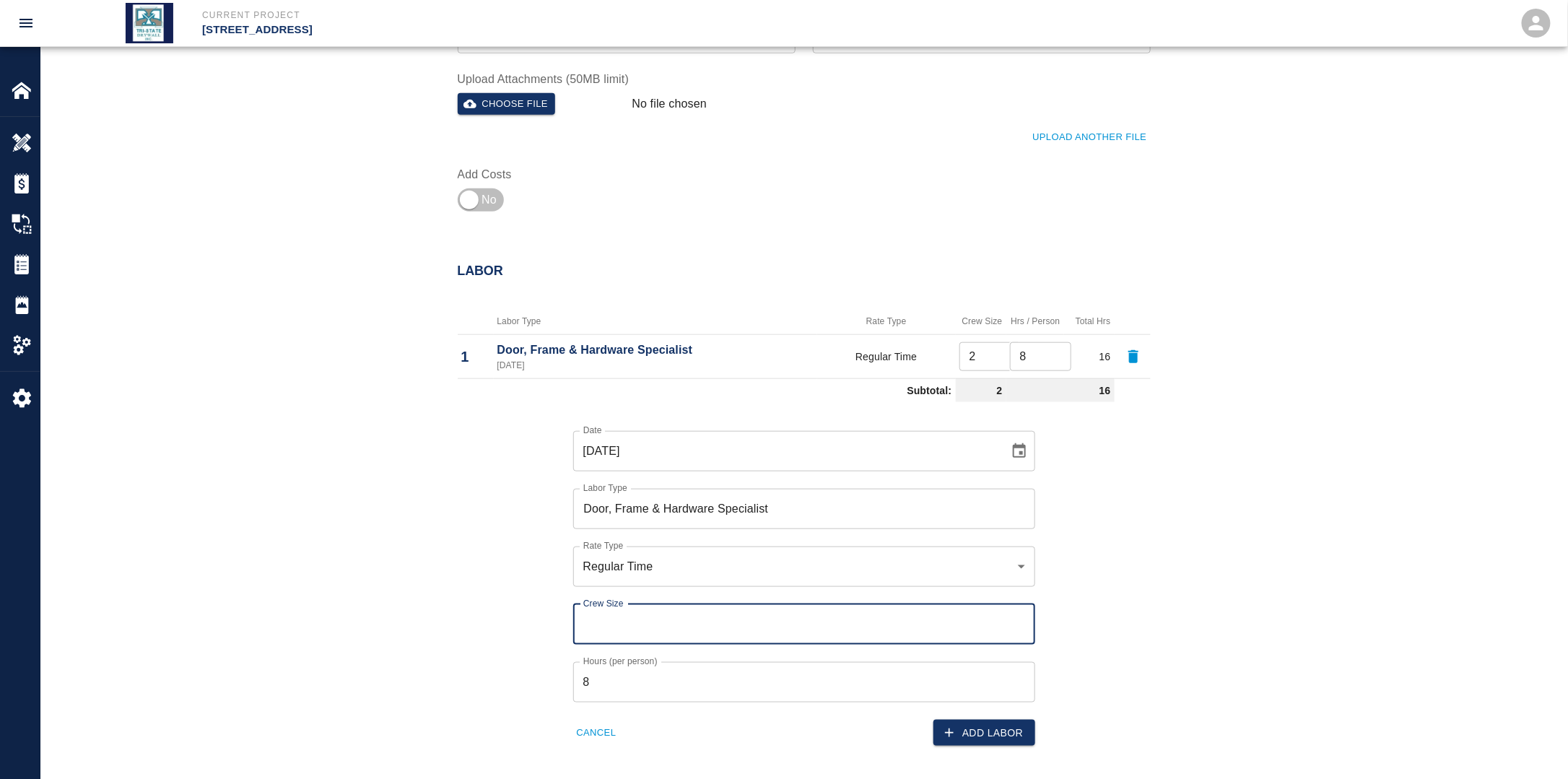
click at [647, 616] on input "Crew Size" at bounding box center [804, 624] width 462 height 40
drag, startPoint x: 557, startPoint y: 619, endPoint x: 604, endPoint y: 637, distance: 50.3
click at [559, 621] on div "Crew Size 2 Crew Size" at bounding box center [796, 615] width 479 height 58
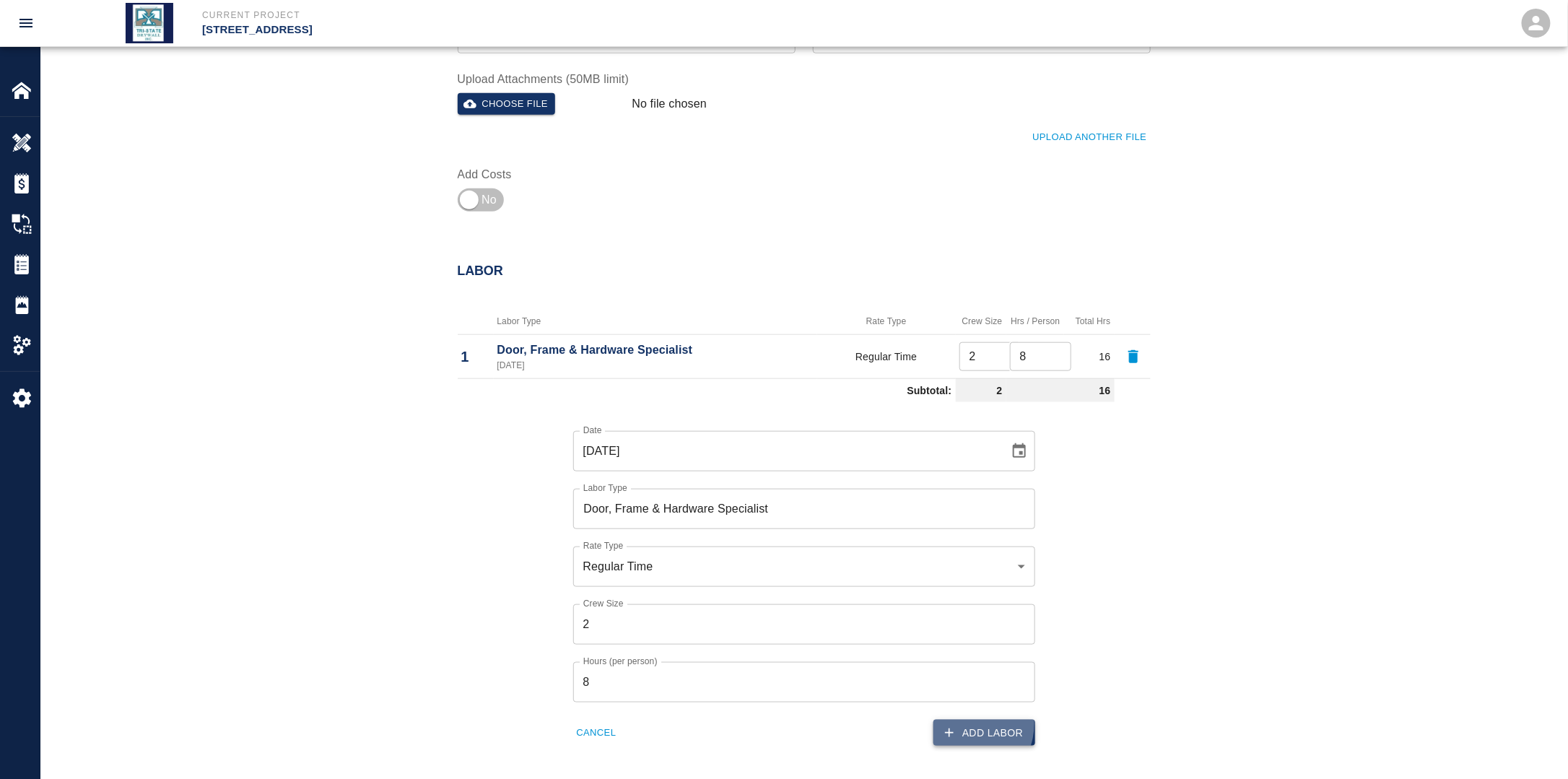
click at [968, 723] on button "Add Labor" at bounding box center [984, 733] width 101 height 27
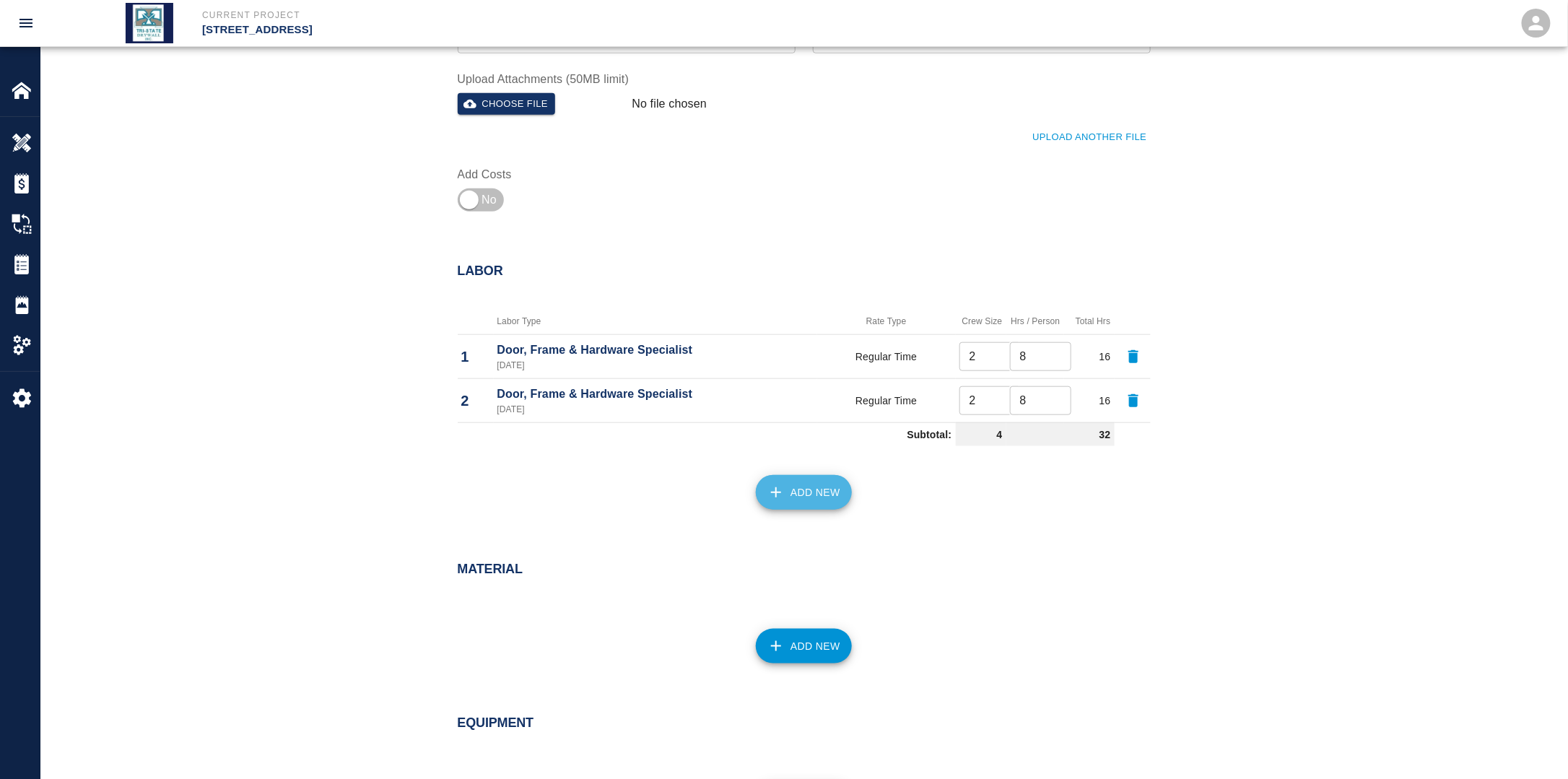
click at [799, 498] on button "Add New" at bounding box center [803, 493] width 96 height 34
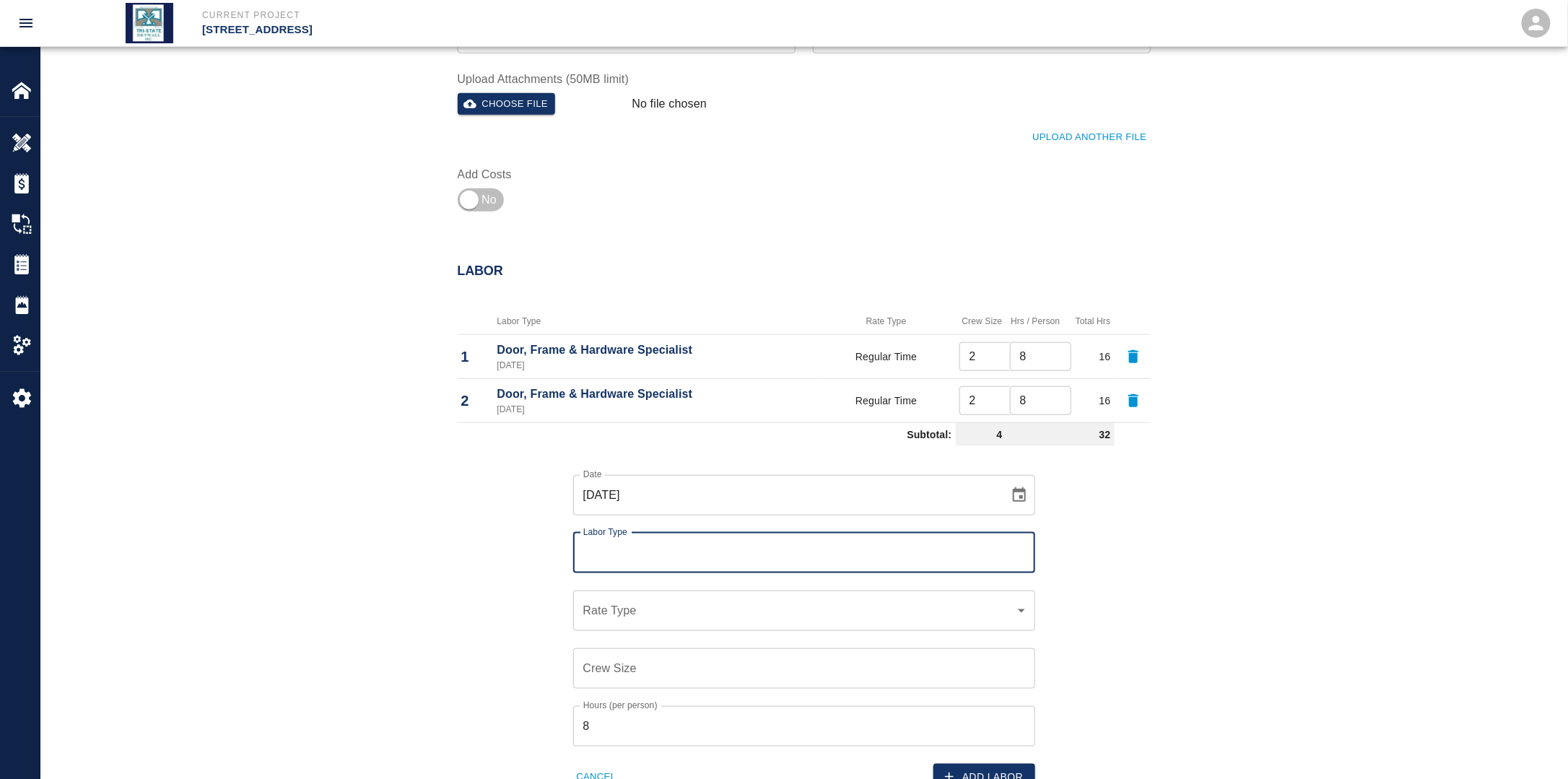
click at [1010, 493] on icon "Choose date, selected date is Sep 20, 2025" at bounding box center [1018, 495] width 17 height 17
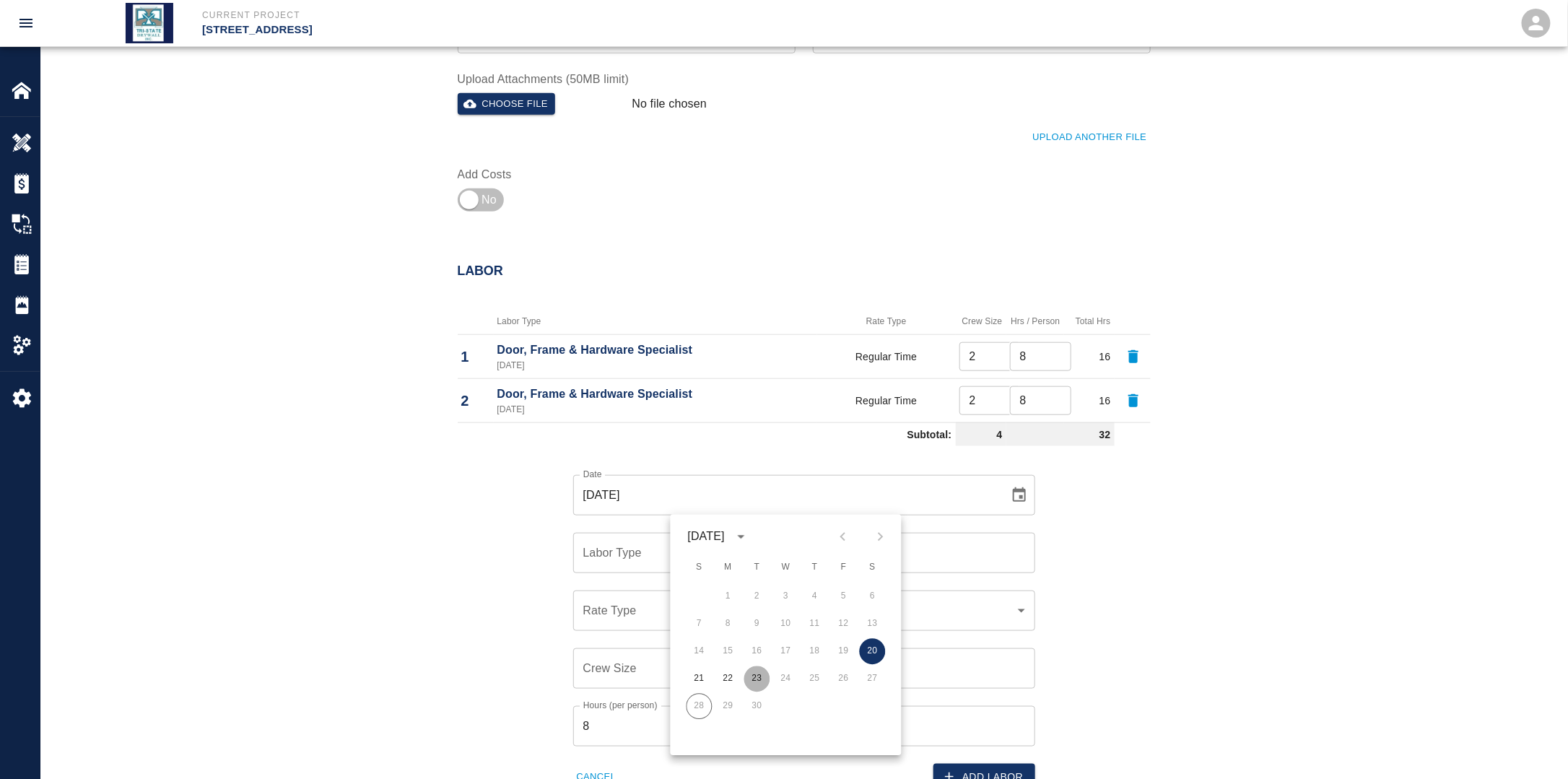
click at [757, 679] on button "23" at bounding box center [757, 680] width 26 height 26
click at [647, 552] on input "Labor Type" at bounding box center [804, 553] width 449 height 28
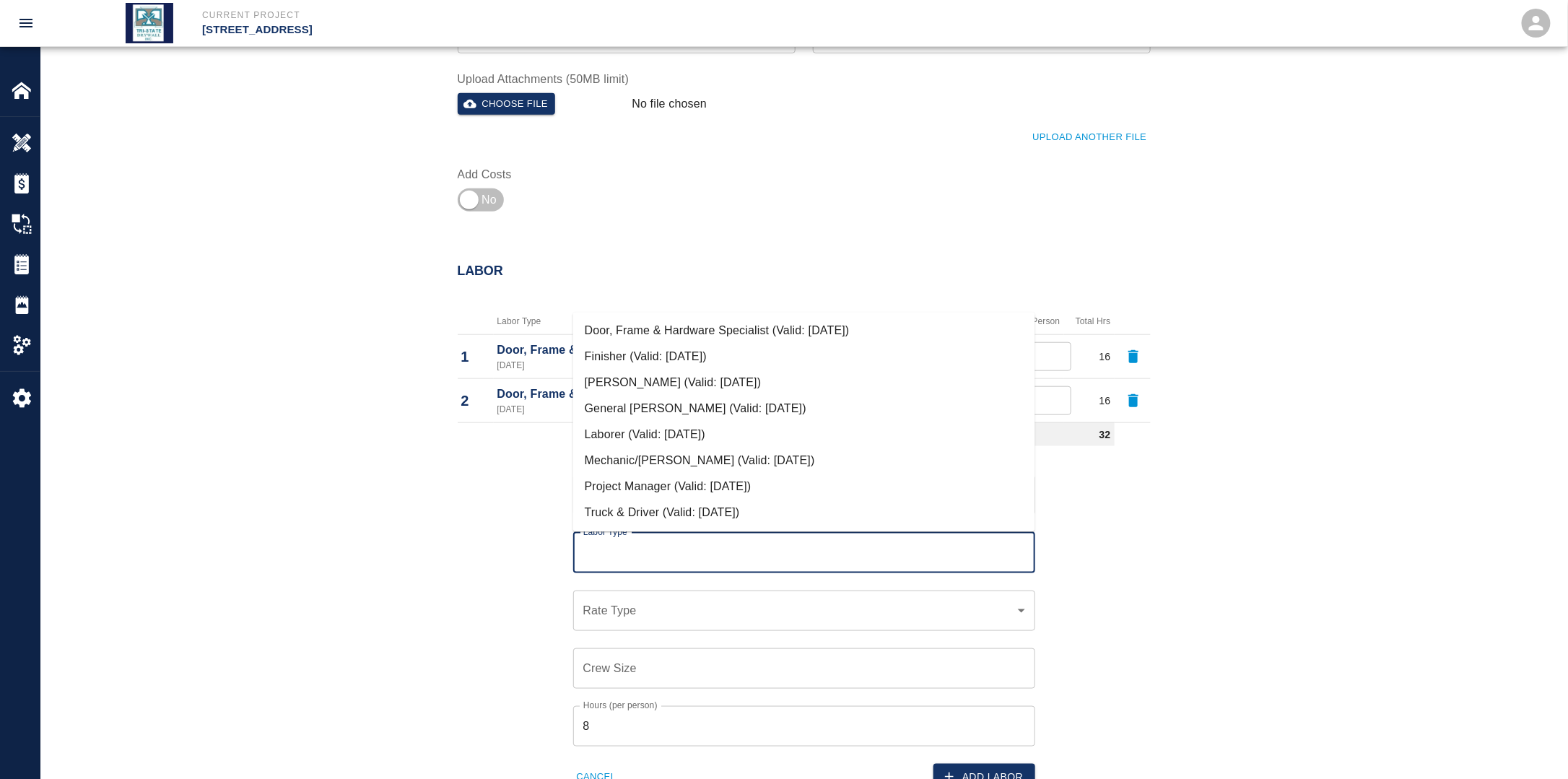
click at [685, 324] on li "Door, Frame & Hardware Specialist (Valid: [DATE])" at bounding box center [804, 331] width 462 height 26
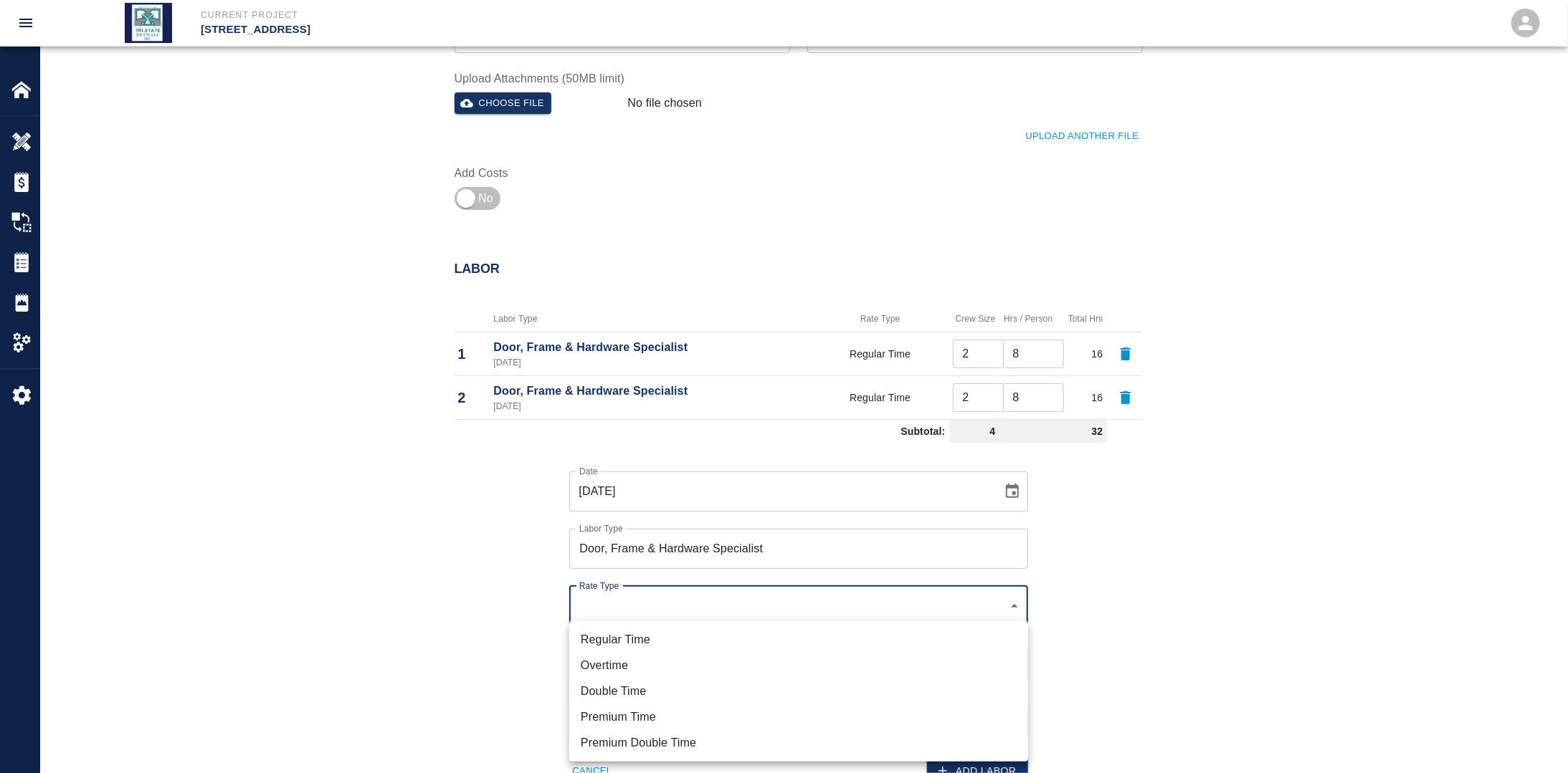
drag, startPoint x: 626, startPoint y: 603, endPoint x: 634, endPoint y: 611, distance: 11.3
click at [645, 633] on li "Regular Time" at bounding box center [799, 640] width 459 height 26
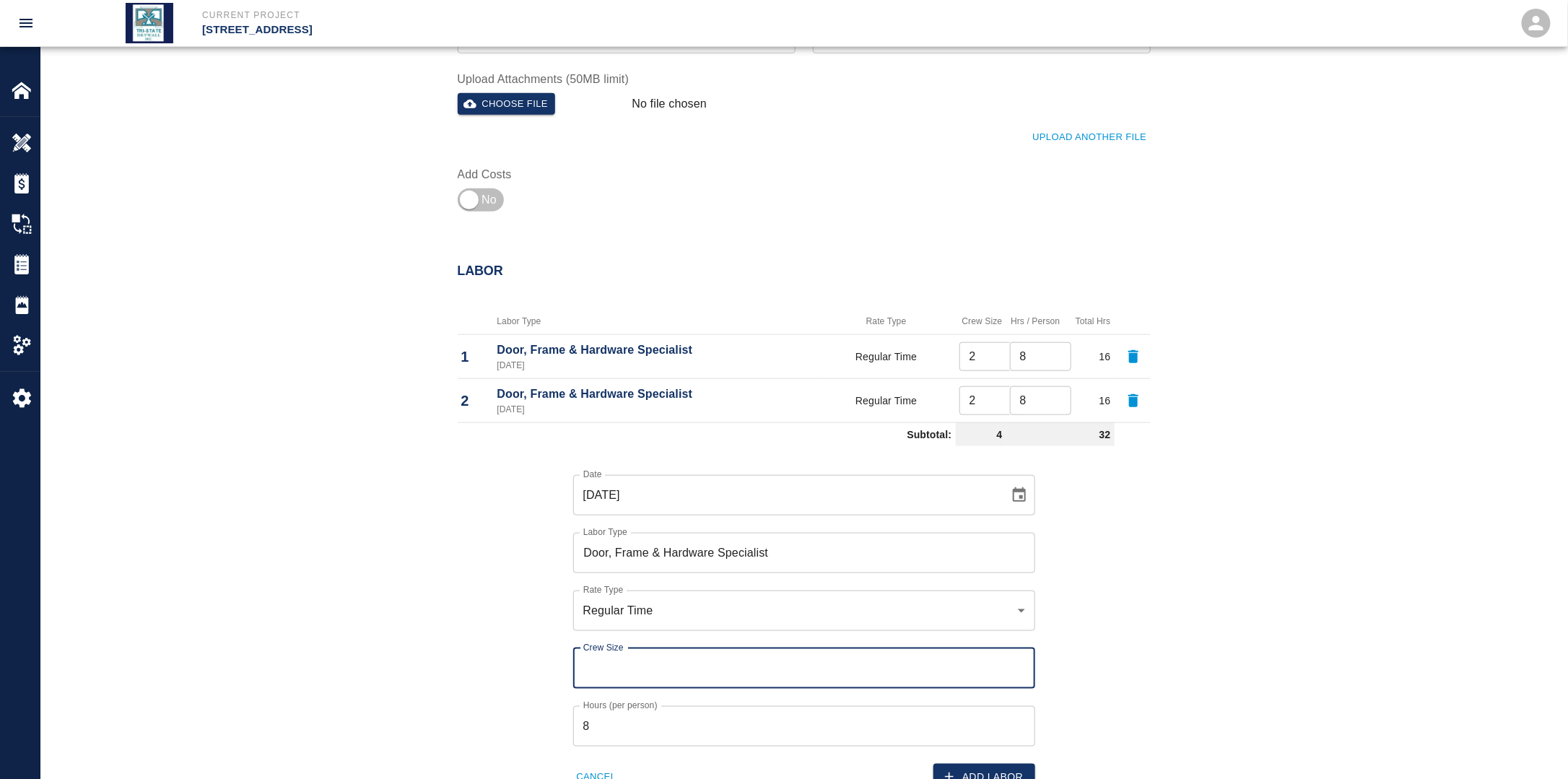
click at [633, 654] on input "Crew Size" at bounding box center [804, 668] width 462 height 40
drag, startPoint x: 539, startPoint y: 661, endPoint x: 548, endPoint y: 664, distance: 9.5
click at [540, 662] on div "Date [DATE] Date Labor Type Door, Frame & Hardware Specialist Labor Type Rate T…" at bounding box center [795, 621] width 710 height 339
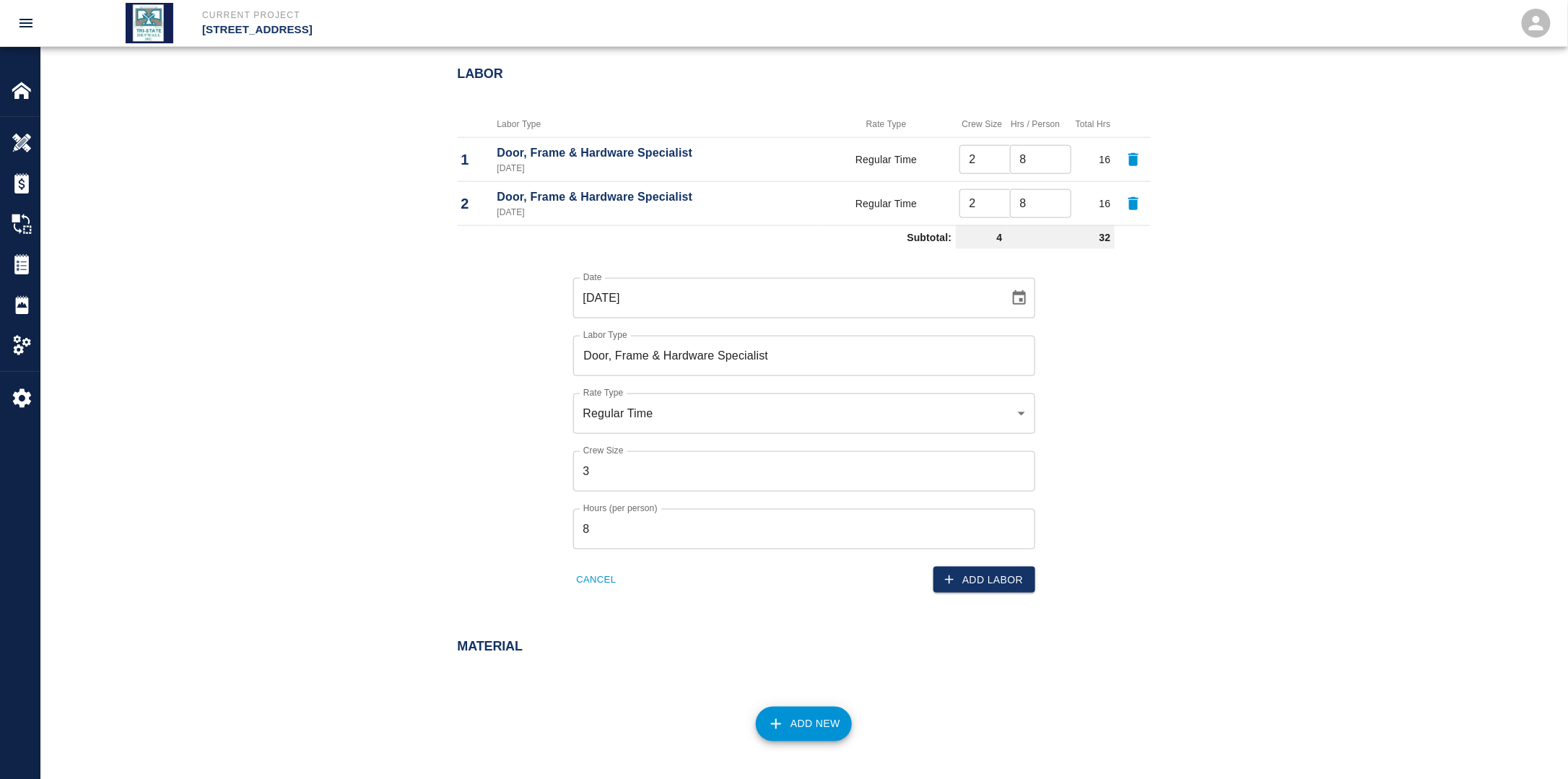
scroll to position [722, 0]
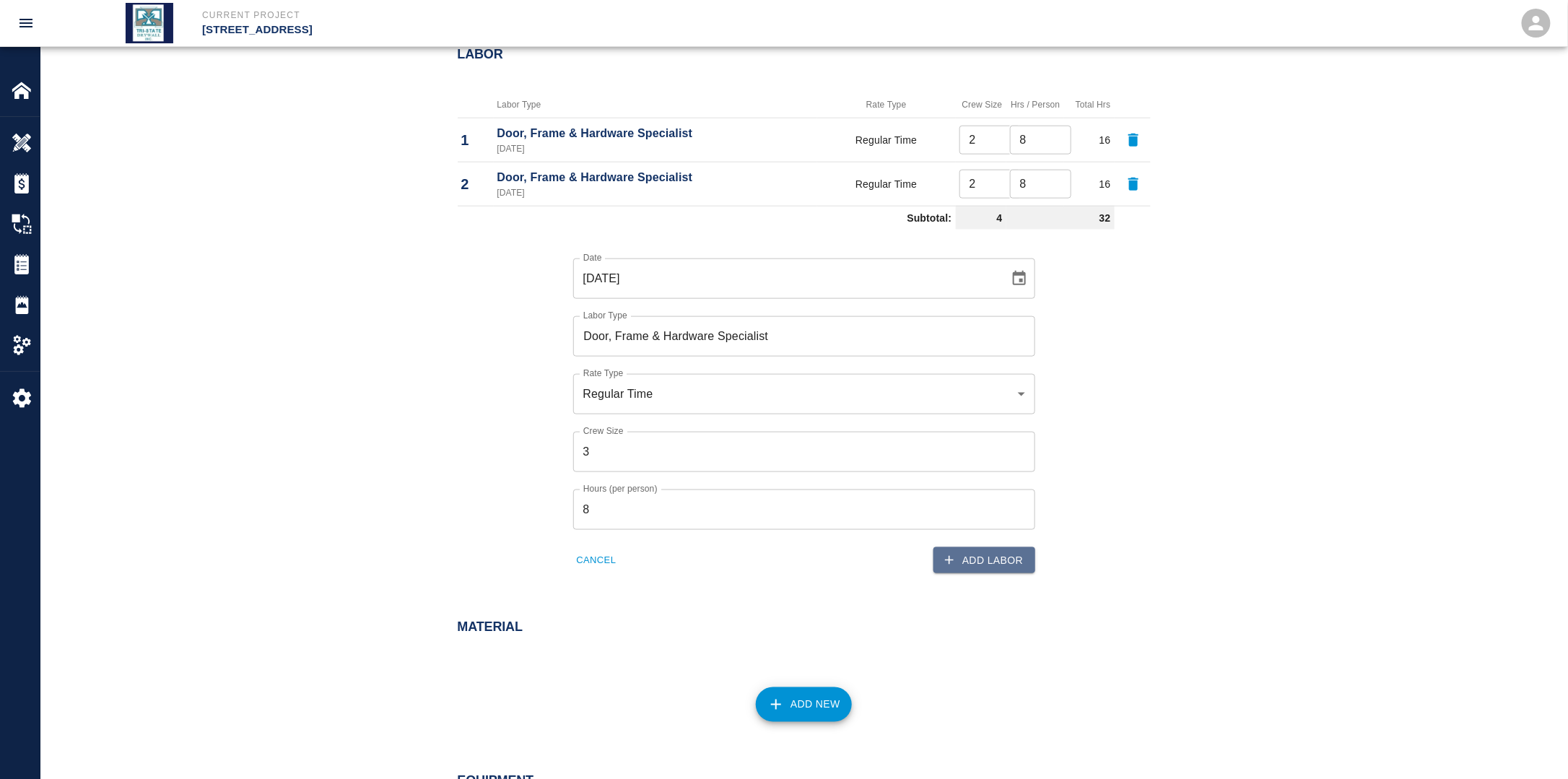
click at [1015, 566] on button "Add Labor" at bounding box center [984, 561] width 101 height 27
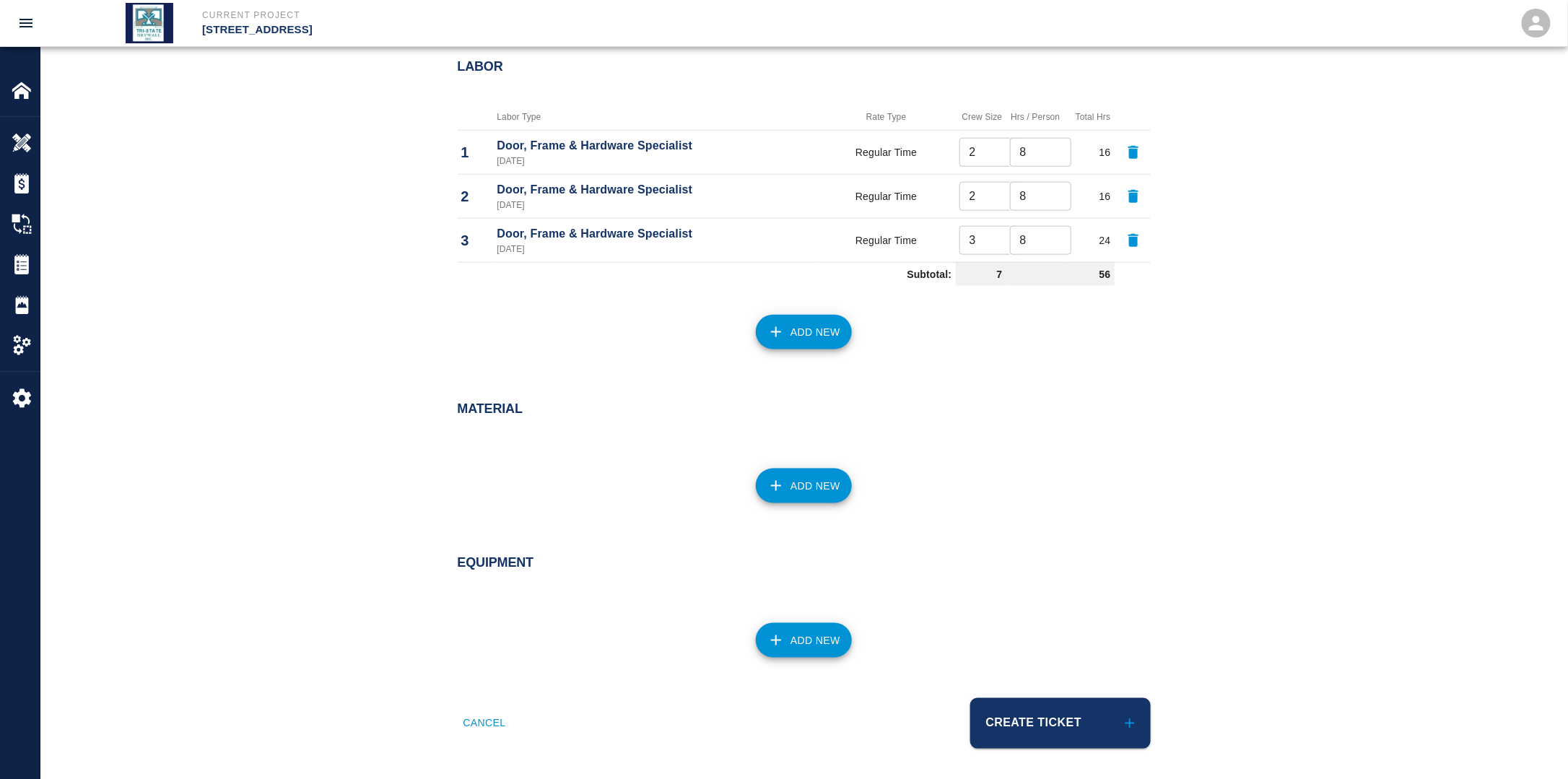
scroll to position [712, 0]
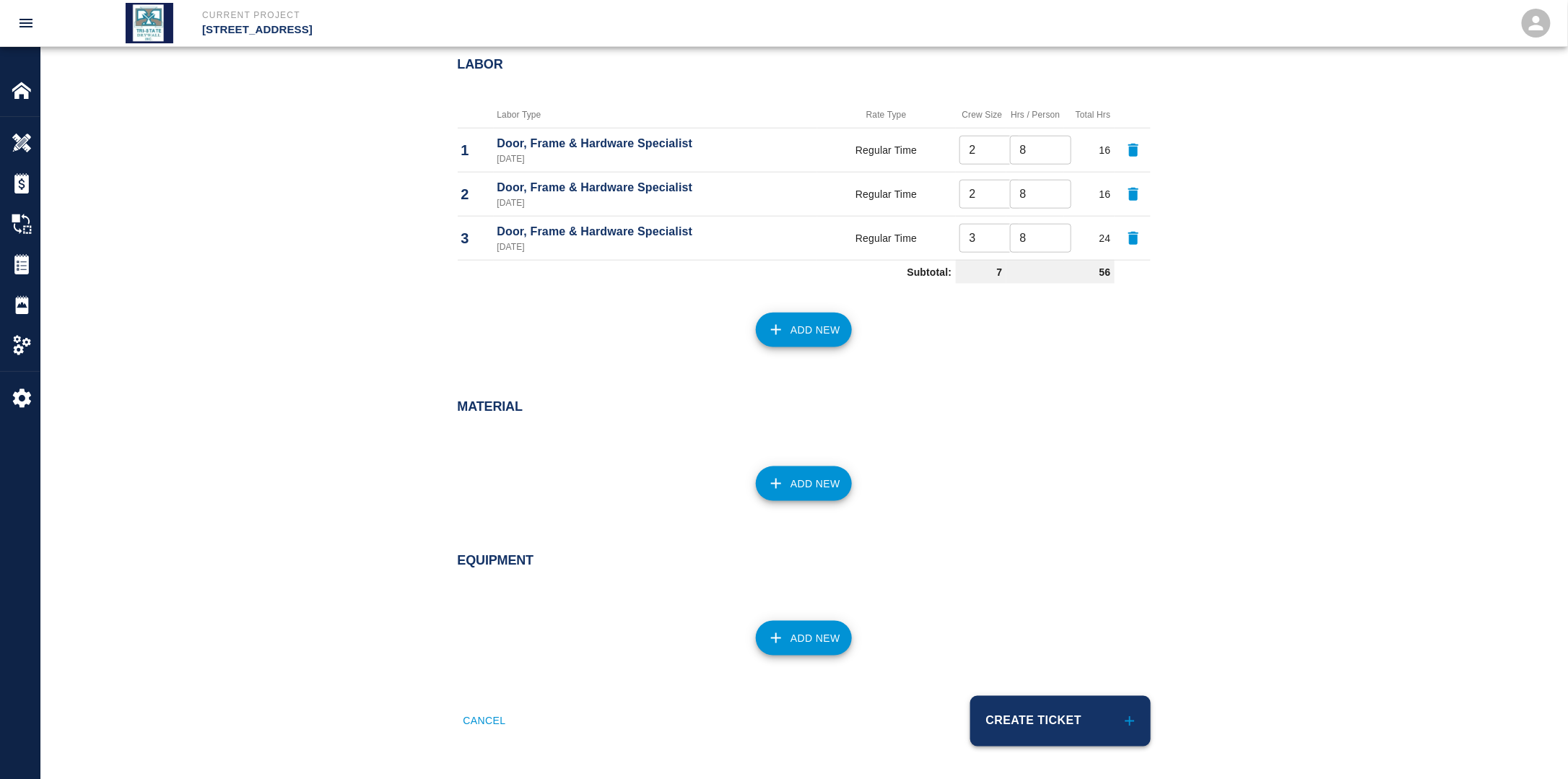
click at [1085, 698] on button "Create Ticket" at bounding box center [1060, 722] width 181 height 51
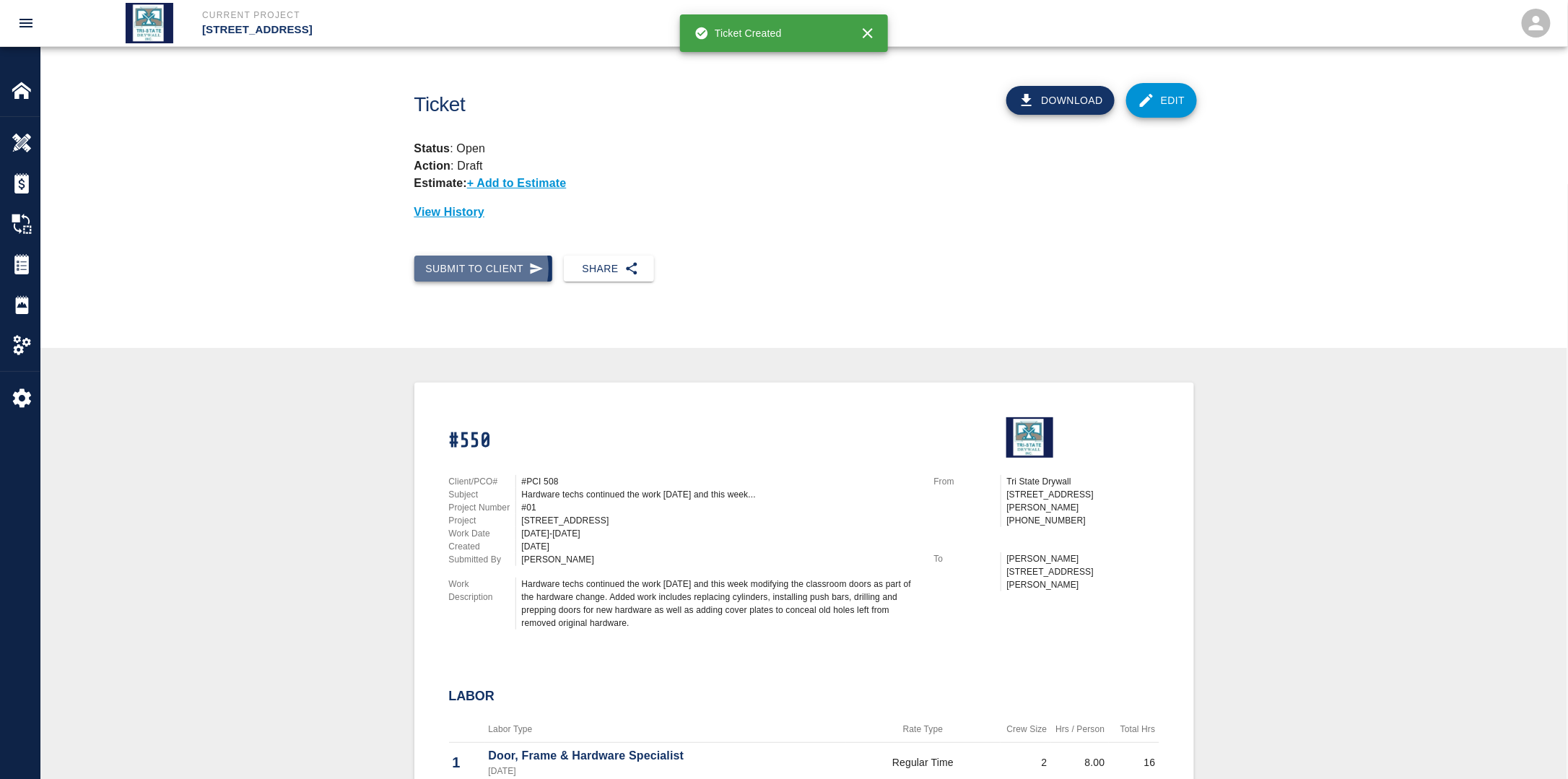
click at [479, 268] on button "Submit to Client" at bounding box center [483, 268] width 138 height 27
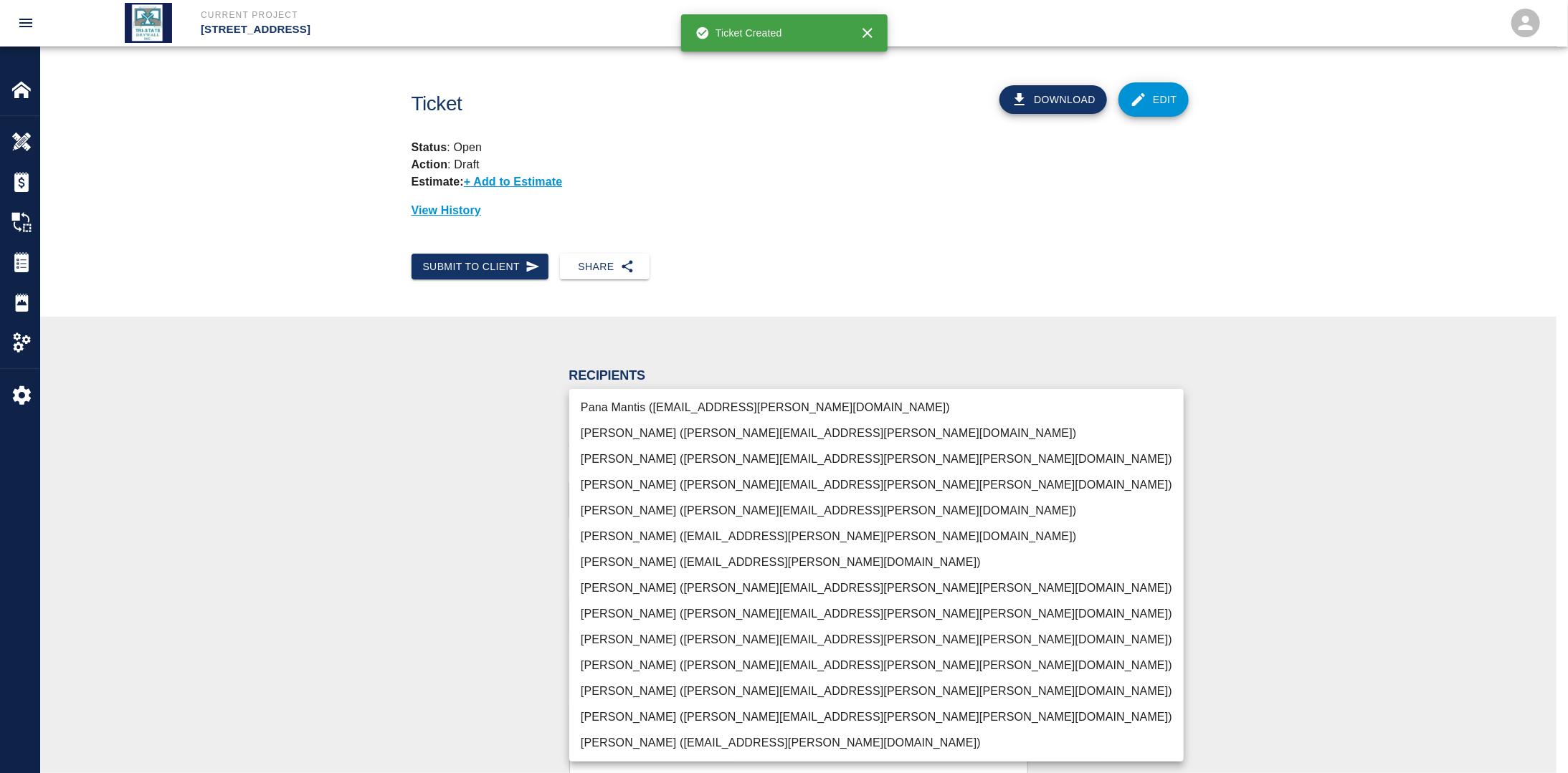
click at [721, 505] on body "Current Project [STREET_ADDRESS] Home [STREET_ADDRESS] Overview Estimates Chang…" at bounding box center [784, 386] width 1568 height 773
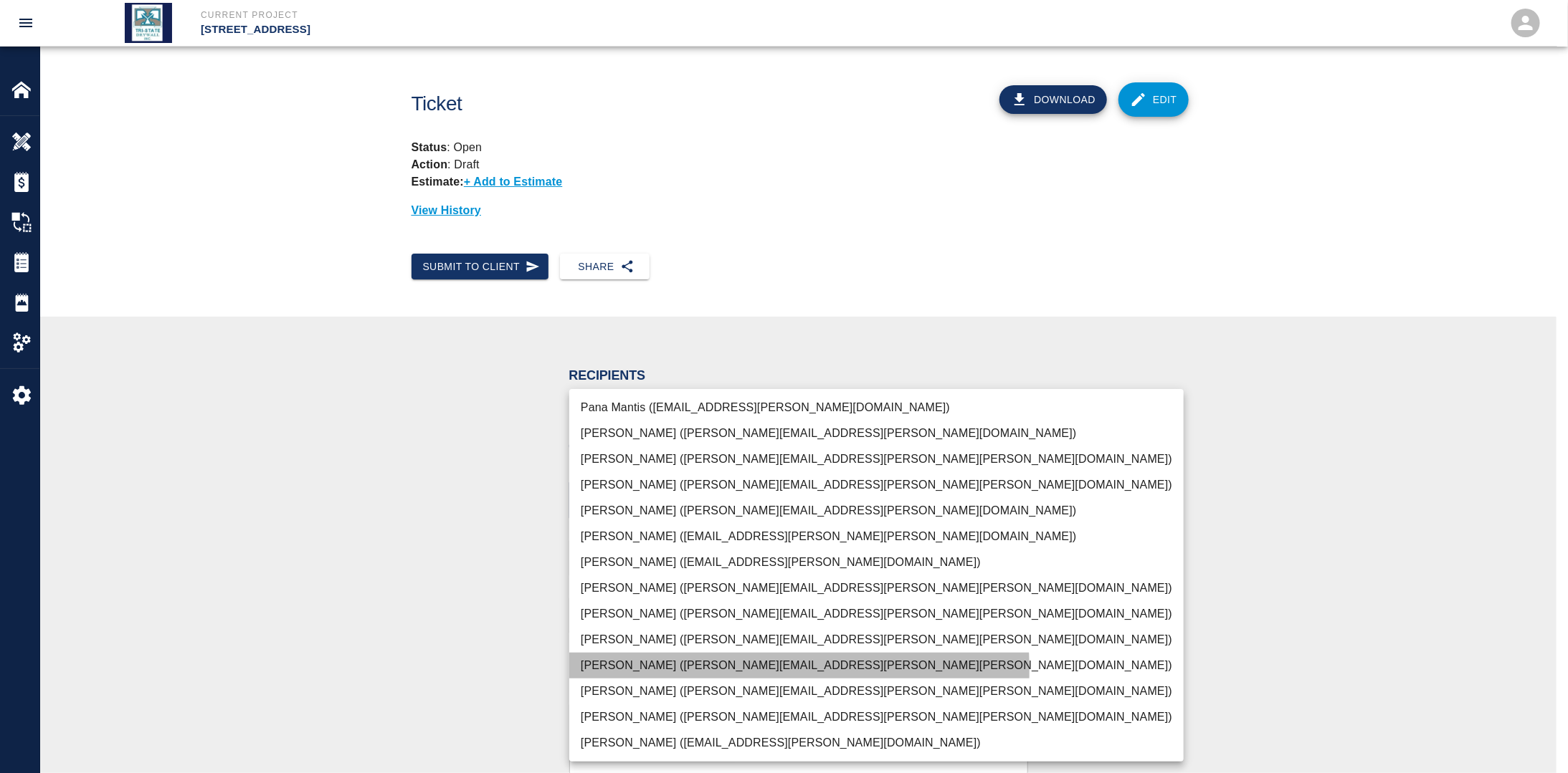
click at [623, 671] on li "[PERSON_NAME] ([PERSON_NAME][EMAIL_ADDRESS][PERSON_NAME][PERSON_NAME][DOMAIN_NA…" at bounding box center [877, 666] width 614 height 26
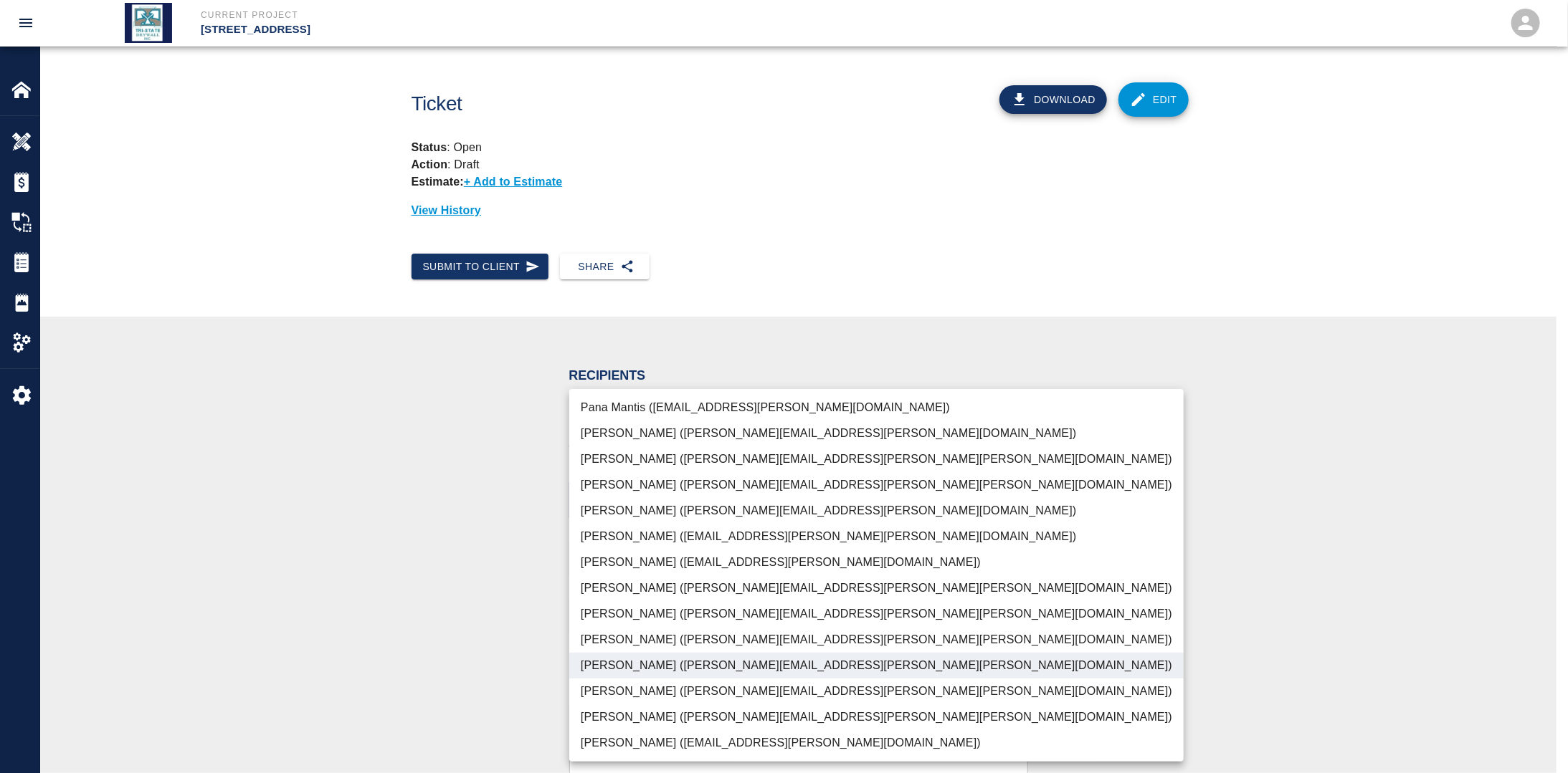
drag, startPoint x: 621, startPoint y: 715, endPoint x: 599, endPoint y: 715, distance: 22.0
click at [621, 715] on li "[PERSON_NAME] ([PERSON_NAME][EMAIL_ADDRESS][PERSON_NAME][PERSON_NAME][DOMAIN_NA…" at bounding box center [877, 717] width 614 height 26
drag, startPoint x: 460, startPoint y: 676, endPoint x: 497, endPoint y: 668, distance: 37.9
click at [461, 675] on div at bounding box center [784, 386] width 1568 height 773
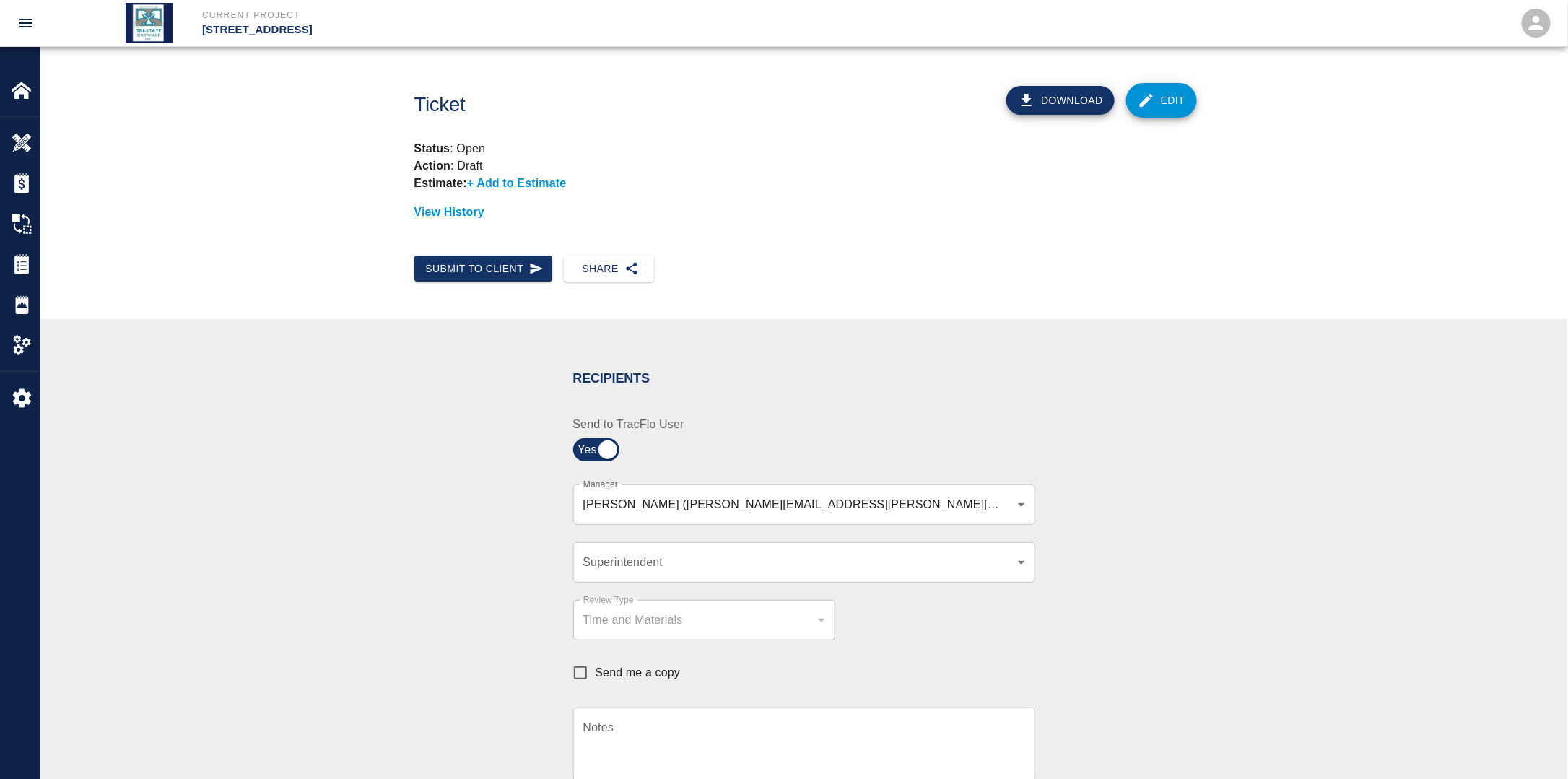
click at [660, 572] on div "​ Superintendent" at bounding box center [804, 562] width 462 height 40
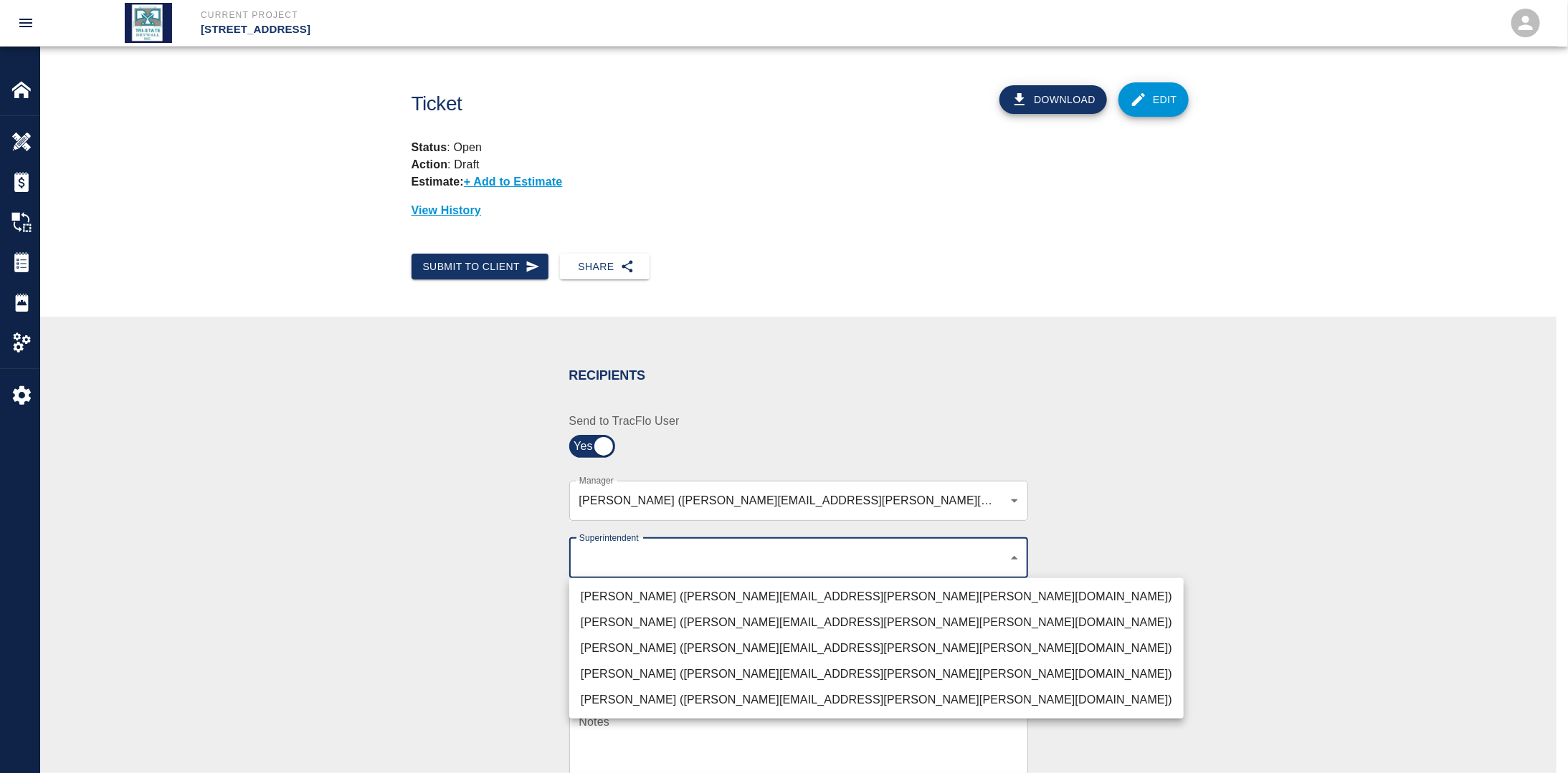
click at [661, 563] on body "Current Project [STREET_ADDRESS] Home [STREET_ADDRESS] Overview Estimates Chang…" at bounding box center [784, 386] width 1568 height 773
click at [636, 637] on li "[PERSON_NAME] ([PERSON_NAME][EMAIL_ADDRESS][PERSON_NAME][PERSON_NAME][DOMAIN_NA…" at bounding box center [877, 649] width 614 height 26
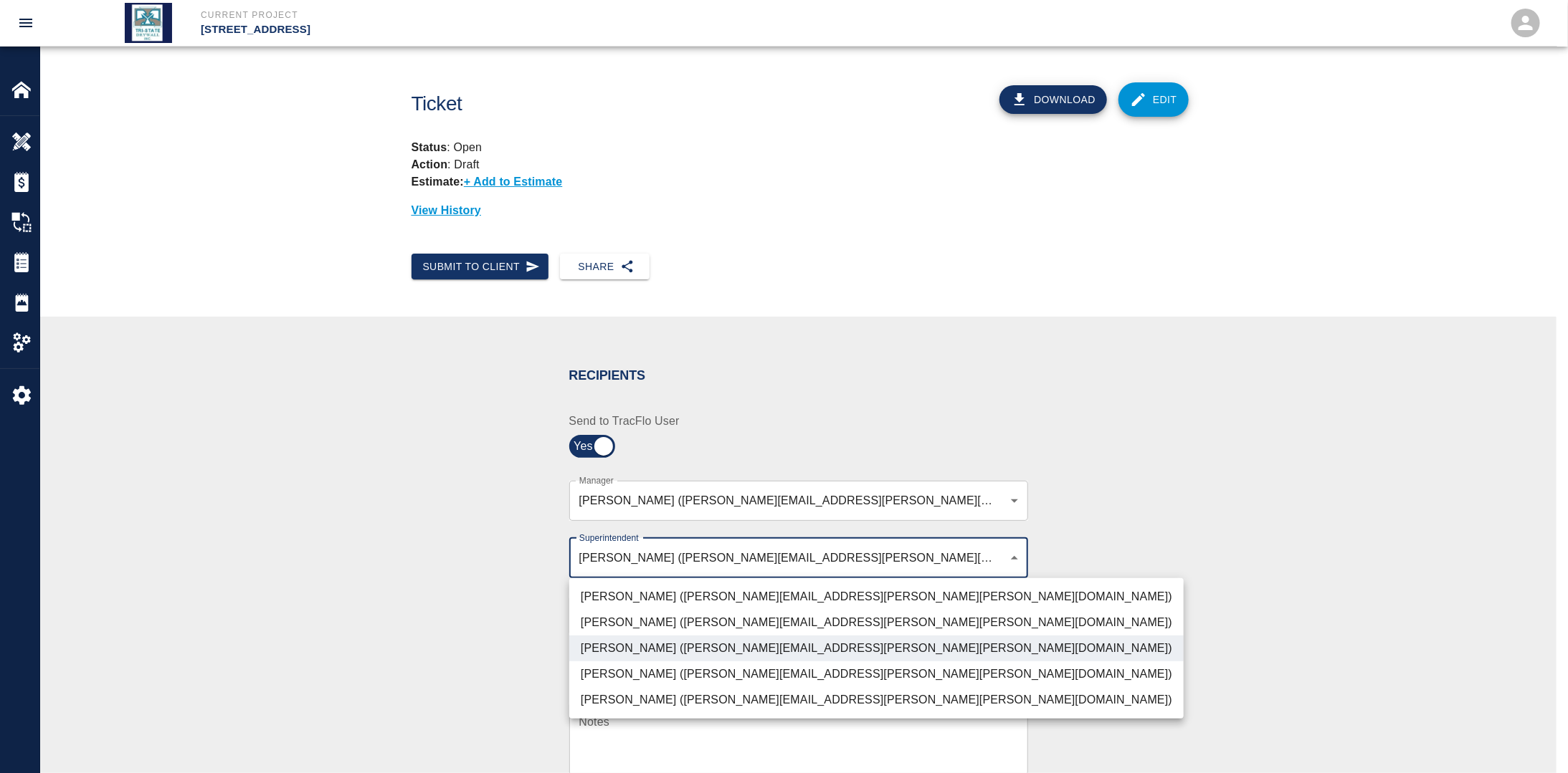
click at [514, 631] on div at bounding box center [784, 386] width 1568 height 773
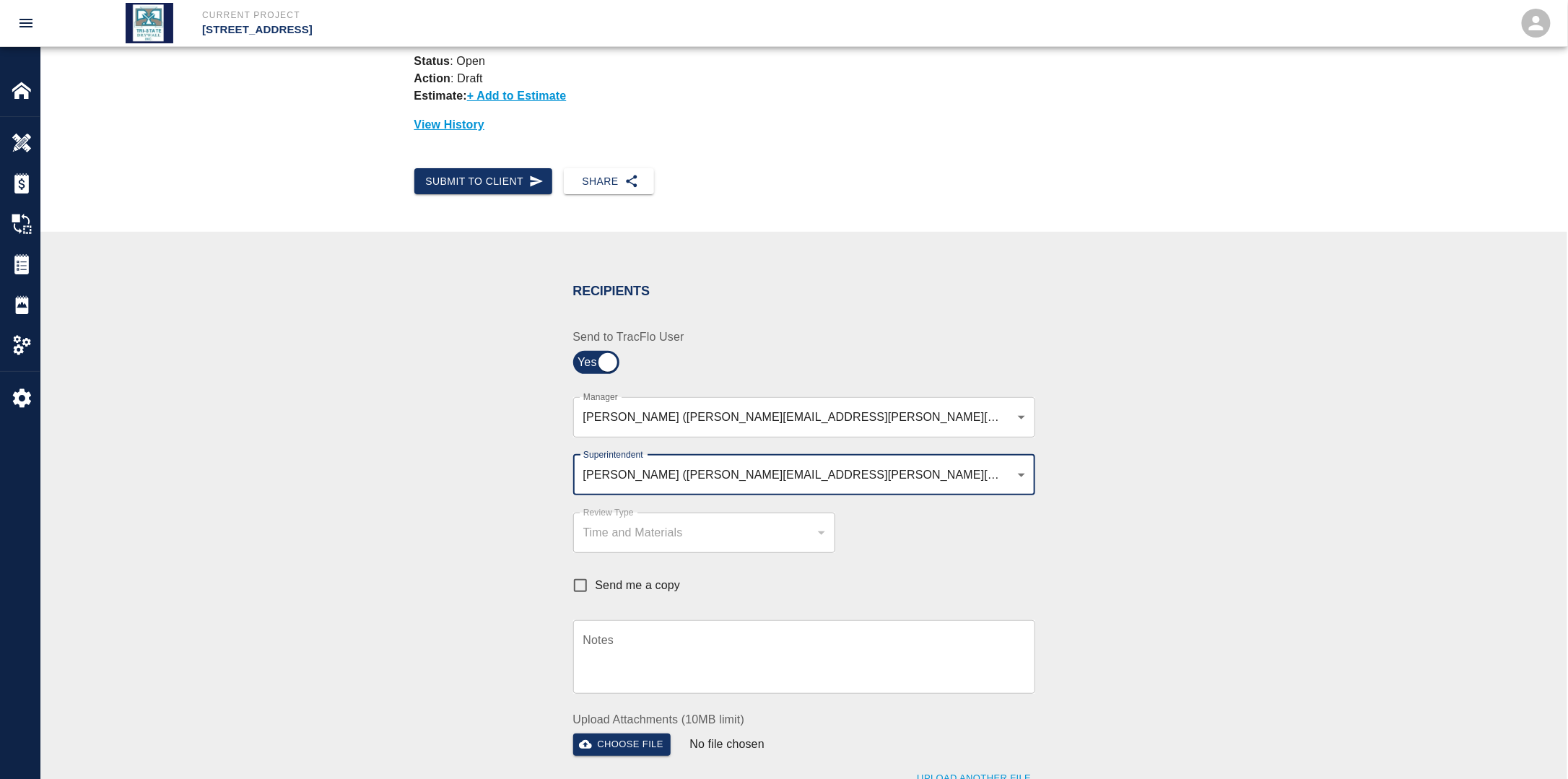
scroll to position [289, 0]
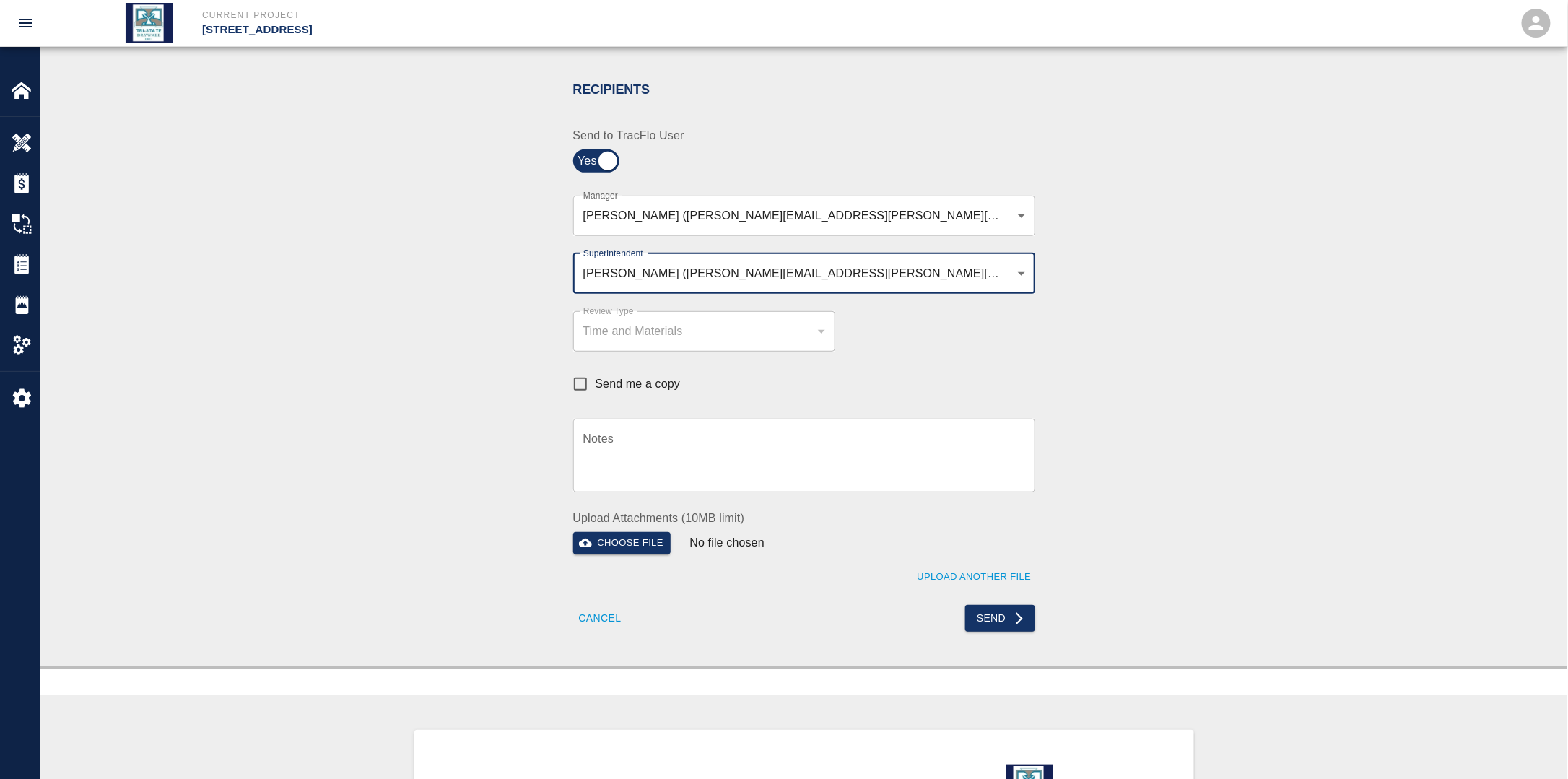
click at [577, 382] on input "Send me a copy" at bounding box center [580, 384] width 30 height 30
drag, startPoint x: 999, startPoint y: 611, endPoint x: 977, endPoint y: 624, distance: 25.6
click at [1000, 614] on button "Send" at bounding box center [1000, 619] width 70 height 27
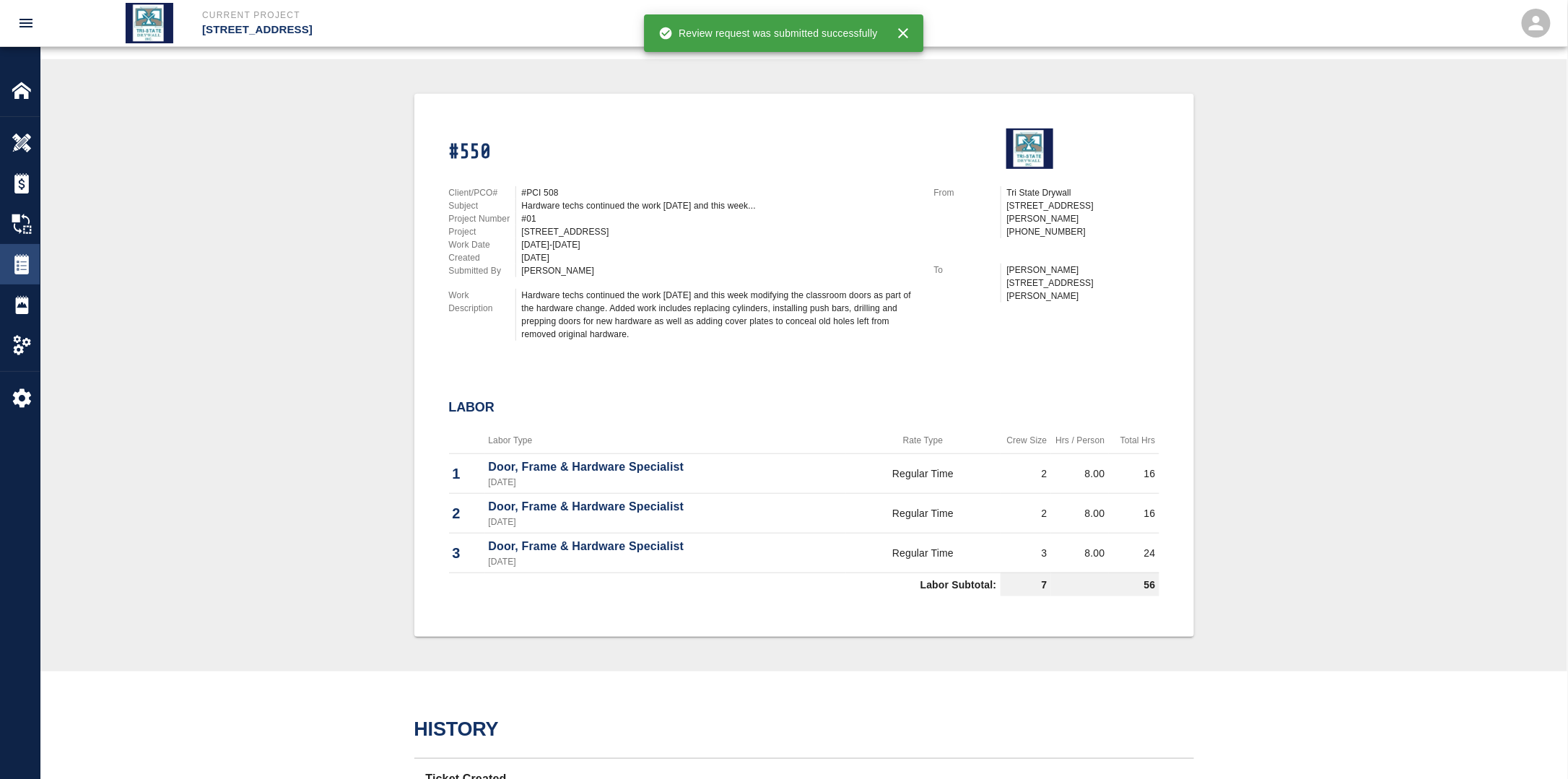
click at [23, 257] on img at bounding box center [21, 264] width 20 height 20
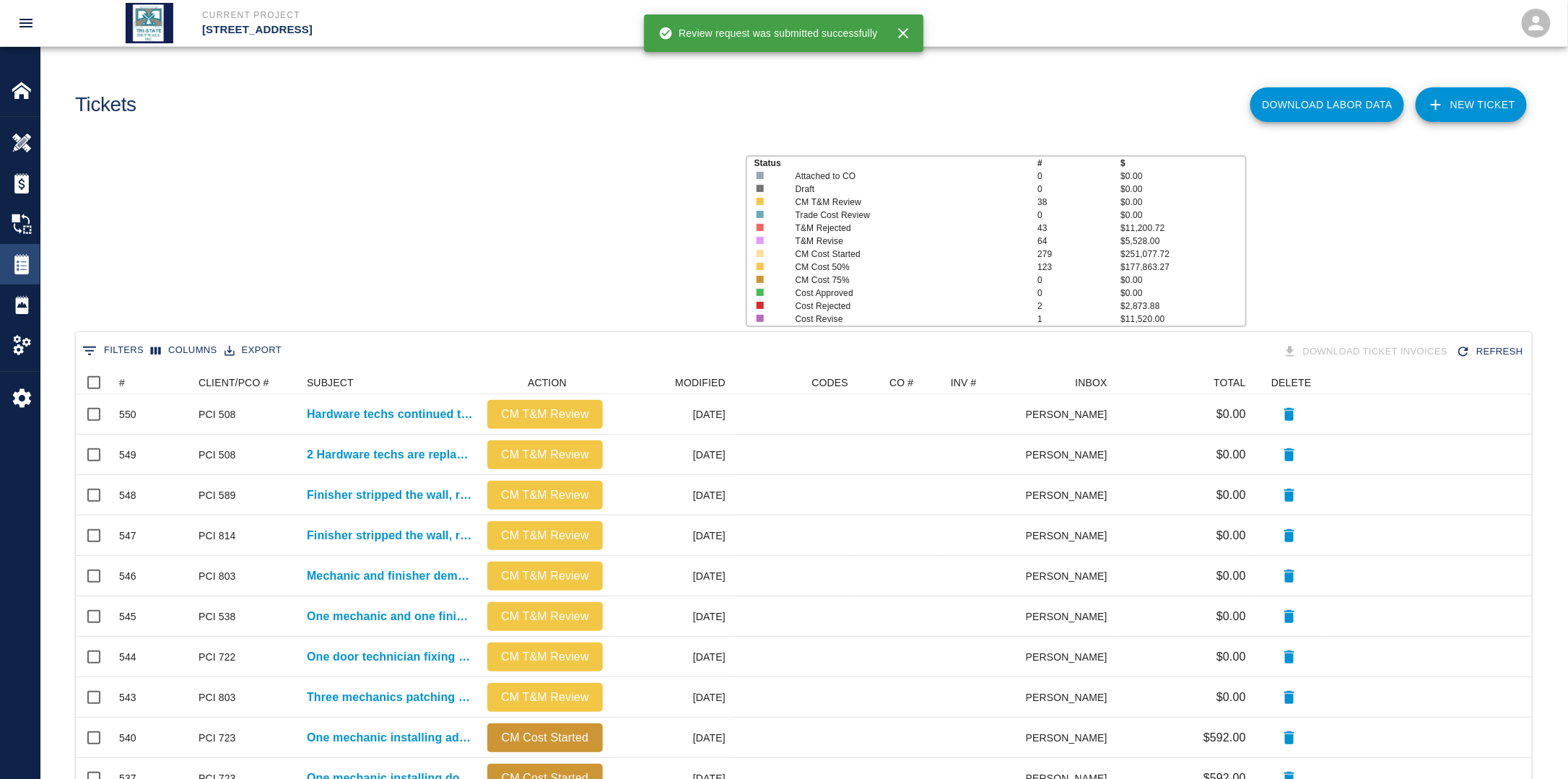
scroll to position [821, 1447]
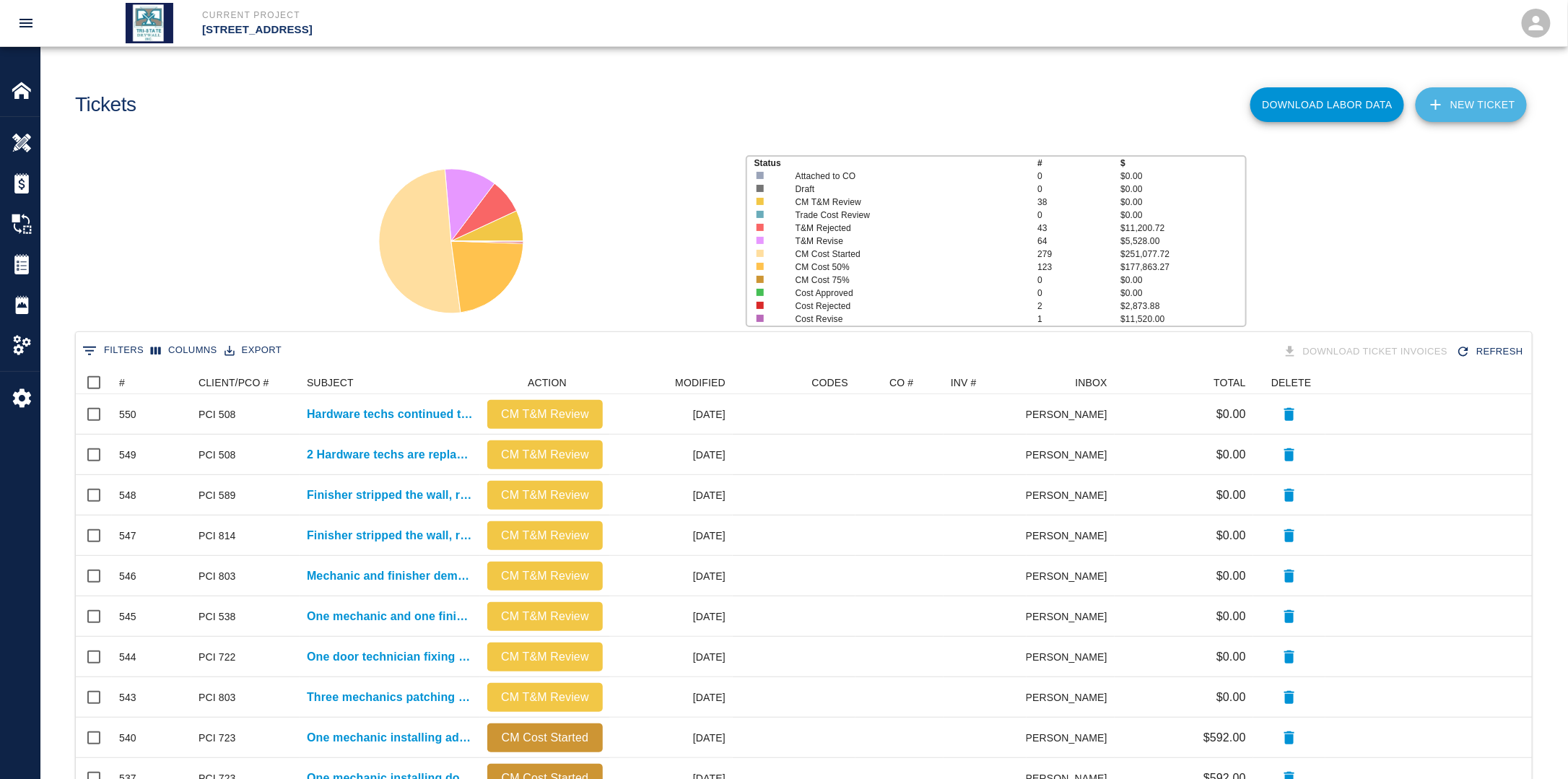
click at [1484, 111] on link "NEW TICKET" at bounding box center [1471, 105] width 111 height 34
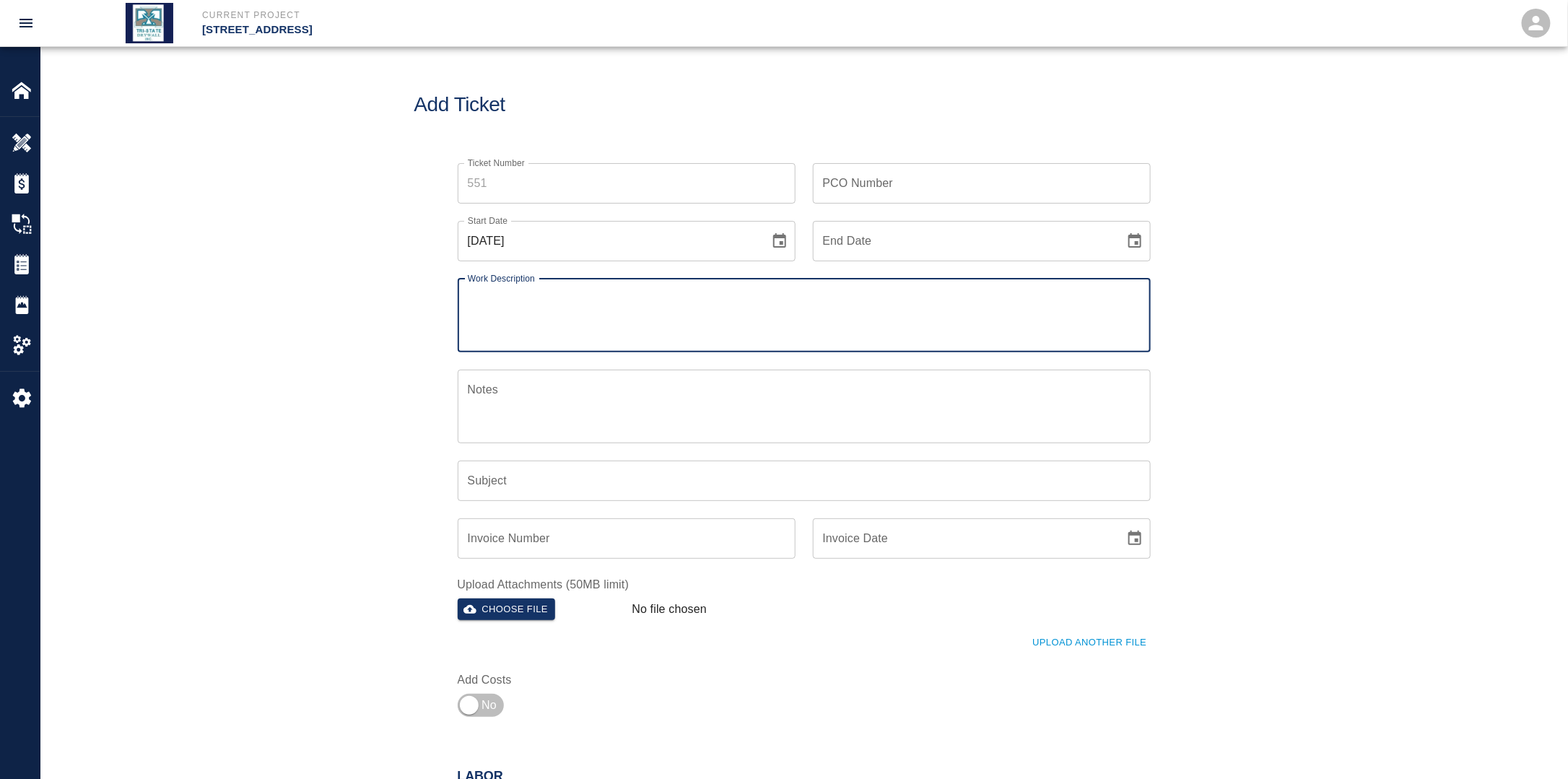
click at [939, 186] on input "PCO Number" at bounding box center [982, 182] width 338 height 40
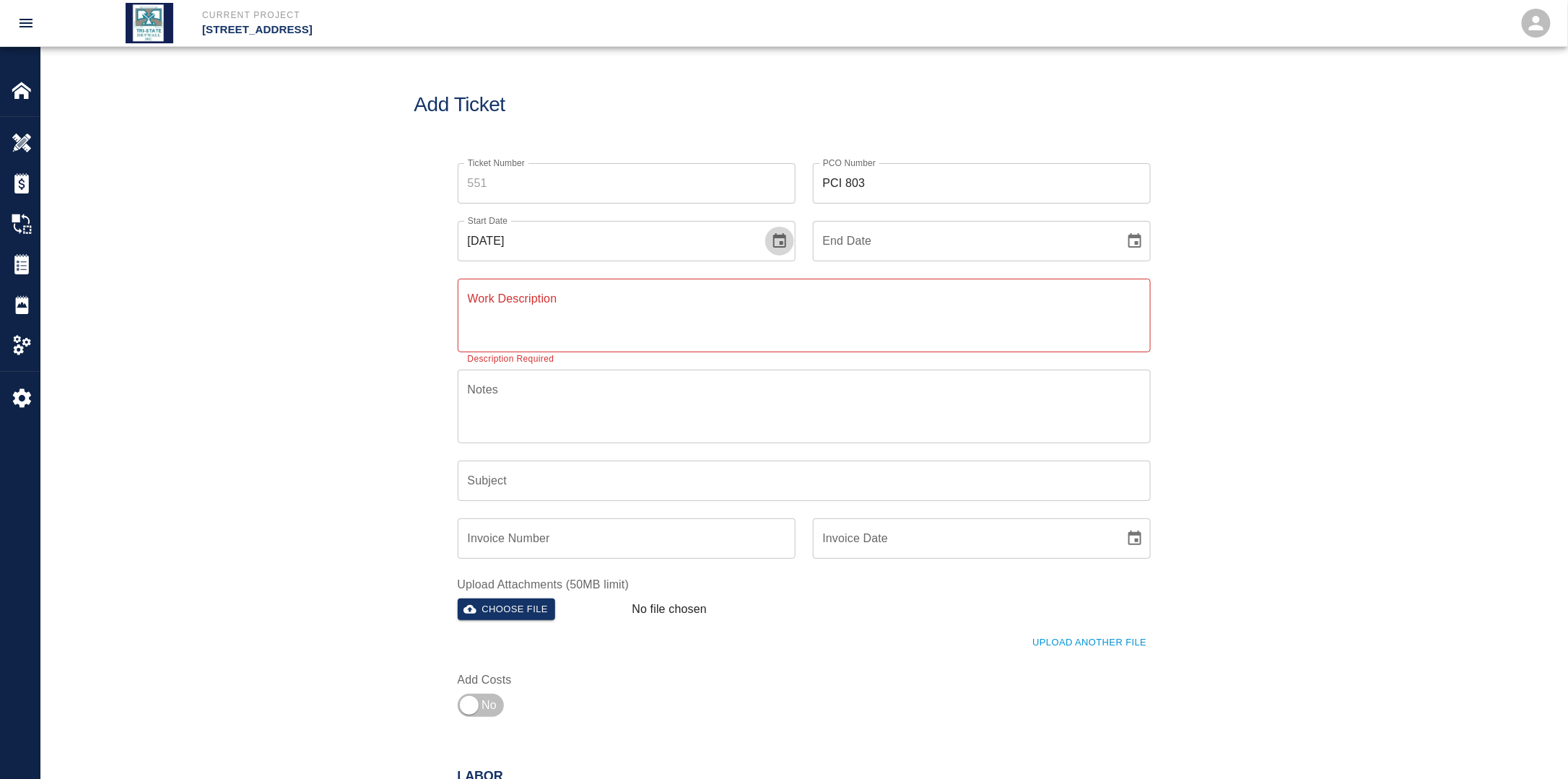
click at [783, 236] on icon "Choose date, selected date is Sep 28, 2025" at bounding box center [780, 241] width 13 height 15
click at [556, 425] on button "22" at bounding box center [550, 426] width 26 height 26
click at [1135, 241] on icon "Choose date" at bounding box center [1134, 241] width 13 height 15
drag, startPoint x: 938, startPoint y: 422, endPoint x: 932, endPoint y: 442, distance: 20.9
click at [938, 423] on button "23" at bounding box center [935, 426] width 26 height 26
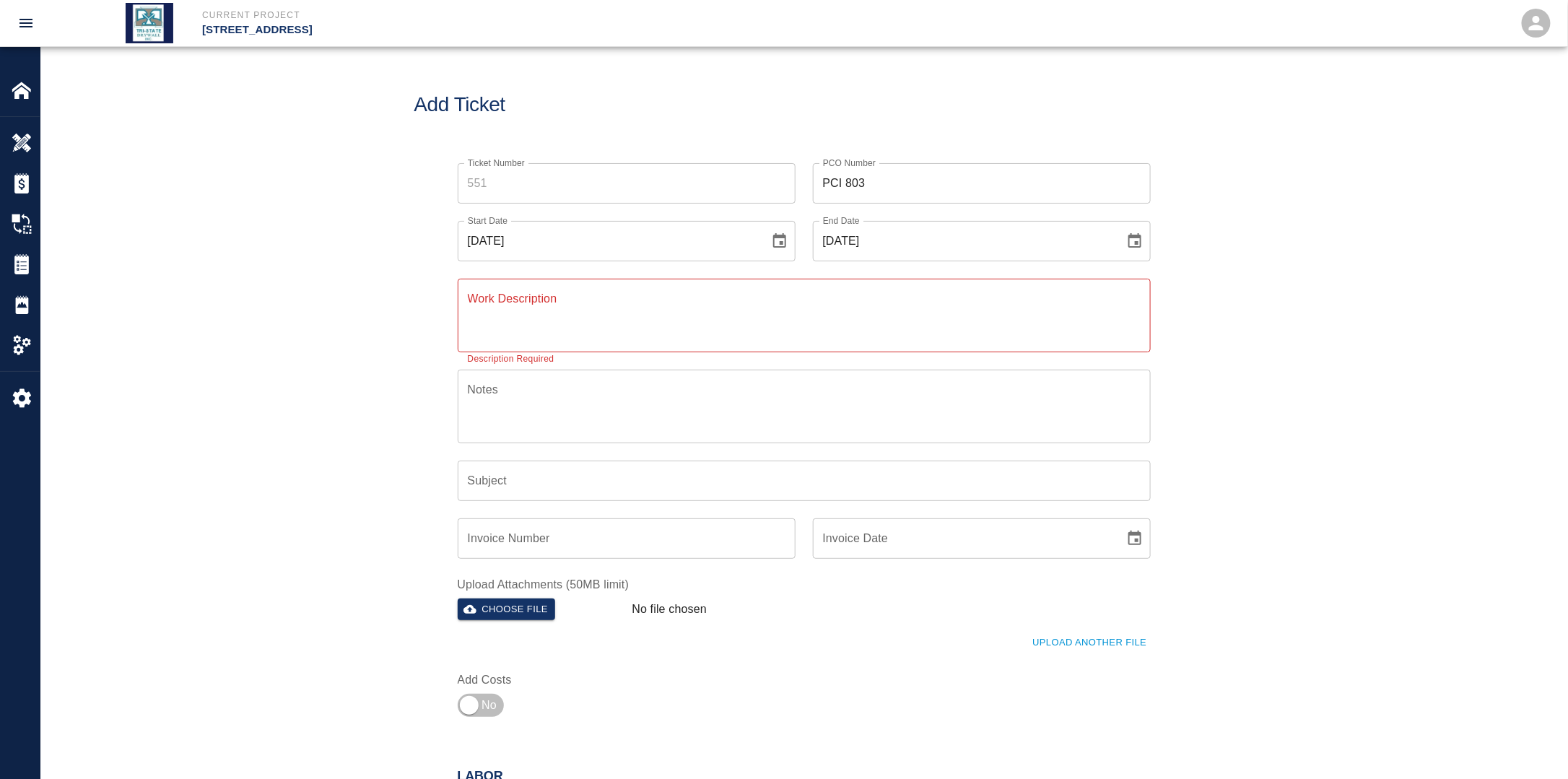
click at [738, 326] on textarea "Work Description" at bounding box center [804, 315] width 672 height 50
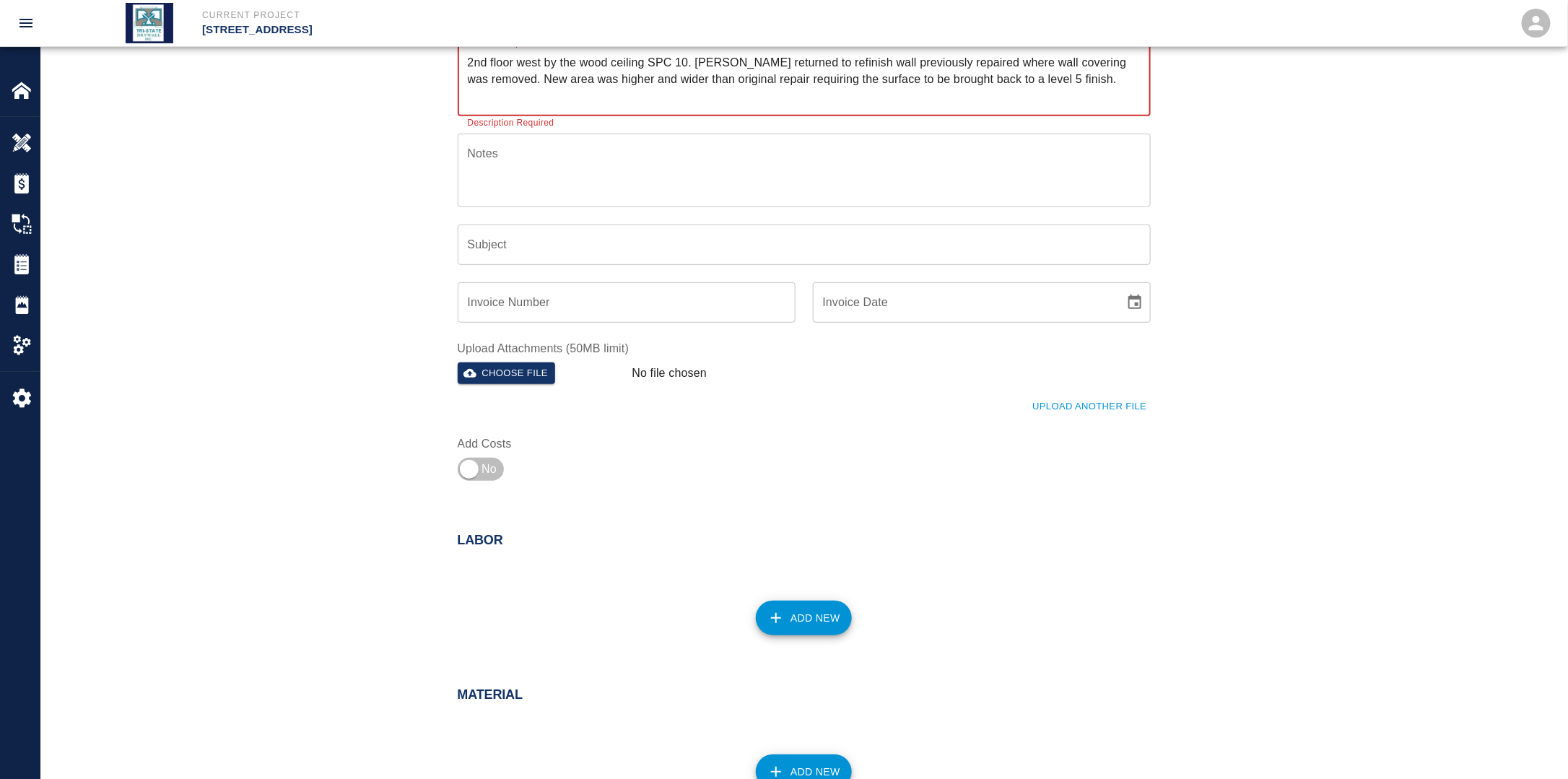
scroll to position [289, 0]
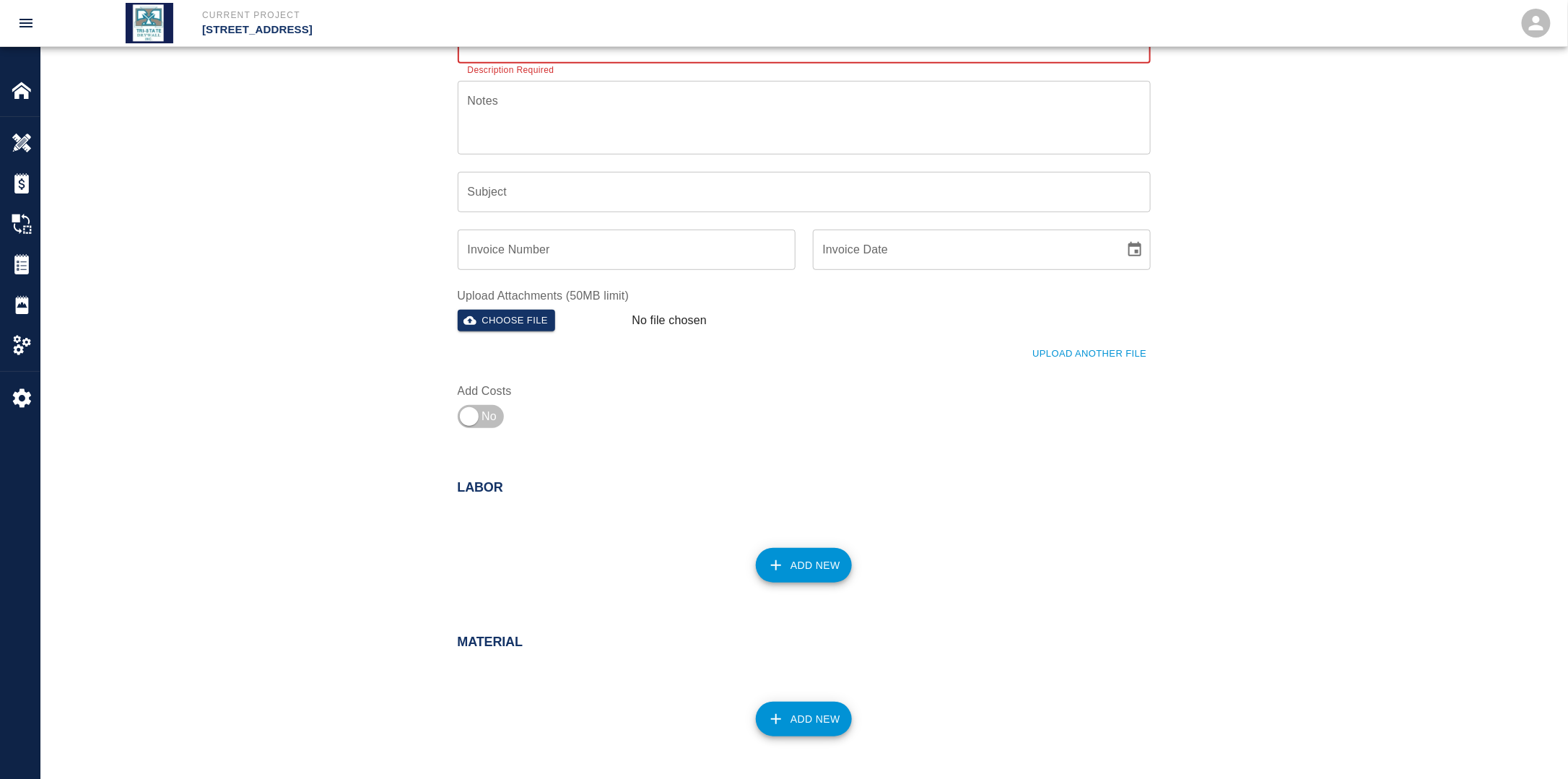
click at [805, 560] on button "Add New" at bounding box center [803, 565] width 96 height 34
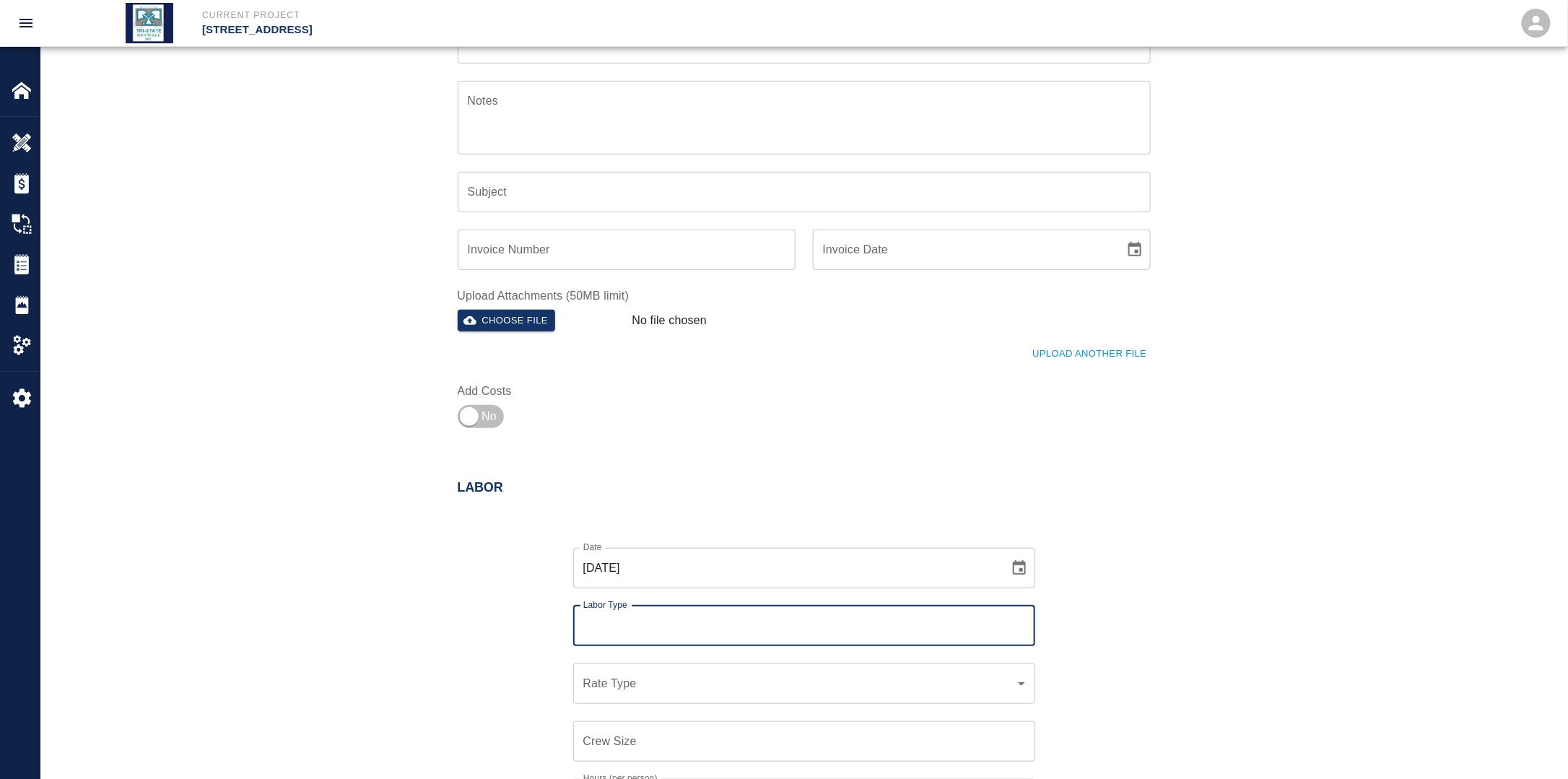
click at [681, 618] on input "Labor Type" at bounding box center [804, 626] width 449 height 28
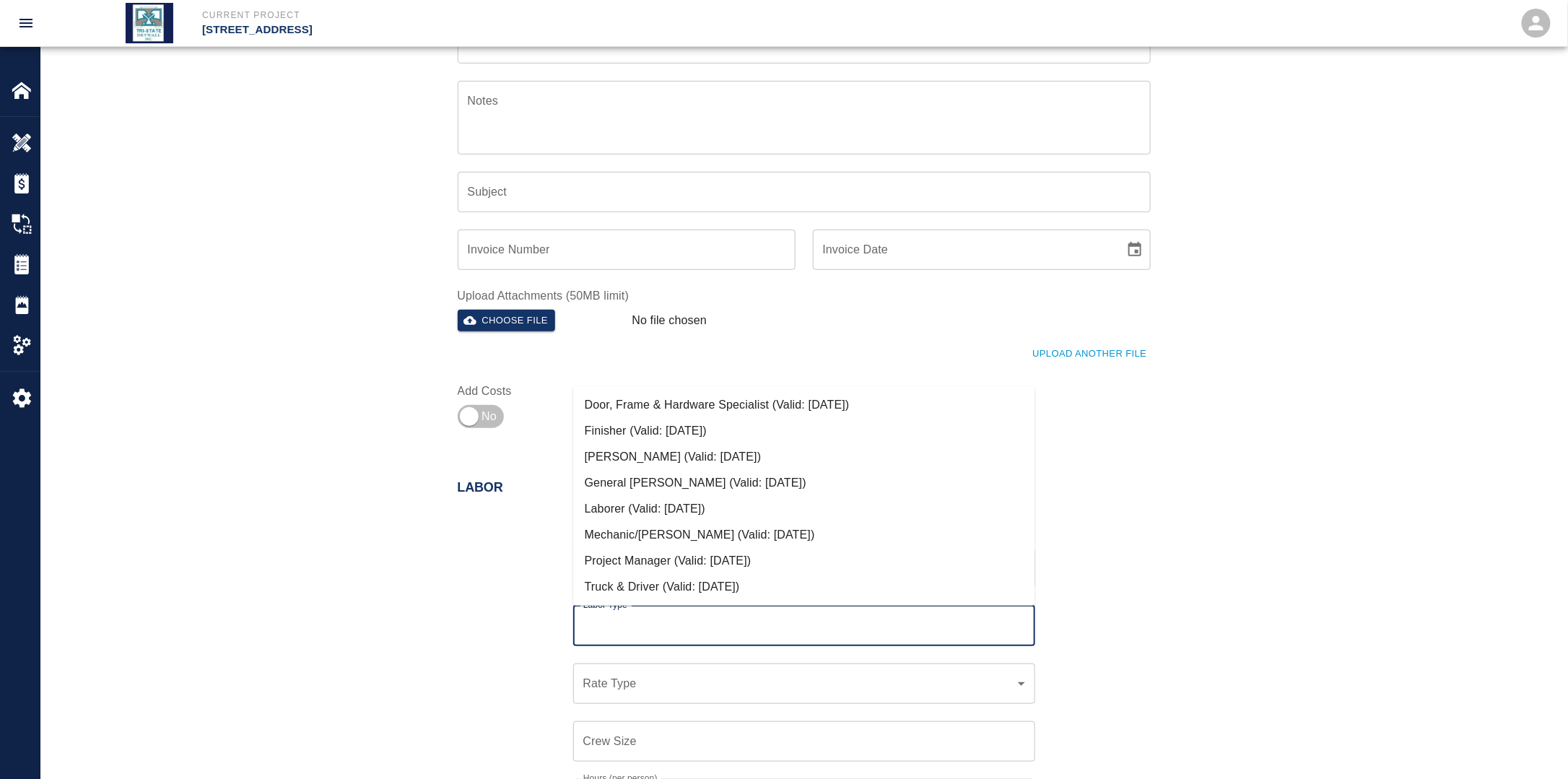
click at [639, 430] on li "Finisher (Valid: [DATE])" at bounding box center [804, 431] width 462 height 26
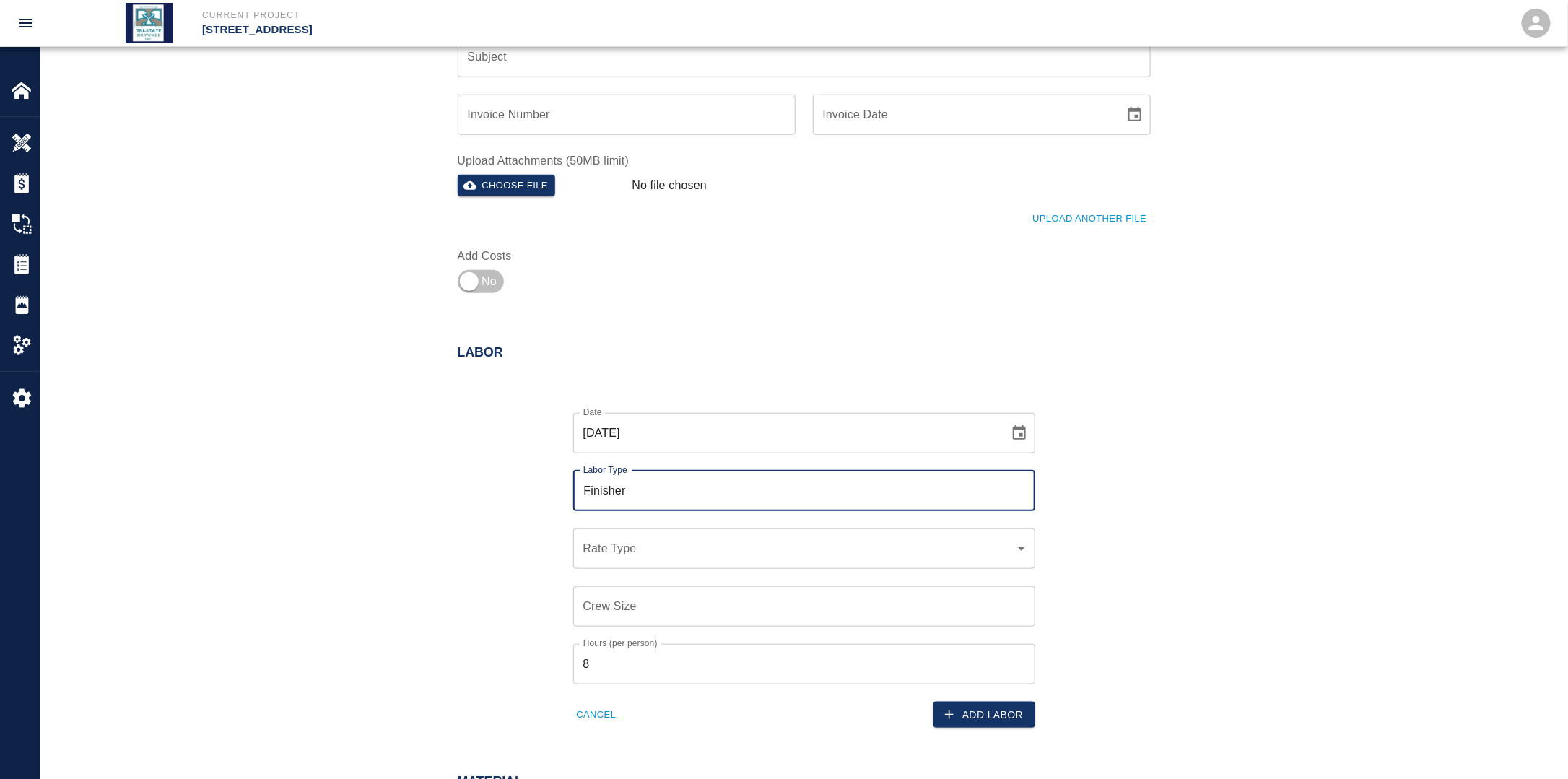
scroll to position [433, 0]
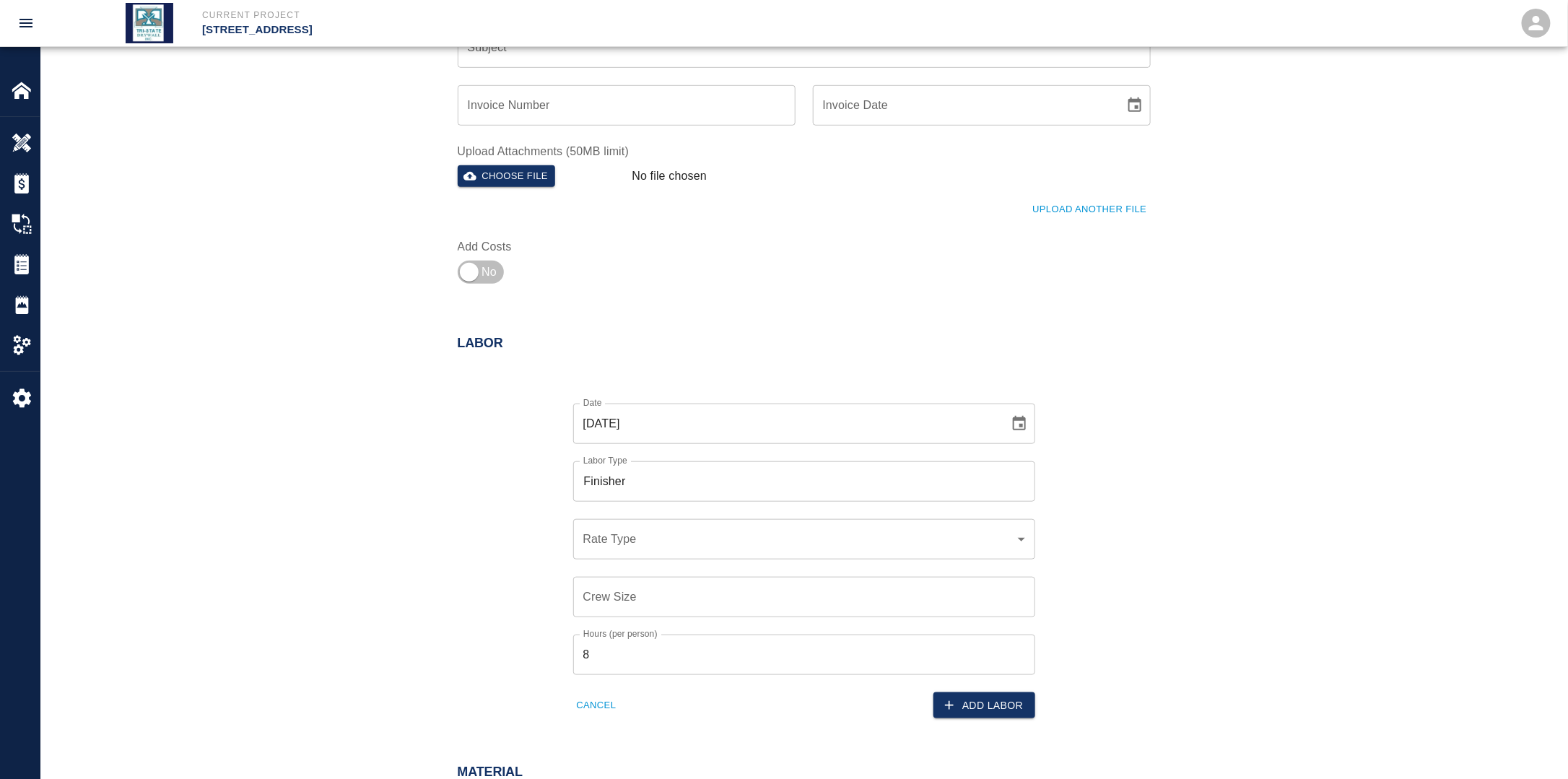
click at [646, 550] on div "​ Rate Type" at bounding box center [804, 539] width 462 height 40
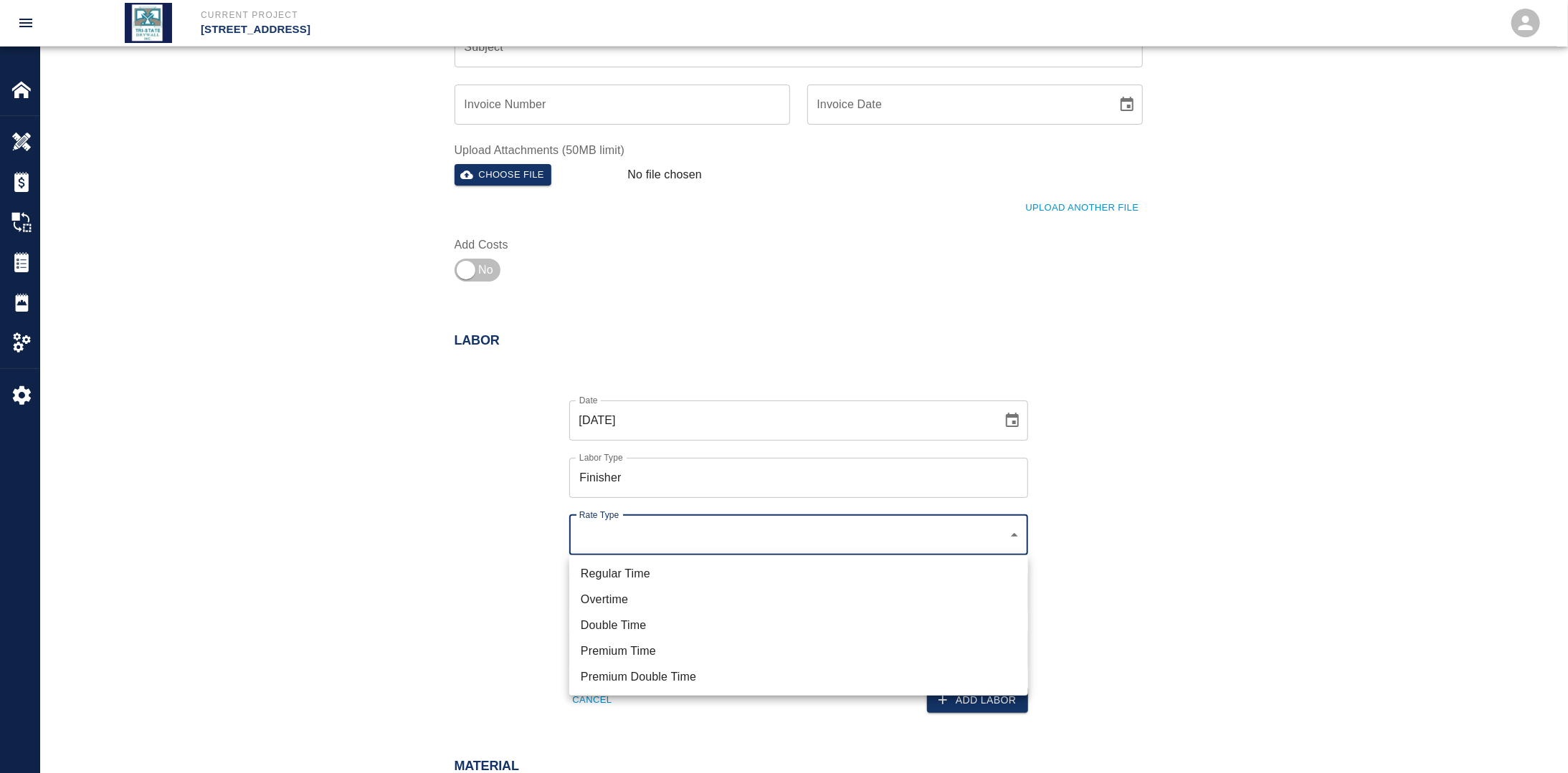
click at [643, 564] on li "Regular Time" at bounding box center [799, 574] width 459 height 26
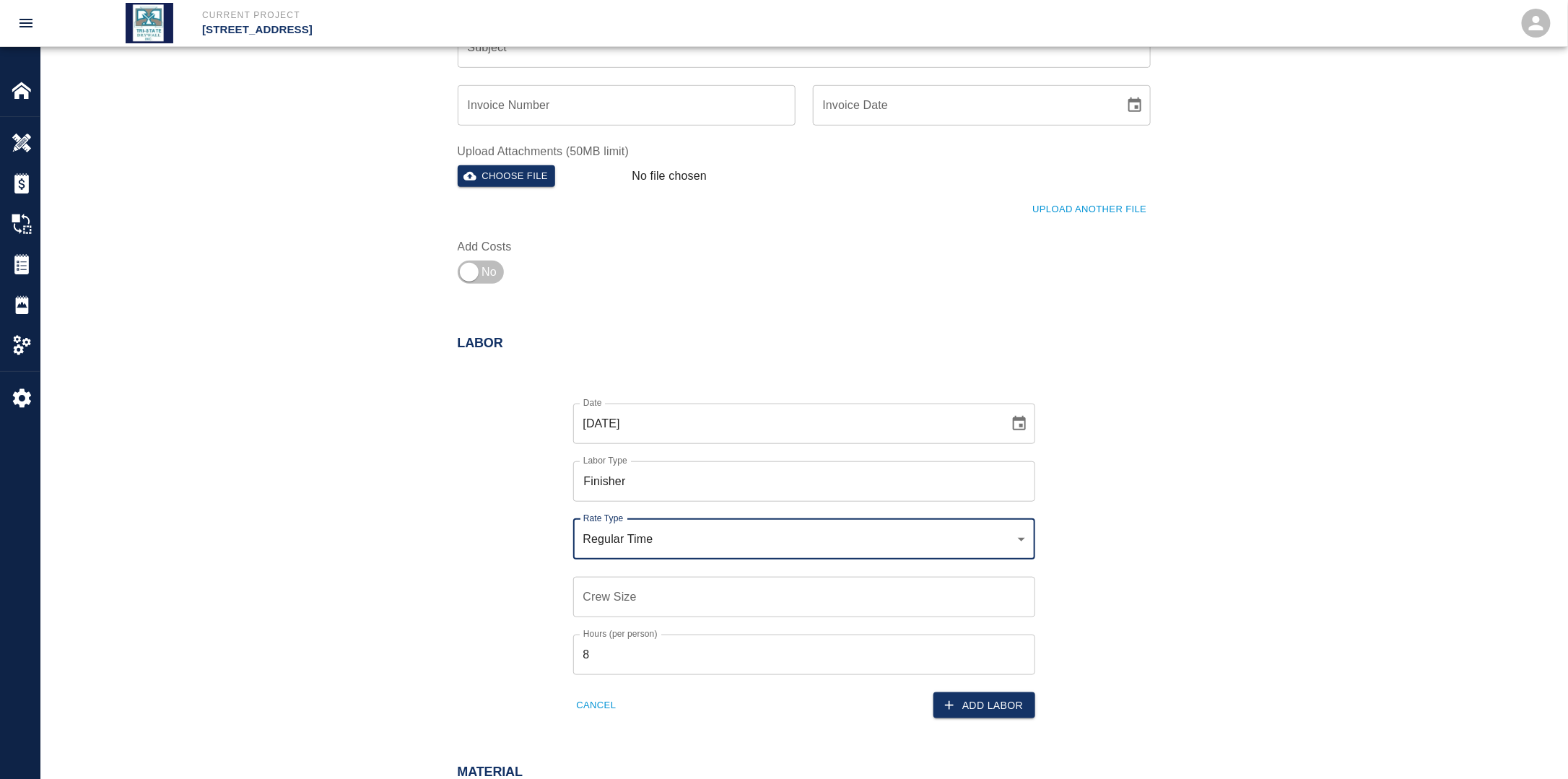
click at [632, 594] on input "Crew Size" at bounding box center [804, 597] width 462 height 40
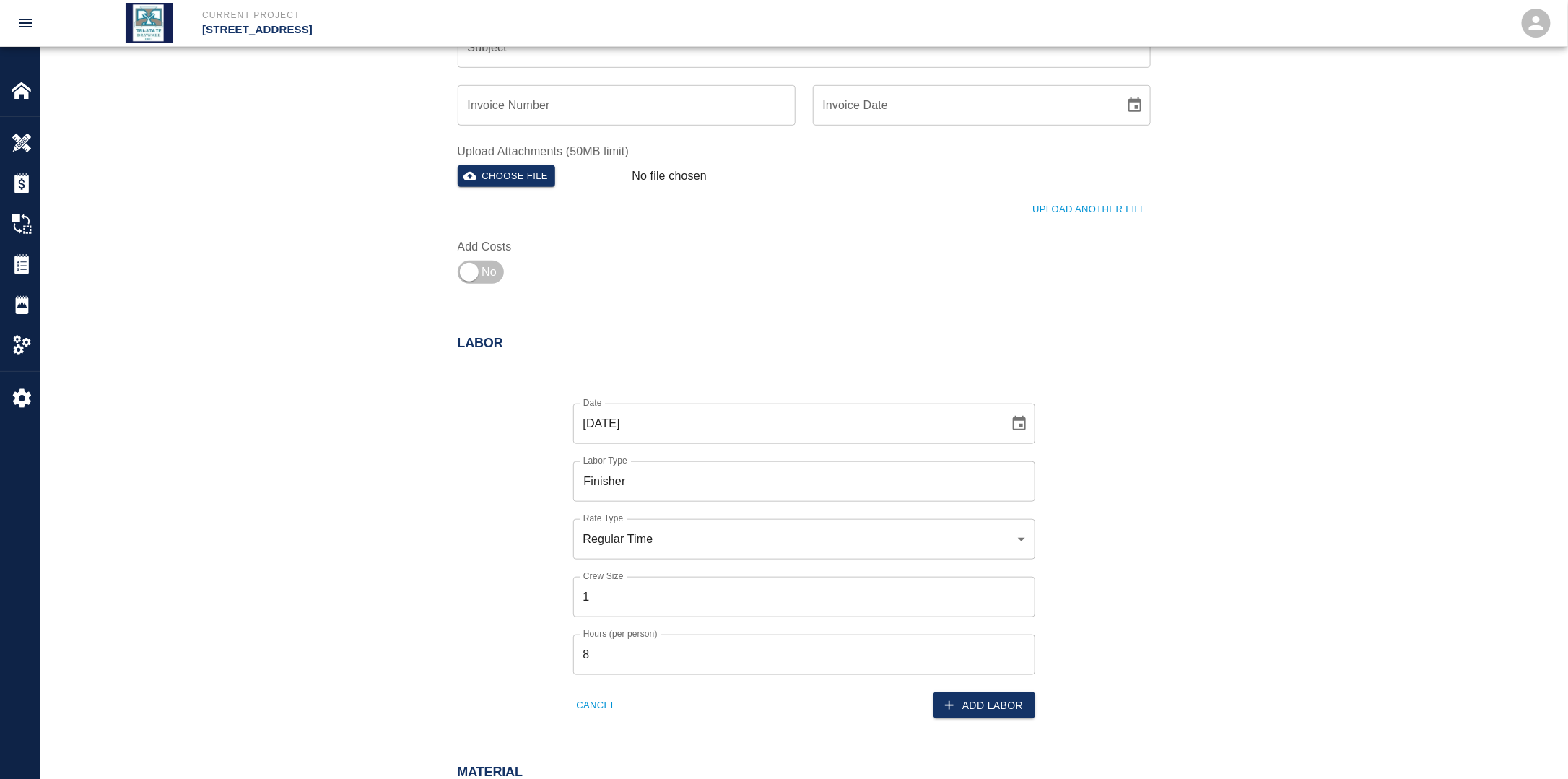
drag, startPoint x: 535, startPoint y: 601, endPoint x: 618, endPoint y: 625, distance: 86.4
click at [617, 625] on div "Date [DATE] Date Labor Type Finisher Labor Type Rate Type Regular Time rate_rt …" at bounding box center [795, 550] width 710 height 339
click at [991, 705] on button "Add Labor" at bounding box center [984, 705] width 101 height 27
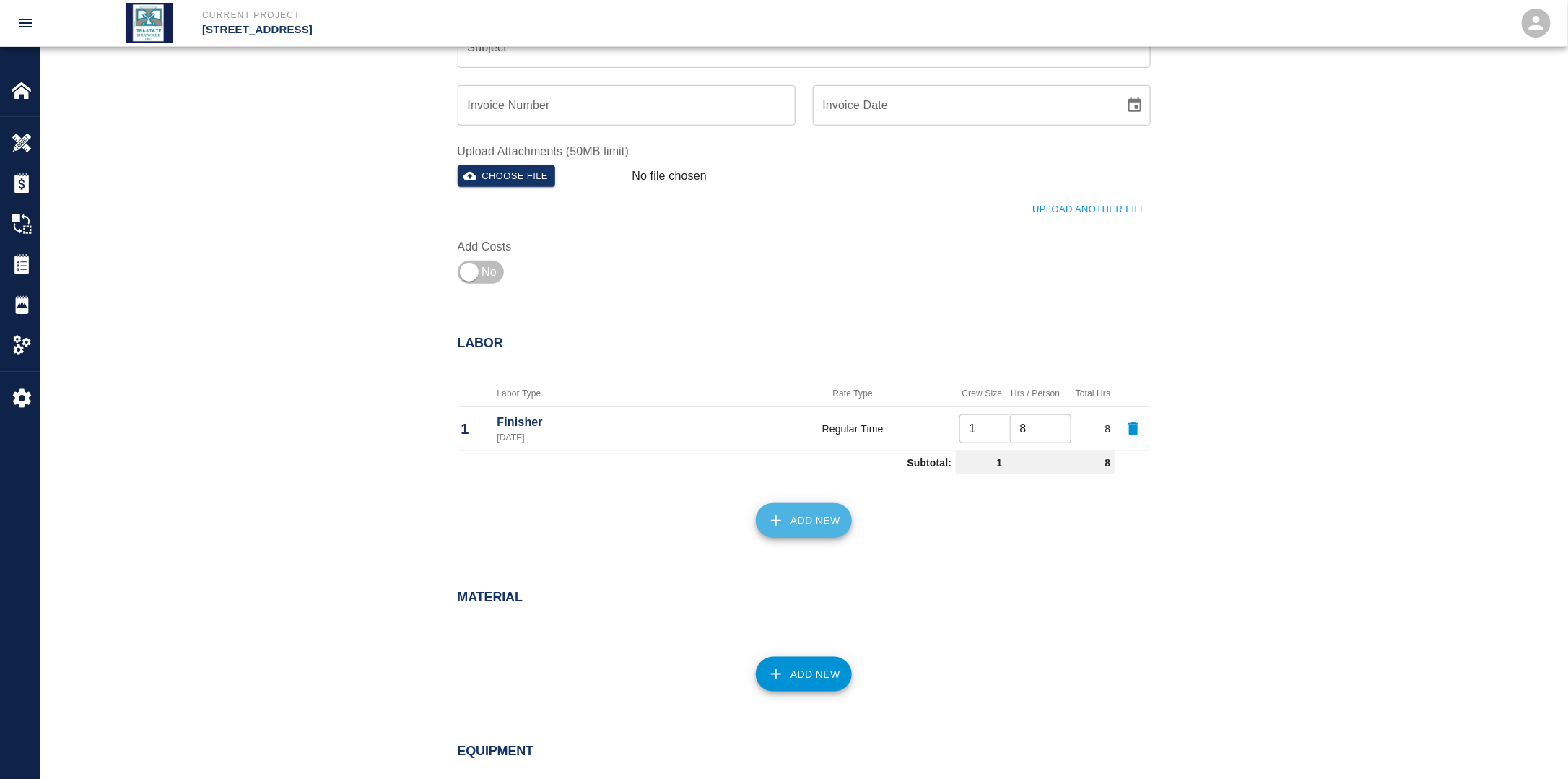
click at [818, 525] on button "Add New" at bounding box center [803, 520] width 96 height 34
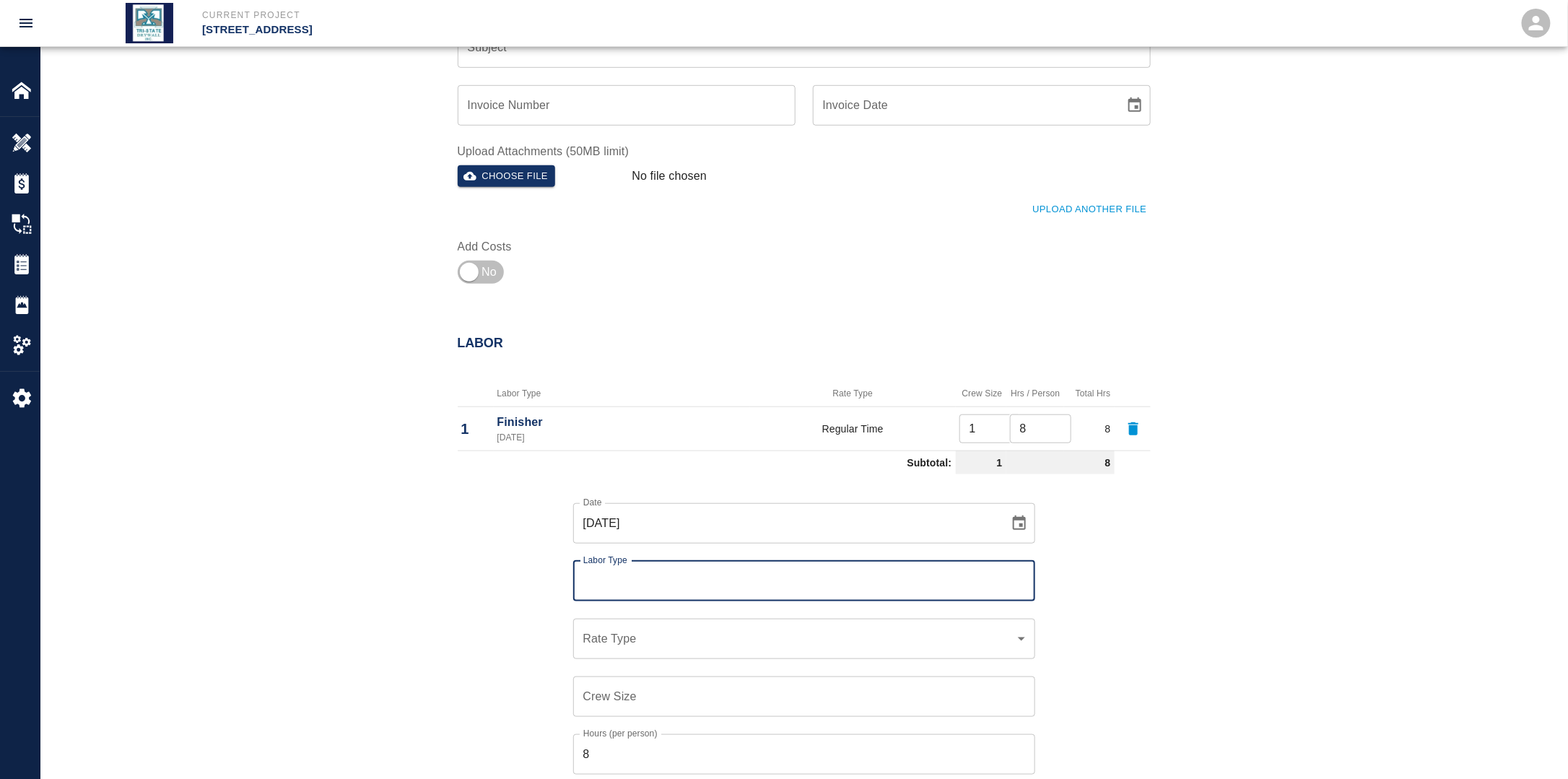
click at [691, 571] on input "Labor Type" at bounding box center [804, 582] width 449 height 28
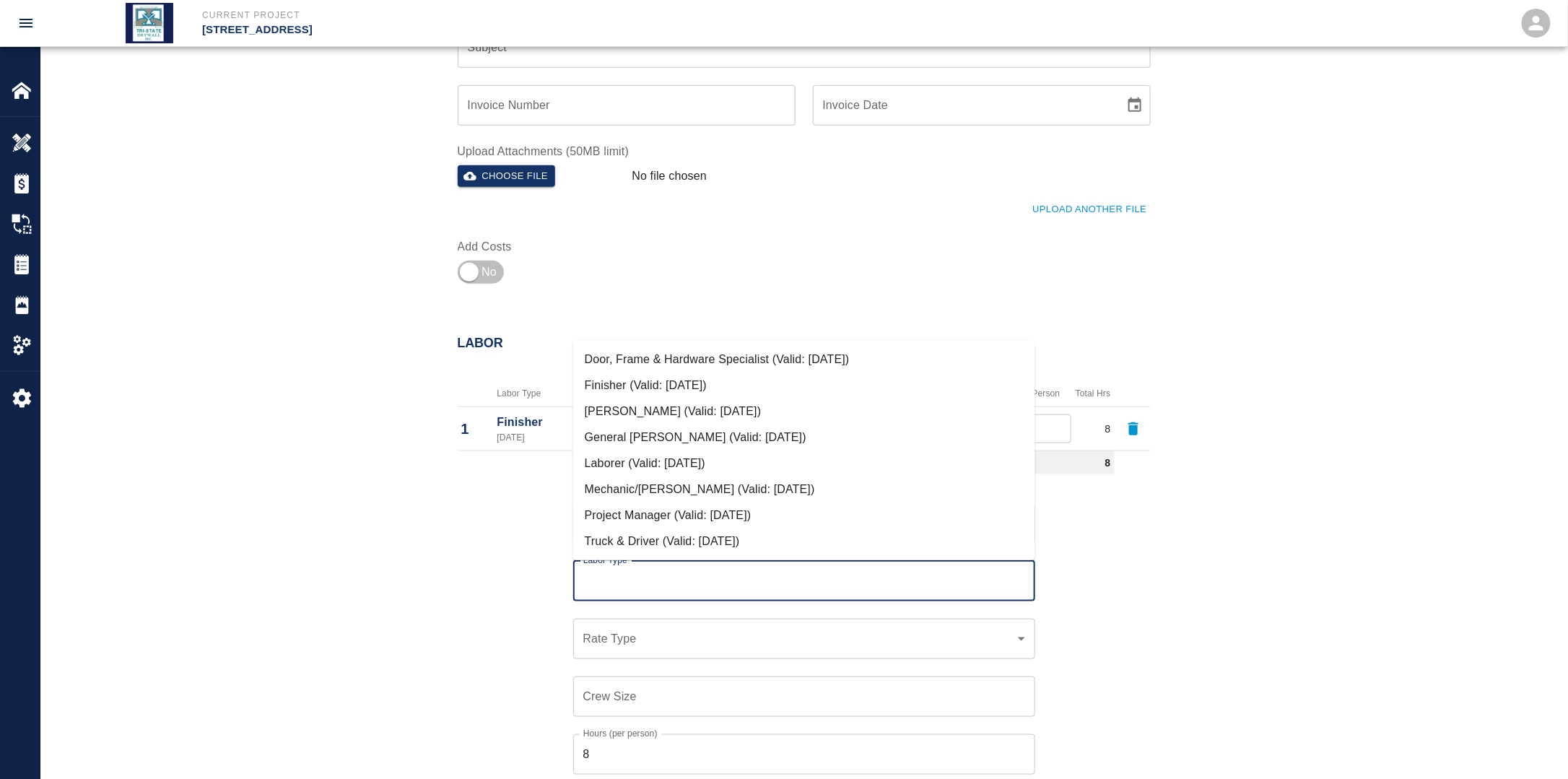
click at [648, 457] on li "Laborer (Valid: [DATE])" at bounding box center [804, 464] width 462 height 26
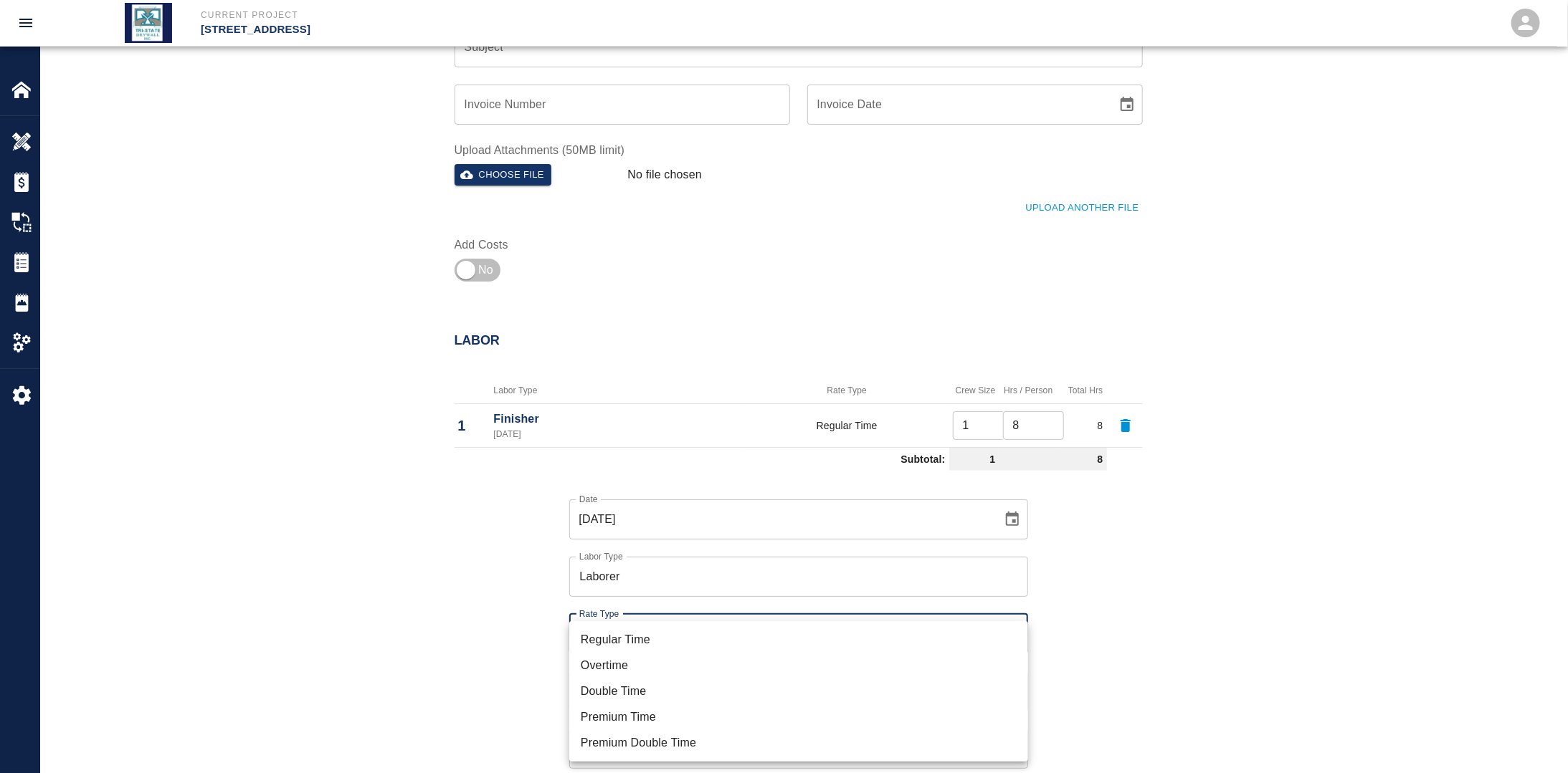
click at [646, 637] on li "Regular Time" at bounding box center [799, 640] width 459 height 26
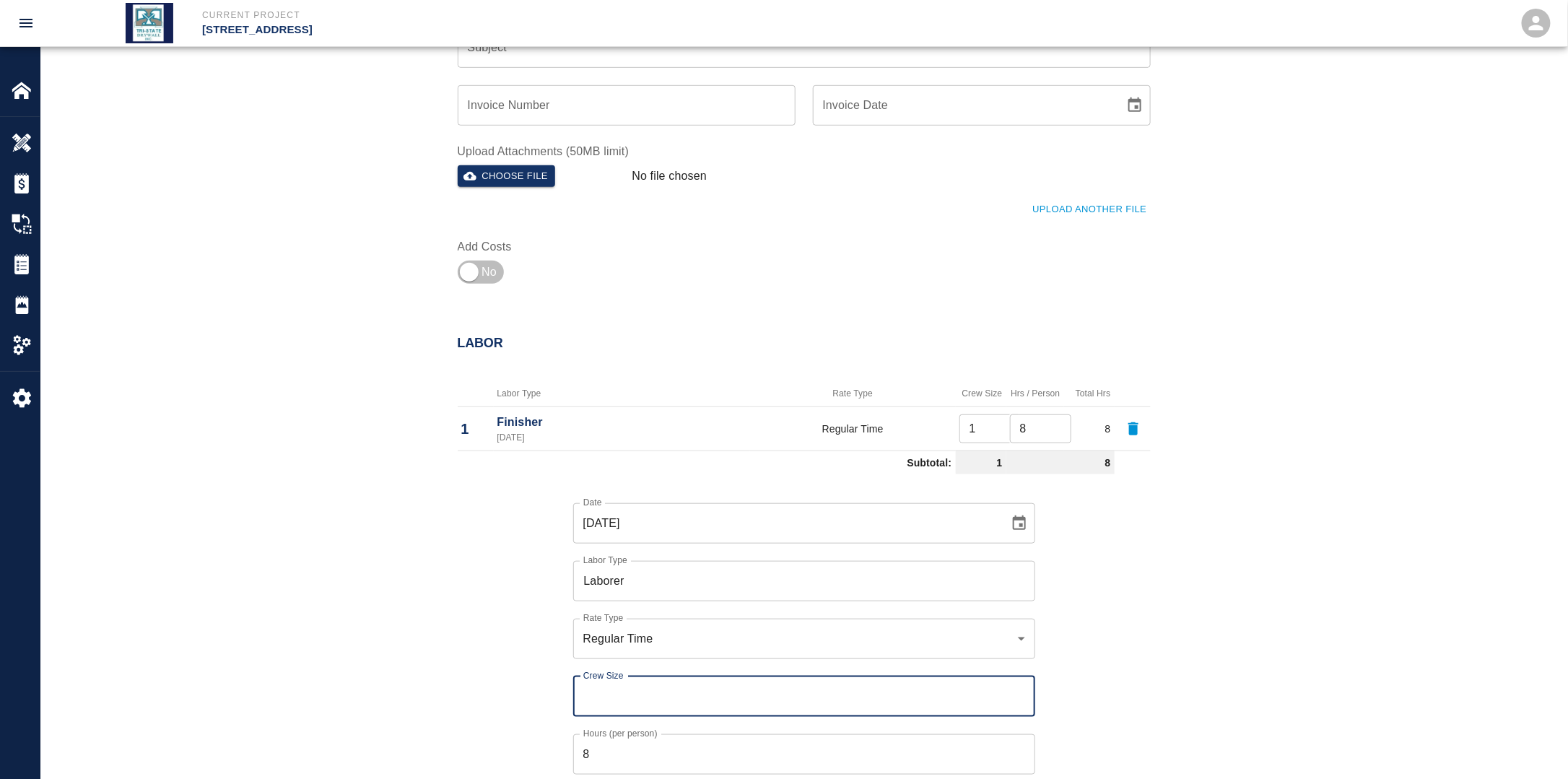
click at [633, 686] on input "Crew Size" at bounding box center [804, 696] width 462 height 40
click at [537, 687] on div "Date [DATE] Date Labor Type Laborer Labor Type Rate Type Regular Time rate_rt R…" at bounding box center [795, 650] width 710 height 339
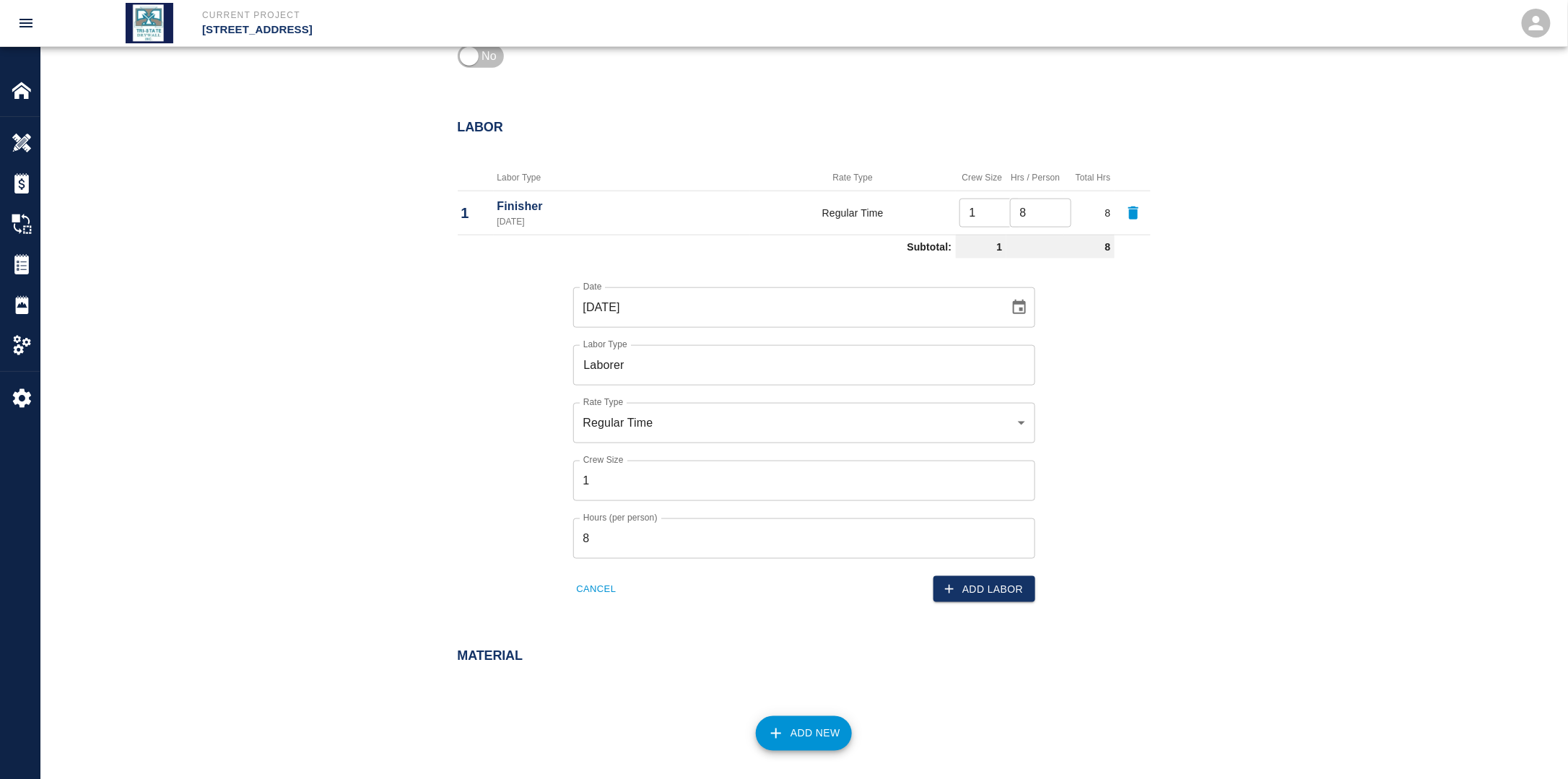
scroll to position [650, 0]
drag, startPoint x: 622, startPoint y: 542, endPoint x: 530, endPoint y: 532, distance: 92.5
click at [532, 532] on div "Date [DATE] Date Labor Type Laborer Labor Type Rate Type Regular Time rate_rt R…" at bounding box center [795, 433] width 710 height 339
click at [979, 599] on button "Add Labor" at bounding box center [984, 588] width 101 height 27
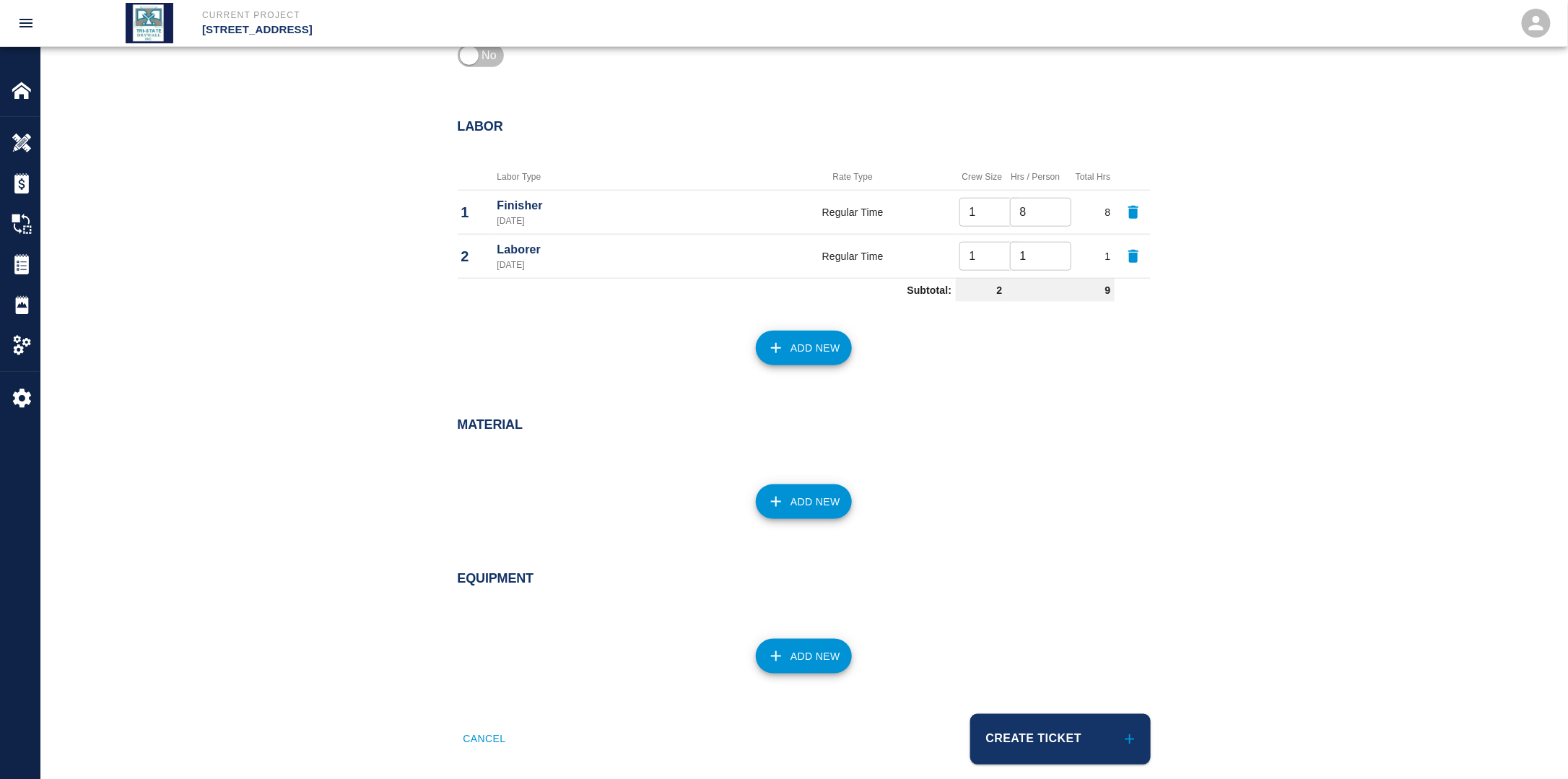
click at [813, 347] on button "Add New" at bounding box center [803, 348] width 96 height 34
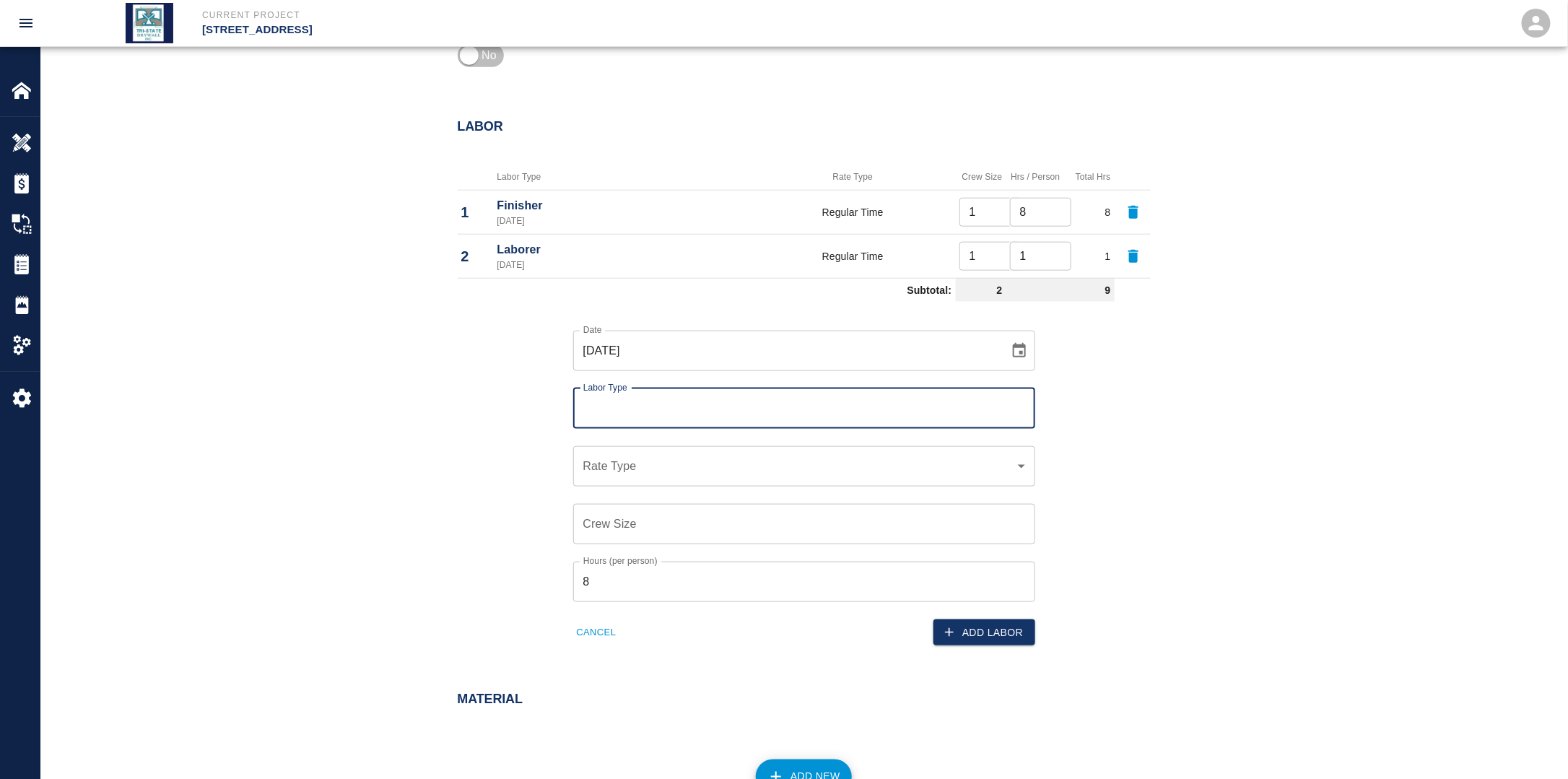
click at [1016, 349] on icon "Choose date, selected date is Sep 22, 2025" at bounding box center [1018, 350] width 17 height 17
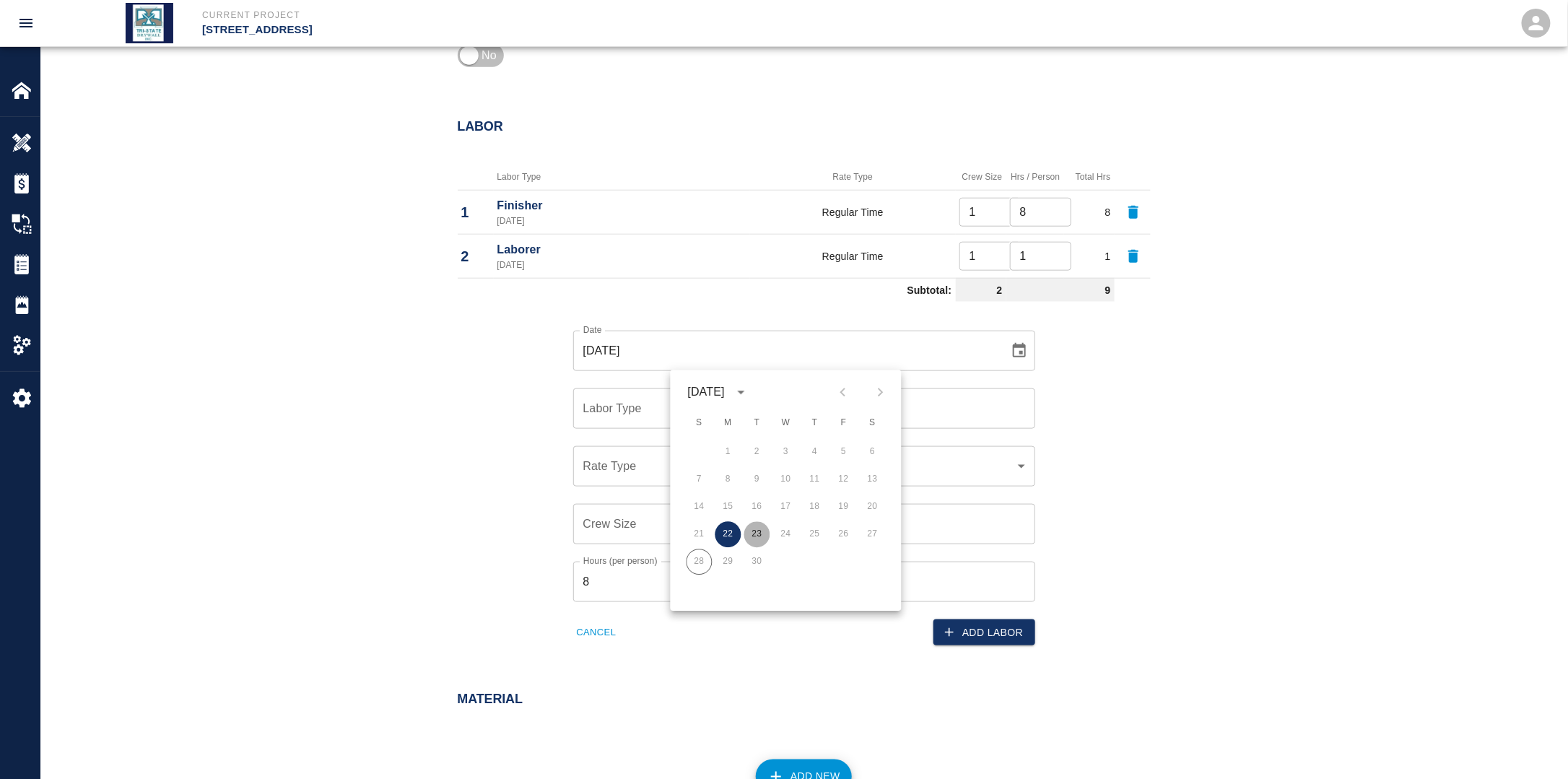
click at [765, 532] on button "23" at bounding box center [757, 535] width 26 height 26
click at [681, 410] on input "Labor Type" at bounding box center [804, 409] width 449 height 28
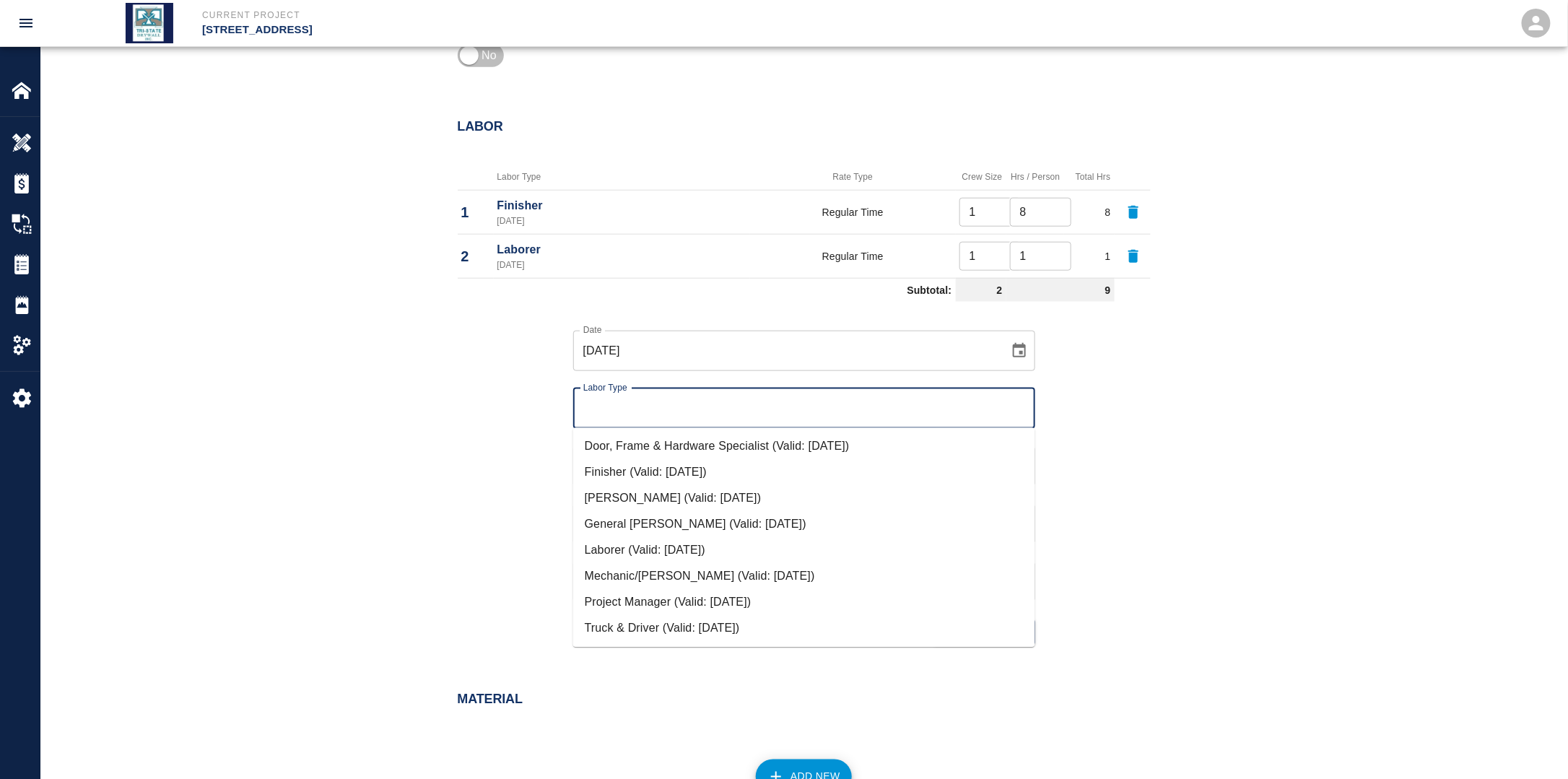
click at [648, 473] on li "Finisher (Valid: [DATE])" at bounding box center [804, 473] width 462 height 26
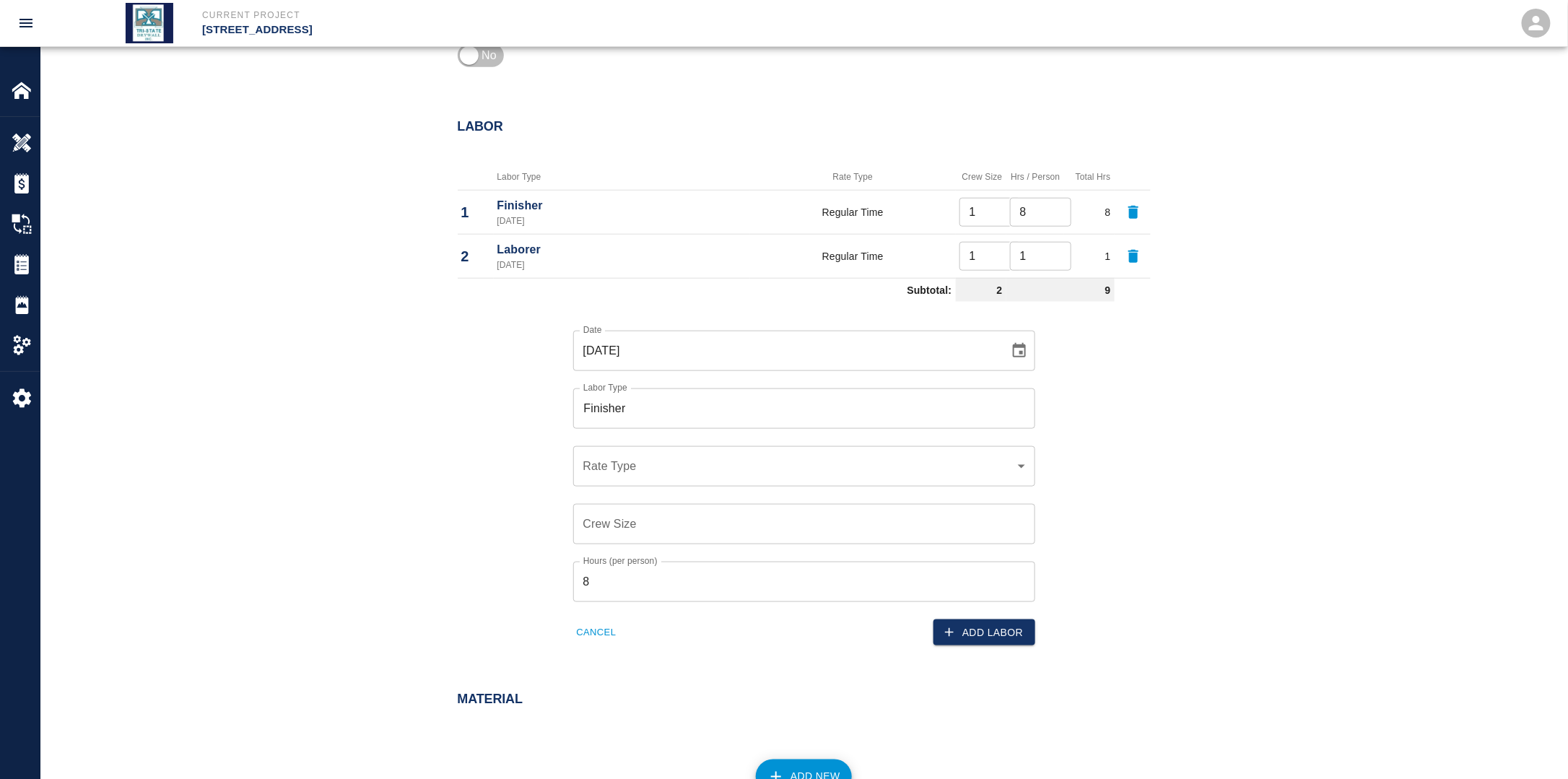
click at [639, 474] on div "​ Rate Type" at bounding box center [804, 466] width 462 height 40
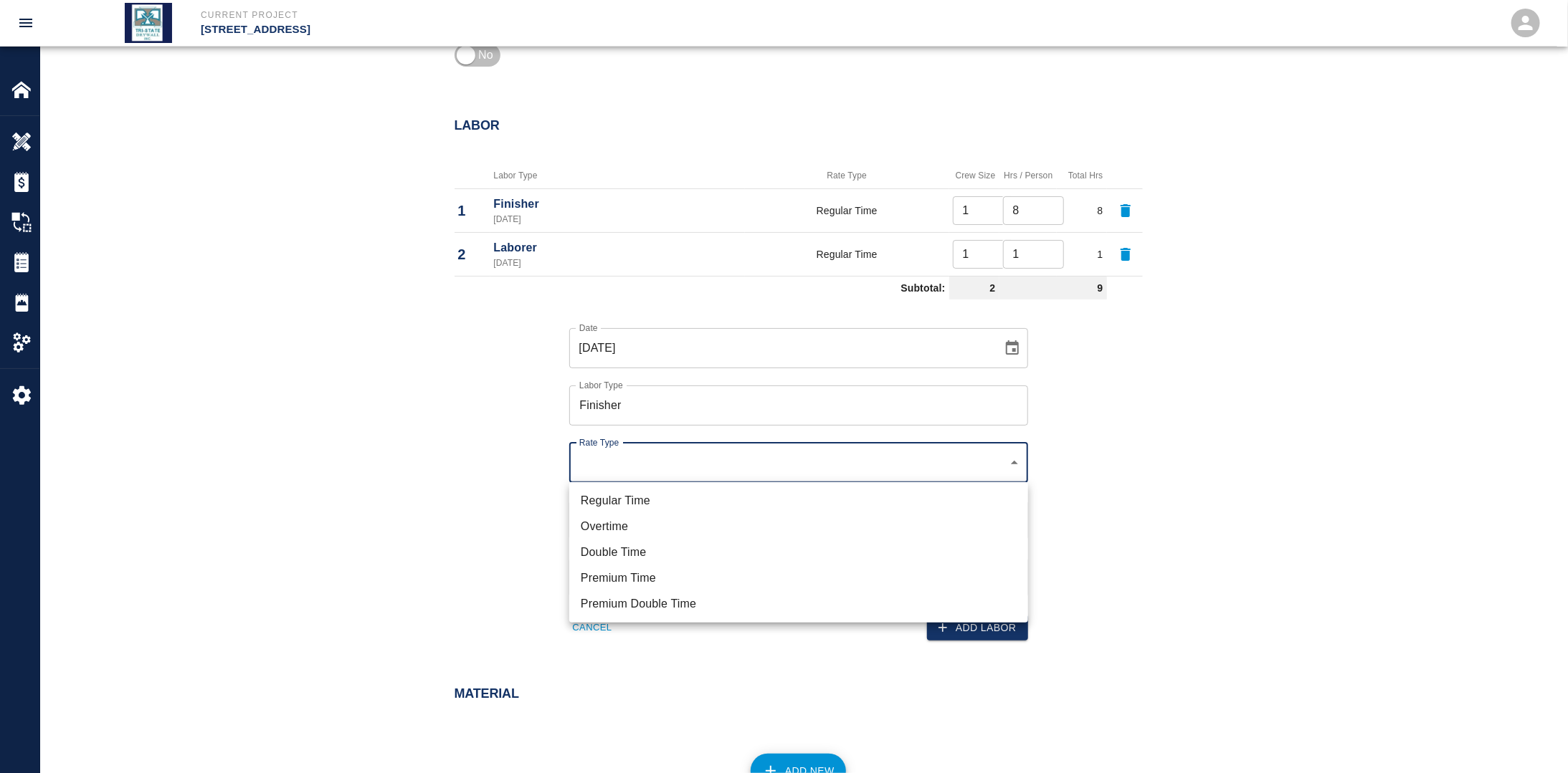
click at [643, 491] on li "Regular Time" at bounding box center [799, 501] width 459 height 26
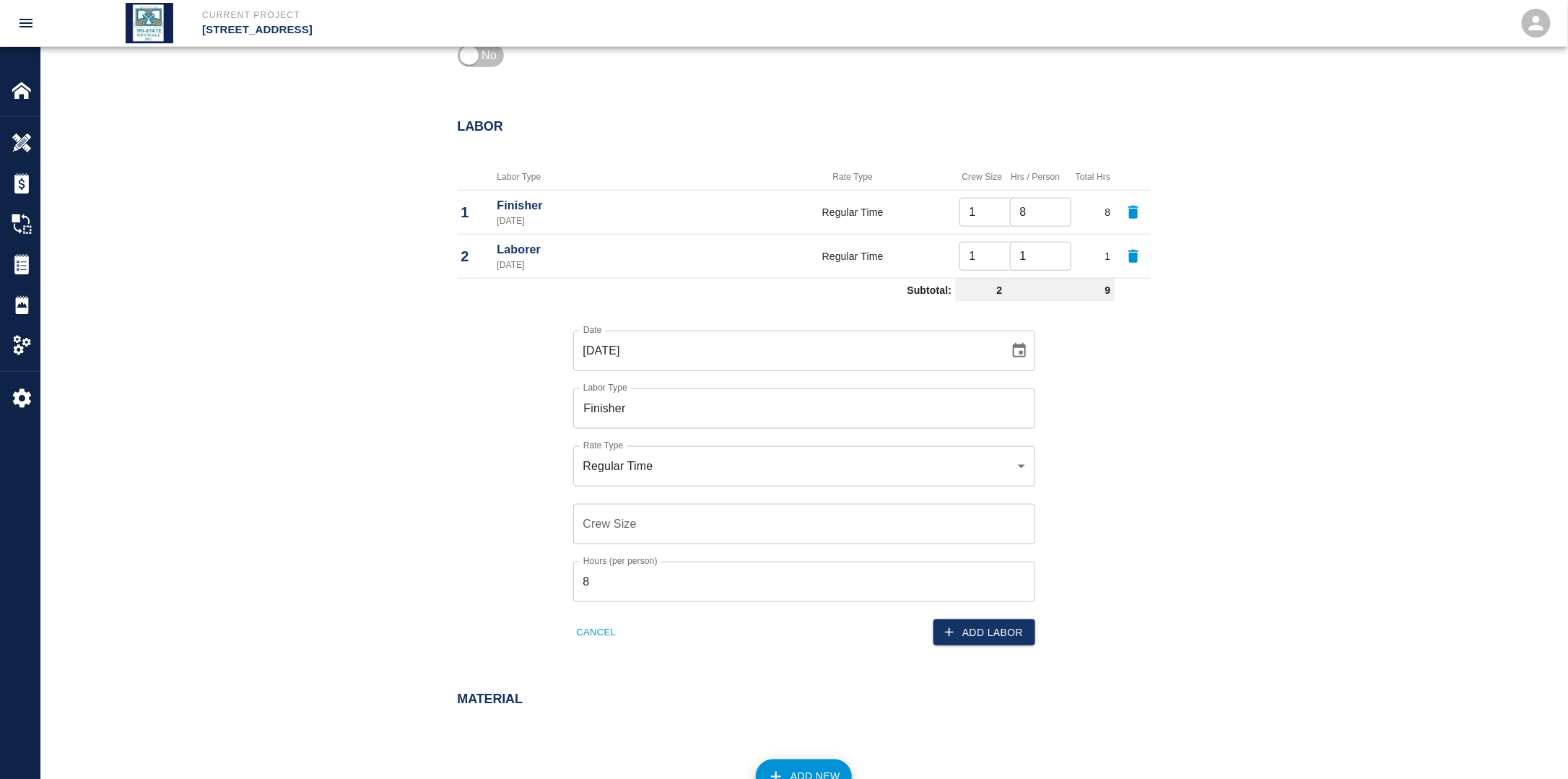
click at [608, 526] on input "Crew Size" at bounding box center [804, 524] width 462 height 40
click at [989, 629] on button "Add Labor" at bounding box center [984, 633] width 101 height 27
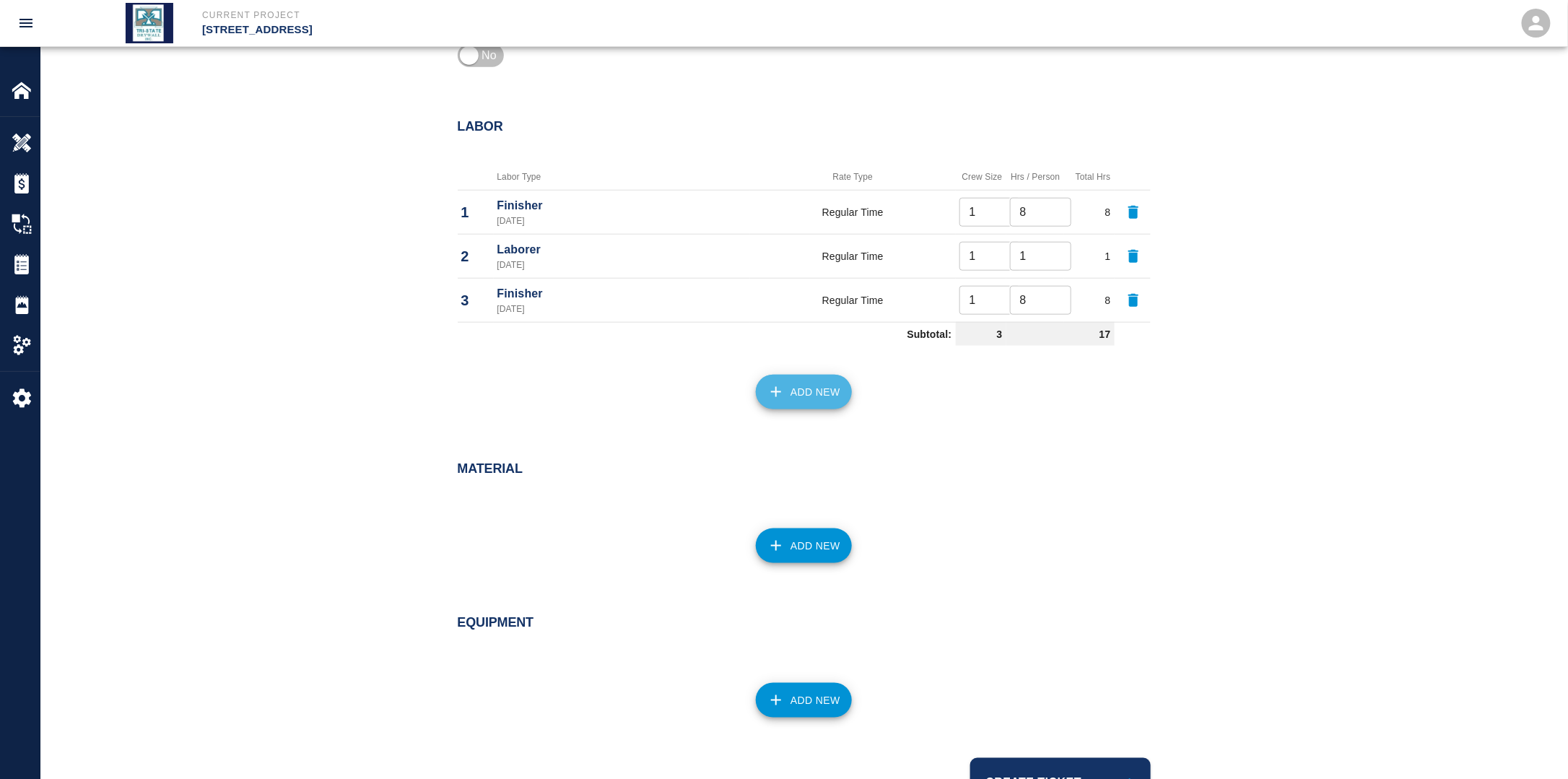
click at [805, 396] on button "Add New" at bounding box center [803, 392] width 96 height 34
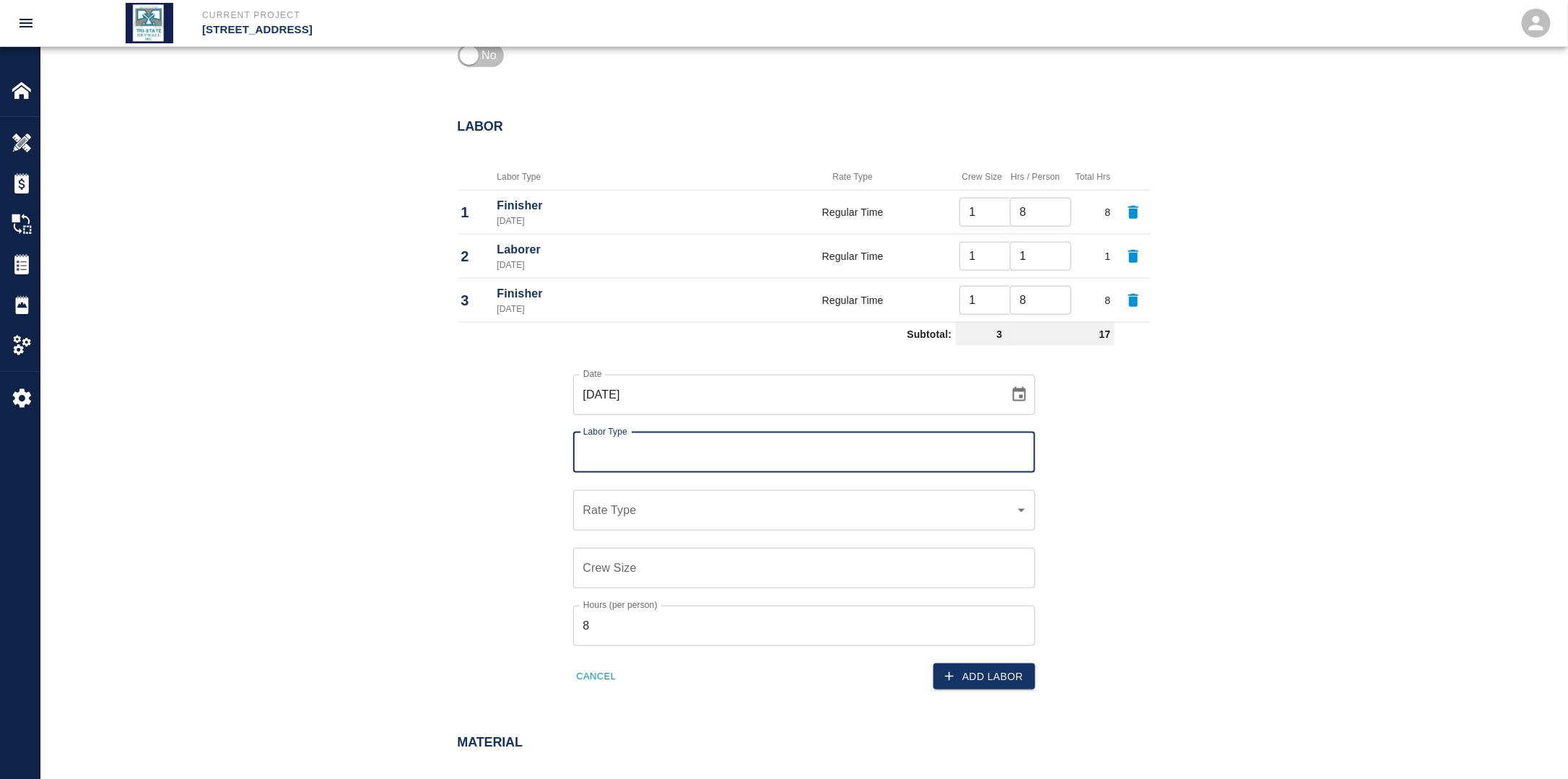
click at [668, 462] on input "Labor Type" at bounding box center [804, 453] width 449 height 28
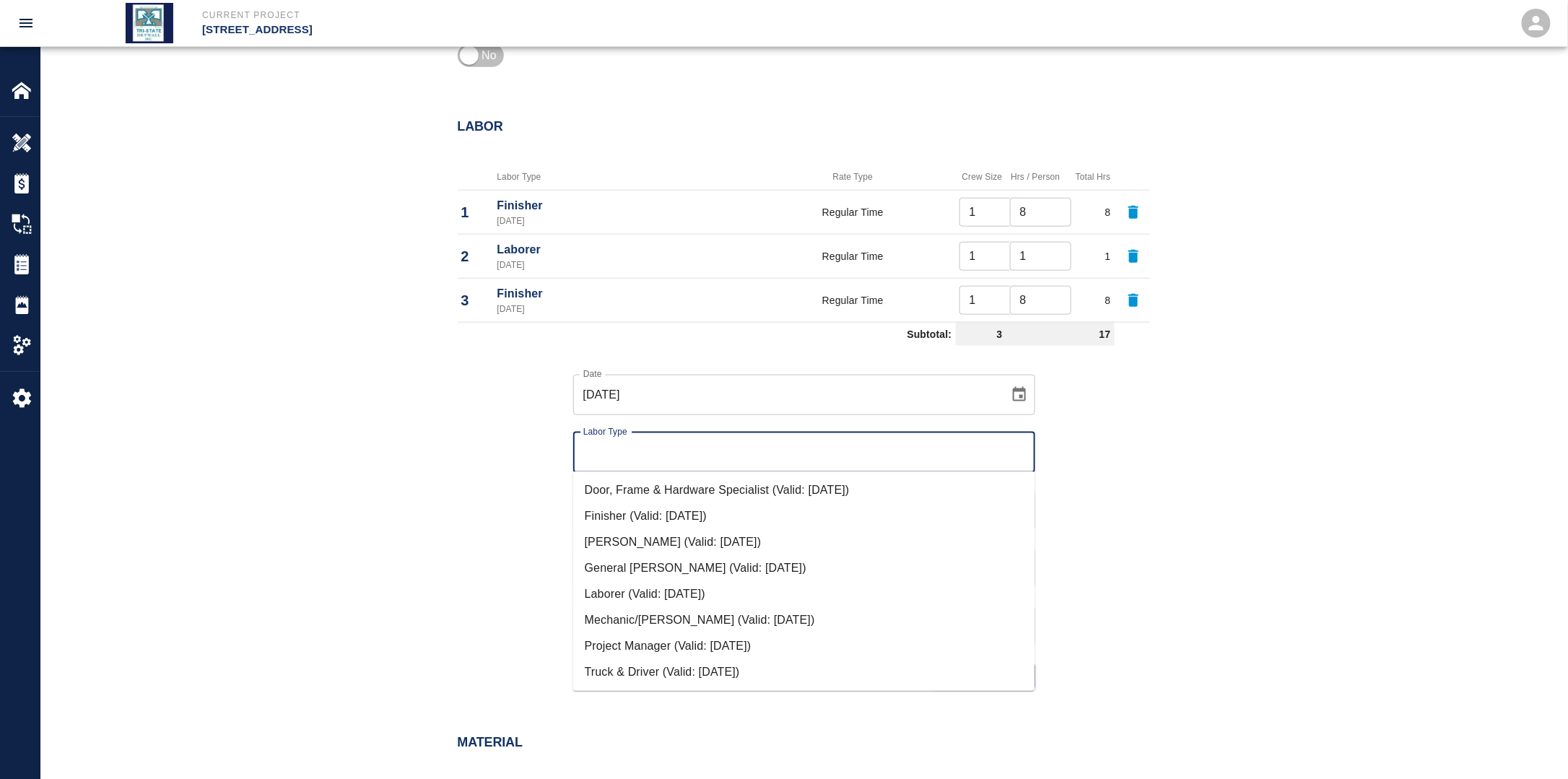
click at [1022, 394] on icon "Choose date, selected date is Sep 22, 2025" at bounding box center [1019, 394] width 13 height 15
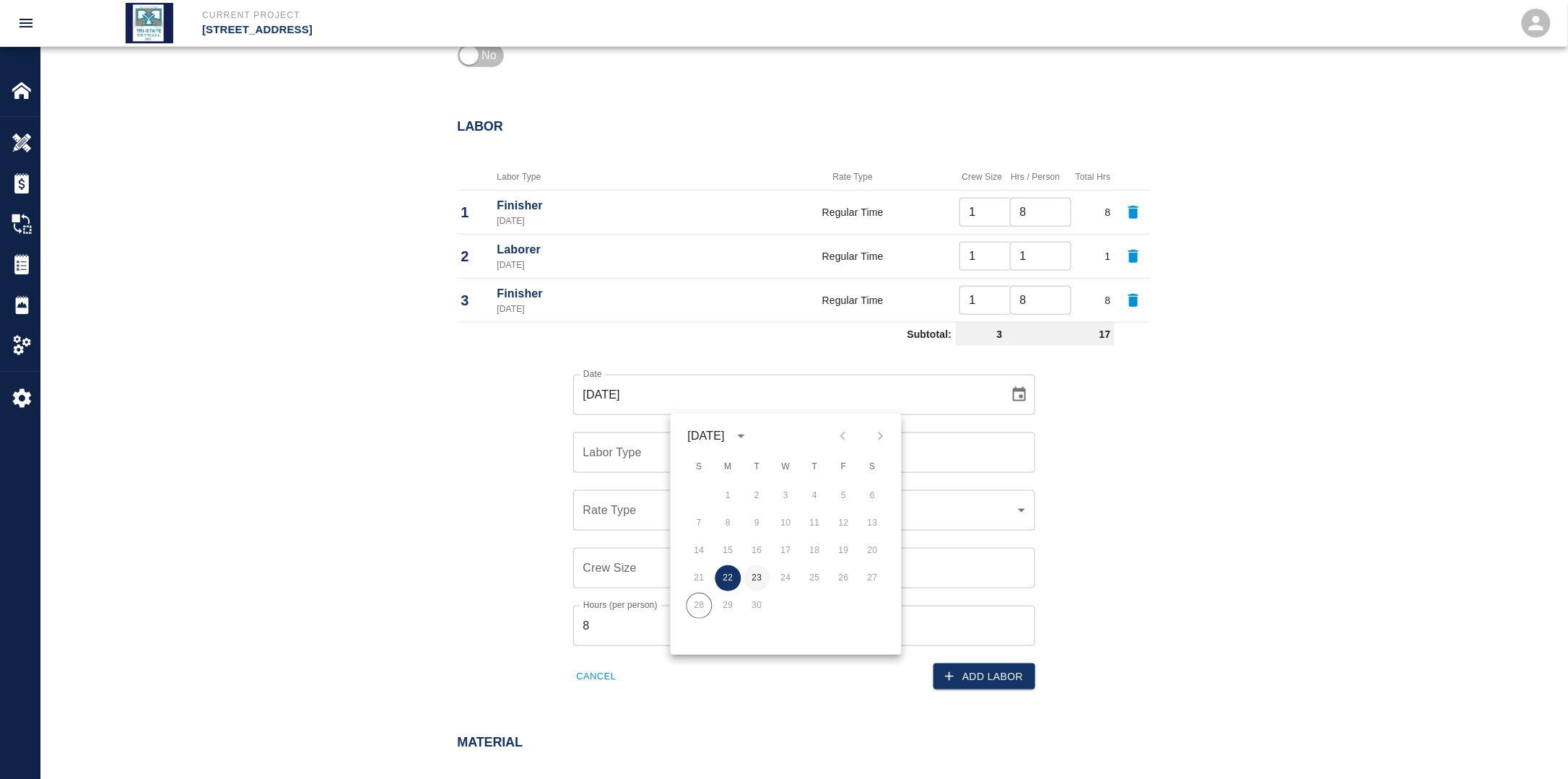
click at [758, 573] on button "23" at bounding box center [757, 579] width 26 height 26
click at [648, 466] on div "Labor Type" at bounding box center [804, 453] width 462 height 40
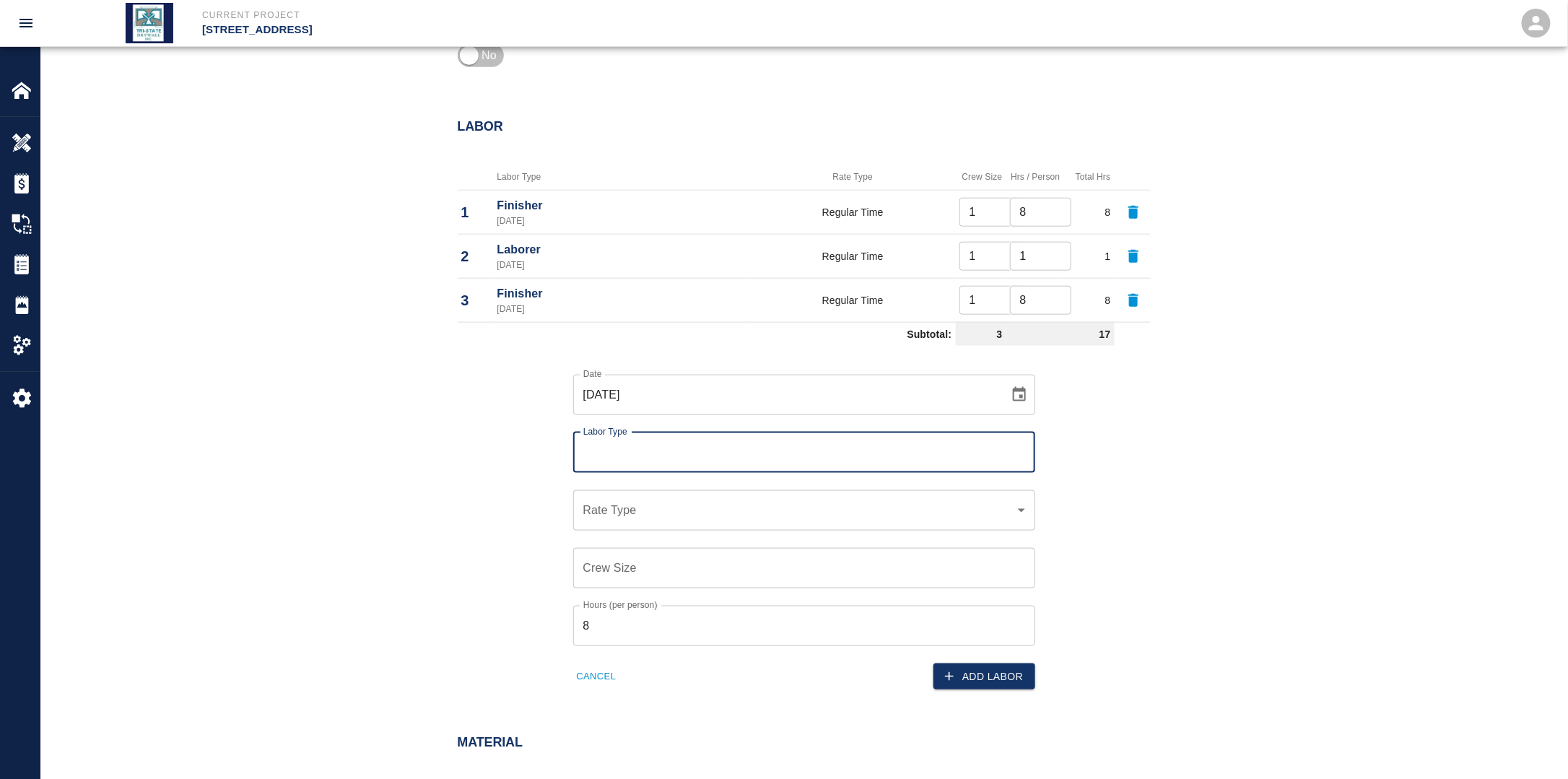
click at [645, 457] on input "Labor Type" at bounding box center [804, 453] width 449 height 28
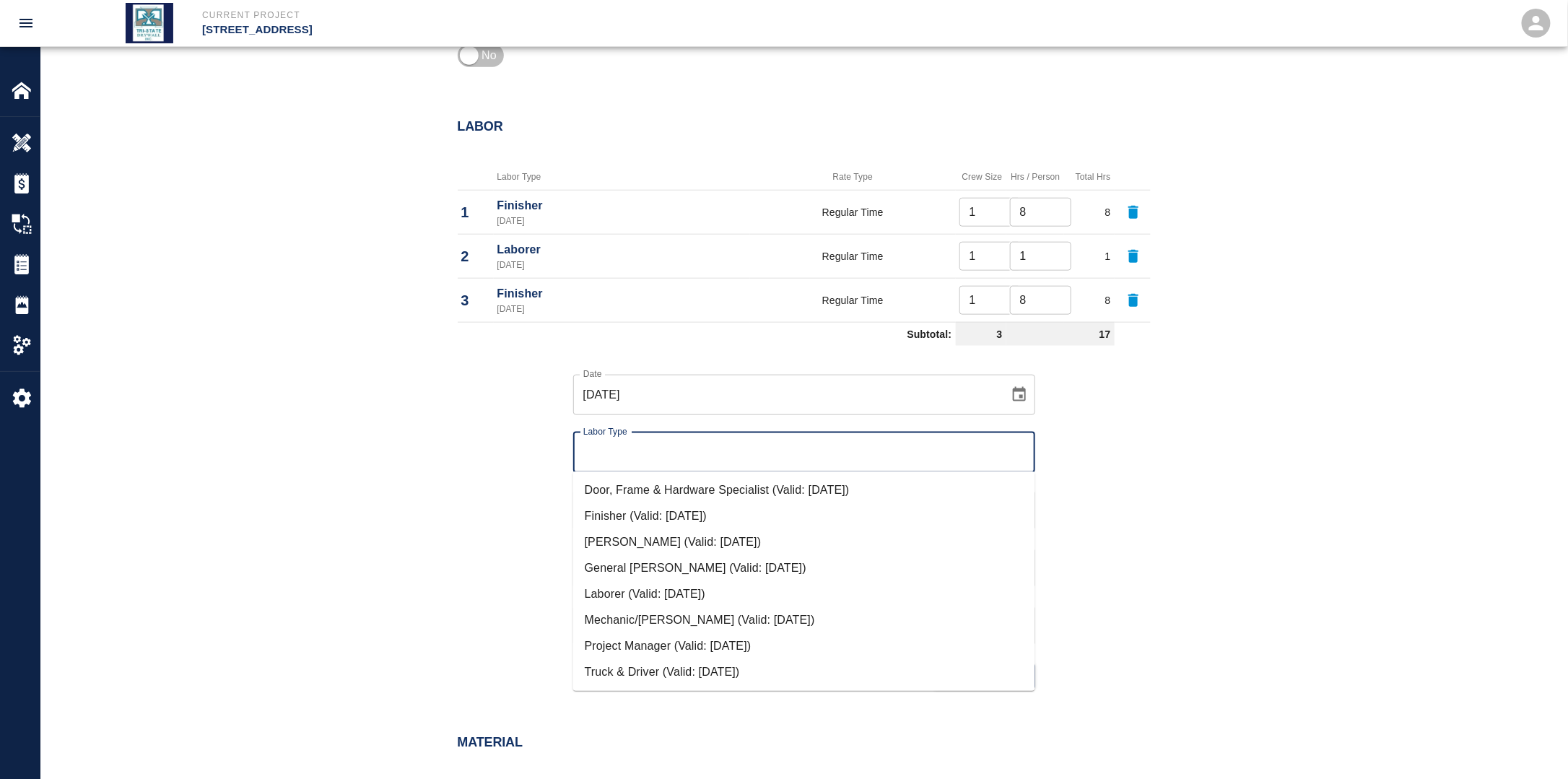
click at [618, 588] on li "Laborer (Valid: [DATE])" at bounding box center [804, 594] width 462 height 26
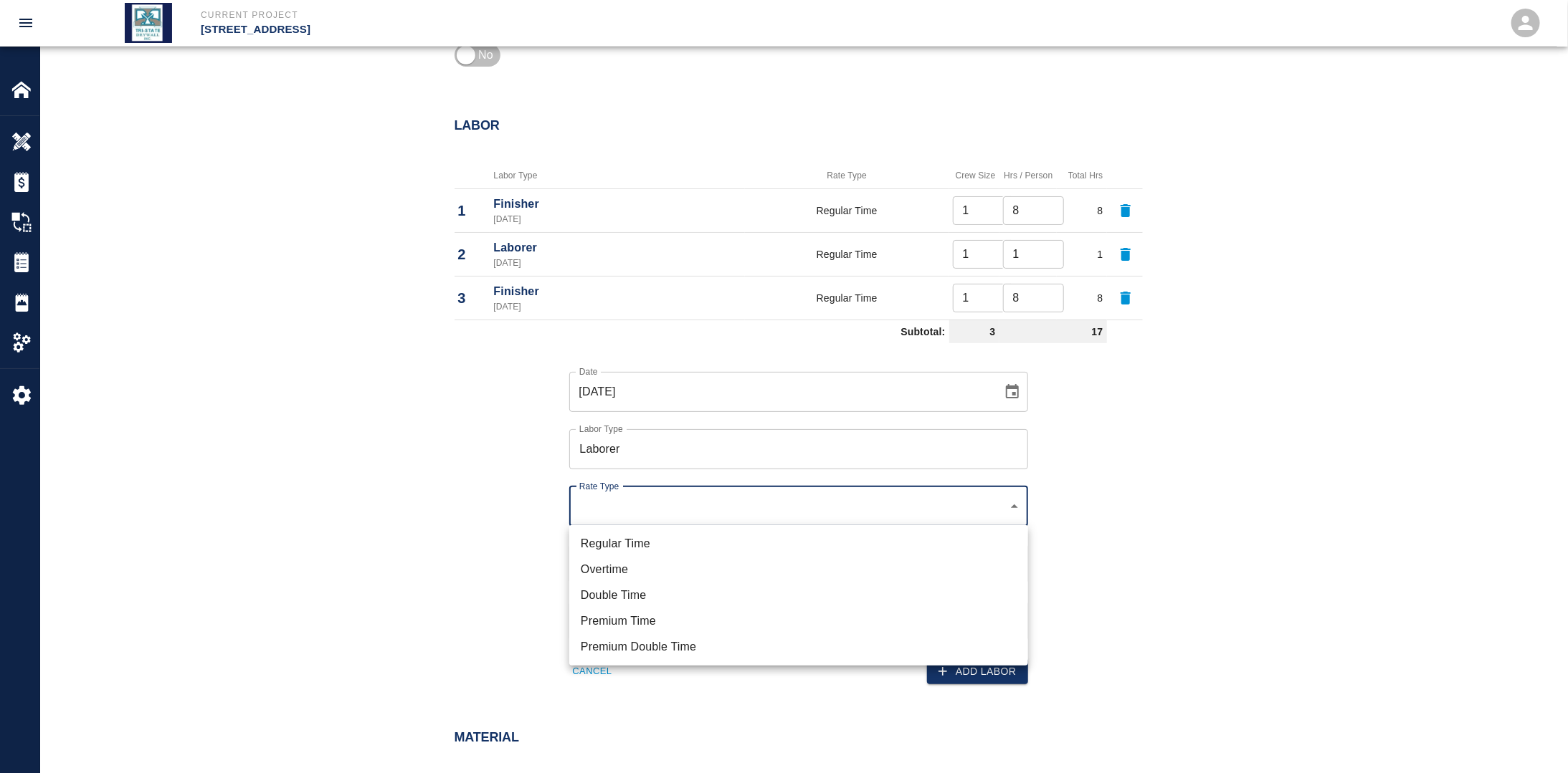
click at [632, 536] on li "Regular Time" at bounding box center [799, 544] width 459 height 26
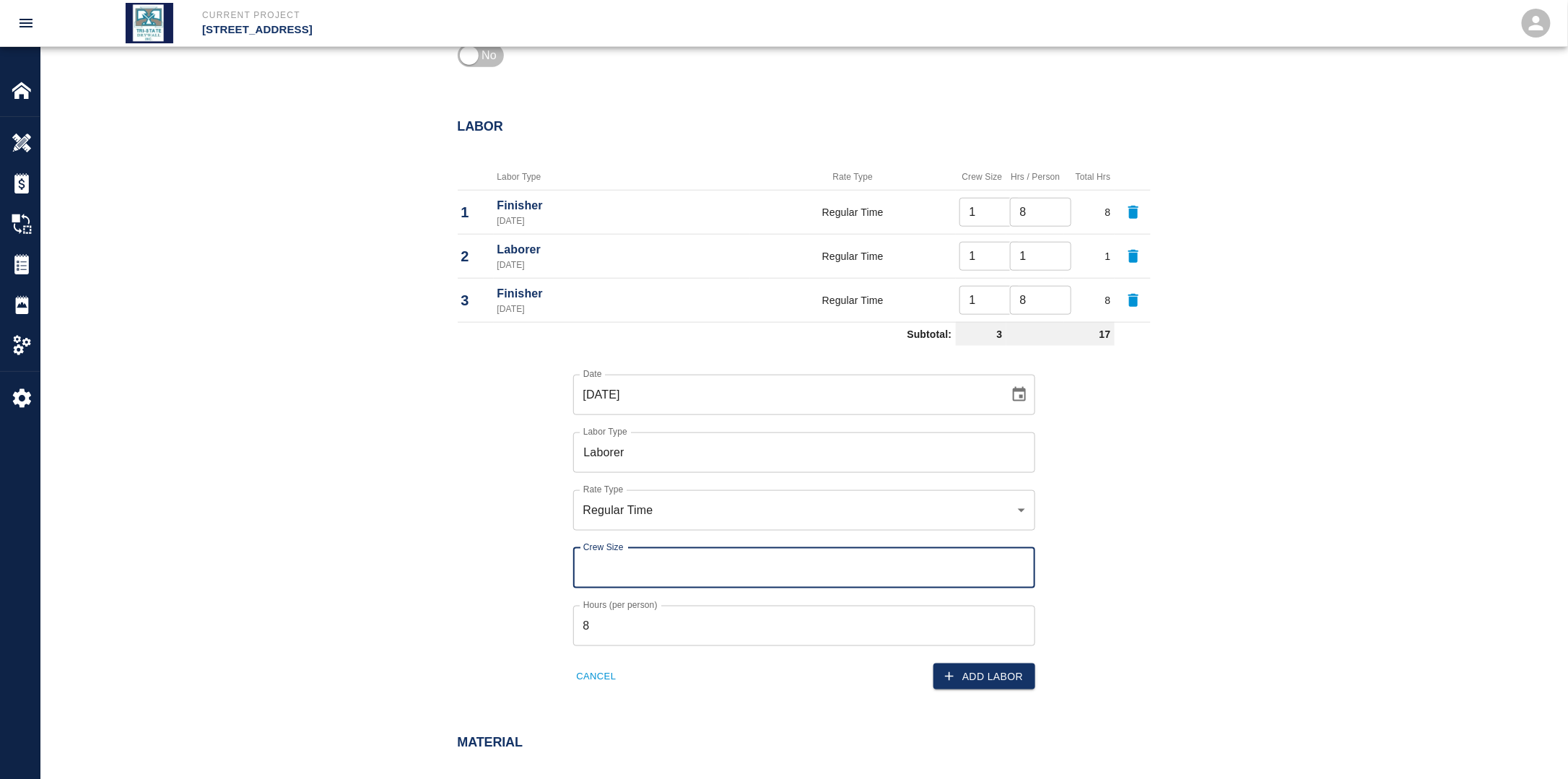
click at [631, 569] on input "Crew Size" at bounding box center [804, 568] width 462 height 40
click at [521, 579] on div "Date [DATE] Date Labor Type Laborer Labor Type Rate Type Regular Time rate_rt R…" at bounding box center [795, 521] width 710 height 339
drag, startPoint x: 634, startPoint y: 626, endPoint x: 528, endPoint y: 628, distance: 106.0
click at [529, 628] on div "Date [DATE] Date Labor Type Laborer Labor Type Rate Type Regular Time rate_rt R…" at bounding box center [795, 521] width 710 height 339
click at [483, 619] on div "Date [DATE] Date Labor Type Laborer Labor Type Rate Type Regular Time rate_rt R…" at bounding box center [795, 521] width 710 height 339
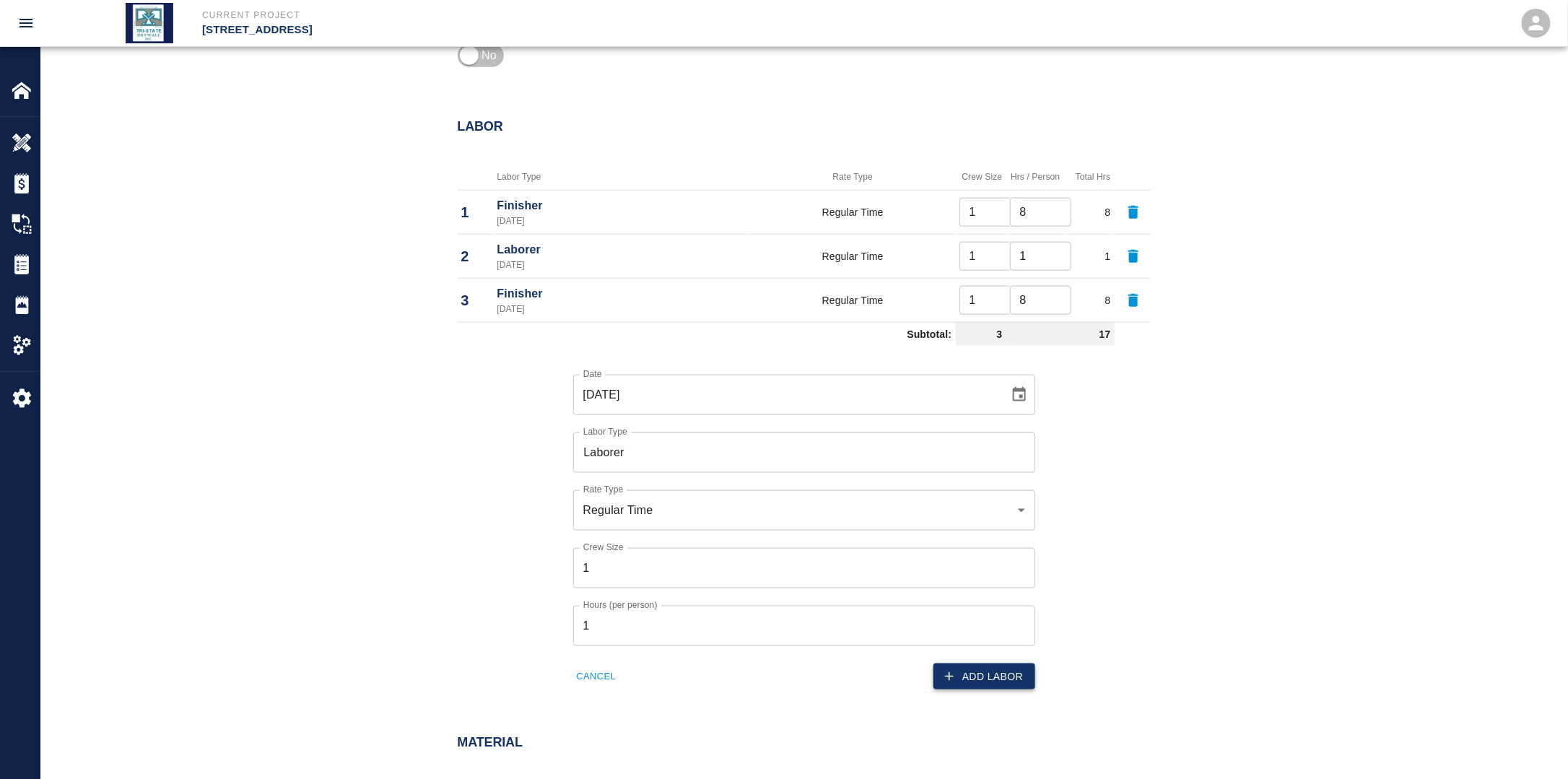
click at [1001, 673] on button "Add Labor" at bounding box center [984, 677] width 101 height 27
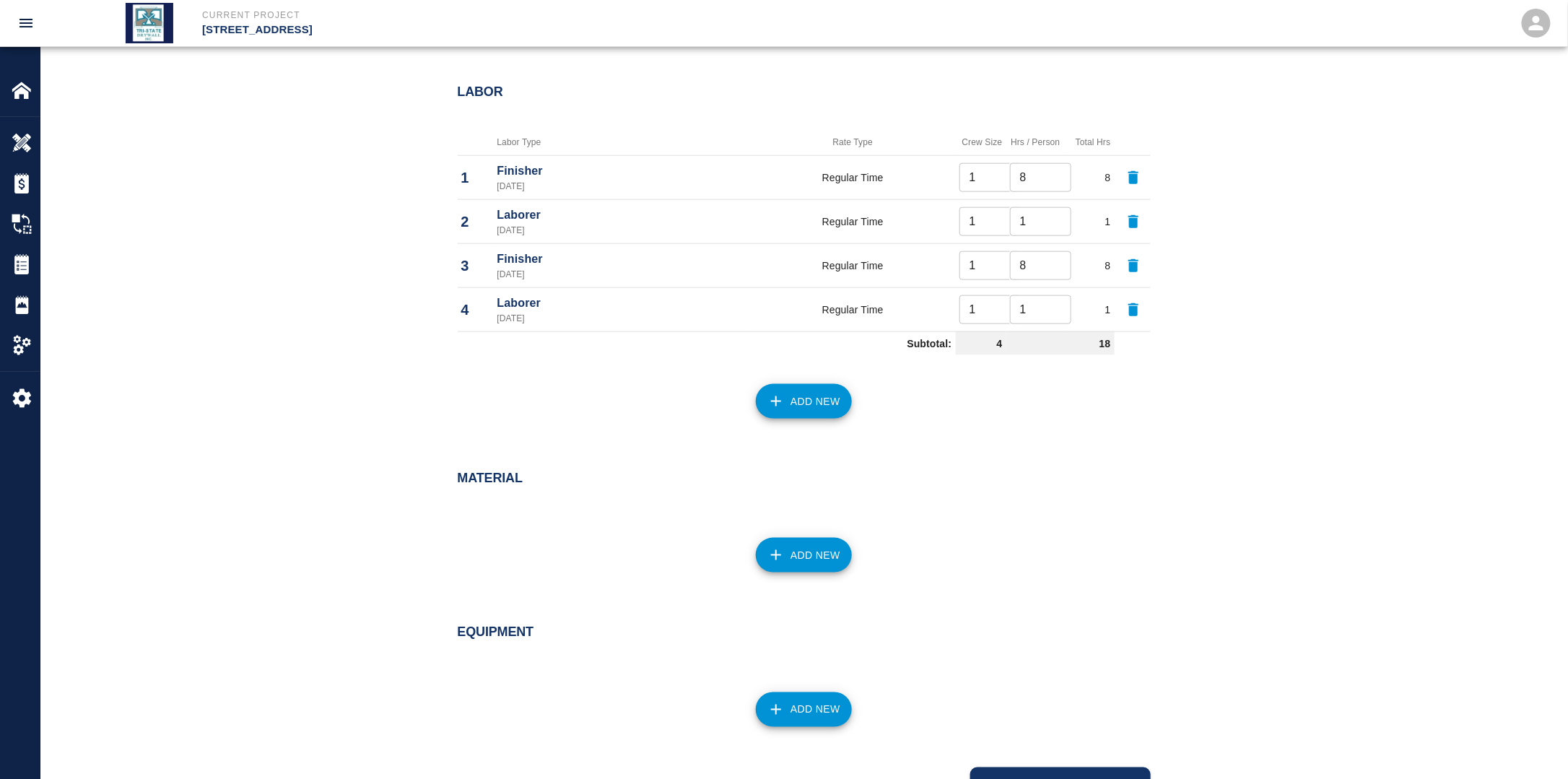
scroll to position [756, 0]
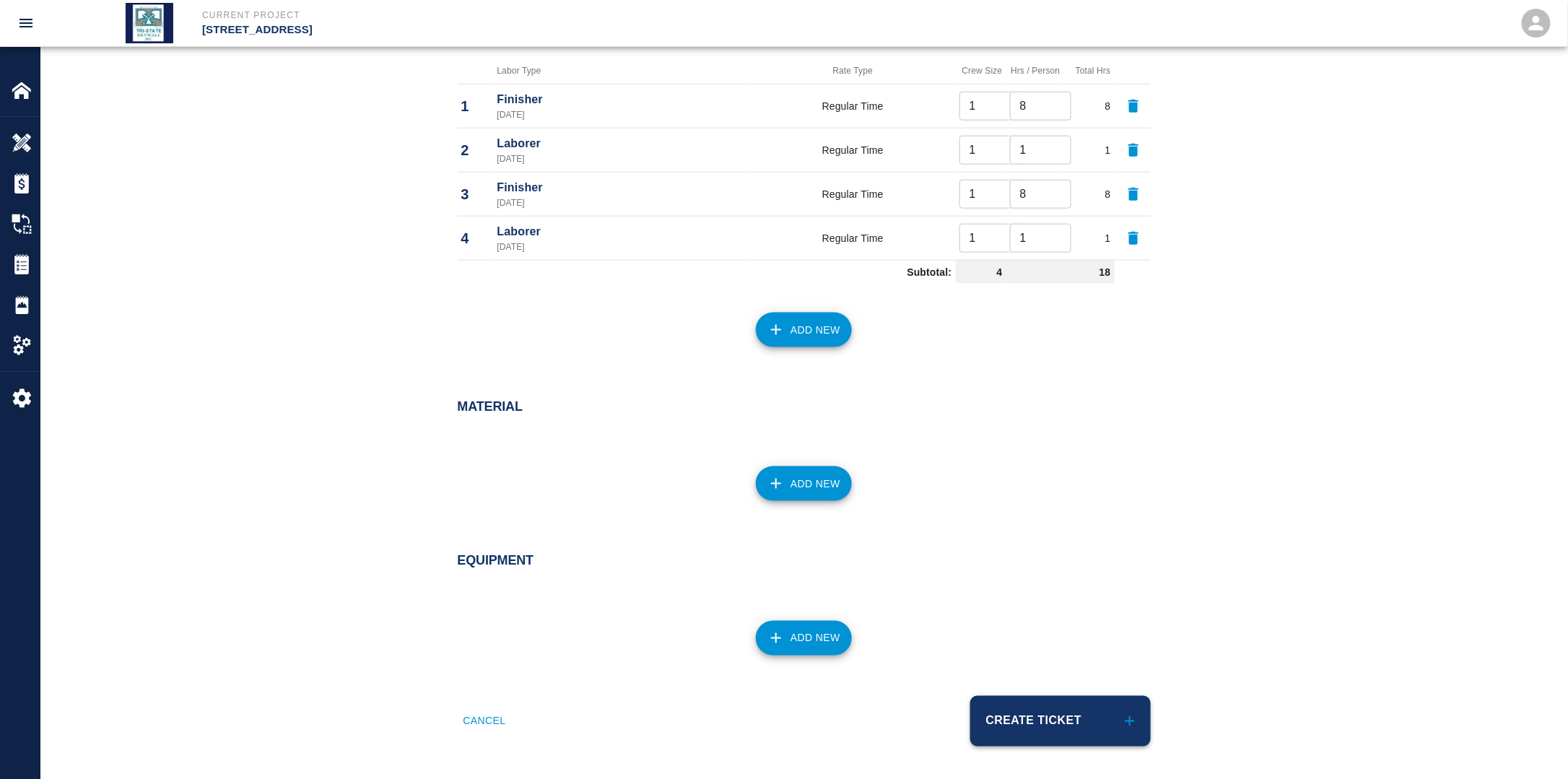
click at [1049, 716] on button "Create Ticket" at bounding box center [1060, 722] width 181 height 51
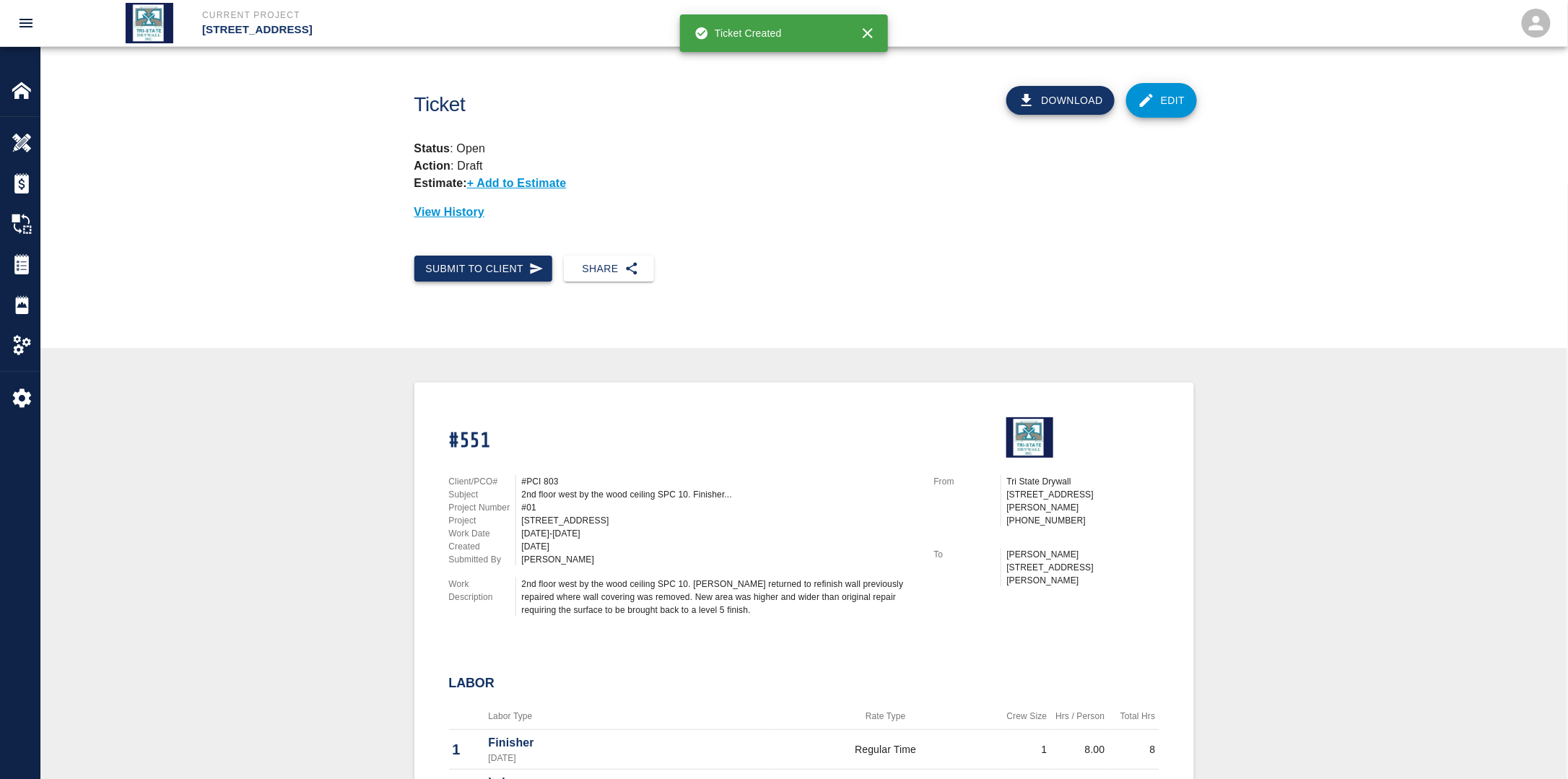
click at [471, 275] on button "Submit to Client" at bounding box center [483, 268] width 138 height 27
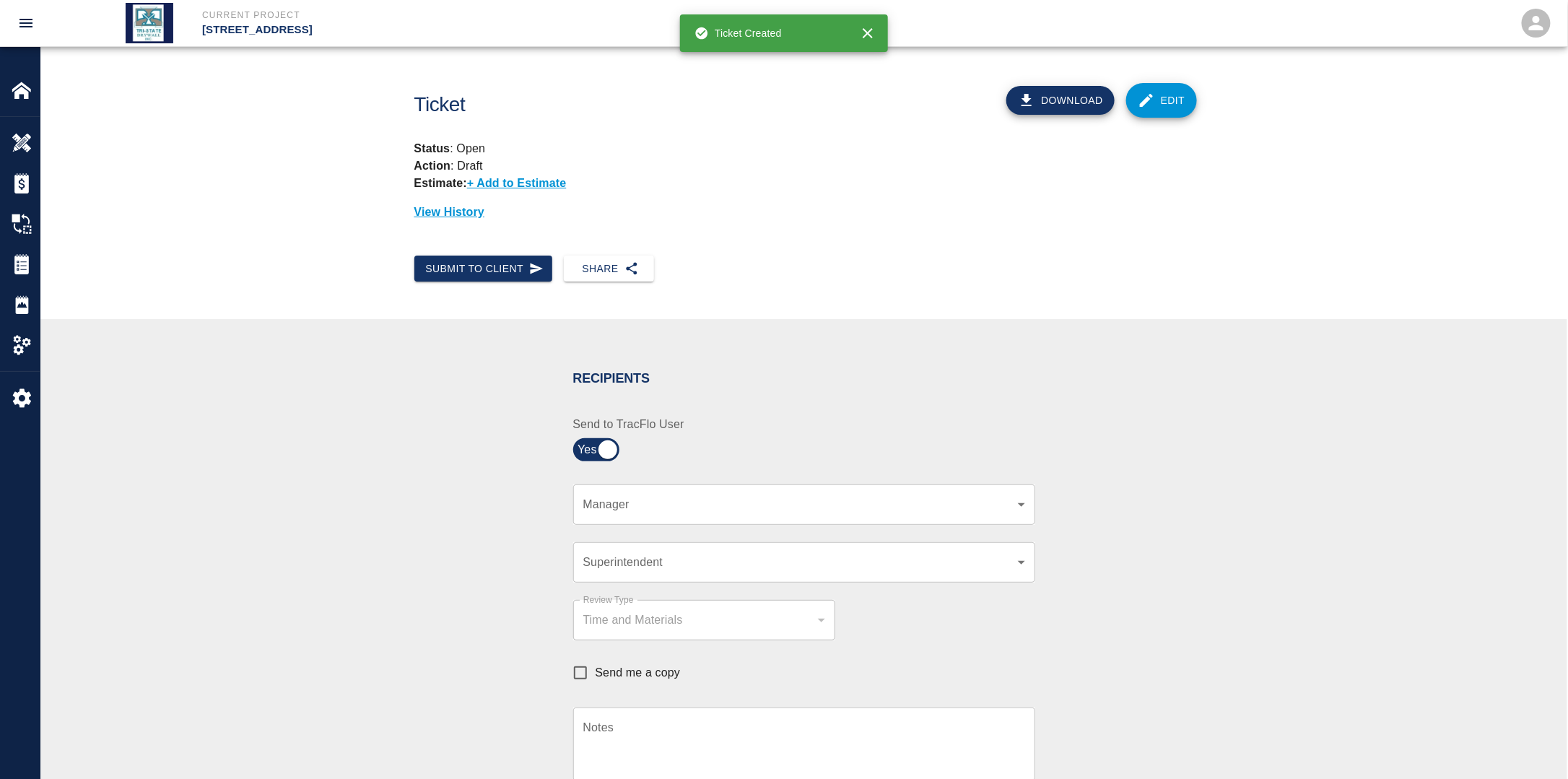
click at [683, 501] on body "Current Project [STREET_ADDRESS] Home [STREET_ADDRESS] Overview Estimates Chang…" at bounding box center [784, 390] width 1568 height 779
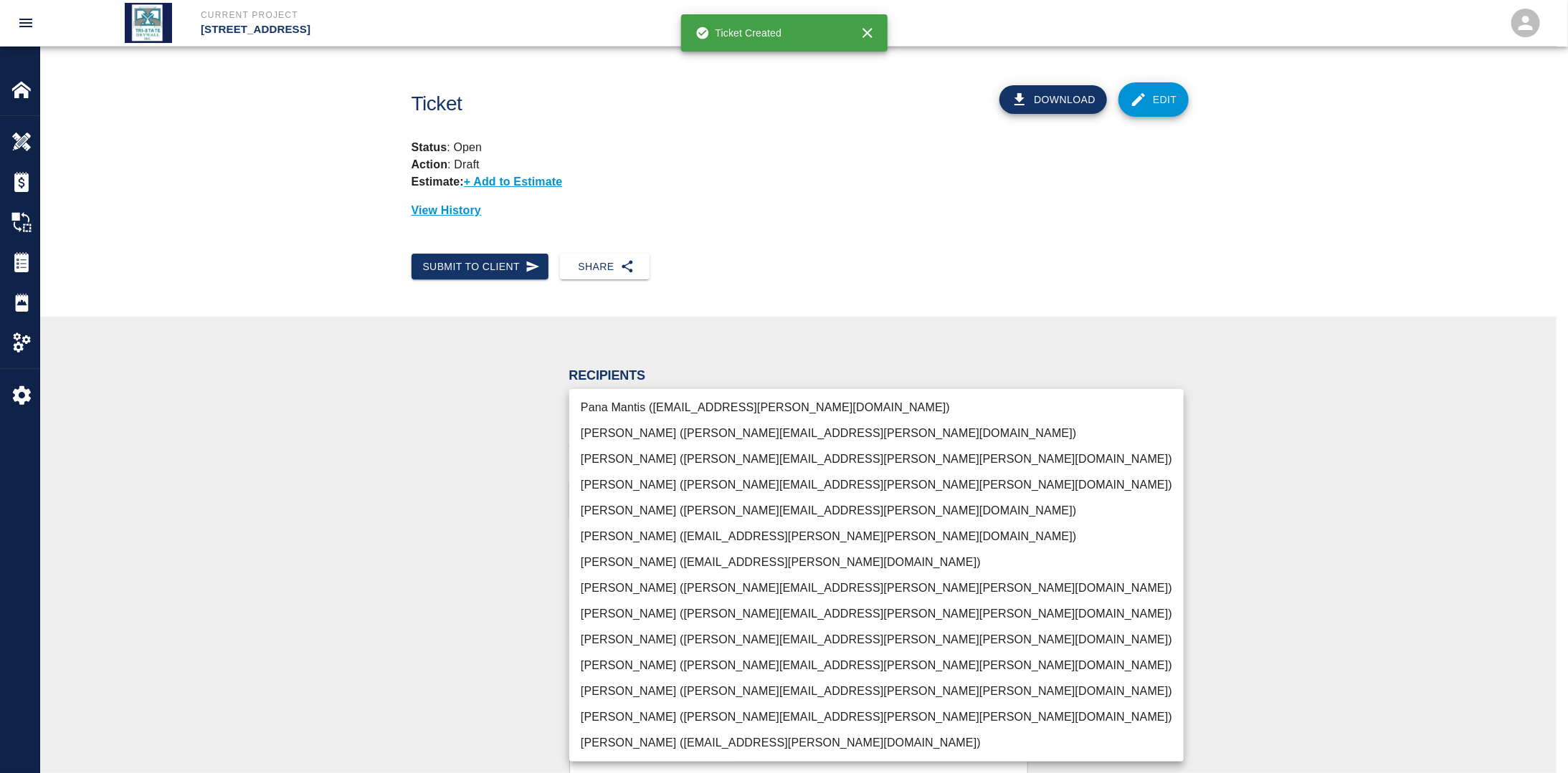
click at [622, 673] on li "[PERSON_NAME] ([PERSON_NAME][EMAIL_ADDRESS][PERSON_NAME][PERSON_NAME][DOMAIN_NA…" at bounding box center [877, 666] width 614 height 26
click at [618, 715] on li "[PERSON_NAME] ([PERSON_NAME][EMAIL_ADDRESS][PERSON_NAME][PERSON_NAME][DOMAIN_NA…" at bounding box center [877, 717] width 614 height 26
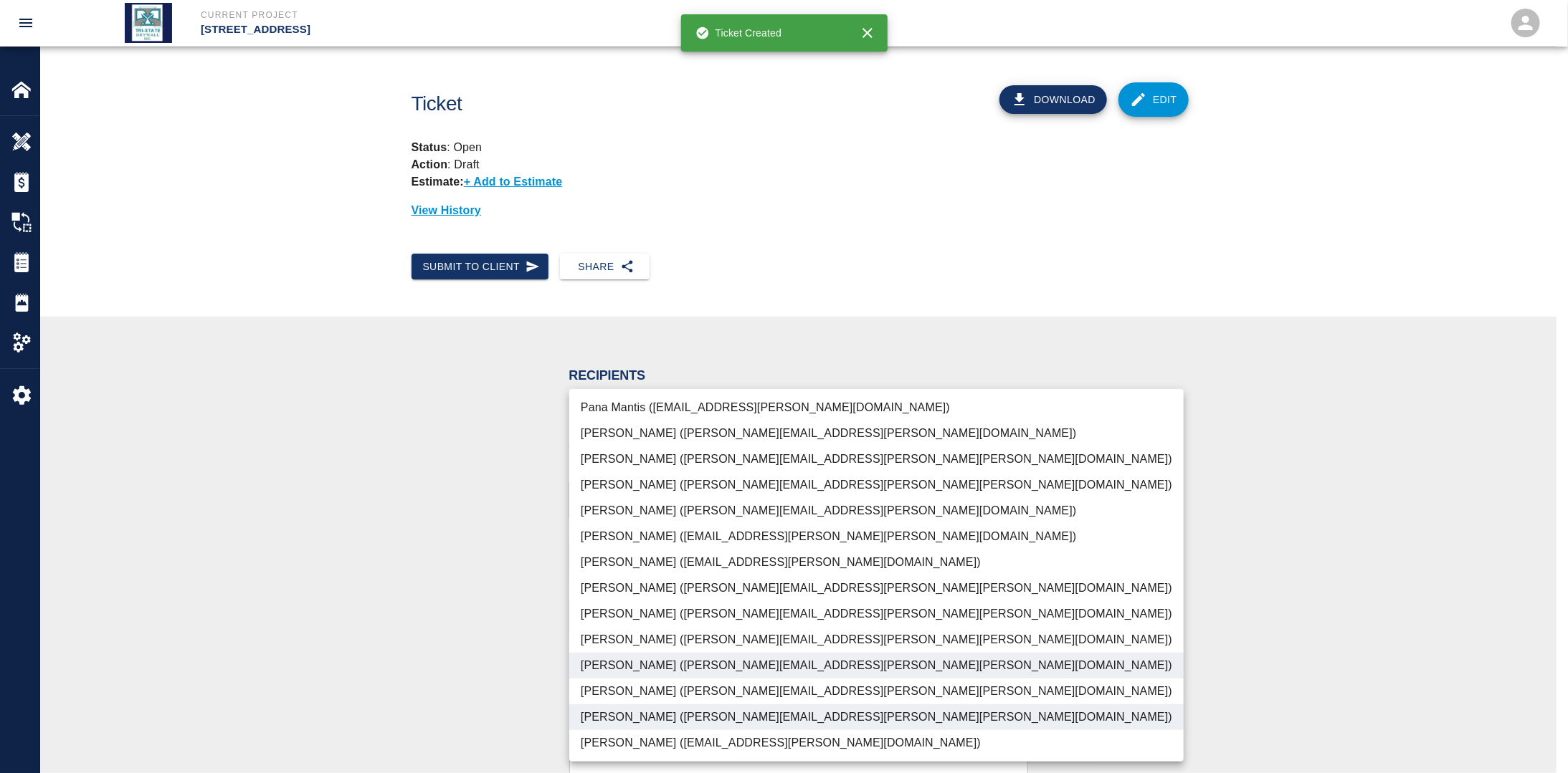
click at [470, 686] on div at bounding box center [784, 386] width 1568 height 773
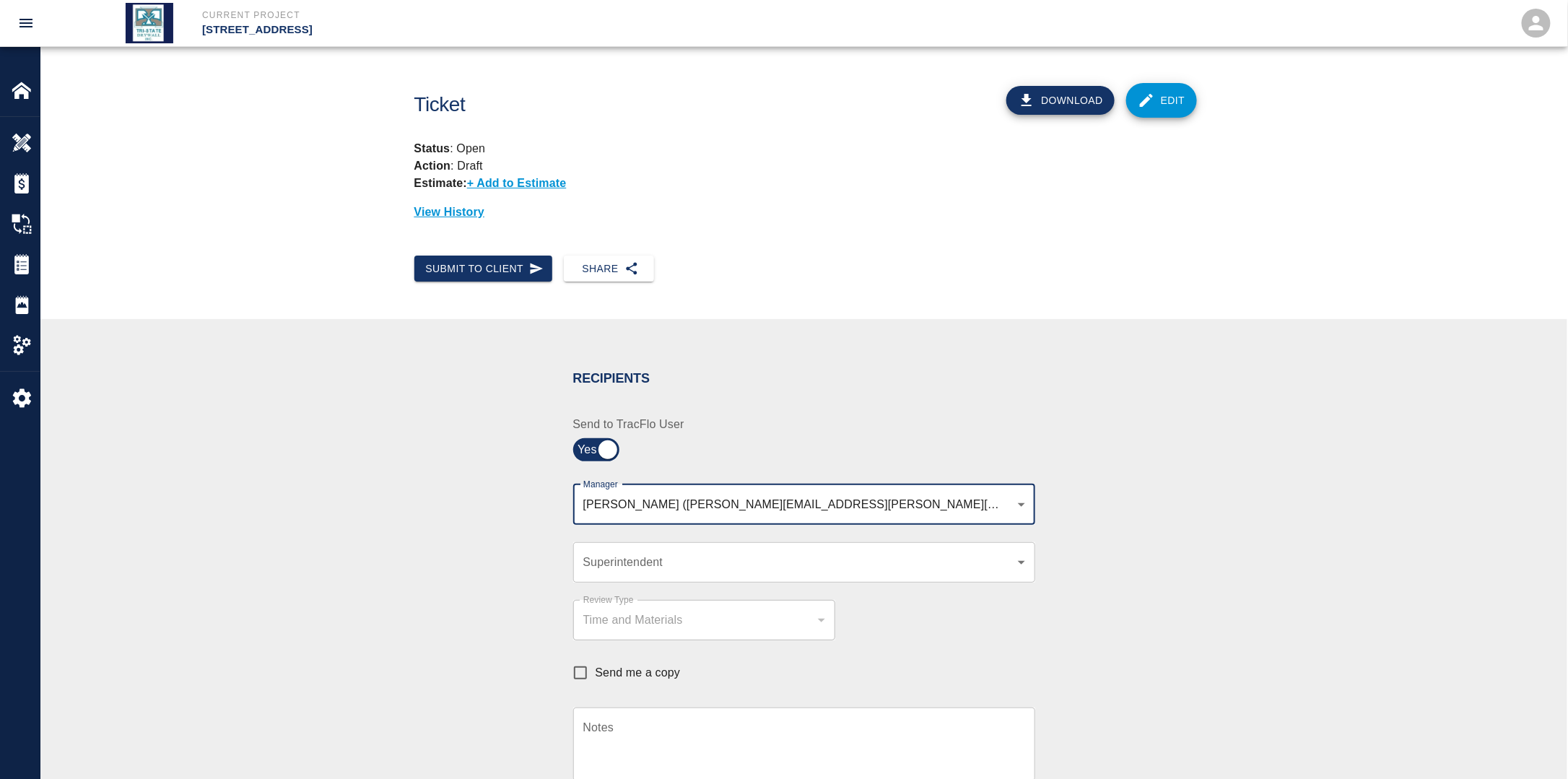
click at [648, 569] on body "Current Project [STREET_ADDRESS] Home [STREET_ADDRESS] Overview Estimates Chang…" at bounding box center [784, 390] width 1568 height 779
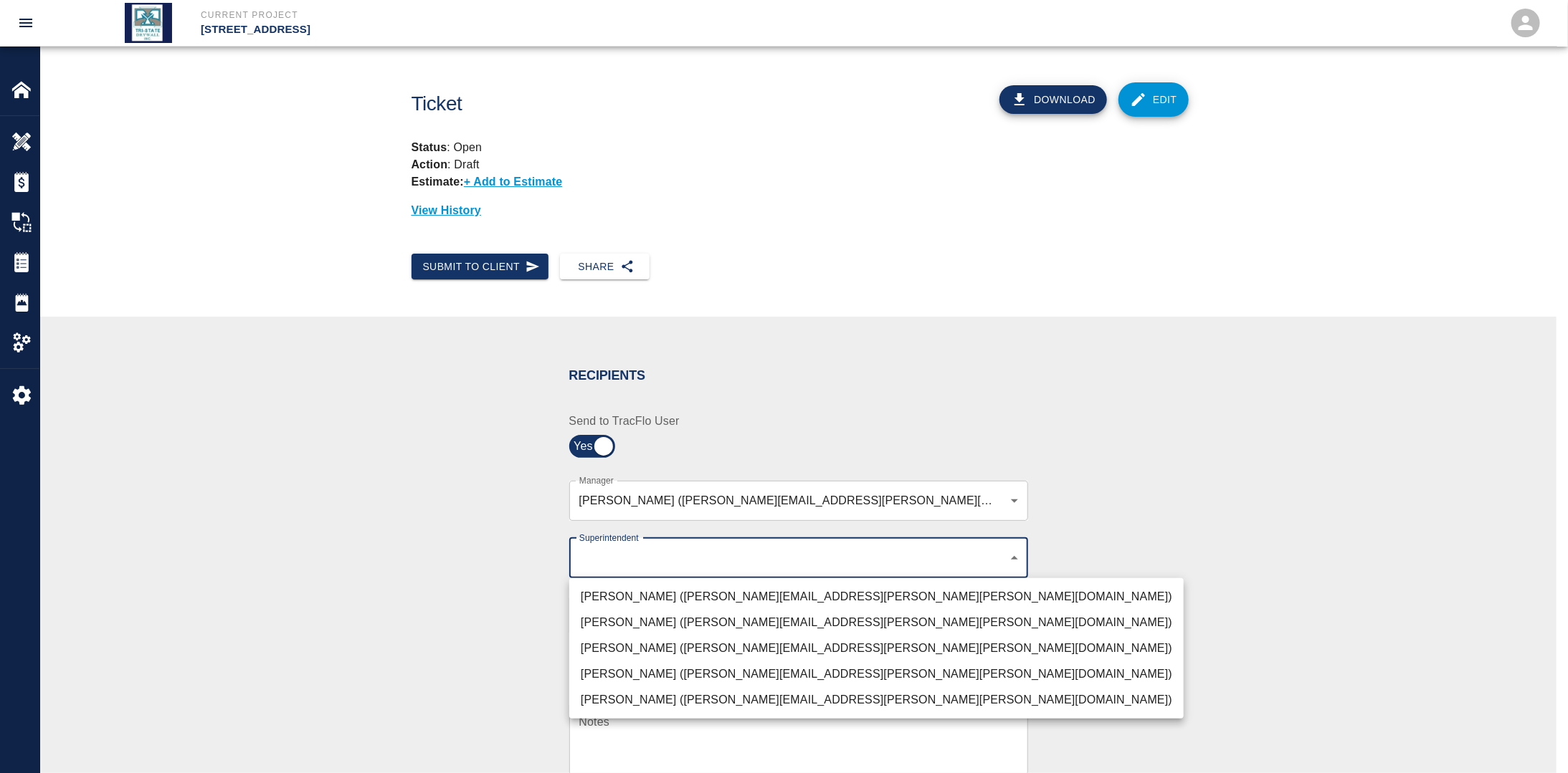
click at [631, 643] on li "[PERSON_NAME] ([PERSON_NAME][EMAIL_ADDRESS][PERSON_NAME][PERSON_NAME][DOMAIN_NA…" at bounding box center [877, 649] width 614 height 26
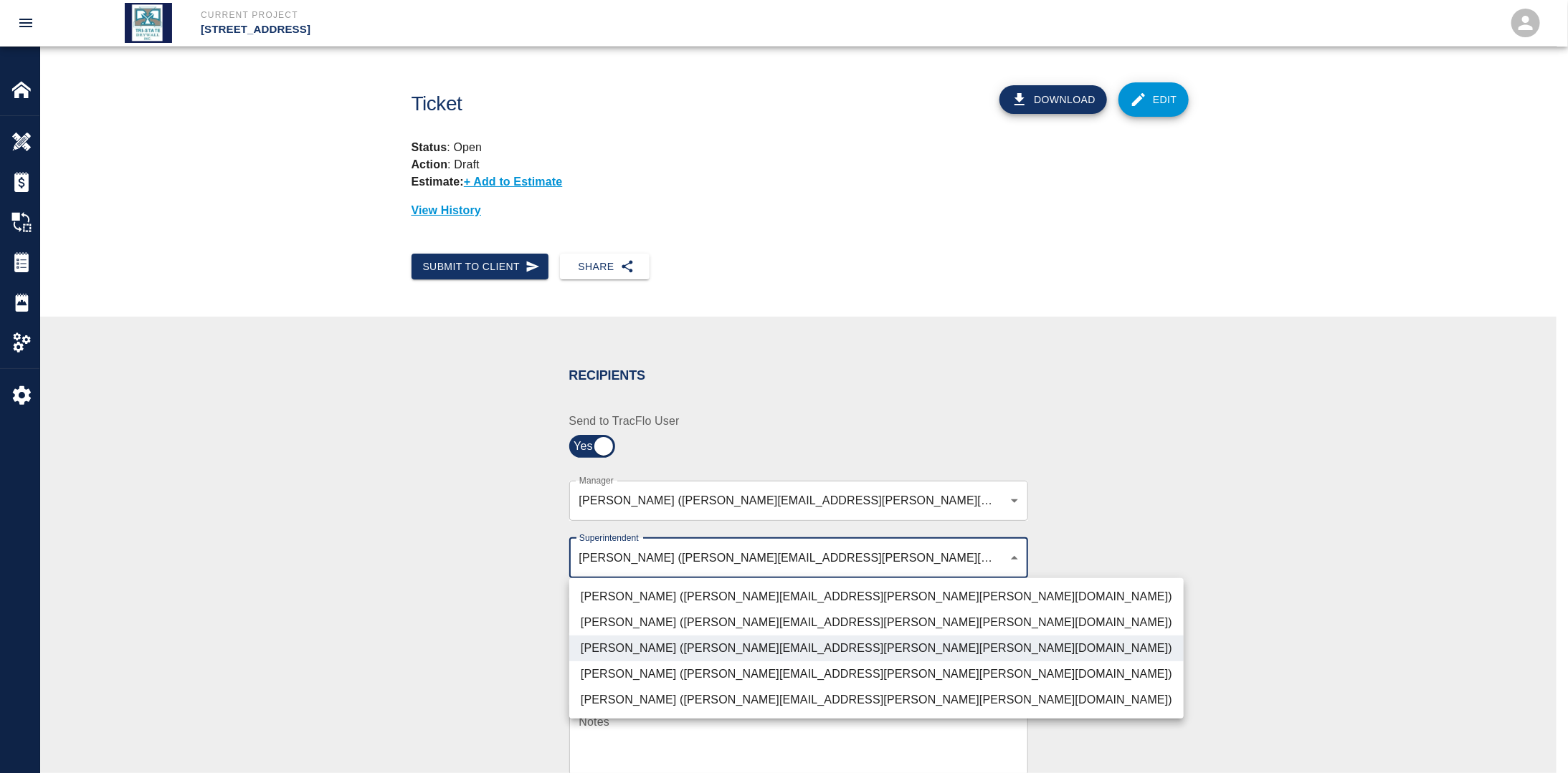
click at [475, 624] on div at bounding box center [784, 386] width 1568 height 773
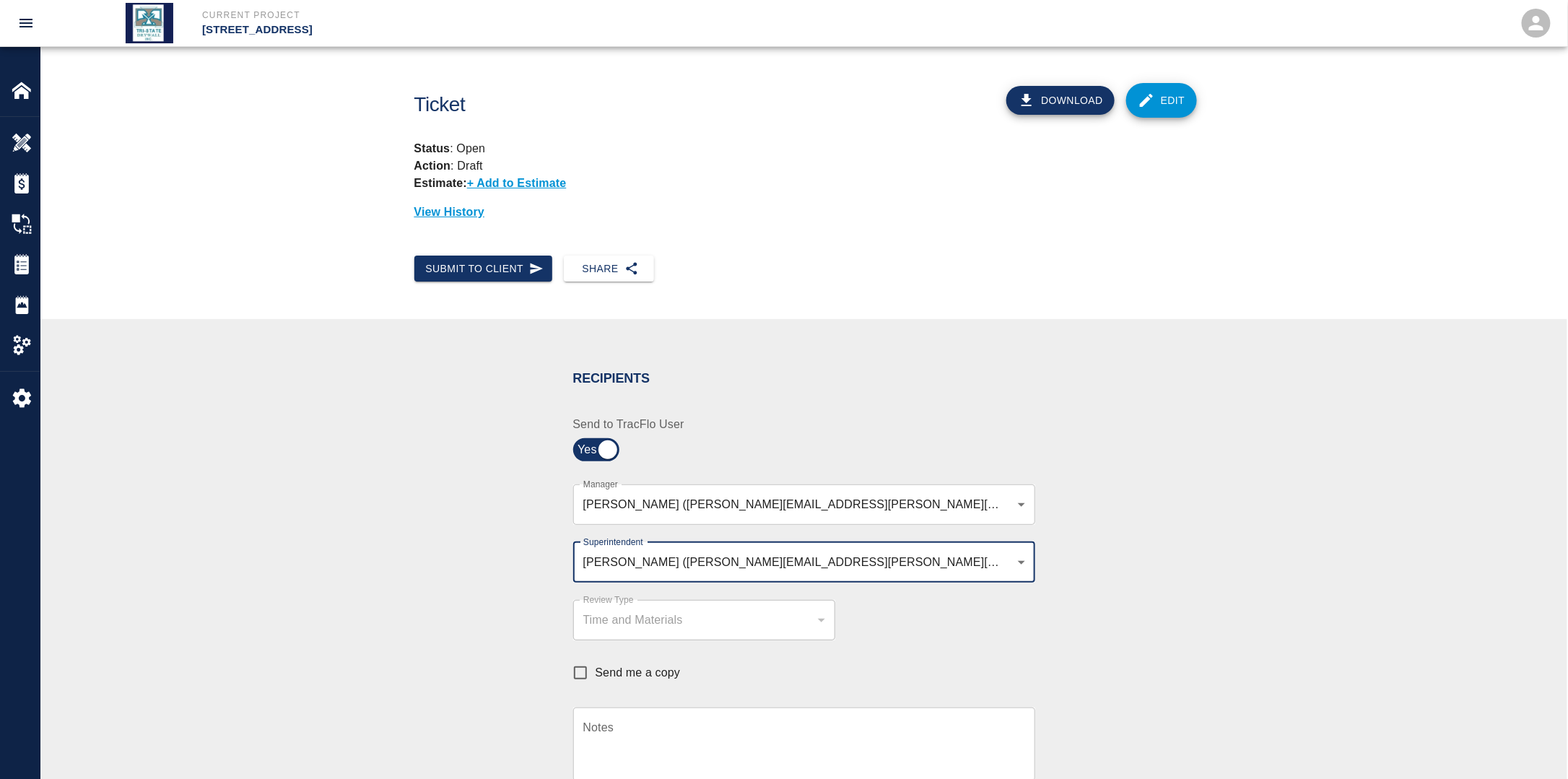
drag, startPoint x: 584, startPoint y: 669, endPoint x: 600, endPoint y: 671, distance: 16.1
click at [584, 669] on input "Send me a copy" at bounding box center [580, 673] width 30 height 30
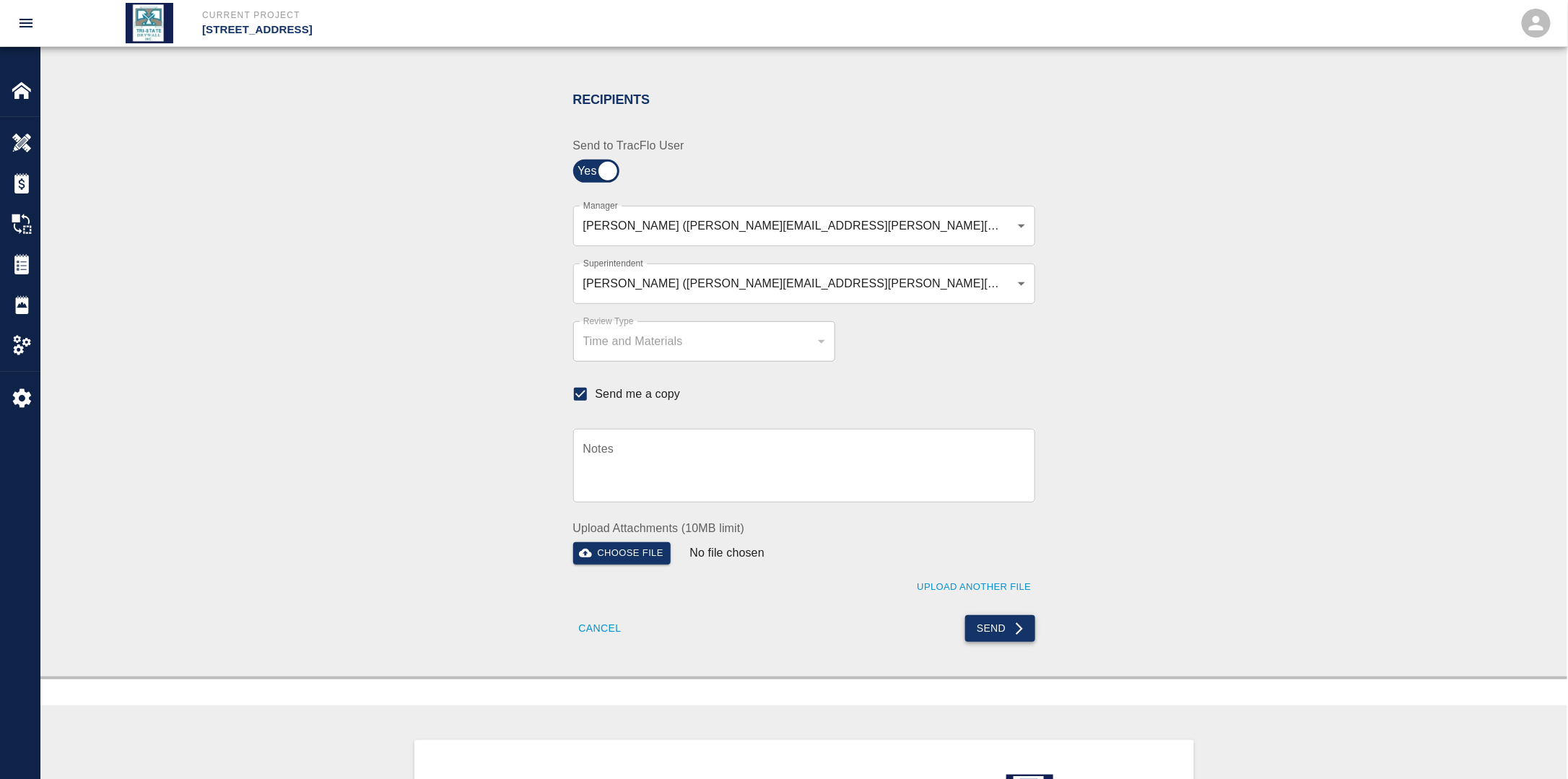
scroll to position [289, 0]
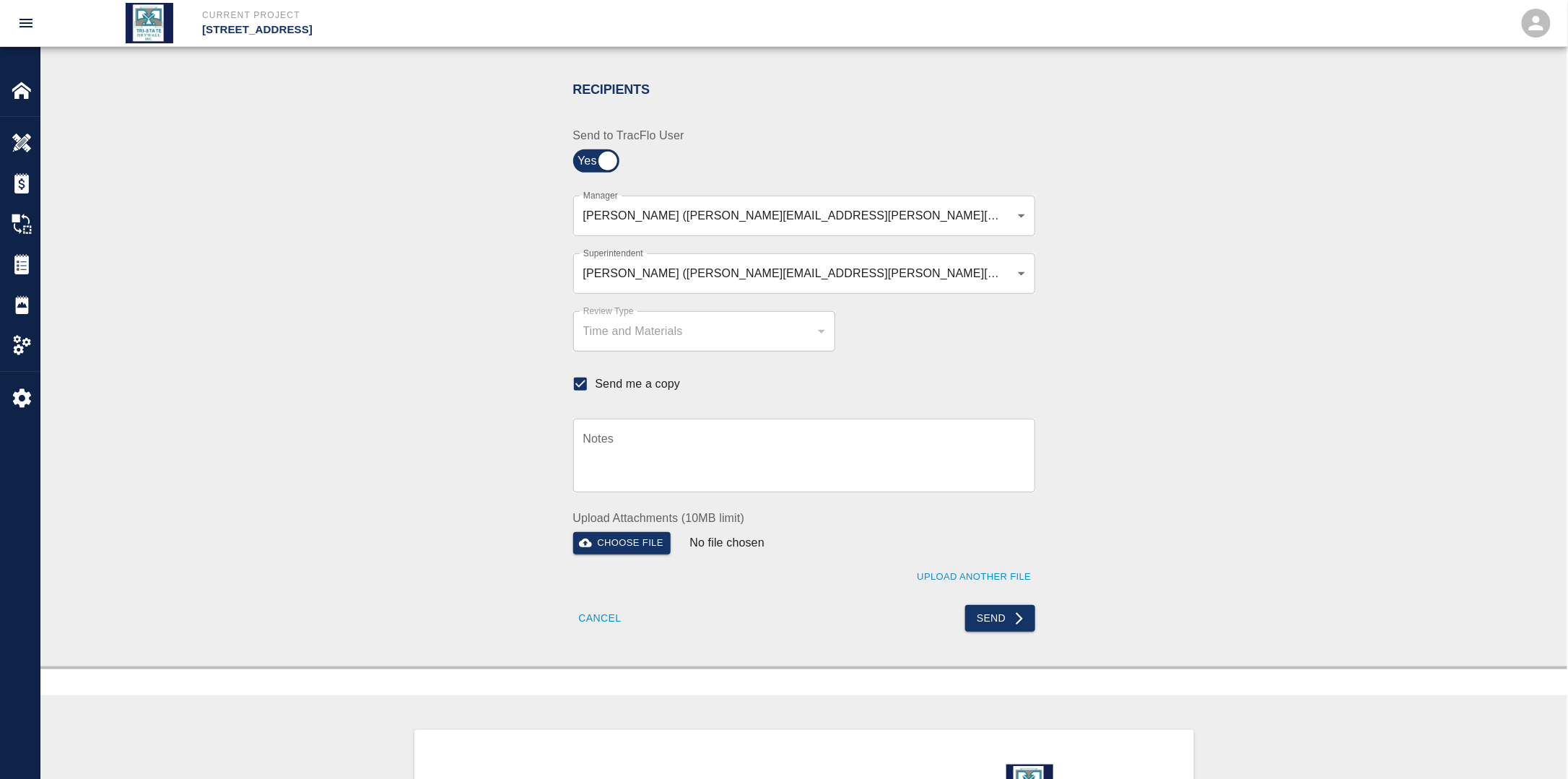
click at [995, 628] on button "Send" at bounding box center [1000, 619] width 70 height 27
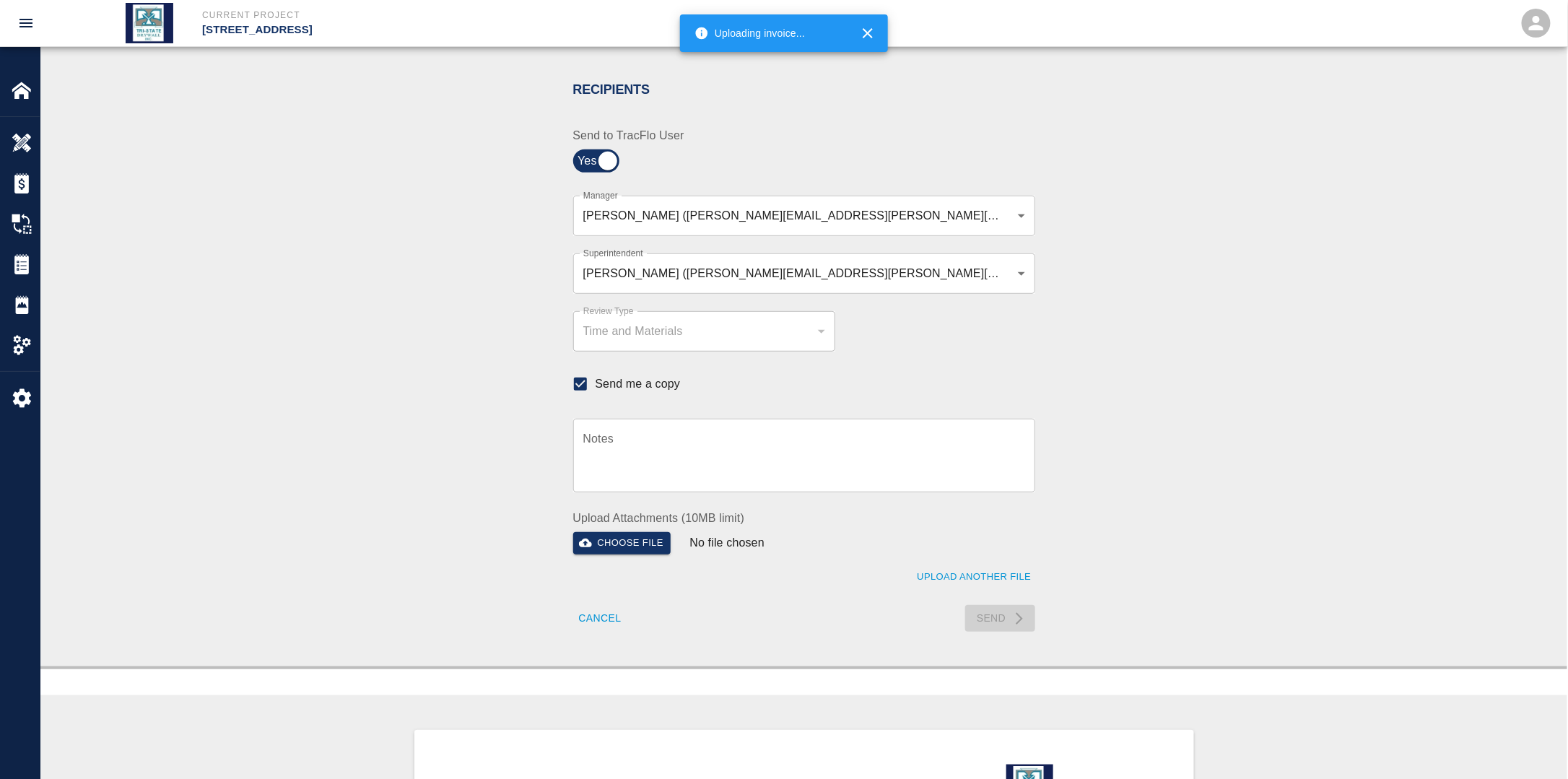
click at [997, 621] on div "Send" at bounding box center [915, 610] width 240 height 44
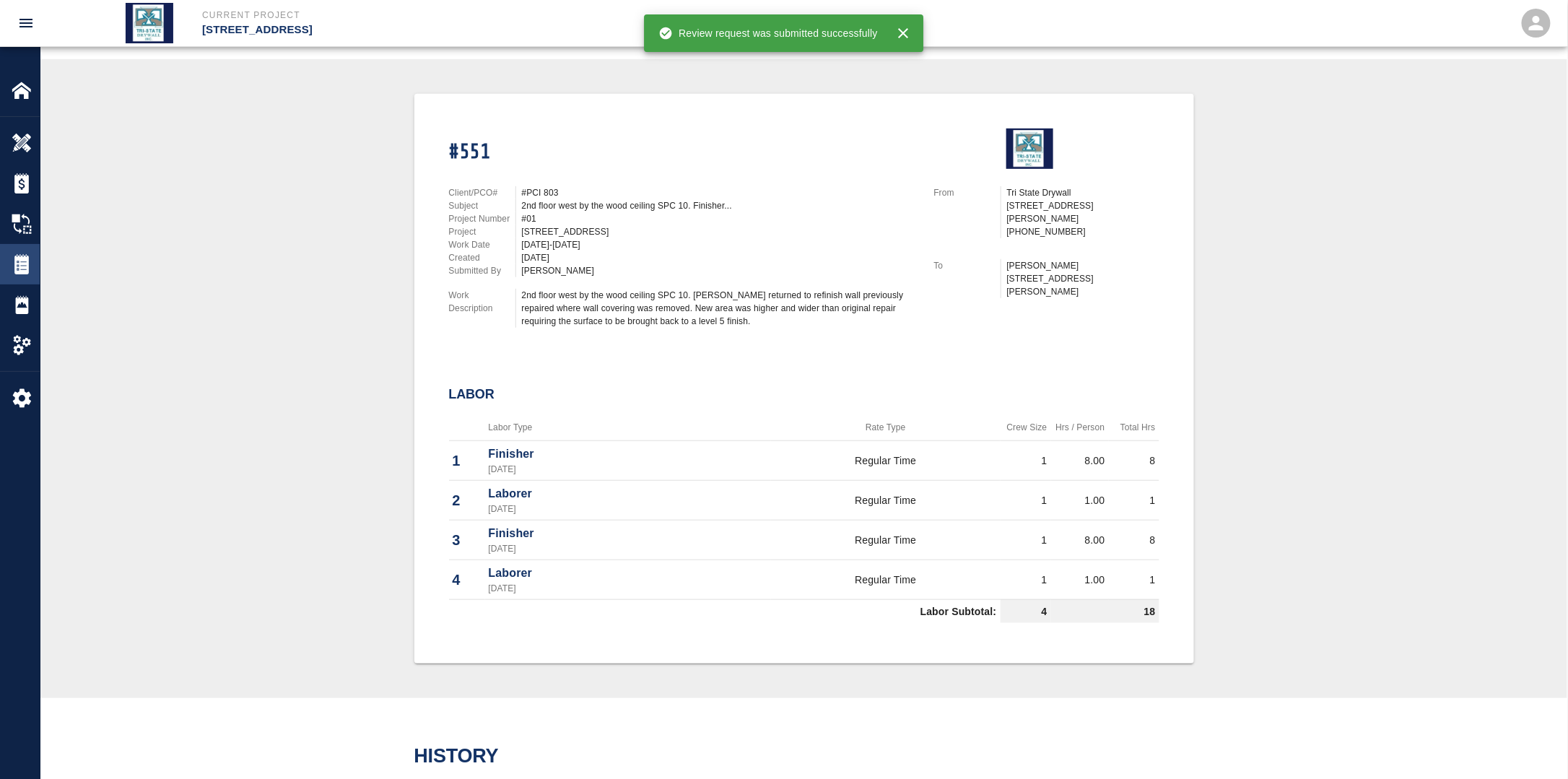
click at [24, 271] on img at bounding box center [21, 264] width 20 height 20
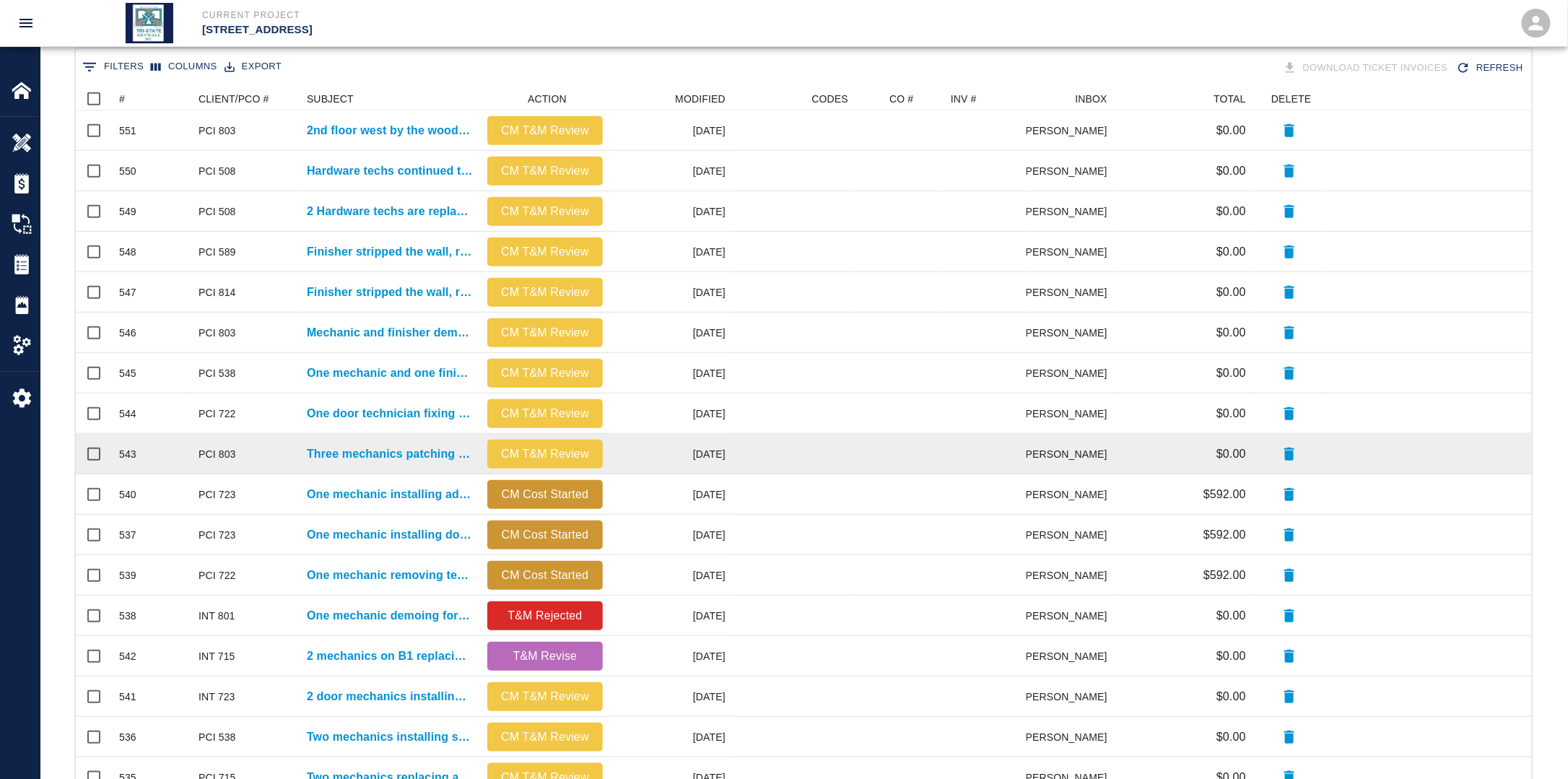
scroll to position [289, 0]
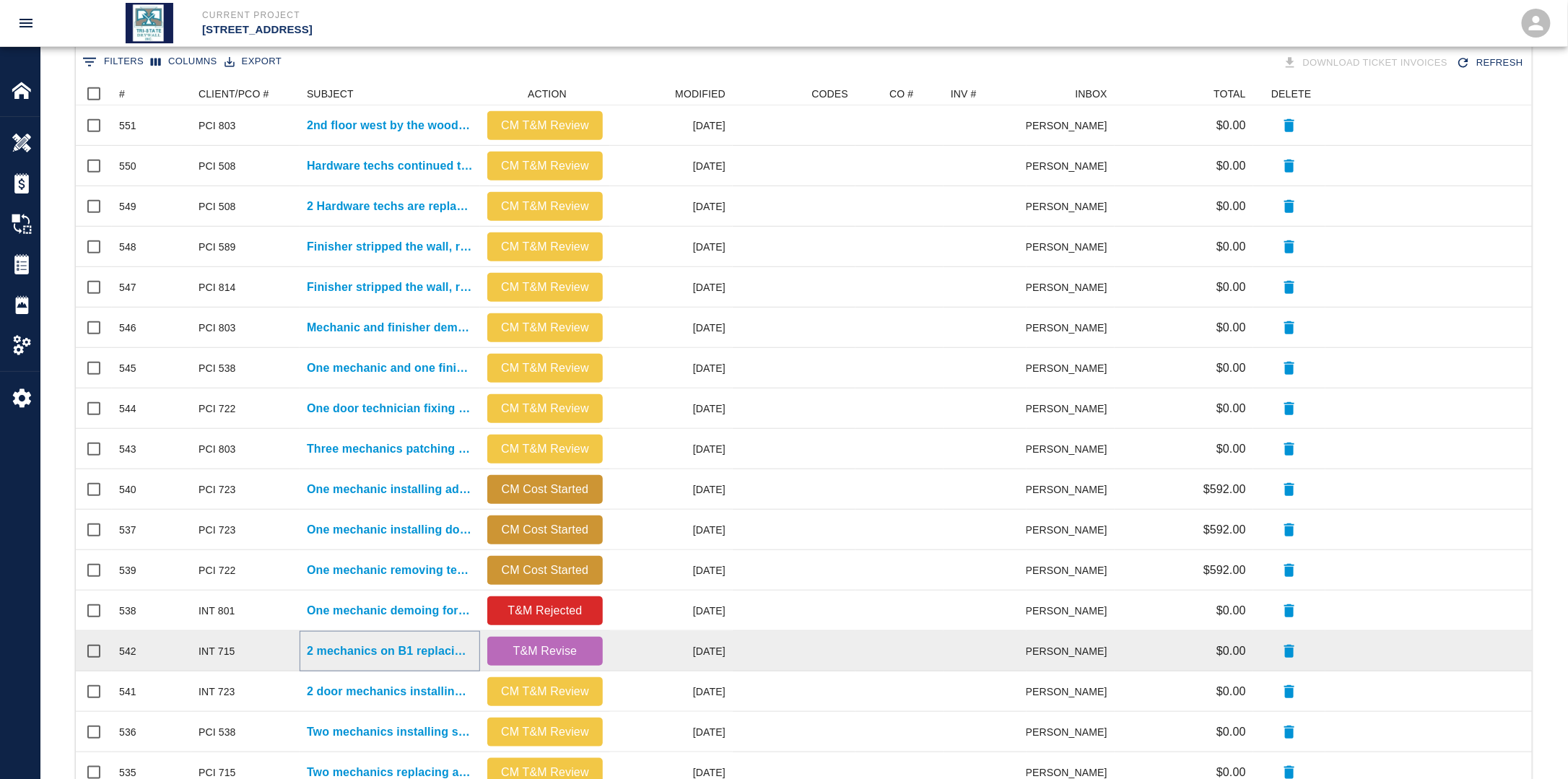
click at [402, 649] on p "2 mechanics on B1 replacing damaged ceiling tiles again" at bounding box center [389, 651] width 166 height 17
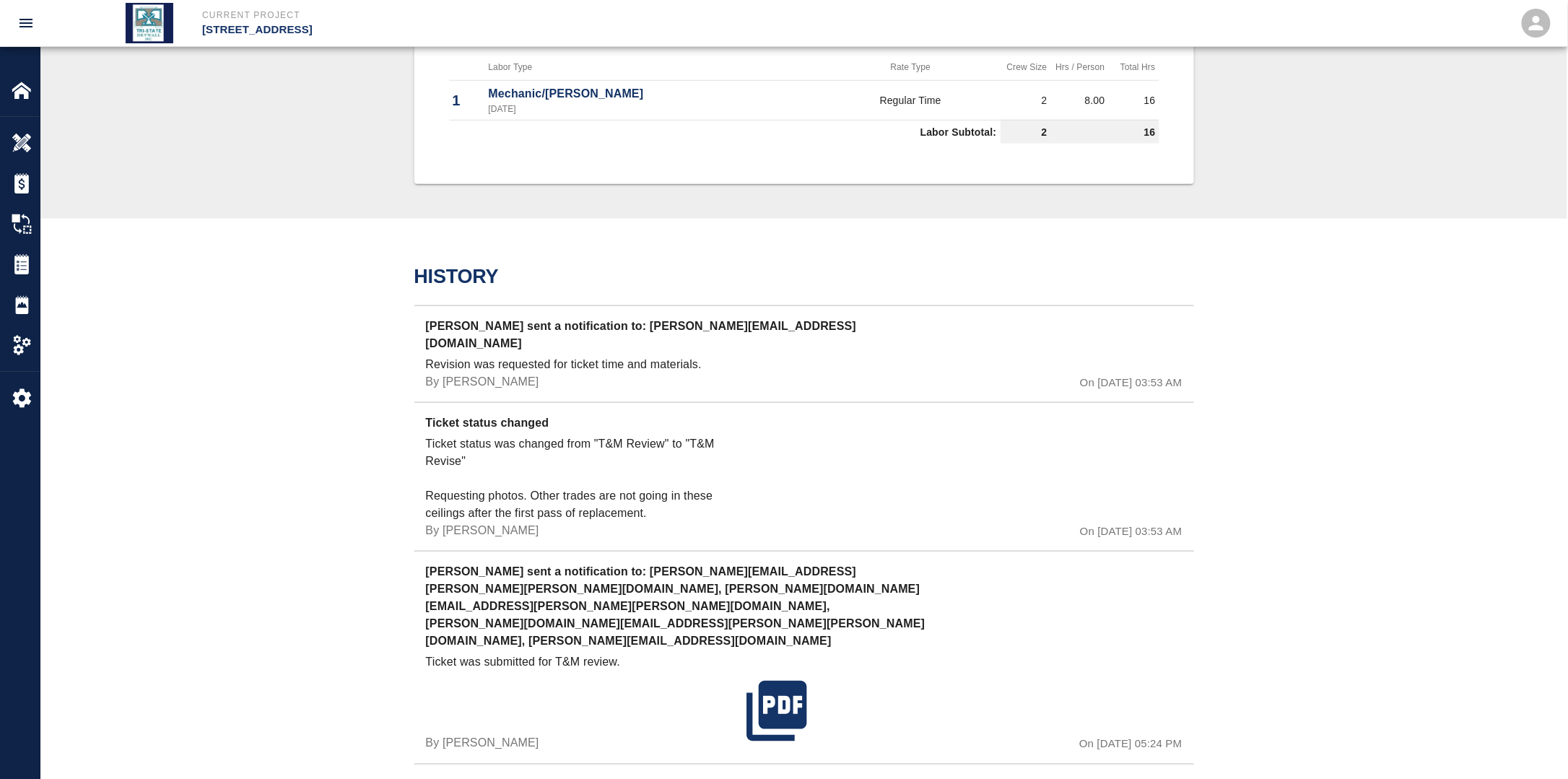
scroll to position [650, 0]
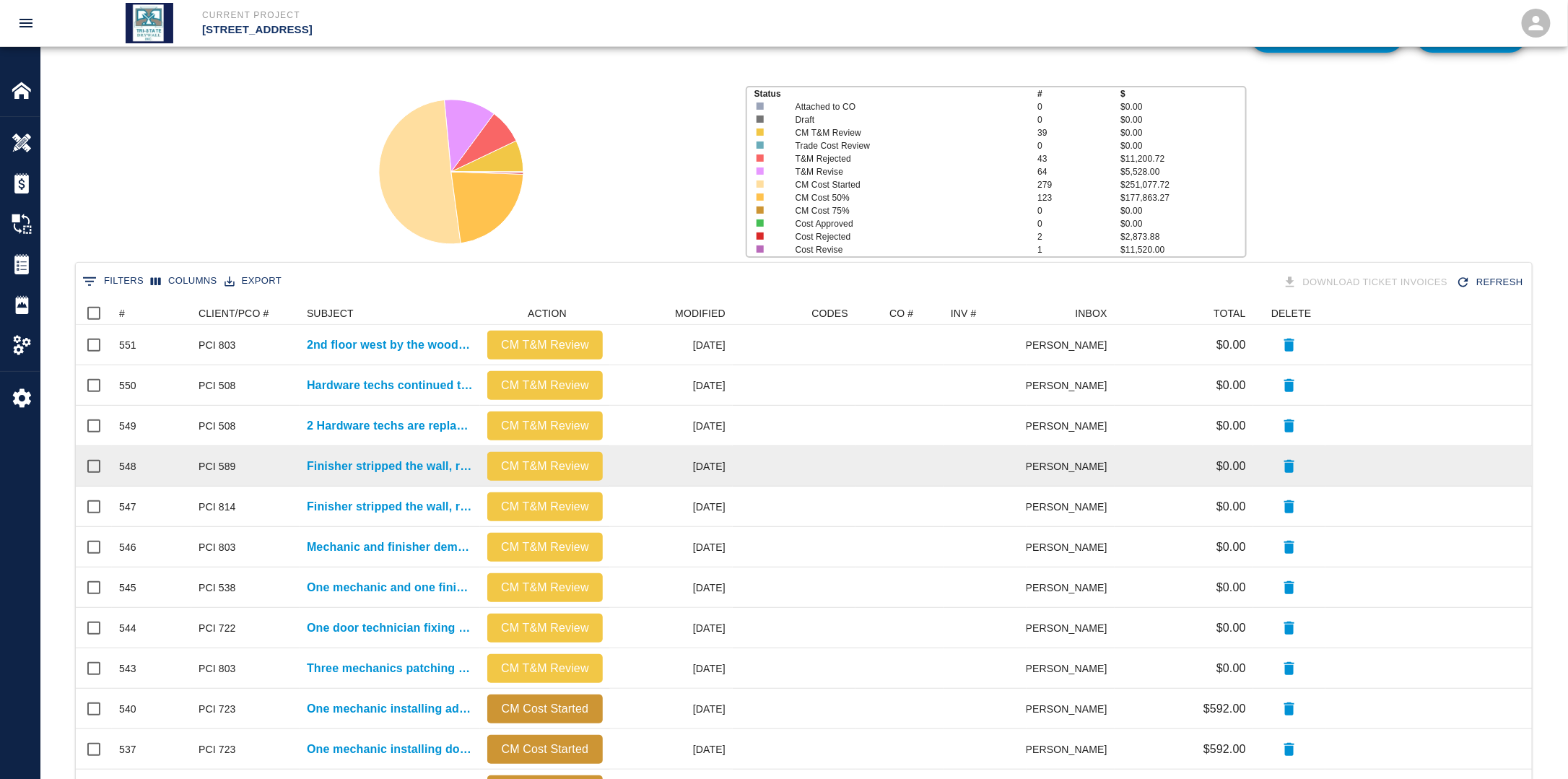
scroll to position [289, 0]
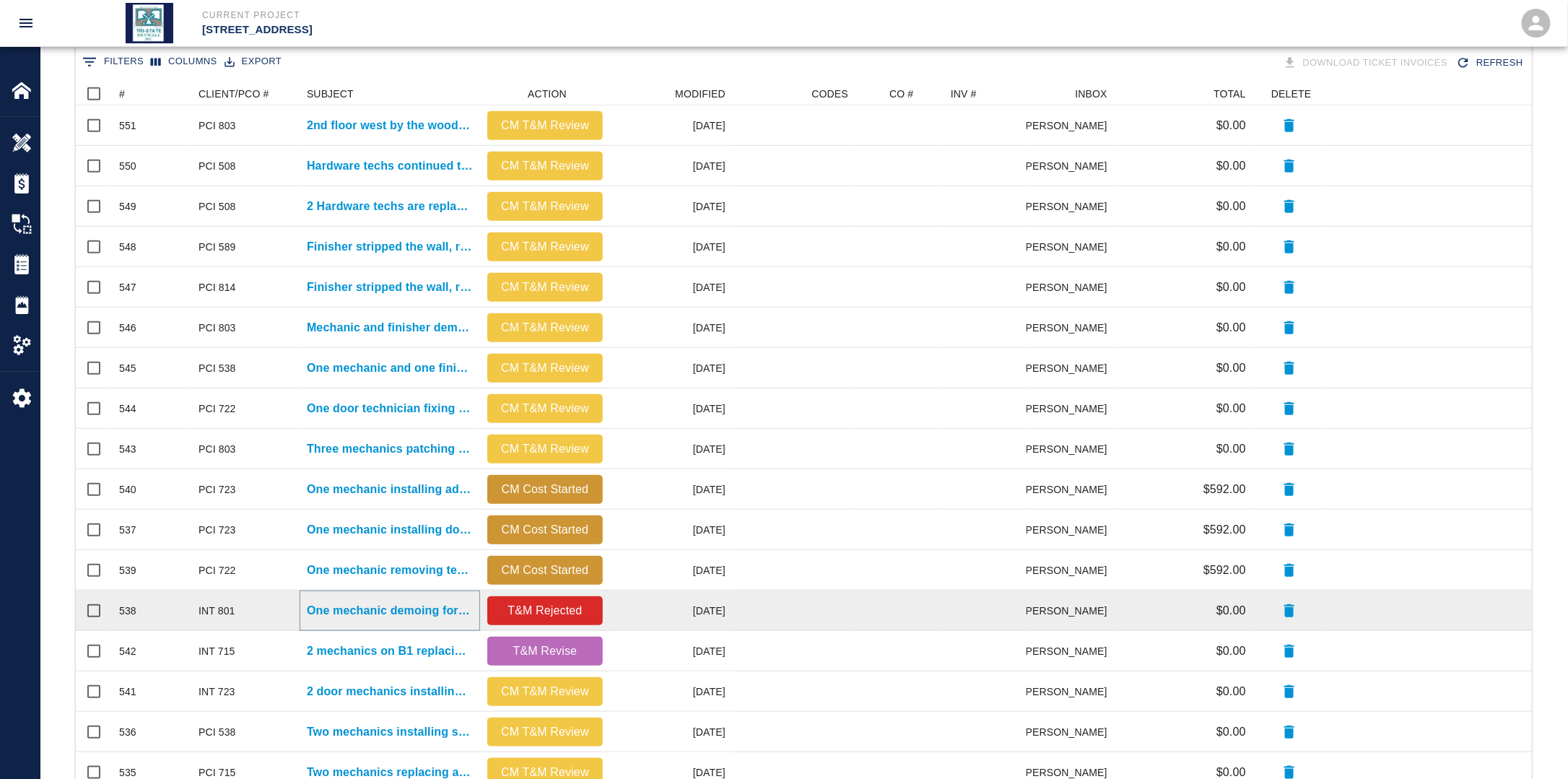
click at [402, 605] on p "One mechanic demoing for install of new shade pocket and..." at bounding box center [389, 610] width 166 height 17
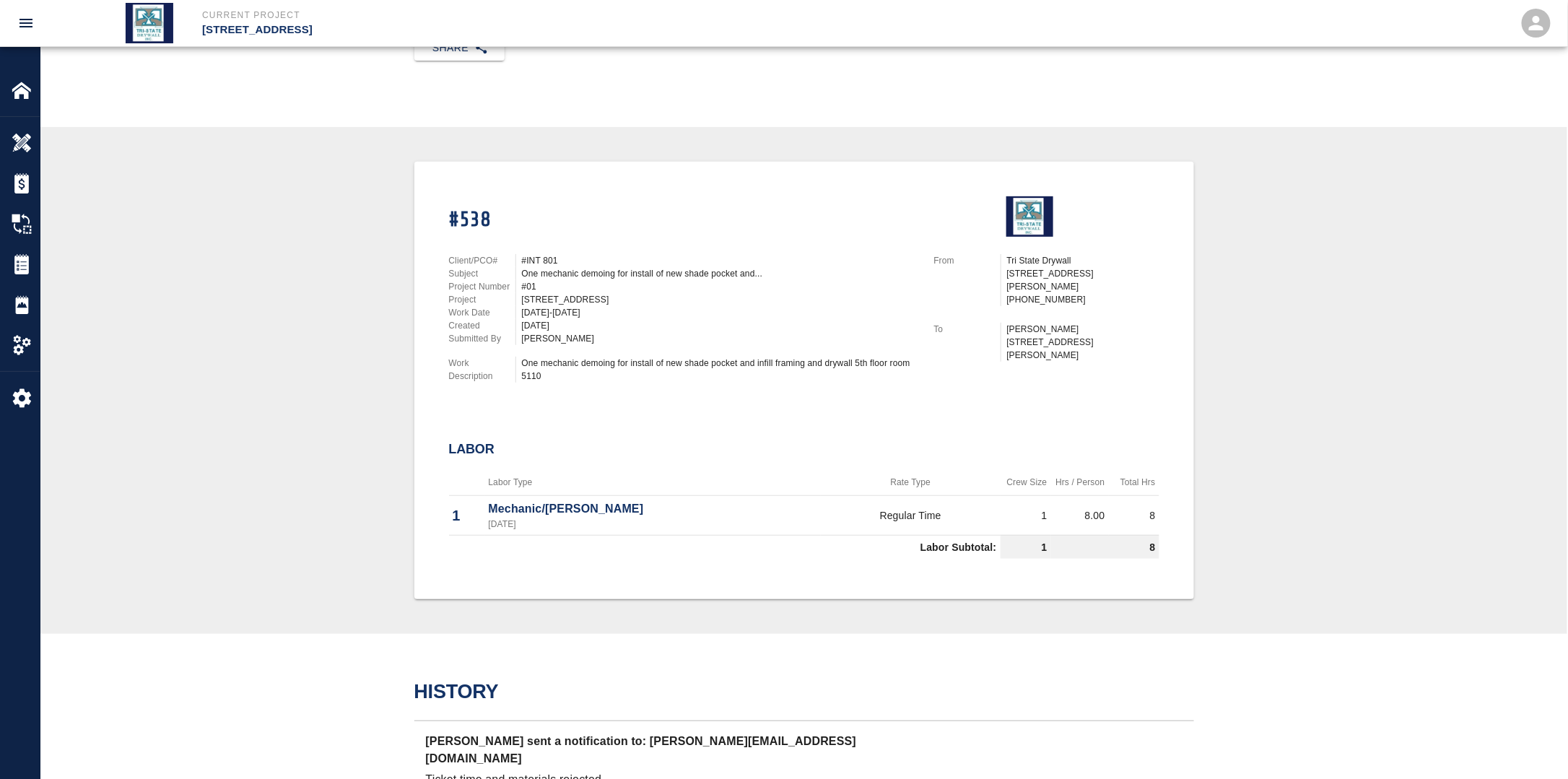
scroll to position [217, 0]
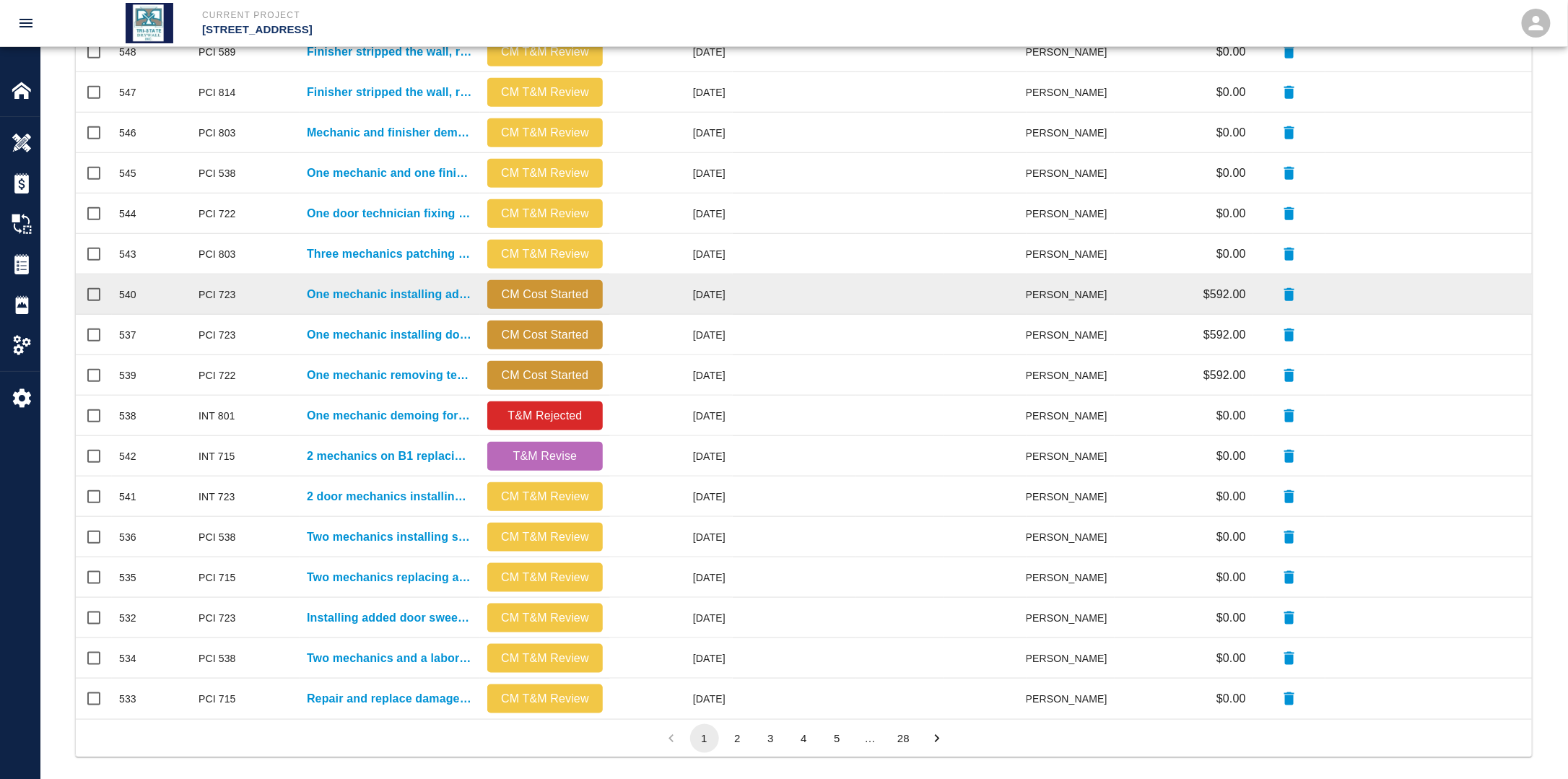
scroll to position [495, 0]
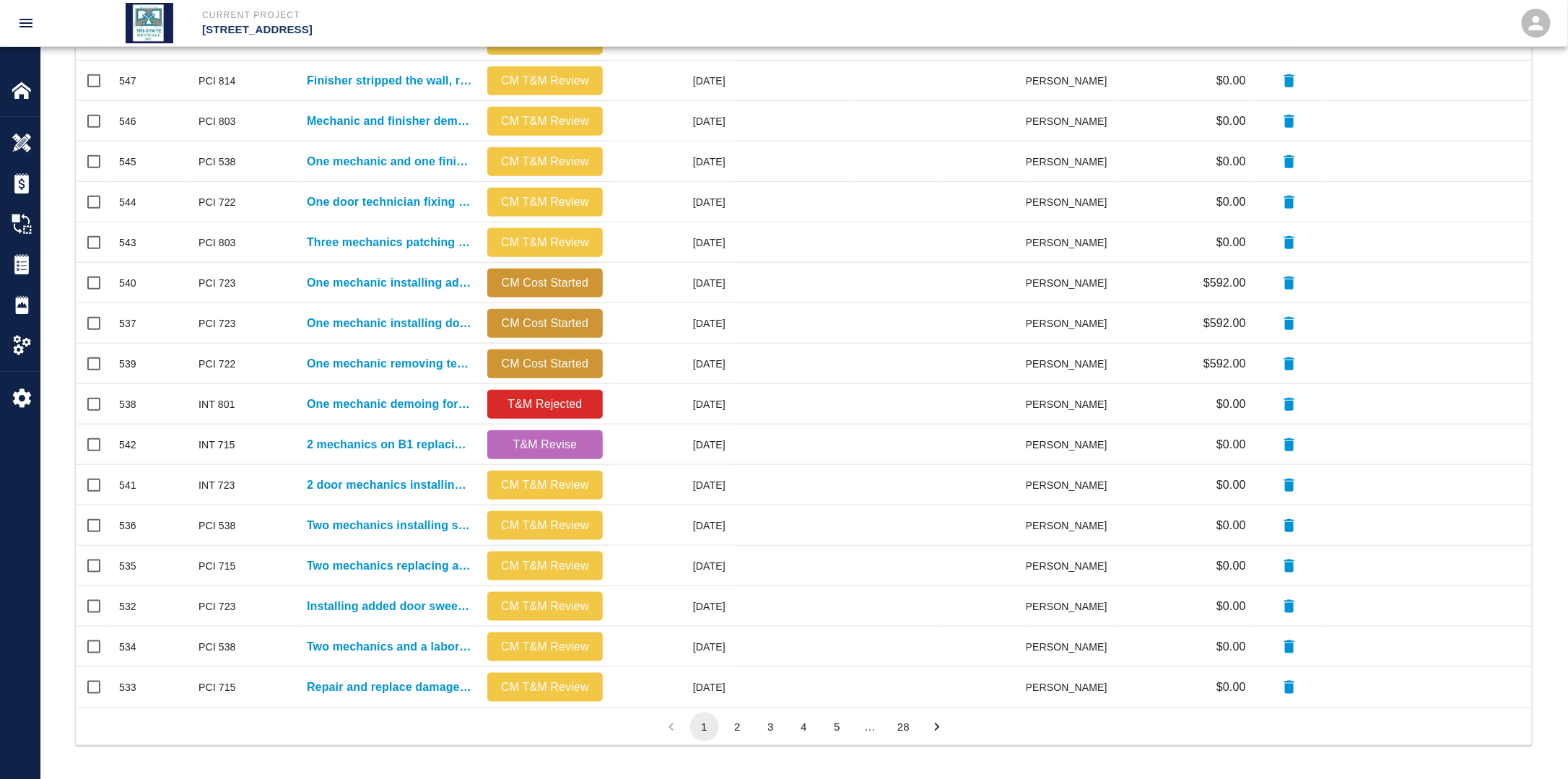
click at [743, 726] on button "2" at bounding box center [737, 727] width 29 height 29
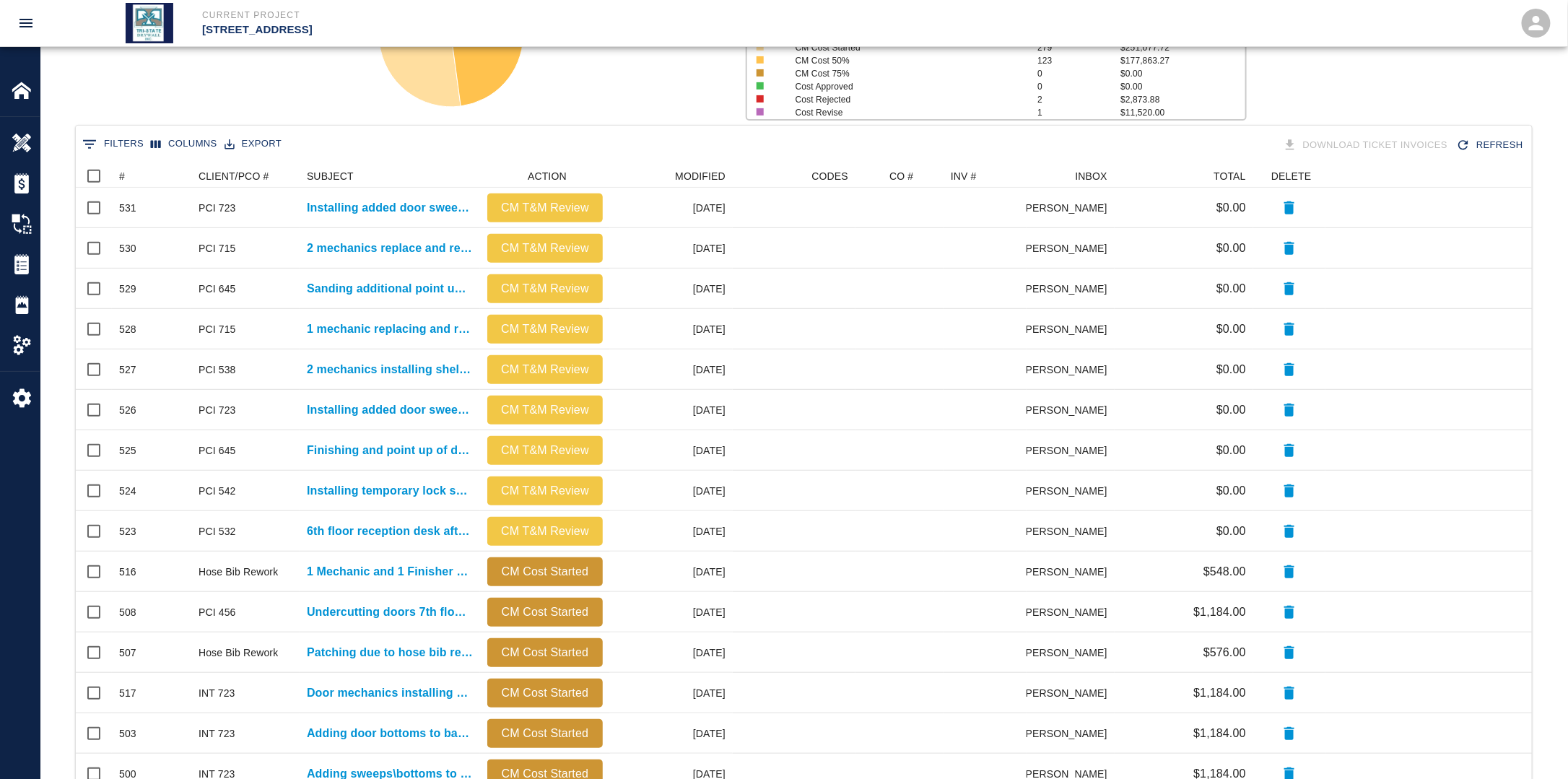
scroll to position [0, 0]
